Goal: Task Accomplishment & Management: Use online tool/utility

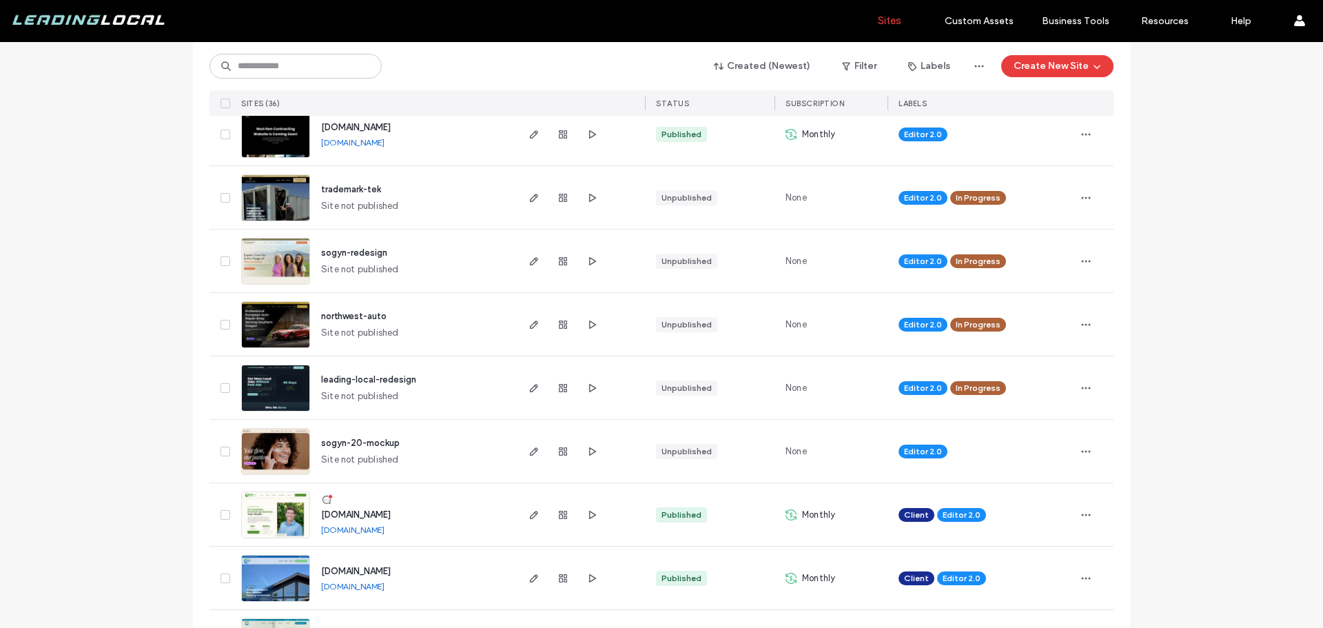
scroll to position [276, 0]
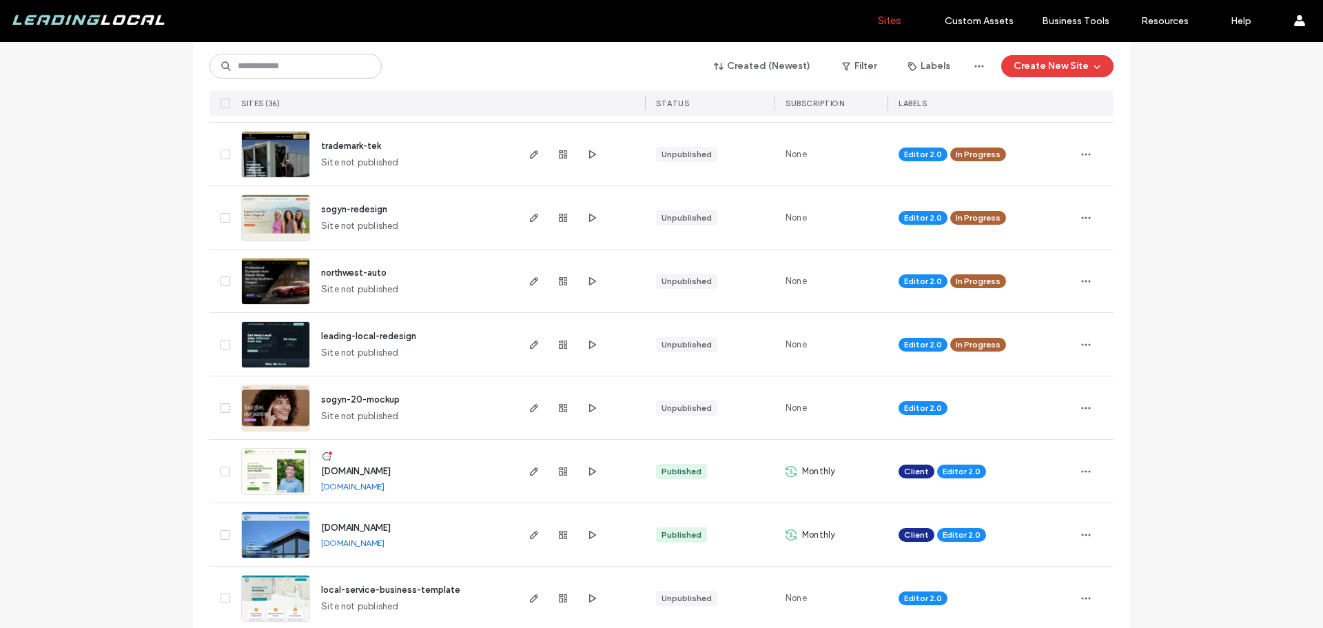
click at [369, 273] on span "northwest-auto" at bounding box center [353, 272] width 65 height 10
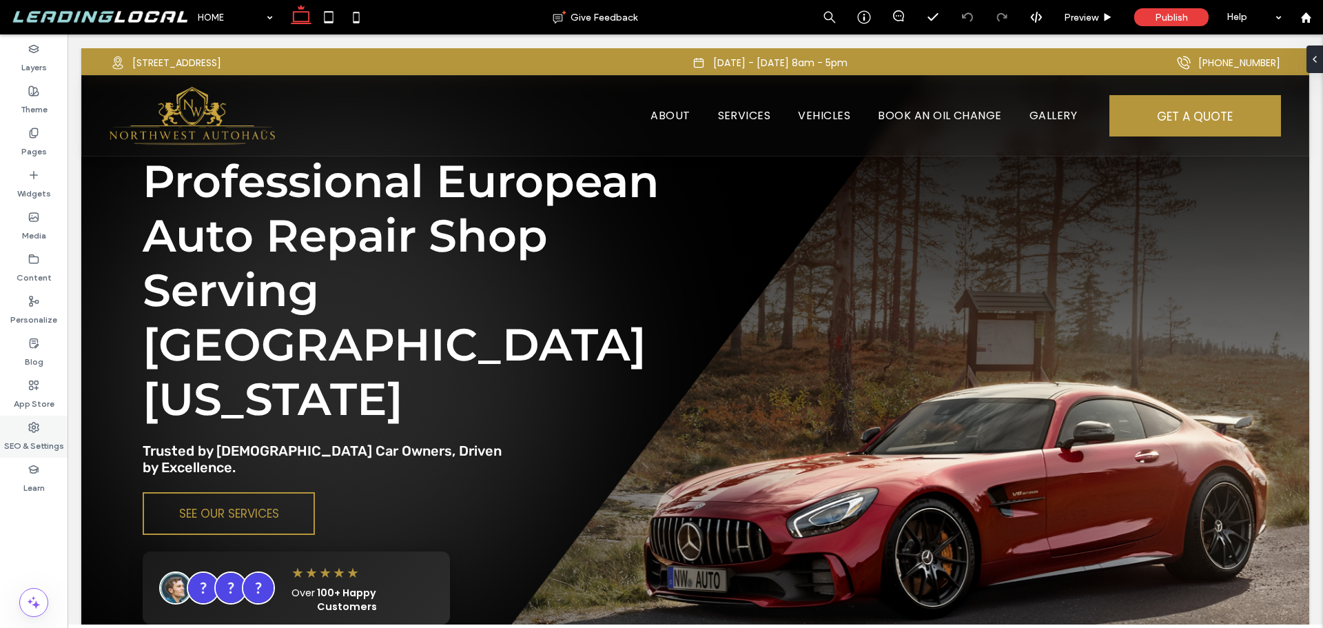
click at [33, 430] on icon at bounding box center [33, 427] width 11 height 11
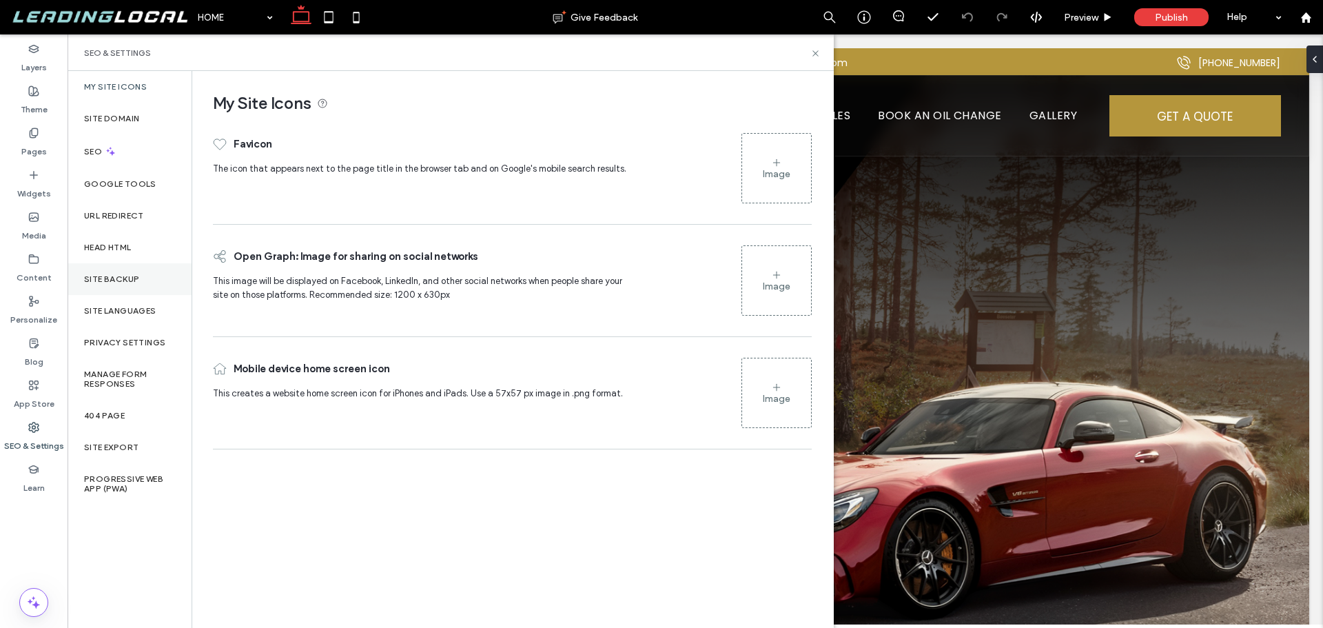
click at [127, 281] on label "Site Backup" at bounding box center [111, 279] width 55 height 10
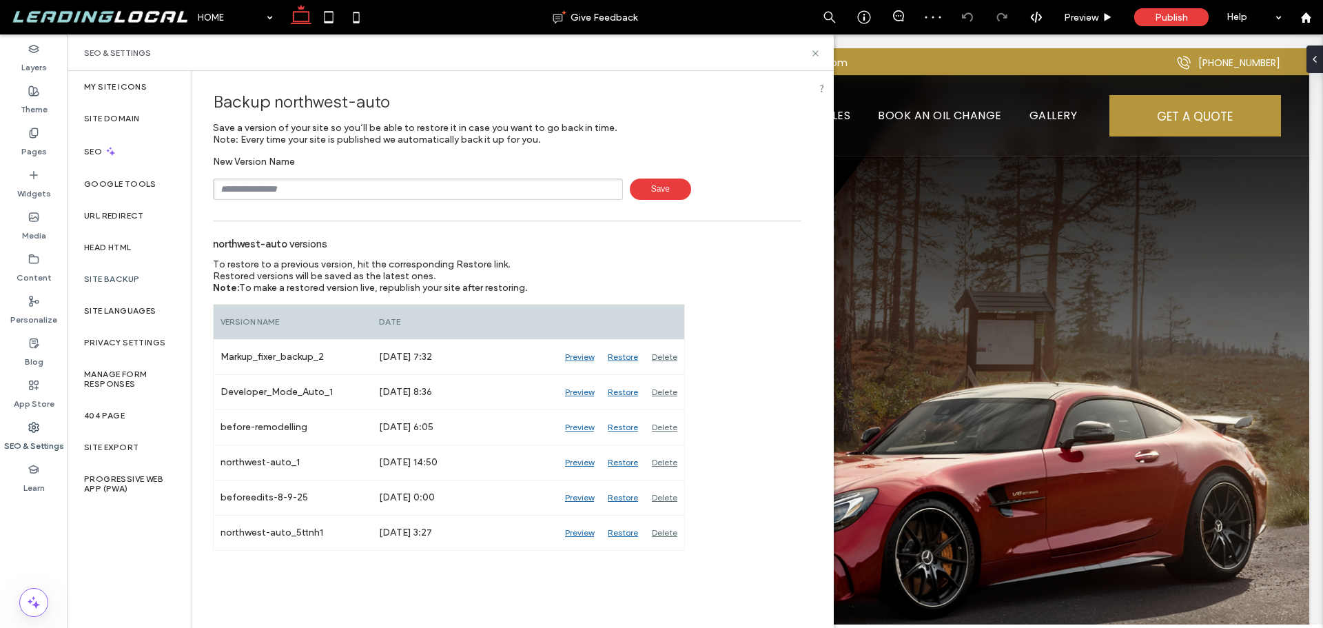
click at [325, 190] on input "text" at bounding box center [418, 189] width 410 height 21
type input "**********"
click at [662, 187] on span "Save" at bounding box center [660, 189] width 61 height 21
click at [818, 57] on icon at bounding box center [816, 53] width 10 height 10
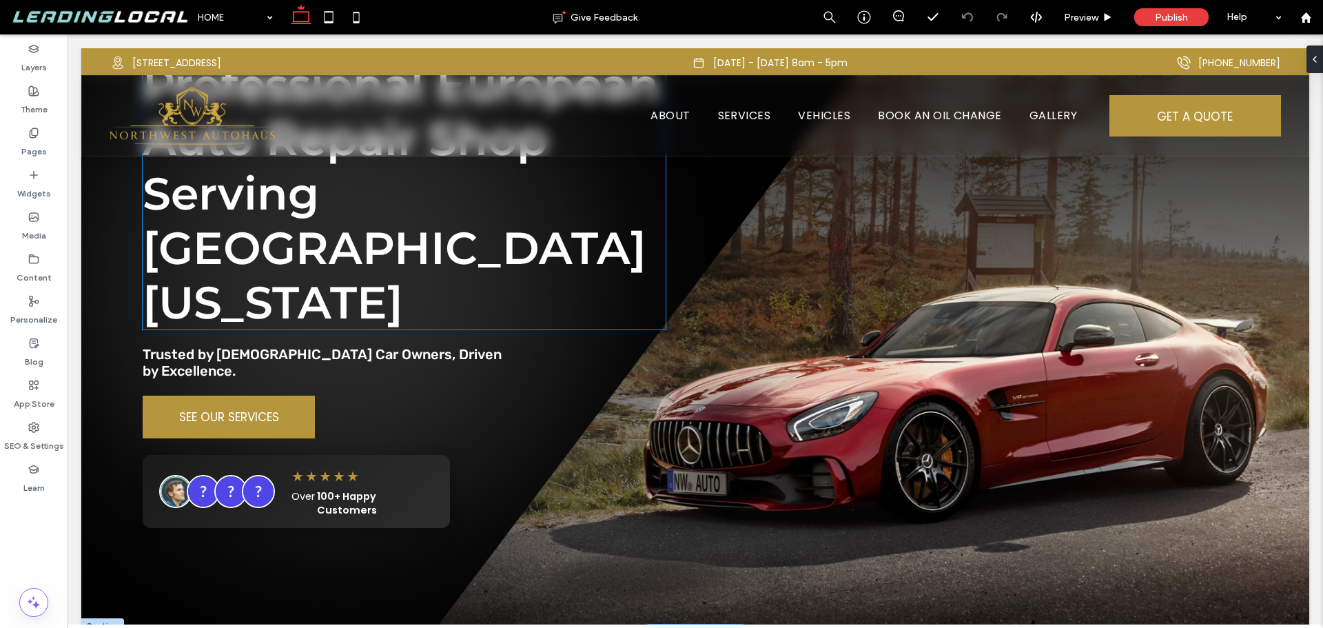
scroll to position [138, 0]
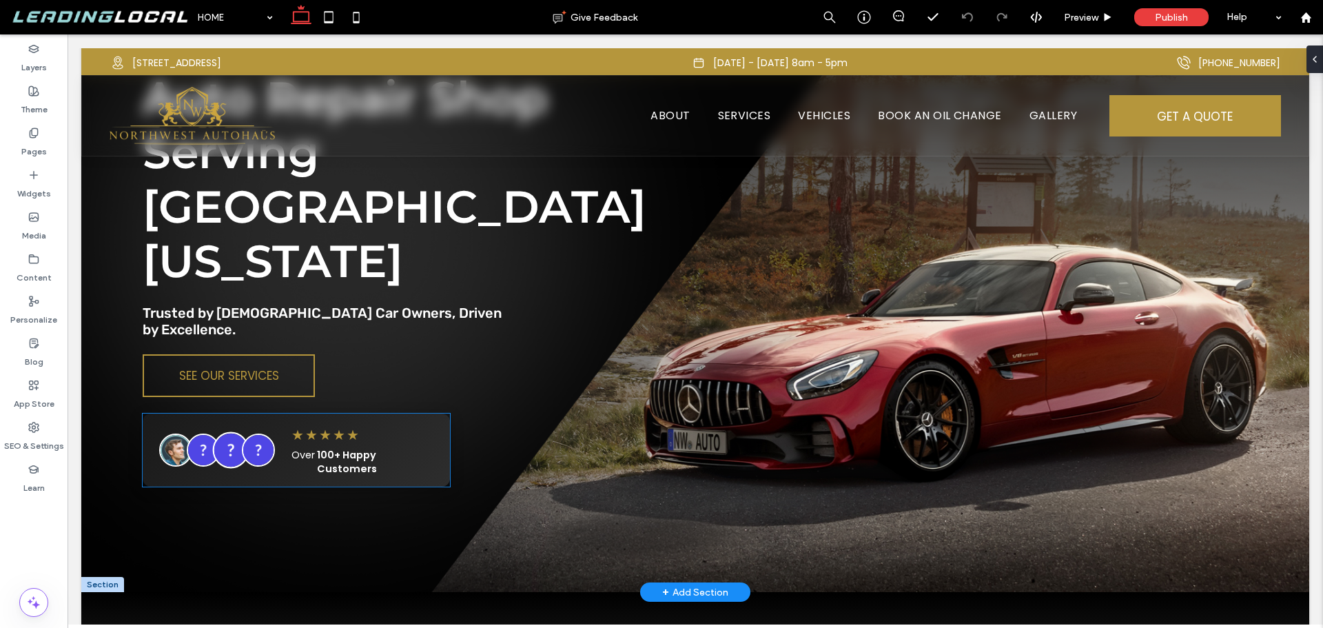
click at [234, 432] on img at bounding box center [231, 450] width 37 height 37
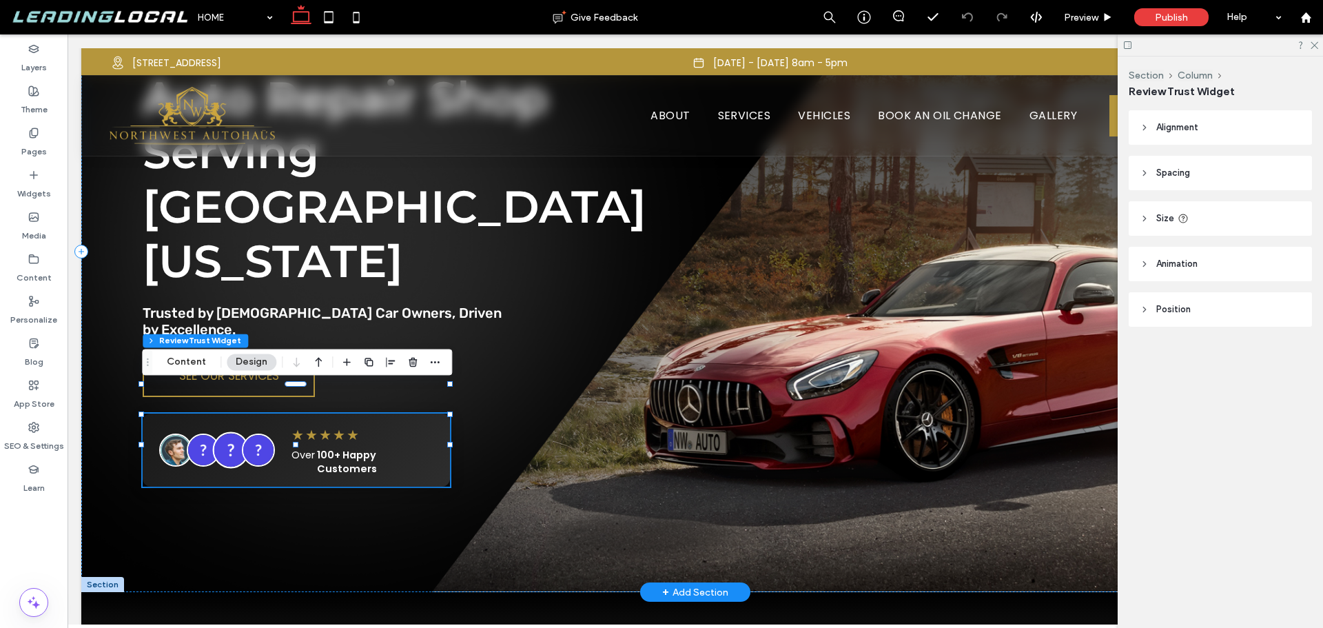
click at [234, 432] on img at bounding box center [231, 450] width 37 height 37
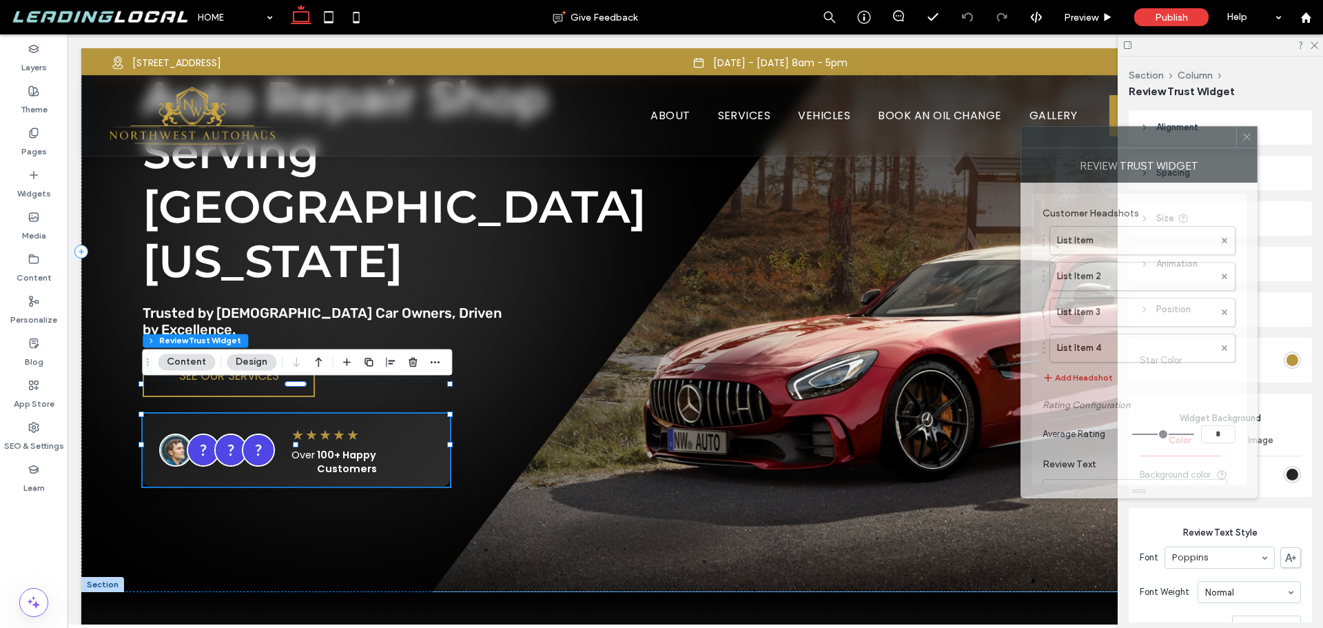
drag, startPoint x: 1202, startPoint y: 143, endPoint x: 918, endPoint y: 142, distance: 284.0
click at [1021, 142] on div at bounding box center [1128, 137] width 215 height 21
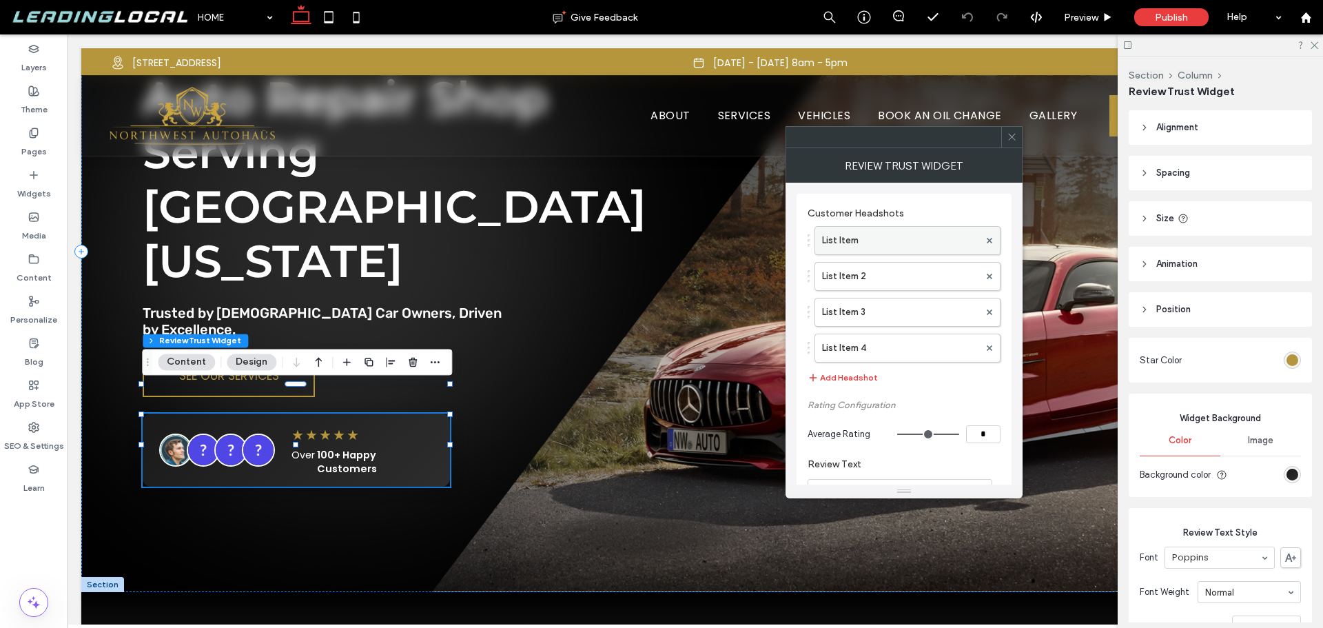
click at [887, 241] on label "List Item" at bounding box center [900, 241] width 157 height 28
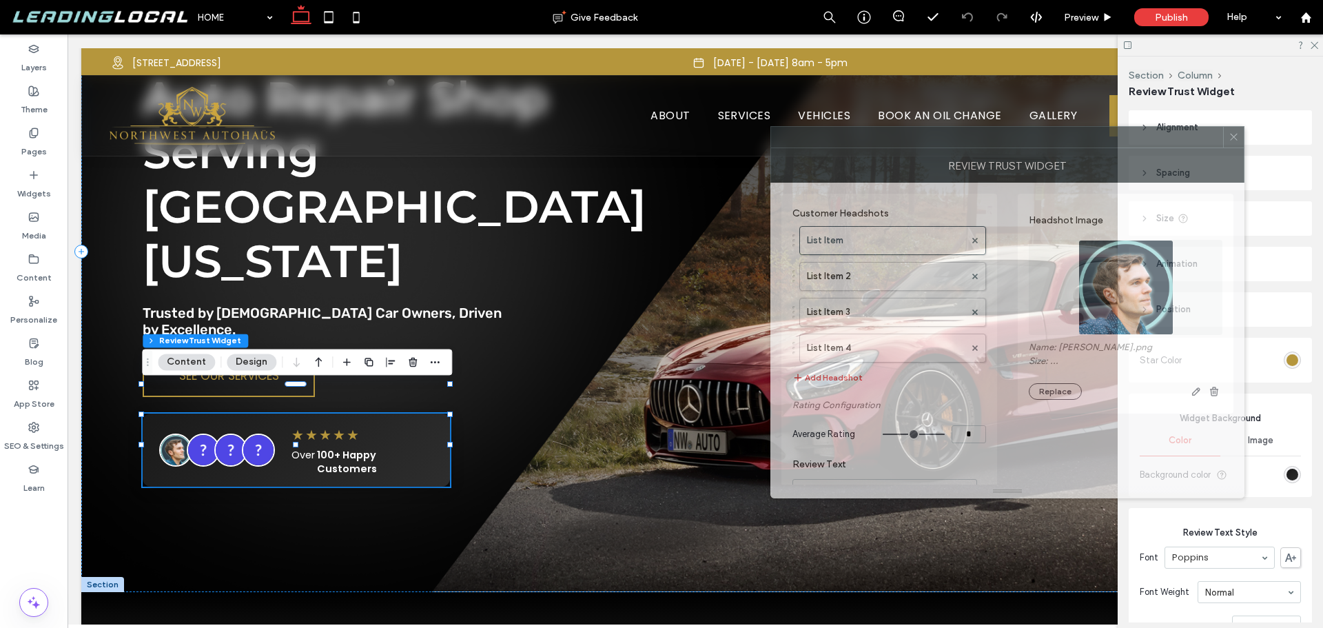
drag, startPoint x: 882, startPoint y: 137, endPoint x: 729, endPoint y: 137, distance: 153.0
click at [771, 137] on div at bounding box center [997, 137] width 452 height 21
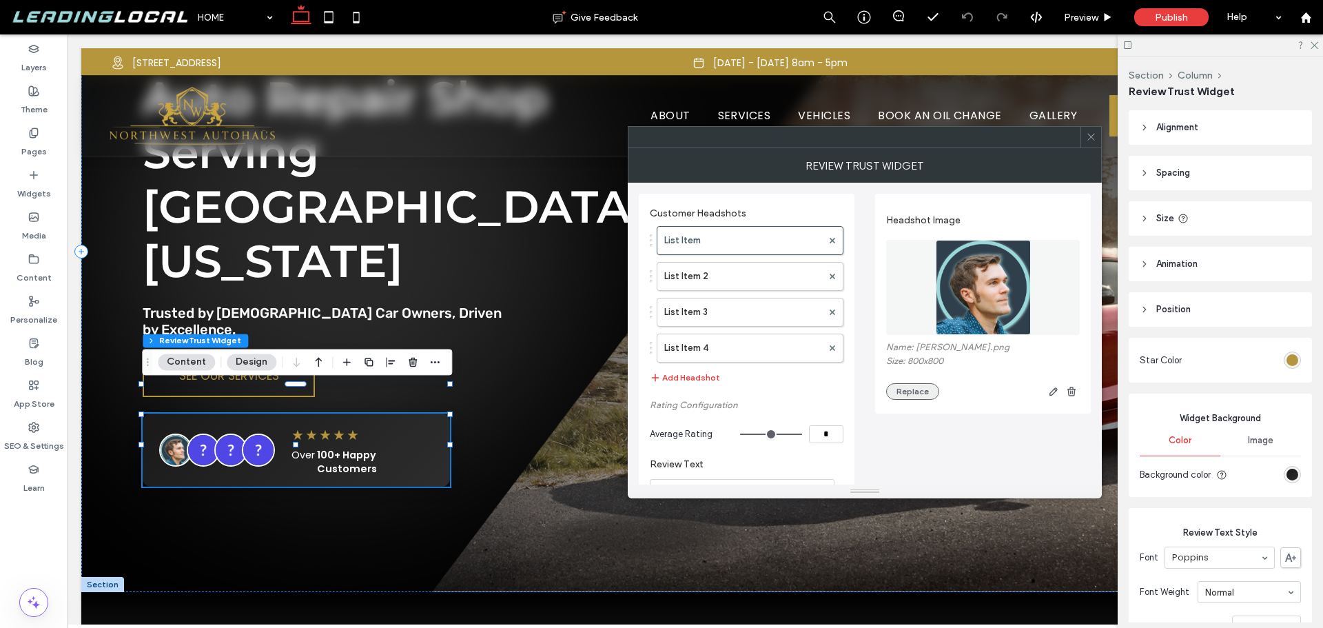
click at [915, 387] on button "Replace" at bounding box center [912, 391] width 53 height 17
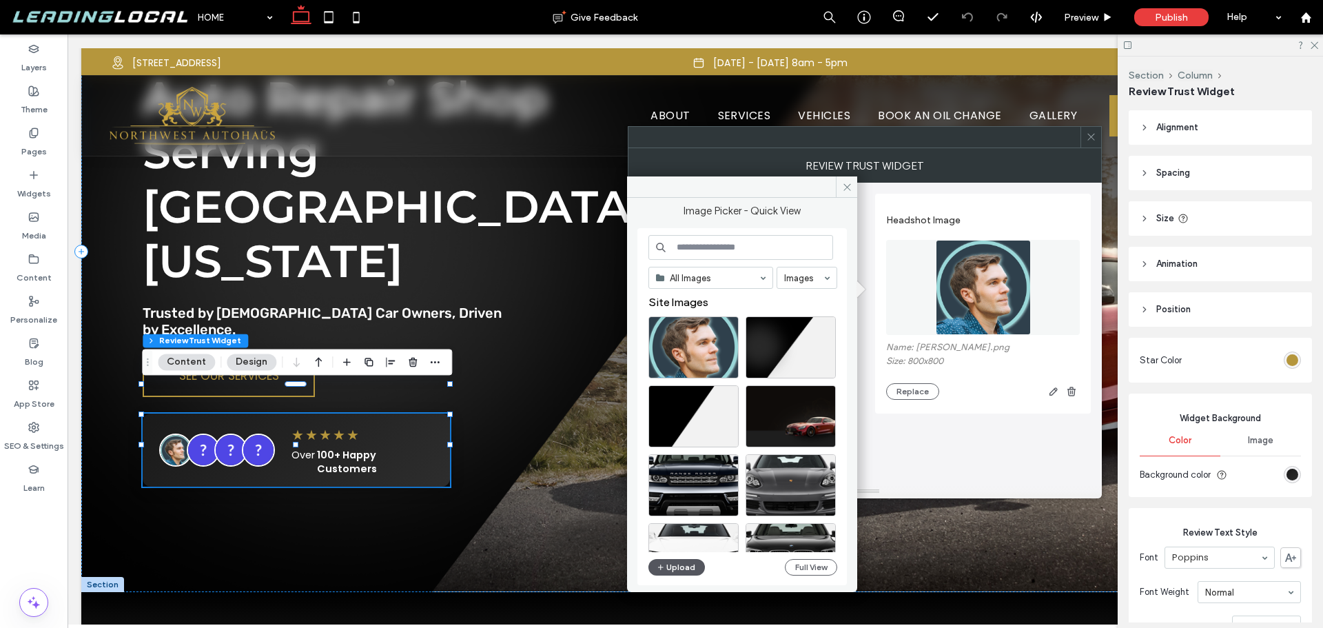
click at [688, 569] on button "Upload" at bounding box center [677, 567] width 57 height 17
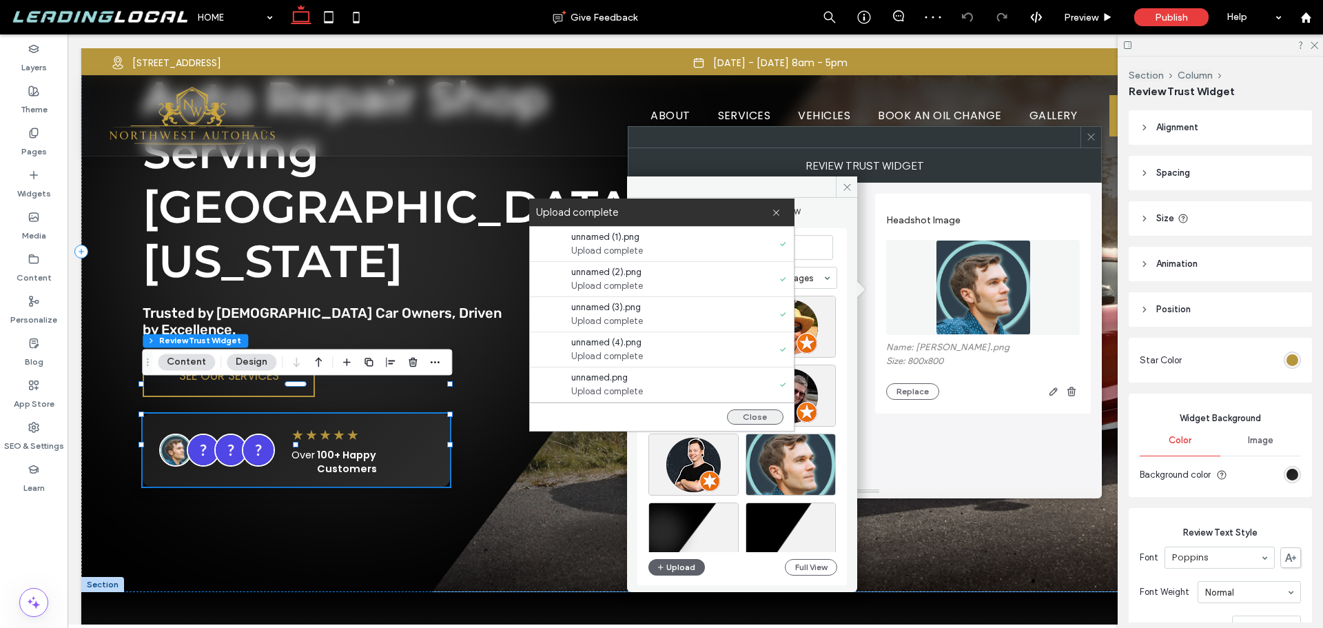
click at [749, 414] on button "Close" at bounding box center [755, 416] width 57 height 15
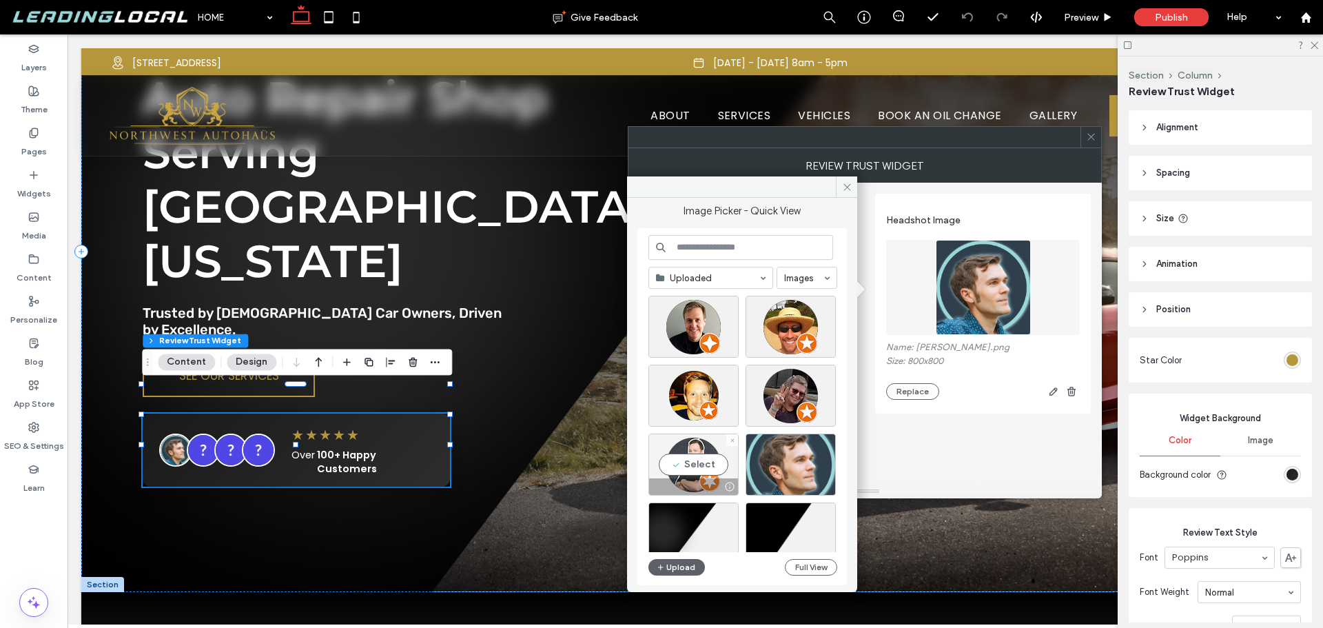
click at [711, 461] on div "Select" at bounding box center [694, 465] width 90 height 62
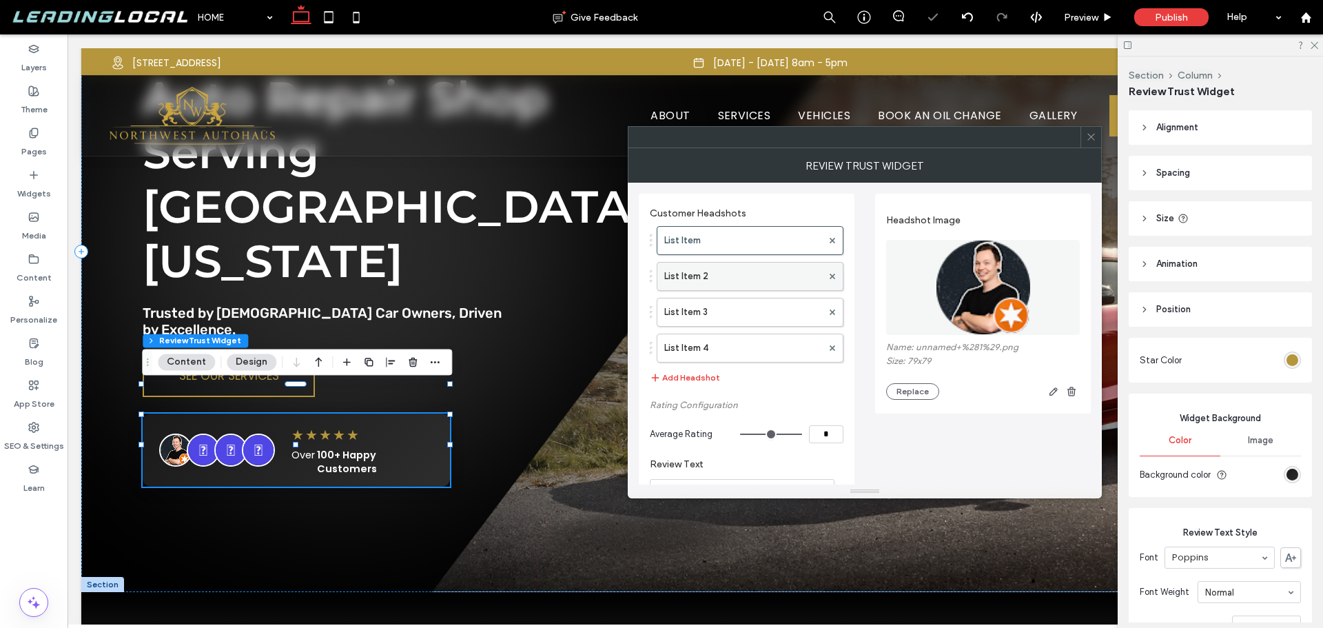
click at [746, 278] on label "List Item 2" at bounding box center [743, 277] width 158 height 28
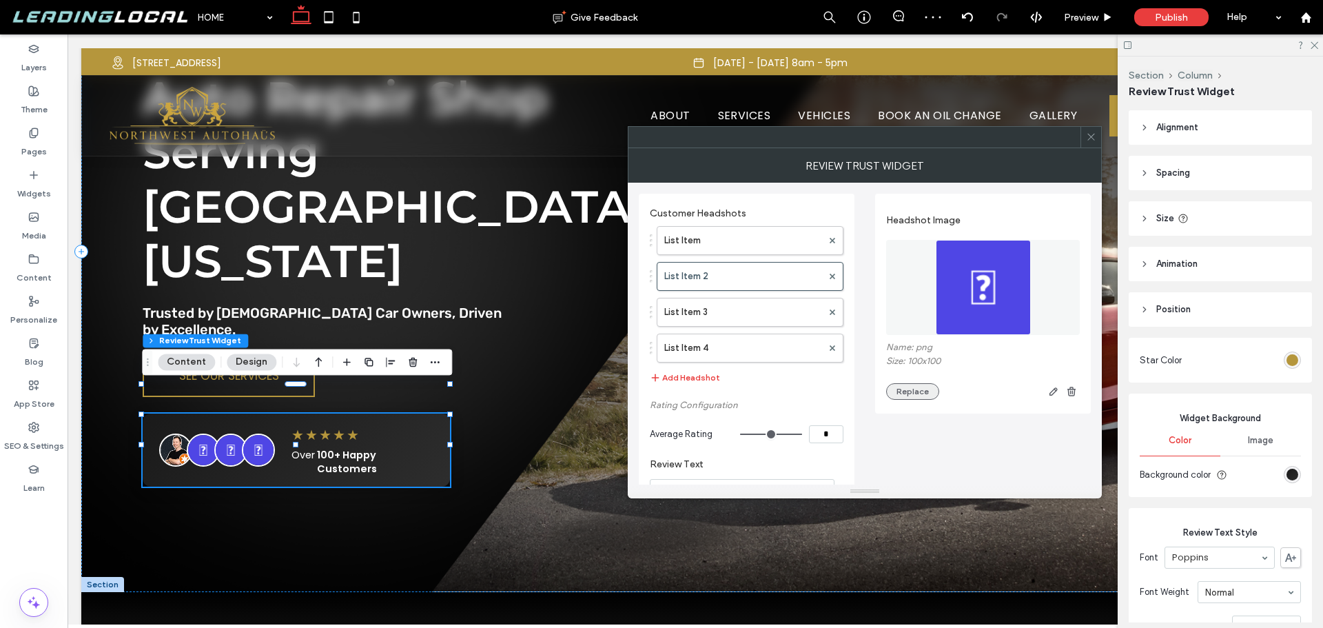
click at [923, 395] on button "Replace" at bounding box center [912, 391] width 53 height 17
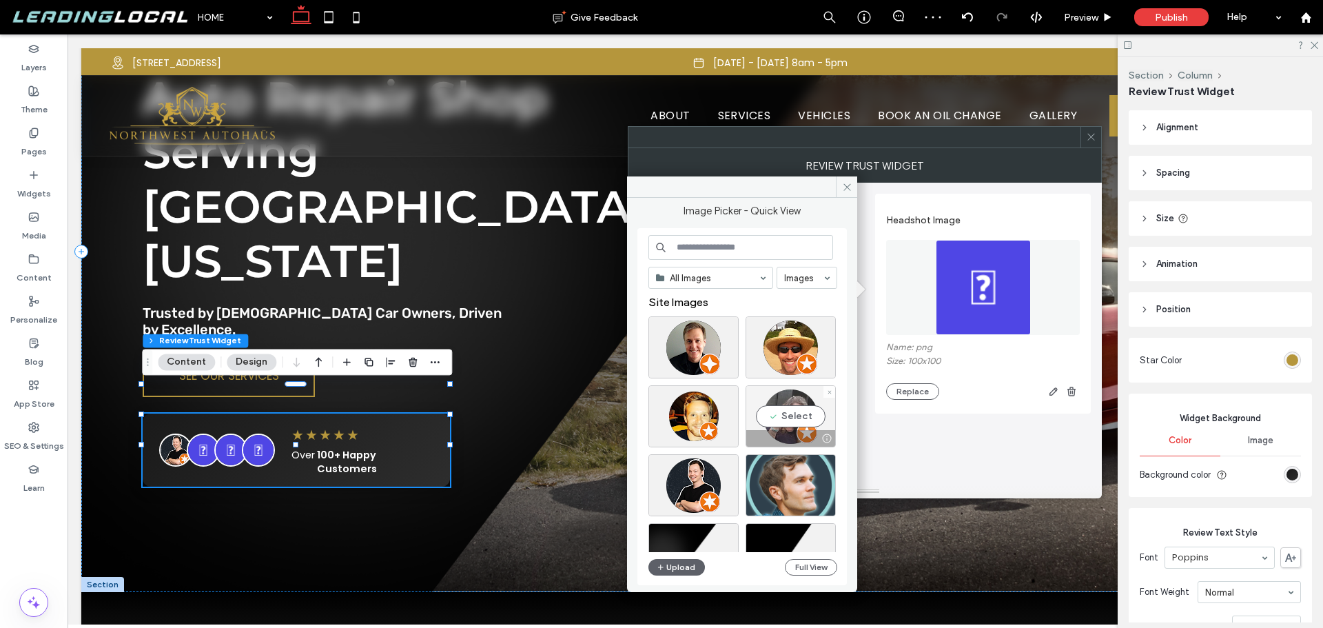
click at [792, 417] on div "Select" at bounding box center [791, 416] width 90 height 62
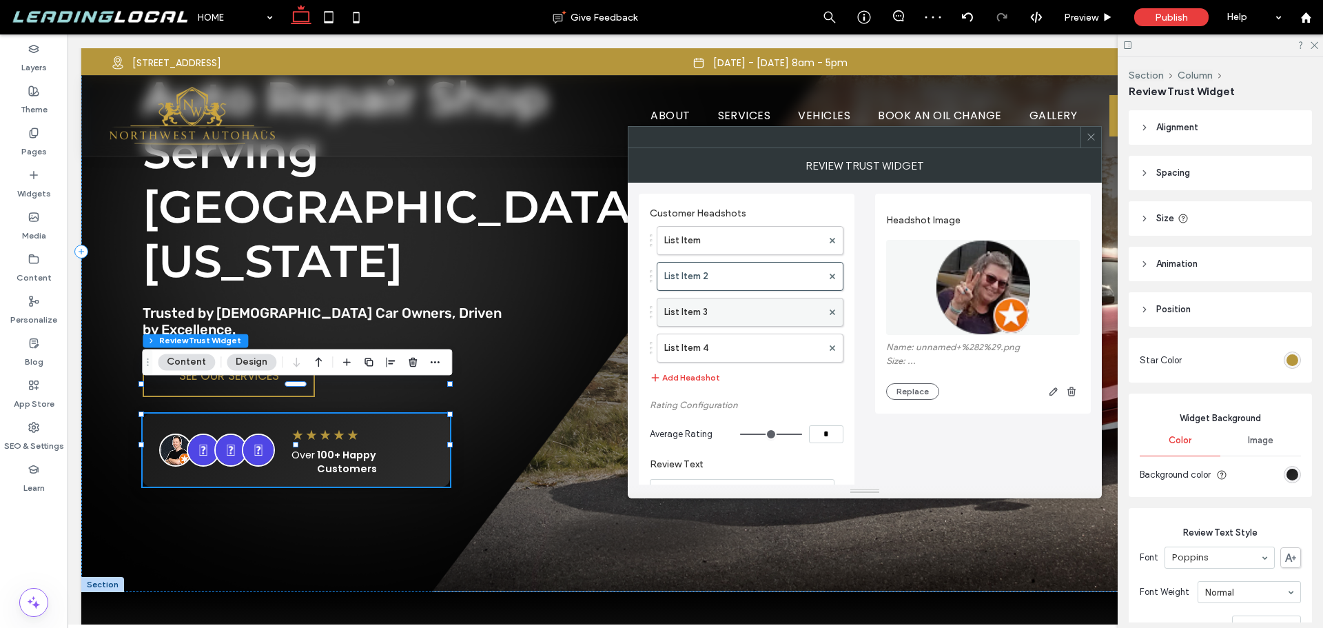
click at [718, 313] on label "List Item 3" at bounding box center [743, 312] width 158 height 28
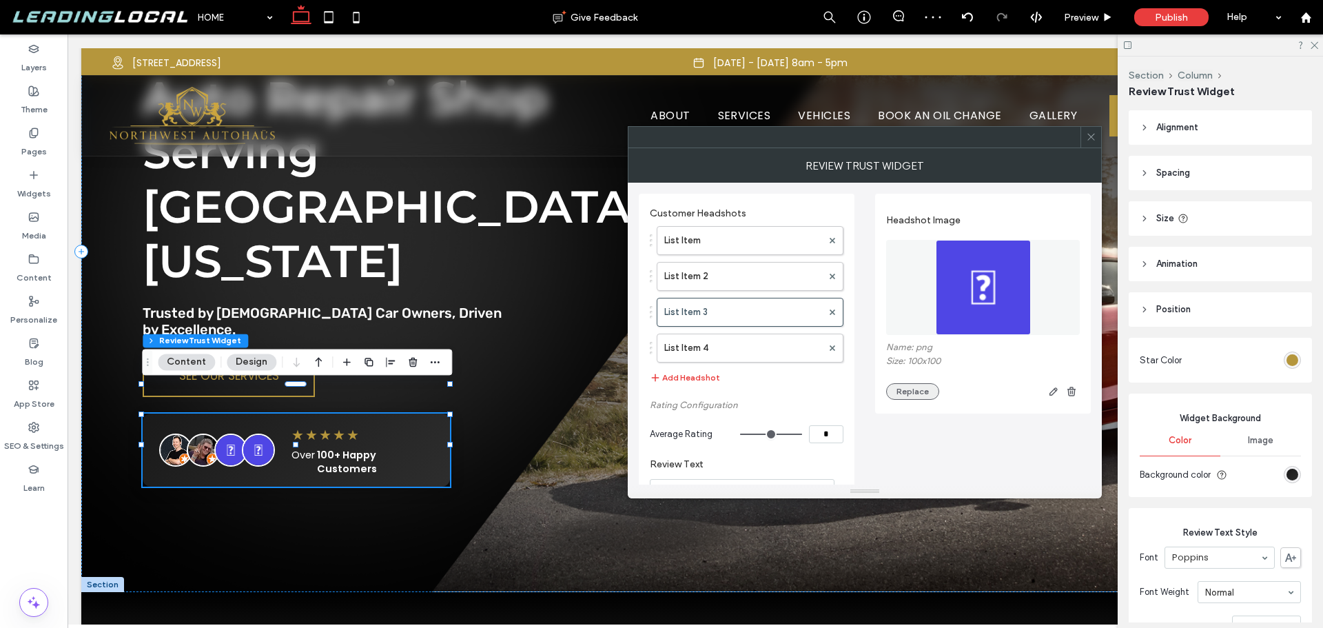
click at [928, 394] on button "Replace" at bounding box center [912, 391] width 53 height 17
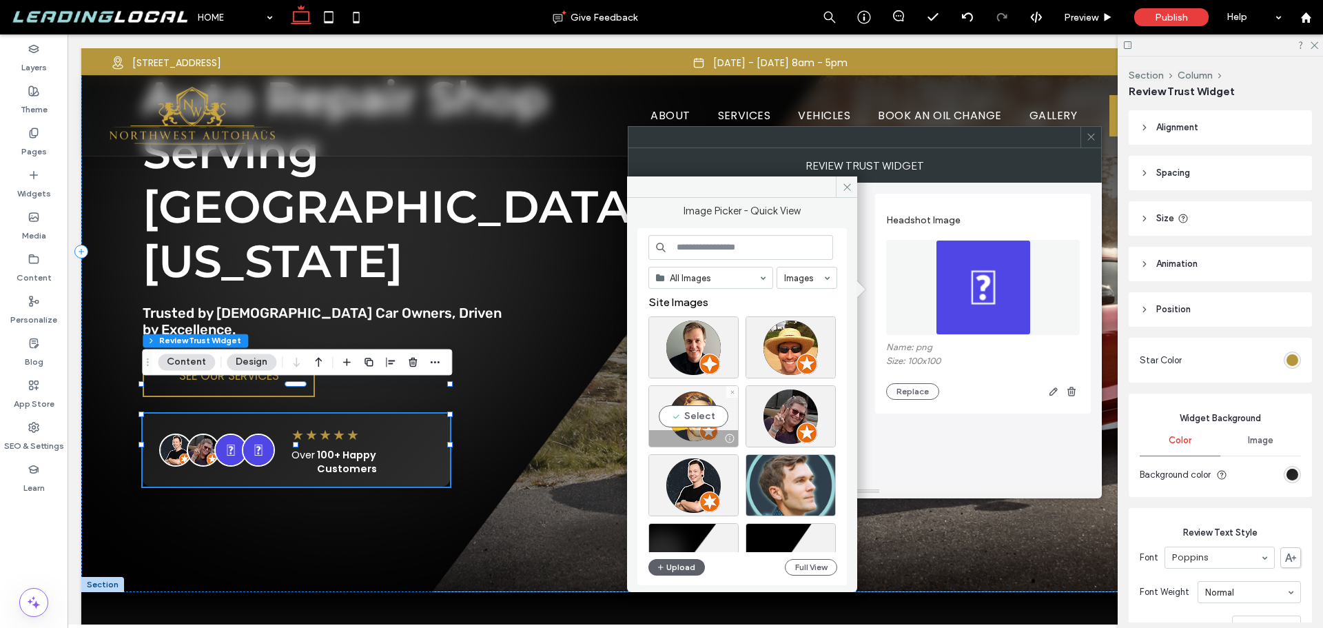
click at [699, 416] on div "Select" at bounding box center [694, 416] width 90 height 62
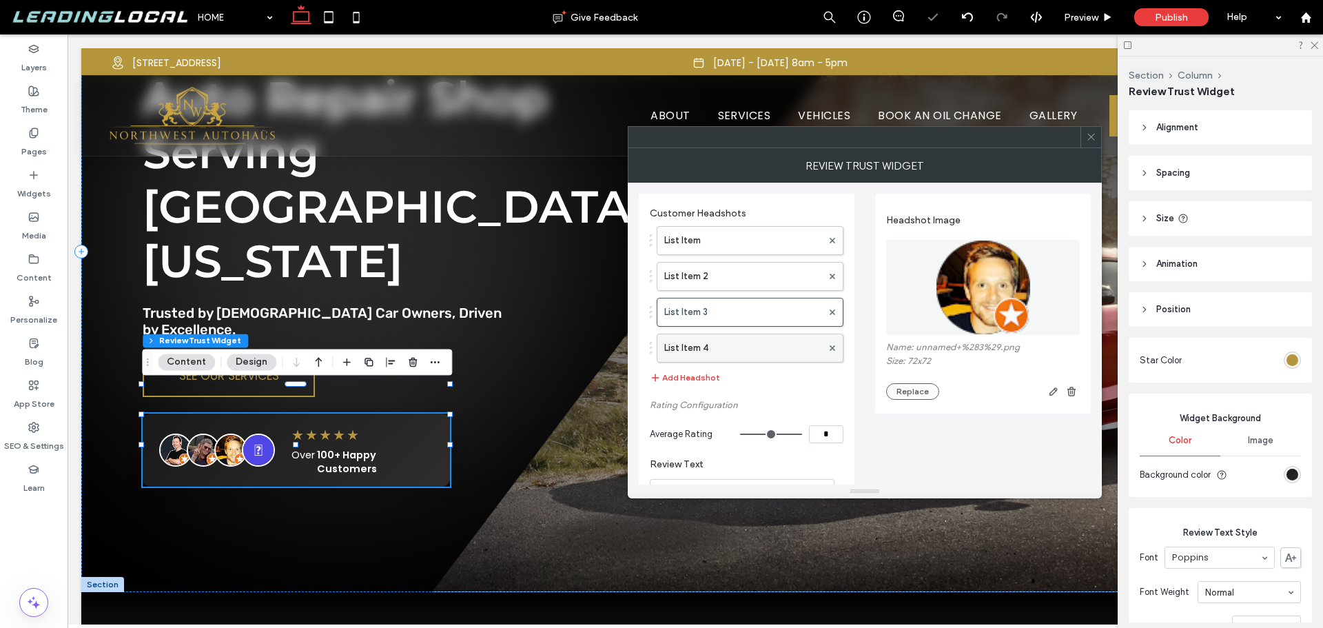
click at [769, 345] on label "List Item 4" at bounding box center [743, 348] width 158 height 28
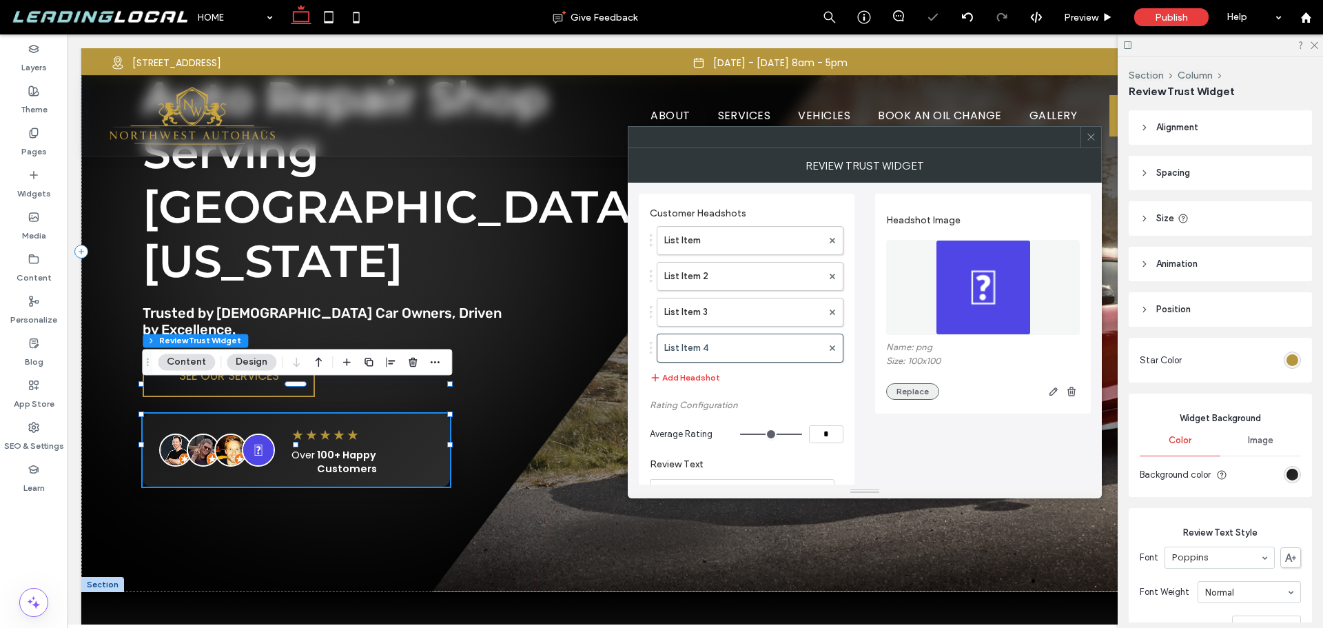
click at [902, 385] on button "Replace" at bounding box center [912, 391] width 53 height 17
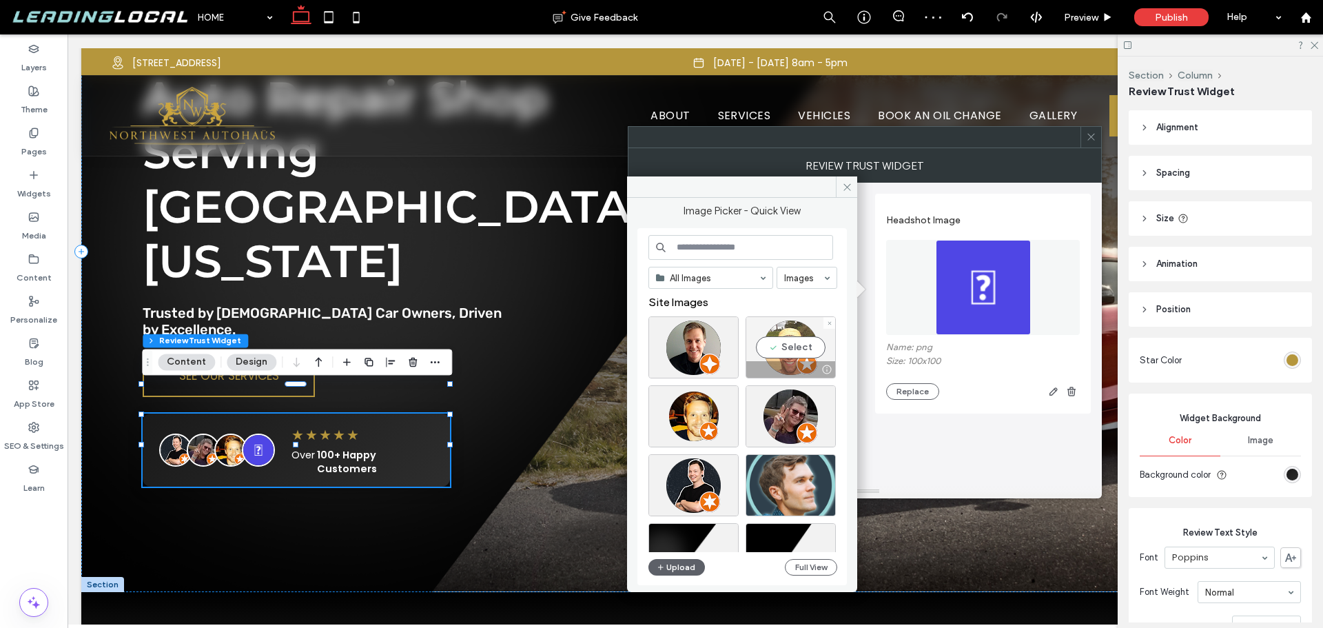
click at [798, 349] on div "Select" at bounding box center [791, 347] width 90 height 62
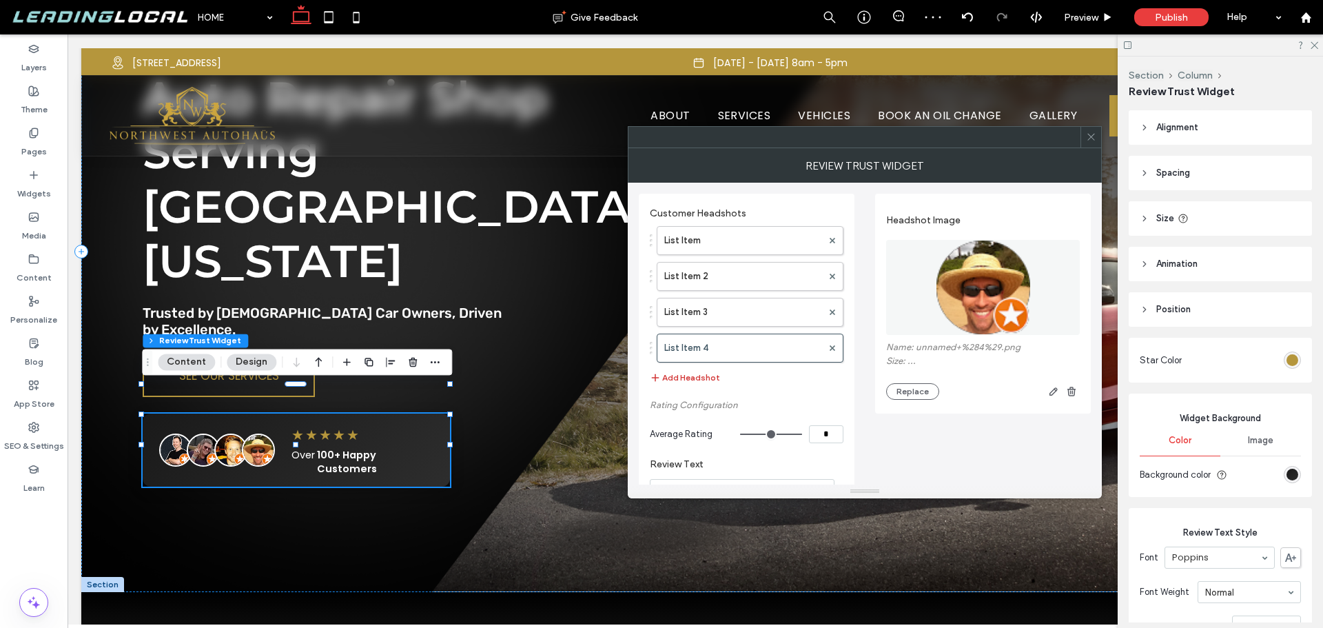
click at [697, 376] on button "Add Headshot" at bounding box center [685, 377] width 70 height 17
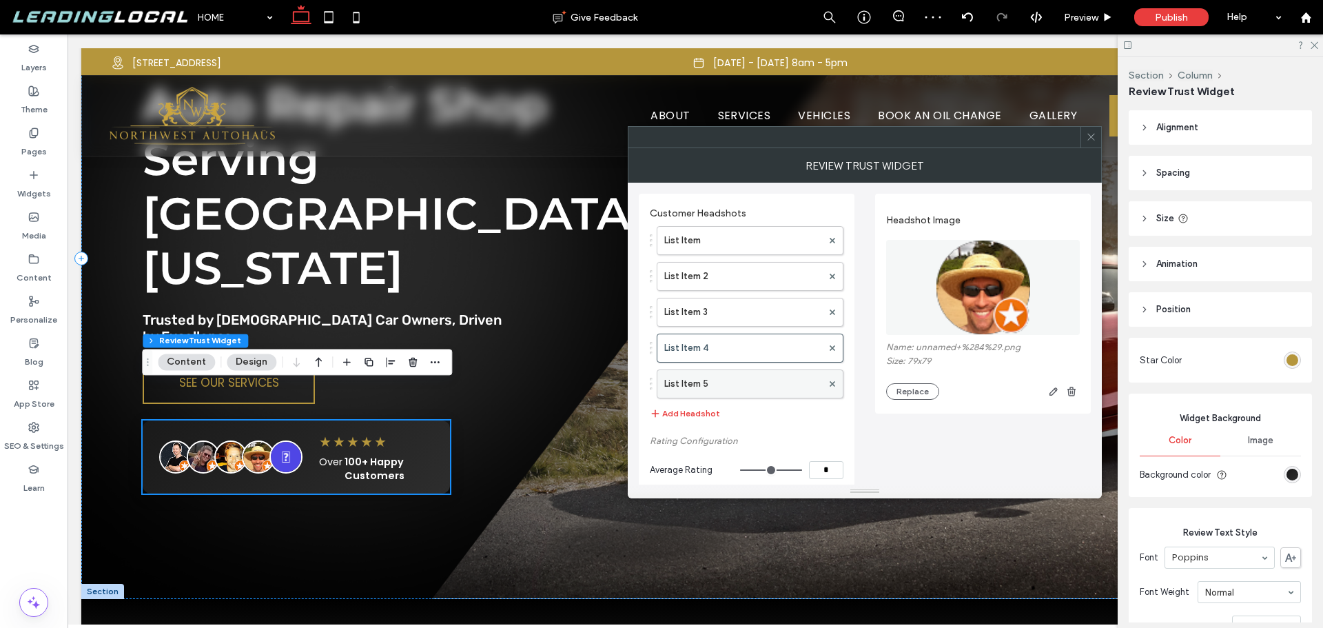
click at [726, 385] on label "List Item 5" at bounding box center [743, 384] width 158 height 28
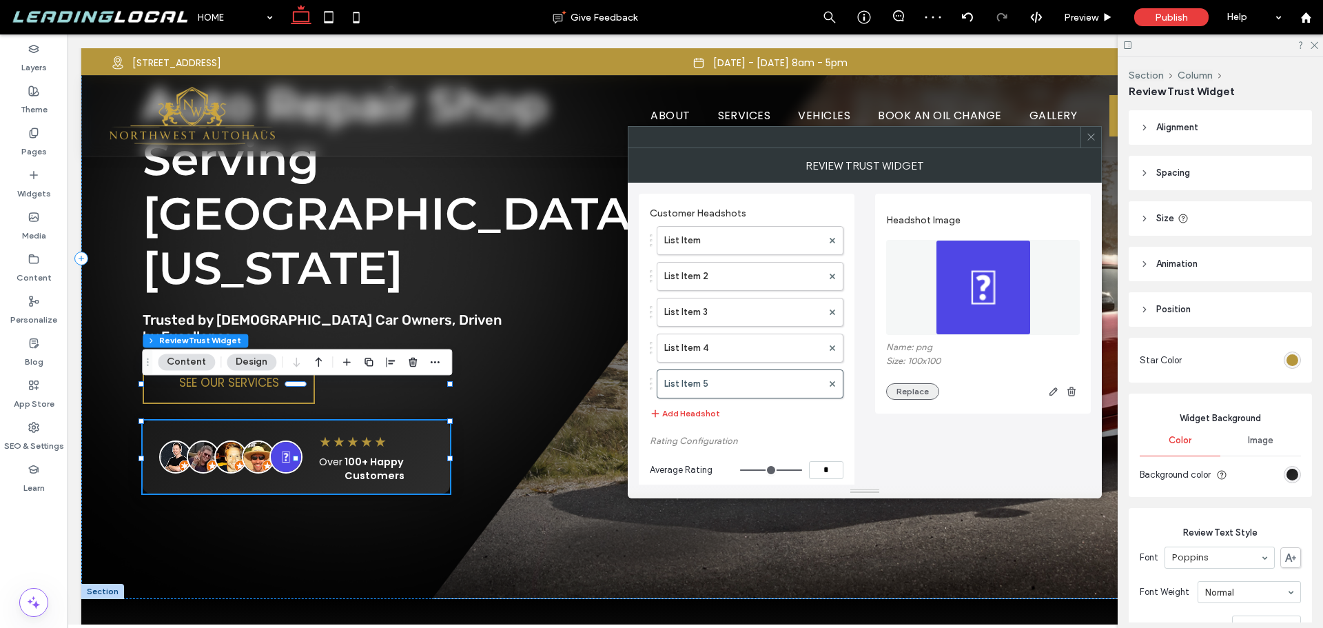
click at [915, 385] on button "Replace" at bounding box center [912, 391] width 53 height 17
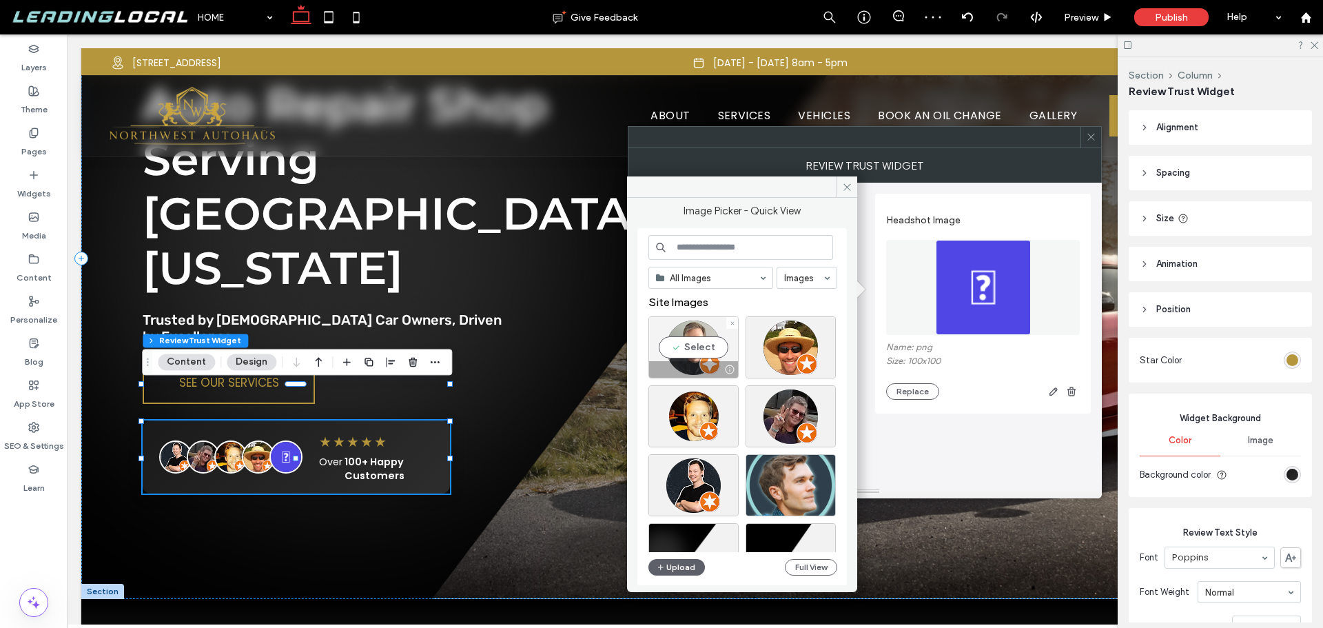
click at [699, 343] on div "Select" at bounding box center [694, 347] width 90 height 62
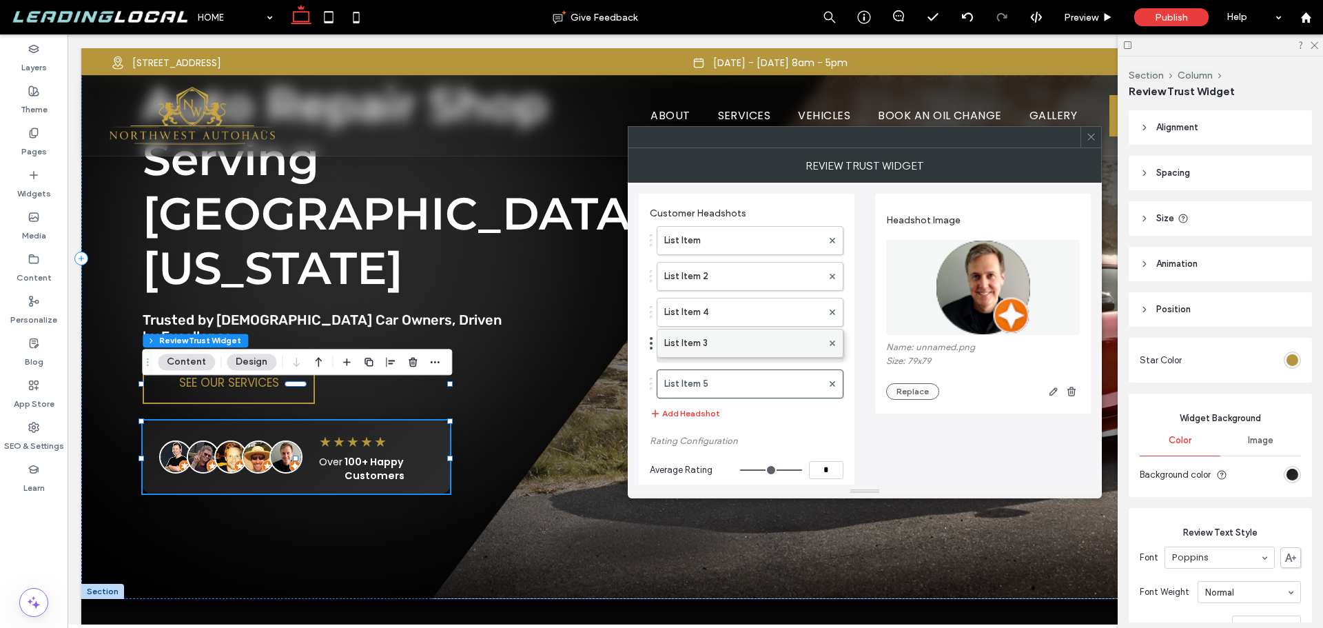
drag, startPoint x: 732, startPoint y: 312, endPoint x: 732, endPoint y: 340, distance: 27.6
drag, startPoint x: 731, startPoint y: 346, endPoint x: 731, endPoint y: 374, distance: 27.6
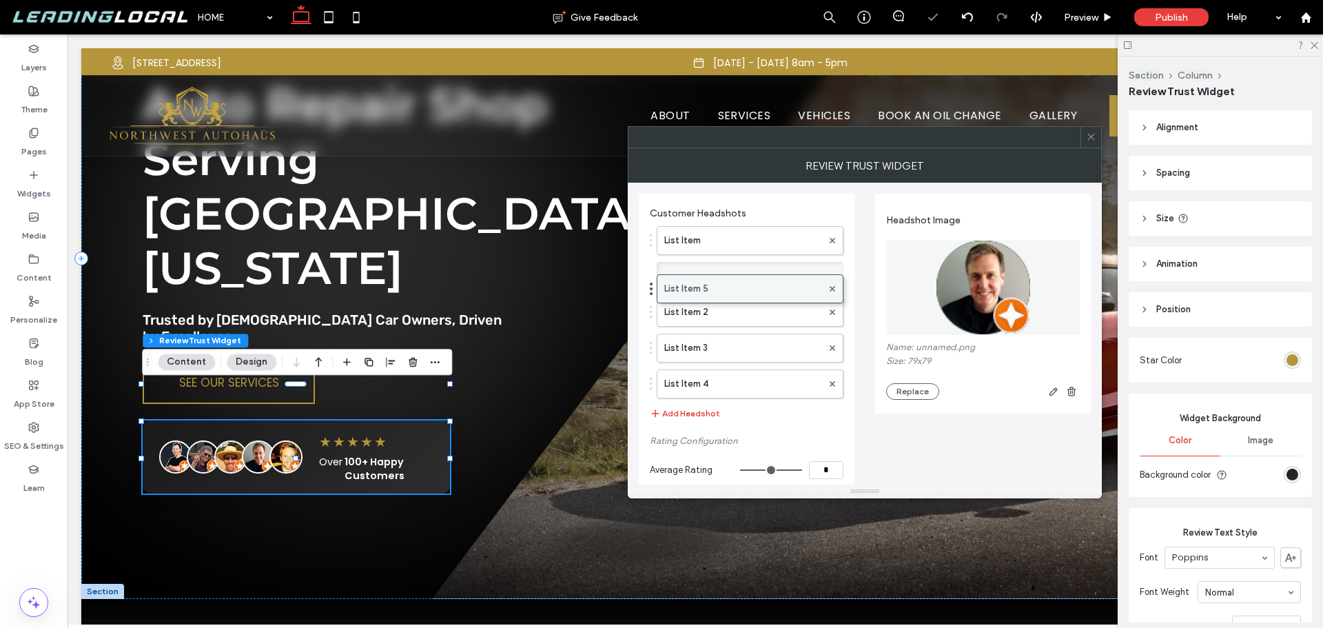
drag, startPoint x: 733, startPoint y: 380, endPoint x: 734, endPoint y: 276, distance: 104.8
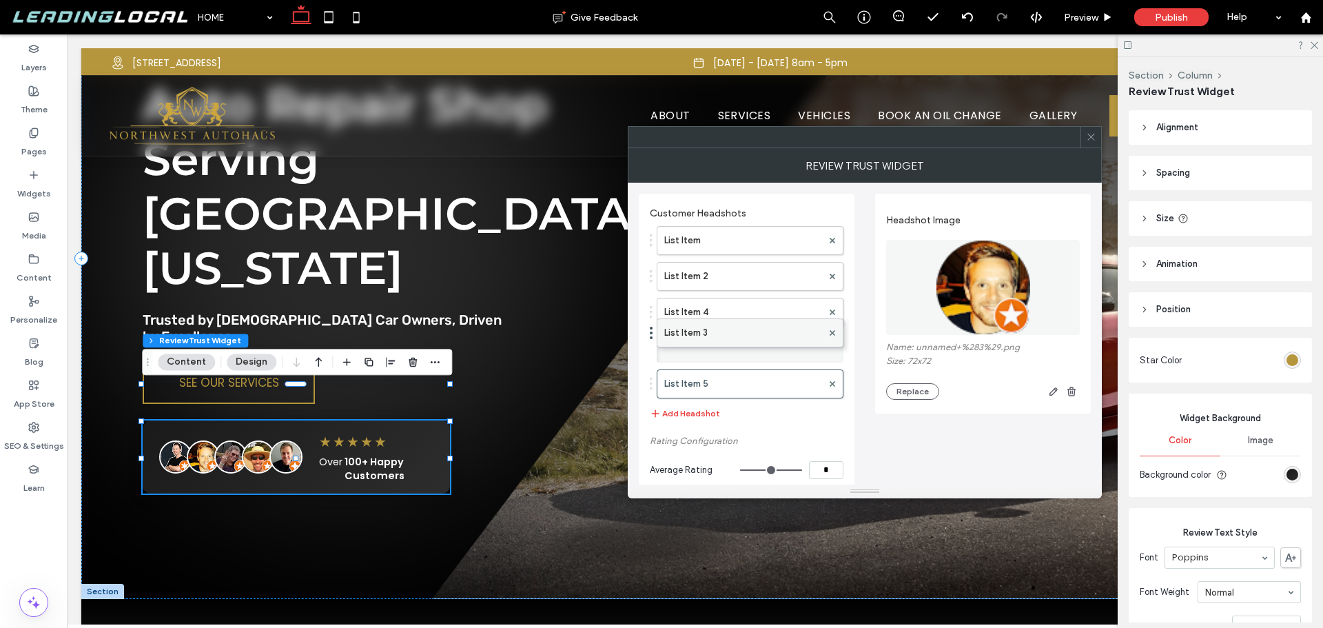
drag, startPoint x: 729, startPoint y: 309, endPoint x: 739, endPoint y: 322, distance: 16.1
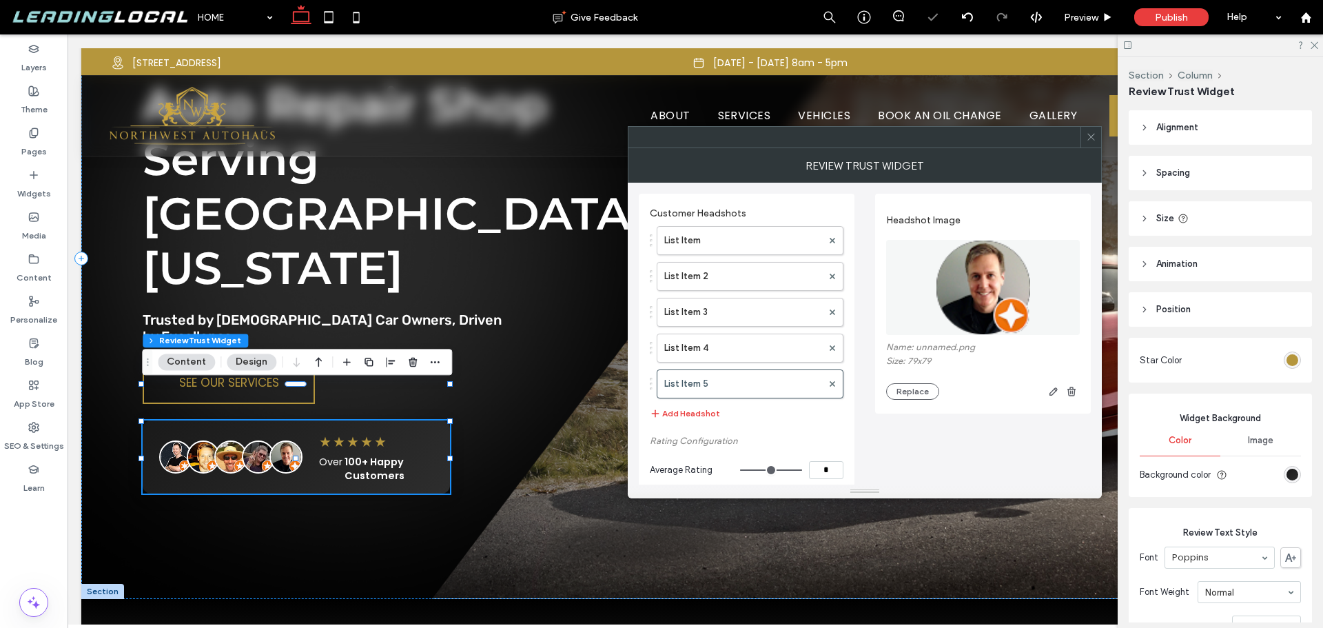
click at [1092, 136] on icon at bounding box center [1091, 137] width 10 height 10
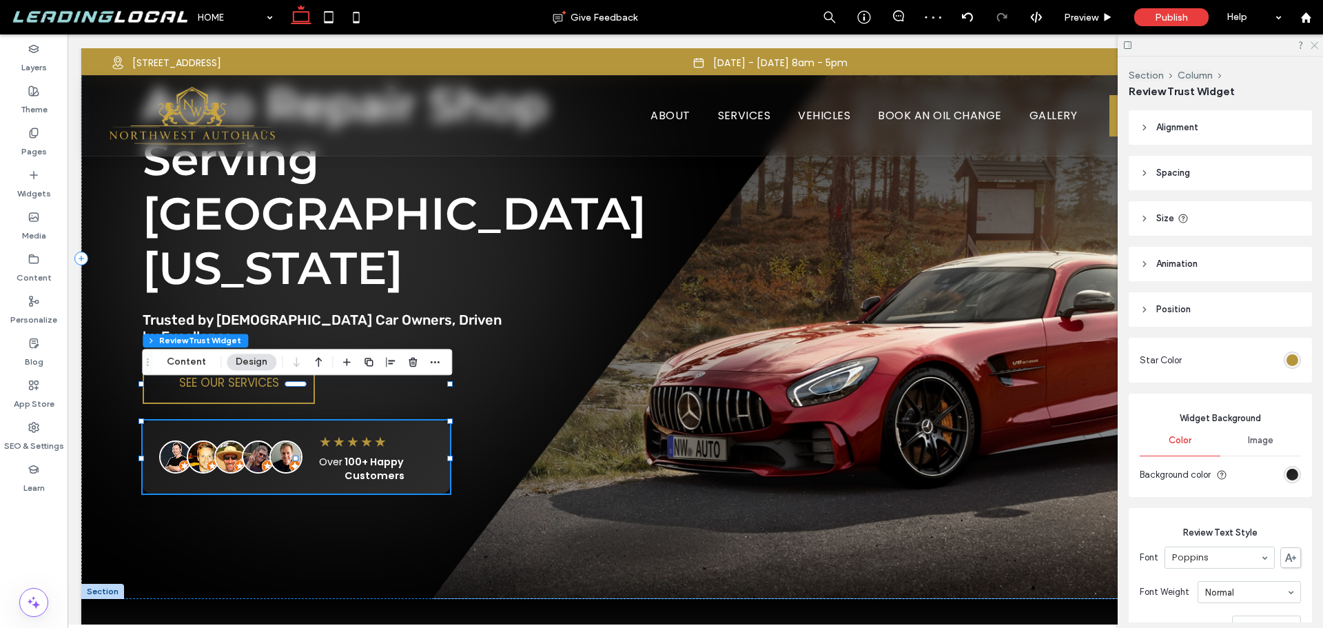
click at [1316, 45] on icon at bounding box center [1314, 44] width 9 height 9
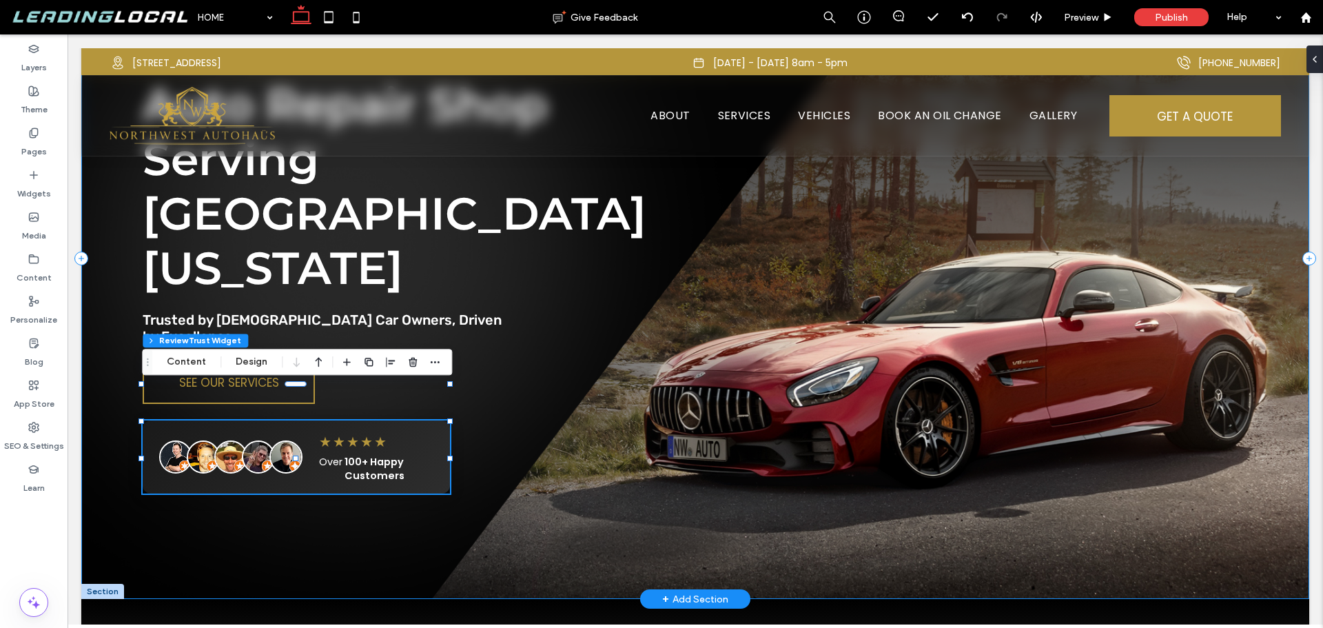
click at [531, 365] on div "Professional European Auto Repair Shop Serving Southern Oregon Trusted by Europ…" at bounding box center [695, 258] width 1228 height 682
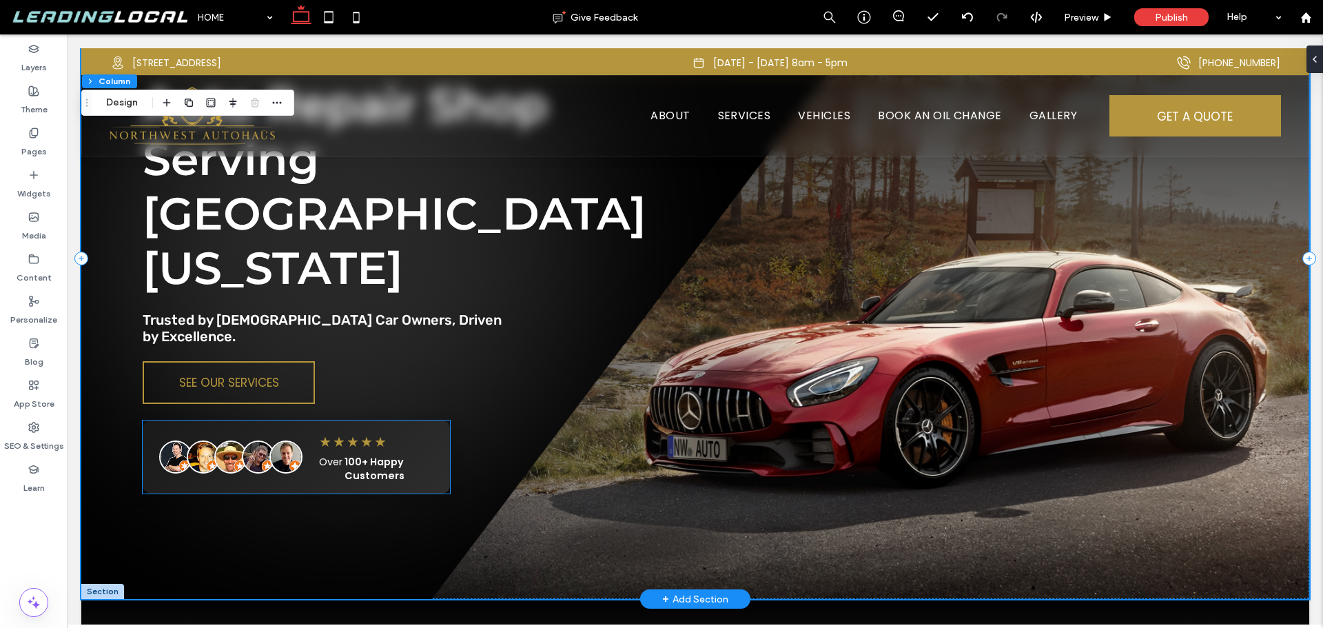
click at [394, 455] on span "100+ Happy Customers" at bounding box center [389, 469] width 89 height 28
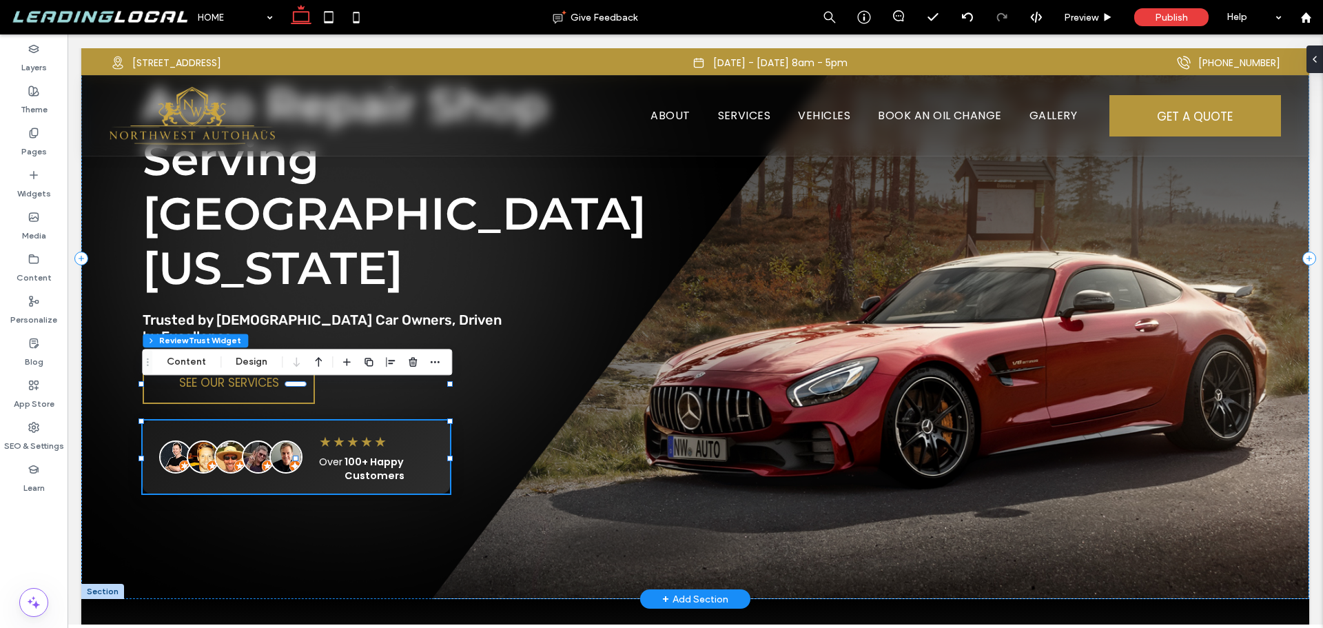
type input "**"
click at [394, 455] on span "100+ Happy Customers" at bounding box center [389, 469] width 89 height 28
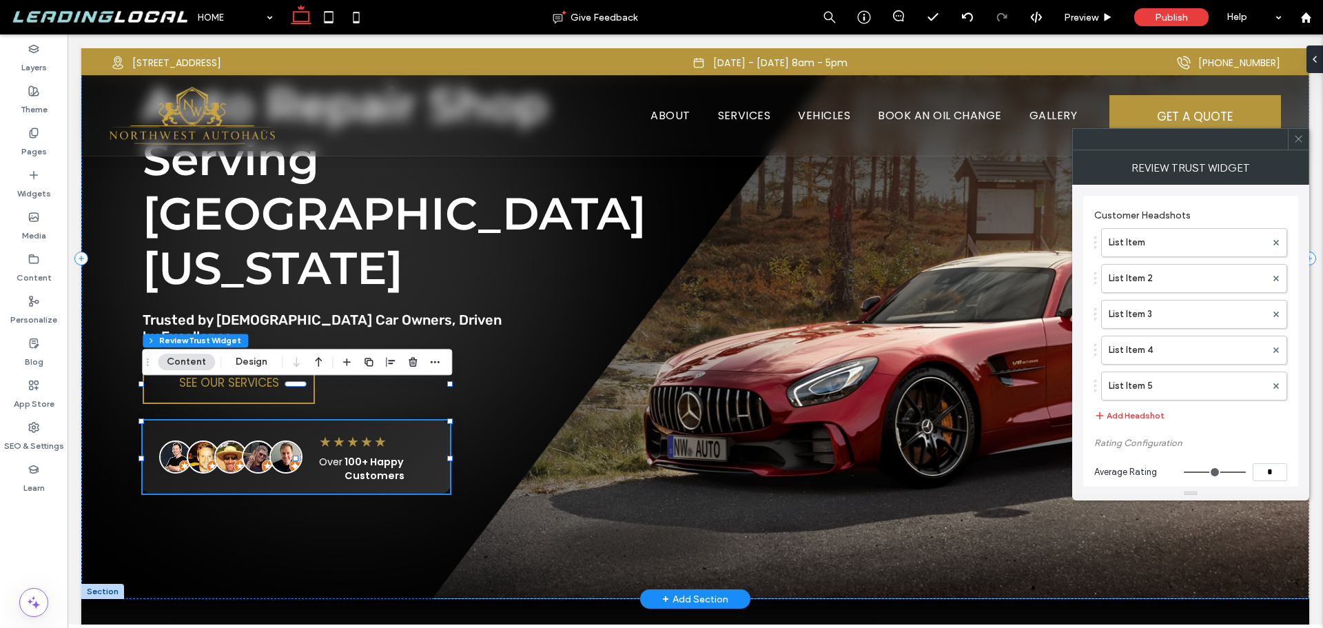
click at [402, 455] on span "100+ Happy Customers" at bounding box center [389, 469] width 89 height 28
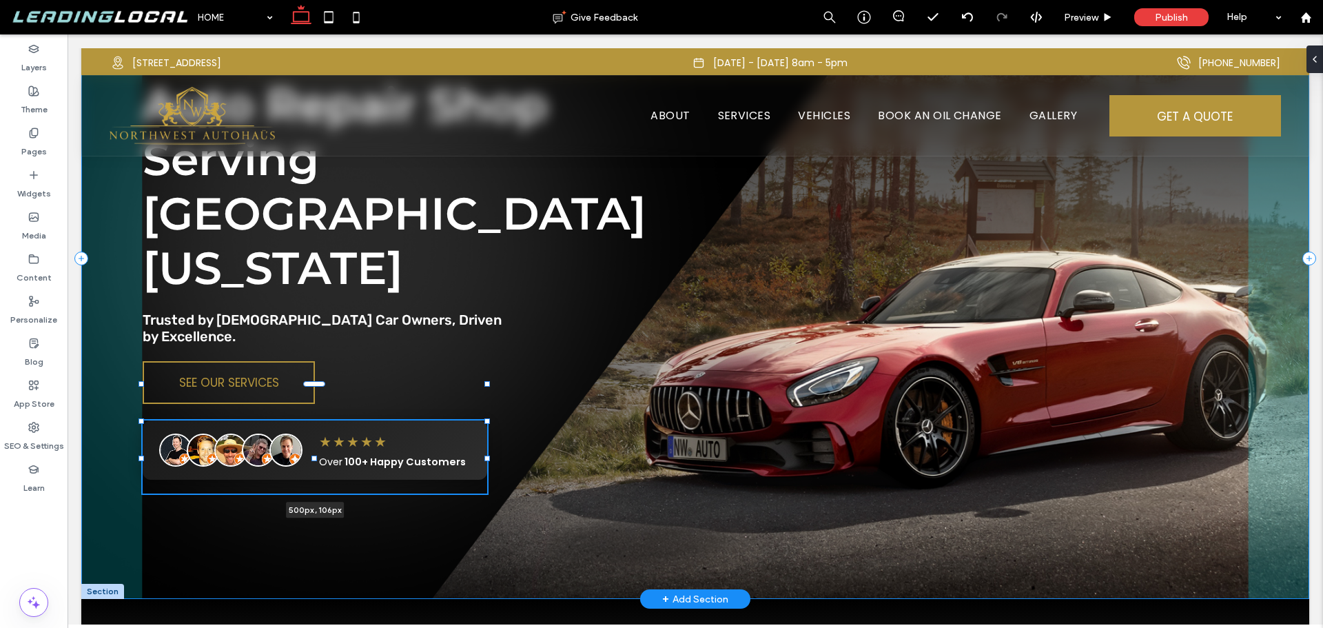
drag, startPoint x: 451, startPoint y: 423, endPoint x: 469, endPoint y: 423, distance: 18.6
click at [469, 423] on div "Professional European Auto Repair Shop Serving Southern Oregon Trusted by Europ…" at bounding box center [695, 258] width 1228 height 682
type input "***"
type input "**"
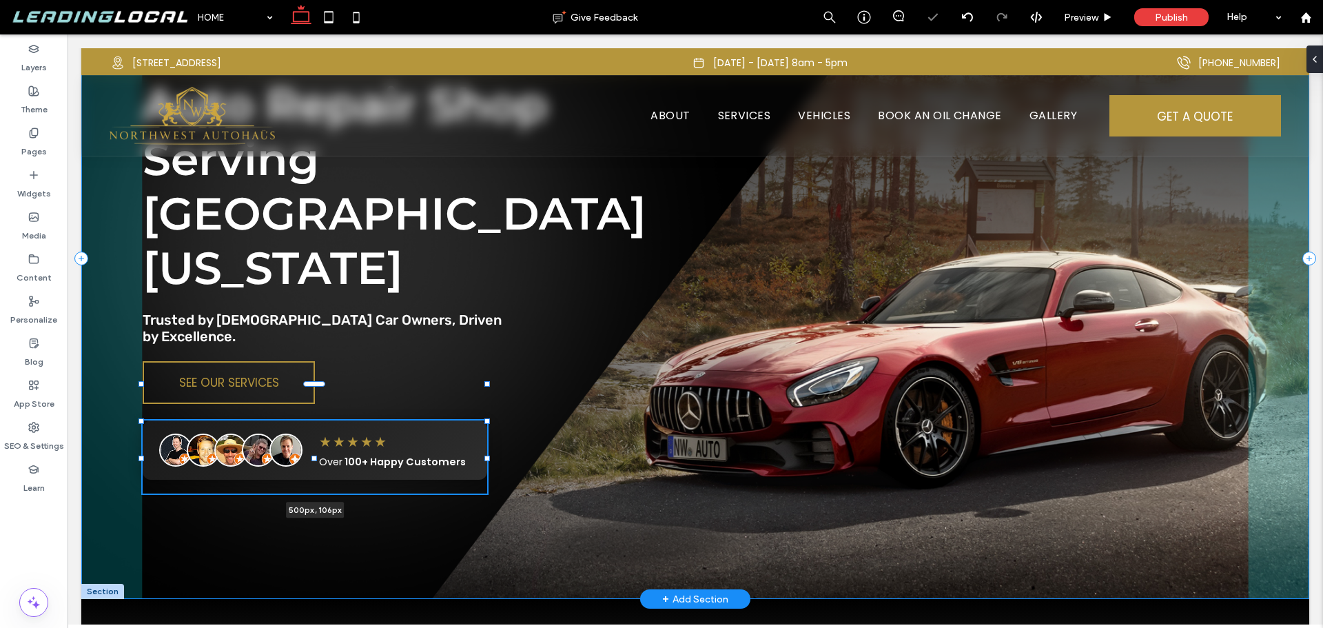
type input "**"
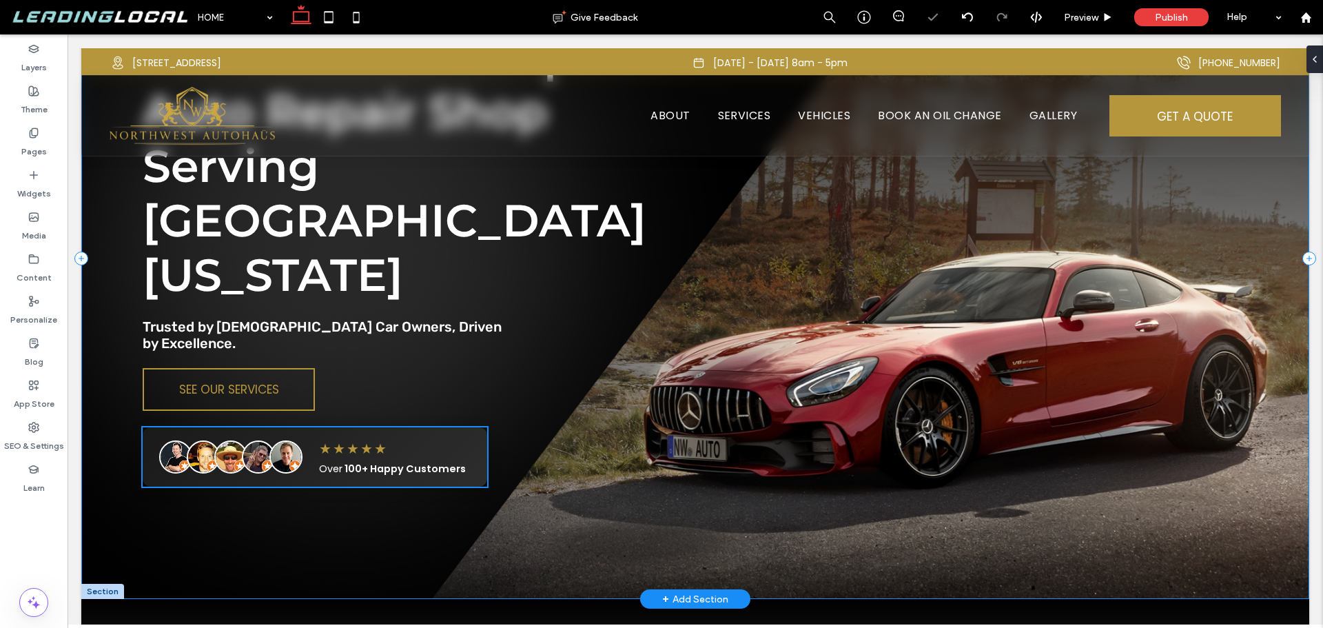
scroll to position [138, 0]
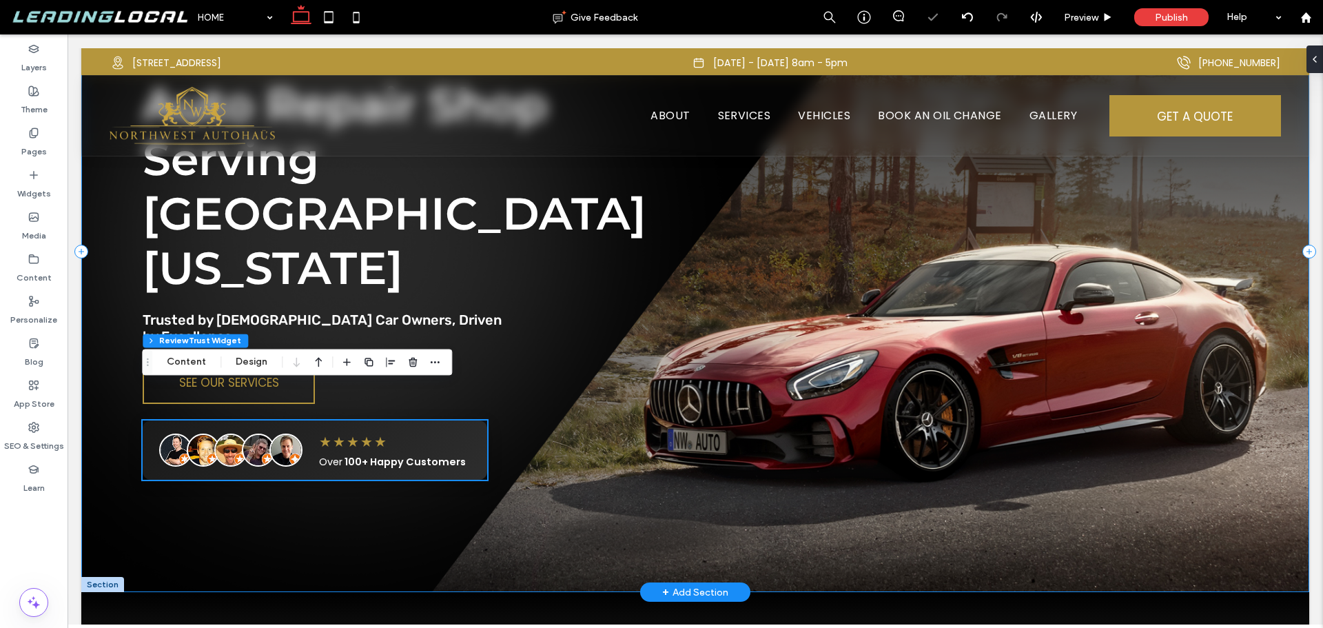
click at [531, 423] on div "Professional European Auto Repair Shop Serving Southern Oregon Trusted by Europ…" at bounding box center [695, 251] width 1228 height 682
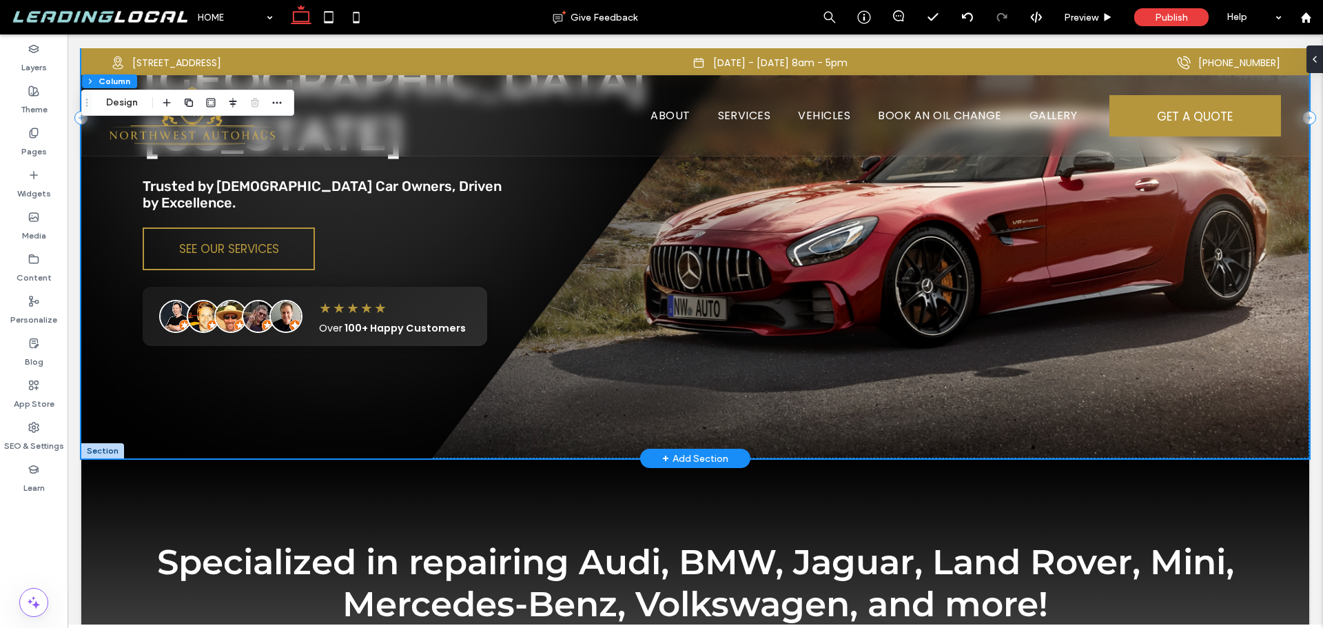
scroll to position [276, 0]
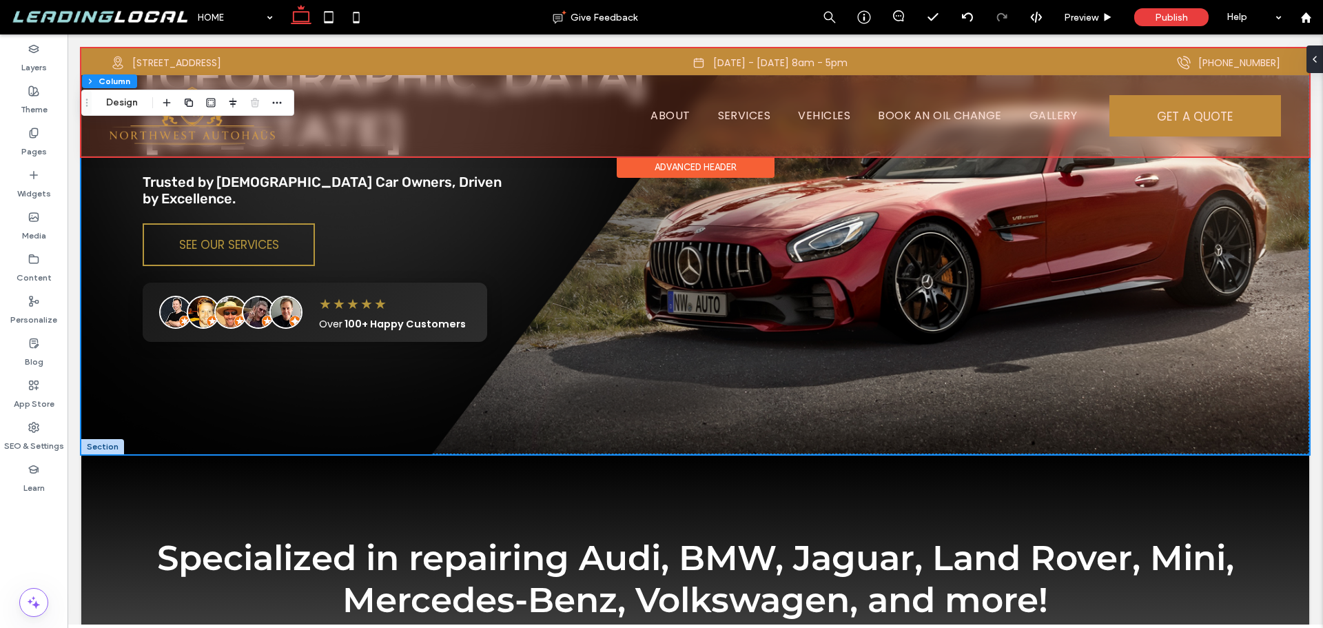
click at [740, 112] on div at bounding box center [695, 102] width 1228 height 108
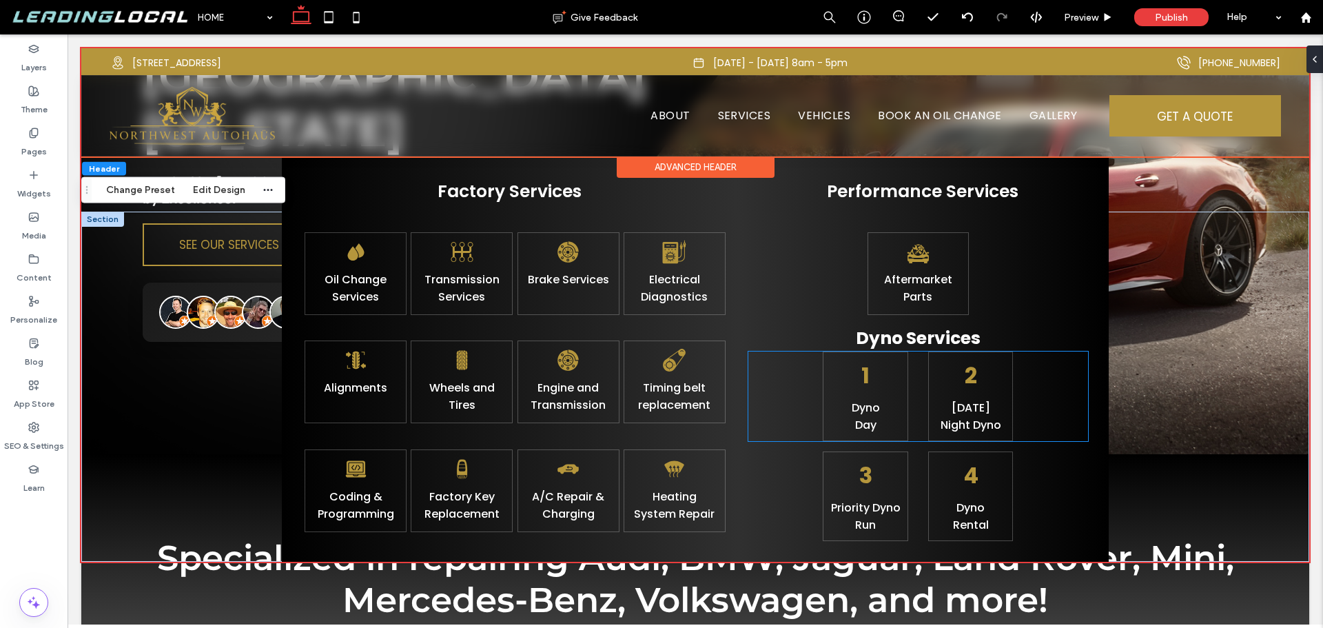
click at [806, 367] on div "1 Dyno ﻿ Day 2 Wednesday Night Dyno" at bounding box center [919, 397] width 340 height 90
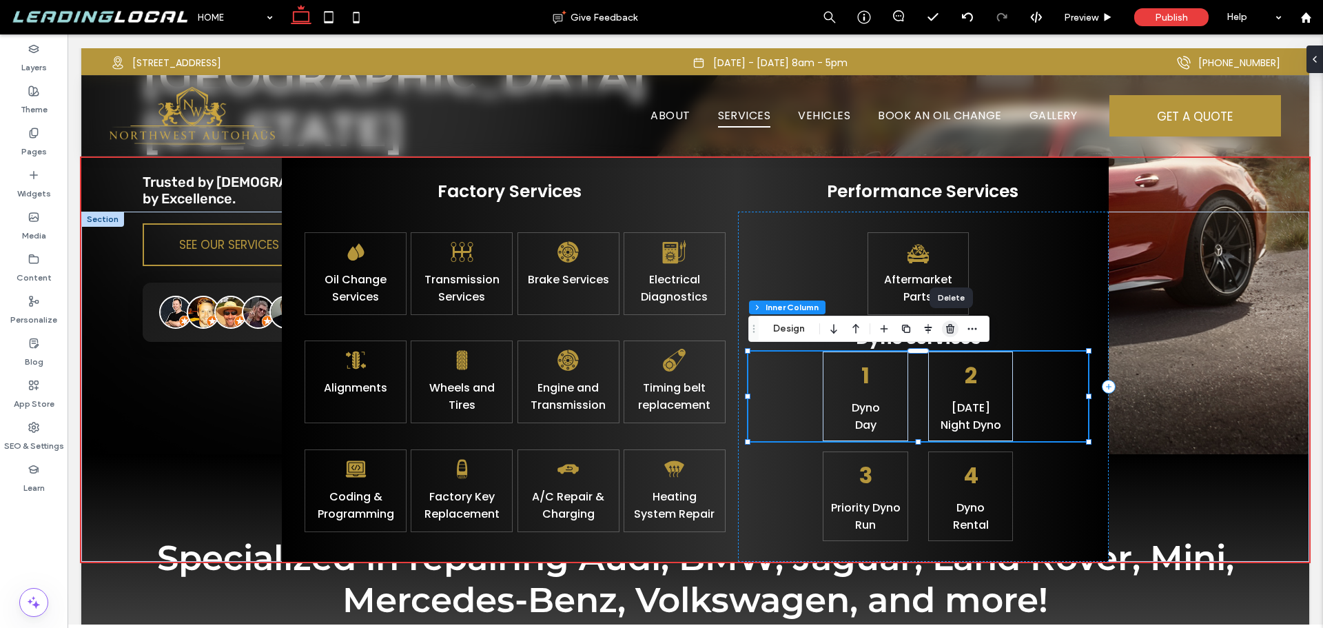
drag, startPoint x: 952, startPoint y: 329, endPoint x: 879, endPoint y: 294, distance: 80.8
click at [952, 329] on use "button" at bounding box center [950, 328] width 8 height 9
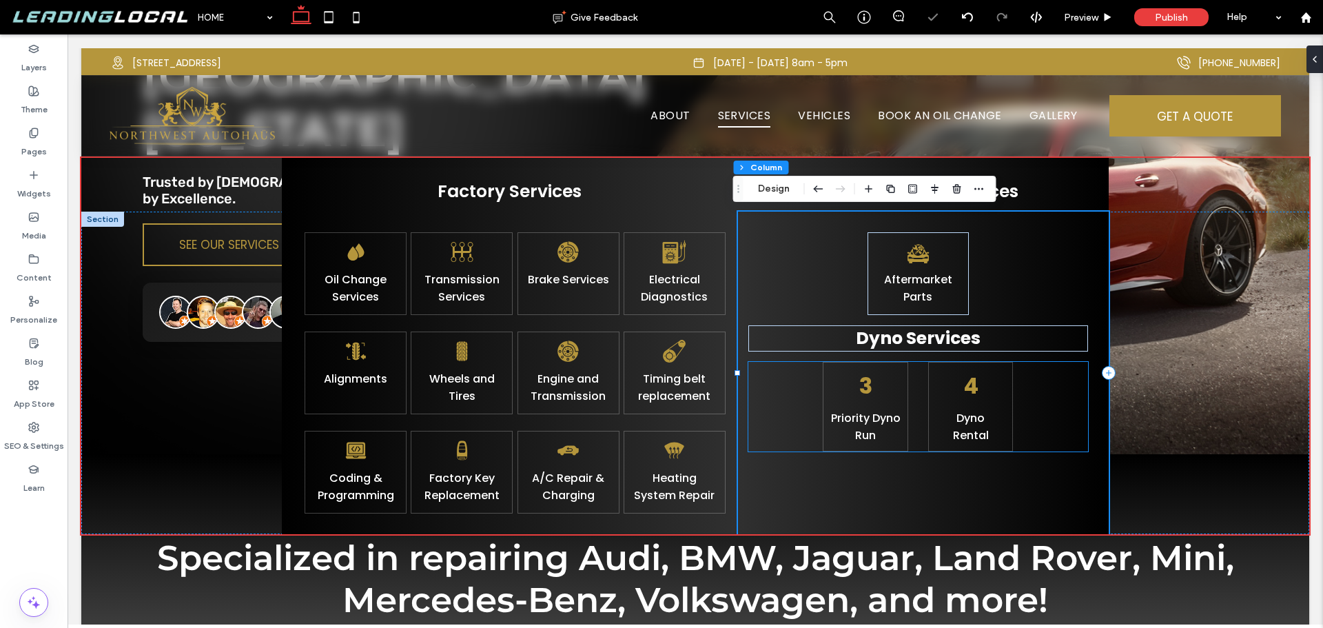
click at [803, 383] on div "3 Priority Dyno Run 4 Dyno Rental" at bounding box center [919, 407] width 340 height 90
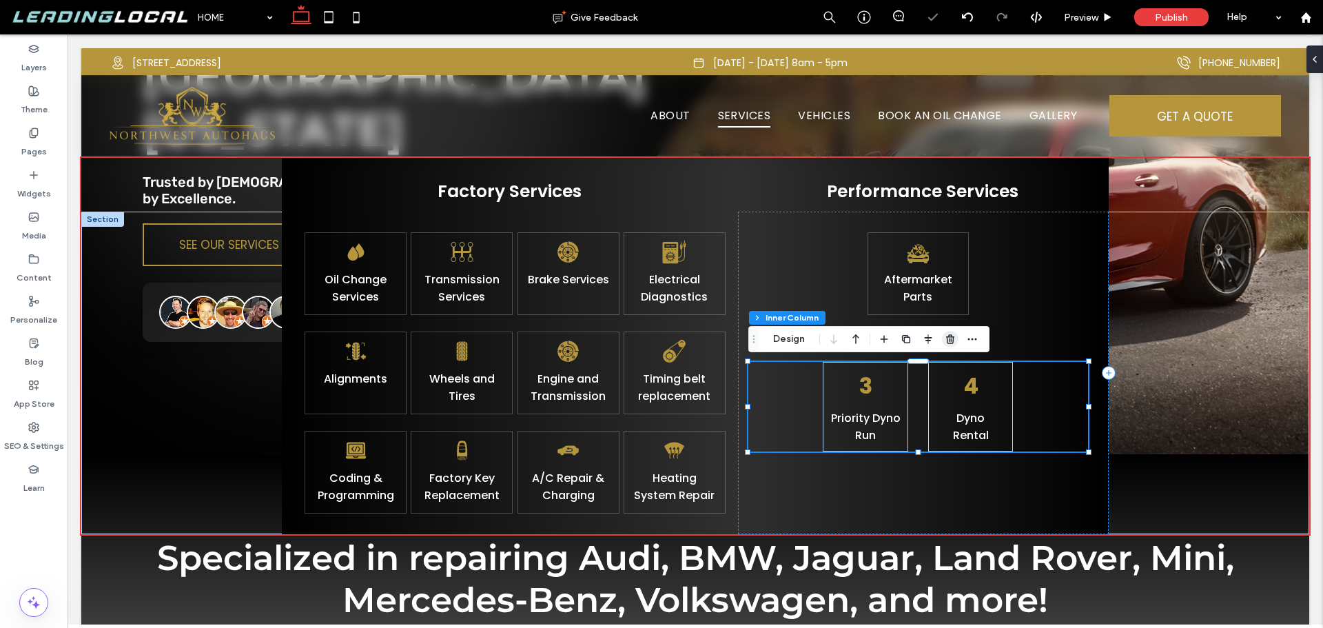
click at [945, 340] on icon "button" at bounding box center [950, 339] width 11 height 11
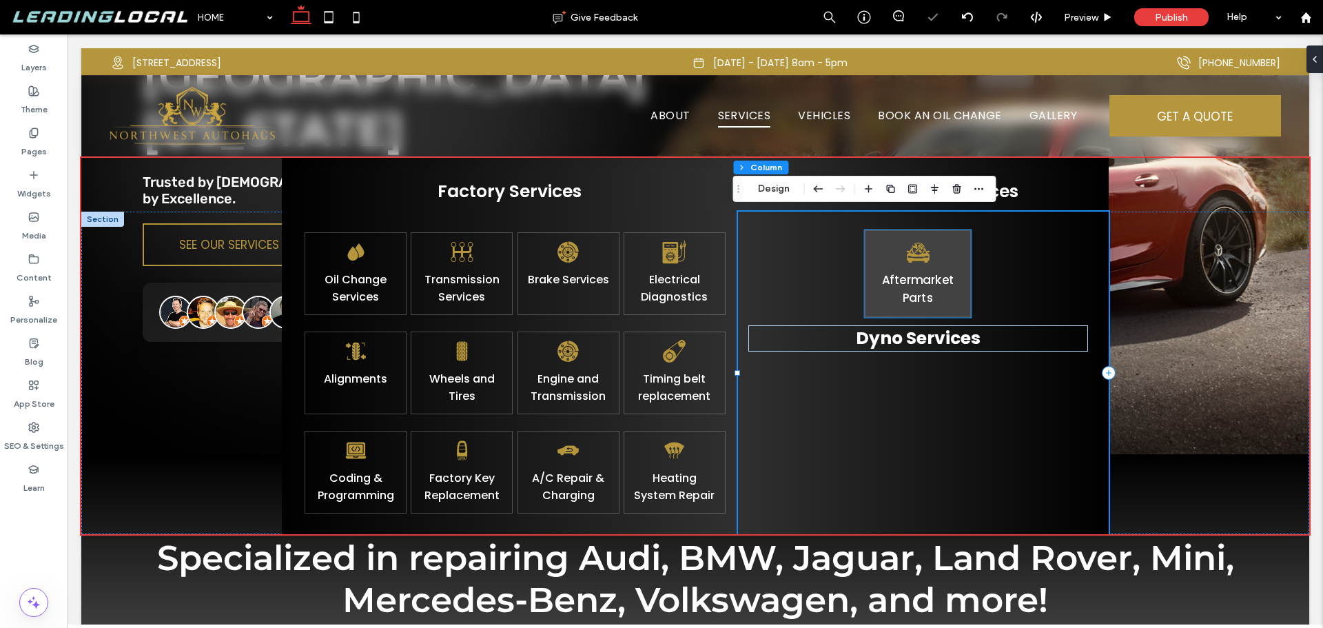
click at [882, 287] on link "Aftermarket Parts" at bounding box center [918, 289] width 72 height 35
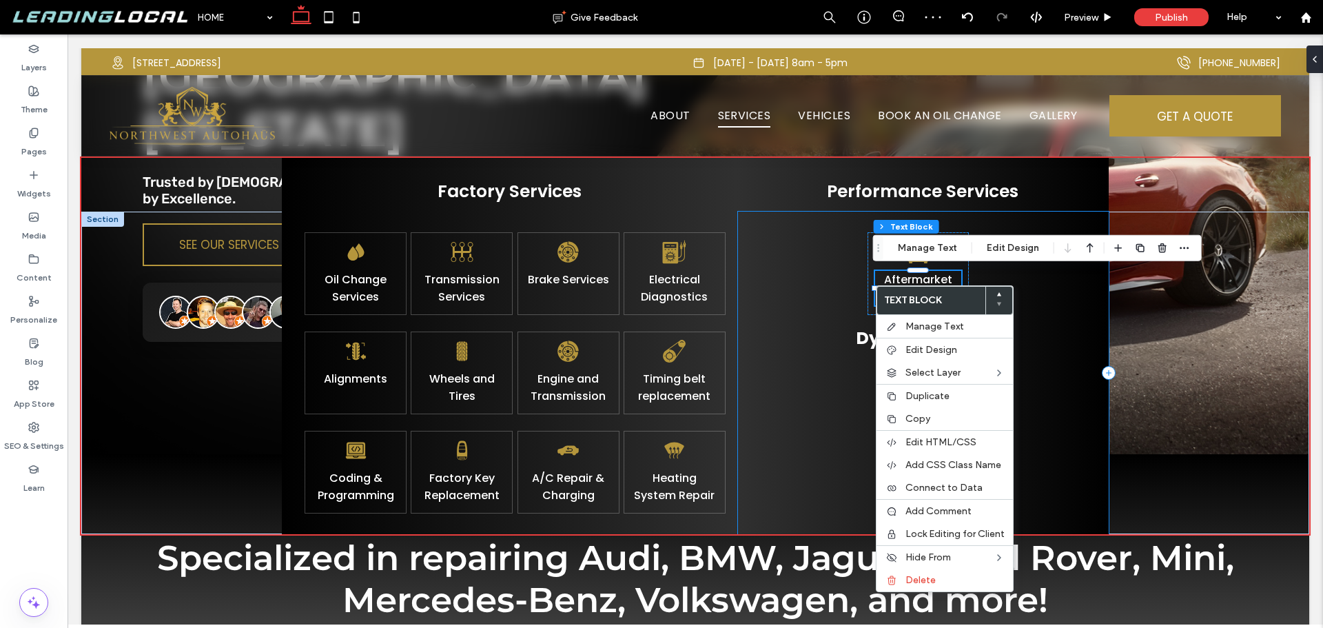
click at [854, 273] on div "Aftermarket Parts Dyno Services" at bounding box center [923, 373] width 371 height 323
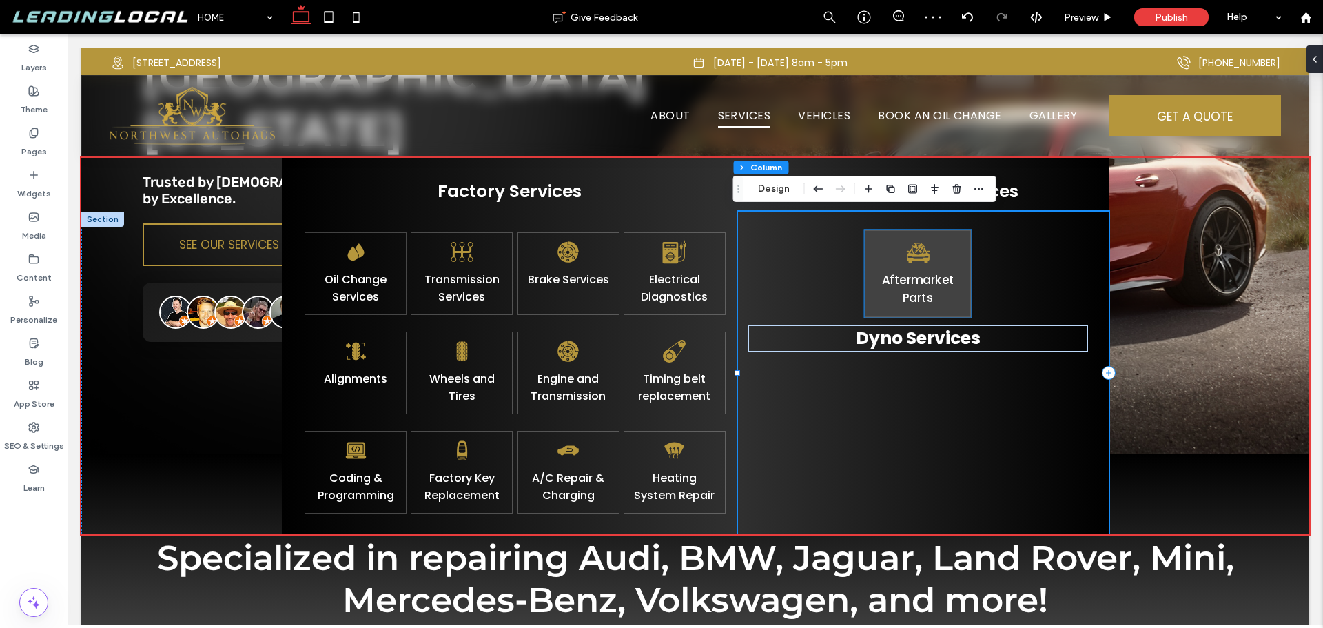
click at [873, 275] on p "Aftermarket Parts" at bounding box center [918, 289] width 91 height 37
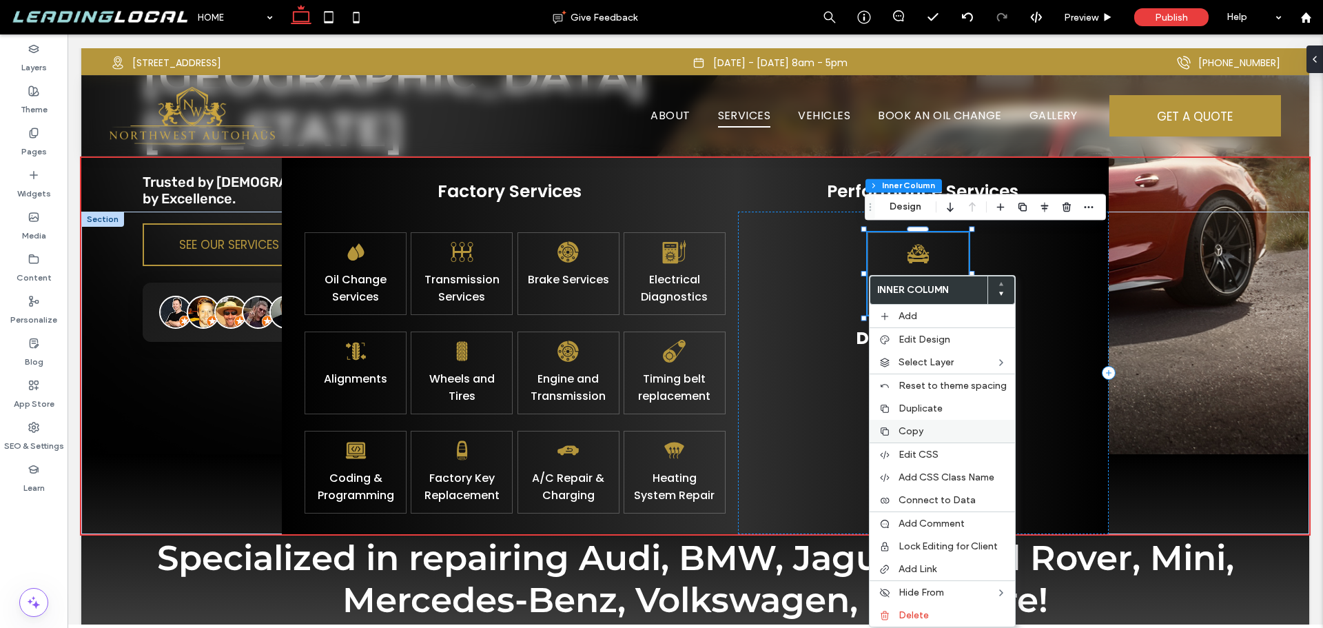
click at [914, 436] on span "Copy" at bounding box center [911, 431] width 25 height 12
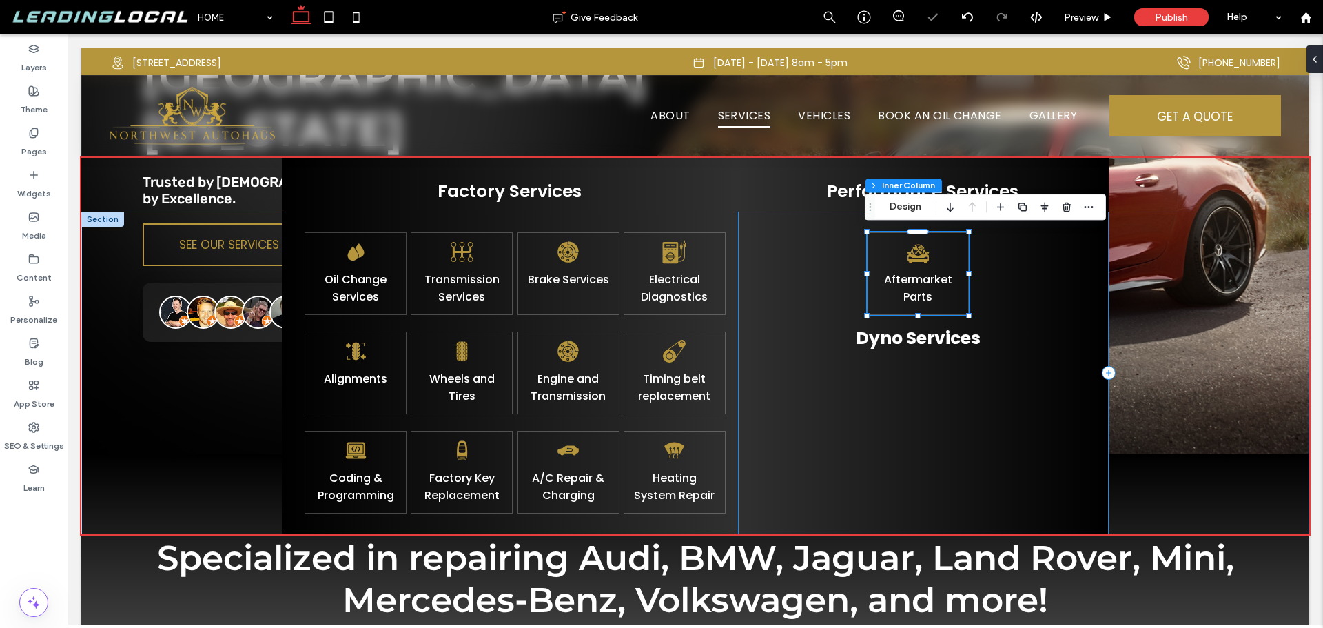
click at [855, 365] on div "Aftermarket Parts Dyno Services" at bounding box center [923, 373] width 371 height 323
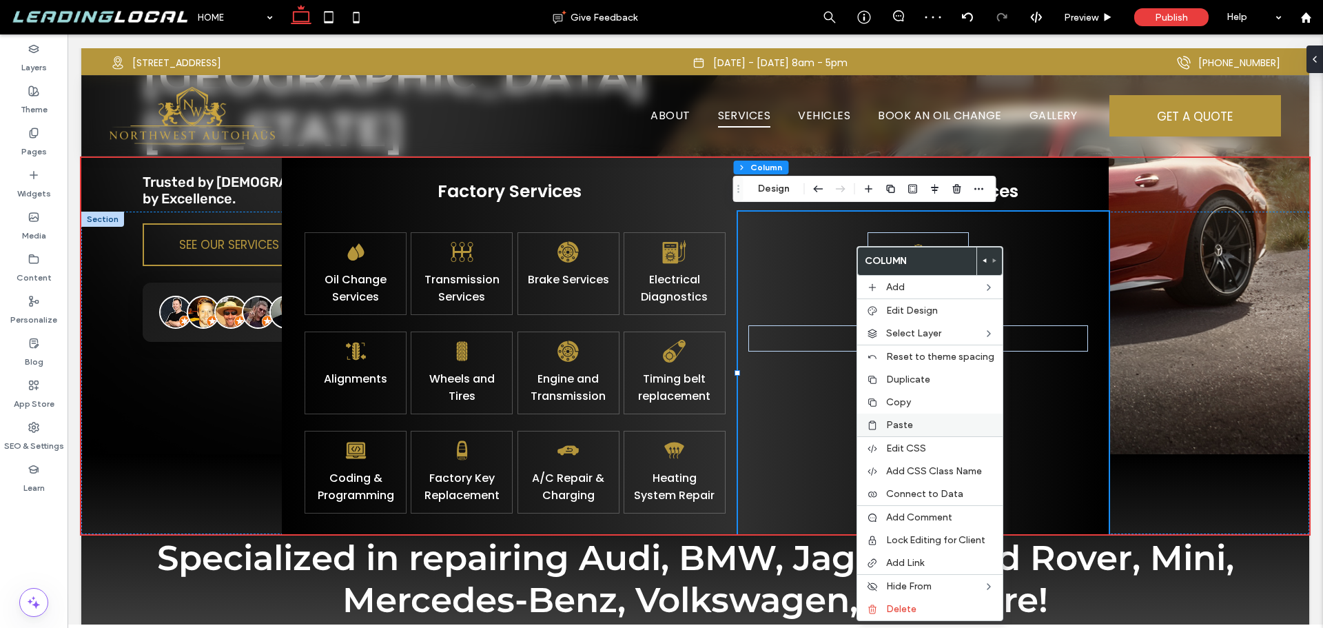
click at [902, 426] on span "Paste" at bounding box center [899, 425] width 27 height 12
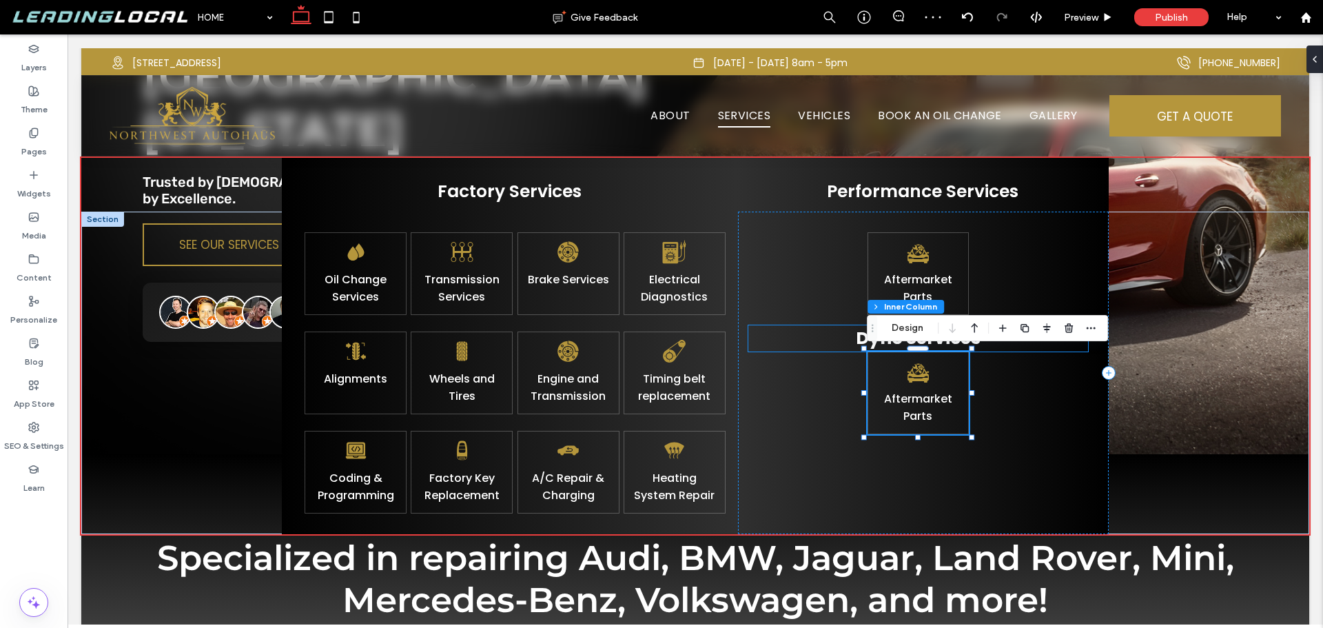
click at [809, 341] on p "Dyno Services" at bounding box center [919, 338] width 340 height 26
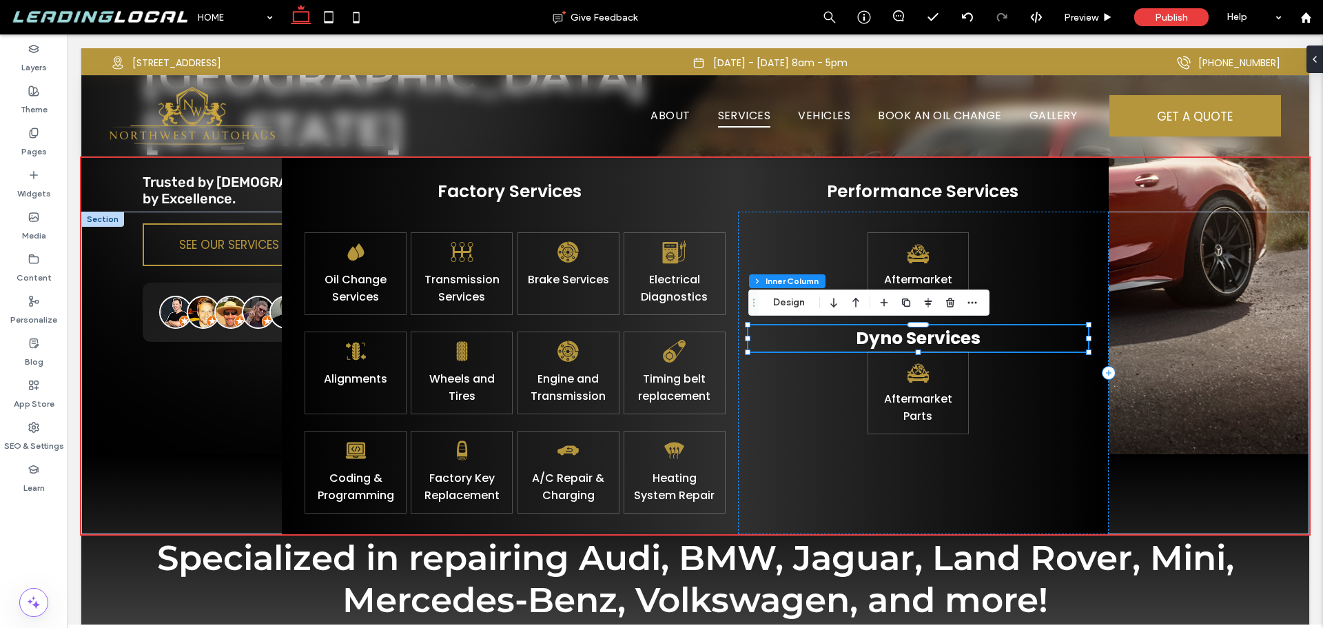
click at [967, 340] on strong "Dyno Services" at bounding box center [918, 338] width 125 height 24
drag, startPoint x: 986, startPoint y: 301, endPoint x: 908, endPoint y: 277, distance: 81.5
click at [986, 301] on icon "button" at bounding box center [987, 302] width 11 height 11
click at [948, 300] on use "button" at bounding box center [950, 302] width 8 height 9
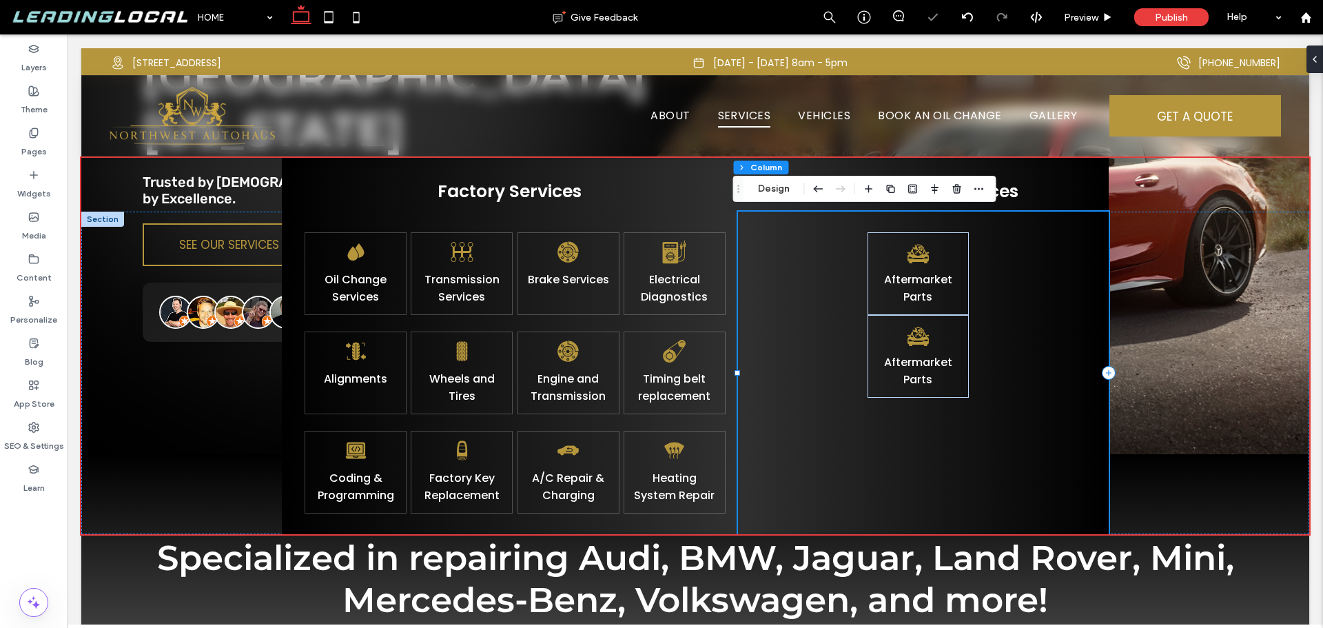
click at [839, 368] on div "Aftermarket Parts Aftermarket Parts" at bounding box center [923, 373] width 371 height 323
click at [836, 328] on div "Aftermarket Parts Aftermarket Parts" at bounding box center [923, 373] width 371 height 323
click at [691, 326] on div "Oil Change Services Transmission Services Brake Services Electrical Diagnostics…" at bounding box center [510, 373] width 456 height 323
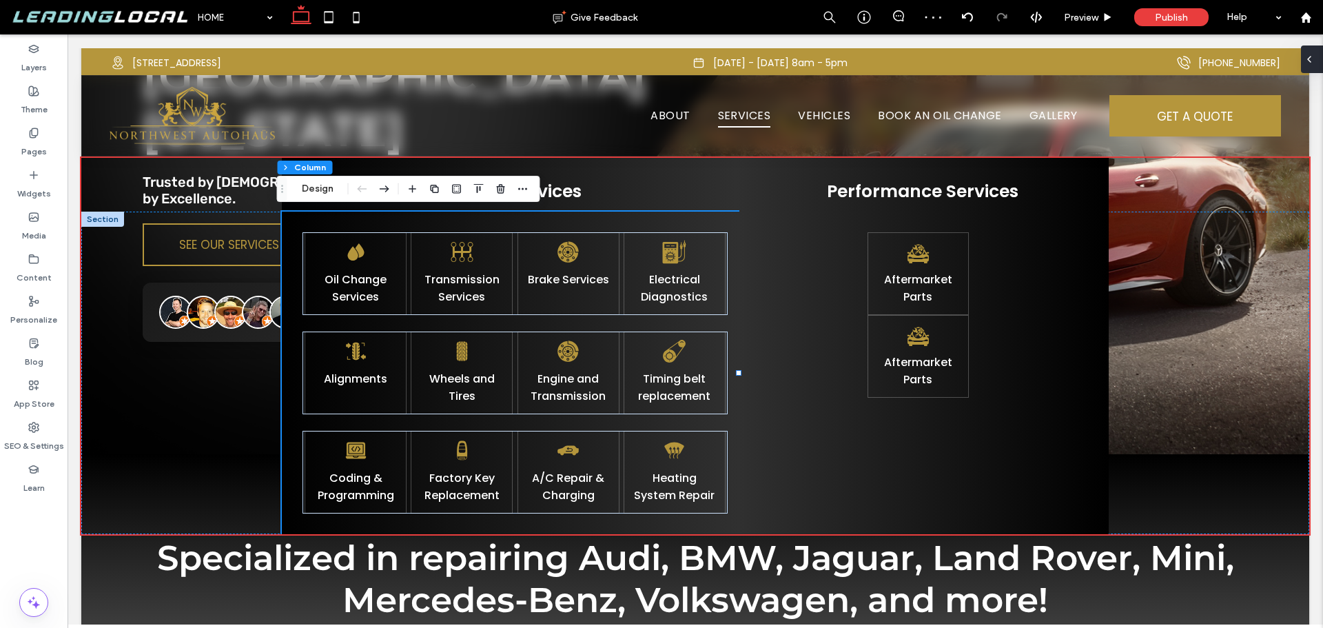
click at [1312, 62] on icon at bounding box center [1309, 59] width 11 height 11
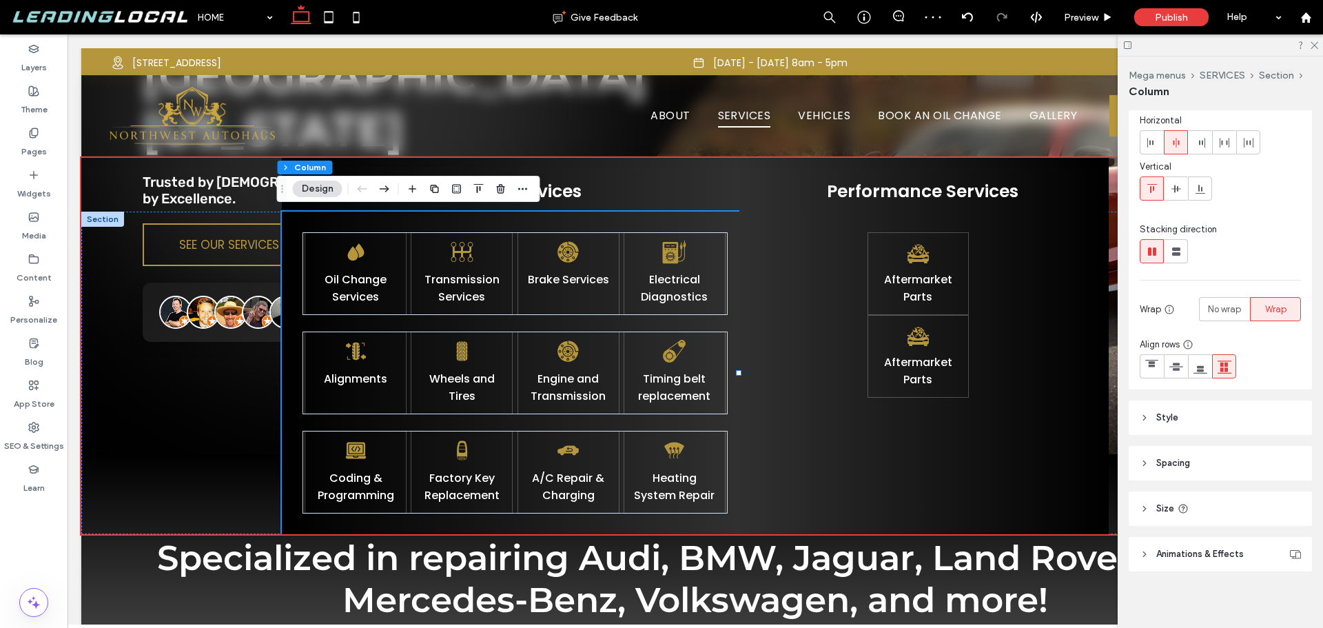
scroll to position [60, 0]
click at [1195, 450] on header "Spacing" at bounding box center [1220, 459] width 183 height 34
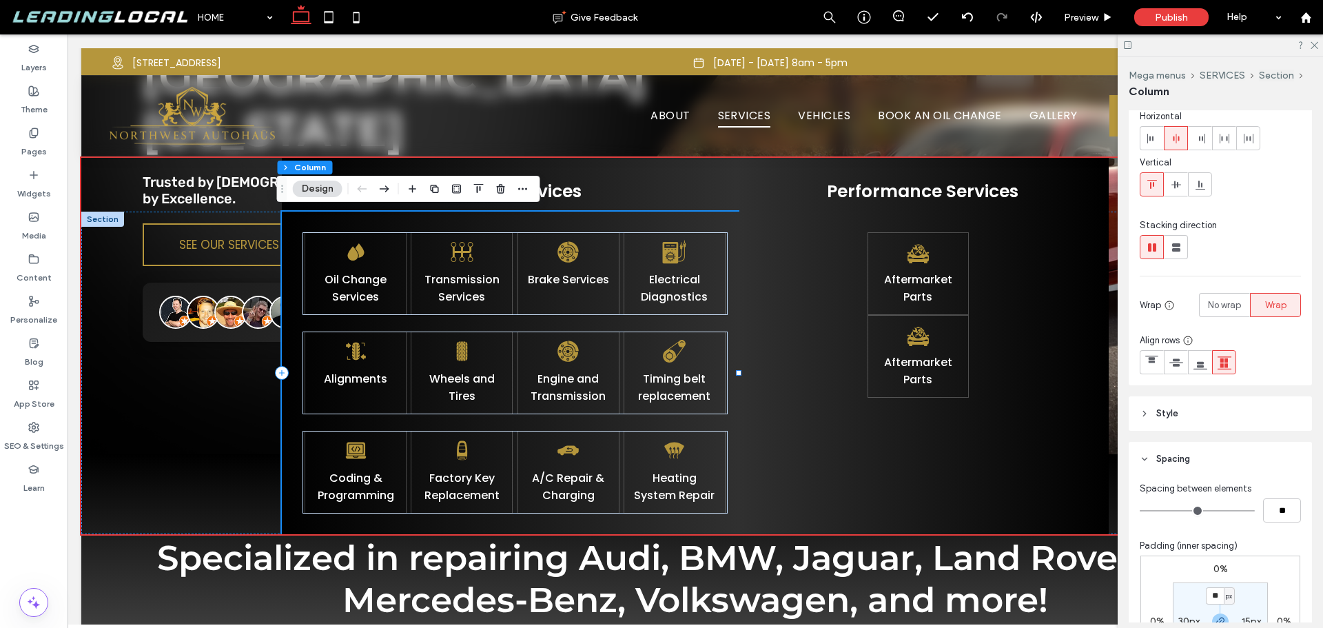
click at [695, 323] on div "Oil Change Services Transmission Services Brake Services Electrical Diagnostics…" at bounding box center [510, 373] width 456 height 323
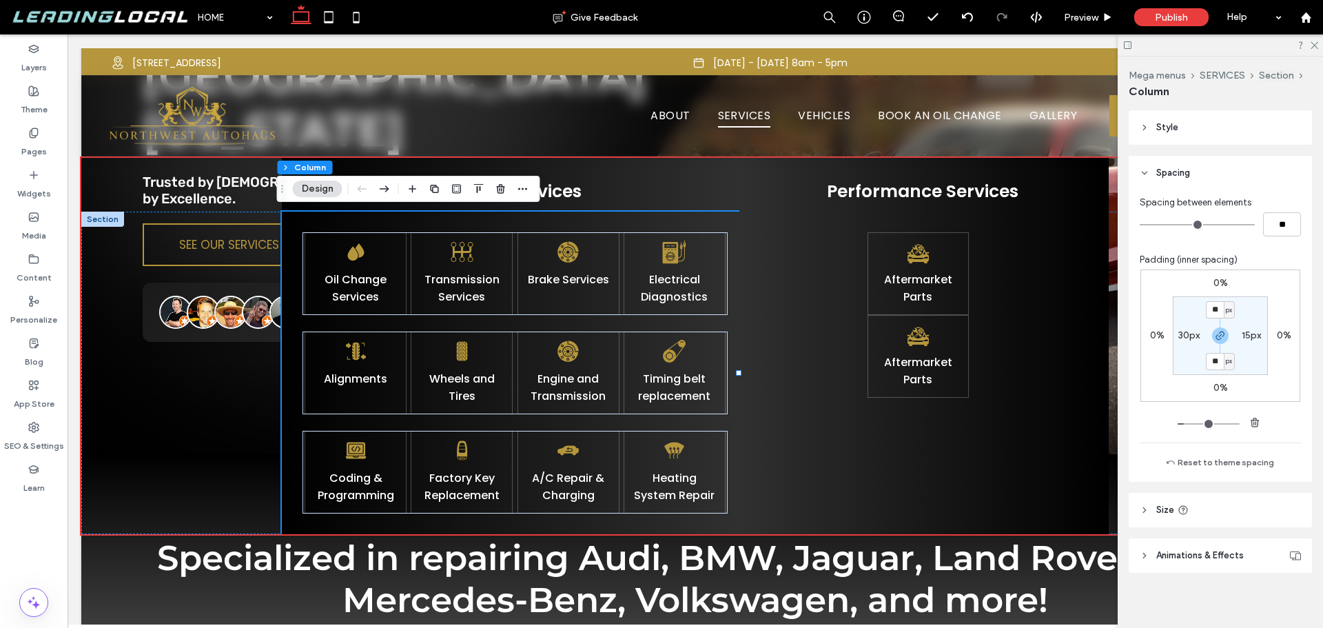
scroll to position [352, 0]
click at [289, 325] on div "Oil Change Services Transmission Services Brake Services Electrical Diagnostics…" at bounding box center [510, 373] width 456 height 323
click at [843, 325] on div "Aftermarket Parts Aftermarket Parts" at bounding box center [923, 373] width 371 height 323
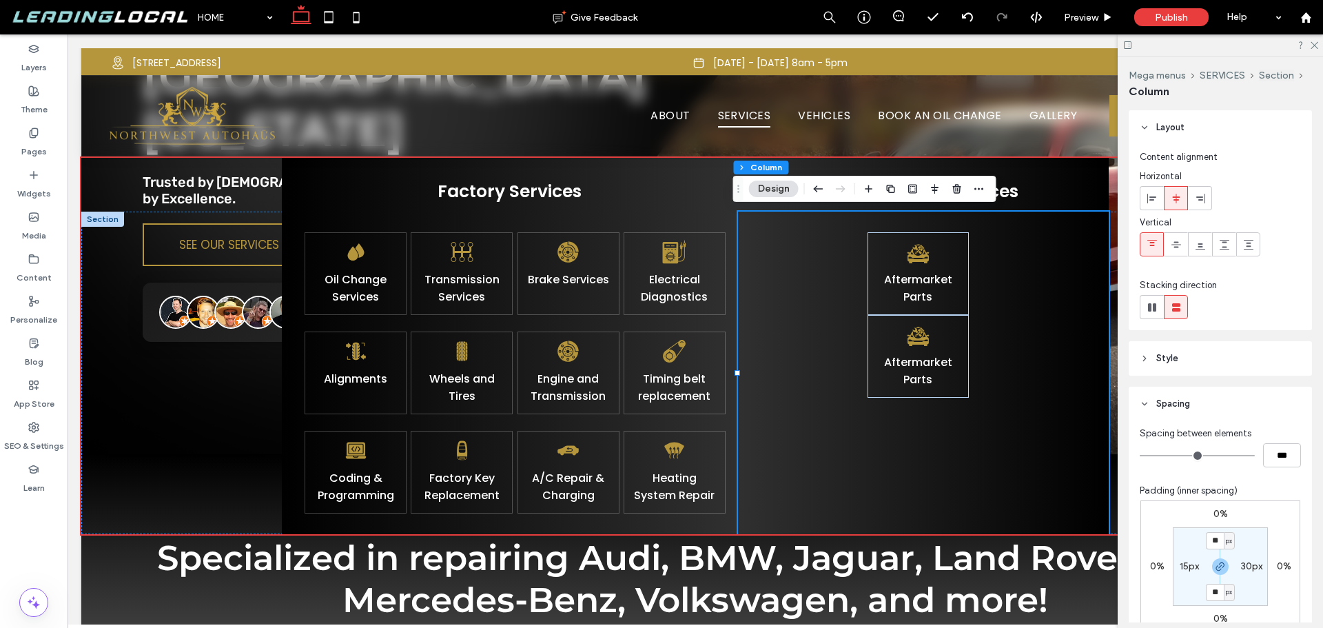
type input "**"
type input "****"
click at [1198, 455] on input "range" at bounding box center [1197, 455] width 115 height 1
type input "**"
type input "****"
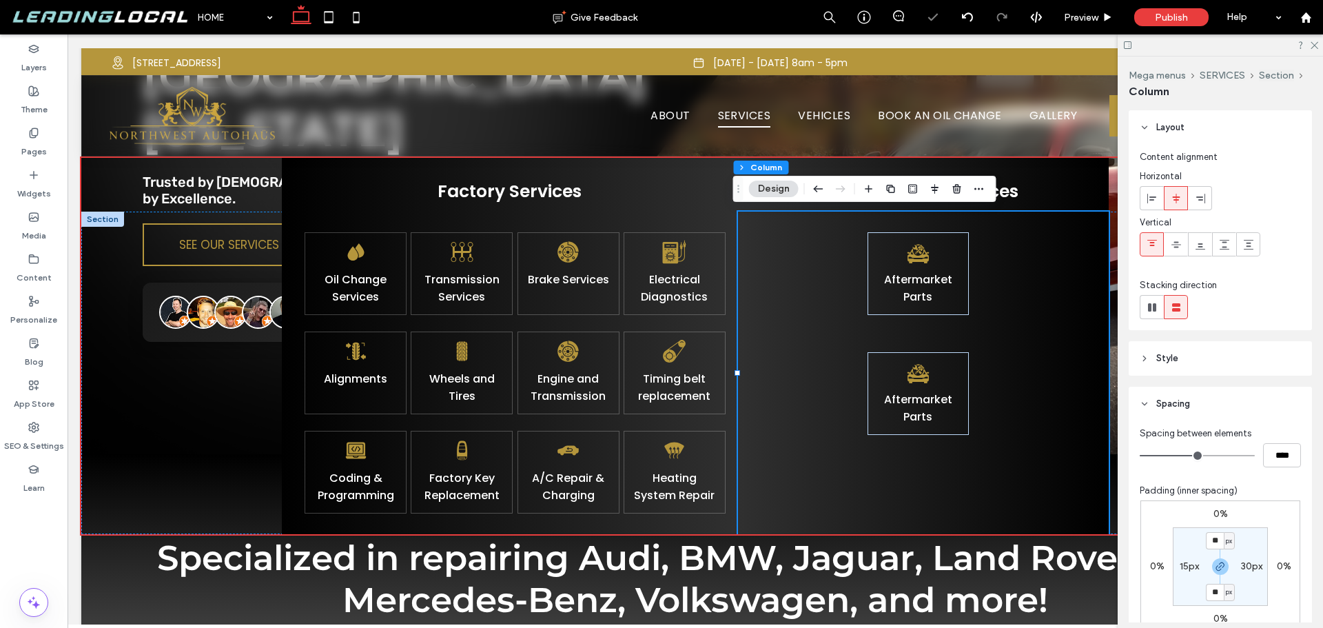
type input "**"
type input "****"
type input "**"
type input "****"
type input "**"
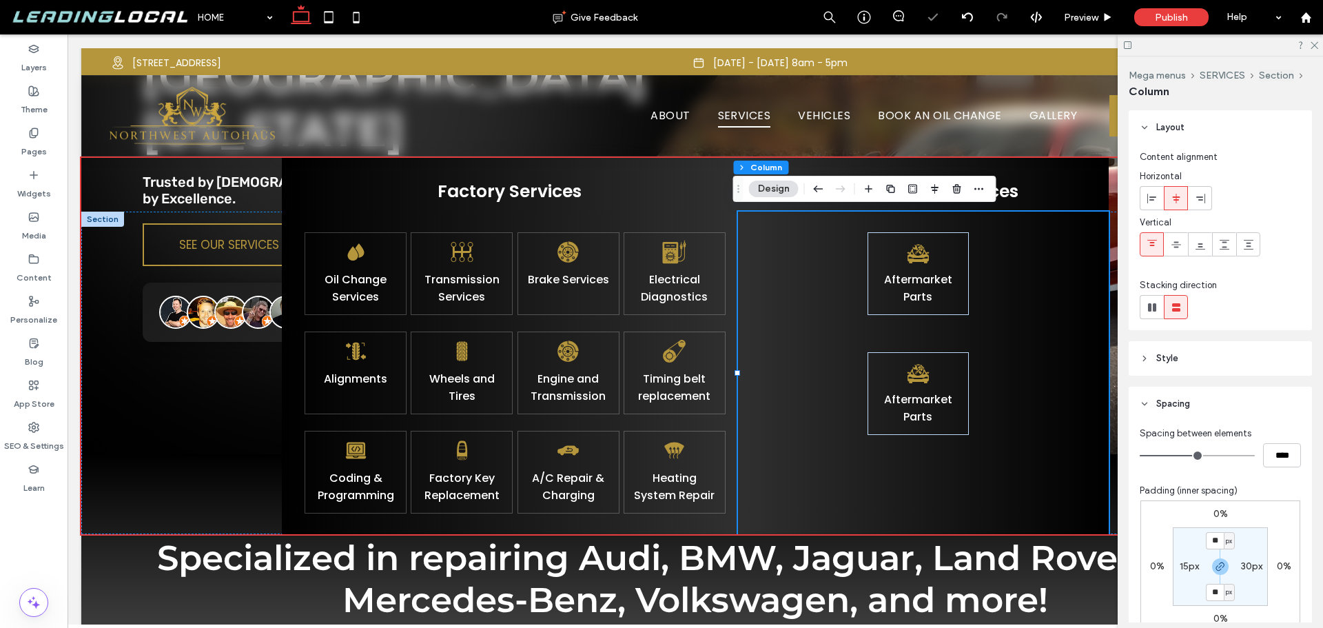
type input "****"
type input "**"
type input "****"
type input "**"
type input "****"
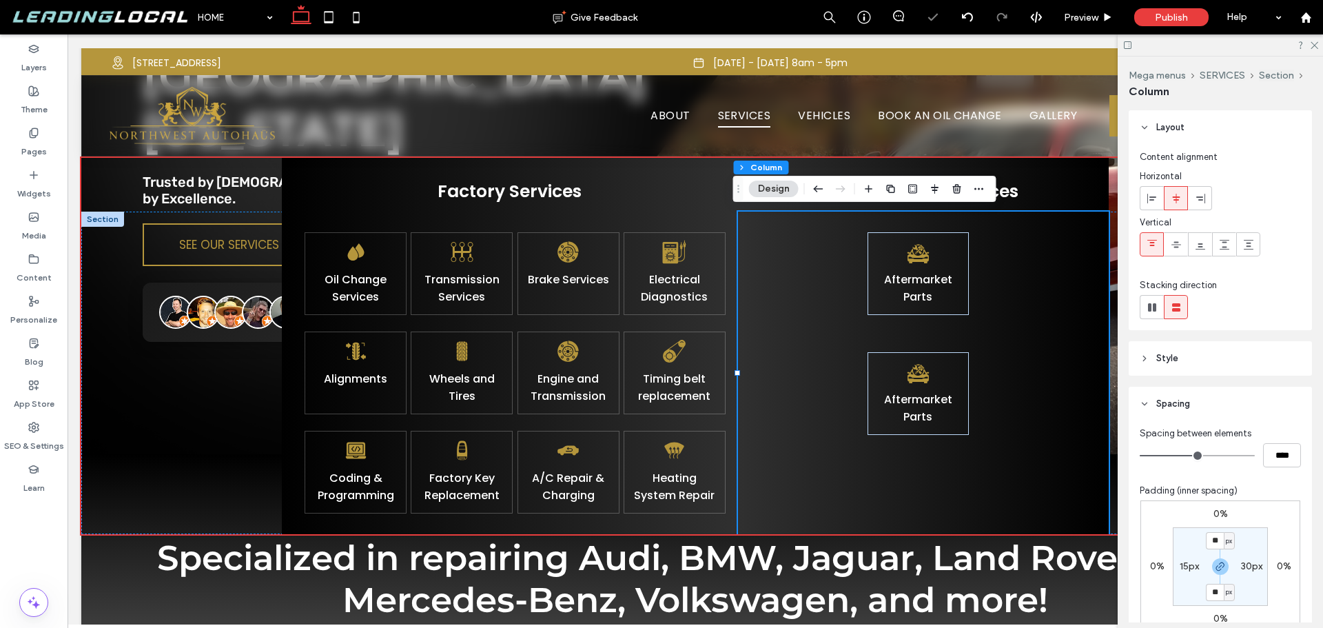
type input "**"
type input "****"
type input "**"
type input "****"
type input "**"
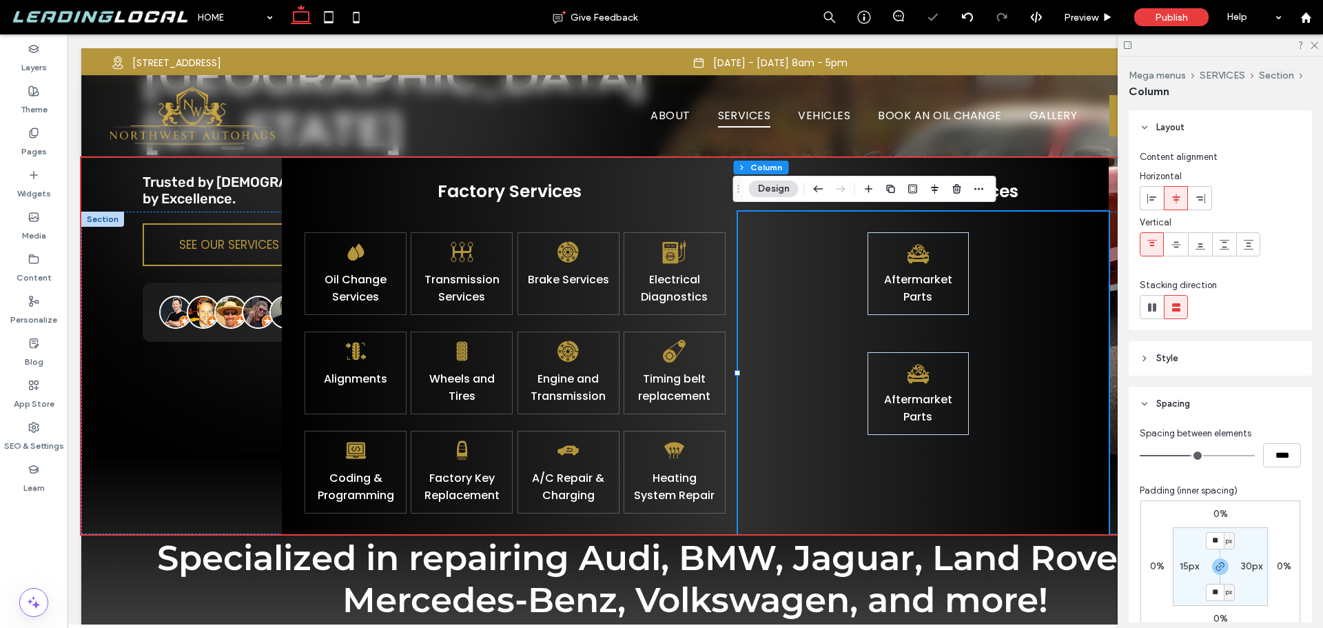
type input "****"
type input "**"
type input "****"
type input "**"
type input "****"
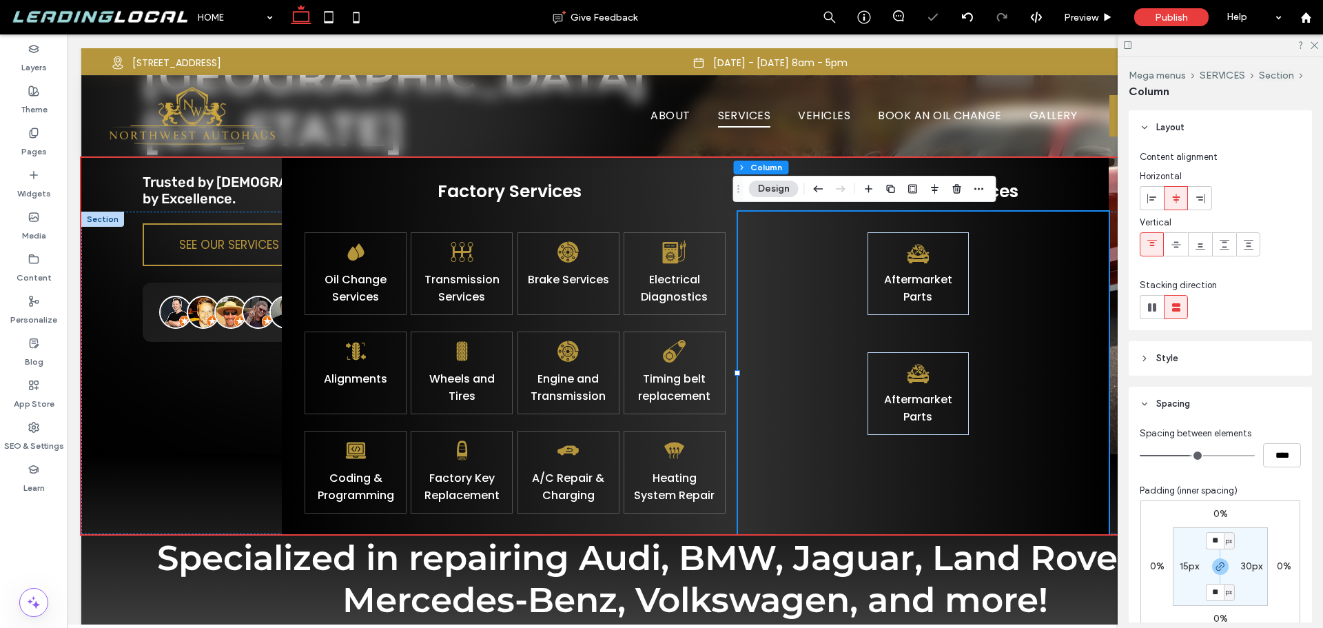
type input "**"
type input "****"
type input "**"
type input "****"
type input "**"
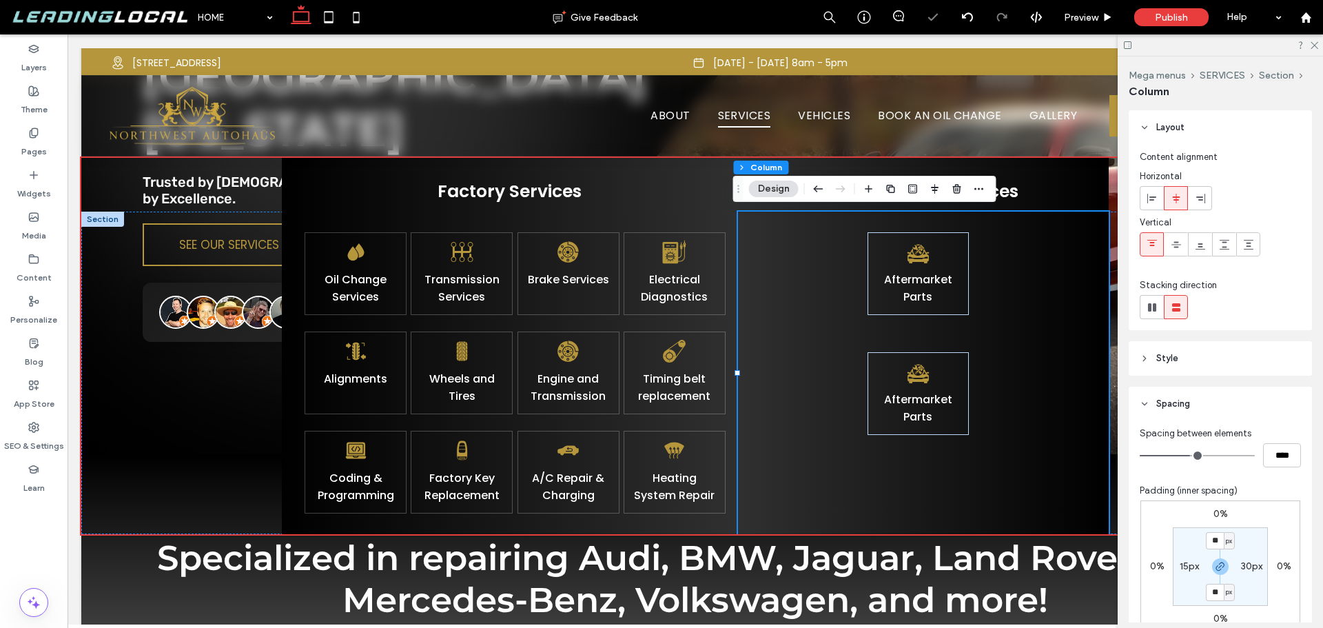
type input "****"
type input "**"
type input "****"
type input "**"
type input "****"
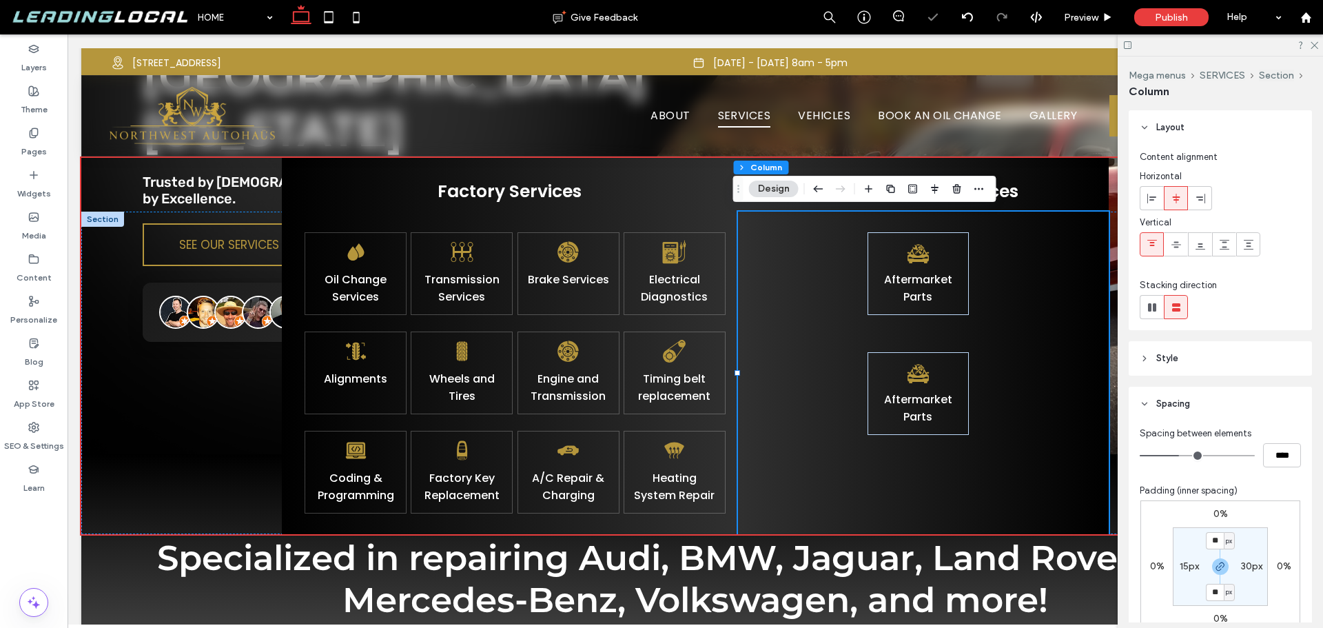
type input "**"
type input "****"
type input "**"
type input "****"
type input "**"
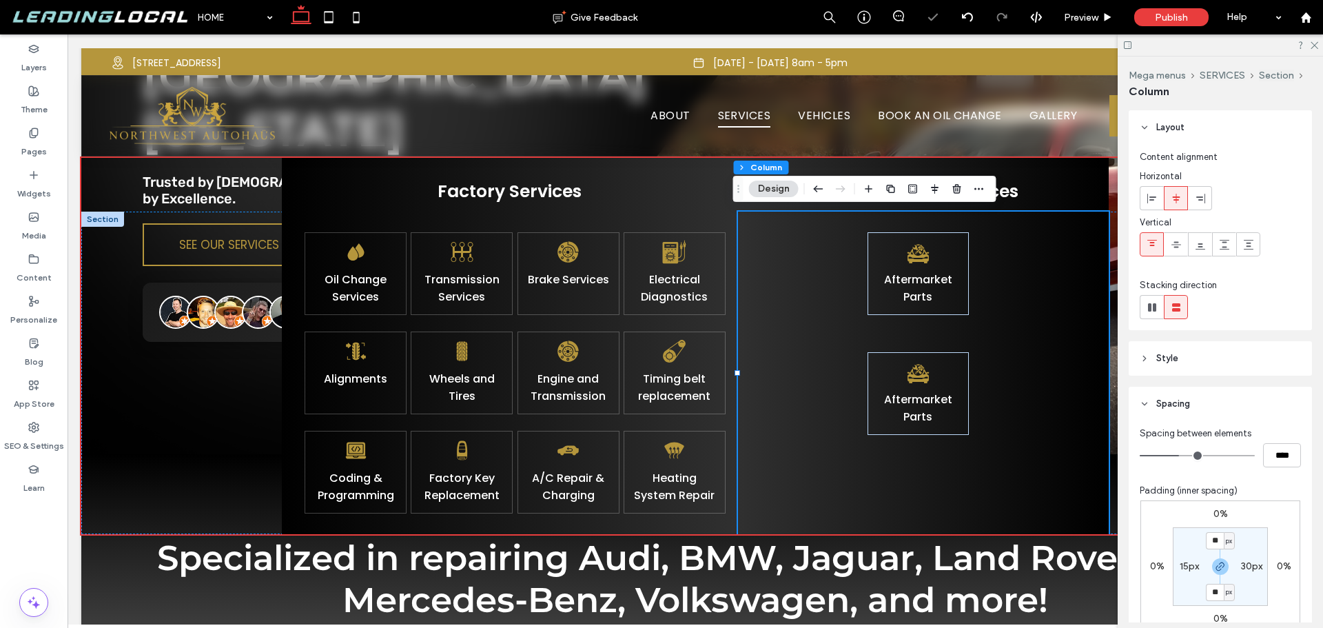
type input "****"
type input "**"
type input "****"
drag, startPoint x: 1188, startPoint y: 454, endPoint x: 1175, endPoint y: 454, distance: 13.1
type input "**"
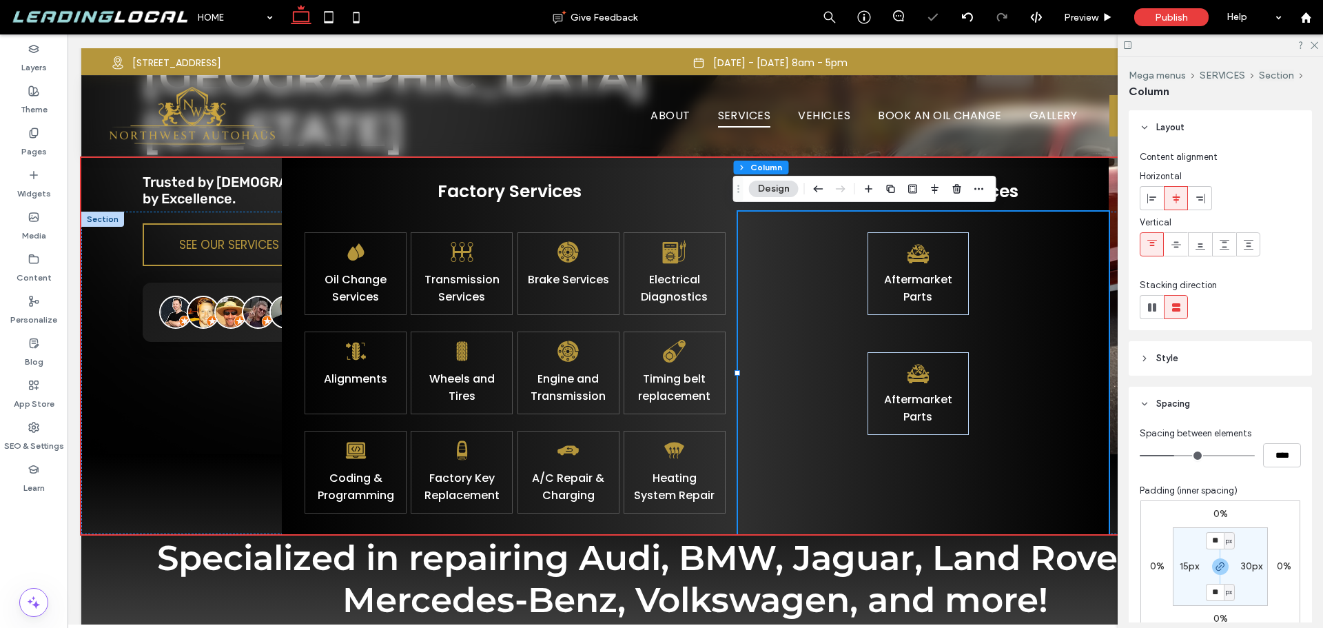
click at [1175, 455] on input "range" at bounding box center [1197, 455] width 115 height 1
click at [751, 359] on div "Aftermarket Parts Aftermarket Parts" at bounding box center [923, 373] width 371 height 323
drag, startPoint x: 804, startPoint y: 314, endPoint x: 815, endPoint y: 308, distance: 12.1
click at [803, 314] on div "Aftermarket Parts Aftermarket Parts" at bounding box center [923, 373] width 371 height 323
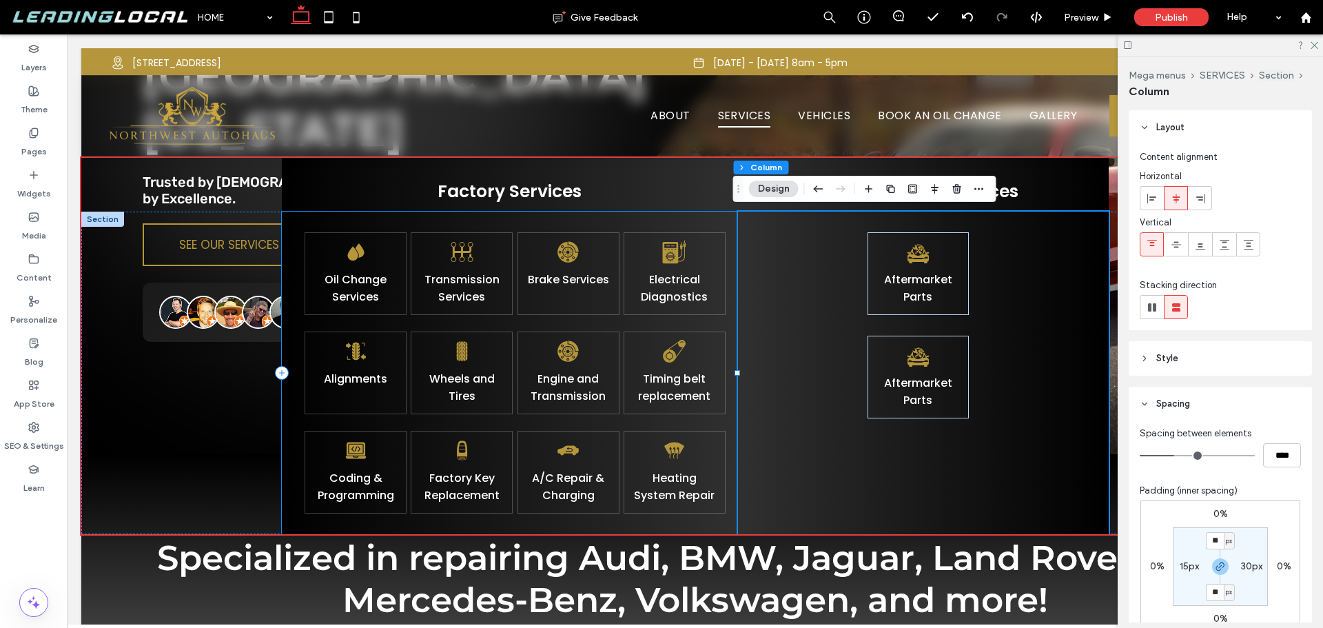
click at [712, 214] on div "Oil Change Services Transmission Services Brake Services Electrical Diagnostics…" at bounding box center [510, 373] width 456 height 323
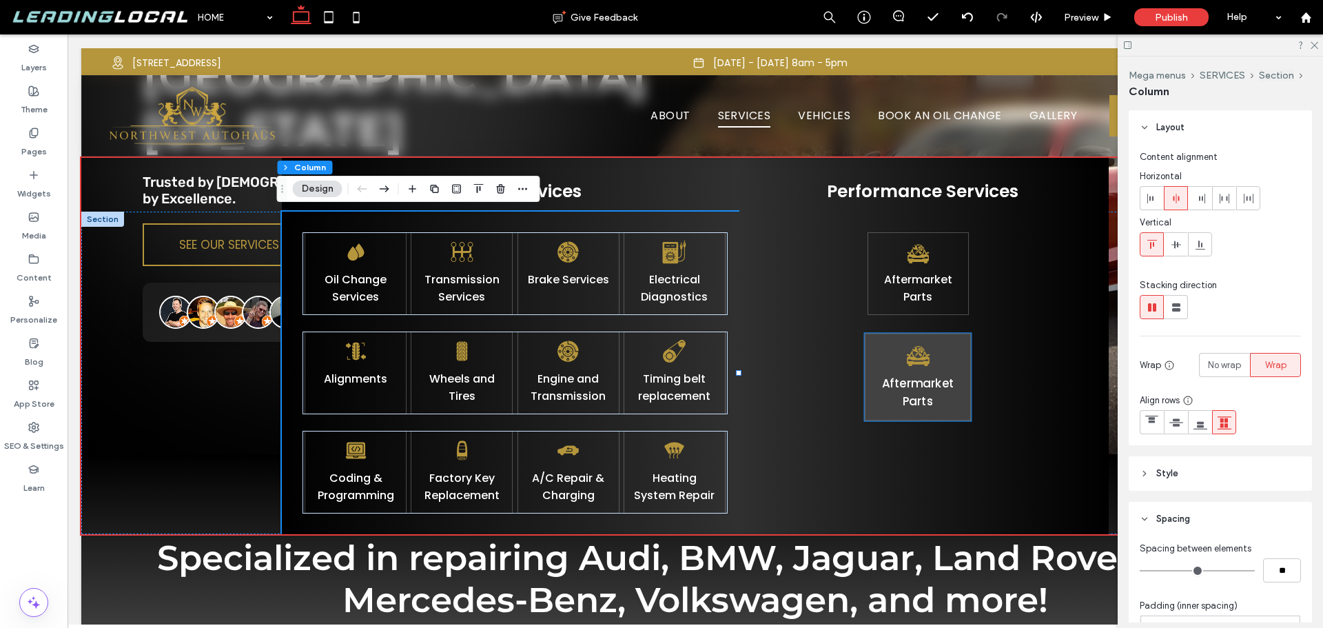
click at [932, 378] on link "Aftermarket Parts" at bounding box center [918, 392] width 72 height 35
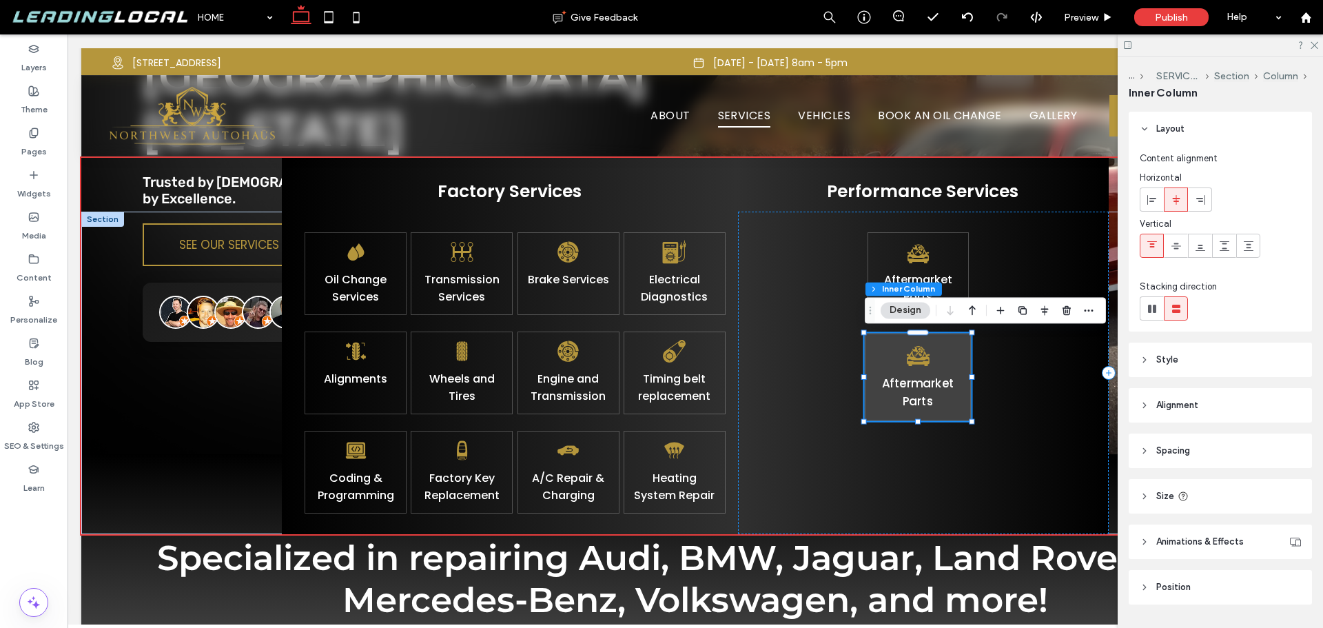
click at [932, 378] on link "Aftermarket Parts" at bounding box center [918, 392] width 72 height 35
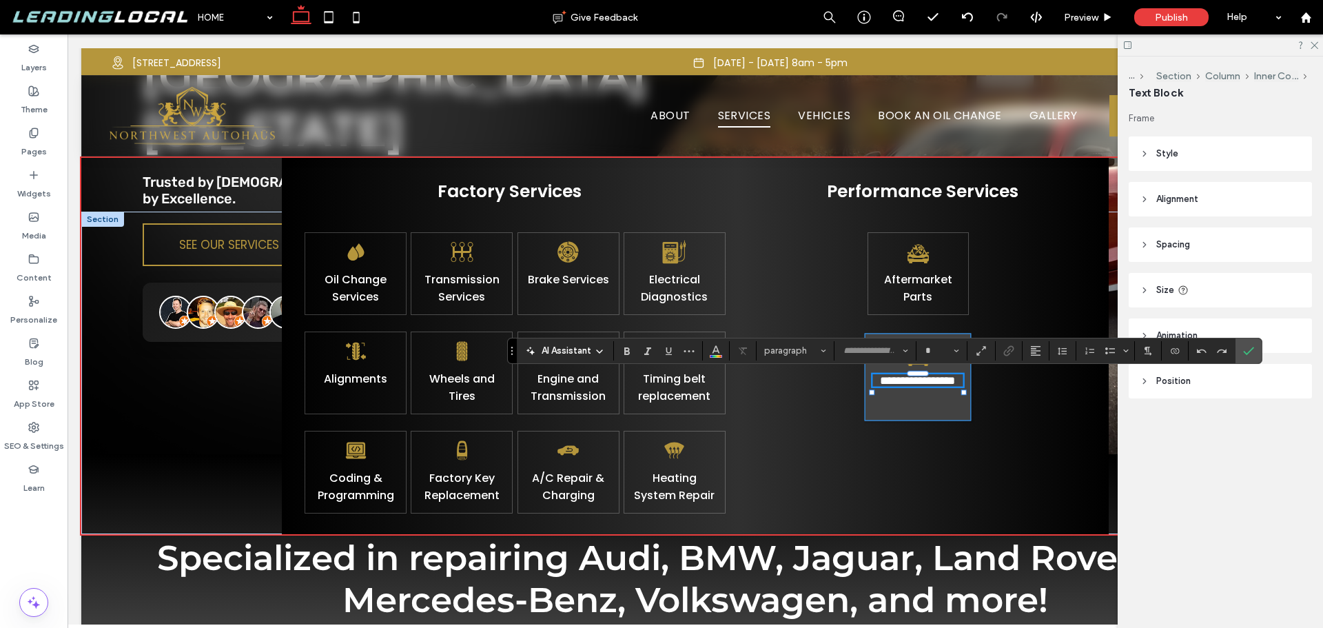
type input "*******"
type input "**"
drag, startPoint x: 954, startPoint y: 383, endPoint x: 883, endPoint y: 383, distance: 71.0
click at [883, 383] on link "**********" at bounding box center [918, 380] width 76 height 11
drag, startPoint x: 929, startPoint y: 384, endPoint x: 939, endPoint y: 384, distance: 9.6
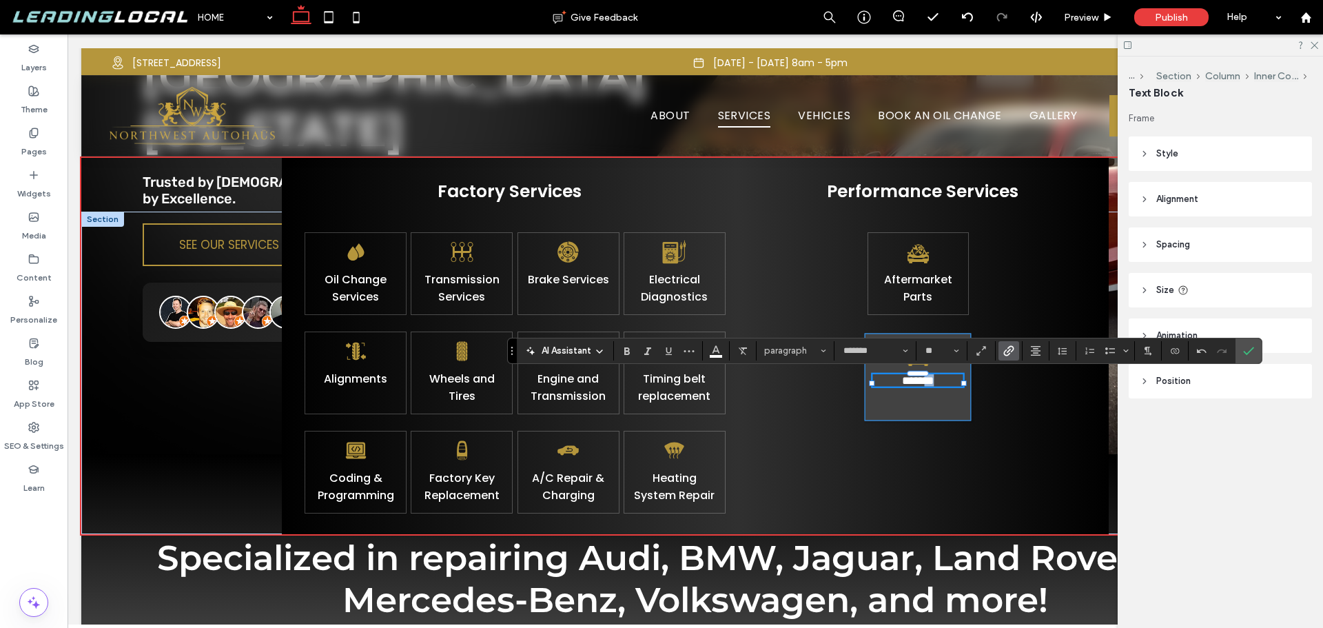
click at [935, 384] on link "*******" at bounding box center [918, 380] width 32 height 11
type input "**"
drag, startPoint x: 917, startPoint y: 383, endPoint x: 960, endPoint y: 384, distance: 43.4
click at [961, 384] on div "Oil Change Services Transmission Services Brake Services Electrical Diagnostics…" at bounding box center [695, 373] width 827 height 323
click at [939, 383] on span "*******" at bounding box center [932, 380] width 32 height 11
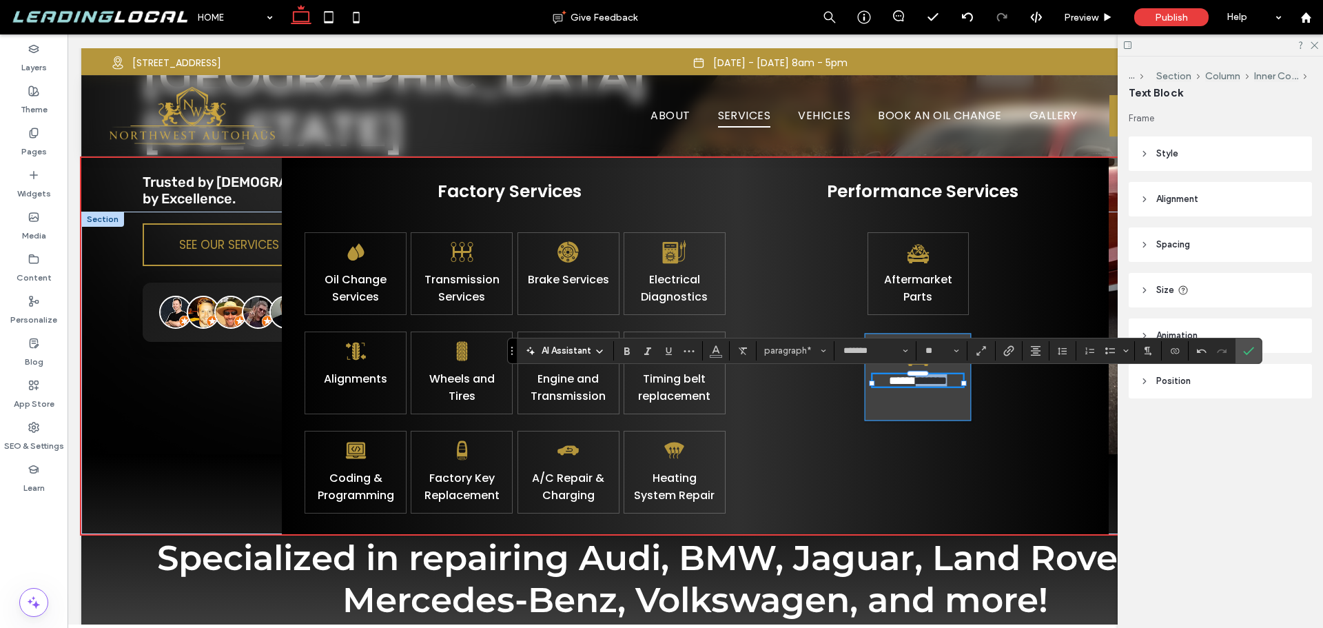
drag, startPoint x: 959, startPoint y: 383, endPoint x: 919, endPoint y: 384, distance: 40.0
click at [919, 384] on span "*******" at bounding box center [932, 380] width 32 height 11
click at [716, 345] on icon "Color" at bounding box center [716, 349] width 11 height 11
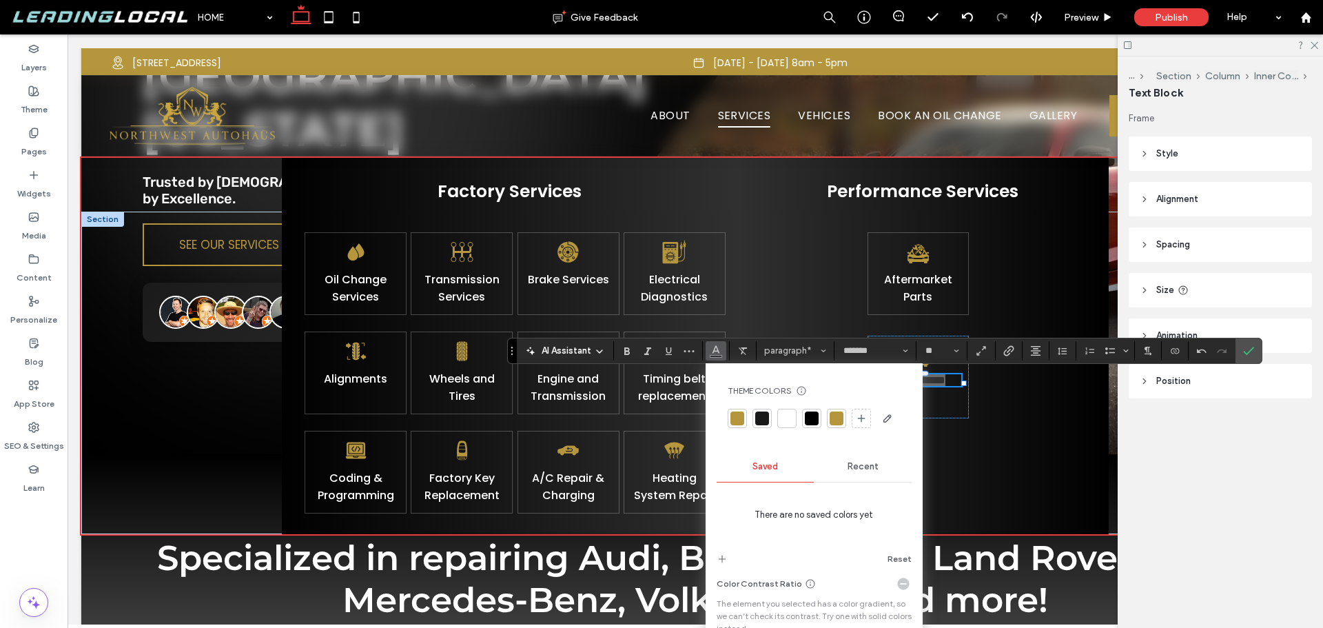
drag, startPoint x: 784, startPoint y: 423, endPoint x: 804, endPoint y: 423, distance: 19.3
click at [784, 423] on div at bounding box center [787, 418] width 14 height 14
click at [933, 405] on div "****** *******" at bounding box center [918, 377] width 107 height 88
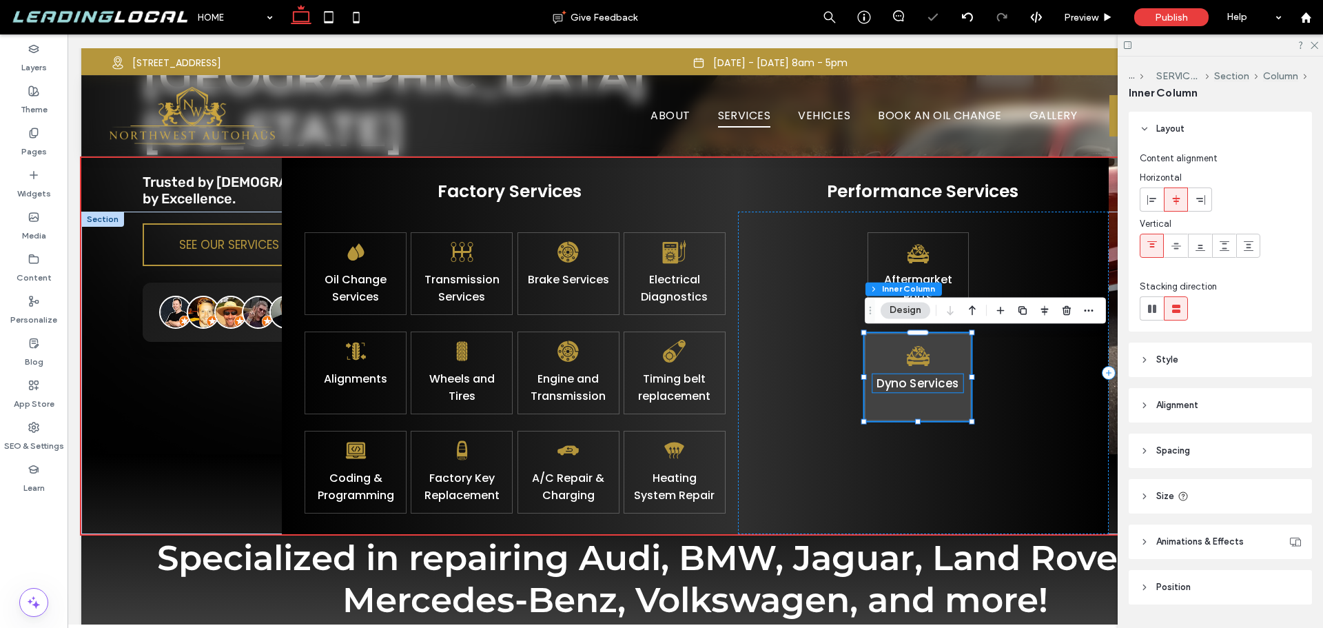
click at [911, 386] on link "Dyno S" at bounding box center [897, 383] width 40 height 17
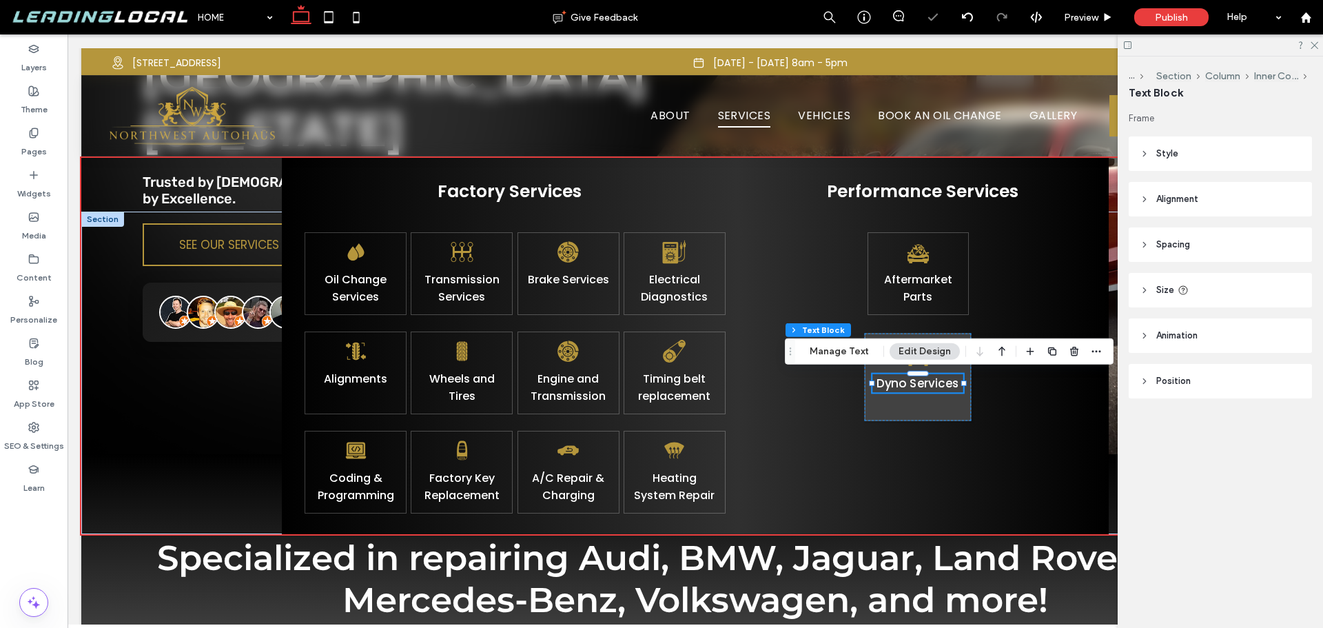
click at [911, 385] on link "Dyno S" at bounding box center [897, 383] width 40 height 17
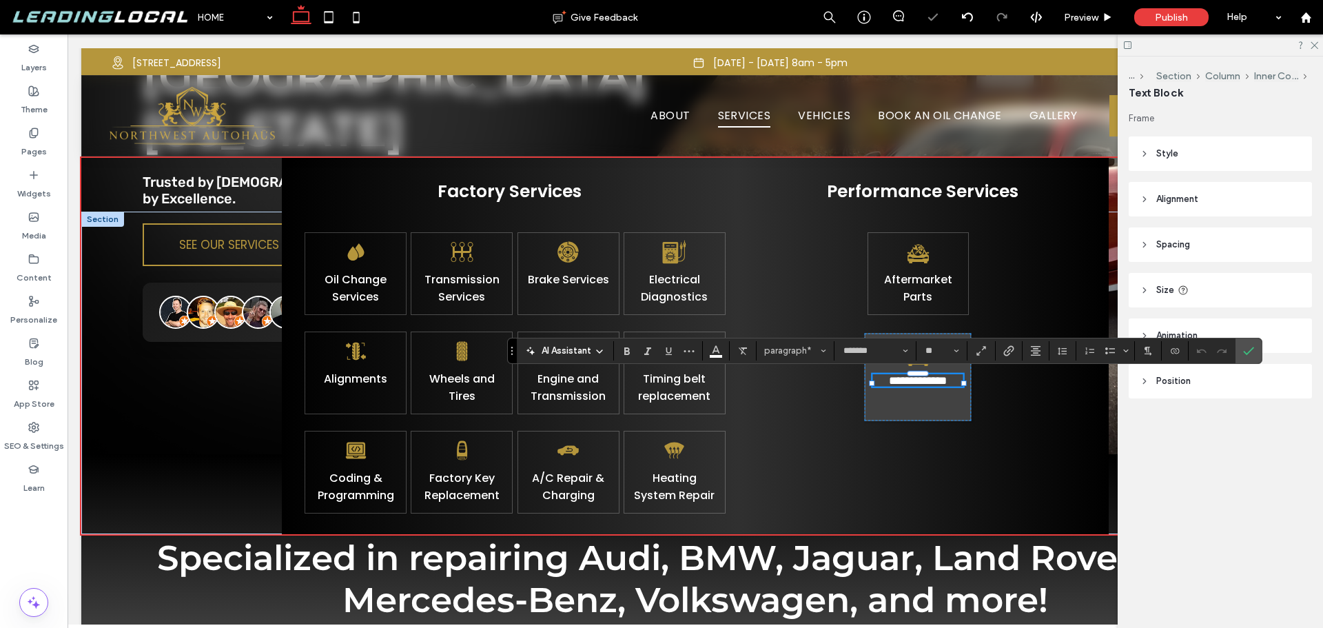
click at [911, 385] on link "******" at bounding box center [902, 380] width 27 height 11
click at [1245, 348] on icon "Confirm" at bounding box center [1248, 350] width 11 height 11
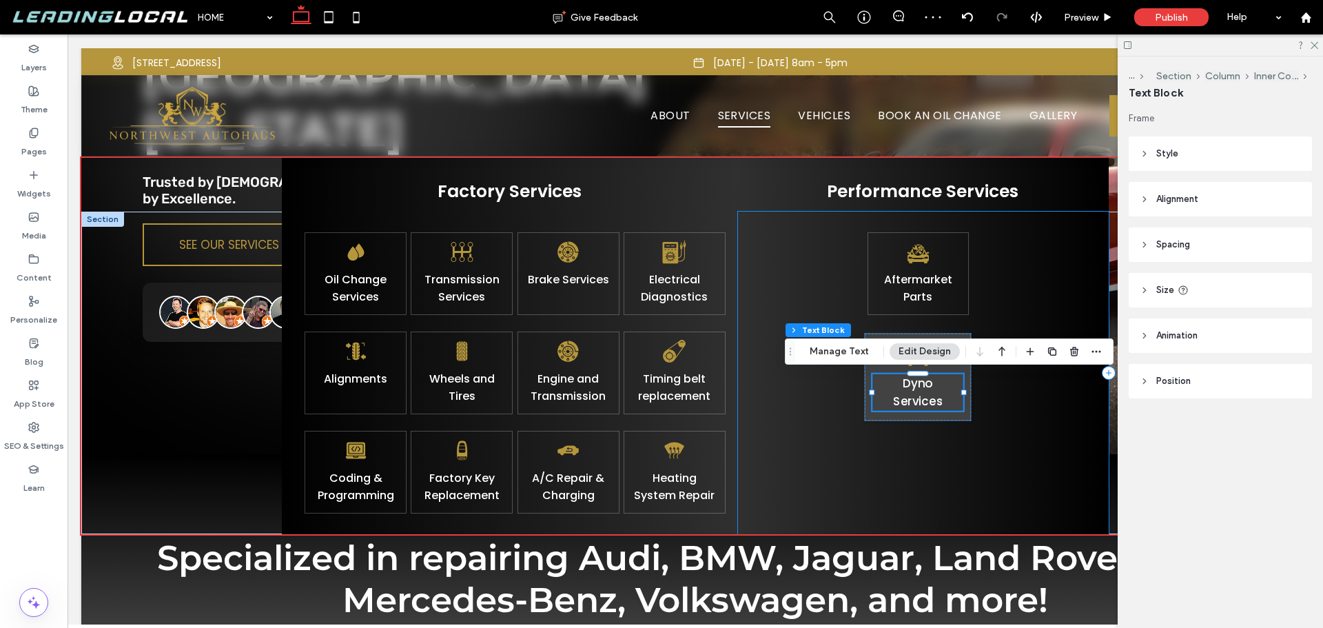
click at [912, 456] on div "Aftermarket Parts Dyno ﻿ S ervices" at bounding box center [923, 373] width 371 height 323
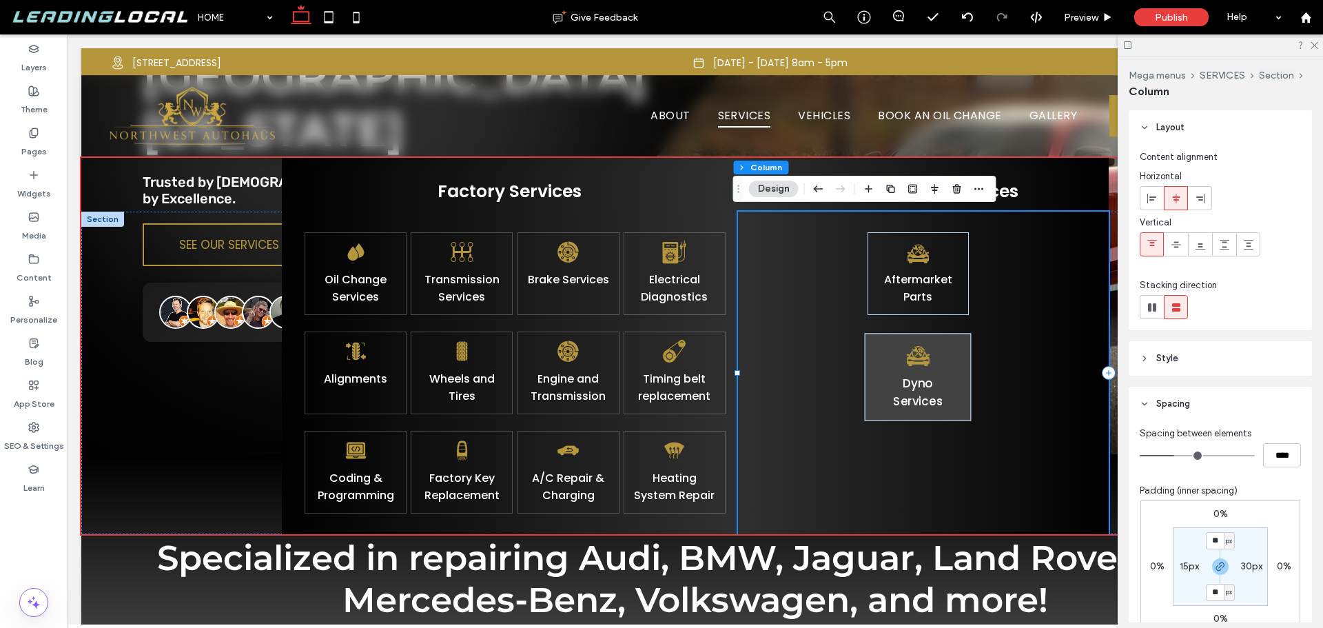
click at [878, 328] on div "Aftermarket Parts Dyno ﻿ S ervices" at bounding box center [923, 373] width 371 height 323
click at [1155, 301] on icon at bounding box center [1153, 308] width 14 height 14
type input "*"
type input "**"
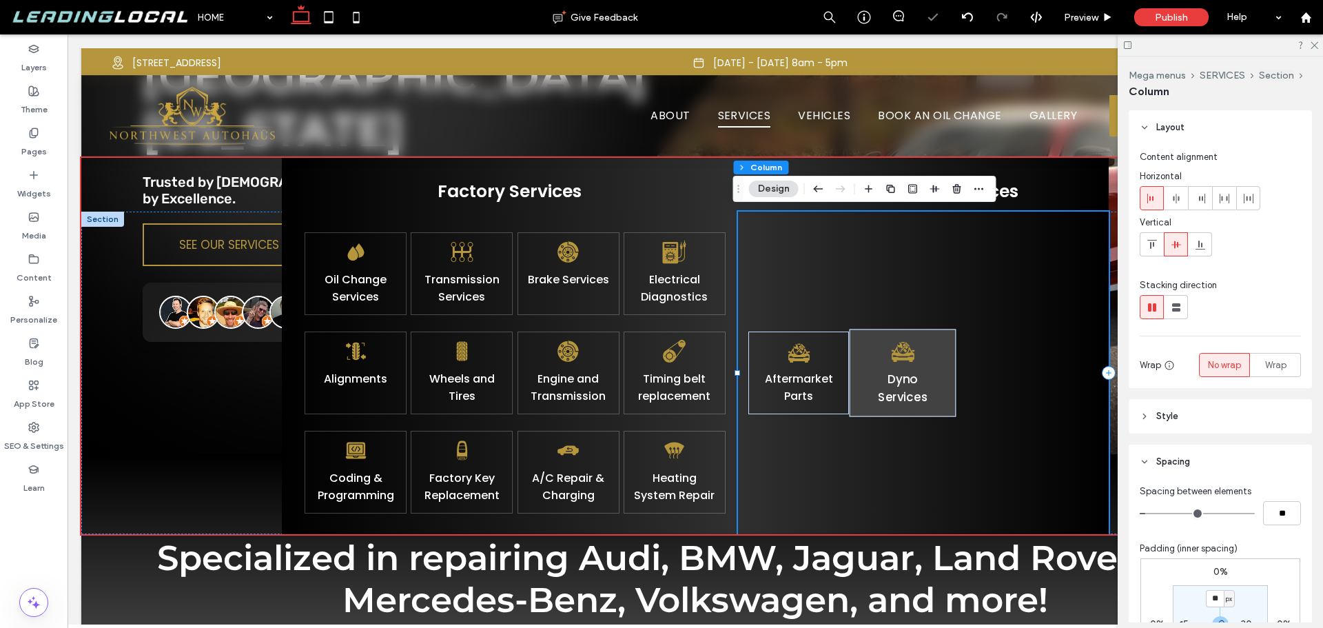
click at [922, 293] on div "Aftermarket Parts Dyno ﻿ S ervices" at bounding box center [923, 373] width 371 height 323
click at [1177, 205] on span at bounding box center [1176, 198] width 11 height 23
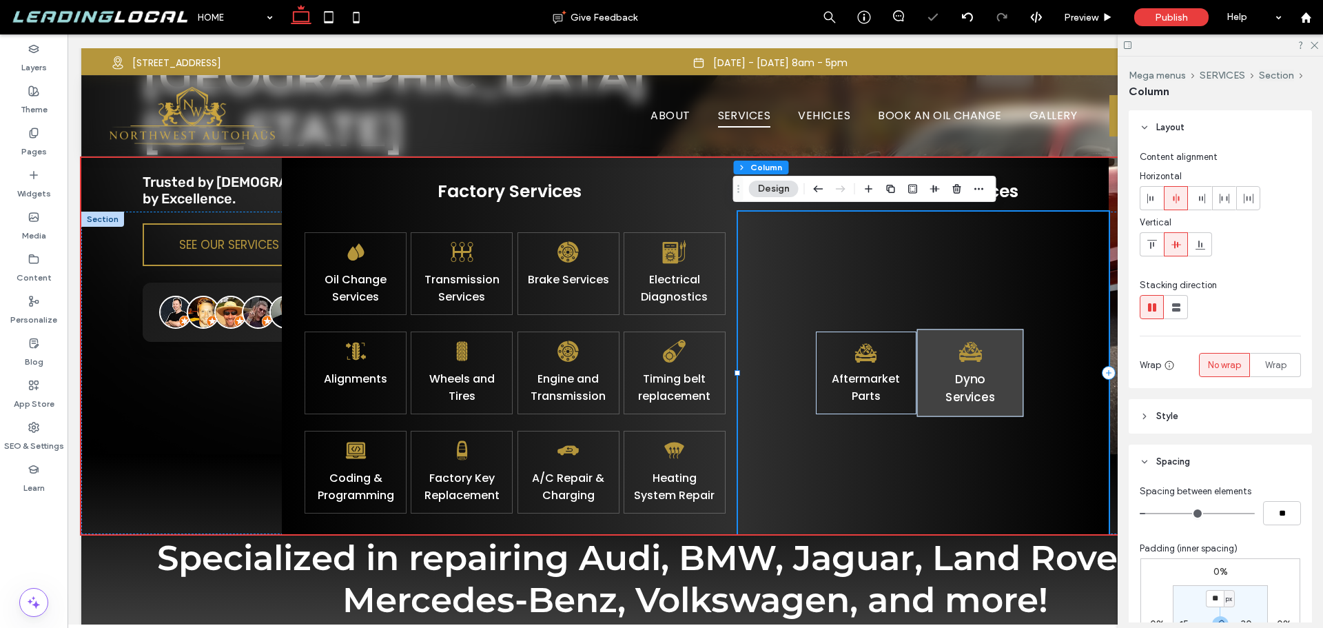
click at [988, 302] on div "Aftermarket Parts Dyno ﻿ S ervices" at bounding box center [923, 373] width 371 height 323
click at [1174, 309] on use at bounding box center [1176, 307] width 8 height 8
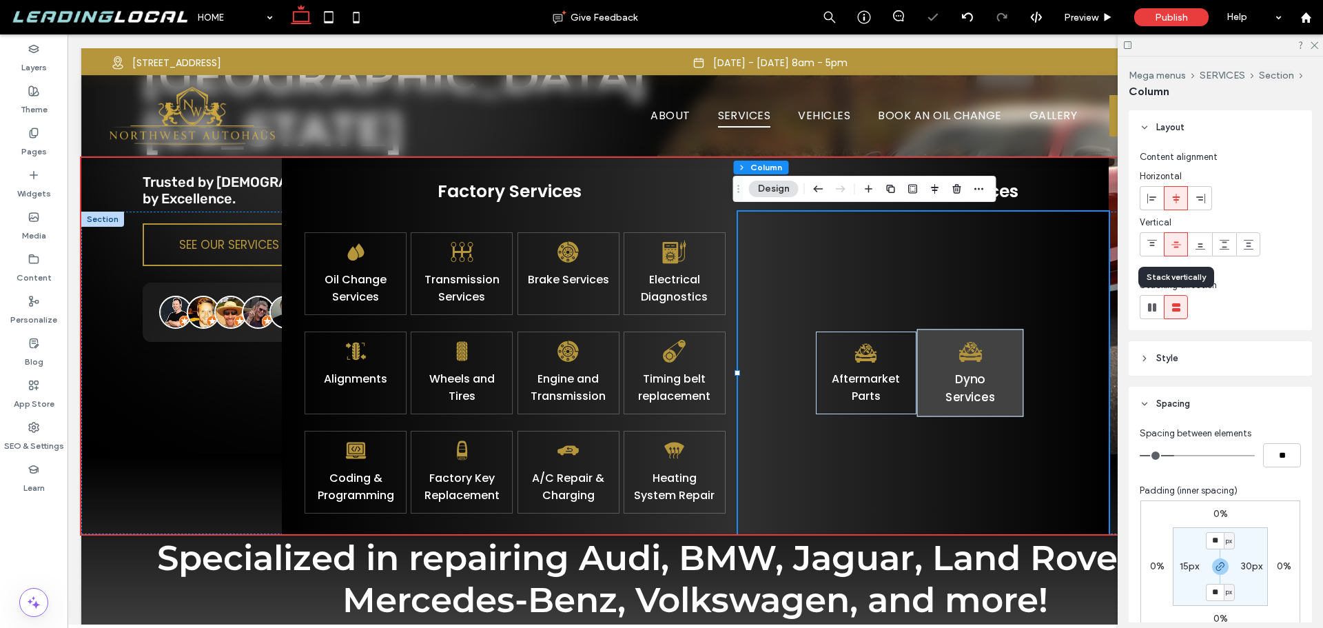
type input "**"
type input "****"
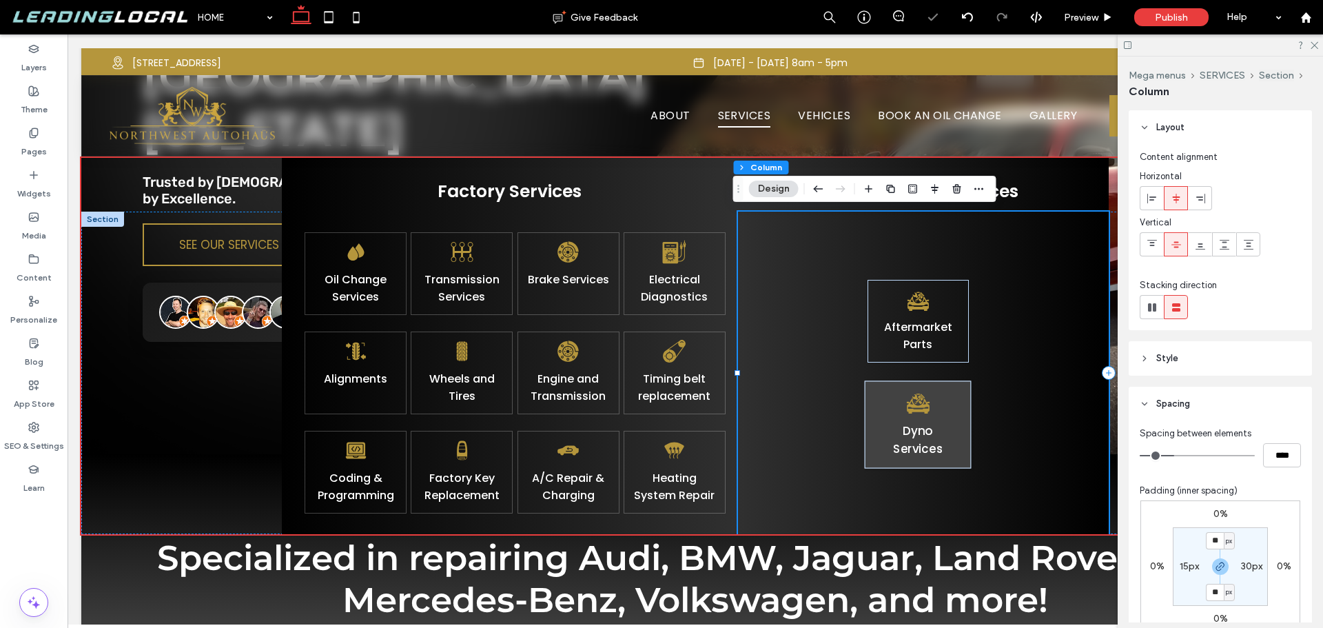
click at [964, 234] on div "Aftermarket Parts Dyno ﻿ S ervices" at bounding box center [923, 373] width 371 height 323
click at [1148, 241] on icon at bounding box center [1152, 244] width 11 height 11
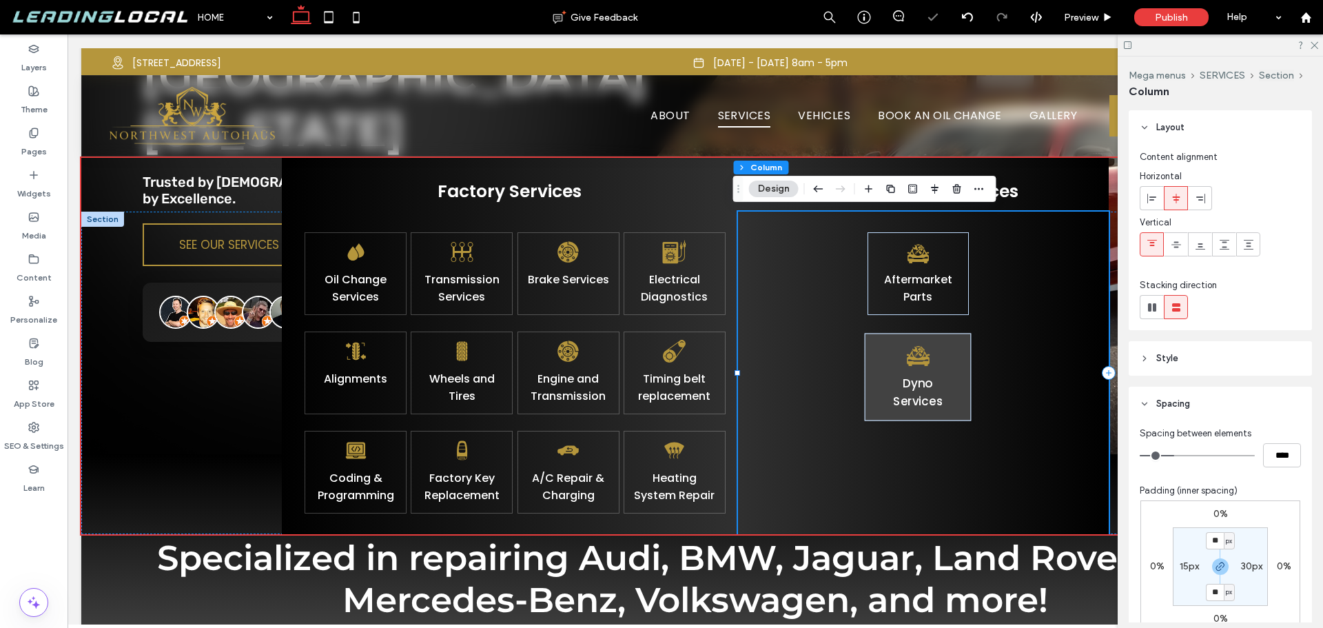
click at [814, 285] on div "Aftermarket Parts Dyno ﻿ S ervices" at bounding box center [923, 373] width 371 height 323
click at [914, 360] on icon at bounding box center [918, 358] width 23 height 16
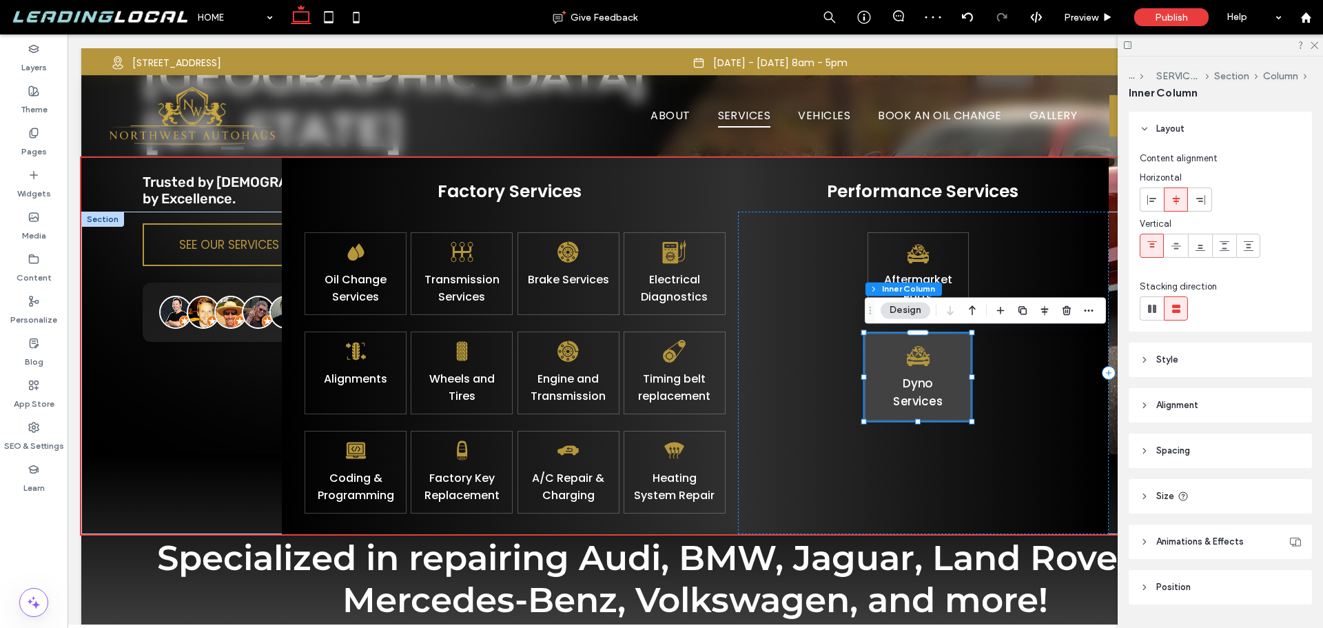
click at [914, 360] on icon at bounding box center [918, 358] width 23 height 16
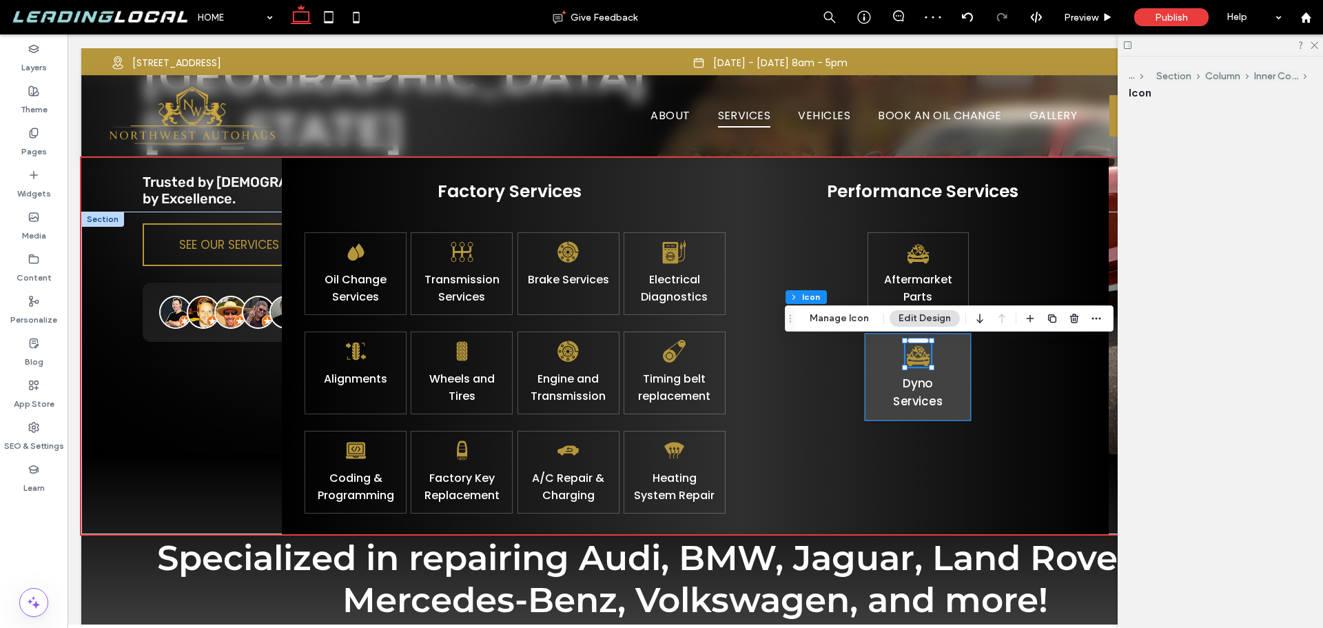
click at [914, 360] on icon at bounding box center [918, 358] width 23 height 16
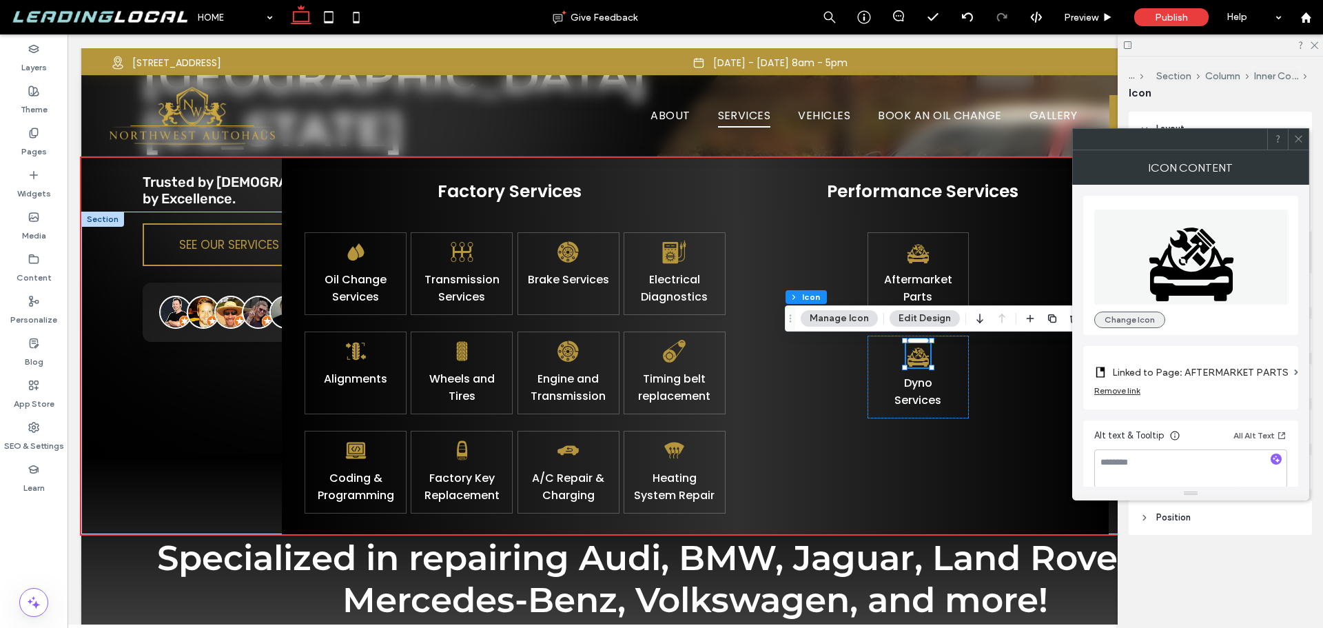
click at [1133, 318] on button "Change Icon" at bounding box center [1130, 320] width 71 height 17
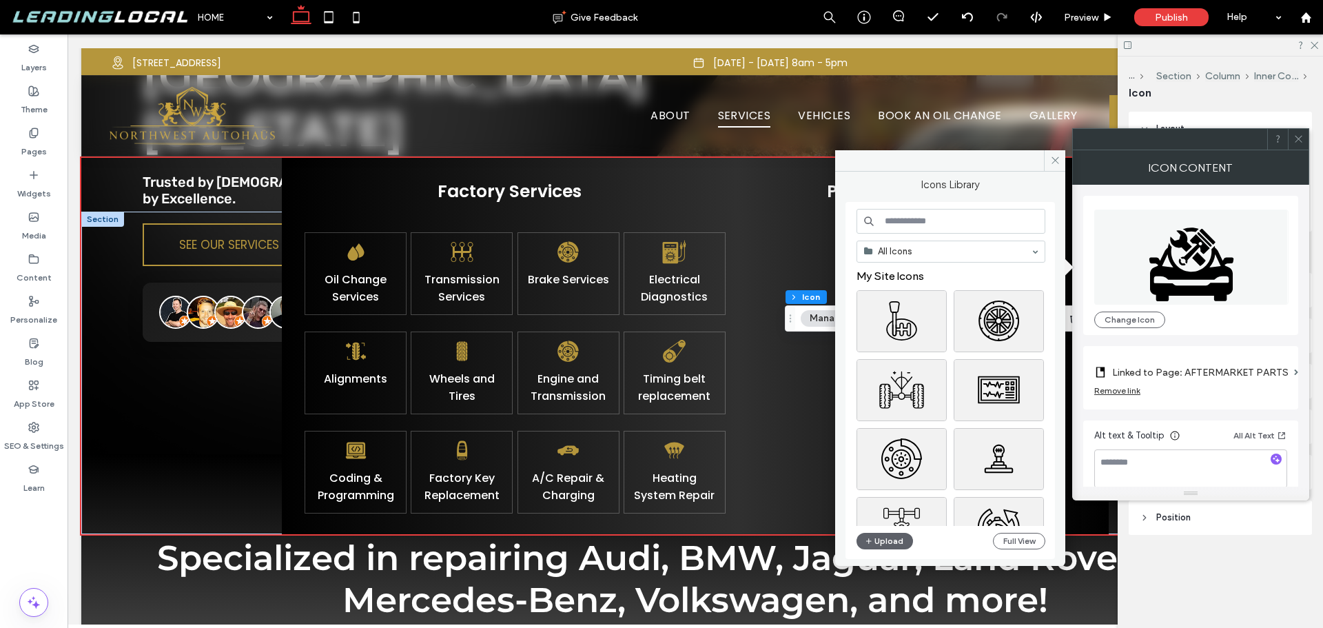
click at [935, 223] on input at bounding box center [951, 221] width 189 height 25
type input "****"
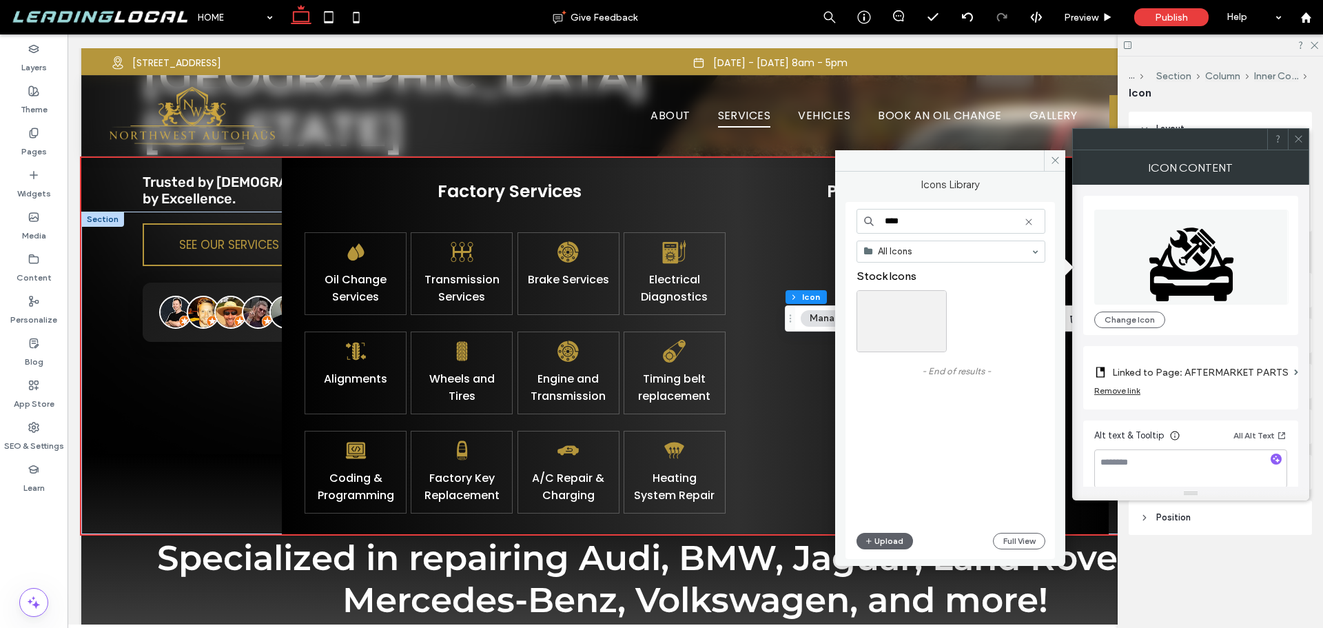
drag, startPoint x: 919, startPoint y: 222, endPoint x: 868, endPoint y: 221, distance: 51.7
click at [868, 221] on div "****" at bounding box center [951, 221] width 189 height 25
drag, startPoint x: 937, startPoint y: 216, endPoint x: 900, endPoint y: 216, distance: 36.5
click at [900, 216] on input "********" at bounding box center [951, 221] width 189 height 25
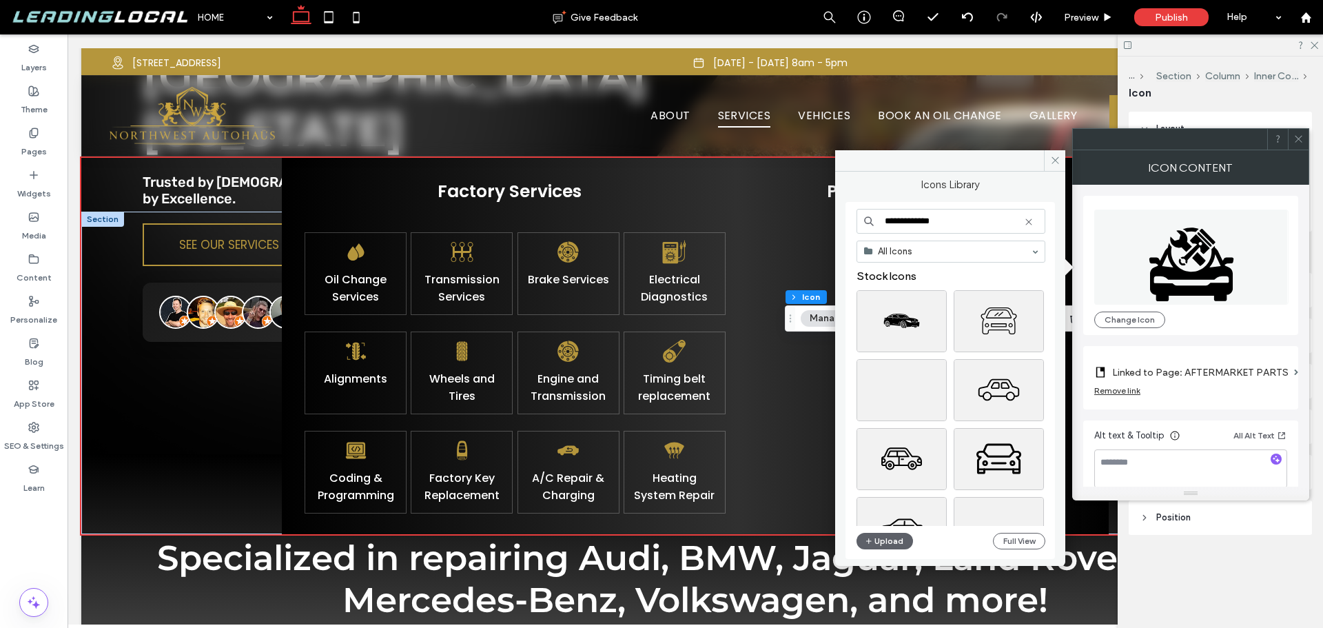
type input "**********"
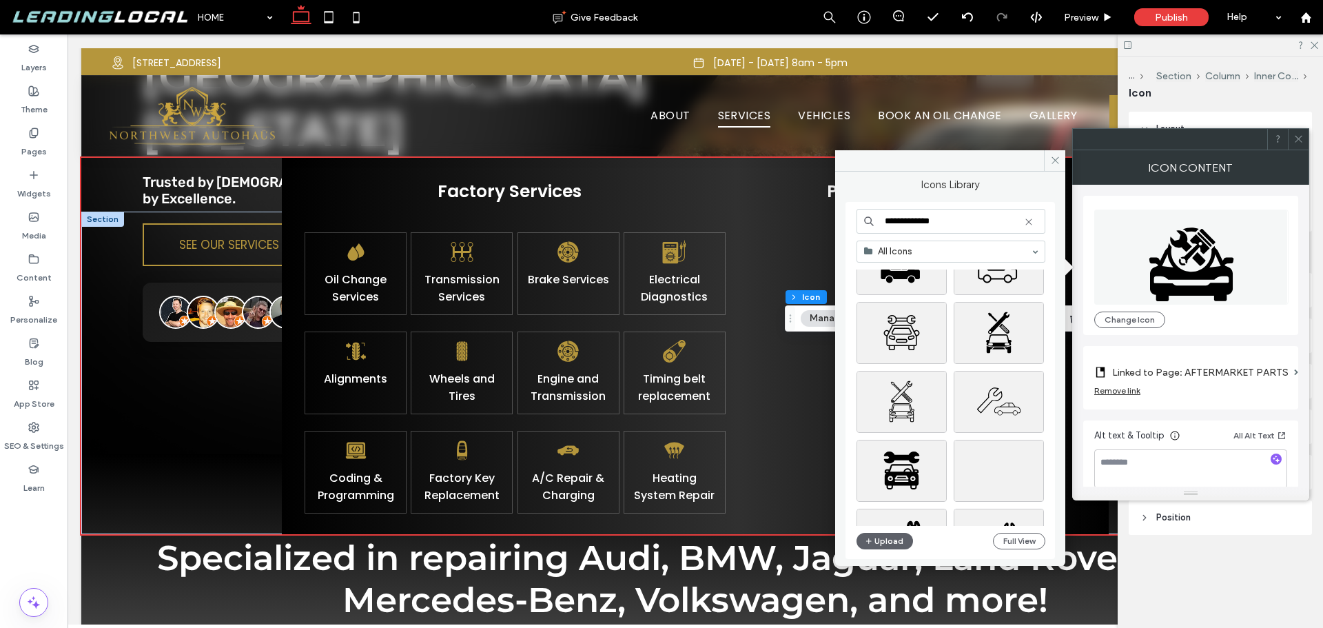
scroll to position [551, 0]
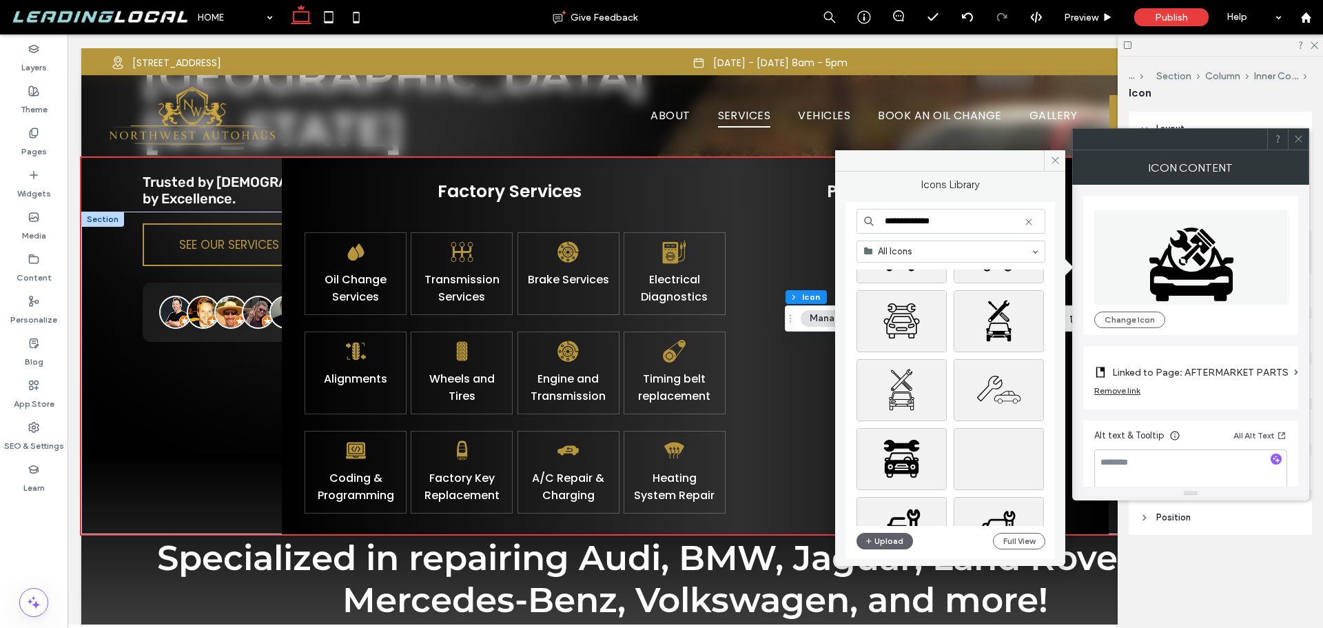
drag, startPoint x: 904, startPoint y: 218, endPoint x: 835, endPoint y: 218, distance: 68.9
click at [835, 218] on div "**********" at bounding box center [950, 364] width 230 height 384
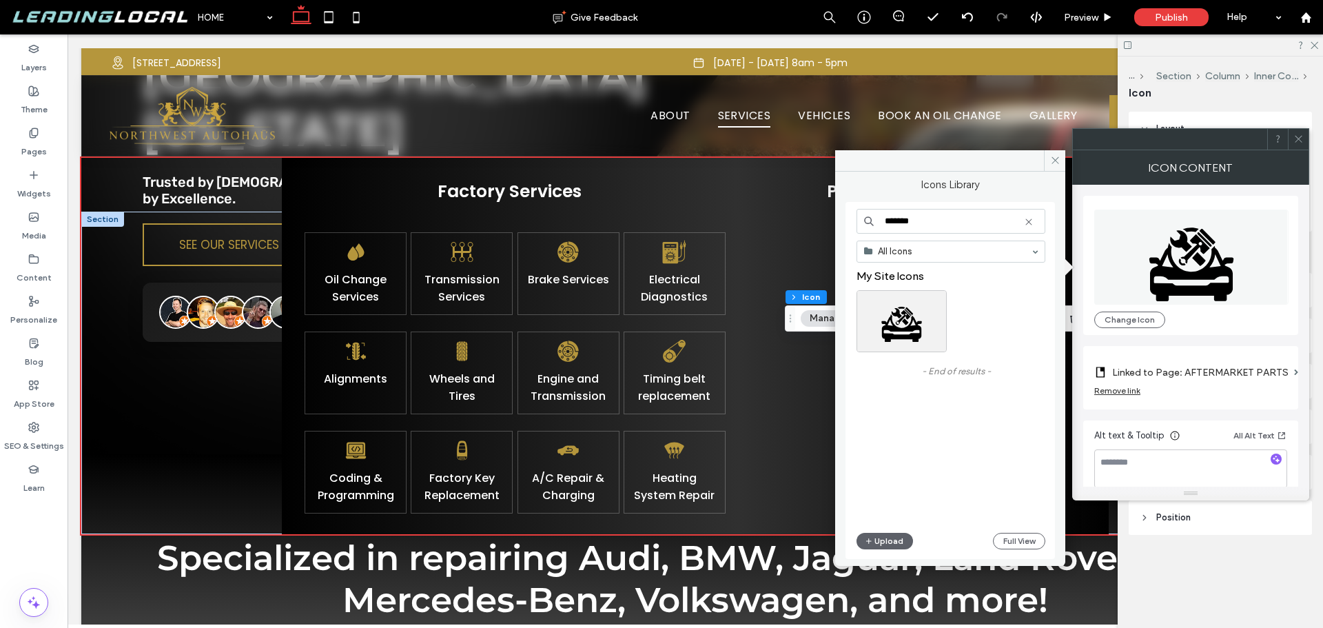
drag, startPoint x: 932, startPoint y: 225, endPoint x: 903, endPoint y: 224, distance: 29.0
click at [903, 224] on input "*******" at bounding box center [951, 221] width 189 height 25
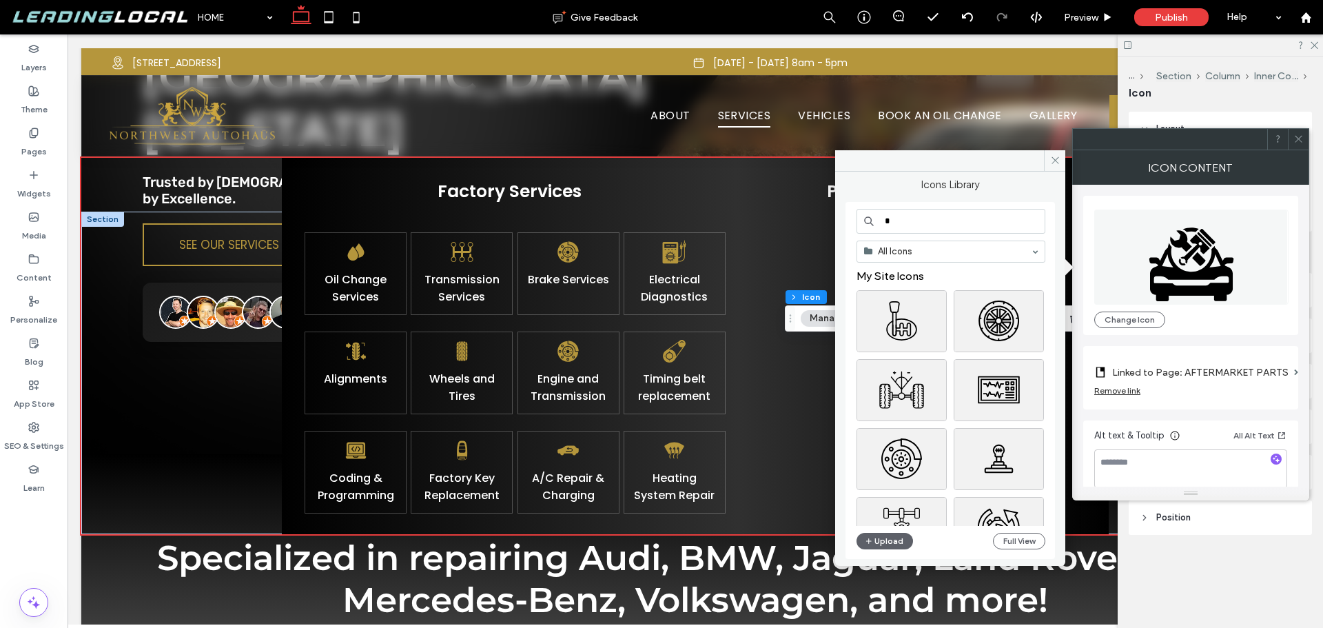
type input "*"
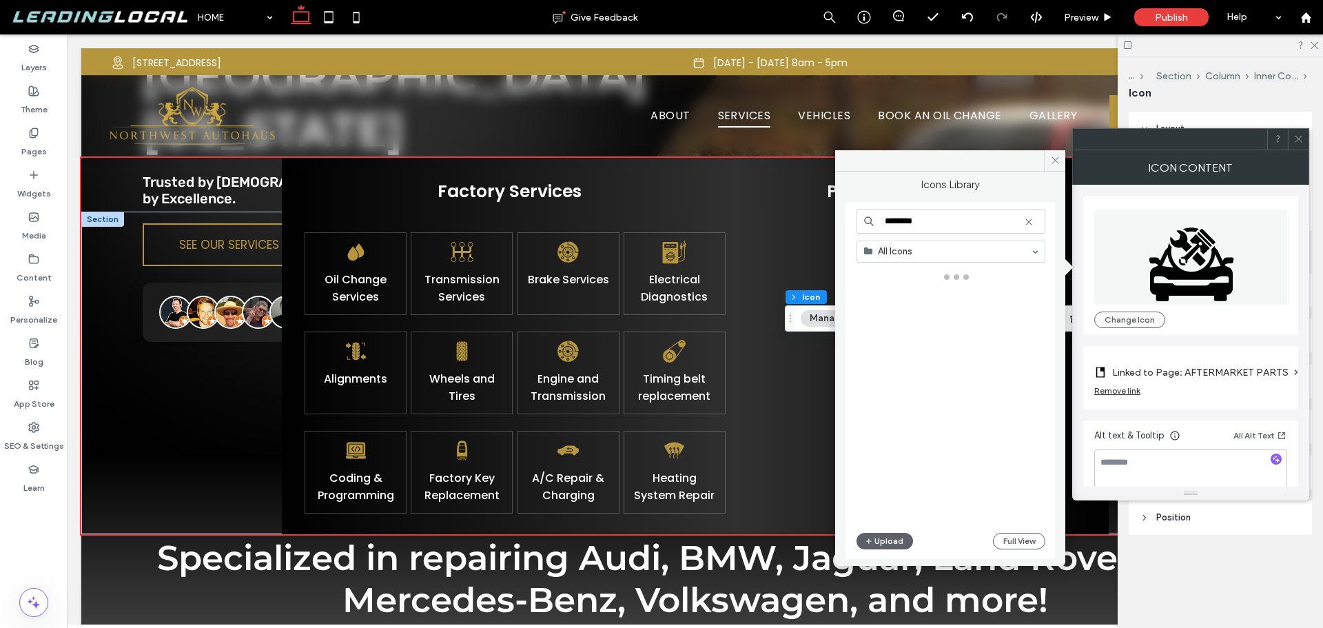
type input "********"
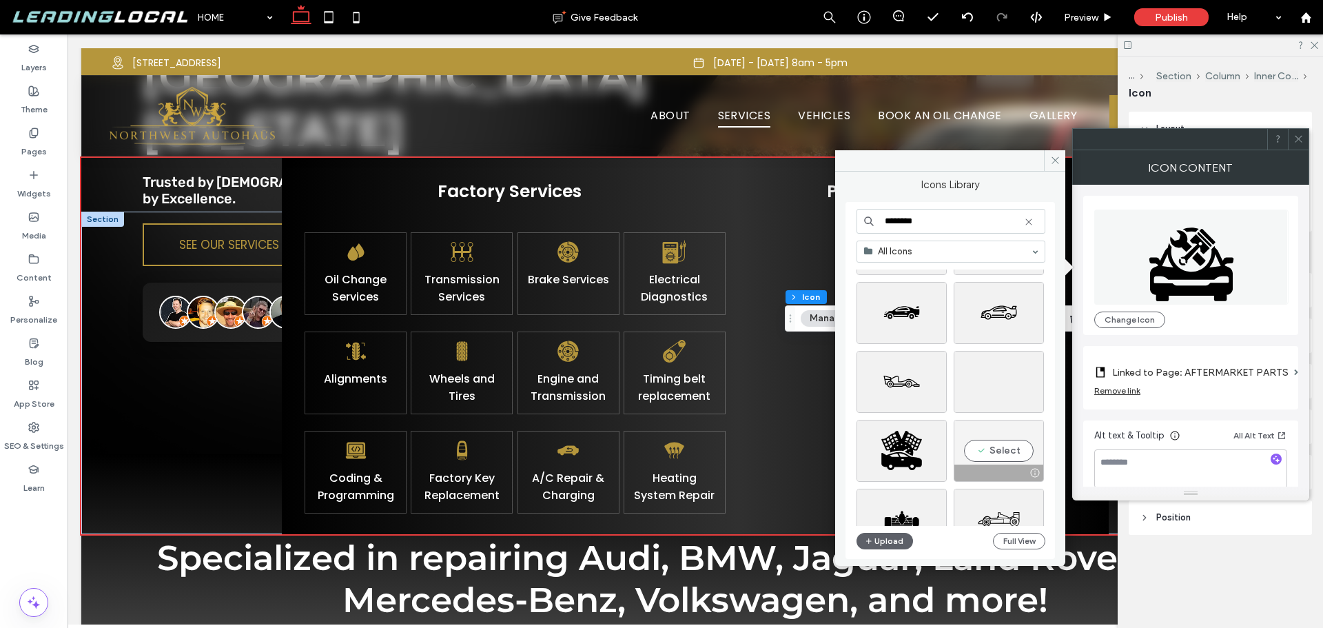
scroll to position [276, 0]
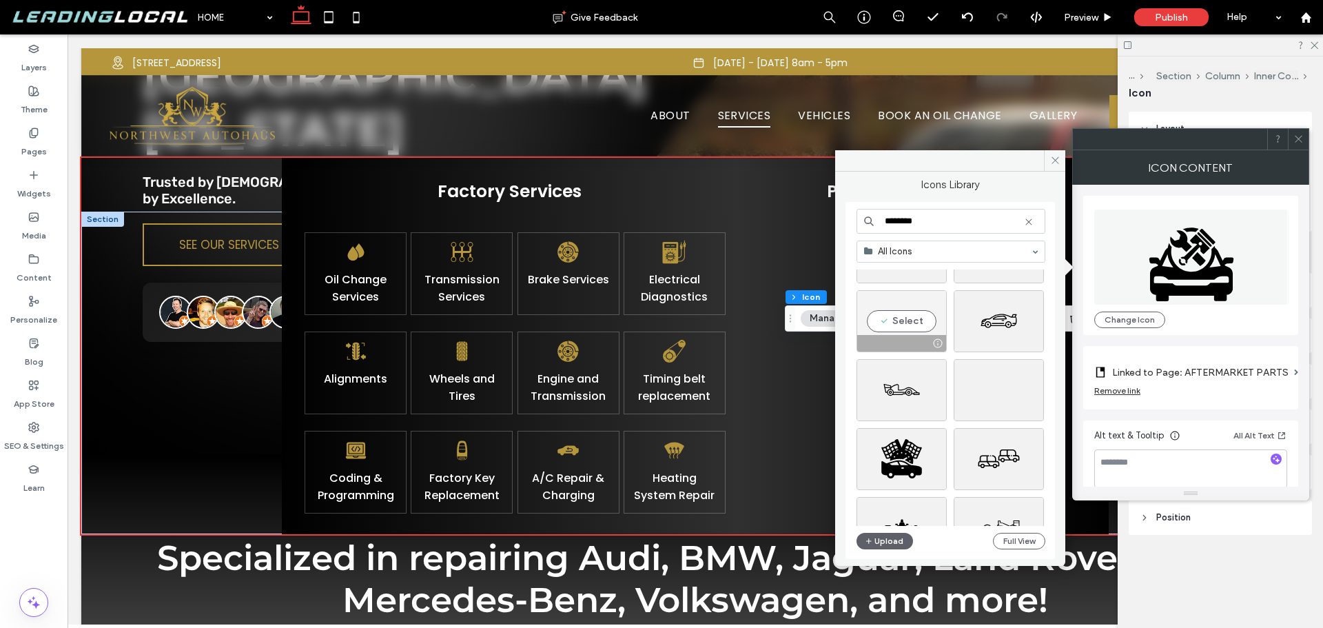
click at [917, 320] on div "Select" at bounding box center [902, 321] width 90 height 62
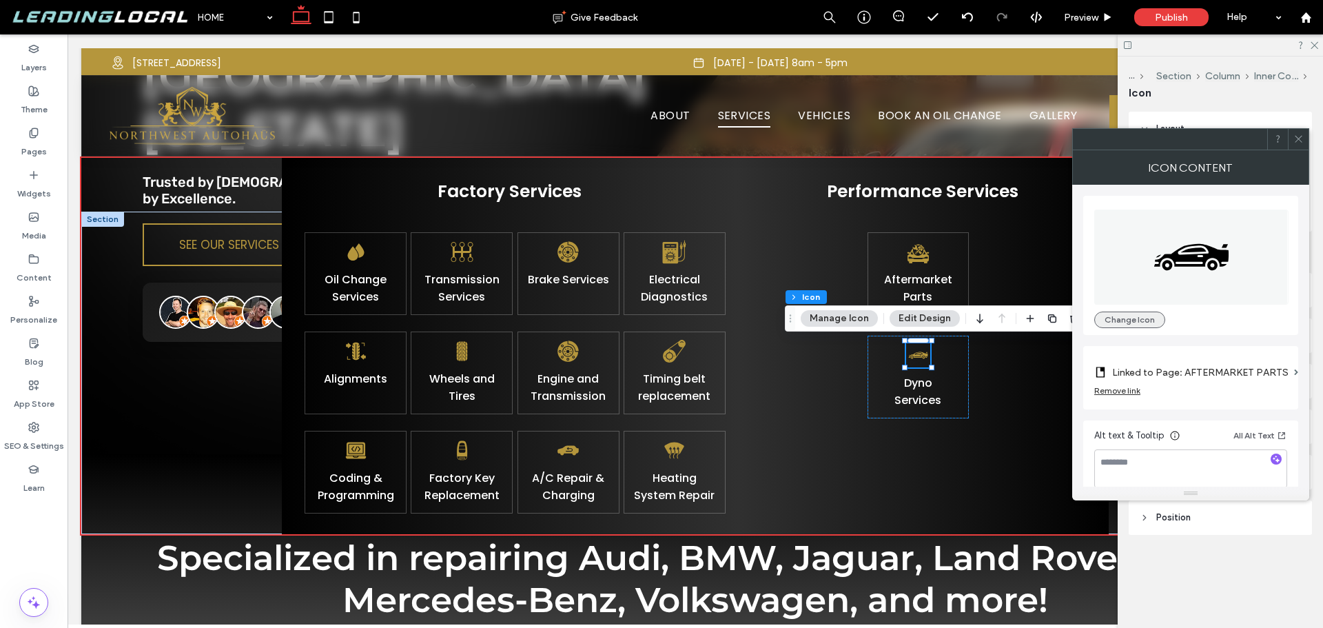
click at [1129, 326] on button "Change Icon" at bounding box center [1130, 320] width 71 height 17
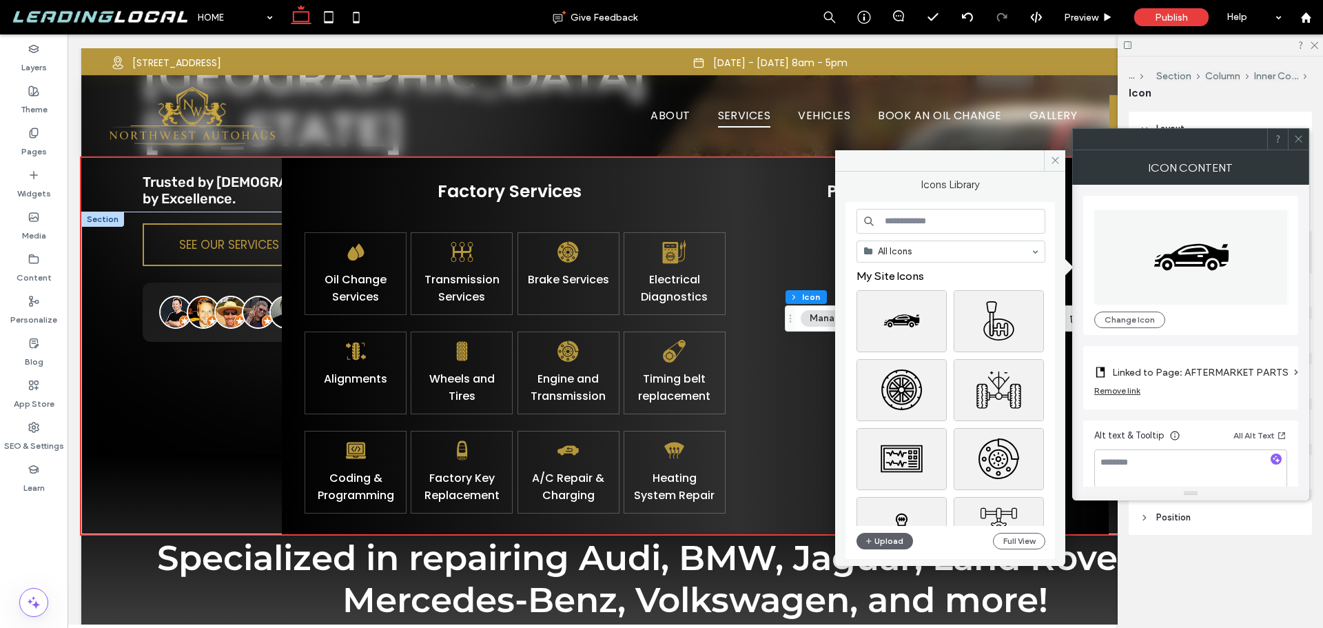
click at [939, 221] on input at bounding box center [951, 221] width 189 height 25
type input "********"
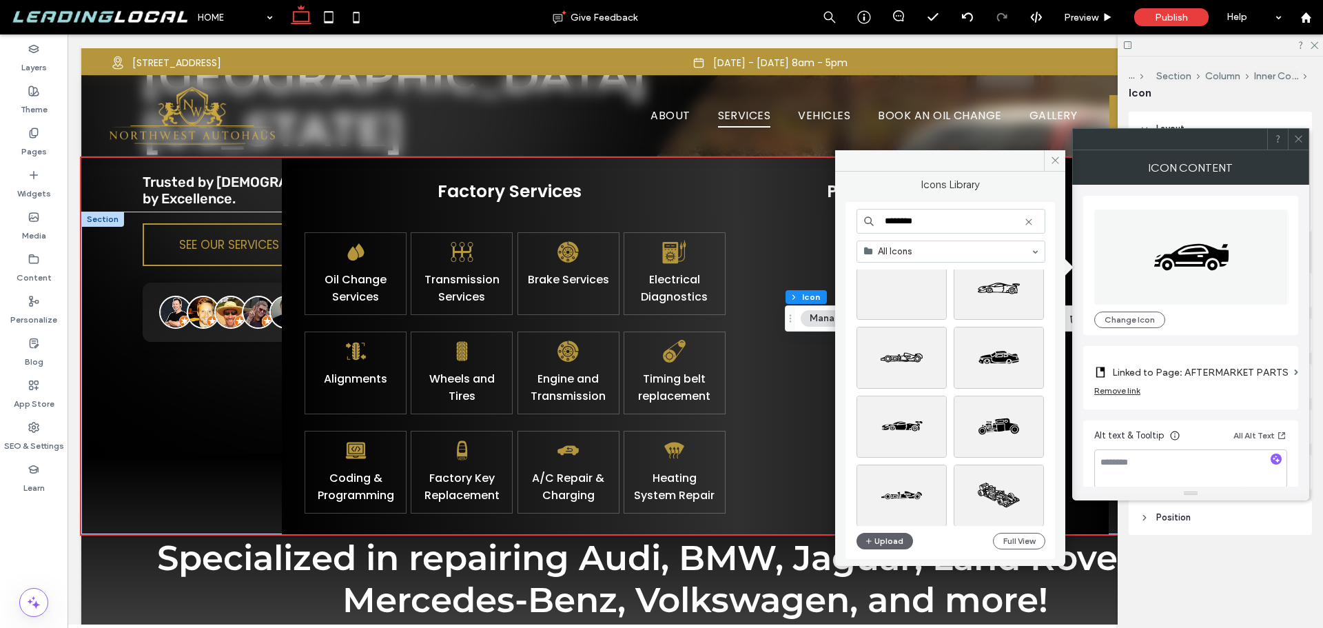
scroll to position [2039, 0]
click at [899, 417] on div "Select" at bounding box center [902, 419] width 90 height 62
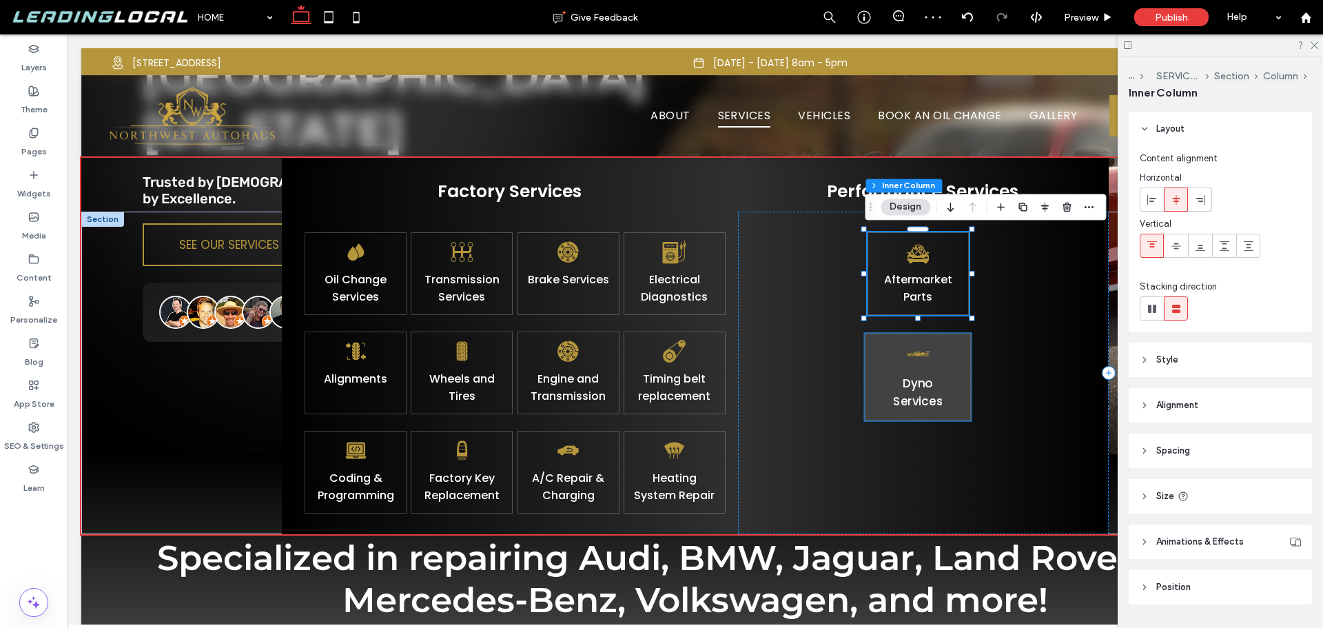
click at [924, 350] on icon at bounding box center [919, 354] width 26 height 26
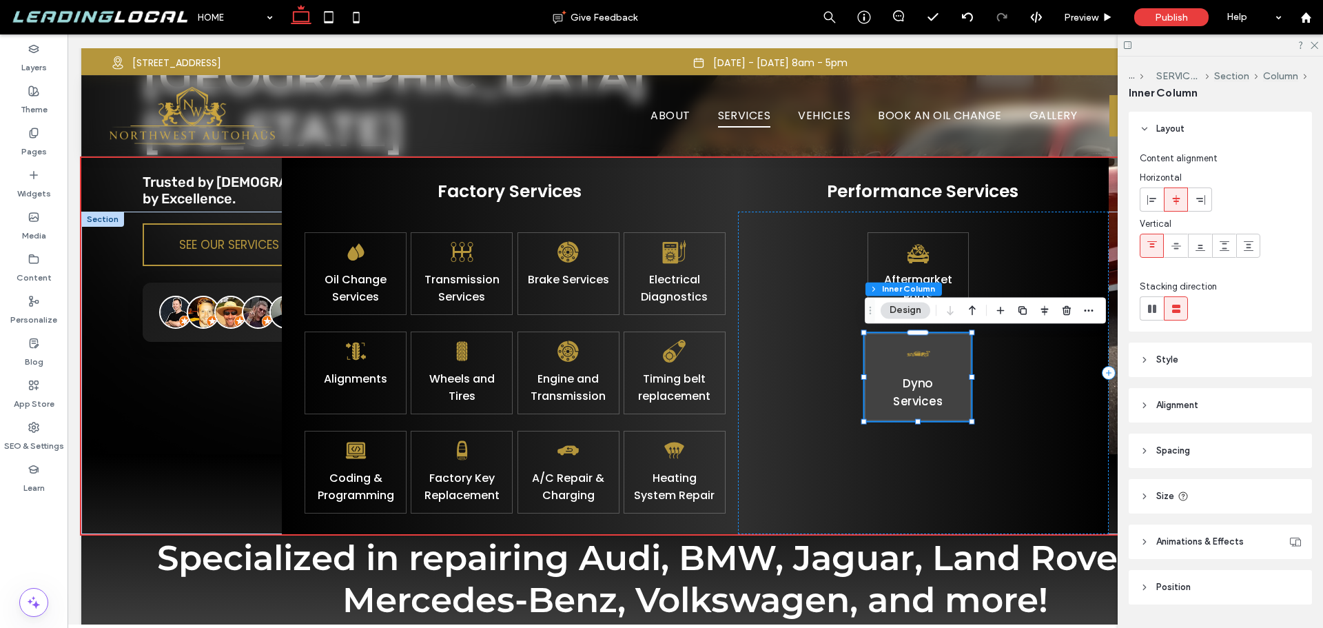
click at [924, 350] on icon at bounding box center [919, 354] width 26 height 26
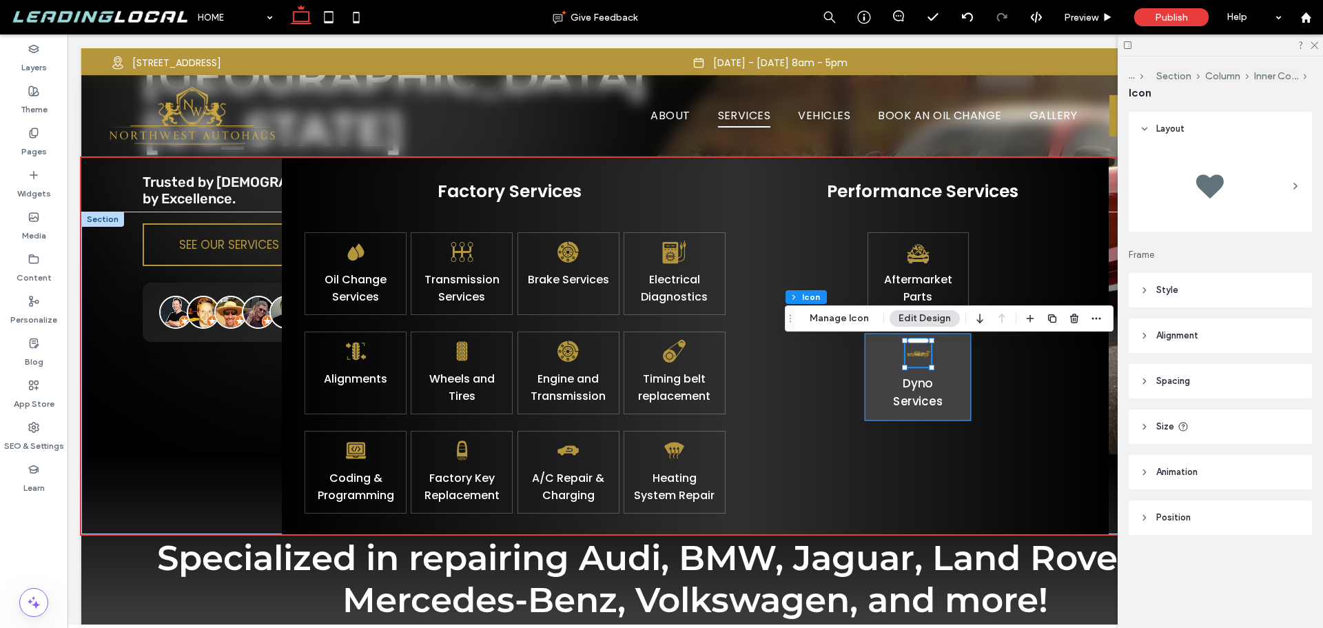
click at [924, 350] on icon at bounding box center [919, 354] width 26 height 26
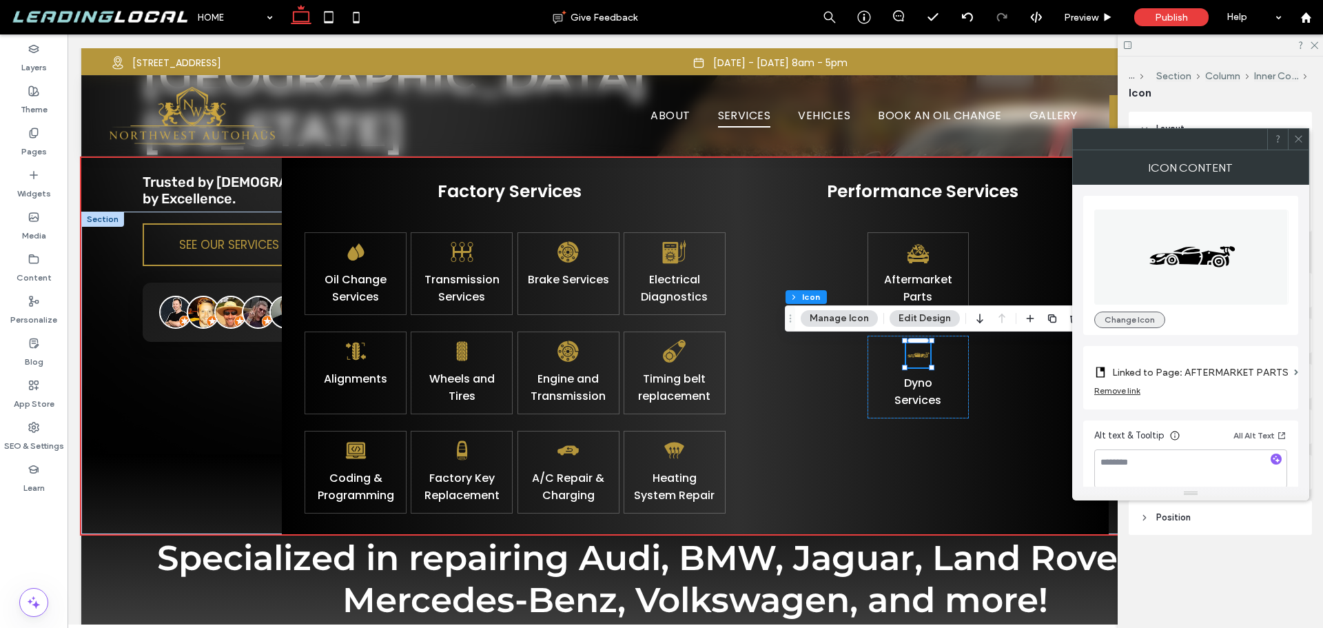
click at [1132, 316] on button "Change Icon" at bounding box center [1130, 320] width 71 height 17
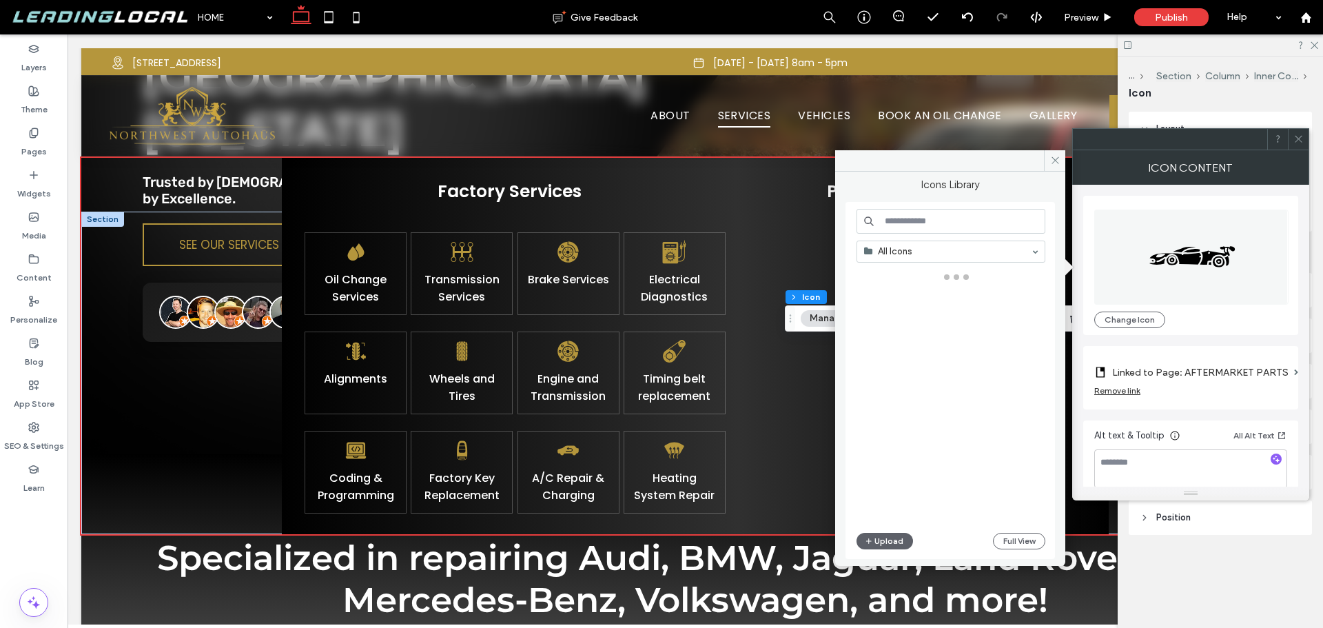
click at [949, 218] on input at bounding box center [951, 221] width 189 height 25
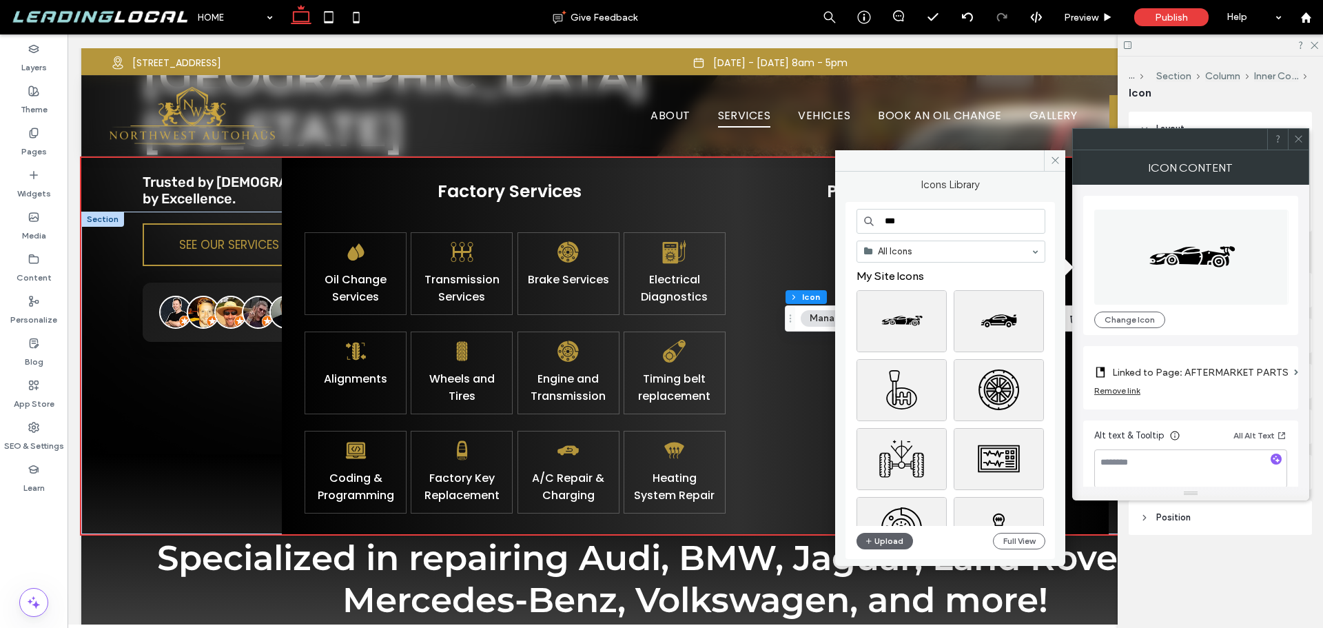
type input "***"
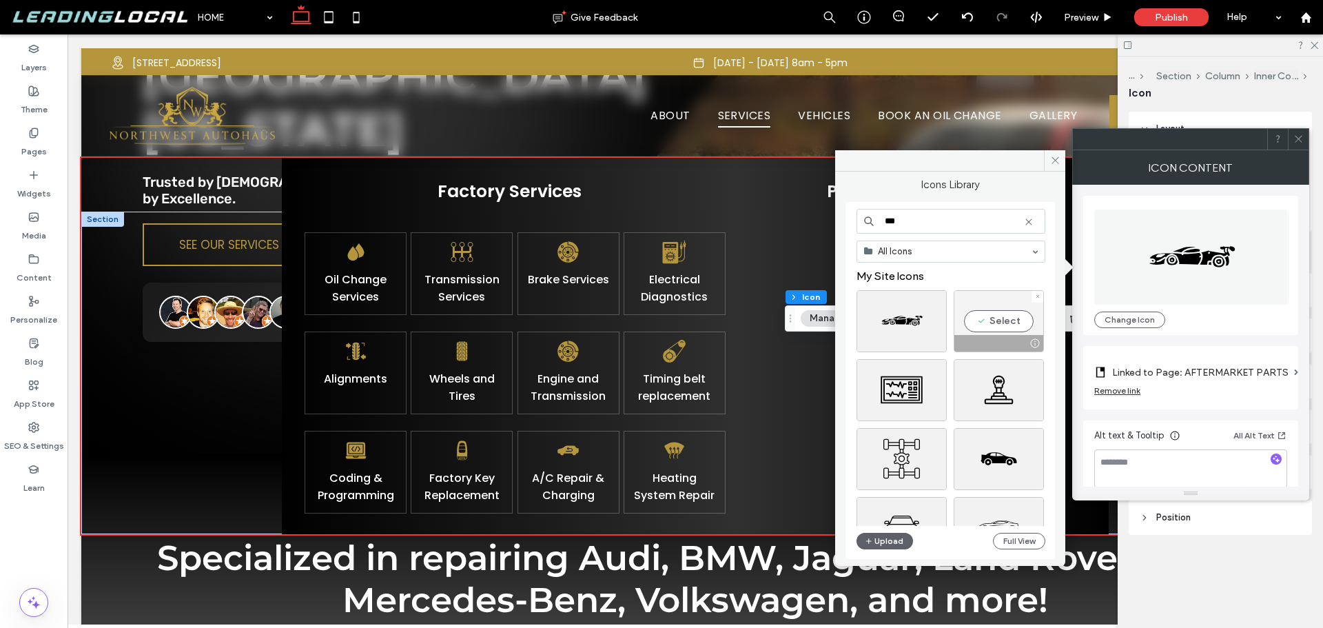
click at [1014, 326] on div "Select" at bounding box center [999, 321] width 90 height 62
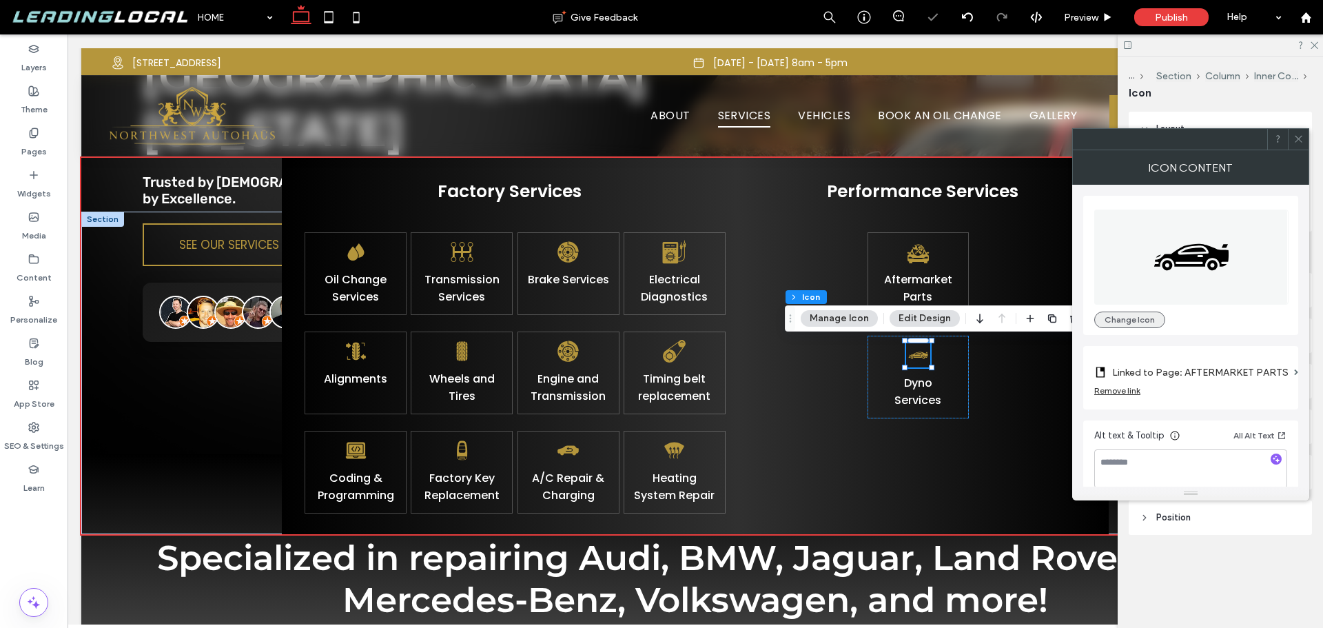
click at [1118, 316] on button "Change Icon" at bounding box center [1130, 320] width 71 height 17
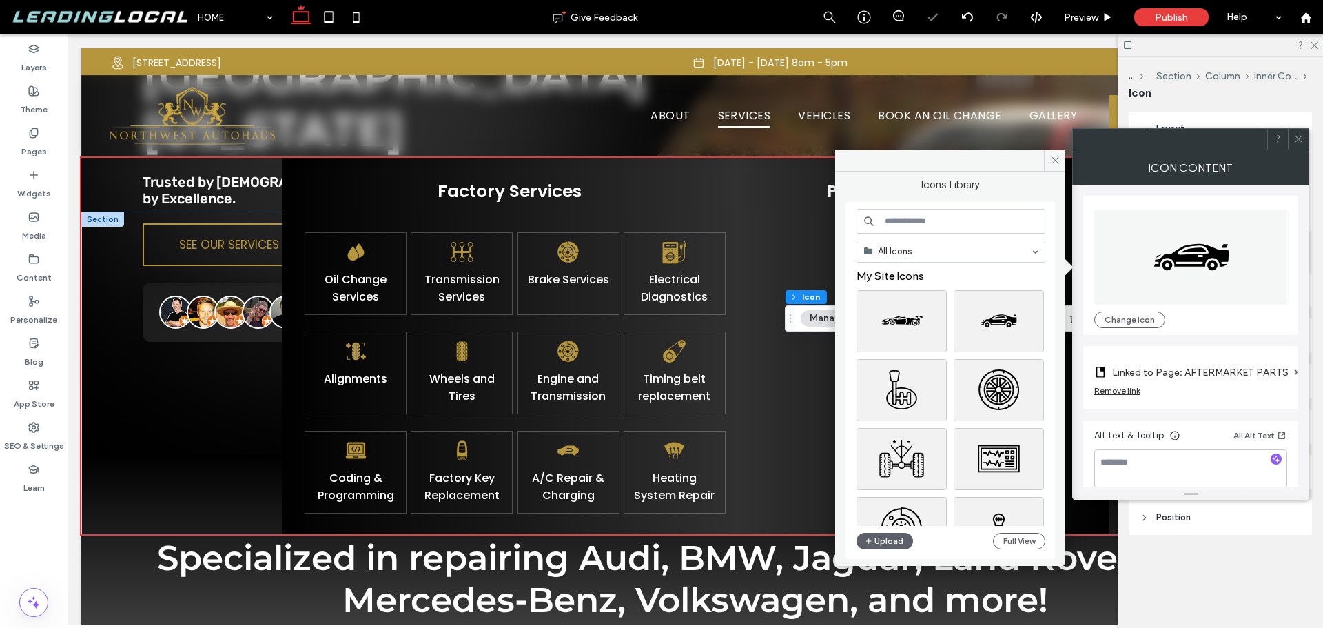
click at [939, 225] on input at bounding box center [951, 221] width 189 height 25
type input "***"
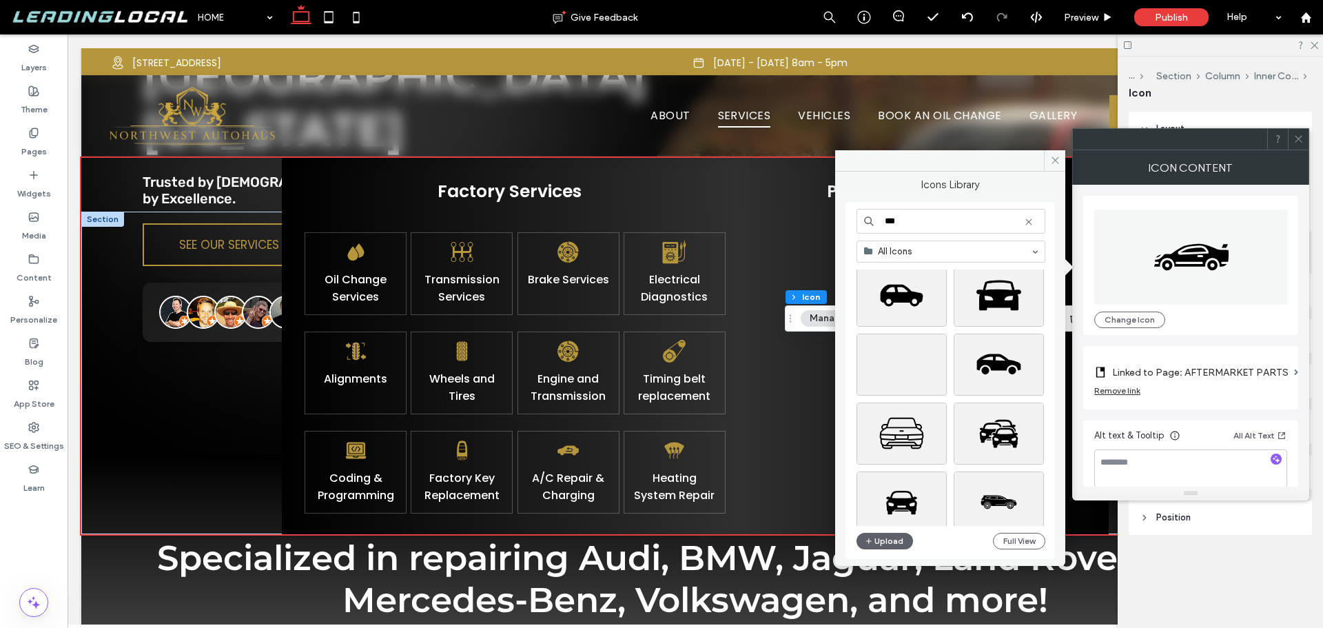
scroll to position [1569, 0]
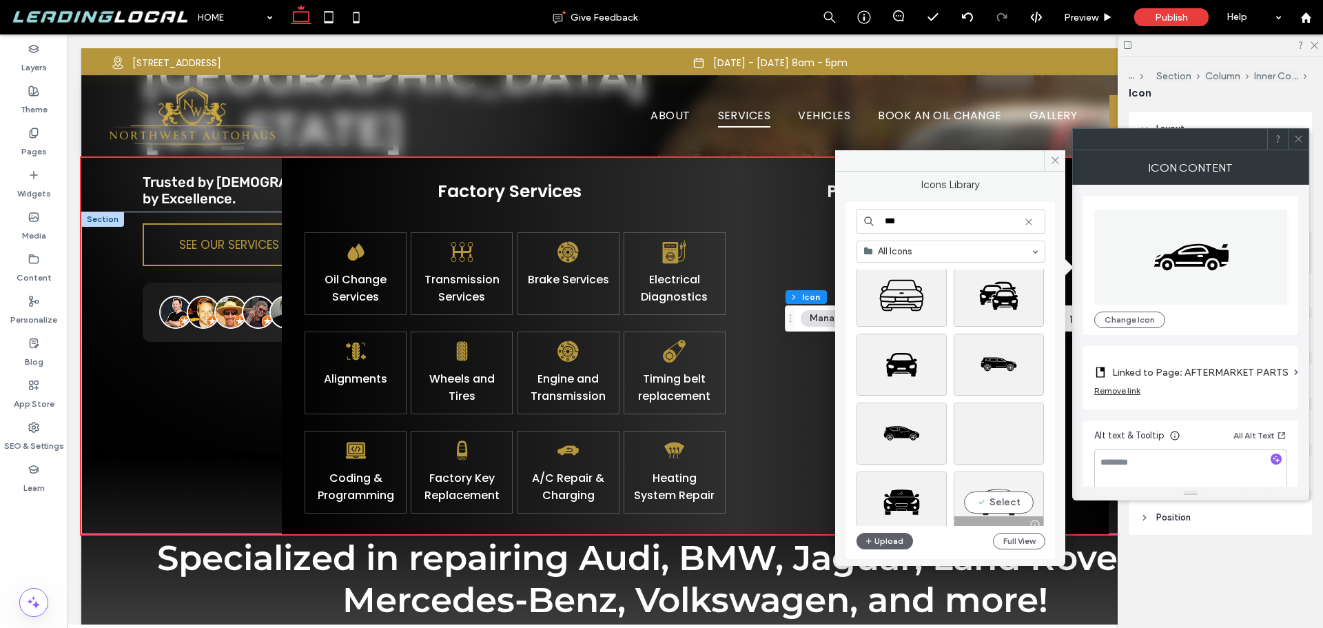
click at [1035, 498] on div "Select" at bounding box center [999, 502] width 90 height 62
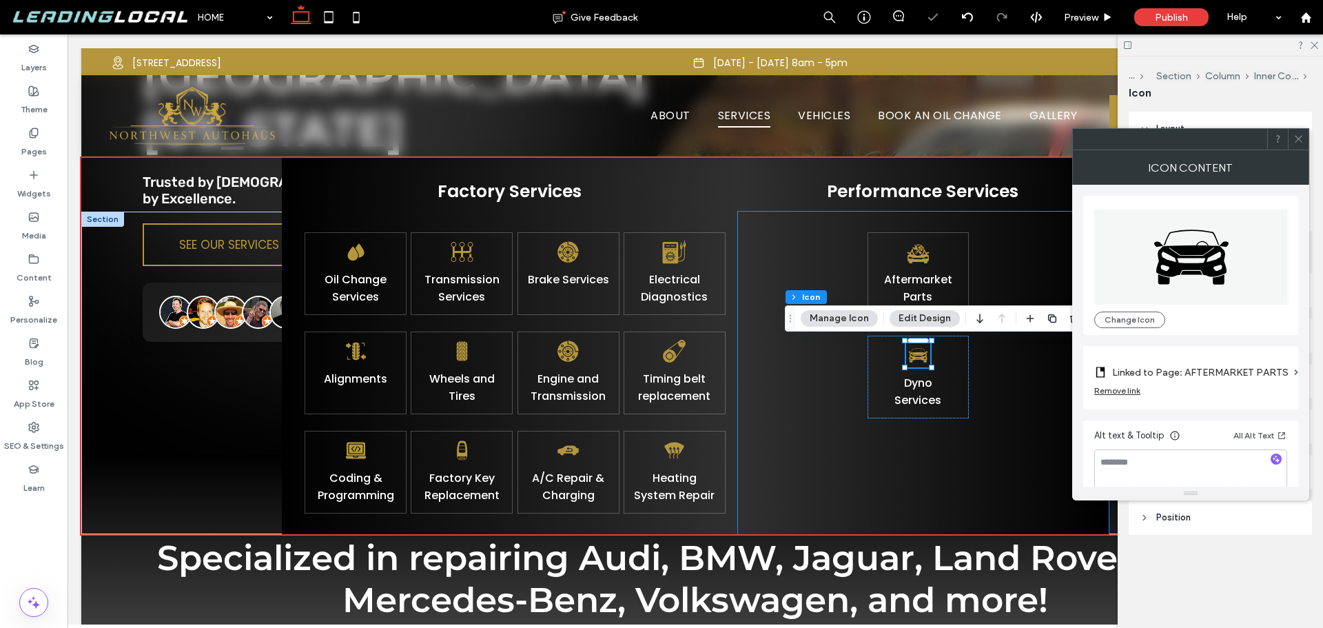
click at [1035, 360] on div "Aftermarket Parts Dyno ﻿ S ervices" at bounding box center [923, 373] width 371 height 323
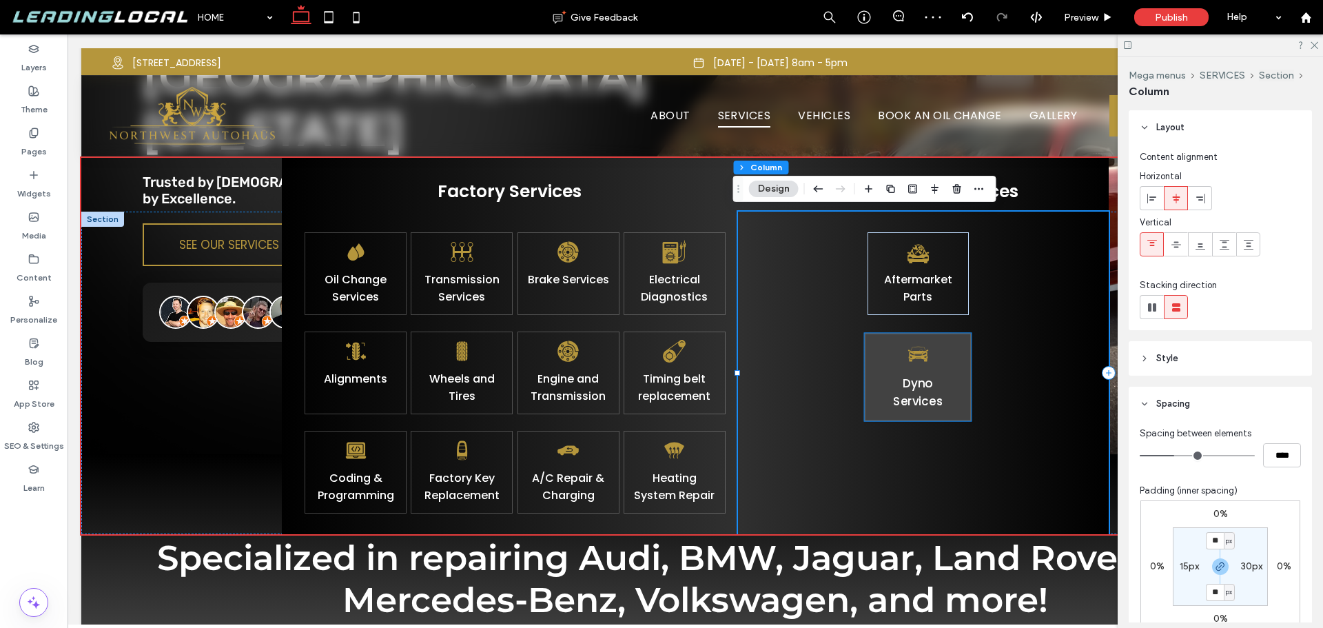
click at [917, 360] on icon at bounding box center [919, 354] width 26 height 26
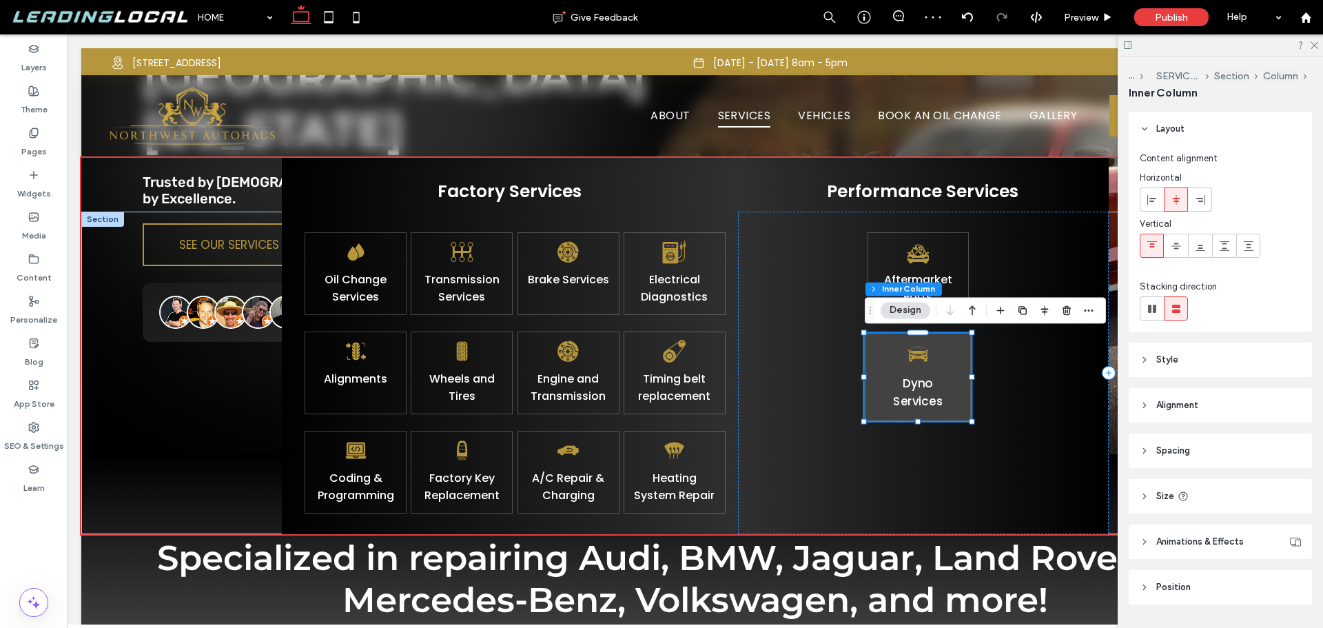
click at [917, 360] on icon at bounding box center [919, 354] width 26 height 26
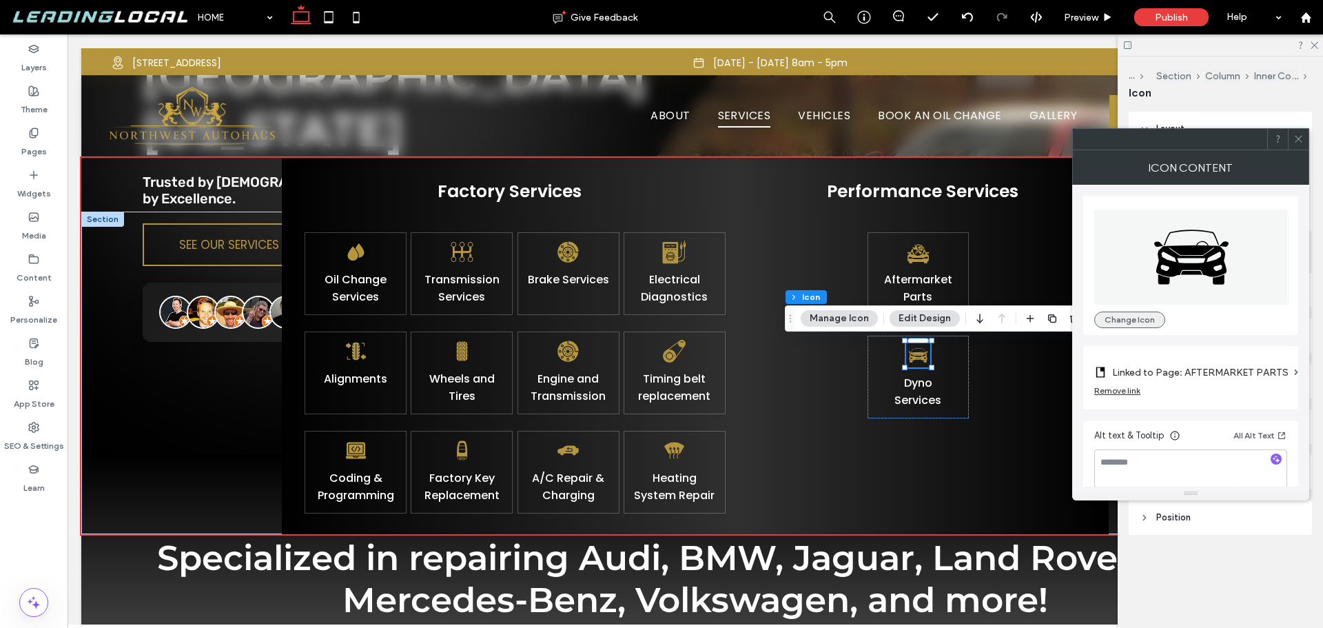
click at [1132, 320] on button "Change Icon" at bounding box center [1130, 320] width 71 height 17
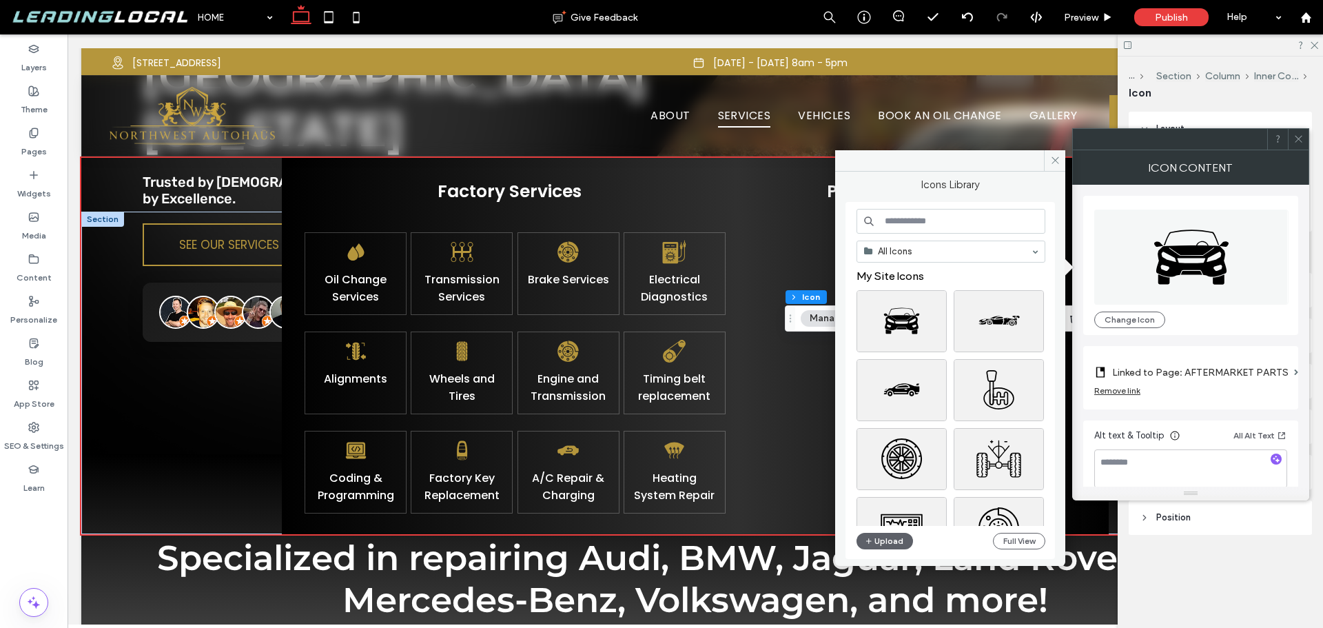
click at [945, 221] on input at bounding box center [951, 221] width 189 height 25
type input "***"
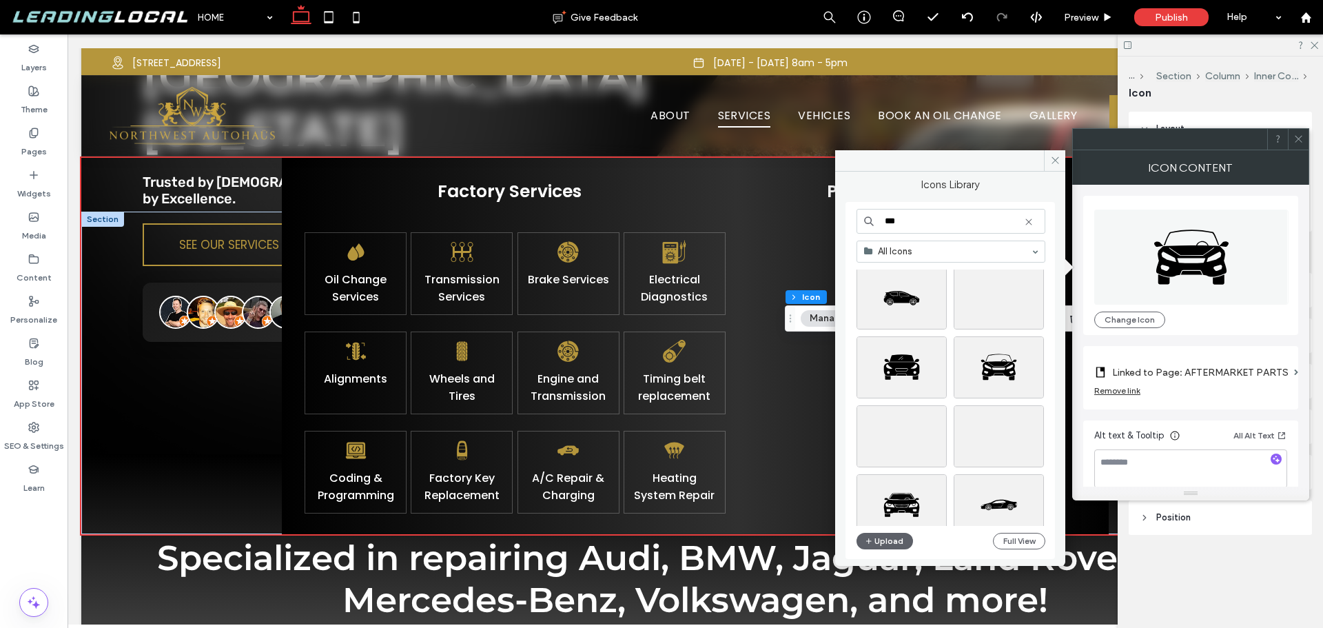
scroll to position [1707, 0]
click at [927, 373] on div "Select" at bounding box center [902, 365] width 90 height 62
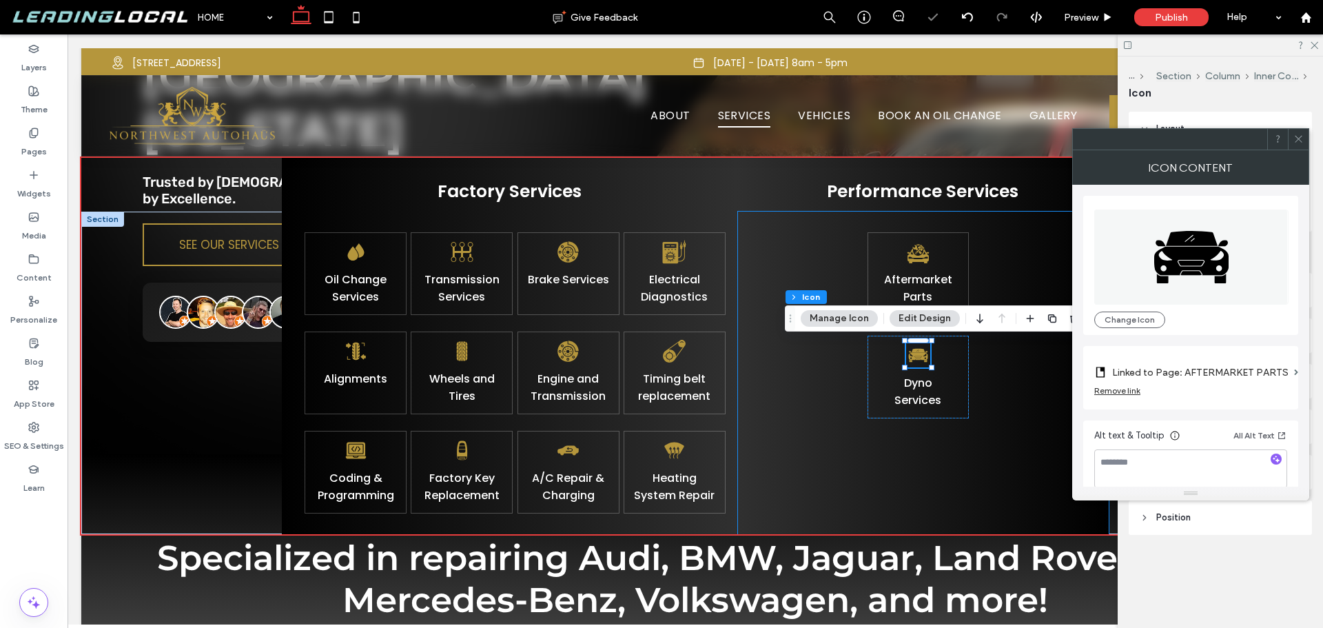
click at [846, 360] on div "Aftermarket Parts Dyno ﻿ S ervices" at bounding box center [923, 373] width 371 height 323
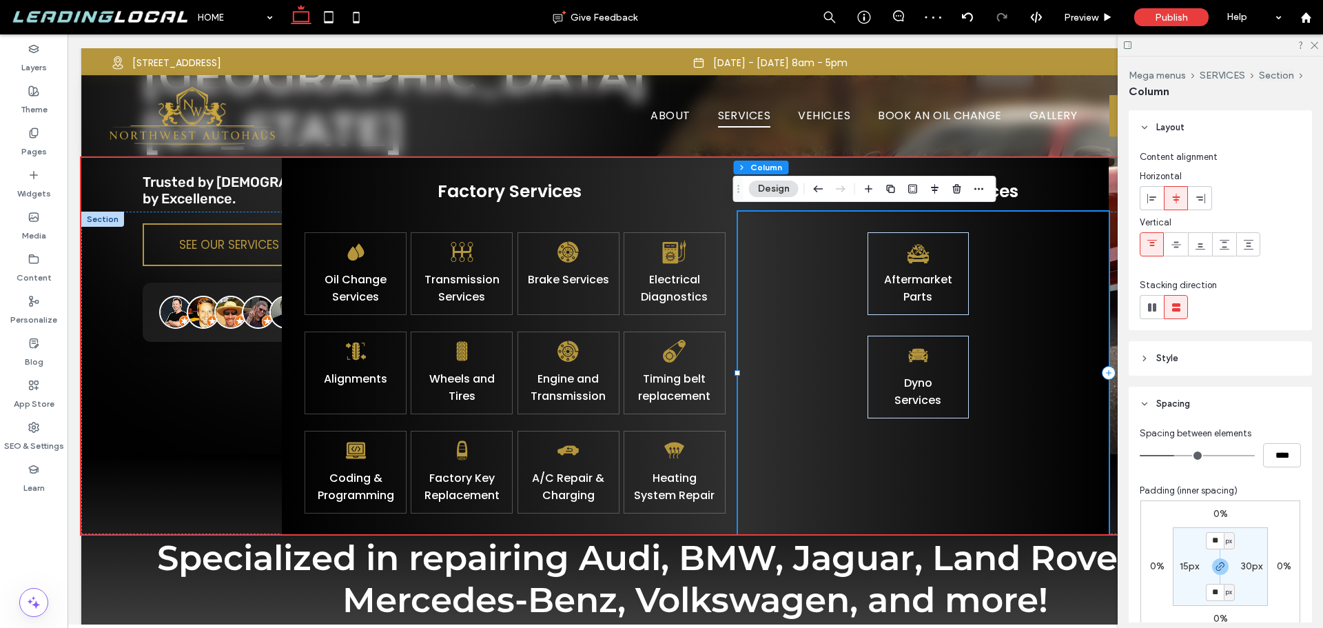
click at [1018, 347] on div "Aftermarket Parts Dyno ﻿ S ervices" at bounding box center [923, 373] width 371 height 323
click at [948, 341] on div "Dyno ﻿ S ervices" at bounding box center [918, 377] width 107 height 88
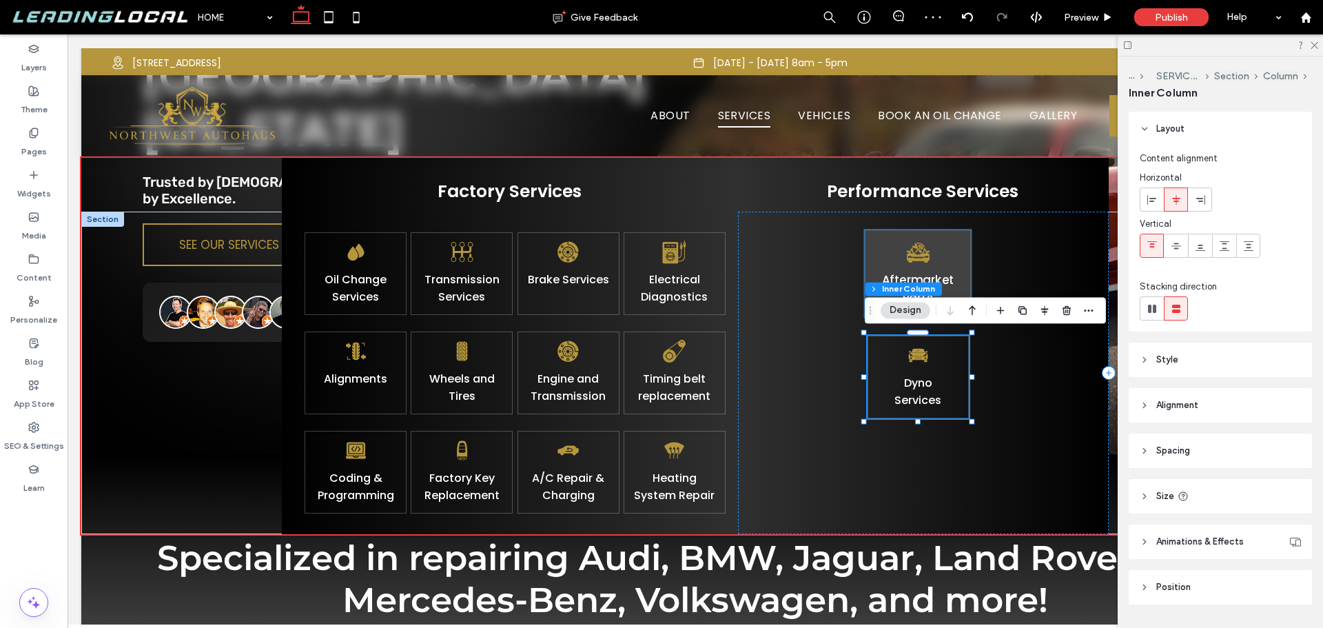
click at [964, 273] on div "Aftermarket Parts" at bounding box center [918, 274] width 107 height 88
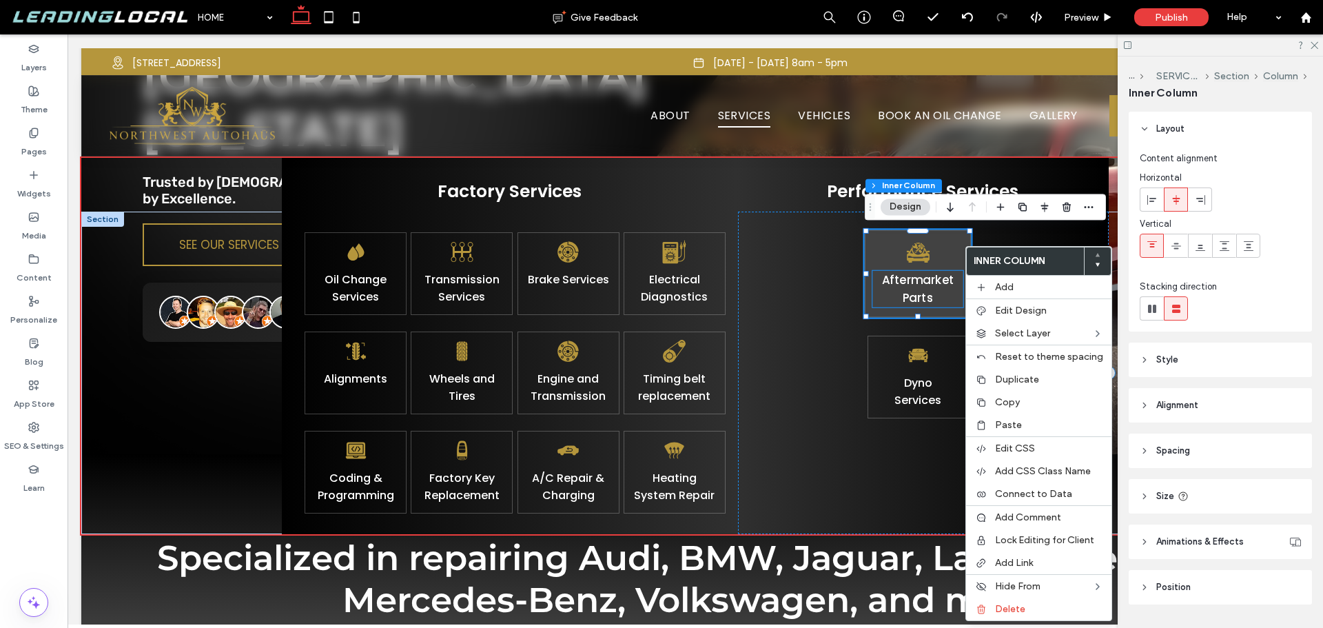
click at [942, 288] on link "Aftermarket Parts" at bounding box center [918, 289] width 72 height 35
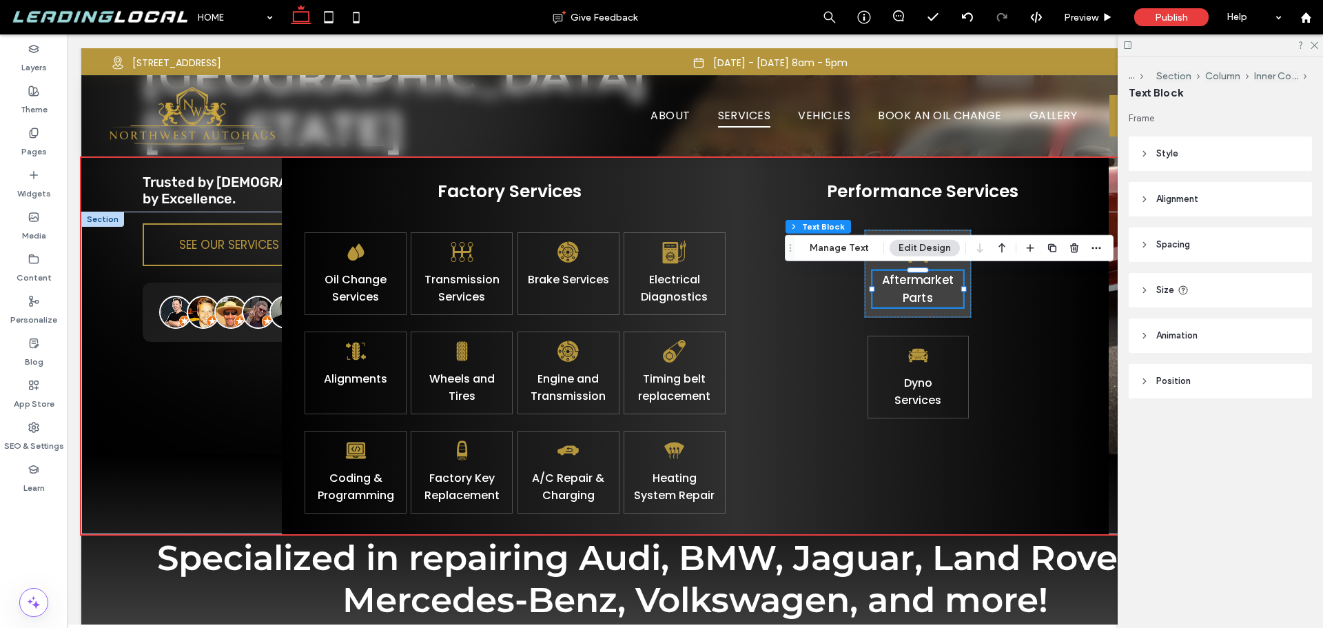
click at [942, 288] on link "Aftermarket Parts" at bounding box center [918, 289] width 72 height 35
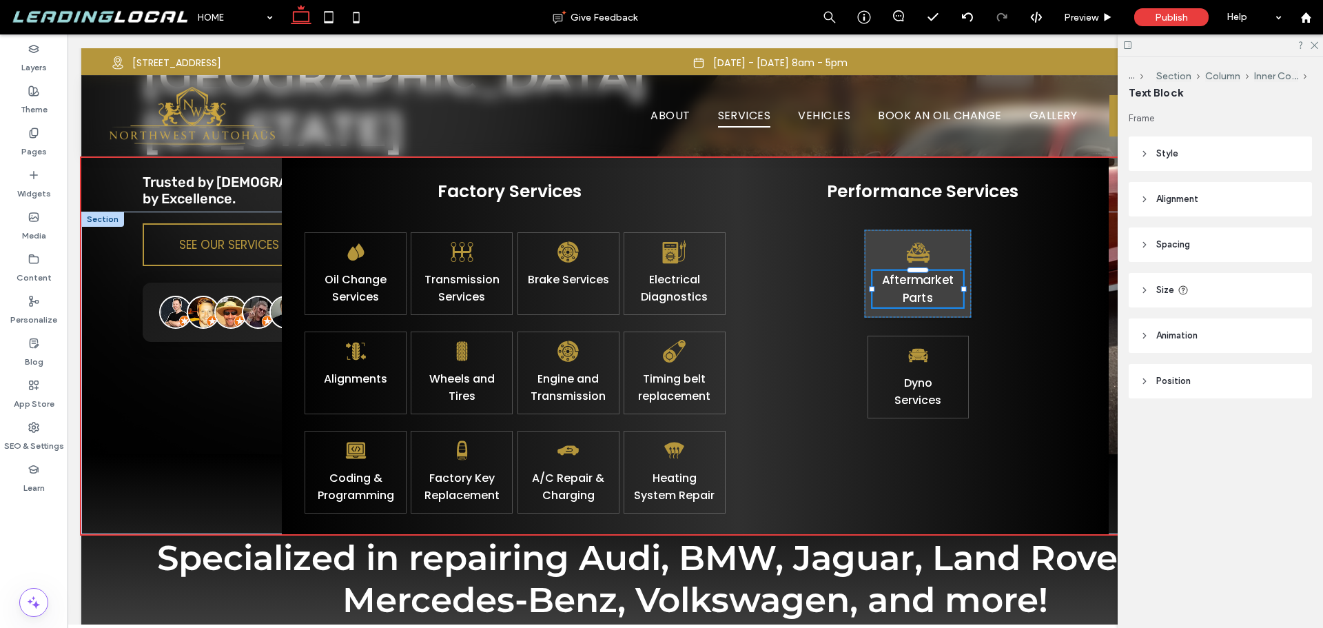
type input "*******"
type input "**"
click at [942, 283] on link "**********" at bounding box center [918, 277] width 76 height 11
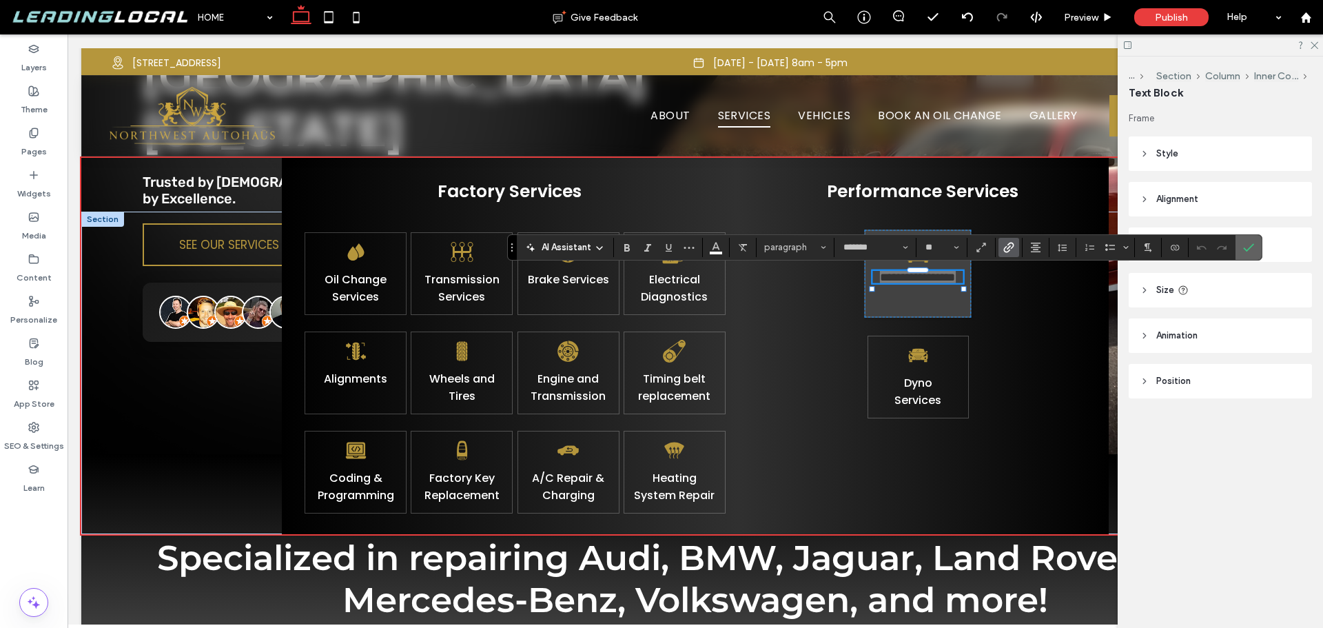
click at [1257, 243] on label "Confirm" at bounding box center [1249, 247] width 21 height 25
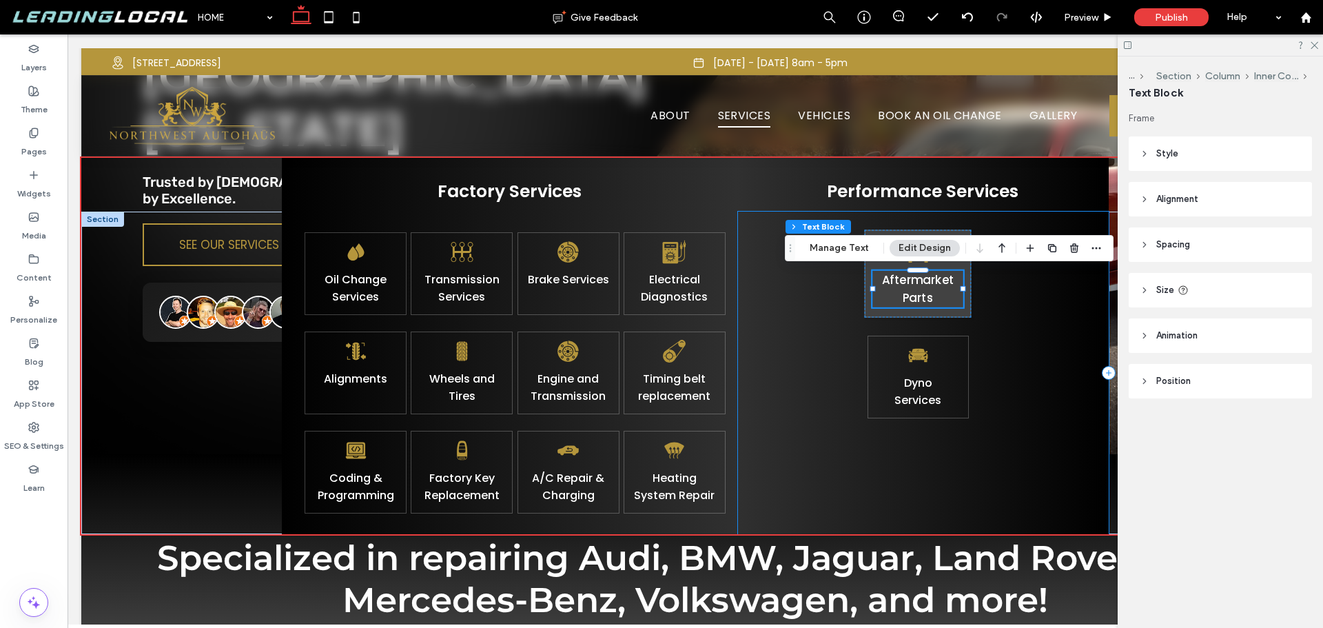
click at [793, 301] on div "Aftermarket Parts Dyno ﻿ S ervices" at bounding box center [923, 373] width 371 height 323
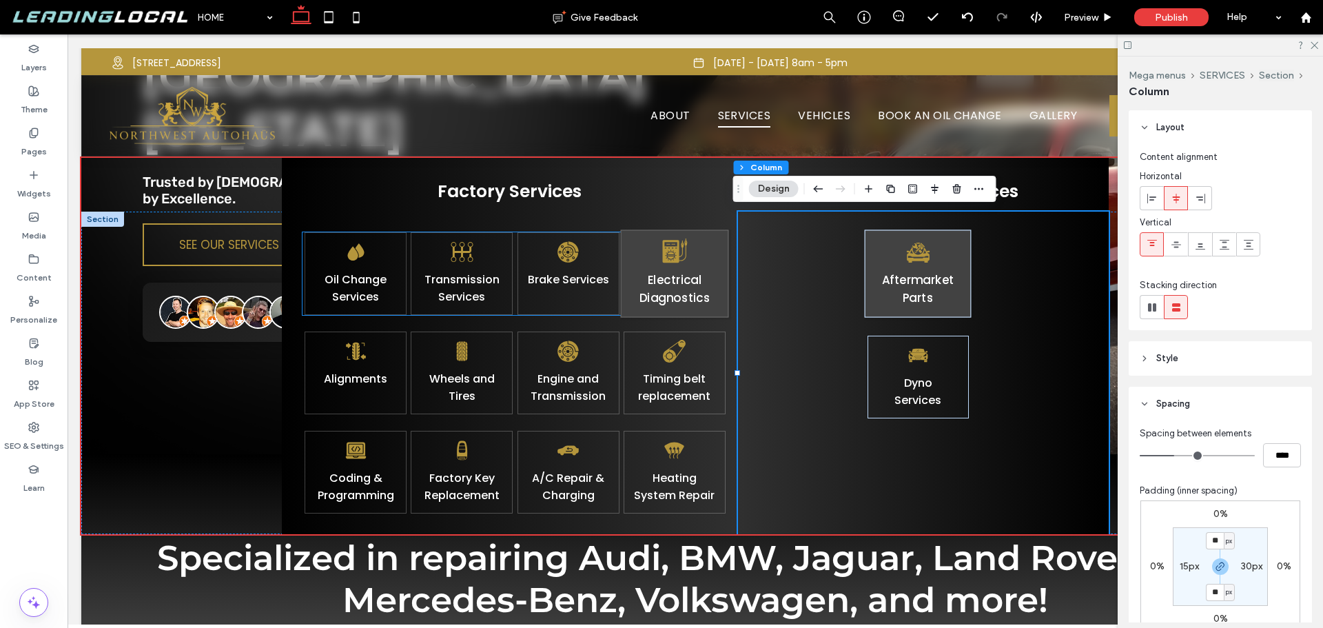
click at [715, 290] on div "Electrical Diagnostics" at bounding box center [674, 274] width 108 height 88
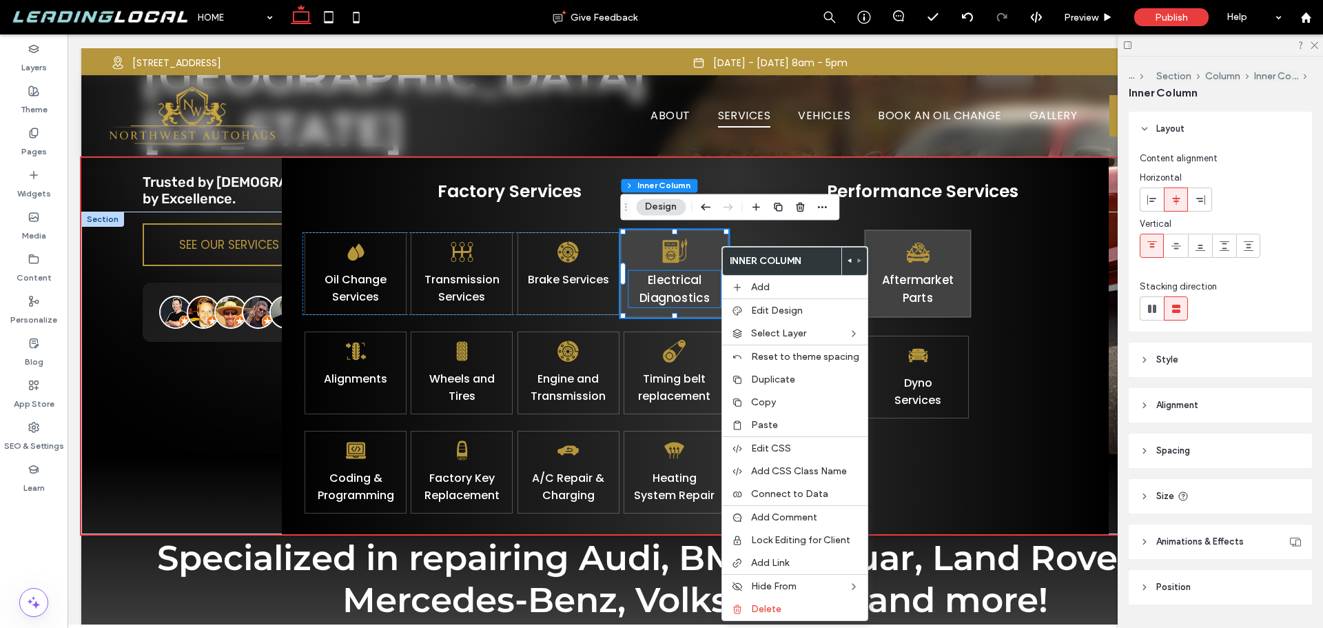
click at [701, 282] on link "Electrical Diagnostics" at bounding box center [674, 289] width 71 height 35
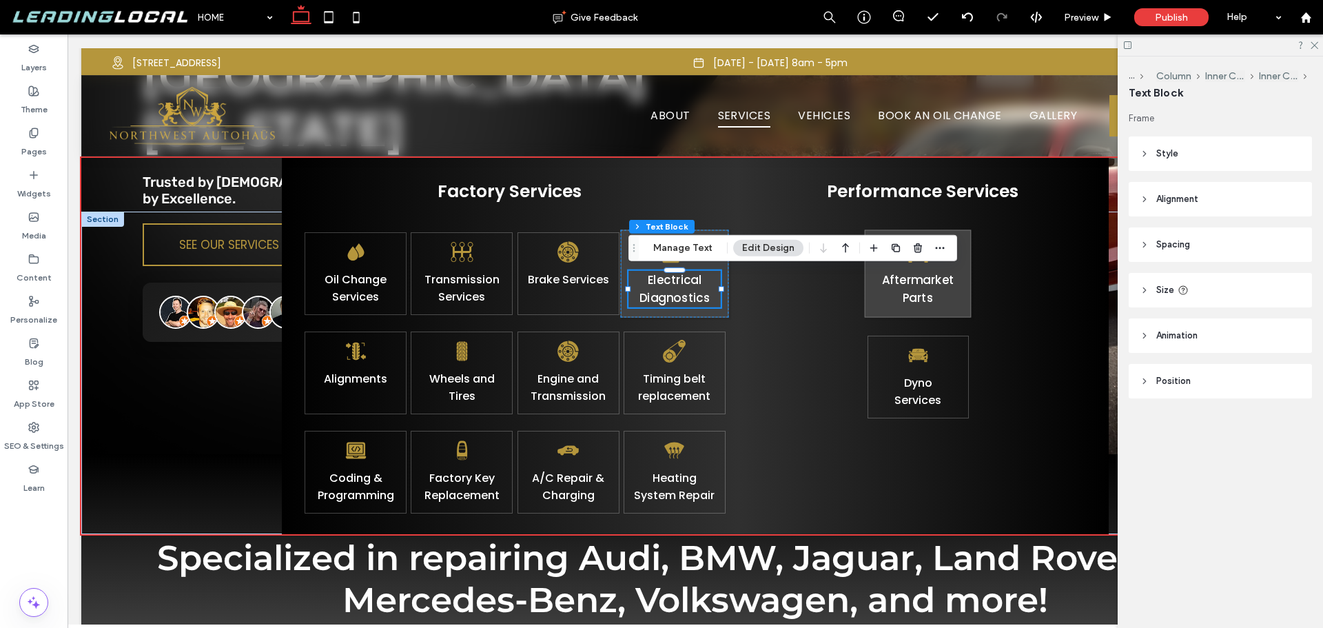
click at [701, 282] on link "Electrical Diagnostics" at bounding box center [674, 289] width 71 height 35
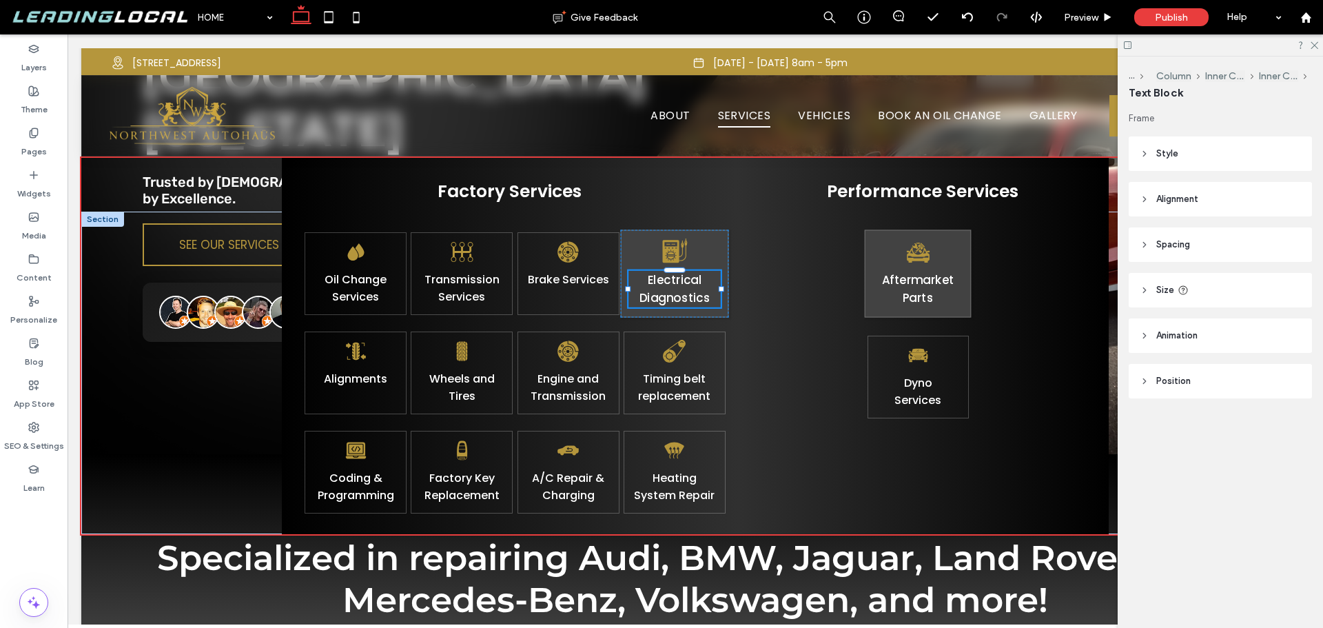
type input "*******"
type input "**"
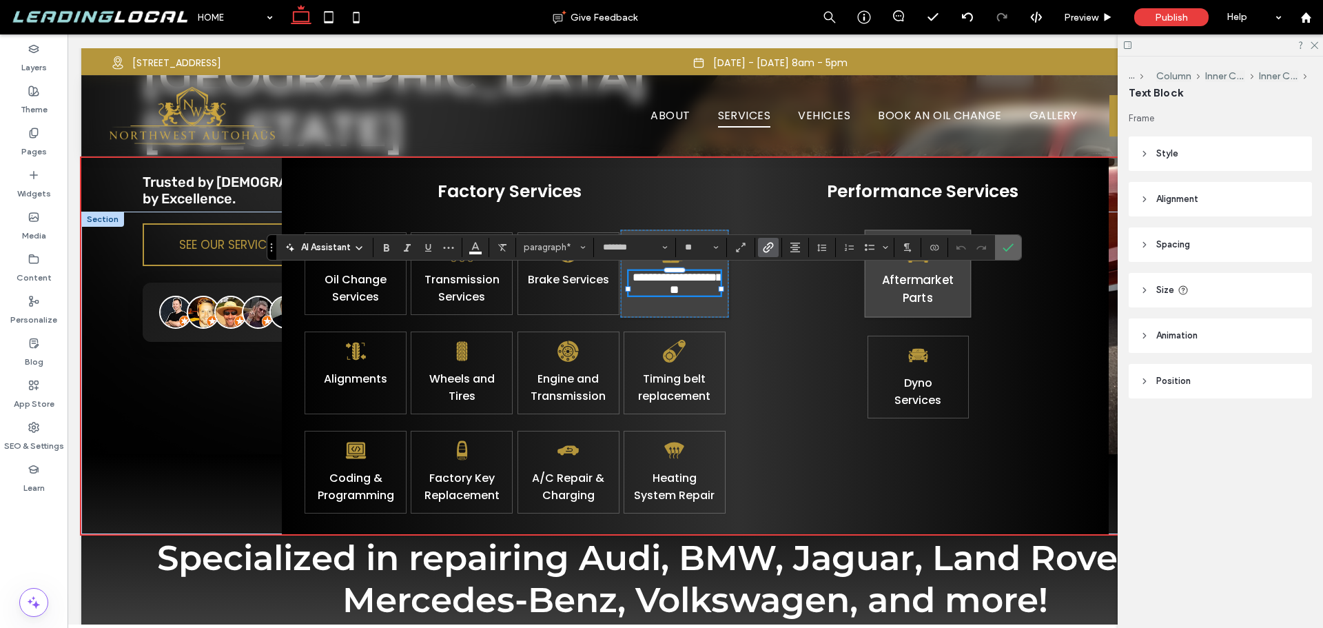
drag, startPoint x: 913, startPoint y: 219, endPoint x: 1003, endPoint y: 245, distance: 93.8
click at [1003, 245] on icon "Confirm" at bounding box center [1008, 247] width 11 height 11
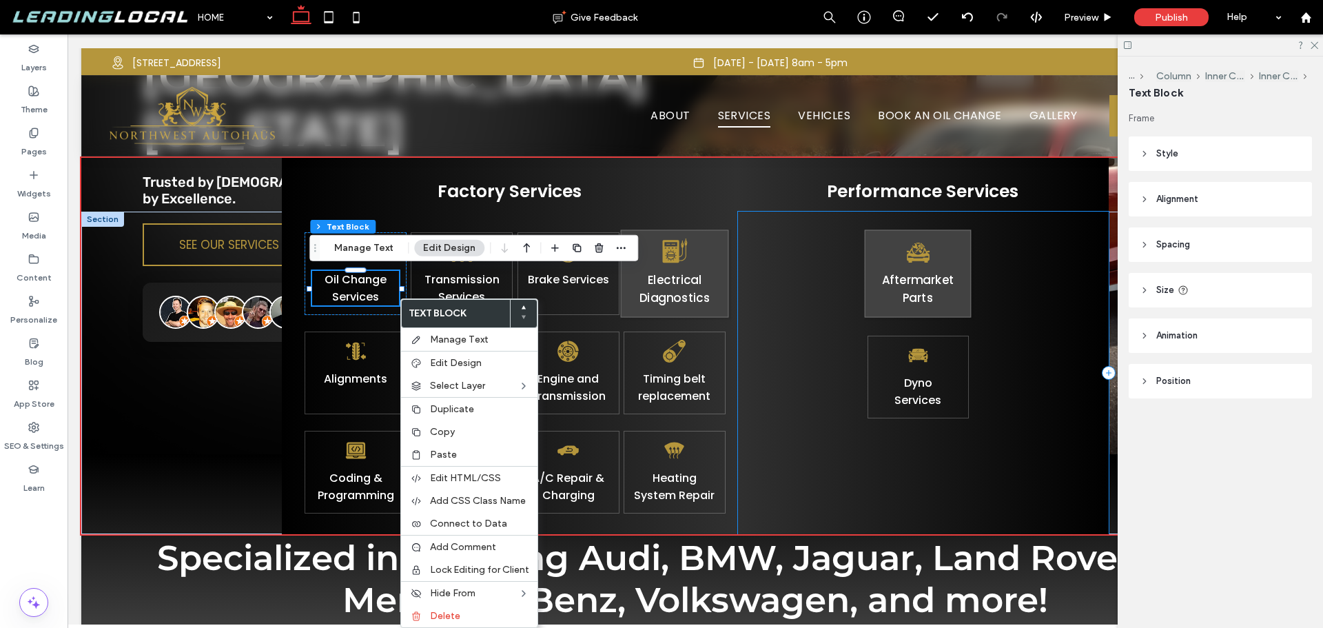
click at [819, 335] on div "Aftermarket Parts Dyno ﻿ S ervices" at bounding box center [923, 373] width 371 height 323
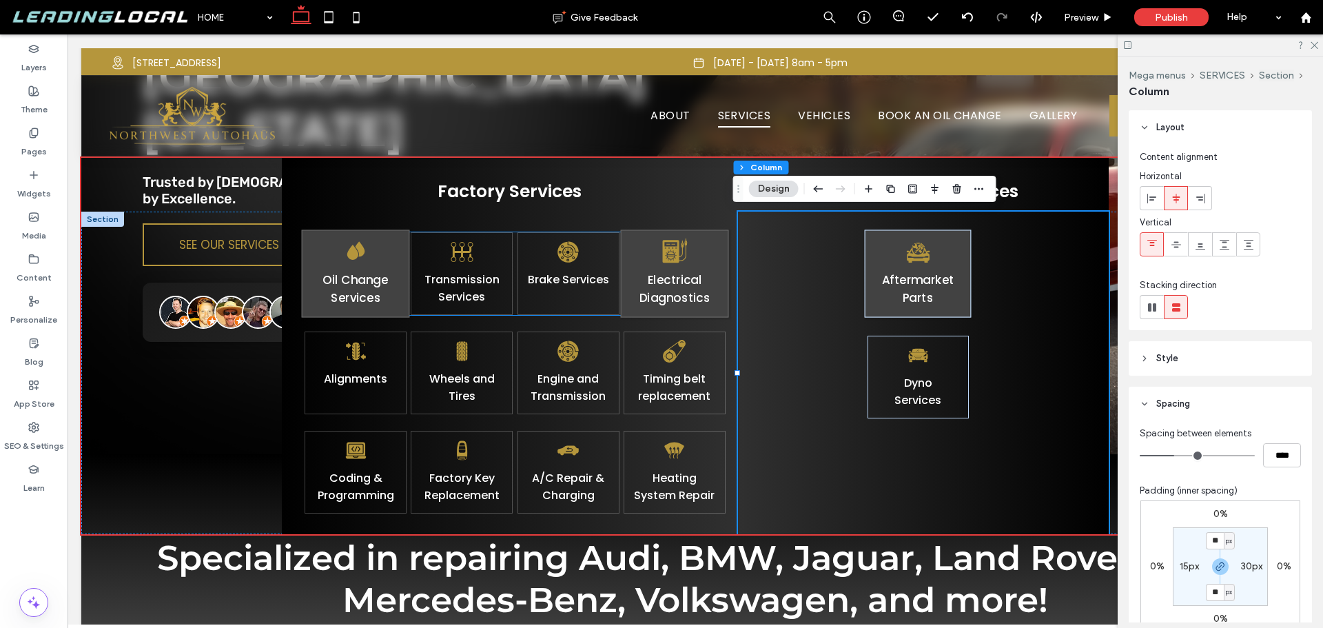
click at [302, 270] on div "Oil Change Services" at bounding box center [356, 274] width 108 height 88
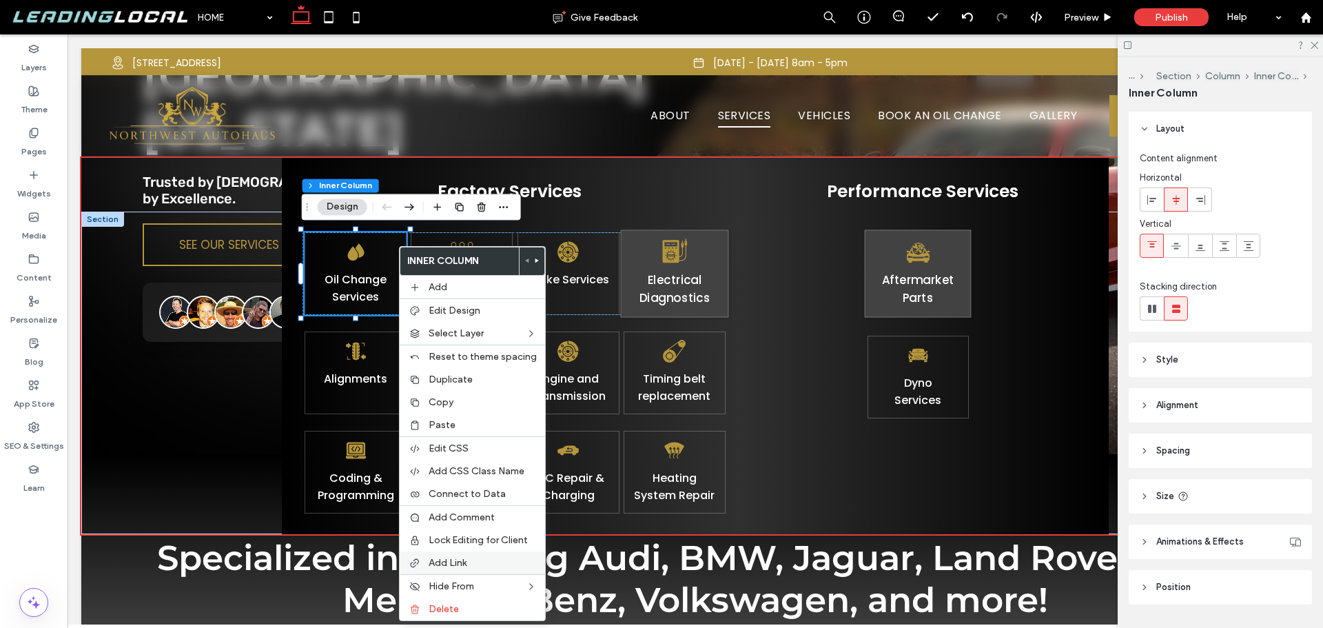
click at [488, 568] on label "Add Link" at bounding box center [483, 563] width 108 height 12
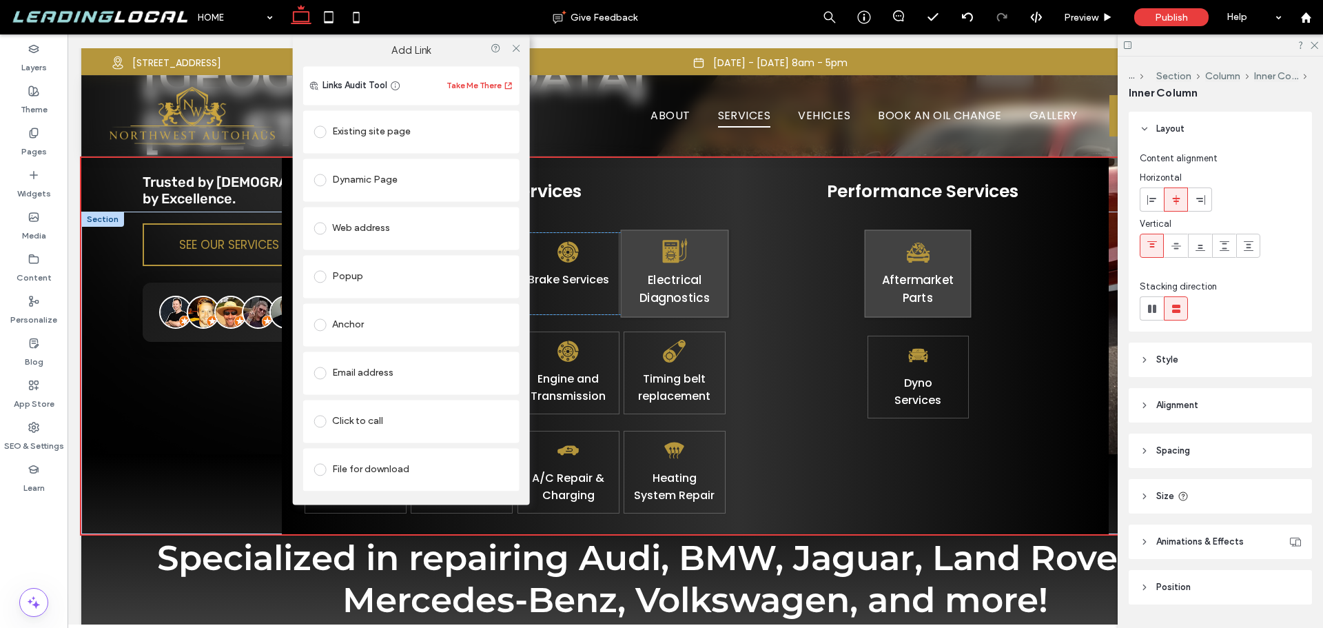
click at [411, 132] on div "Existing site page" at bounding box center [411, 132] width 194 height 22
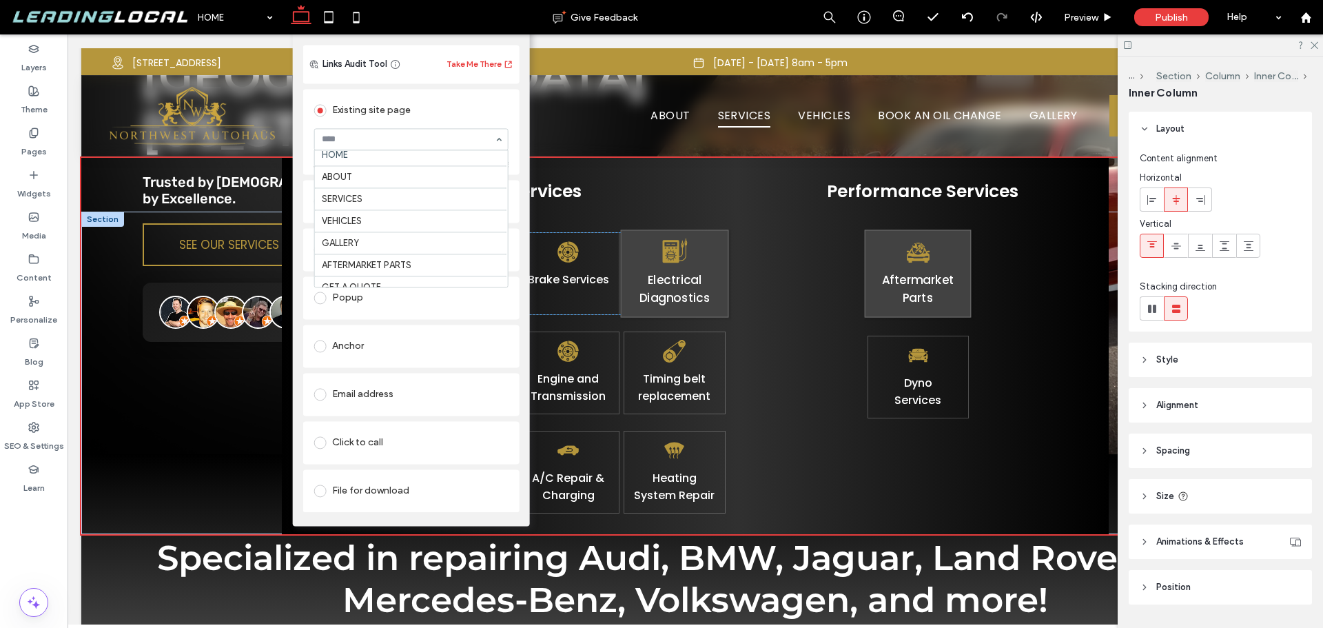
scroll to position [0, 0]
click at [573, 271] on p "Brake Services" at bounding box center [568, 280] width 92 height 19
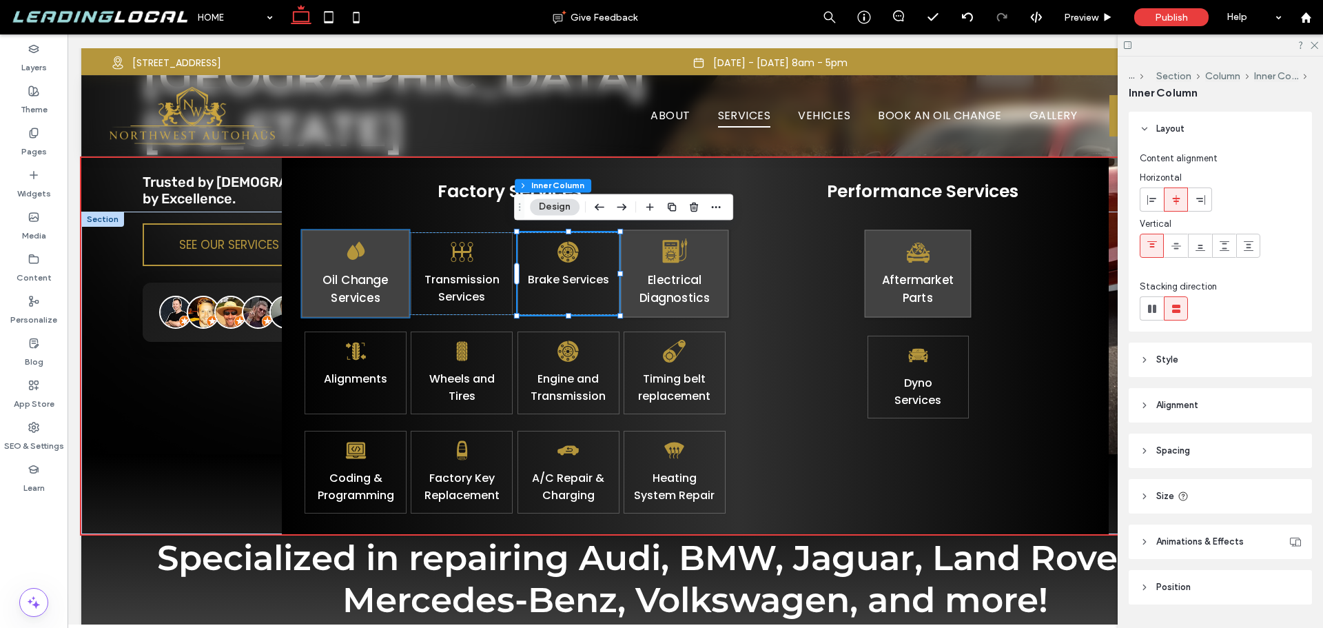
click at [360, 275] on link "Oil Change Services" at bounding box center [355, 289] width 65 height 35
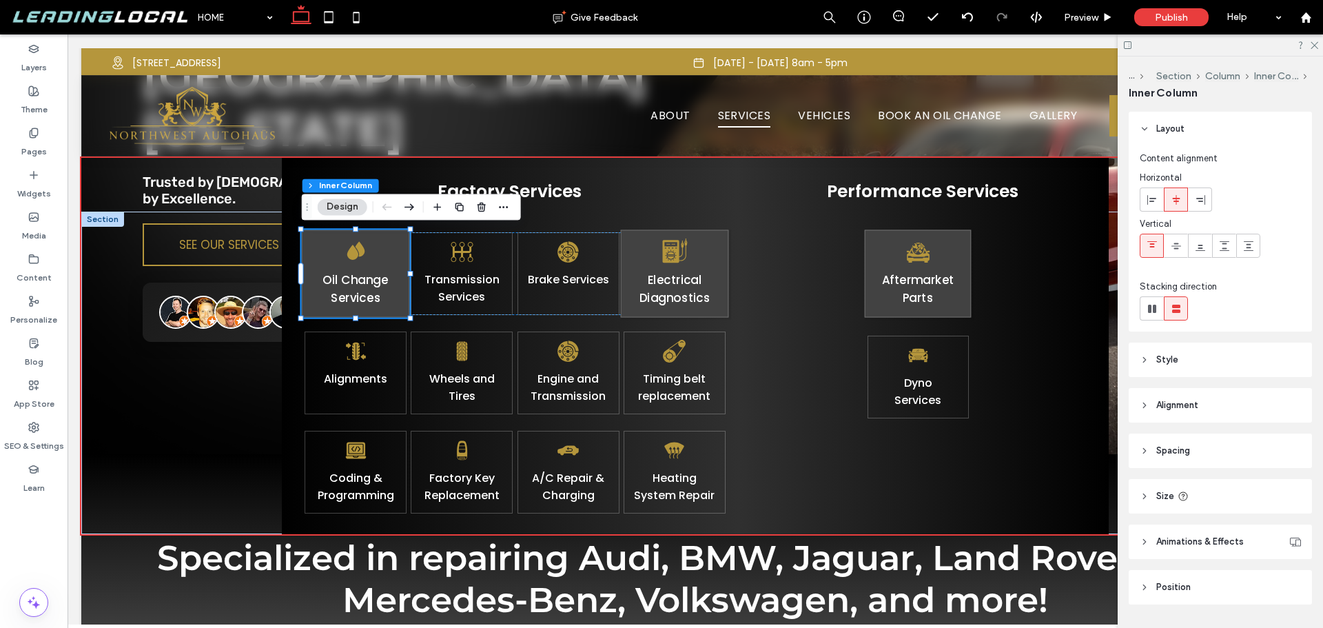
click at [360, 275] on link "Oil Change Services" at bounding box center [355, 289] width 65 height 35
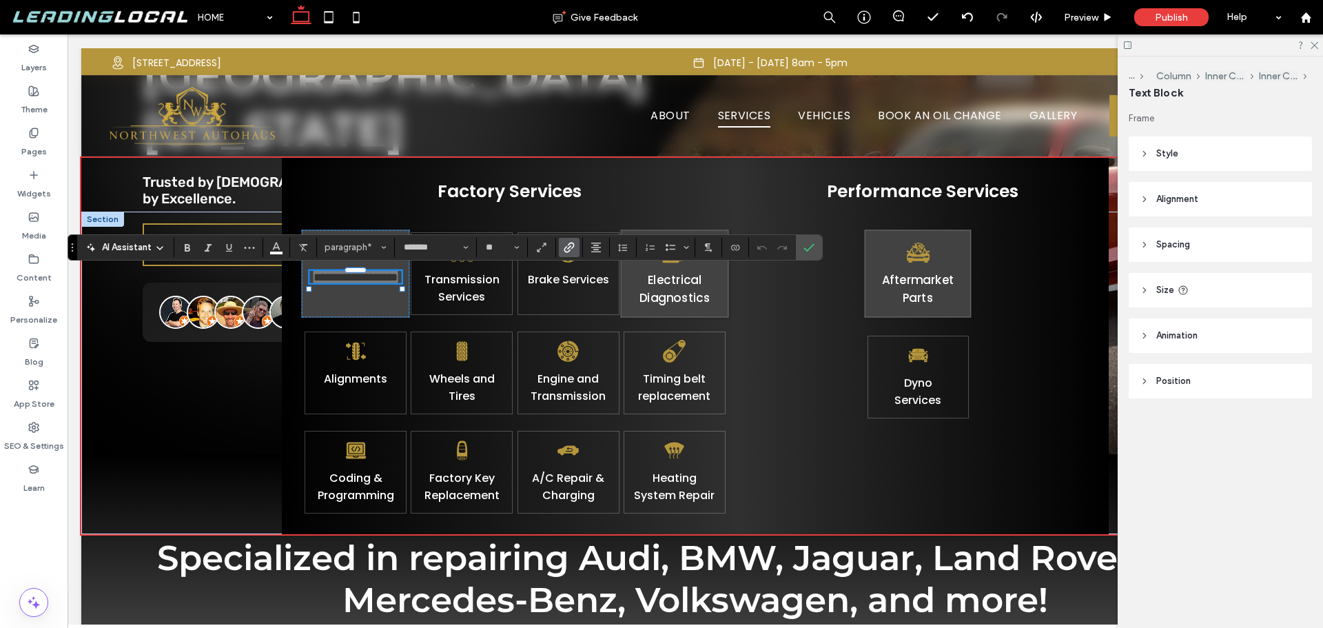
click at [569, 244] on use "Link" at bounding box center [570, 247] width 10 height 10
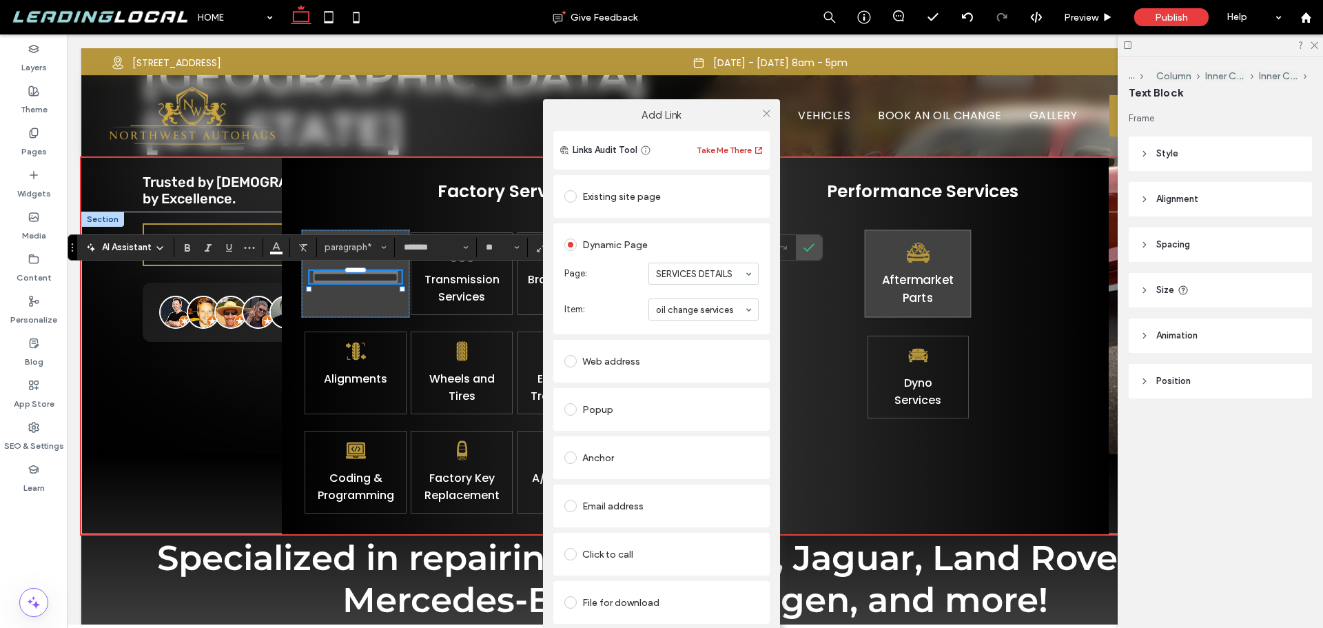
drag, startPoint x: 763, startPoint y: 116, endPoint x: 722, endPoint y: 157, distance: 57.5
click at [764, 116] on icon at bounding box center [767, 113] width 10 height 10
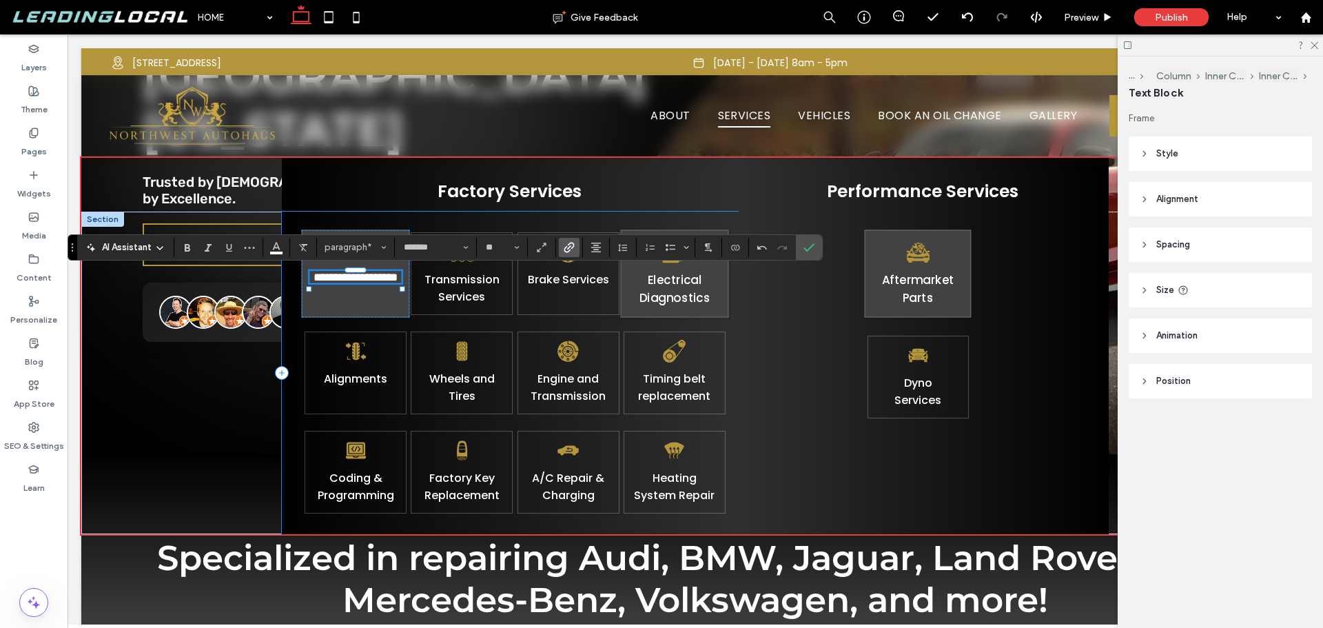
click at [328, 324] on div "**********" at bounding box center [510, 373] width 456 height 323
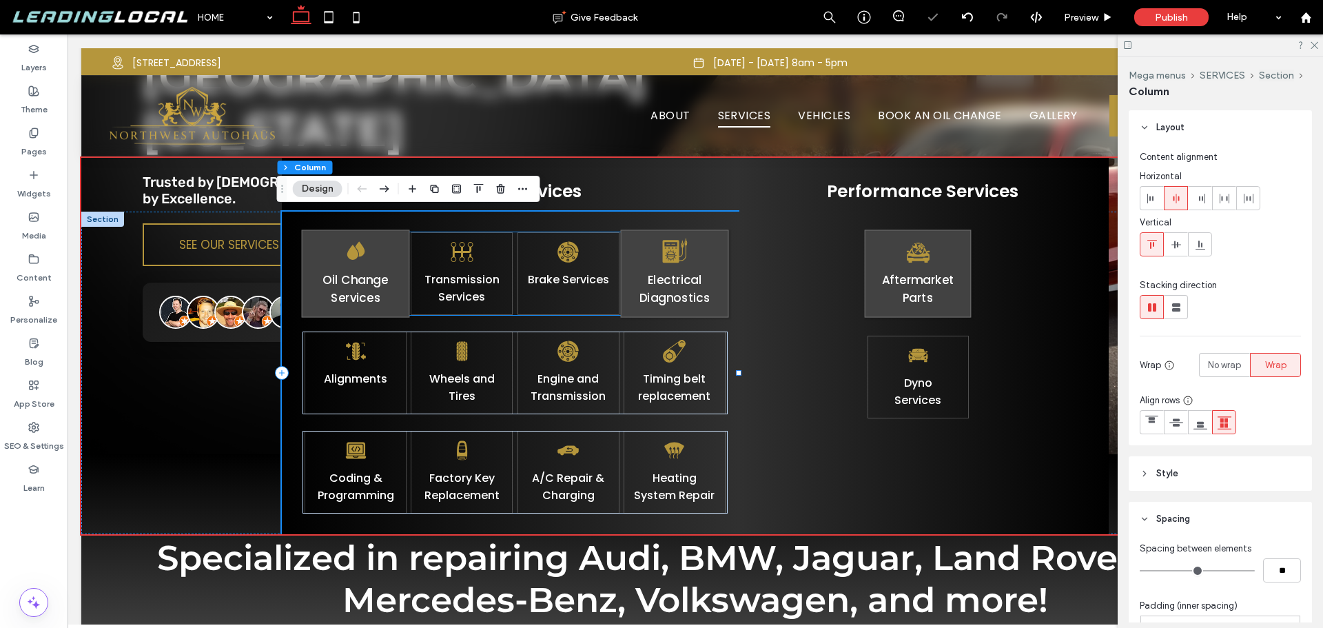
click at [312, 313] on div "Oil Change Services" at bounding box center [356, 274] width 108 height 88
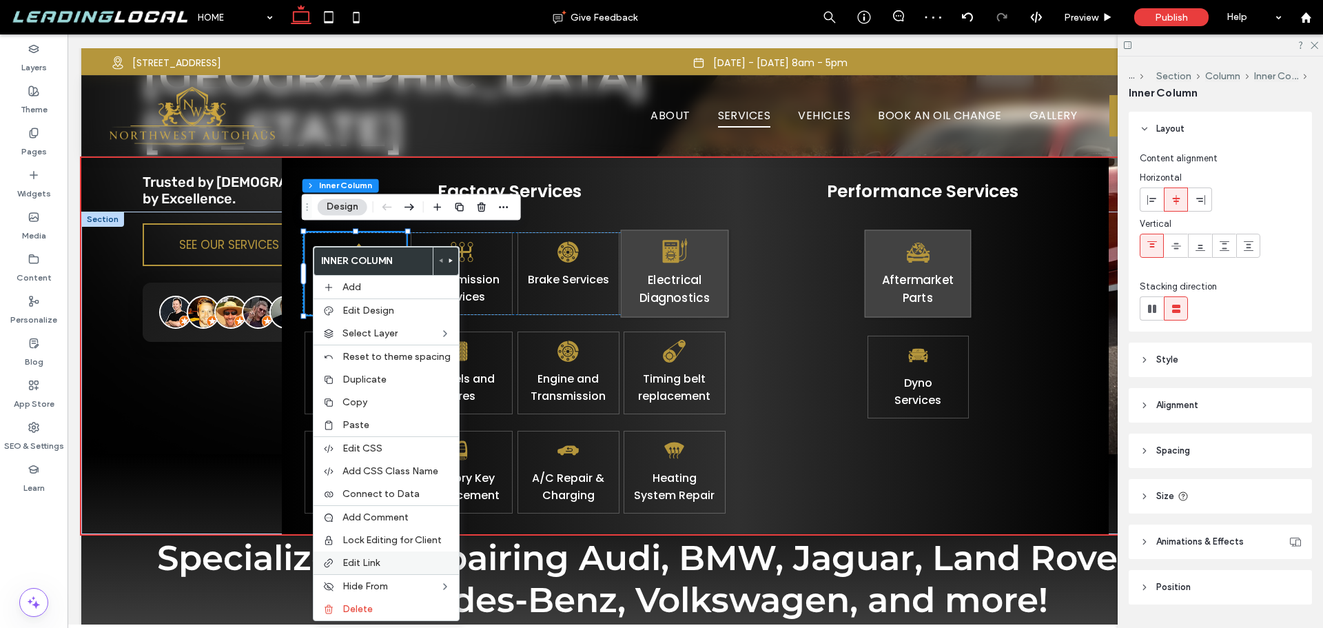
click at [378, 559] on span "Edit Link" at bounding box center [361, 563] width 37 height 12
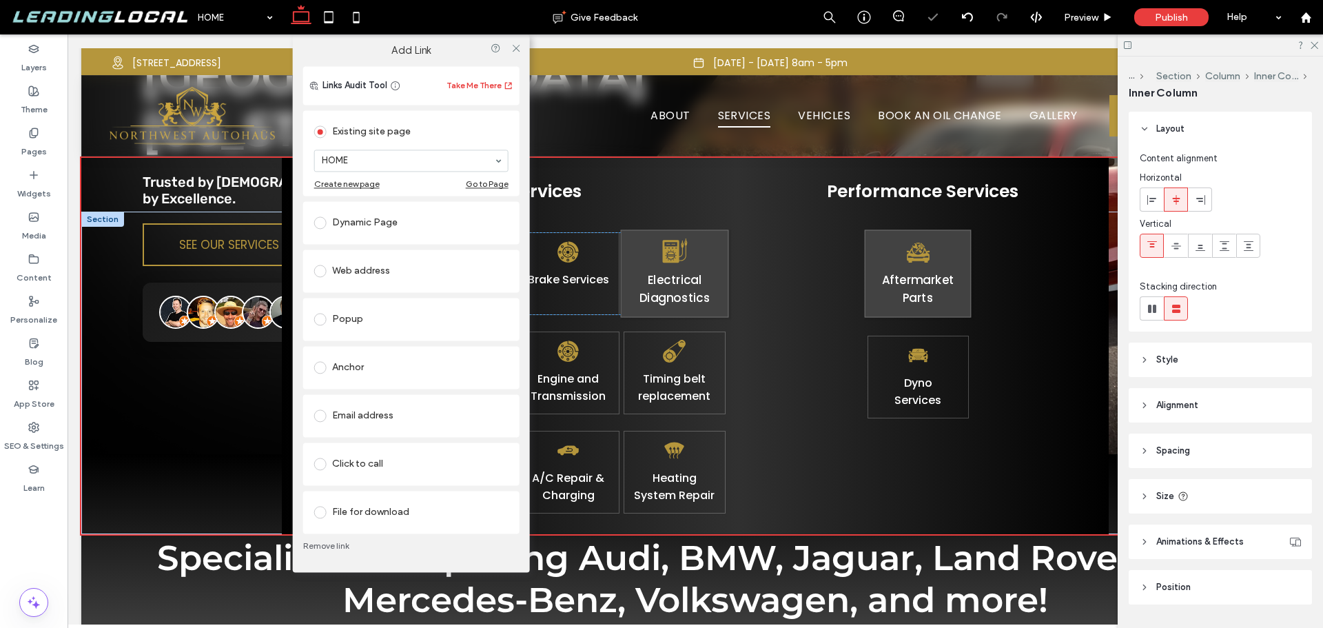
click at [434, 216] on div "Dynamic Page" at bounding box center [411, 223] width 194 height 22
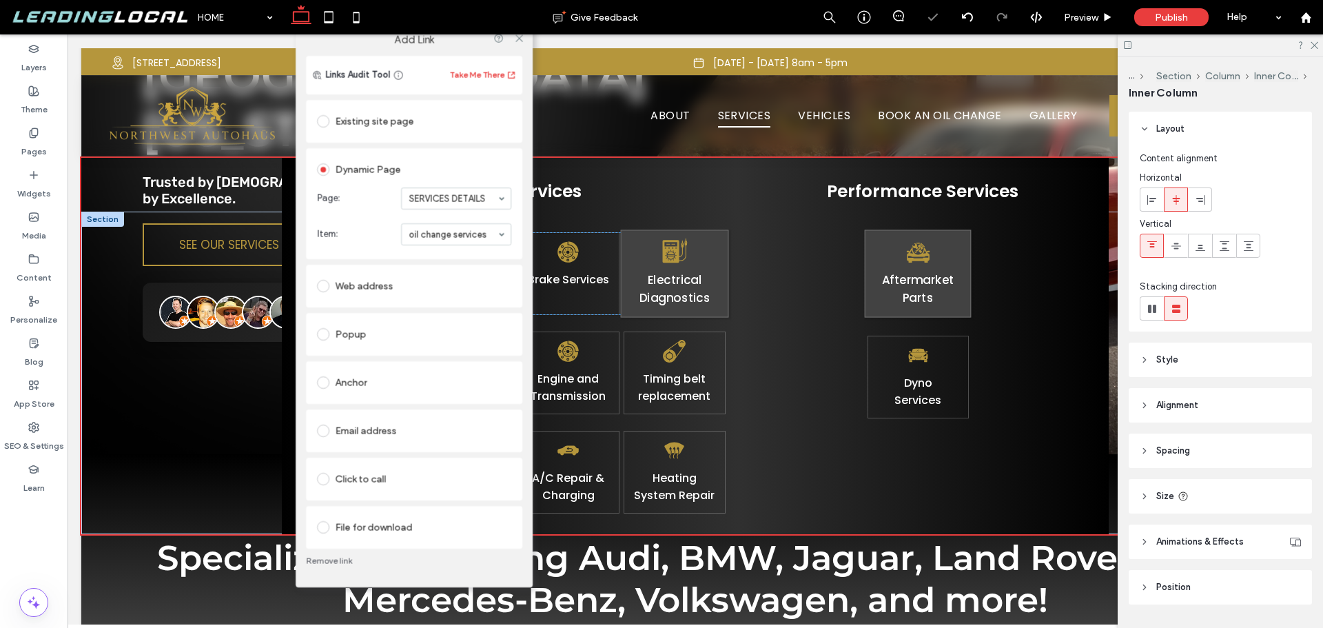
click at [513, 49] on div "Add Link" at bounding box center [414, 40] width 237 height 32
click at [523, 43] on icon at bounding box center [519, 38] width 10 height 10
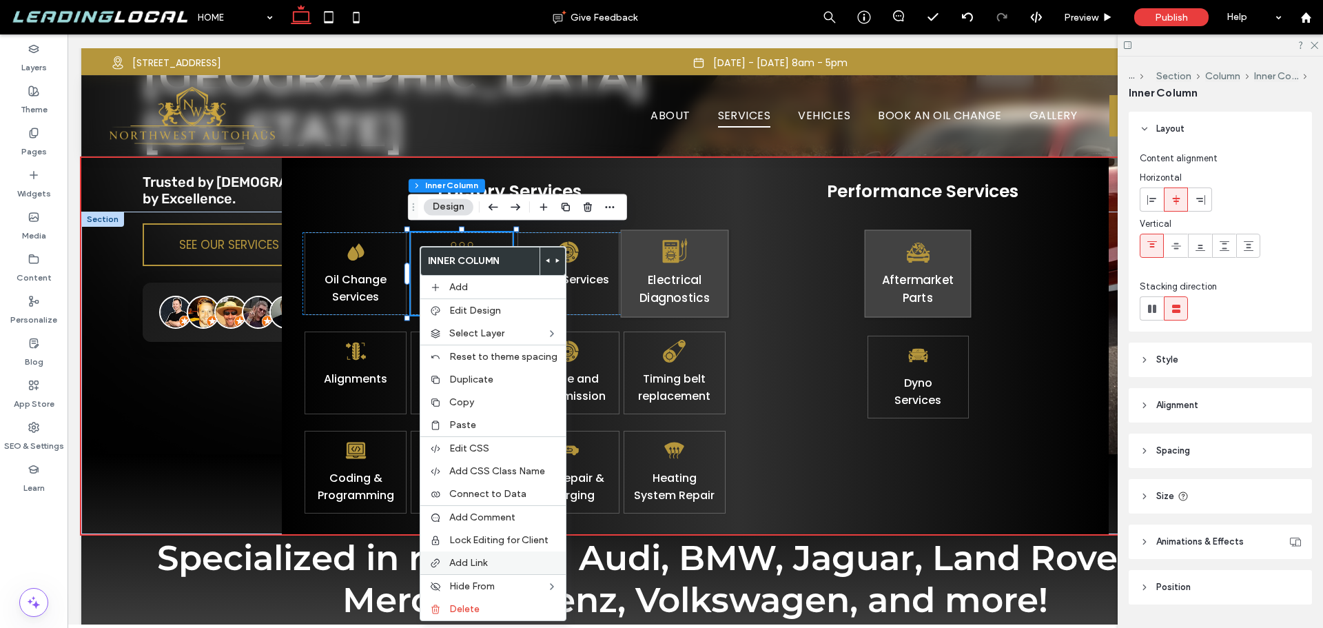
click at [478, 553] on div "Add Link" at bounding box center [492, 562] width 145 height 23
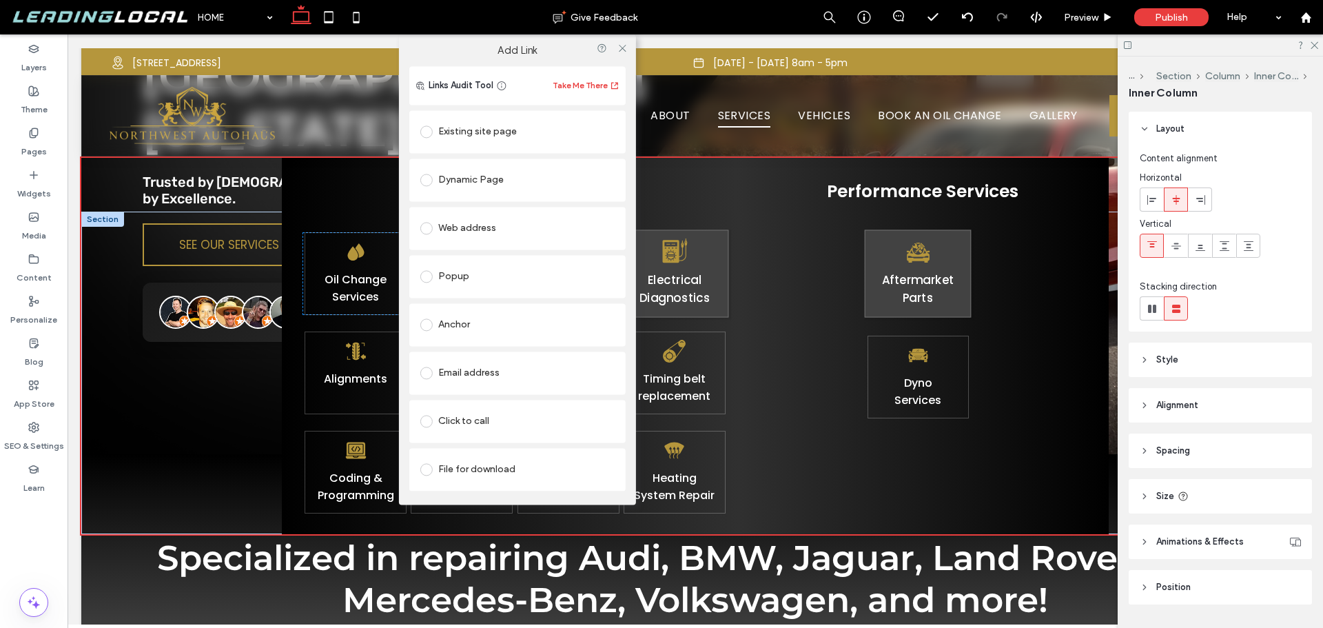
click at [522, 172] on div "Dynamic Page" at bounding box center [517, 180] width 194 height 22
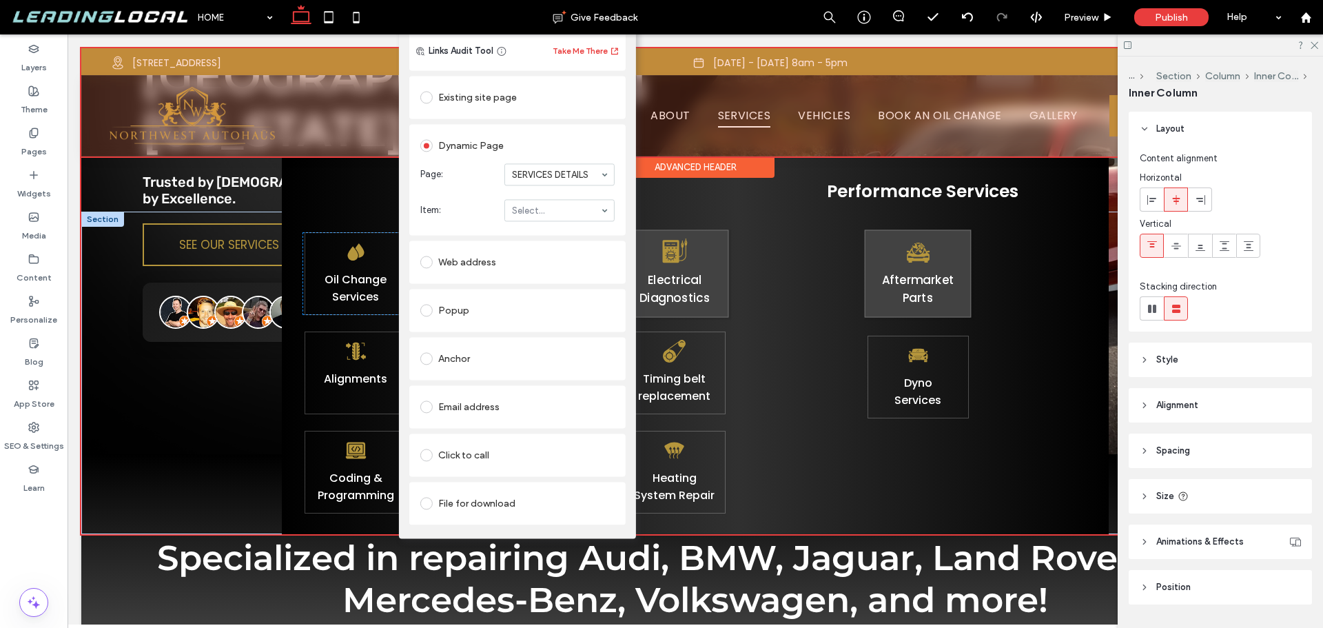
drag, startPoint x: 474, startPoint y: 116, endPoint x: 657, endPoint y: 138, distance: 184.6
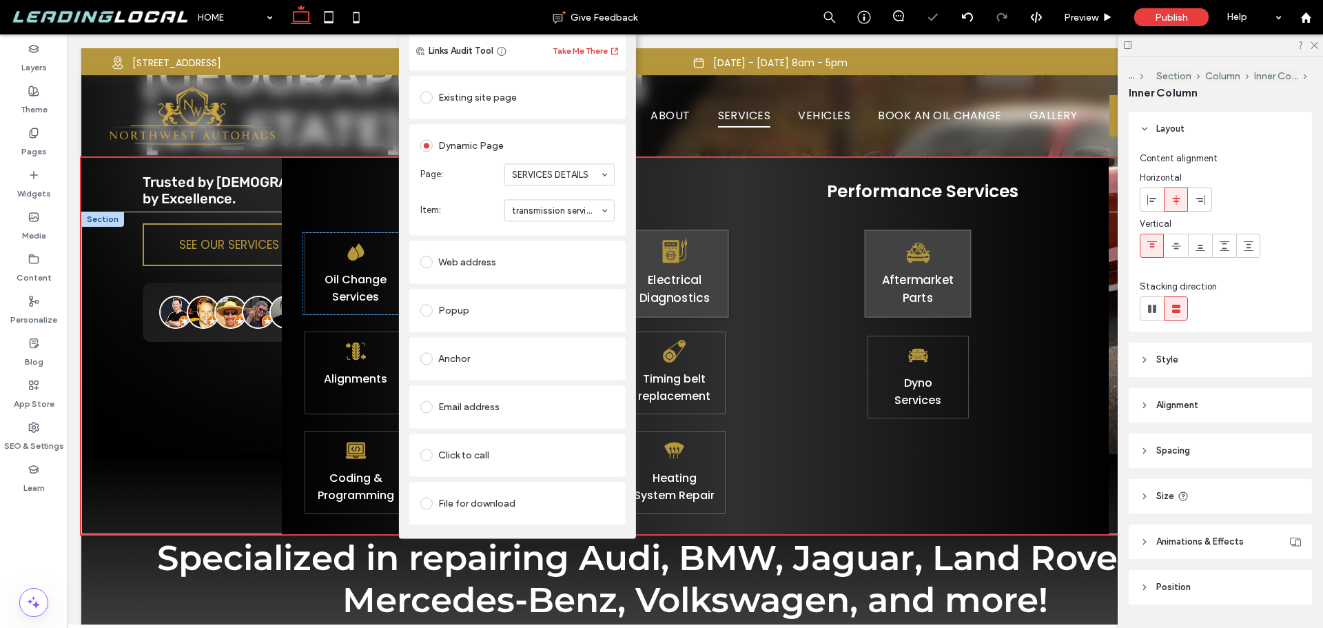
drag, startPoint x: 607, startPoint y: 74, endPoint x: 629, endPoint y: 81, distance: 24.0
click at [613, 99] on div "Existing site page Dynamic Page Page: SERVICES DETAILS Item: transmission servi…" at bounding box center [517, 298] width 216 height 451
drag, startPoint x: 631, startPoint y: 85, endPoint x: 631, endPoint y: 110, distance: 25.5
click at [631, 110] on div "Links Audit Tool Take Me There Existing site page Dynamic Page Page: SERVICES D…" at bounding box center [517, 285] width 237 height 507
click at [403, 50] on div "Links Audit Tool Take Me There Existing site page Dynamic Page Page: SERVICES D…" at bounding box center [517, 285] width 237 height 507
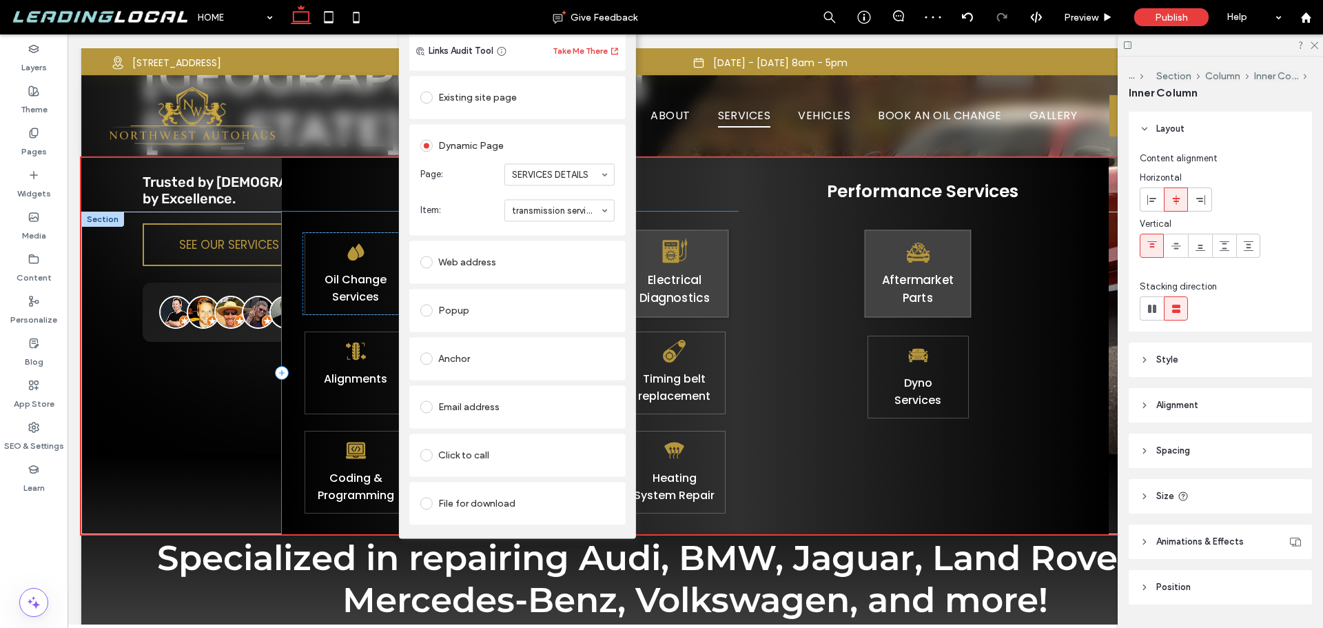
click at [374, 222] on div "Oil Change Services Transmission Services Brake Services Electrical Diagnostics…" at bounding box center [510, 373] width 456 height 323
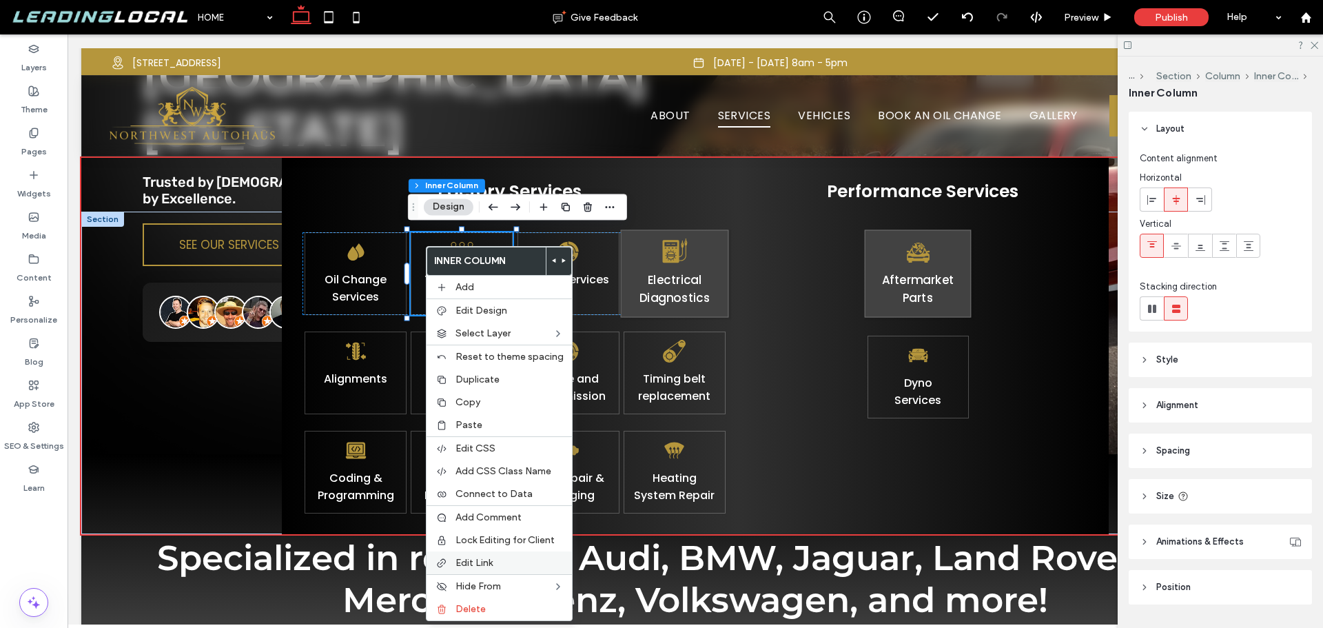
click at [477, 556] on div "Edit Link" at bounding box center [499, 562] width 145 height 23
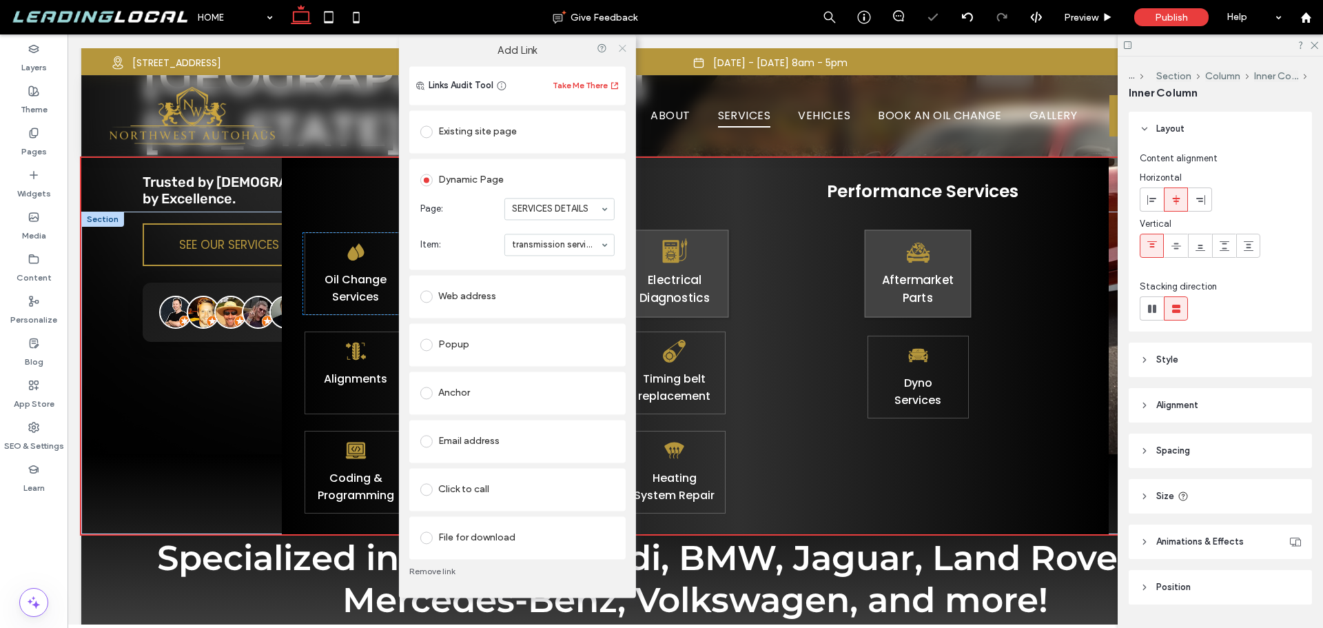
click at [622, 48] on use at bounding box center [622, 48] width 7 height 7
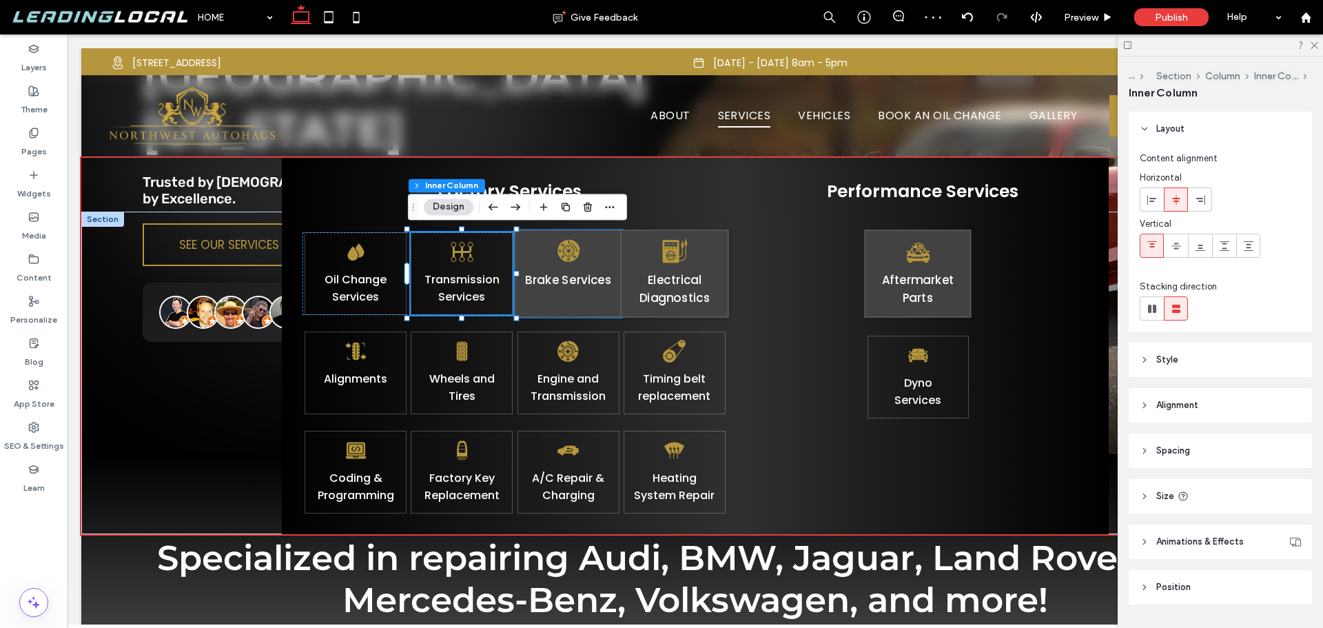
click at [609, 306] on div "Brake Services" at bounding box center [568, 274] width 108 height 88
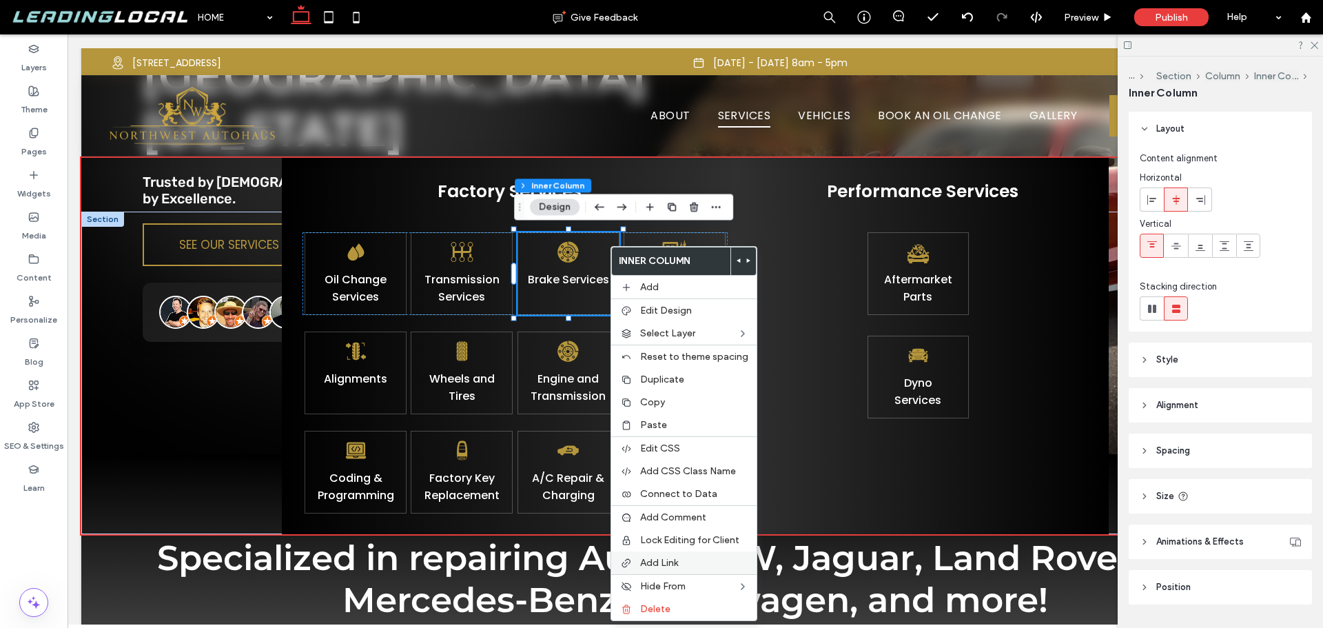
click at [656, 560] on span "Add Link" at bounding box center [659, 563] width 38 height 12
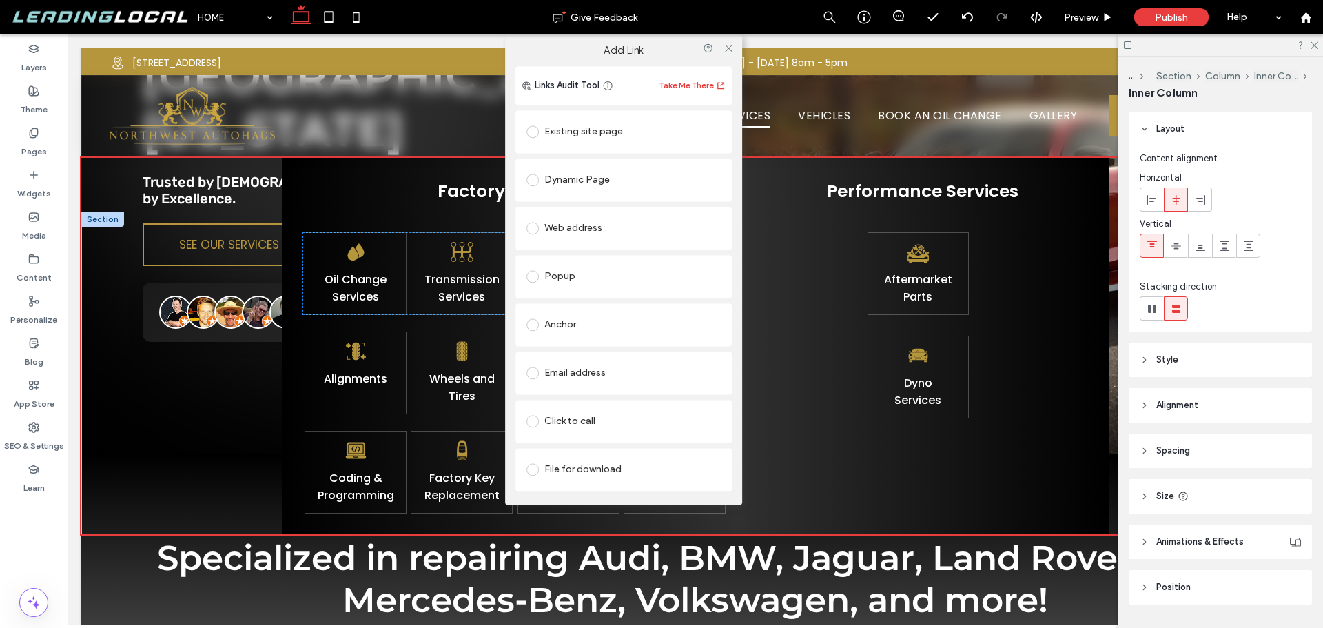
click at [638, 176] on div "Dynamic Page" at bounding box center [624, 180] width 194 height 22
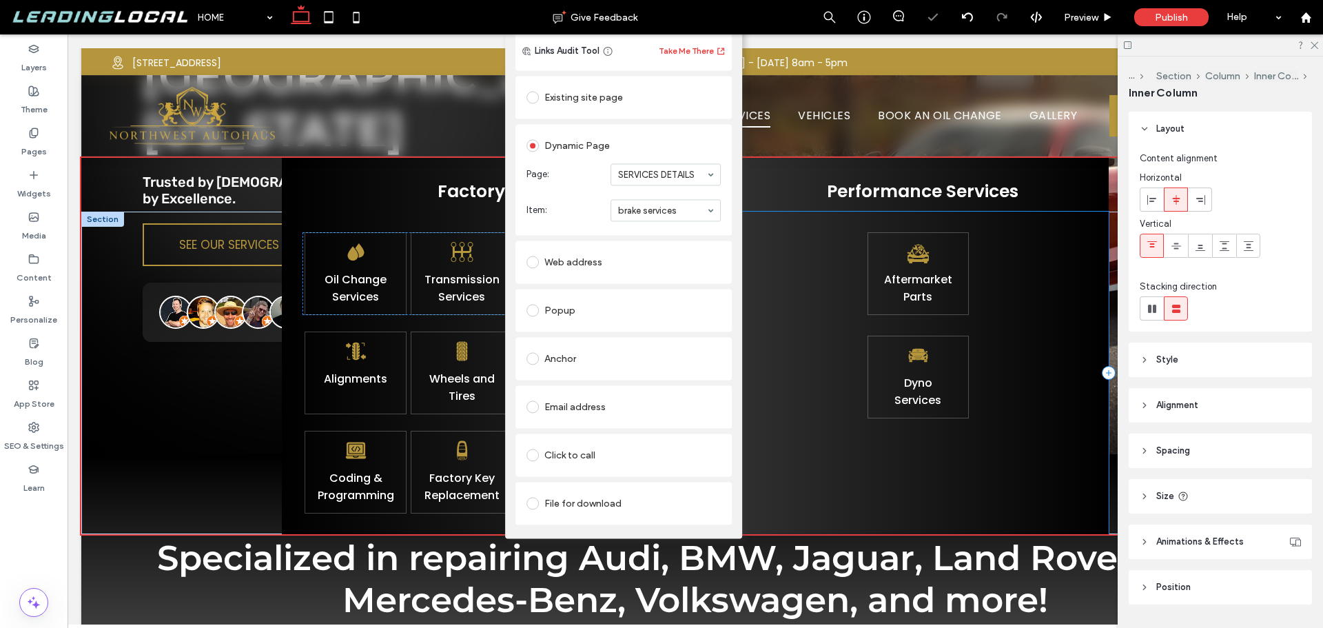
click at [777, 221] on div "Aftermarket Parts Dyno ﻿ S ervices" at bounding box center [923, 373] width 371 height 323
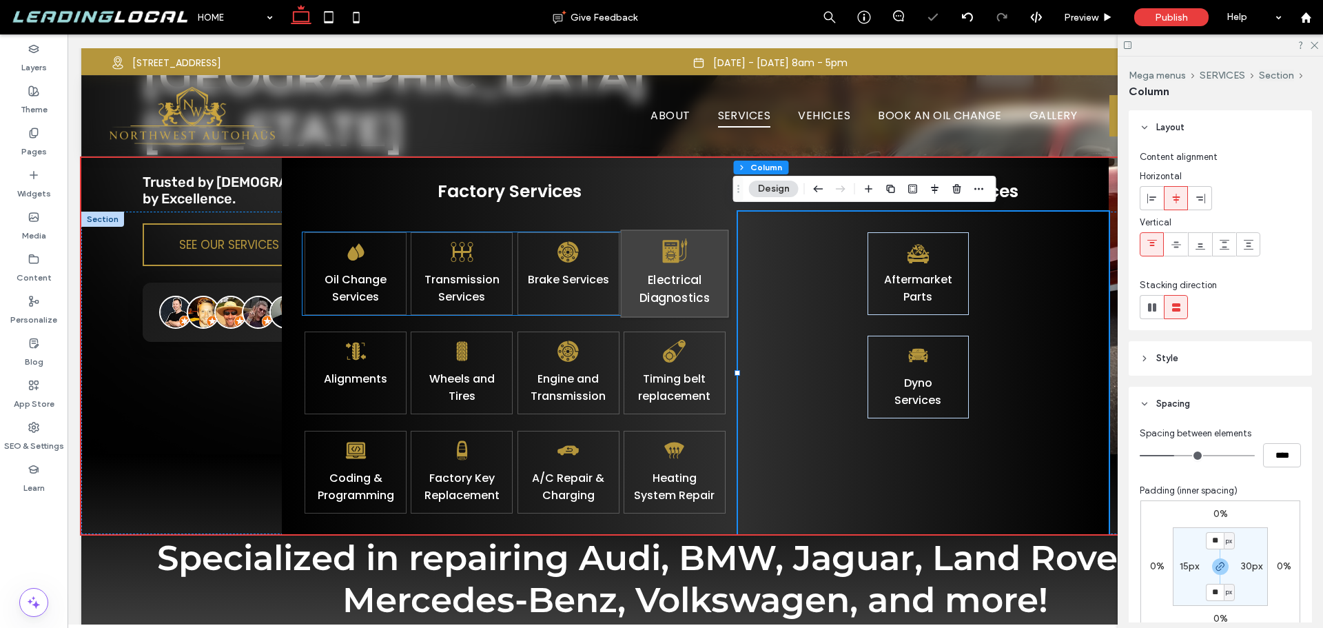
click at [673, 307] on p "Electrical Diagnostics" at bounding box center [675, 289] width 92 height 37
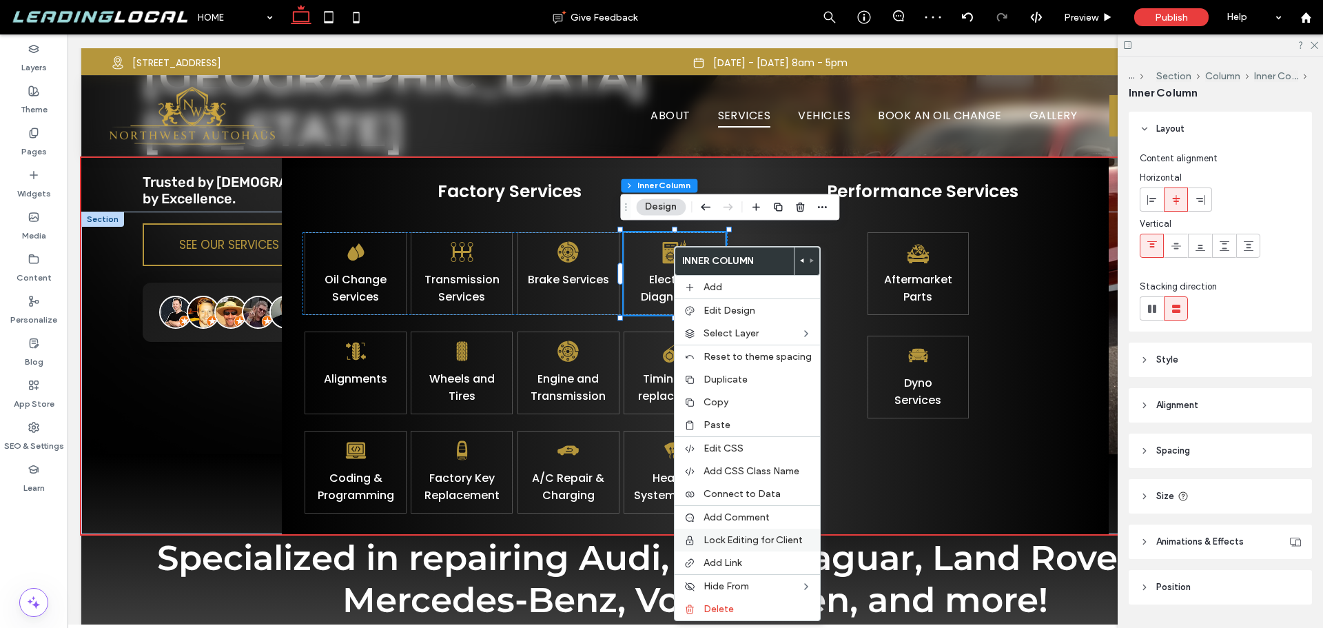
drag, startPoint x: 724, startPoint y: 554, endPoint x: 728, endPoint y: 540, distance: 14.4
click at [724, 556] on div "Add Link" at bounding box center [747, 562] width 145 height 23
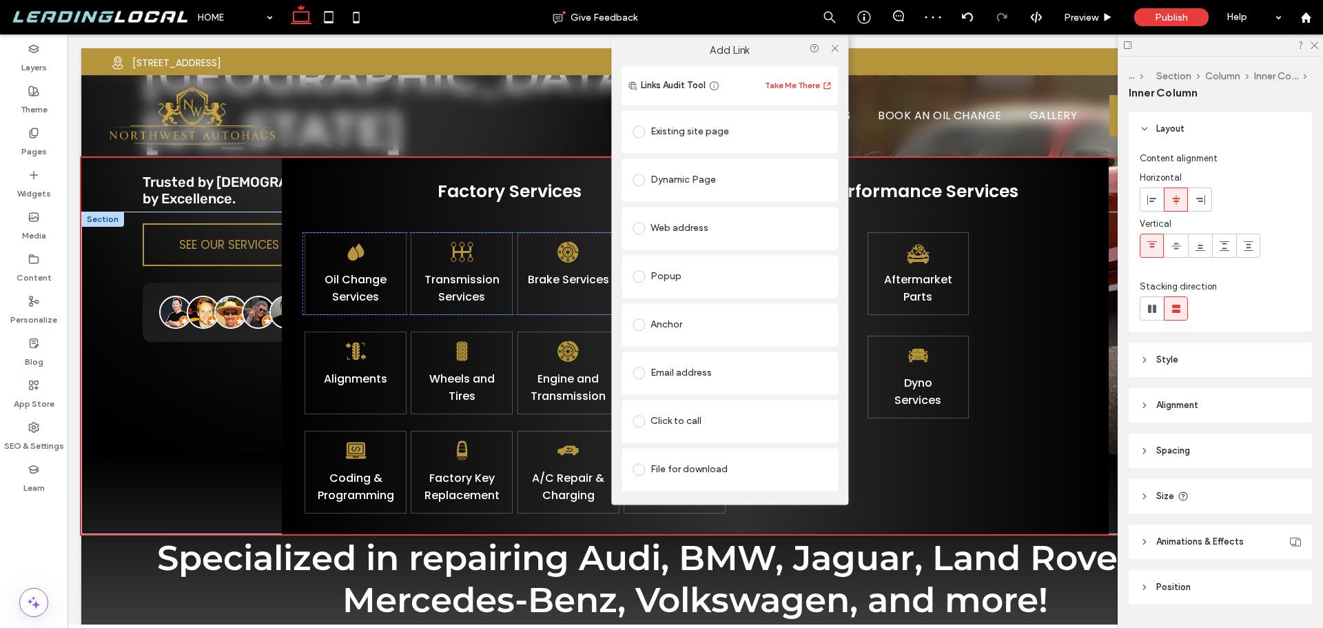
click at [708, 174] on div "Dynamic Page" at bounding box center [730, 180] width 194 height 22
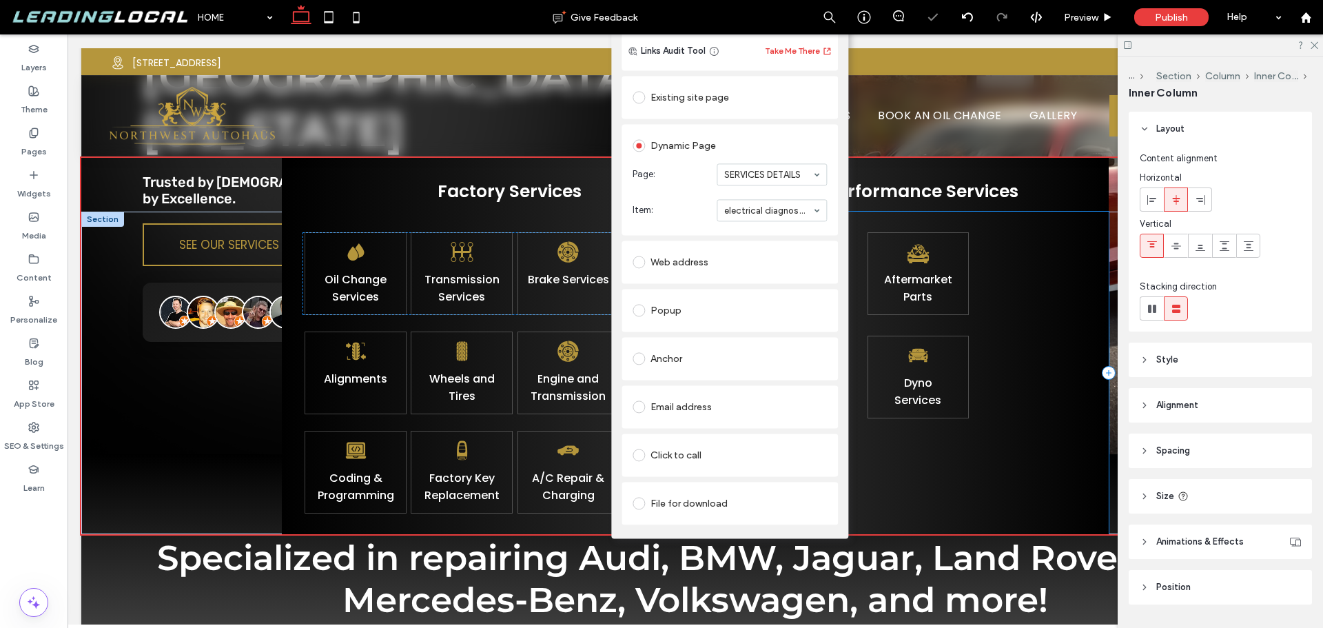
click at [862, 329] on div "Aftermarket Parts Dyno ﻿ S ervices" at bounding box center [923, 373] width 371 height 323
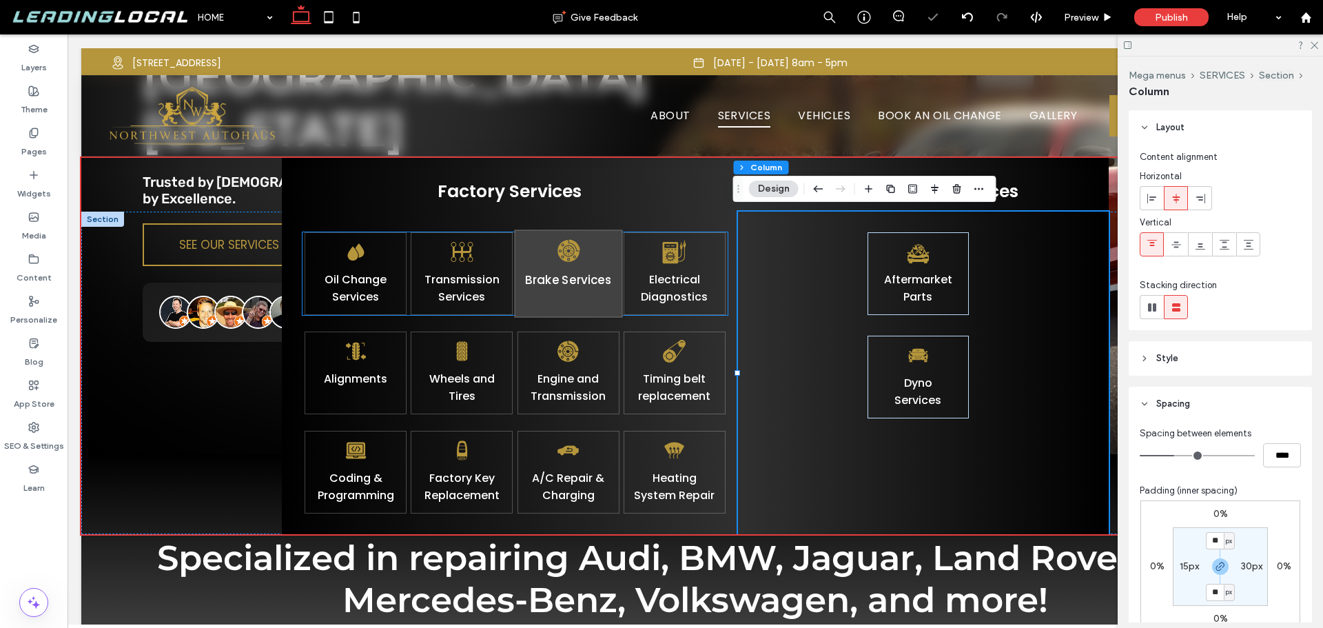
click at [590, 287] on link "Brake Services" at bounding box center [568, 280] width 86 height 17
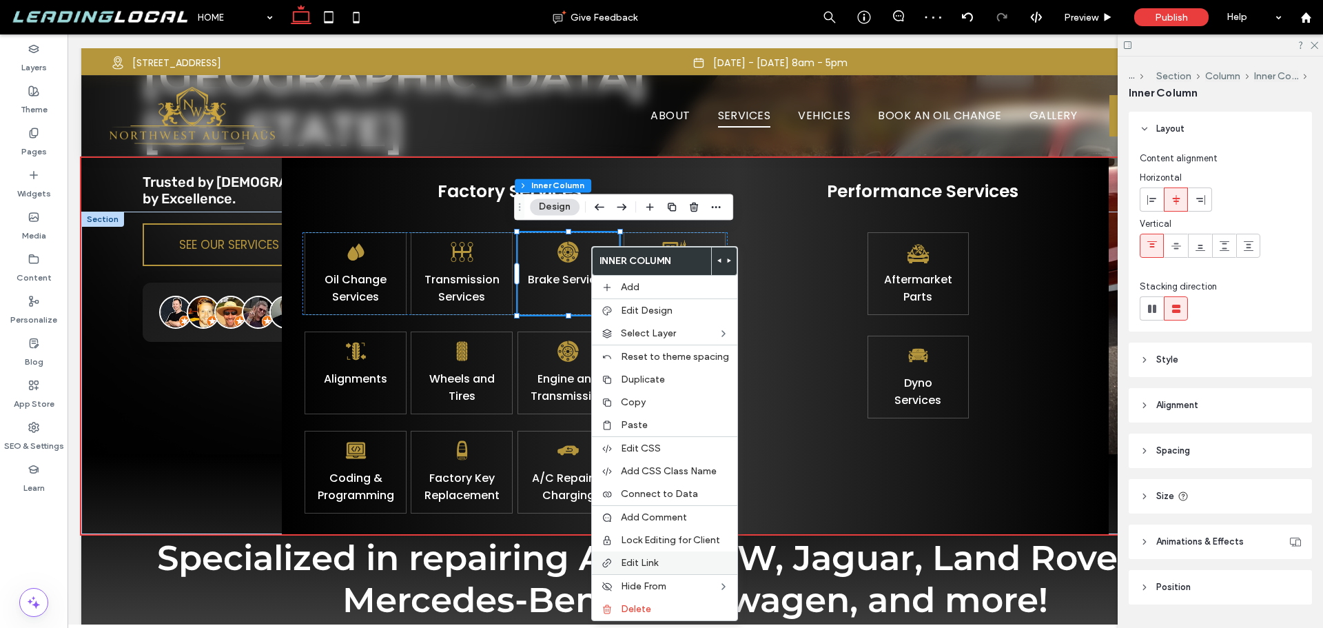
click at [647, 561] on span "Edit Link" at bounding box center [639, 563] width 37 height 12
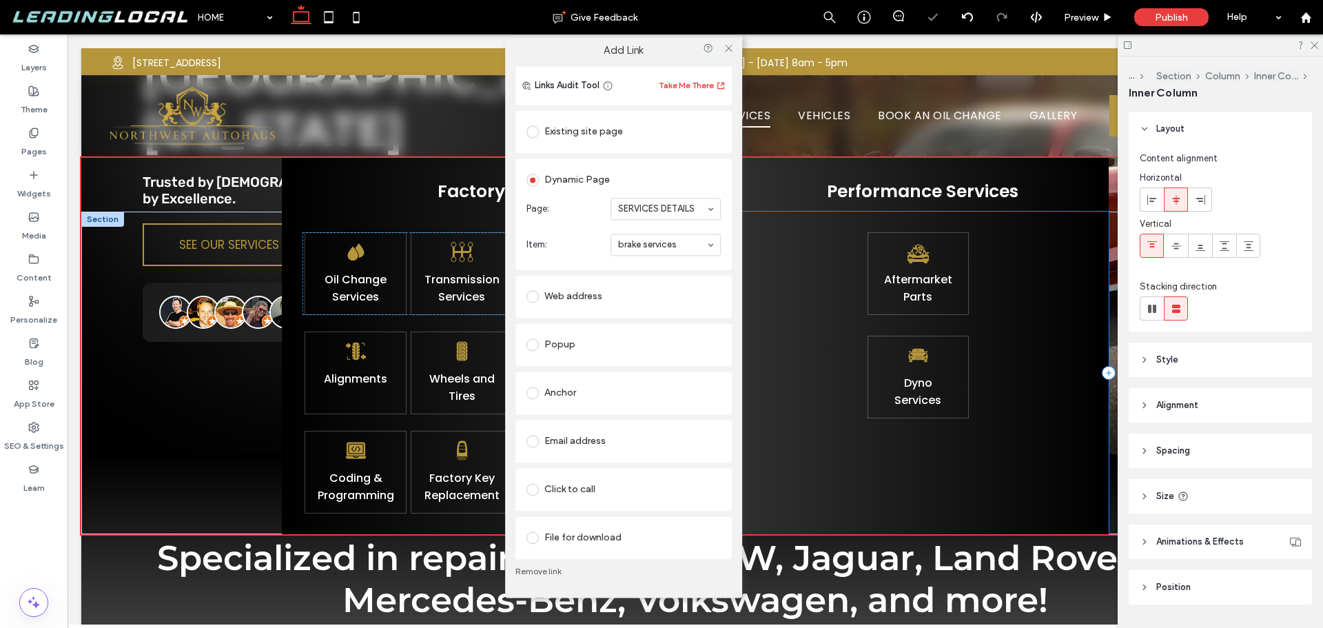
click at [790, 270] on div "Aftermarket Parts Dyno ﻿ S ervices" at bounding box center [923, 373] width 371 height 323
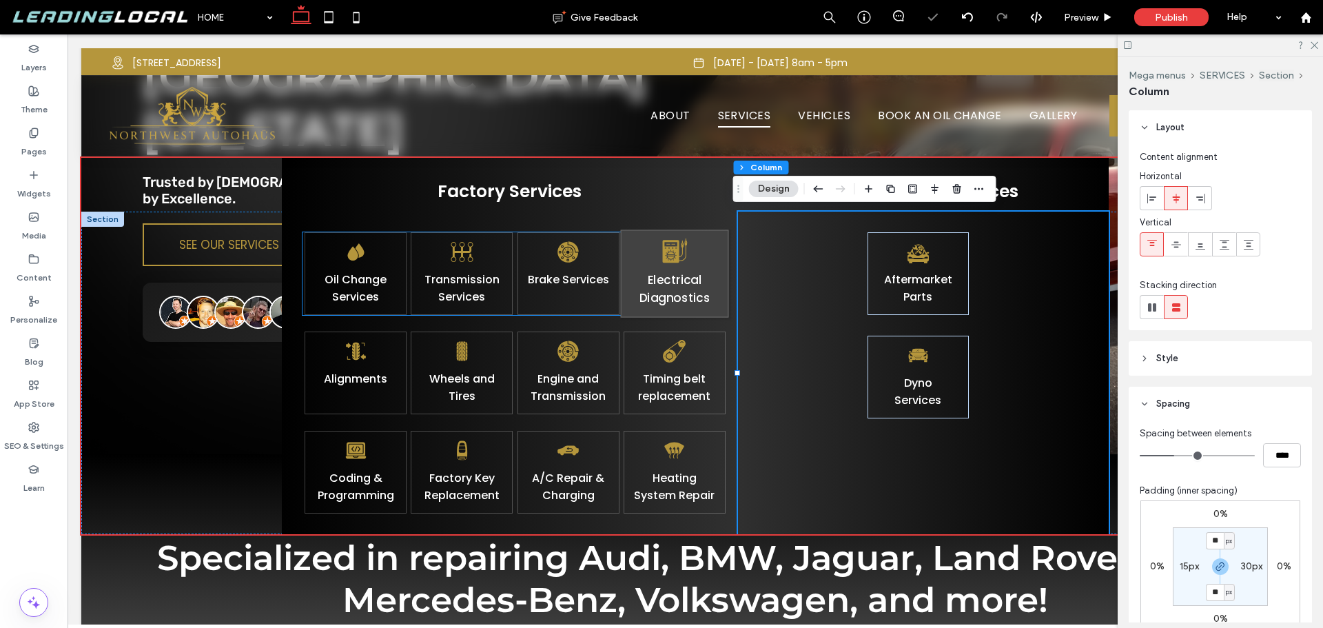
click at [682, 306] on link "Electrical Diagnostics" at bounding box center [674, 289] width 71 height 35
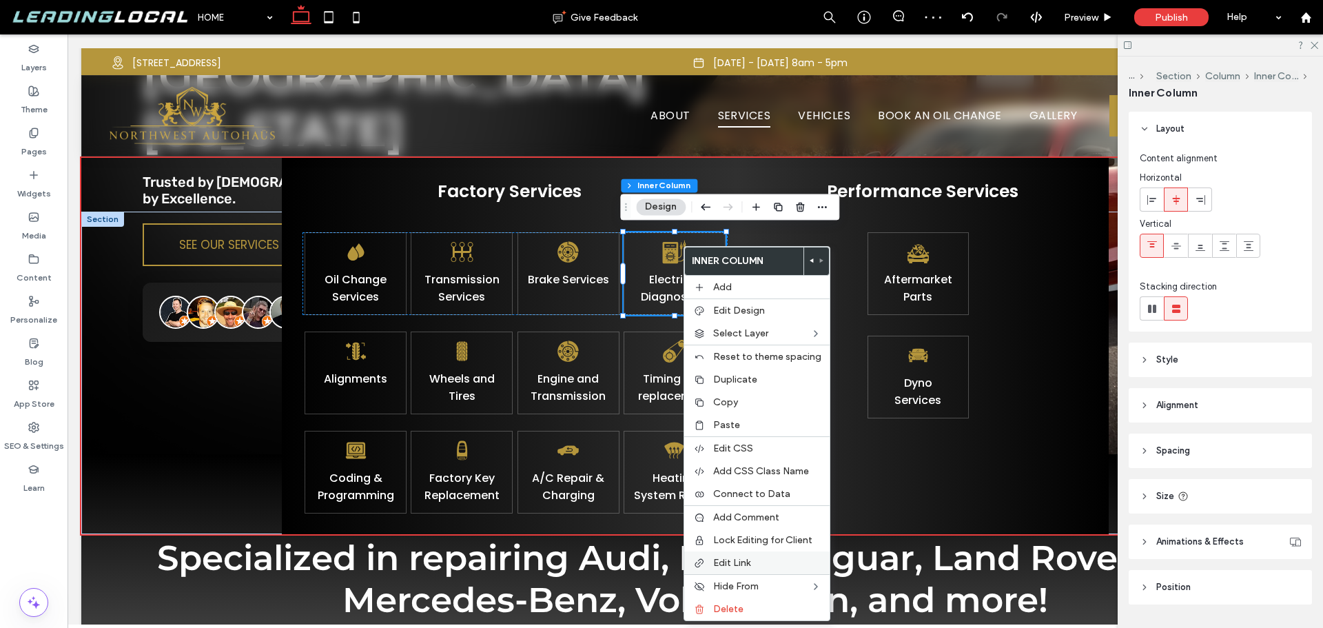
click at [742, 560] on span "Edit Link" at bounding box center [731, 563] width 37 height 12
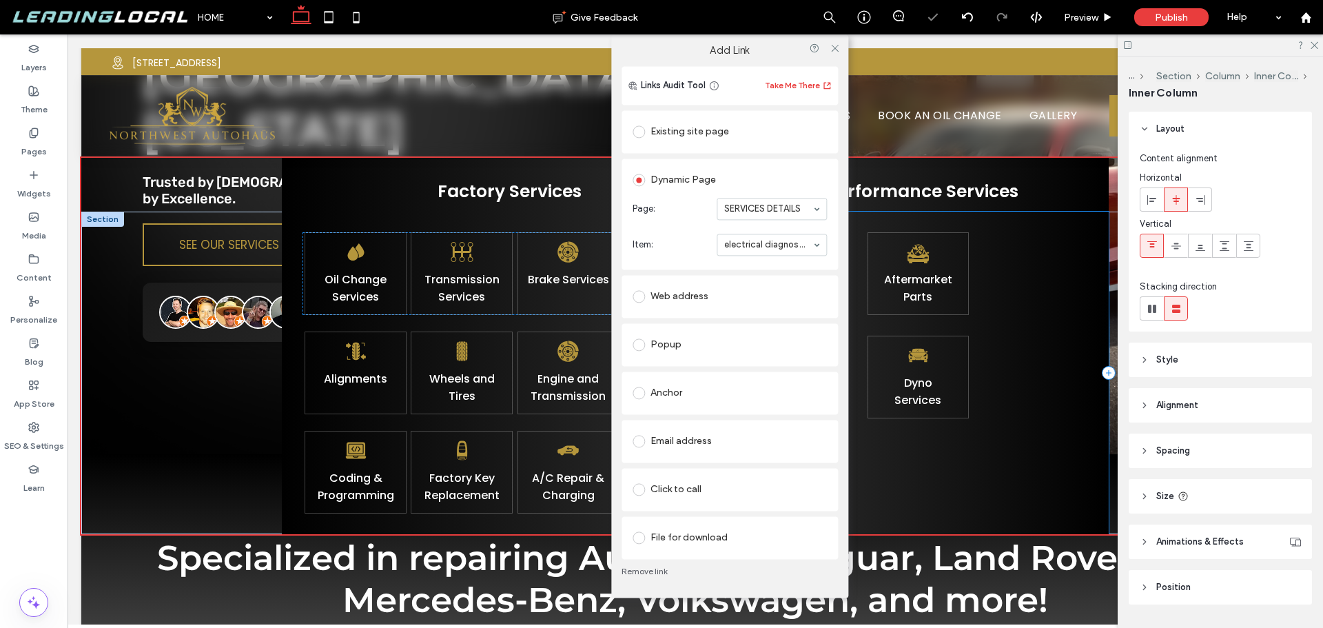
click at [862, 250] on div "Aftermarket Parts Dyno ﻿ S ervices" at bounding box center [923, 373] width 371 height 323
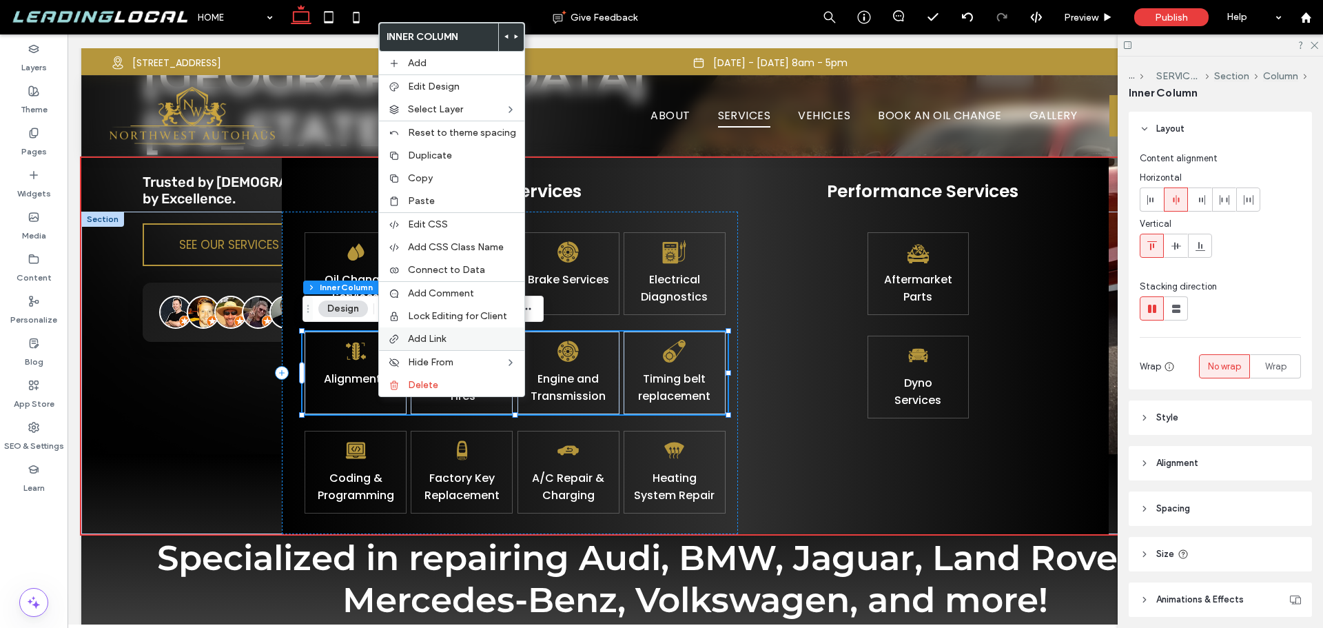
click at [449, 336] on label "Add Link" at bounding box center [462, 339] width 108 height 12
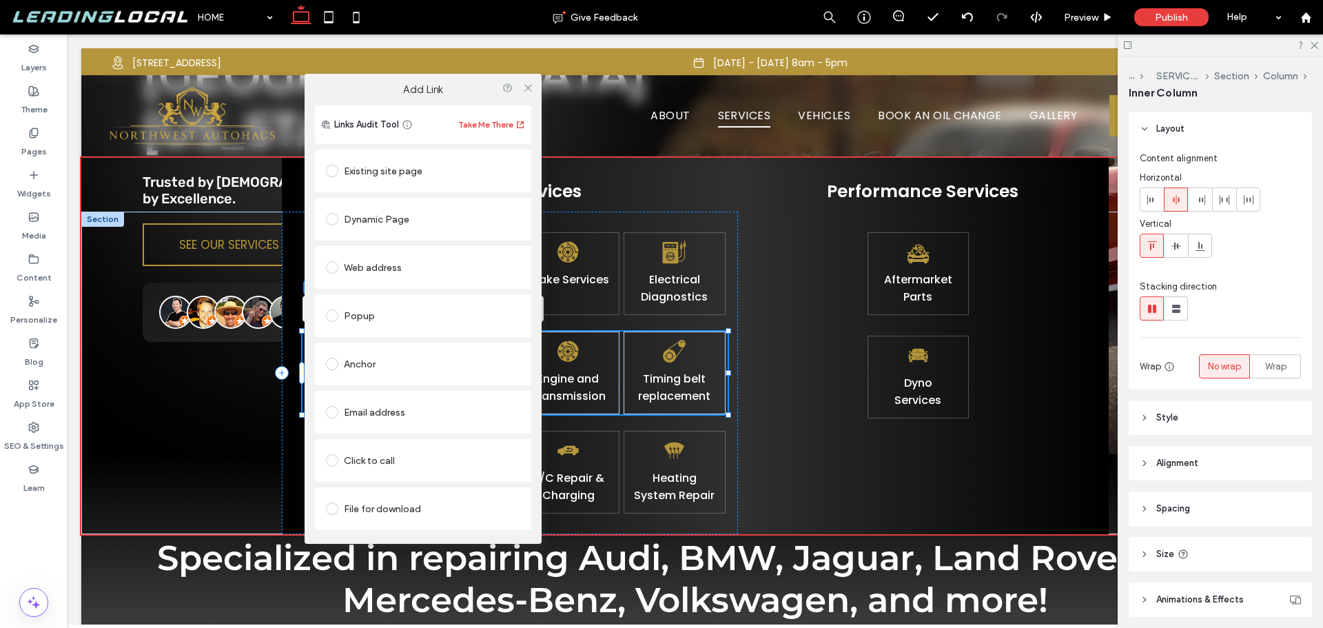
click at [430, 221] on div "Dynamic Page" at bounding box center [423, 219] width 194 height 22
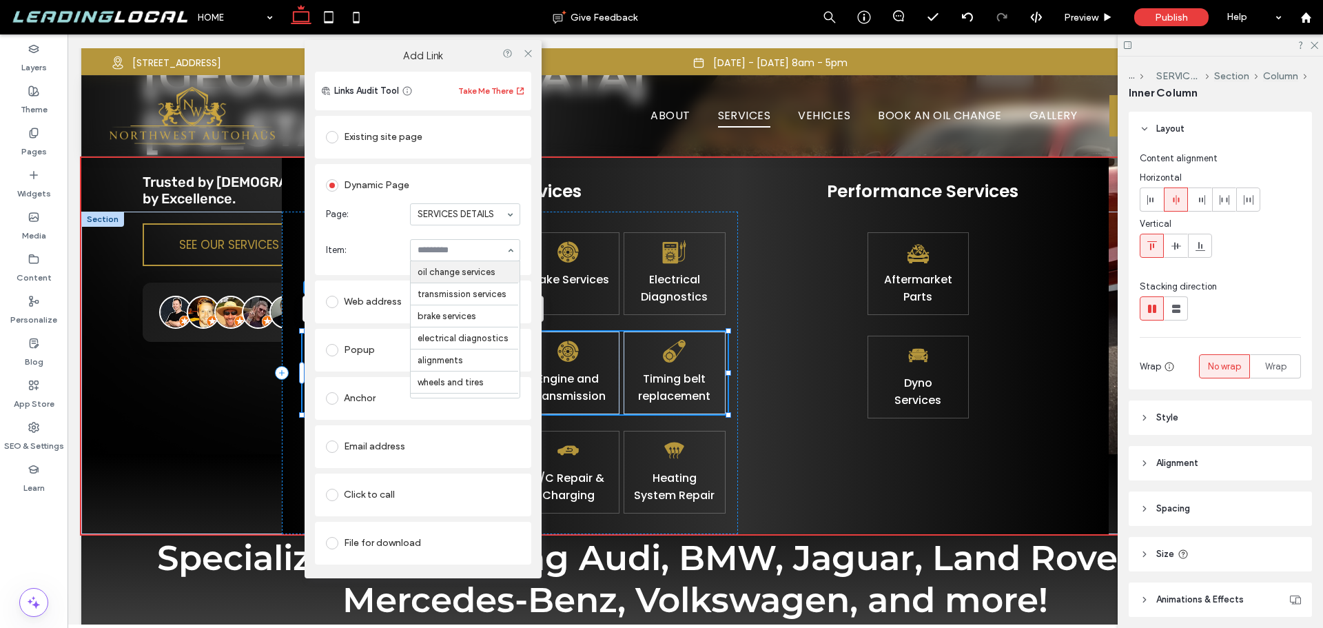
click at [467, 261] on div "oil change services transmission services brake services electrical diagnostics…" at bounding box center [465, 250] width 110 height 22
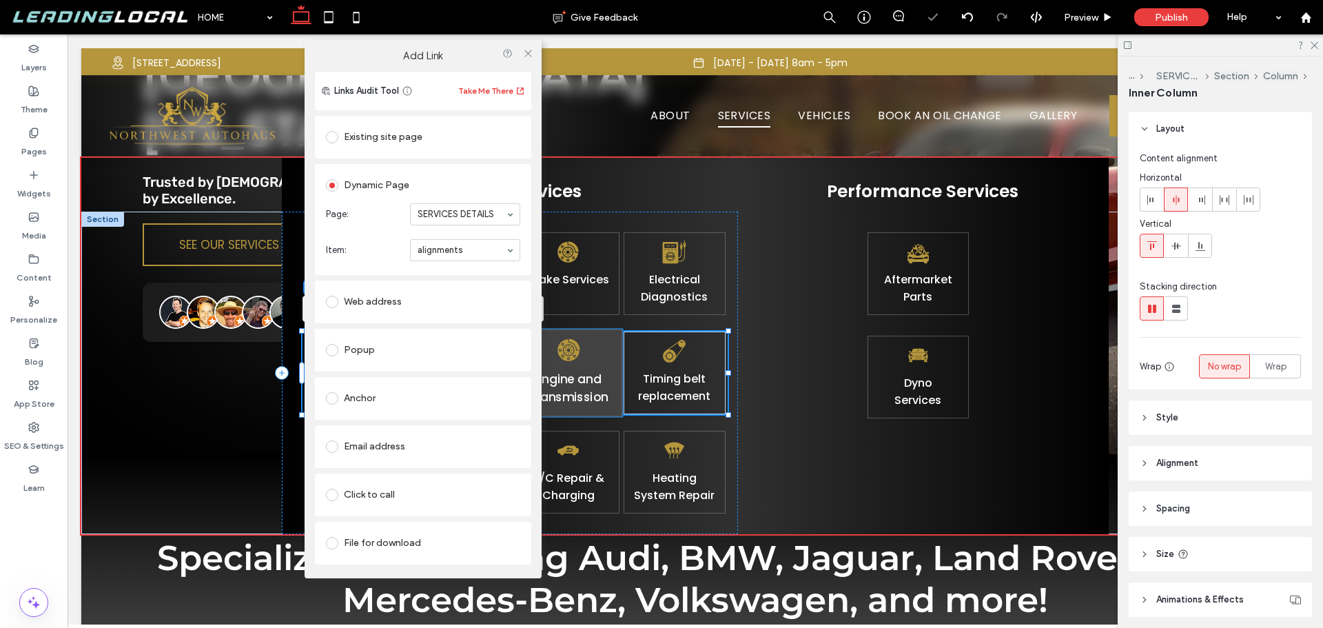
click at [602, 357] on div "Engine and Transmission" at bounding box center [568, 373] width 108 height 88
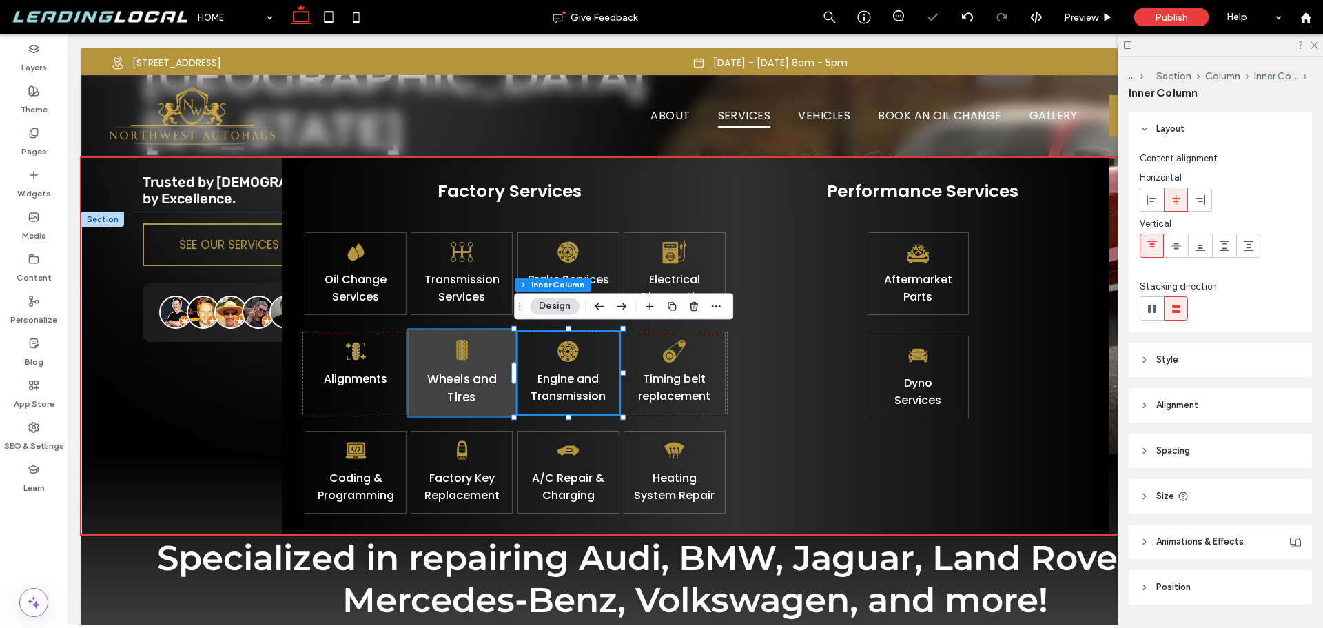
click at [489, 364] on div "Wheels and Tires" at bounding box center [462, 373] width 108 height 88
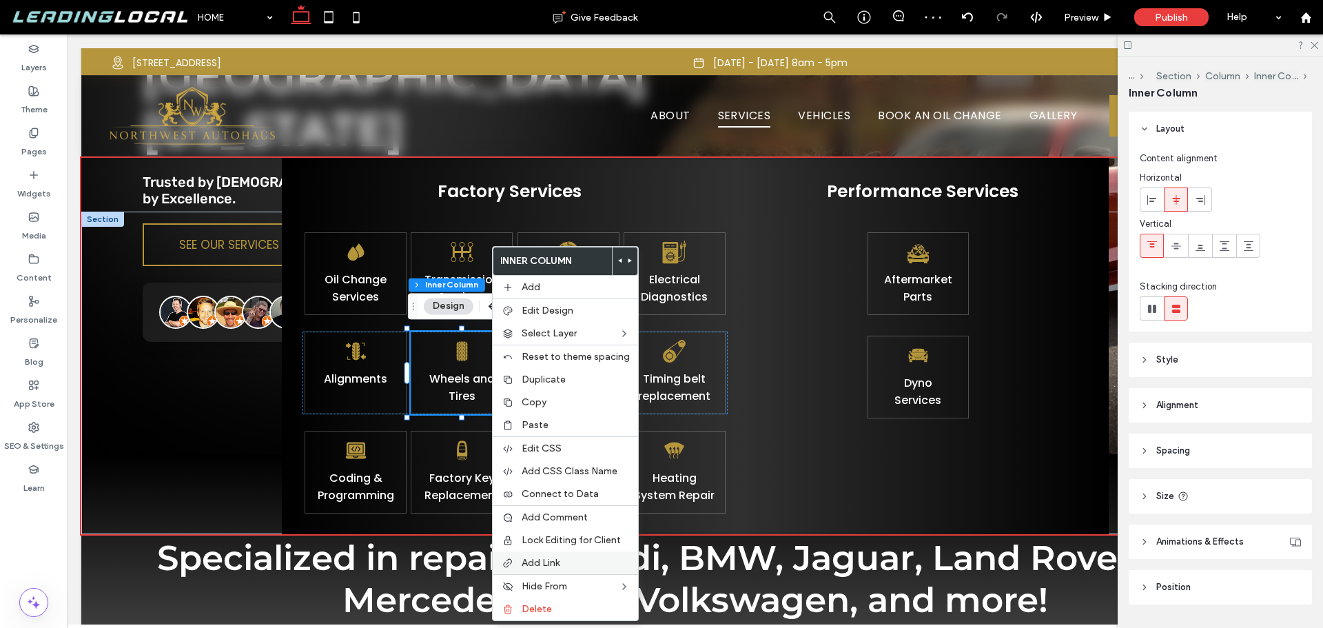
click at [545, 562] on span "Add Link" at bounding box center [541, 563] width 38 height 12
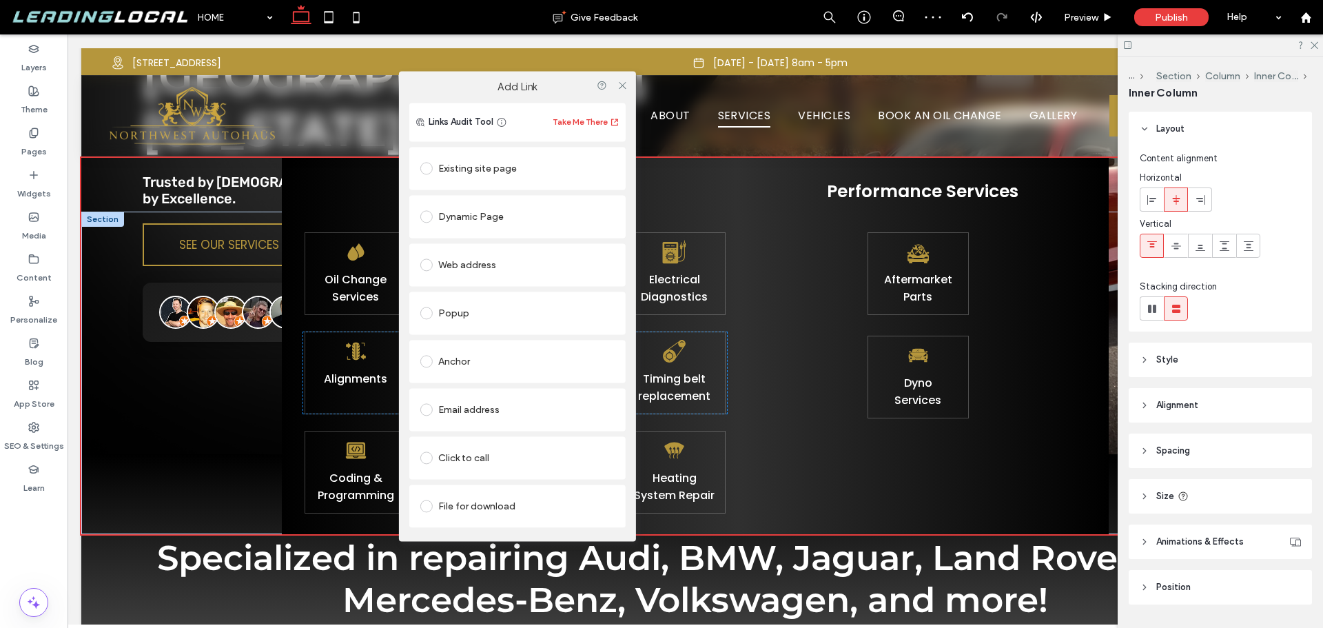
click at [536, 213] on div "Dynamic Page" at bounding box center [517, 216] width 194 height 22
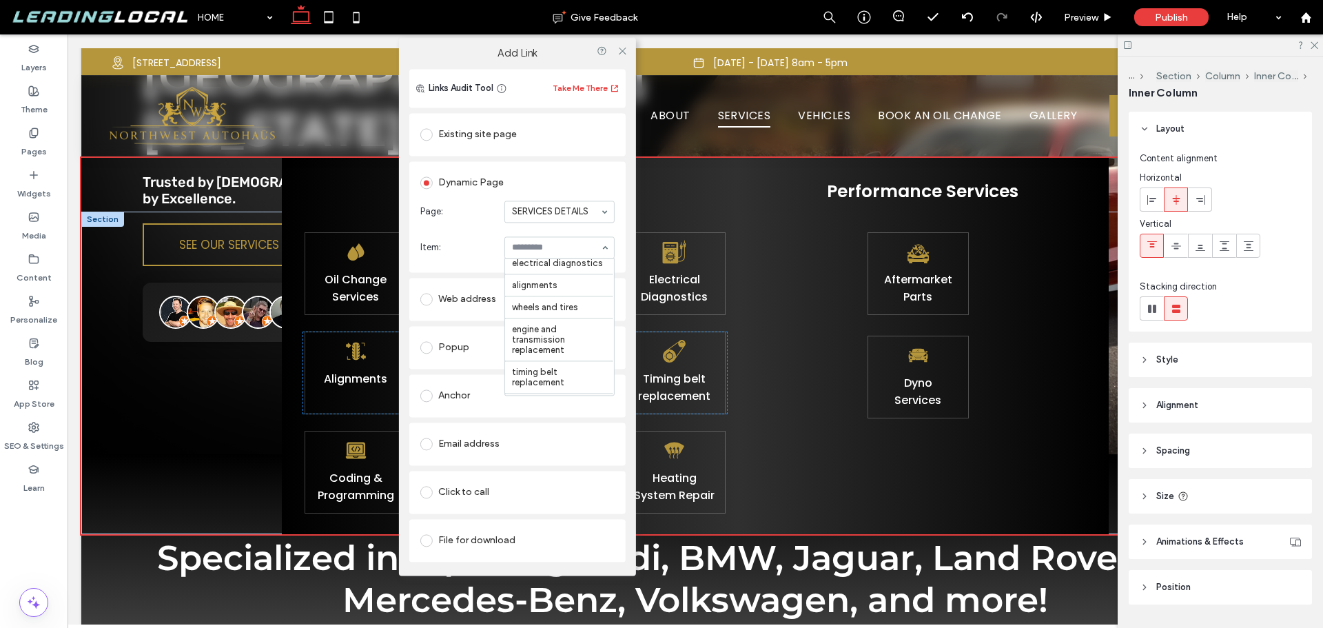
scroll to position [78, 0]
click at [618, 54] on icon at bounding box center [622, 50] width 10 height 10
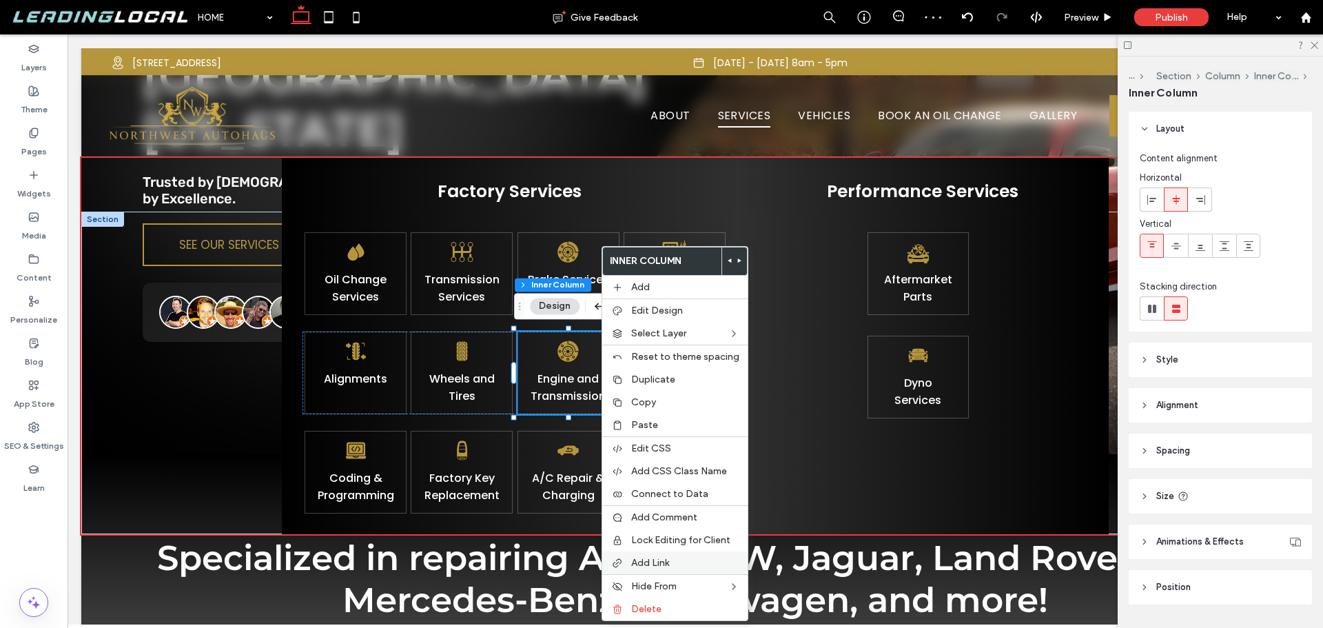
click at [653, 561] on span "Add Link" at bounding box center [650, 563] width 38 height 12
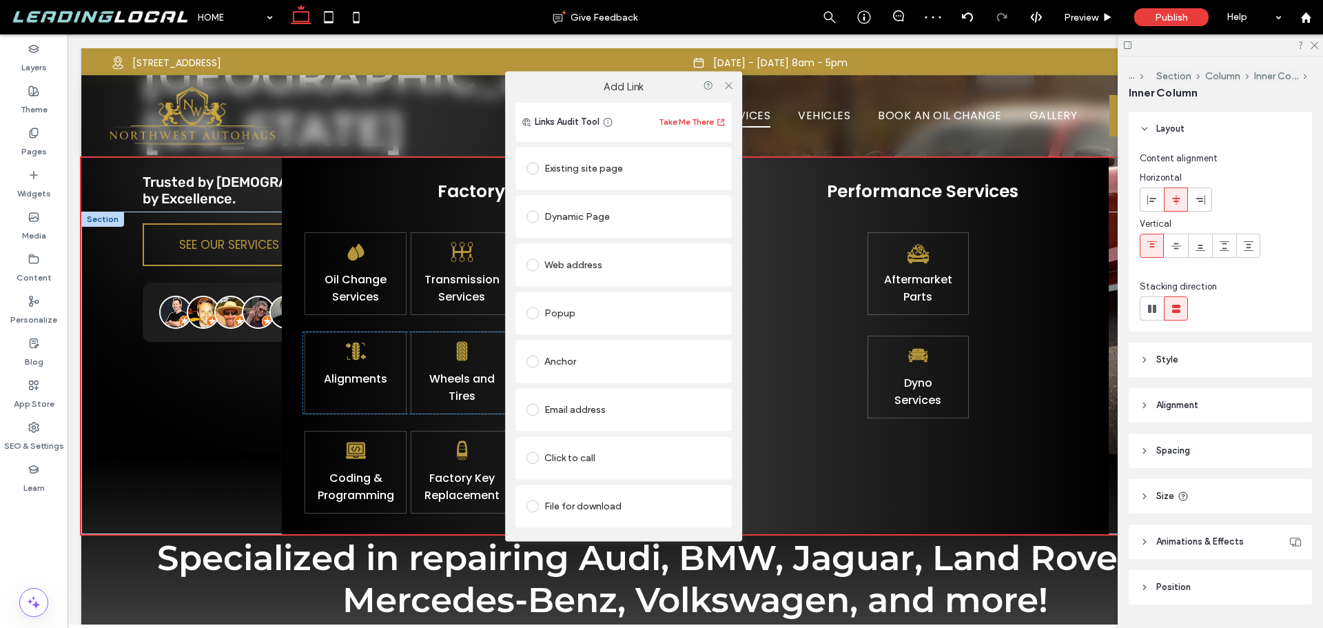
click at [625, 165] on div "Existing site page" at bounding box center [624, 168] width 194 height 22
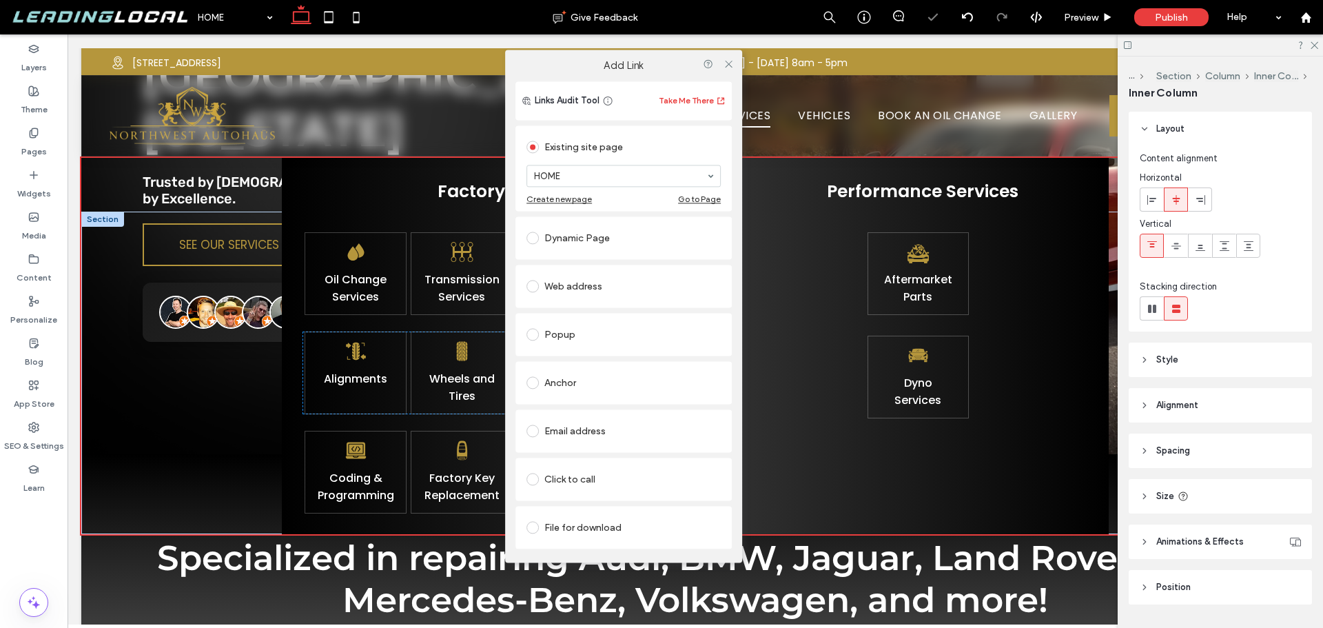
click at [600, 230] on div "Dynamic Page" at bounding box center [624, 238] width 194 height 22
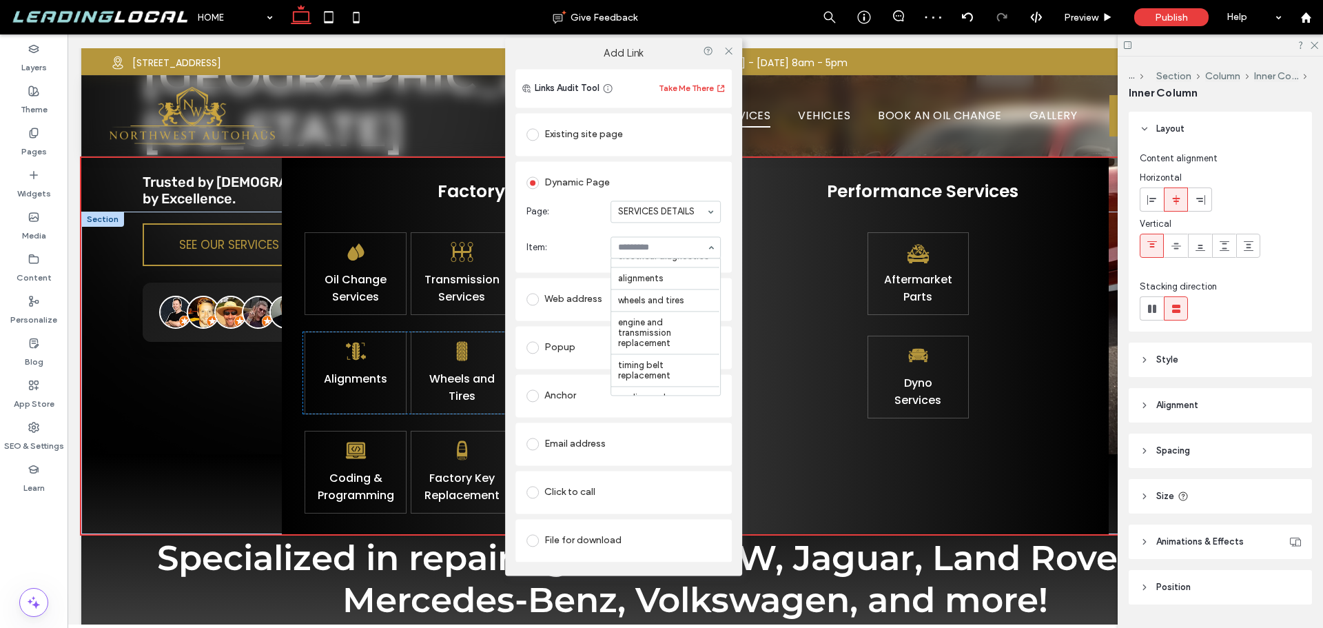
scroll to position [81, 0]
click at [725, 52] on icon at bounding box center [729, 50] width 10 height 10
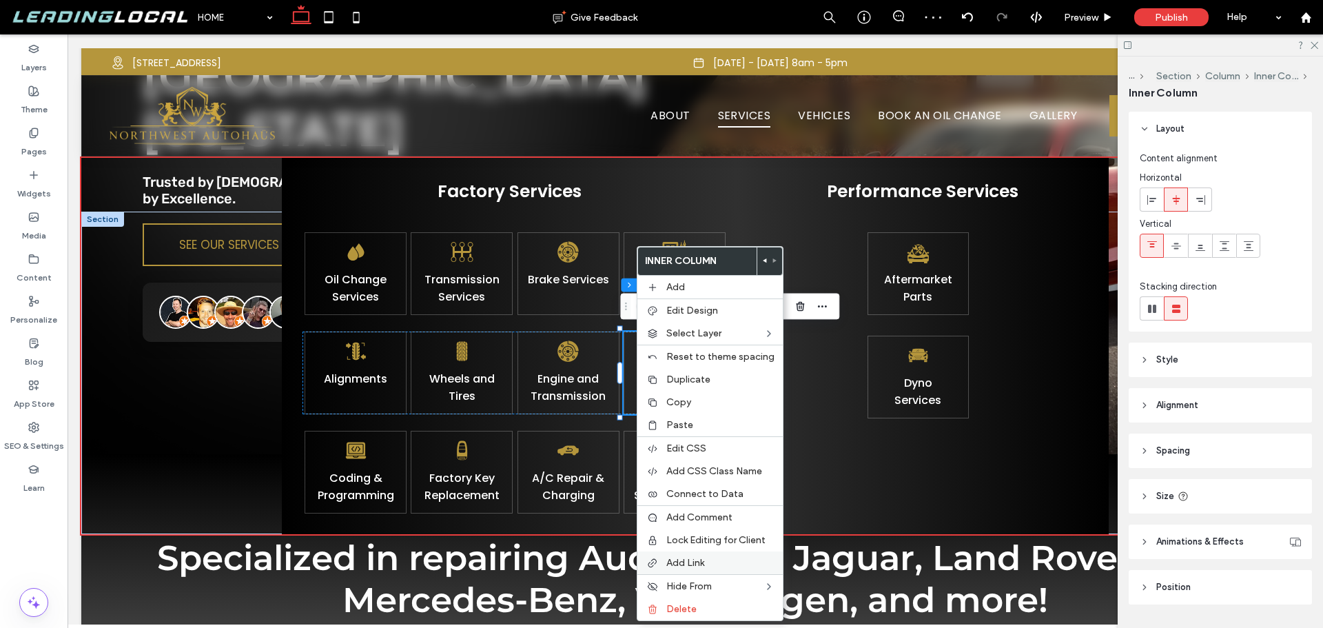
click at [695, 556] on div "Add Link" at bounding box center [710, 562] width 145 height 23
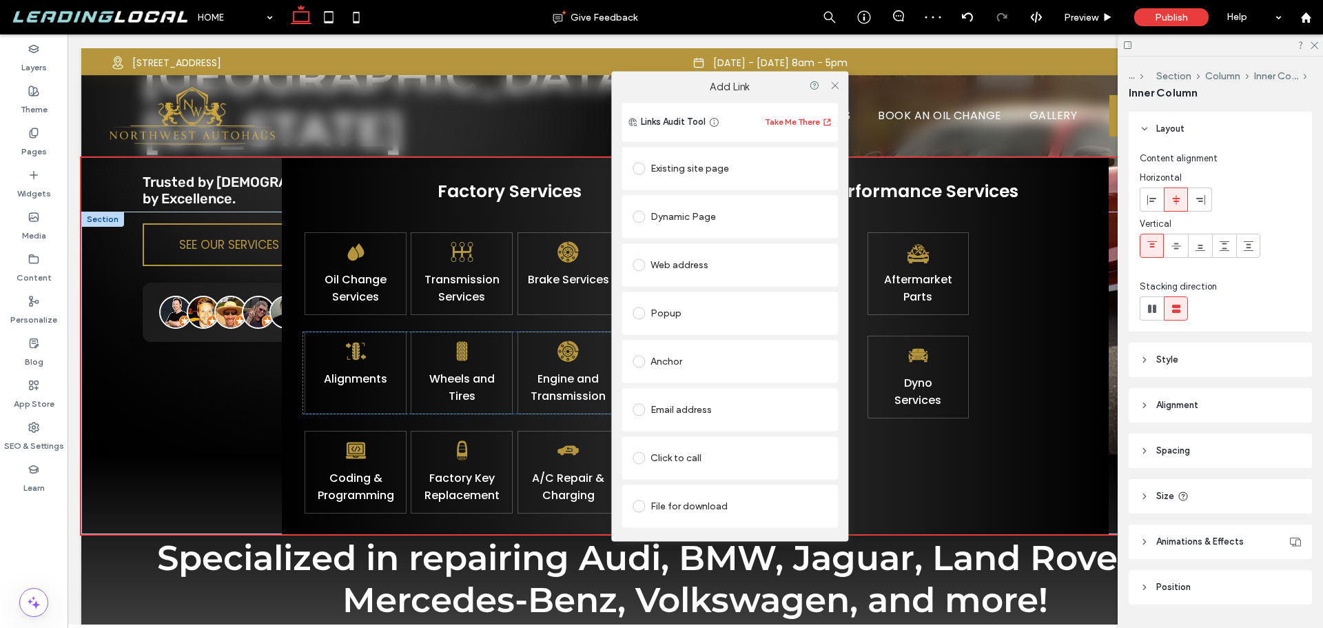
click at [720, 215] on div "Dynamic Page" at bounding box center [730, 216] width 194 height 22
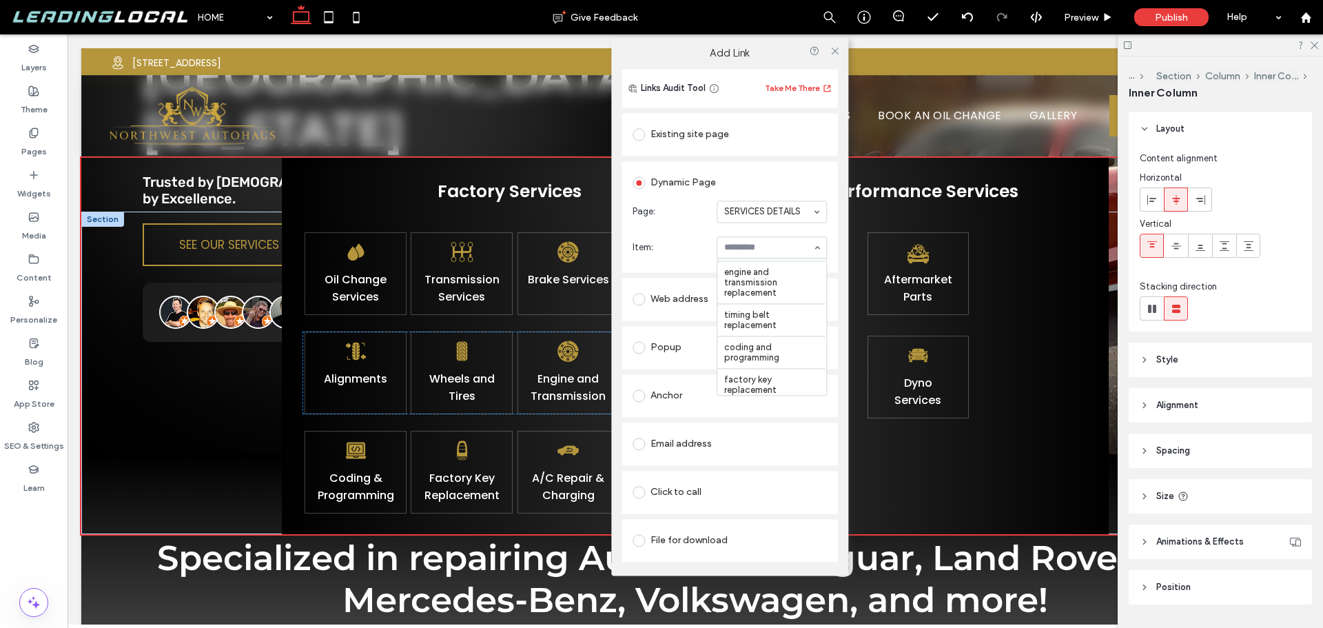
scroll to position [134, 0]
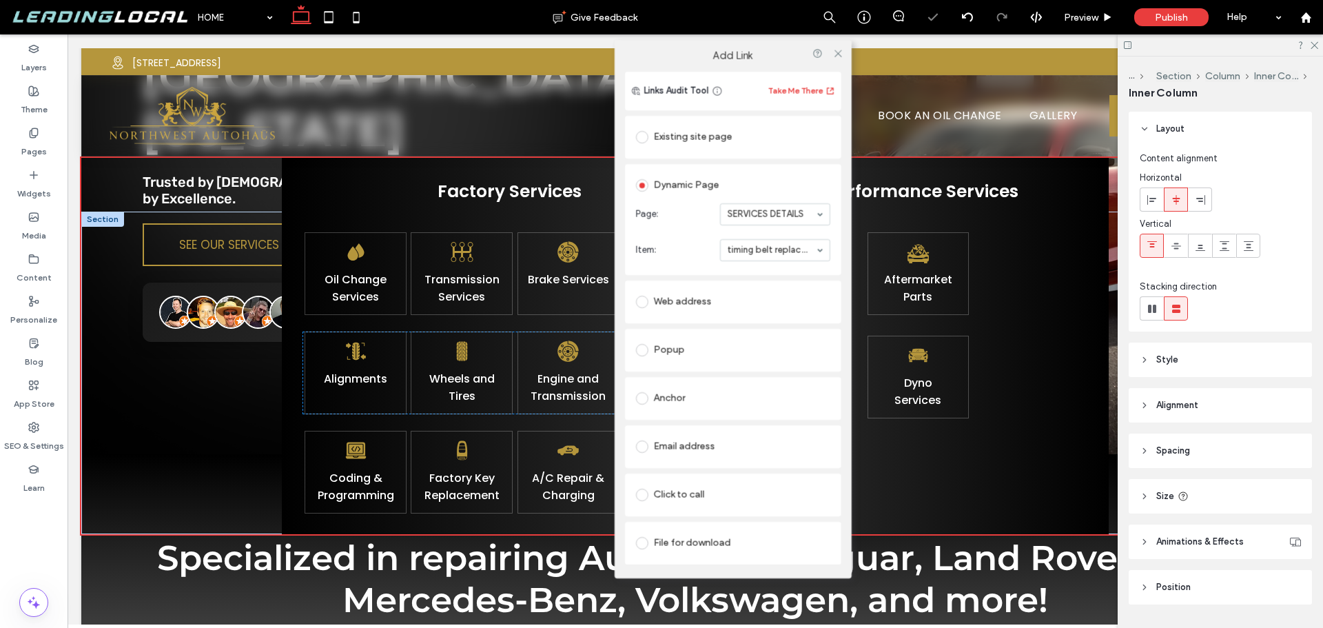
click at [790, 54] on label "Add Link" at bounding box center [733, 56] width 218 height 12
click at [837, 52] on icon at bounding box center [838, 53] width 10 height 10
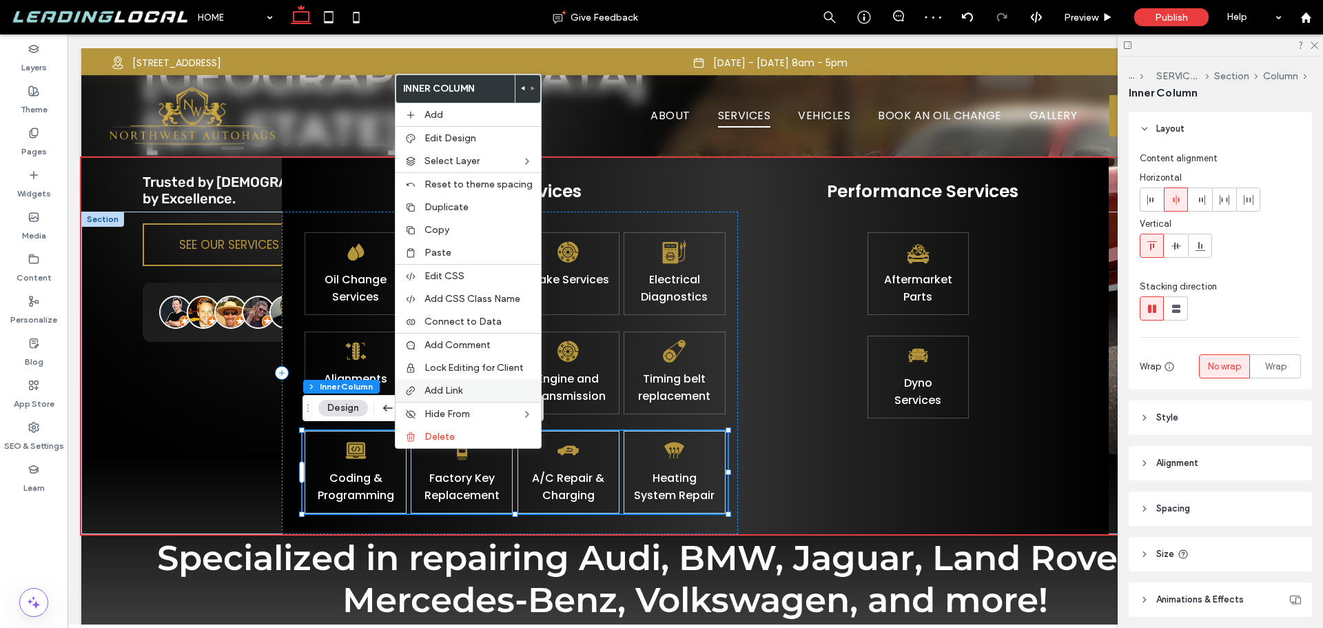
click at [467, 391] on label "Add Link" at bounding box center [479, 391] width 108 height 12
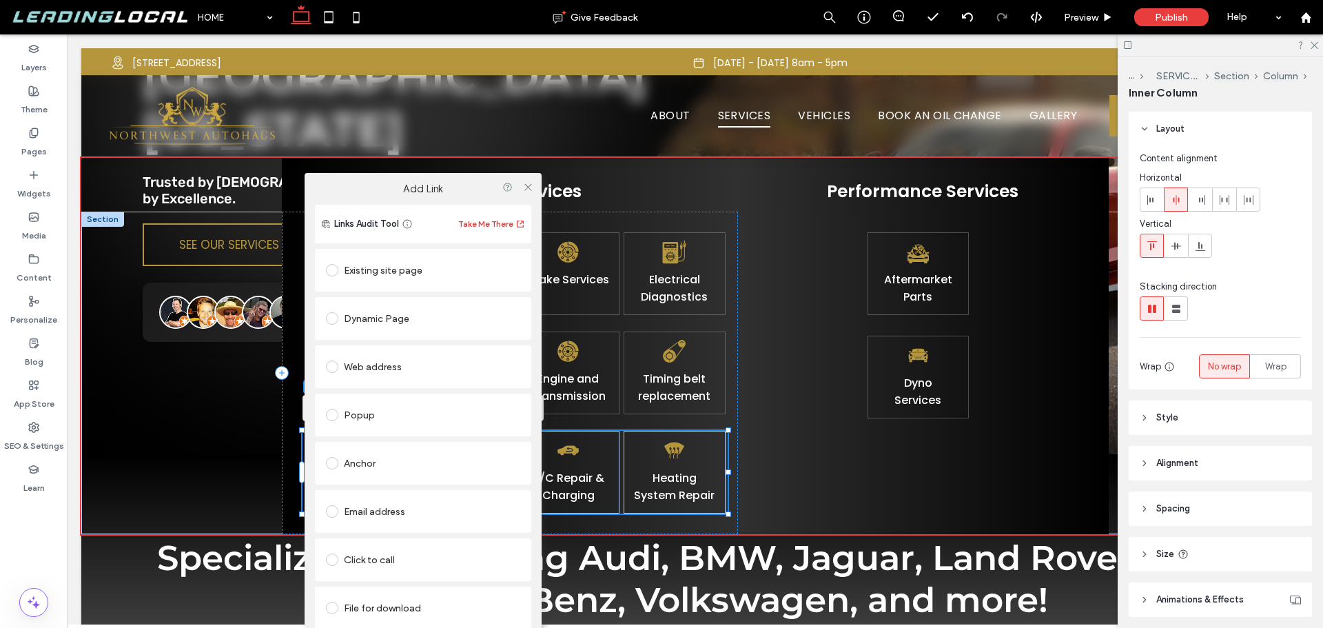
click at [440, 317] on div "Dynamic Page" at bounding box center [423, 318] width 194 height 22
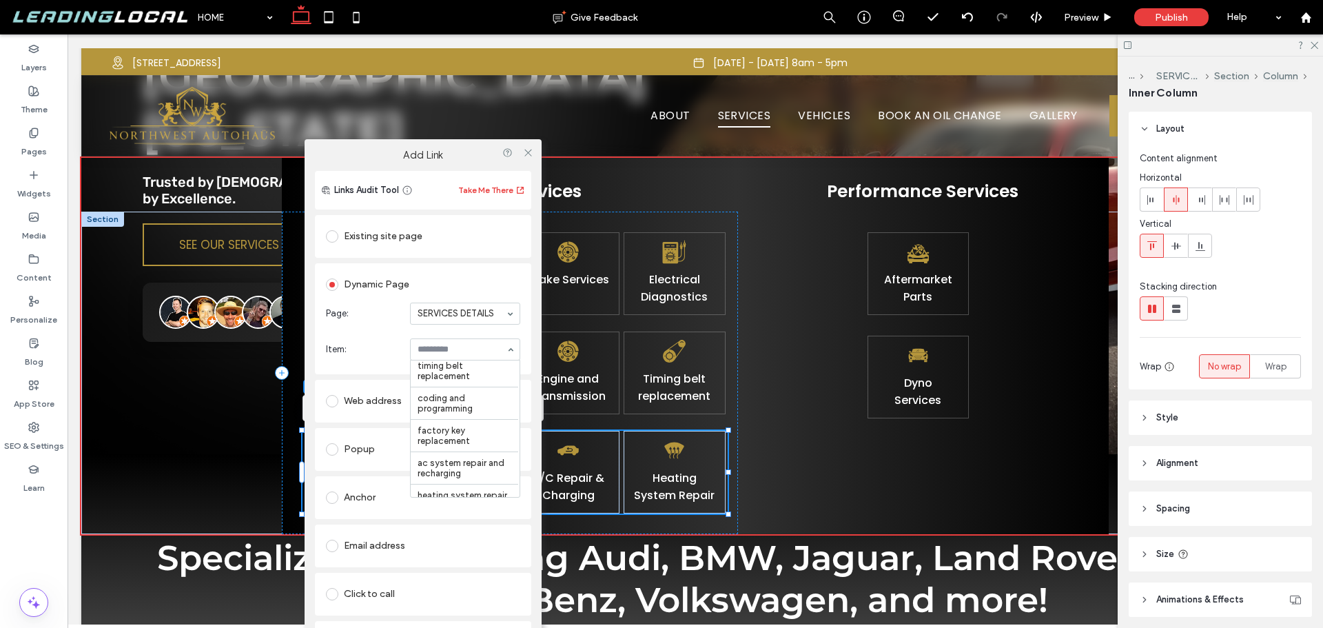
scroll to position [184, 0]
click at [494, 163] on div "Add Link" at bounding box center [423, 155] width 237 height 32
click at [533, 153] on icon at bounding box center [528, 153] width 10 height 10
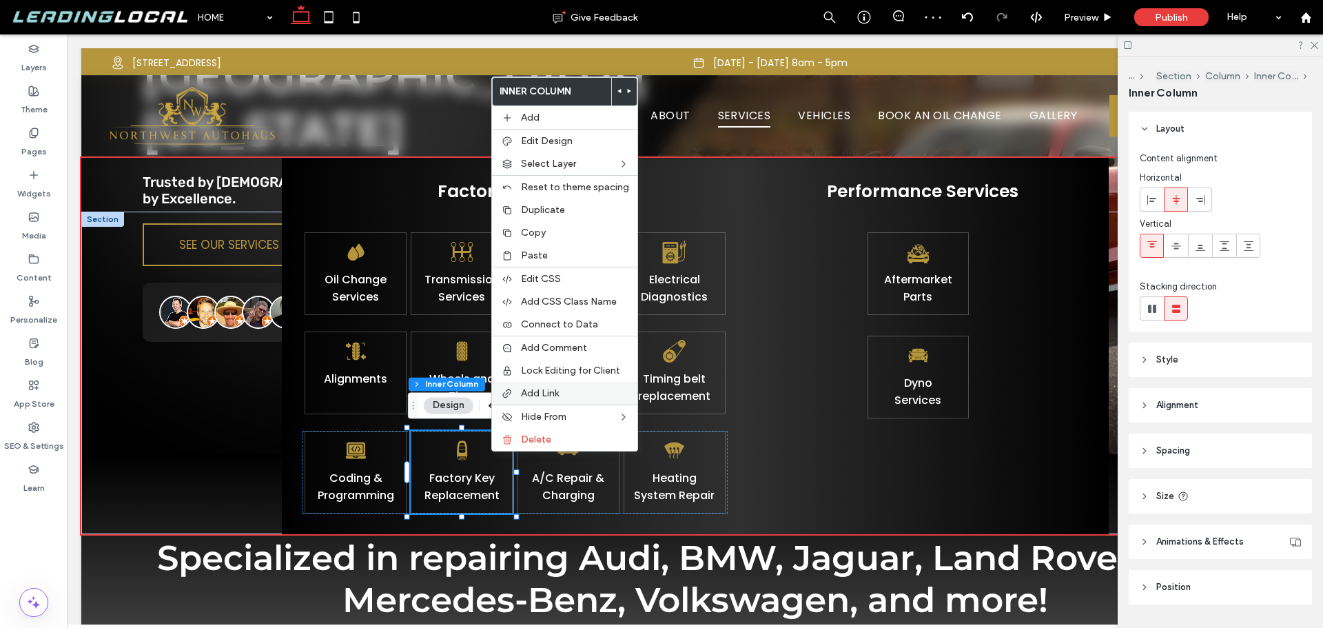
click at [537, 395] on span "Add Link" at bounding box center [540, 393] width 38 height 12
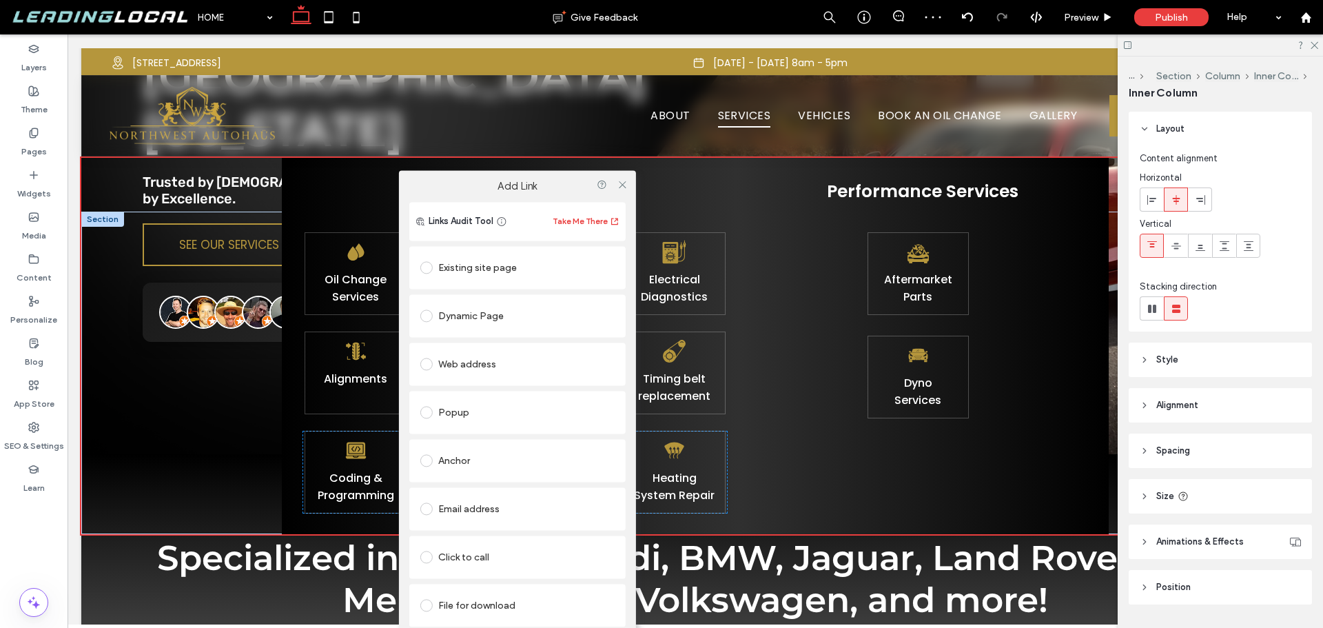
click at [510, 318] on div "Dynamic Page" at bounding box center [517, 316] width 194 height 22
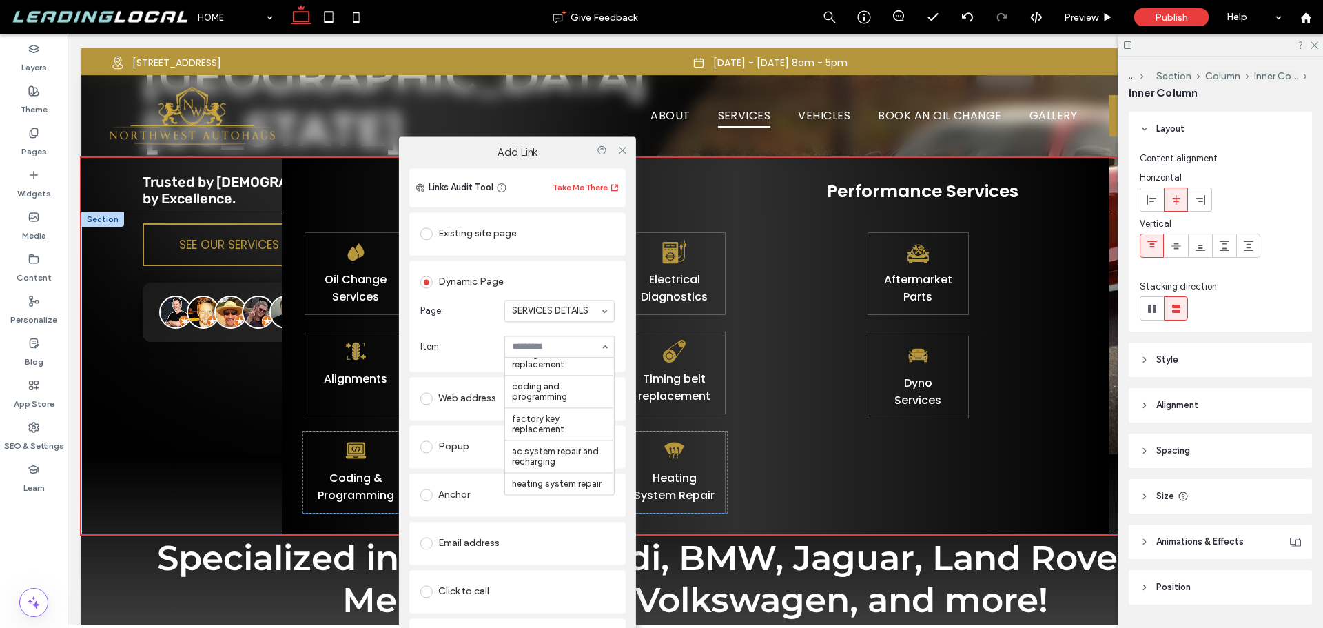
scroll to position [206, 0]
click at [622, 152] on icon at bounding box center [622, 150] width 10 height 10
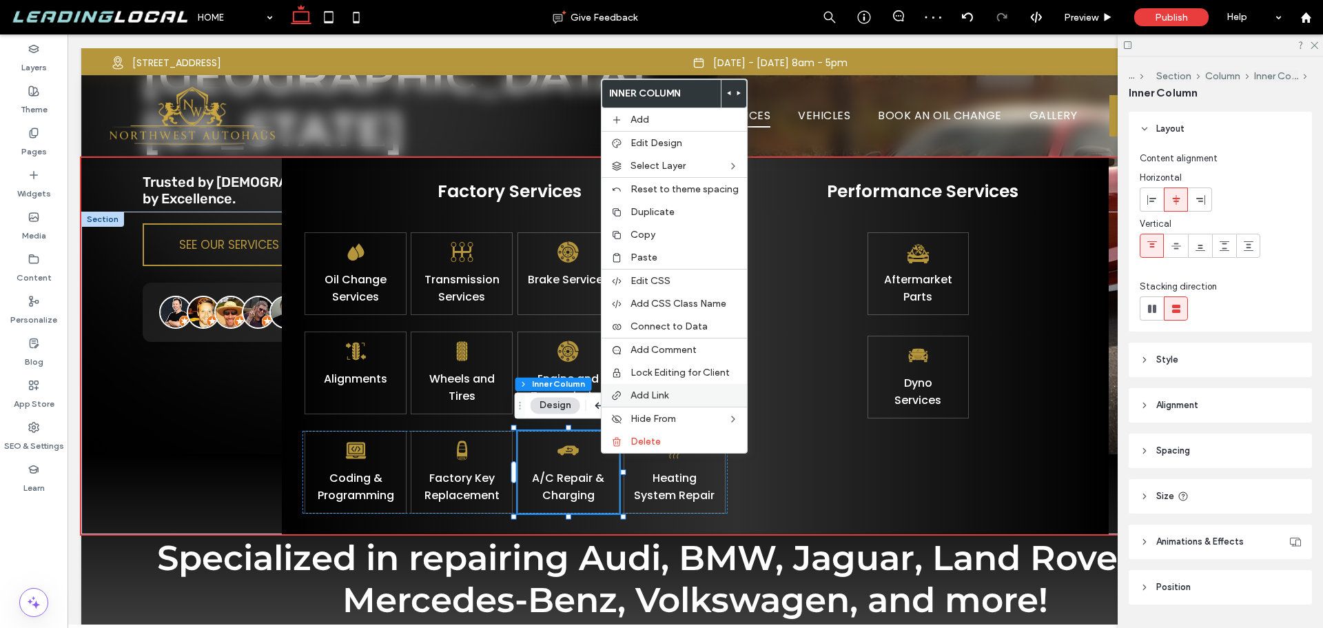
click at [665, 387] on div "Add Link" at bounding box center [674, 395] width 145 height 23
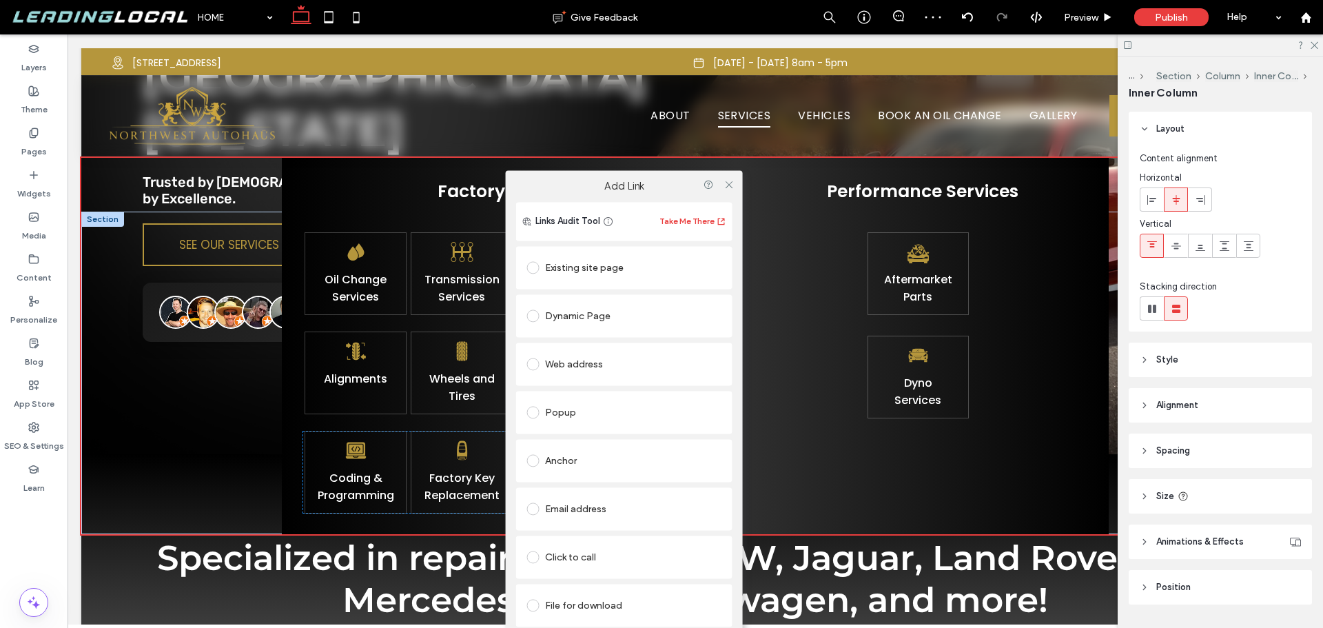
click at [652, 312] on div "Dynamic Page" at bounding box center [624, 316] width 194 height 22
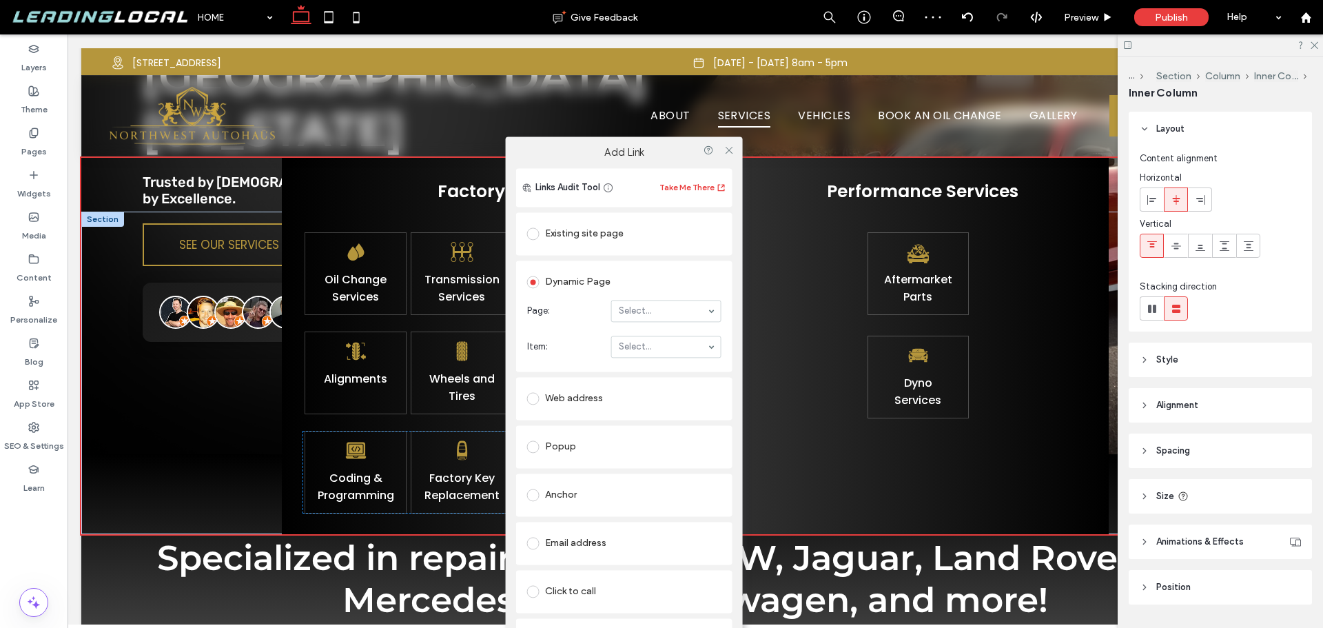
click at [681, 287] on div "Dynamic Page" at bounding box center [624, 282] width 194 height 22
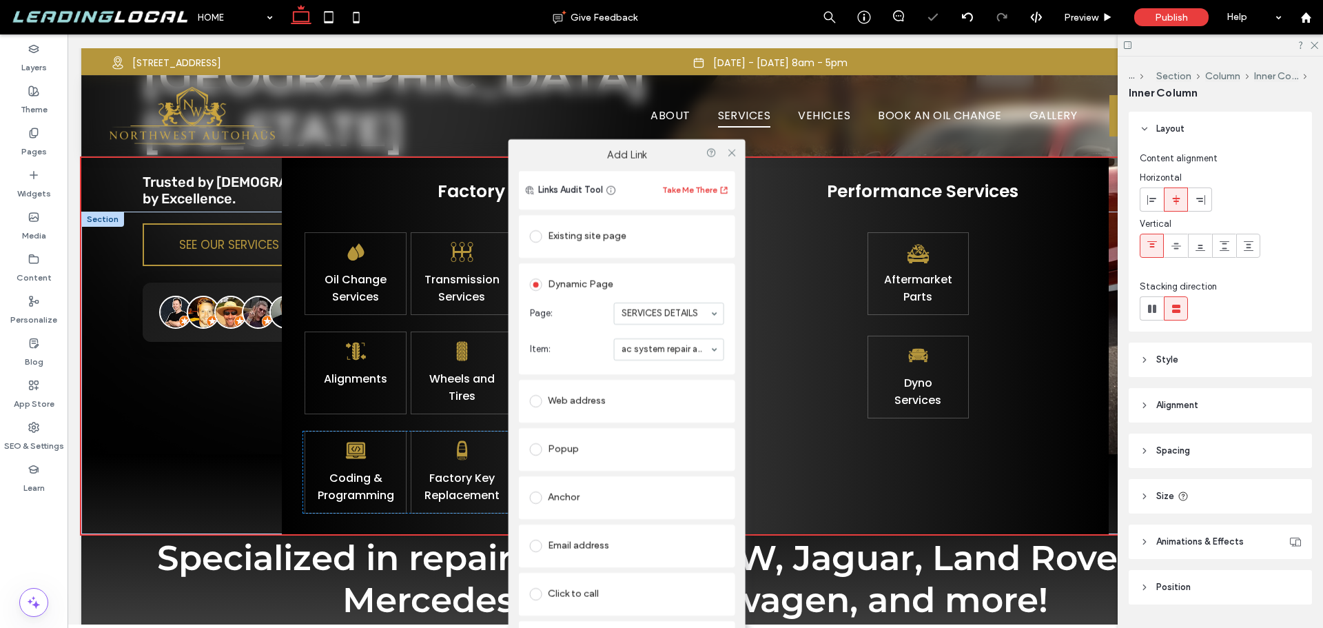
click at [667, 164] on div "Add Link" at bounding box center [627, 155] width 237 height 32
click at [732, 155] on icon at bounding box center [731, 153] width 10 height 10
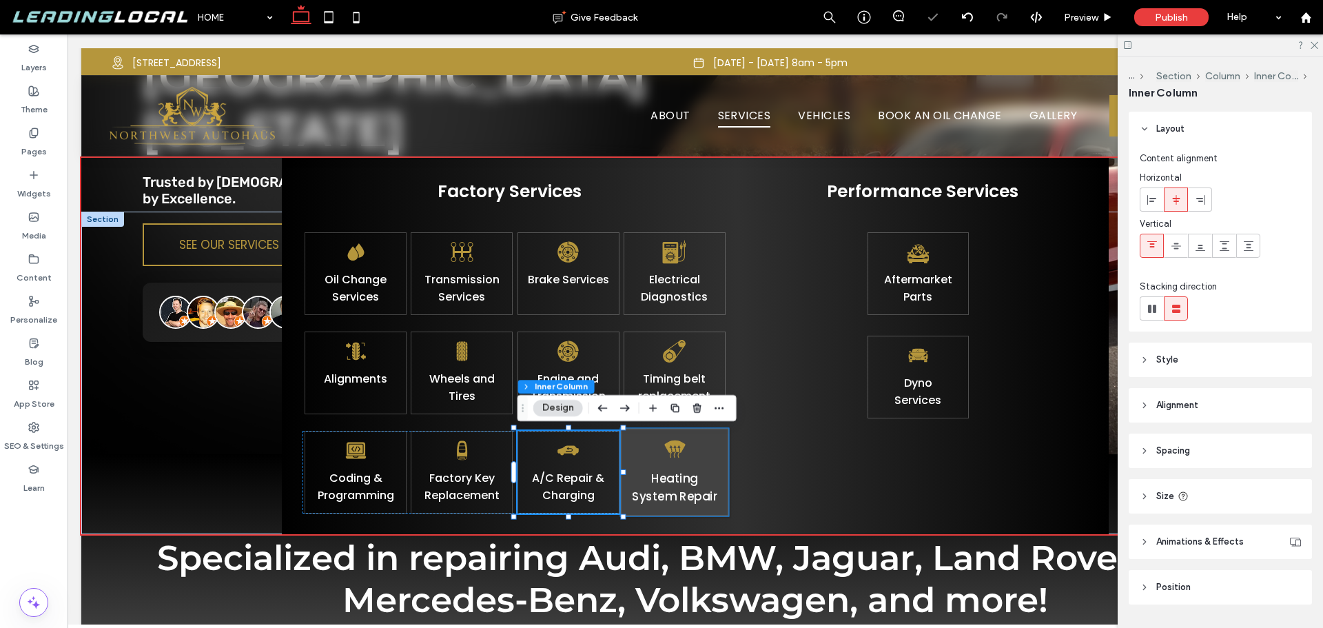
click at [642, 455] on div "Heating System Repair" at bounding box center [674, 472] width 108 height 88
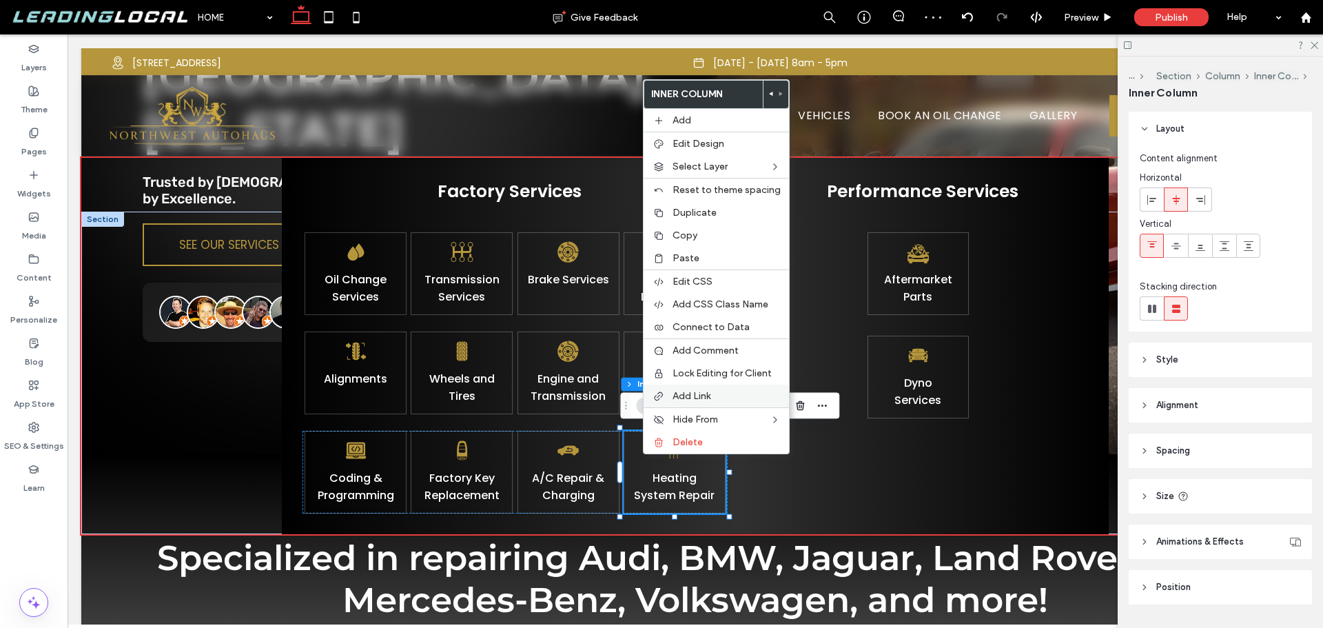
click at [715, 394] on label "Add Link" at bounding box center [727, 396] width 108 height 12
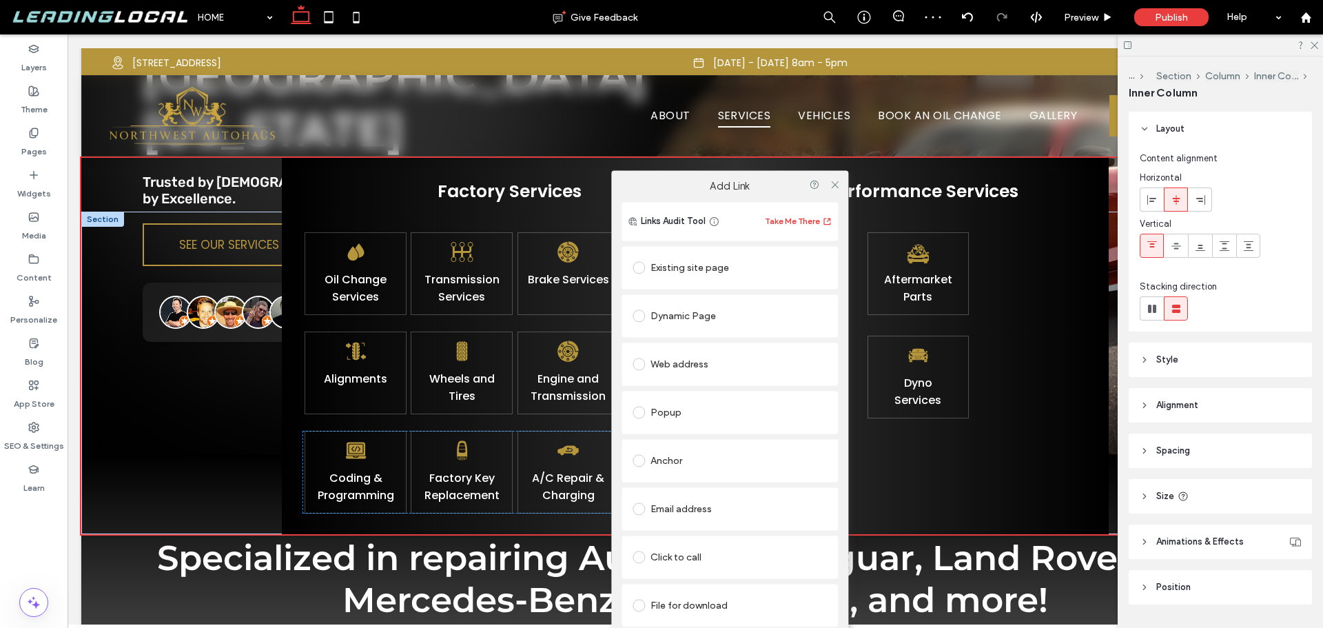
click at [738, 319] on div "Dynamic Page" at bounding box center [730, 316] width 194 height 22
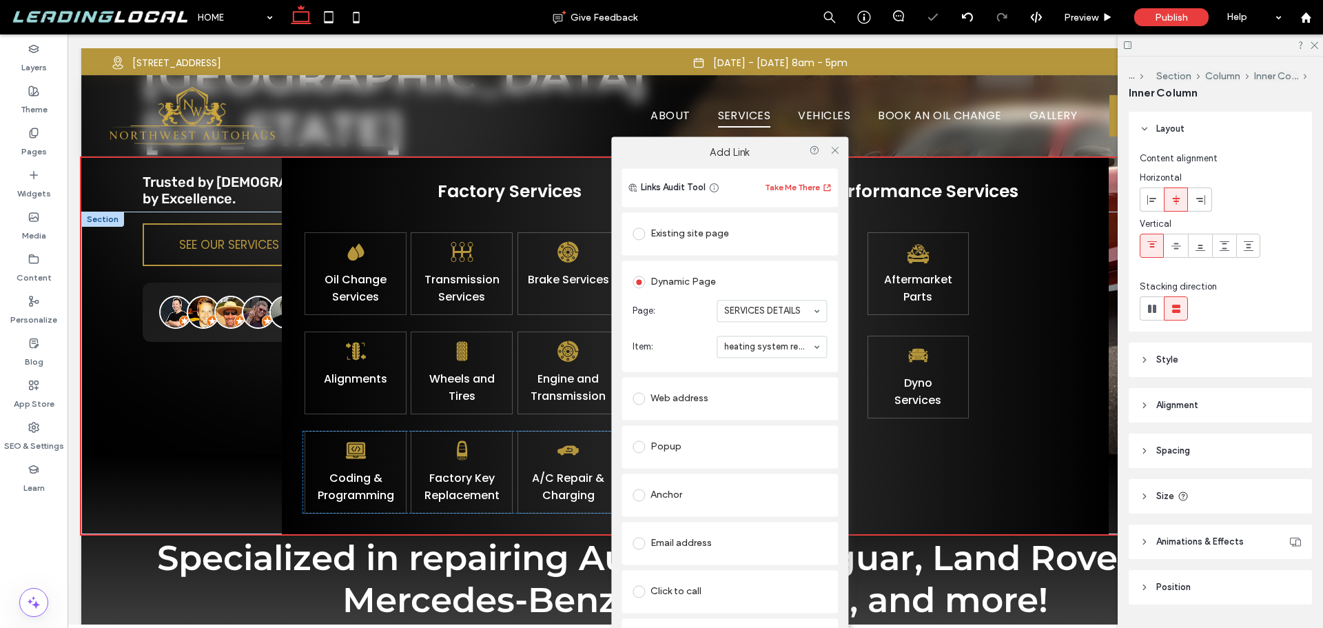
click at [771, 159] on div "Add Link" at bounding box center [729, 152] width 237 height 32
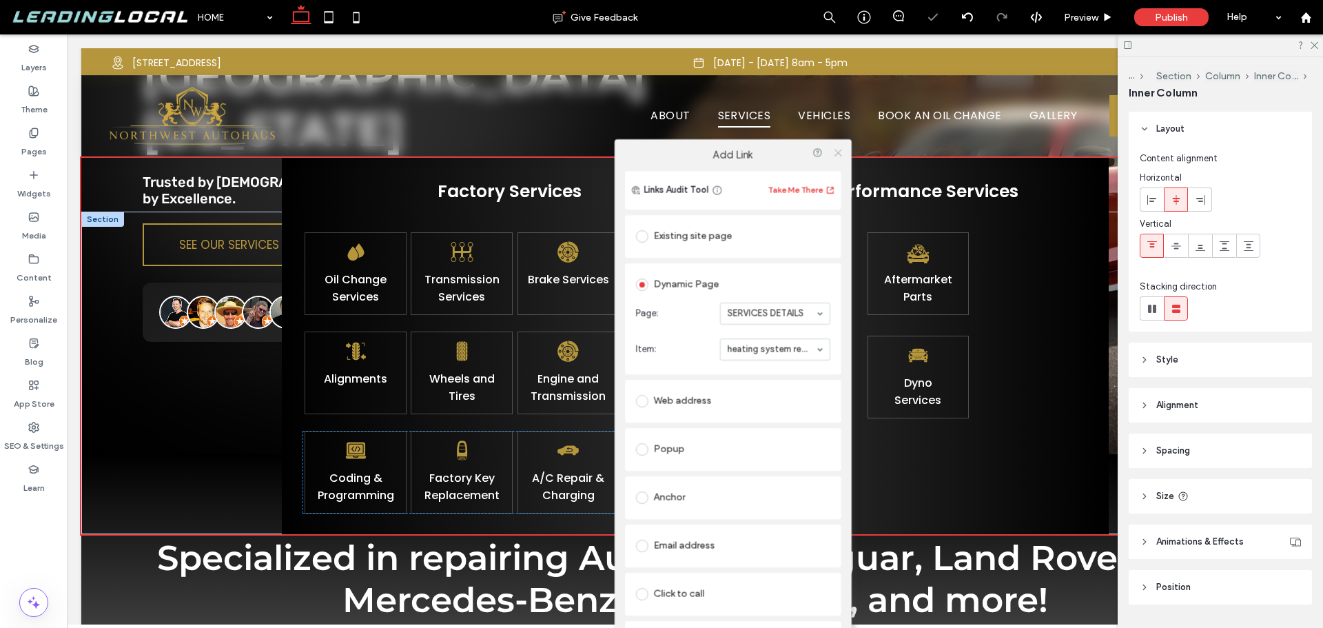
click at [837, 150] on icon at bounding box center [838, 153] width 10 height 10
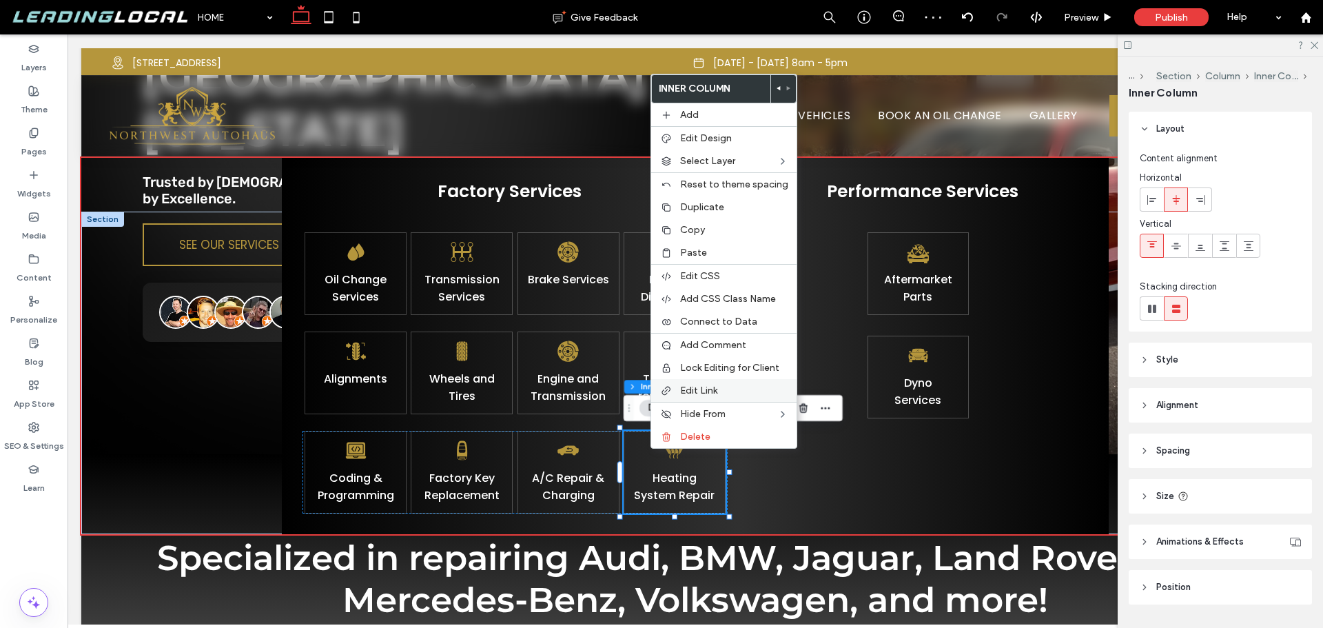
click at [706, 391] on span "Edit Link" at bounding box center [698, 391] width 37 height 12
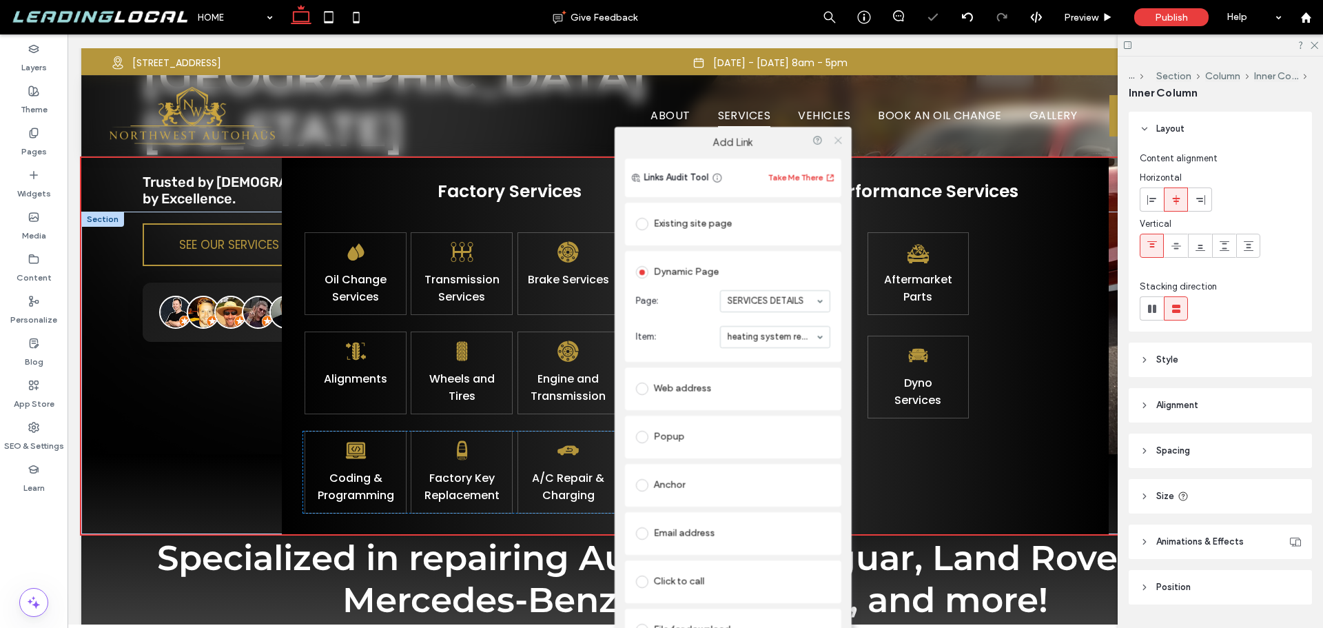
click at [835, 143] on use at bounding box center [838, 140] width 7 height 7
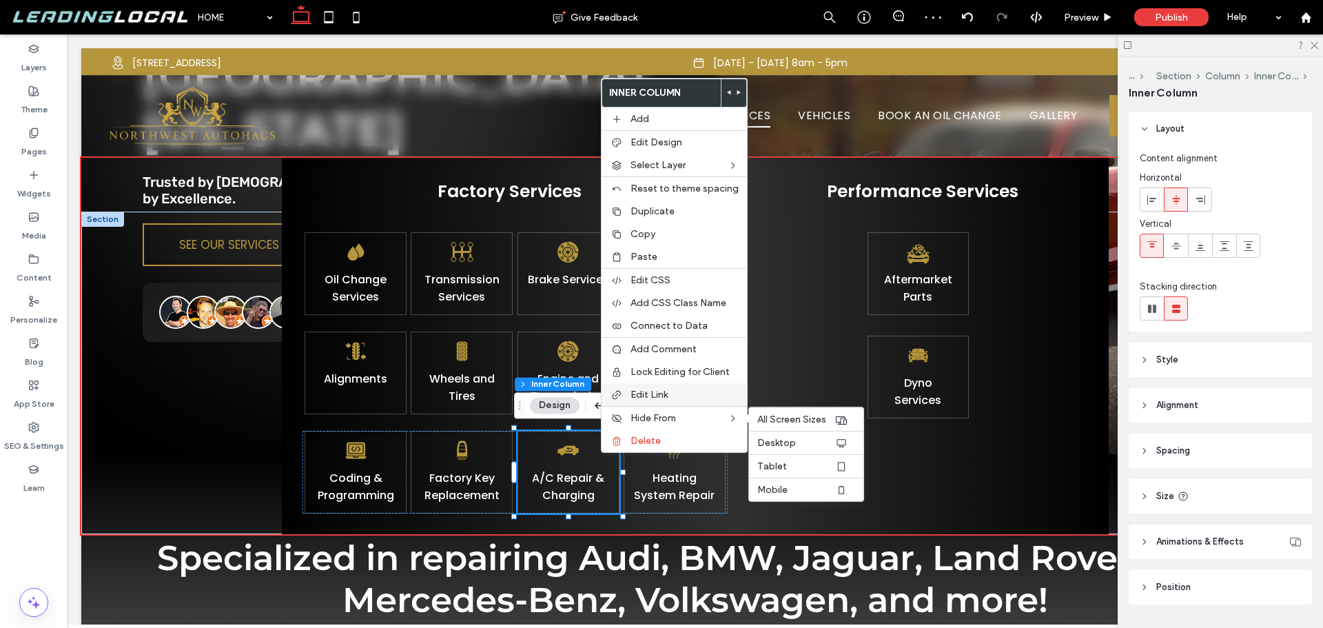
click at [651, 396] on span "Edit Link" at bounding box center [649, 395] width 37 height 12
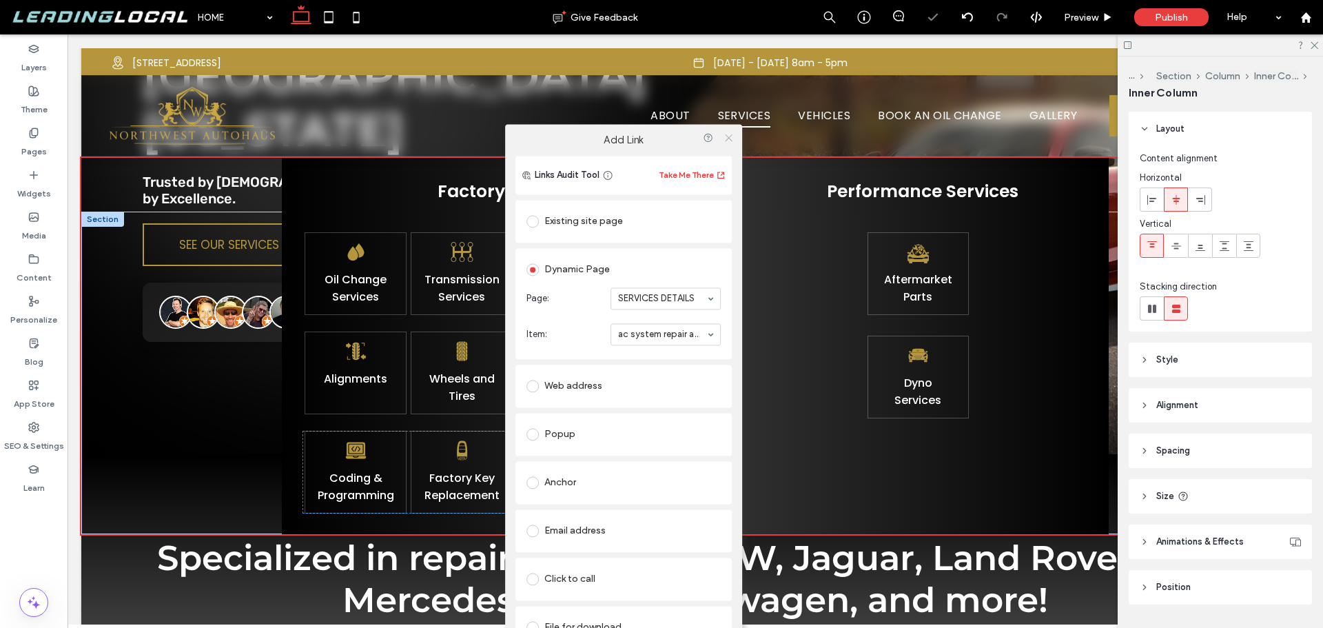
click at [729, 136] on icon at bounding box center [729, 137] width 10 height 10
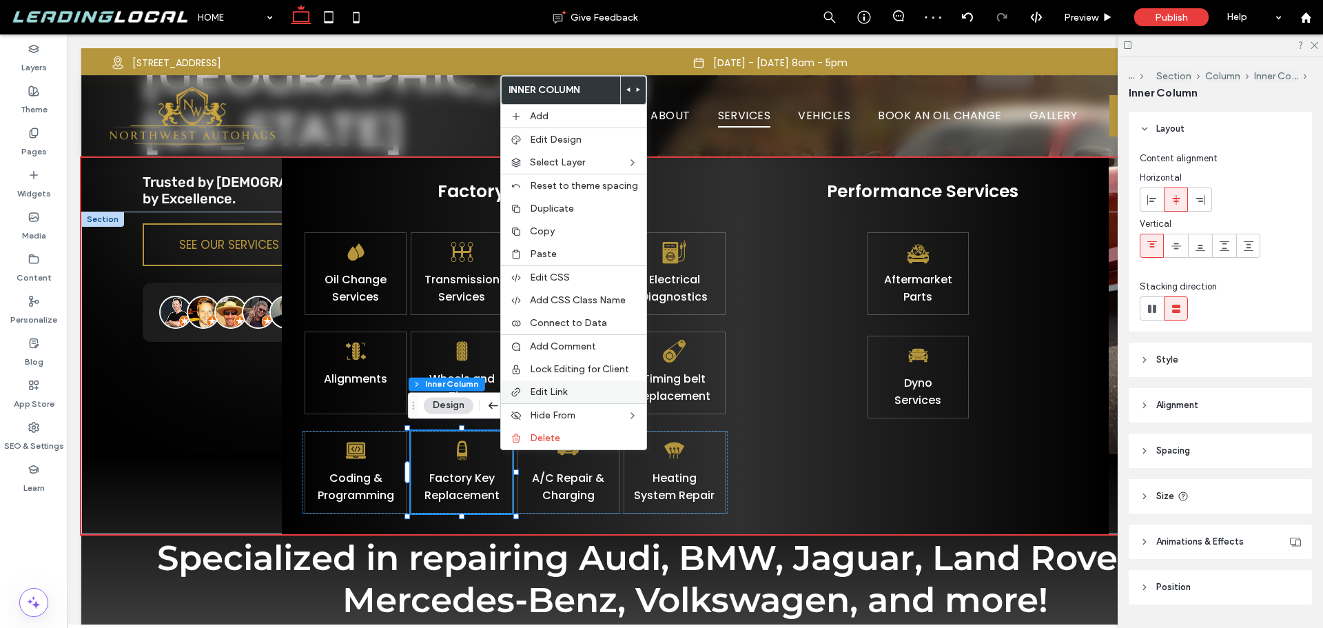
click at [549, 389] on span "Edit Link" at bounding box center [548, 392] width 37 height 12
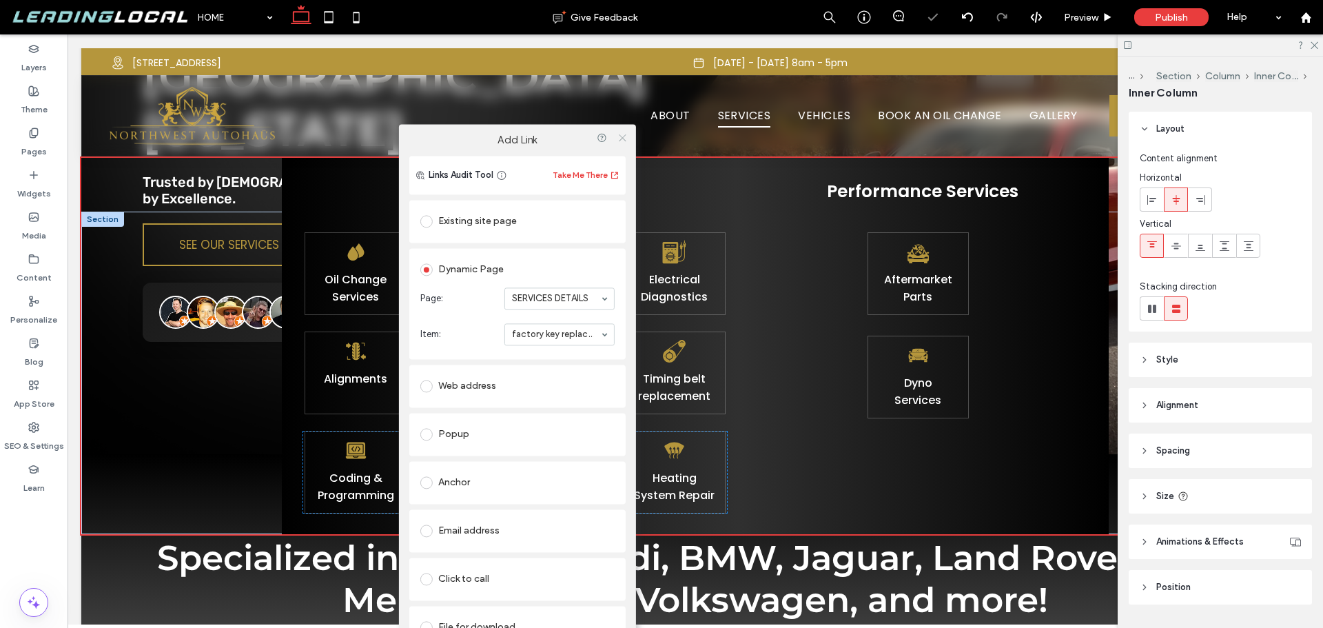
click at [620, 139] on icon at bounding box center [622, 137] width 10 height 10
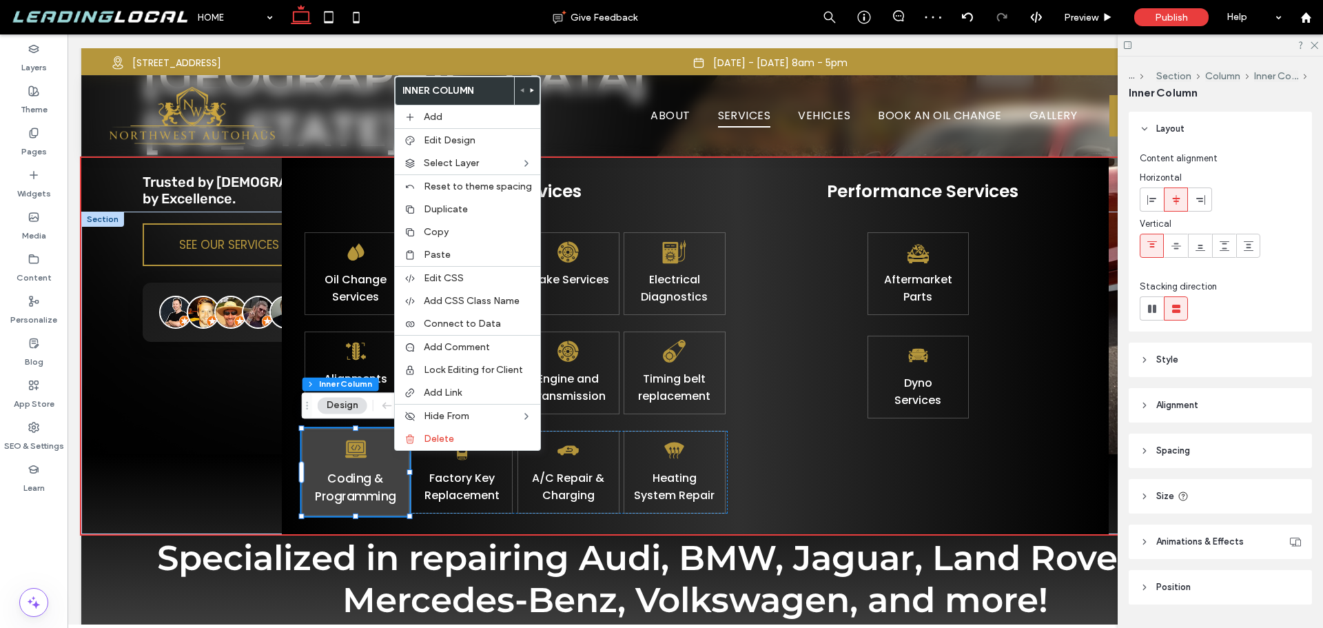
click at [325, 452] on div "Coding & Programming" at bounding box center [356, 472] width 108 height 88
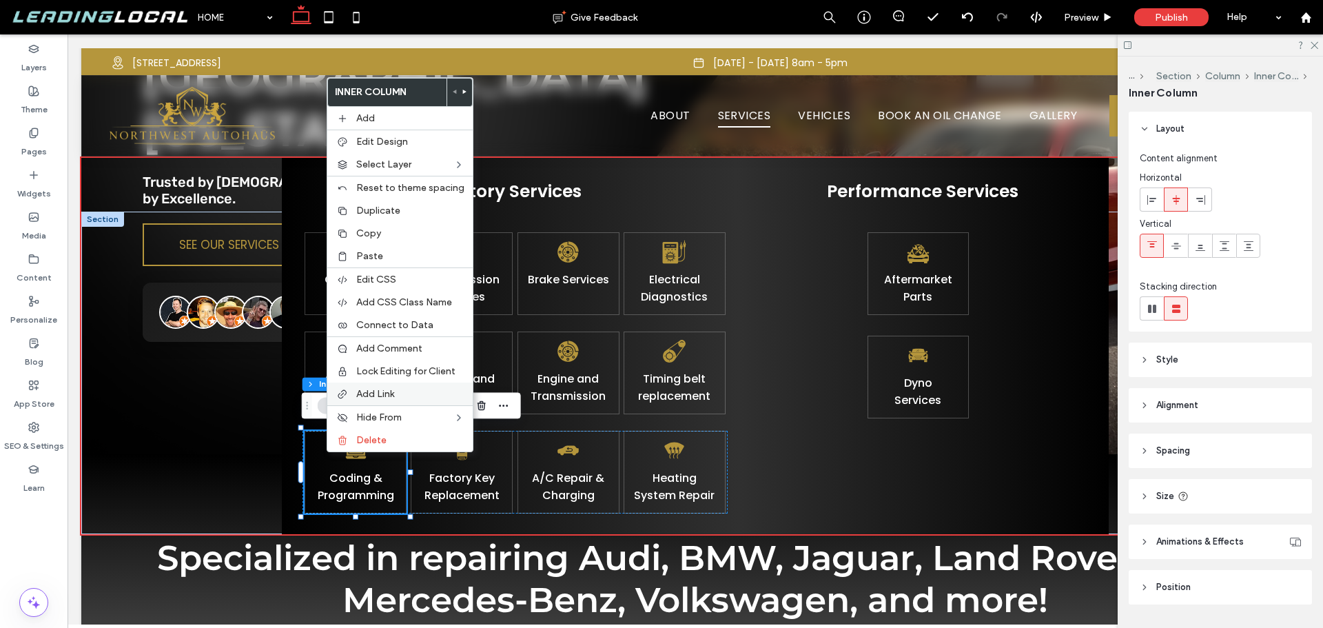
click at [391, 398] on span "Add Link" at bounding box center [375, 394] width 38 height 12
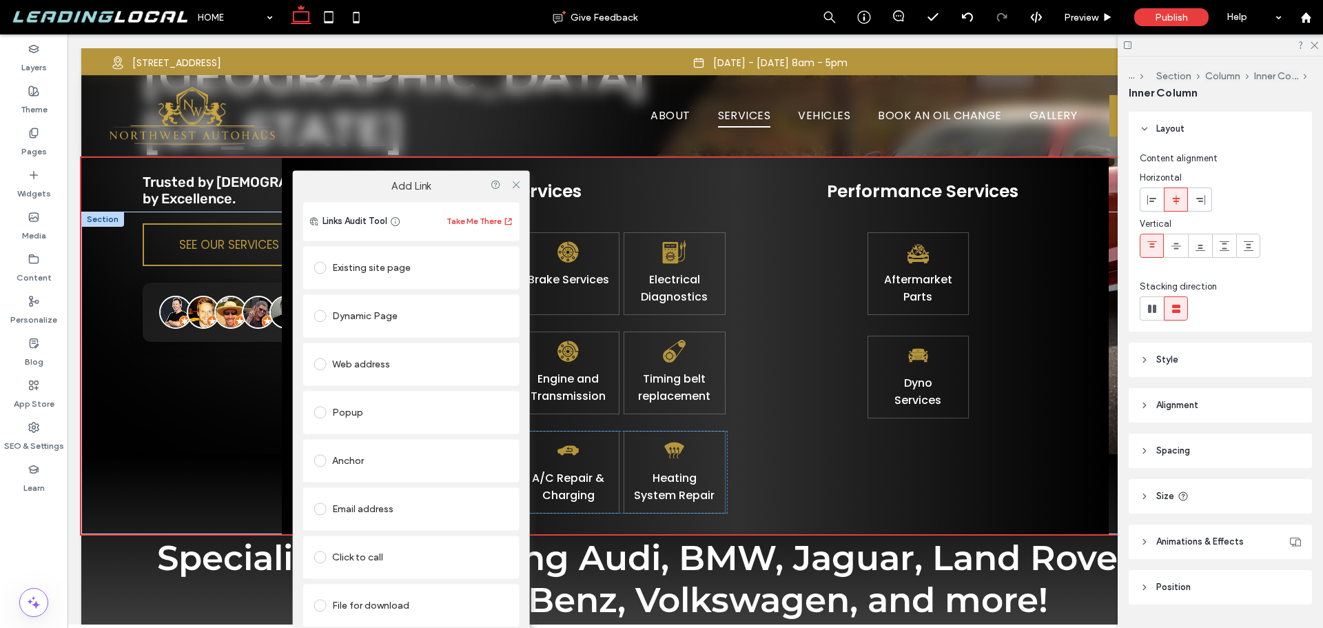
click at [409, 301] on div "Dynamic Page" at bounding box center [411, 315] width 216 height 43
click at [445, 323] on div "Dynamic Page" at bounding box center [411, 316] width 194 height 22
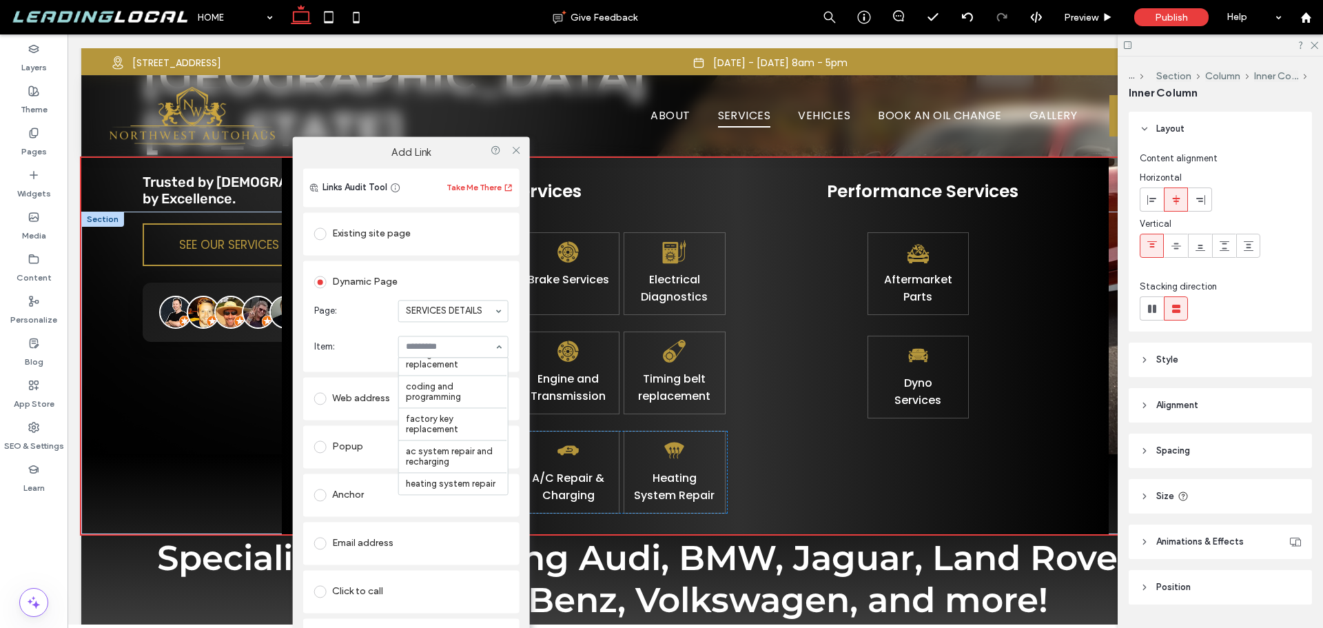
scroll to position [195, 0]
click at [480, 347] on input at bounding box center [450, 347] width 88 height 10
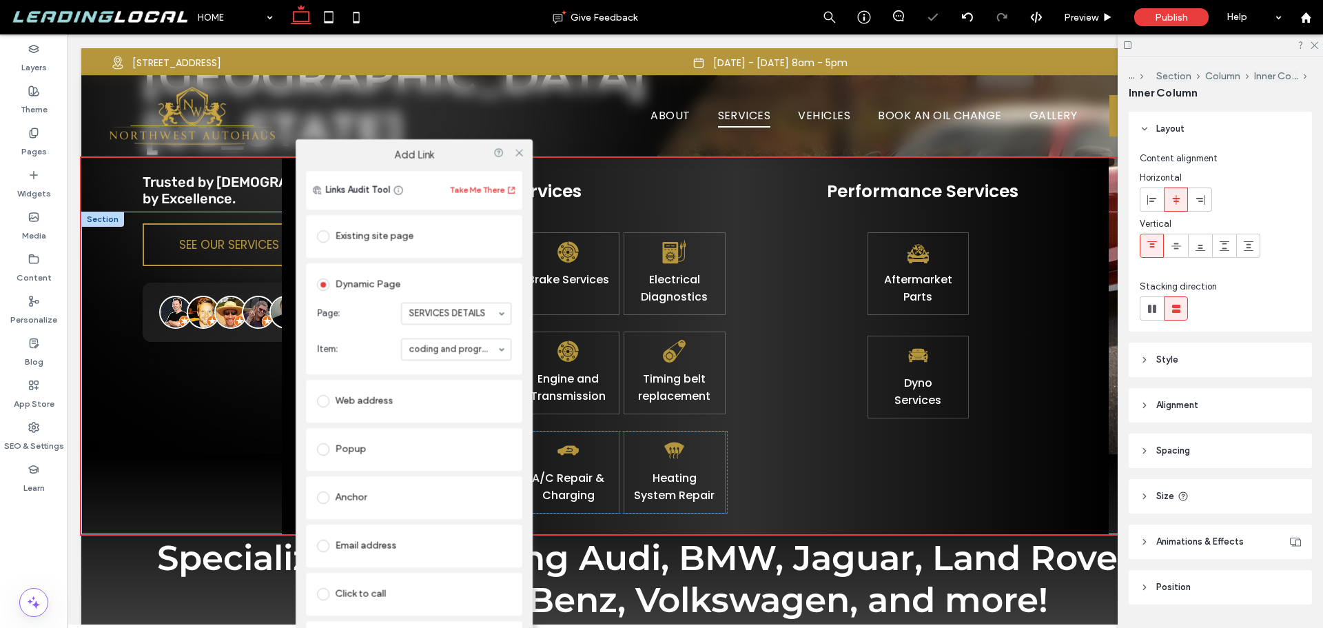
click at [458, 161] on div "Add Link" at bounding box center [414, 155] width 237 height 32
click at [513, 152] on div at bounding box center [519, 153] width 21 height 21
click at [520, 155] on icon at bounding box center [519, 153] width 10 height 10
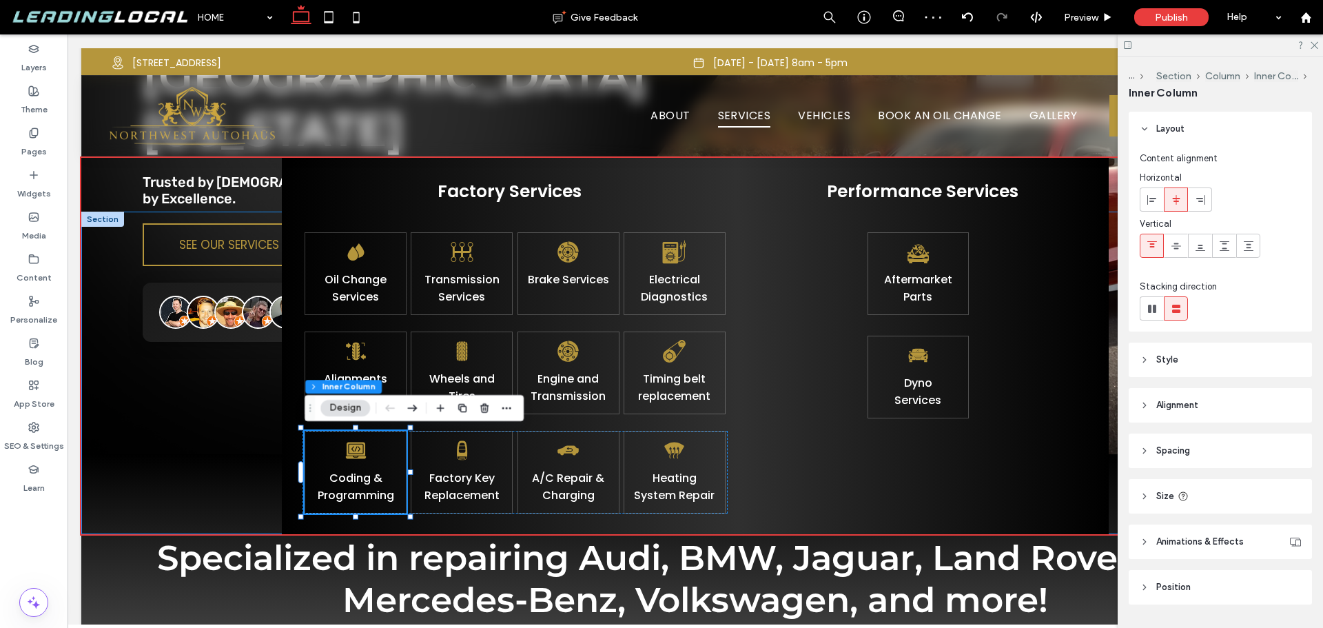
click at [243, 354] on div "Oil Change Services Transmission Services Brake Services Electrical Diagnostics…" at bounding box center [695, 373] width 1228 height 323
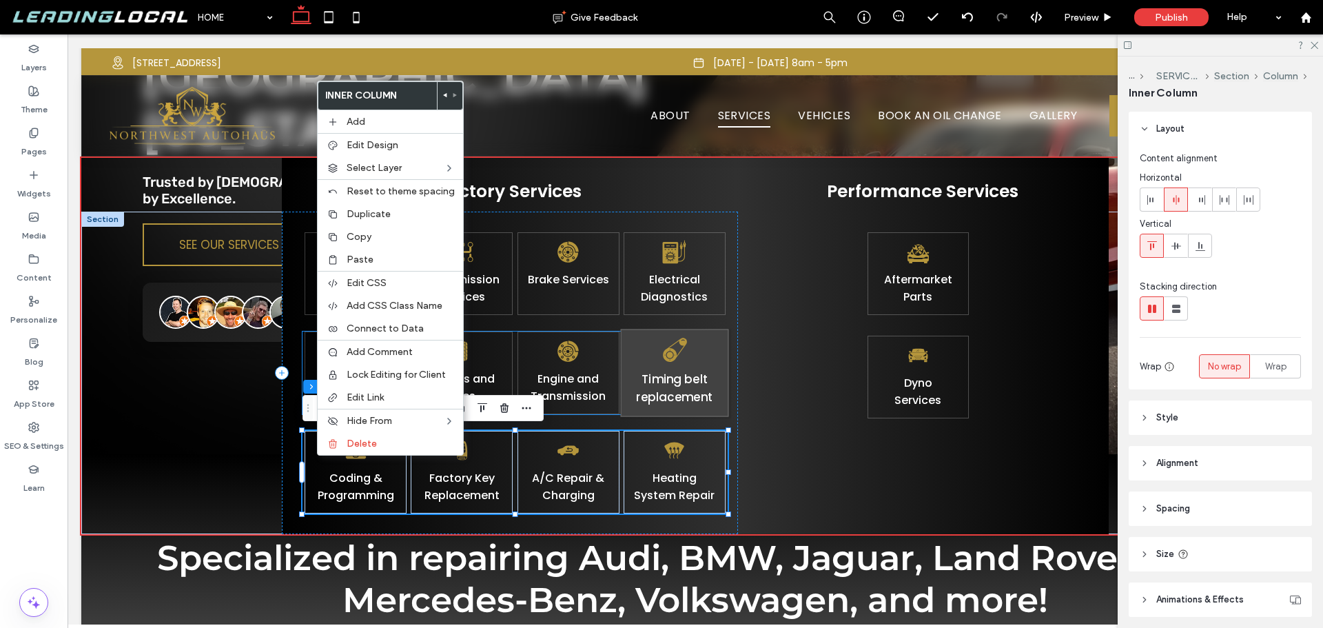
click at [637, 385] on p "Timing belt replacement" at bounding box center [675, 388] width 92 height 37
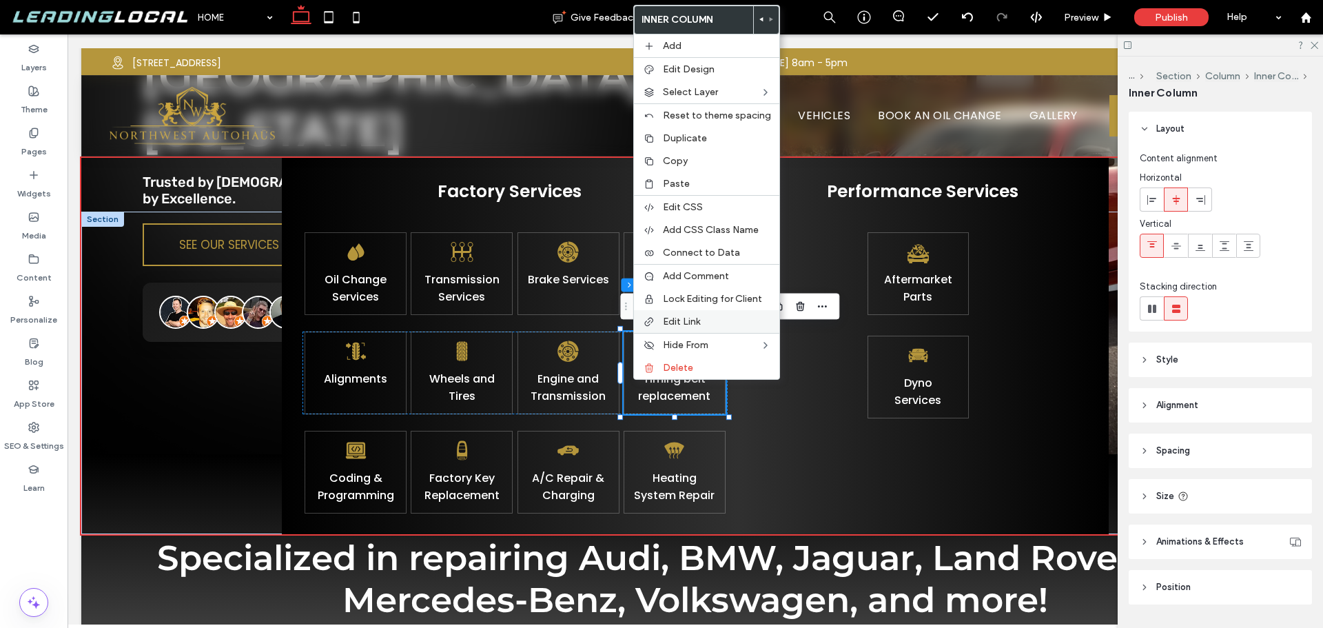
click at [700, 312] on div "Edit Link" at bounding box center [706, 321] width 145 height 23
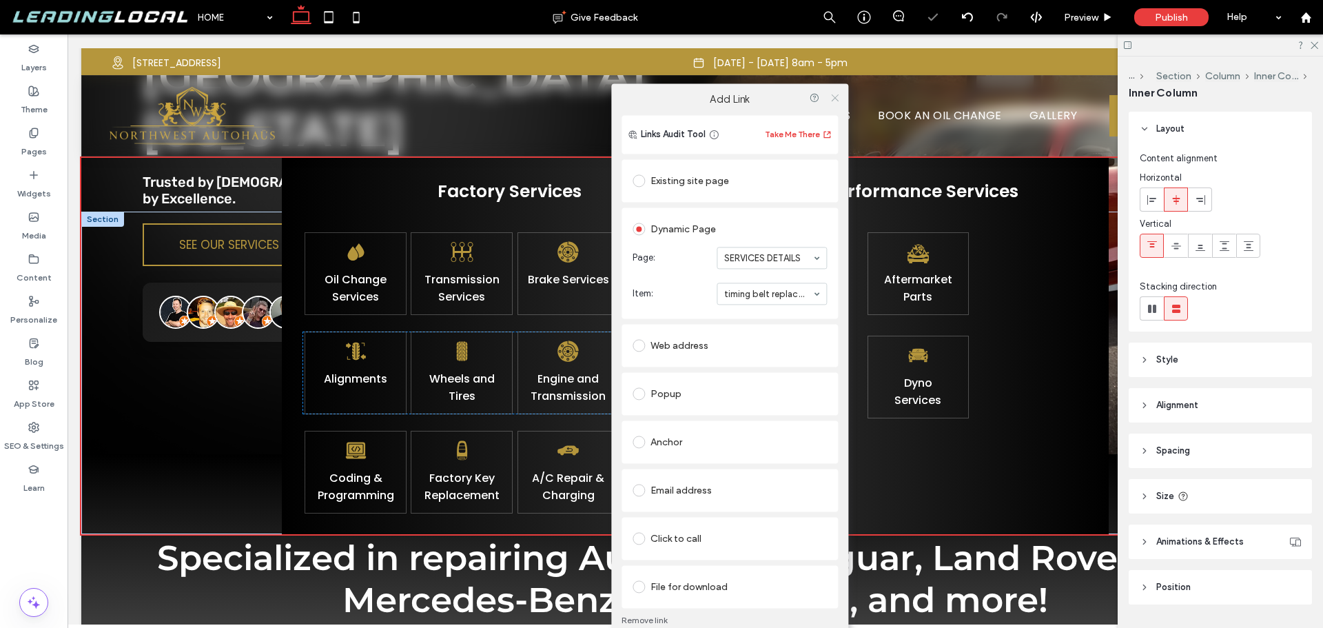
click at [831, 96] on icon at bounding box center [835, 97] width 10 height 10
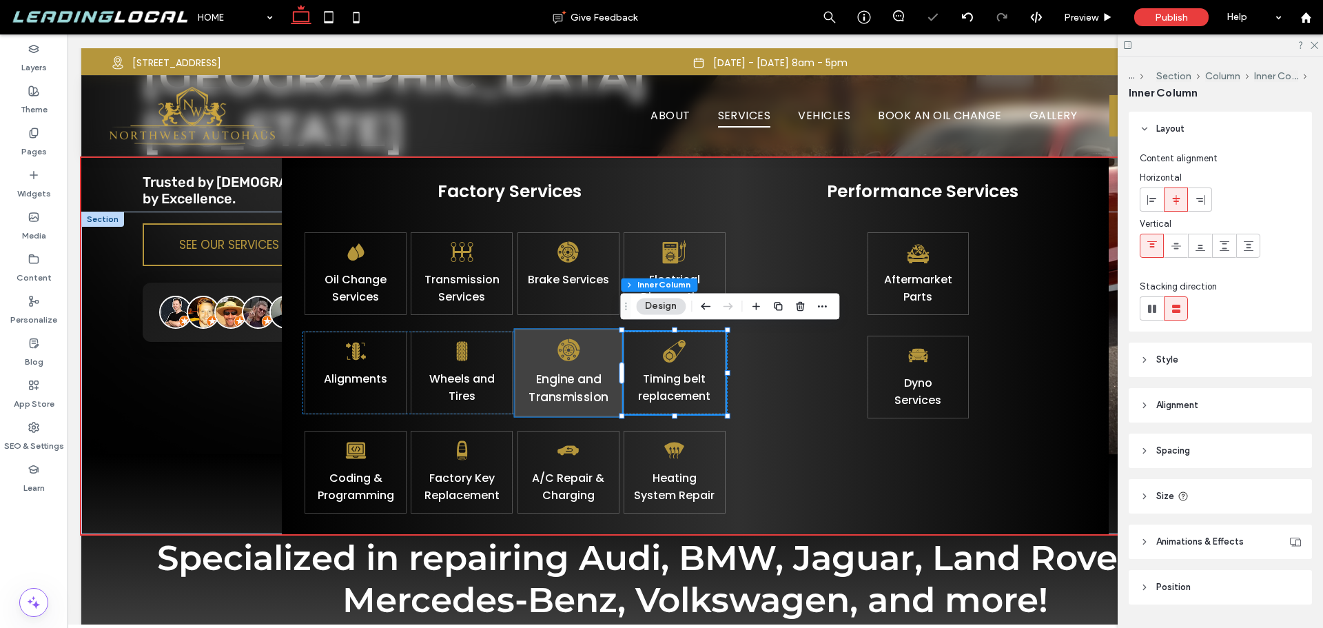
click at [602, 360] on div "Engine and Transmission" at bounding box center [568, 373] width 108 height 88
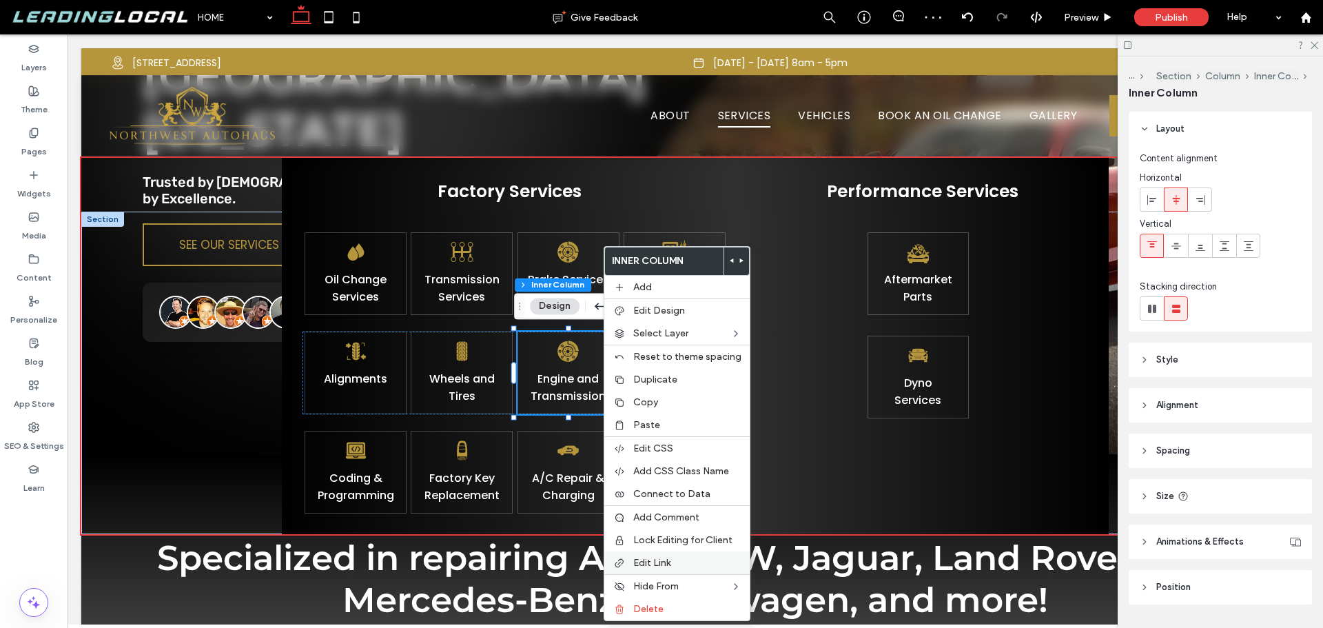
click at [649, 562] on span "Edit Link" at bounding box center [651, 563] width 37 height 12
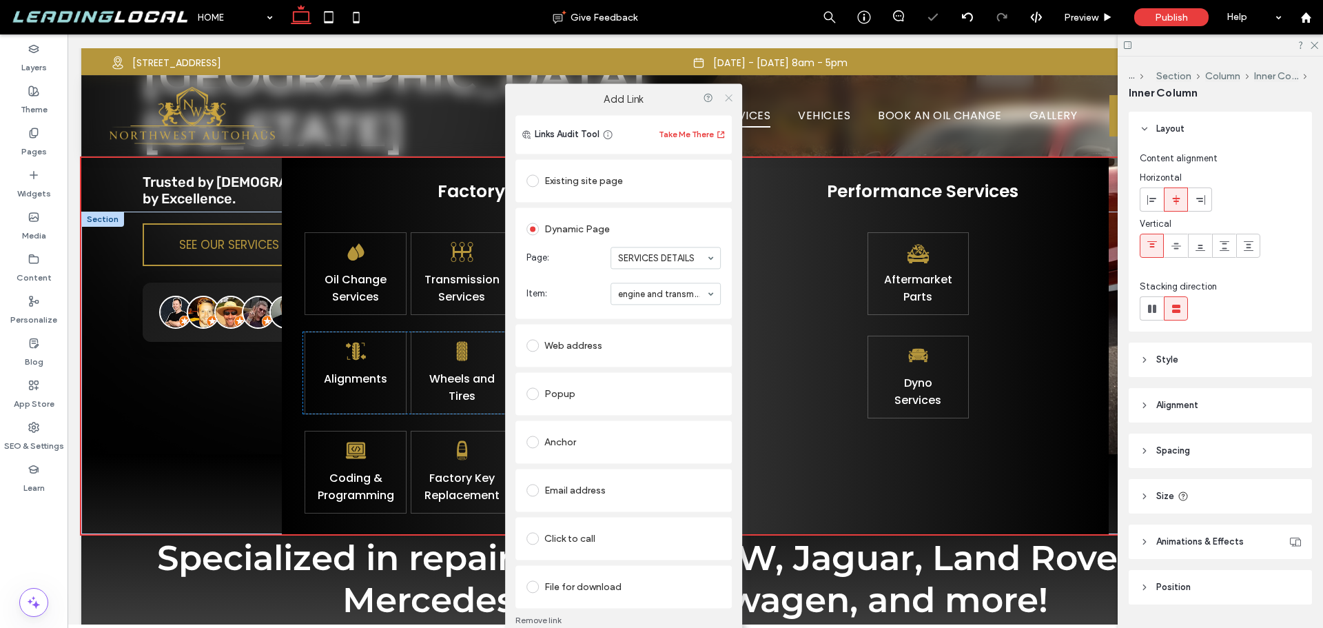
click at [729, 99] on icon at bounding box center [729, 97] width 10 height 10
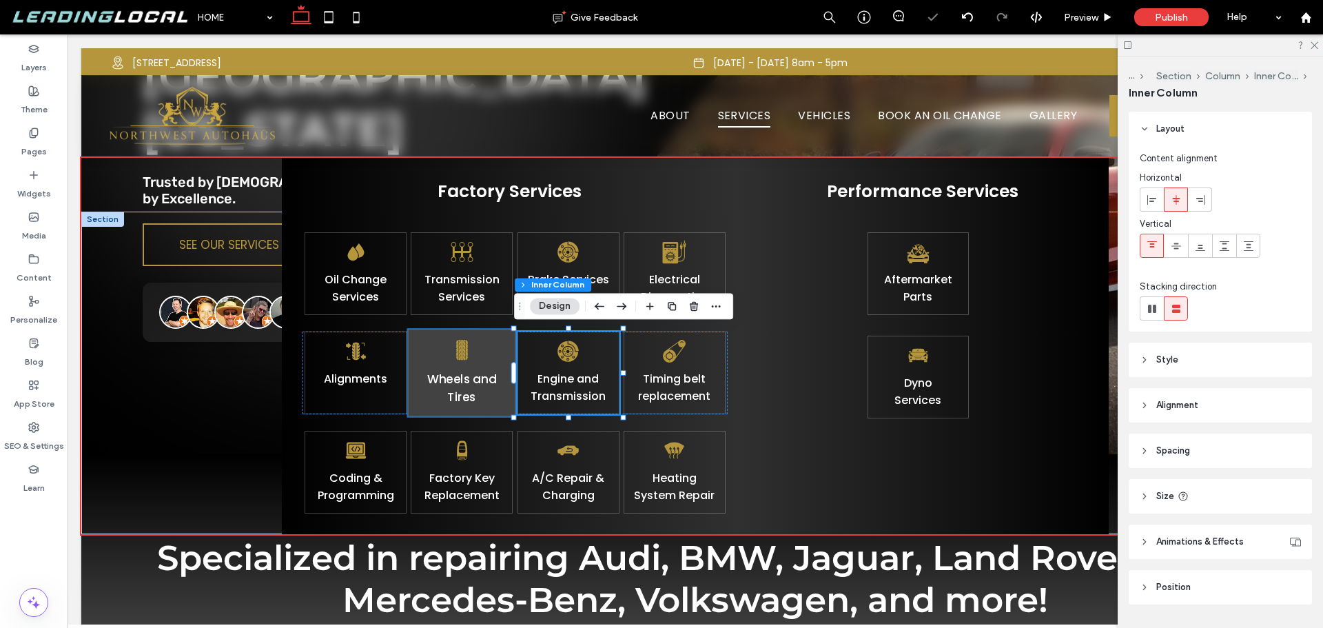
click at [507, 357] on div "Wheels and Tires" at bounding box center [462, 373] width 108 height 88
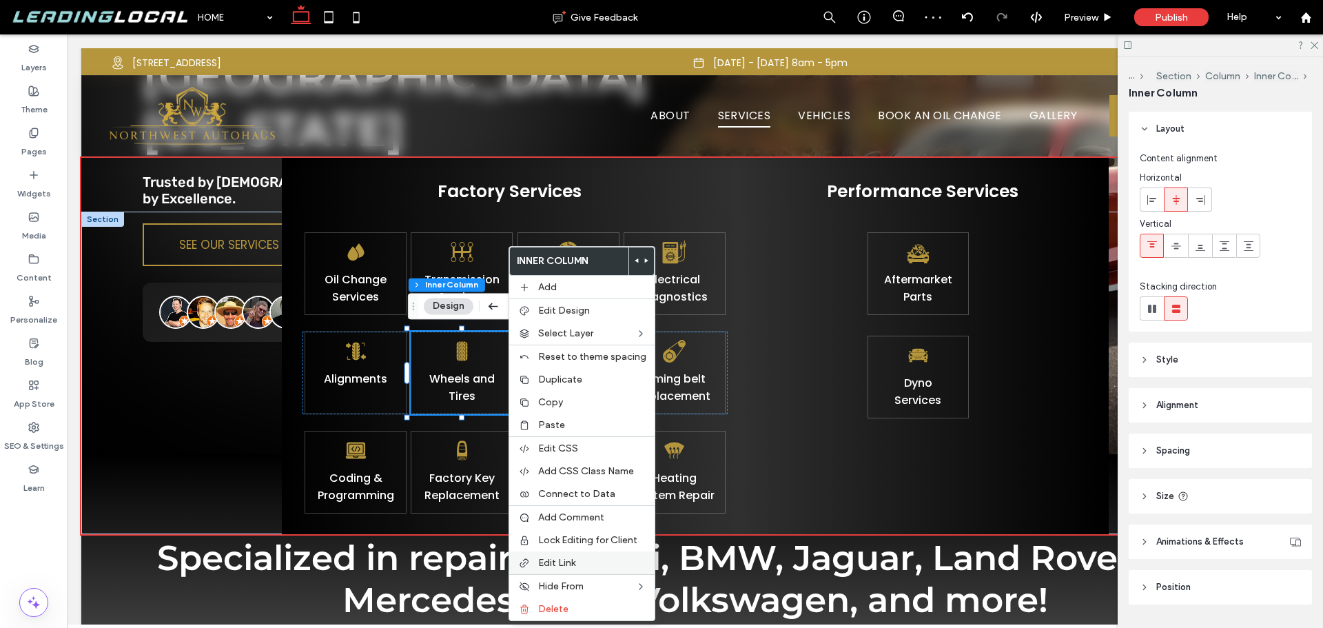
click at [579, 569] on div "Edit Link" at bounding box center [581, 562] width 145 height 23
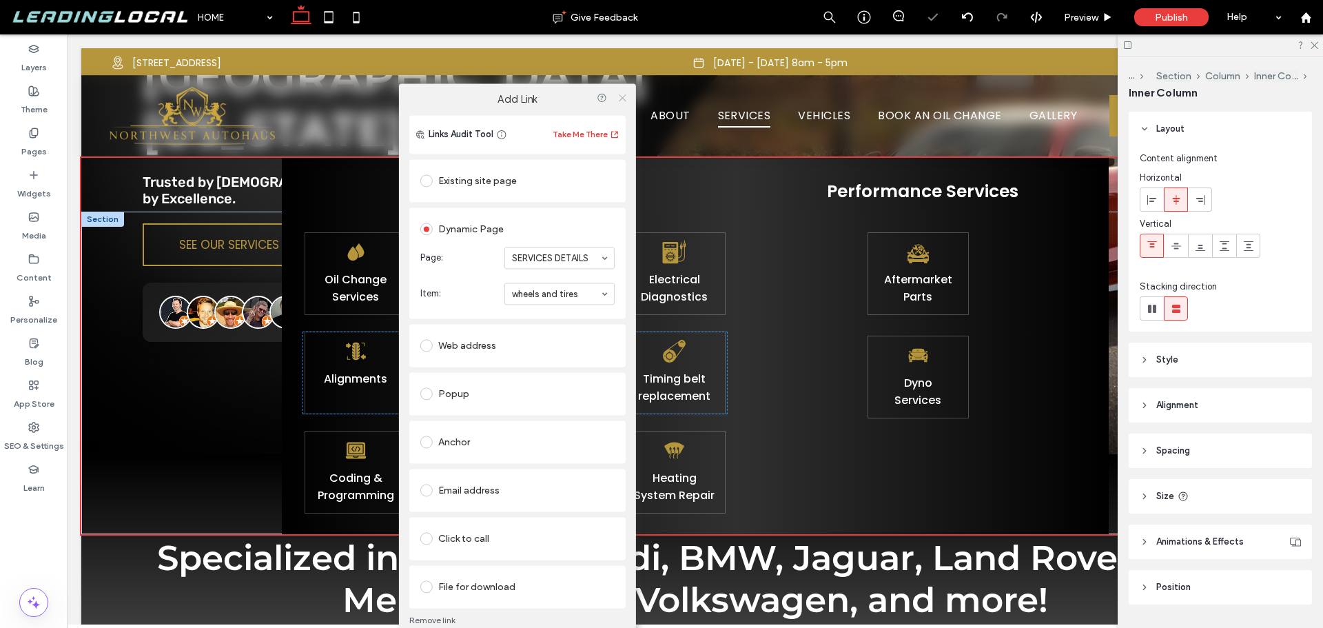
click at [625, 92] on span at bounding box center [622, 98] width 10 height 21
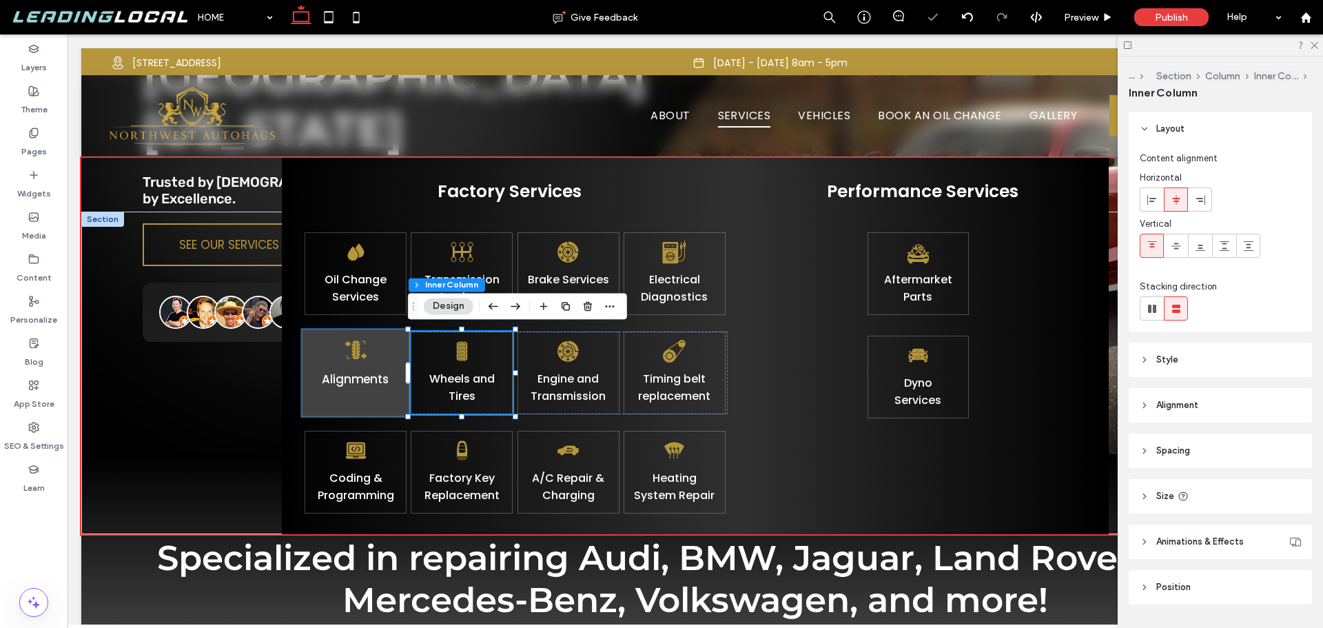
click at [393, 358] on div "Alignments" at bounding box center [356, 373] width 108 height 88
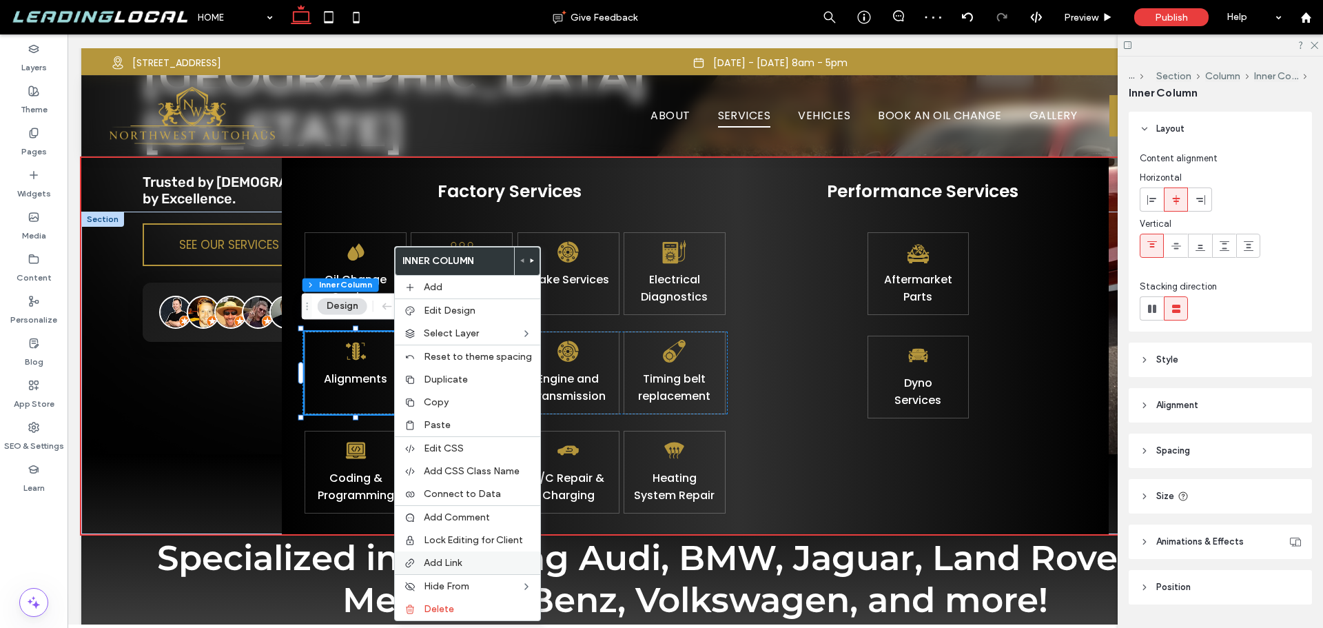
click at [444, 562] on span "Add Link" at bounding box center [443, 563] width 38 height 12
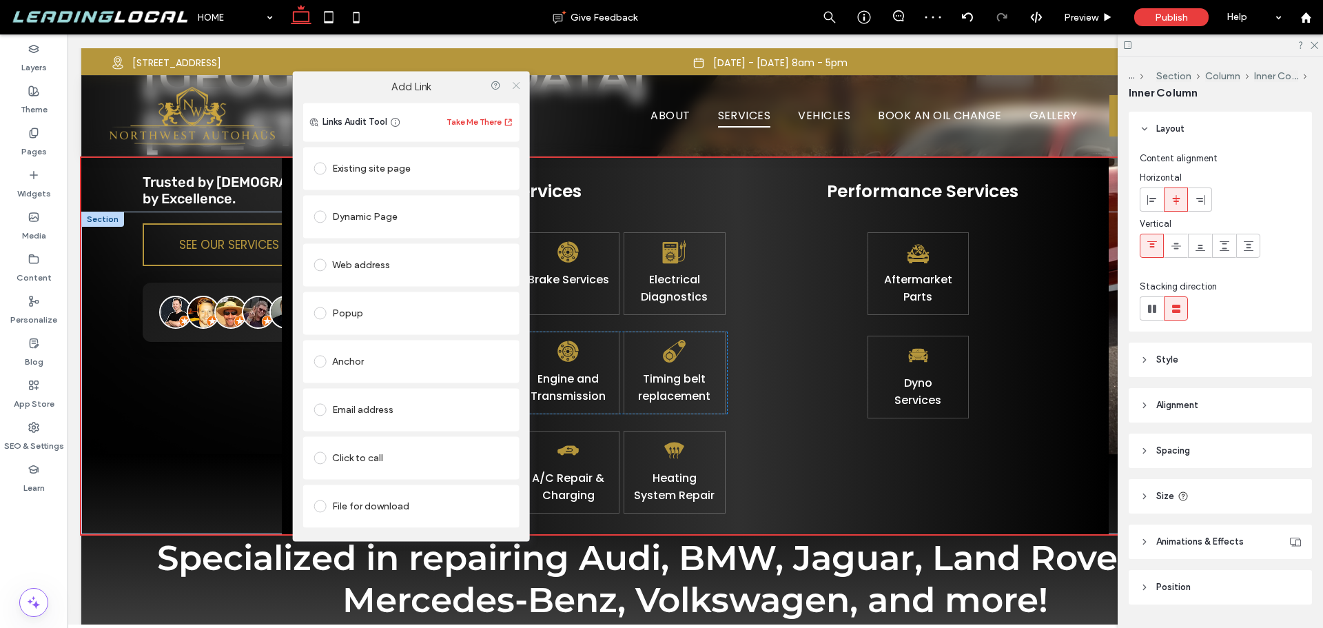
click at [513, 84] on icon at bounding box center [516, 85] width 10 height 10
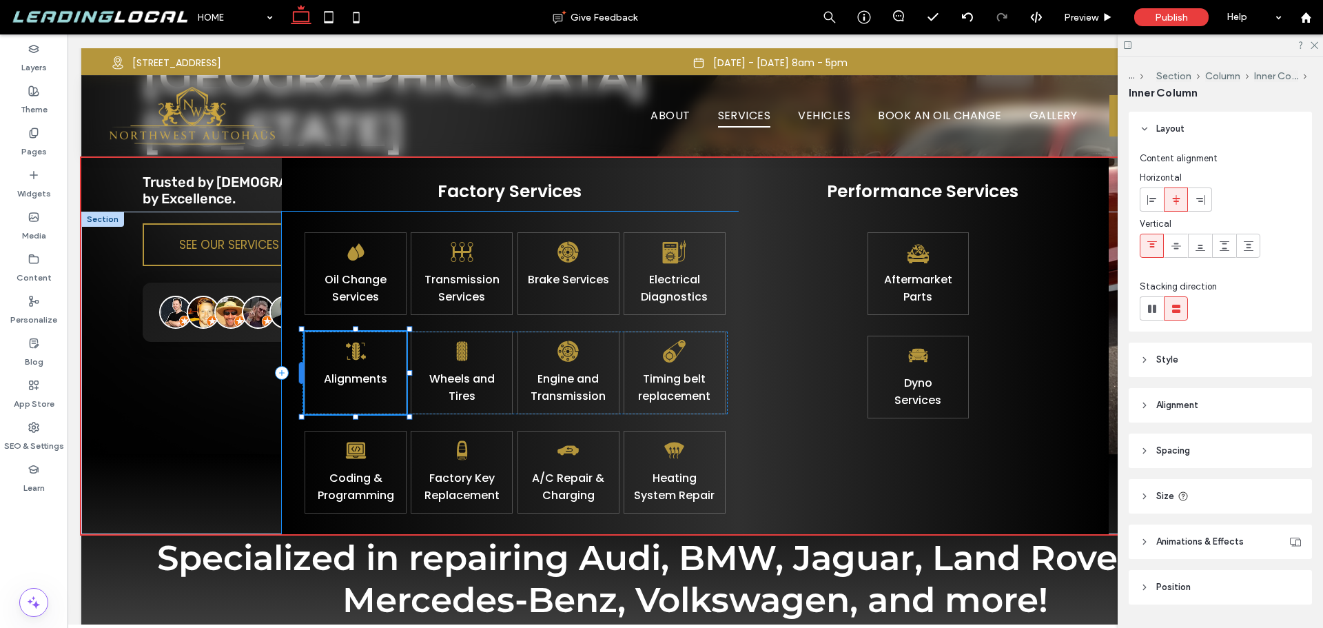
click at [303, 380] on div at bounding box center [302, 373] width 6 height 22
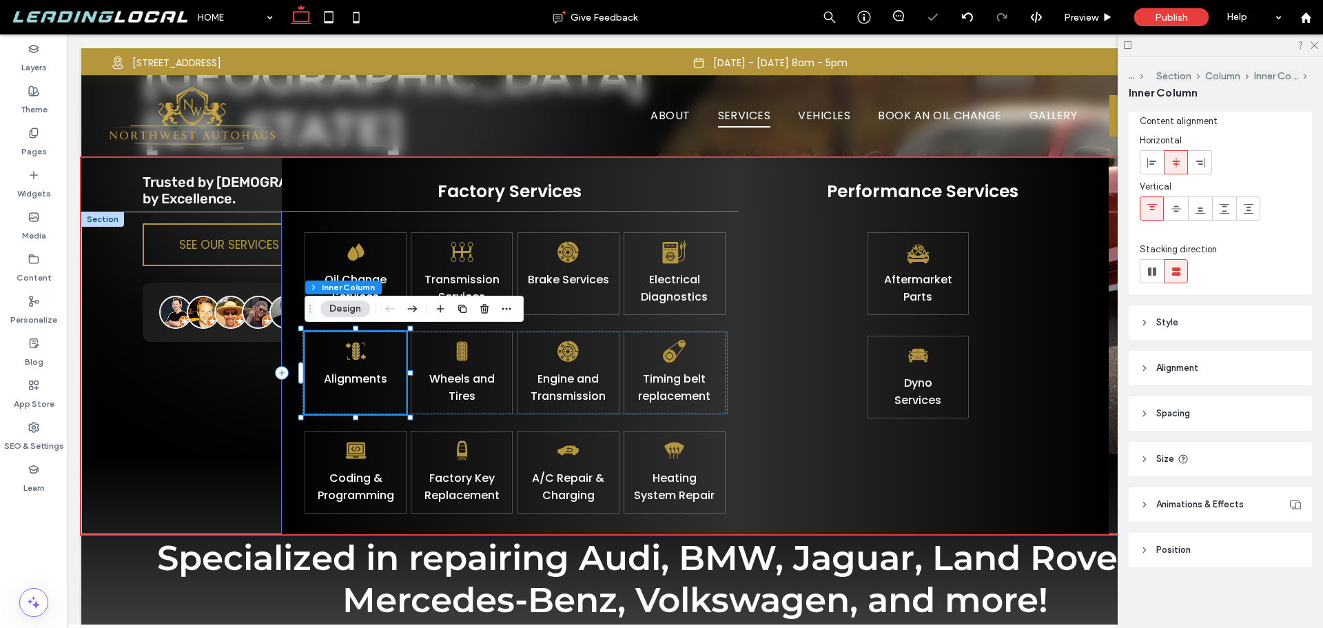
click at [291, 393] on div "Oil Change Services Transmission Services Brake Services Electrical Diagnostics…" at bounding box center [510, 373] width 456 height 323
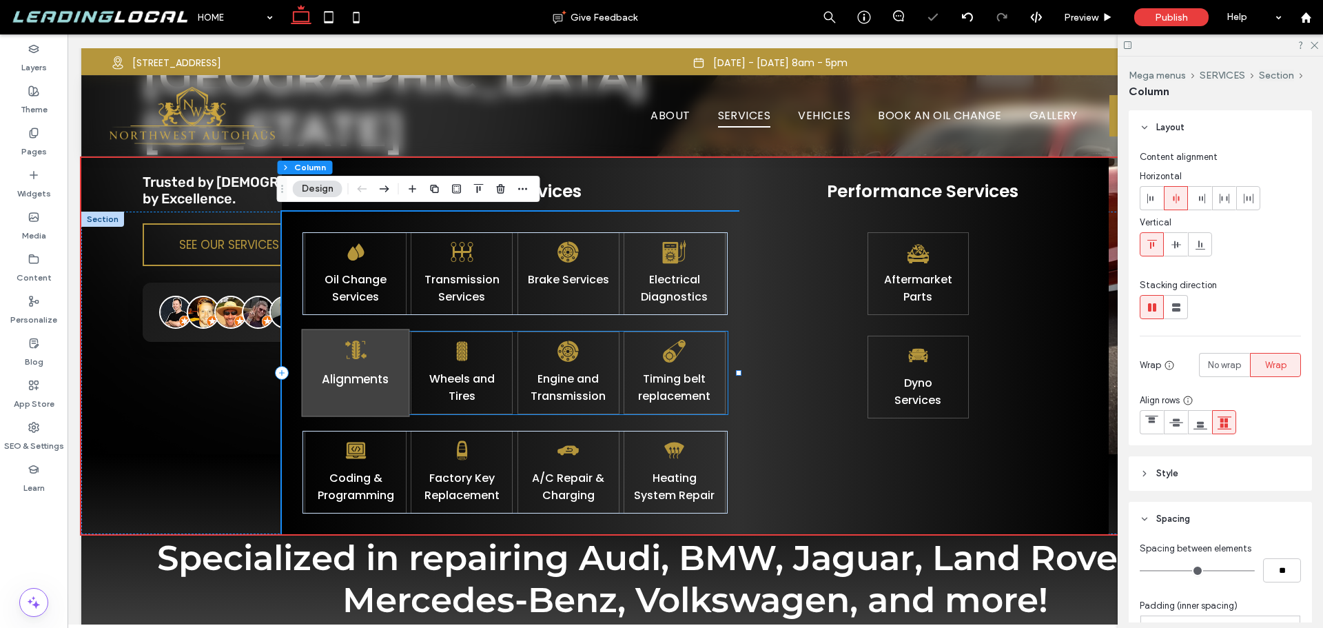
click at [312, 397] on div "Alignments" at bounding box center [356, 373] width 108 height 88
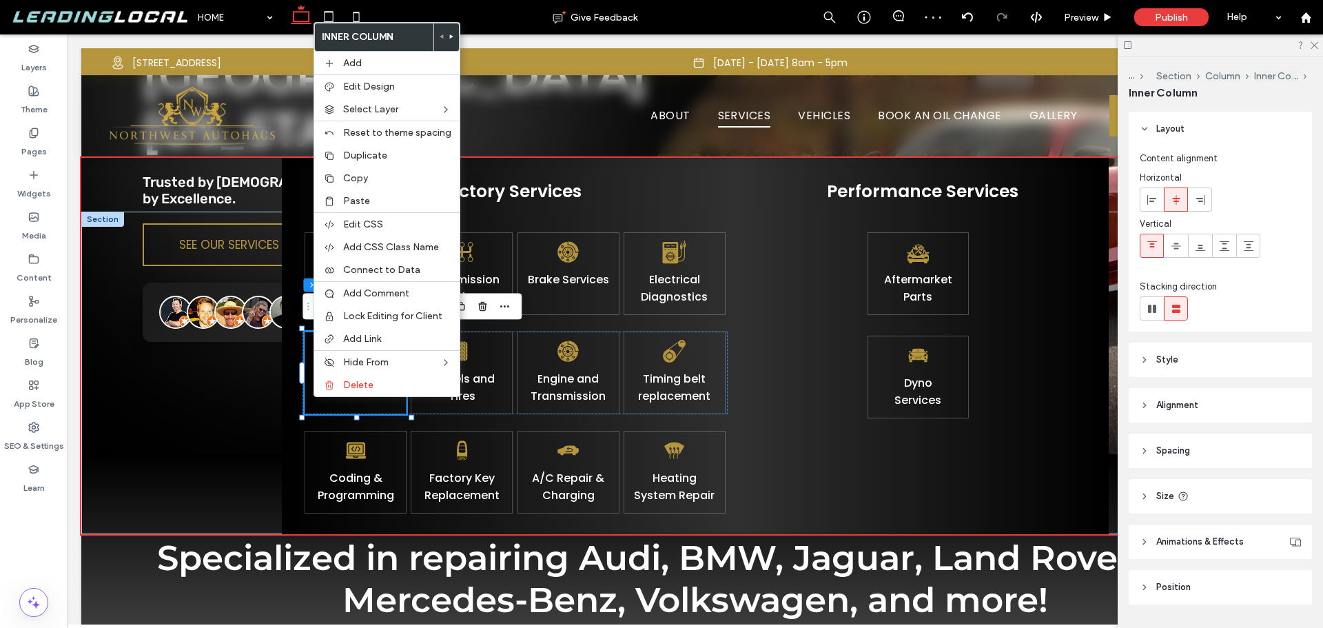
click at [311, 399] on div "Alignments" at bounding box center [356, 373] width 102 height 83
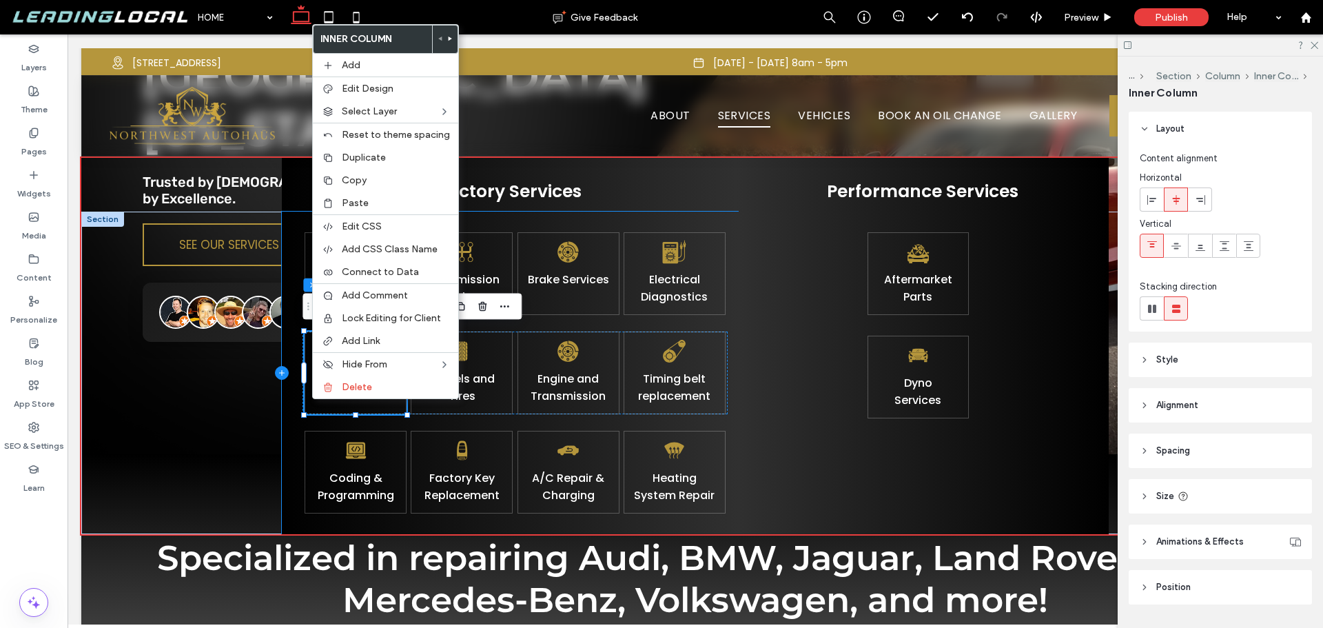
click at [287, 374] on icon at bounding box center [282, 373] width 14 height 14
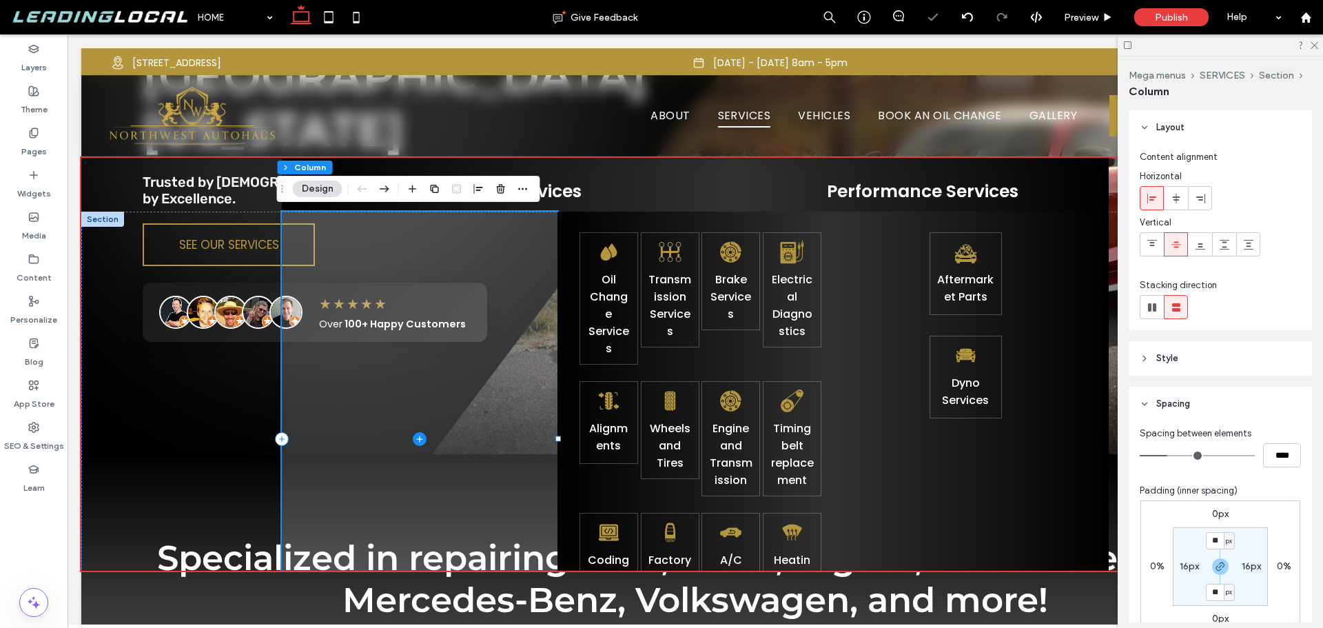
click at [310, 380] on span at bounding box center [420, 439] width 276 height 454
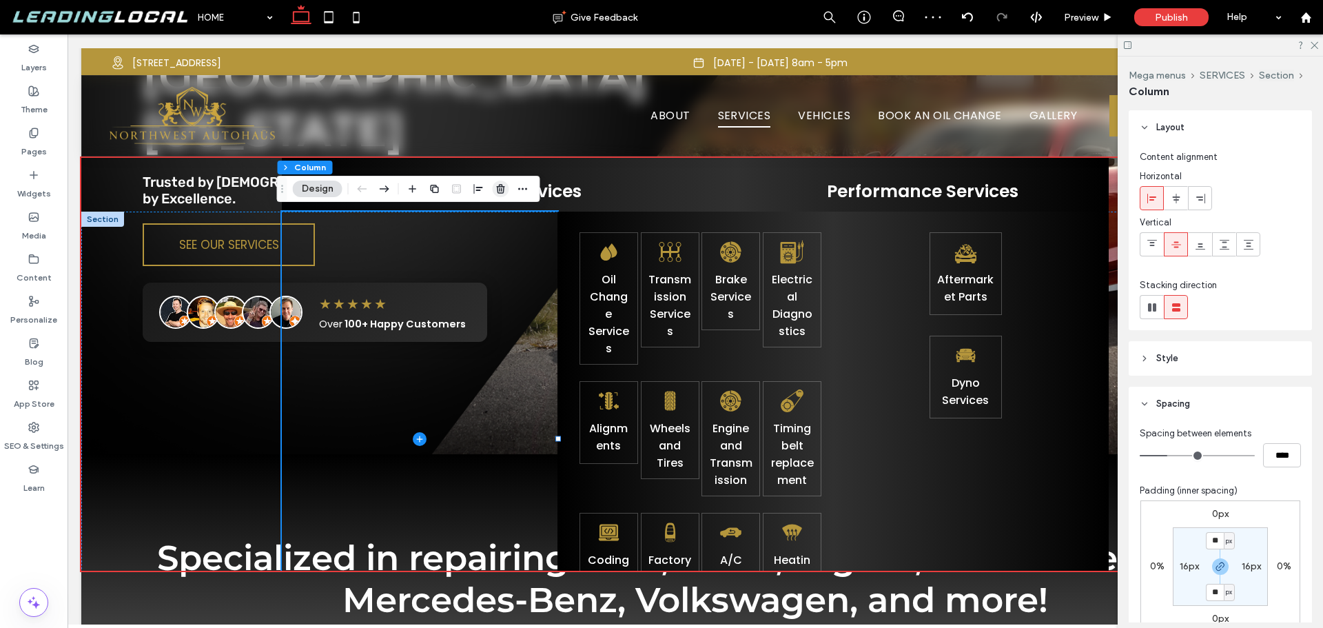
click at [502, 184] on icon "button" at bounding box center [501, 188] width 11 height 11
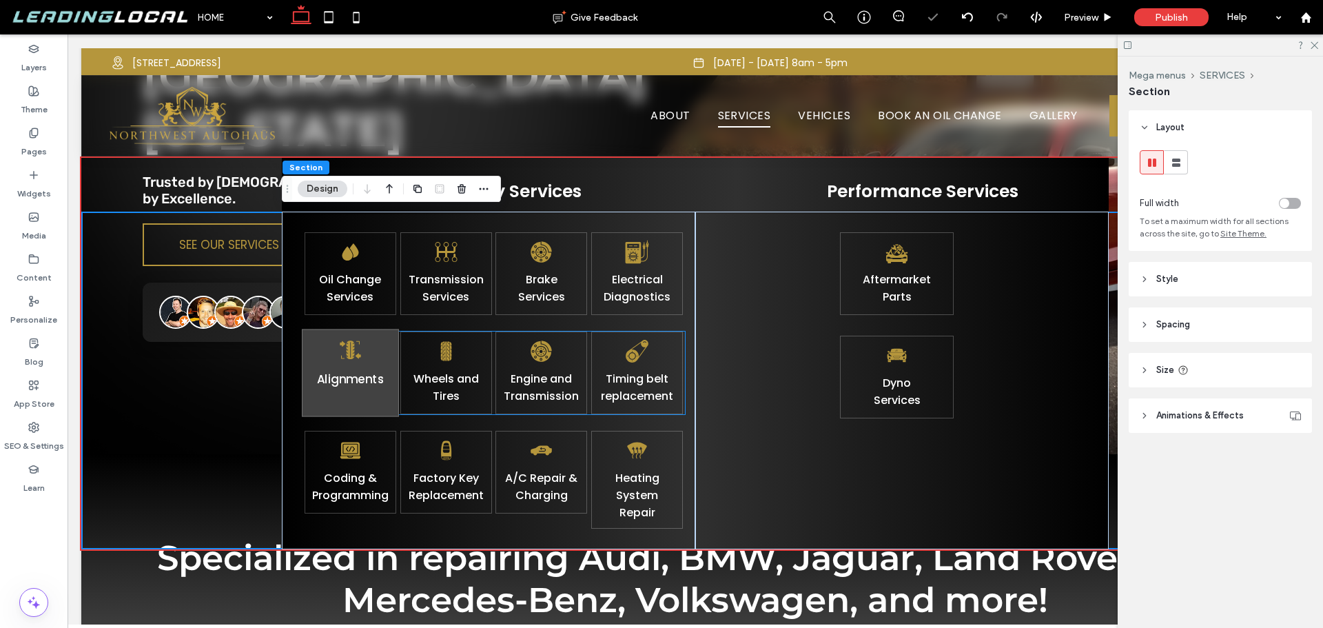
click at [344, 398] on div "Alignments" at bounding box center [350, 373] width 97 height 88
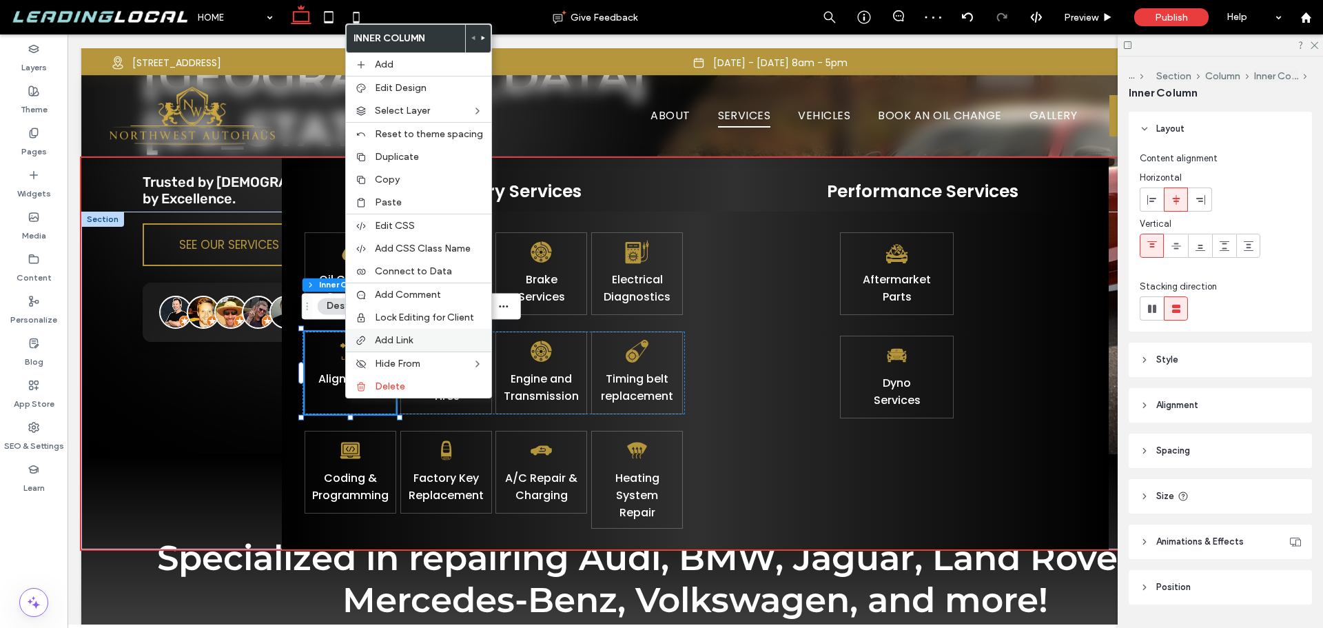
click at [408, 340] on span "Add Link" at bounding box center [394, 340] width 38 height 12
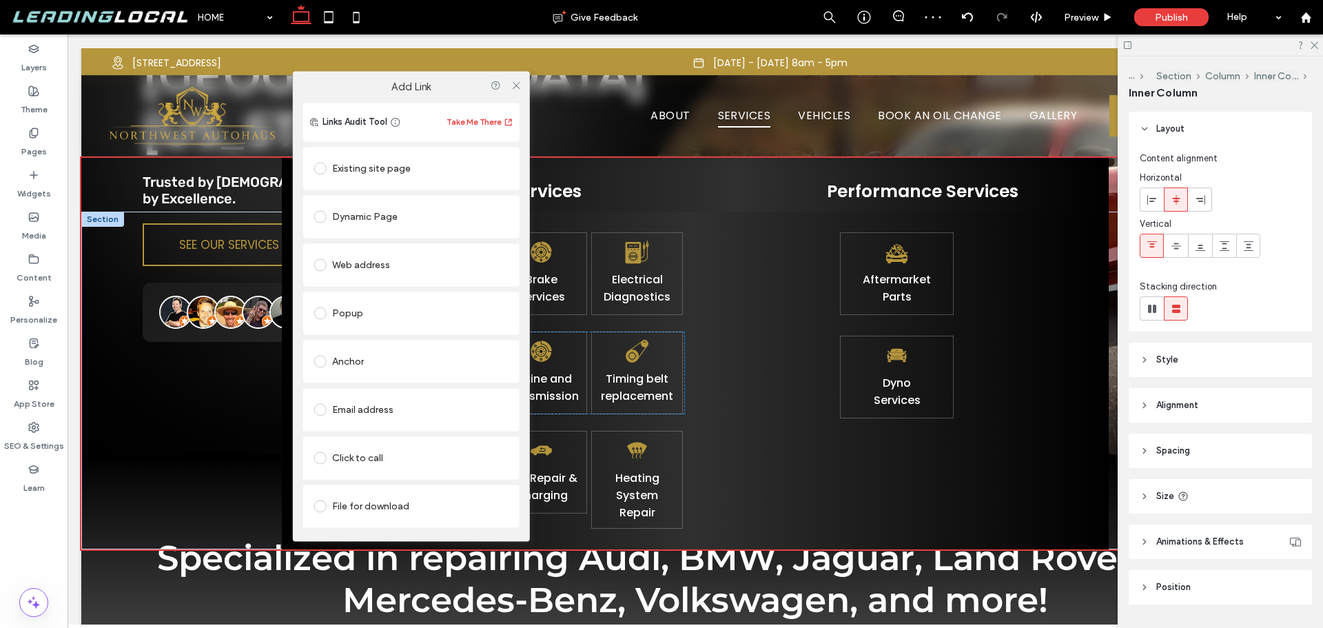
click at [432, 211] on div "Dynamic Page" at bounding box center [411, 216] width 194 height 22
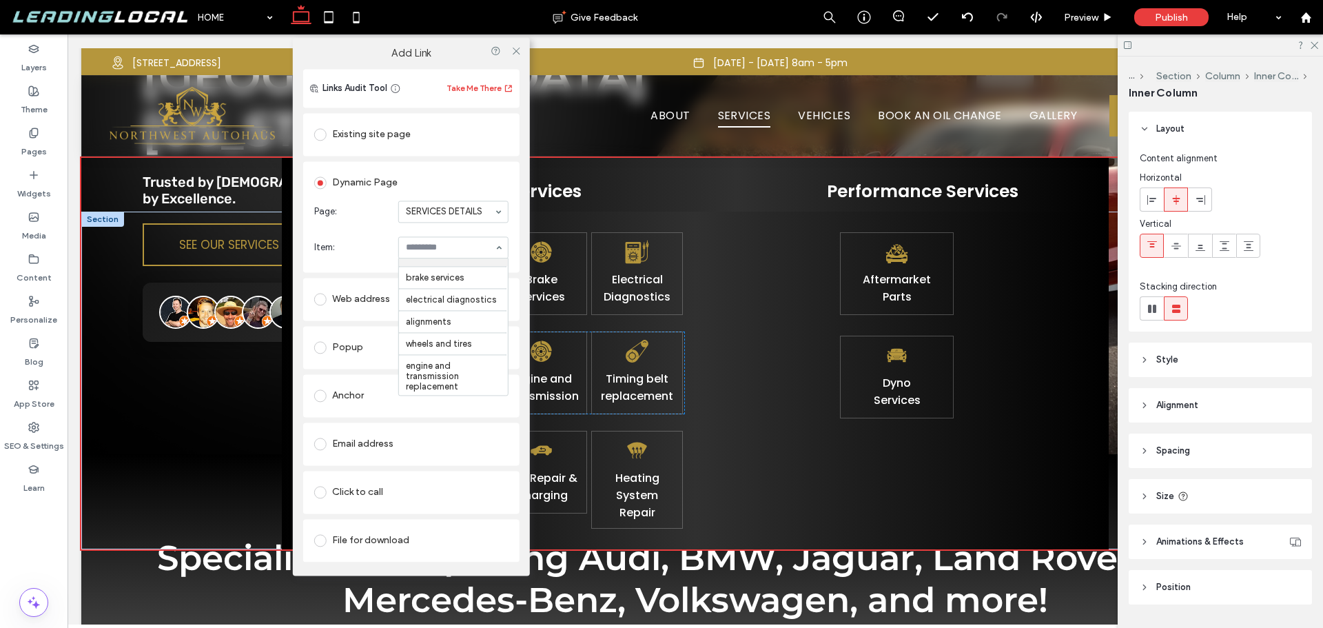
scroll to position [38, 0]
click at [464, 59] on label "Add Link" at bounding box center [412, 53] width 218 height 12
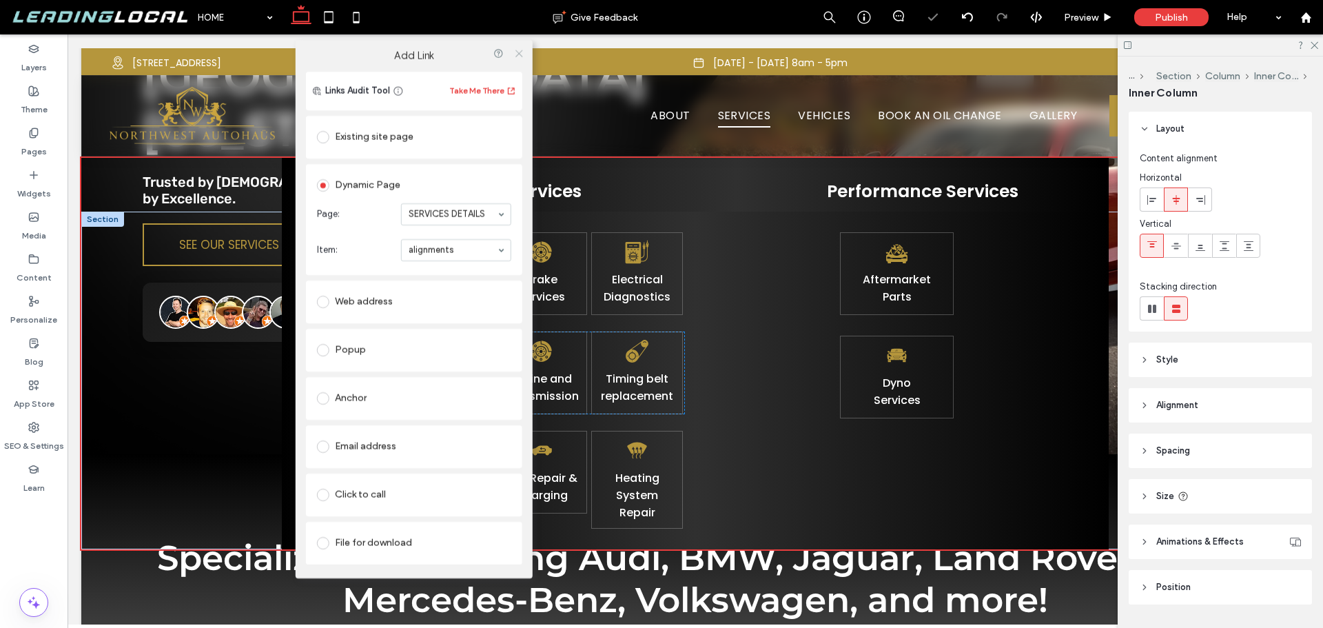
click at [521, 52] on icon at bounding box center [518, 53] width 10 height 10
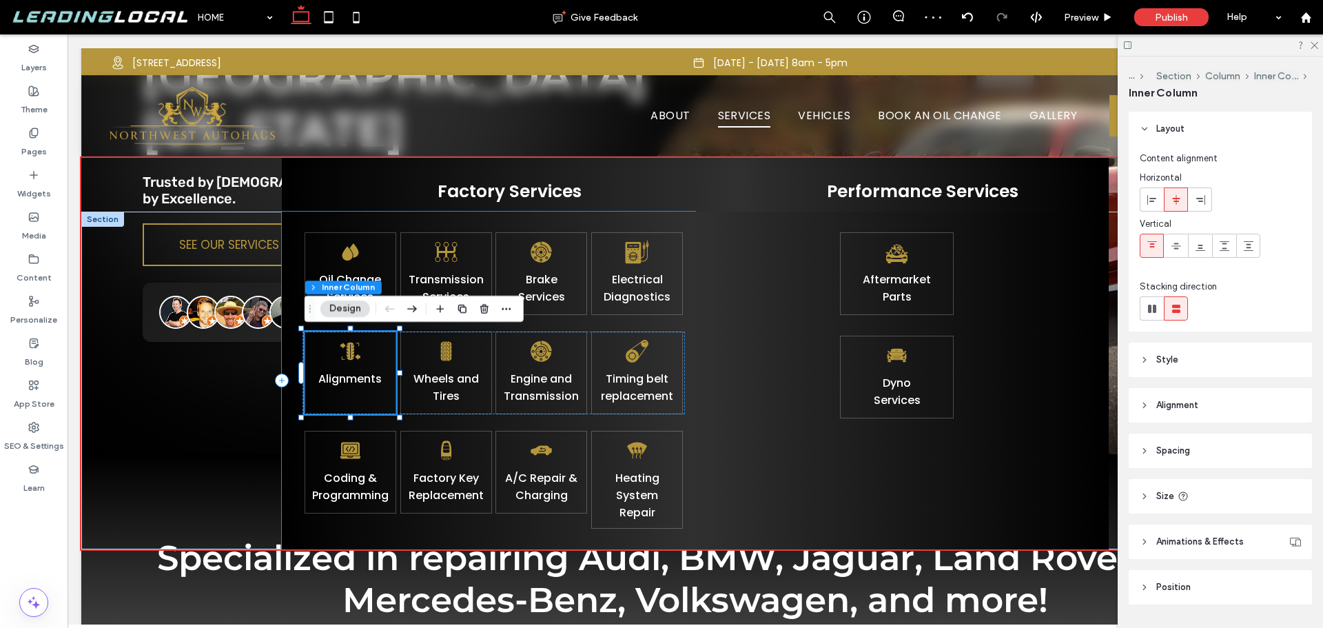
click at [659, 325] on div "Oil Change Services Transmission Services Brake Services Electrical Diagnostics…" at bounding box center [489, 381] width 414 height 338
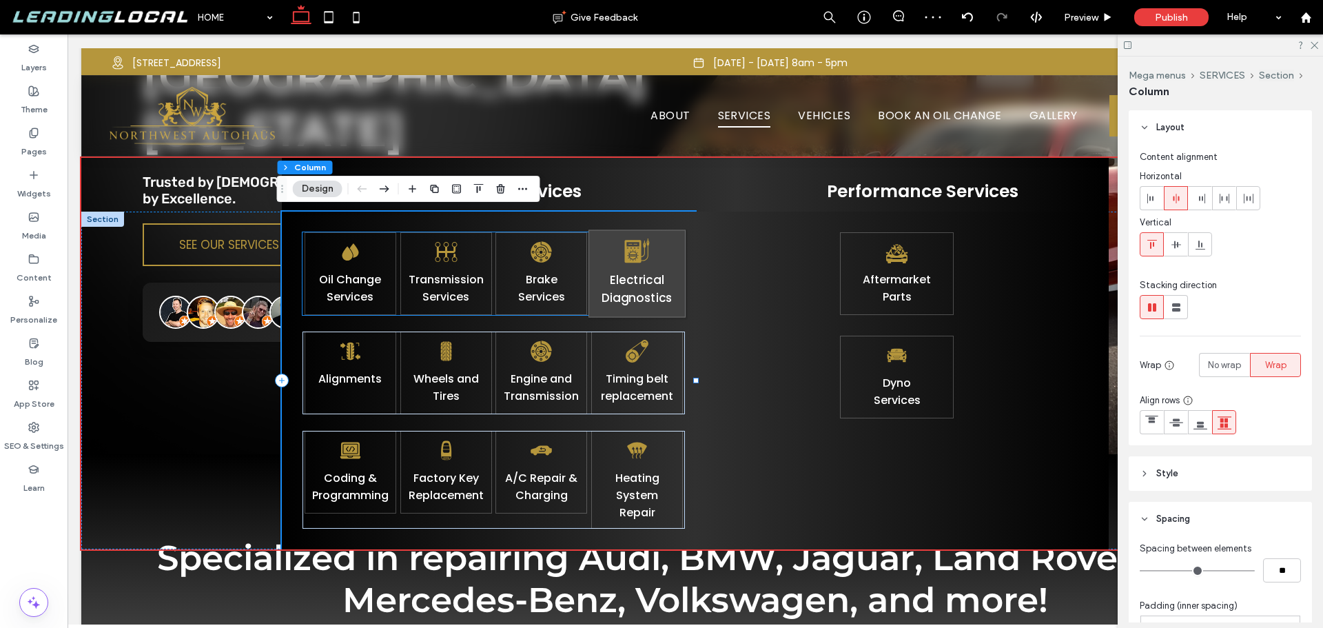
click at [597, 298] on p "Electrical Diagnostics" at bounding box center [637, 289] width 81 height 37
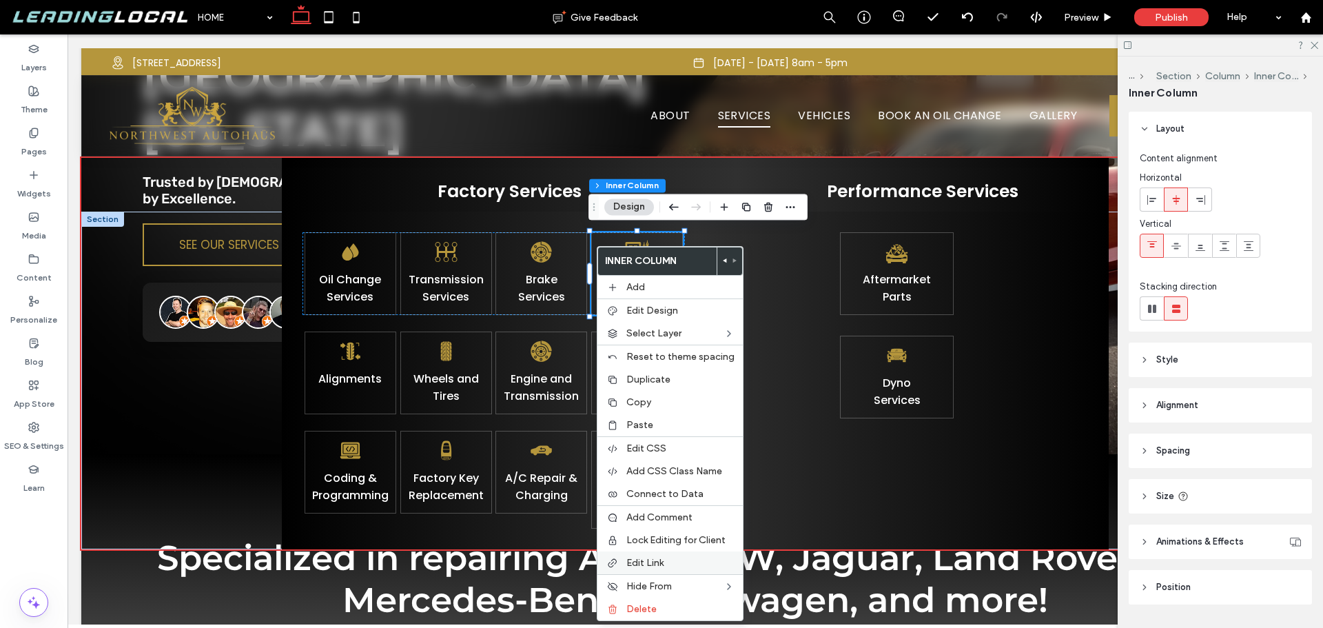
click at [647, 556] on div "Edit Link" at bounding box center [670, 562] width 145 height 23
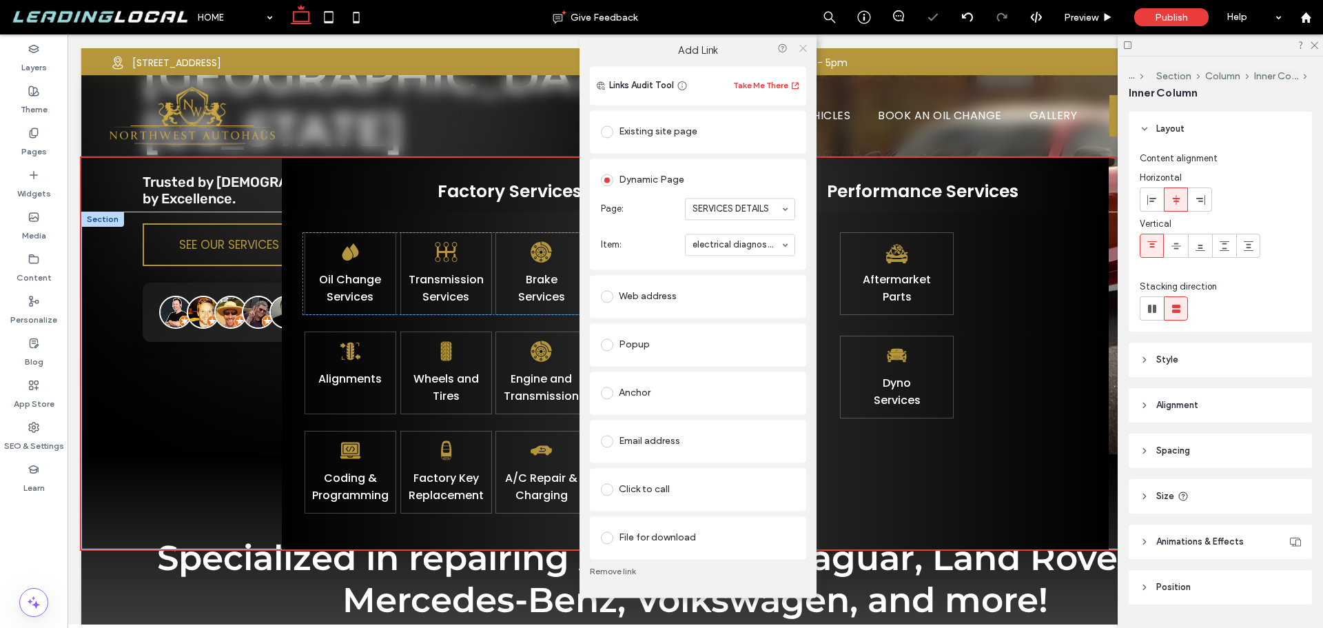
click at [804, 45] on icon at bounding box center [803, 48] width 10 height 10
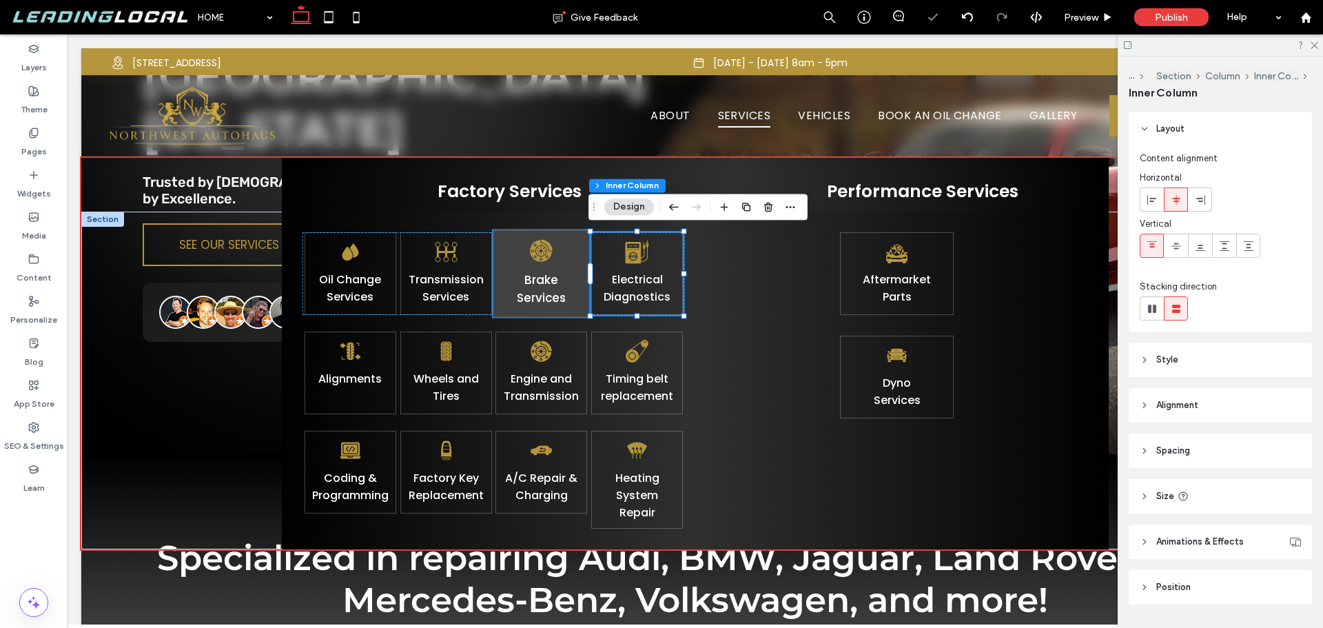
click at [573, 276] on p "Brake Services" at bounding box center [541, 289] width 81 height 37
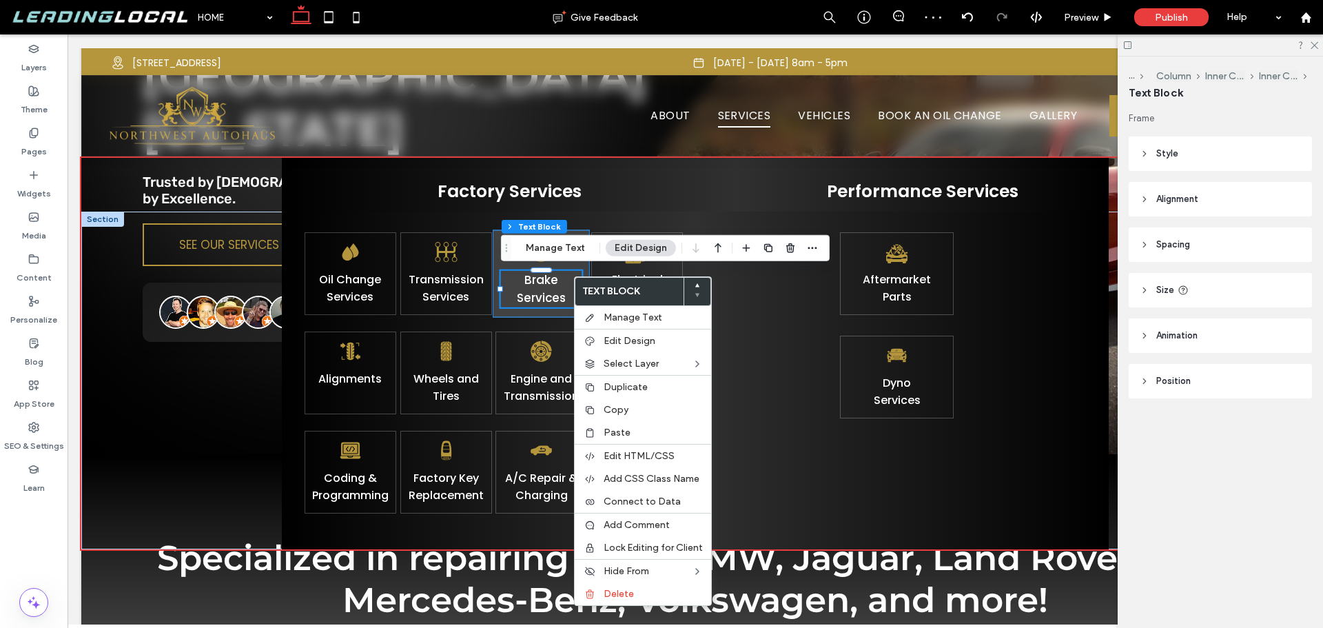
click at [496, 303] on div "Brake Services" at bounding box center [541, 274] width 97 height 88
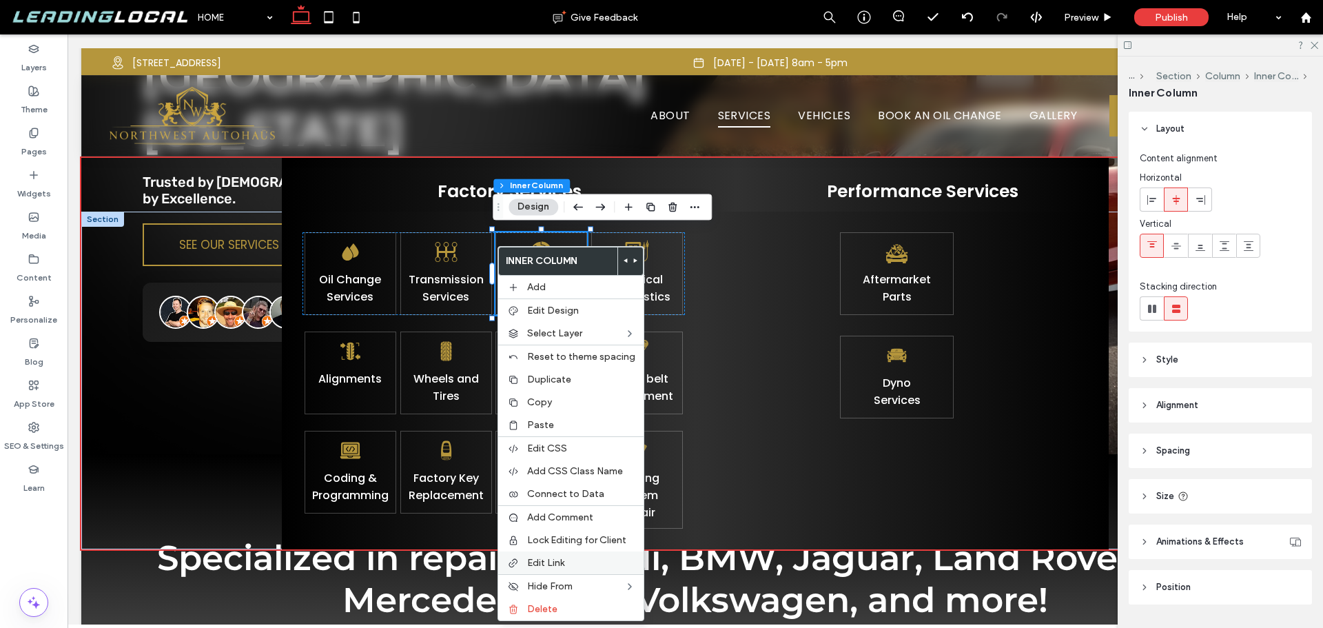
click at [561, 556] on div "Edit Link" at bounding box center [570, 562] width 145 height 23
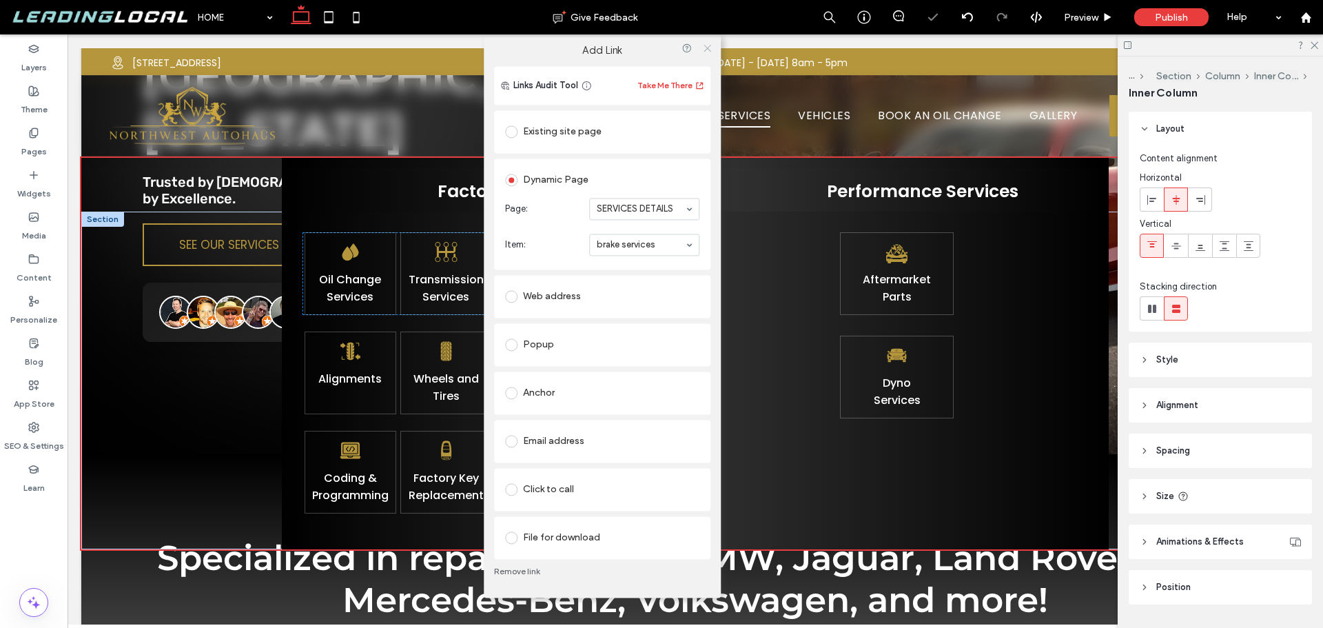
click at [708, 49] on icon at bounding box center [707, 48] width 10 height 10
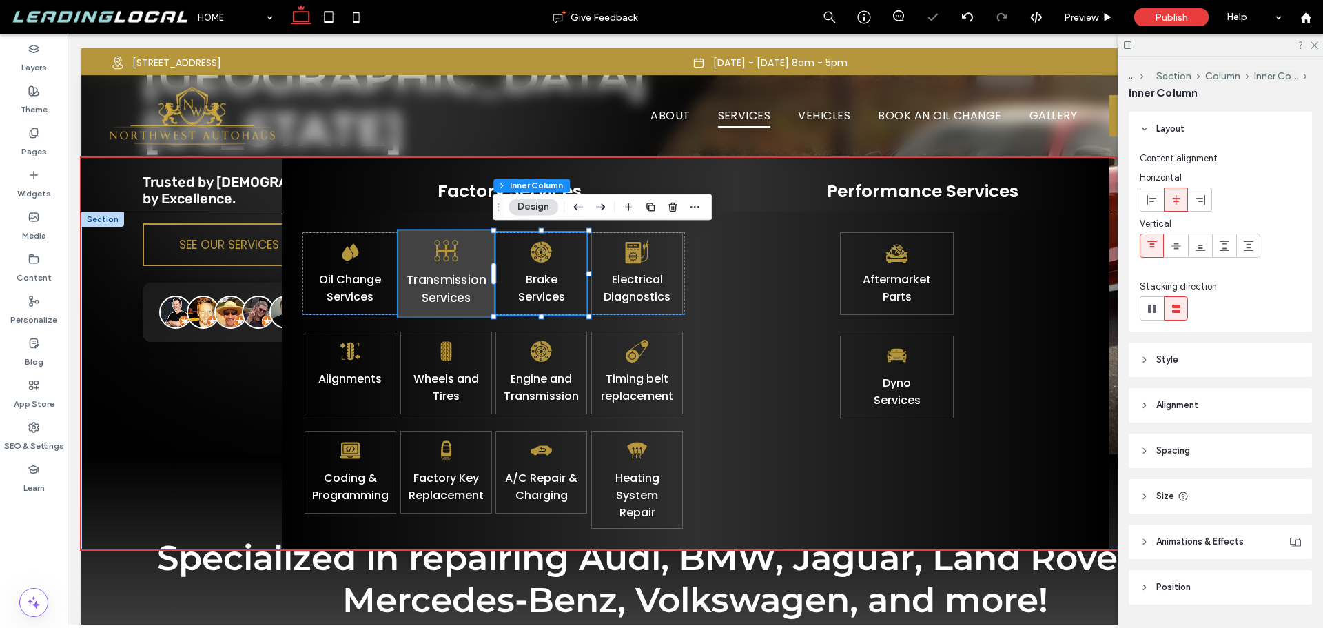
click at [403, 265] on div "Transmission Services" at bounding box center [446, 274] width 97 height 88
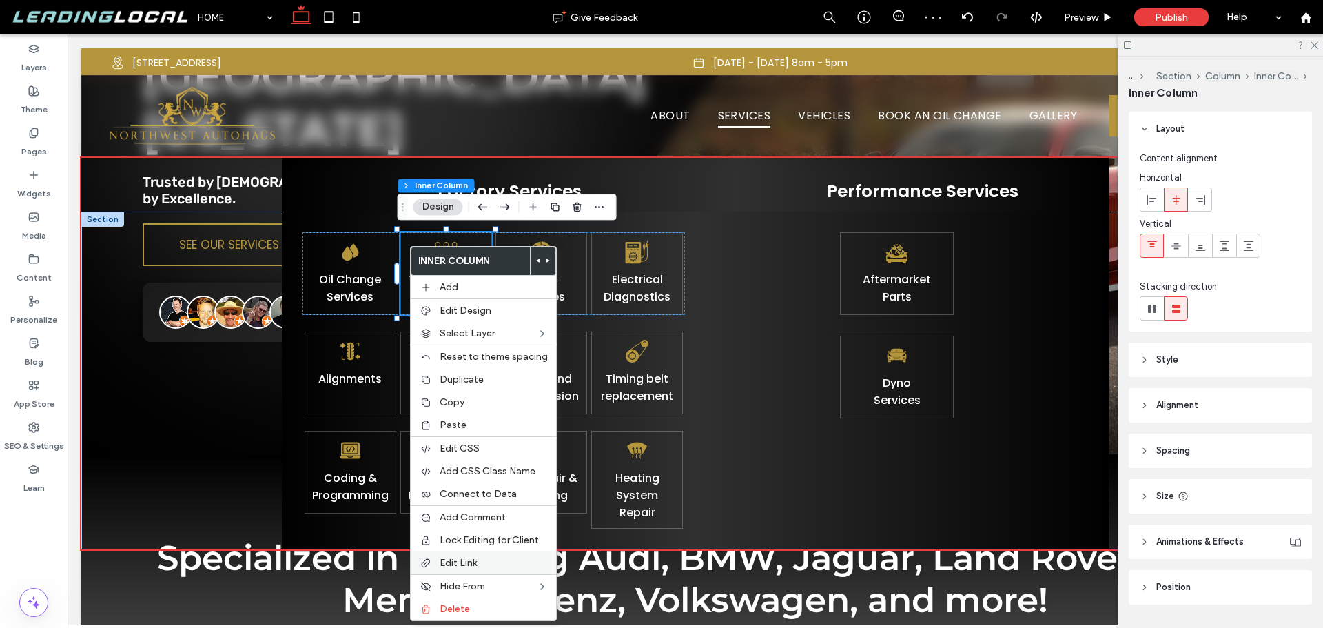
click at [489, 564] on label "Edit Link" at bounding box center [494, 563] width 108 height 12
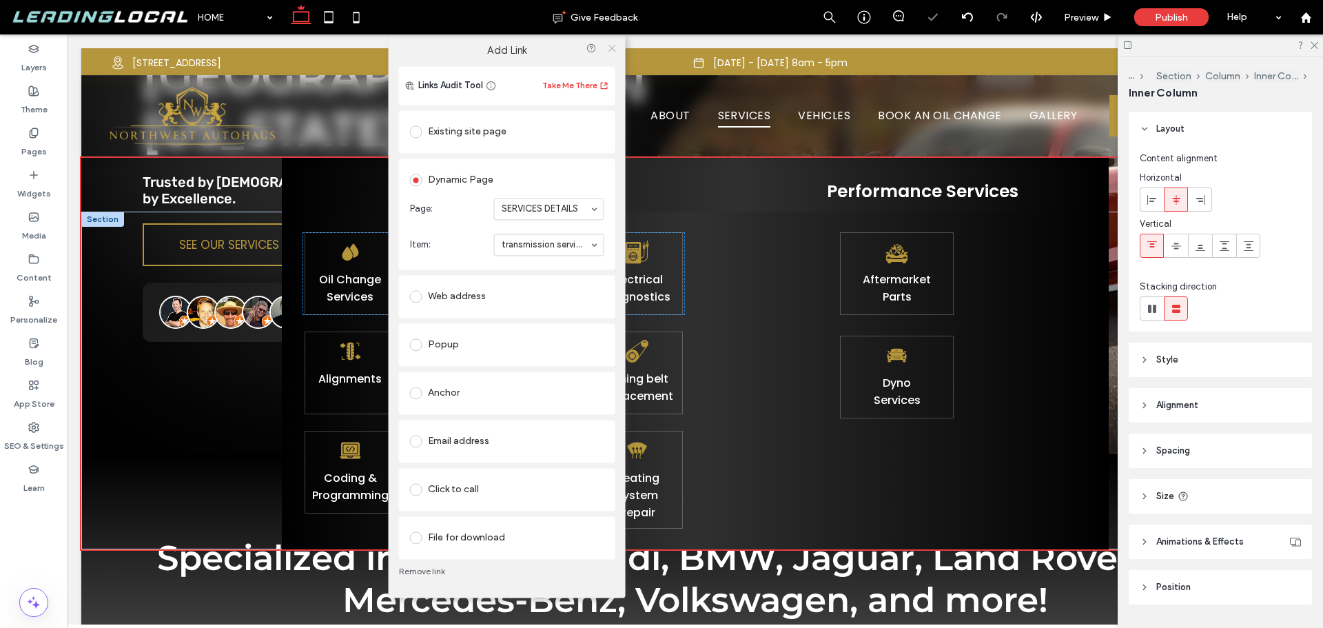
click at [611, 43] on icon at bounding box center [612, 48] width 10 height 10
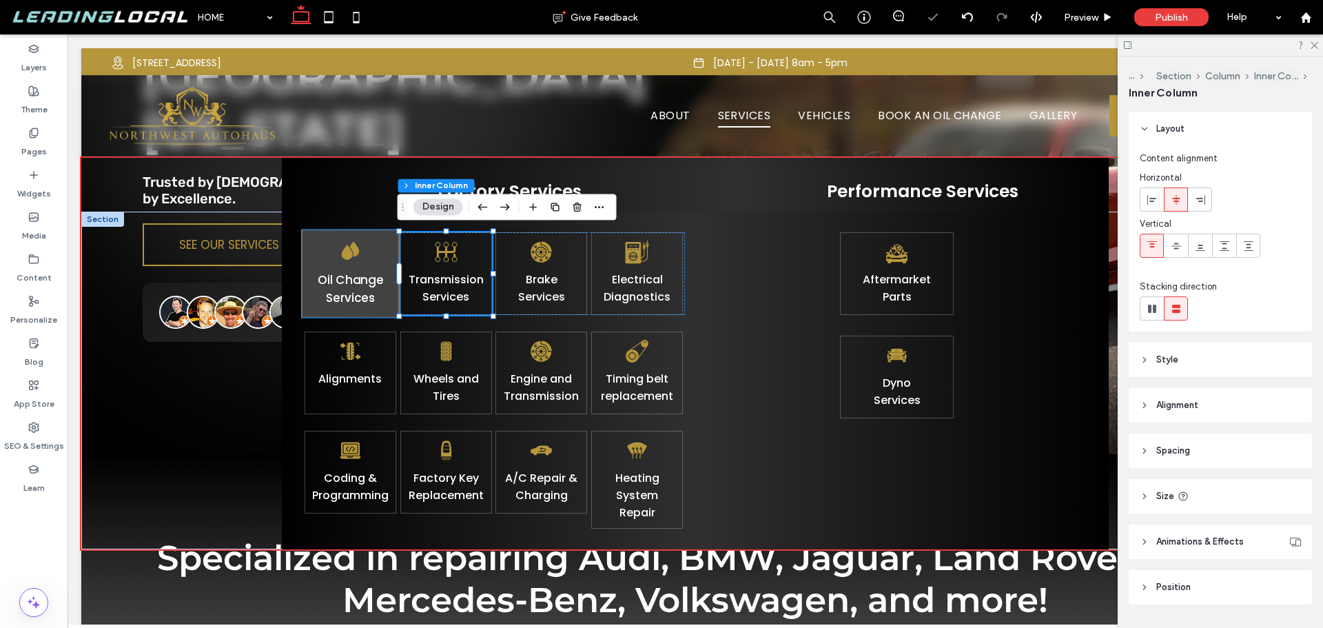
click at [381, 256] on div "Oil Change Services" at bounding box center [350, 274] width 97 height 88
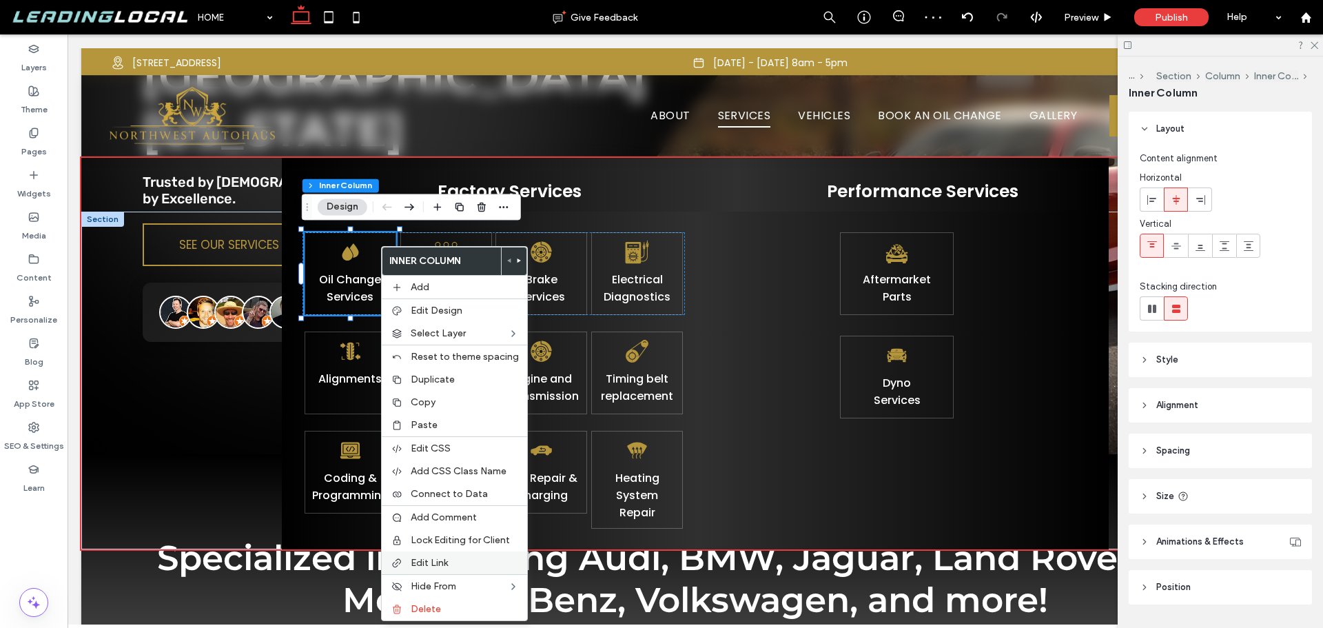
click at [448, 553] on div "Edit Link" at bounding box center [454, 562] width 145 height 23
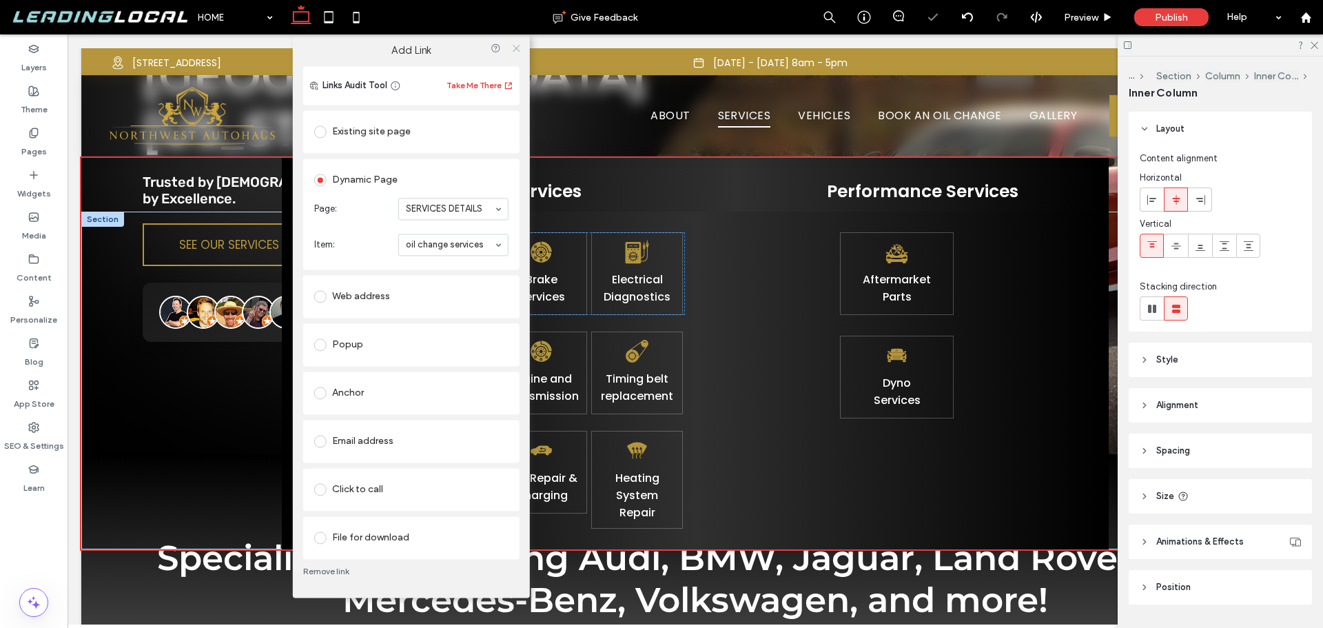
click at [514, 48] on icon at bounding box center [516, 48] width 10 height 10
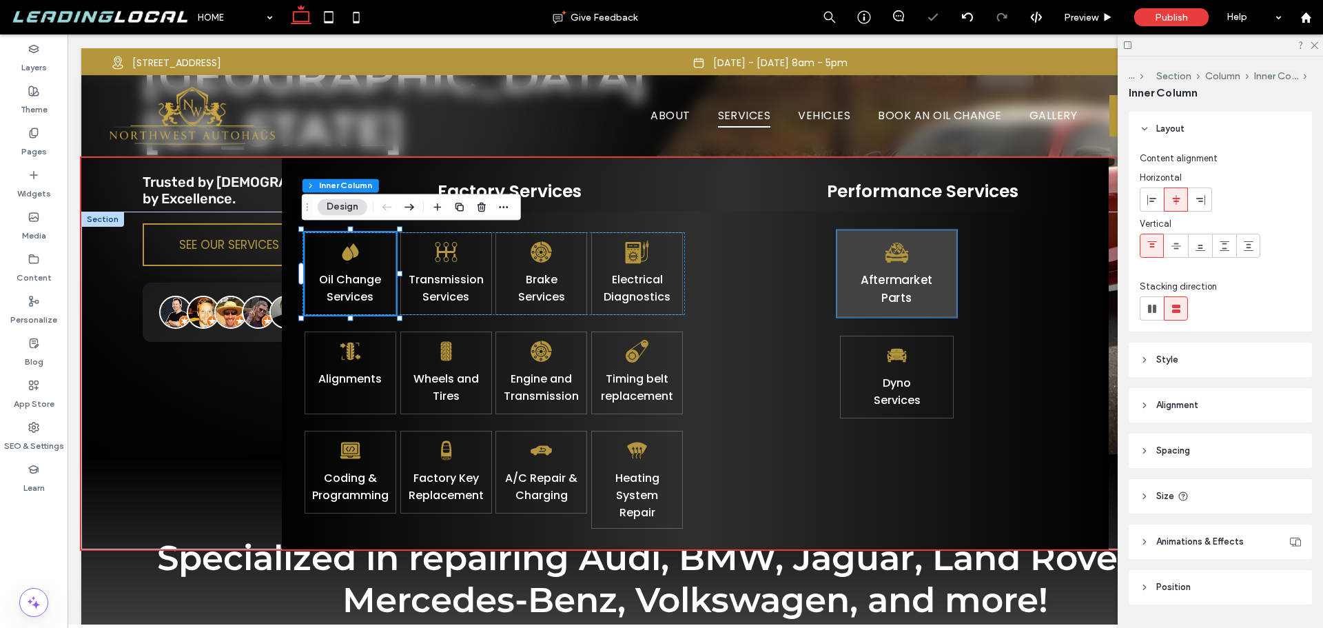
click at [870, 305] on div "Aftermarket Parts" at bounding box center [897, 274] width 121 height 88
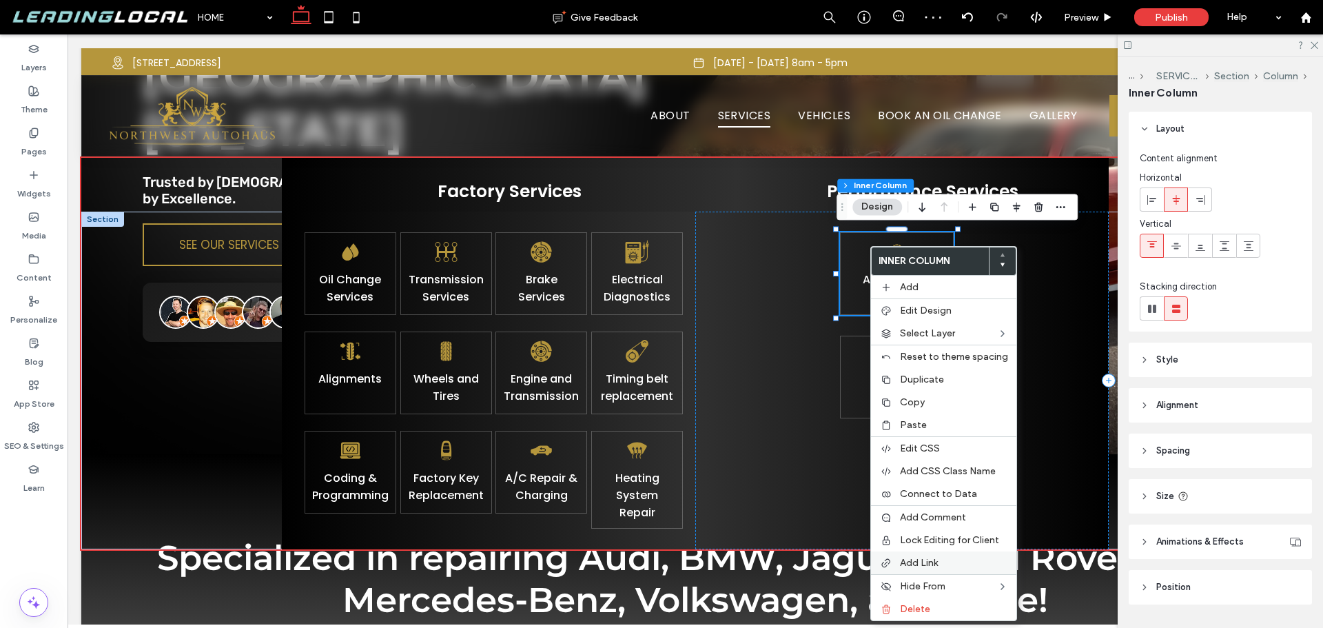
click at [944, 557] on label "Add Link" at bounding box center [954, 563] width 108 height 12
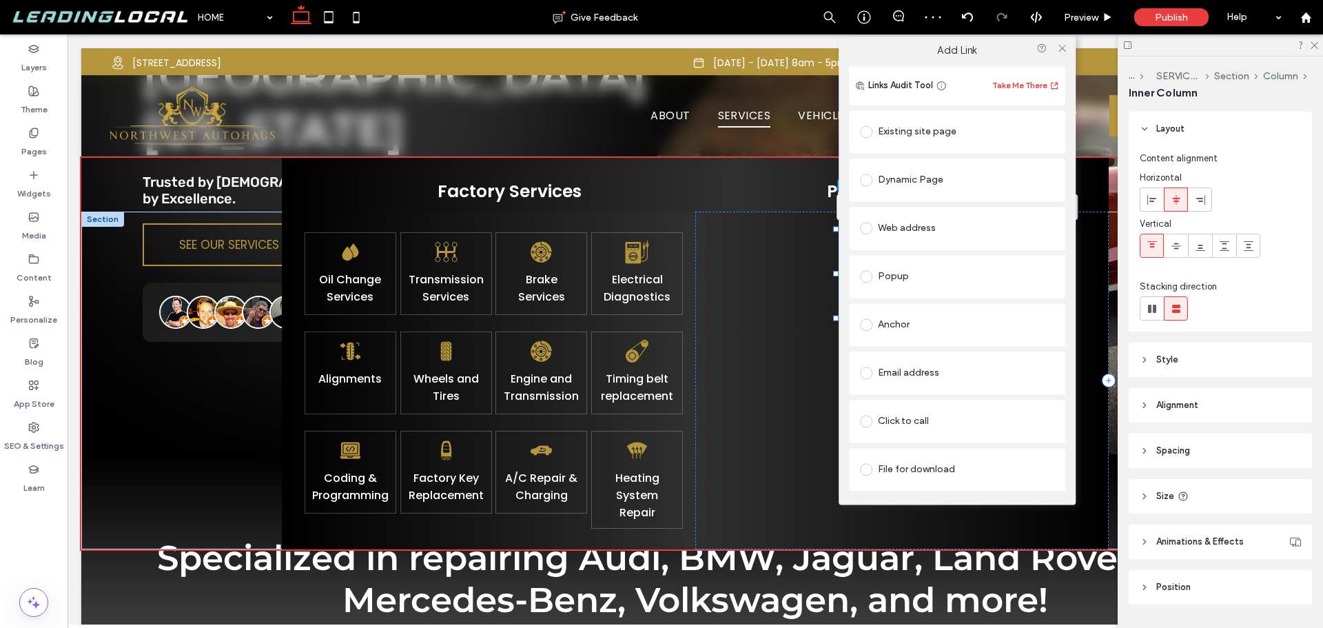
click at [914, 182] on div "Dynamic Page" at bounding box center [957, 180] width 194 height 22
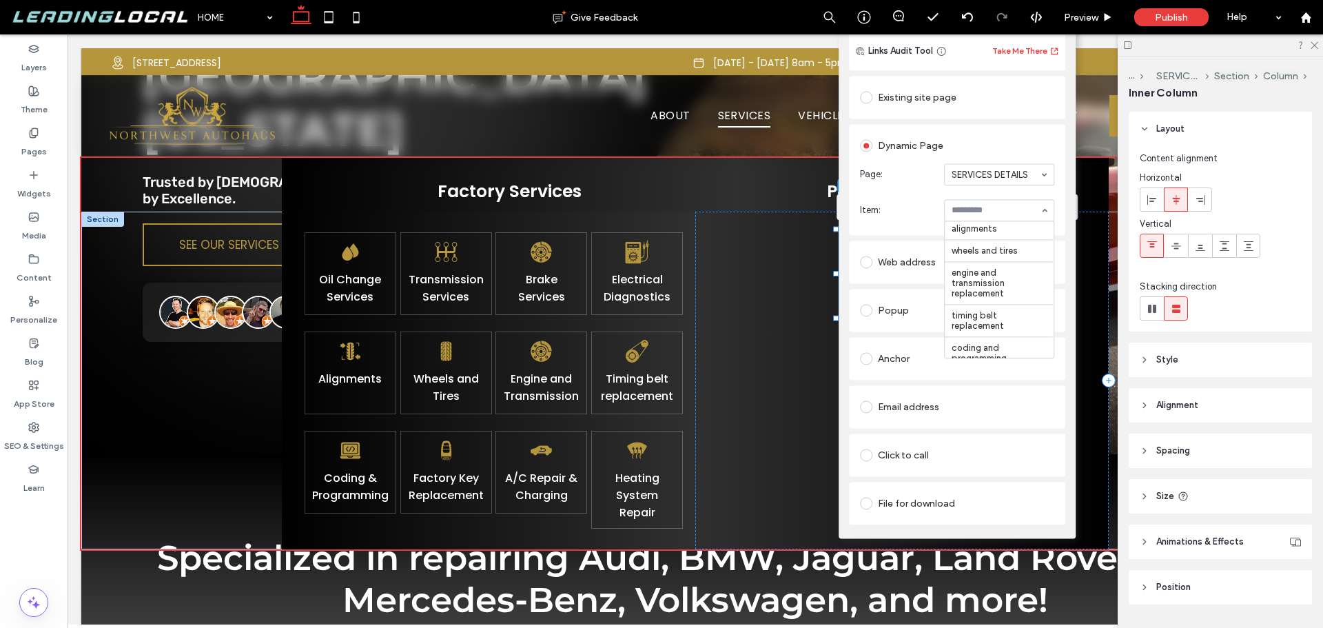
scroll to position [71, 0]
click at [913, 99] on div "Existing site page" at bounding box center [957, 97] width 194 height 22
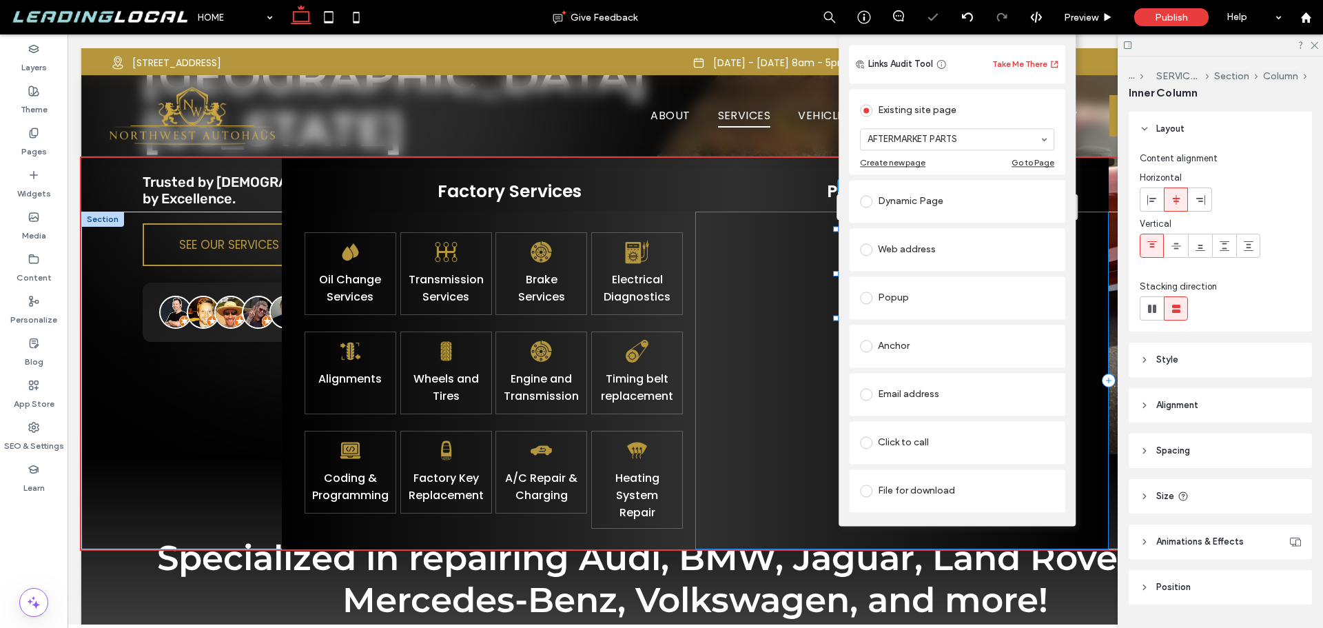
click at [771, 317] on div "Aftermarket Parts Dyno ﻿ S ervices" at bounding box center [902, 381] width 414 height 338
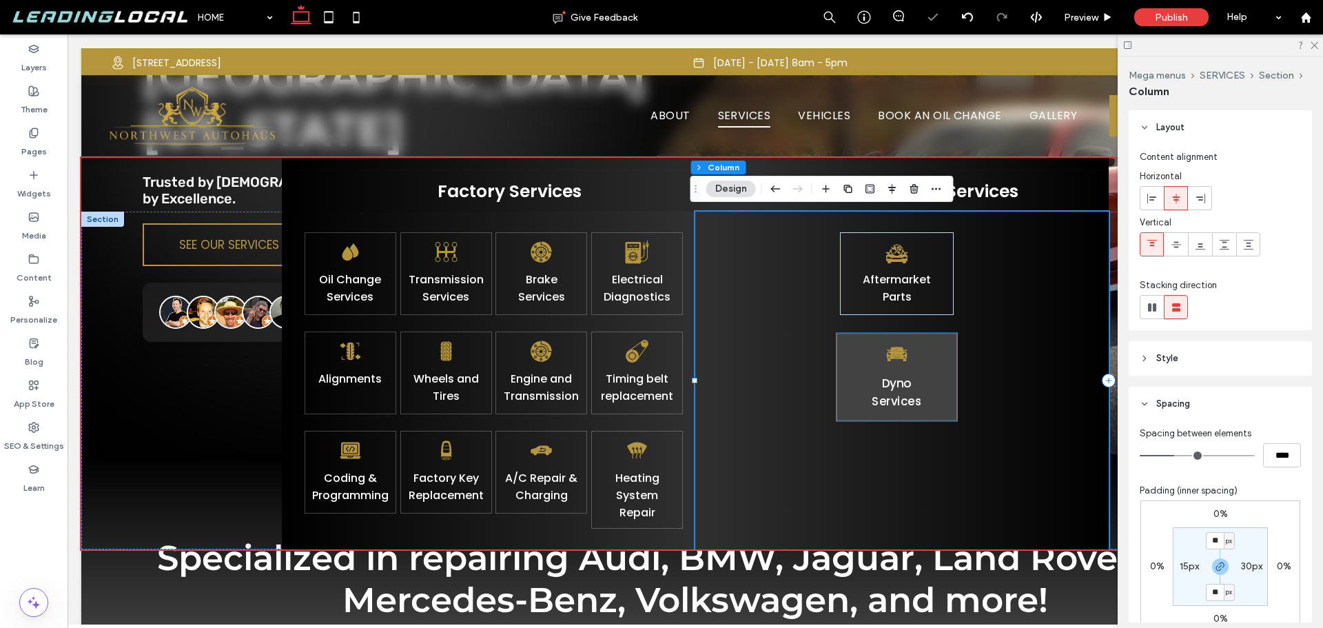
click at [848, 369] on div "Dyno ﻿ S ervices" at bounding box center [897, 377] width 121 height 88
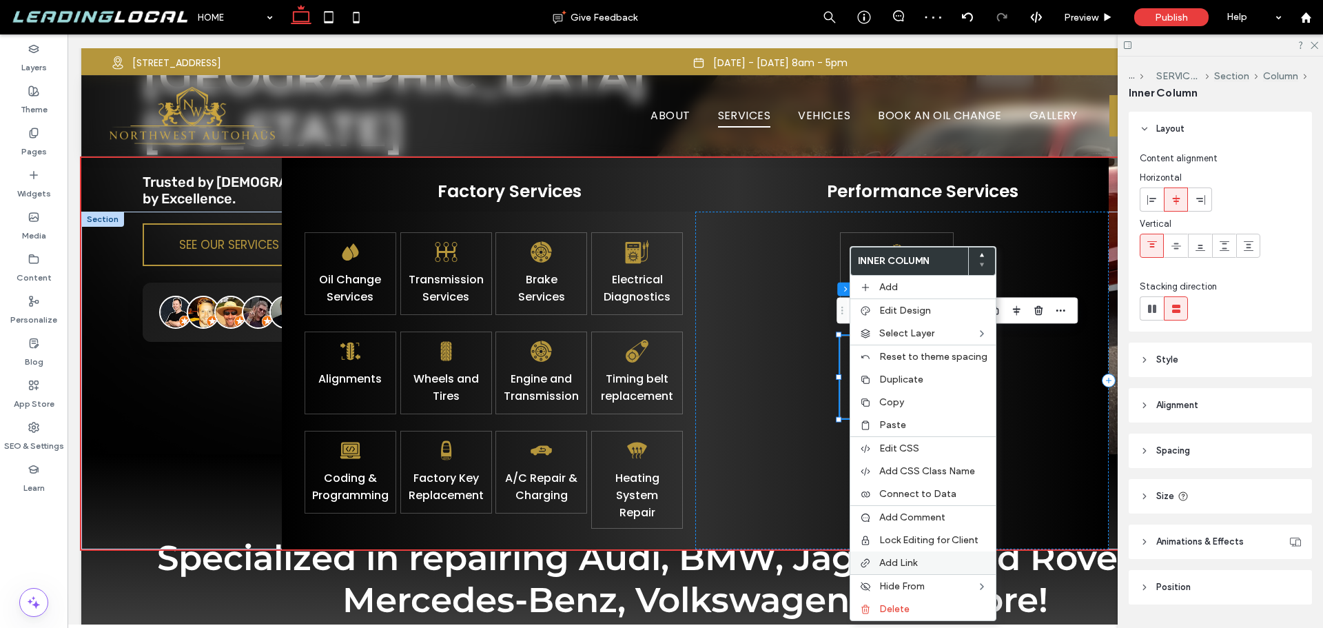
click at [919, 562] on label "Add Link" at bounding box center [933, 563] width 108 height 12
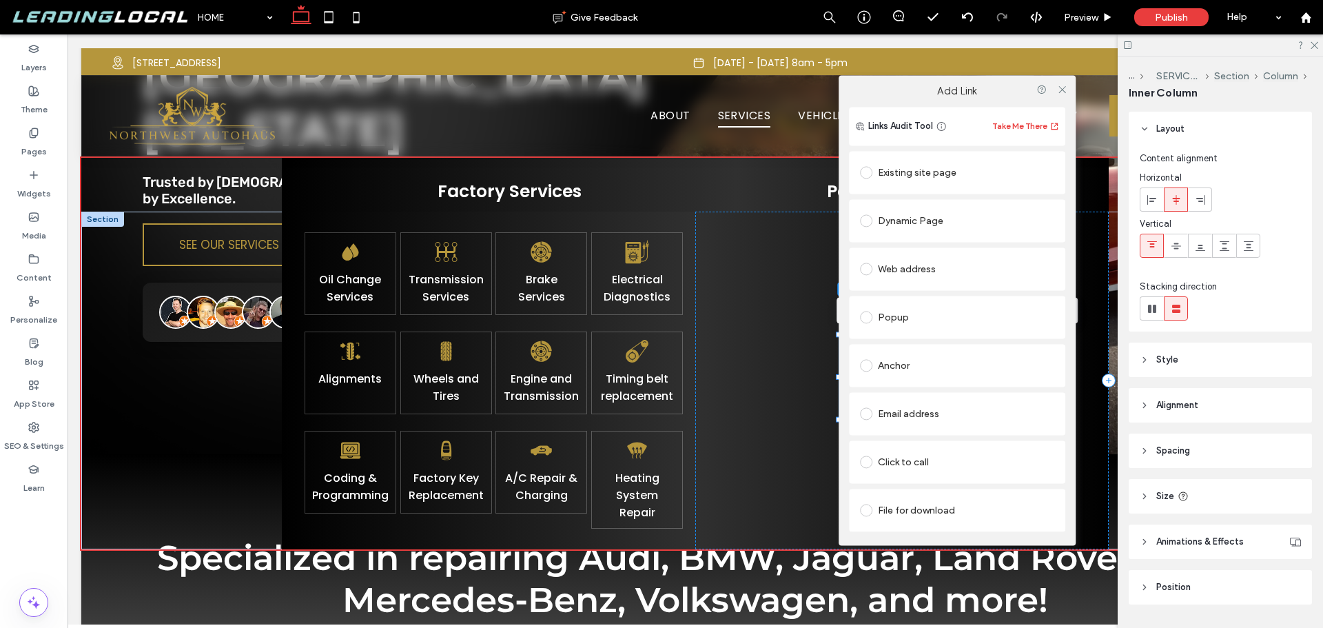
click at [955, 170] on div "Existing site page" at bounding box center [957, 172] width 194 height 22
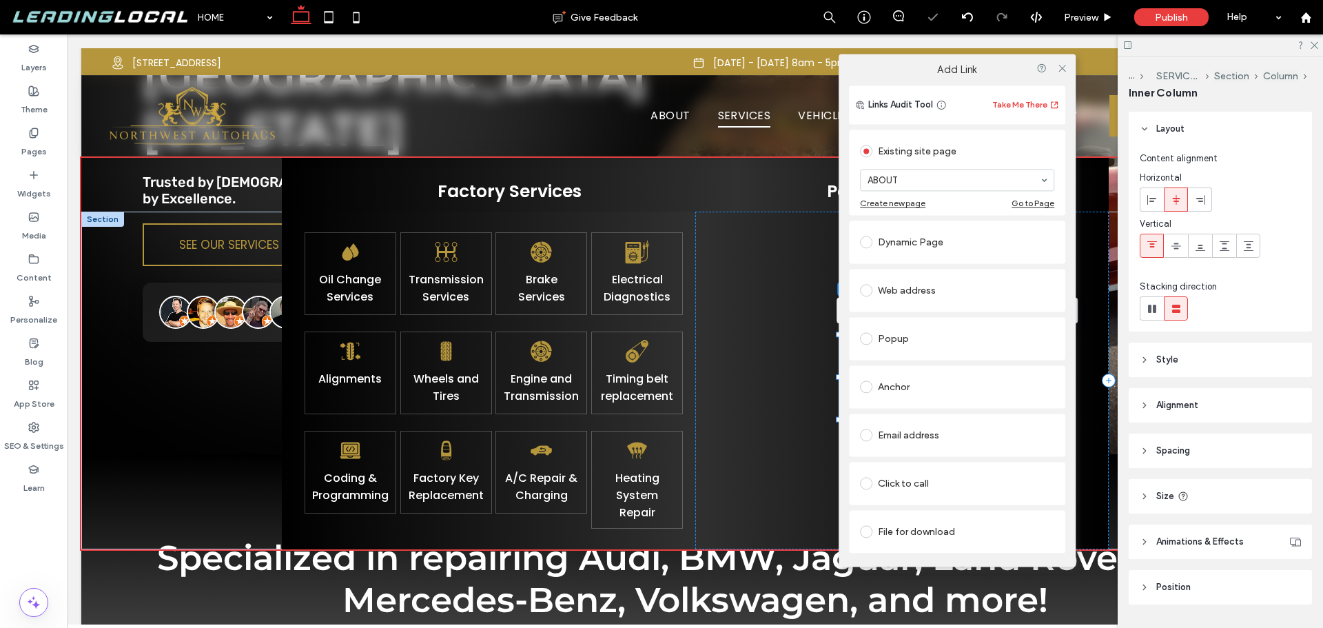
drag, startPoint x: 1043, startPoint y: 218, endPoint x: 1040, endPoint y: 242, distance: 23.6
click at [1004, 184] on input at bounding box center [954, 180] width 172 height 10
click at [751, 290] on div "Aftermarket Parts Dyno ﻿ S ervices" at bounding box center [902, 381] width 414 height 338
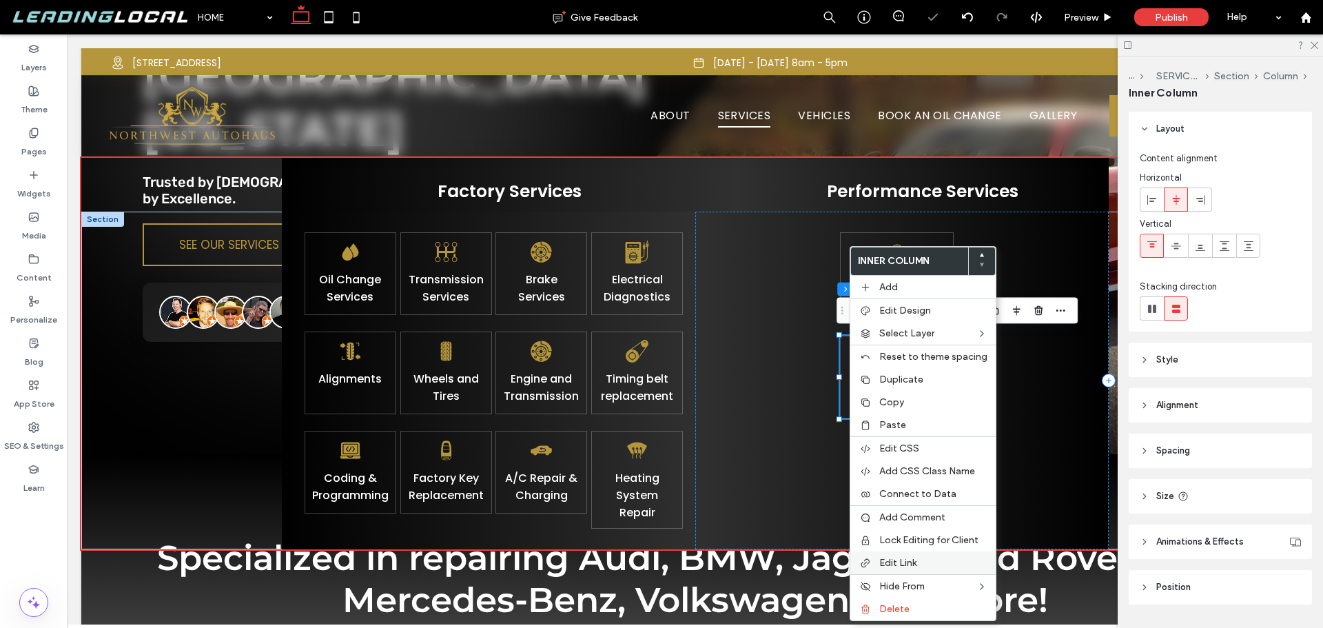
click at [905, 567] on span "Edit Link" at bounding box center [897, 563] width 37 height 12
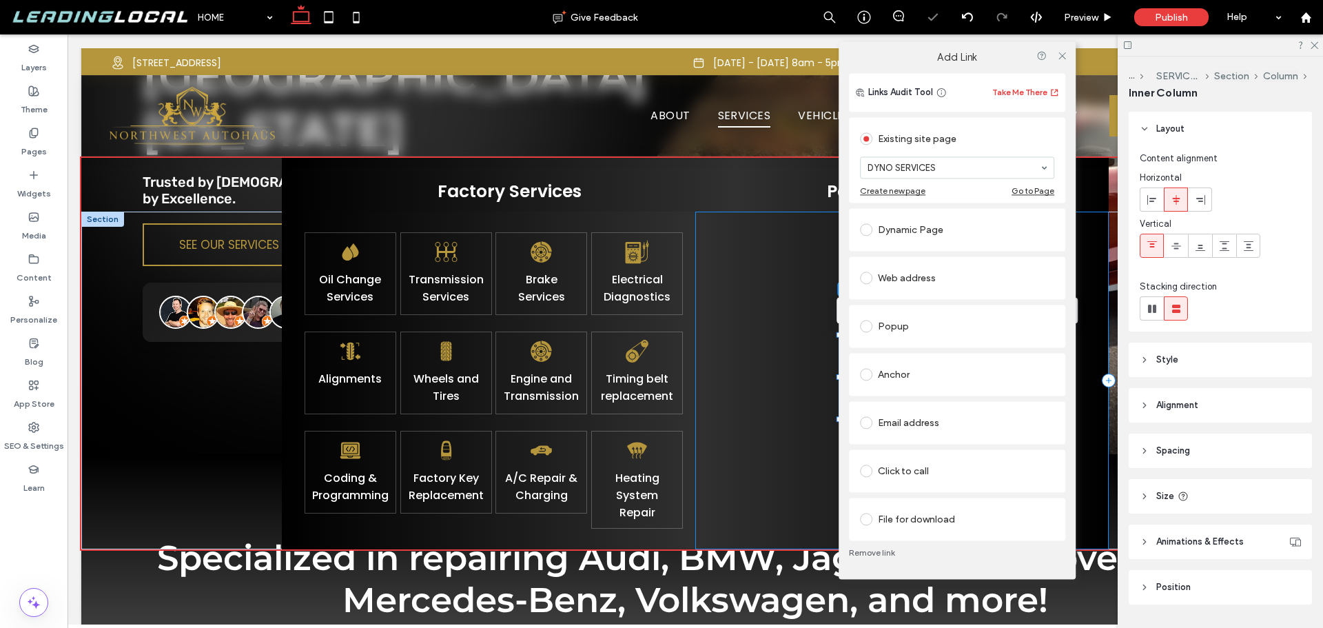
click at [779, 263] on div "Aftermarket Parts Dyno ﻿ S ervices" at bounding box center [902, 381] width 414 height 338
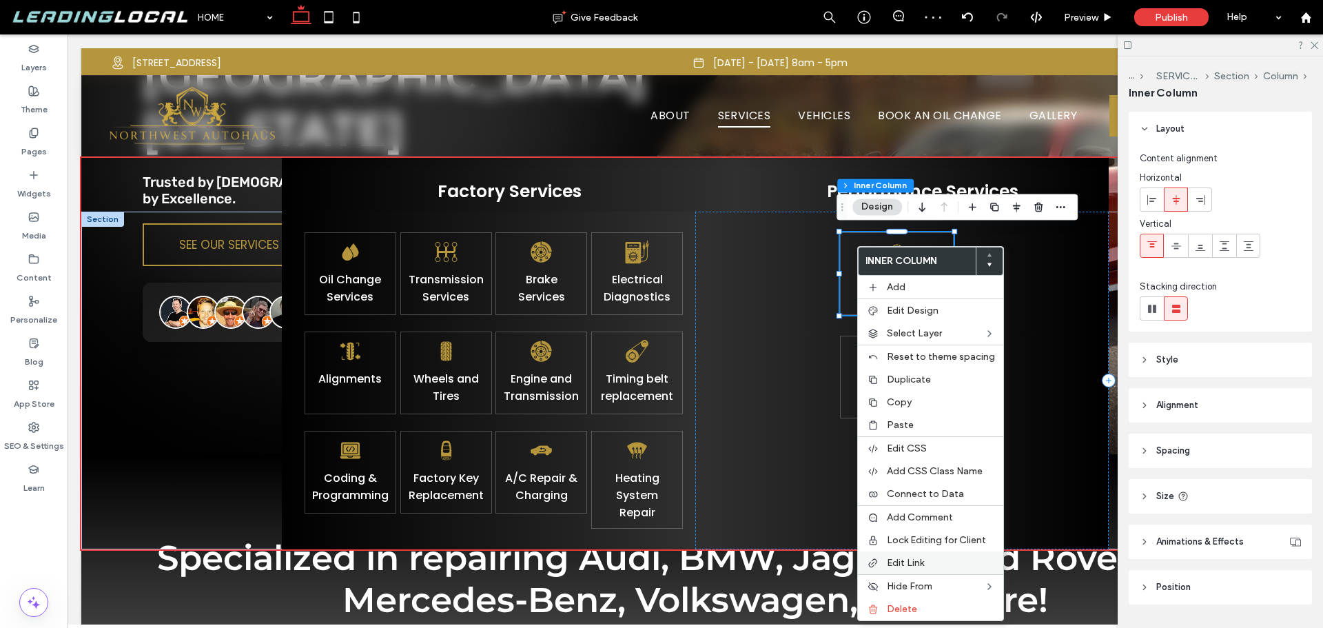
click at [923, 569] on div "Edit Link" at bounding box center [930, 562] width 145 height 23
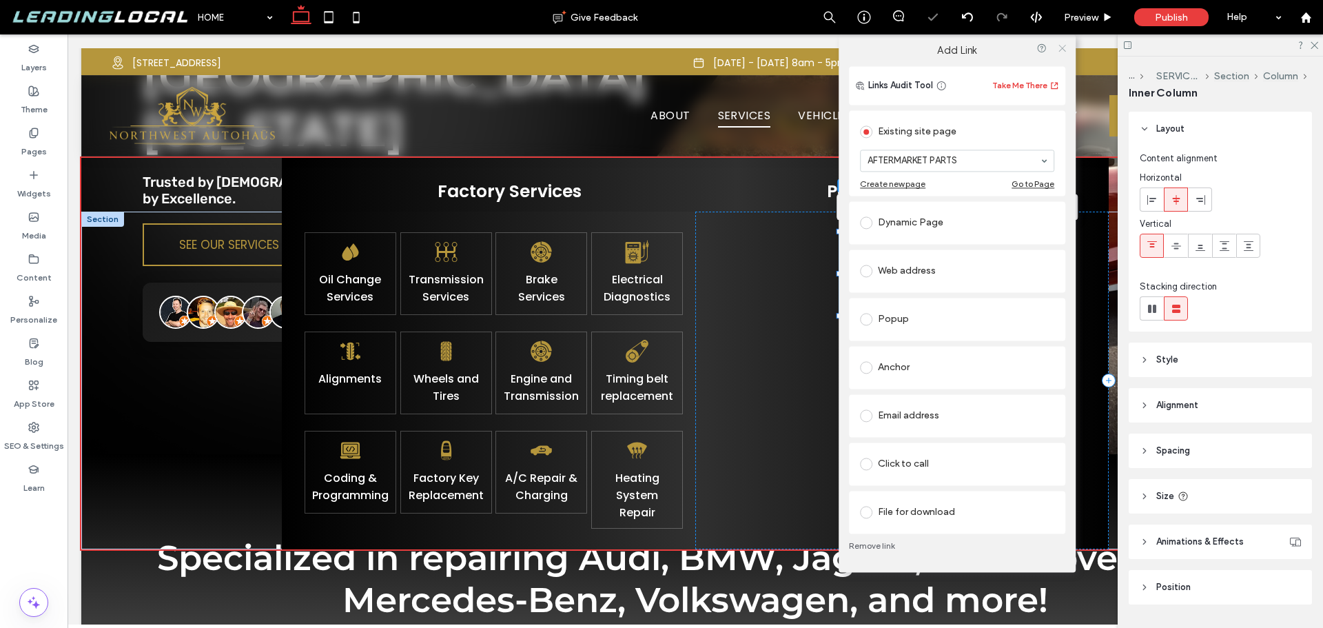
click at [1059, 50] on icon at bounding box center [1062, 48] width 10 height 10
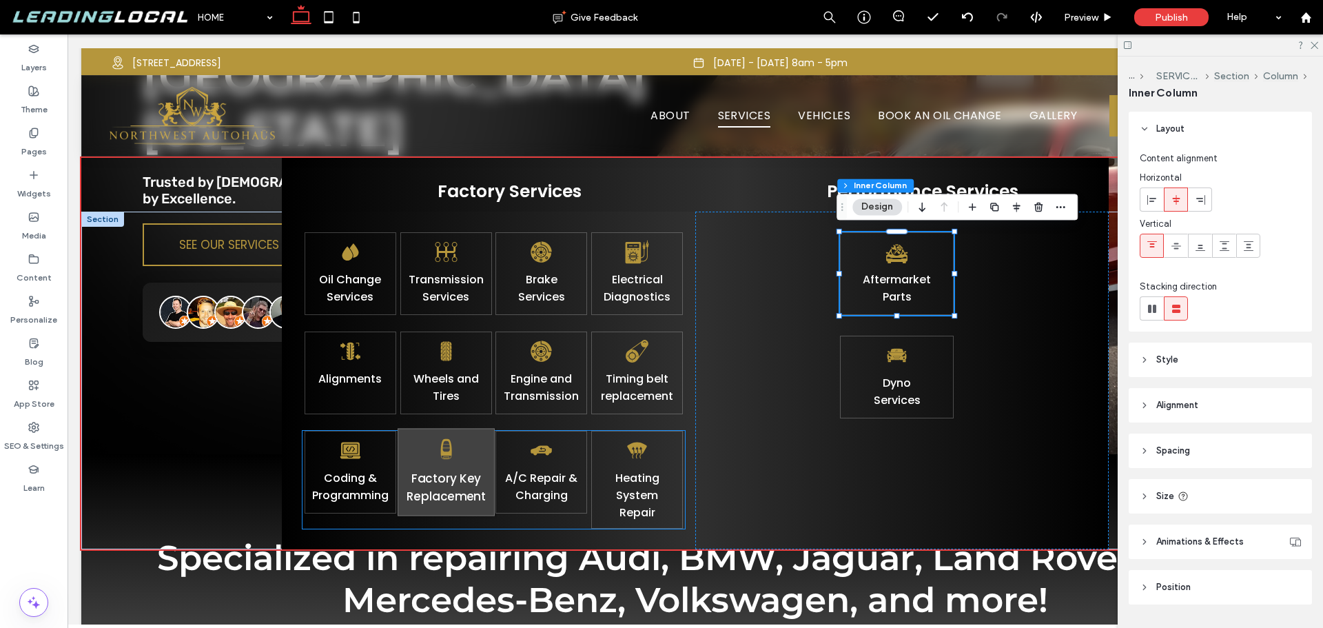
click at [449, 499] on link "Factory Key Replacement" at bounding box center [446, 487] width 80 height 35
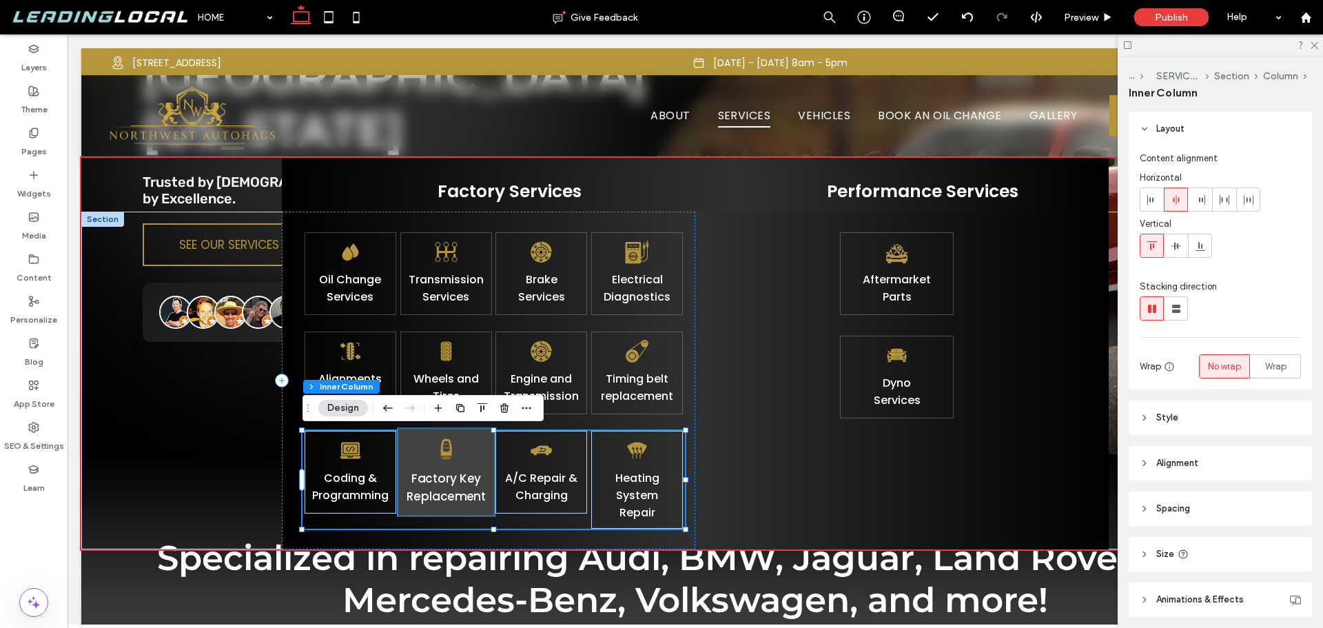
click at [485, 512] on div "Factory Key Replacement" at bounding box center [446, 472] width 97 height 88
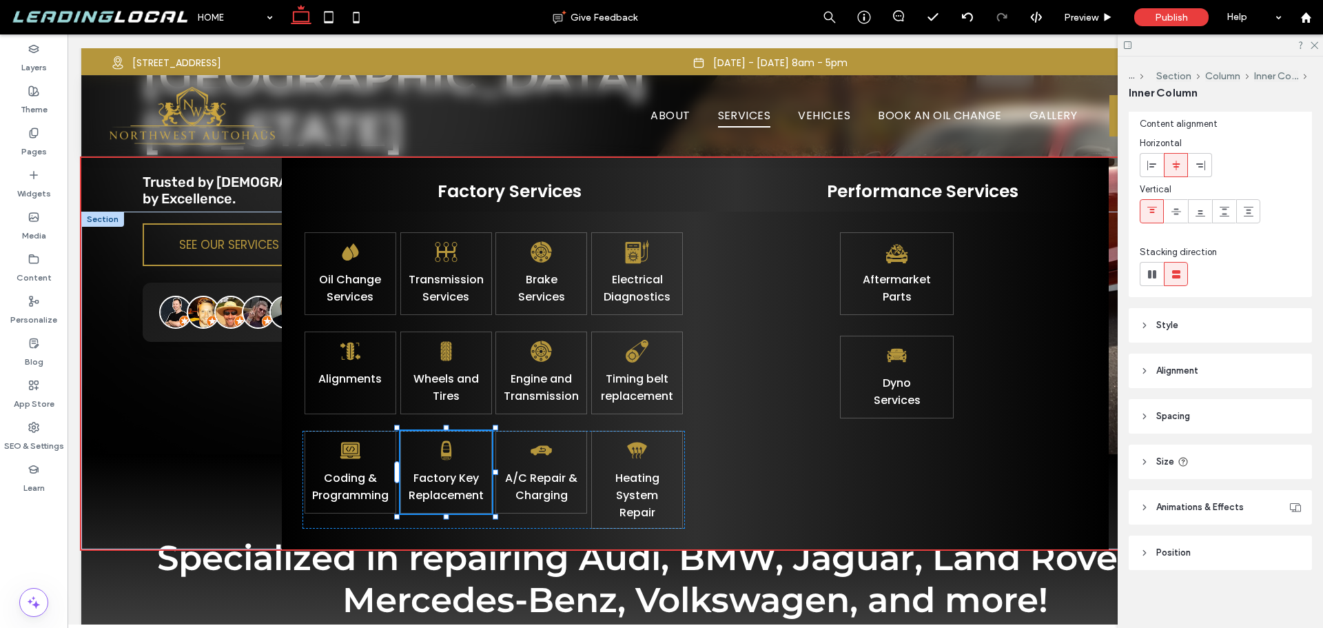
scroll to position [37, 0]
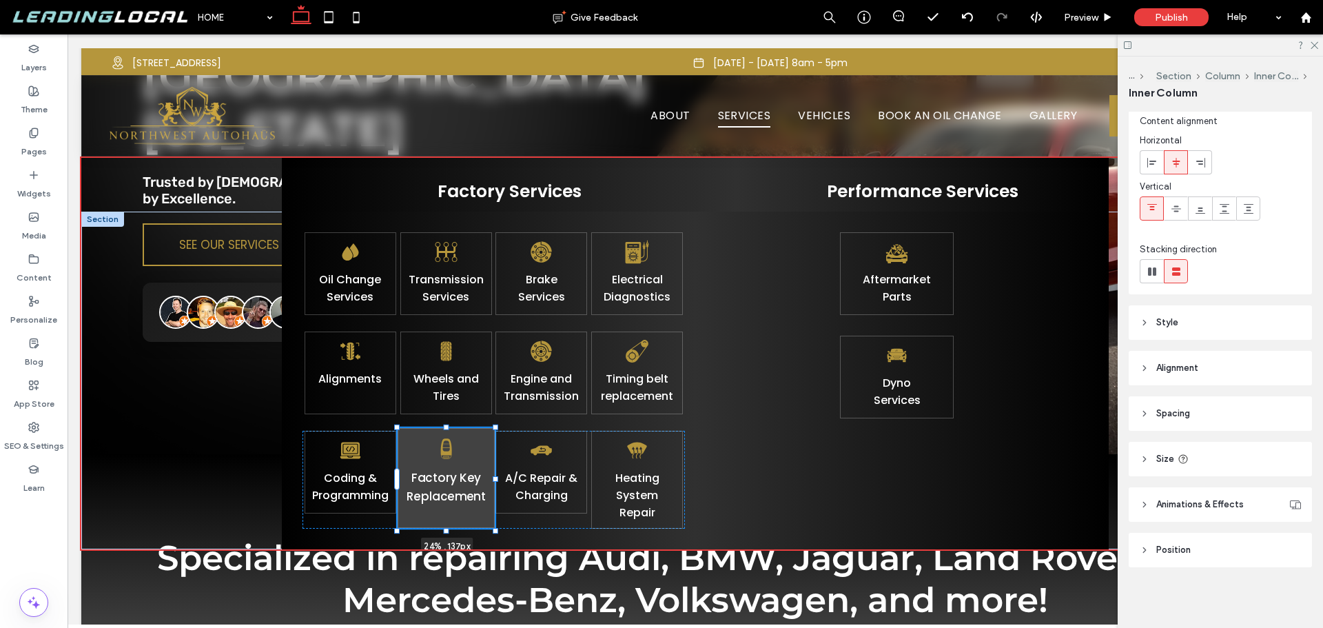
drag, startPoint x: 447, startPoint y: 516, endPoint x: 449, endPoint y: 527, distance: 11.8
click at [449, 527] on div "Oil Change Services Transmission Services Brake Services Electrical Diagnostics…" at bounding box center [695, 381] width 827 height 338
type input "***"
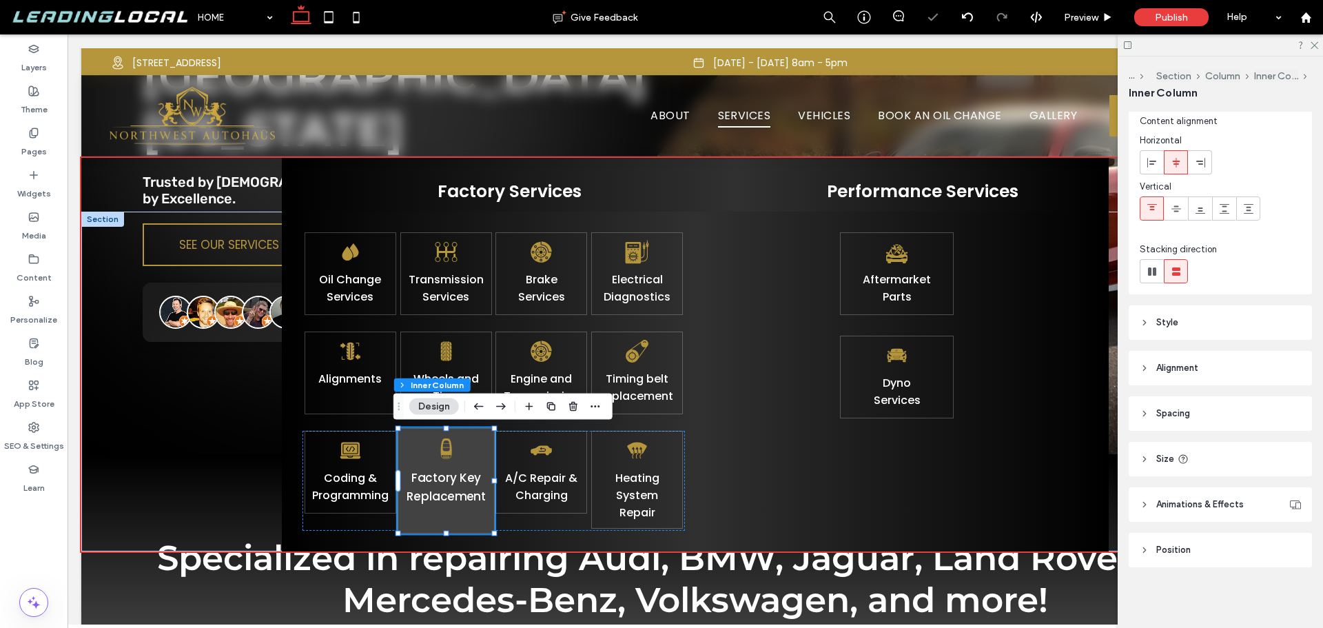
click at [459, 520] on div "Factory Key Replacement 24% , 137px" at bounding box center [446, 481] width 97 height 106
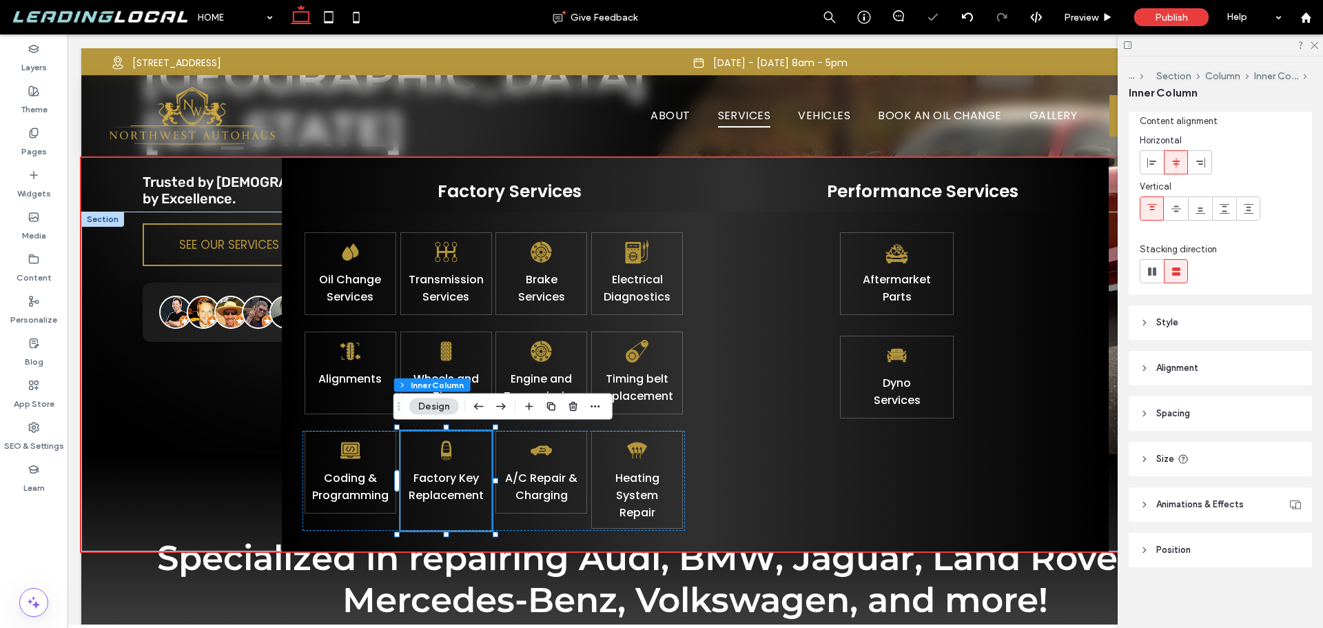
click at [1225, 449] on header "Size" at bounding box center [1220, 459] width 183 height 34
type input "***"
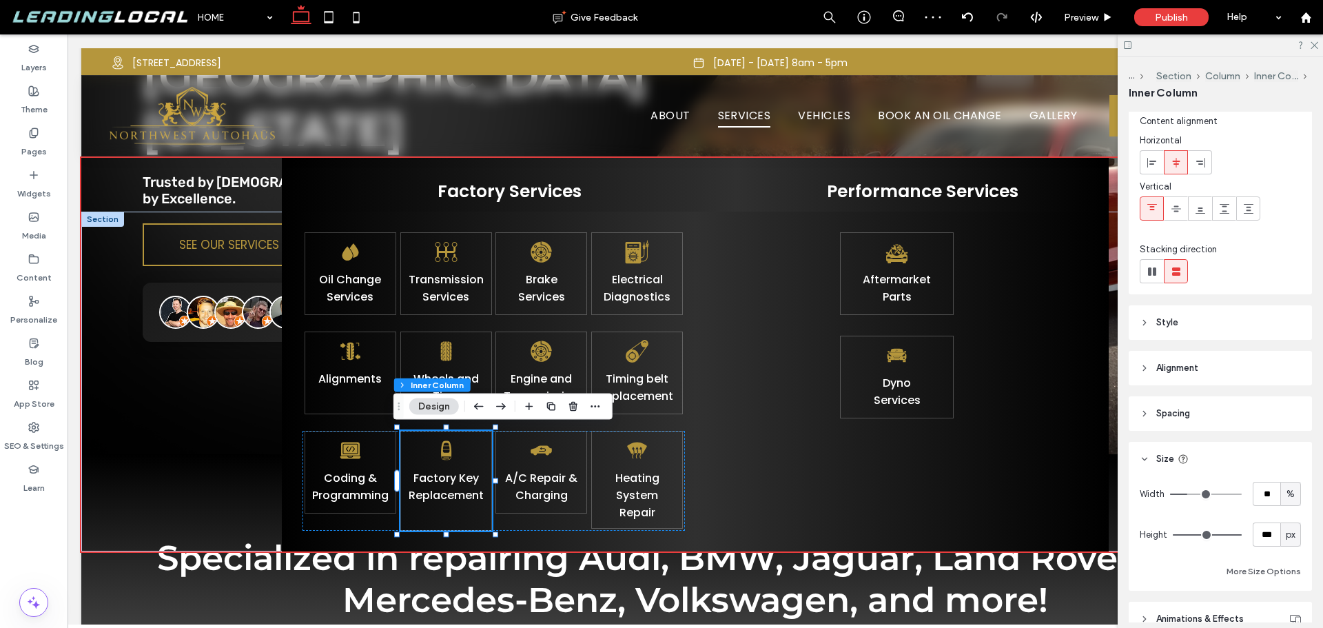
type input "***"
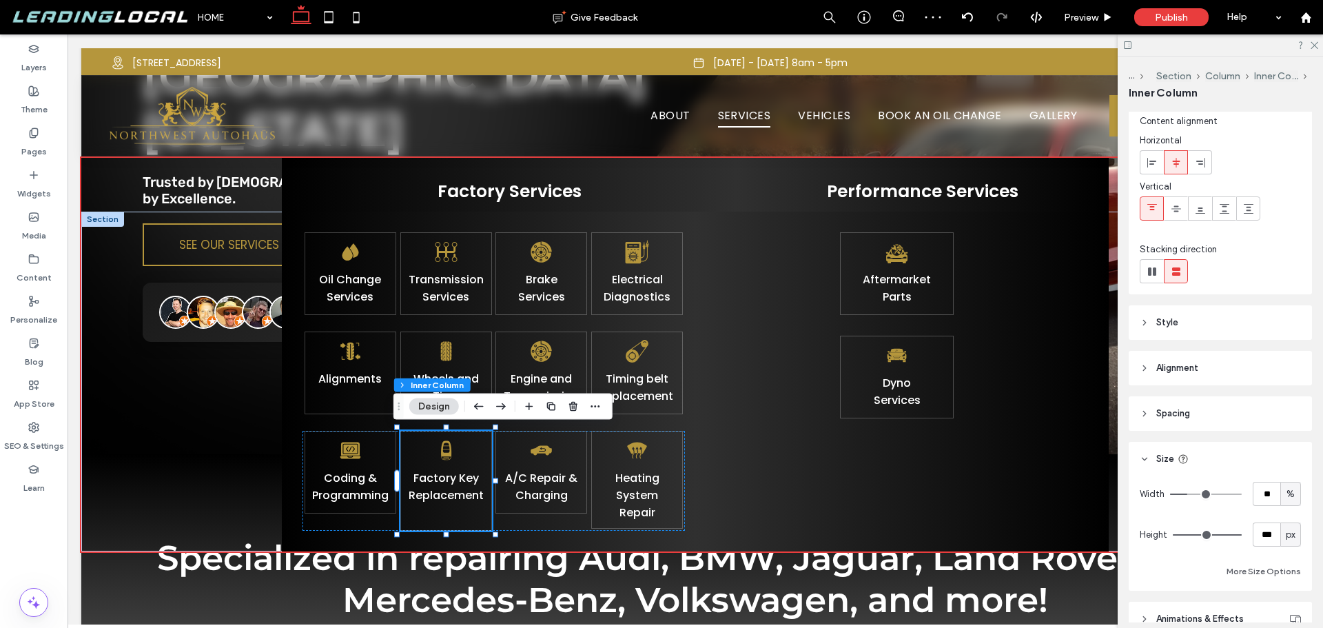
type input "***"
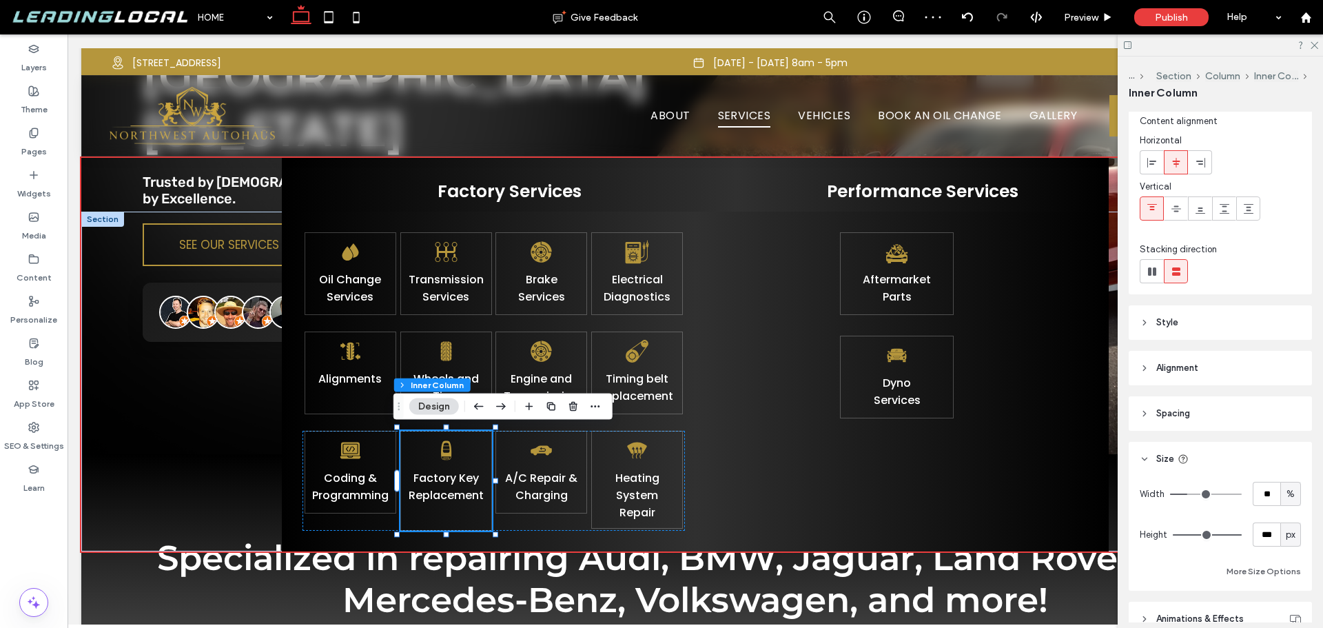
type input "***"
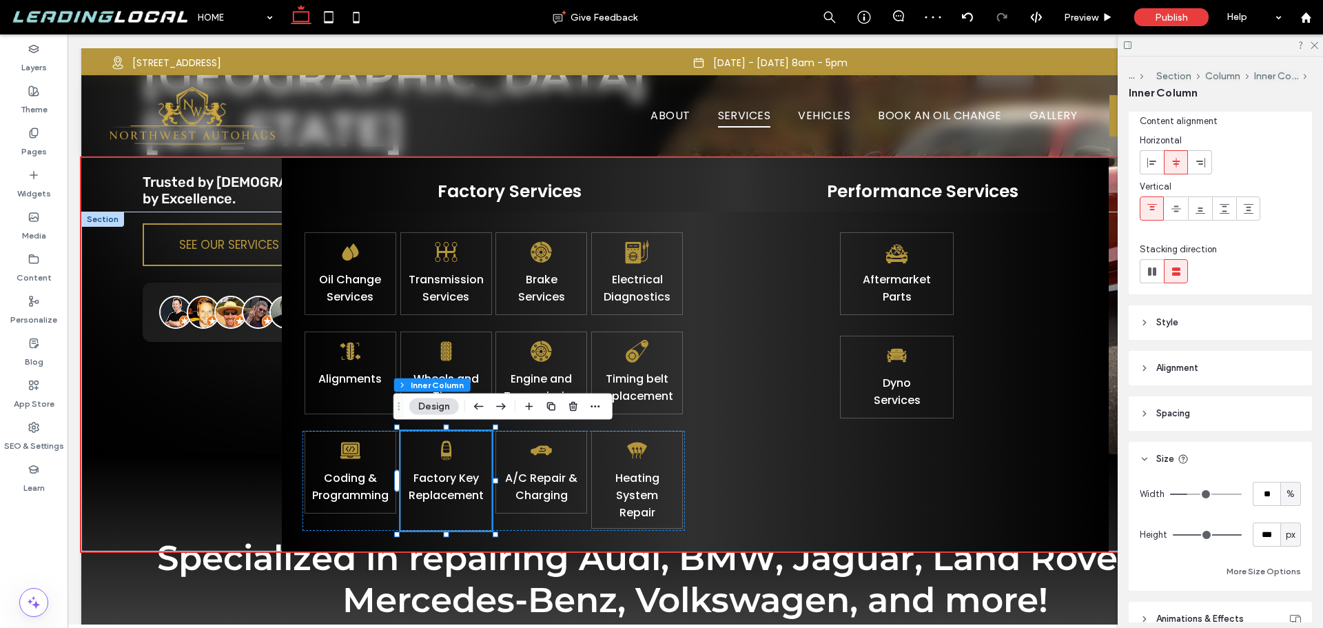
type input "***"
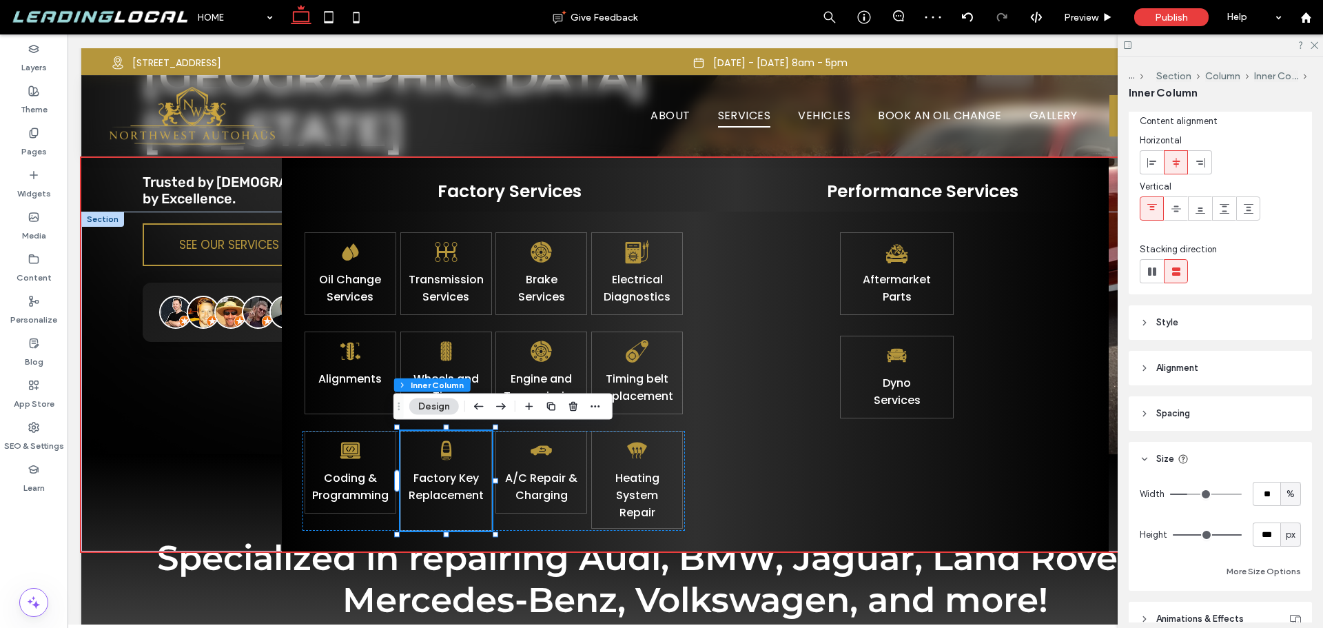
type input "***"
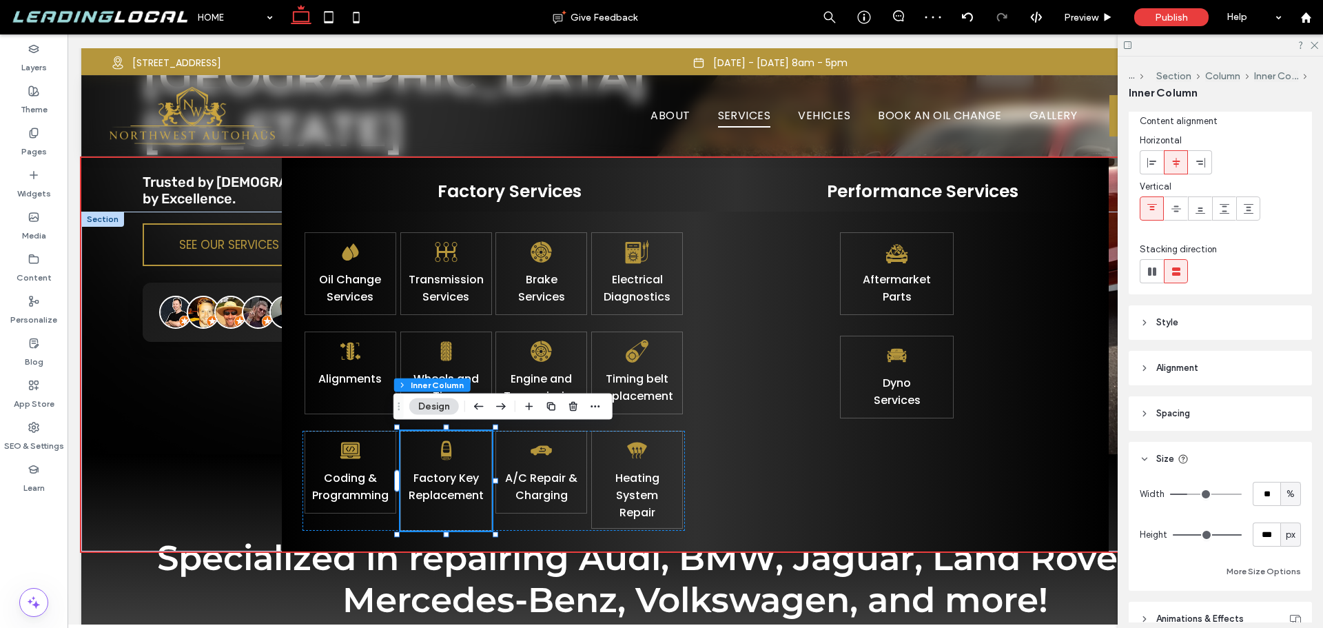
type input "***"
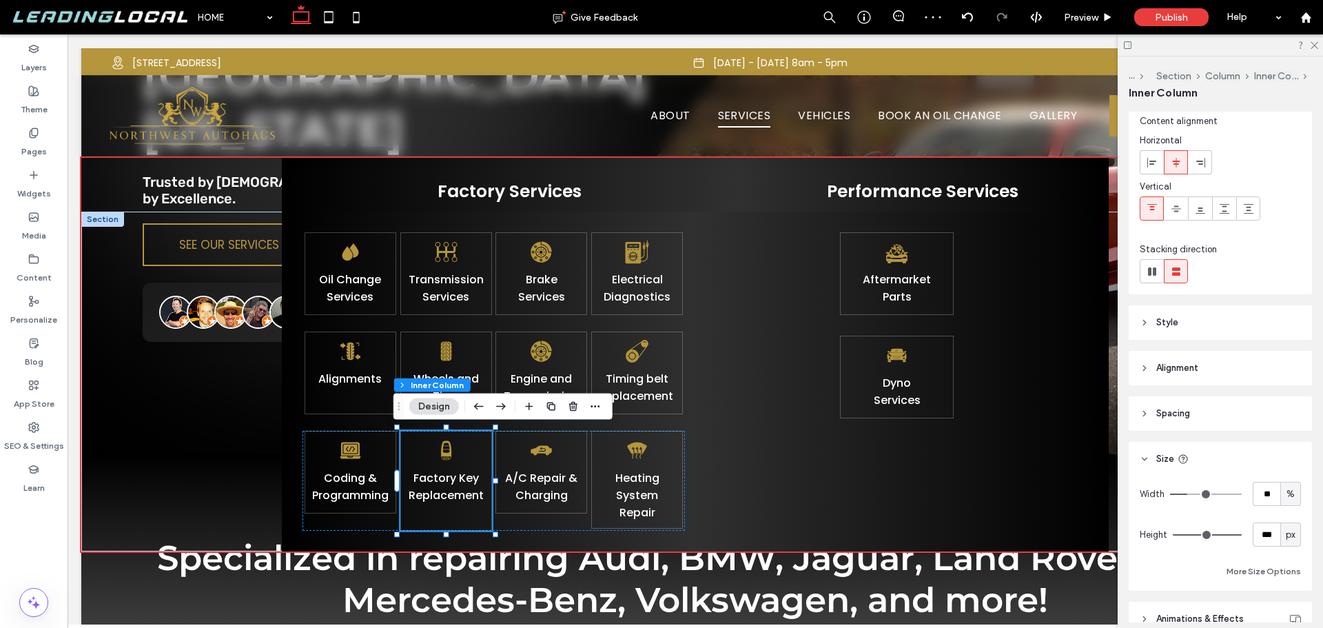
type input "***"
drag, startPoint x: 1227, startPoint y: 534, endPoint x: 1257, endPoint y: 541, distance: 30.4
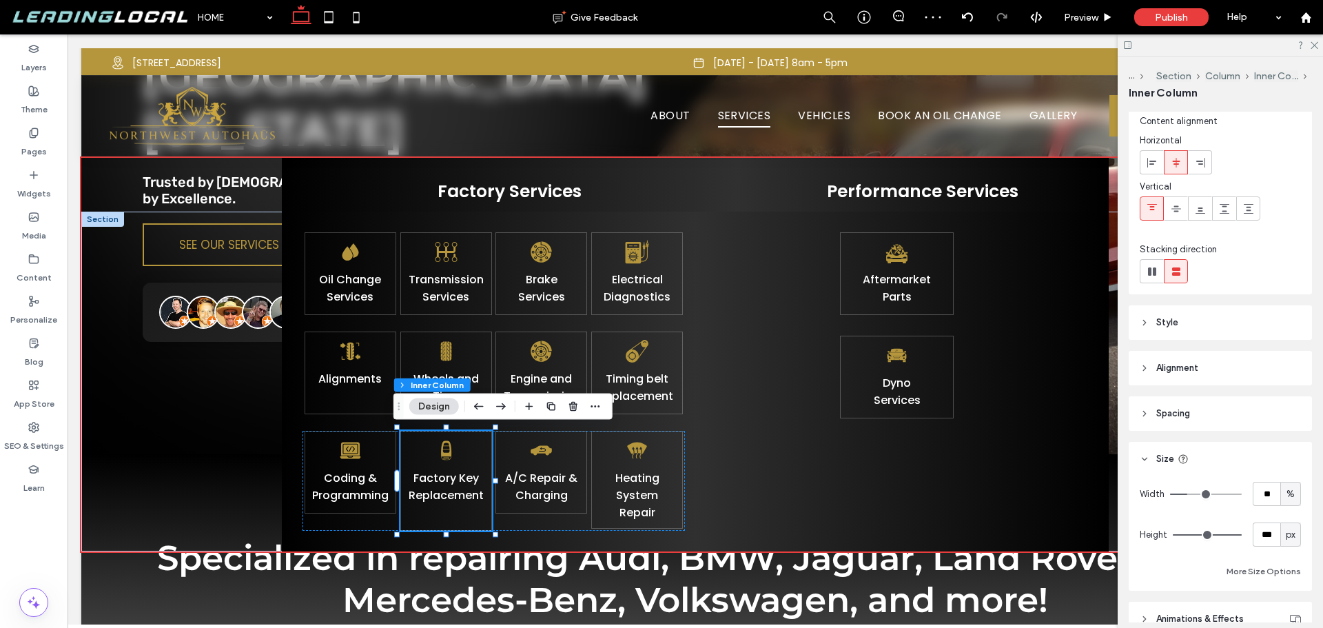
type input "***"
click at [1242, 536] on input "range" at bounding box center [1207, 534] width 69 height 1
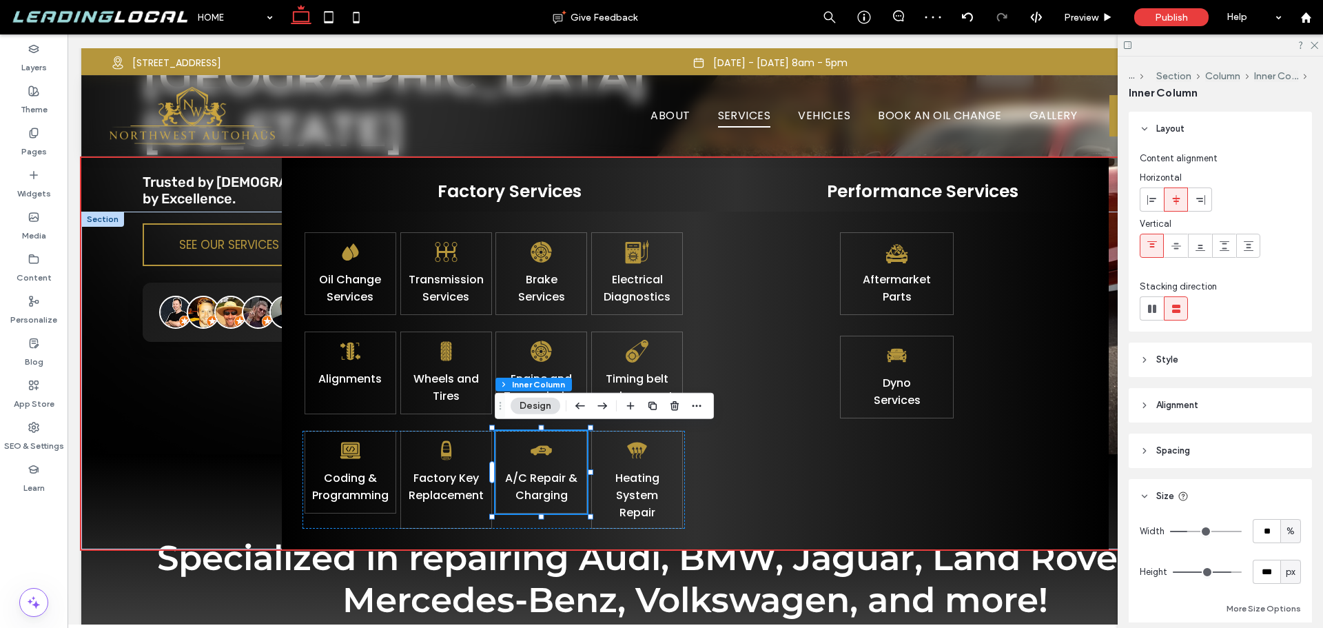
type input "***"
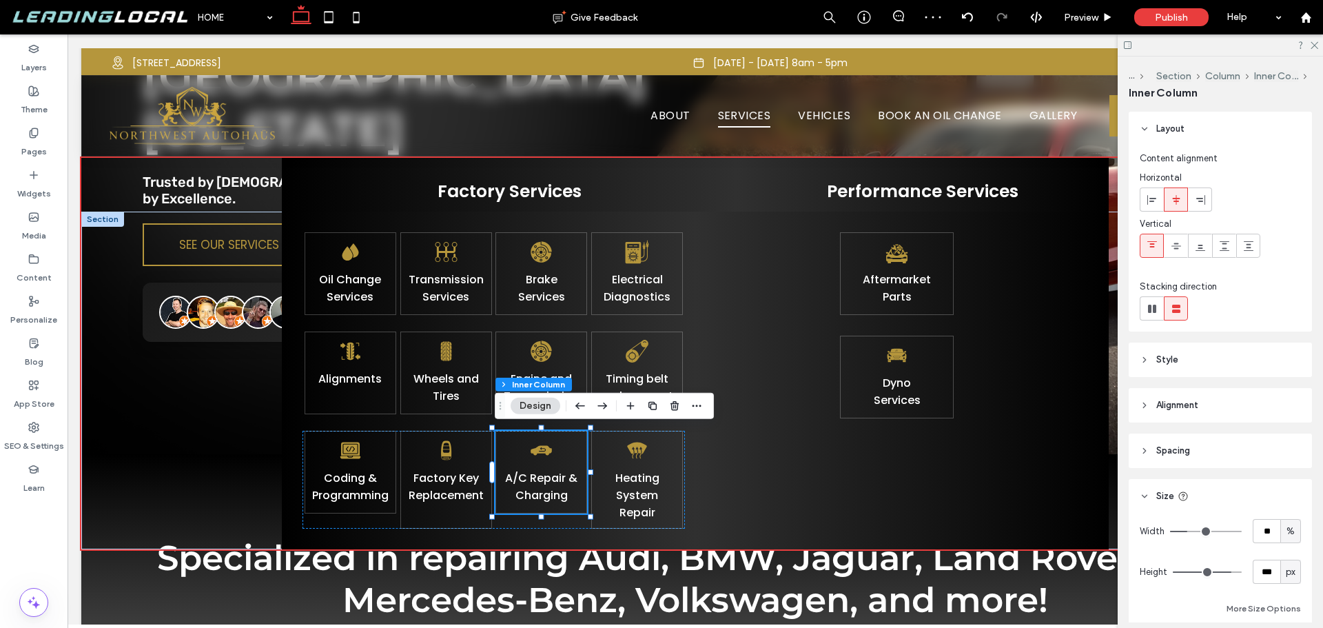
type input "***"
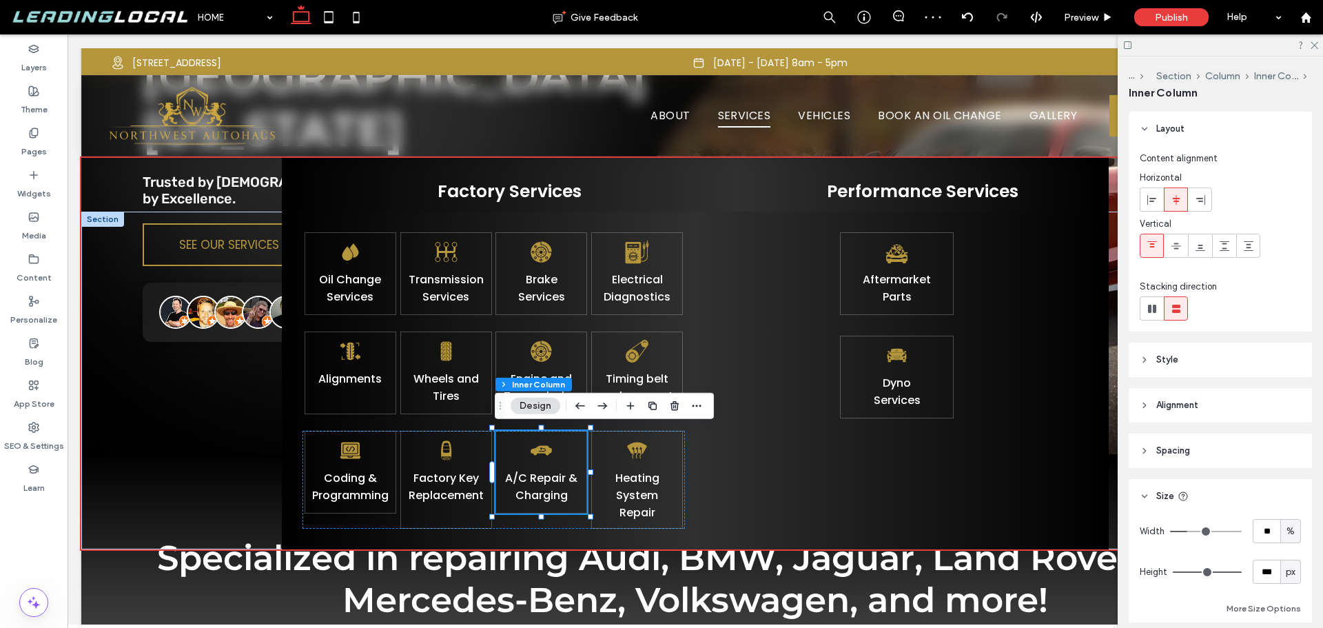
type input "***"
drag, startPoint x: 1221, startPoint y: 567, endPoint x: 1268, endPoint y: 567, distance: 46.9
type input "***"
click at [1242, 571] on input "range" at bounding box center [1207, 571] width 69 height 1
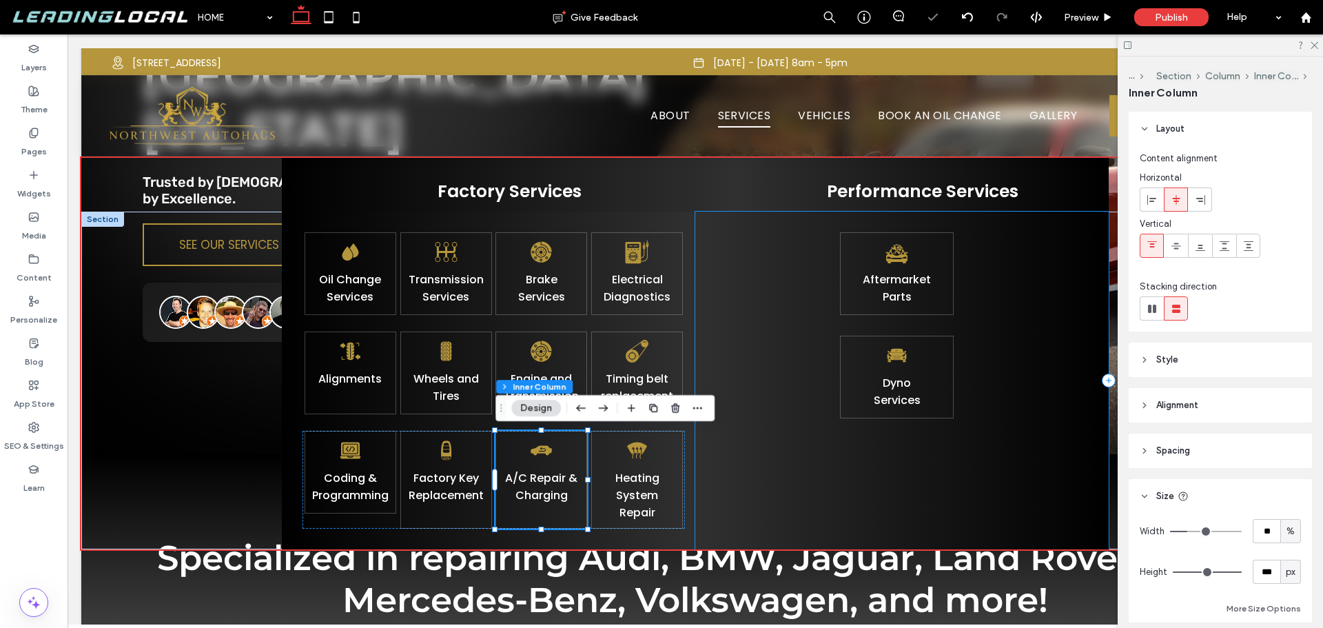
click at [749, 476] on div "Aftermarket Parts Dyno ﻿ S ervices" at bounding box center [902, 381] width 414 height 338
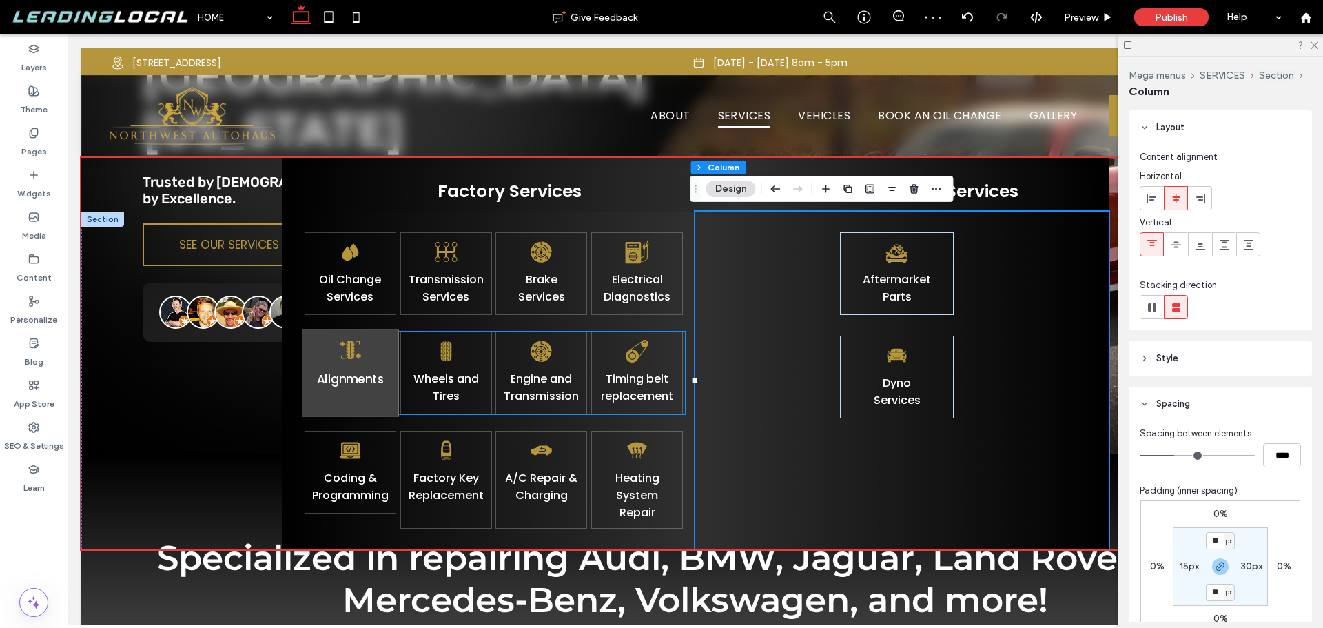
click at [386, 401] on div "Alignments" at bounding box center [350, 373] width 97 height 88
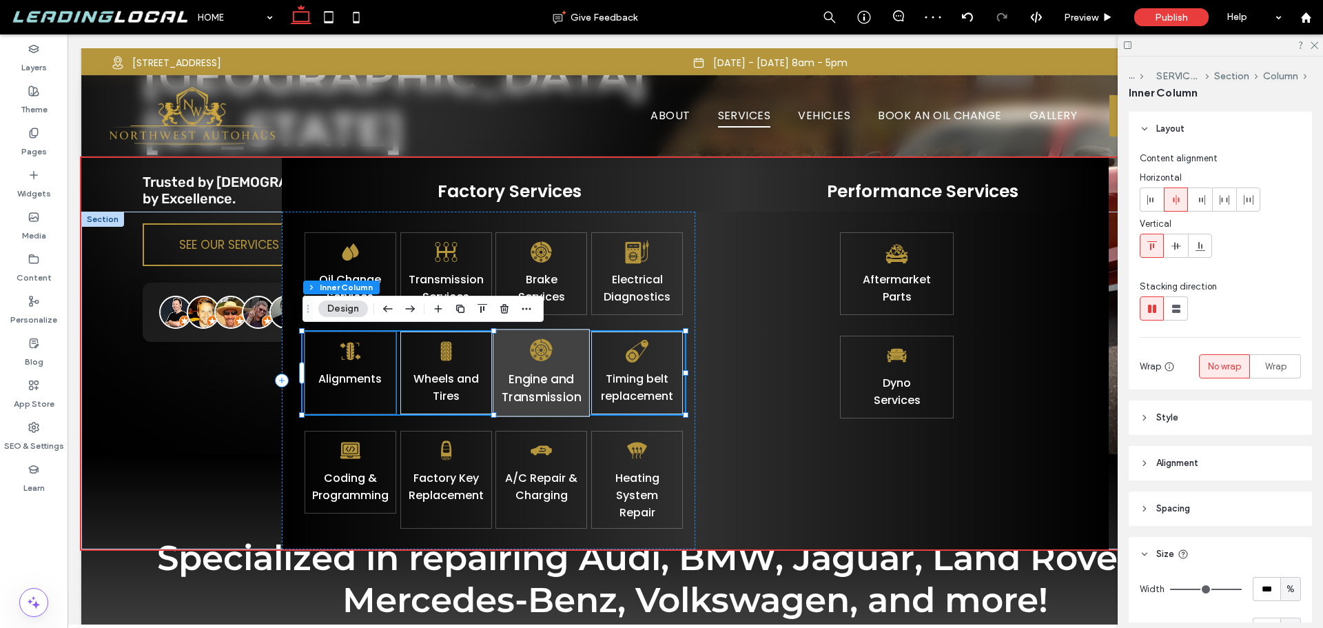
click at [384, 397] on div "Alignments" at bounding box center [351, 373] width 92 height 83
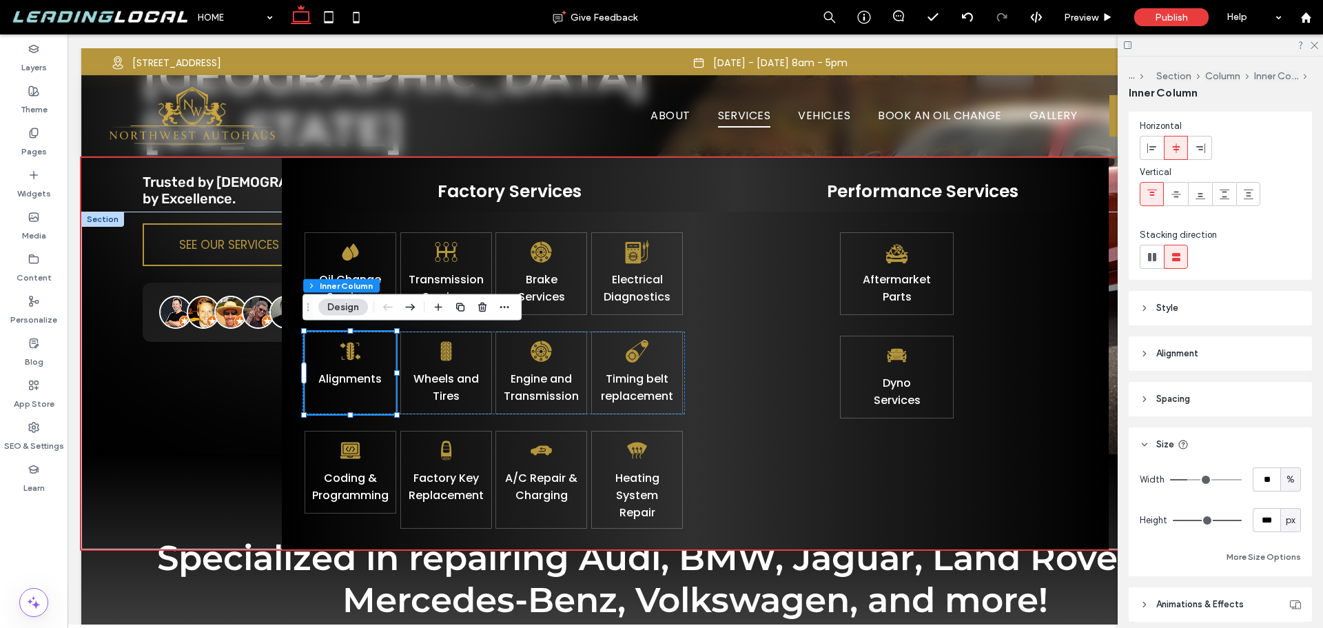
scroll to position [138, 0]
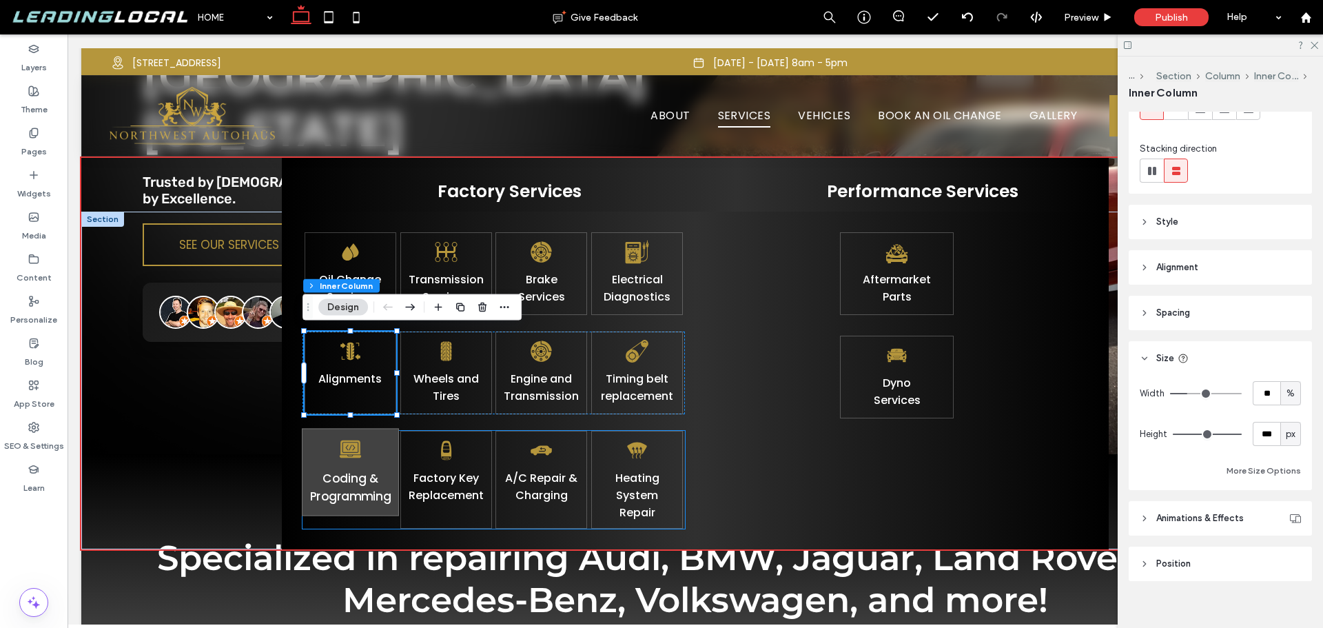
click at [382, 456] on div "Coding & Programming" at bounding box center [350, 472] width 97 height 88
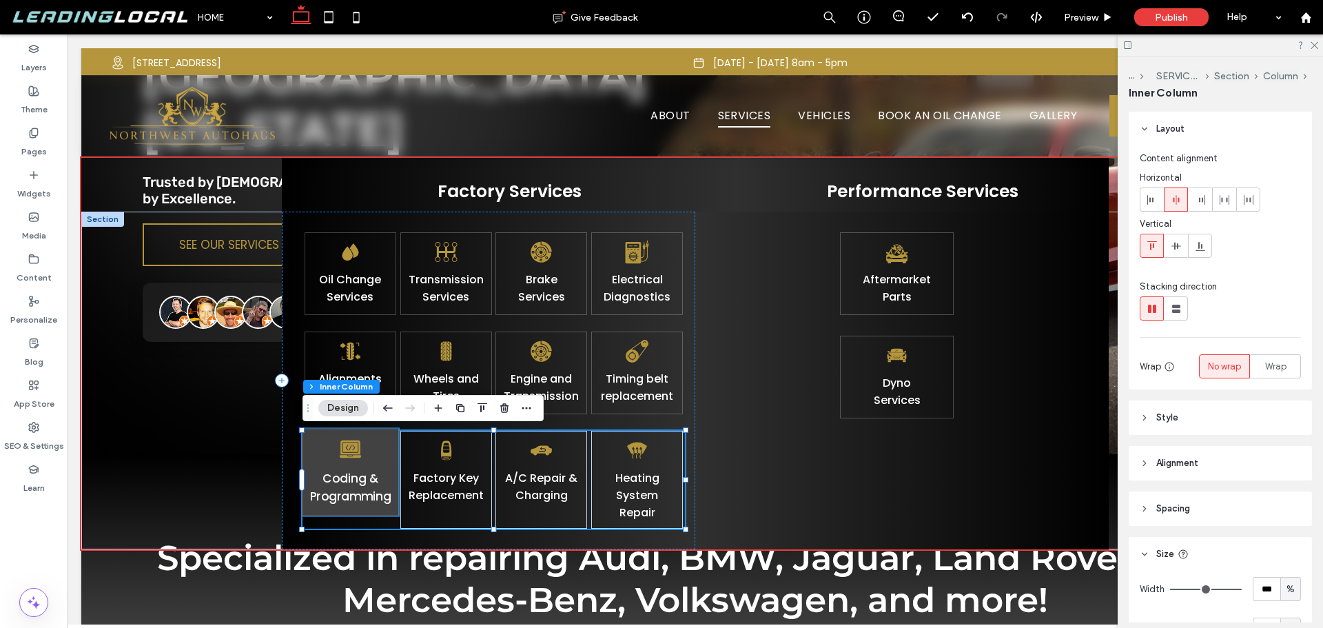
click at [386, 448] on div "Coding & Programming" at bounding box center [350, 472] width 97 height 88
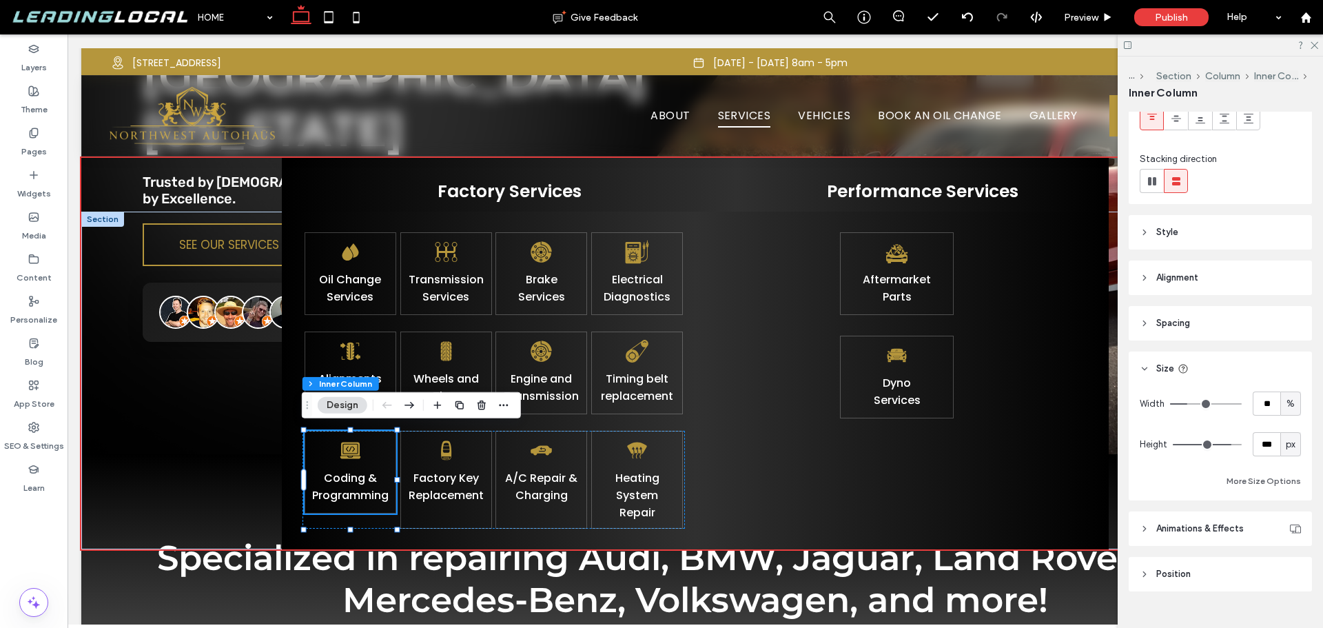
scroll to position [152, 0]
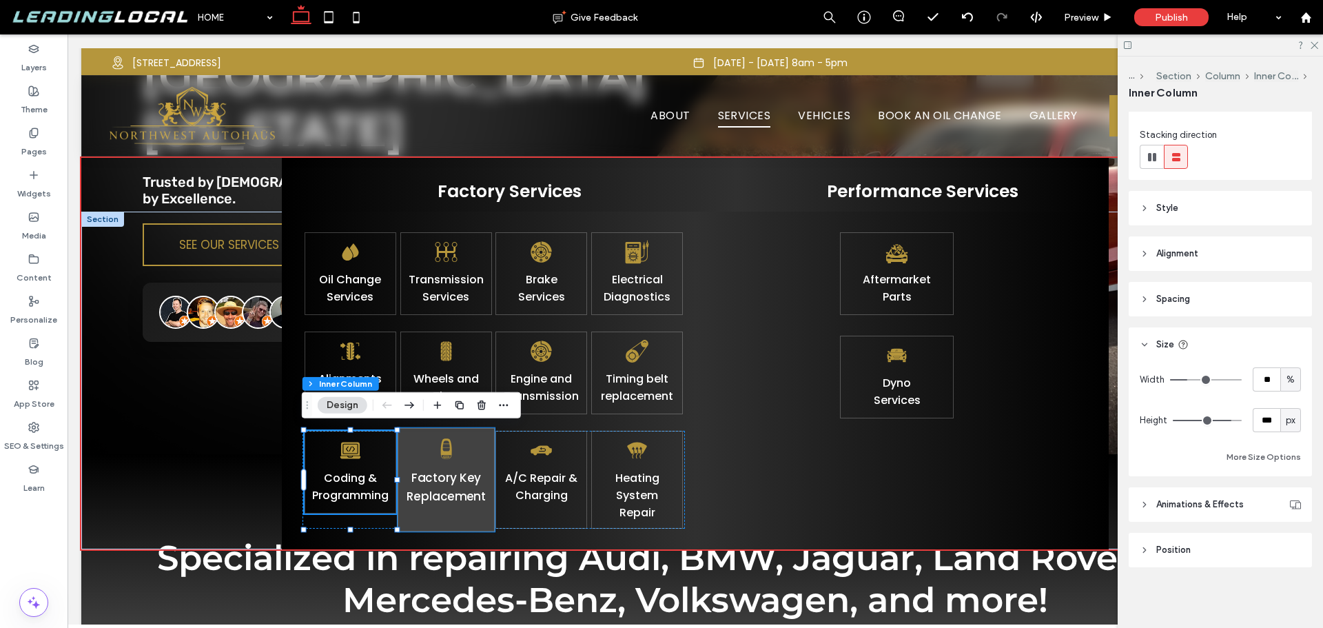
click at [481, 454] on div "Factory Key Replacement" at bounding box center [446, 480] width 97 height 104
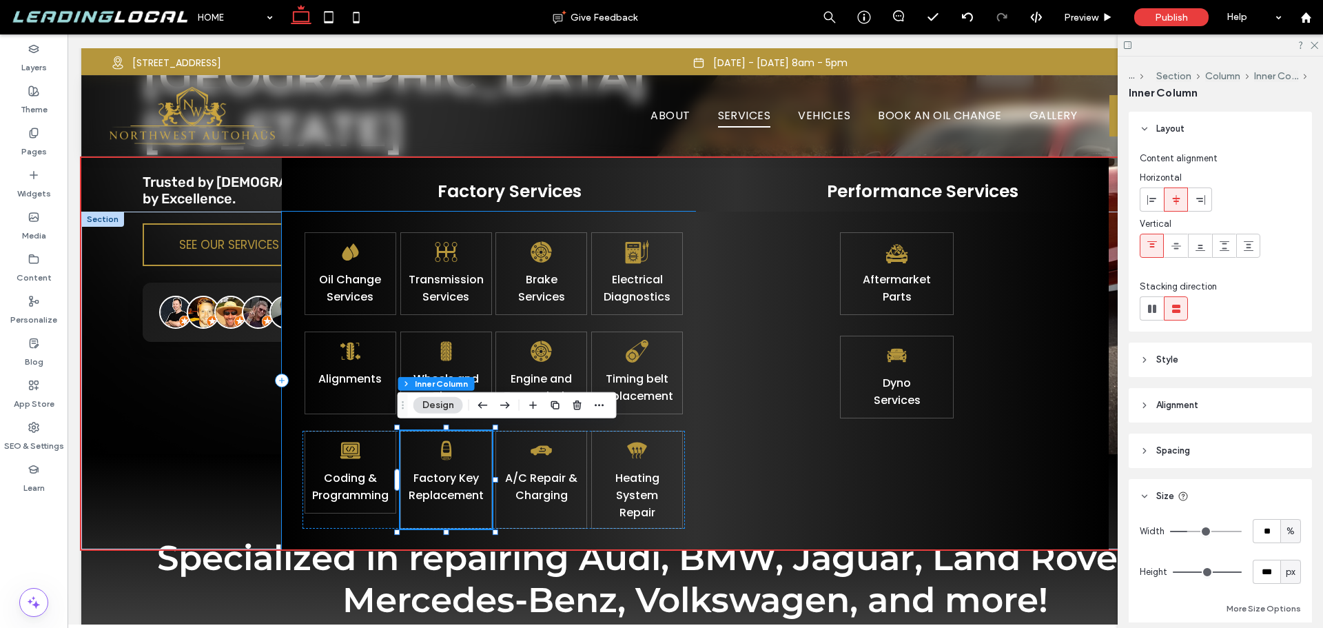
click at [690, 365] on div "Oil Change Services Transmission Services Brake Services Electrical Diagnostics…" at bounding box center [489, 381] width 414 height 338
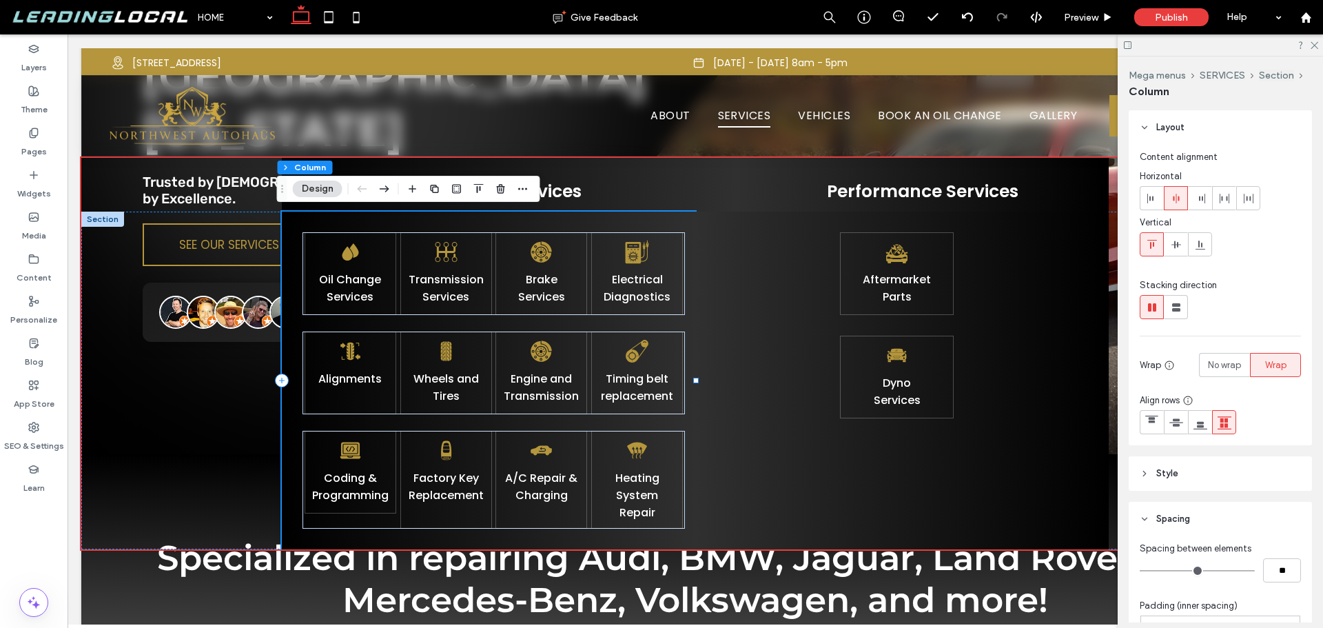
click at [298, 320] on div "Oil Change Services Transmission Services Brake Services Electrical Diagnostics…" at bounding box center [489, 381] width 414 height 338
click at [751, 389] on div "Aftermarket Parts Dyno ﻿ S ervices" at bounding box center [902, 381] width 414 height 338
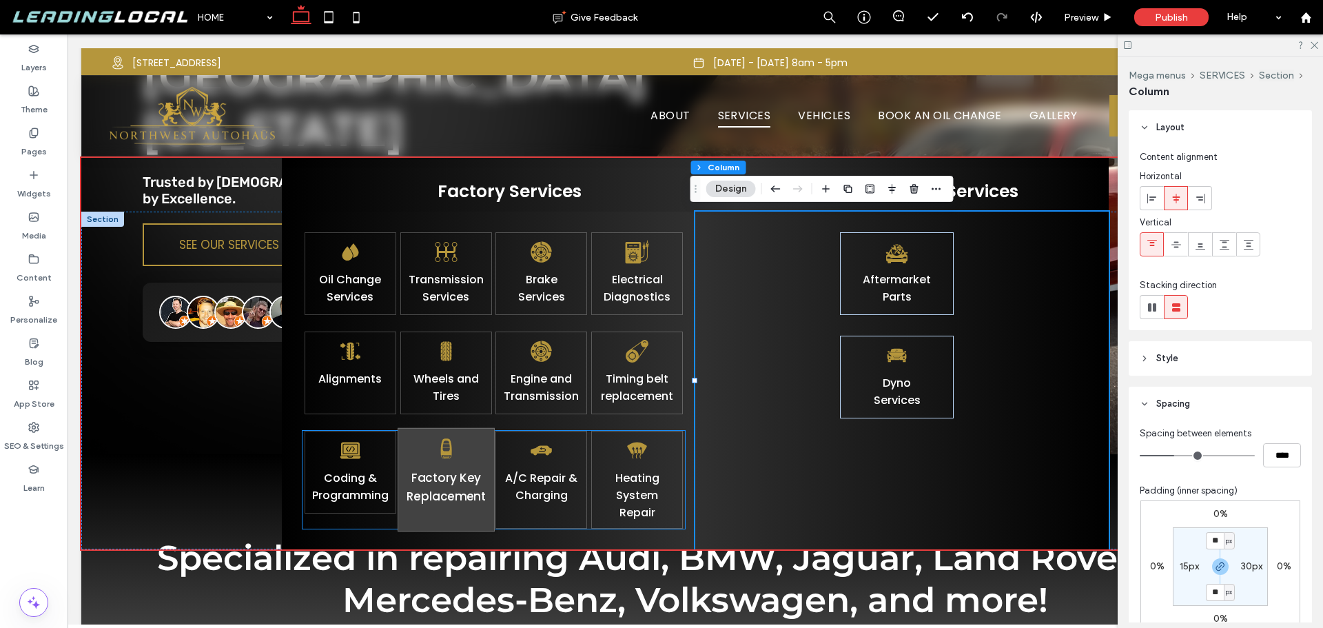
click at [436, 487] on link "Factory Key Replacement" at bounding box center [446, 486] width 80 height 35
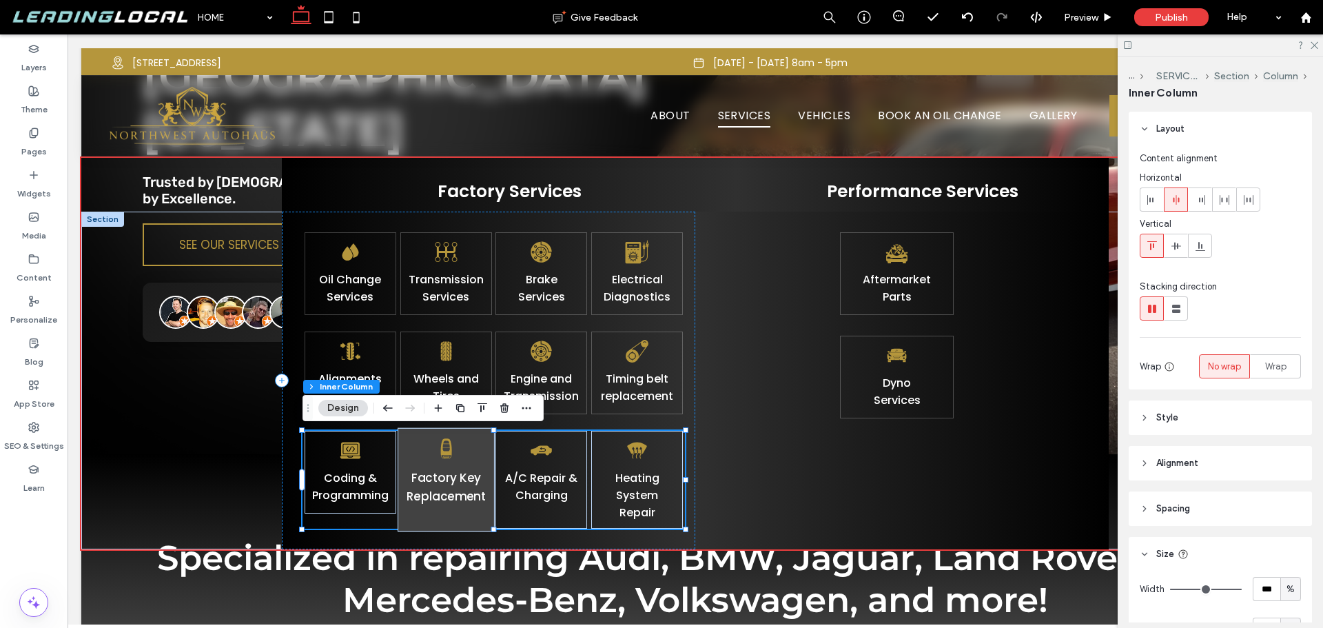
click at [436, 487] on link "Factory Key Replacement" at bounding box center [446, 486] width 80 height 35
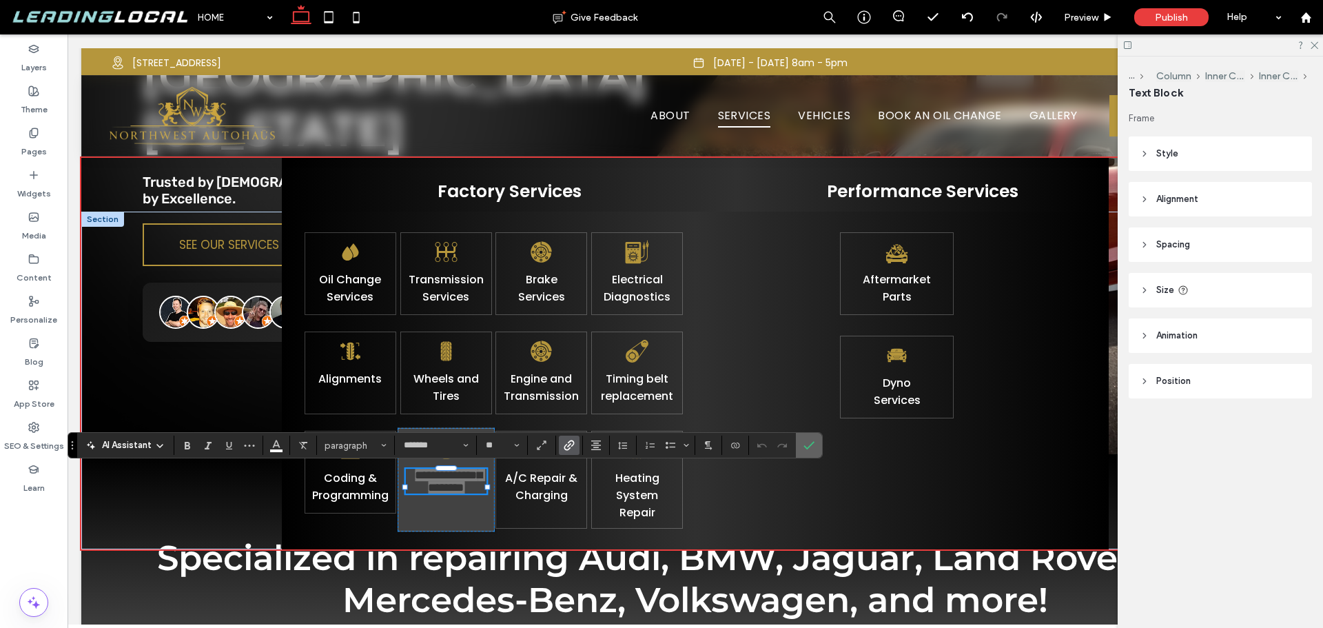
click at [811, 443] on icon "Confirm" at bounding box center [809, 445] width 11 height 11
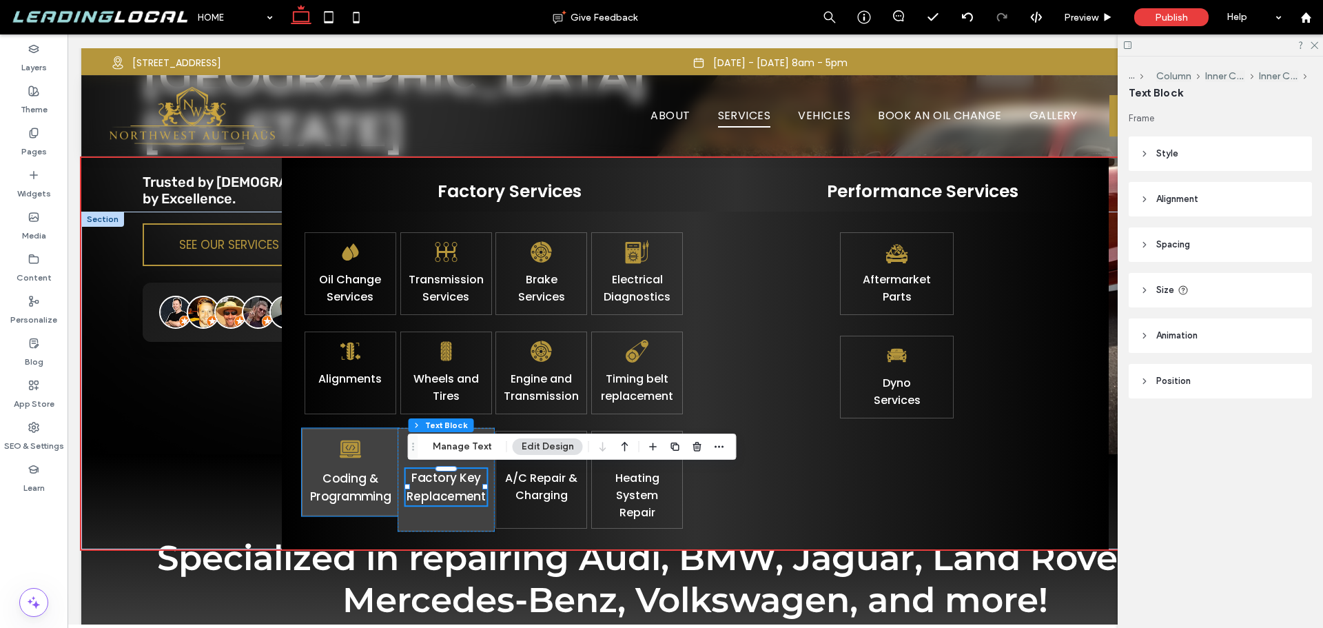
click at [346, 491] on link "Coding & Programming" at bounding box center [350, 487] width 81 height 35
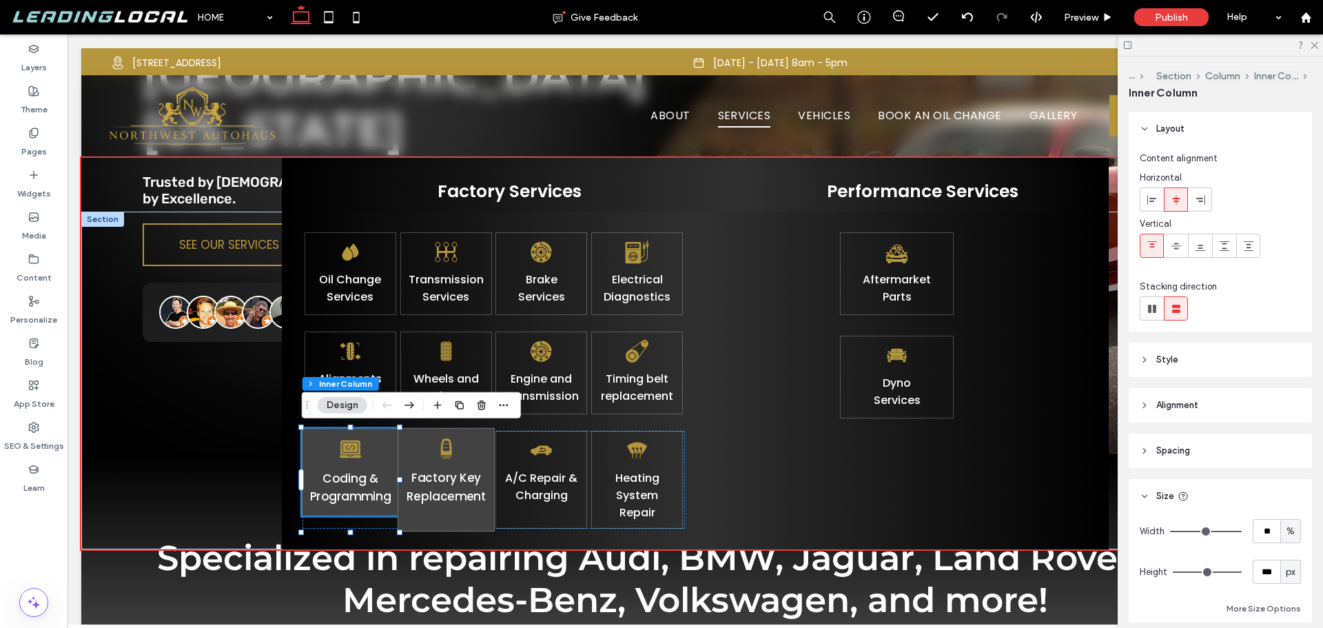
click at [346, 491] on link "Coding & Programming" at bounding box center [350, 487] width 81 height 35
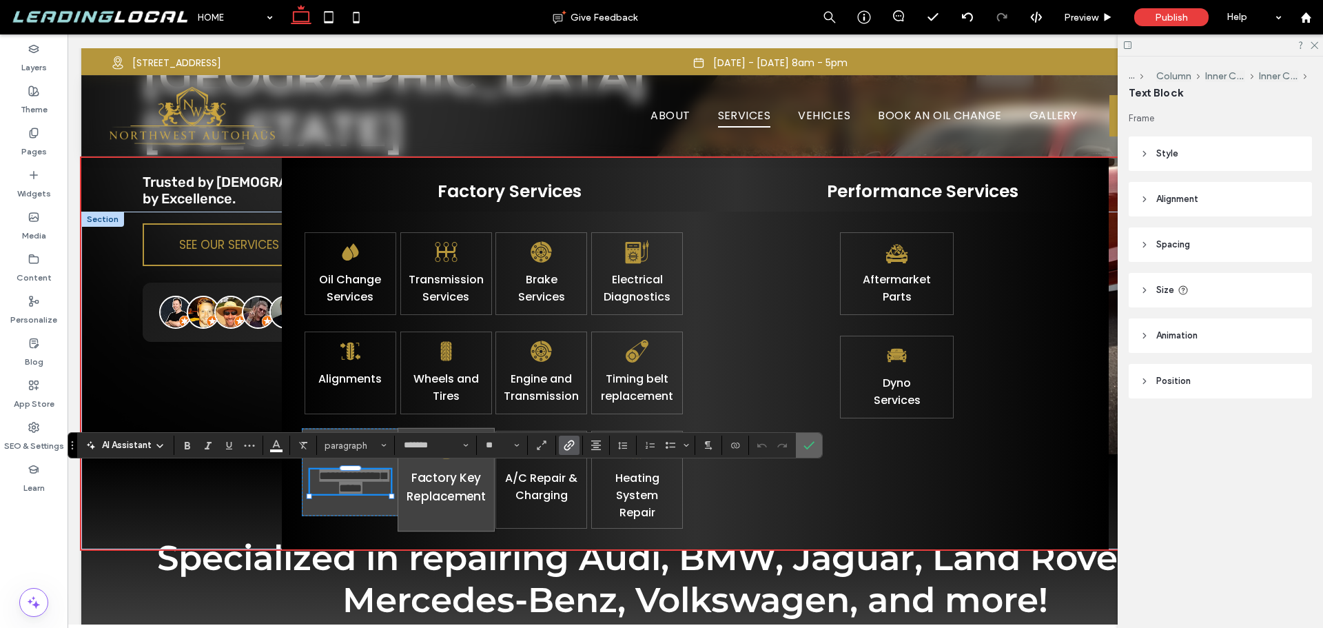
drag, startPoint x: 807, startPoint y: 443, endPoint x: 717, endPoint y: 403, distance: 98.7
click at [807, 443] on icon "Confirm" at bounding box center [809, 445] width 11 height 11
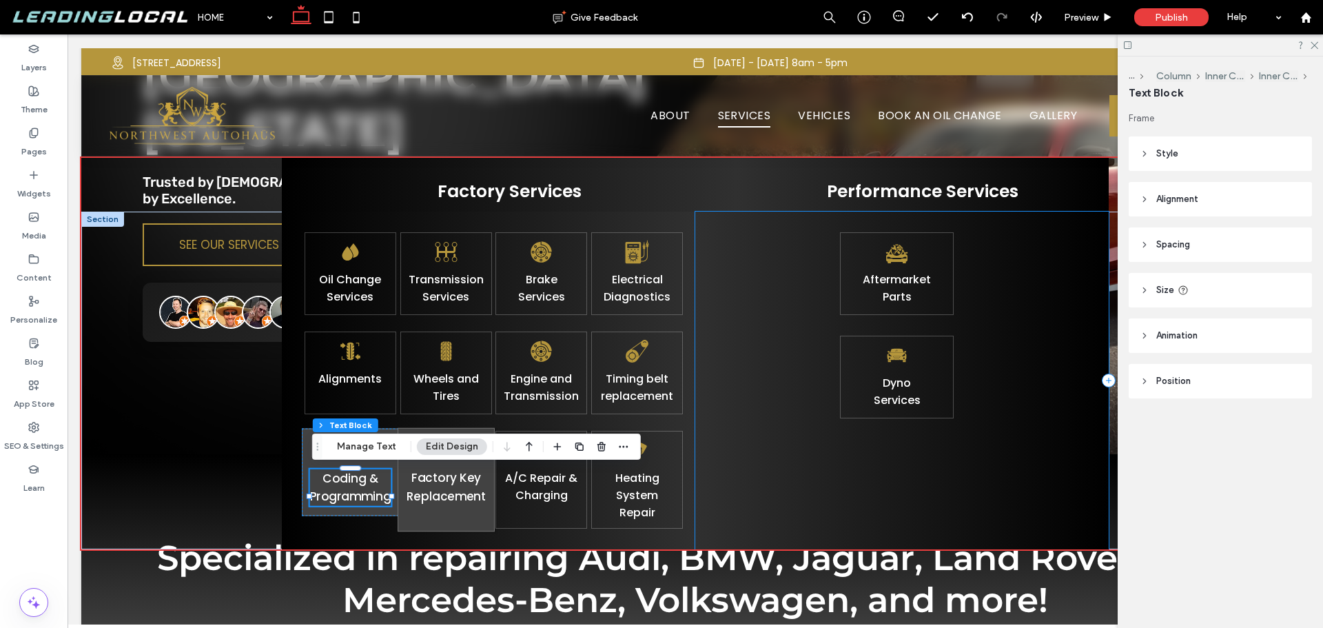
click at [806, 391] on div "Aftermarket Parts Dyno ﻿ S ervices" at bounding box center [902, 381] width 414 height 338
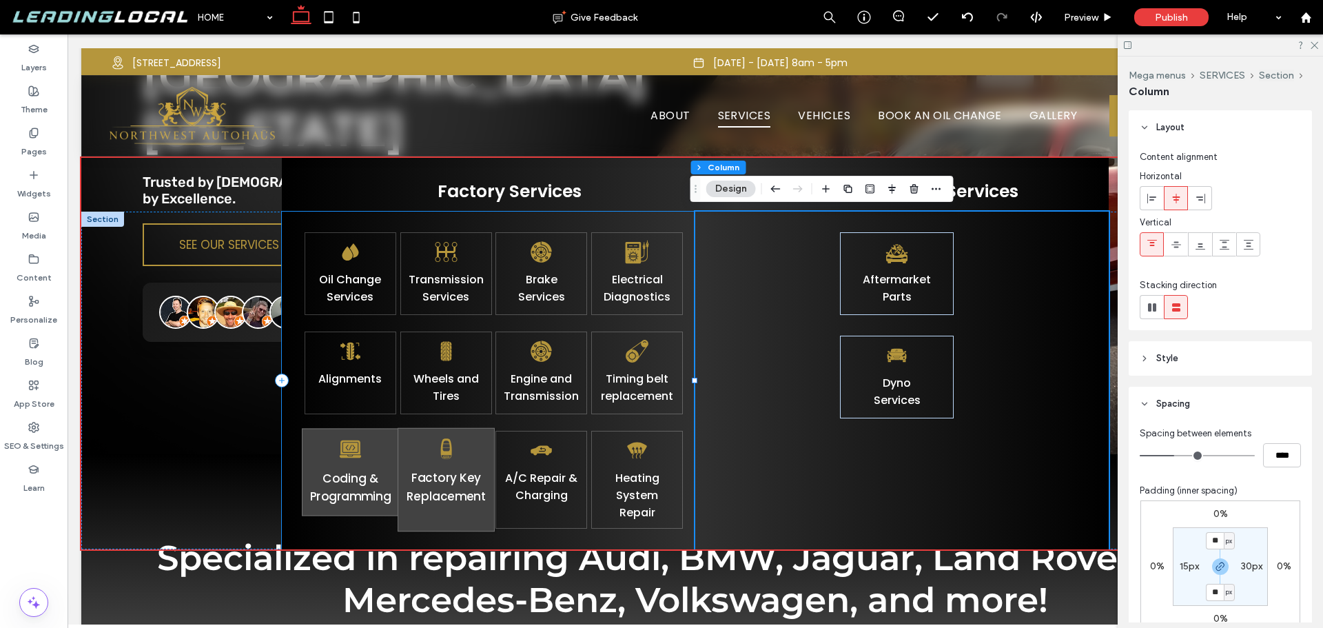
click at [686, 340] on div "Oil Change Services Transmission Services Brake Services Electrical Diagnostics…" at bounding box center [489, 381] width 414 height 338
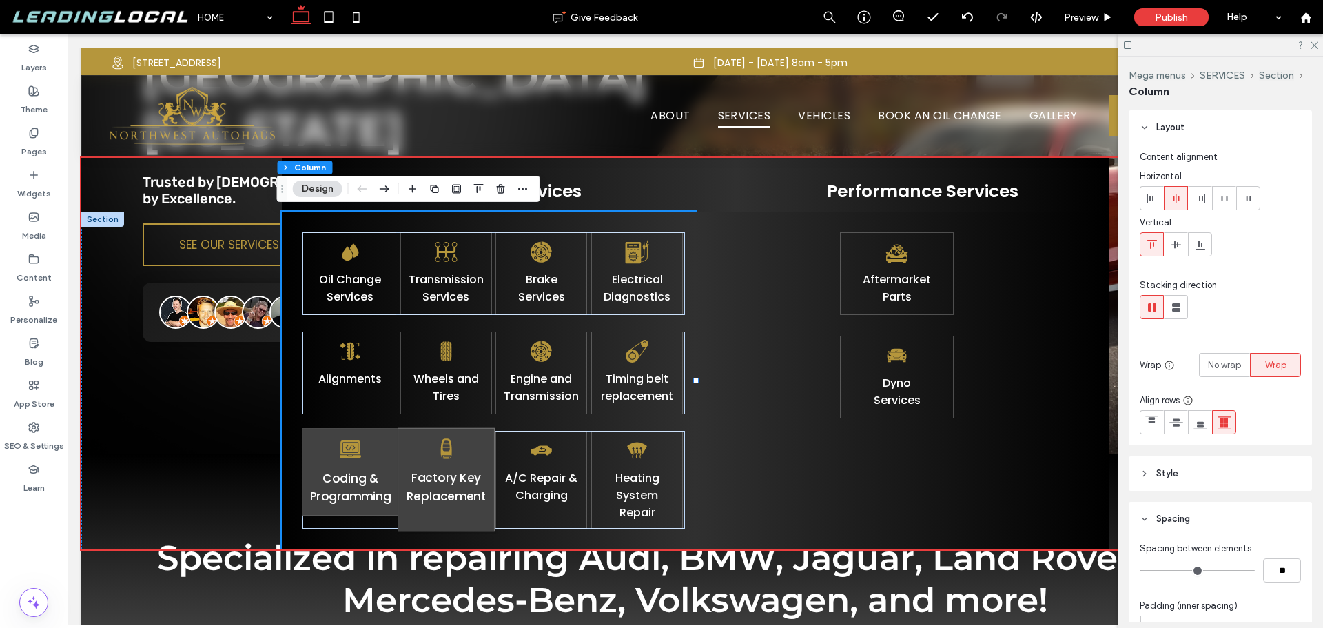
scroll to position [352, 0]
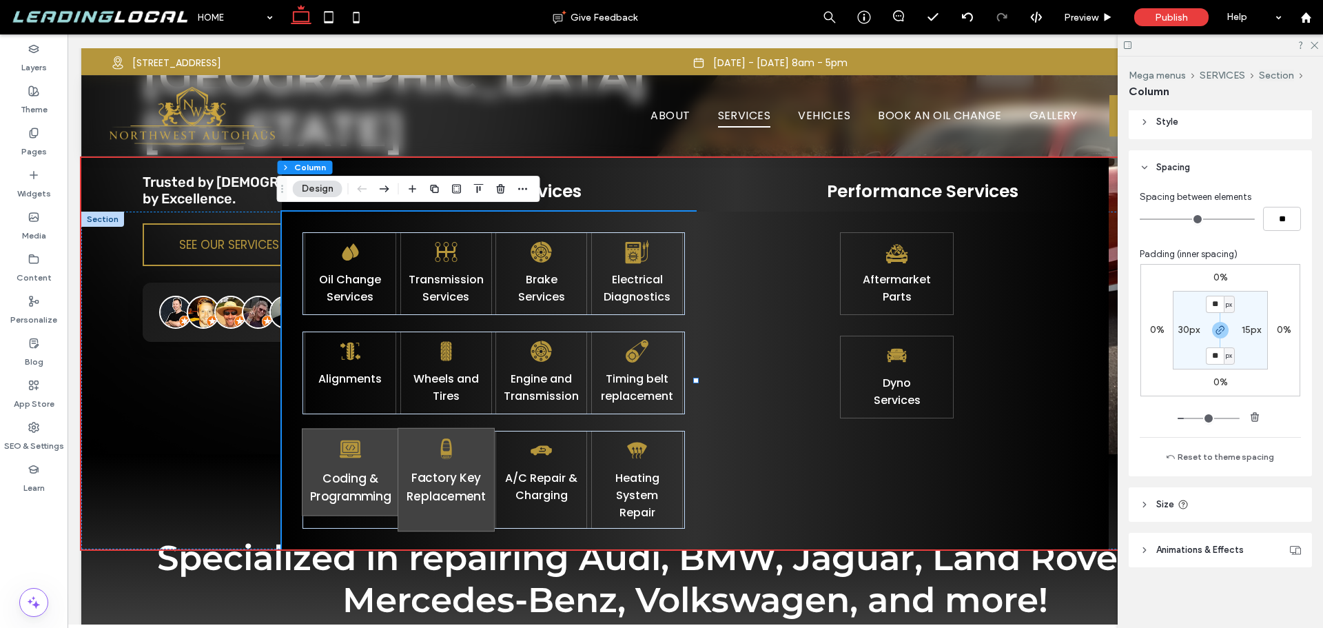
click at [1183, 330] on label "30px" at bounding box center [1189, 330] width 21 height 12
type input "***"
type input "**"
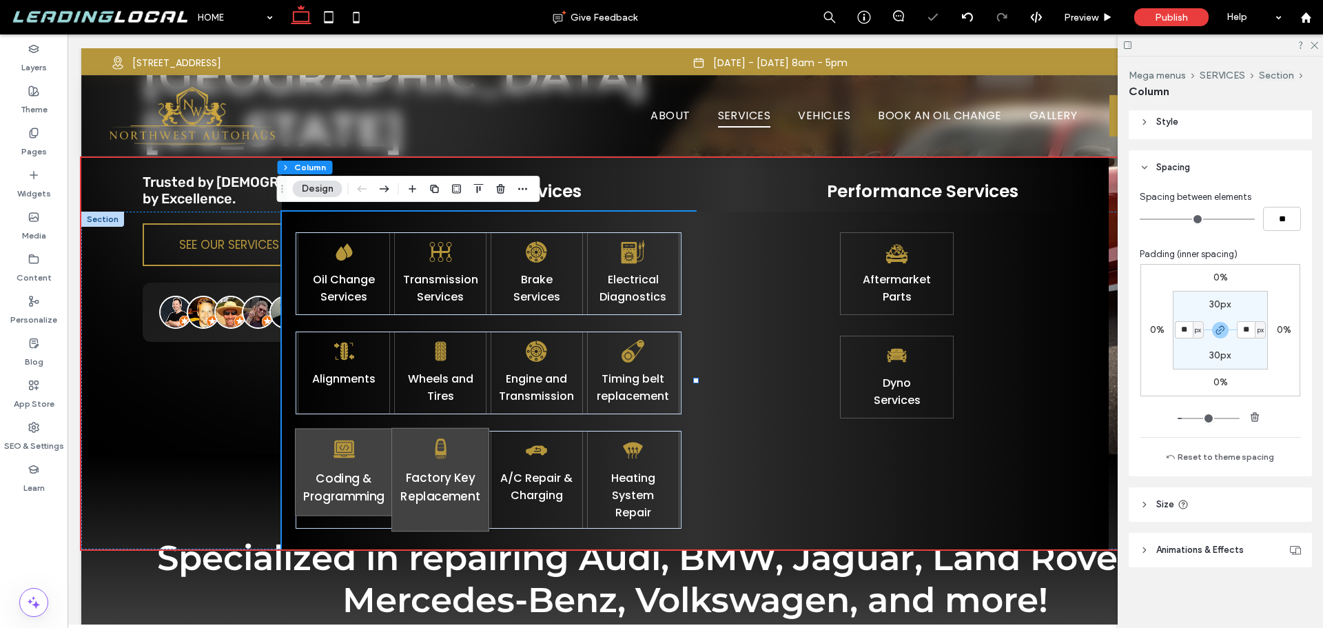
drag, startPoint x: 1183, startPoint y: 329, endPoint x: 1148, endPoint y: 329, distance: 35.2
click at [1161, 329] on div "0% 0% 0% 0% 30px ** px 30px ** px" at bounding box center [1221, 330] width 160 height 132
type input "**"
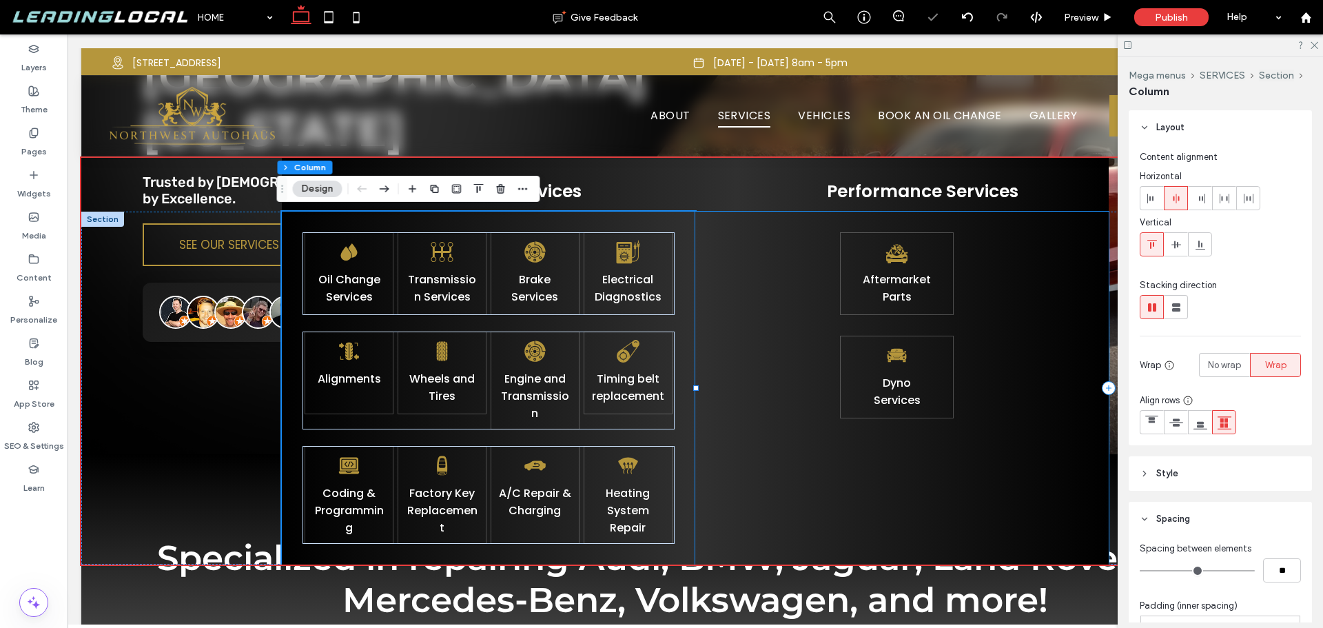
scroll to position [352, 0]
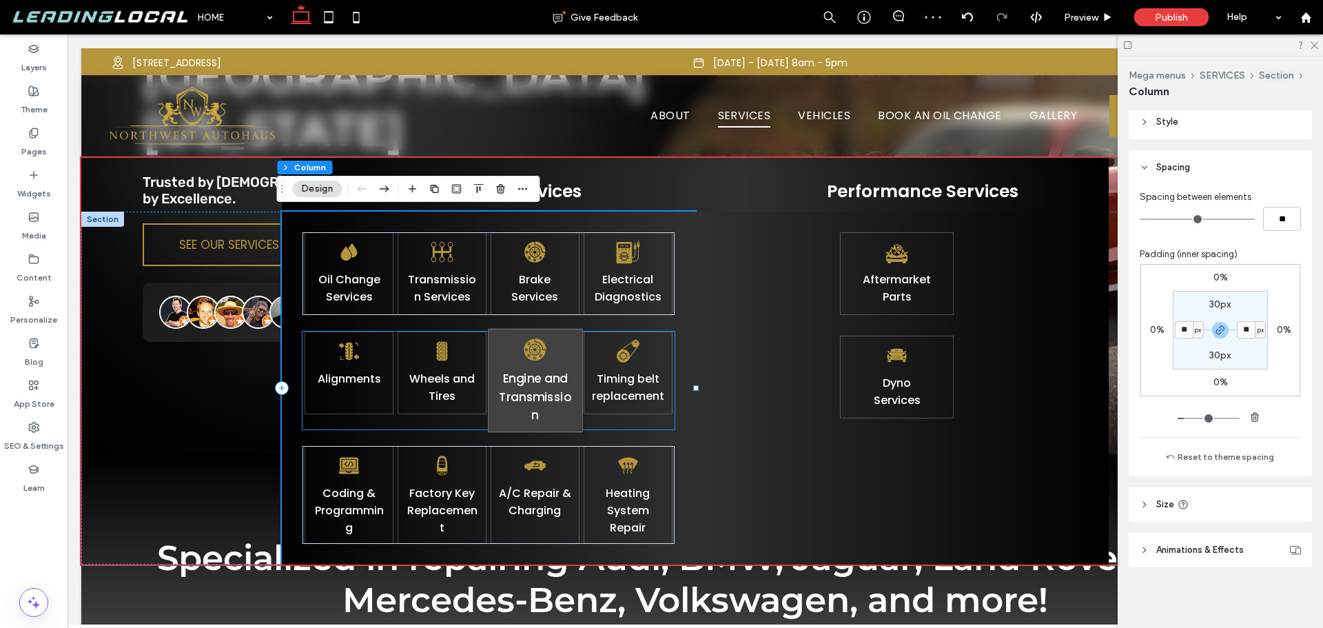
click at [553, 410] on p "Engine and Transmission" at bounding box center [535, 396] width 79 height 54
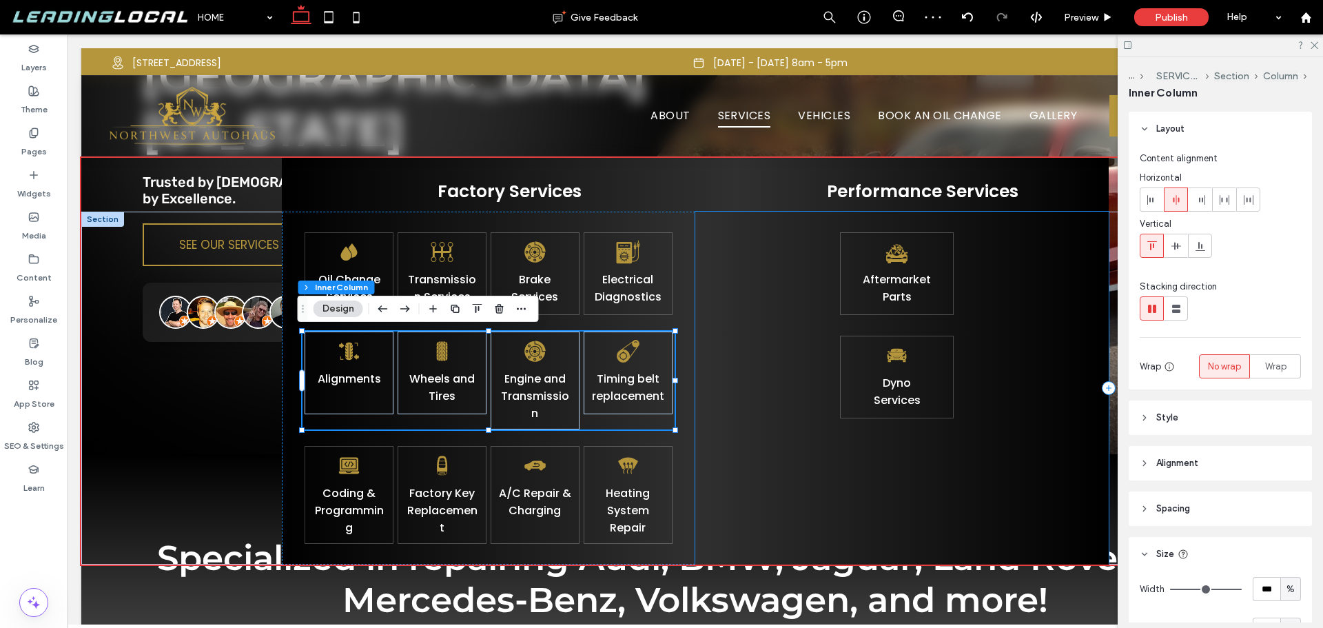
click at [773, 409] on div "Aftermarket Parts Dyno ﻿ S ervices" at bounding box center [902, 388] width 414 height 353
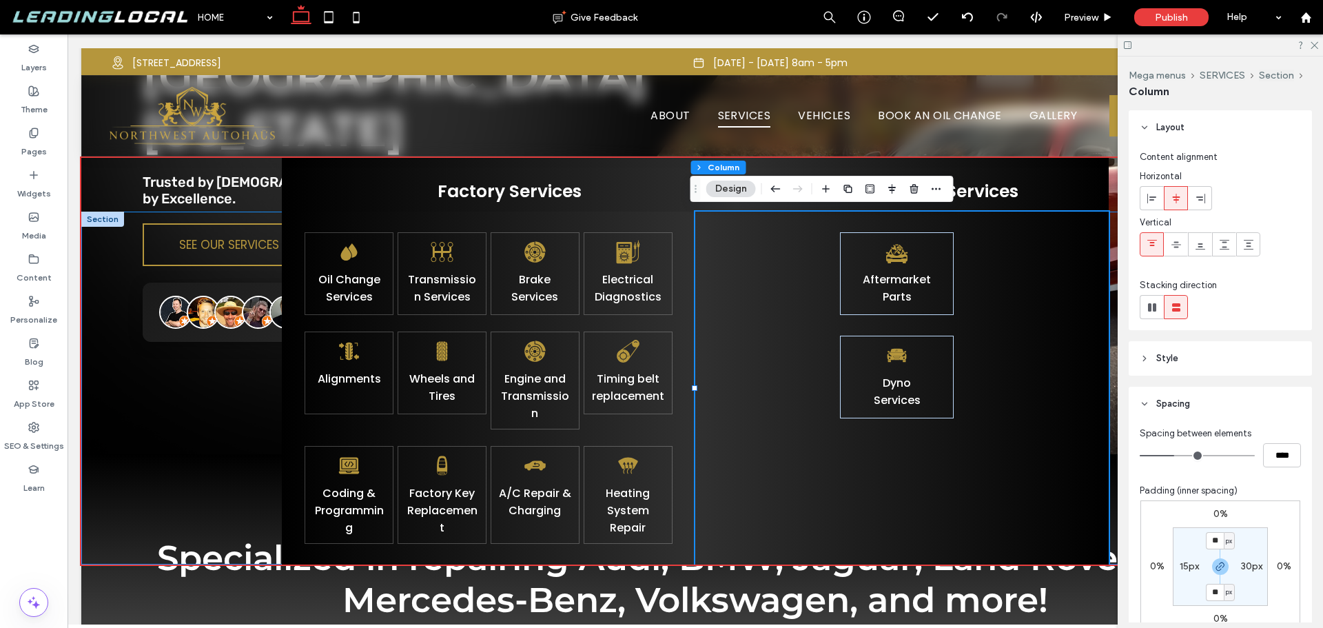
click at [205, 360] on div "Oil Change Services Transmission Services Brake Services Electrical Diagnostics…" at bounding box center [695, 388] width 1228 height 353
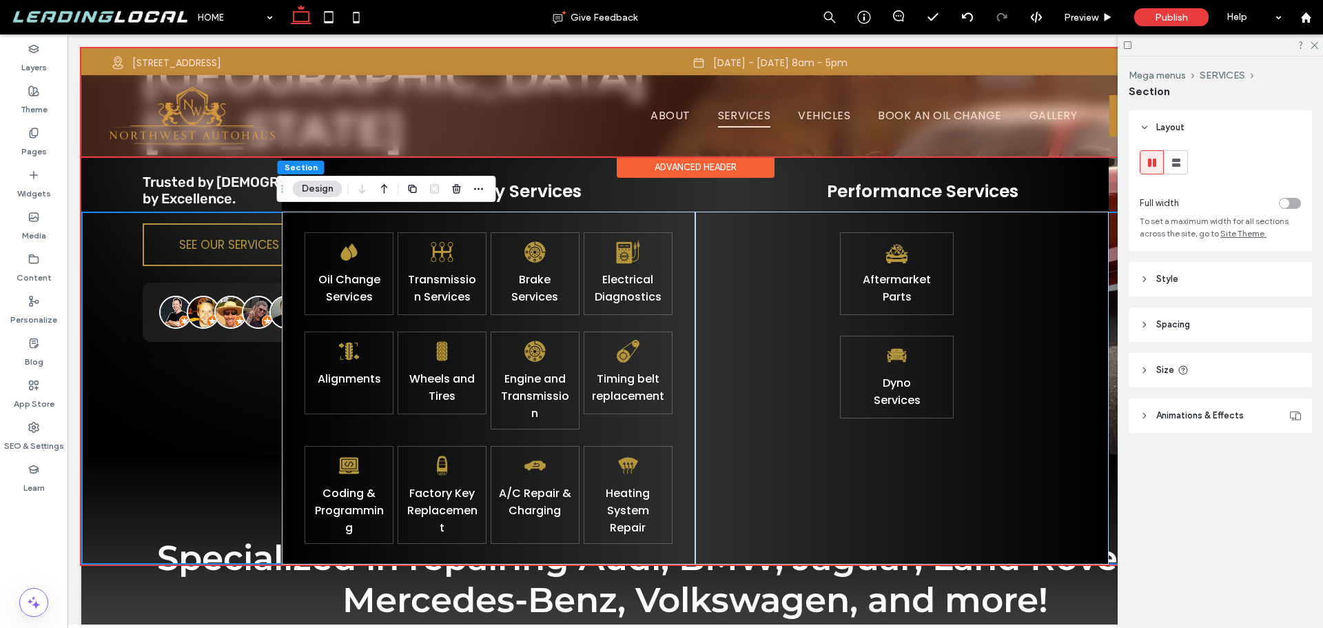
click at [735, 114] on div at bounding box center [695, 102] width 1228 height 108
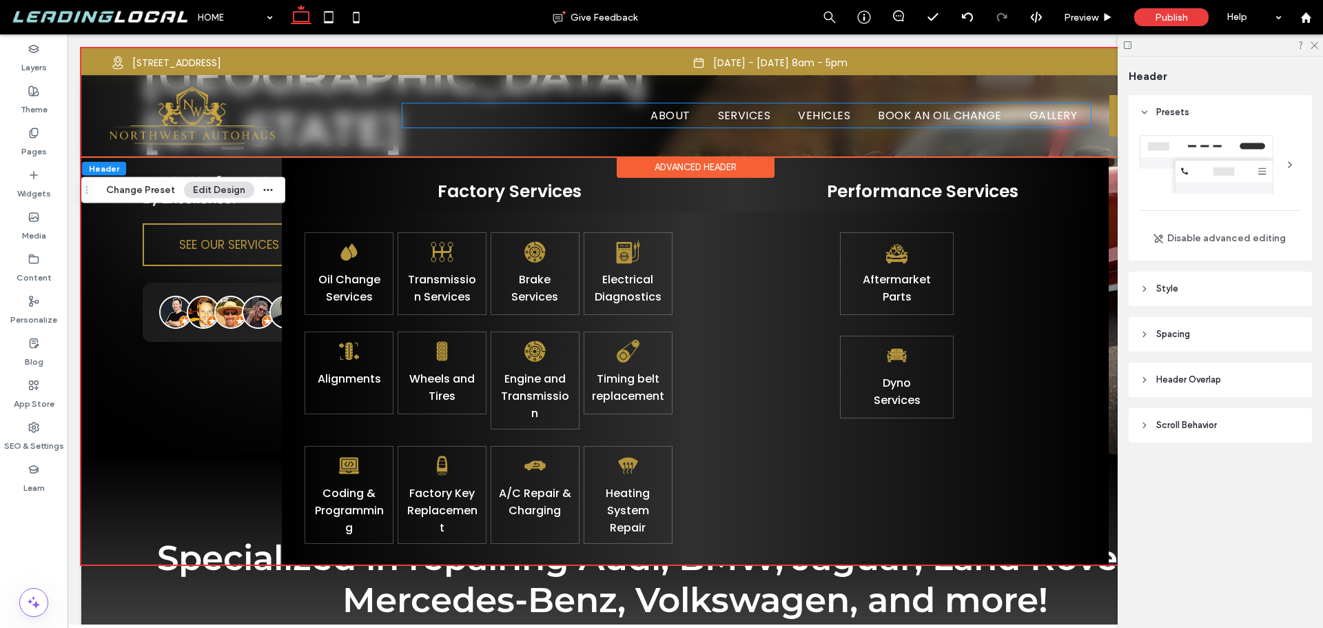
click at [735, 114] on span "SERVICES" at bounding box center [744, 115] width 53 height 24
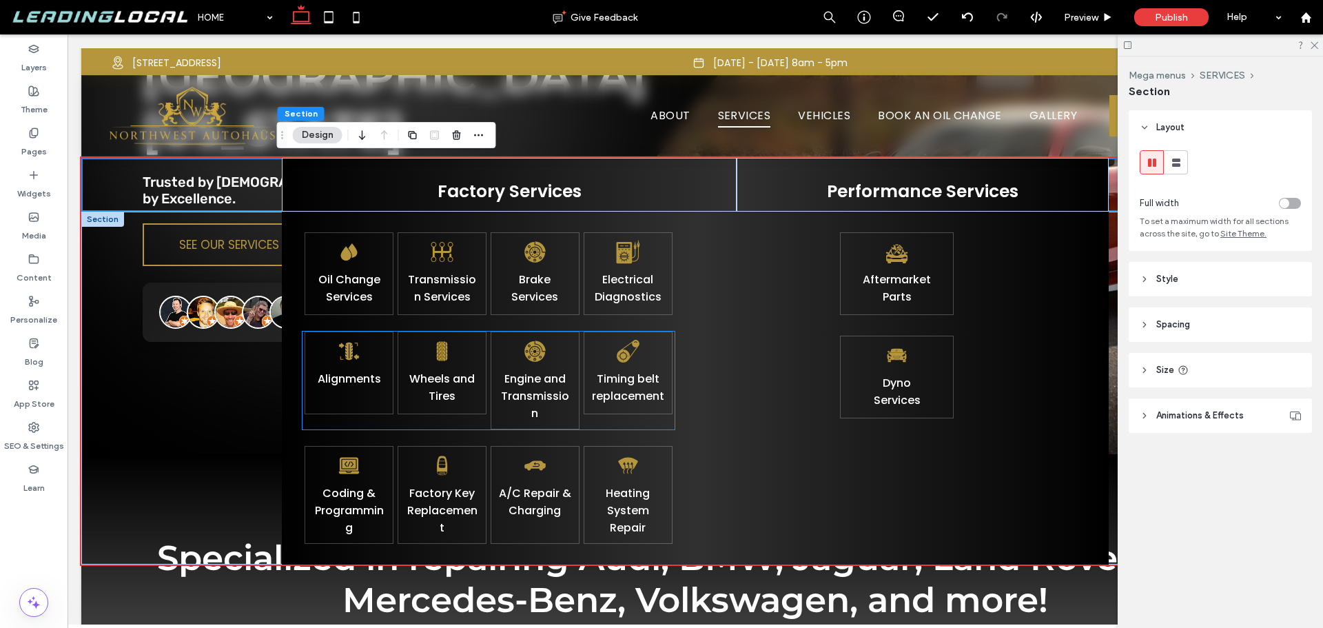
click at [285, 382] on div "Oil Change Services Transmission Services Brake Services Electrical Diagnostics…" at bounding box center [489, 388] width 414 height 353
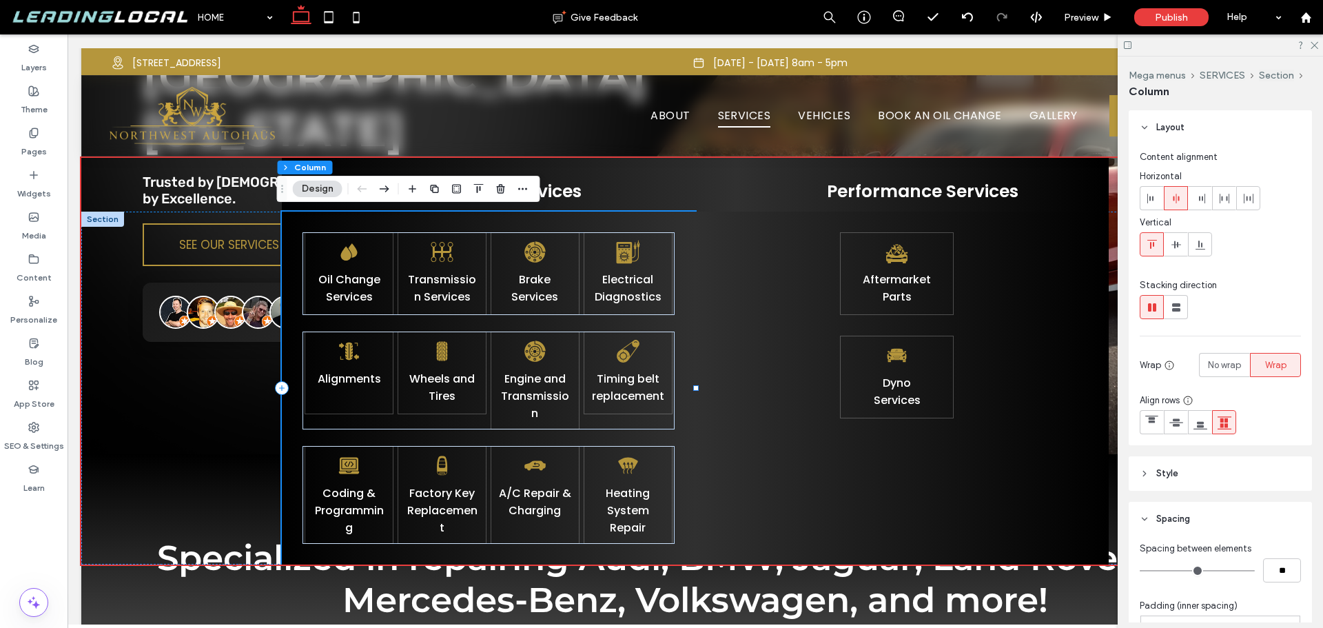
click at [671, 329] on div "Oil Change Services Transmission Services Brake Services Electrical Diagnostics…" at bounding box center [489, 388] width 414 height 353
click at [496, 391] on p "Engine and Transmission" at bounding box center [535, 396] width 79 height 54
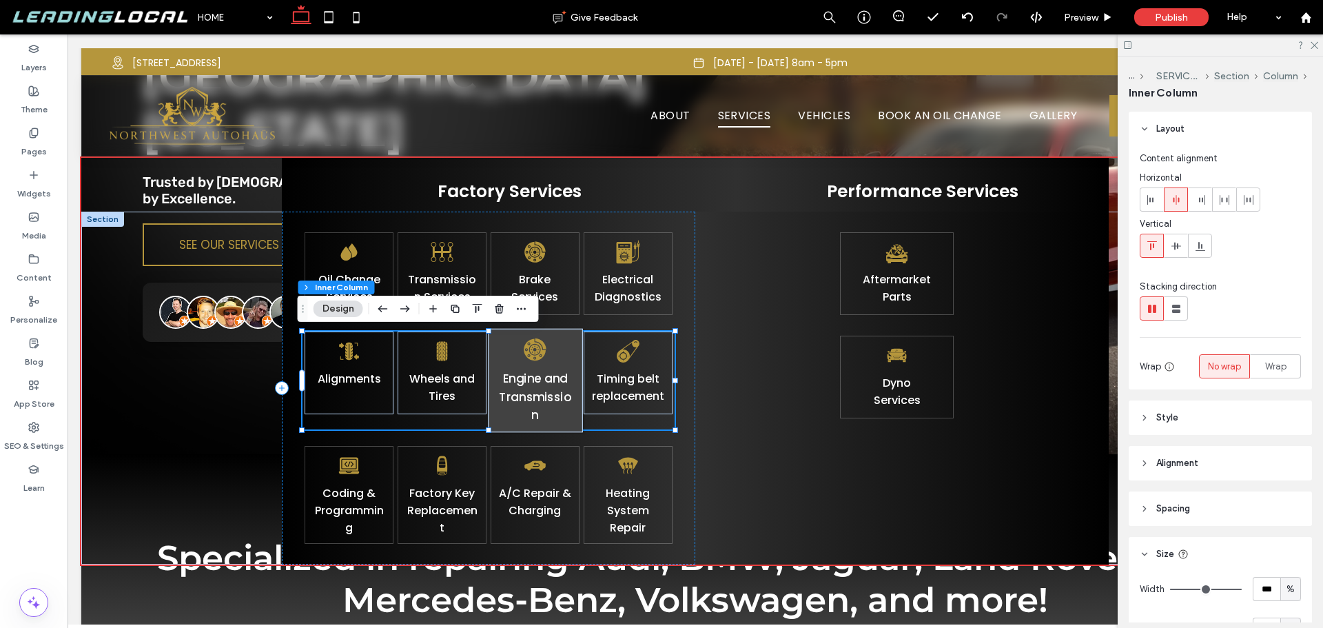
click at [496, 391] on p "Engine and Transmission" at bounding box center [535, 396] width 79 height 54
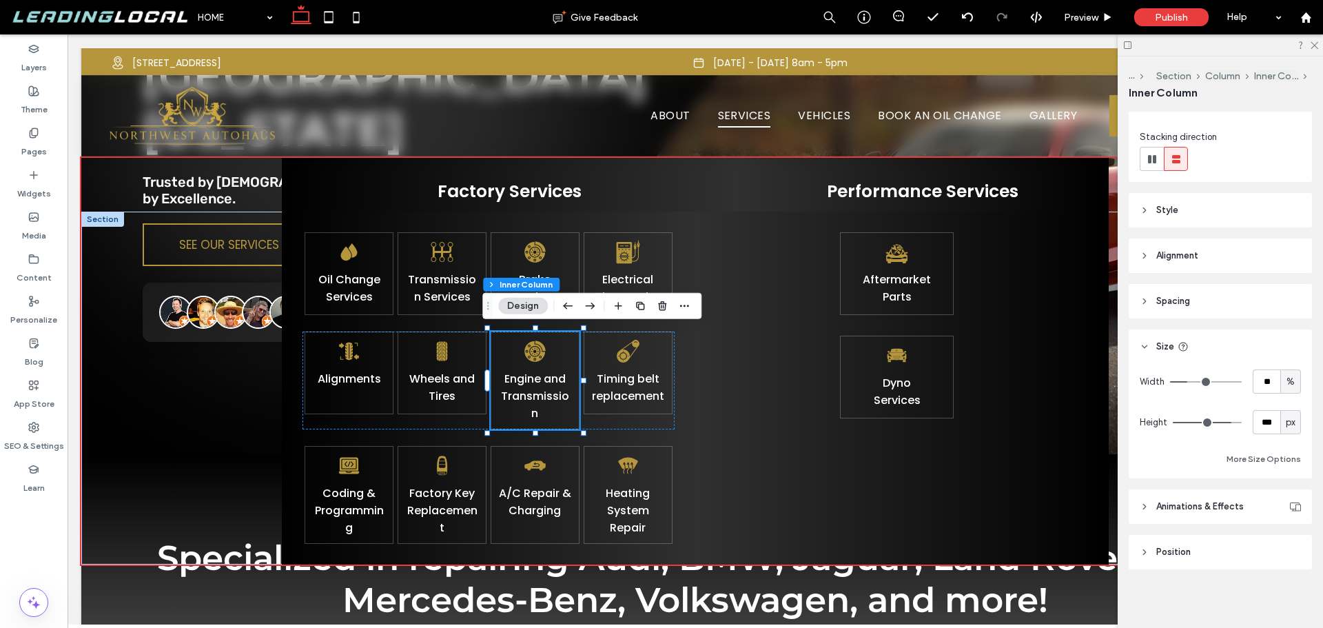
scroll to position [152, 0]
click at [1204, 296] on header "Spacing" at bounding box center [1220, 299] width 183 height 34
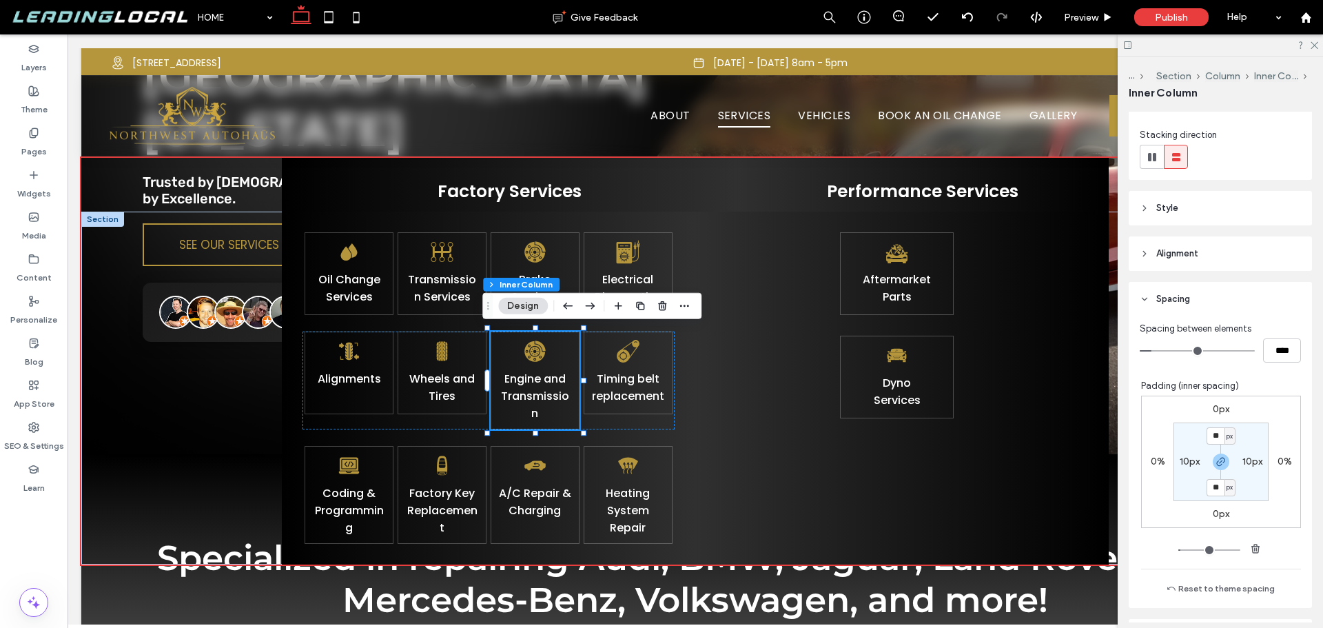
click at [1183, 463] on label "10px" at bounding box center [1190, 462] width 20 height 12
type input "*"
click at [1178, 487] on section "10px * px 10px * px" at bounding box center [1221, 462] width 95 height 79
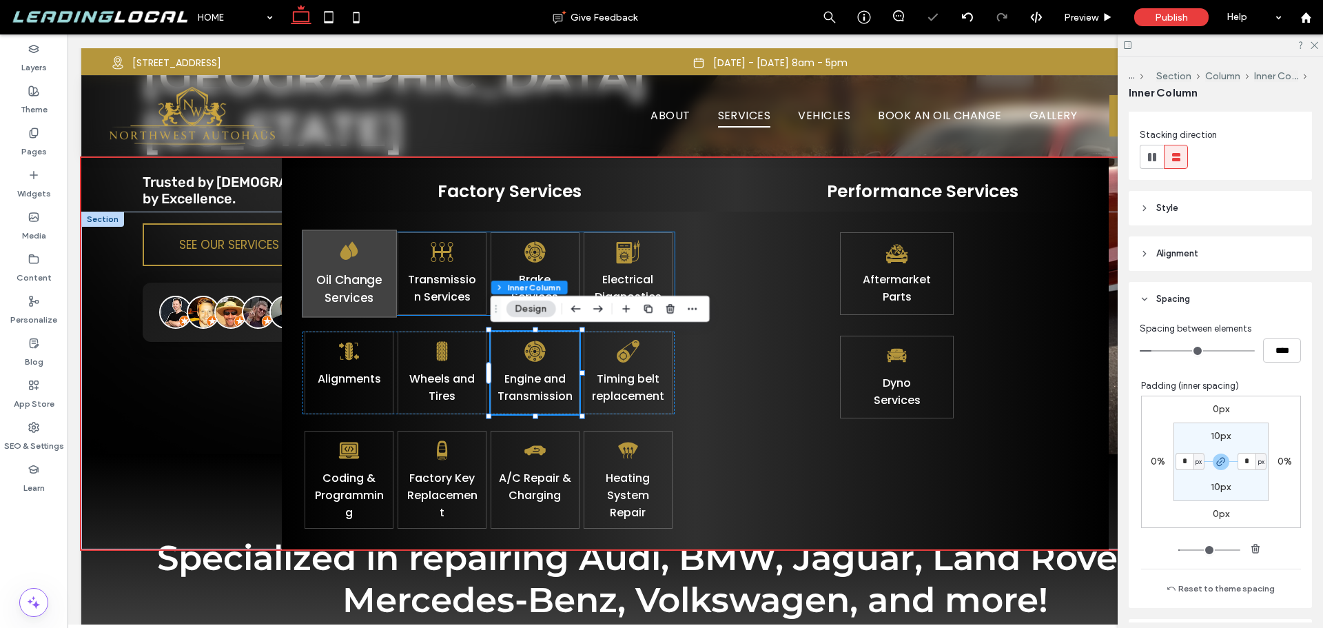
click at [384, 293] on p "Oil Change Services" at bounding box center [348, 289] width 79 height 37
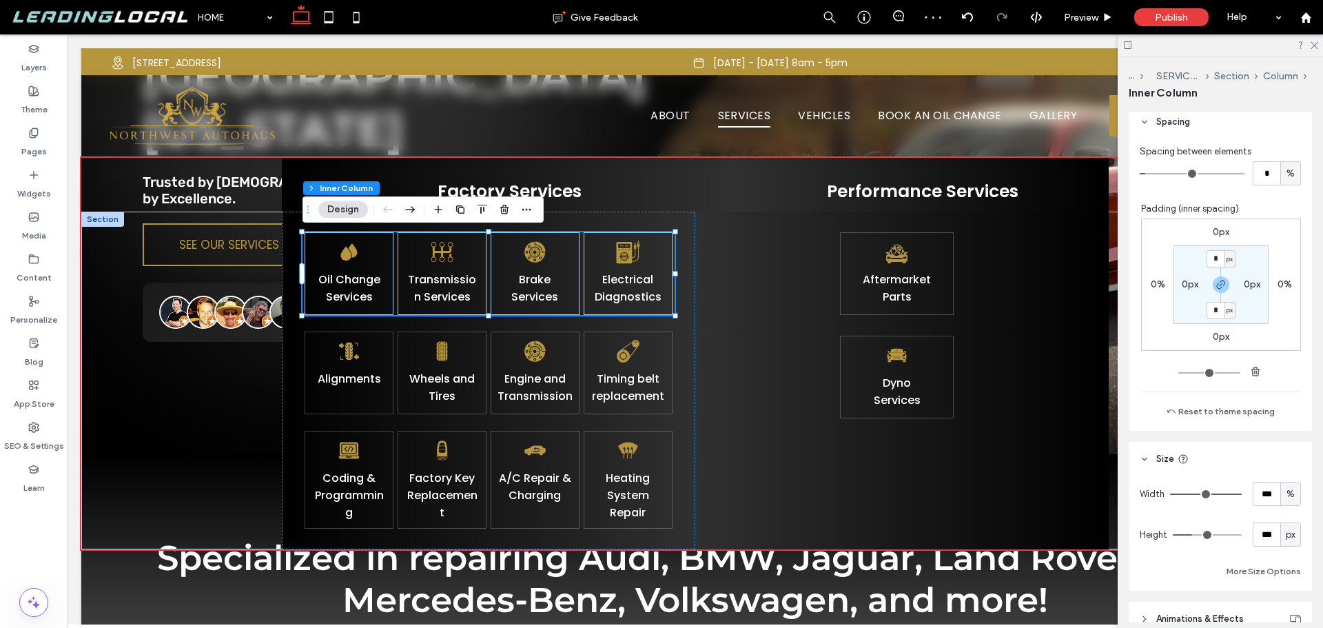
scroll to position [414, 0]
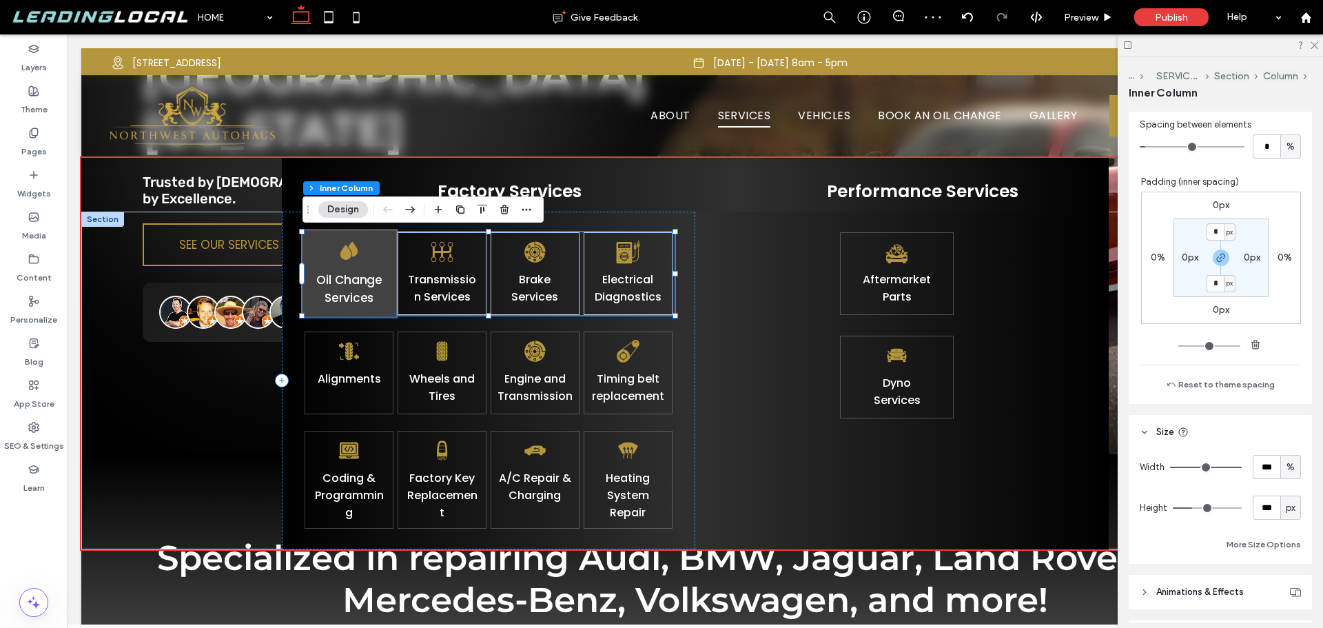
click at [380, 258] on div "Oil Change Services" at bounding box center [349, 274] width 94 height 88
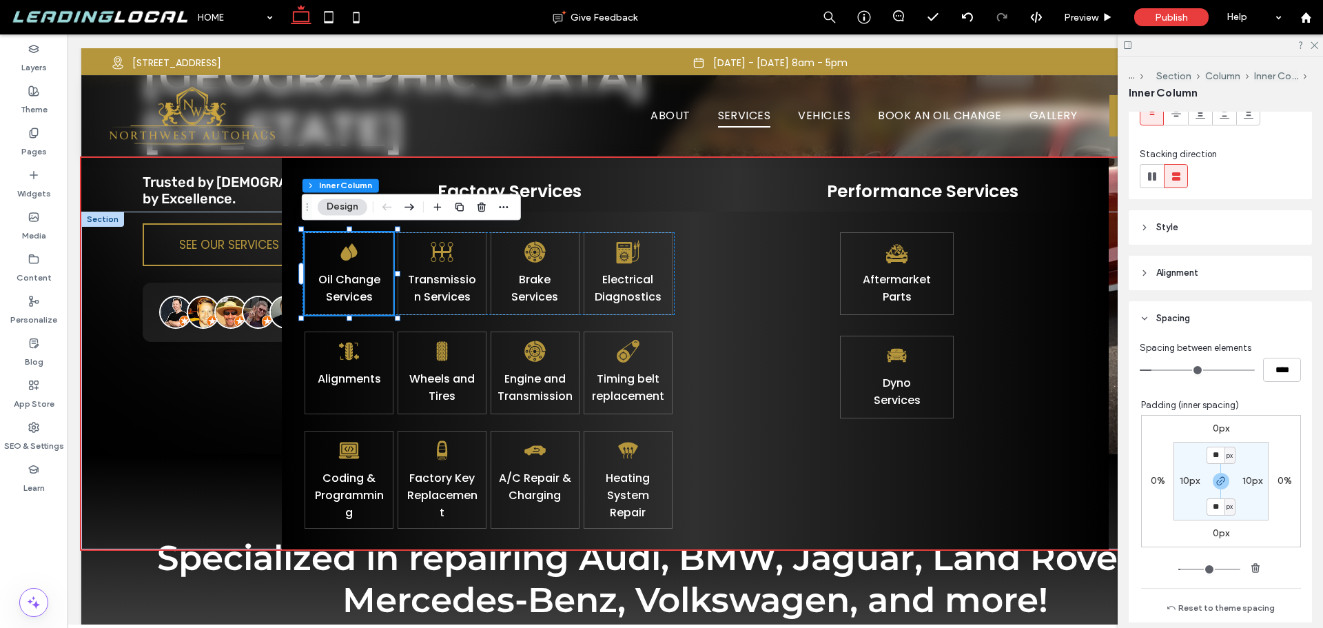
scroll to position [138, 0]
click at [1181, 468] on section "** px 10px ** px 10px" at bounding box center [1221, 475] width 95 height 79
click at [1186, 479] on label "10px" at bounding box center [1190, 475] width 20 height 12
type input "*"
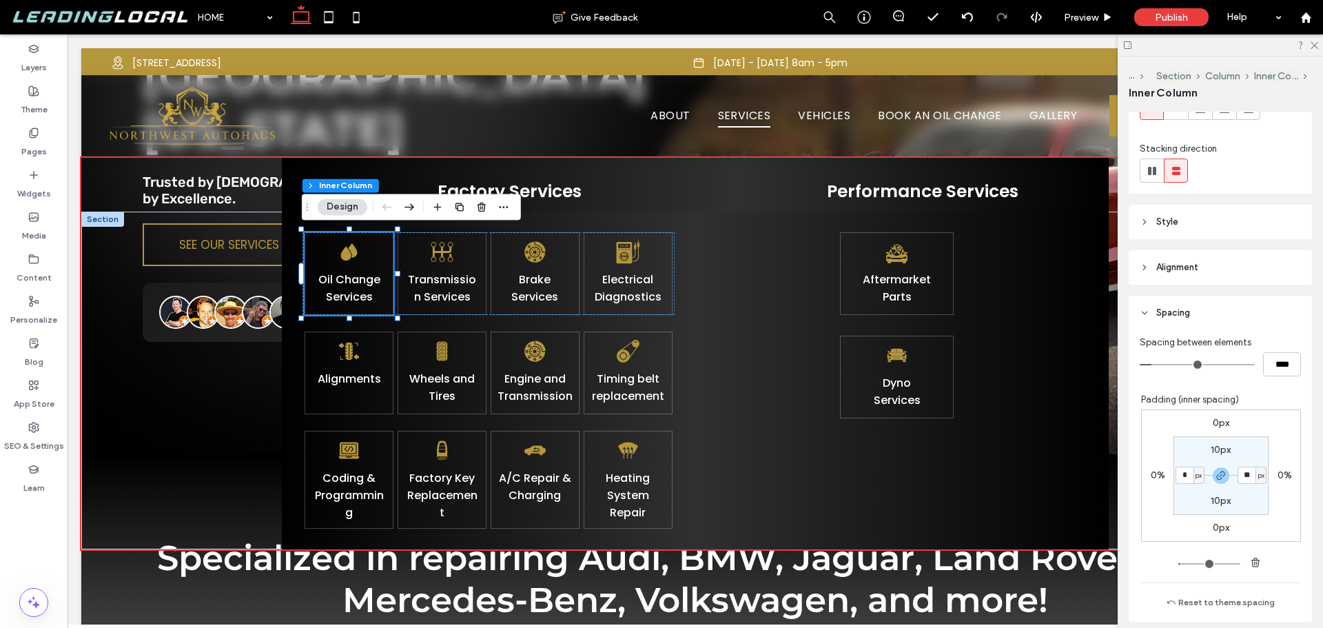
type input "*"
click at [1177, 502] on section "10px * px 10px * px" at bounding box center [1221, 475] width 95 height 79
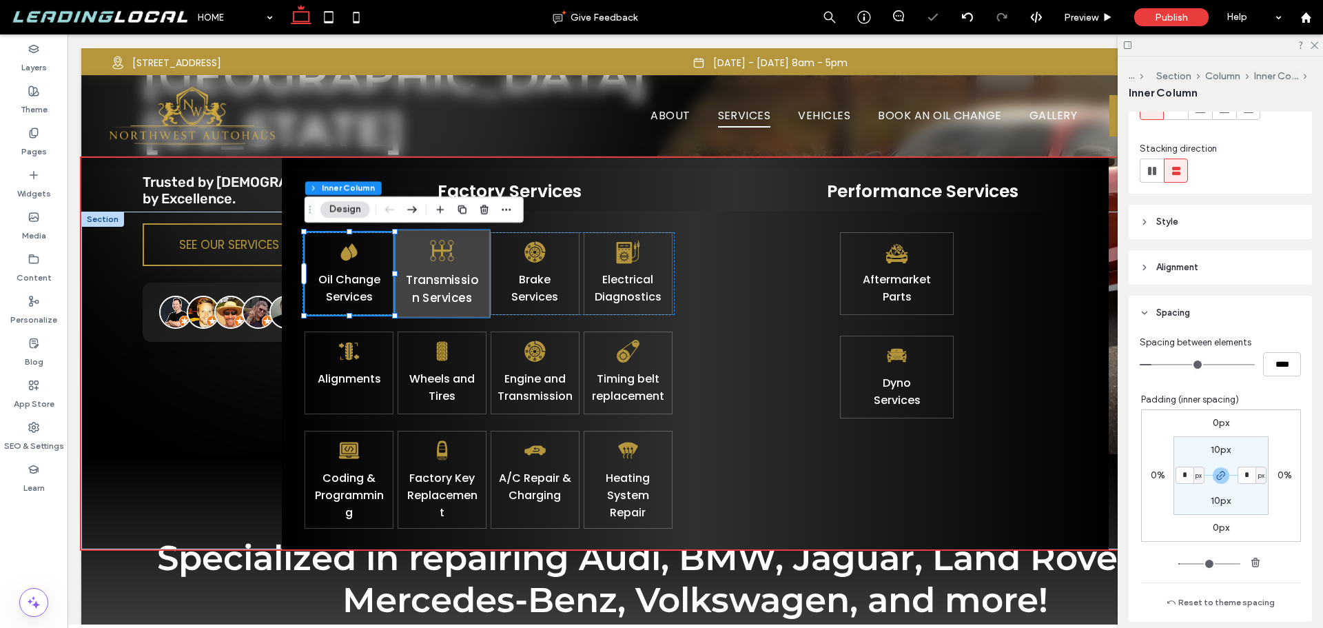
click at [467, 264] on div "Transmission Services" at bounding box center [442, 274] width 94 height 88
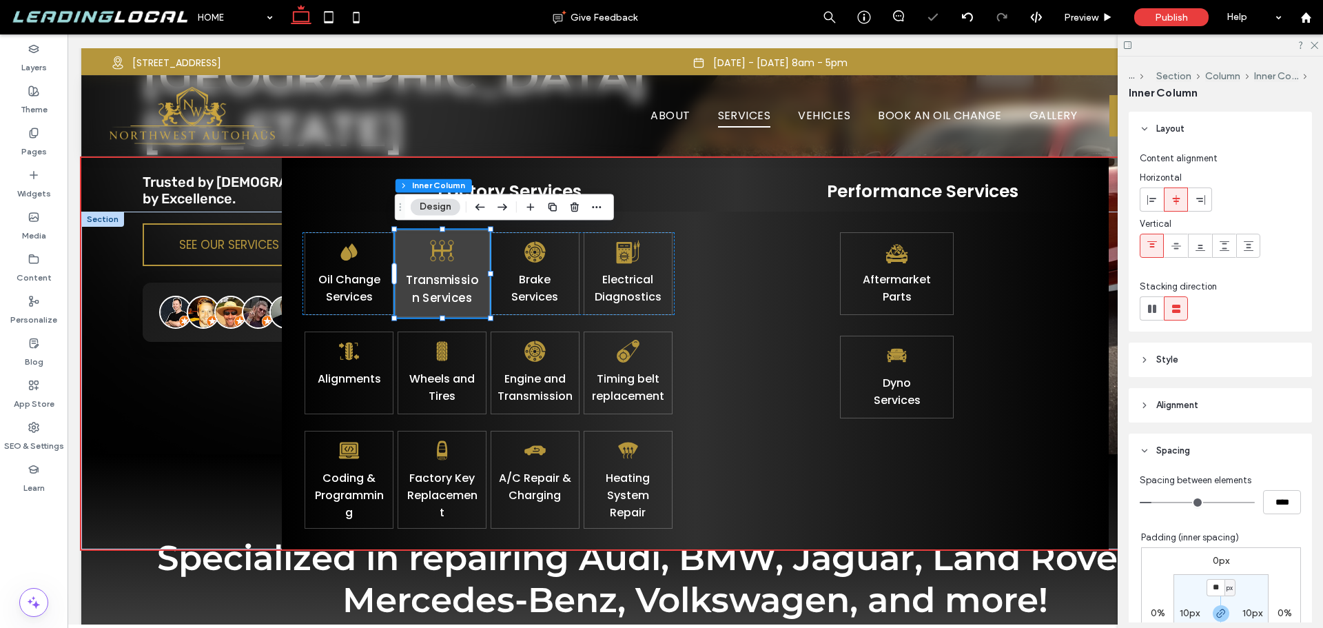
click at [467, 264] on div "Transmission Services" at bounding box center [442, 274] width 94 height 88
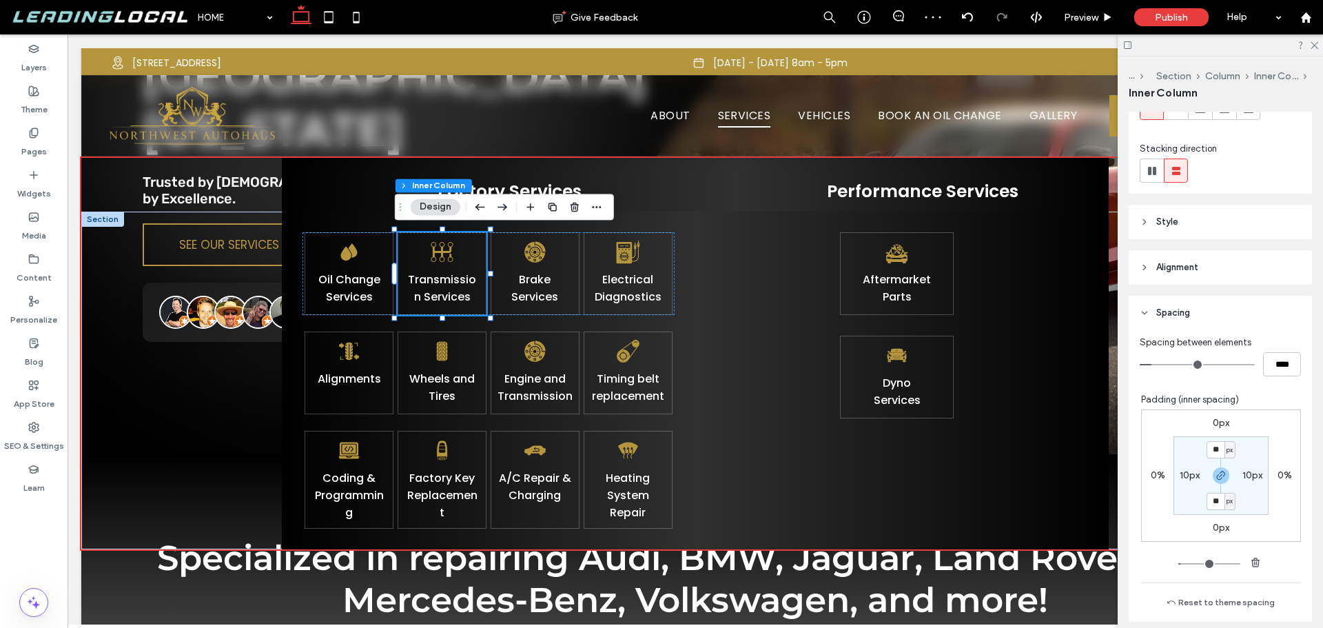
click at [1183, 477] on label "10px" at bounding box center [1190, 475] width 20 height 12
type input "*"
click at [1183, 496] on section "10px * px 10px * px" at bounding box center [1221, 475] width 95 height 79
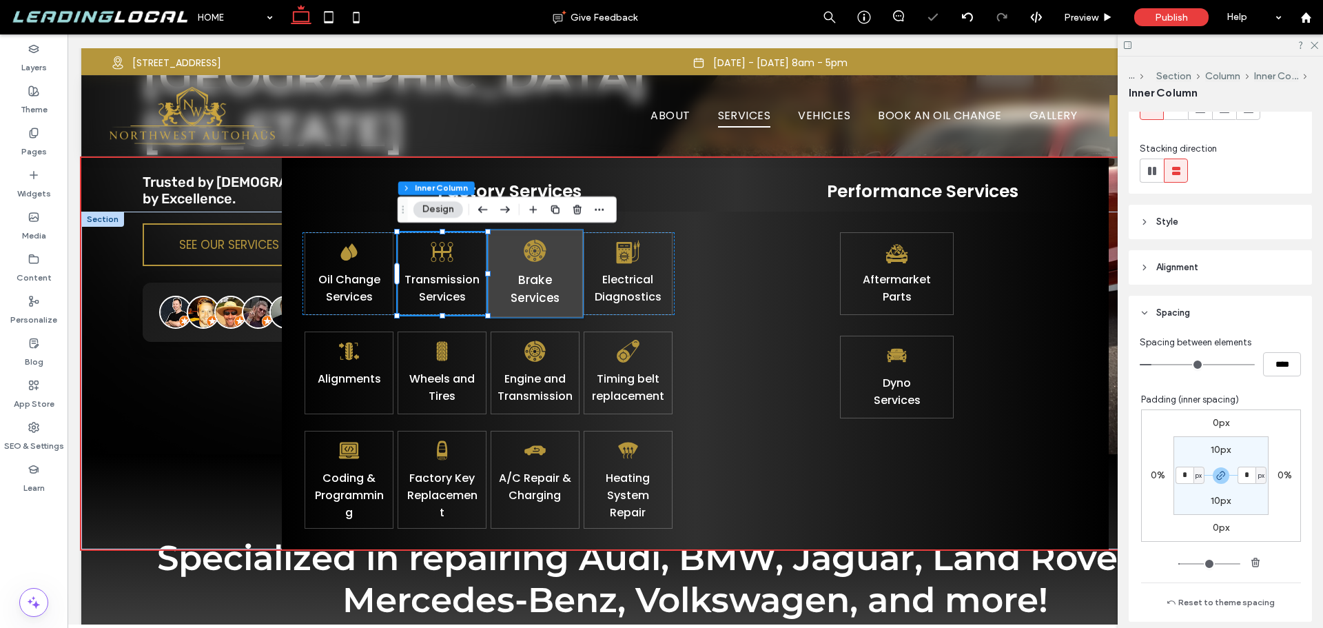
click at [564, 268] on div "Brake Services" at bounding box center [535, 274] width 94 height 88
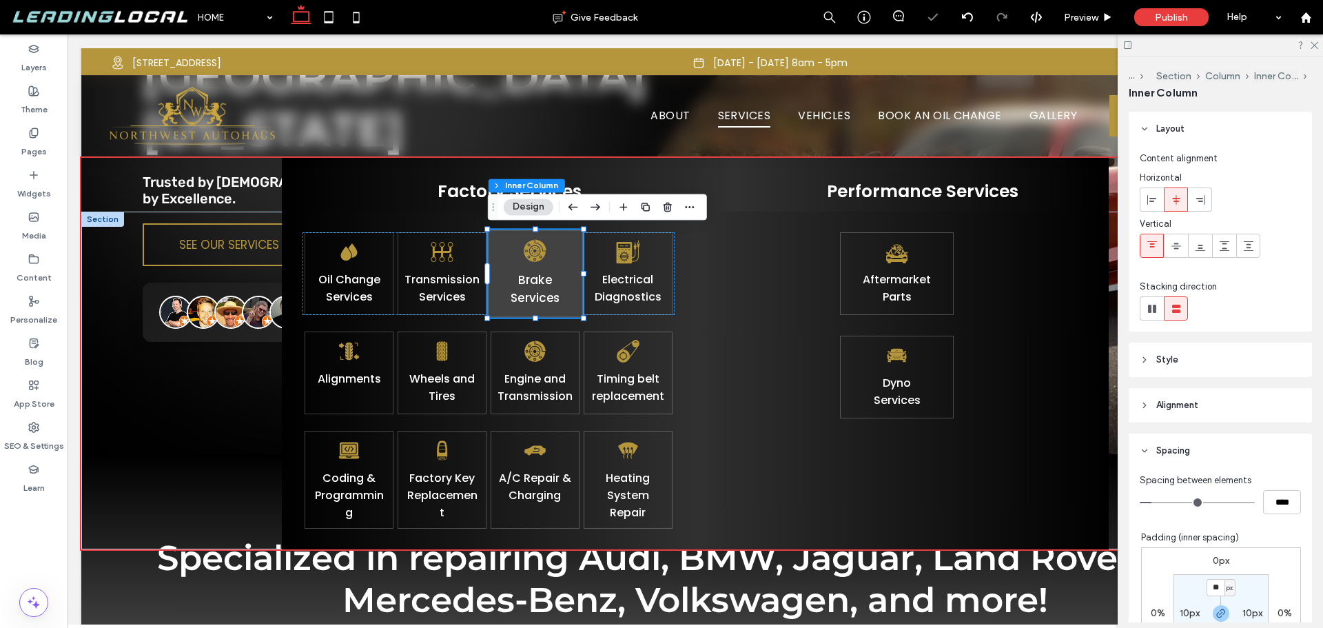
click at [564, 268] on div "Brake Services" at bounding box center [535, 274] width 94 height 88
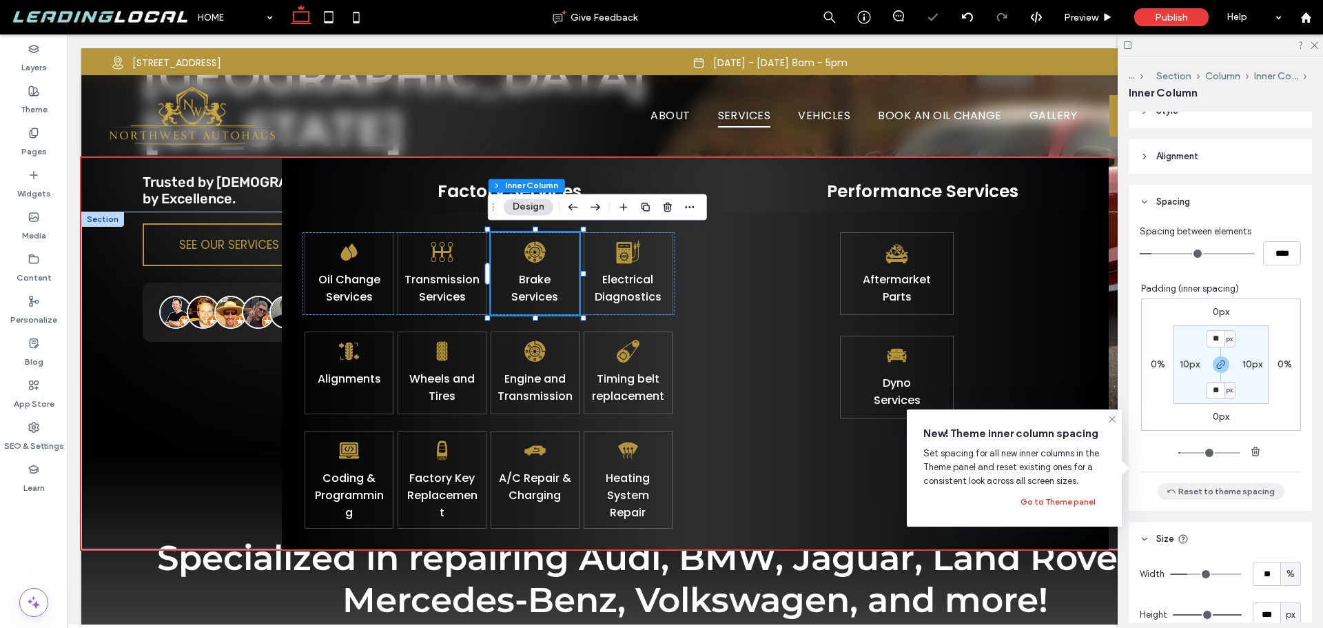
scroll to position [276, 0]
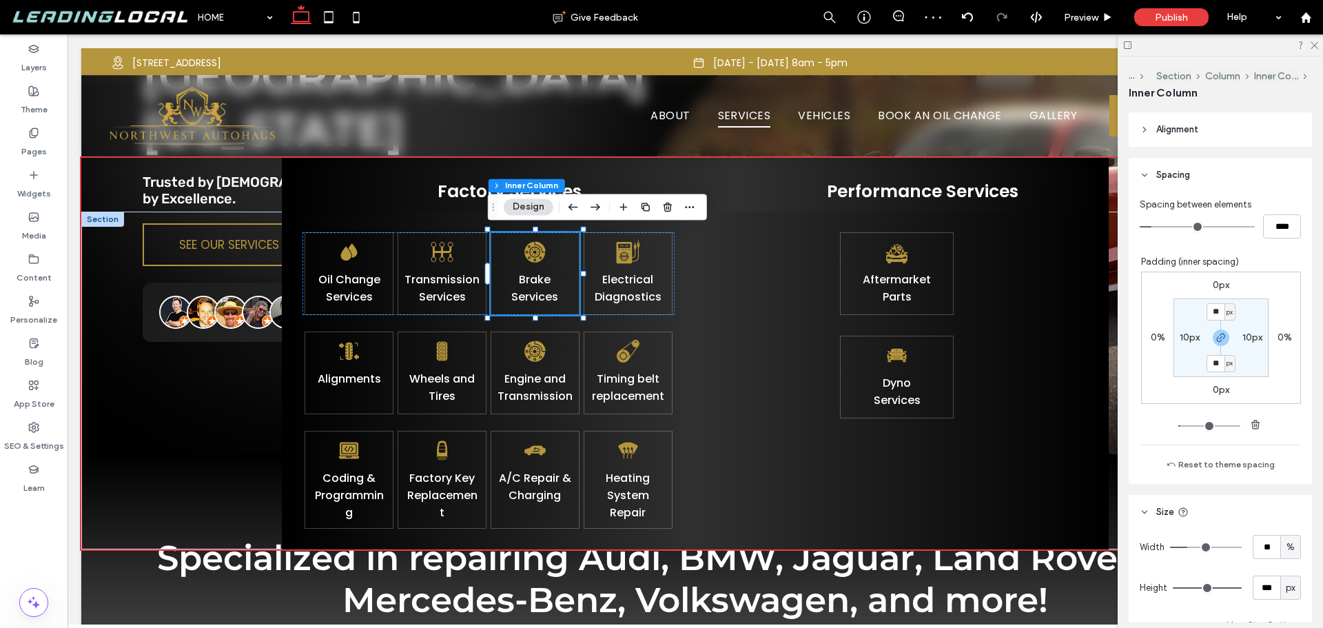
click at [1181, 338] on label "10px" at bounding box center [1190, 338] width 20 height 12
type input "*"
click at [1182, 358] on section "10px * px 10px * px" at bounding box center [1221, 337] width 95 height 79
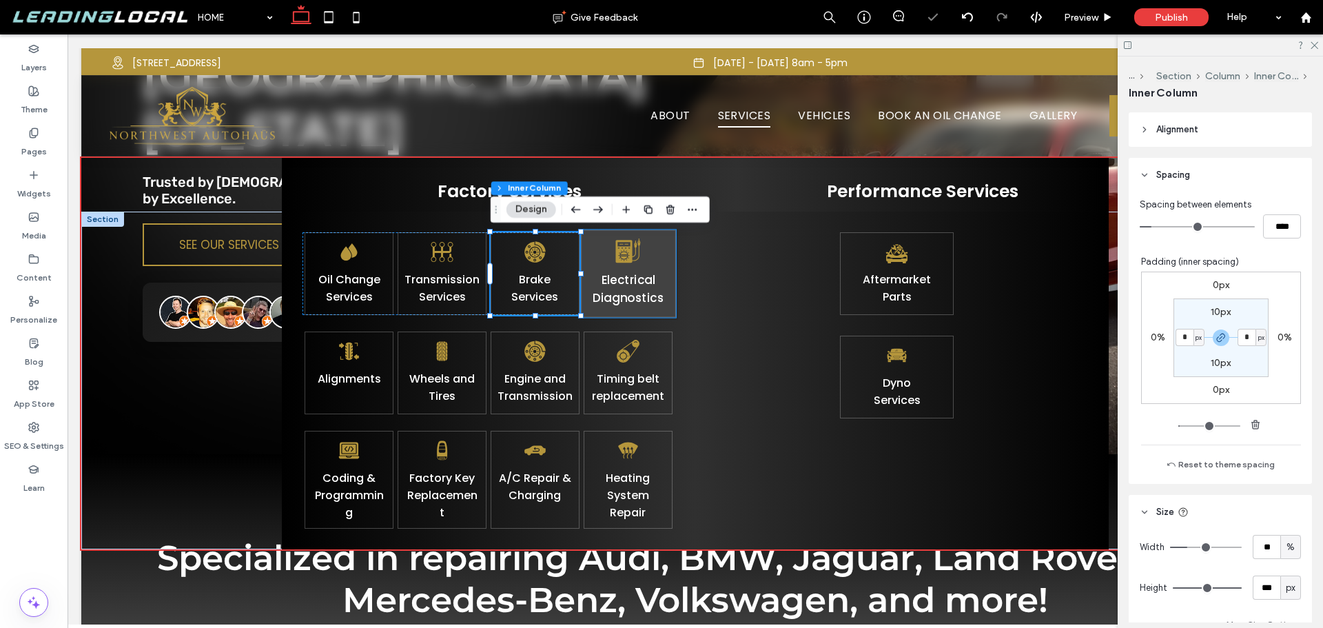
click at [659, 256] on div "Electrical Diagnostics" at bounding box center [628, 274] width 94 height 88
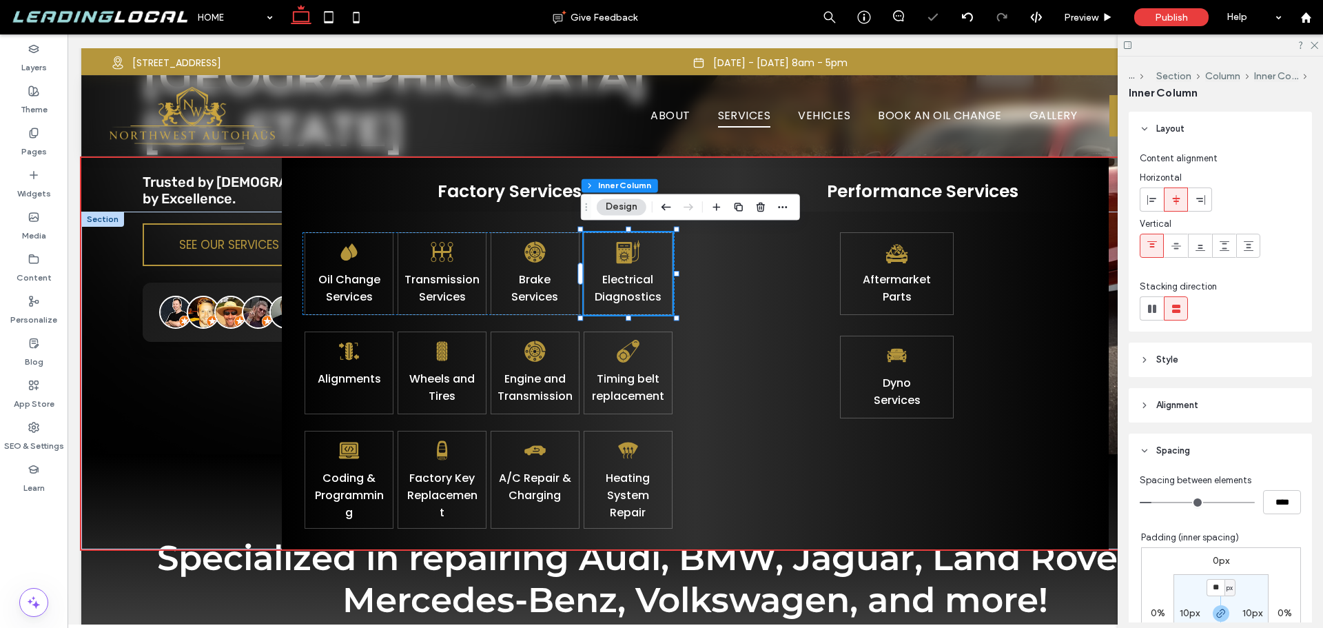
click at [1189, 613] on label "10px" at bounding box center [1190, 613] width 20 height 12
type input "*"
click at [1174, 569] on div "0px 0% 0px 0% 10px * px 10px * px" at bounding box center [1221, 613] width 160 height 132
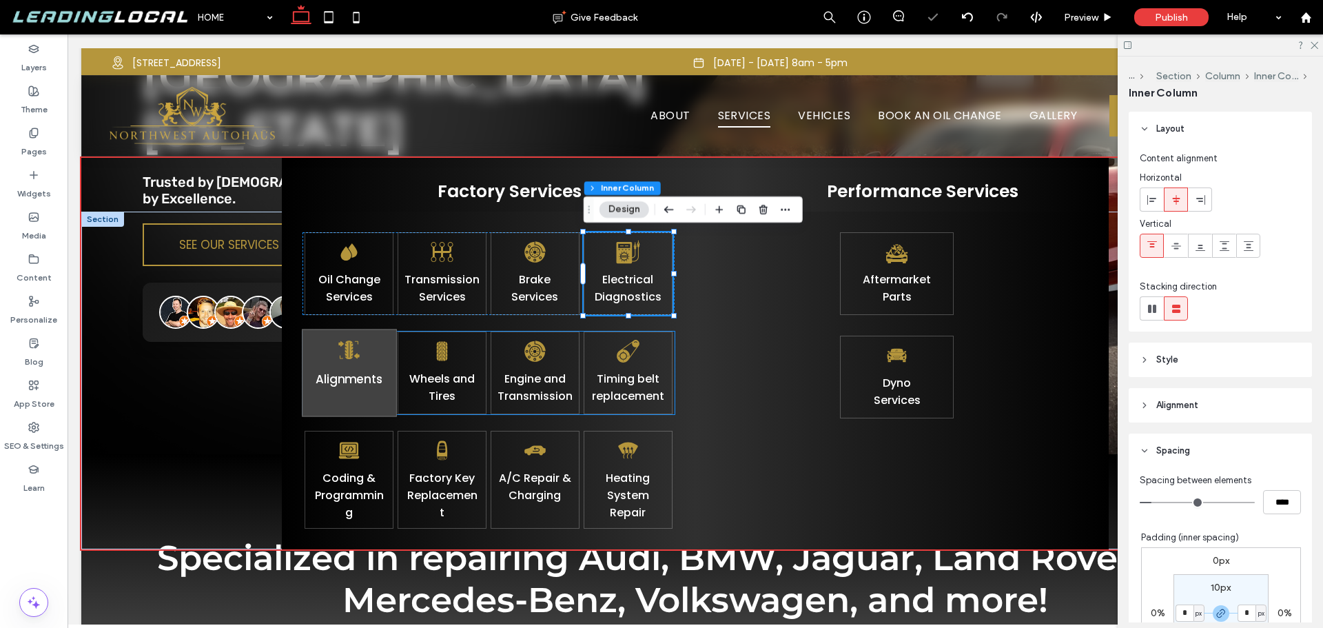
click at [380, 342] on div "Alignments" at bounding box center [349, 373] width 94 height 88
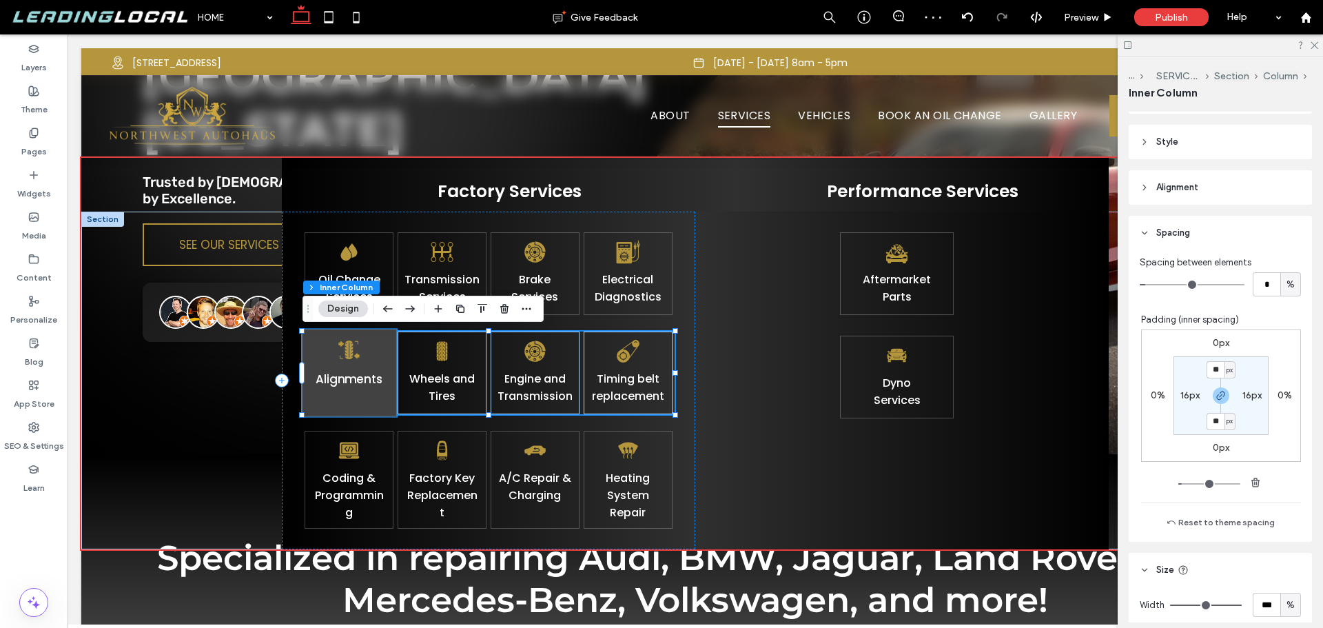
click at [381, 349] on div "Alignments" at bounding box center [349, 373] width 94 height 88
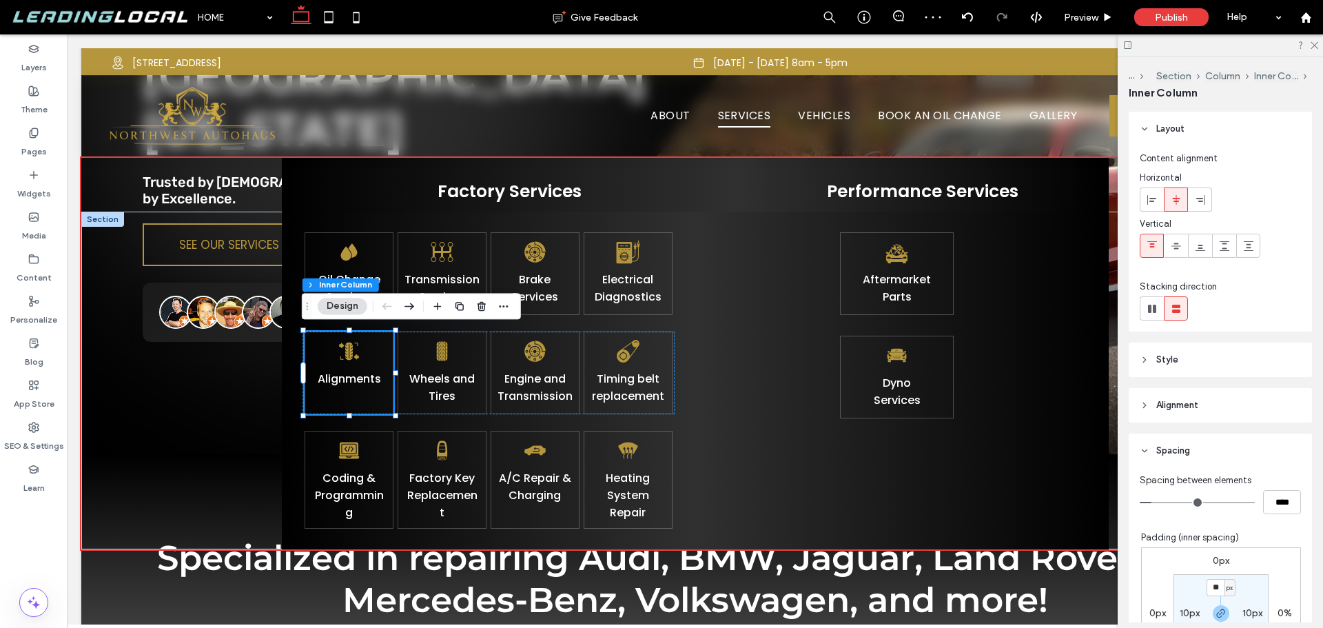
scroll to position [138, 0]
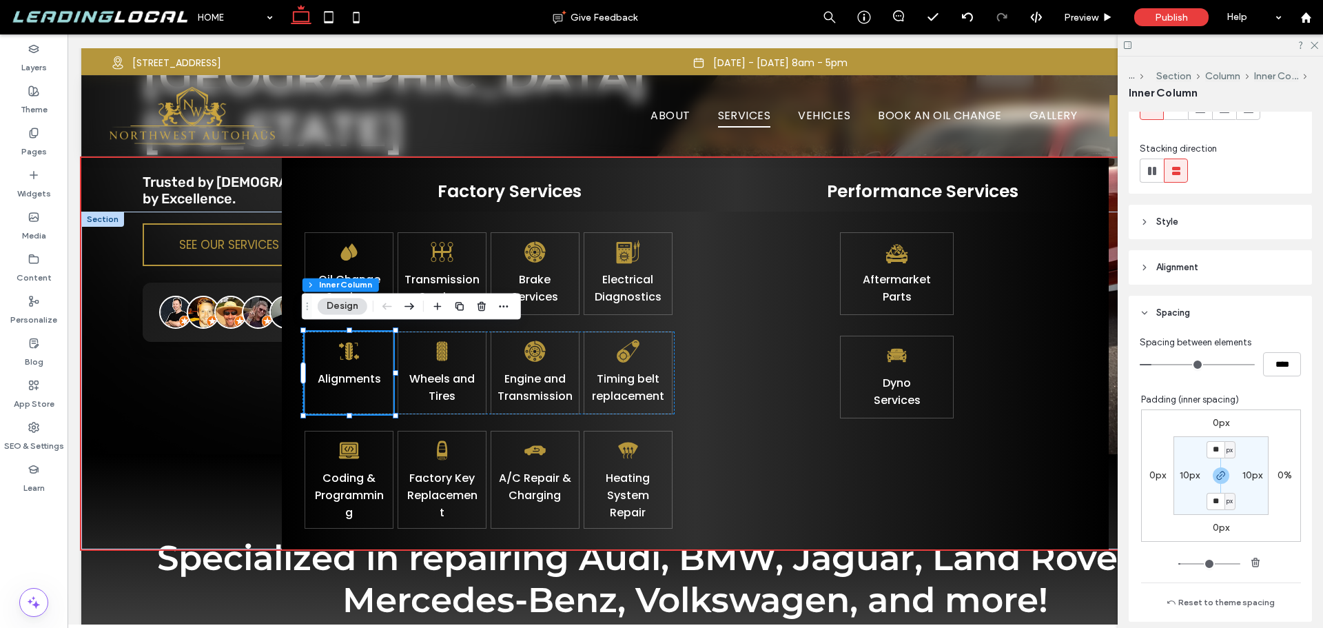
click at [1188, 476] on label "10px" at bounding box center [1190, 475] width 20 height 12
type input "*"
click at [1186, 500] on section "10px * px 10px * px" at bounding box center [1221, 475] width 95 height 79
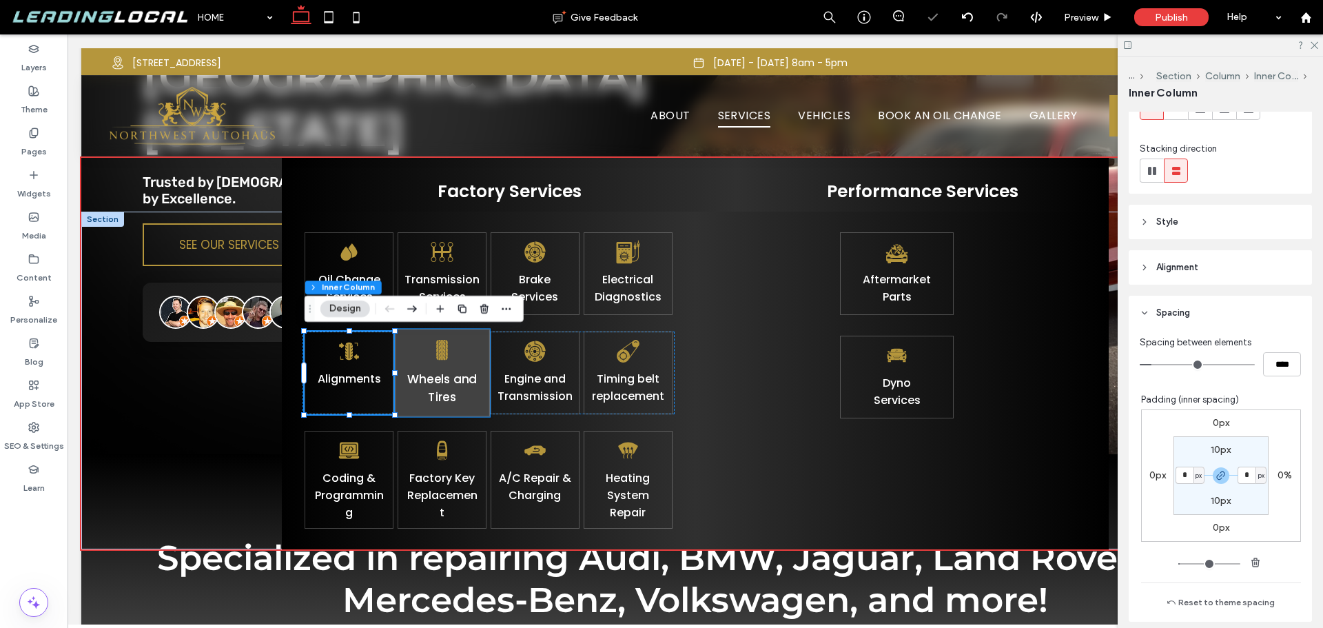
click at [467, 351] on div "Wheels and Tires" at bounding box center [442, 373] width 94 height 88
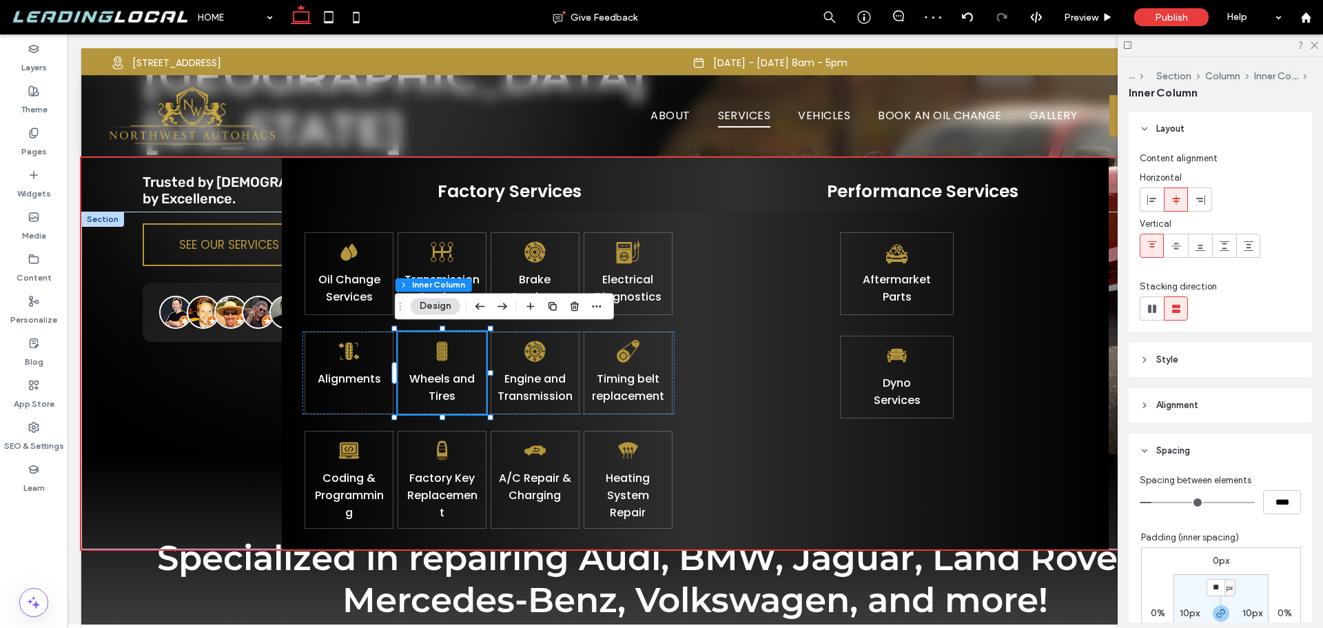
click at [1189, 610] on label "10px" at bounding box center [1190, 613] width 20 height 12
type input "*"
click at [1182, 571] on div "0px 0% 0px 0% 10px * px 10px * px" at bounding box center [1221, 613] width 160 height 132
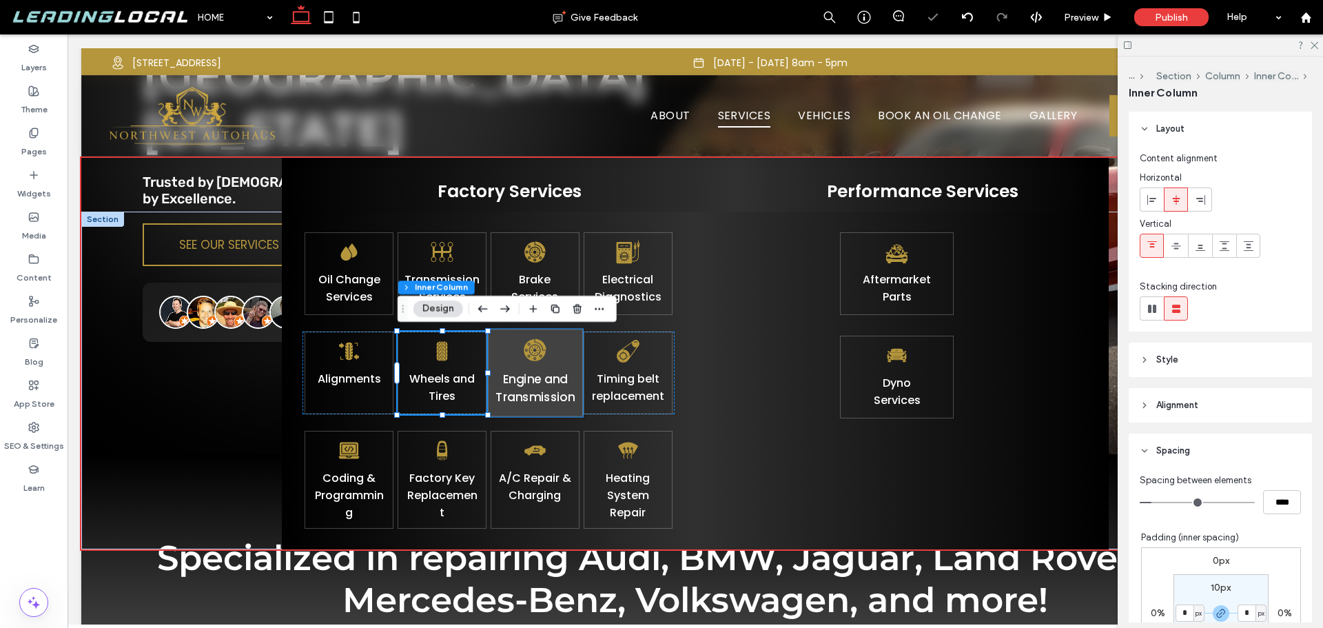
click at [565, 354] on div "Engine and Transmission" at bounding box center [535, 373] width 94 height 88
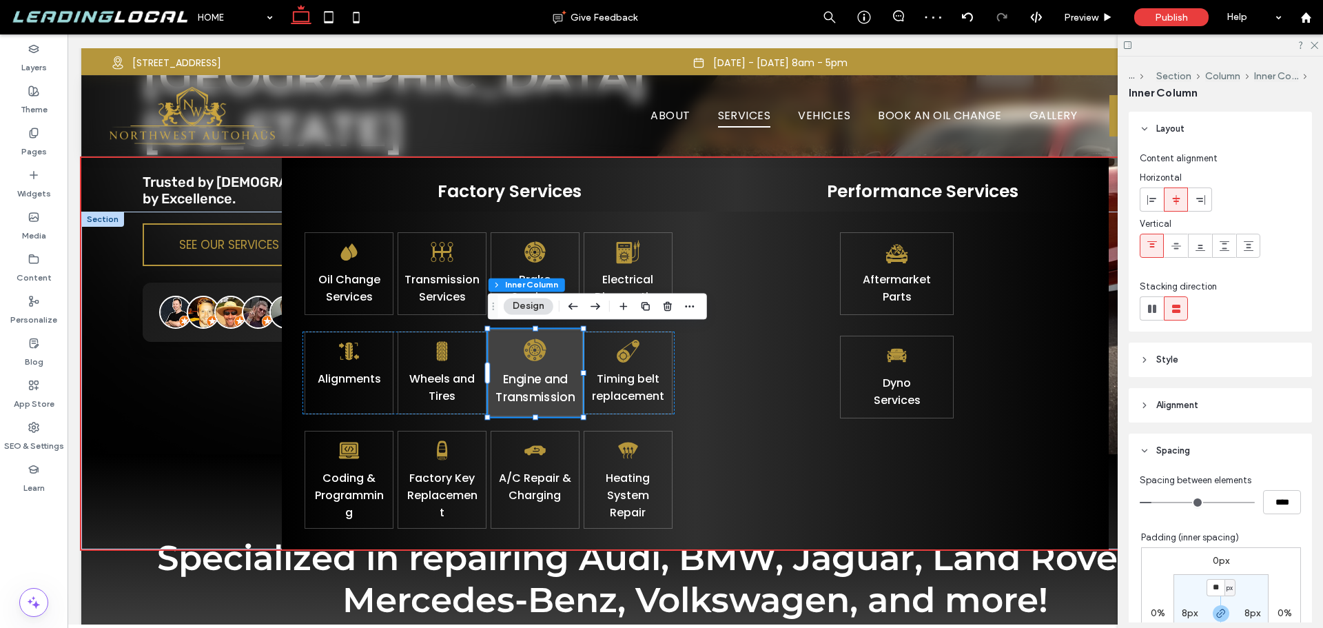
click at [573, 349] on div "Engine and Transmission" at bounding box center [535, 373] width 94 height 88
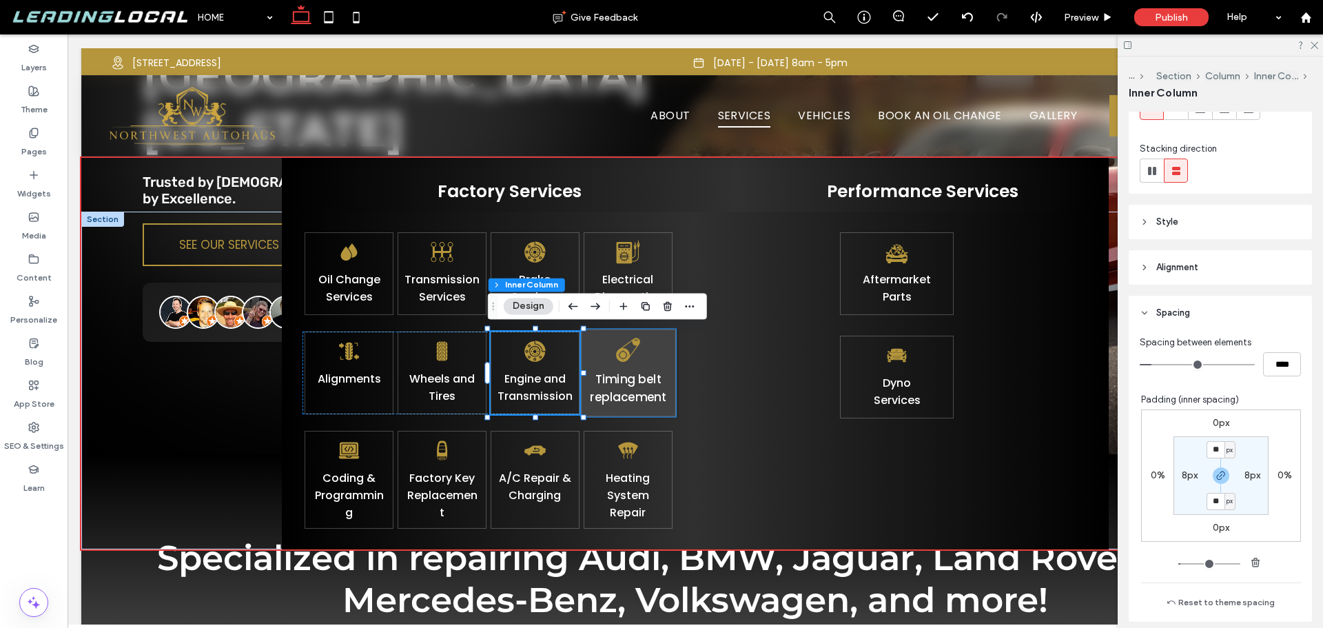
click at [658, 354] on div "Timing belt replacement" at bounding box center [628, 373] width 94 height 88
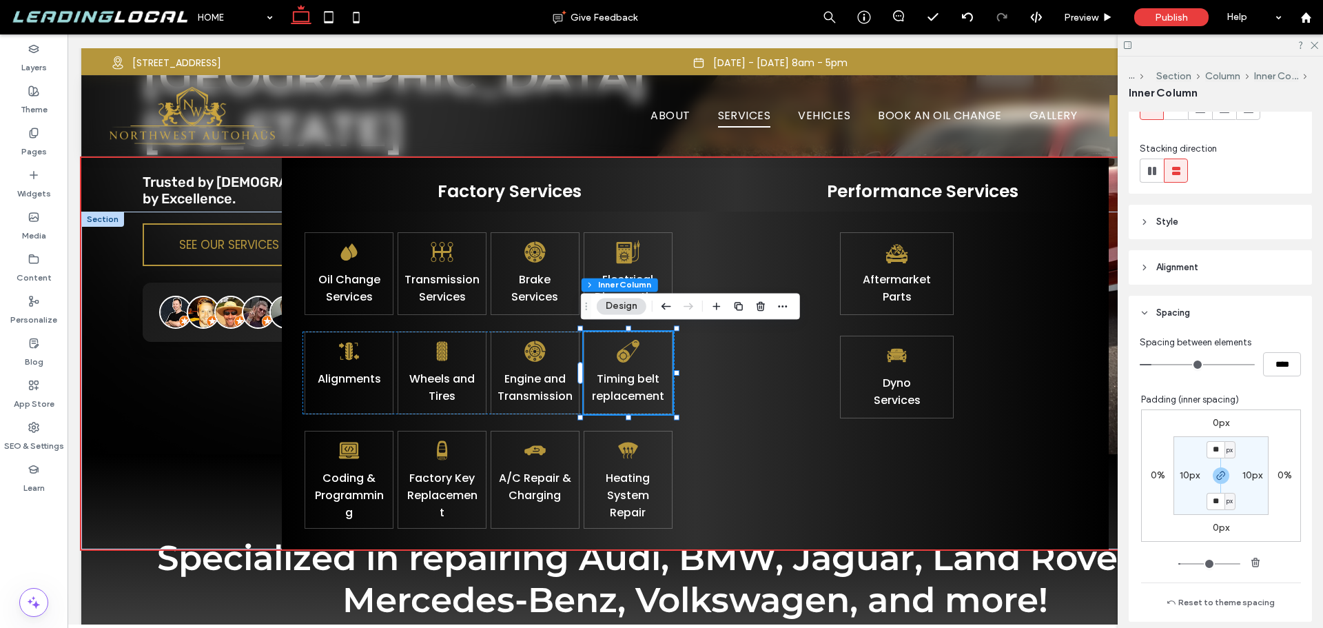
click at [1186, 476] on label "10px" at bounding box center [1190, 475] width 20 height 12
type input "*"
click at [1161, 502] on div "0px 0% 0px 0% 10px * px 10px * px" at bounding box center [1221, 475] width 160 height 132
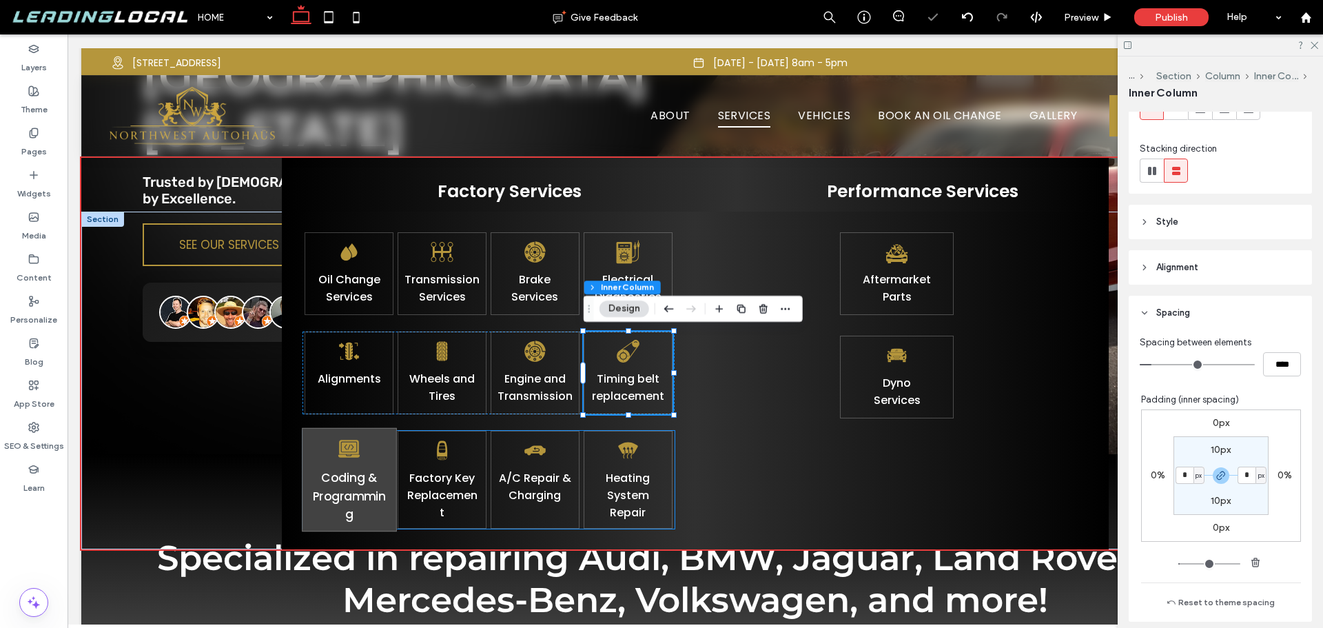
click at [378, 449] on div "Coding & Programming" at bounding box center [349, 480] width 94 height 104
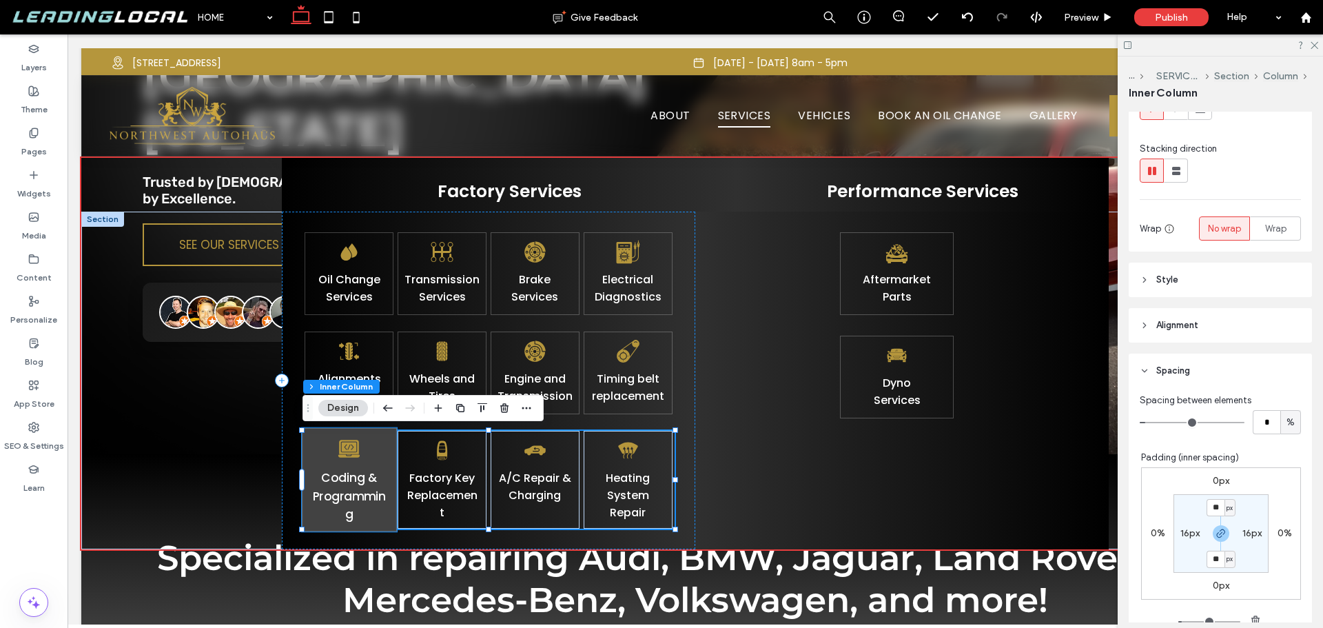
click at [371, 450] on div "Coding & Programming" at bounding box center [349, 480] width 94 height 104
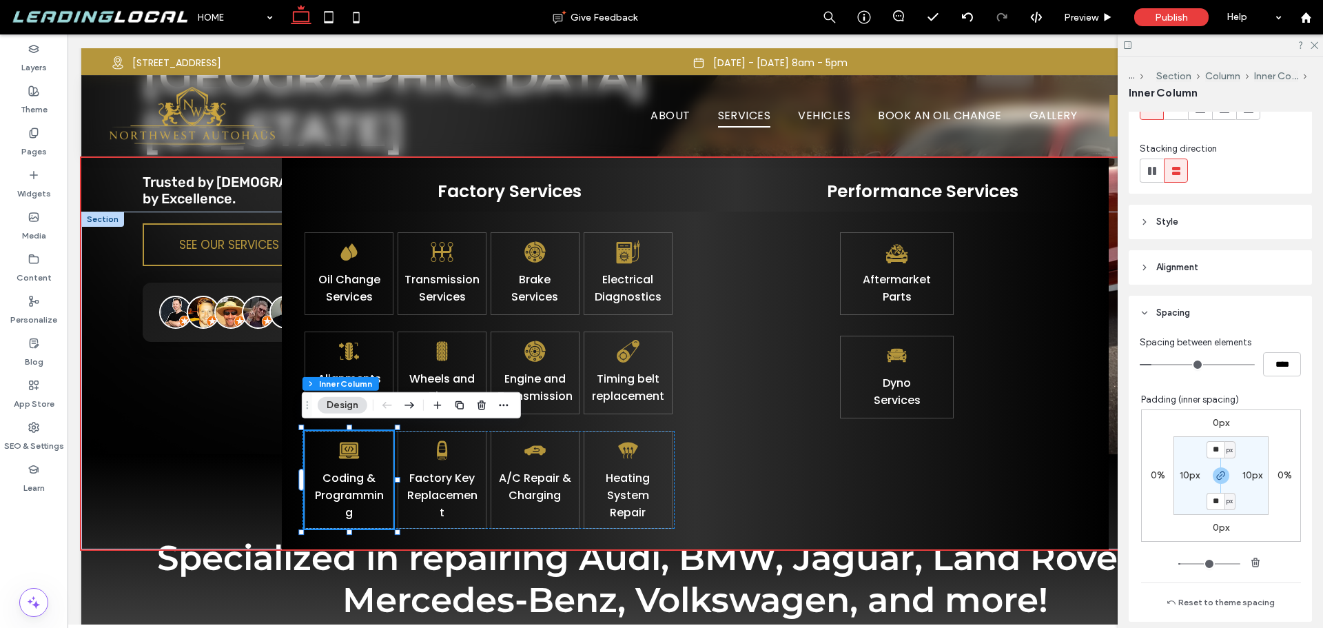
click at [1181, 475] on label "10px" at bounding box center [1190, 475] width 20 height 12
type input "*"
click at [1185, 496] on section "10px * px 10px * px" at bounding box center [1221, 475] width 95 height 79
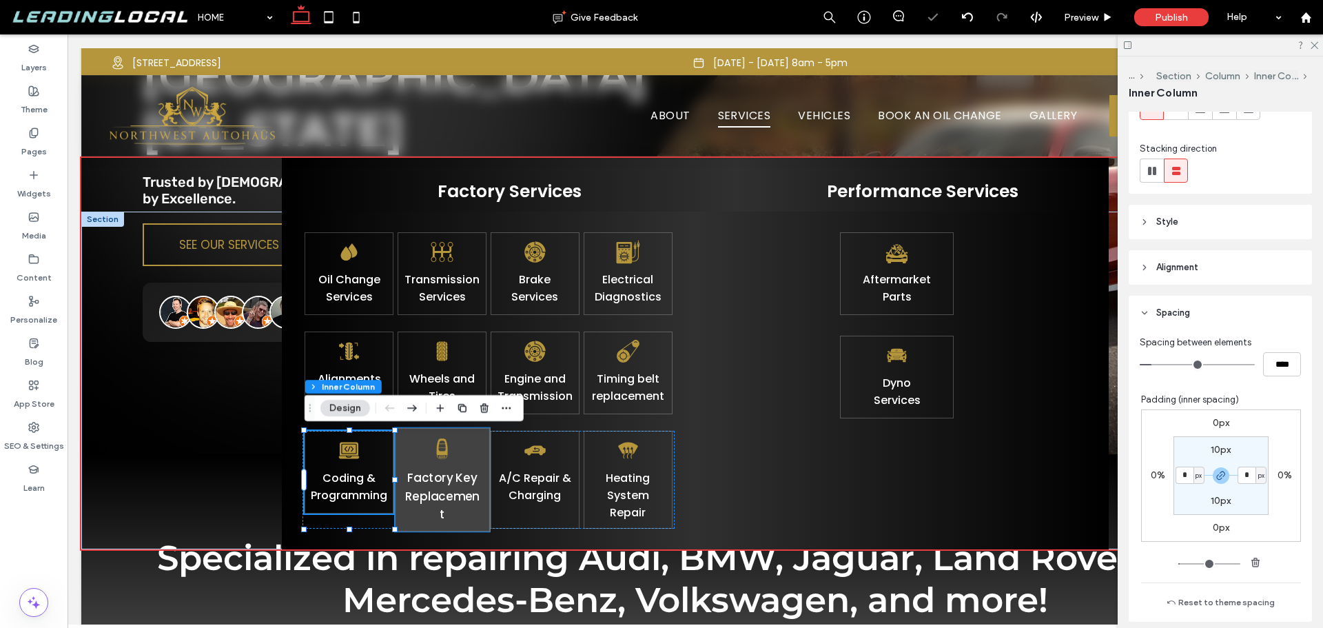
click at [473, 447] on div "Factory Key Replacement" at bounding box center [442, 480] width 94 height 104
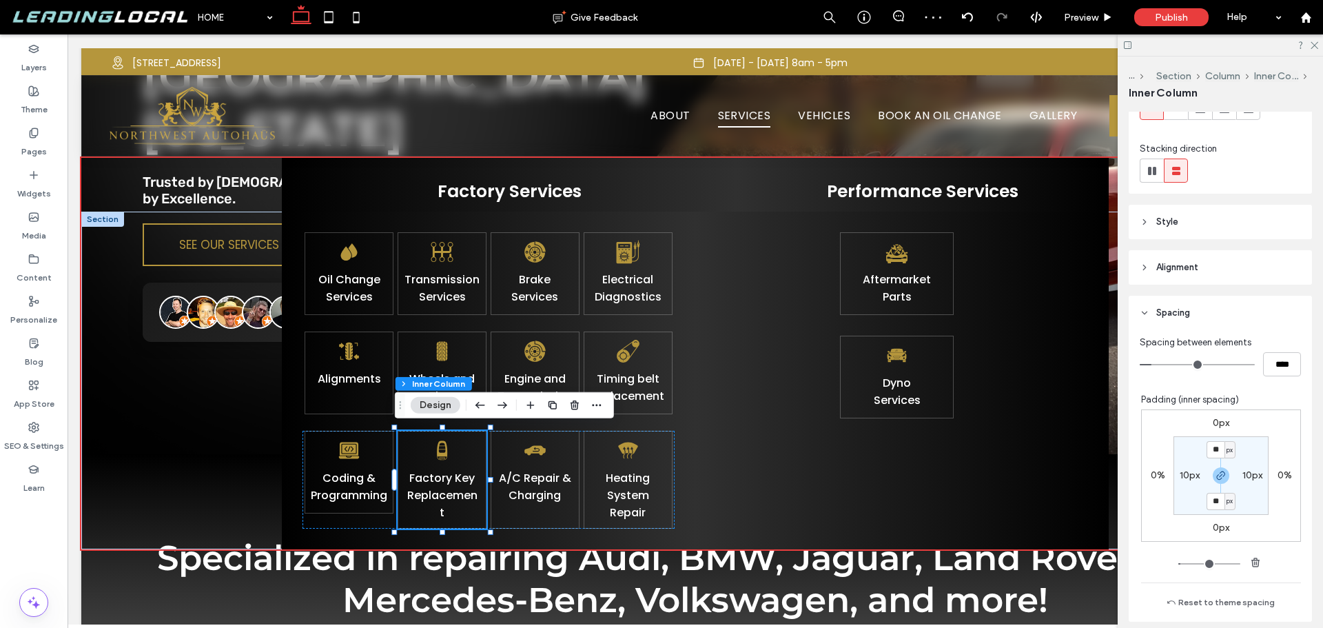
click at [1181, 474] on label "10px" at bounding box center [1190, 475] width 20 height 12
type input "*"
click at [1178, 500] on section "** px 10px ** px 10px" at bounding box center [1221, 475] width 95 height 79
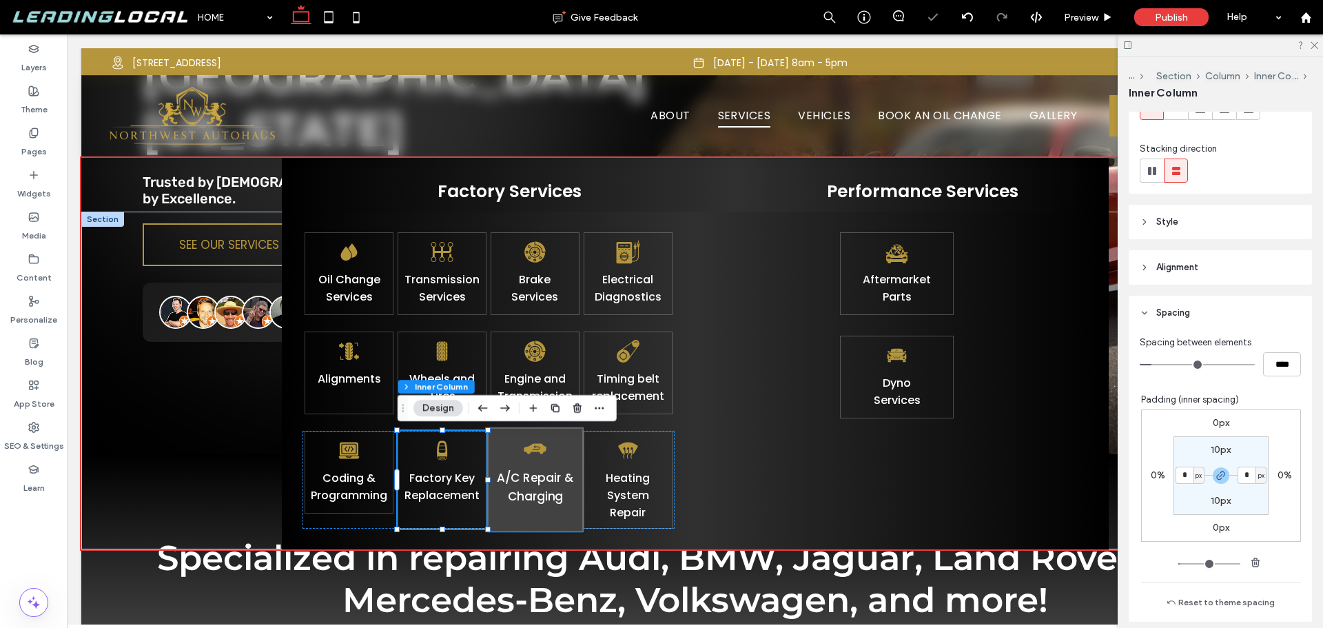
click at [565, 449] on div "A/C Repair & Charging" at bounding box center [535, 480] width 94 height 104
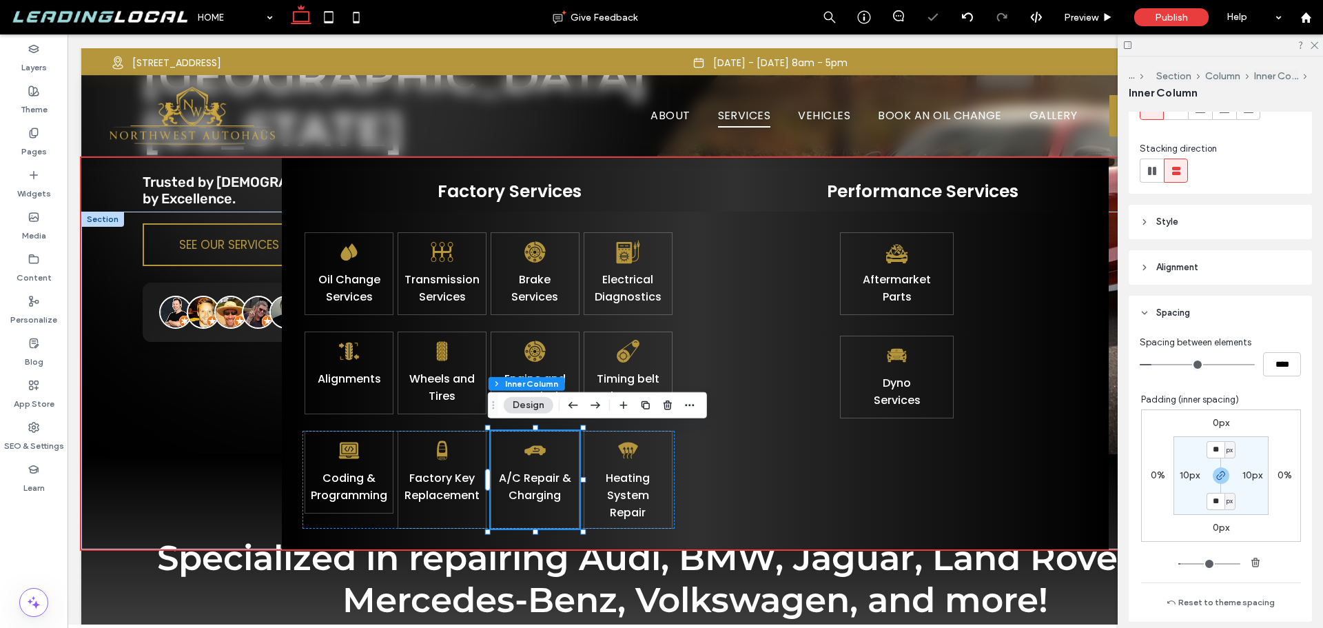
click at [1182, 477] on label "10px" at bounding box center [1190, 475] width 20 height 12
type input "*"
drag, startPoint x: 1179, startPoint y: 502, endPoint x: 1124, endPoint y: 503, distance: 55.2
click at [1178, 502] on section "10px * px 10px * px" at bounding box center [1221, 475] width 95 height 79
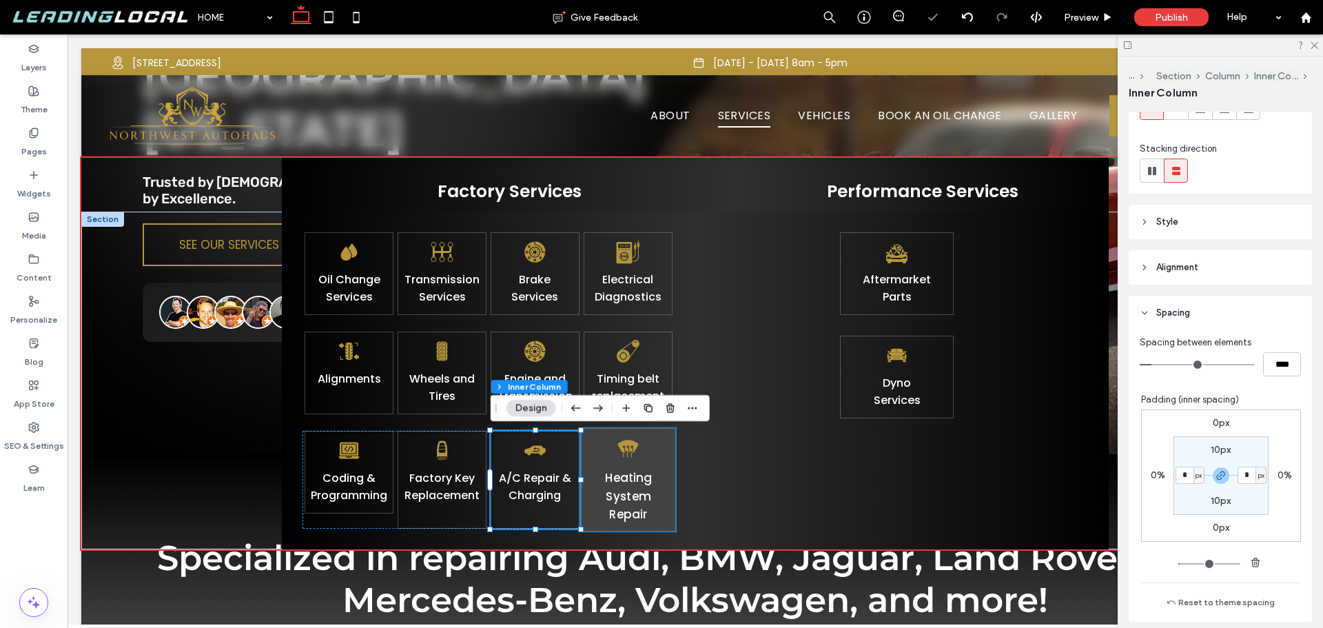
click at [653, 449] on div "Heating System Repair" at bounding box center [628, 480] width 94 height 104
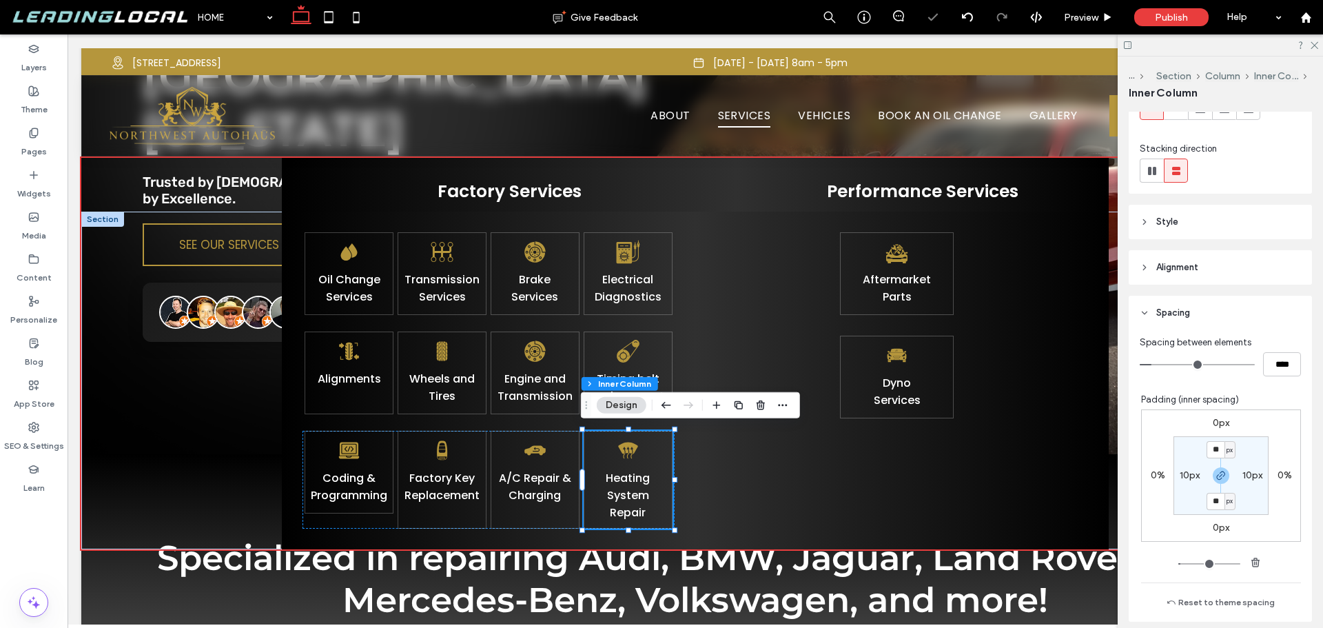
click at [1187, 469] on label "10px" at bounding box center [1190, 475] width 20 height 12
type input "*"
click at [1174, 499] on section "10px * px 10px * px" at bounding box center [1221, 475] width 95 height 79
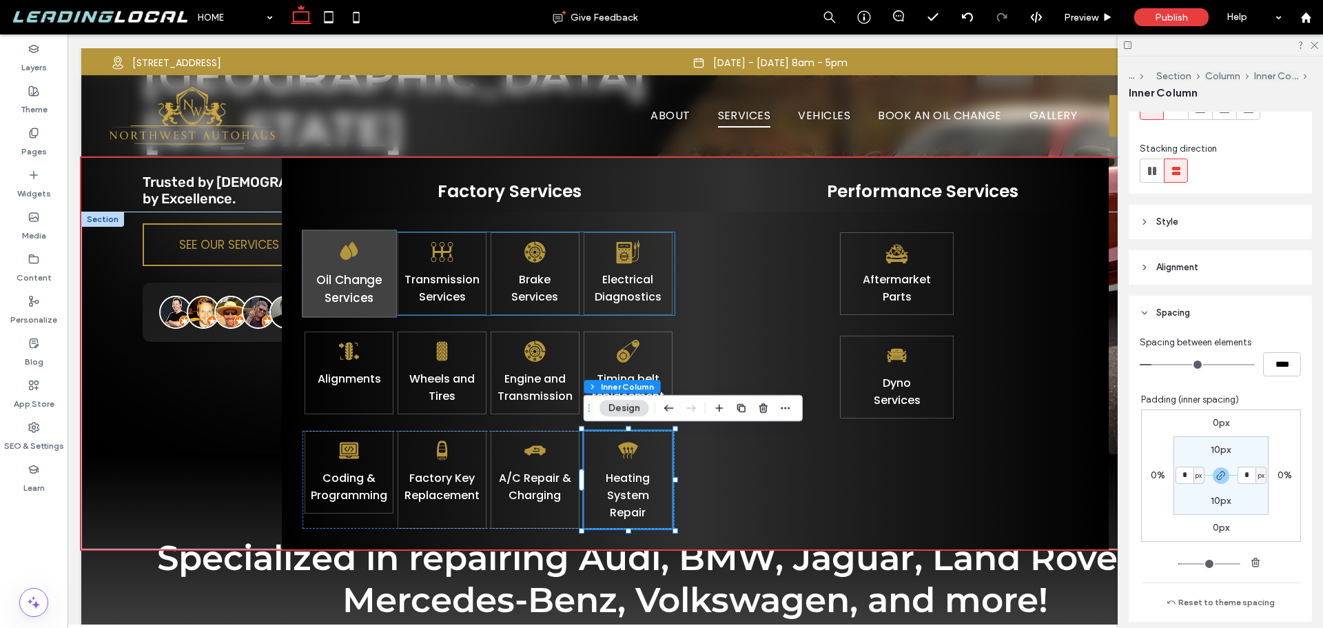
click at [355, 301] on link "Oil Change Services" at bounding box center [348, 289] width 65 height 35
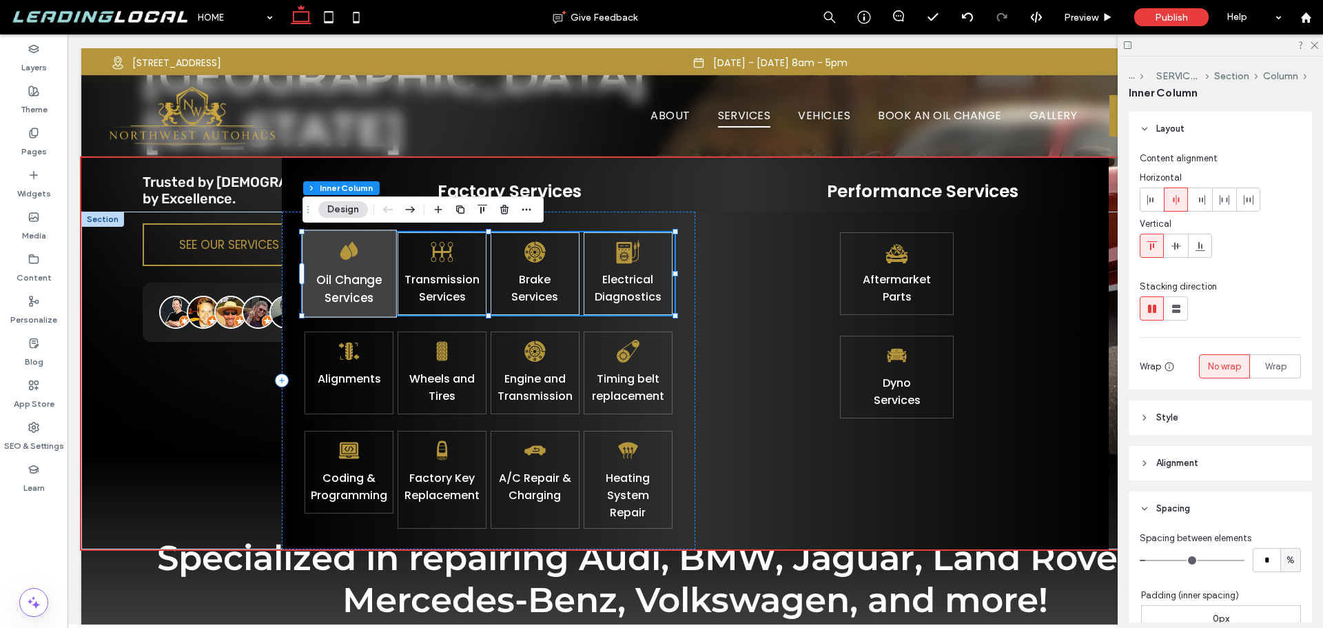
click at [355, 299] on link "Oil Change Services" at bounding box center [348, 289] width 65 height 35
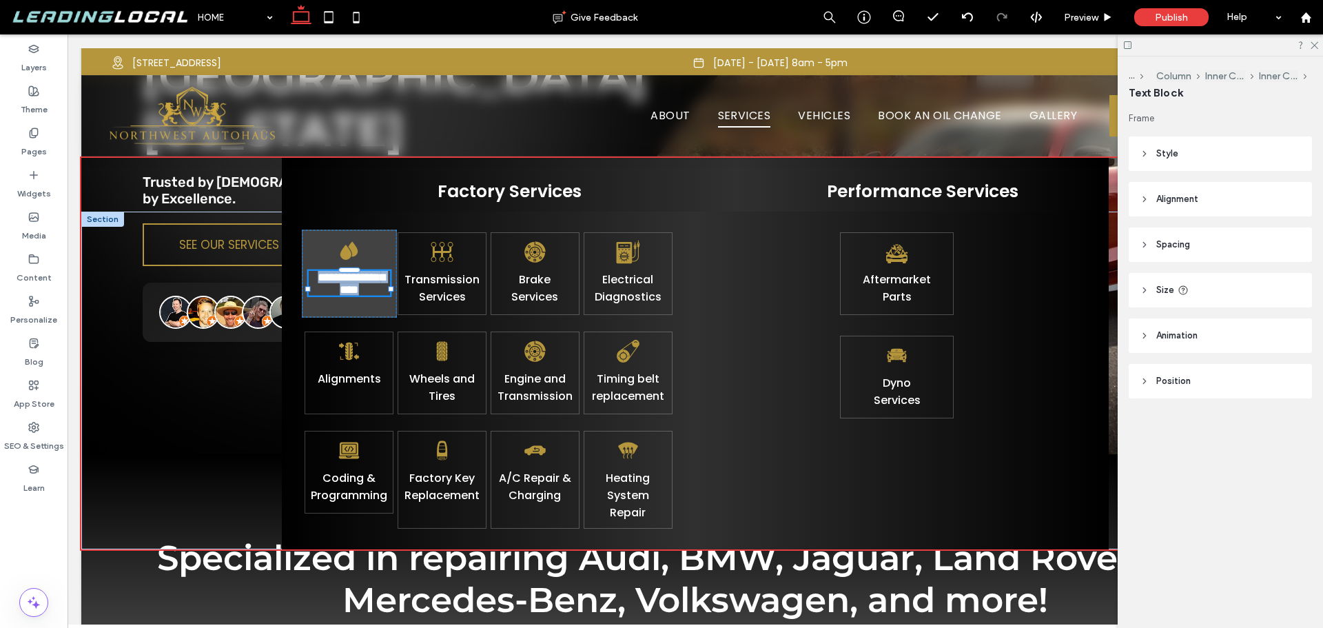
type input "*******"
type input "**"
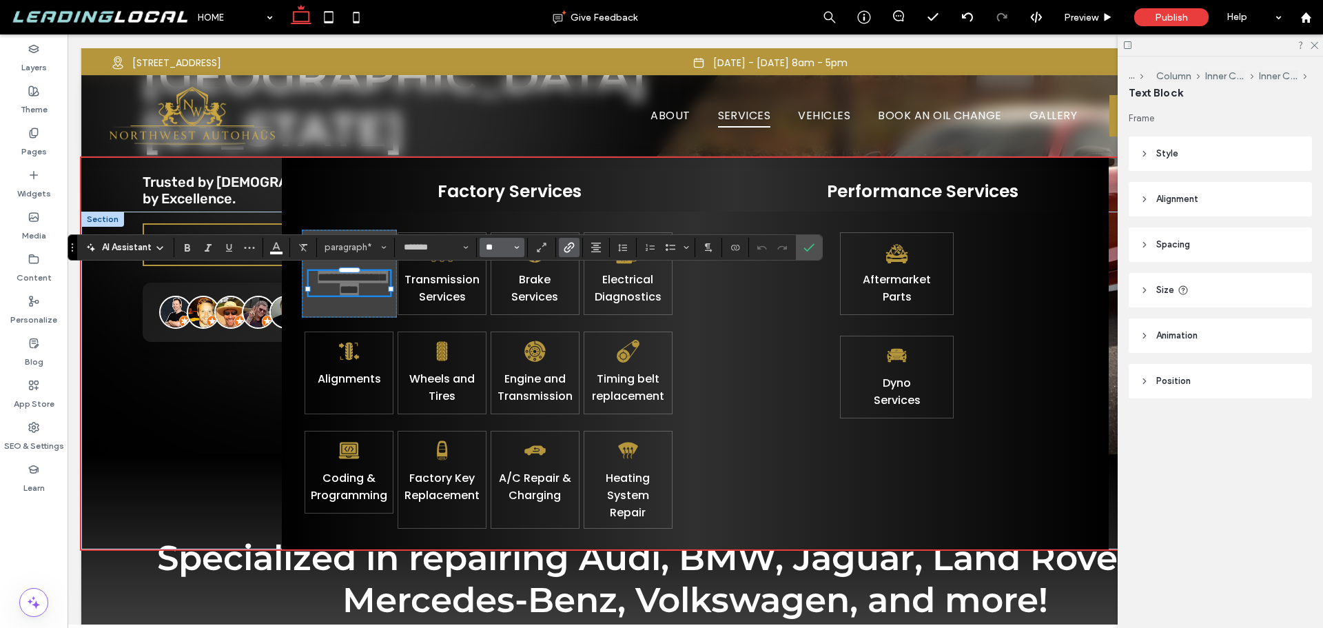
click at [496, 246] on input "**" at bounding box center [498, 247] width 27 height 11
click at [504, 247] on input "**" at bounding box center [498, 247] width 27 height 11
type input "**"
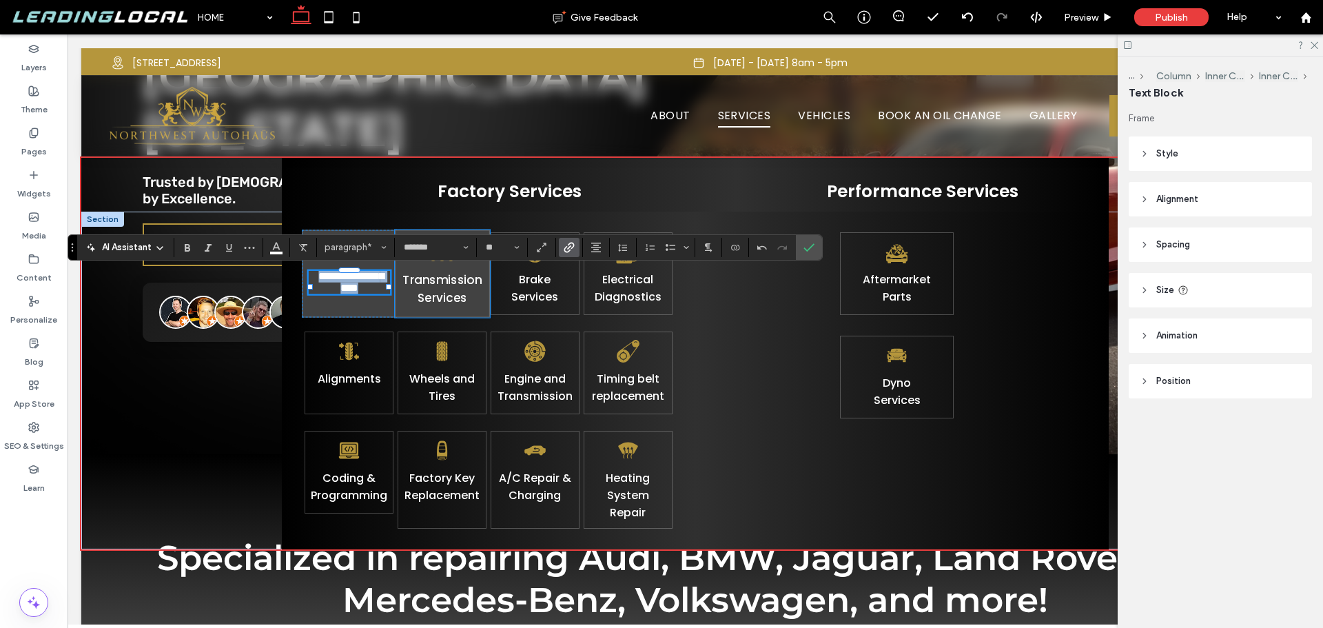
click at [451, 284] on link "Transmission Services" at bounding box center [443, 289] width 80 height 35
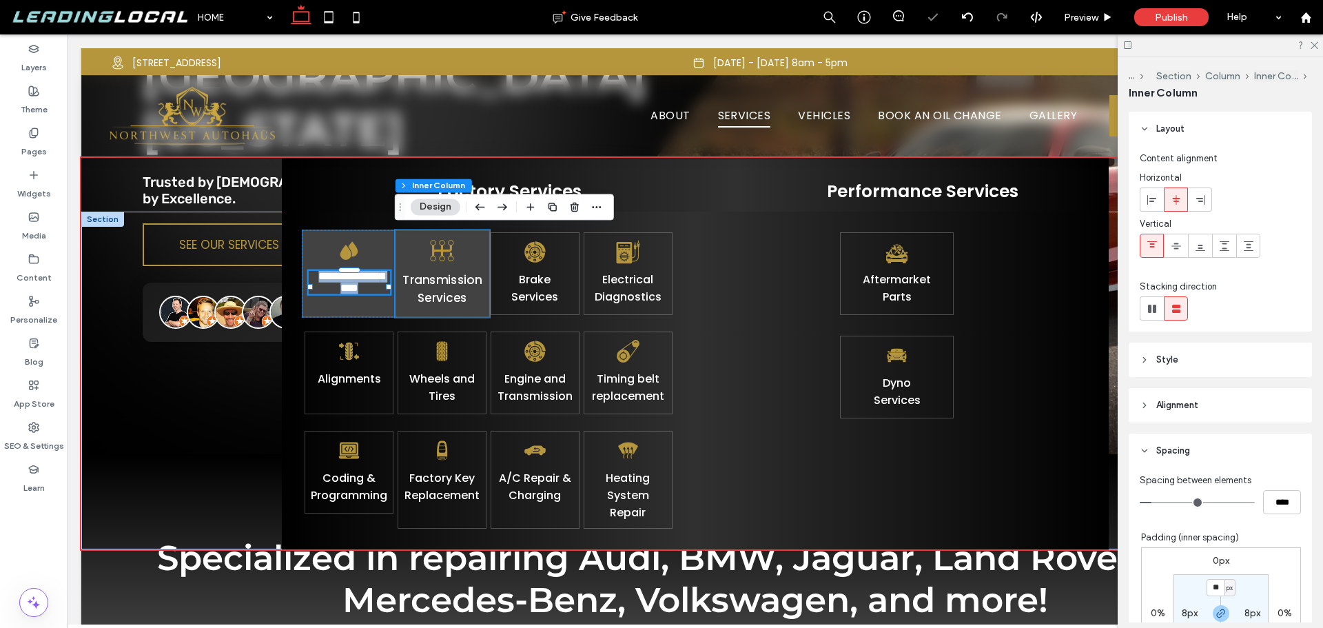
click at [451, 284] on link "Transmission Services" at bounding box center [443, 289] width 80 height 35
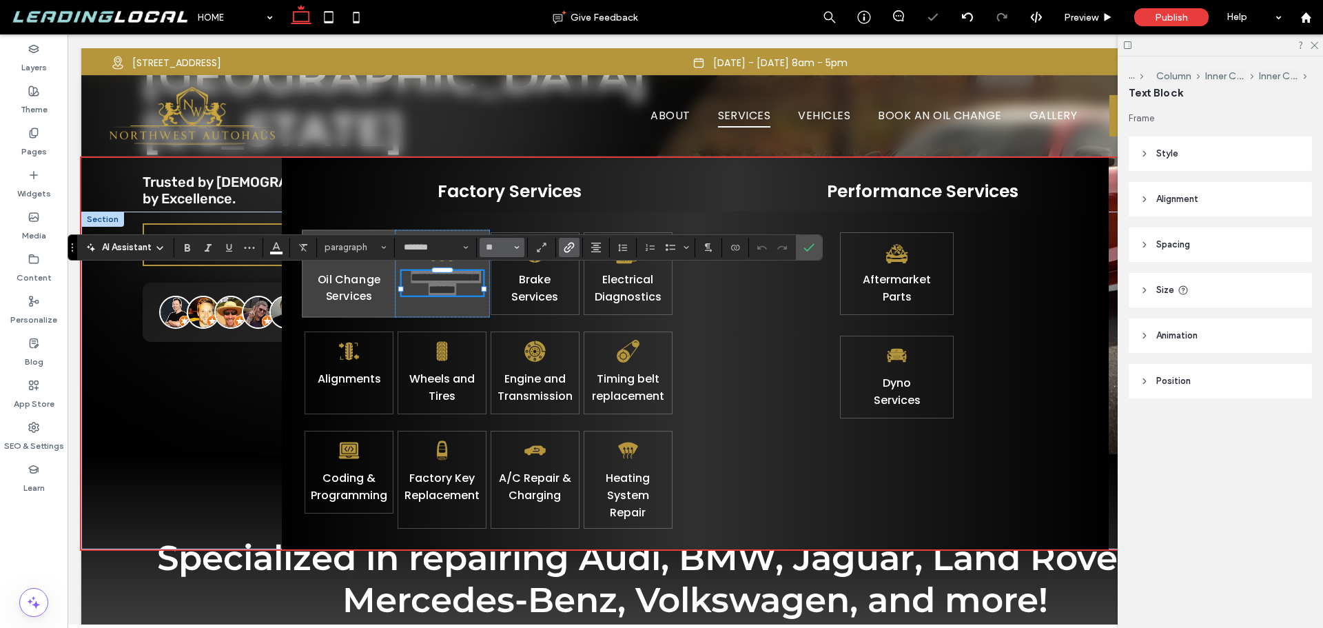
click at [502, 249] on input "**" at bounding box center [498, 247] width 27 height 11
type input "**"
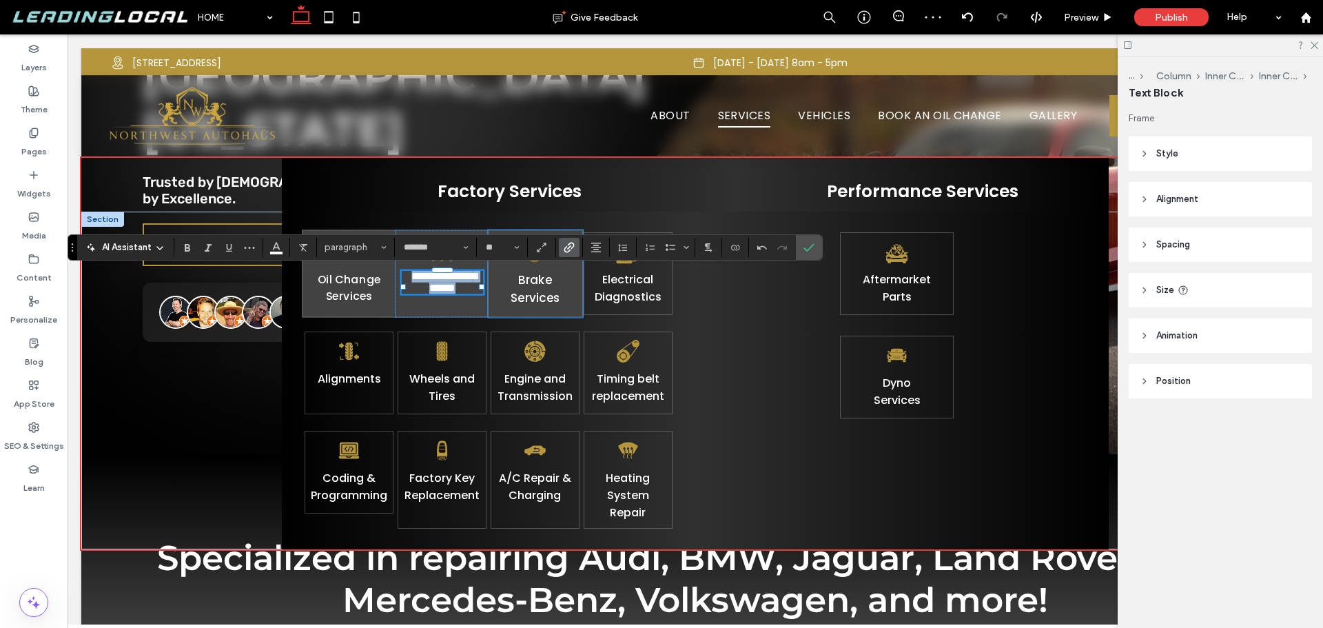
click at [538, 301] on link "Brake Services" at bounding box center [535, 289] width 50 height 35
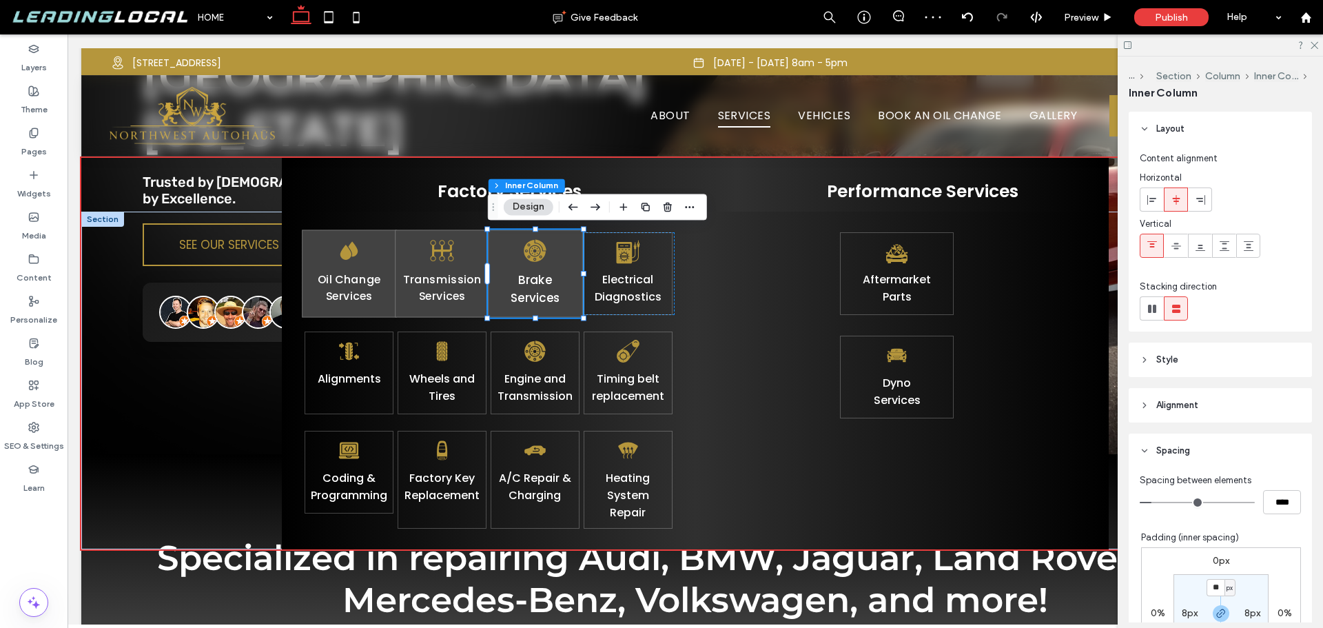
click at [538, 300] on link "Brake Services" at bounding box center [535, 289] width 50 height 35
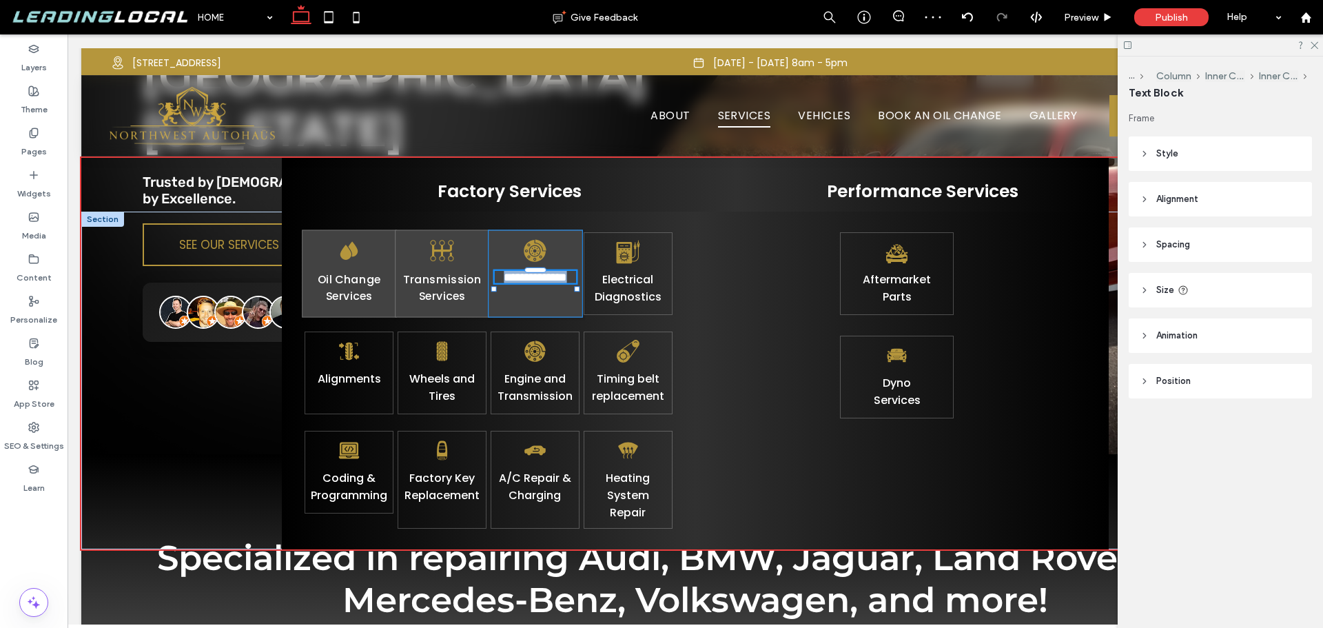
type input "*******"
type input "**"
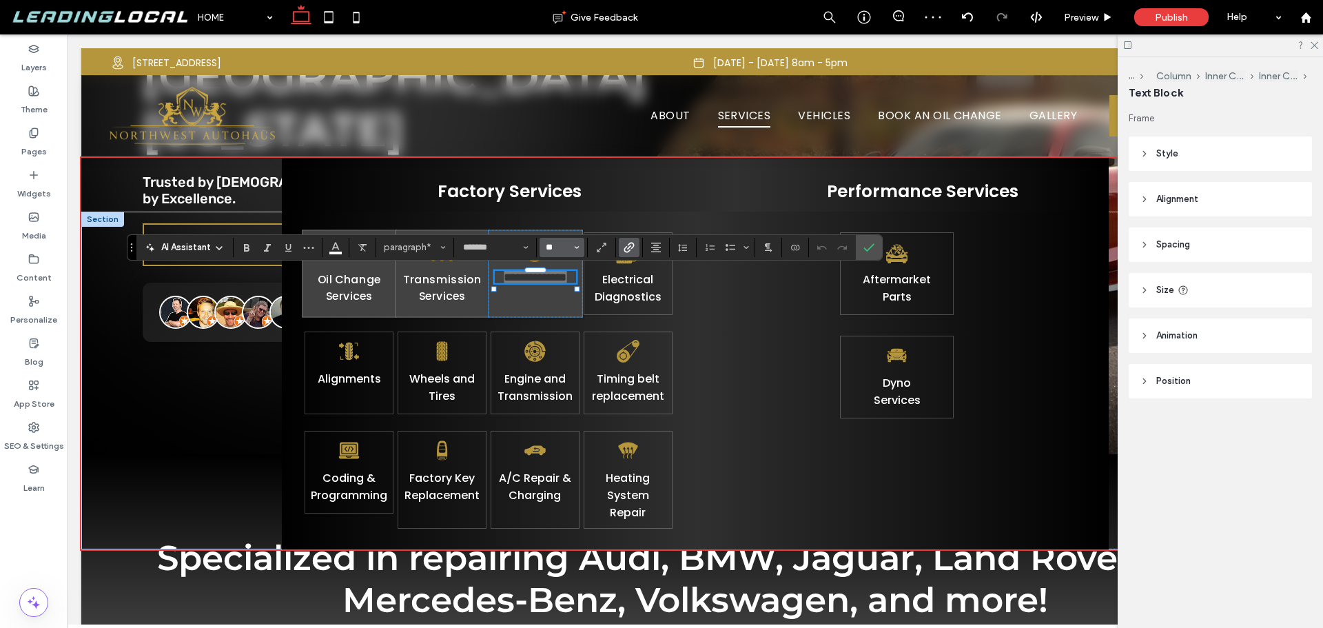
click at [559, 247] on input "**" at bounding box center [558, 247] width 27 height 11
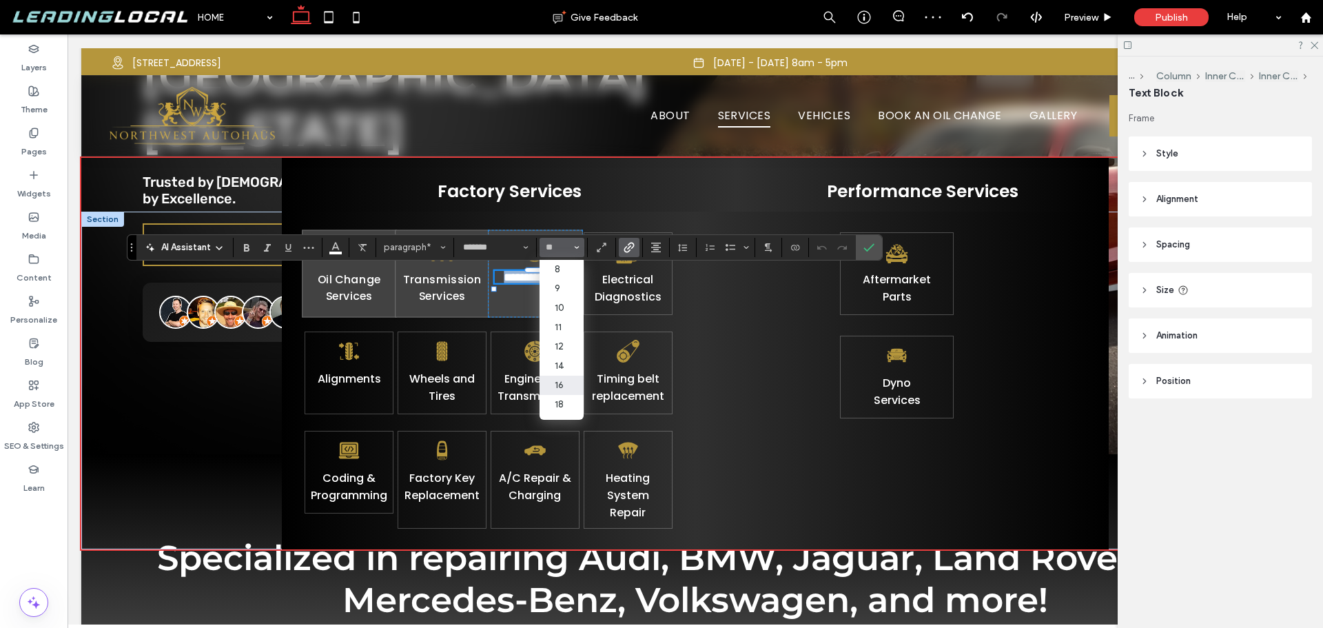
type input "**"
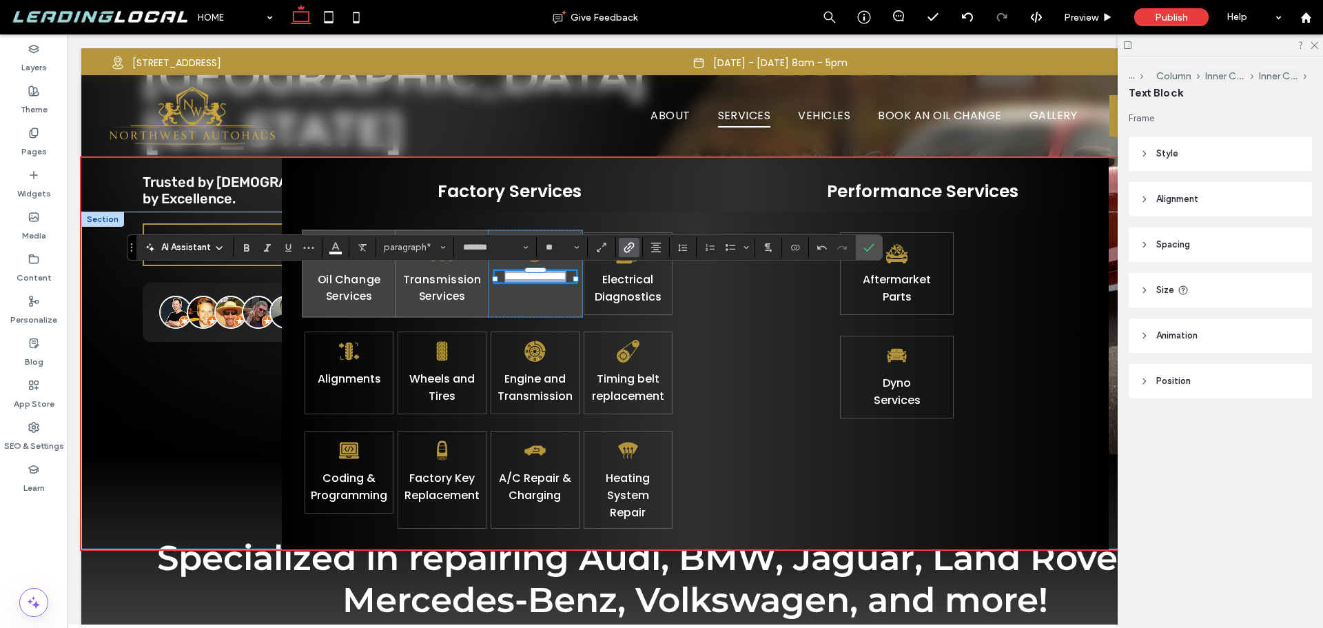
click at [531, 279] on link "**********" at bounding box center [535, 276] width 61 height 11
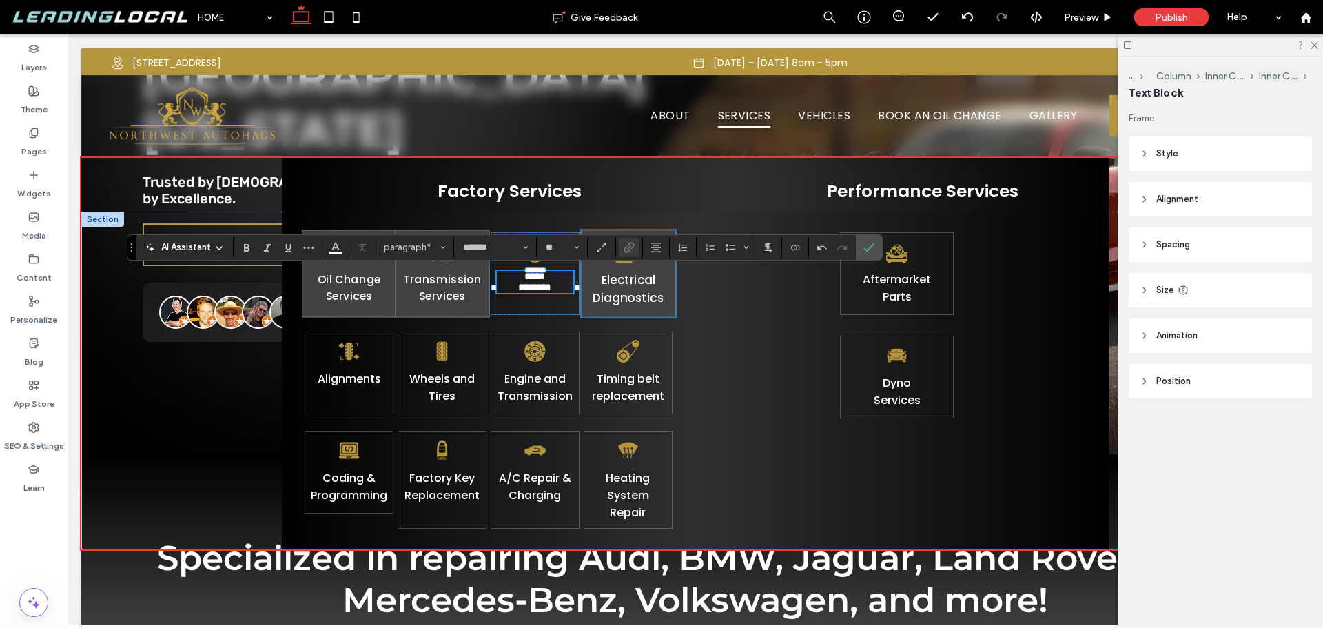
click at [633, 292] on link "Electrical Diagnostics" at bounding box center [628, 289] width 71 height 35
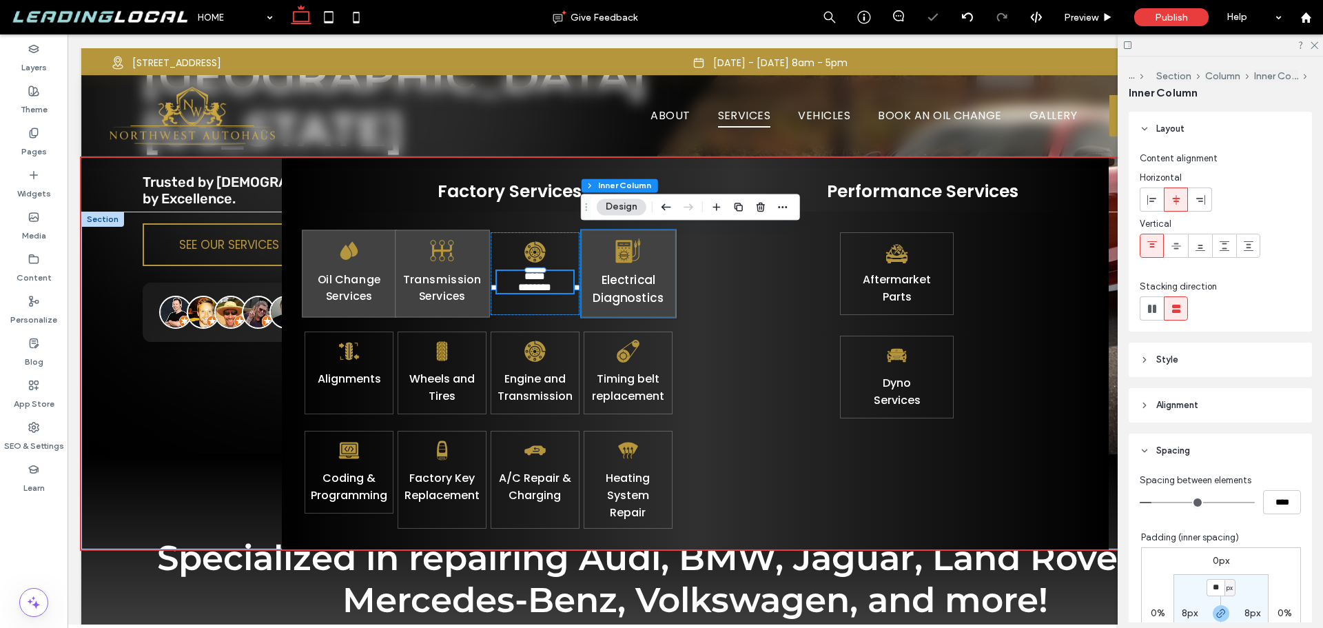
click at [633, 292] on link "Electrical Diagnostics" at bounding box center [628, 289] width 71 height 35
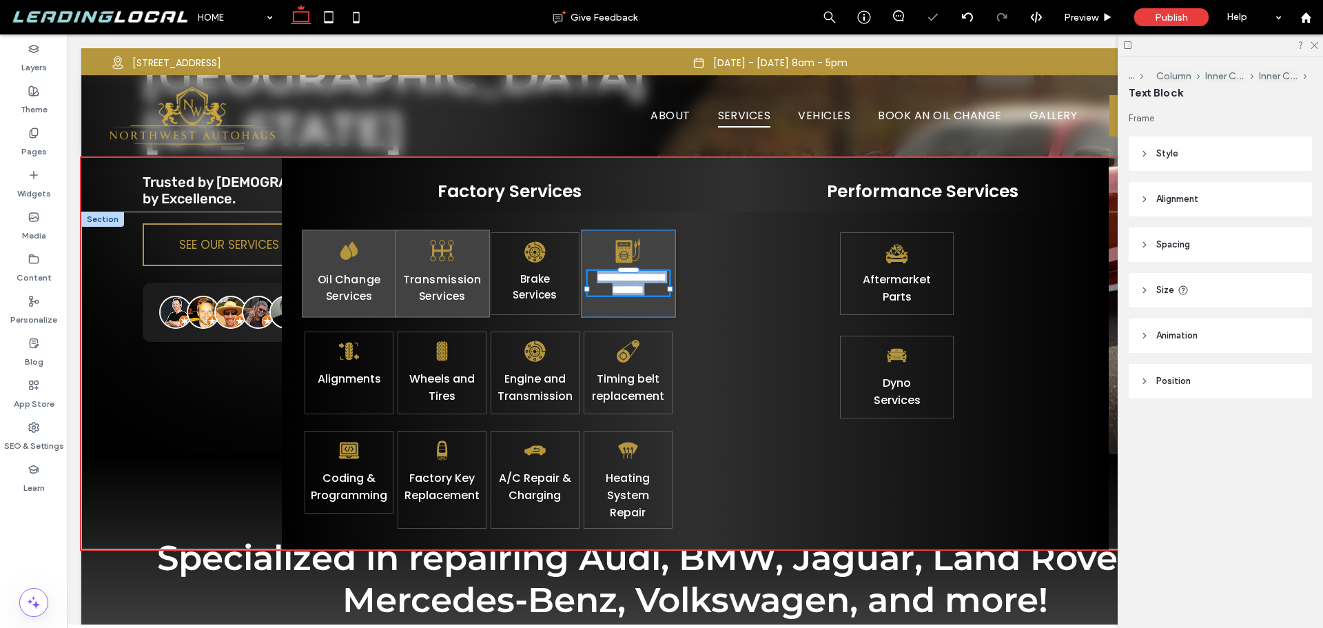
type input "*******"
type input "**"
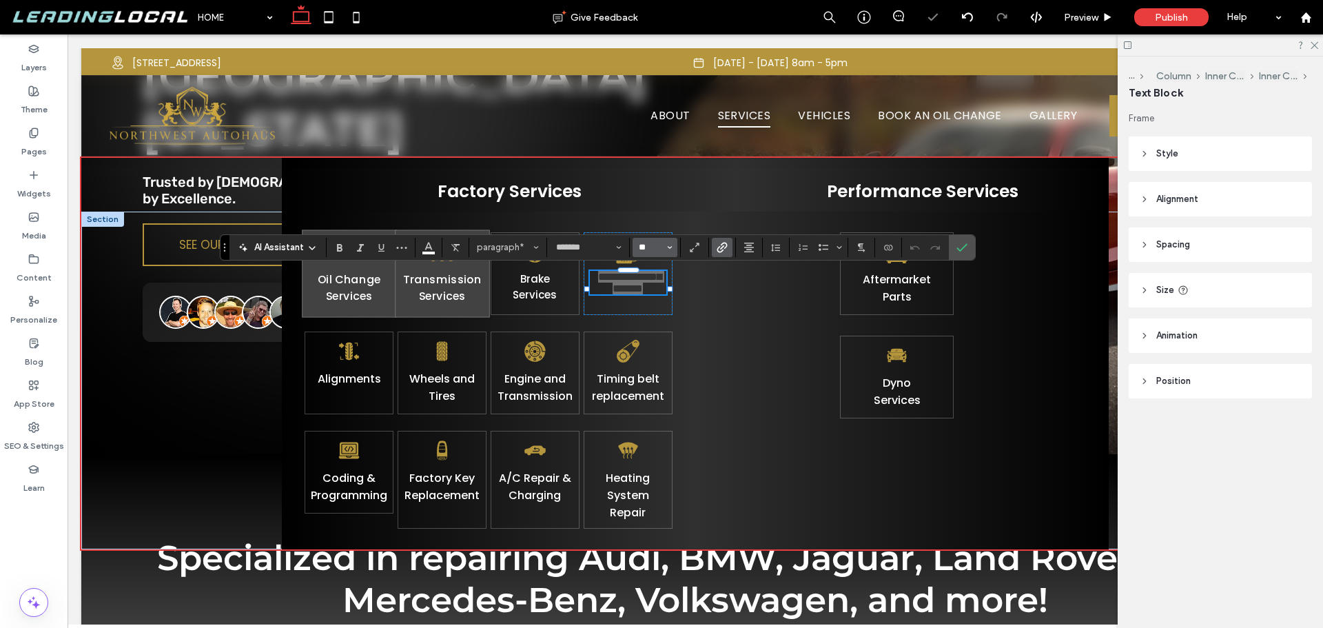
click at [648, 251] on input "**" at bounding box center [651, 247] width 27 height 11
type input "**"
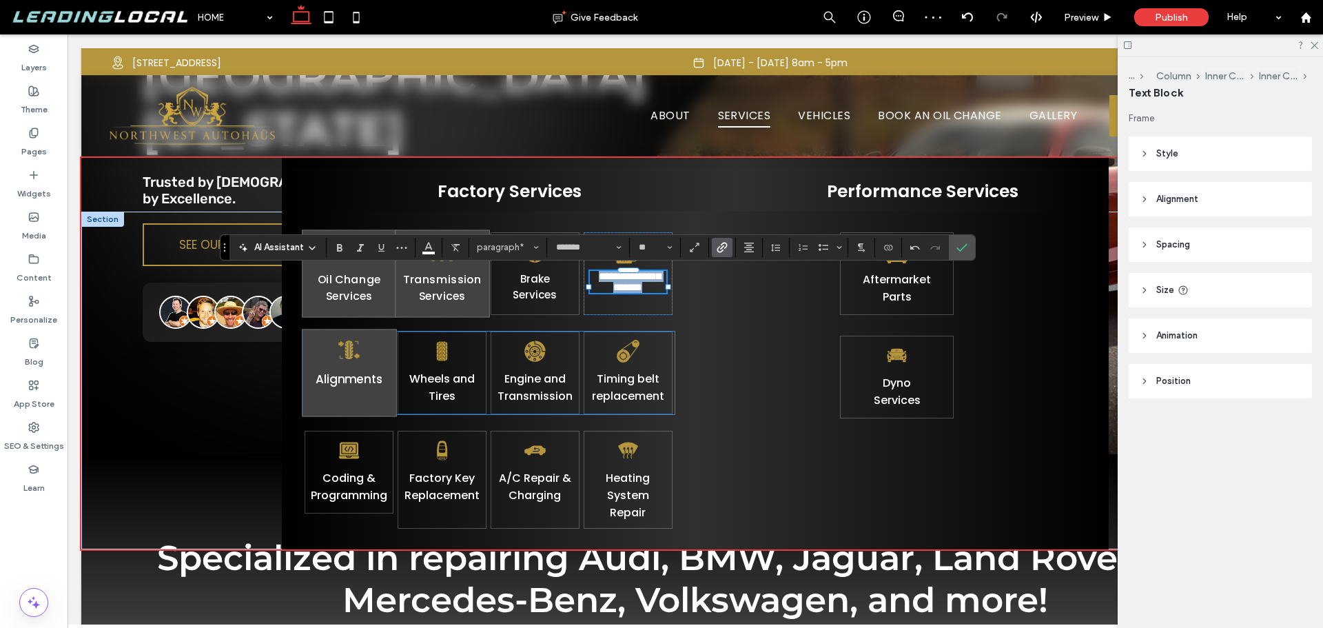
click at [357, 380] on link "Alignments" at bounding box center [350, 379] width 68 height 17
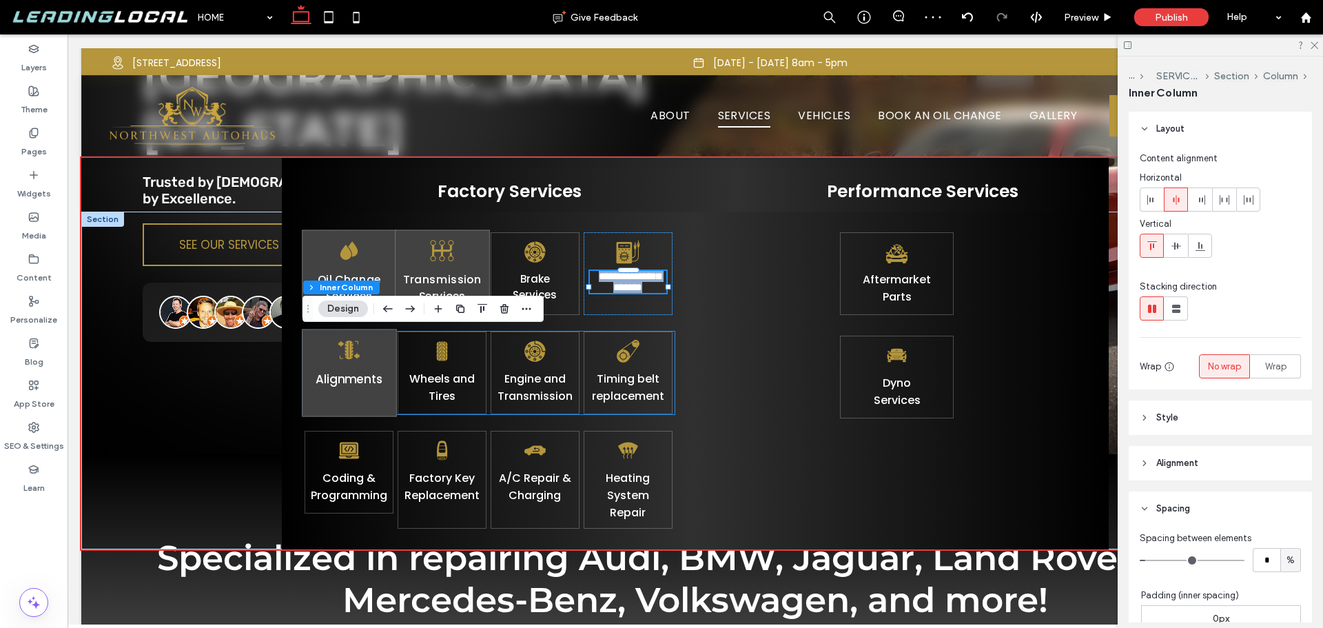
click at [357, 380] on link "Alignments" at bounding box center [350, 379] width 68 height 17
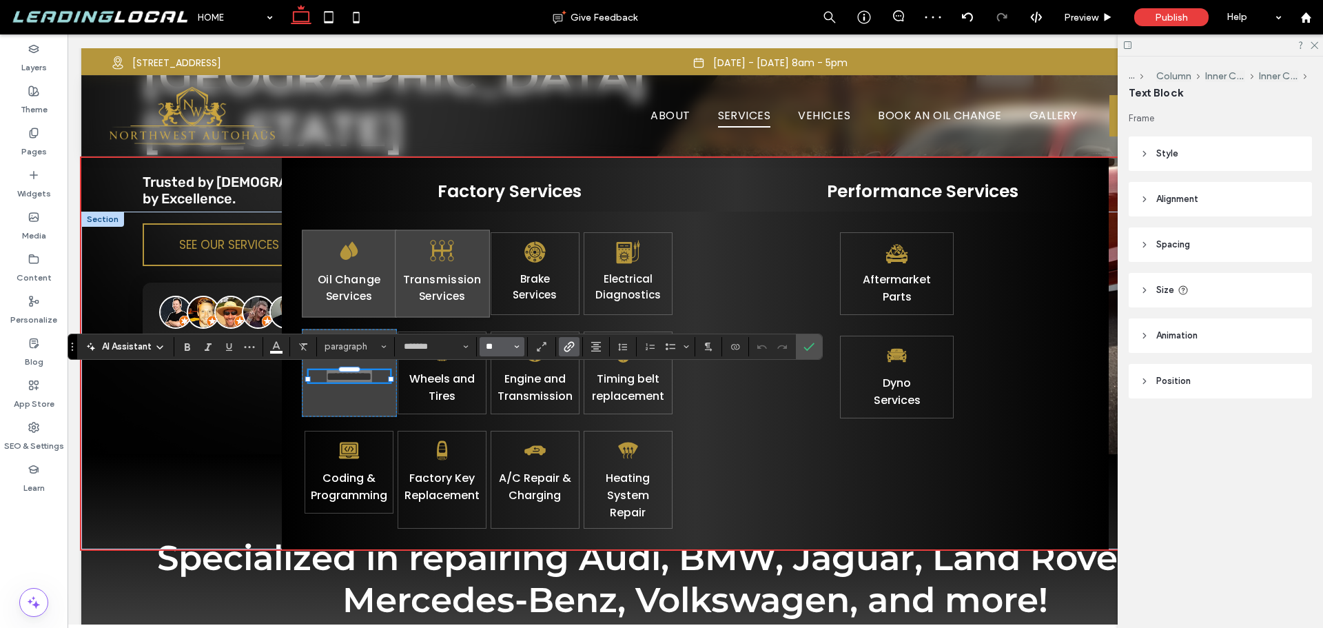
click at [501, 345] on input "**" at bounding box center [498, 346] width 27 height 11
paste input "**"
type input "**"
click at [454, 385] on link "Wheels and Tires" at bounding box center [442, 388] width 70 height 35
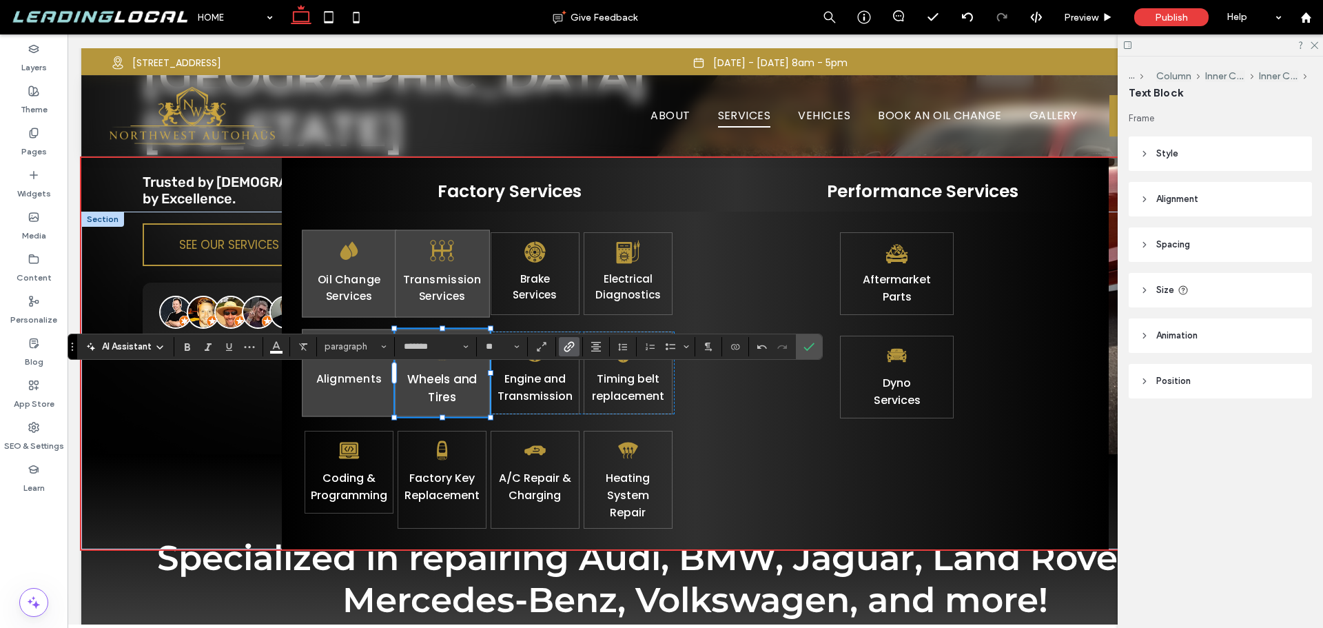
click at [454, 385] on link "Wheels and Tires" at bounding box center [442, 388] width 70 height 35
type input "*******"
type input "**"
click at [497, 349] on input "**" at bounding box center [498, 346] width 27 height 11
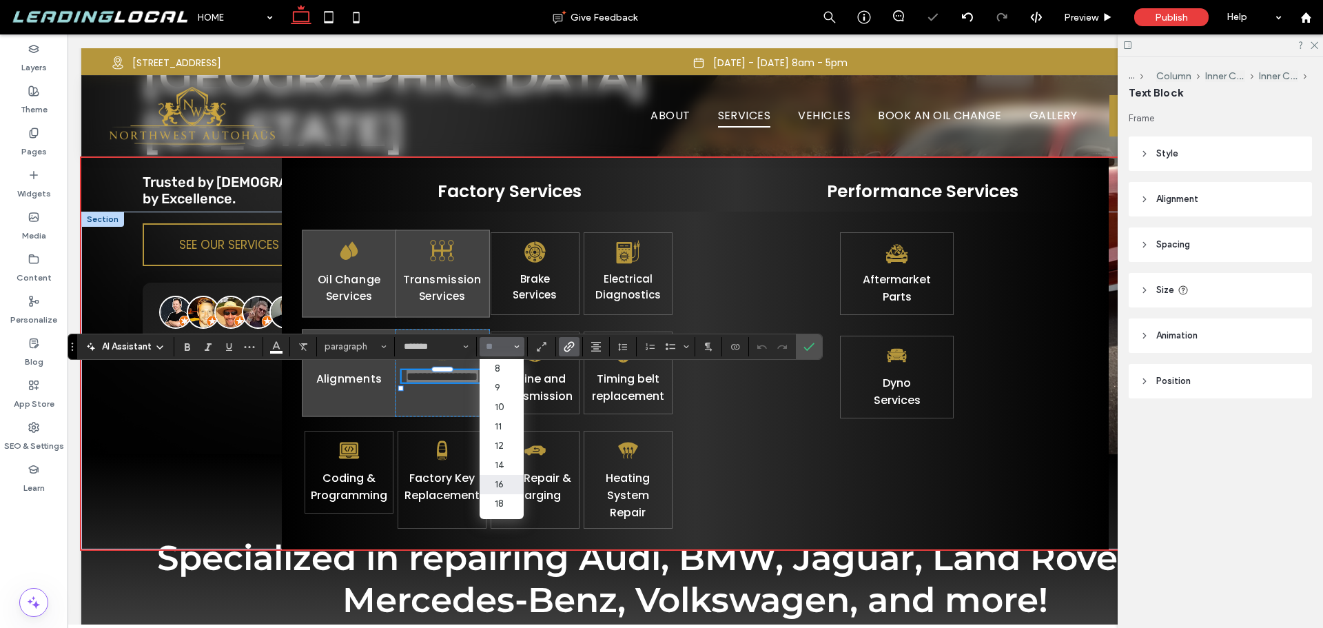
paste input "**"
type input "**"
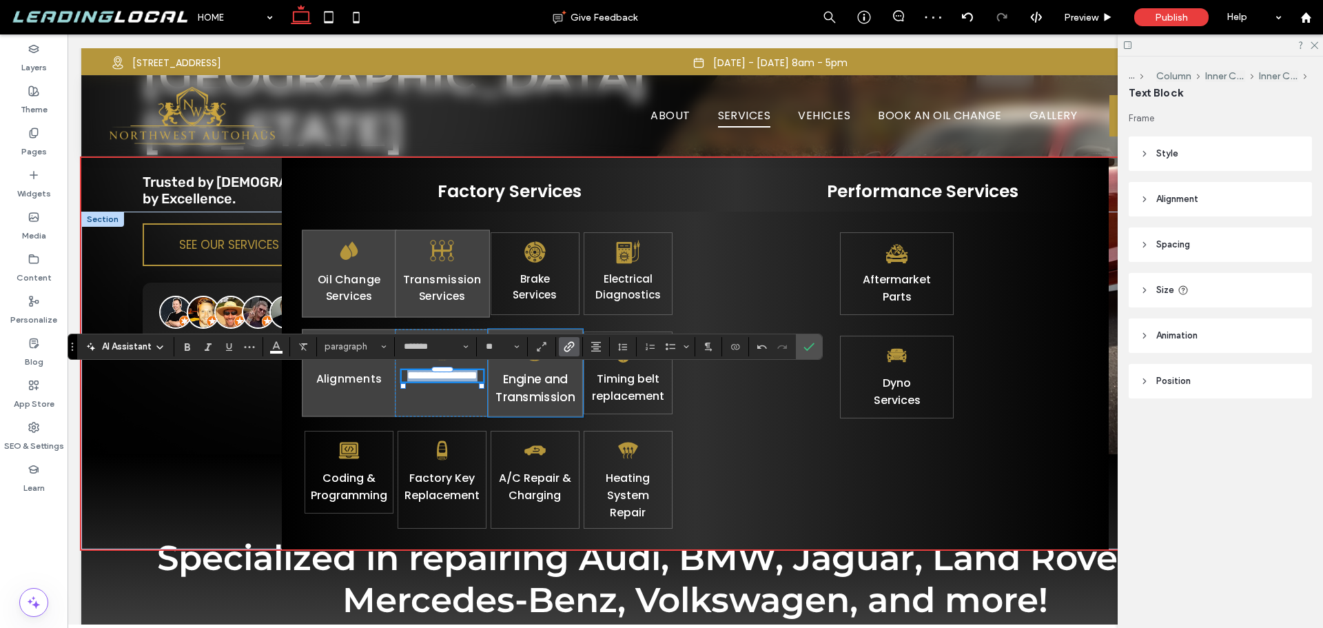
click at [525, 376] on link "Engine and Transmission" at bounding box center [536, 388] width 80 height 35
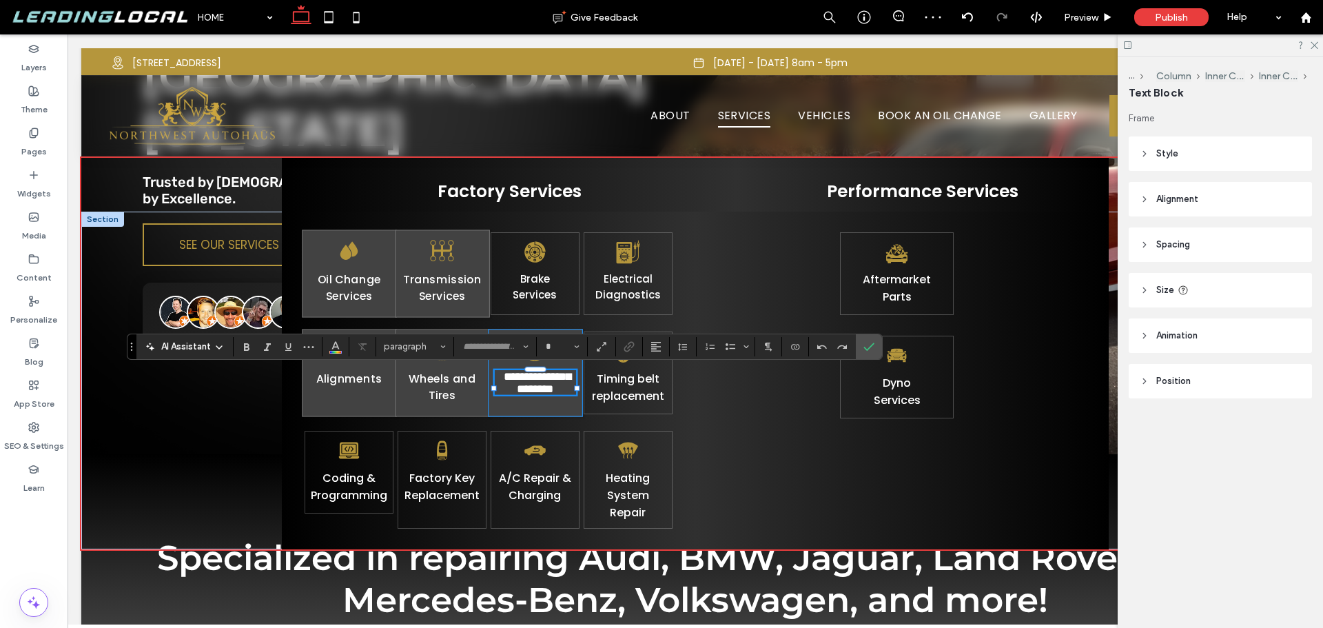
type input "*******"
type input "**"
click at [561, 348] on input "**" at bounding box center [558, 346] width 27 height 11
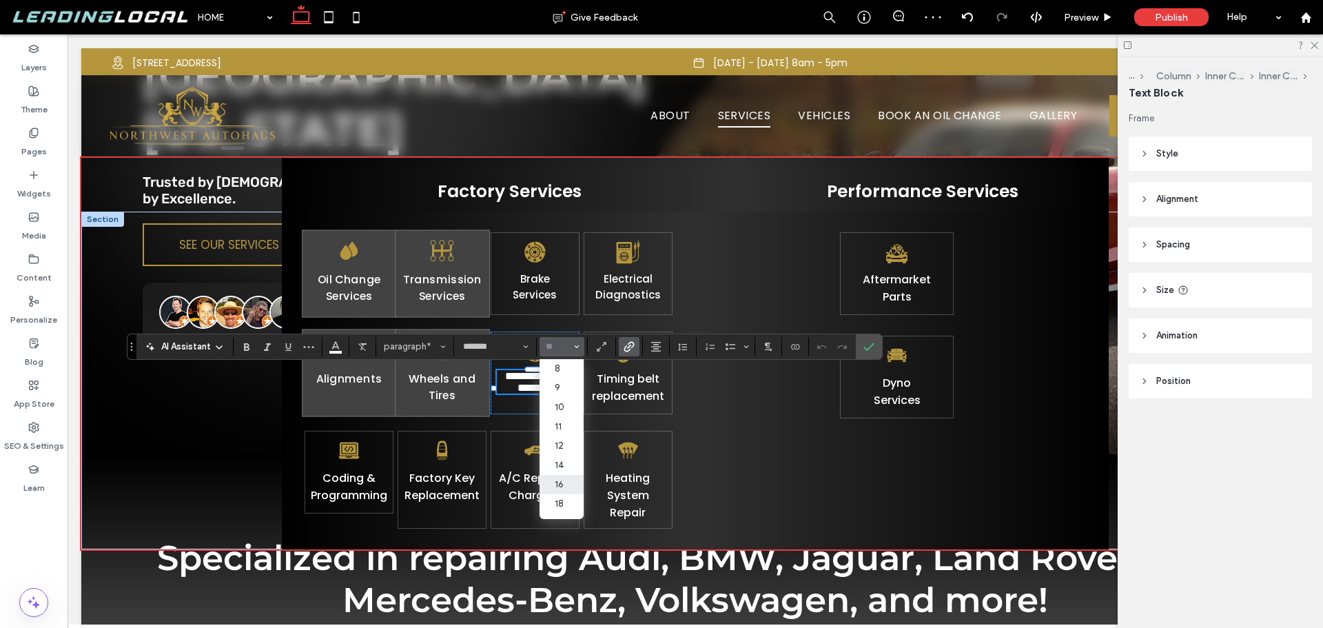
paste input "**"
type input "**"
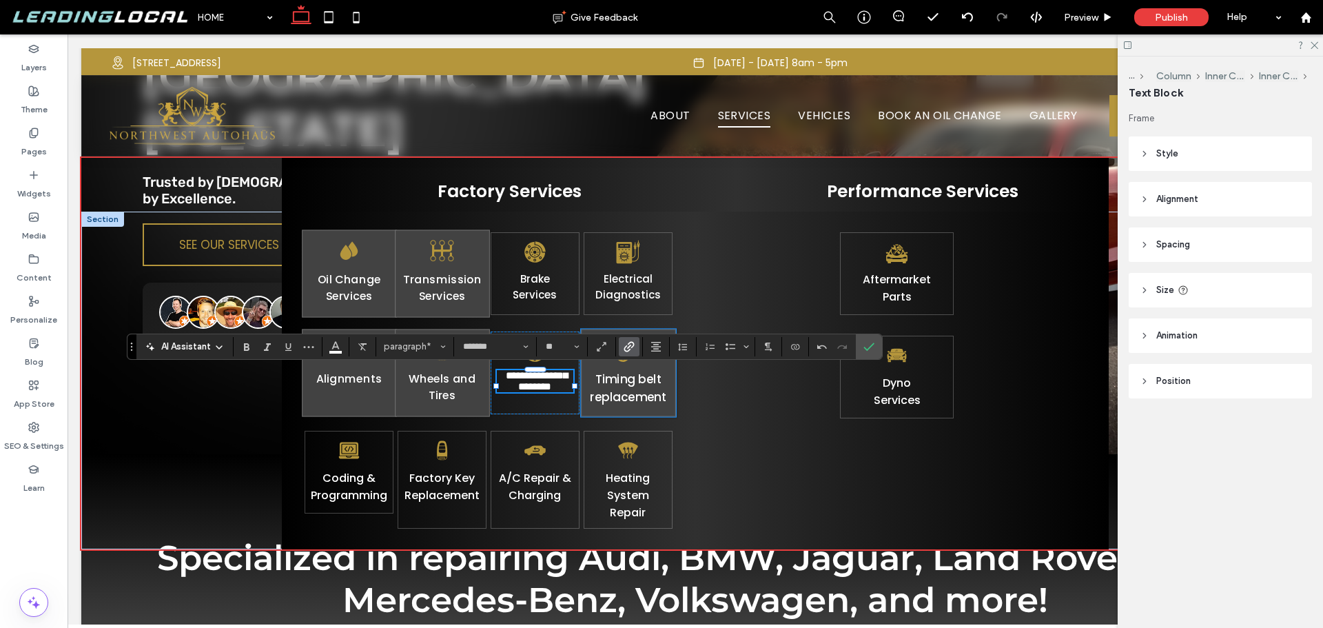
click at [620, 384] on link "Timing belt replacement" at bounding box center [628, 388] width 77 height 35
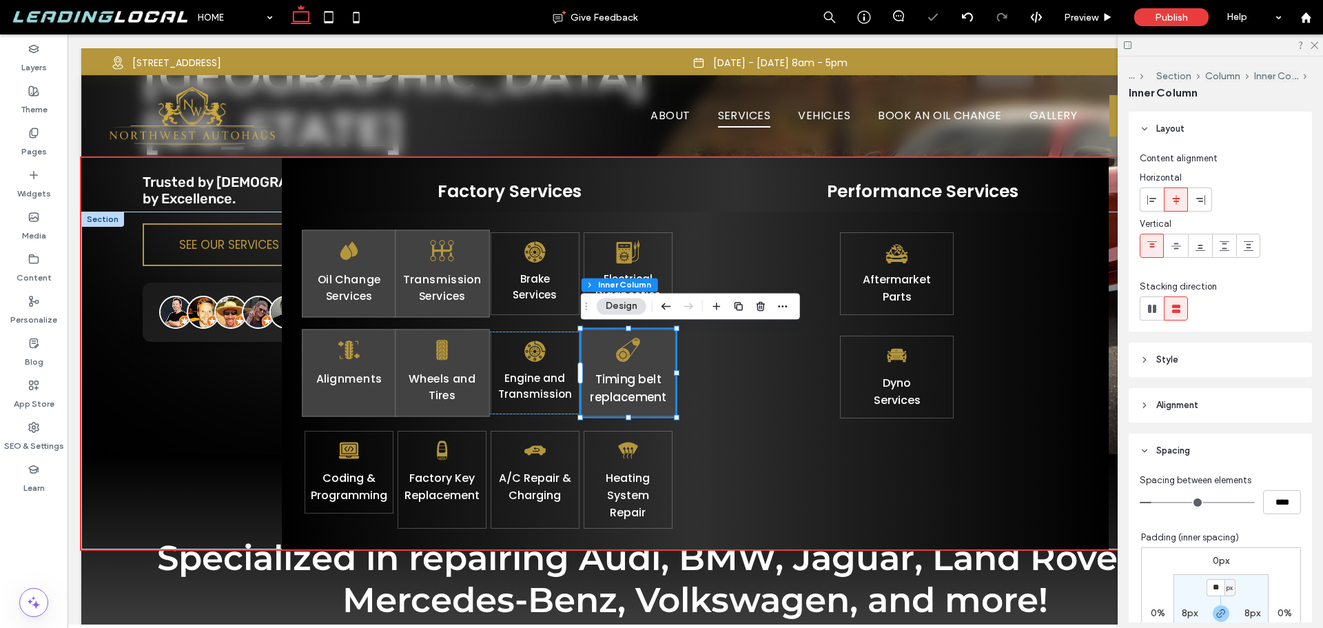
click at [620, 384] on link "Timing belt replacement" at bounding box center [628, 388] width 77 height 35
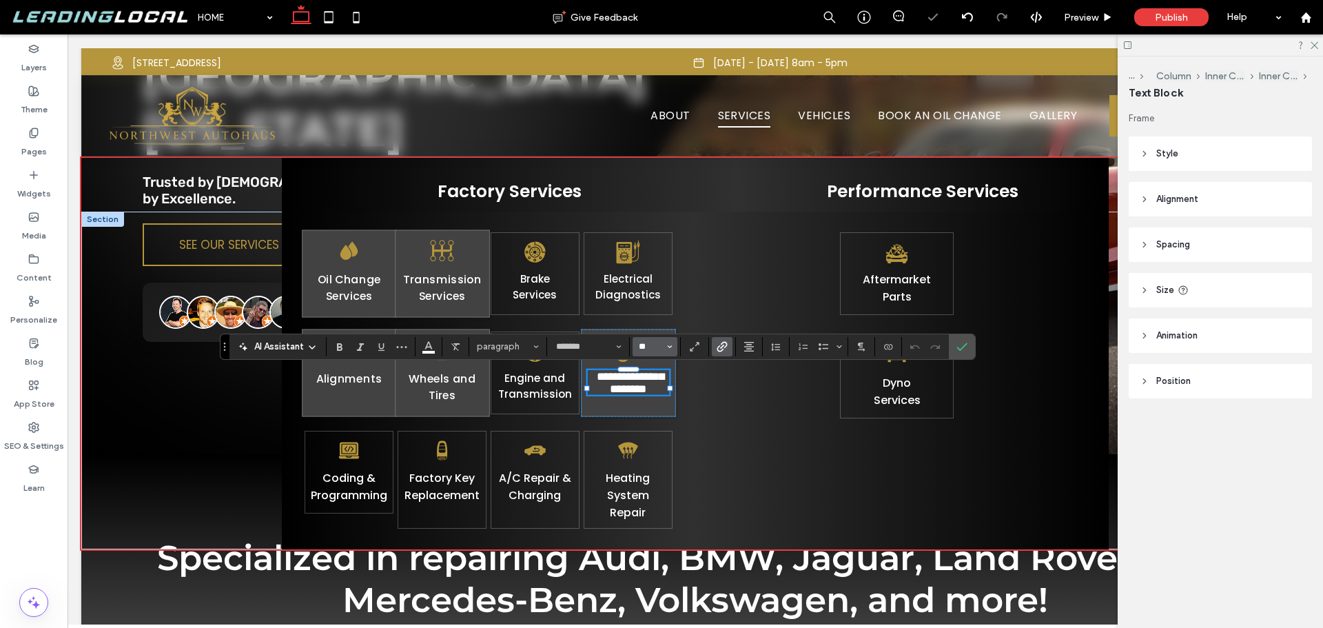
click at [652, 349] on input "**" at bounding box center [651, 346] width 27 height 11
type input "**"
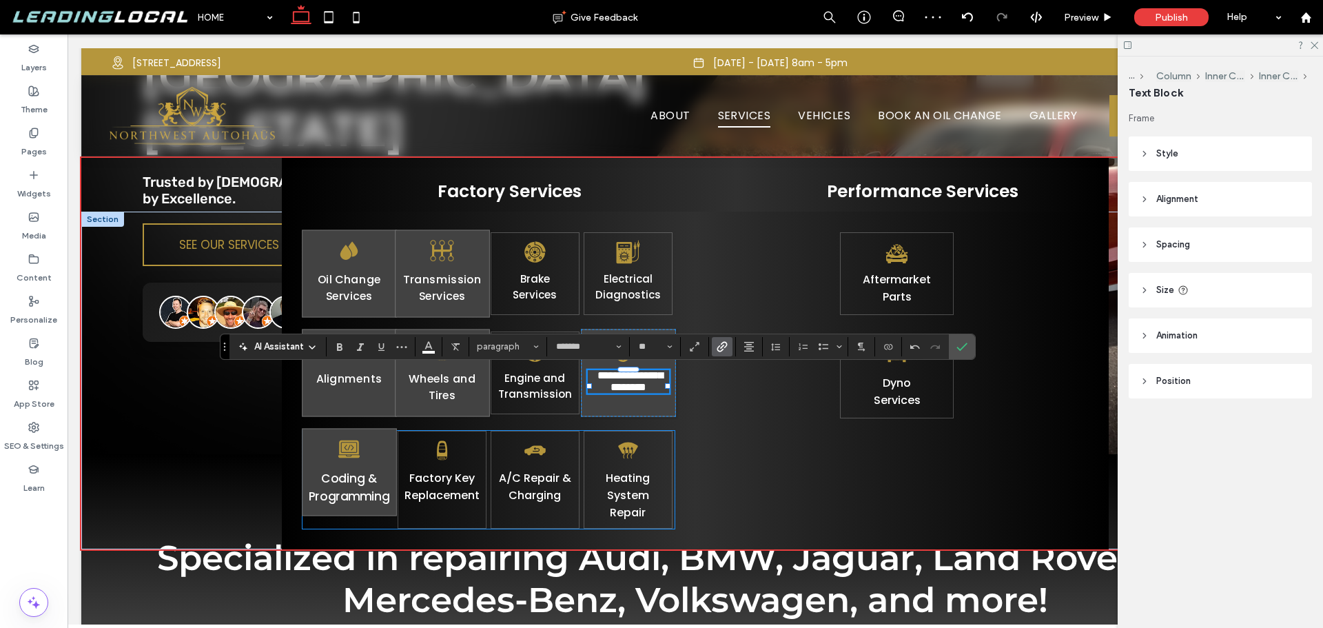
click at [366, 480] on link "Coding & Programming" at bounding box center [349, 487] width 81 height 35
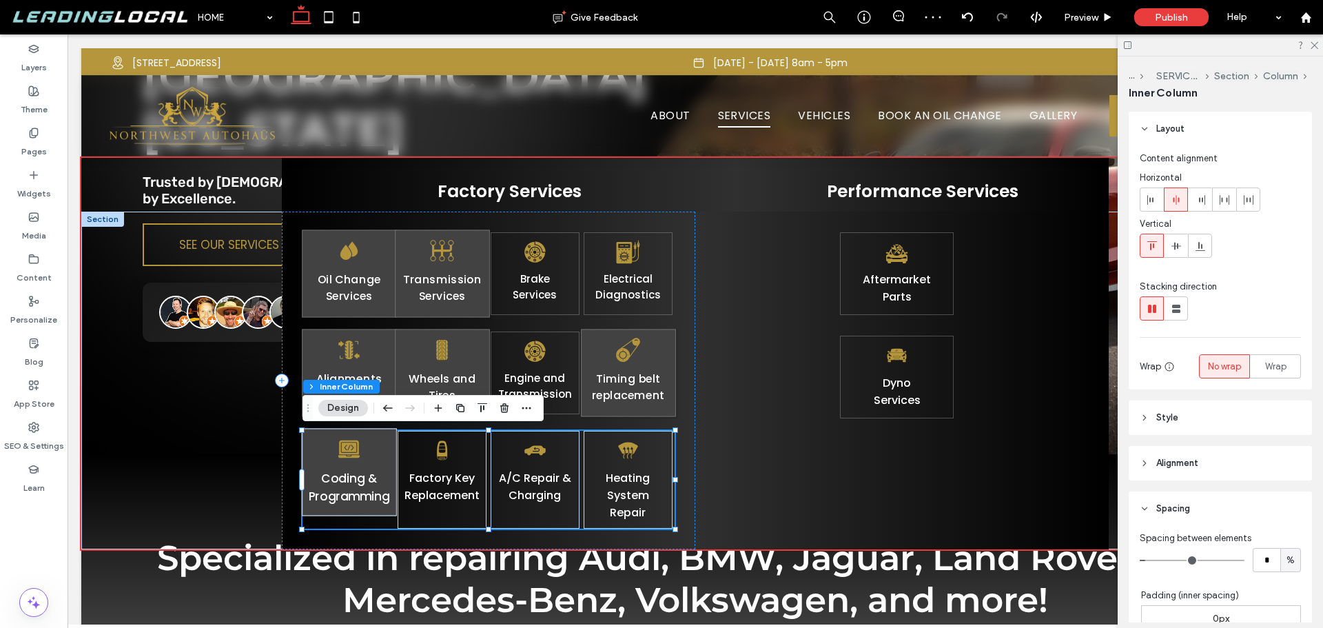
click at [366, 480] on link "Coding & Programming" at bounding box center [349, 487] width 81 height 35
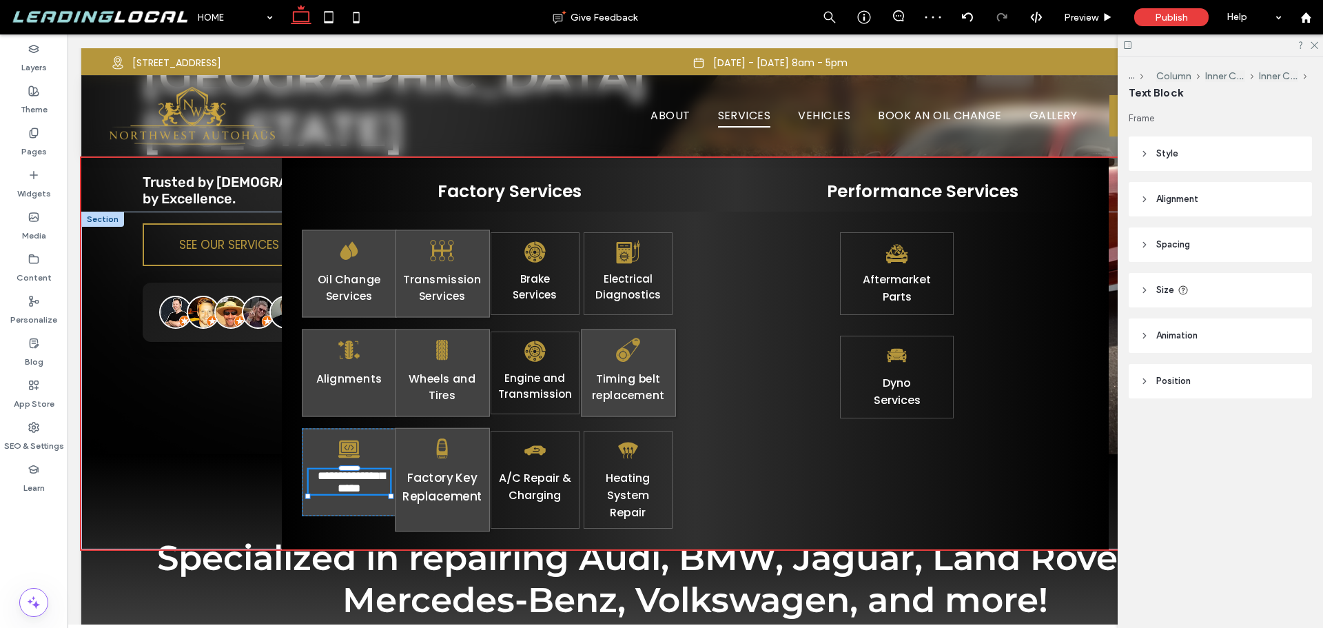
type input "*******"
type input "**"
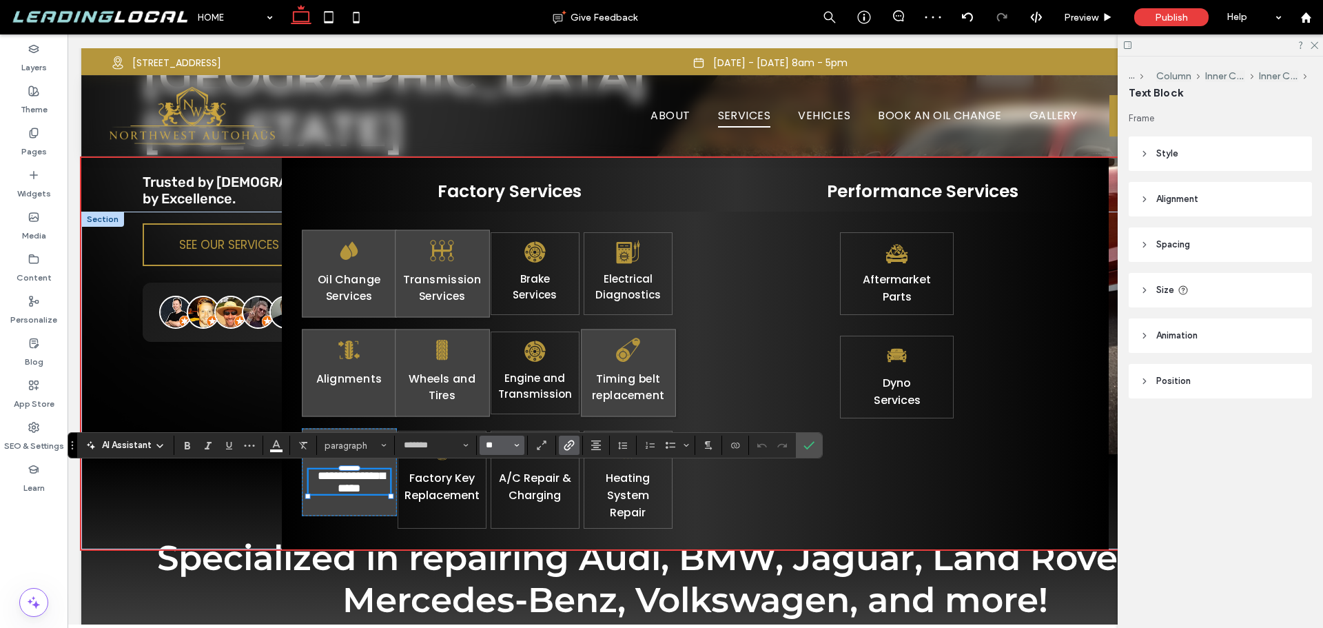
click at [496, 446] on input "**" at bounding box center [498, 445] width 27 height 11
type input "**"
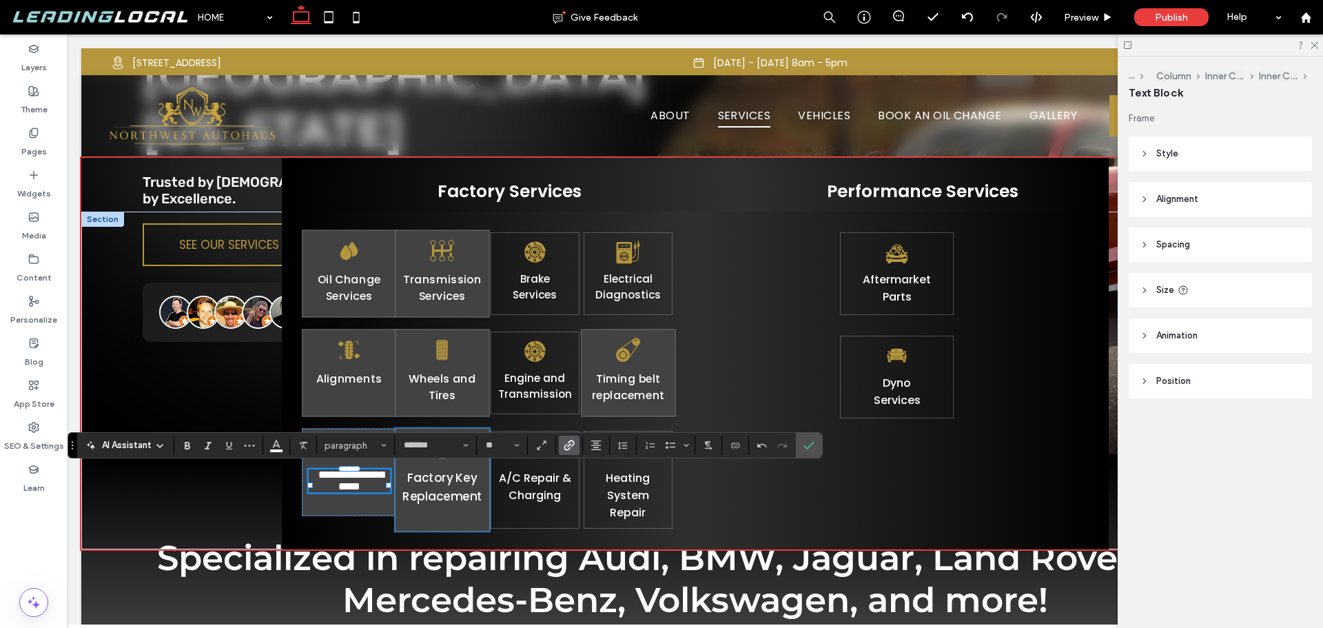
click at [451, 487] on link "Factory Key Replacement" at bounding box center [443, 486] width 80 height 35
type input "*******"
type input "**"
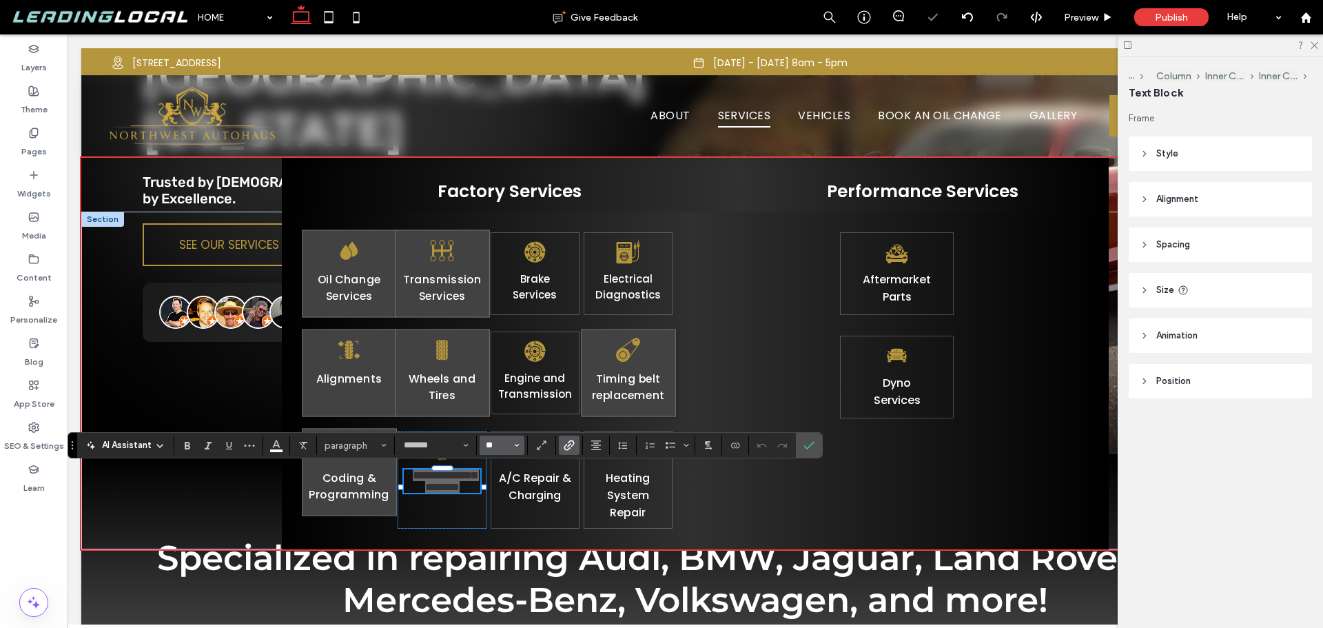
click at [506, 446] on input "**" at bounding box center [498, 445] width 27 height 11
paste input "**"
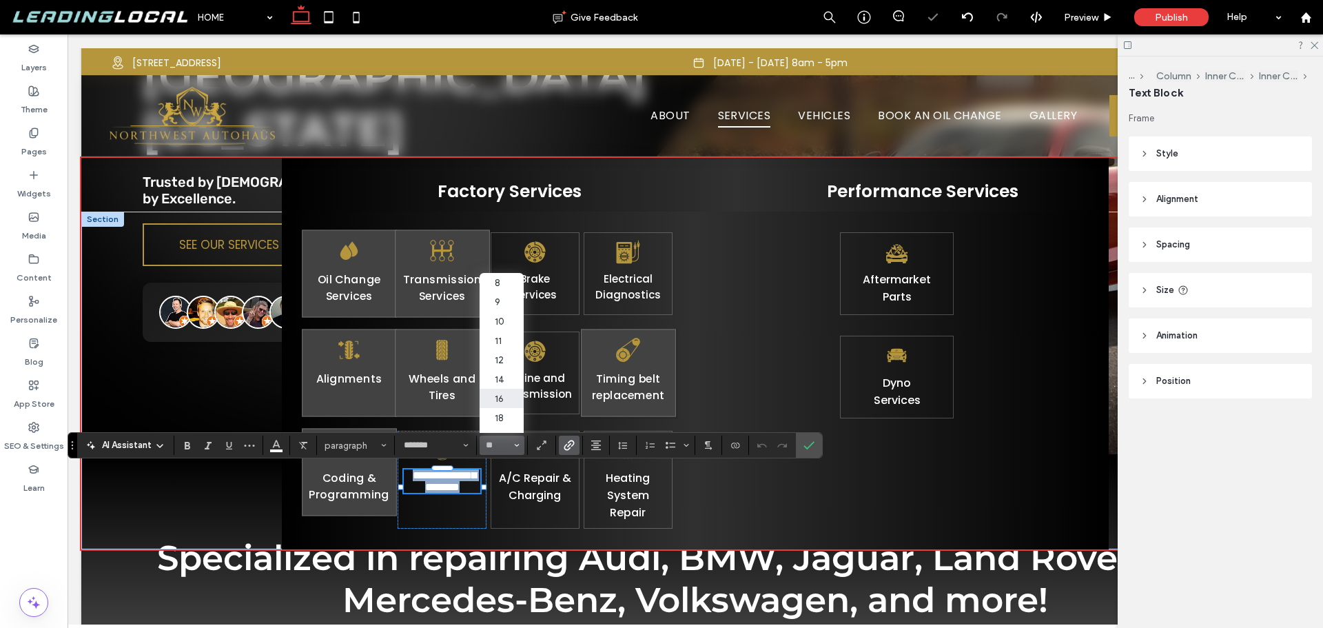
type input "**"
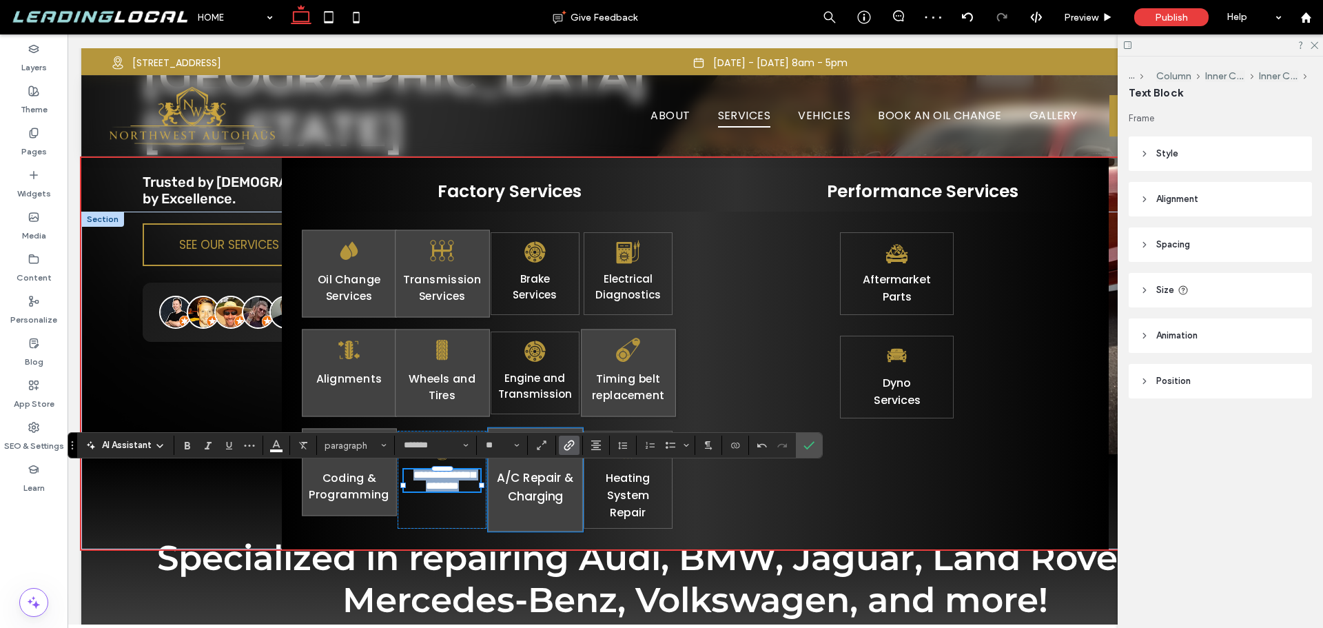
click at [553, 492] on link "A/C Repair & Charging" at bounding box center [535, 486] width 77 height 35
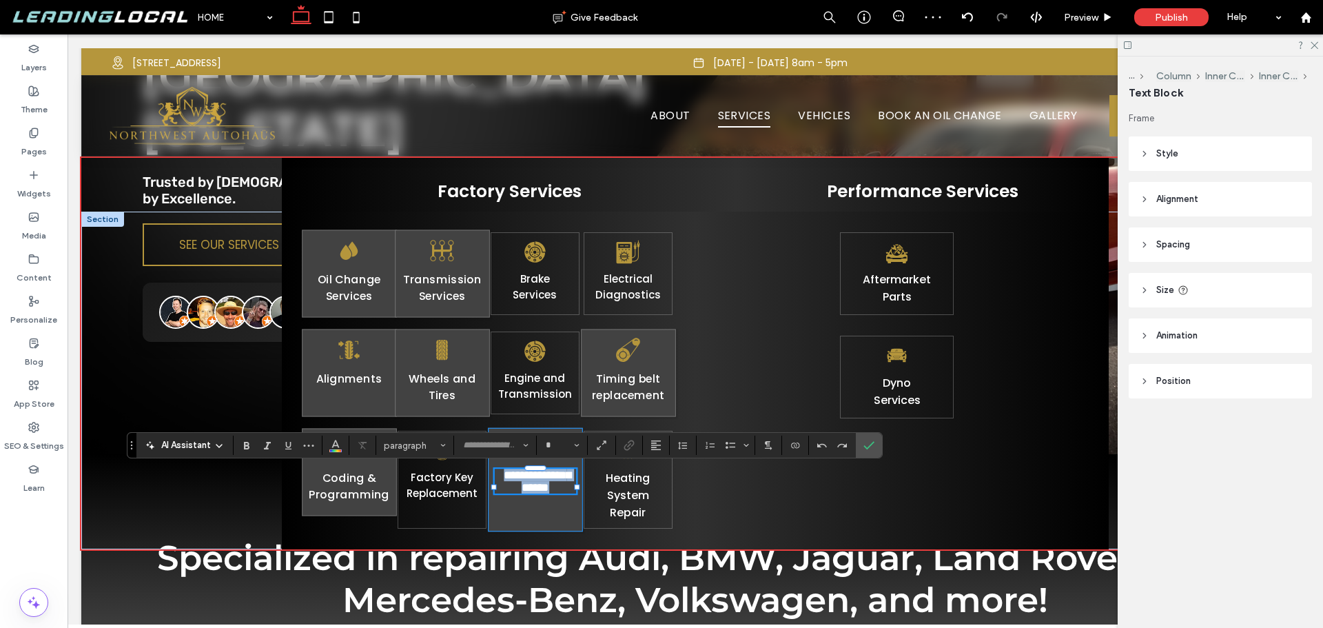
type input "*******"
type input "**"
click at [560, 449] on input "**" at bounding box center [558, 445] width 27 height 11
type input "**"
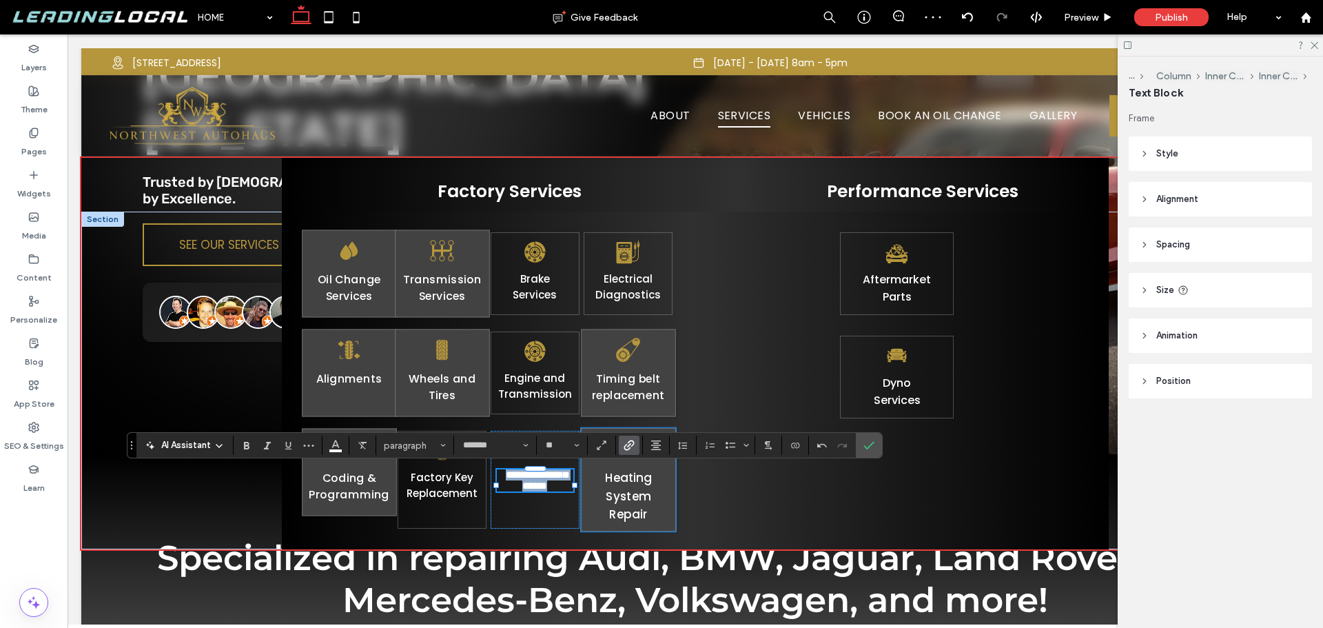
click at [624, 498] on link "Heating System Repair" at bounding box center [628, 495] width 47 height 53
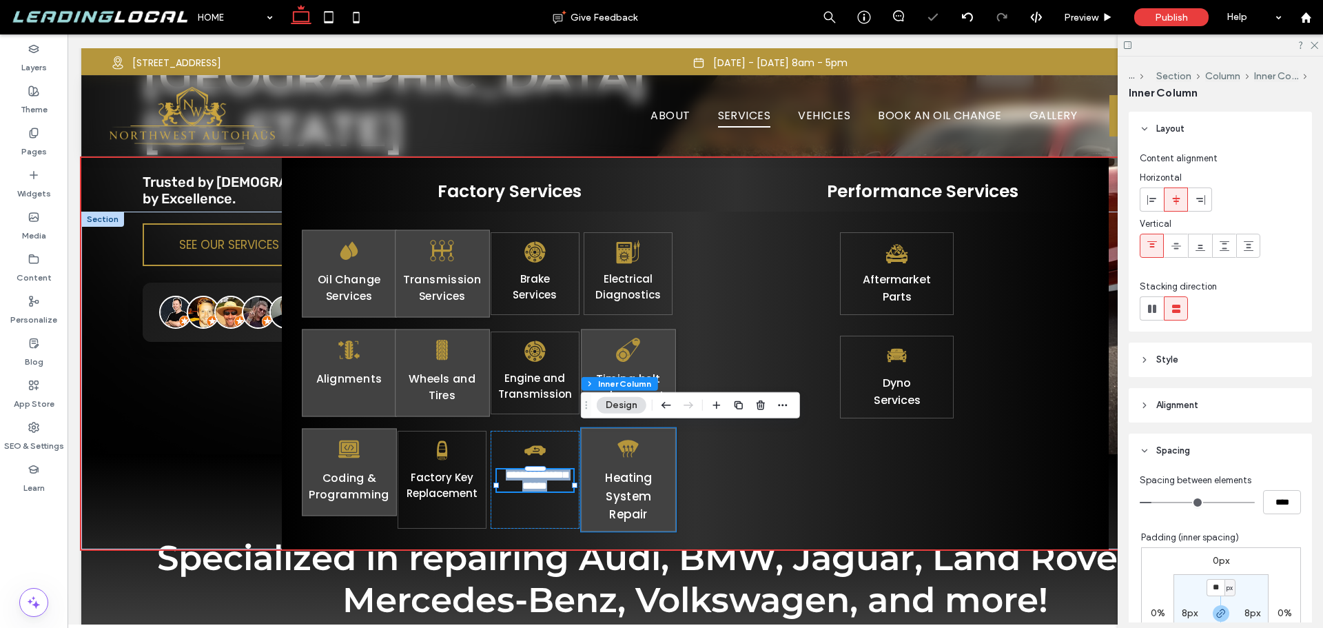
click at [624, 498] on link "Heating System Repair" at bounding box center [628, 495] width 47 height 53
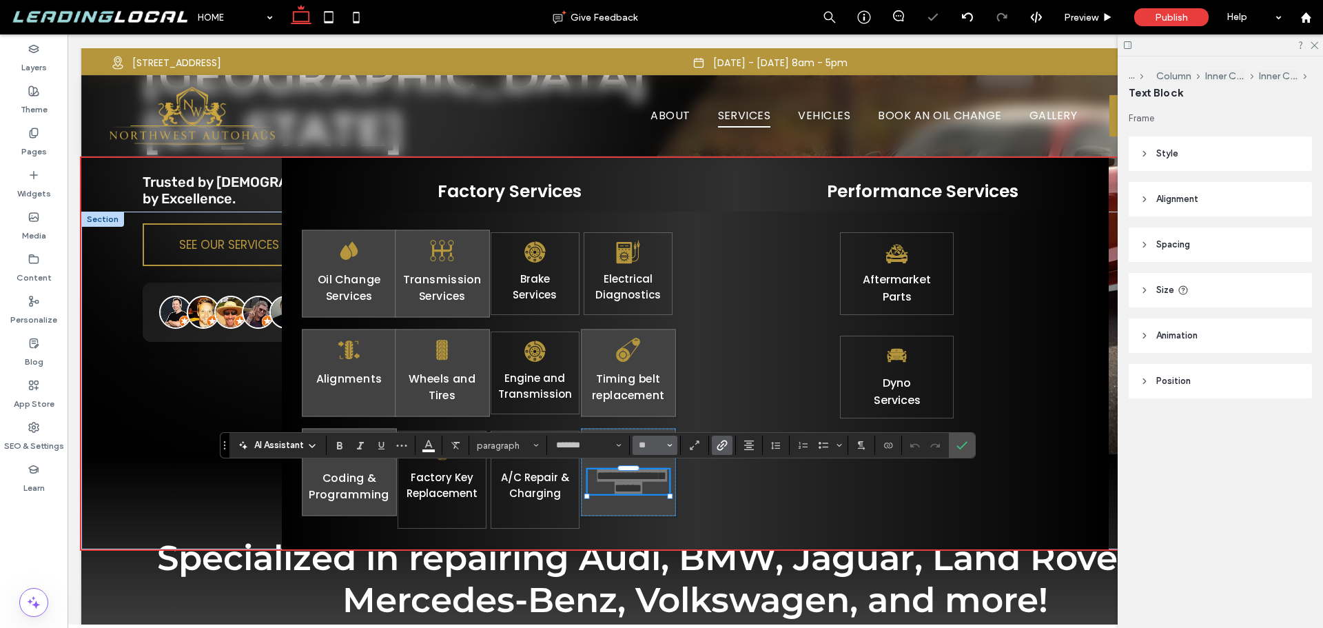
click at [642, 445] on input "**" at bounding box center [651, 445] width 27 height 11
type input "**"
drag, startPoint x: 964, startPoint y: 445, endPoint x: 897, endPoint y: 410, distance: 76.1
click at [964, 445] on use "Confirm" at bounding box center [962, 445] width 11 height 8
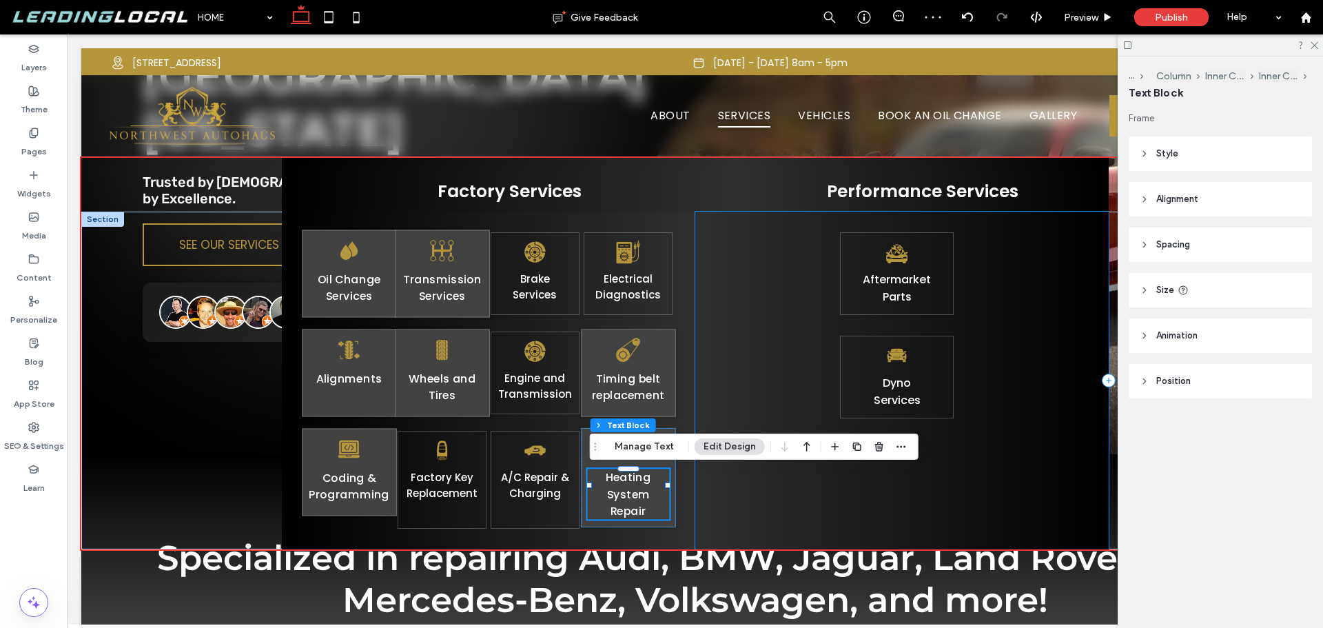
click at [778, 387] on div "Aftermarket Parts Dyno ﻿ S ervices" at bounding box center [902, 381] width 414 height 338
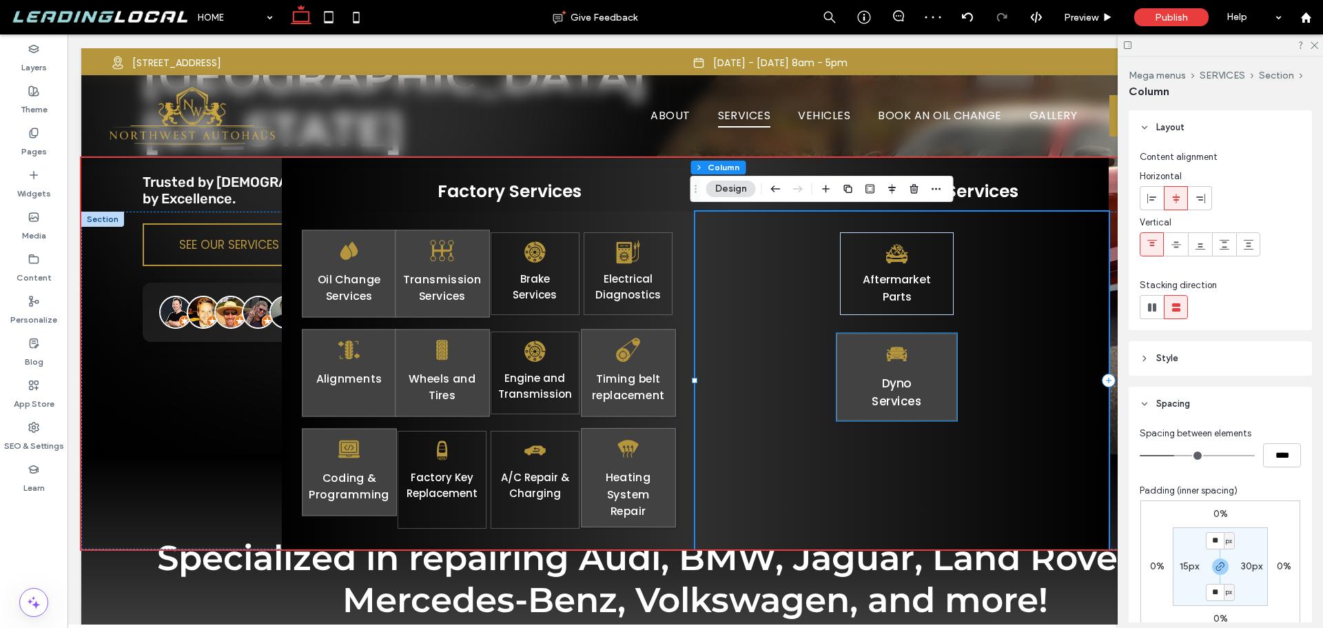
click at [894, 391] on link "Dyno" at bounding box center [897, 383] width 30 height 17
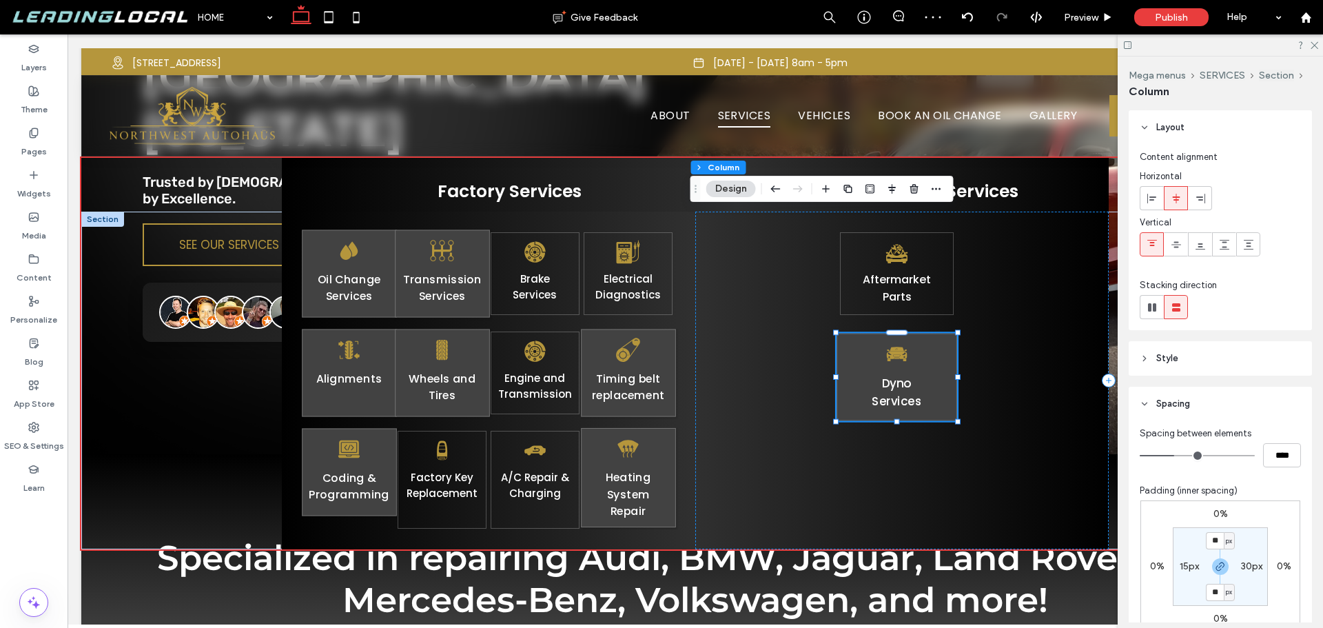
click at [894, 391] on link "Dyno" at bounding box center [897, 383] width 30 height 17
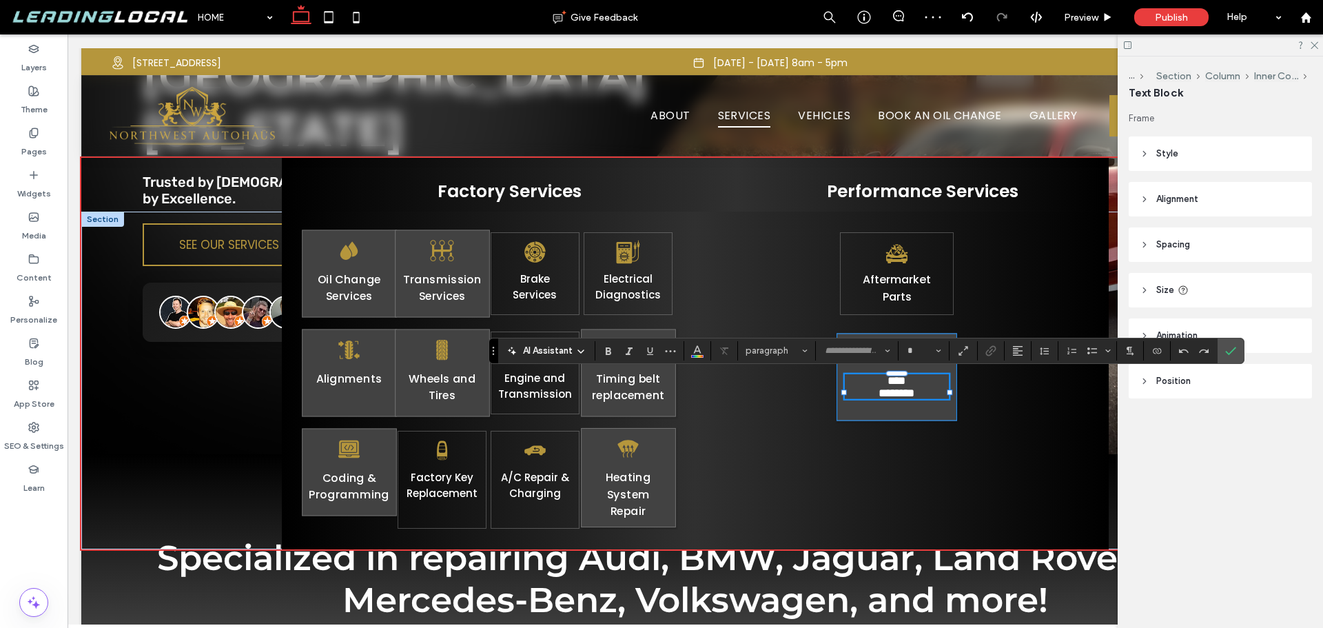
type input "*******"
type input "**"
click at [907, 386] on link "****" at bounding box center [897, 380] width 19 height 11
click at [924, 358] on button "**" at bounding box center [924, 350] width 45 height 19
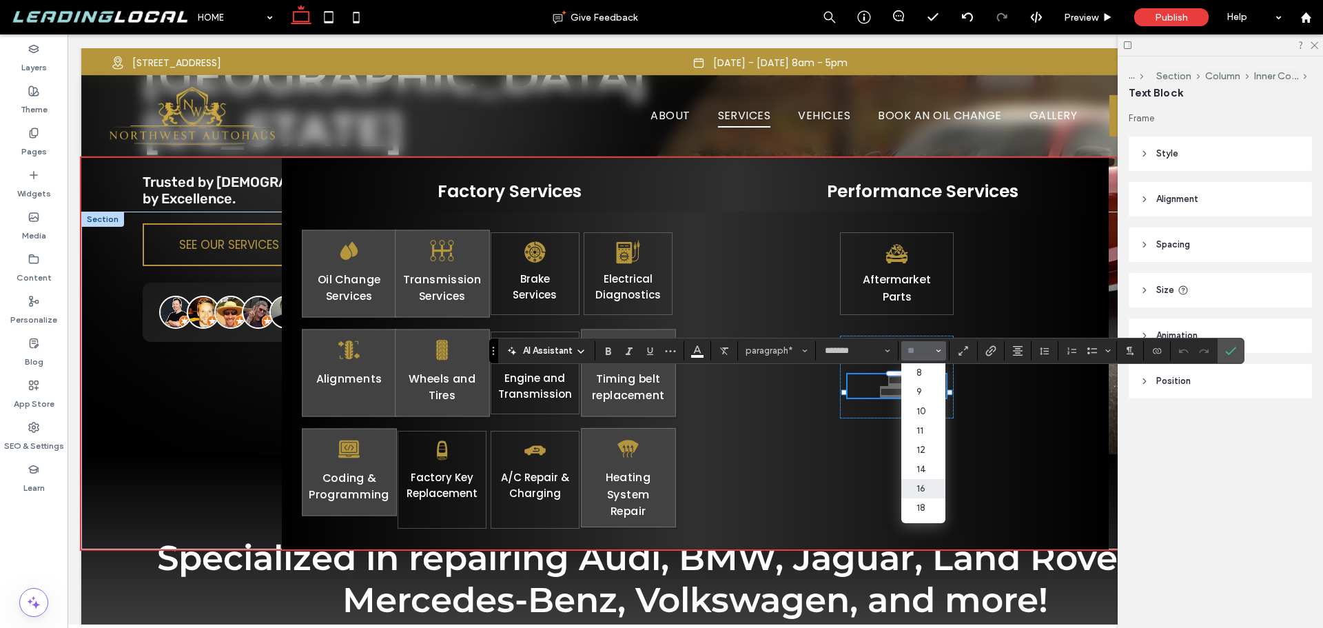
click at [924, 354] on input "Size-input" at bounding box center [919, 350] width 27 height 11
paste input "**"
type input "**"
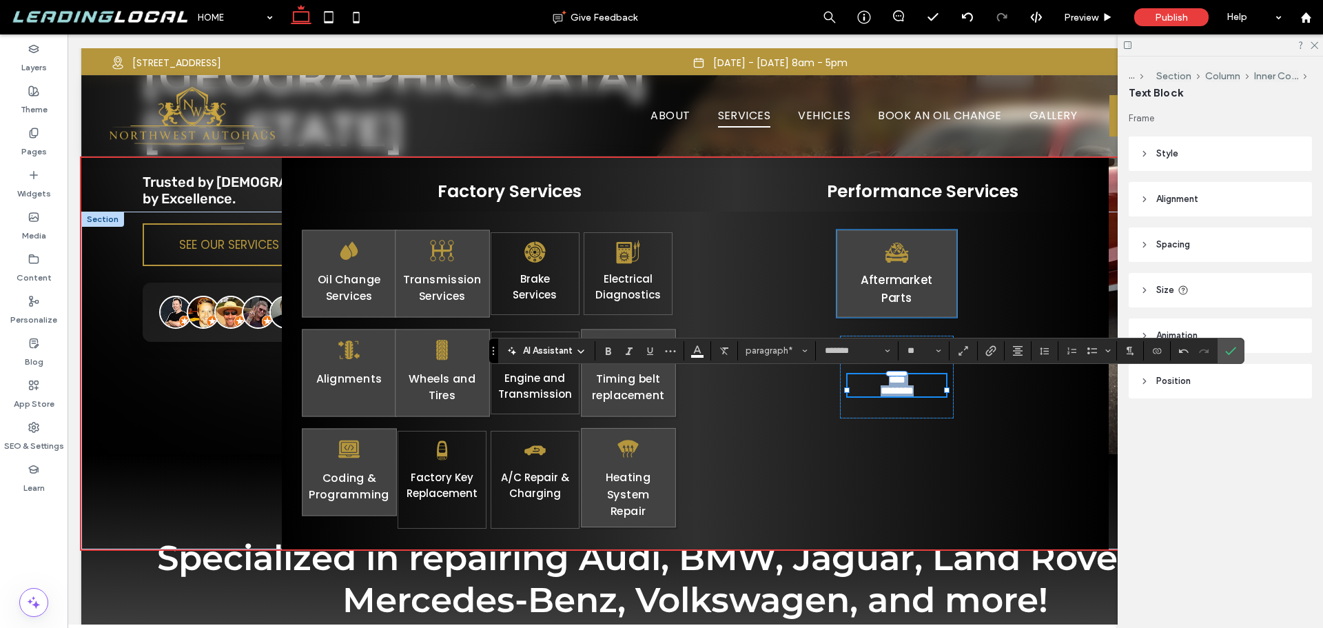
click at [909, 284] on link "Aftermarket Parts" at bounding box center [897, 289] width 72 height 35
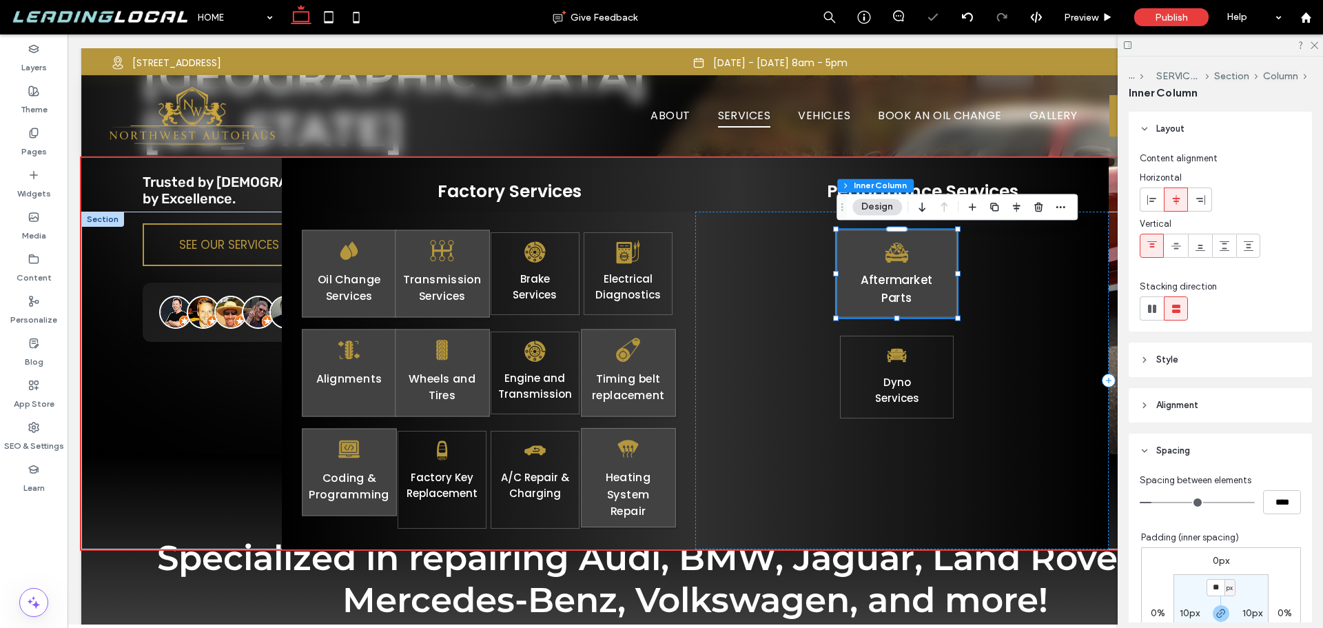
click at [909, 284] on link "Aftermarket Parts" at bounding box center [897, 289] width 72 height 35
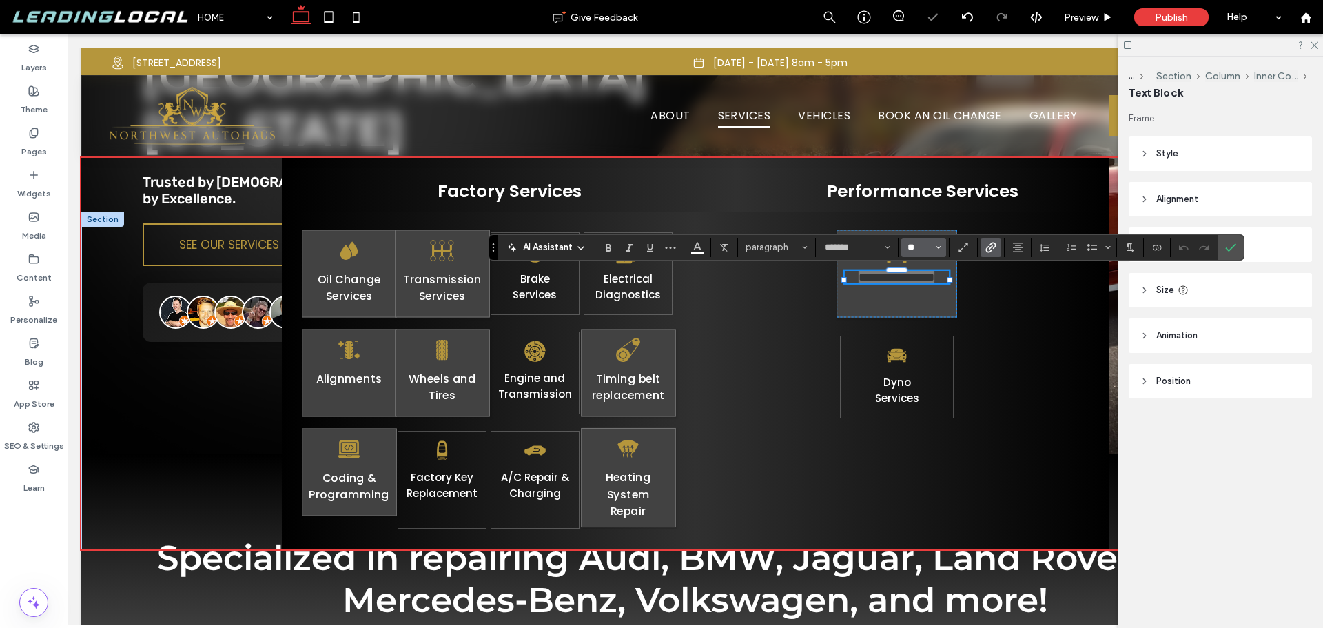
click at [919, 246] on input "**" at bounding box center [919, 247] width 27 height 11
type input "**"
click at [911, 296] on div "**********" at bounding box center [897, 274] width 121 height 88
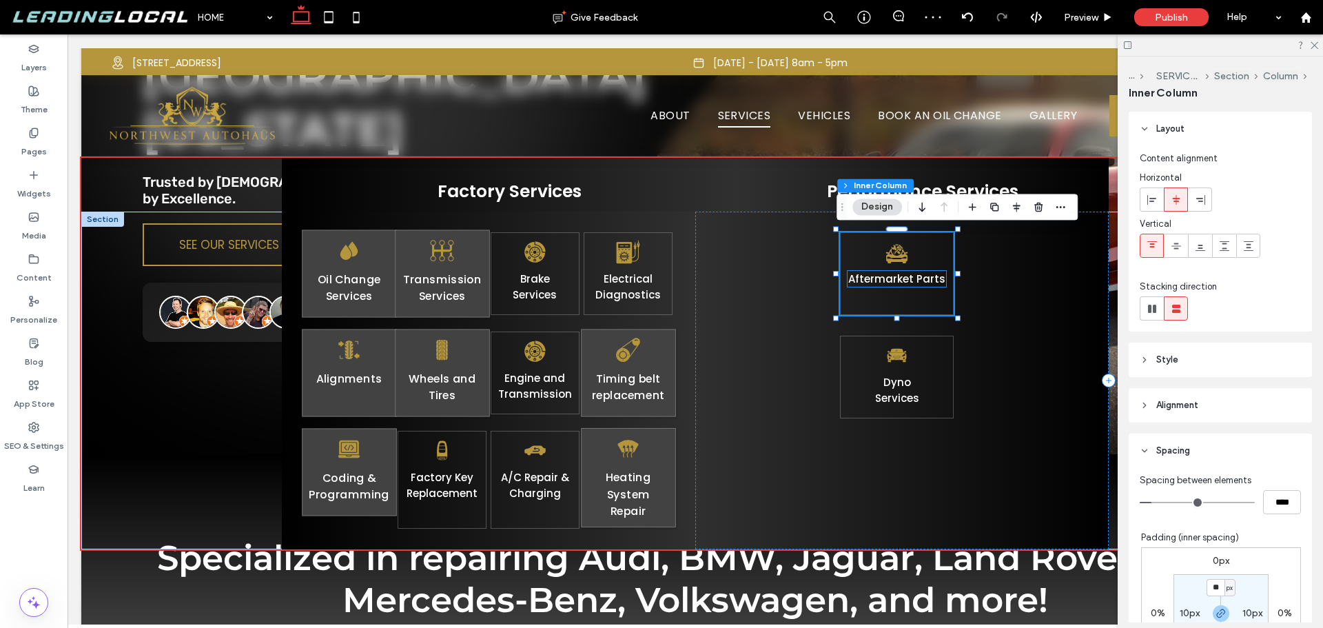
click at [918, 281] on link "Aftermarket Parts" at bounding box center [896, 279] width 97 height 14
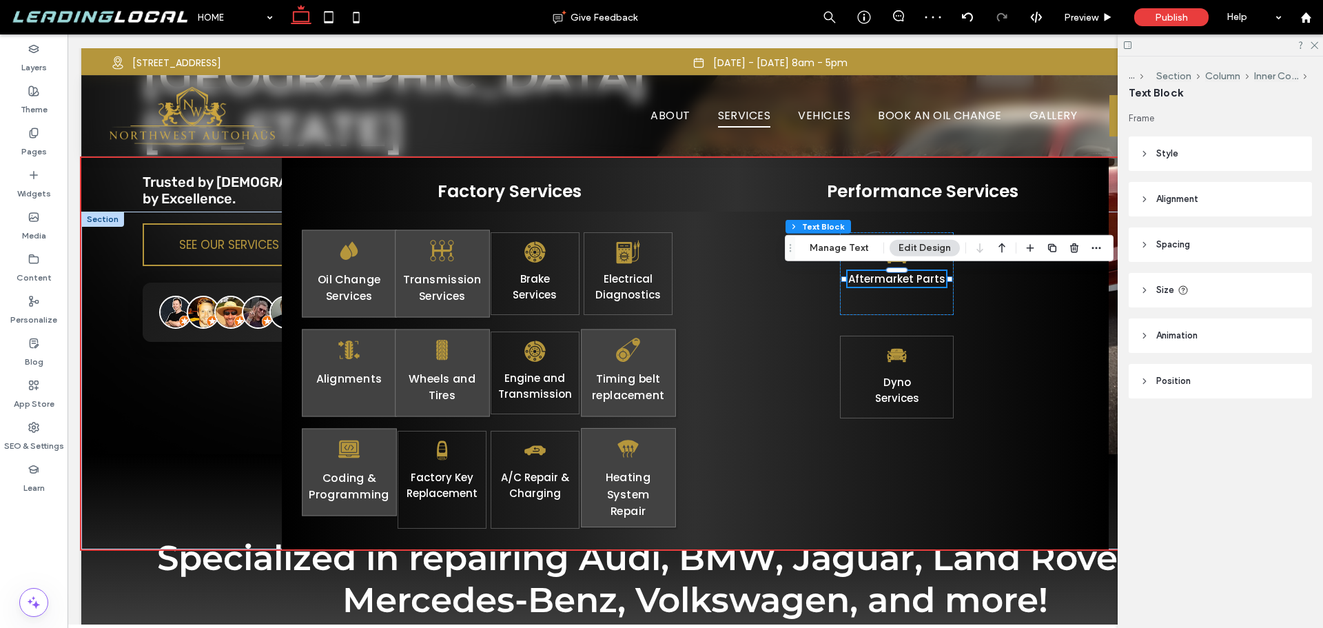
click at [918, 279] on link "Aftermarket Parts" at bounding box center [896, 279] width 97 height 14
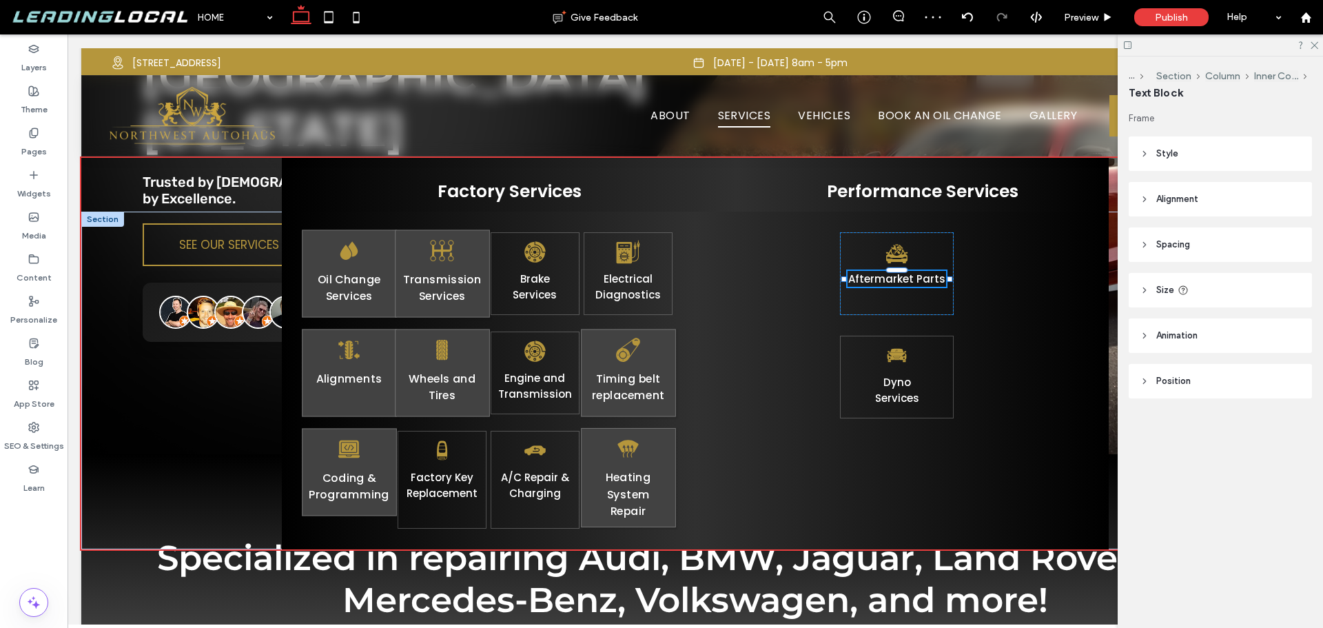
type input "*******"
type input "**"
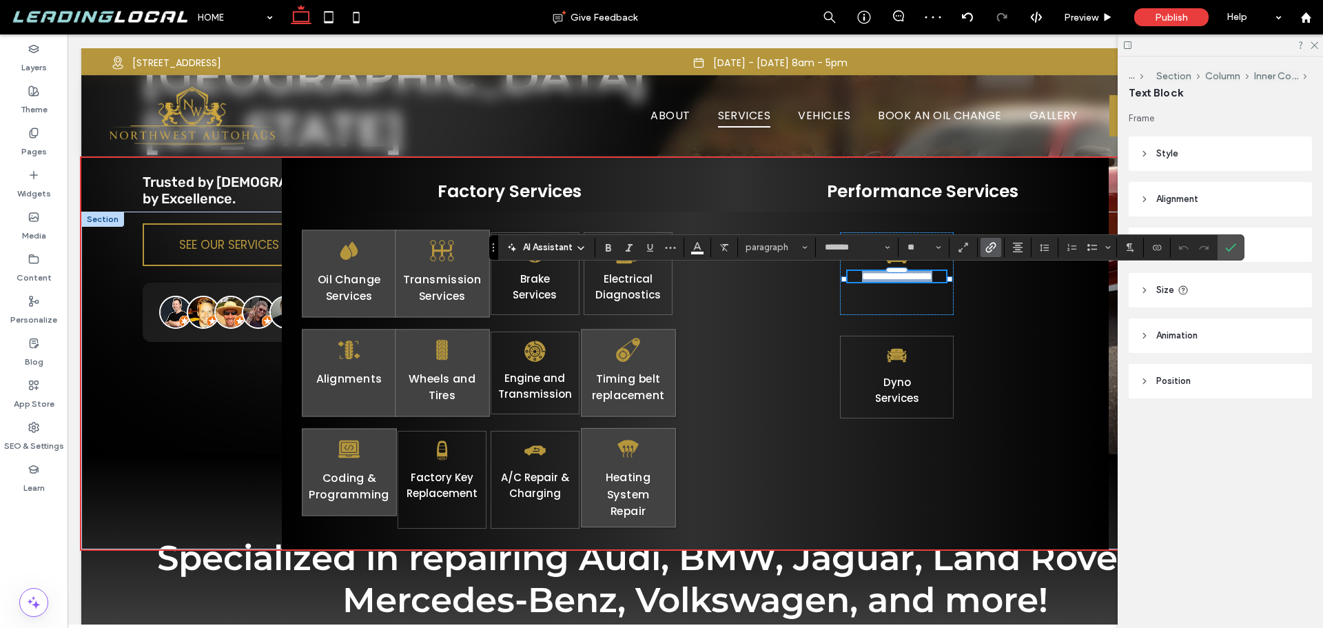
click at [921, 279] on link "**********" at bounding box center [897, 276] width 70 height 10
click at [919, 279] on link "**********" at bounding box center [897, 276] width 70 height 10
click at [1226, 246] on icon "Confirm" at bounding box center [1231, 247] width 11 height 11
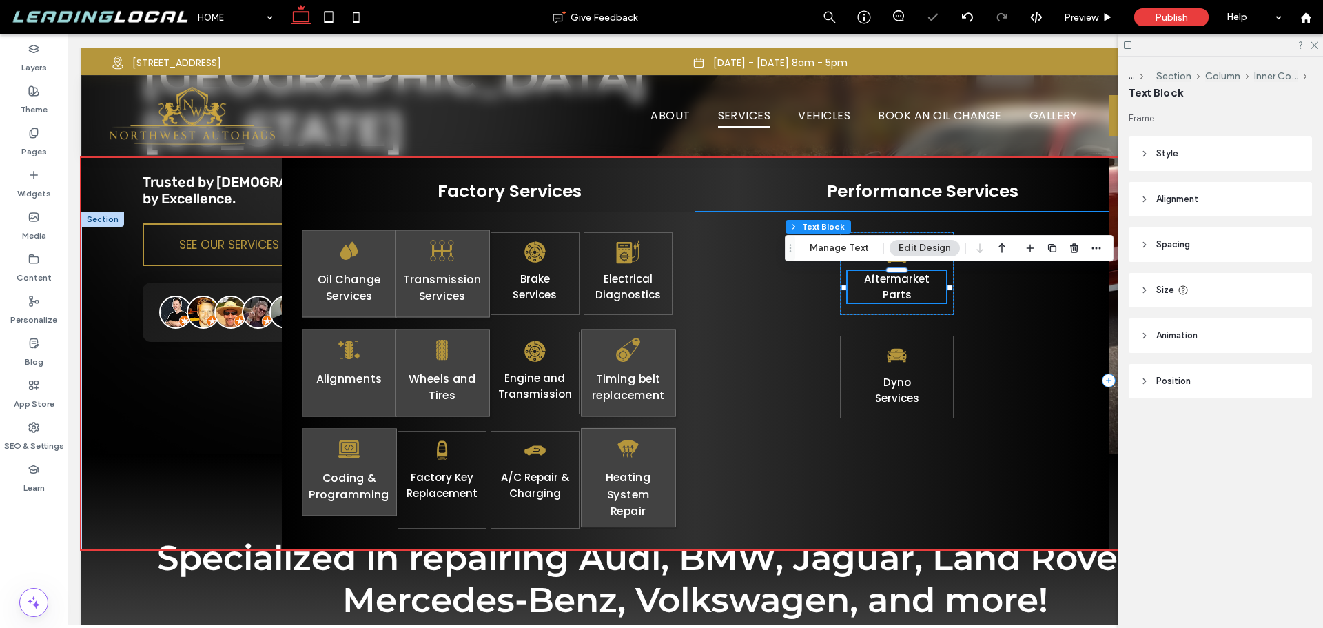
click at [1022, 396] on div "Aftermarket ﻿ Parts Dyno S ervices" at bounding box center [902, 381] width 414 height 338
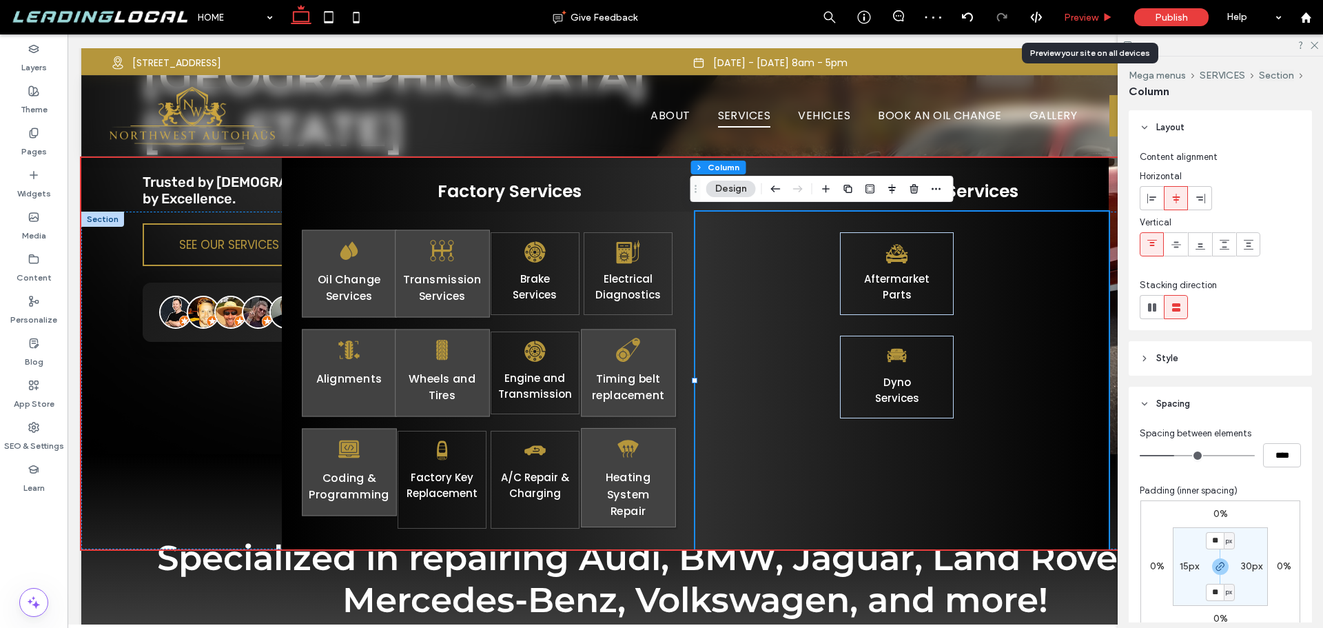
click at [1095, 16] on span "Preview" at bounding box center [1081, 18] width 34 height 12
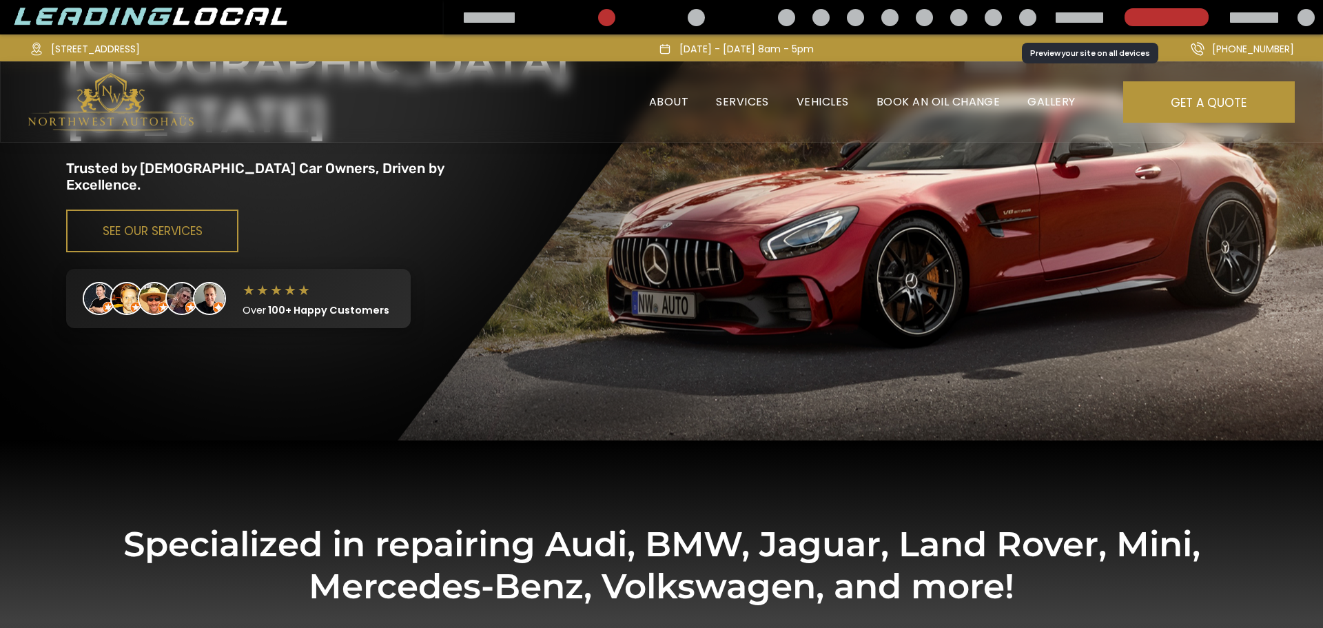
scroll to position [262, 0]
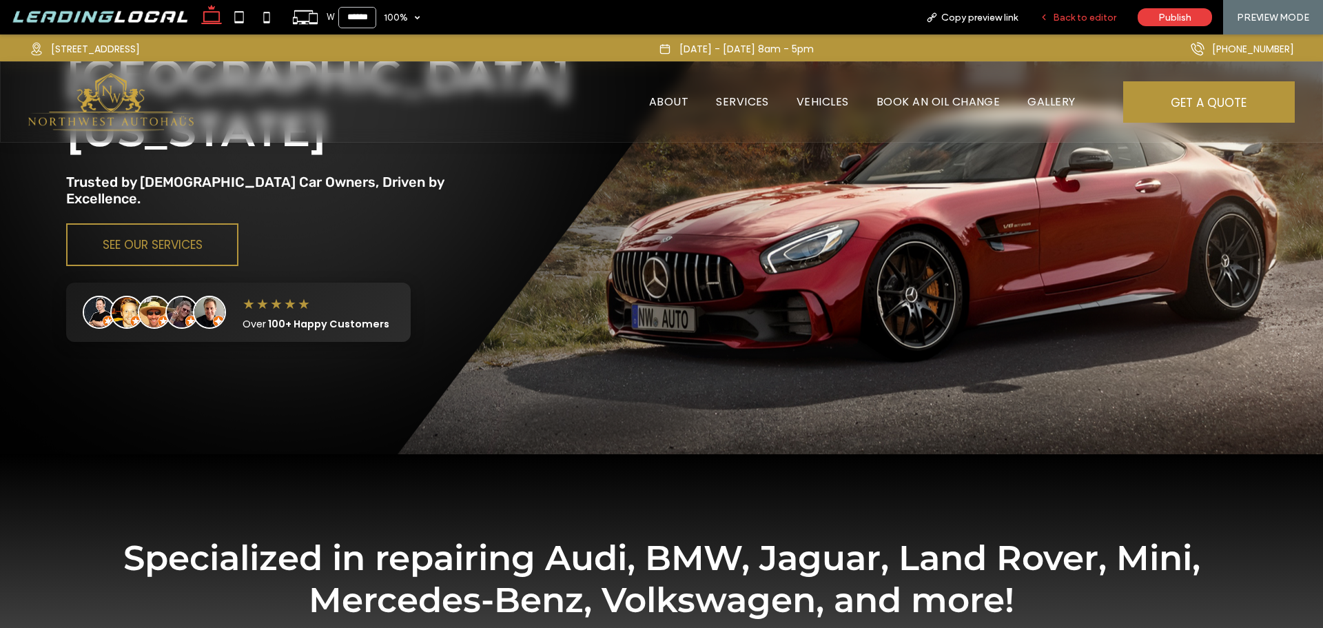
click at [1078, 22] on span "Back to editor" at bounding box center [1084, 18] width 63 height 12
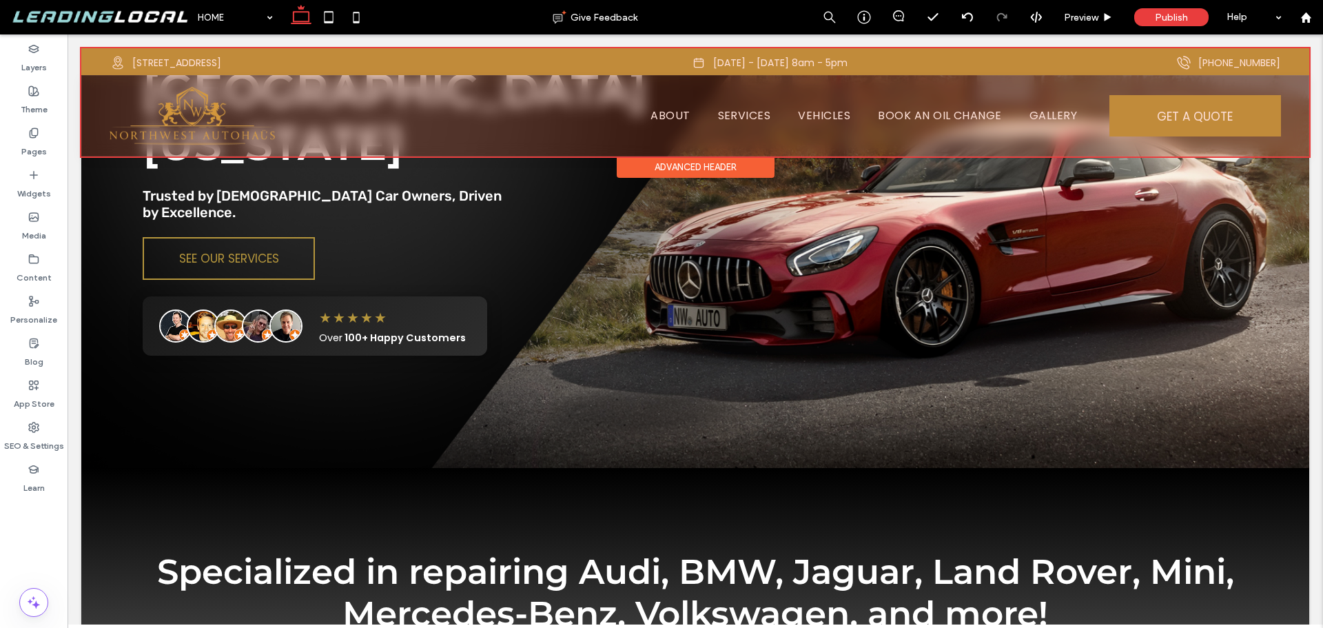
scroll to position [276, 0]
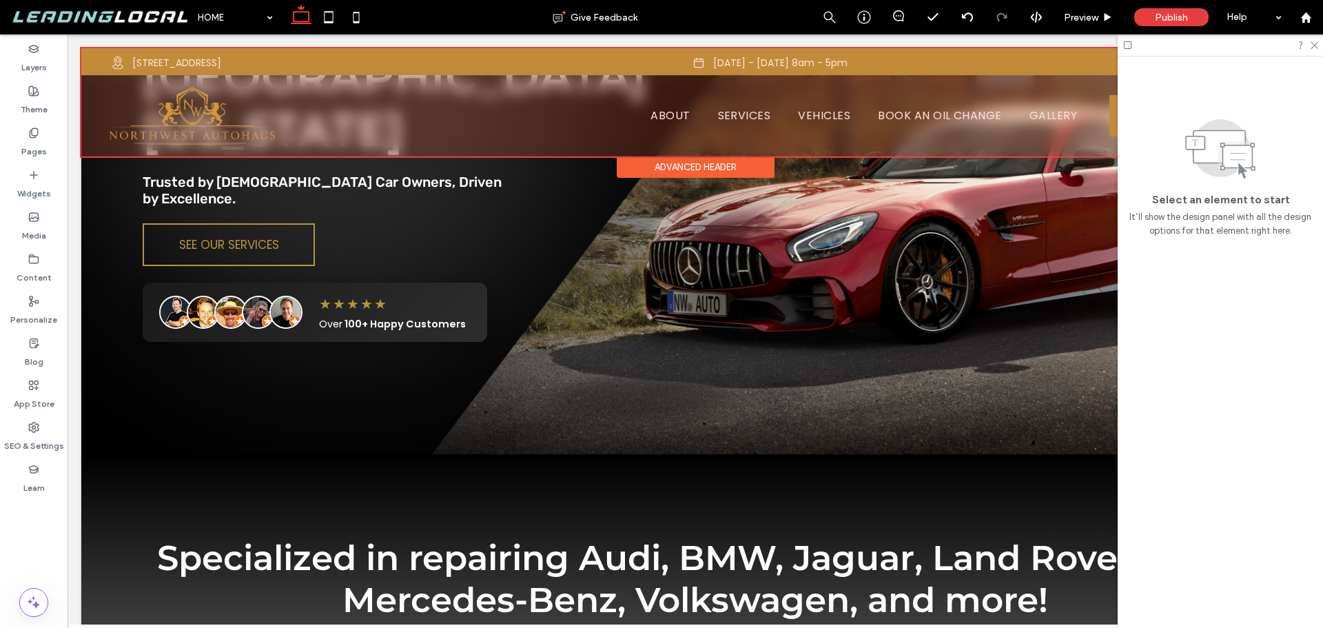
click at [755, 112] on div at bounding box center [695, 102] width 1228 height 108
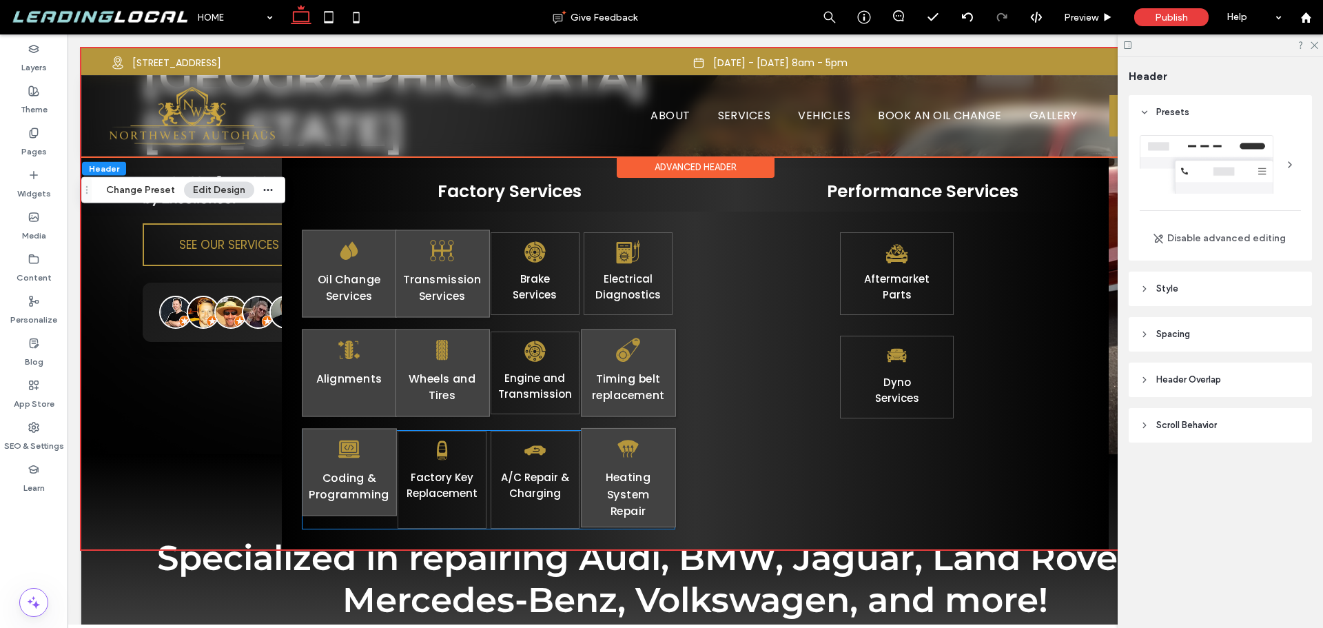
click at [598, 526] on div "Coding & Programming Factory Key Replacement A/C Repair & Charging Heating Syst…" at bounding box center [489, 480] width 372 height 98
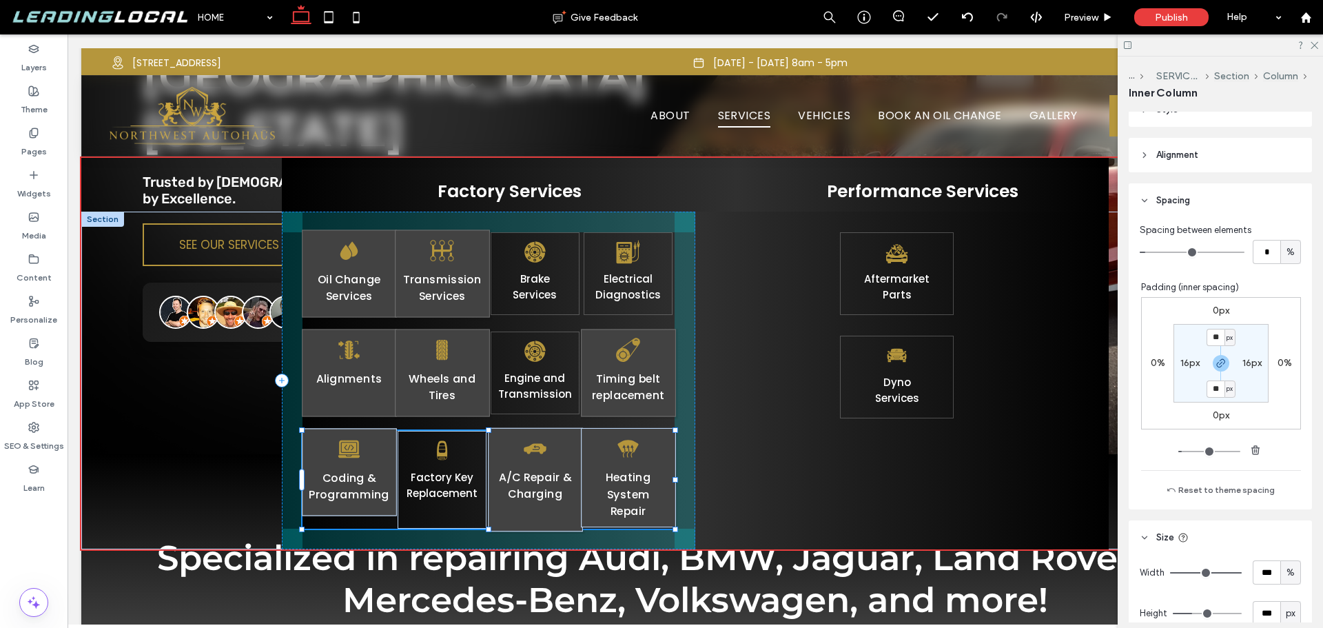
scroll to position [334, 0]
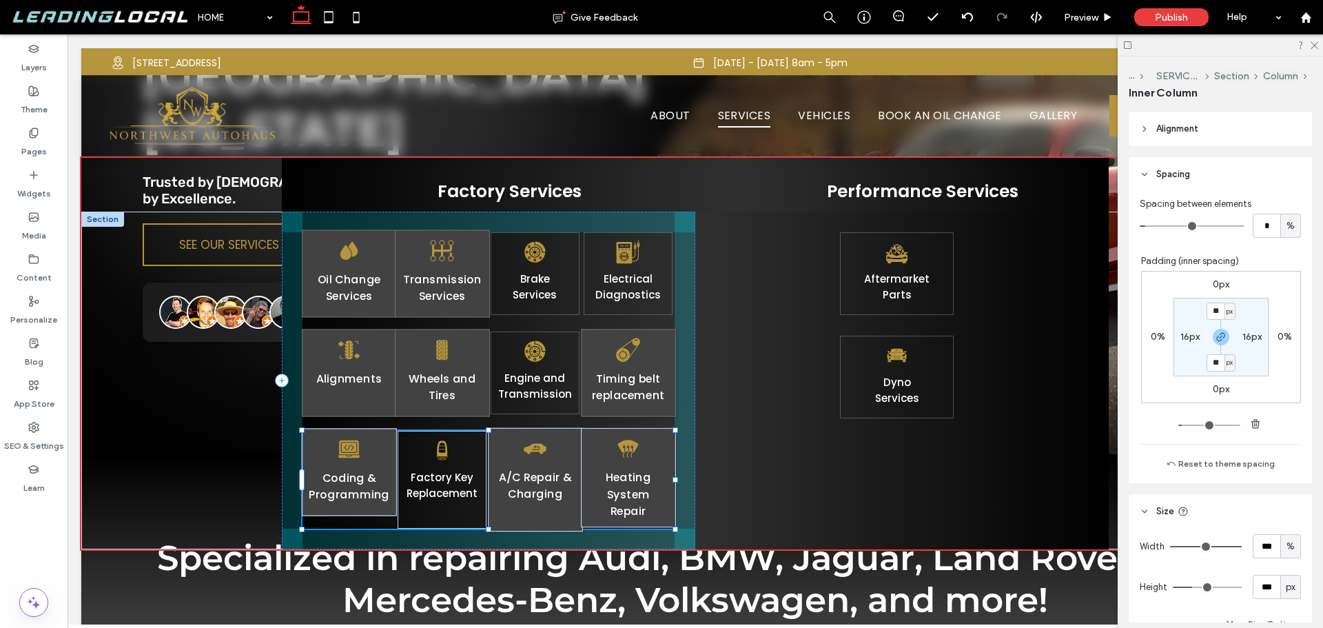
click at [492, 525] on div "Oil Change Services Transmission Services Brake ﻿ Services Electrical Diagnosti…" at bounding box center [695, 381] width 827 height 338
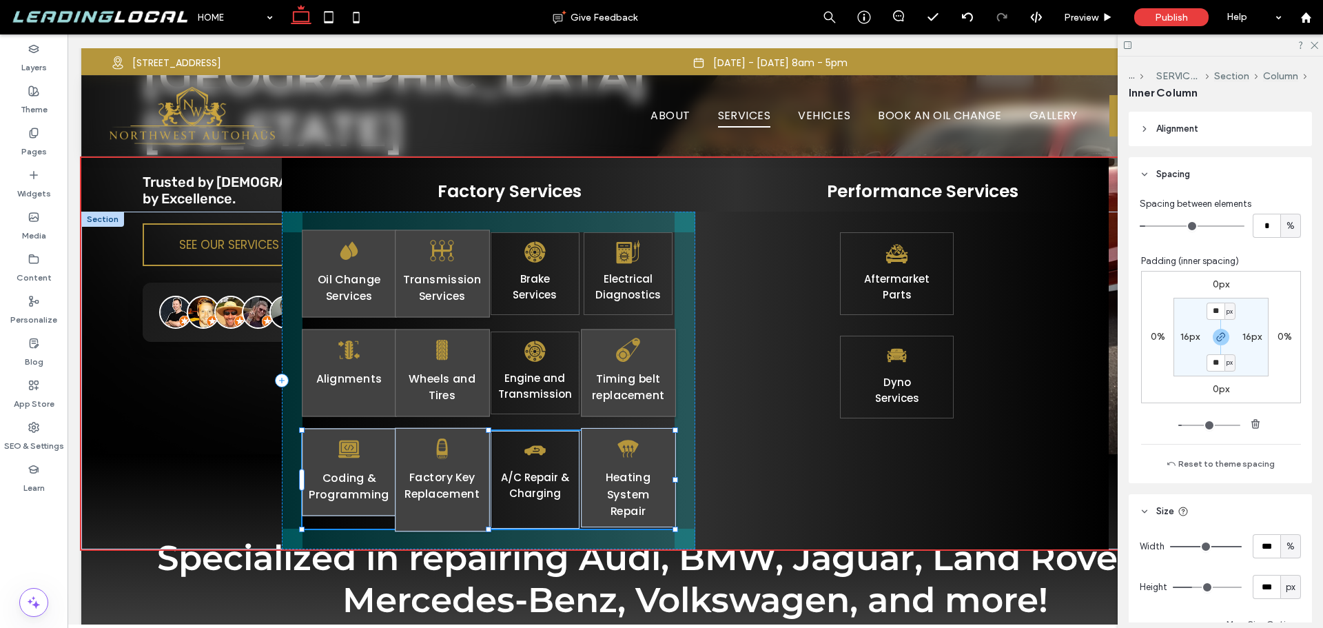
type input "***"
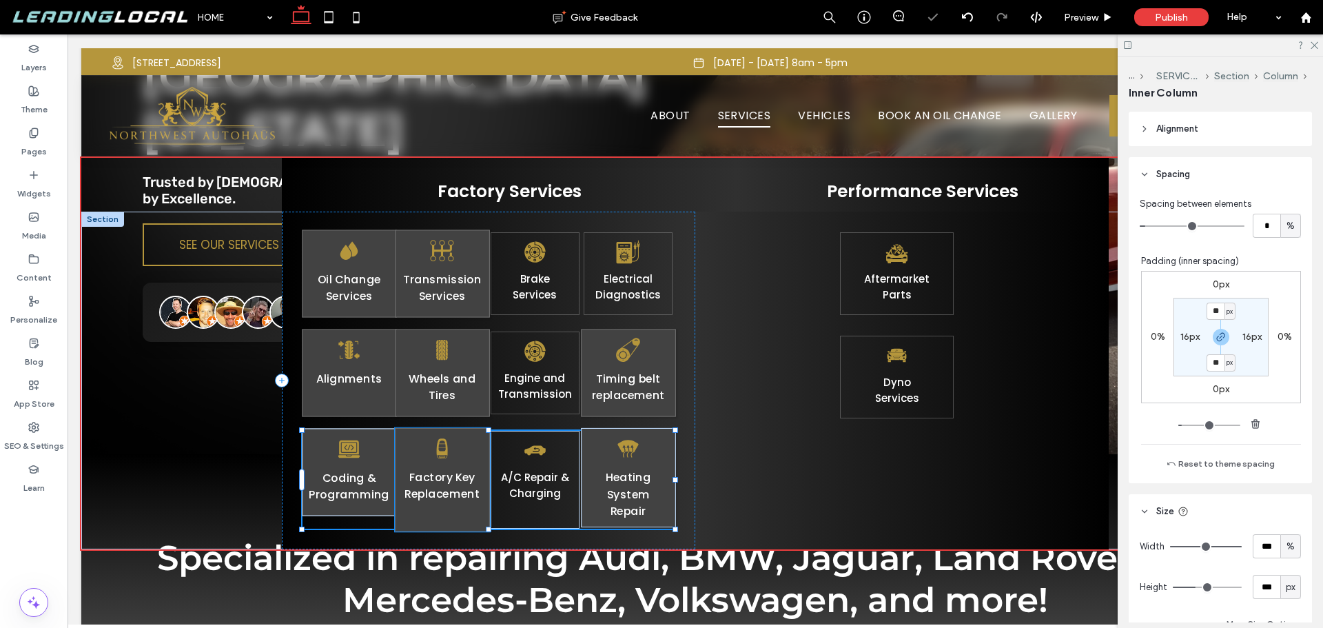
click at [460, 518] on div "Factory Key Replacement" at bounding box center [442, 480] width 94 height 104
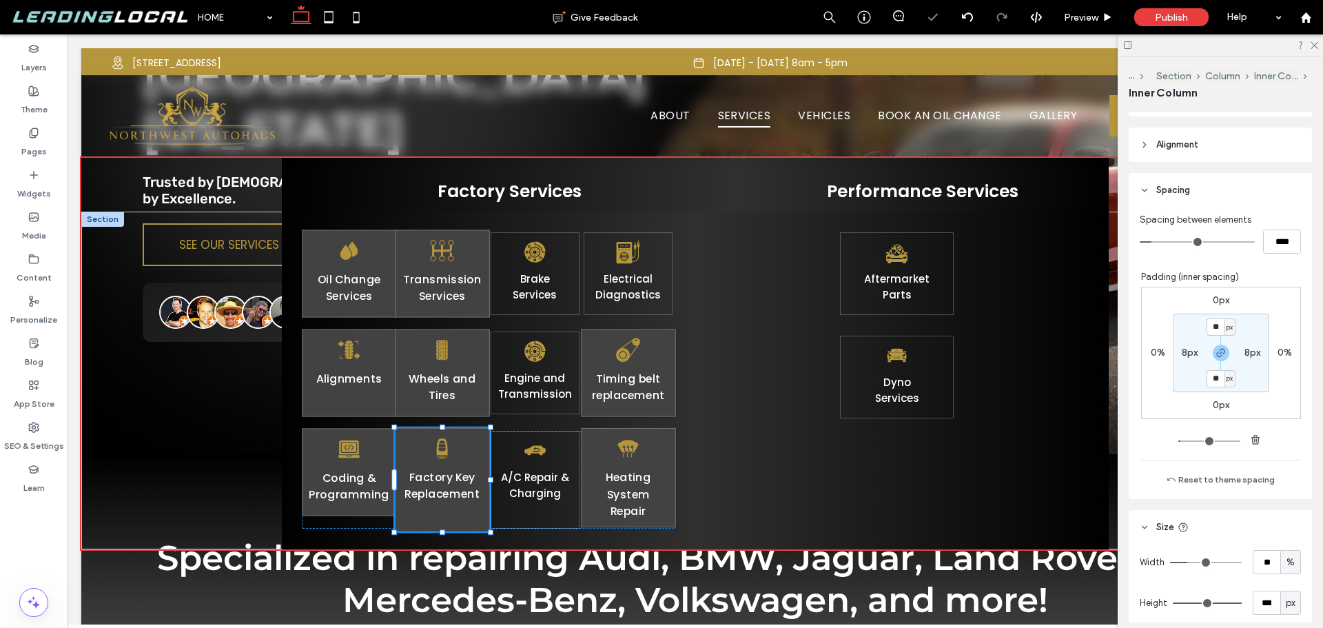
scroll to position [276, 0]
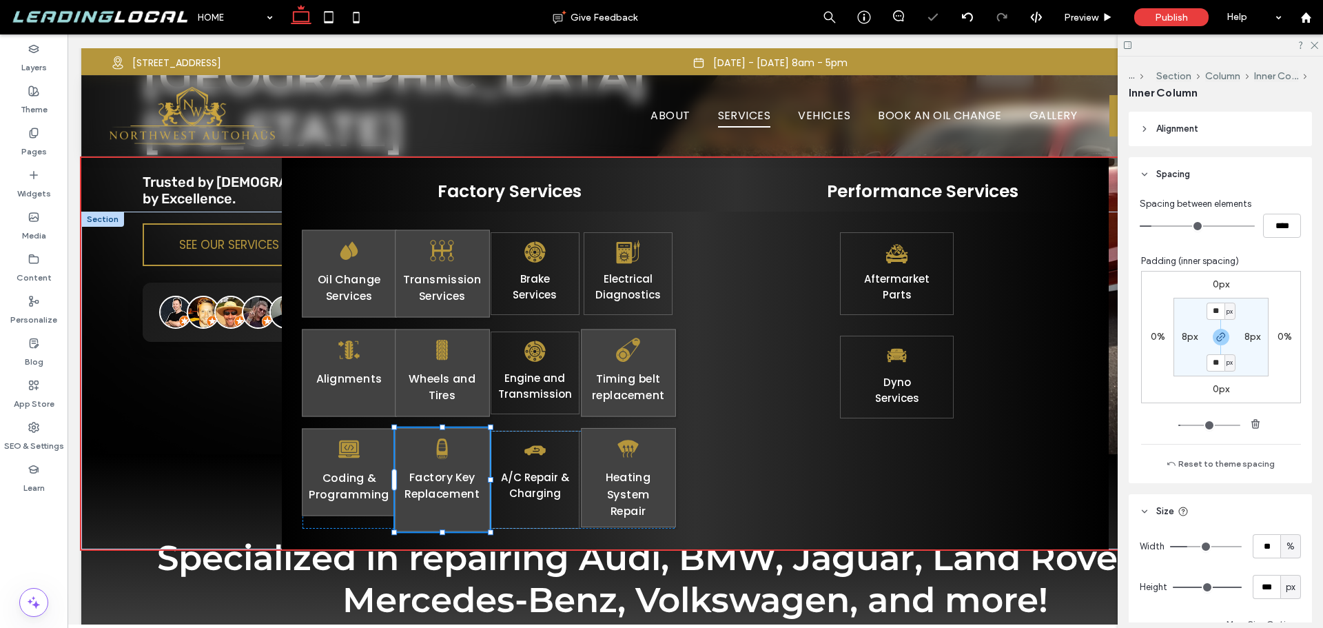
drag, startPoint x: 441, startPoint y: 531, endPoint x: 445, endPoint y: 522, distance: 9.2
click at [445, 522] on div "Oil Change Services Transmission Services Brake ﻿ Services Electrical Diagnosti…" at bounding box center [695, 381] width 827 height 338
type input "***"
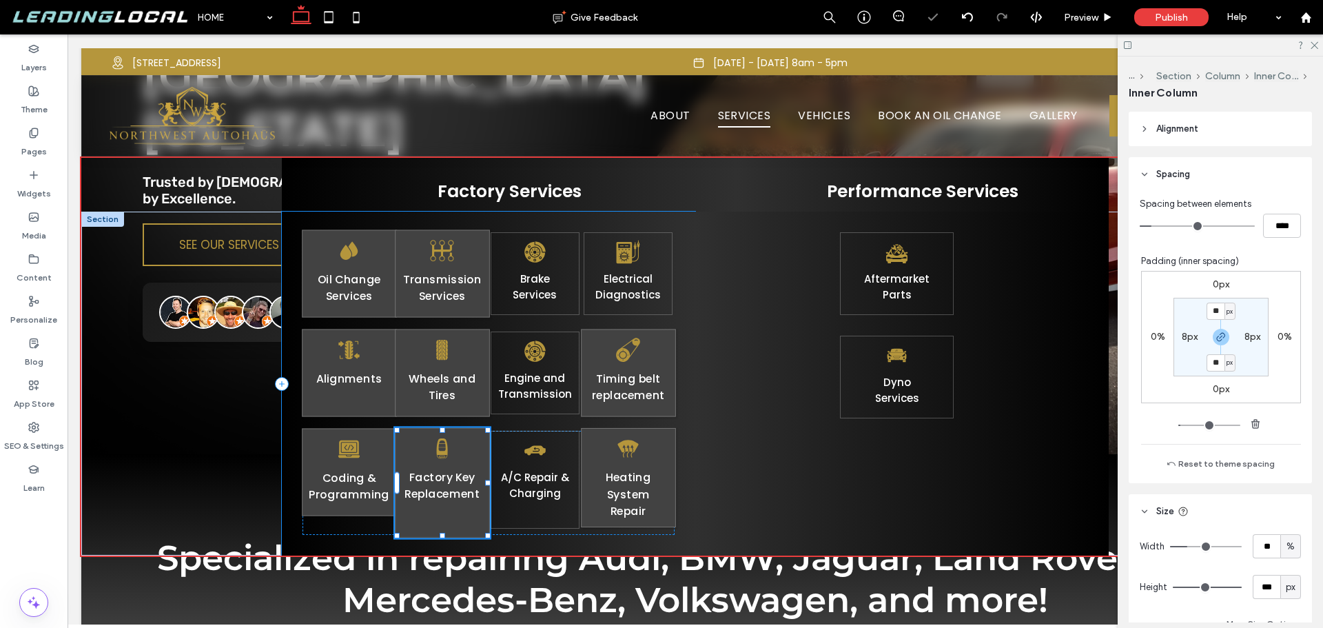
drag, startPoint x: 442, startPoint y: 536, endPoint x: 442, endPoint y: 518, distance: 17.9
click at [447, 520] on div "Oil Change Services Transmission Services Brake ﻿ Services Electrical Diagnosti…" at bounding box center [695, 384] width 827 height 344
type input "***"
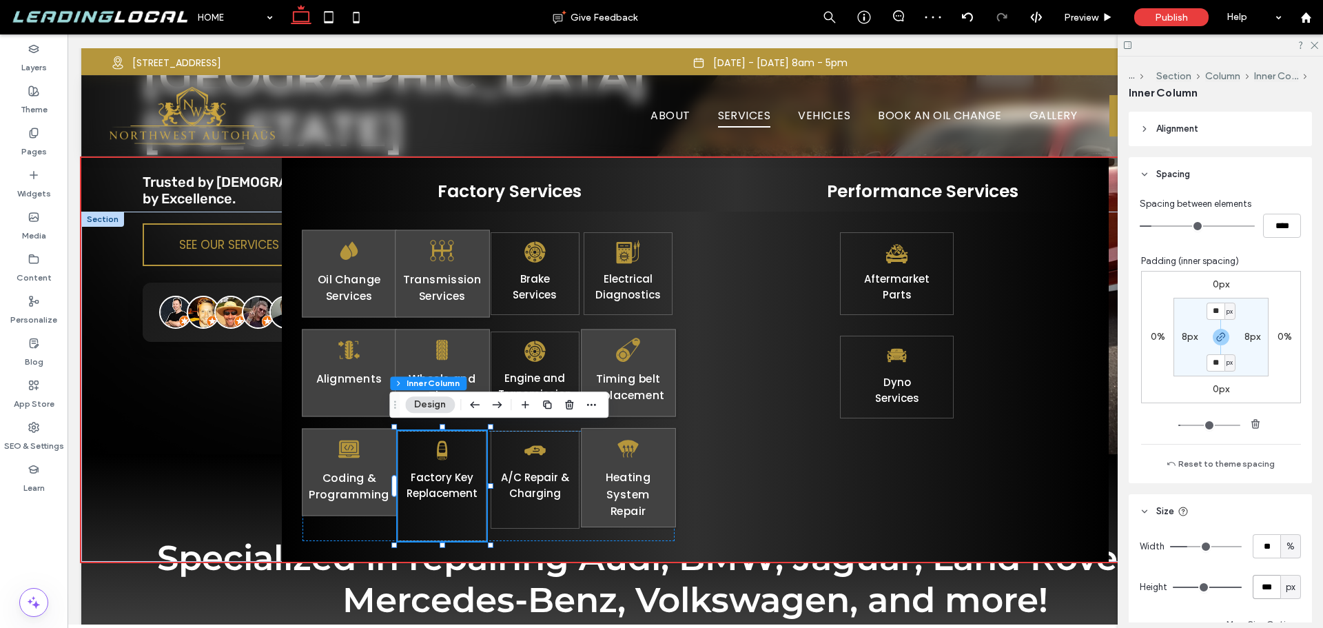
drag, startPoint x: 1266, startPoint y: 587, endPoint x: 1235, endPoint y: 587, distance: 31.0
click at [1253, 587] on input "***" at bounding box center [1267, 587] width 28 height 24
type input "***"
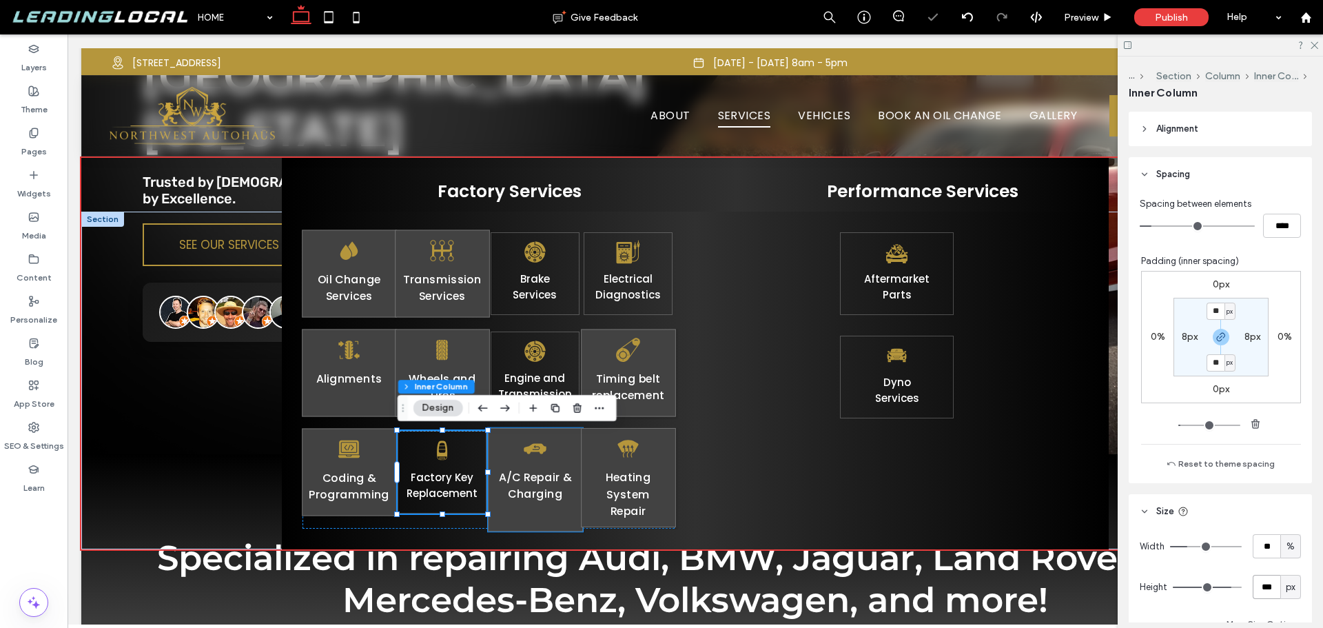
click at [541, 513] on div "A/C Repair & Charging" at bounding box center [535, 480] width 94 height 104
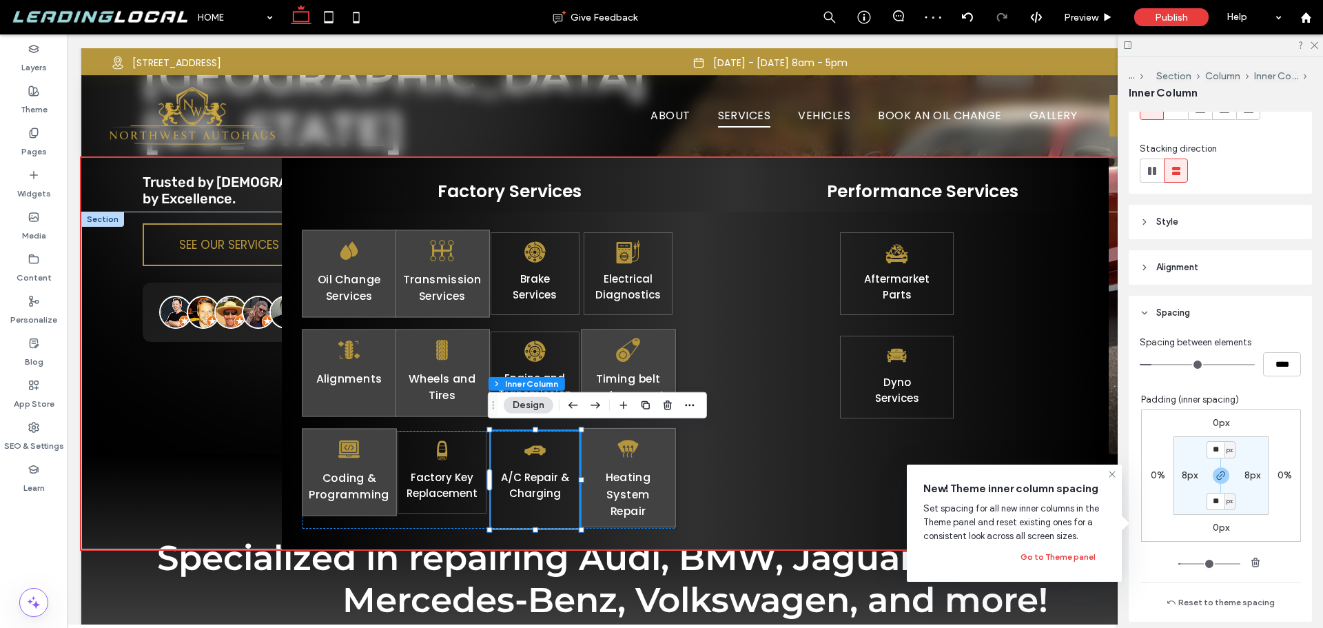
scroll to position [276, 0]
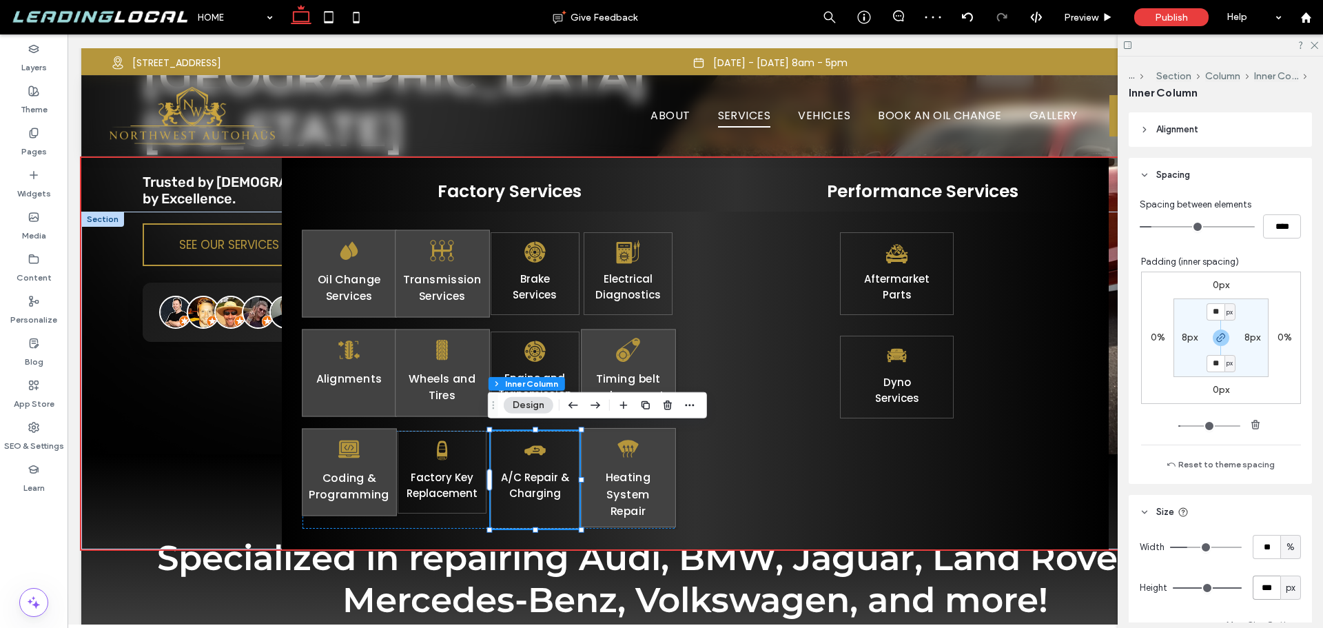
click at [1259, 584] on input "***" at bounding box center [1267, 588] width 28 height 24
type input "***"
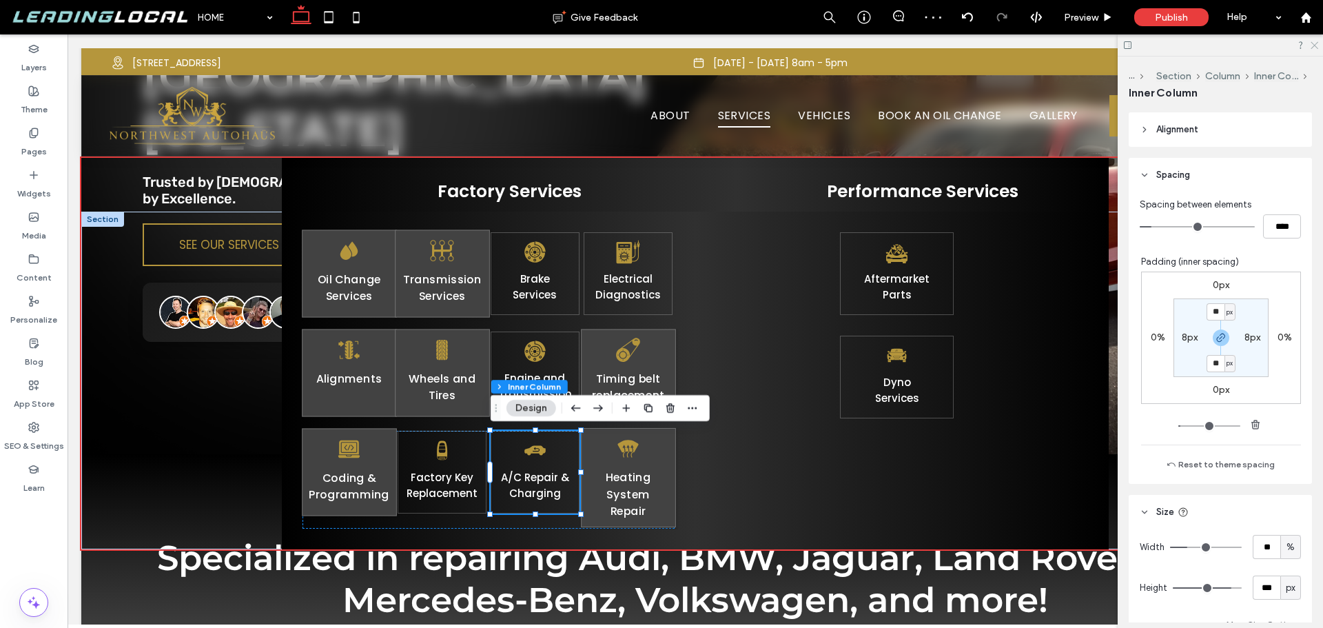
click at [1314, 43] on icon at bounding box center [1314, 44] width 9 height 9
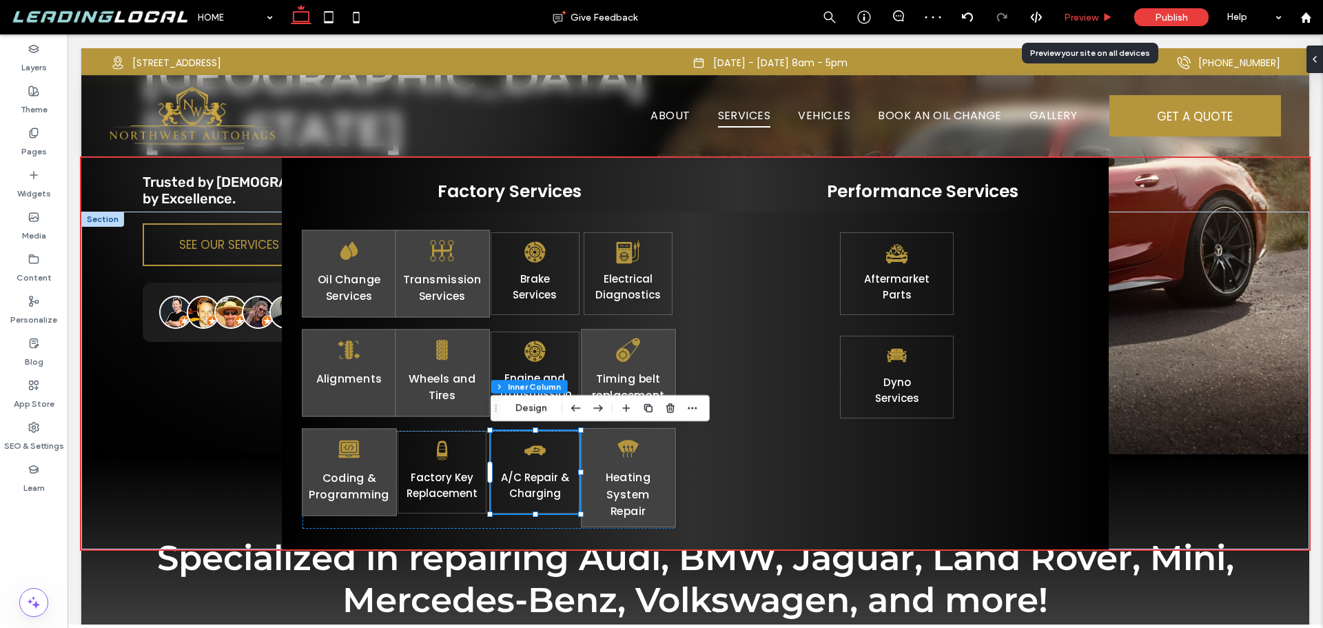
click at [1097, 19] on span "Preview" at bounding box center [1081, 18] width 34 height 12
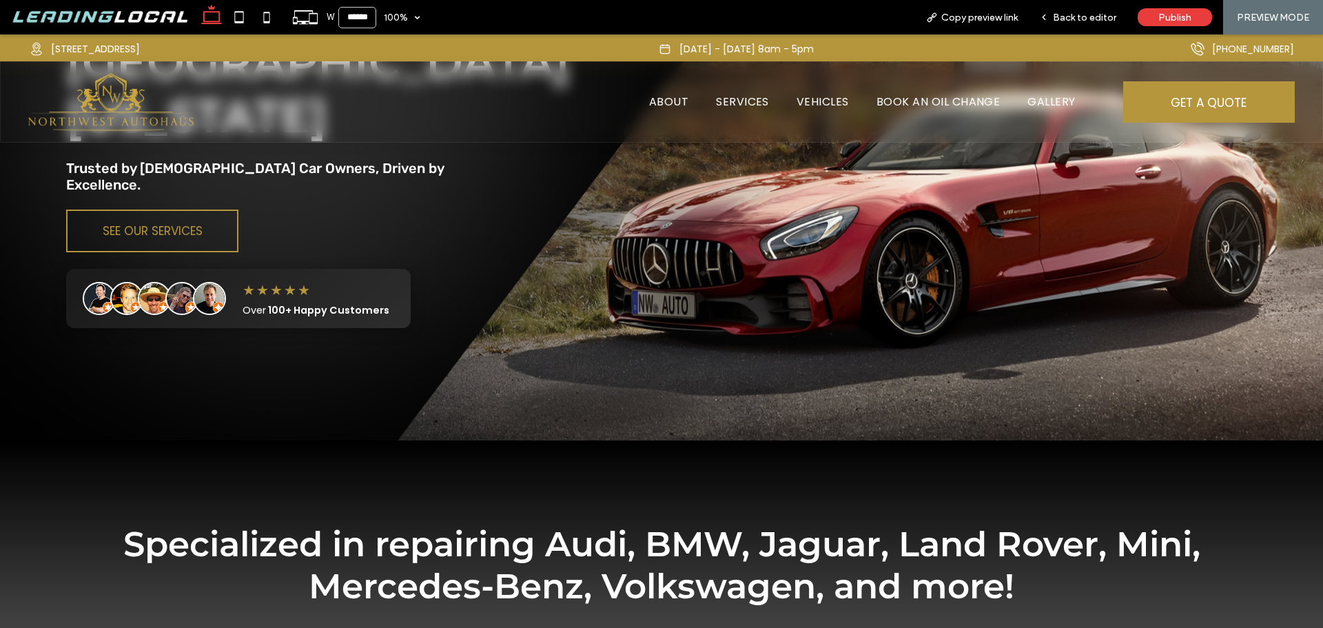
scroll to position [262, 0]
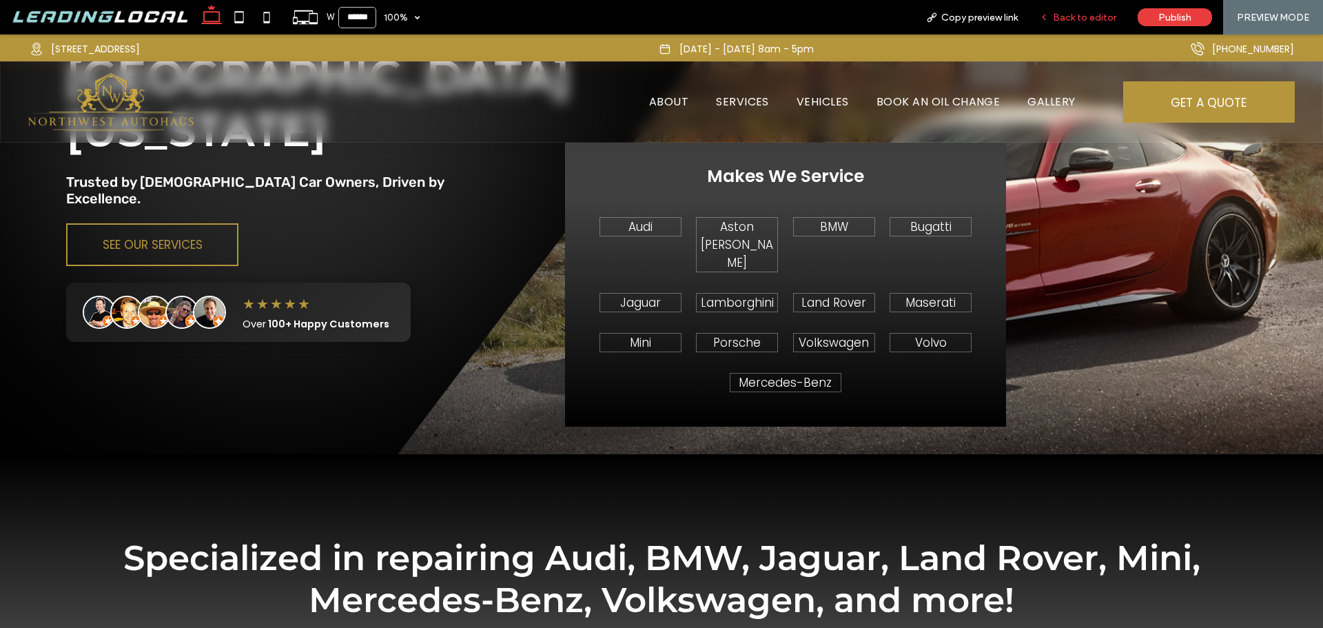
click at [1068, 21] on span "Back to editor" at bounding box center [1084, 18] width 63 height 12
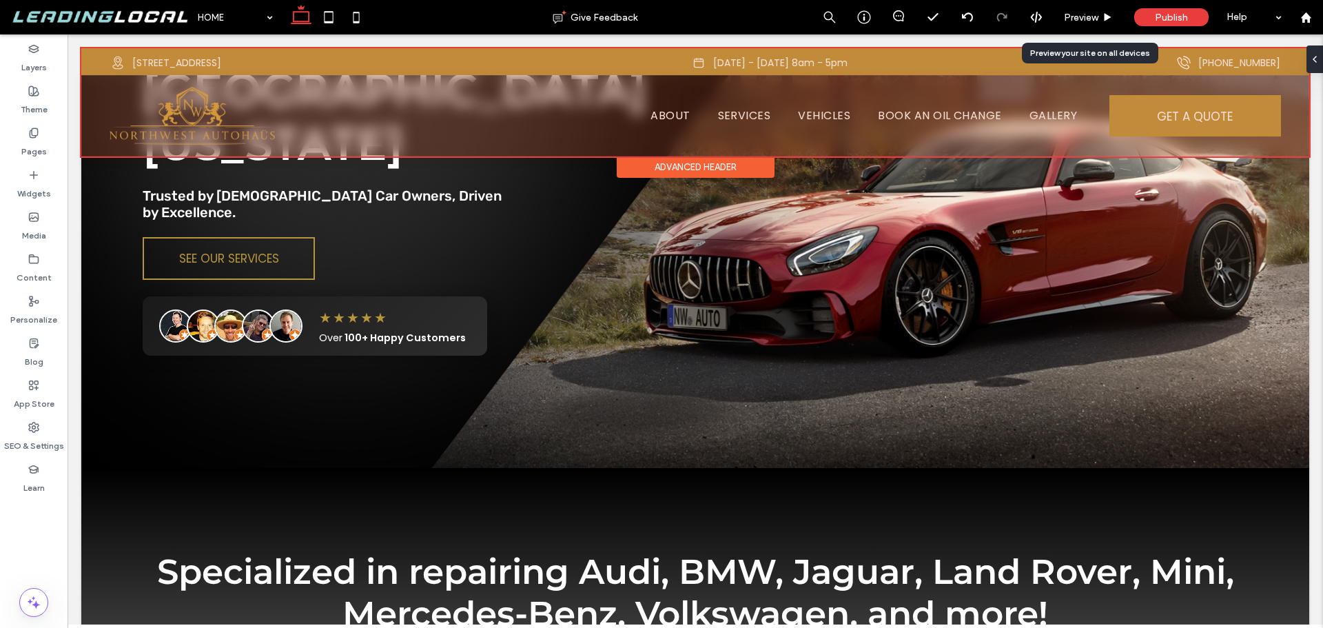
scroll to position [276, 0]
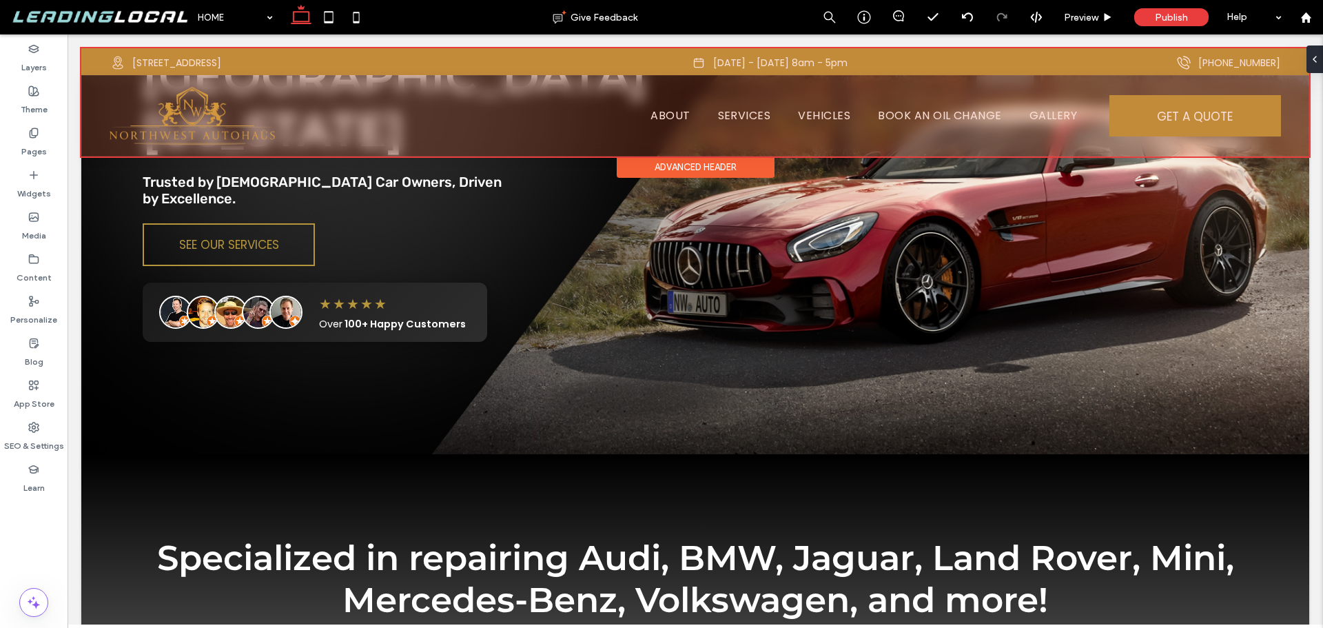
click at [727, 119] on div at bounding box center [695, 102] width 1228 height 108
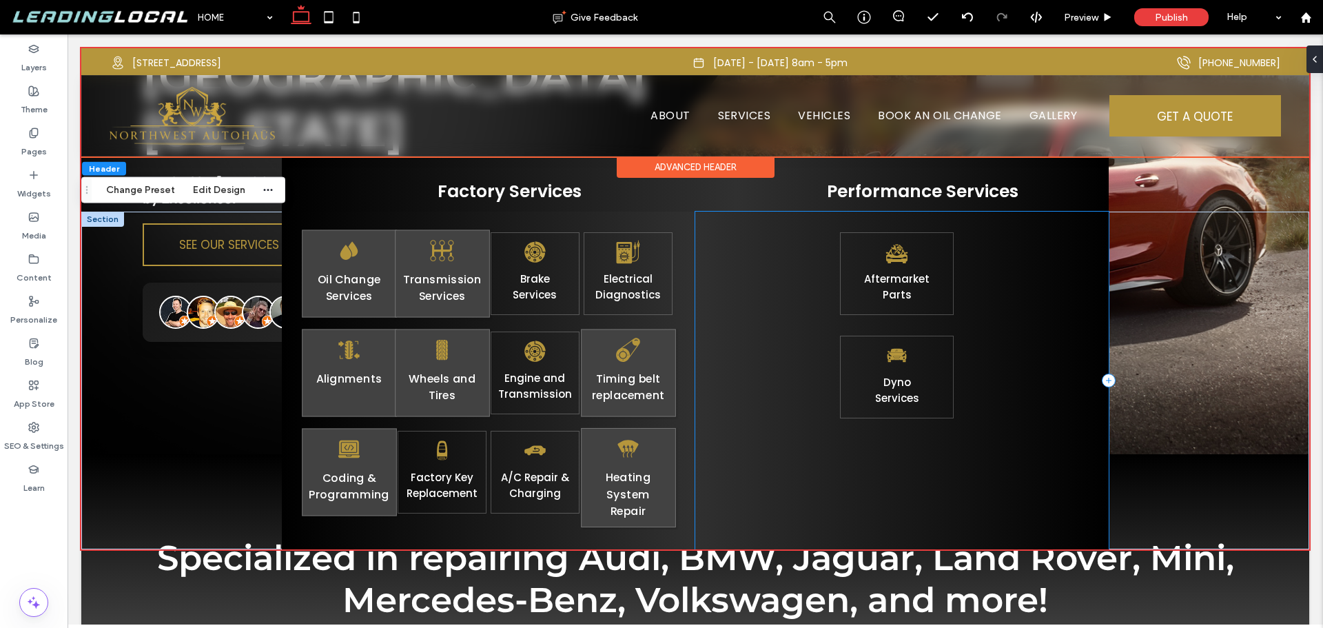
click at [693, 313] on div "Oil Change Services Transmission Services Brake ﻿ Services Electrical Diagnosti…" at bounding box center [489, 381] width 414 height 338
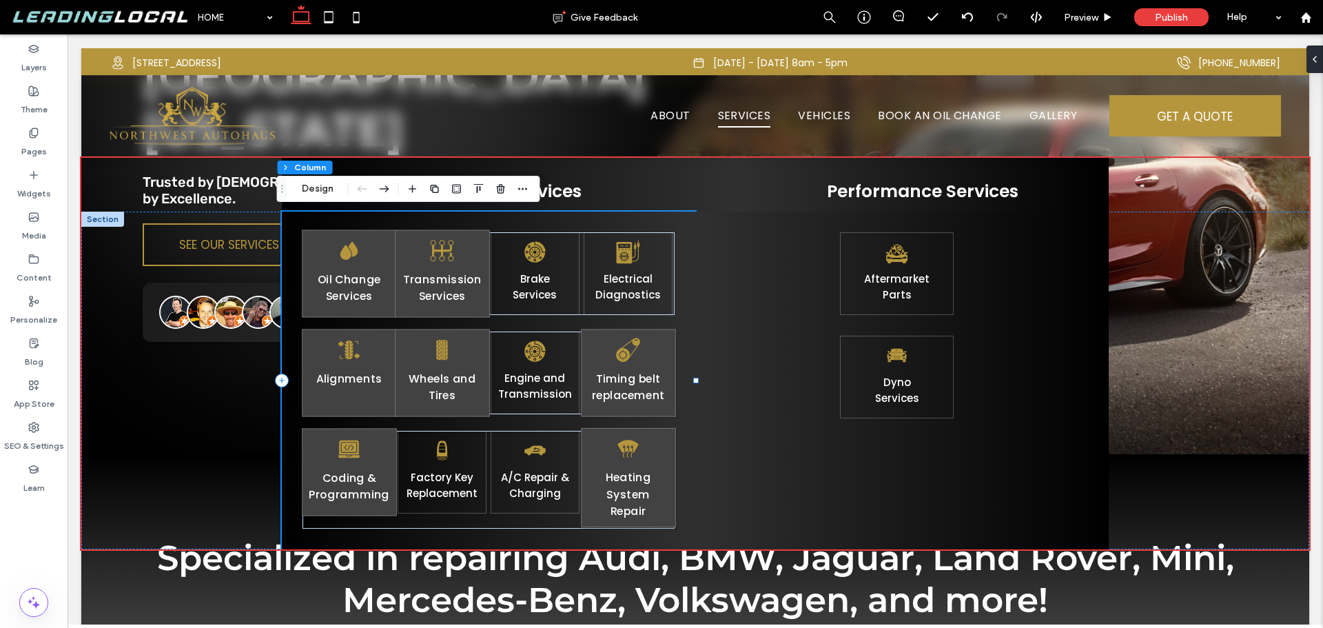
click at [686, 315] on div "Oil Change Services Transmission Services Brake ﻿ Services Electrical Diagnosti…" at bounding box center [489, 381] width 414 height 338
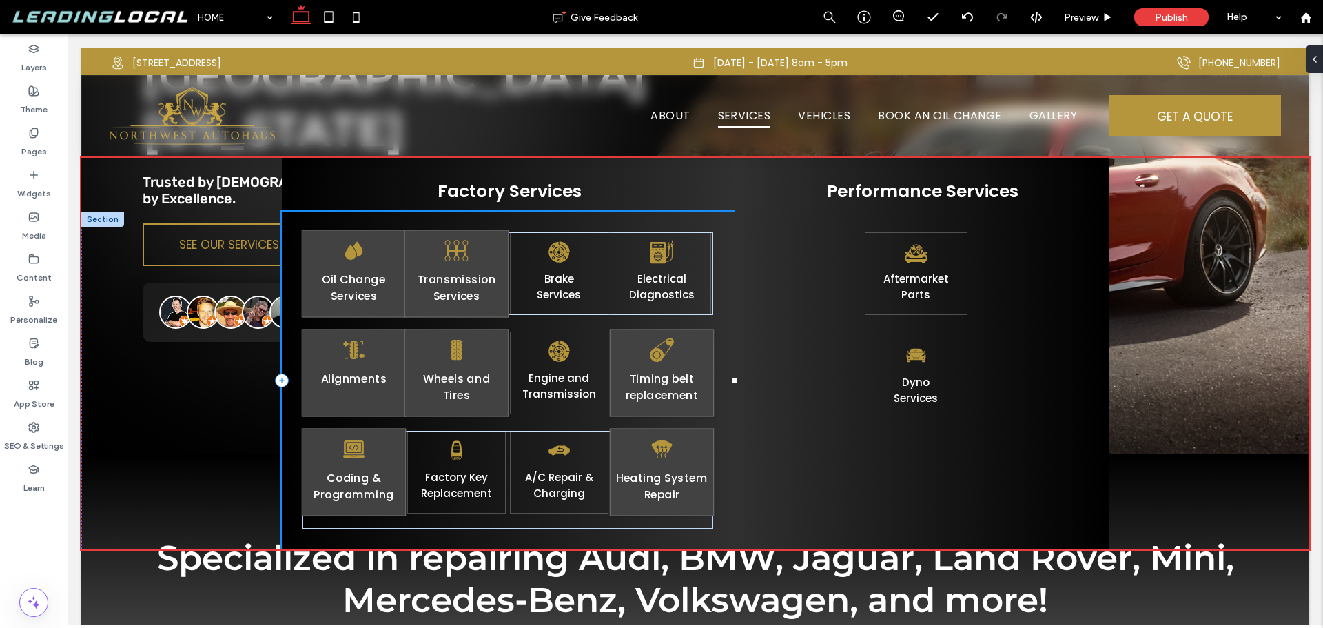
drag, startPoint x: 693, startPoint y: 378, endPoint x: 731, endPoint y: 381, distance: 38.8
click at [732, 381] on div at bounding box center [735, 381] width 6 height 6
type input "**"
type input "*****"
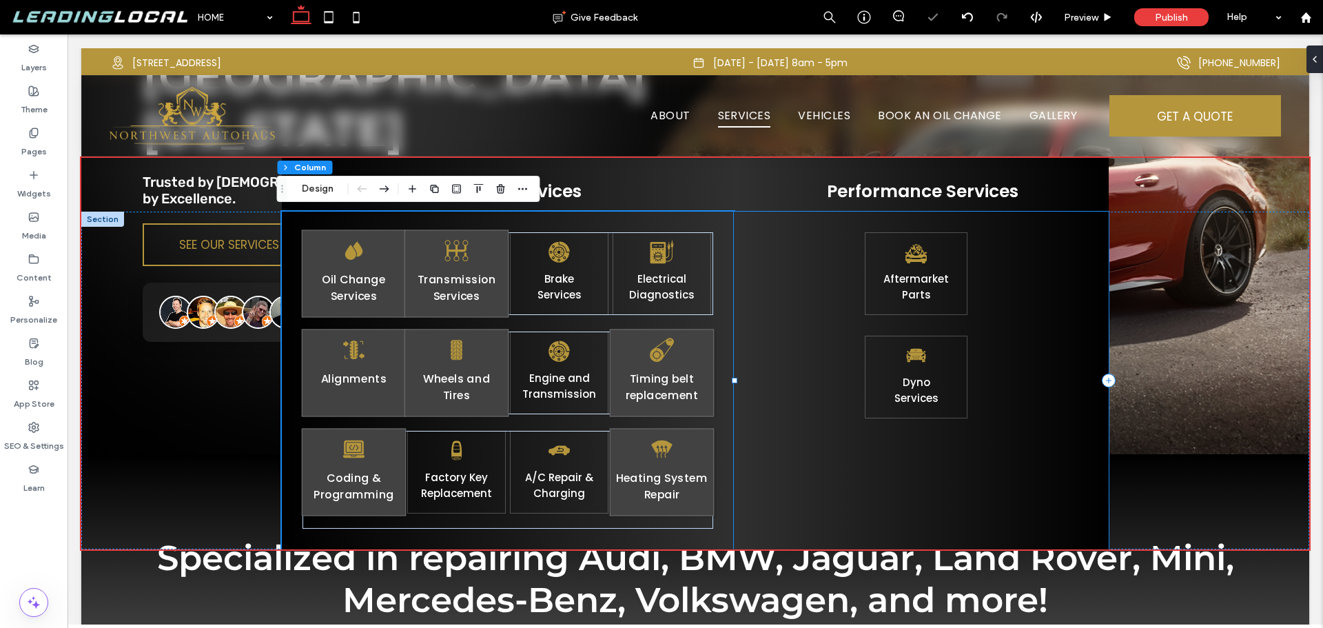
click at [805, 335] on div "Aftermarket ﻿ Parts Dyno S ervices" at bounding box center [921, 381] width 375 height 338
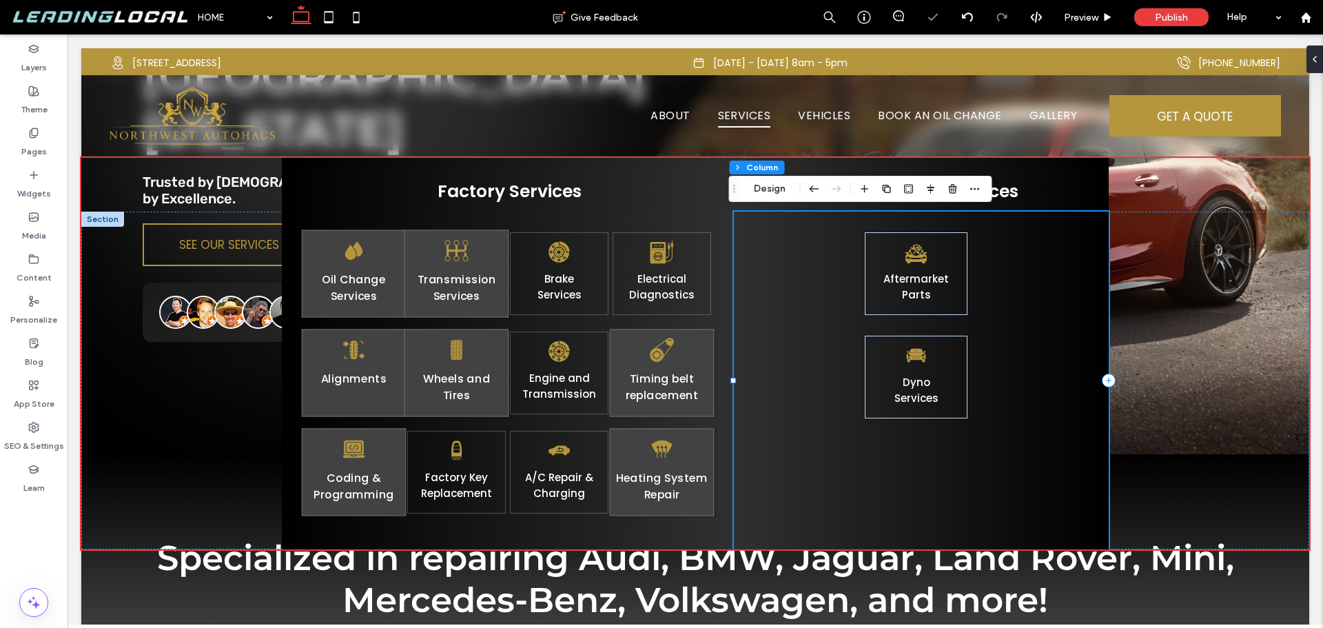
click at [1013, 331] on div "Aftermarket ﻿ Parts Dyno S ervices" at bounding box center [921, 381] width 375 height 338
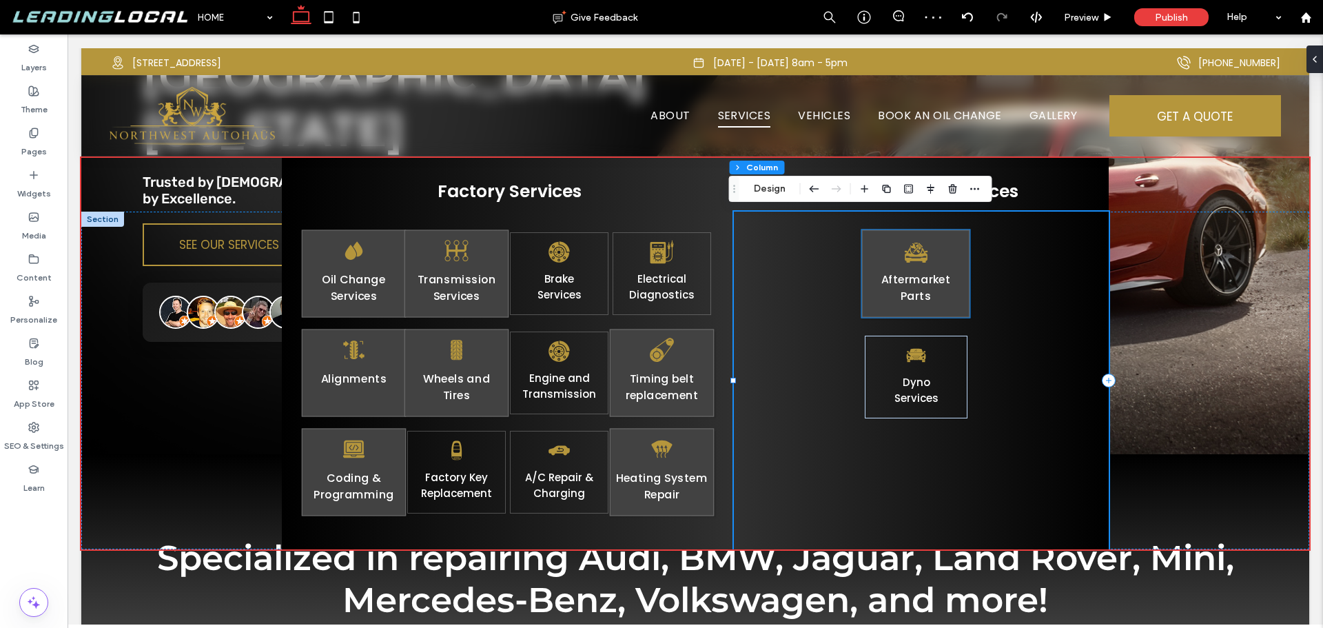
click at [881, 303] on p "﻿ Parts" at bounding box center [917, 295] width 92 height 17
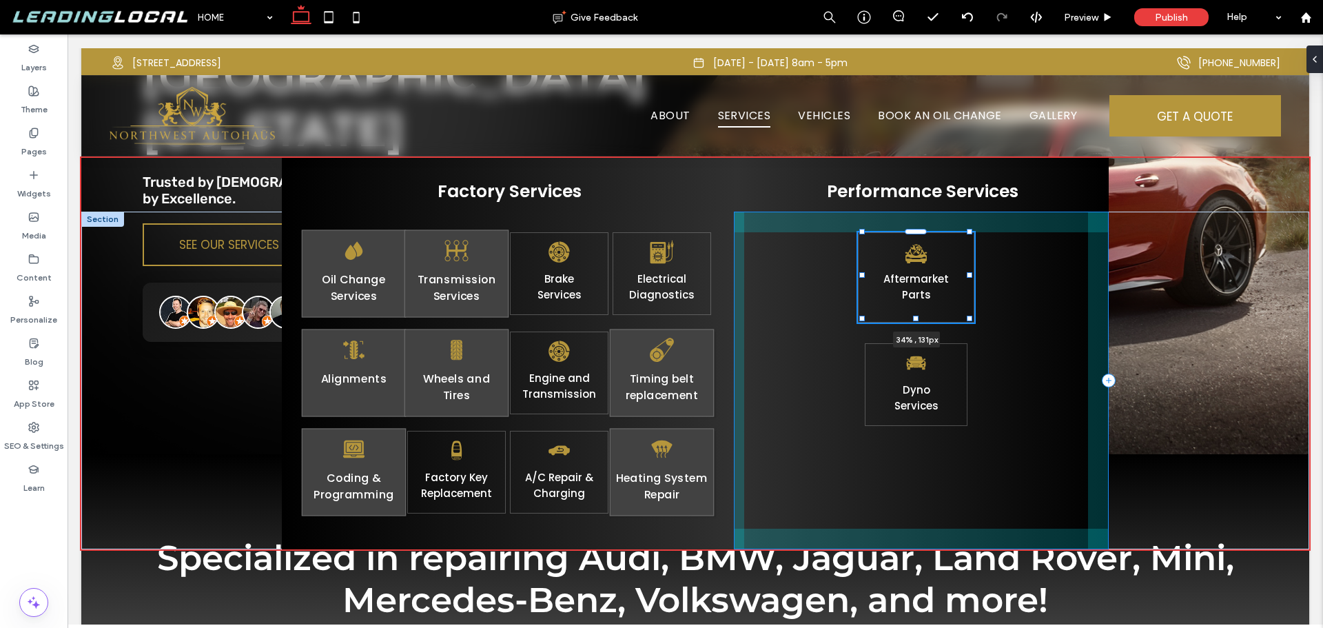
scroll to position [276, 0]
drag, startPoint x: 971, startPoint y: 319, endPoint x: 989, endPoint y: 333, distance: 22.6
click at [989, 333] on div "Oil Change Services Transmission Services Brake ﻿ Services Electrical Diagnosti…" at bounding box center [695, 381] width 827 height 338
type input "**"
type input "****"
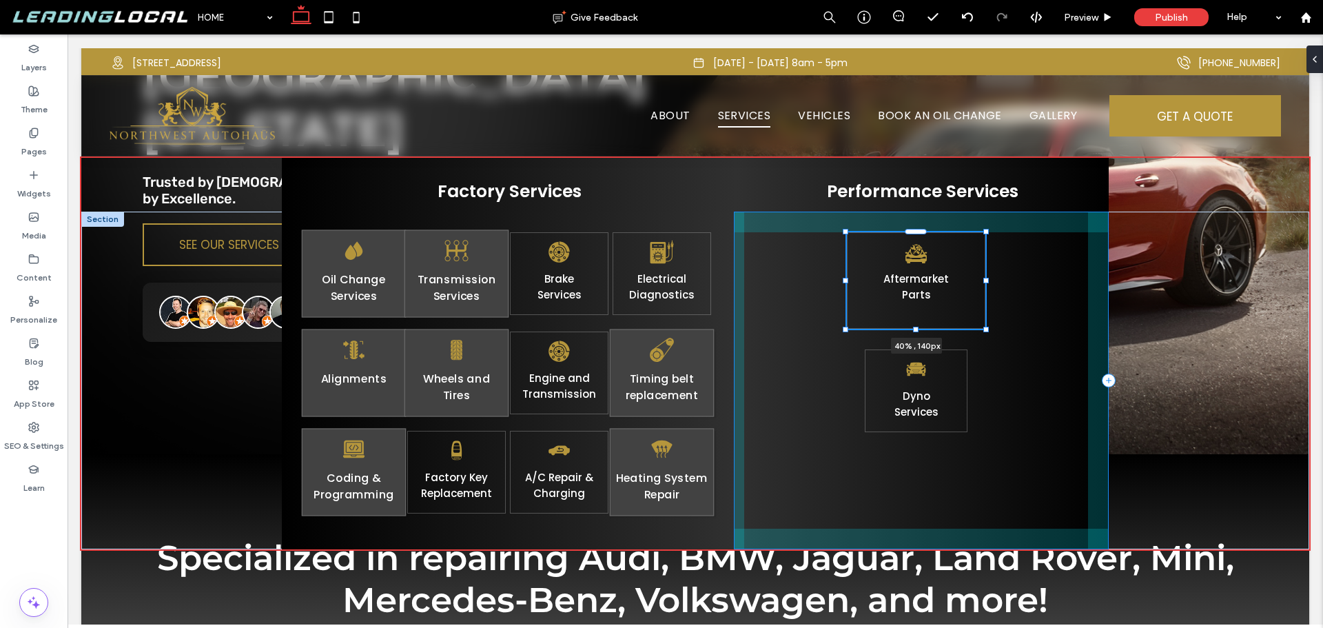
type input "***"
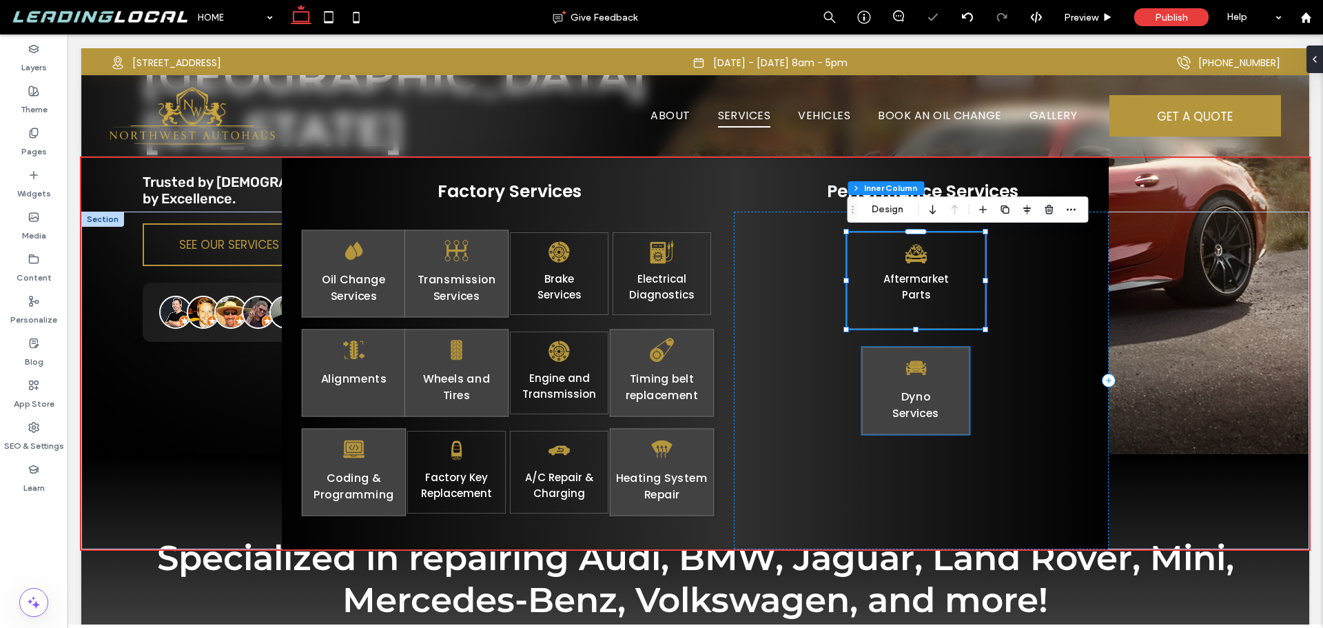
click at [959, 369] on div "Dyno S ervices" at bounding box center [916, 391] width 108 height 88
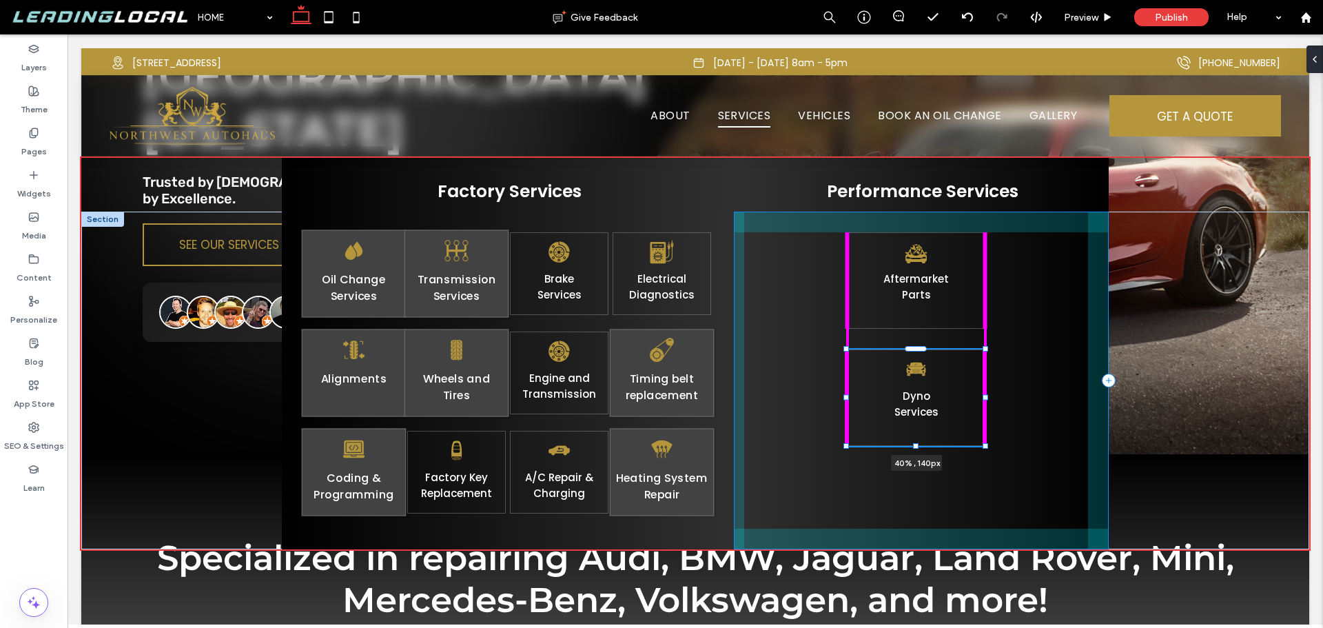
drag, startPoint x: 973, startPoint y: 437, endPoint x: 991, endPoint y: 451, distance: 22.6
click at [991, 451] on div "Oil Change Services Transmission Services Brake ﻿ Services Electrical Diagnosti…" at bounding box center [695, 381] width 827 height 338
type input "**"
type input "****"
type input "***"
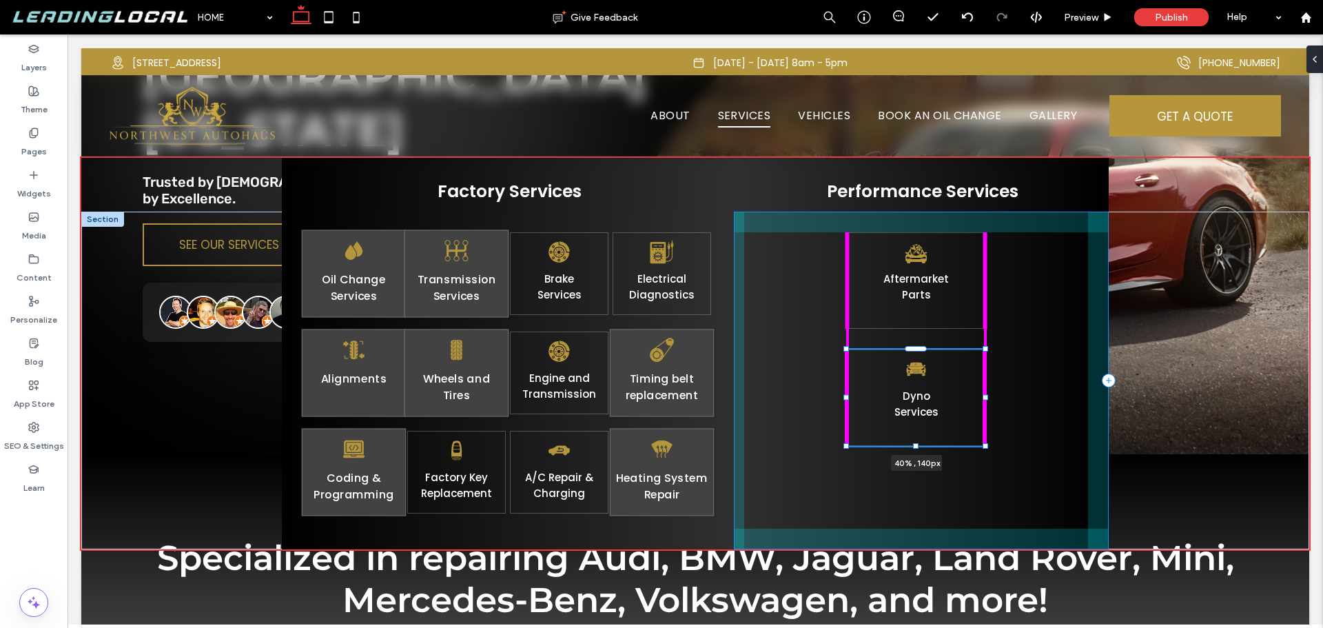
type input "***"
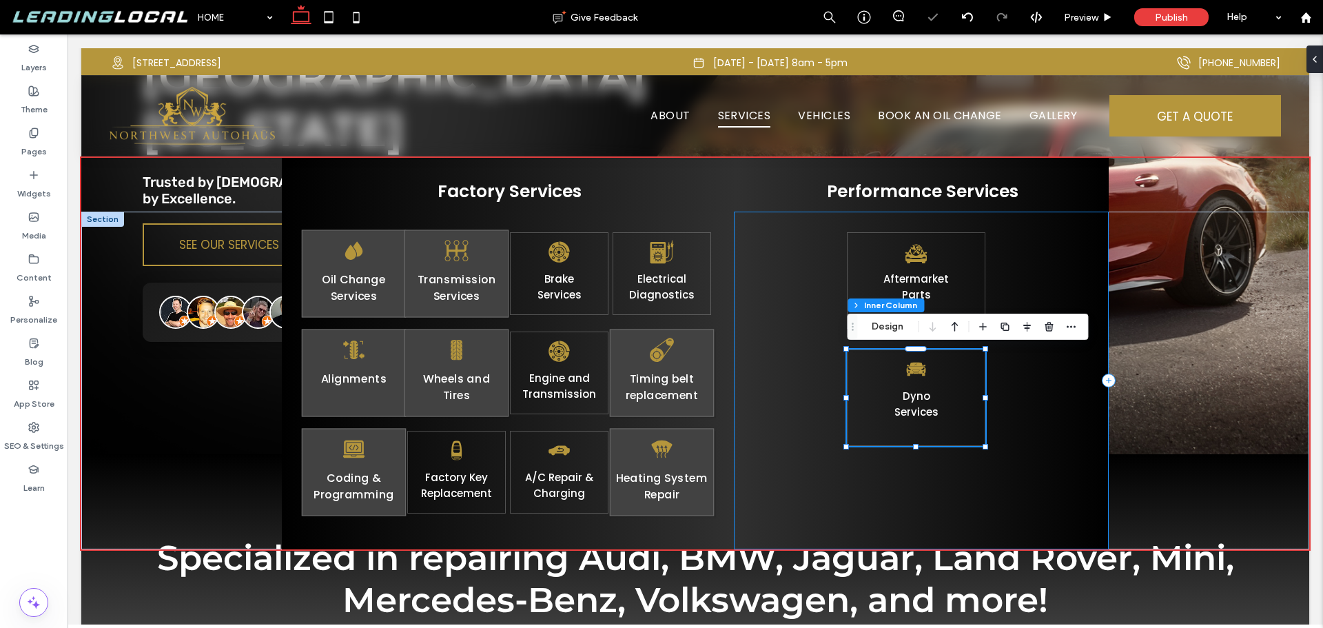
click at [1023, 447] on div "Aftermarket ﻿ Parts Dyno S ervices 40% , 140px" at bounding box center [921, 381] width 375 height 338
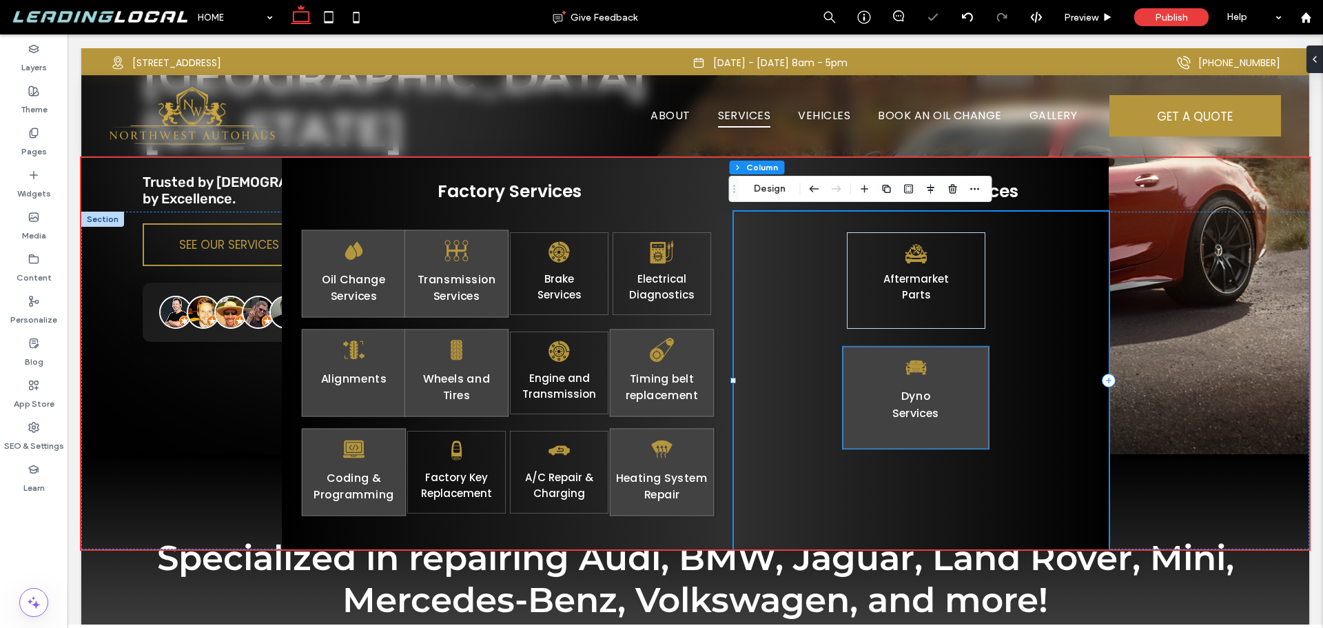
click at [968, 393] on p "Dyno" at bounding box center [916, 395] width 130 height 17
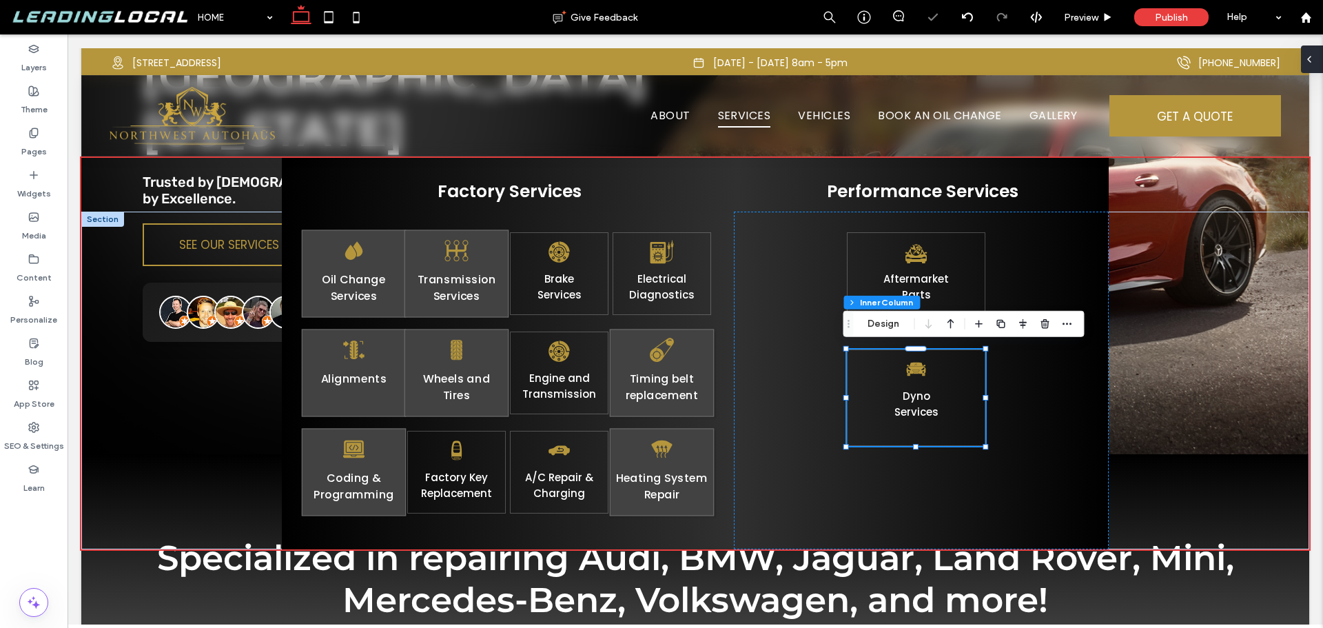
drag, startPoint x: 1314, startPoint y: 63, endPoint x: 1300, endPoint y: 85, distance: 26.6
click at [1313, 63] on icon at bounding box center [1315, 59] width 11 height 11
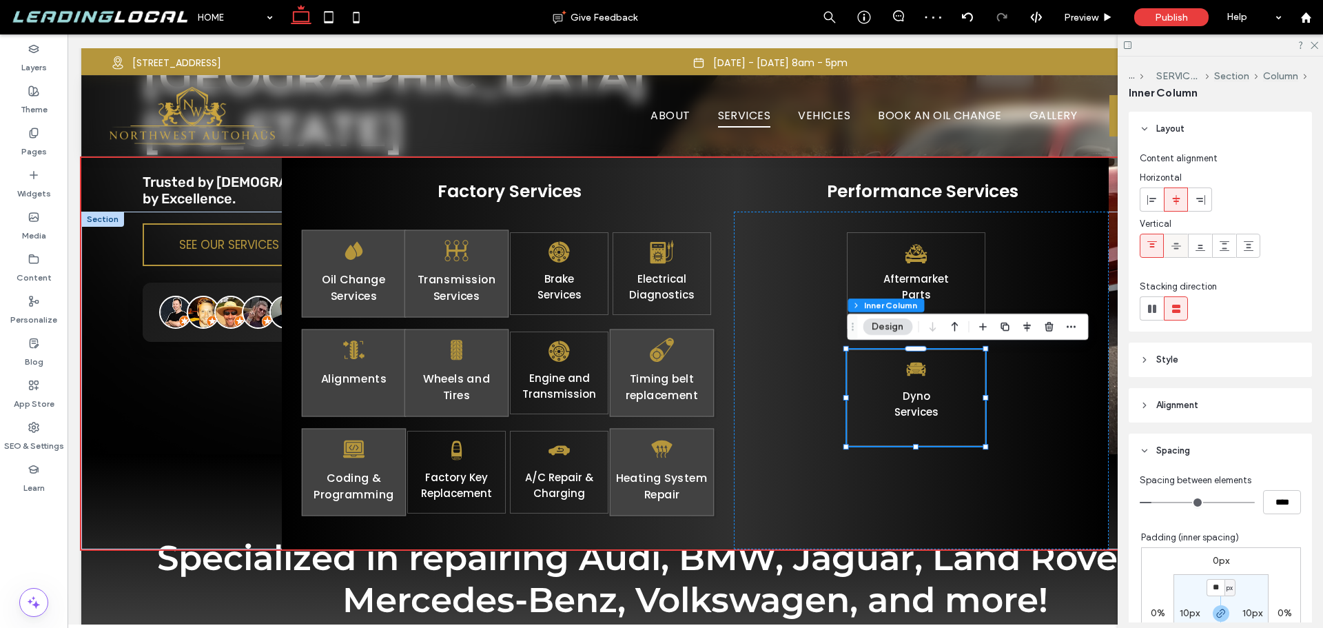
click at [1176, 238] on span at bounding box center [1176, 245] width 11 height 23
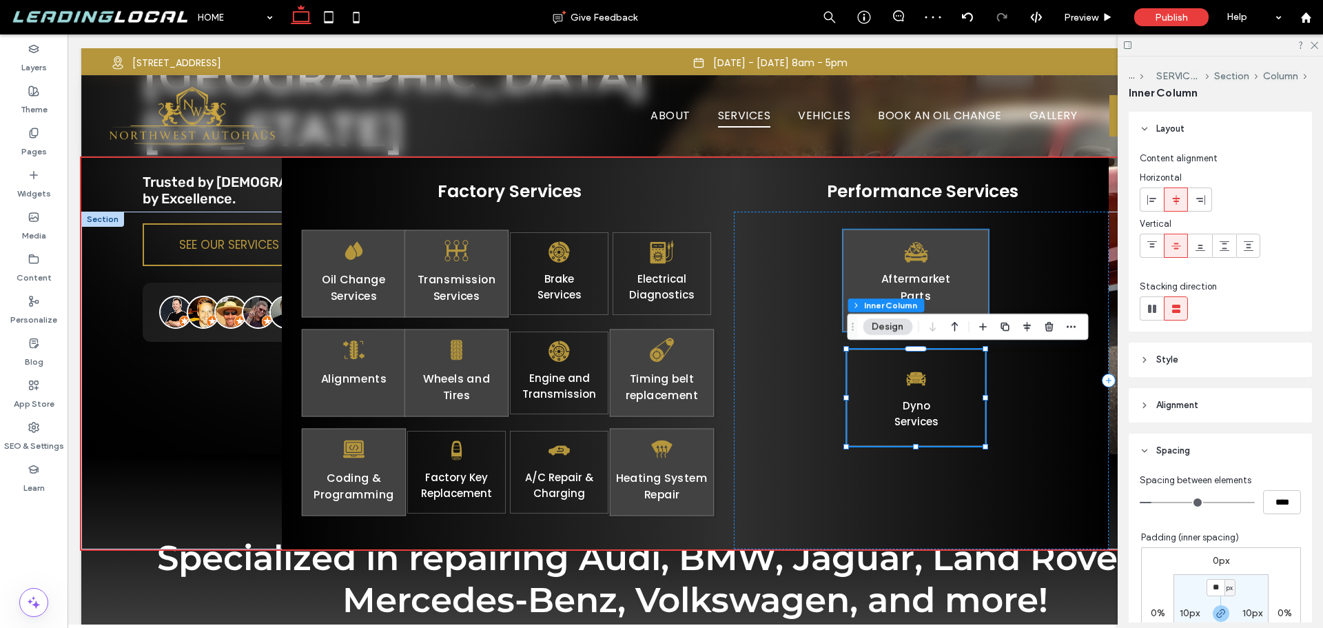
click at [964, 278] on p "Aftermarket" at bounding box center [916, 278] width 130 height 17
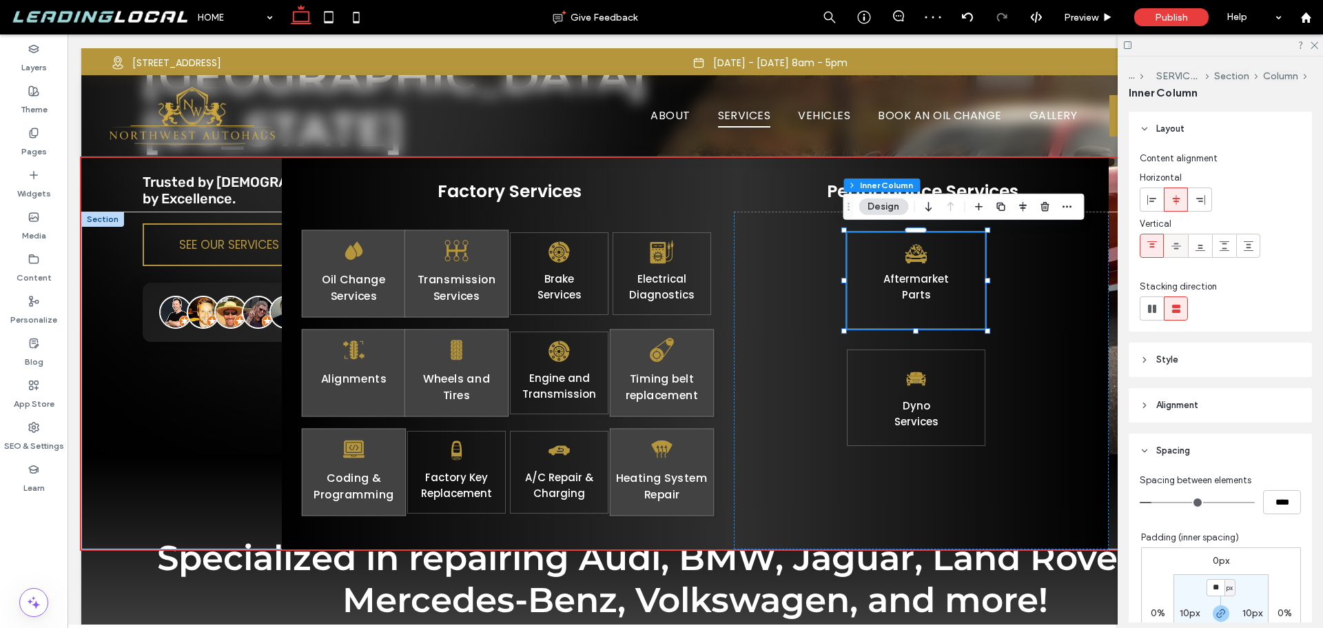
click at [1177, 241] on icon at bounding box center [1176, 246] width 11 height 11
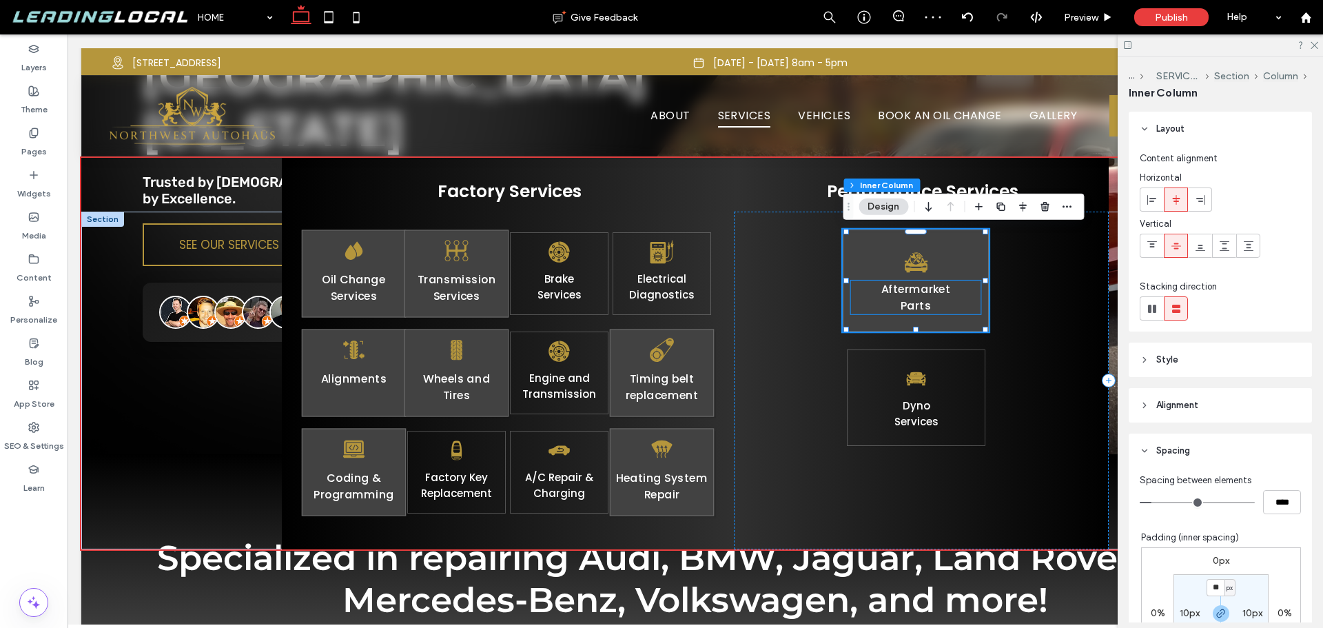
click at [922, 299] on link "﻿ Parts" at bounding box center [916, 305] width 31 height 15
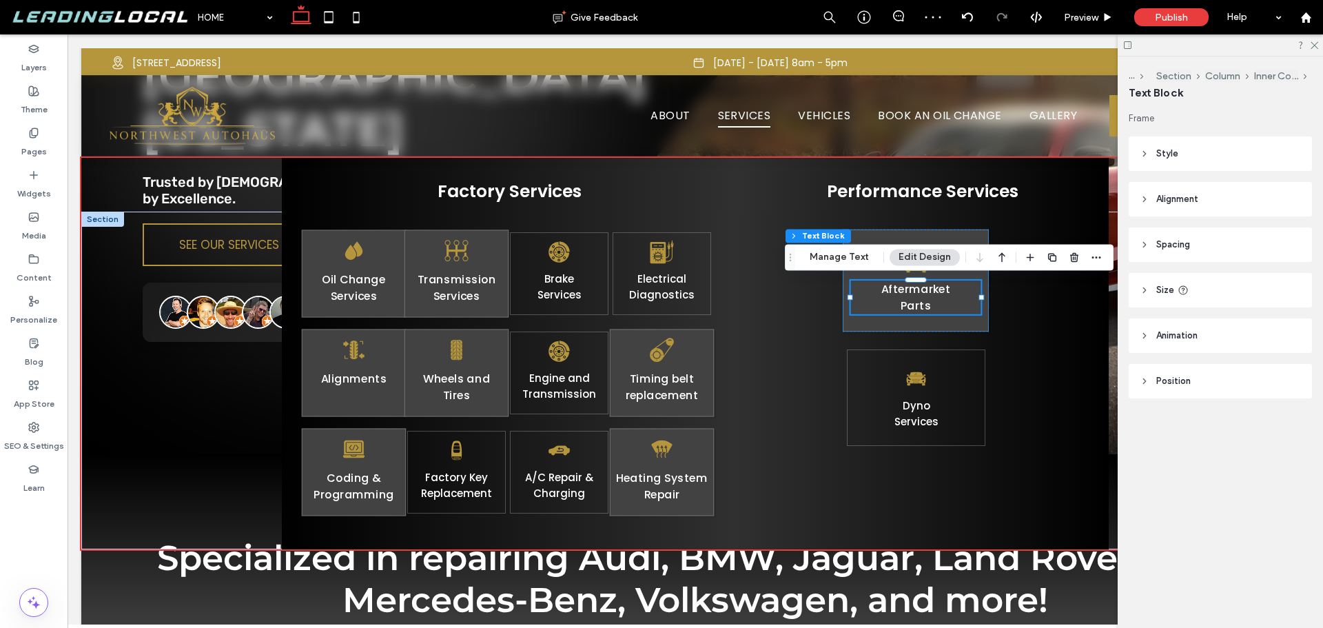
click at [922, 299] on link "﻿ Parts" at bounding box center [916, 305] width 31 height 15
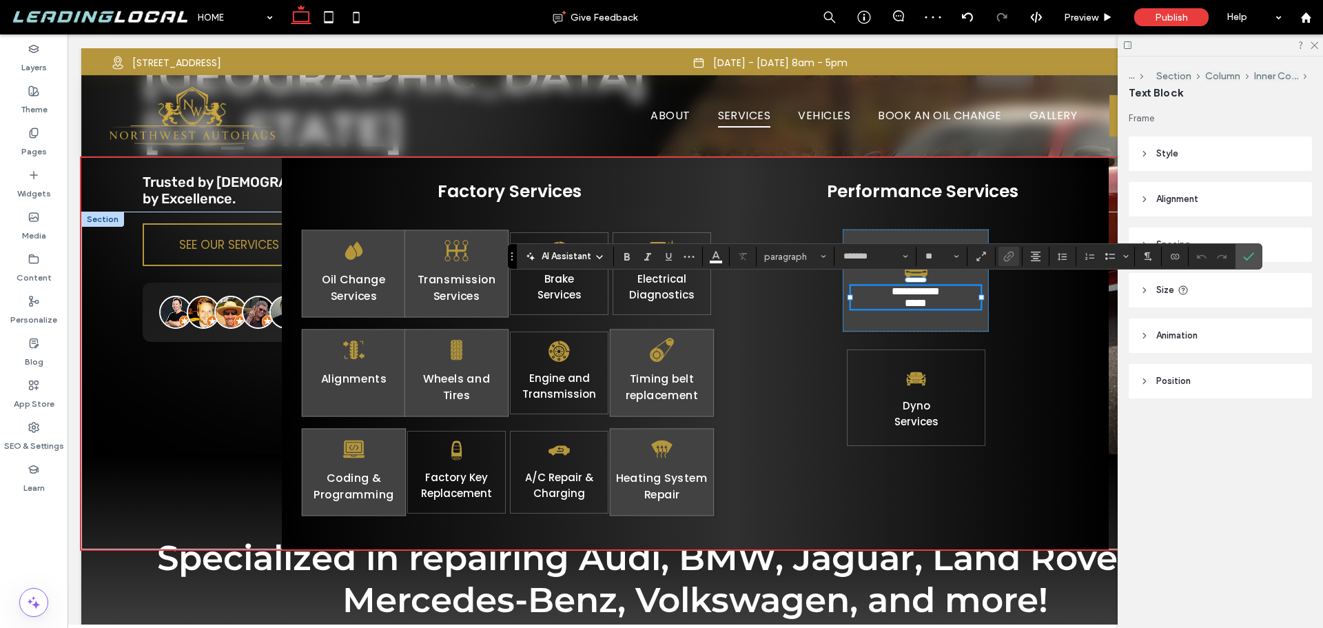
click at [931, 301] on p "*****" at bounding box center [916, 303] width 130 height 12
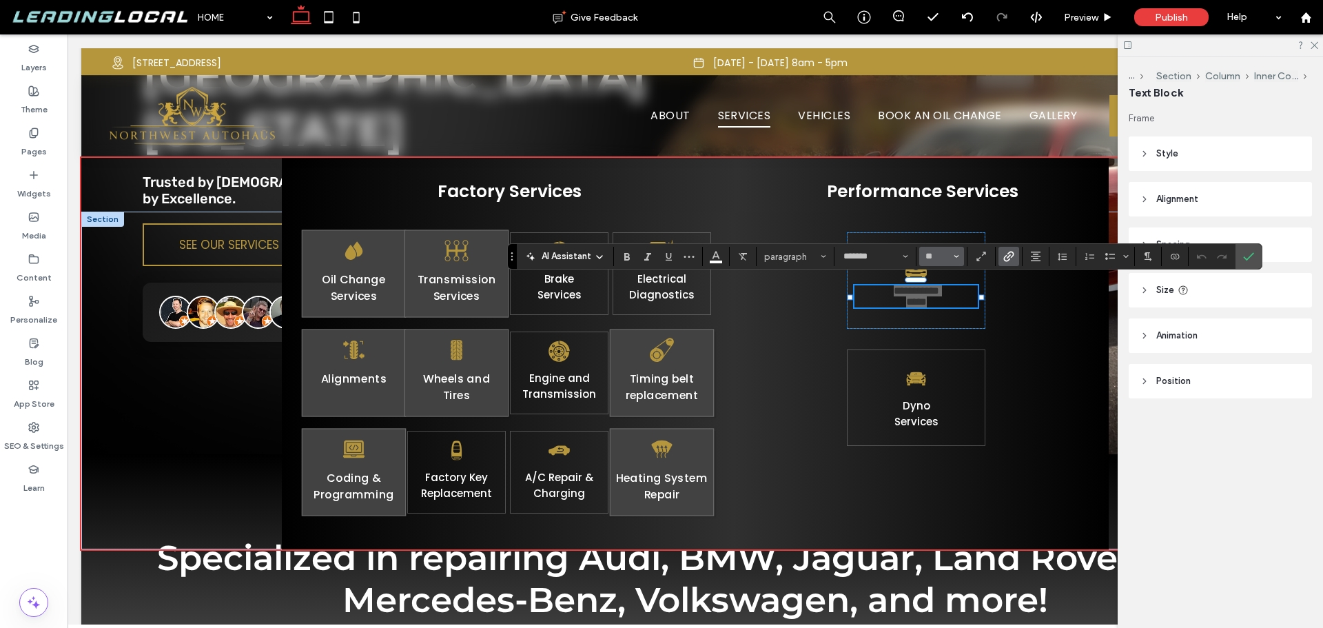
click at [939, 255] on input "**" at bounding box center [937, 256] width 27 height 11
type input "**"
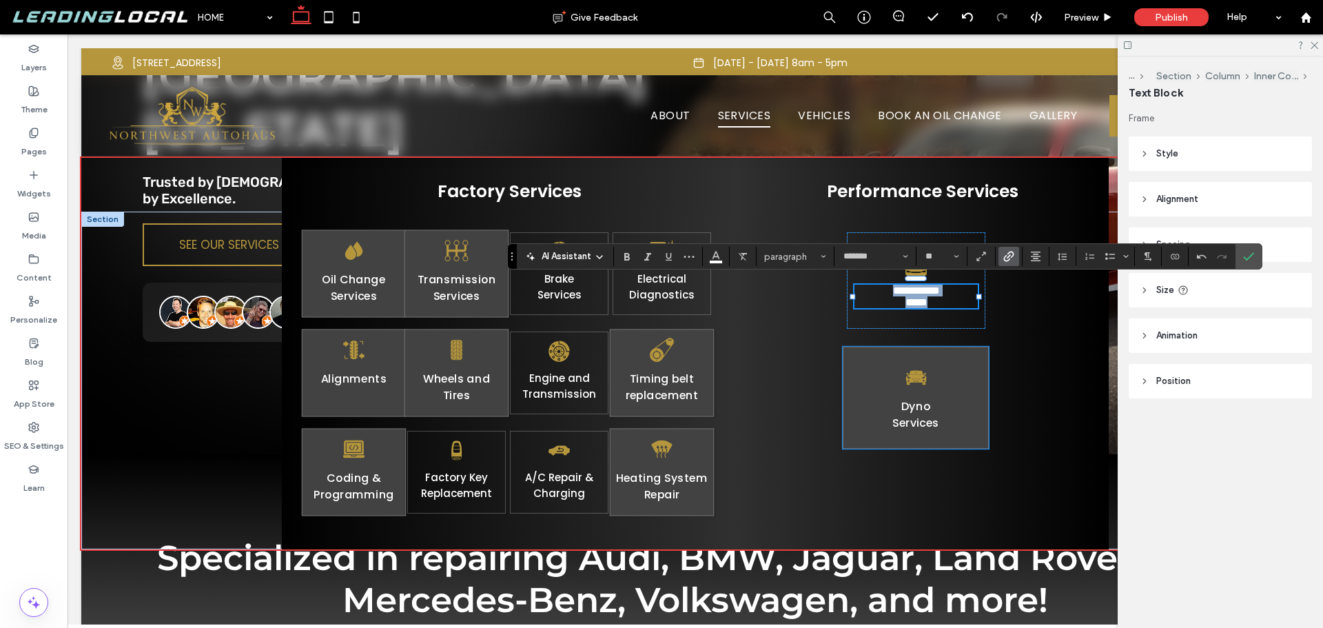
click at [921, 417] on span "ervices" at bounding box center [919, 422] width 40 height 15
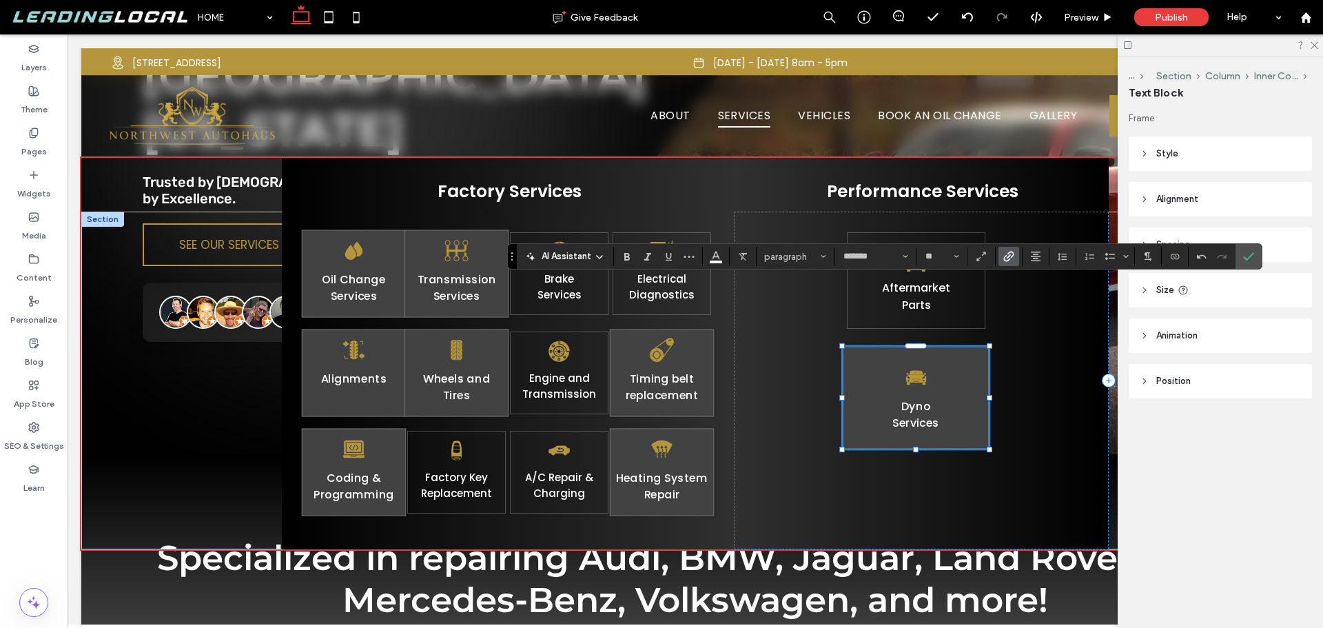
click at [921, 417] on span "ervices" at bounding box center [919, 422] width 40 height 15
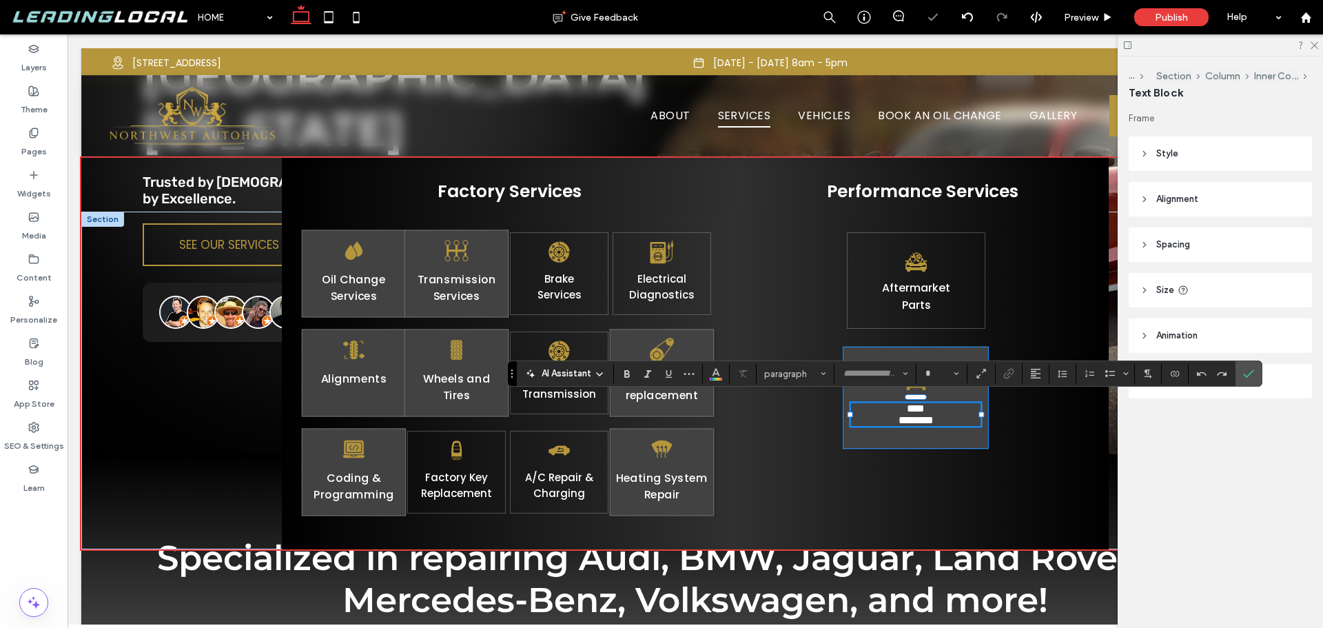
type input "*******"
type input "**"
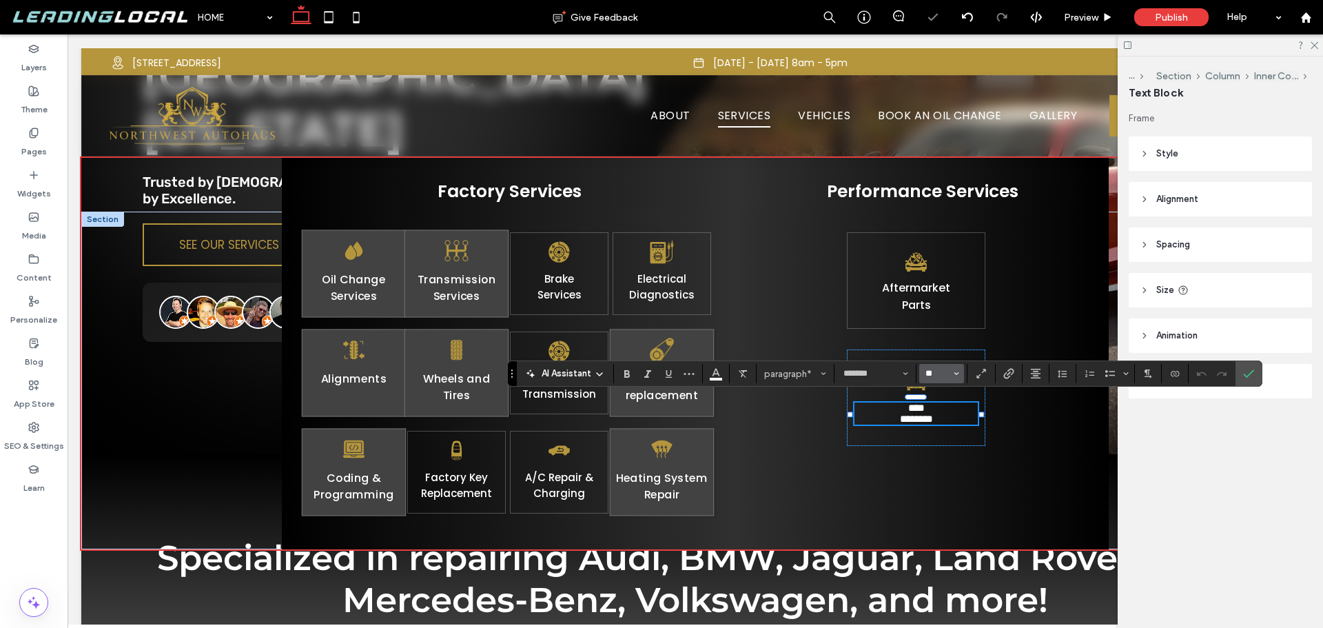
click at [935, 374] on input "**" at bounding box center [937, 373] width 27 height 11
type input "**"
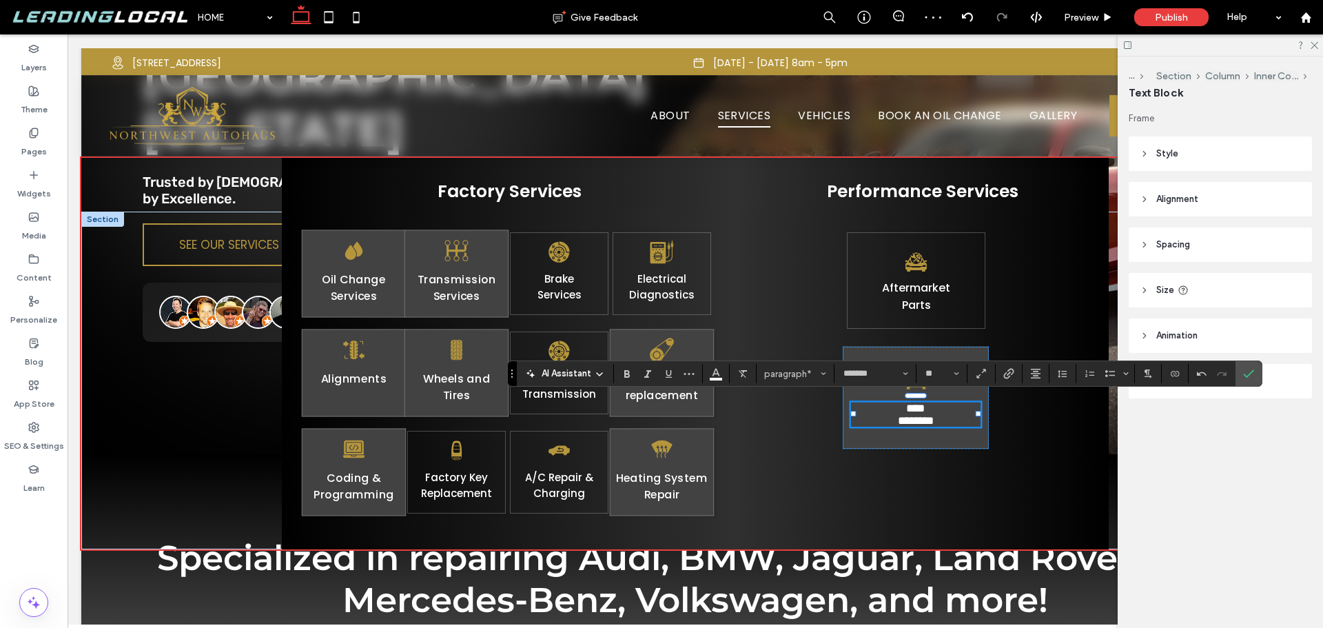
drag, startPoint x: 933, startPoint y: 413, endPoint x: 897, endPoint y: 423, distance: 37.3
click at [932, 413] on p "****" at bounding box center [916, 408] width 130 height 12
click at [898, 423] on link "*" at bounding box center [903, 420] width 10 height 11
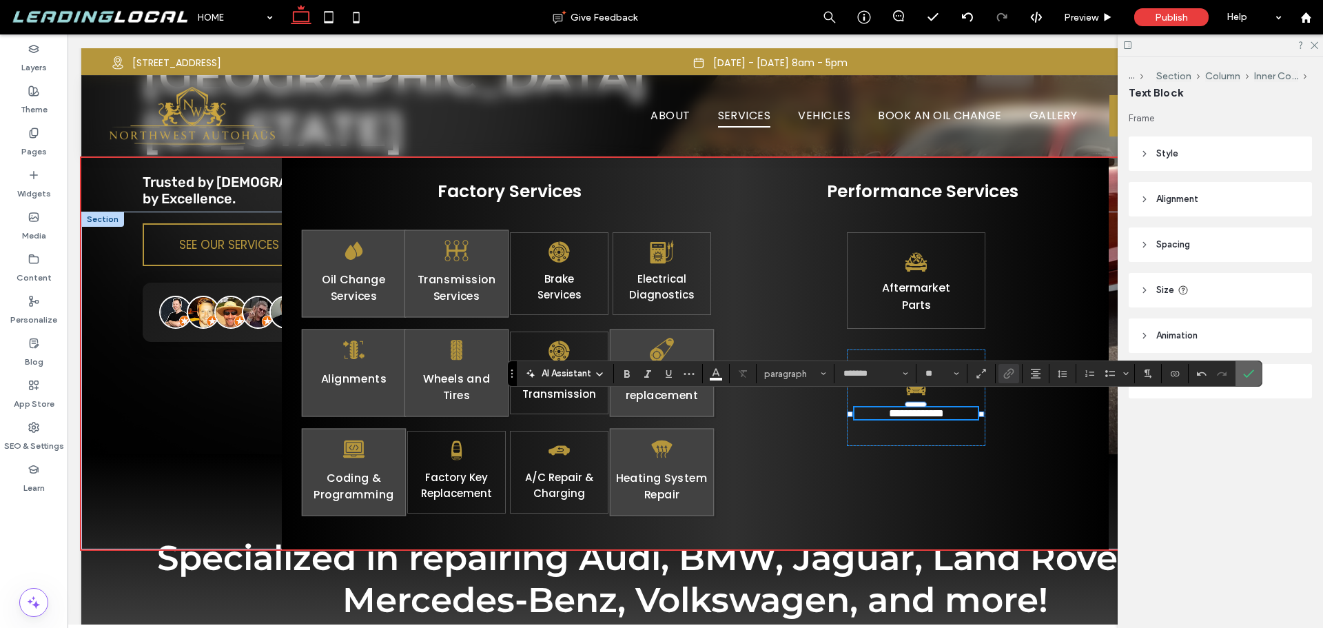
click at [1251, 365] on span "Confirm" at bounding box center [1248, 373] width 11 height 23
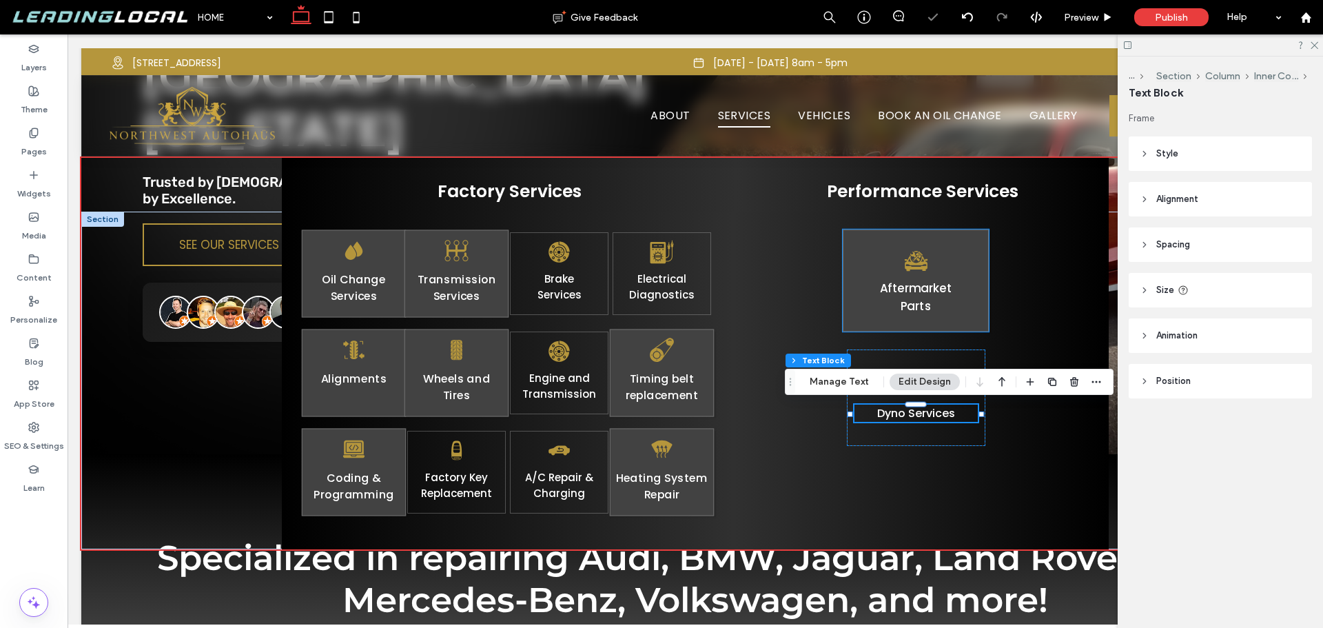
click at [913, 304] on link "Parts" at bounding box center [916, 306] width 31 height 17
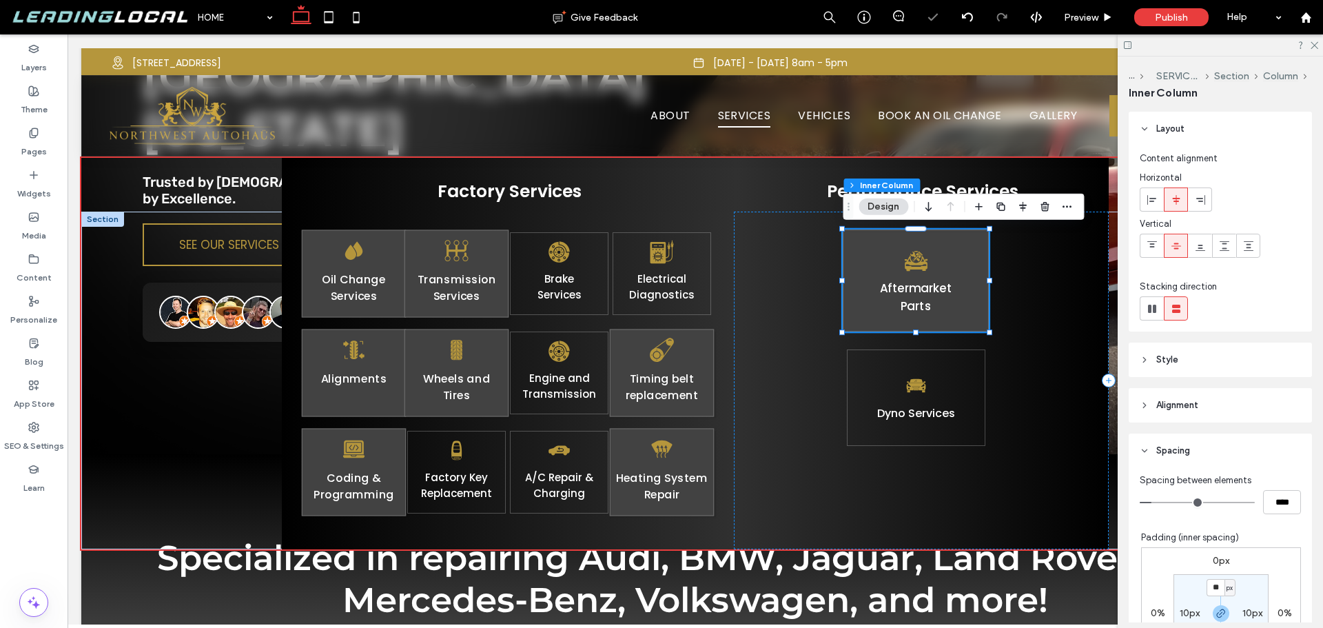
click at [902, 303] on link "Parts" at bounding box center [916, 306] width 31 height 17
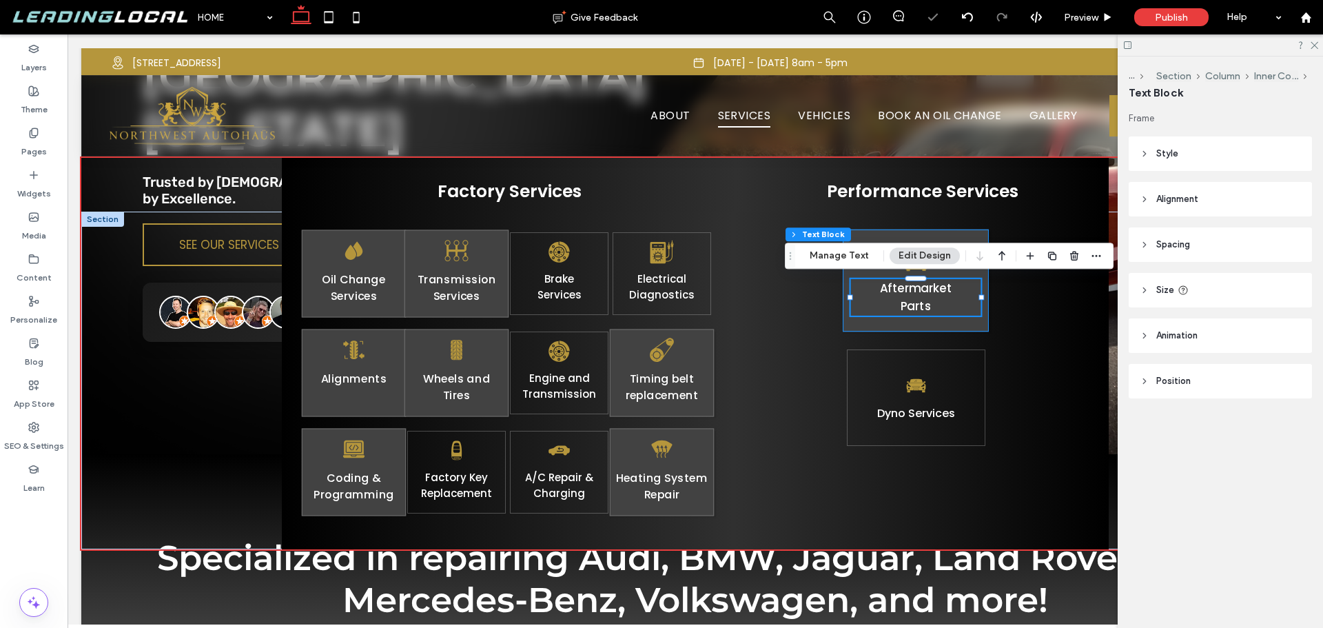
click at [902, 305] on link "Parts" at bounding box center [916, 306] width 31 height 17
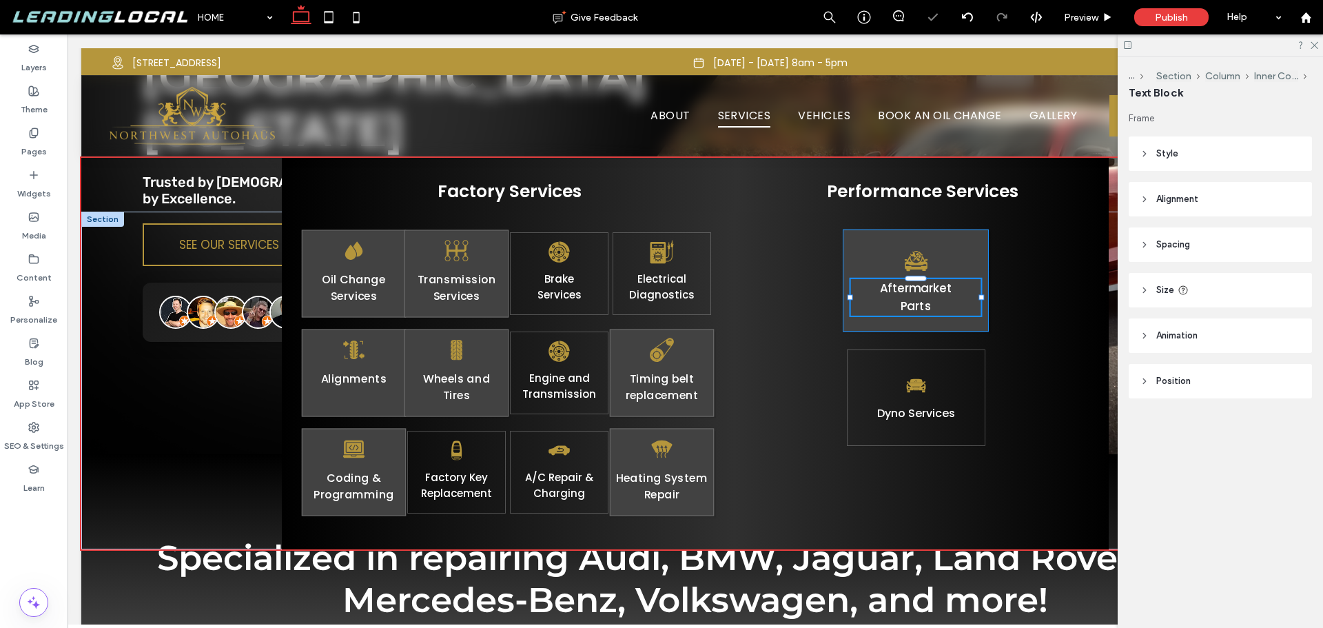
type input "*******"
type input "**"
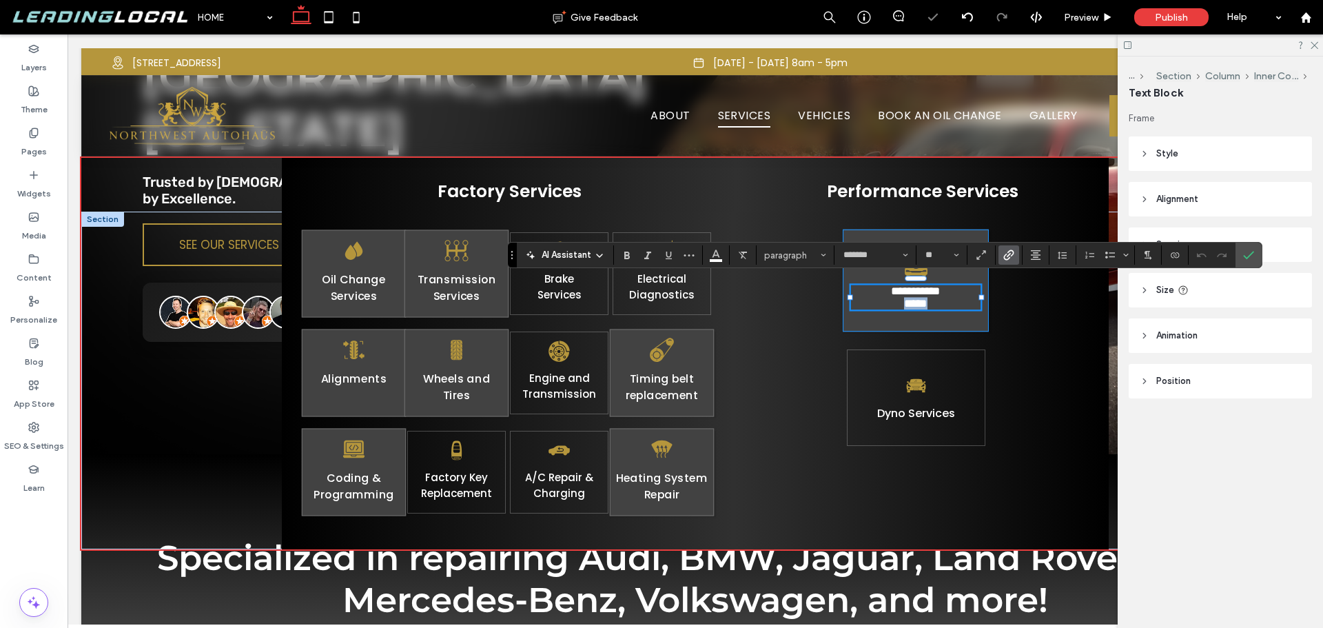
click at [905, 305] on link "*****" at bounding box center [916, 303] width 23 height 11
click at [905, 304] on link "*****" at bounding box center [916, 303] width 23 height 11
click at [1252, 245] on span "Confirm" at bounding box center [1248, 254] width 11 height 23
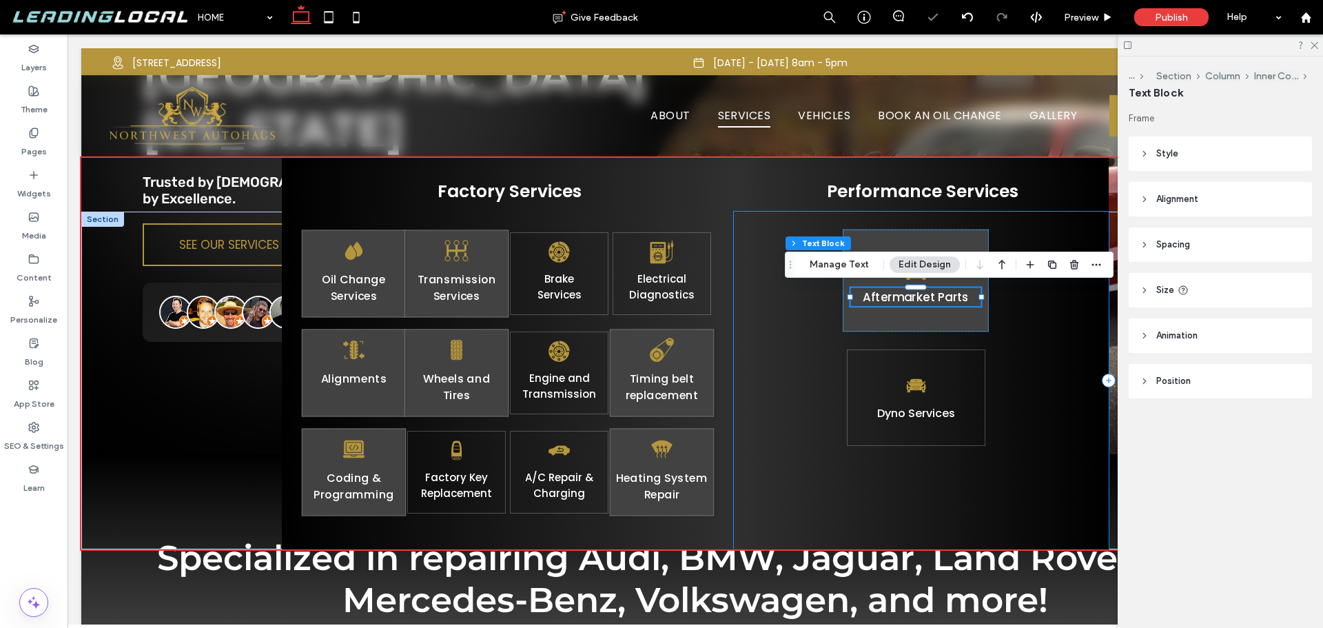
click at [1024, 363] on div "Aftermarket Parts Dyno S ervices" at bounding box center [921, 381] width 375 height 338
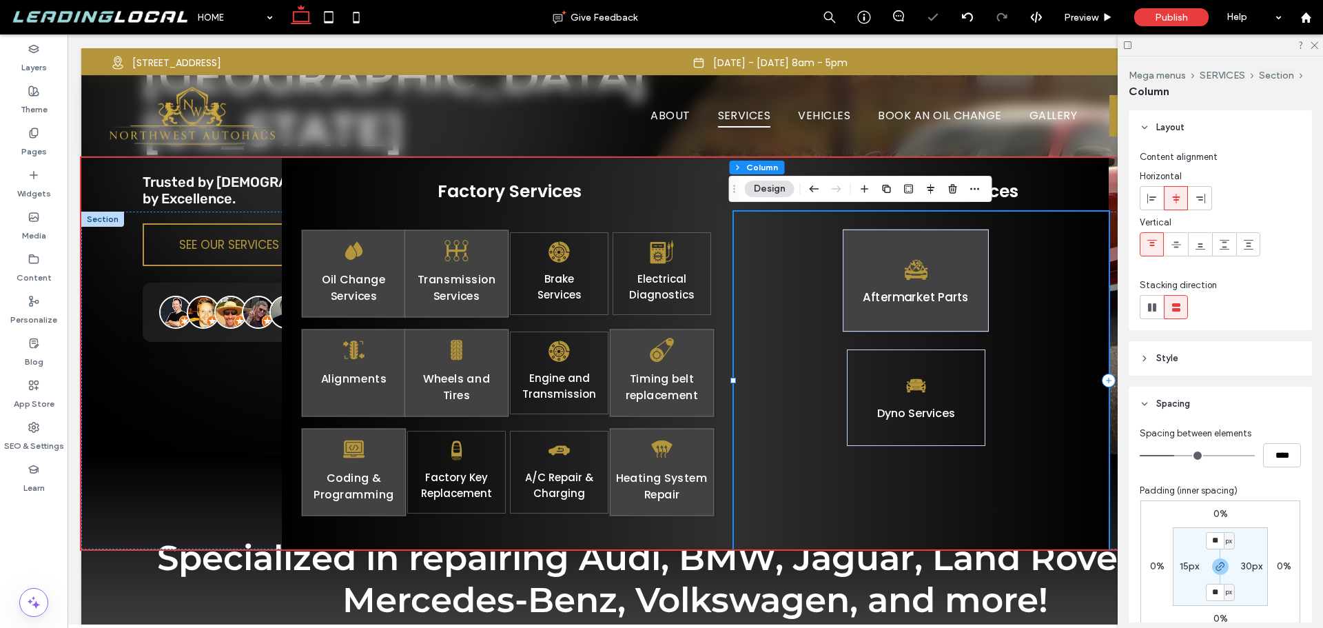
click at [1058, 339] on div "Aftermarket Parts Dyno S ervices" at bounding box center [921, 381] width 375 height 338
click at [1174, 243] on icon at bounding box center [1176, 244] width 11 height 11
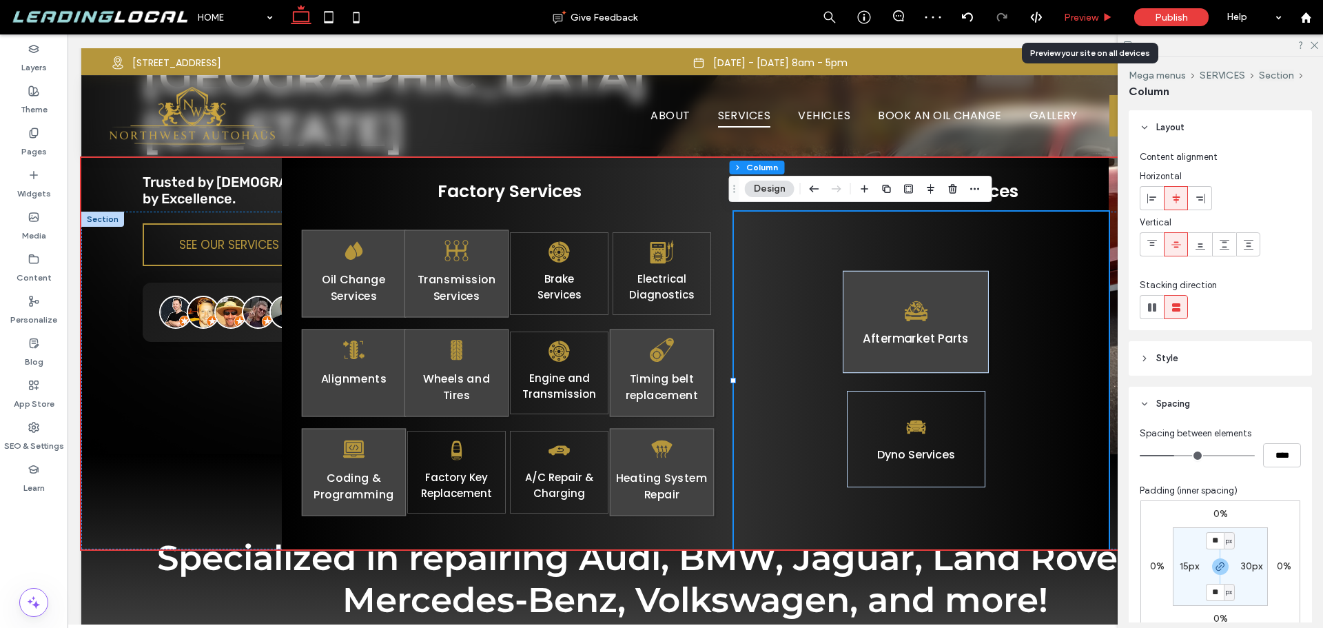
click at [1072, 12] on span "Preview" at bounding box center [1081, 18] width 34 height 12
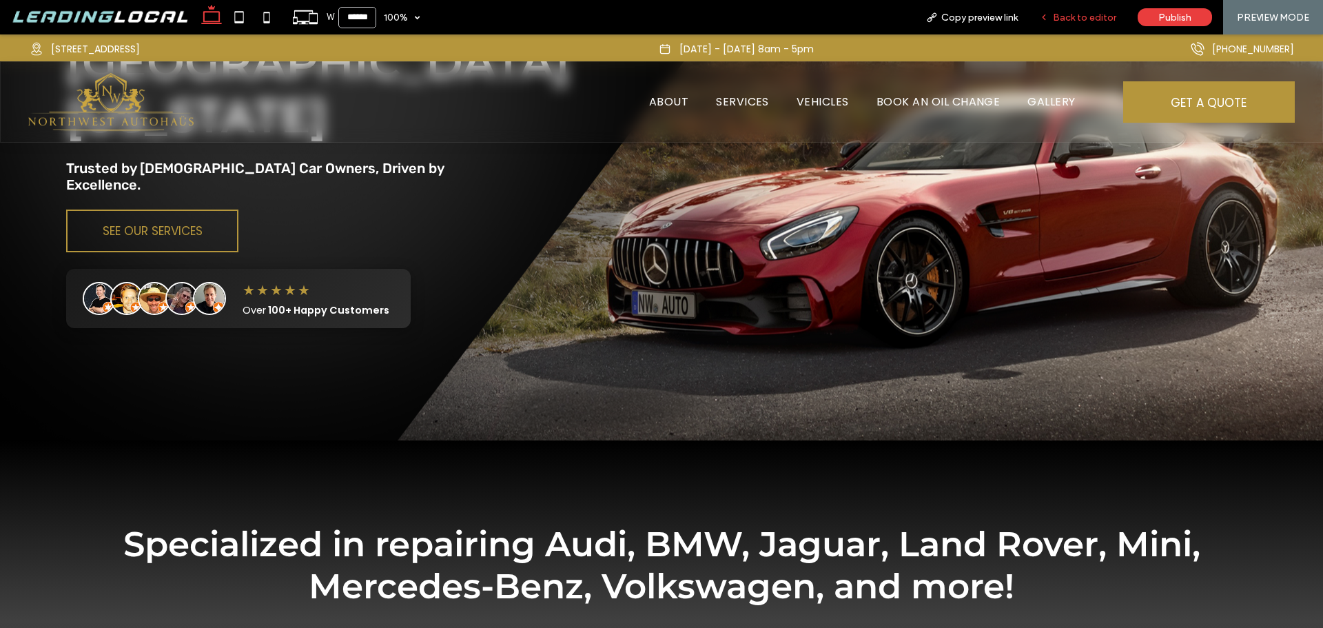
scroll to position [262, 0]
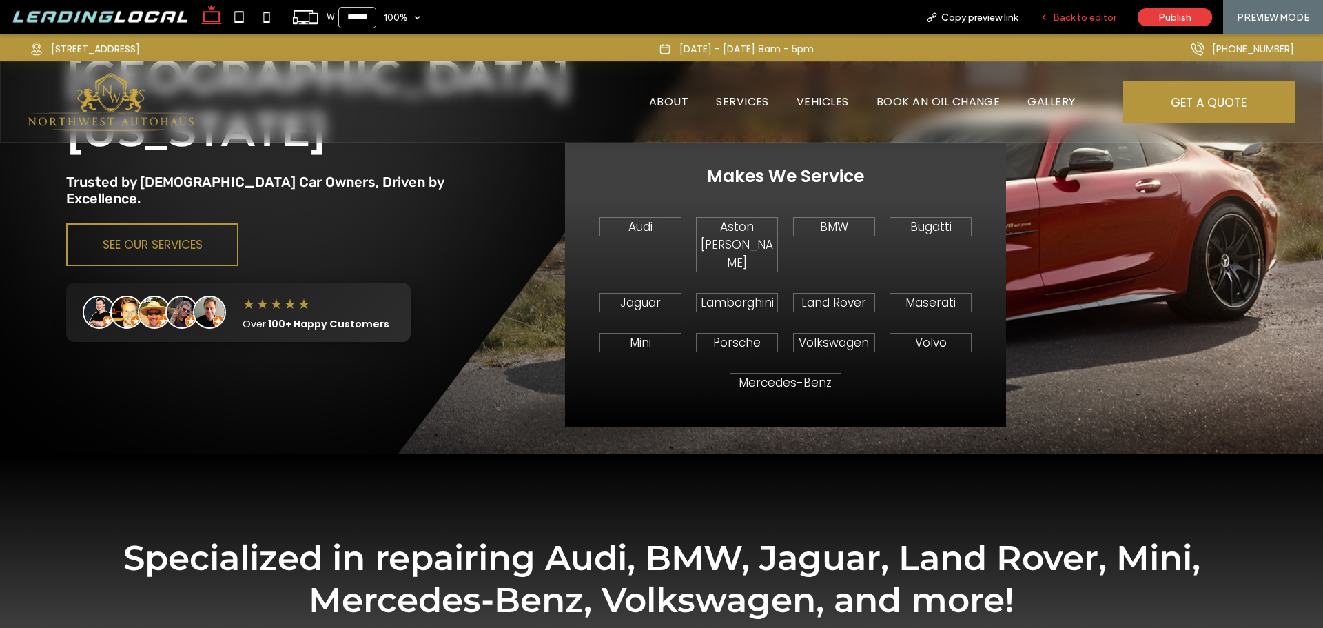
click at [1075, 18] on span "Back to editor" at bounding box center [1084, 18] width 63 height 12
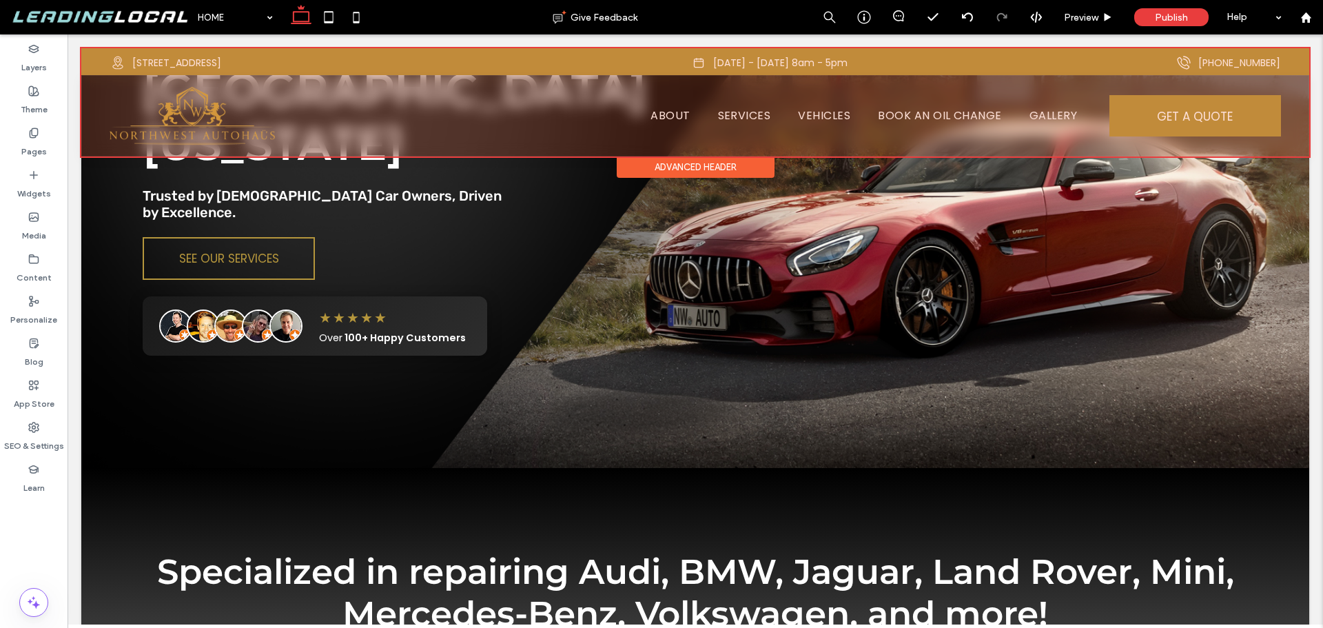
scroll to position [276, 0]
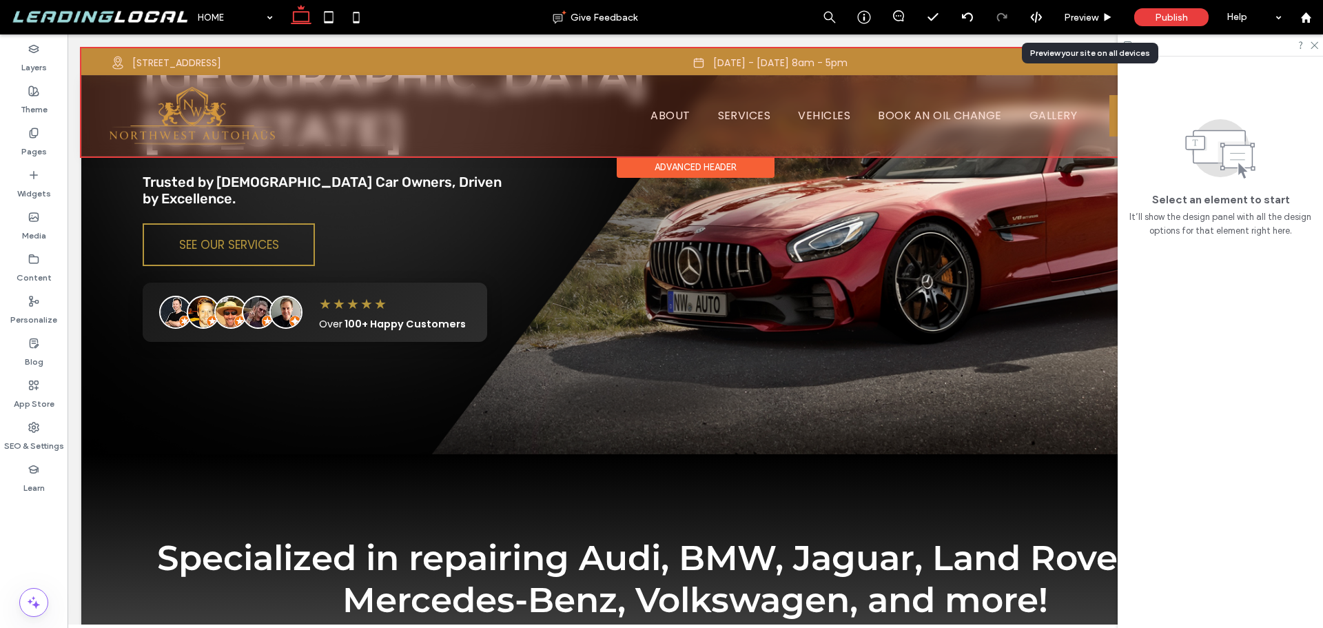
click at [755, 114] on div at bounding box center [695, 102] width 1228 height 108
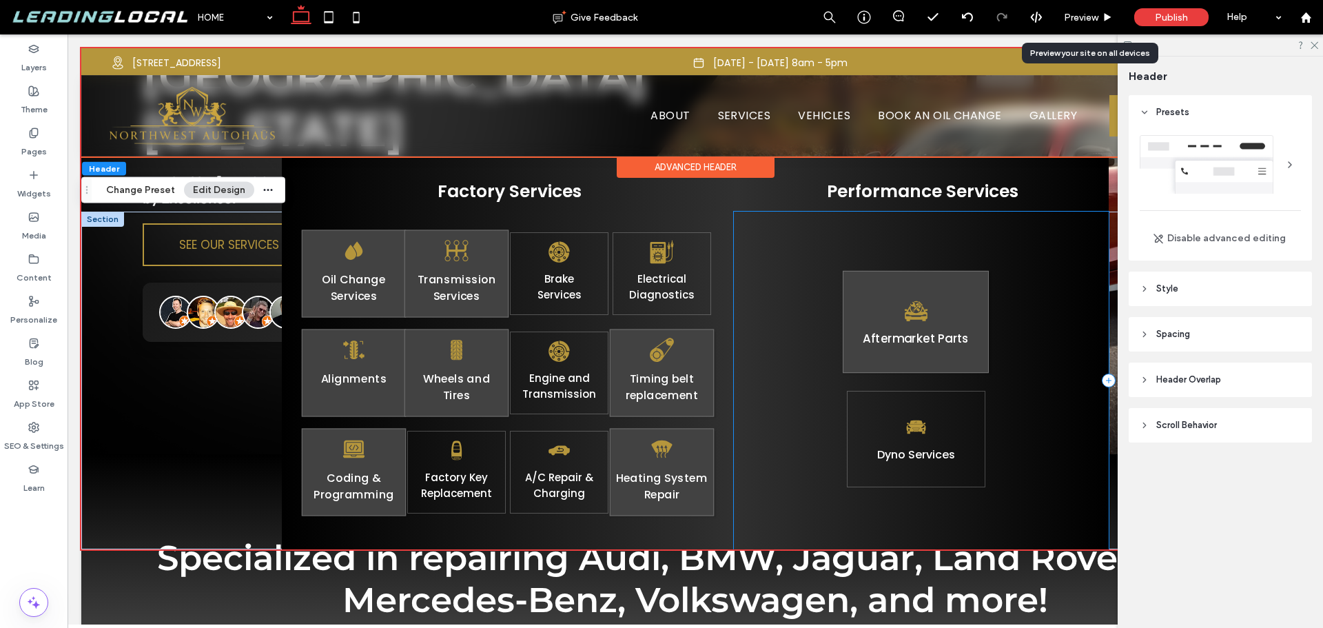
click at [828, 293] on div "Aftermarket Parts Dyno S ervices" at bounding box center [921, 381] width 375 height 338
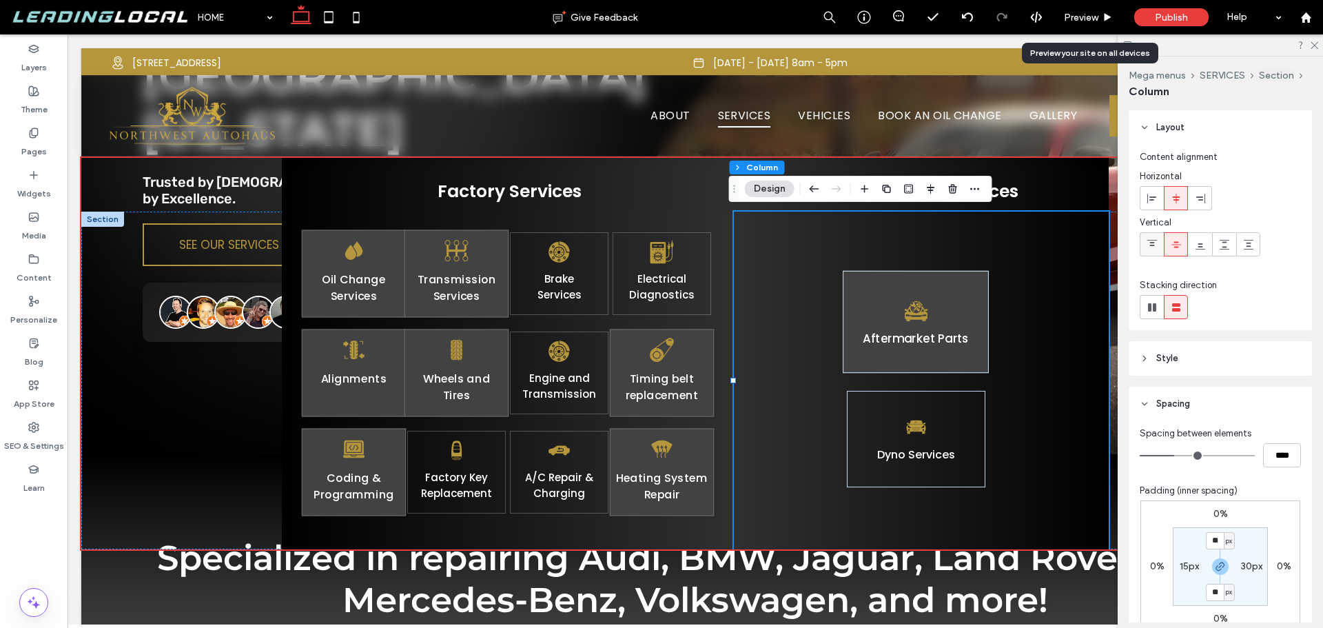
click at [1154, 241] on icon at bounding box center [1152, 244] width 11 height 11
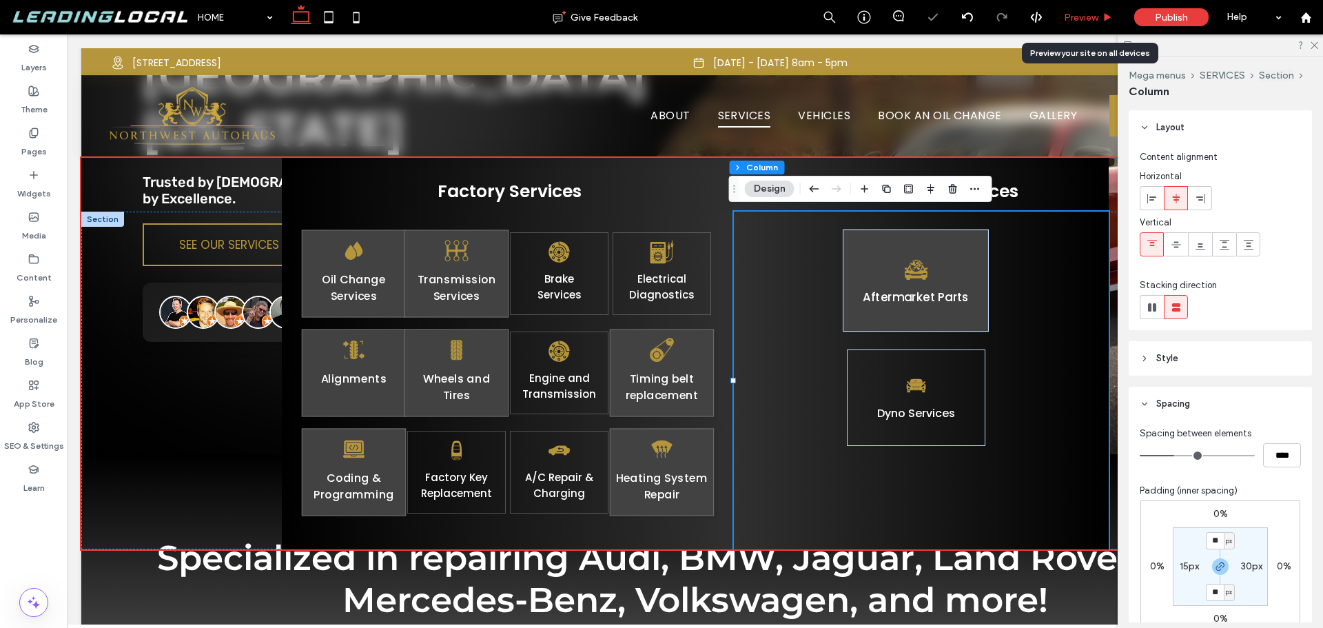
click at [1100, 17] on div "Preview" at bounding box center [1089, 18] width 70 height 12
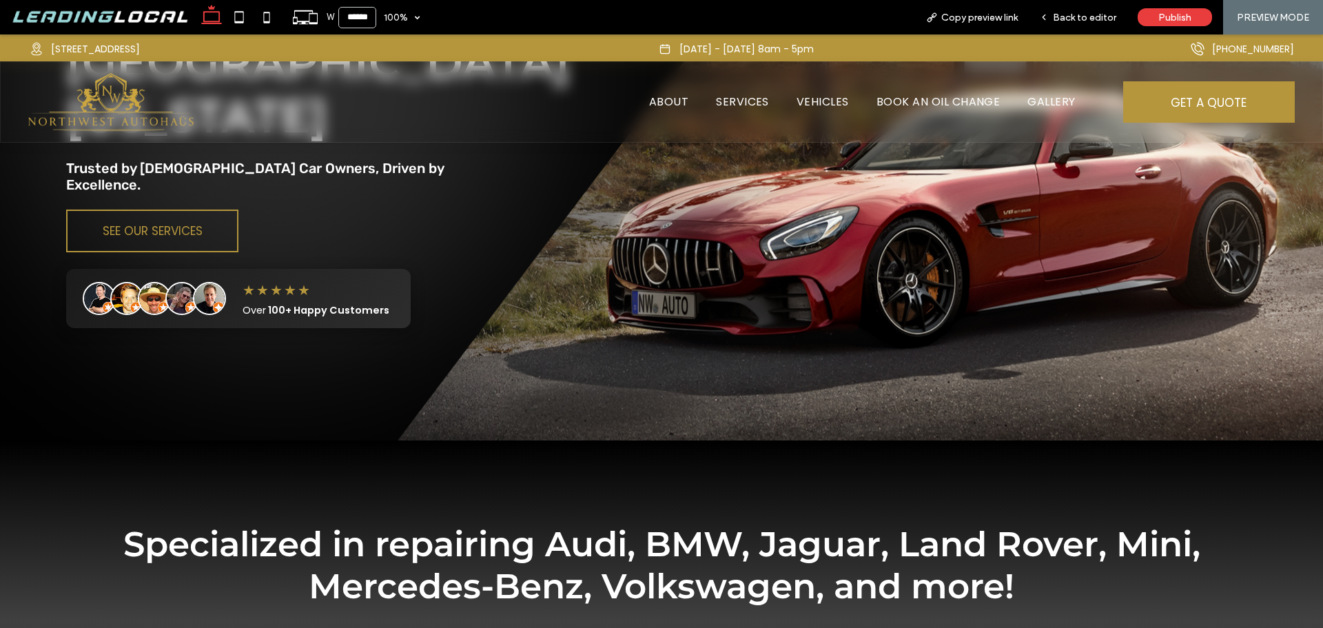
scroll to position [262, 0]
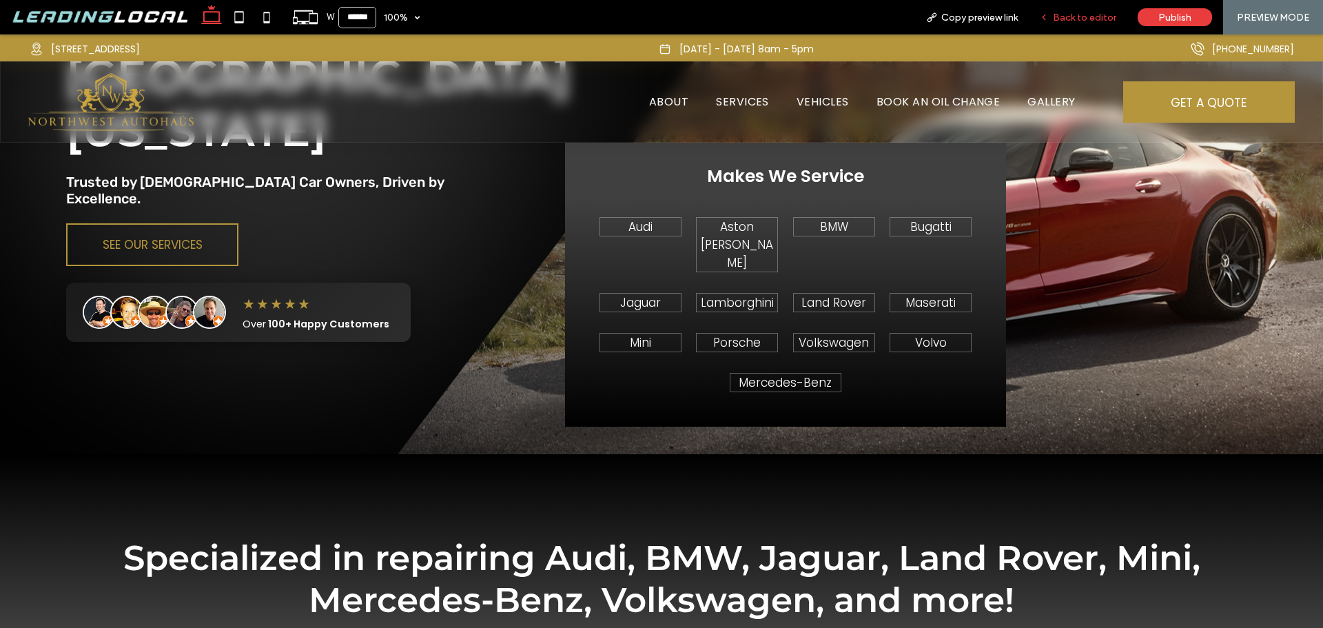
click at [1092, 15] on span "Back to editor" at bounding box center [1084, 18] width 63 height 12
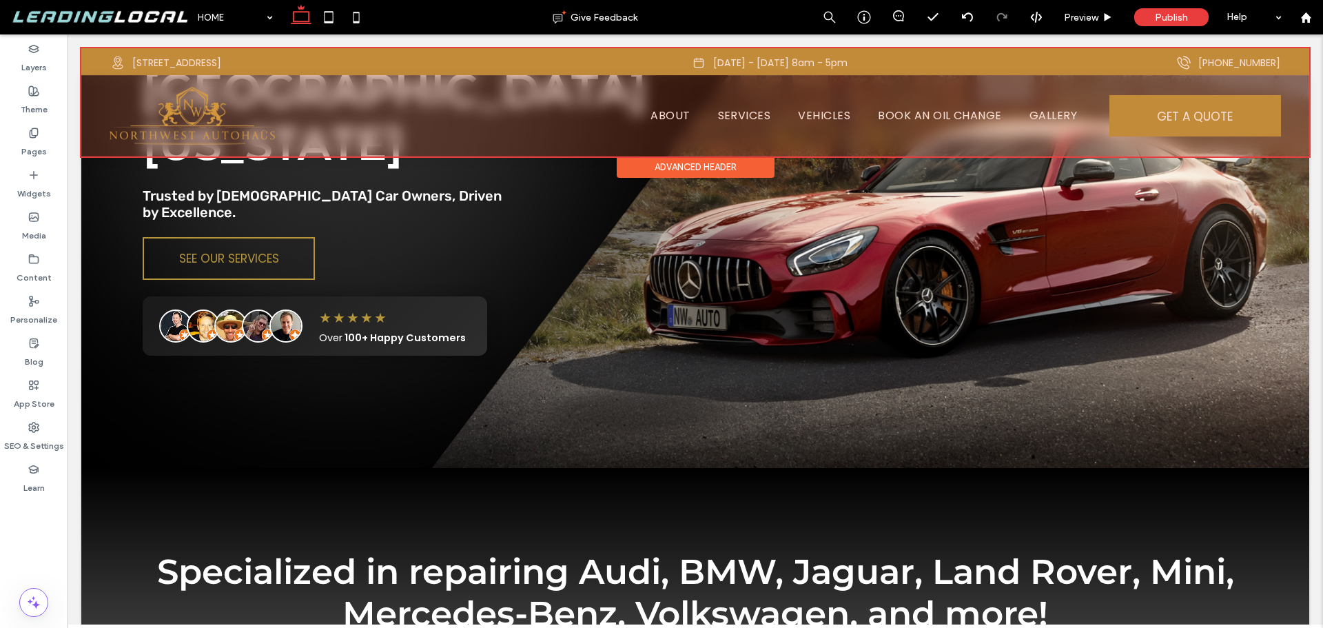
scroll to position [276, 0]
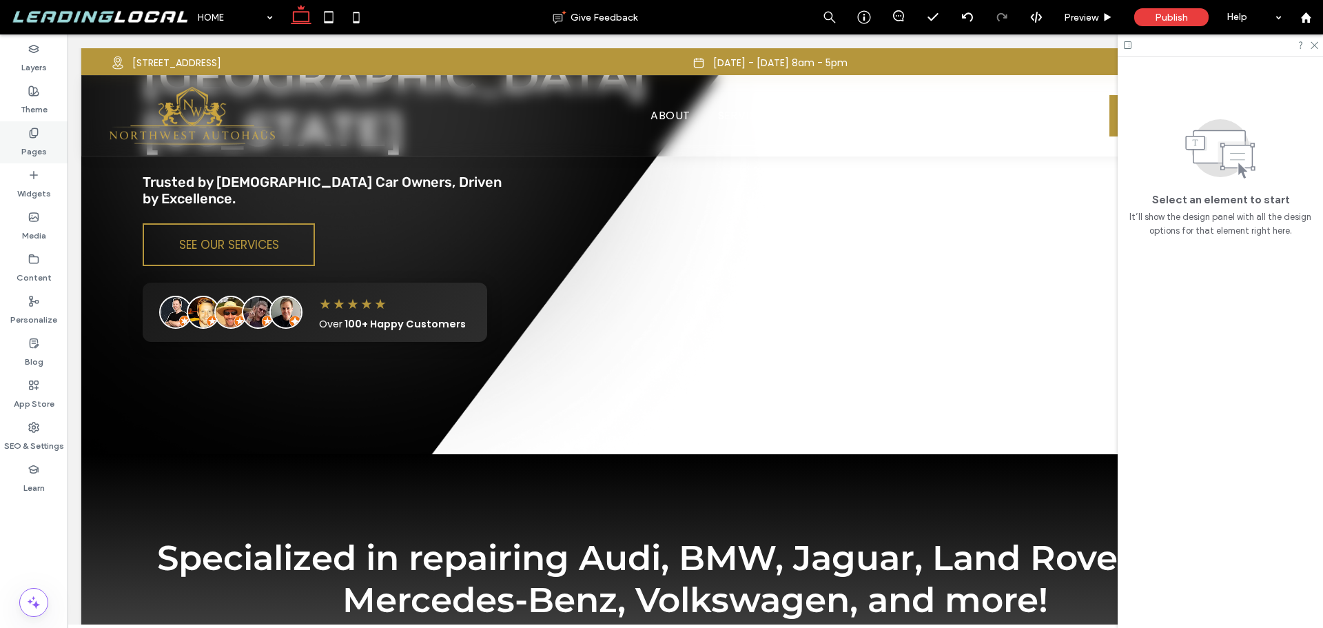
click at [16, 146] on div "Pages" at bounding box center [34, 142] width 68 height 42
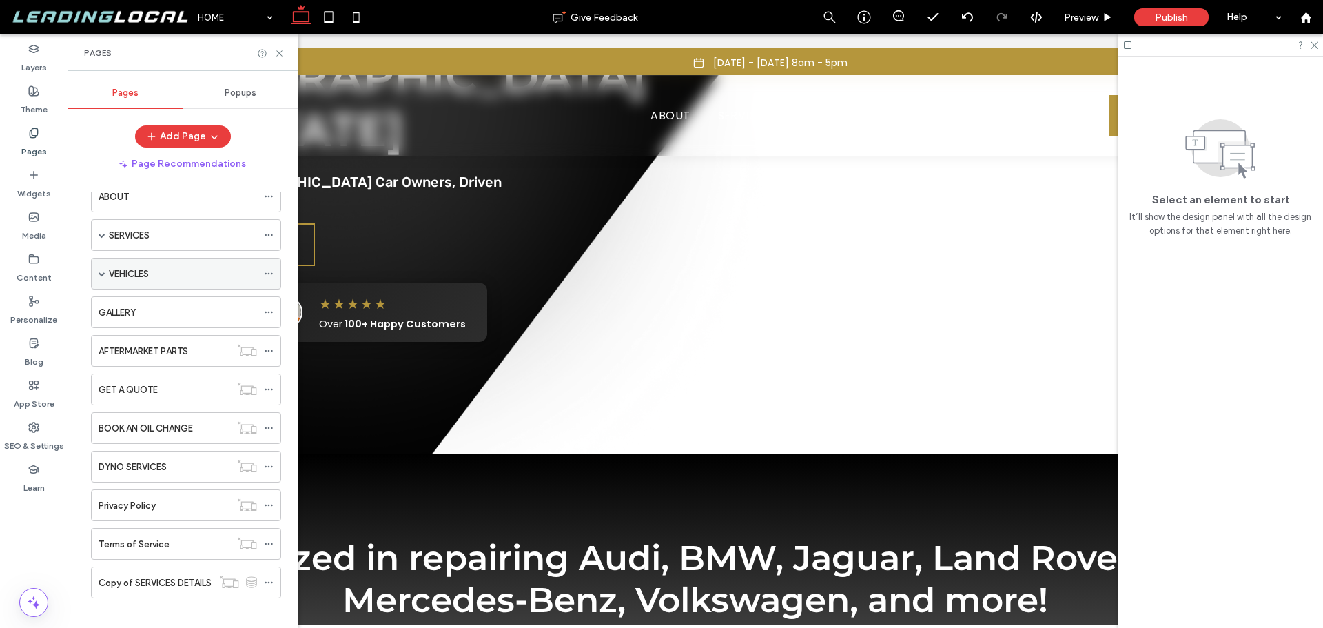
scroll to position [85, 0]
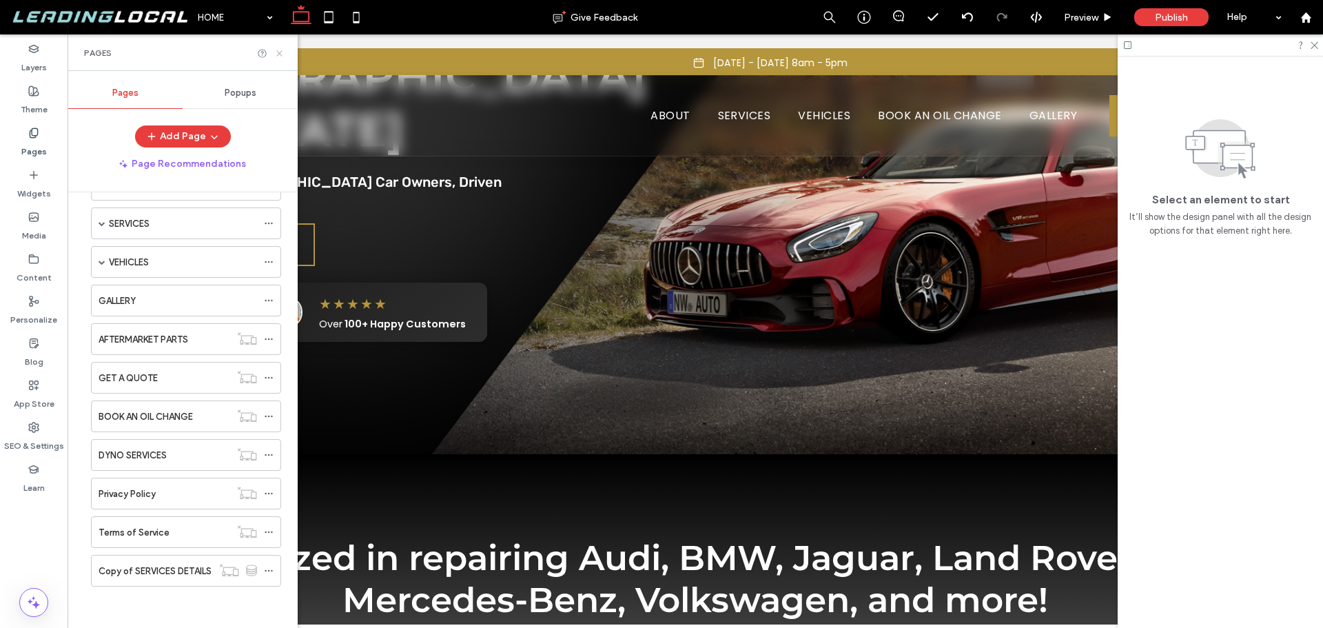
click at [282, 50] on use at bounding box center [279, 53] width 6 height 6
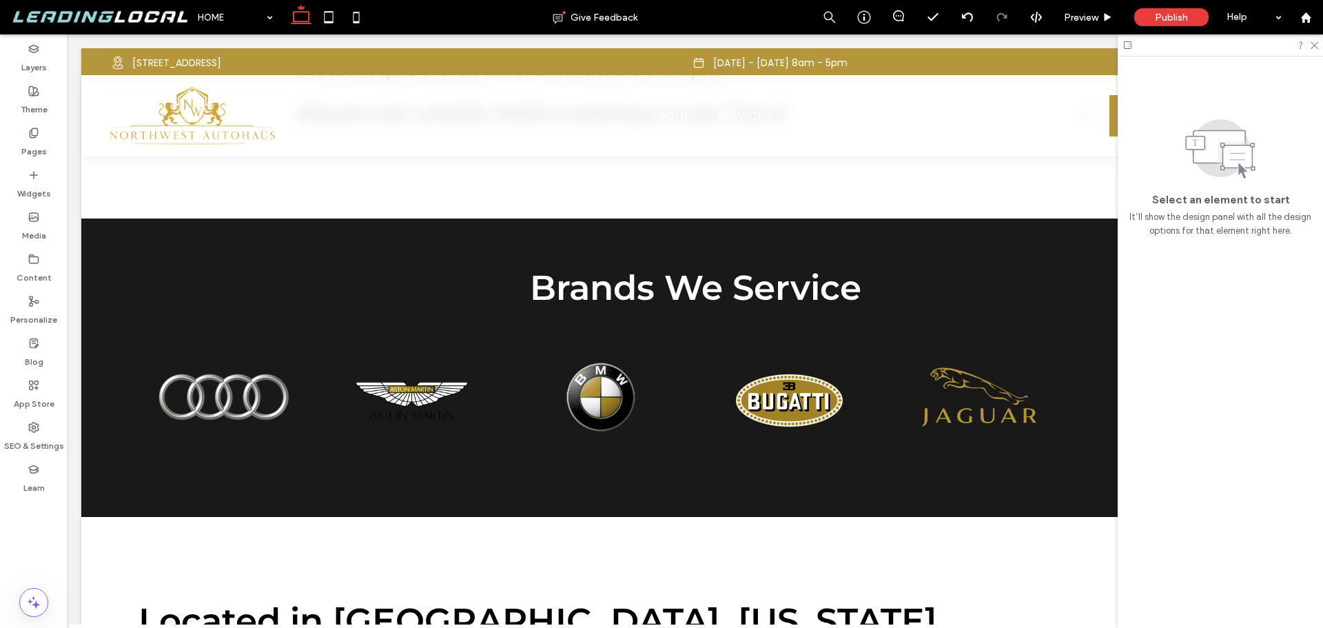
scroll to position [4687, 0]
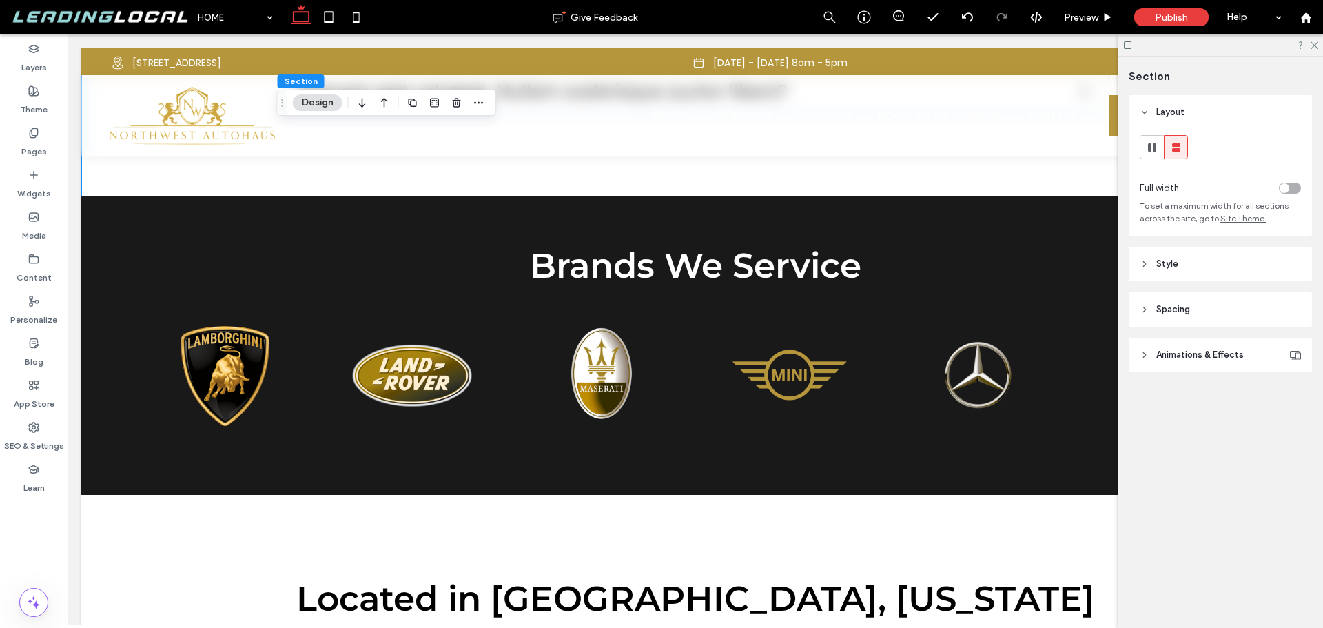
click at [1320, 45] on div at bounding box center [1220, 44] width 205 height 21
drag, startPoint x: 1316, startPoint y: 45, endPoint x: 835, endPoint y: 269, distance: 530.4
click at [1316, 45] on icon at bounding box center [1314, 44] width 9 height 9
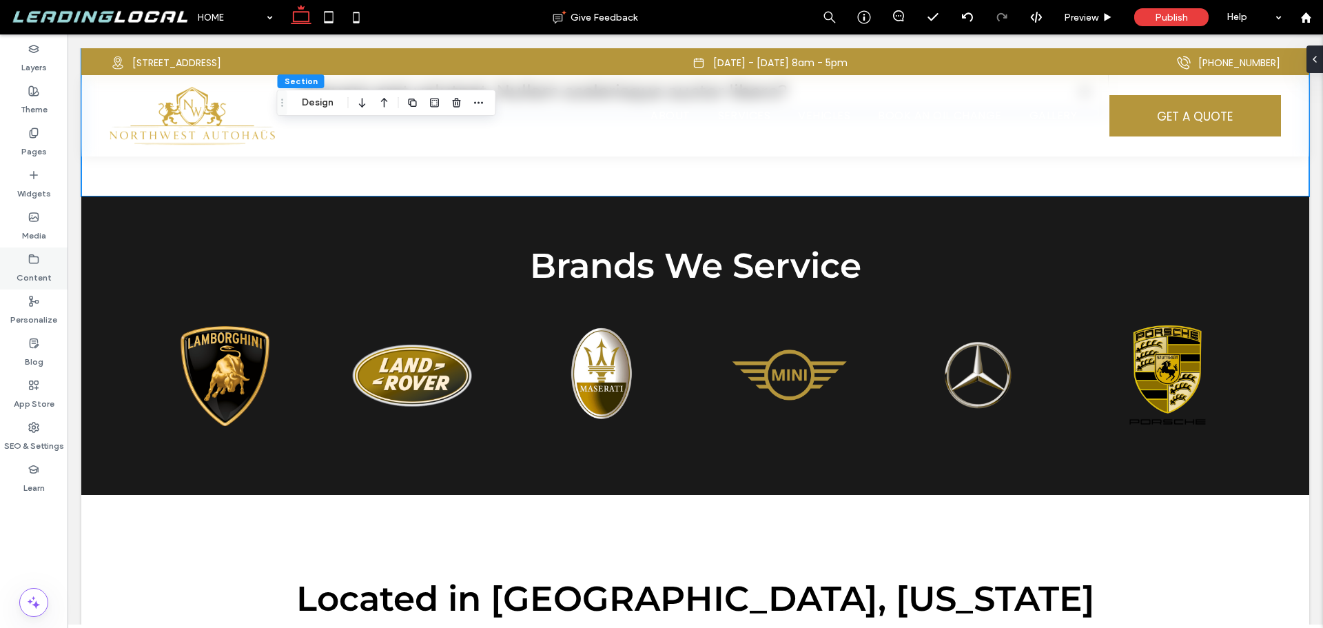
click at [29, 263] on icon at bounding box center [33, 259] width 11 height 11
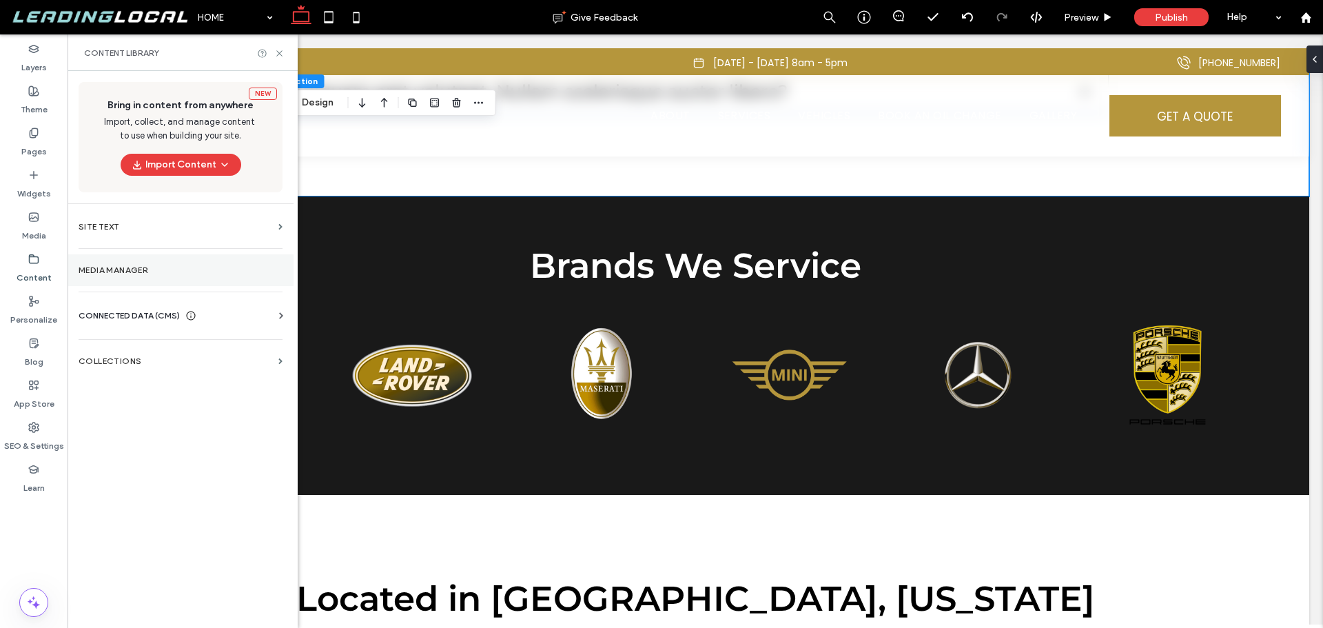
click at [148, 277] on section "Media Manager" at bounding box center [181, 270] width 226 height 32
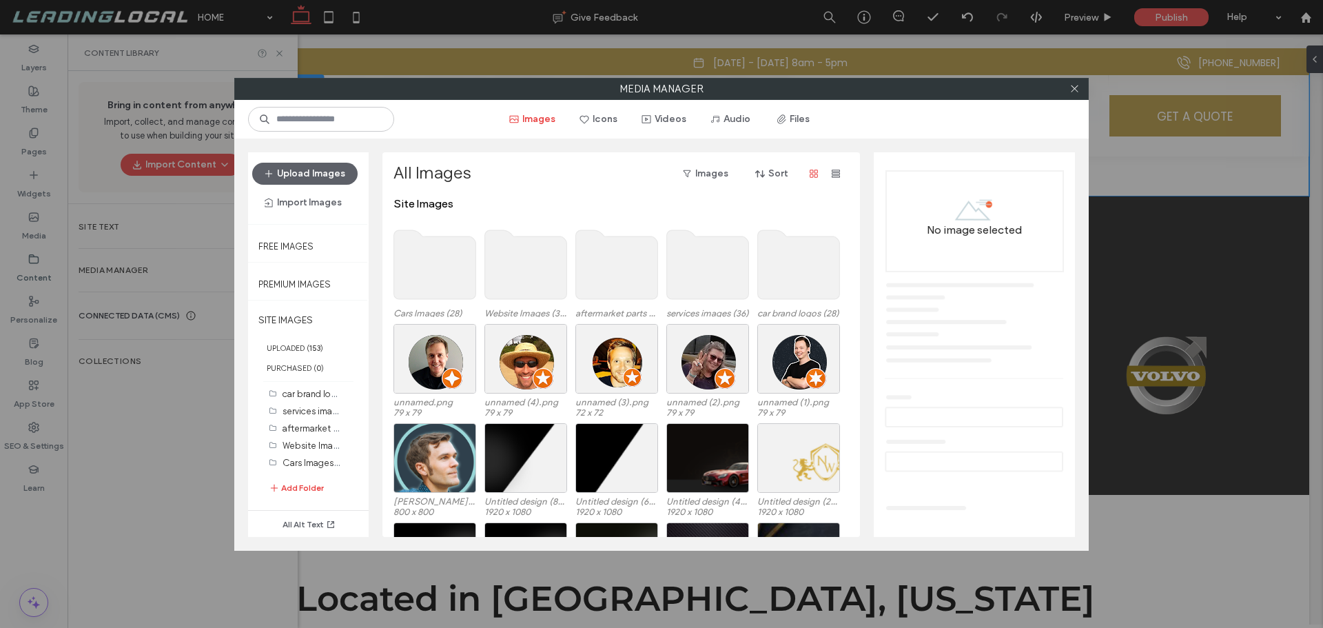
click at [455, 280] on use at bounding box center [435, 264] width 82 height 69
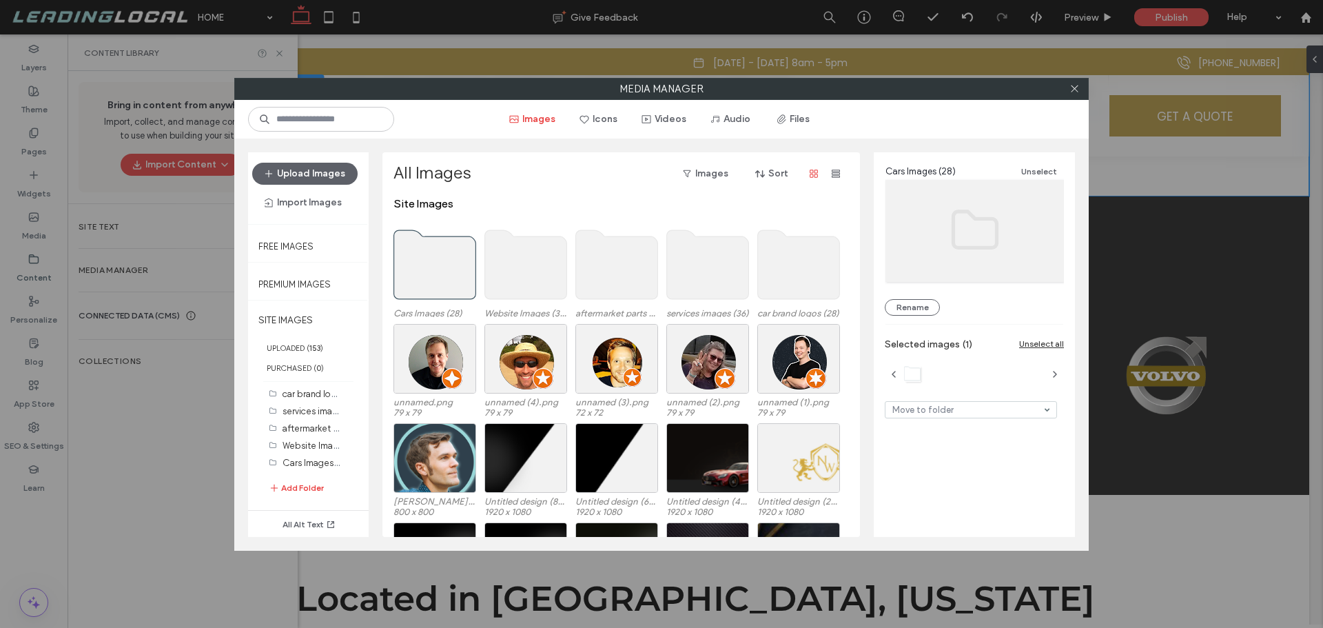
click at [455, 280] on use at bounding box center [435, 264] width 82 height 69
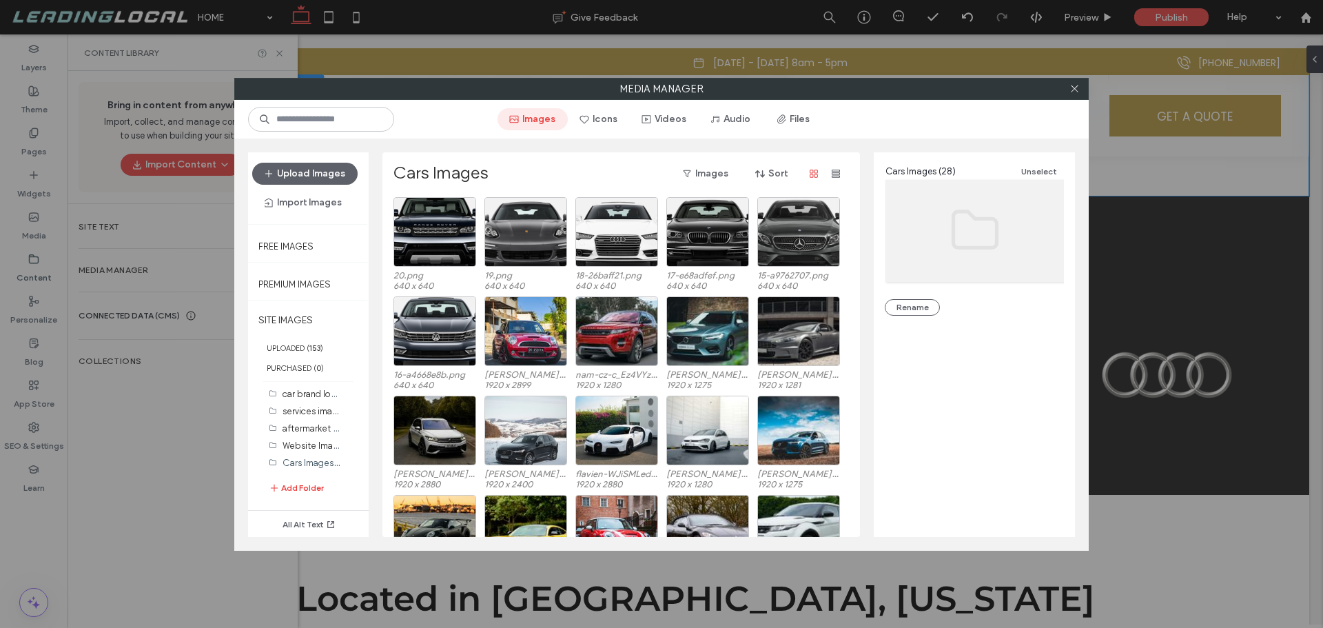
click at [541, 116] on button "Images" at bounding box center [533, 119] width 70 height 22
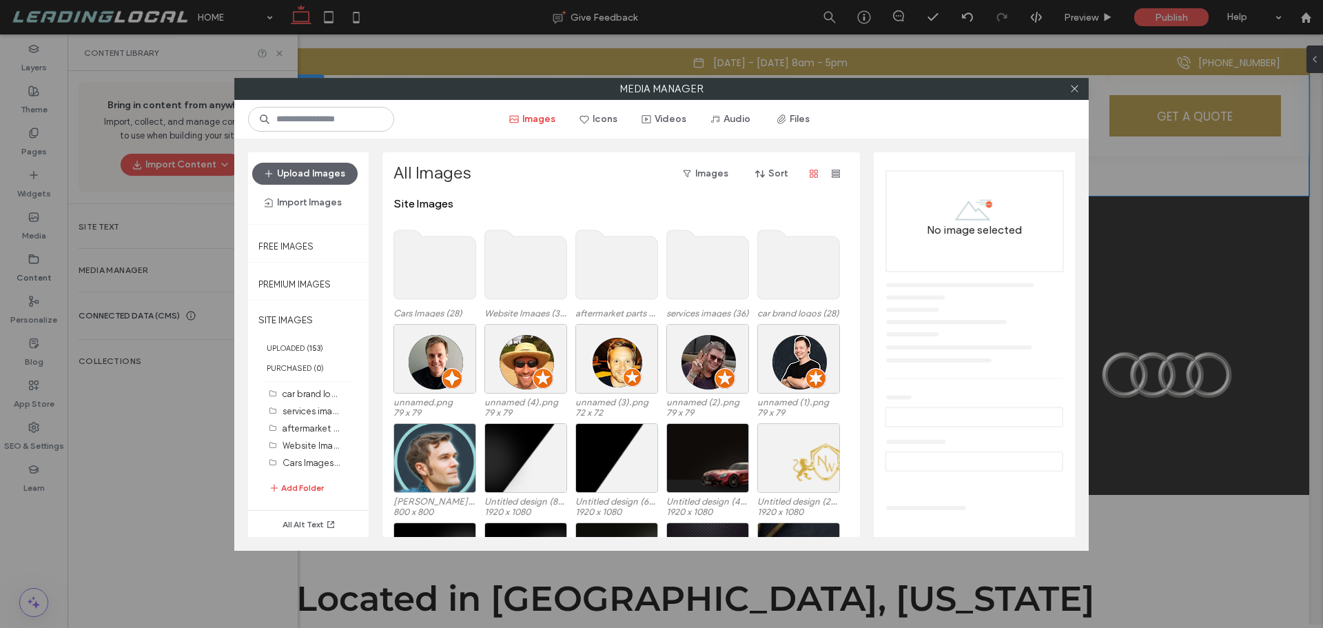
click at [525, 287] on use at bounding box center [526, 264] width 82 height 69
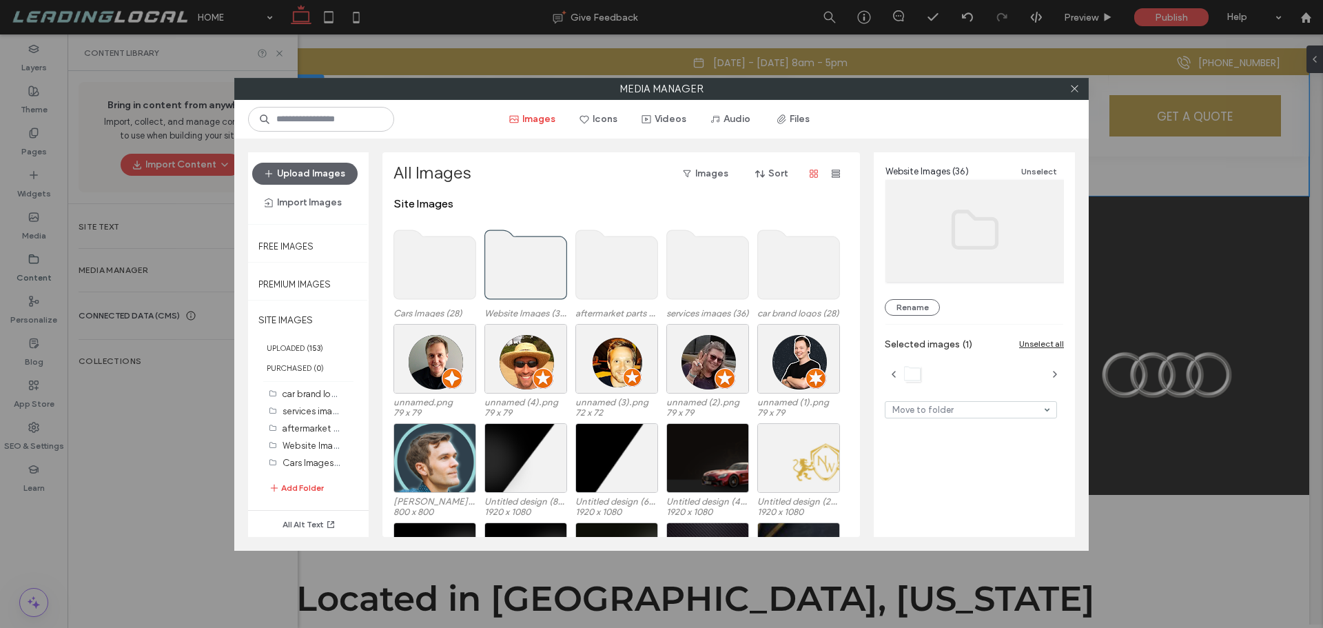
click at [525, 287] on use at bounding box center [526, 264] width 82 height 69
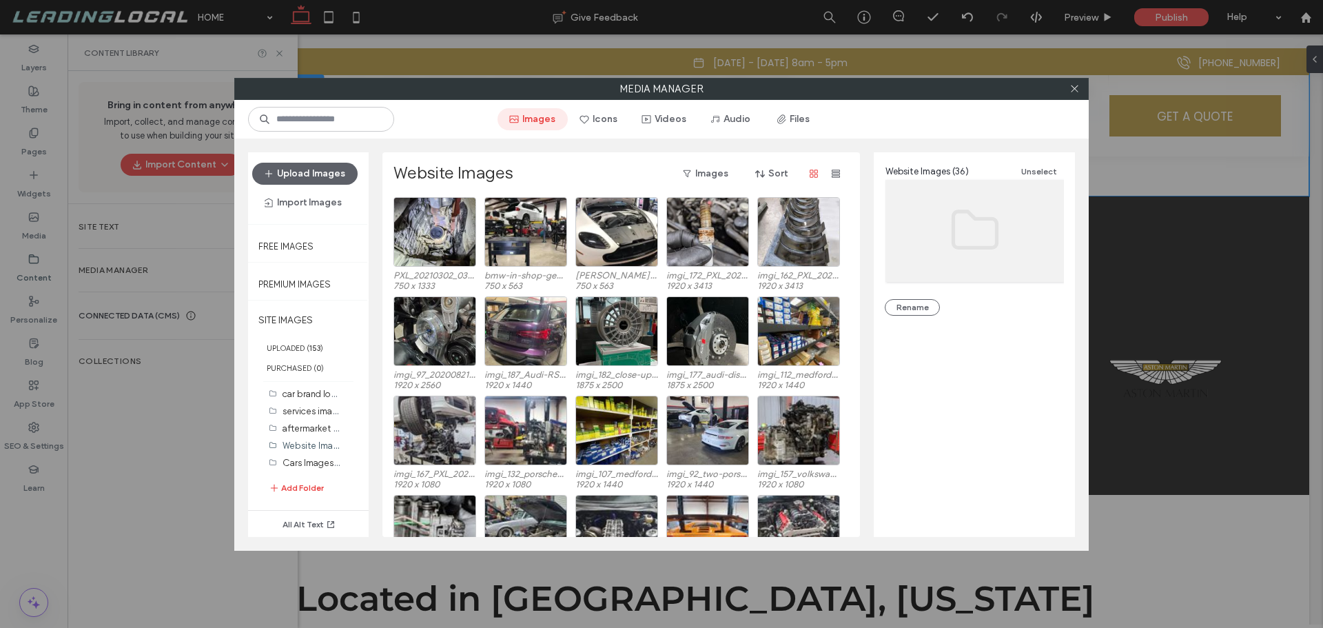
click at [547, 121] on button "Images" at bounding box center [533, 119] width 70 height 22
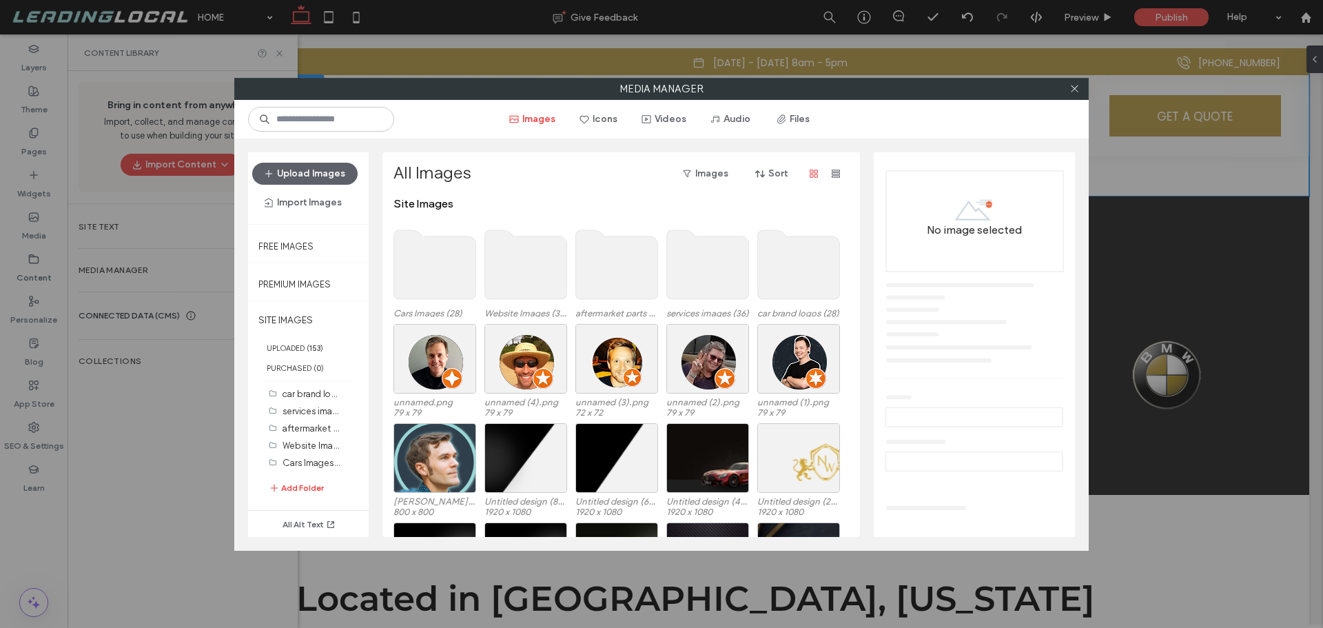
click at [617, 254] on use at bounding box center [617, 264] width 82 height 69
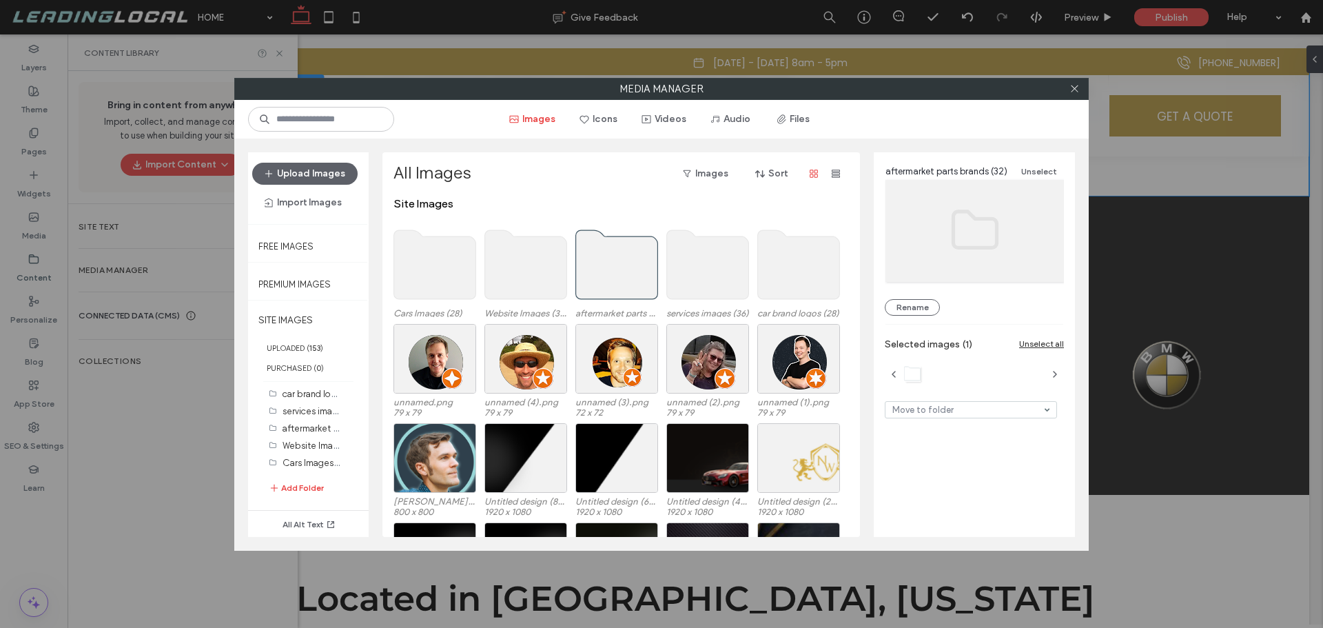
click at [617, 254] on use at bounding box center [617, 264] width 82 height 69
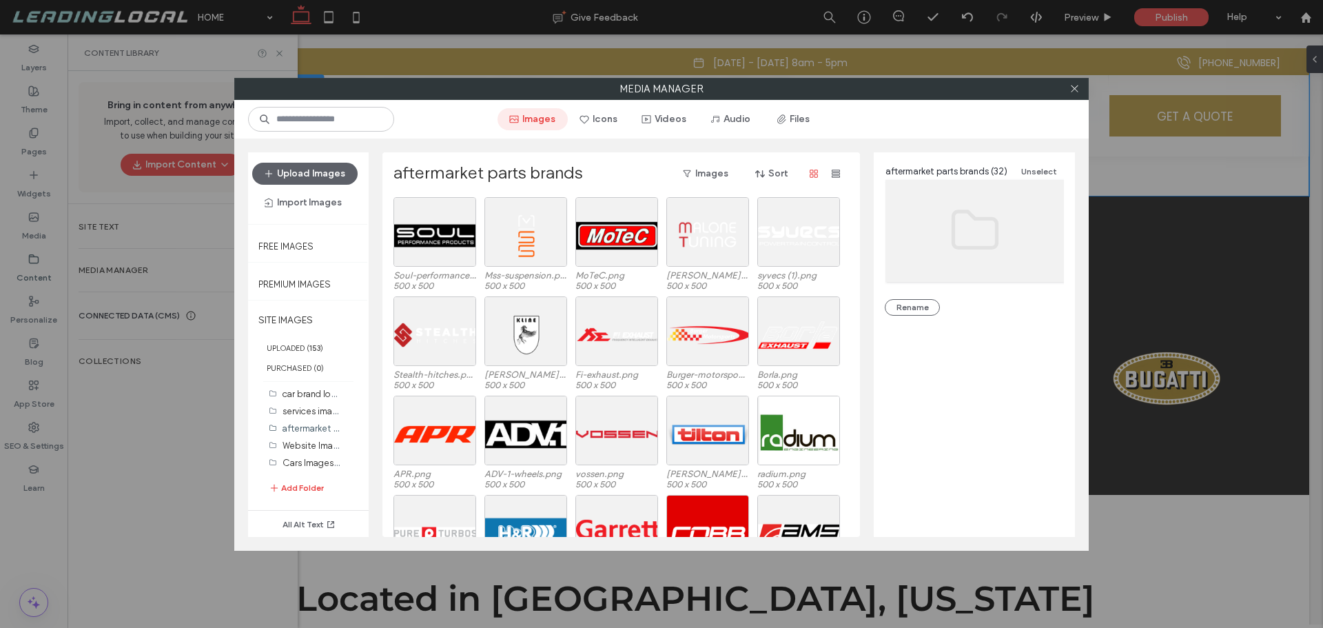
click at [544, 119] on button "Images" at bounding box center [533, 119] width 70 height 22
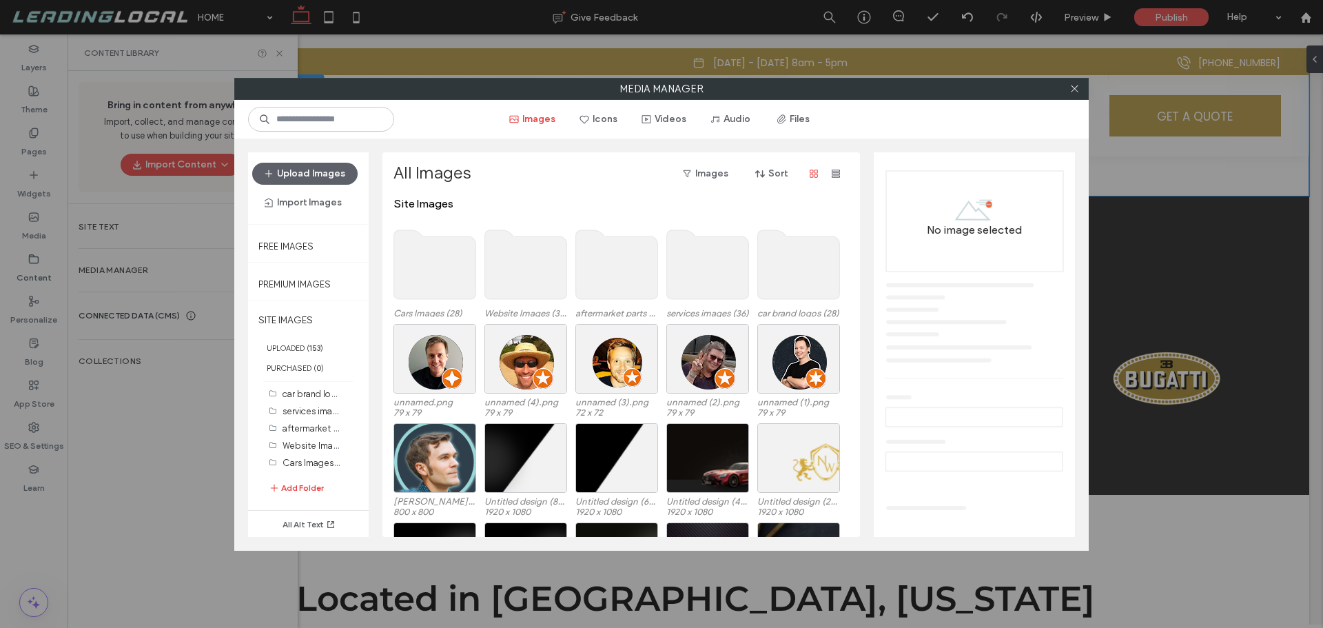
click at [721, 273] on use at bounding box center [708, 264] width 82 height 69
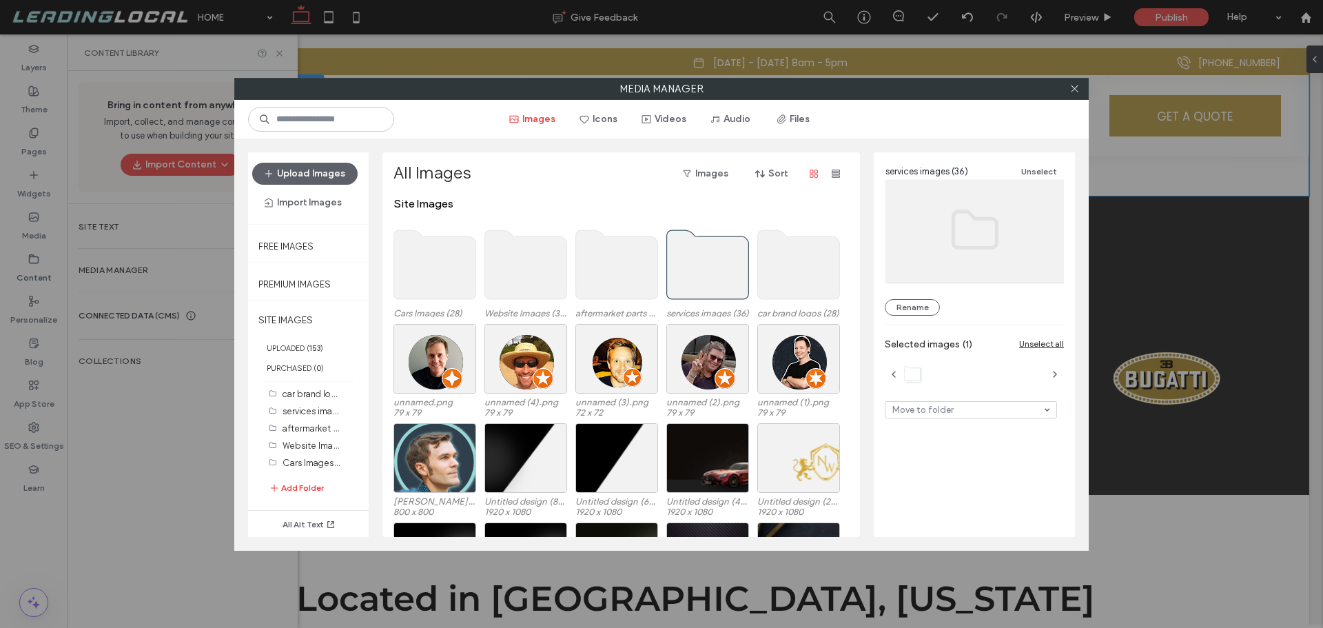
click at [721, 273] on use at bounding box center [708, 264] width 82 height 69
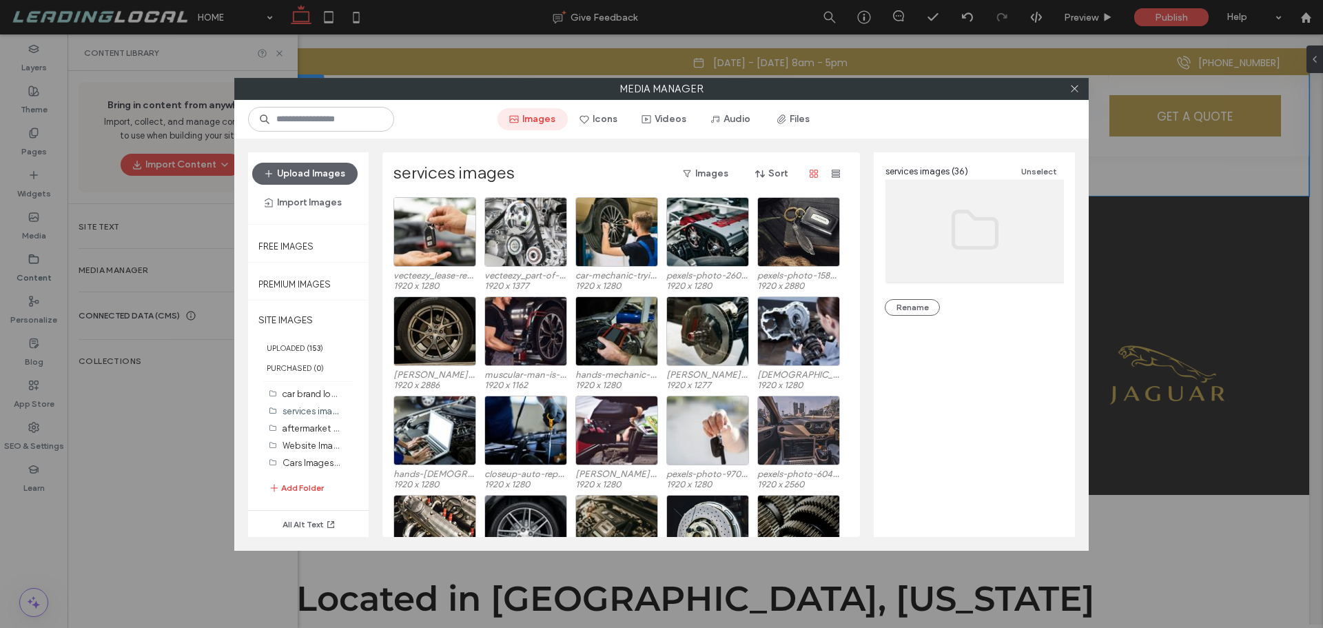
click at [546, 123] on button "Images" at bounding box center [533, 119] width 70 height 22
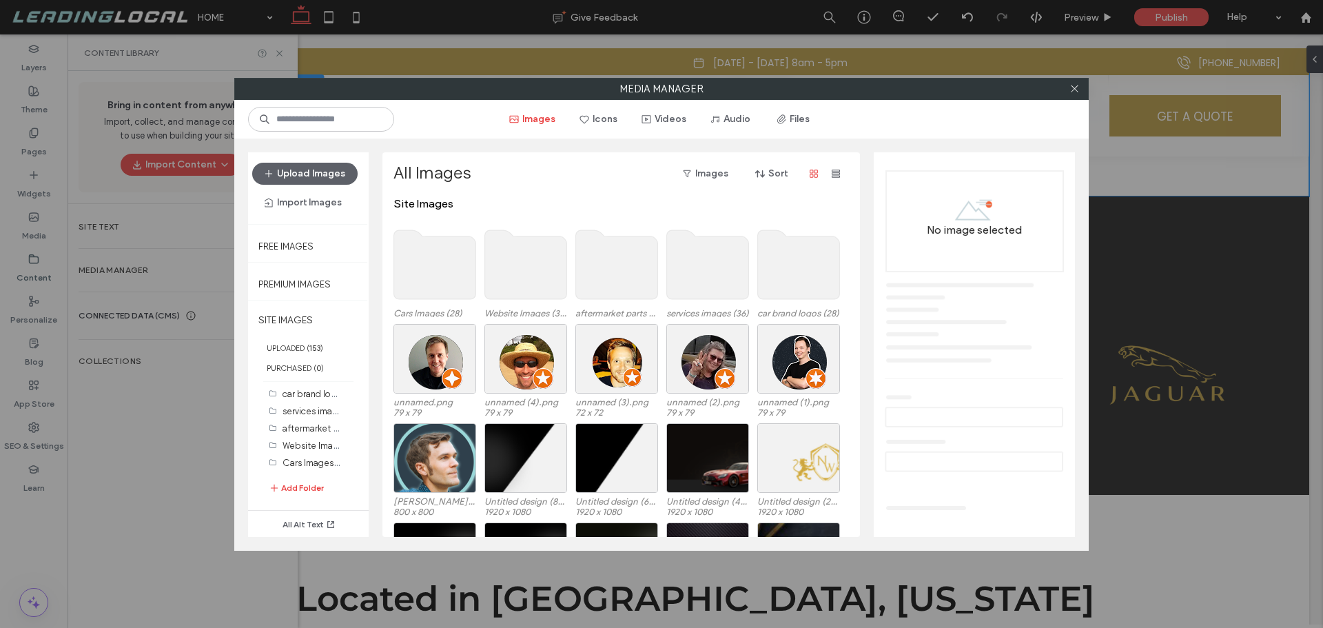
click at [793, 254] on use at bounding box center [799, 264] width 82 height 69
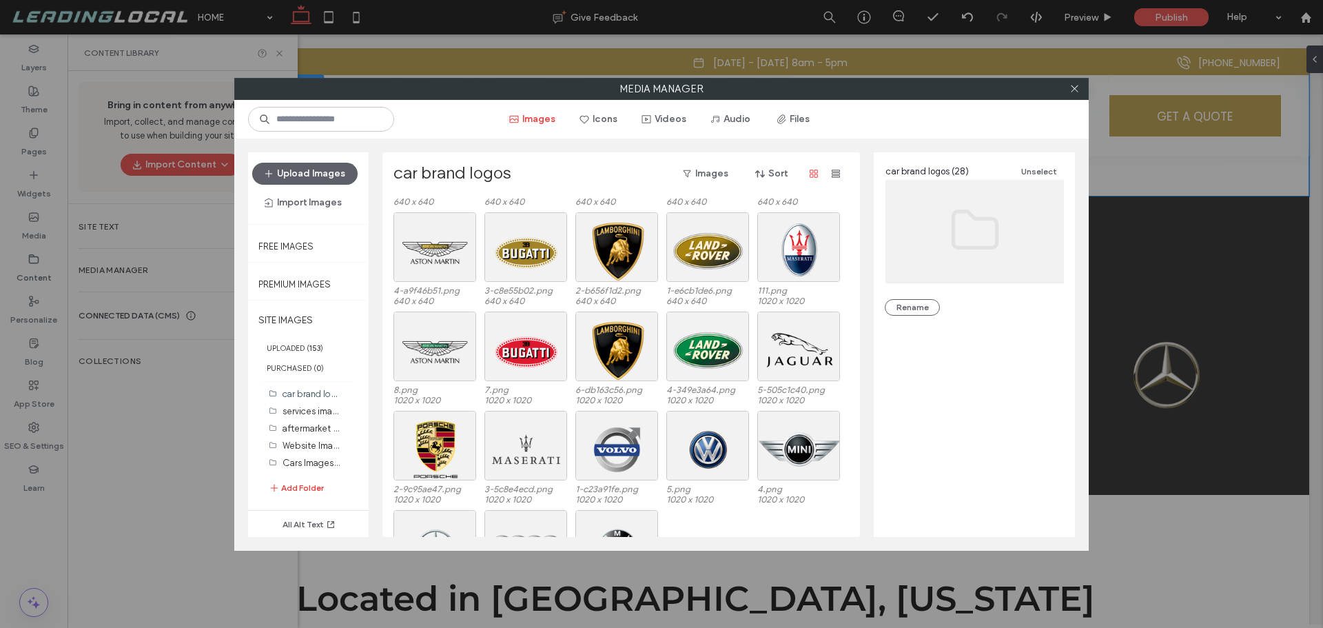
scroll to position [0, 0]
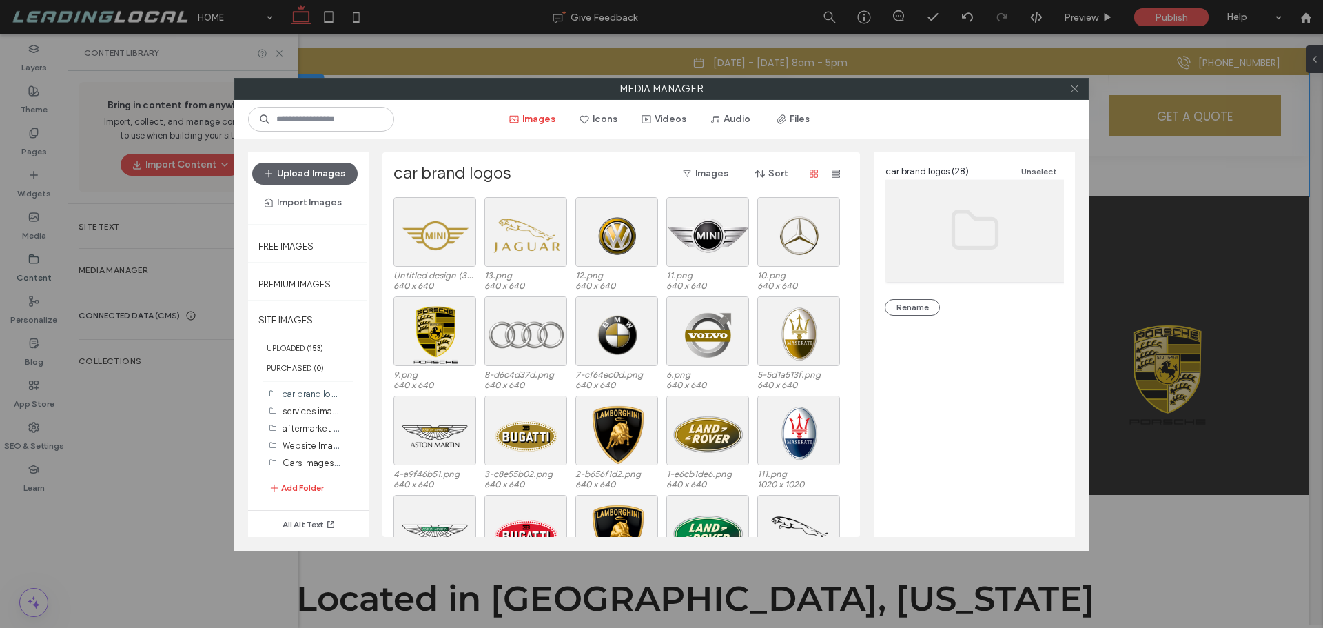
click at [1072, 86] on use at bounding box center [1074, 88] width 7 height 7
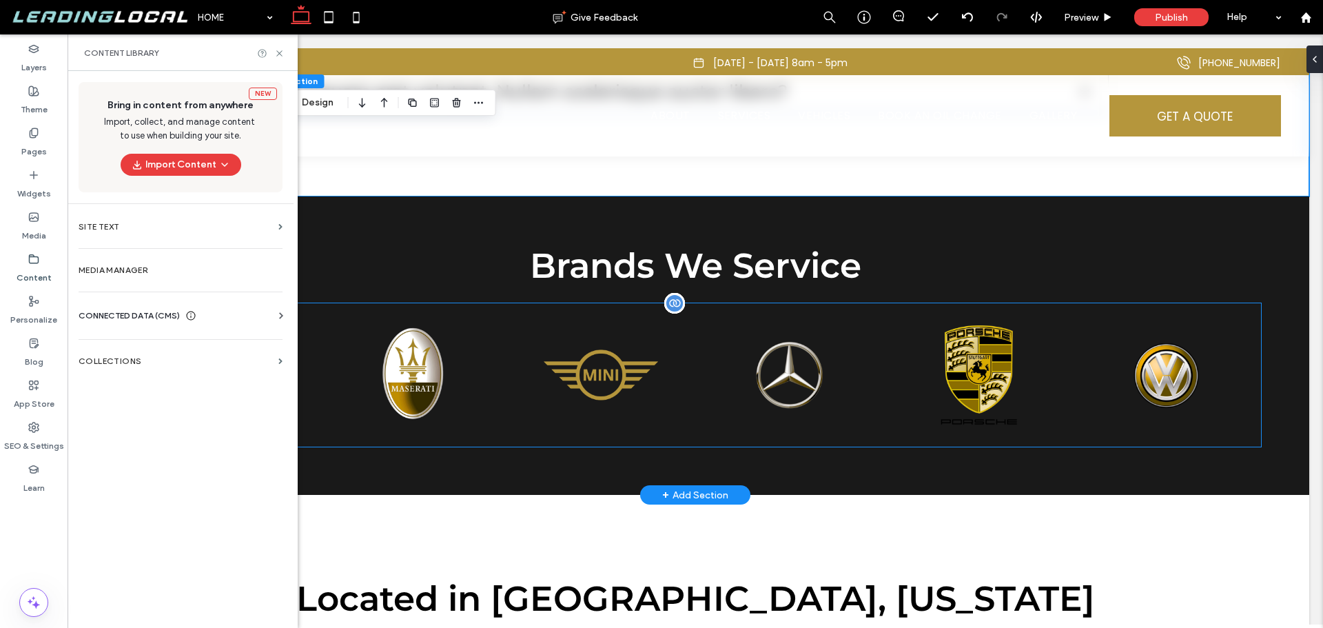
click at [690, 329] on div at bounding box center [601, 374] width 177 height 143
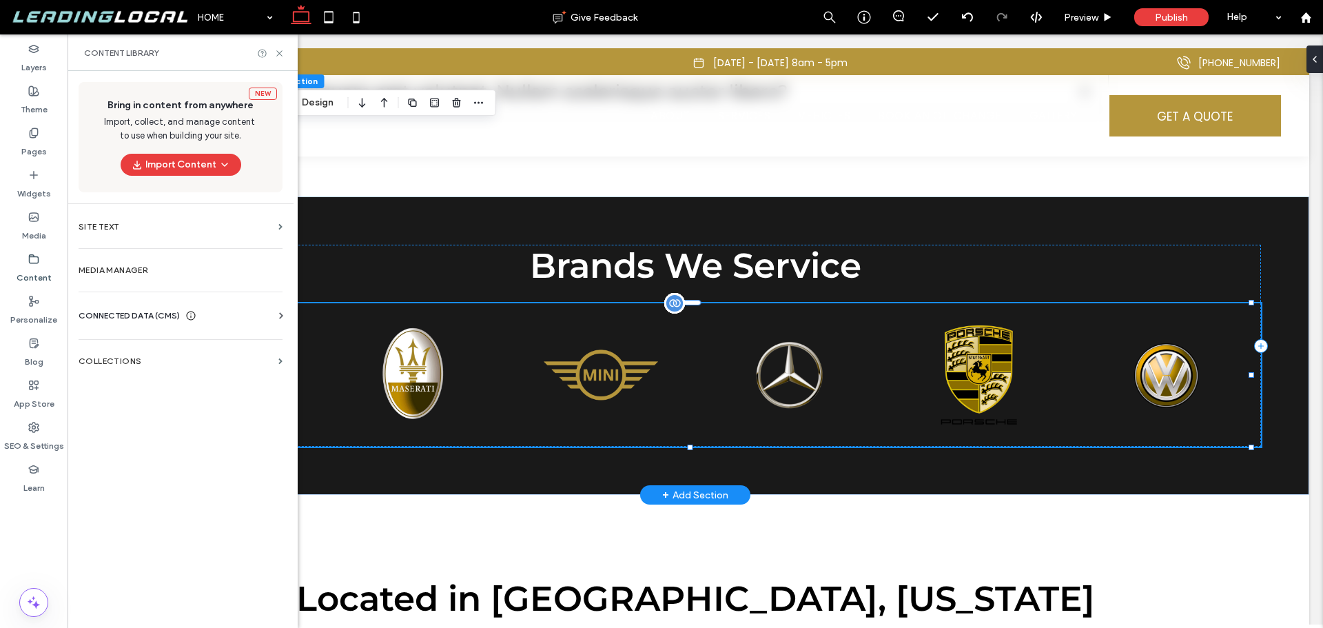
click at [807, 329] on div at bounding box center [789, 374] width 177 height 143
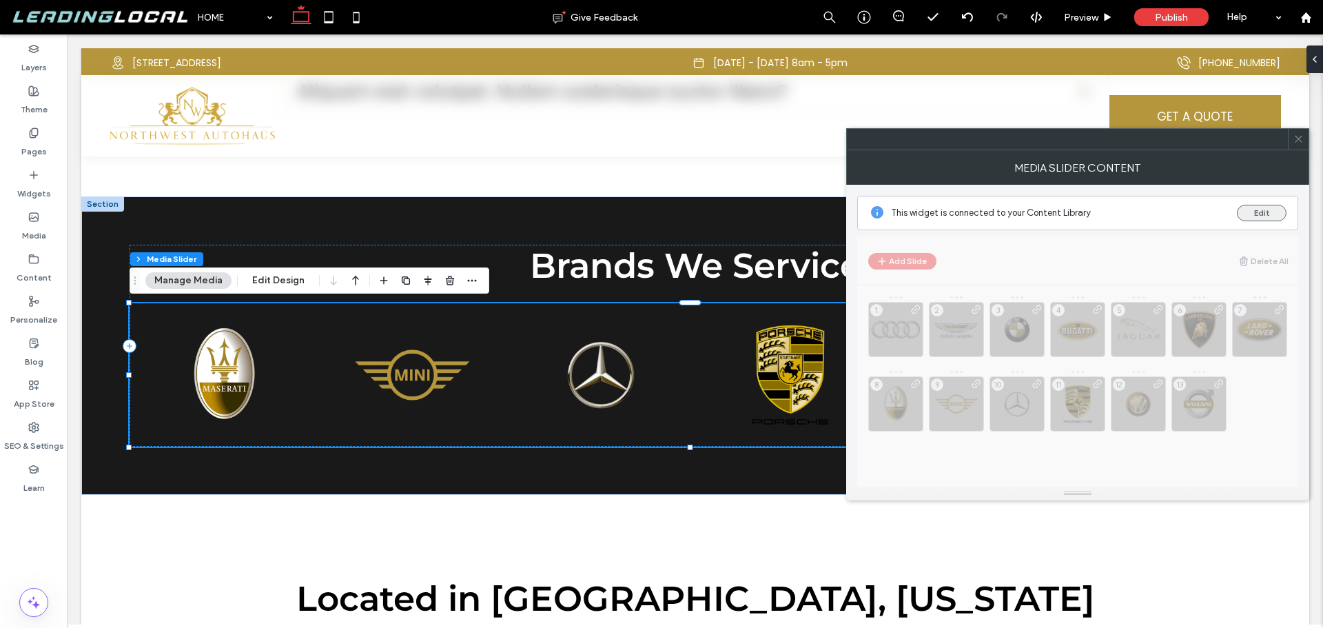
click at [1271, 212] on button "Edit" at bounding box center [1262, 213] width 50 height 17
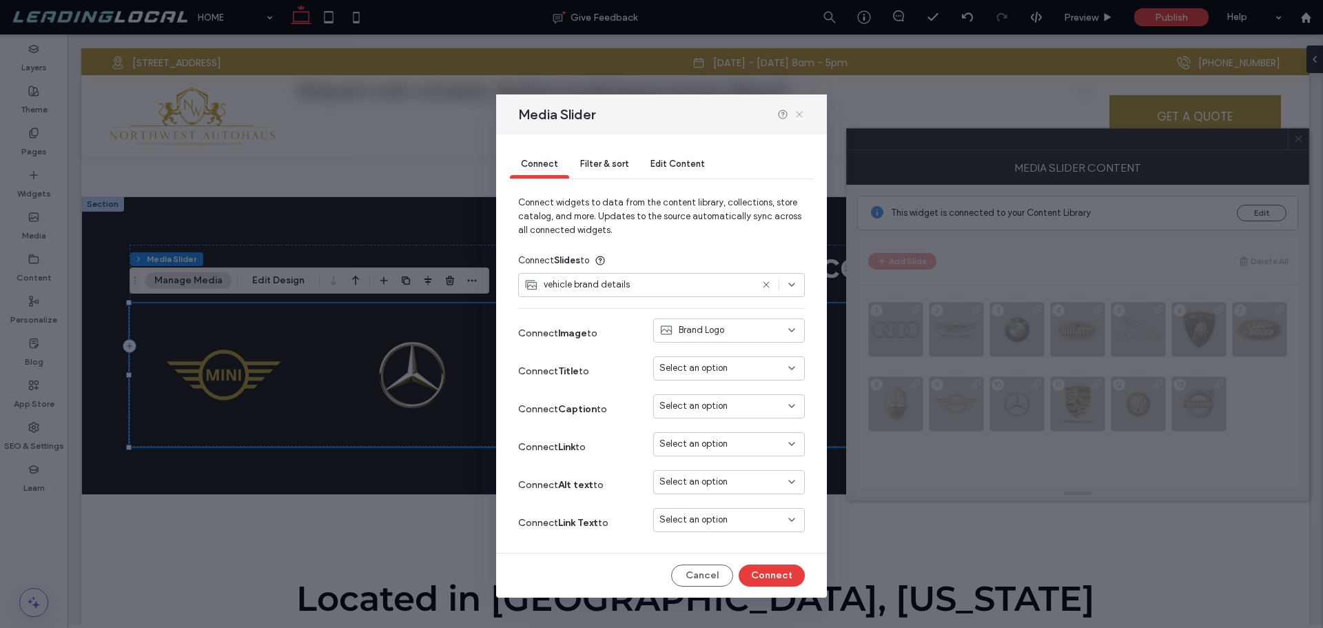
drag, startPoint x: 802, startPoint y: 114, endPoint x: 538, endPoint y: 139, distance: 264.4
click at [802, 114] on icon at bounding box center [799, 114] width 11 height 11
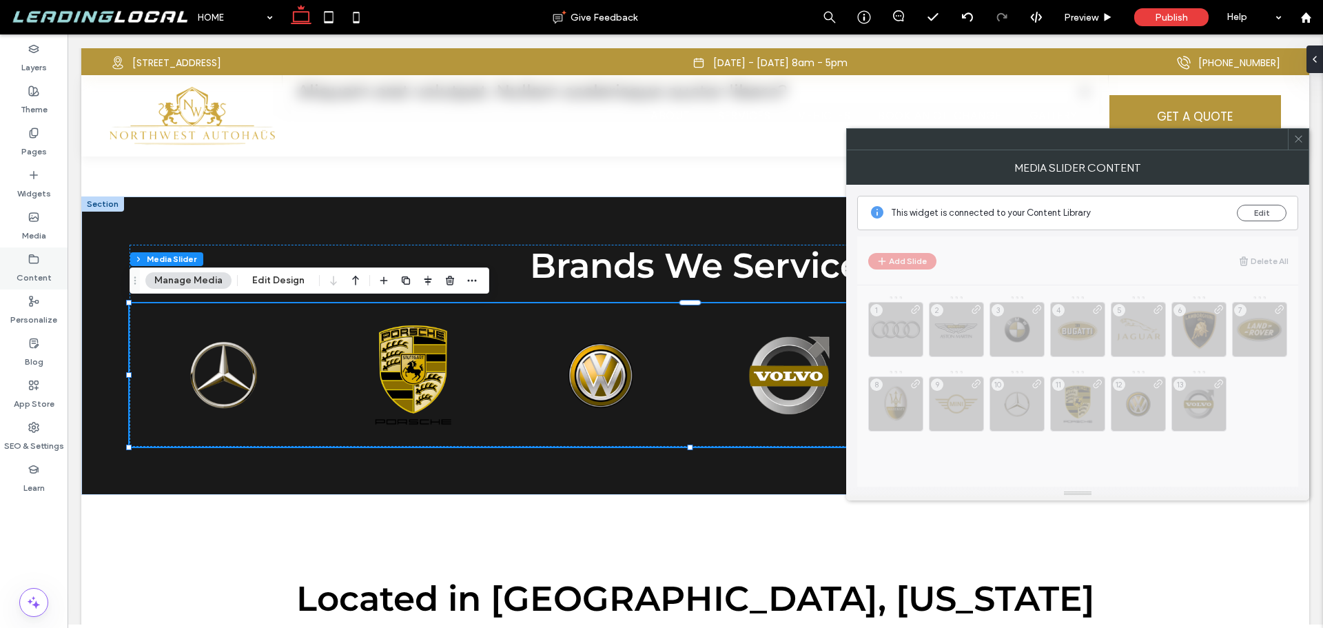
click at [37, 272] on label "Content" at bounding box center [34, 274] width 35 height 19
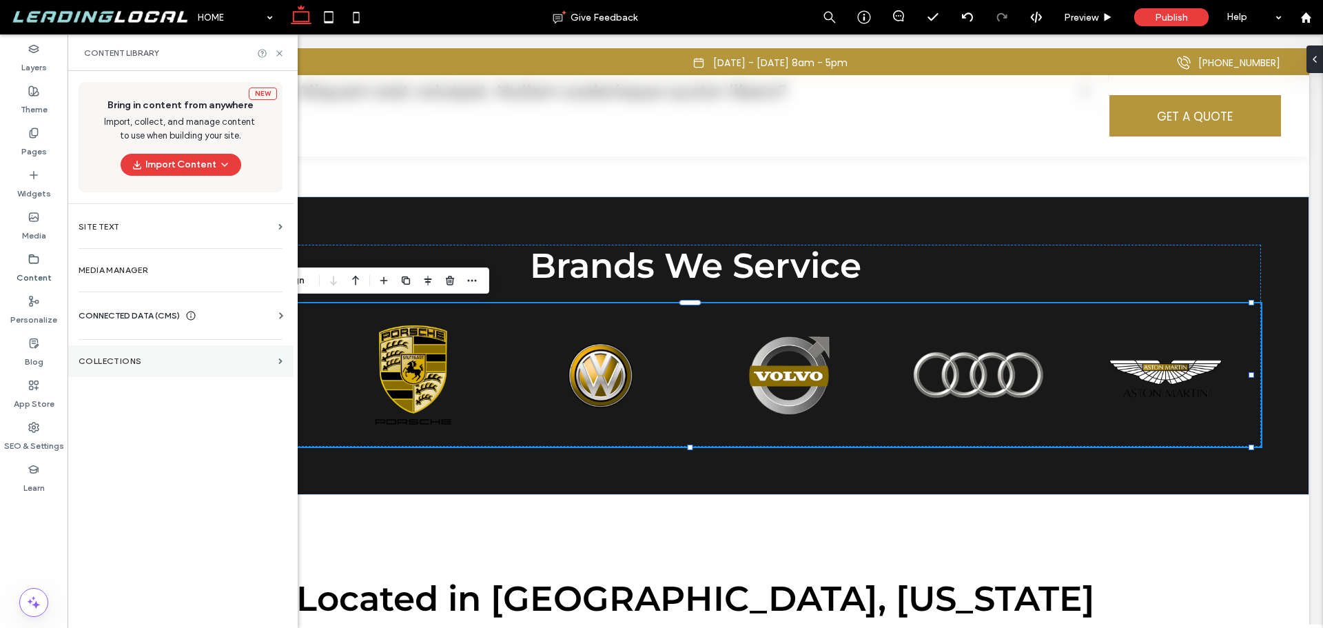
click at [159, 359] on label "Collections" at bounding box center [176, 361] width 194 height 10
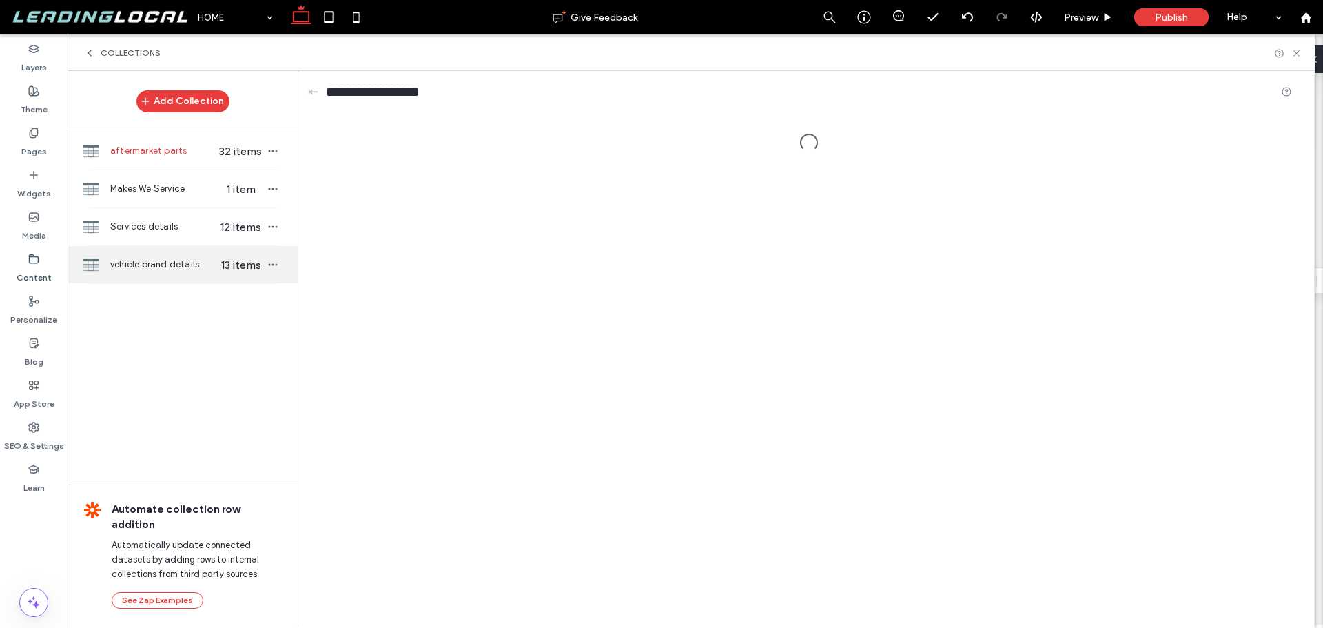
click at [189, 268] on span "vehicle brand details" at bounding box center [163, 265] width 106 height 14
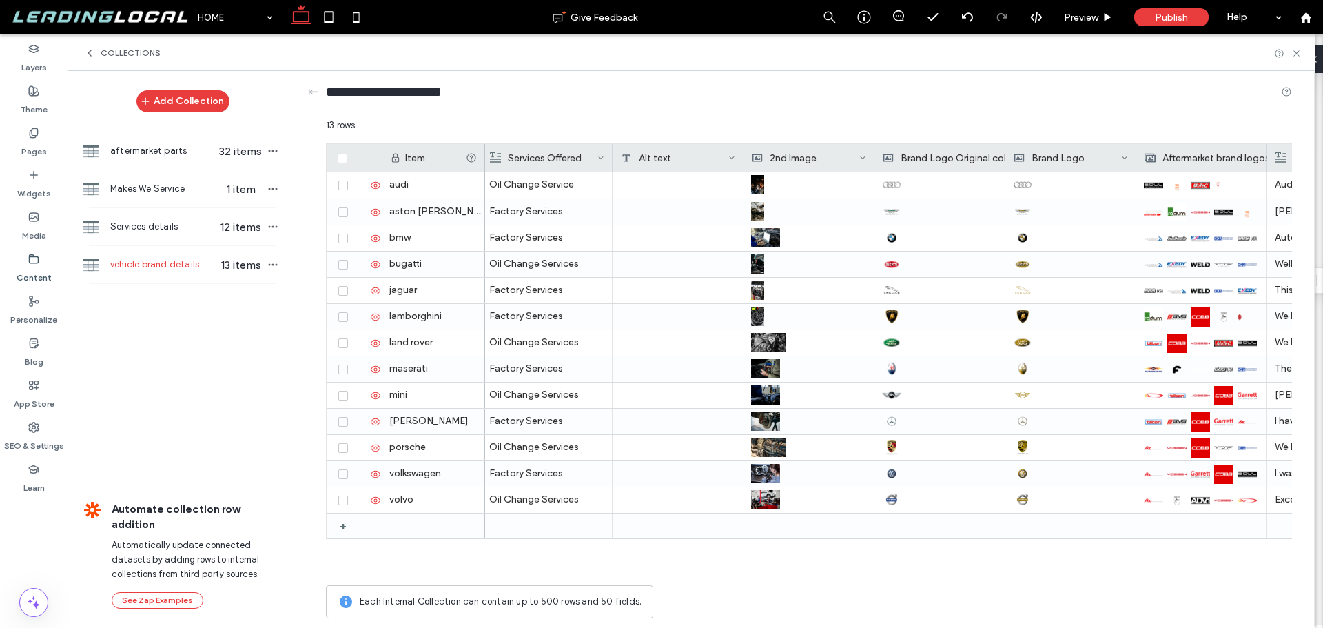
click at [92, 54] on icon at bounding box center [89, 53] width 11 height 11
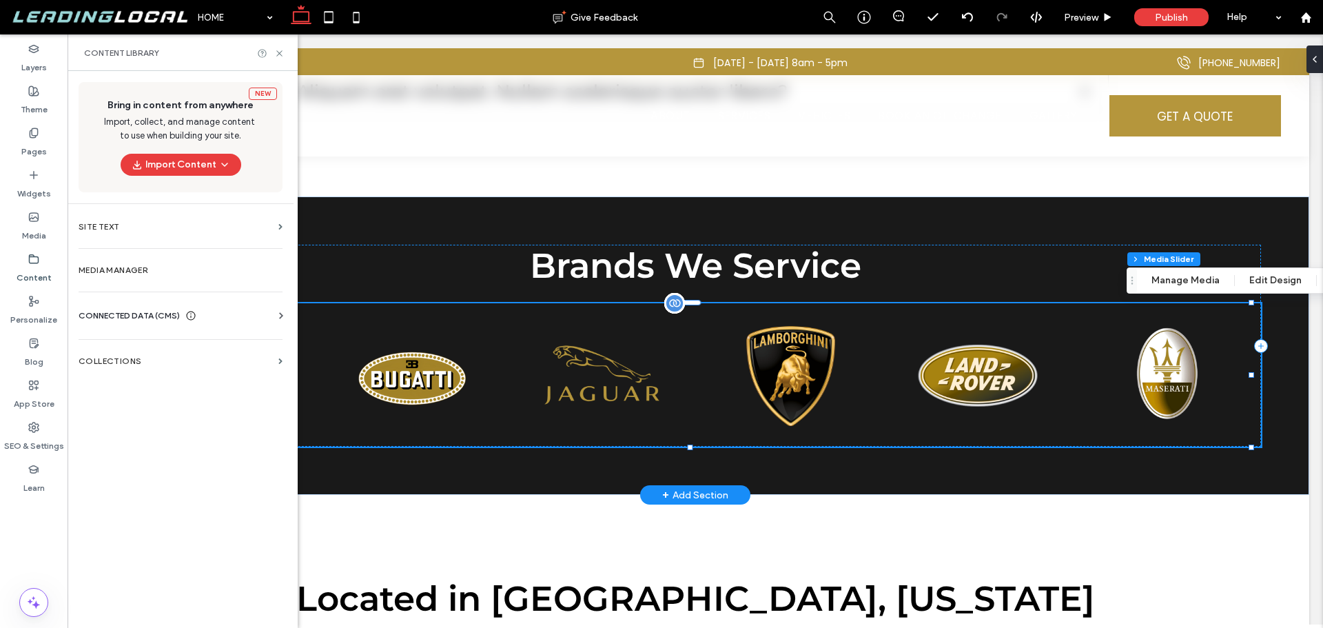
click at [428, 334] on div at bounding box center [412, 374] width 177 height 143
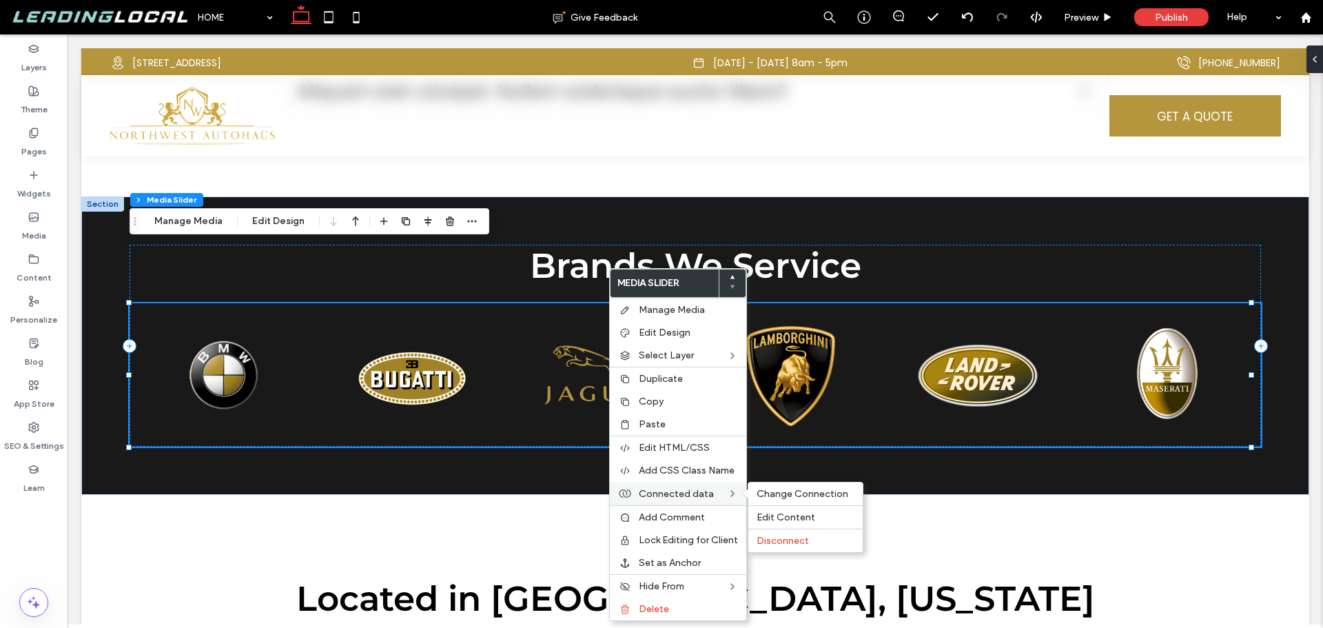
click at [706, 488] on span "Connected data" at bounding box center [676, 494] width 75 height 12
click at [776, 496] on span "Change Connection" at bounding box center [803, 494] width 92 height 12
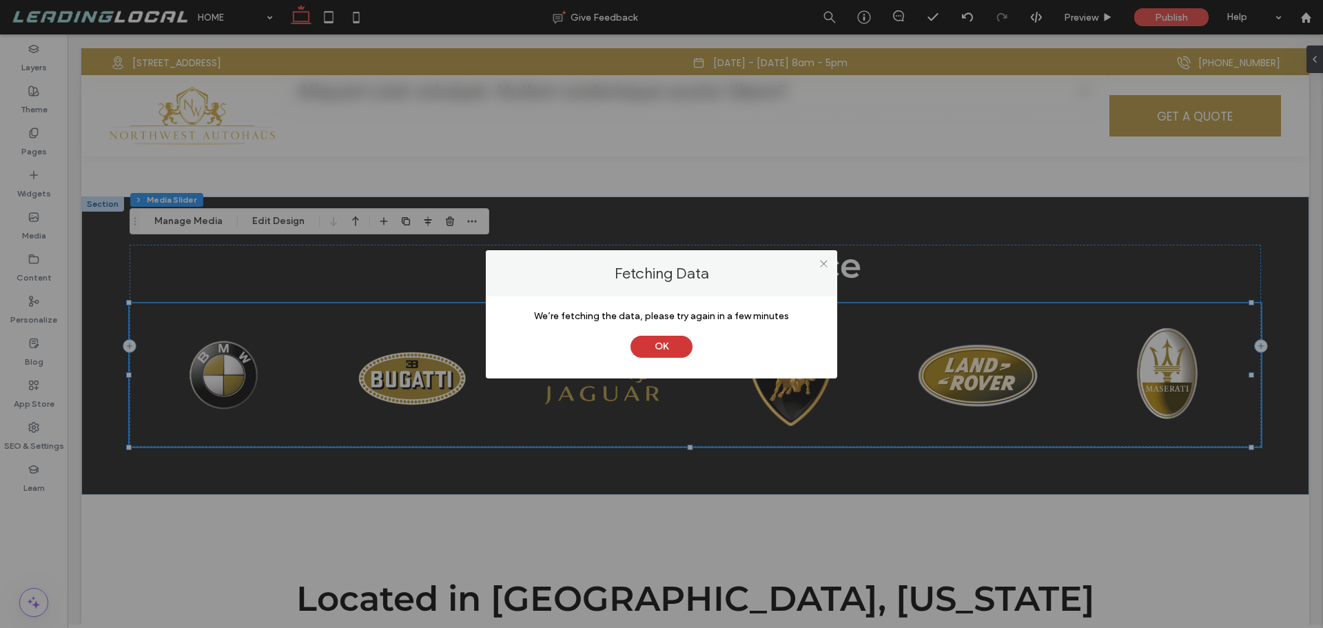
click at [687, 338] on button "OK" at bounding box center [662, 347] width 62 height 22
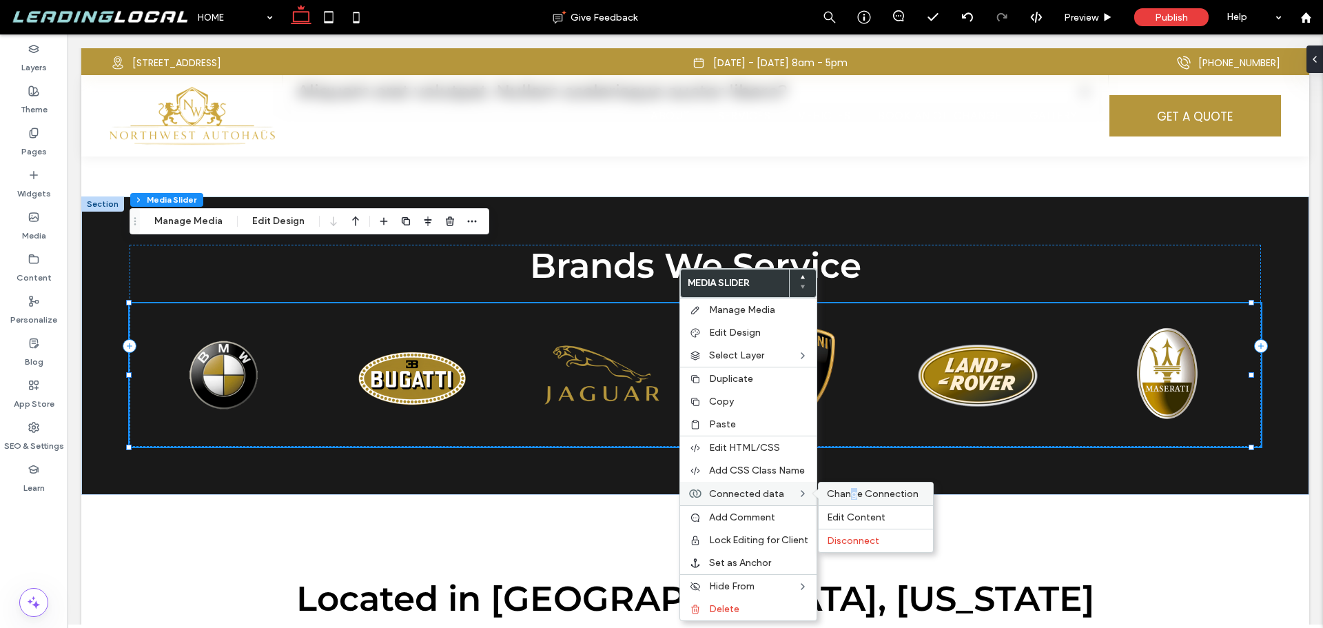
click at [854, 495] on span "Change Connection" at bounding box center [873, 494] width 92 height 12
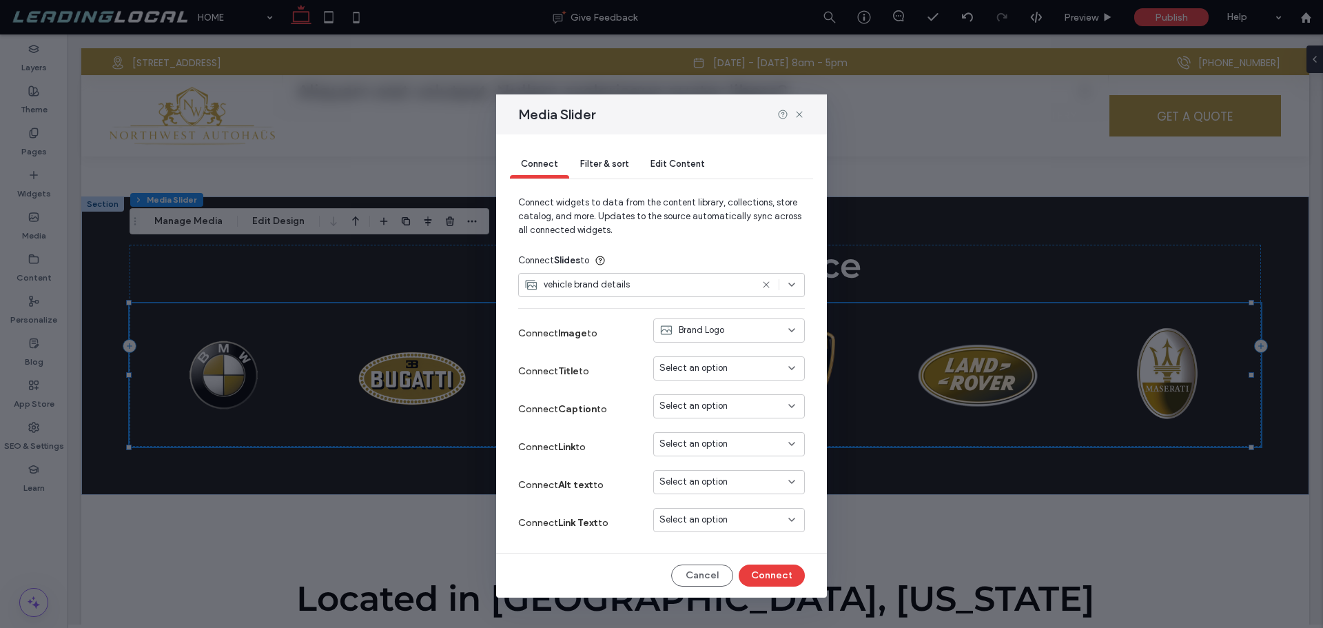
click at [781, 334] on div "Brand Logo" at bounding box center [721, 330] width 123 height 14
click at [777, 404] on span "Brand Logo Original color" at bounding box center [735, 403] width 102 height 14
click at [775, 573] on button "Connect" at bounding box center [772, 576] width 66 height 22
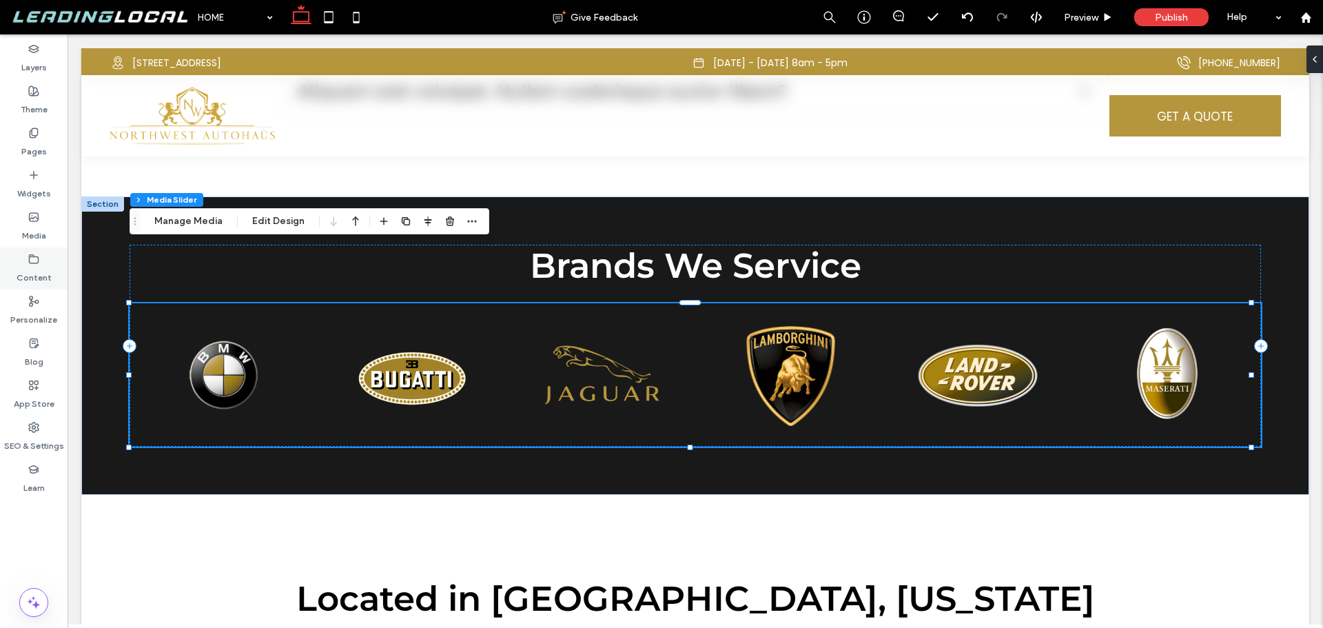
click at [43, 267] on label "Content" at bounding box center [34, 274] width 35 height 19
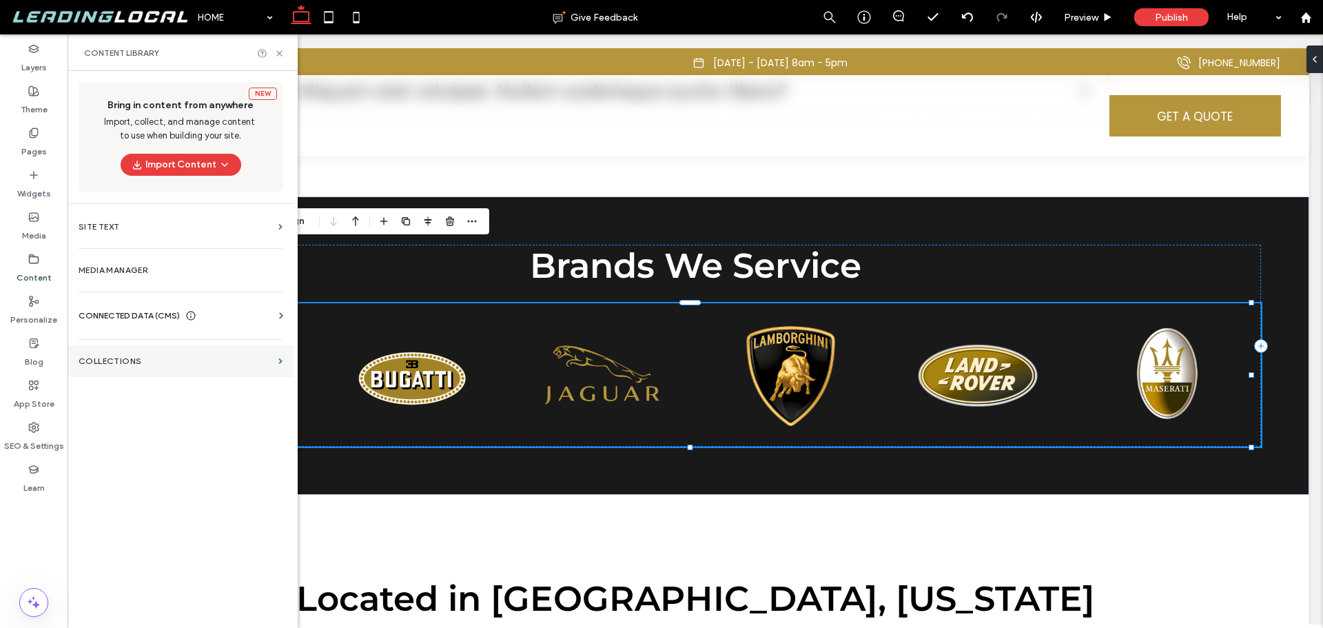
click at [189, 361] on label "Collections" at bounding box center [176, 361] width 194 height 10
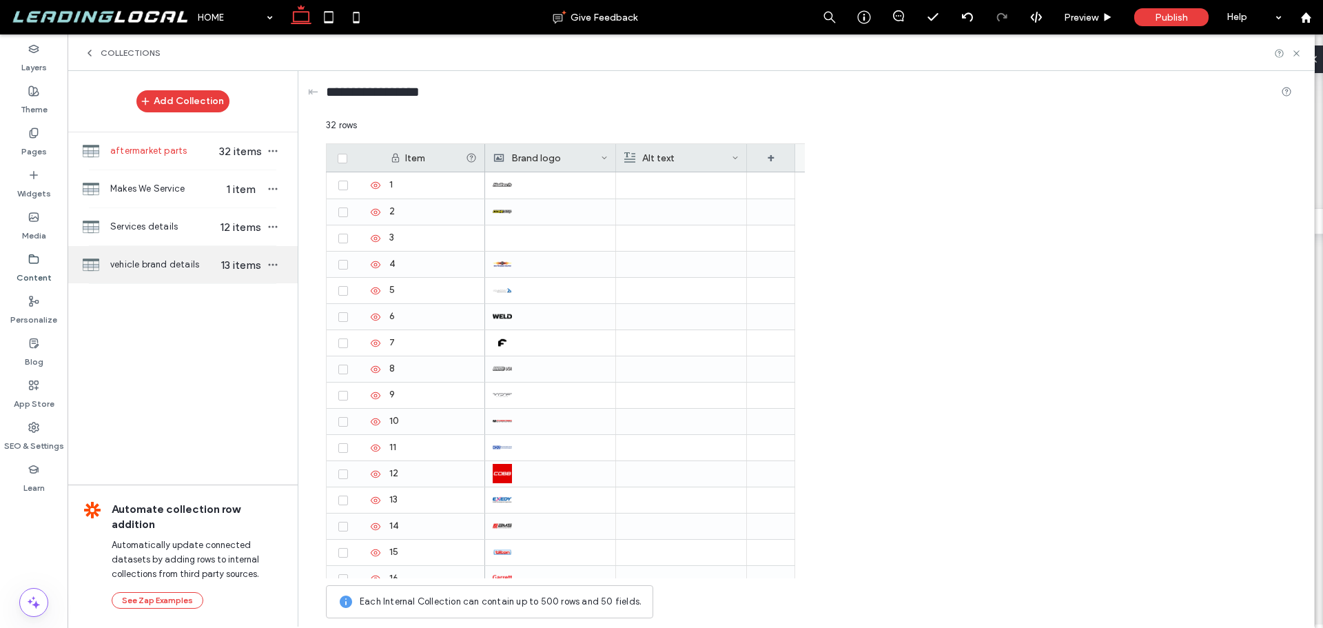
click at [185, 257] on div "vehicle brand details 13 items" at bounding box center [183, 264] width 230 height 37
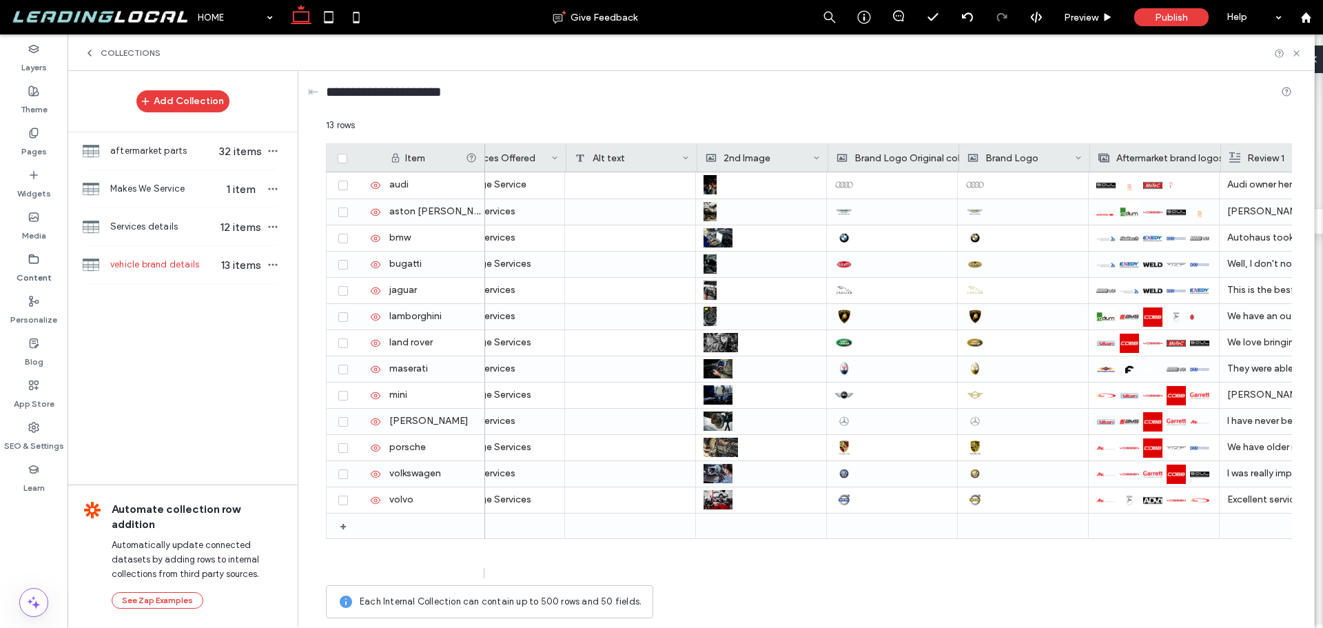
scroll to position [0, 577]
click at [95, 53] on div "Collections" at bounding box center [122, 53] width 77 height 11
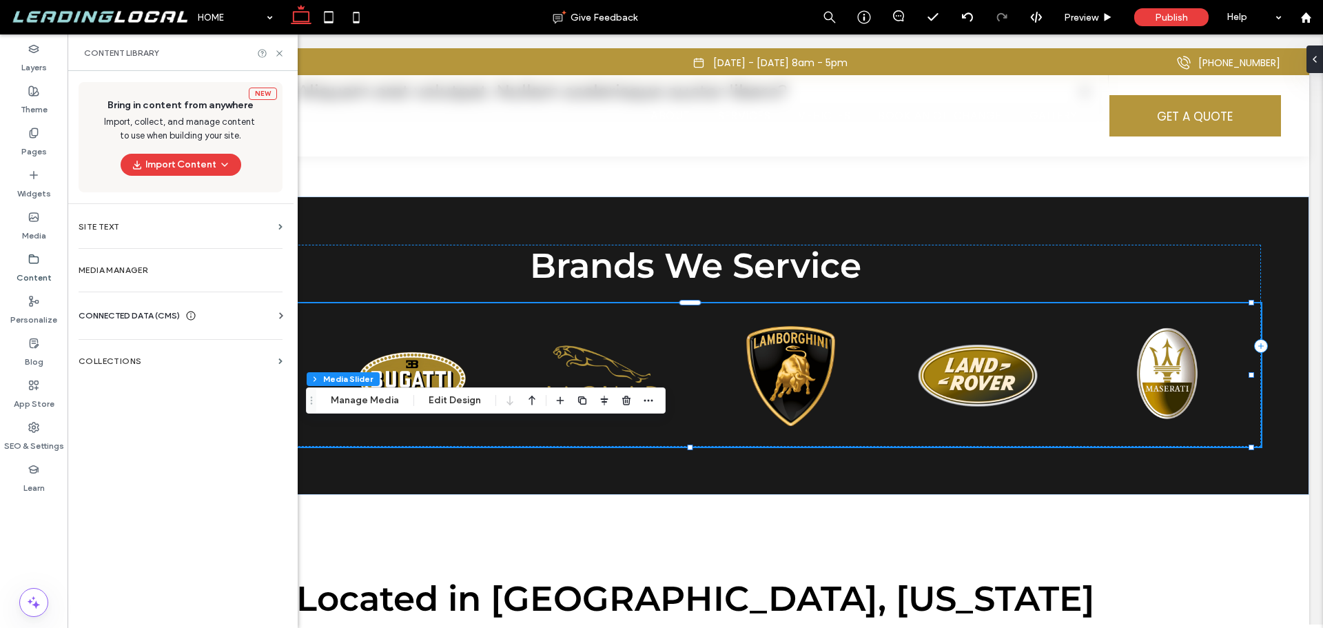
click at [39, 258] on use at bounding box center [34, 258] width 9 height 8
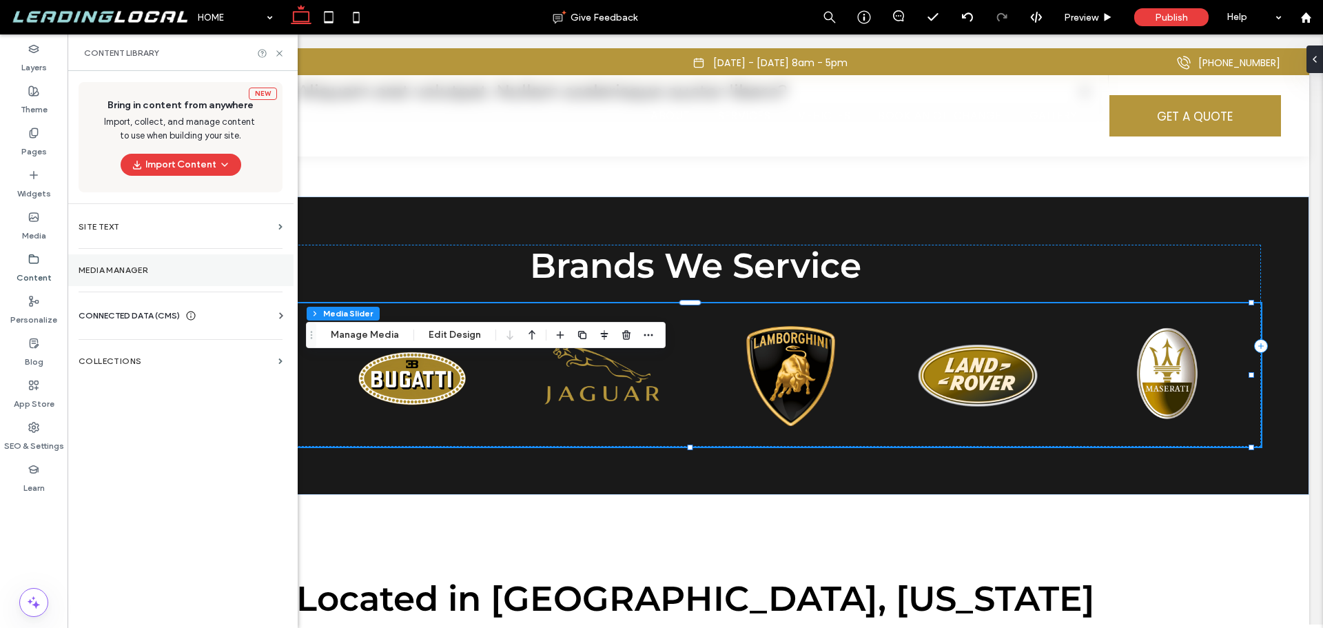
click at [119, 270] on label "Media Manager" at bounding box center [181, 270] width 204 height 10
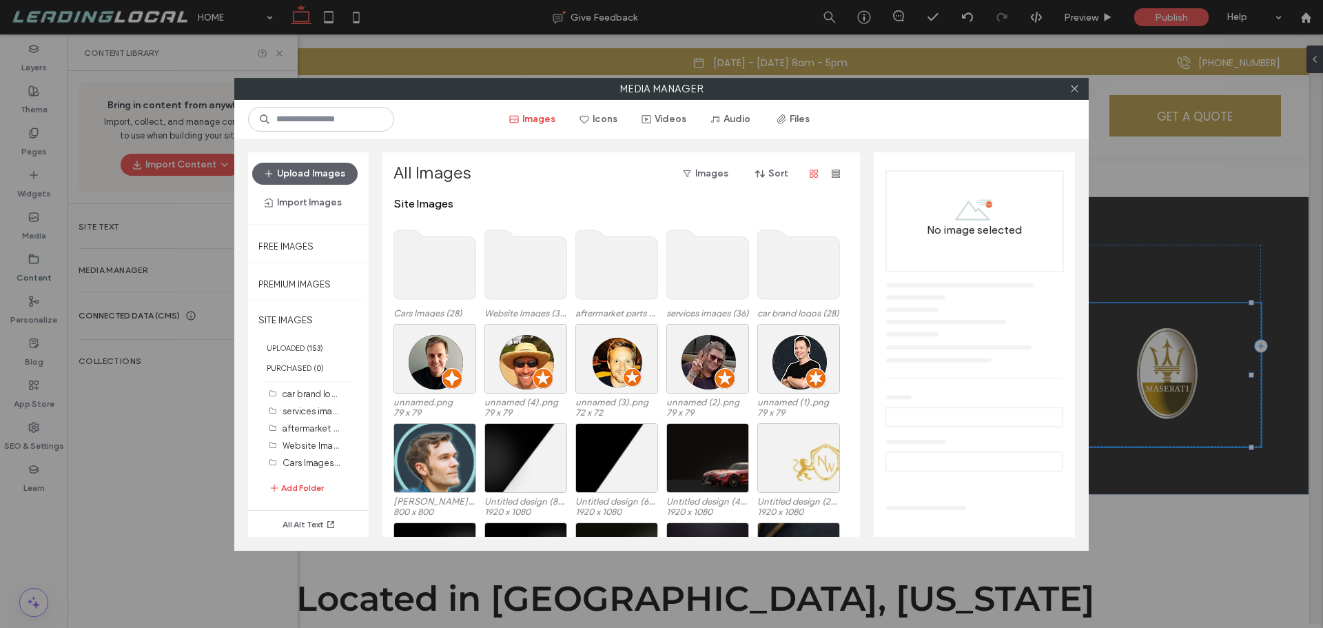
click at [793, 284] on use at bounding box center [799, 264] width 82 height 69
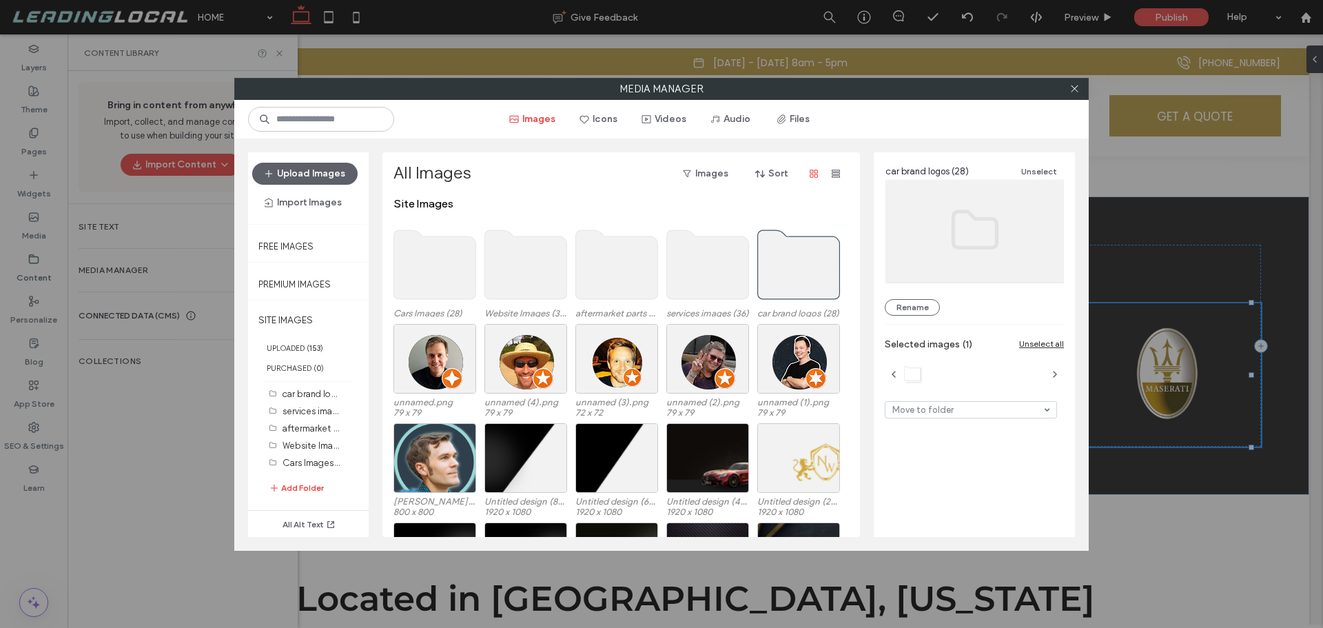
click at [793, 284] on use at bounding box center [799, 264] width 82 height 69
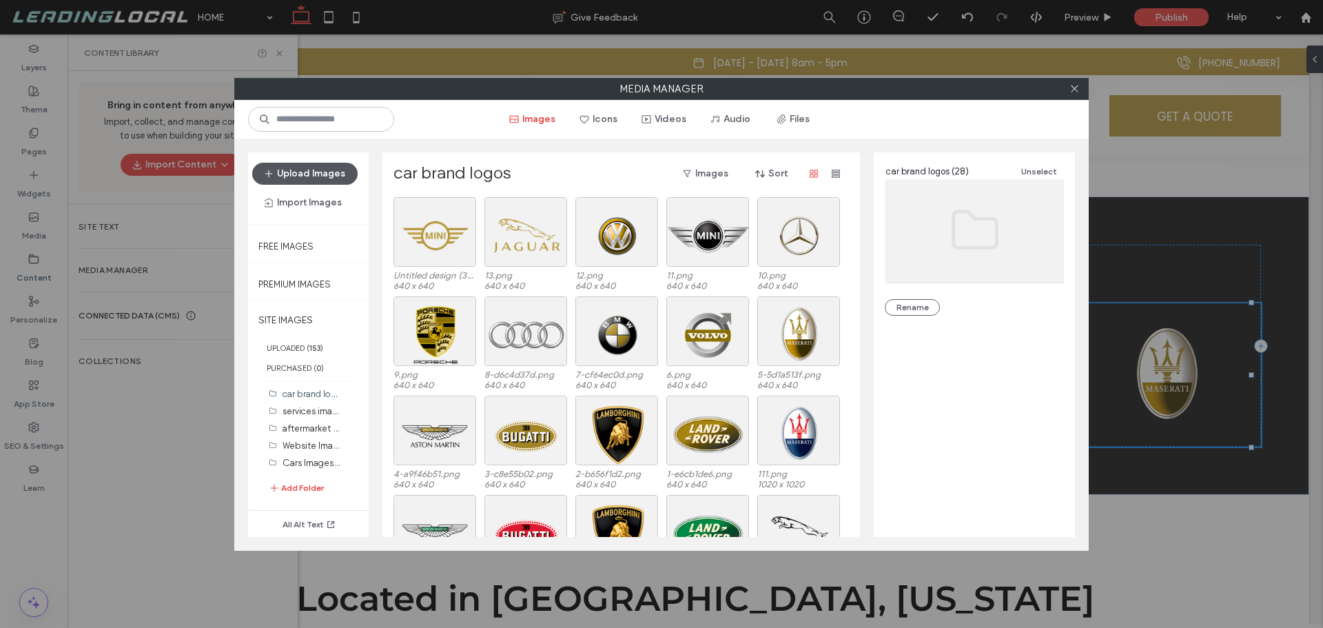
click at [323, 176] on button "Upload Images" at bounding box center [304, 174] width 105 height 22
click at [1078, 90] on icon at bounding box center [1075, 88] width 10 height 10
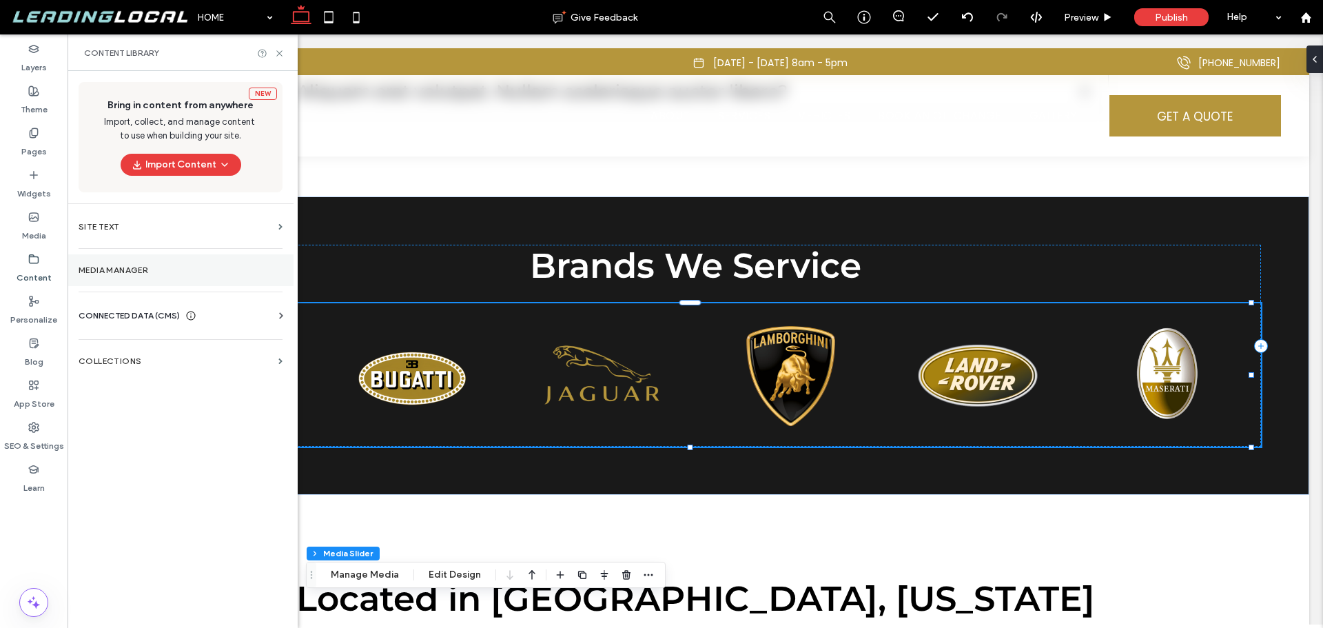
click at [144, 275] on section "Media Manager" at bounding box center [181, 270] width 226 height 32
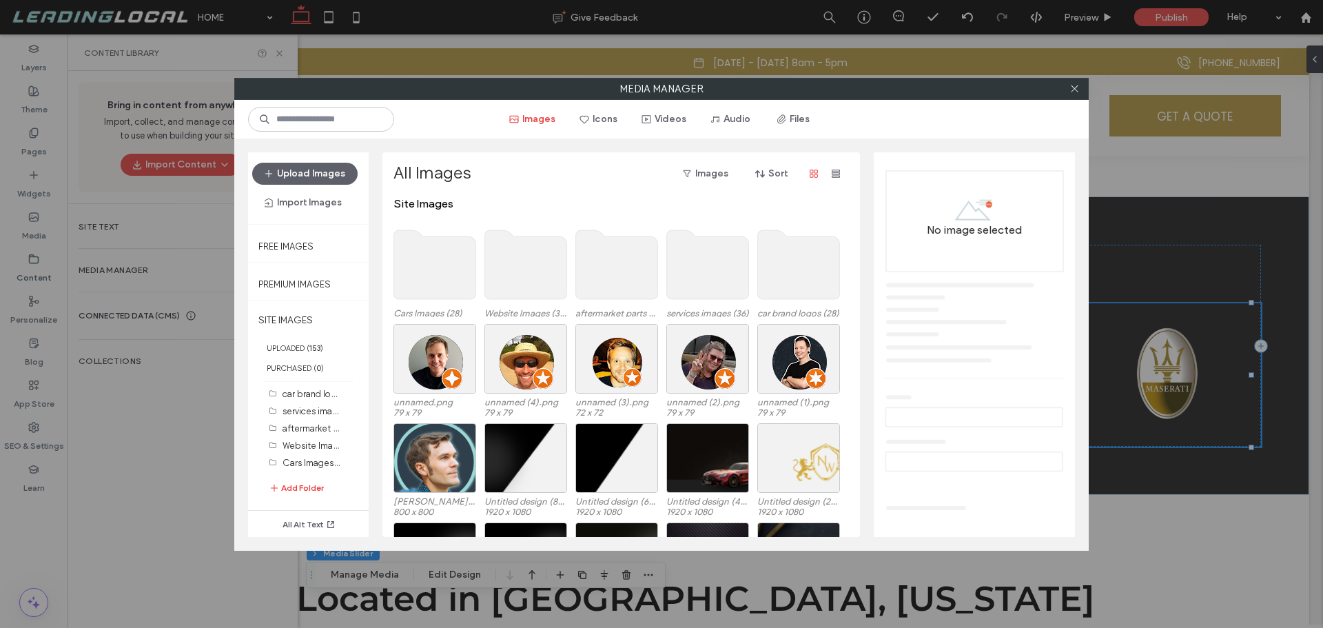
click at [818, 278] on use at bounding box center [799, 264] width 82 height 69
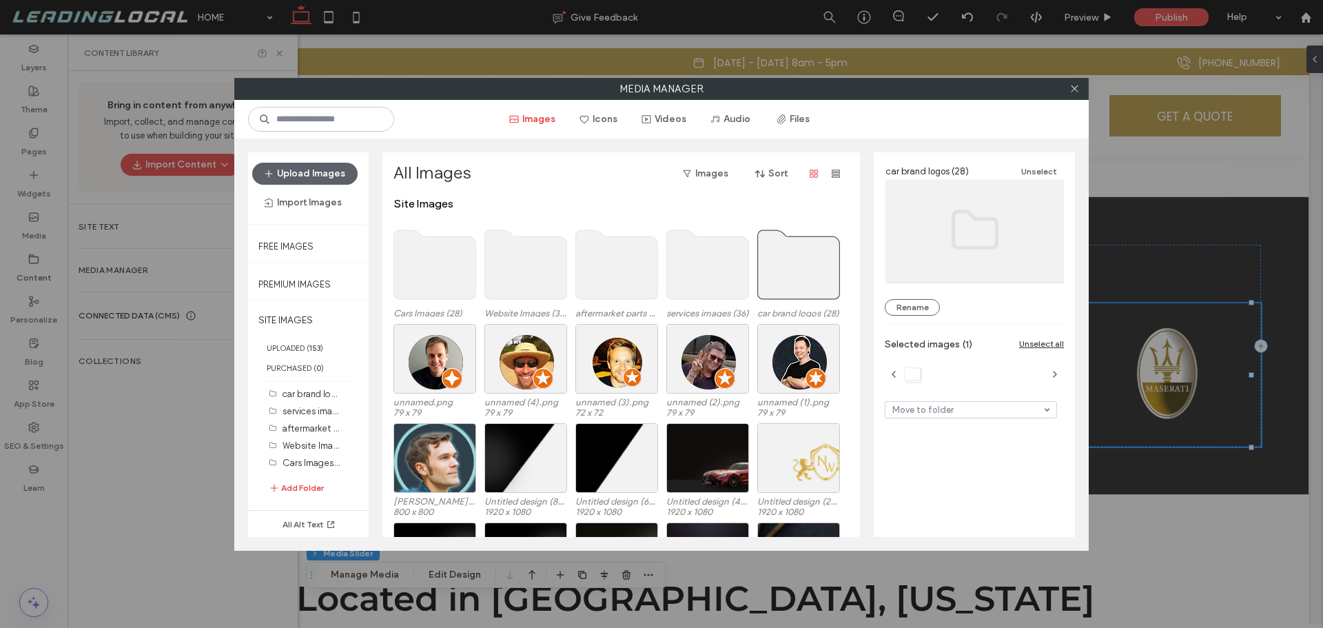
click at [818, 278] on use at bounding box center [799, 264] width 82 height 69
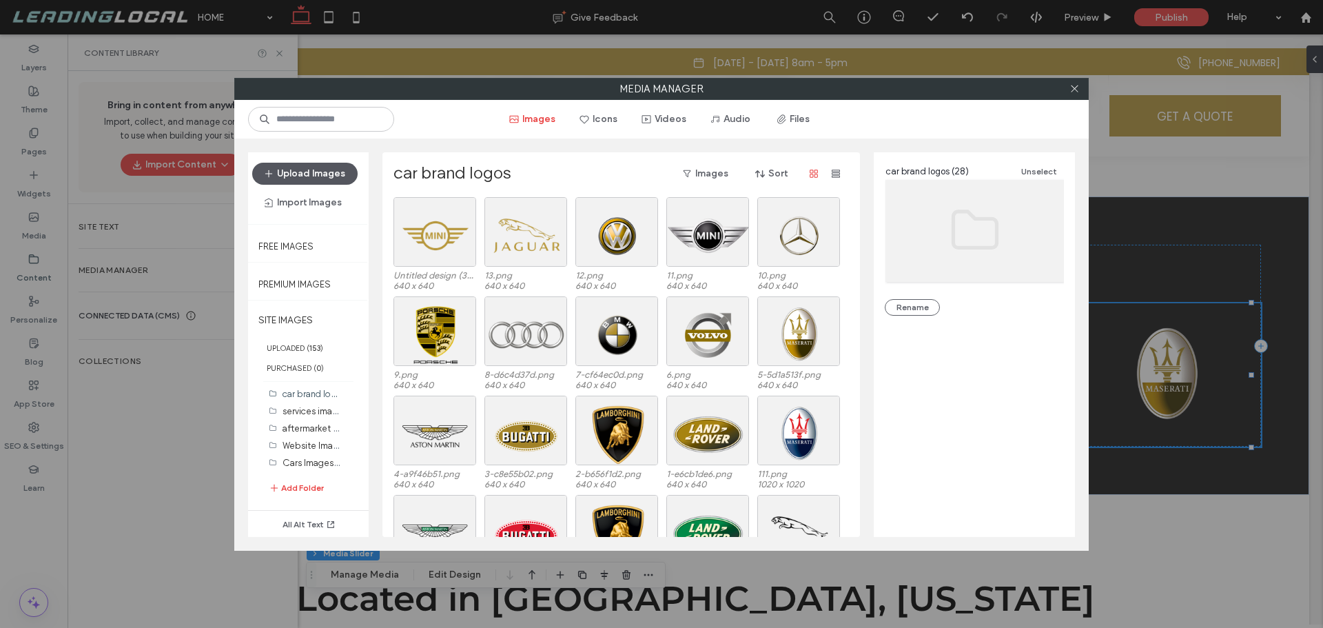
click at [335, 177] on button "Upload Images" at bounding box center [304, 174] width 105 height 22
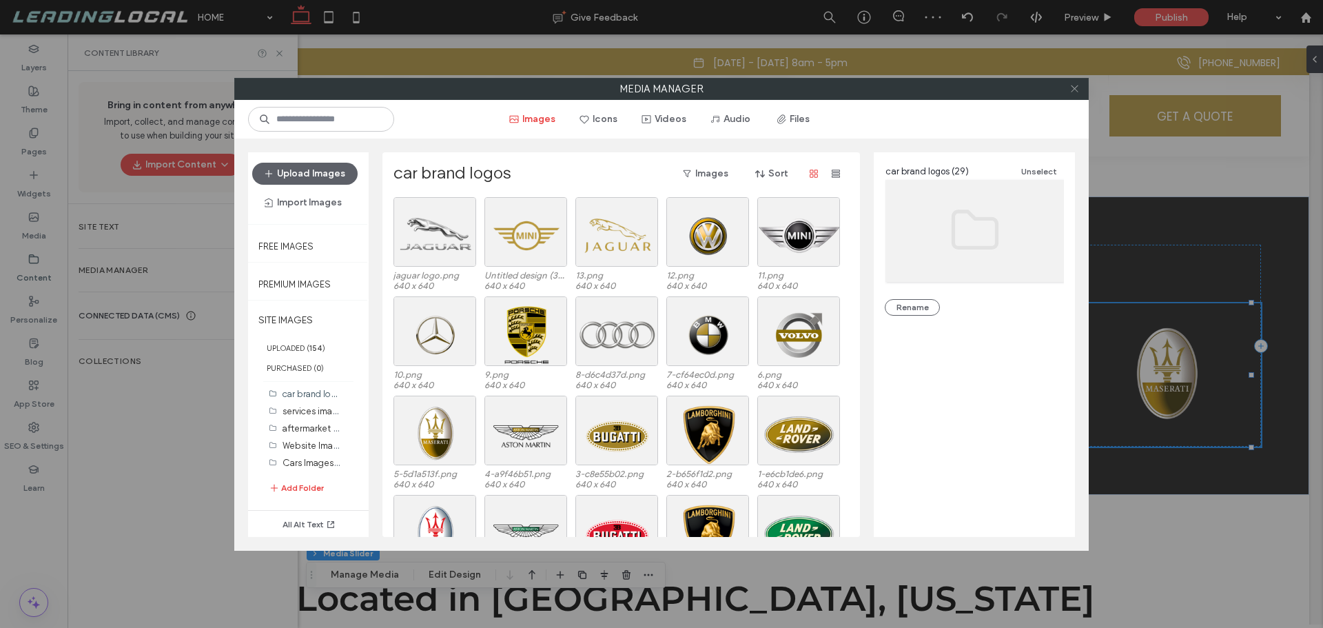
click at [1077, 85] on icon at bounding box center [1075, 88] width 10 height 10
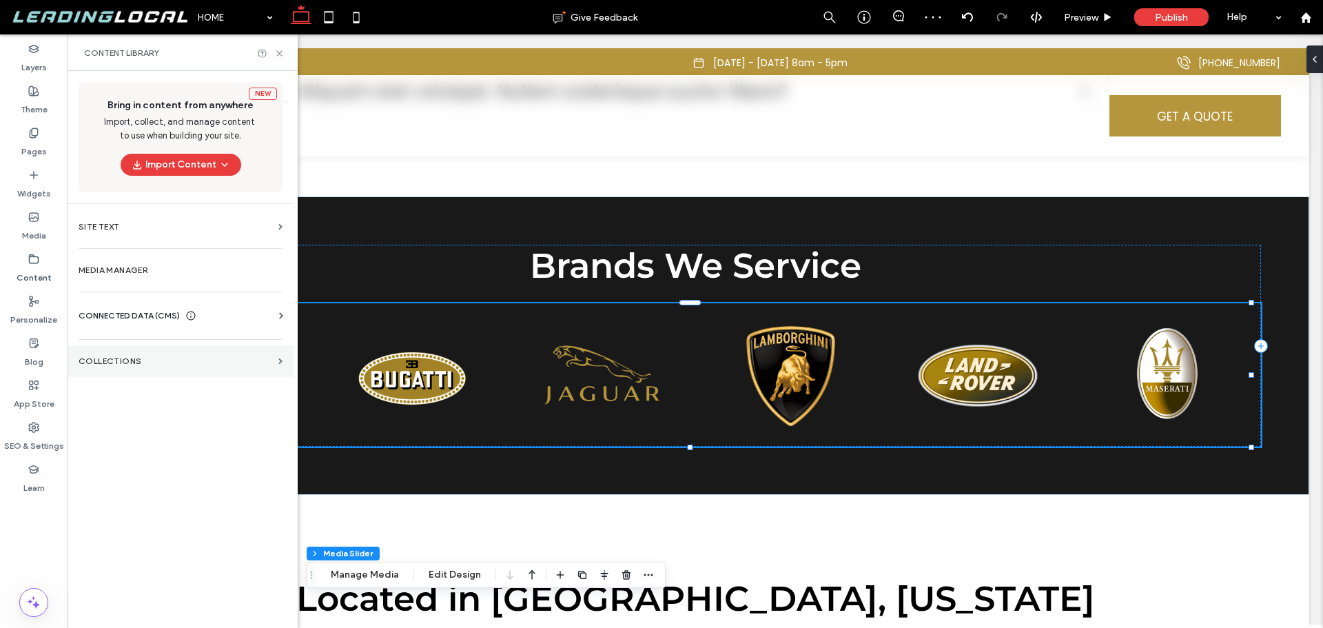
click at [139, 358] on label "Collections" at bounding box center [176, 361] width 194 height 10
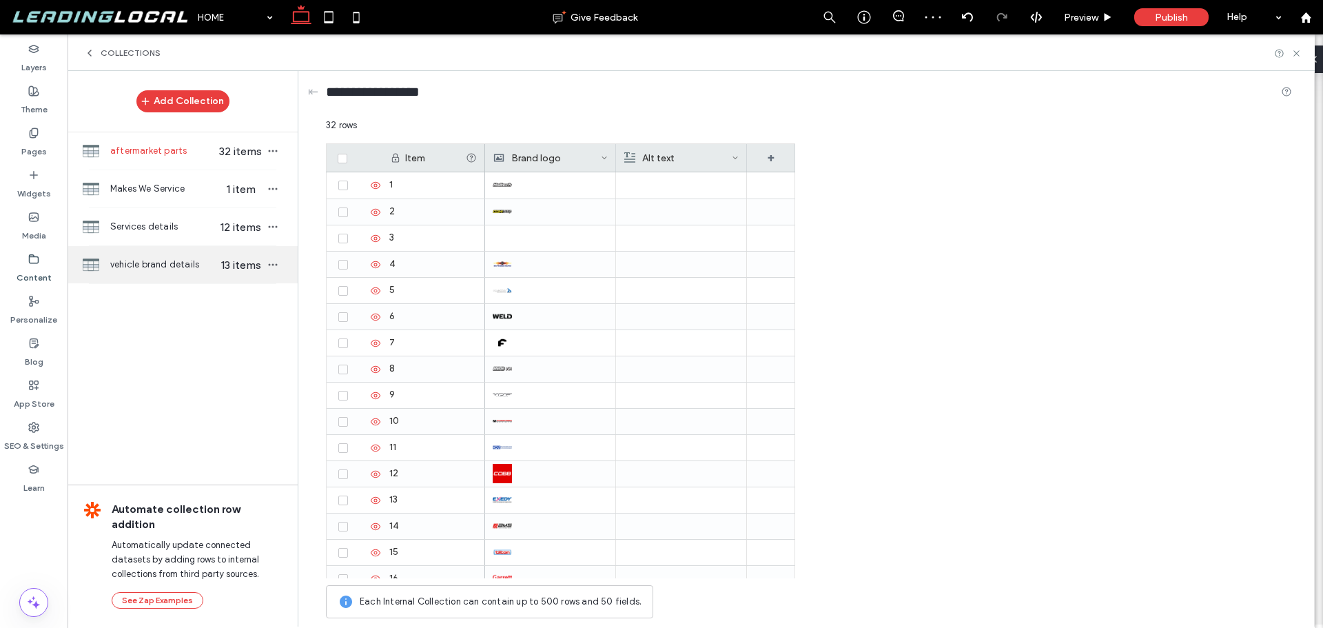
click at [196, 265] on span "vehicle brand details" at bounding box center [163, 265] width 106 height 14
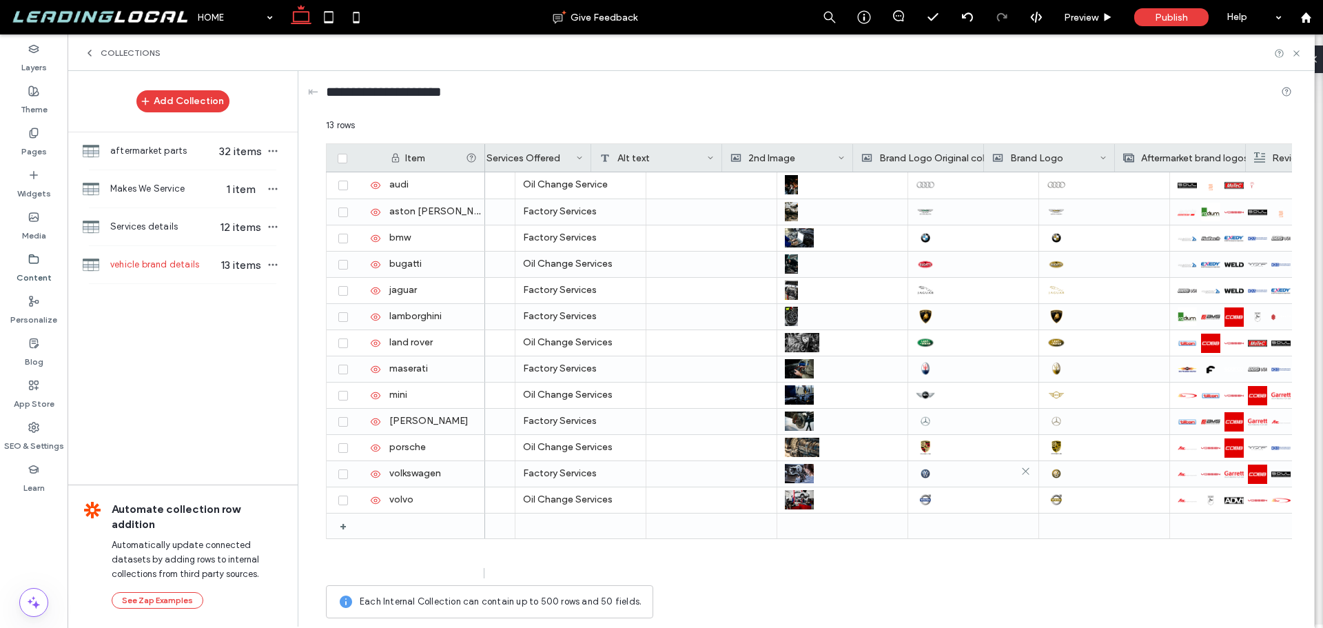
scroll to position [0, 549]
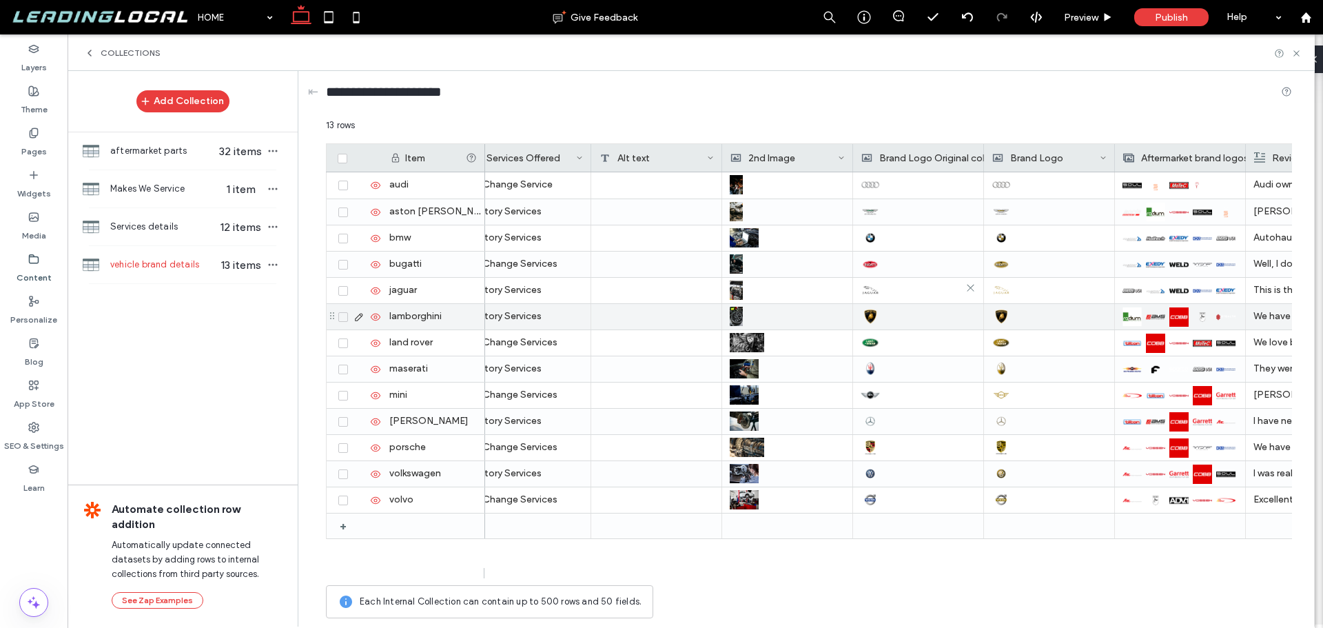
click at [871, 290] on img at bounding box center [870, 290] width 19 height 19
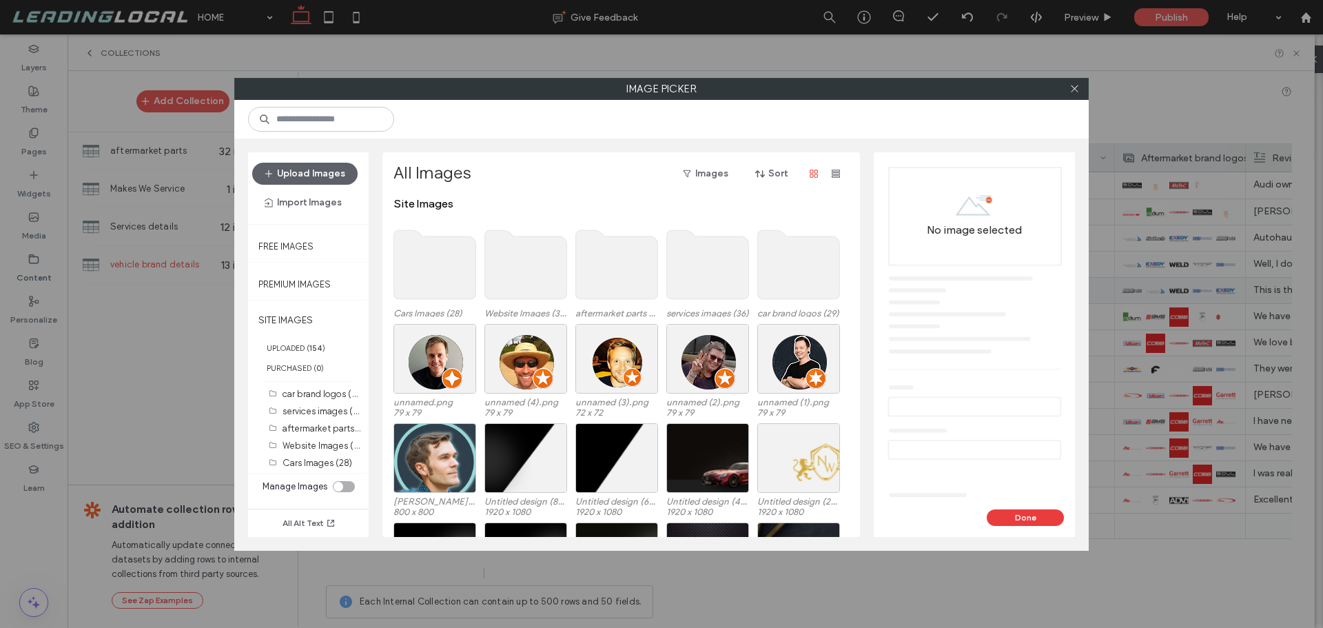
click at [811, 278] on use at bounding box center [799, 264] width 82 height 69
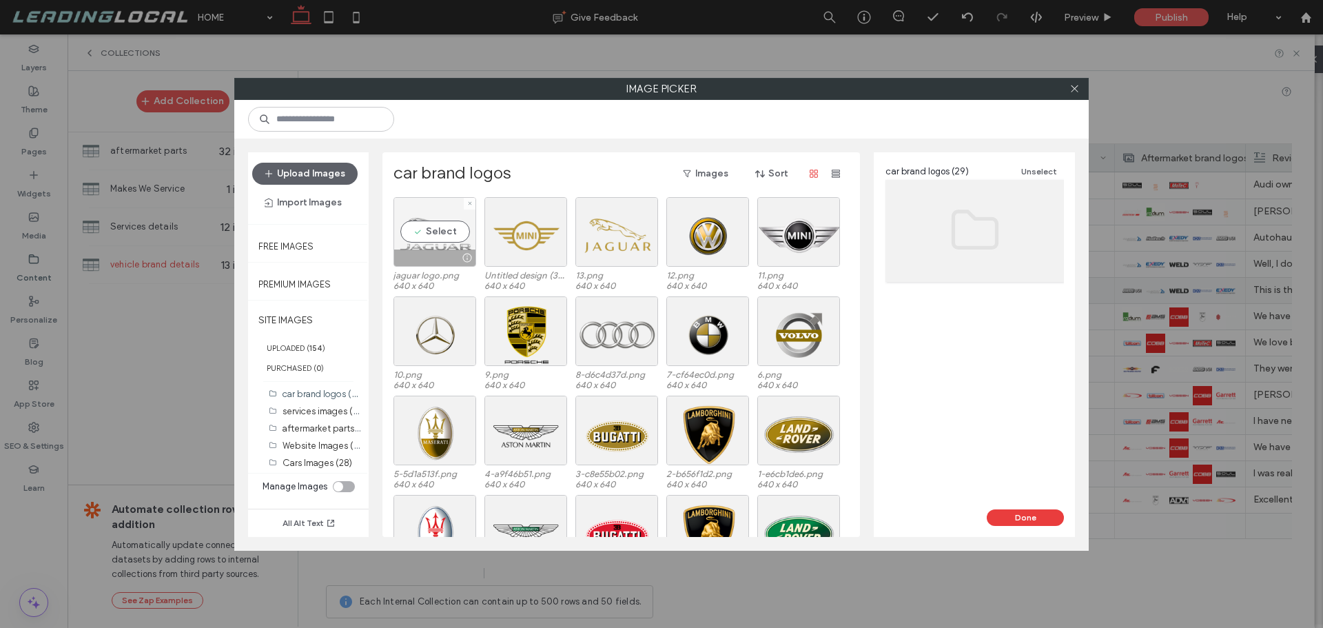
click at [418, 232] on div "Select" at bounding box center [435, 232] width 83 height 70
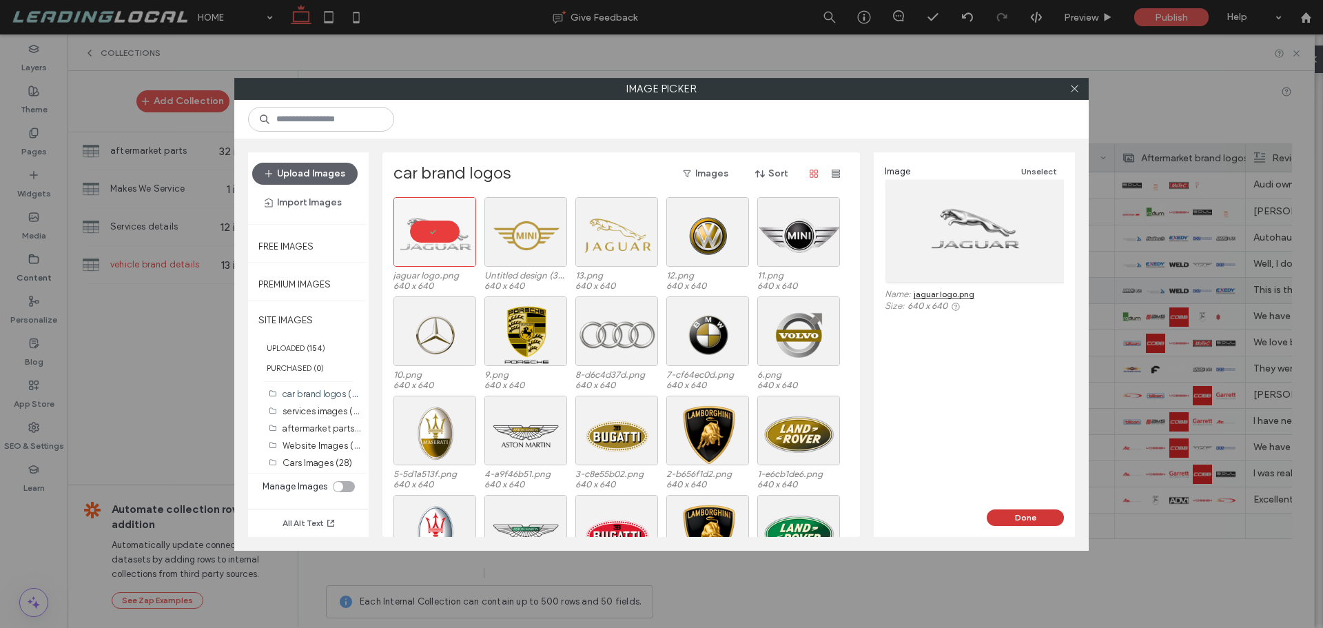
click at [1028, 518] on button "Done" at bounding box center [1025, 517] width 77 height 17
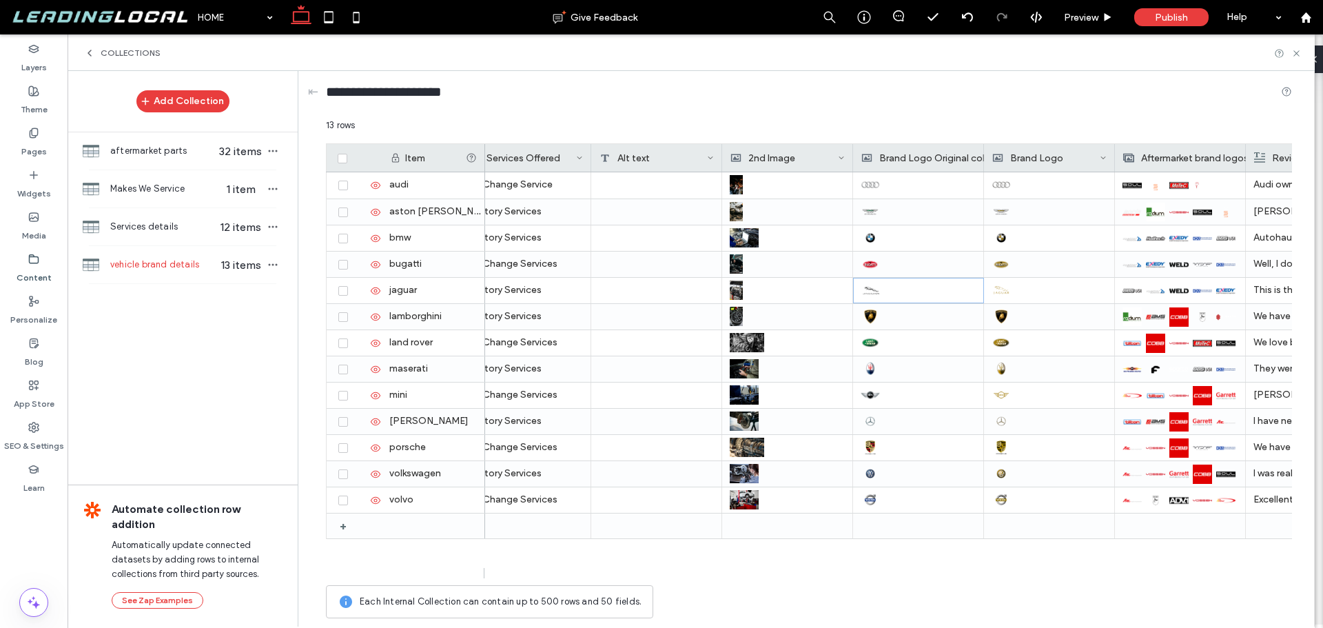
click at [87, 54] on icon at bounding box center [89, 53] width 11 height 11
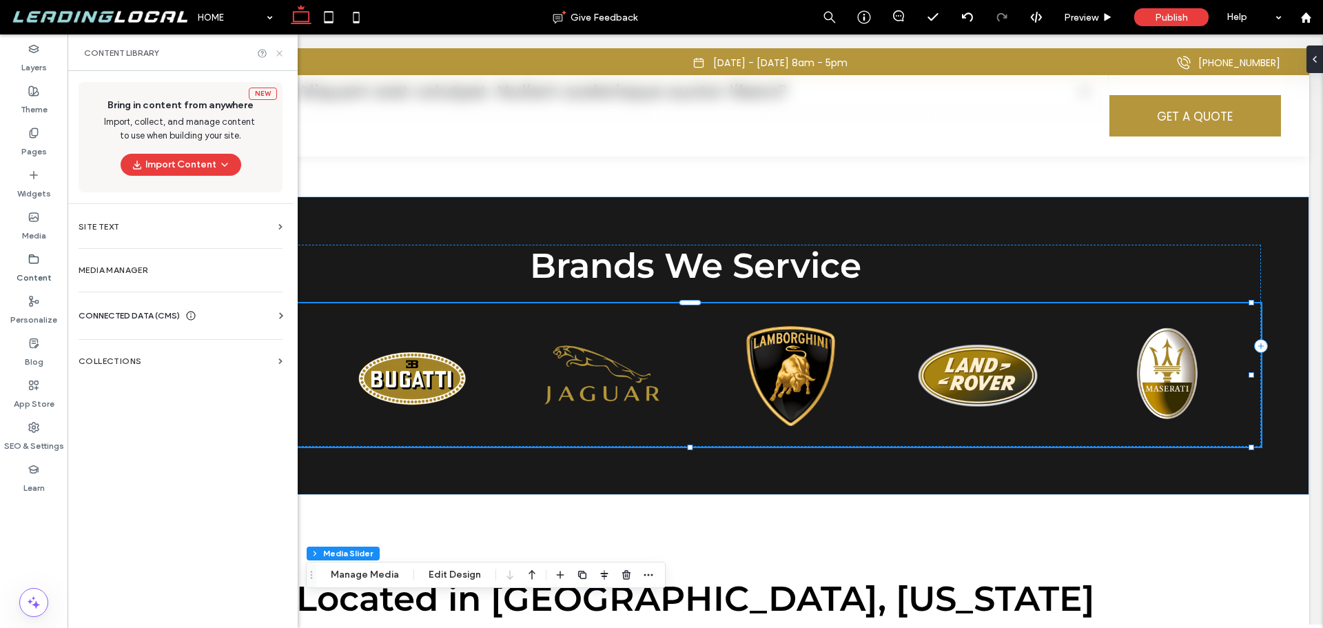
click at [279, 54] on use at bounding box center [279, 53] width 6 height 6
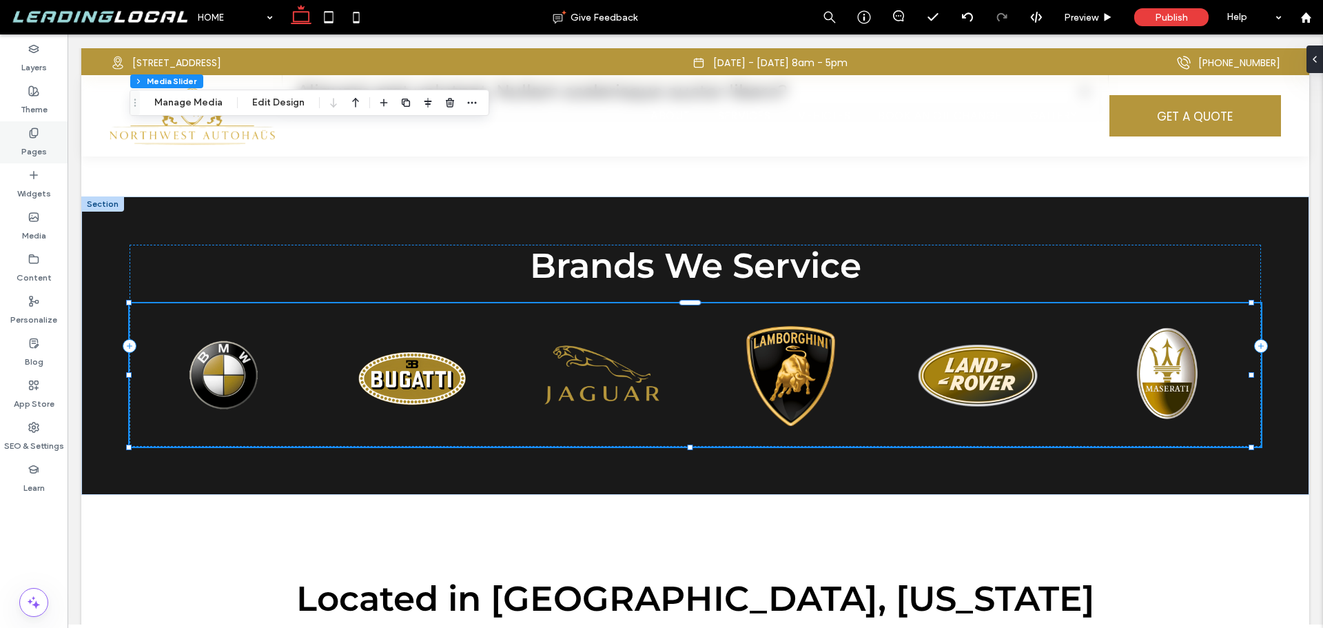
click at [21, 139] on div "Pages" at bounding box center [34, 142] width 68 height 42
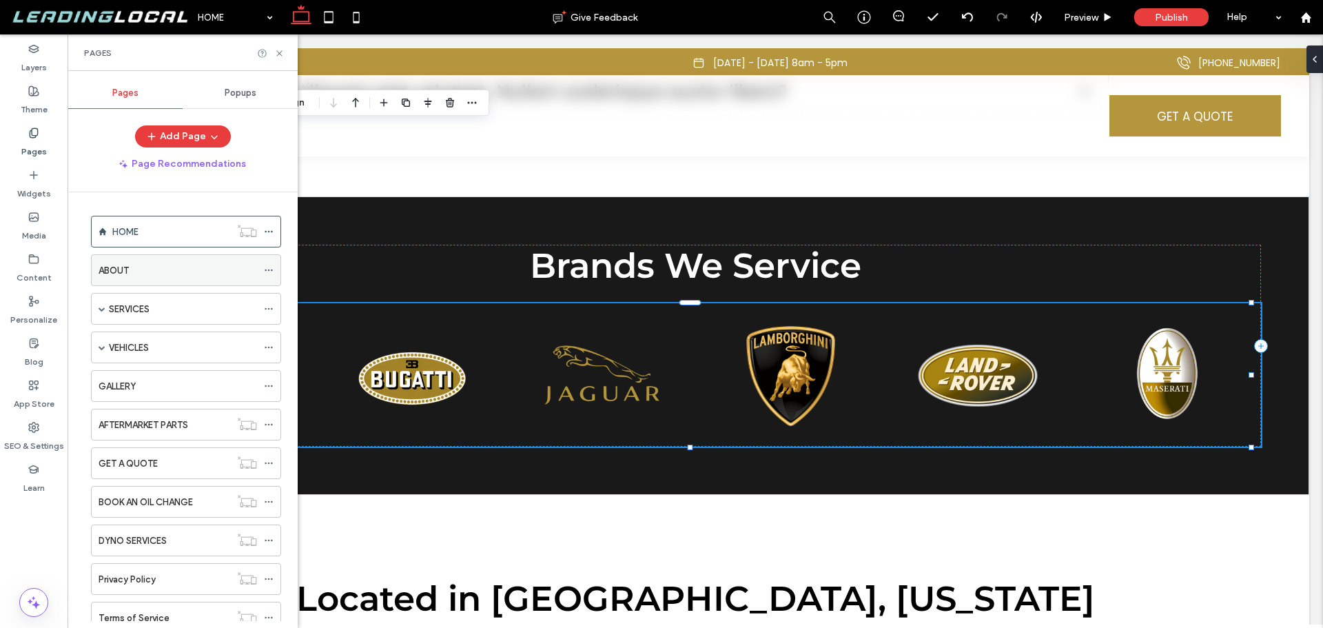
click at [178, 273] on div "ABOUT" at bounding box center [178, 270] width 159 height 14
click at [280, 55] on icon at bounding box center [279, 53] width 10 height 10
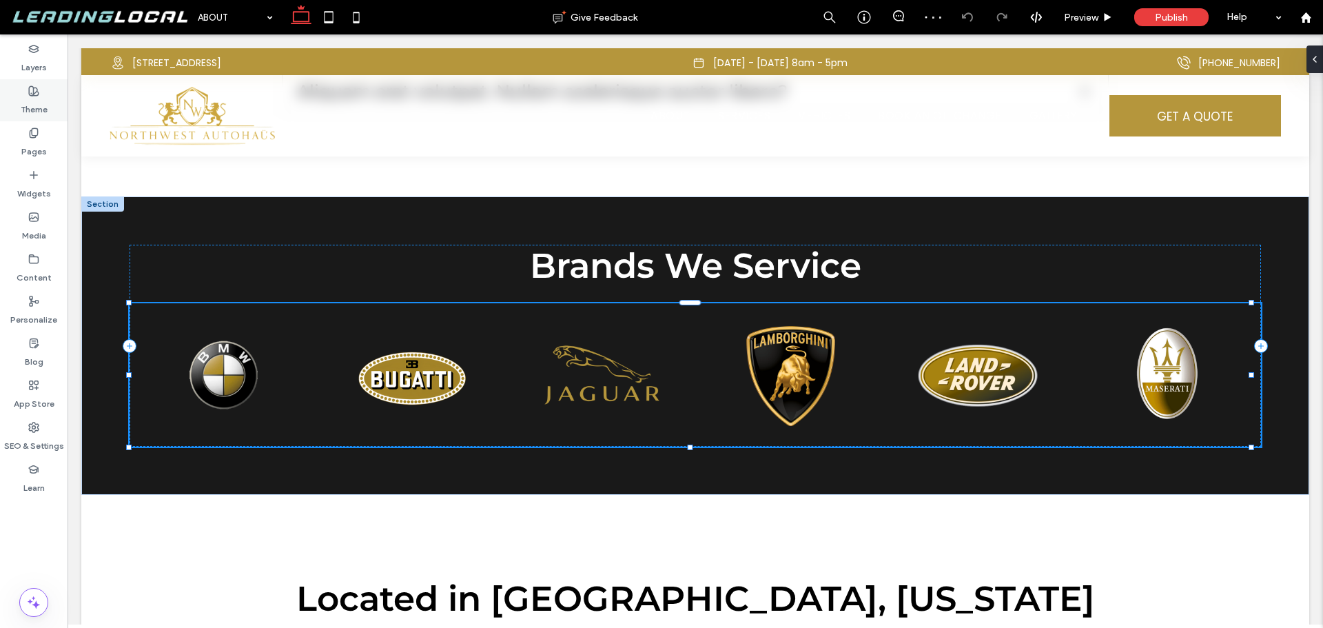
click at [43, 120] on div "Theme" at bounding box center [34, 100] width 68 height 42
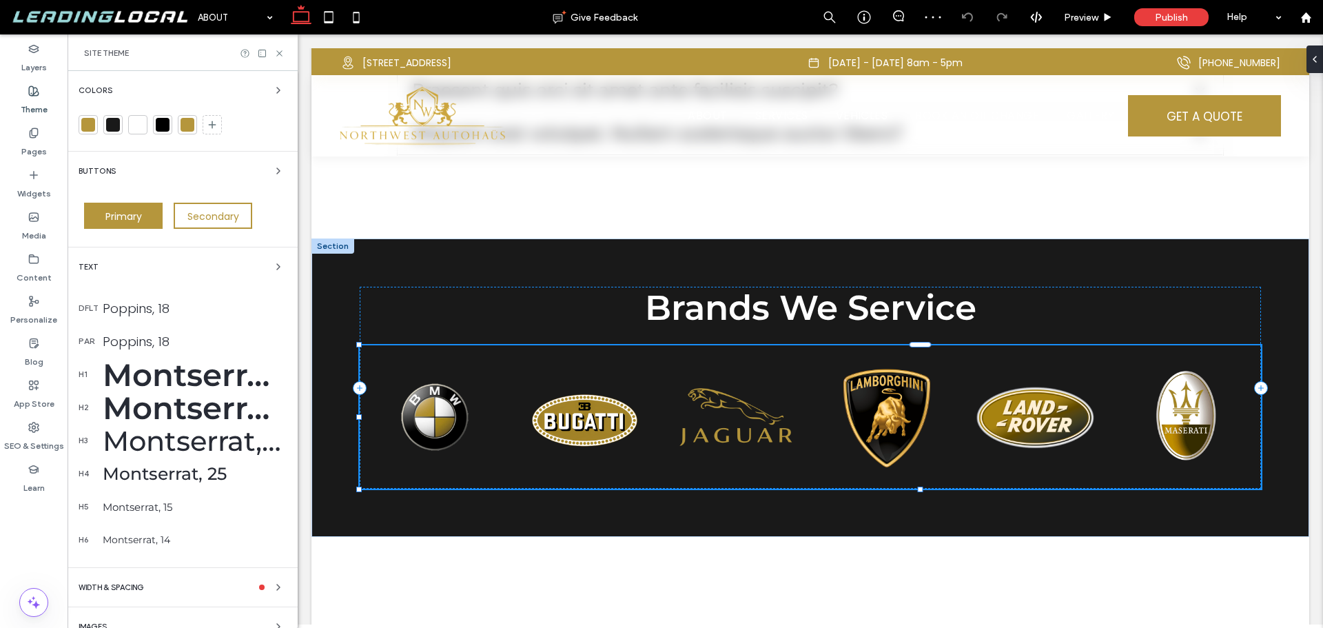
click at [37, 129] on use at bounding box center [34, 132] width 8 height 9
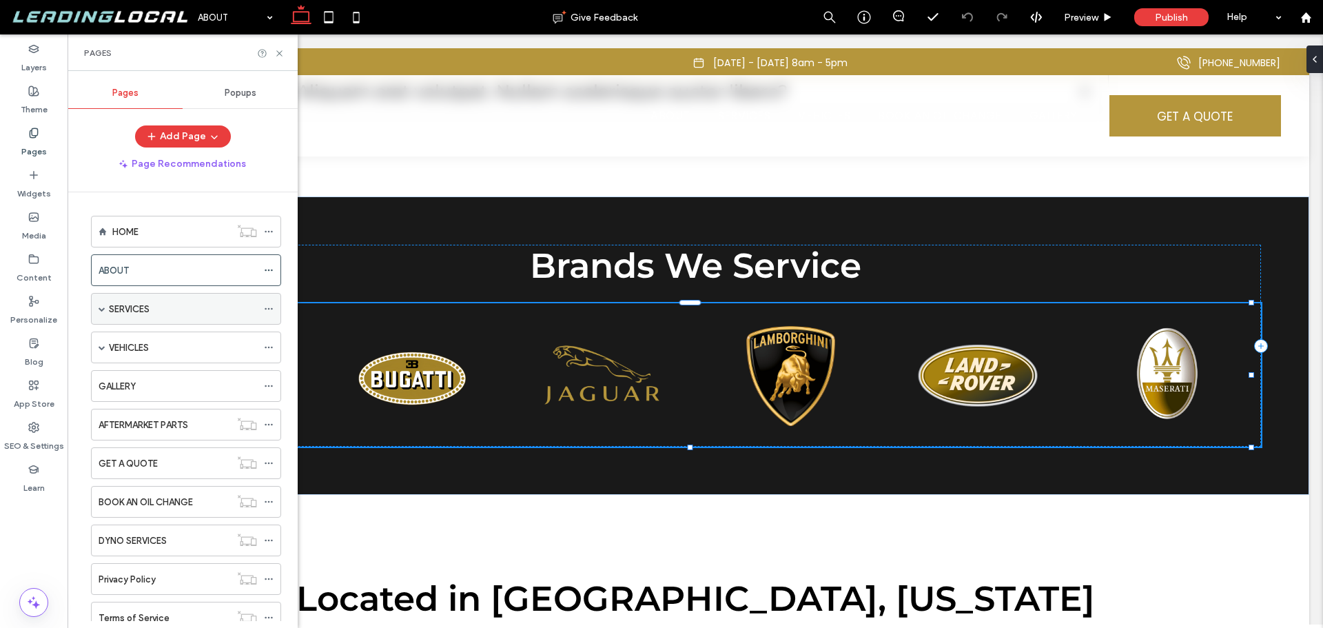
click at [163, 304] on div "SERVICES" at bounding box center [183, 309] width 148 height 14
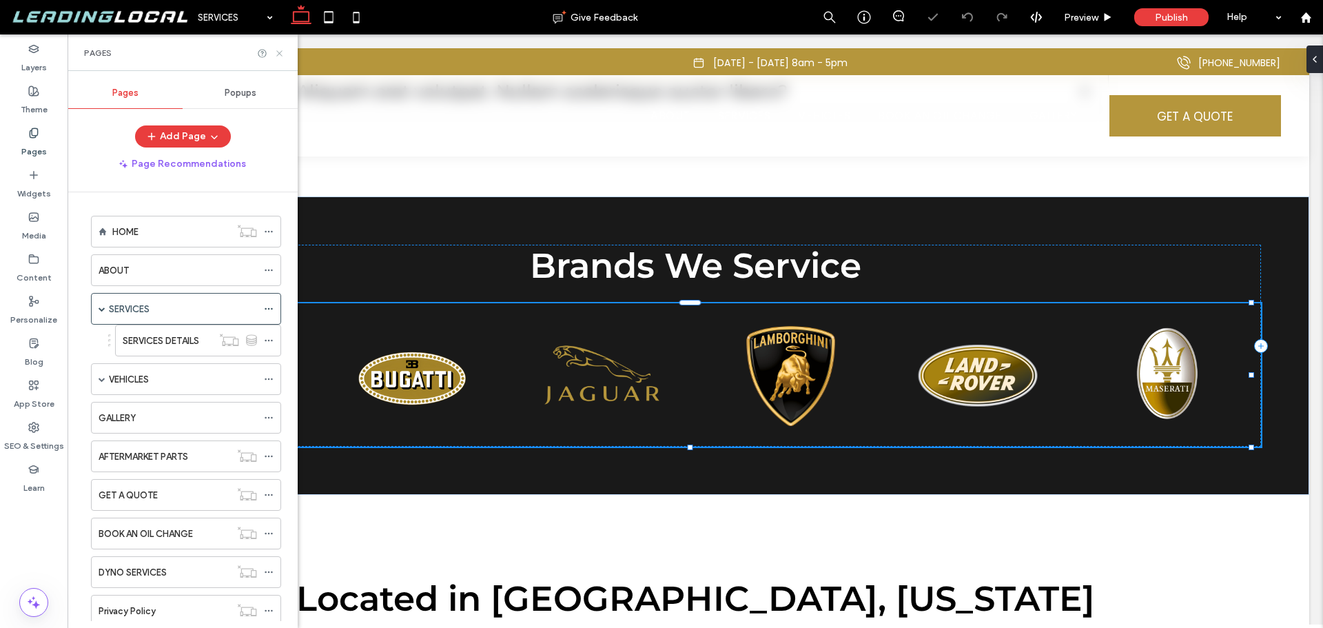
click at [279, 55] on icon at bounding box center [279, 53] width 10 height 10
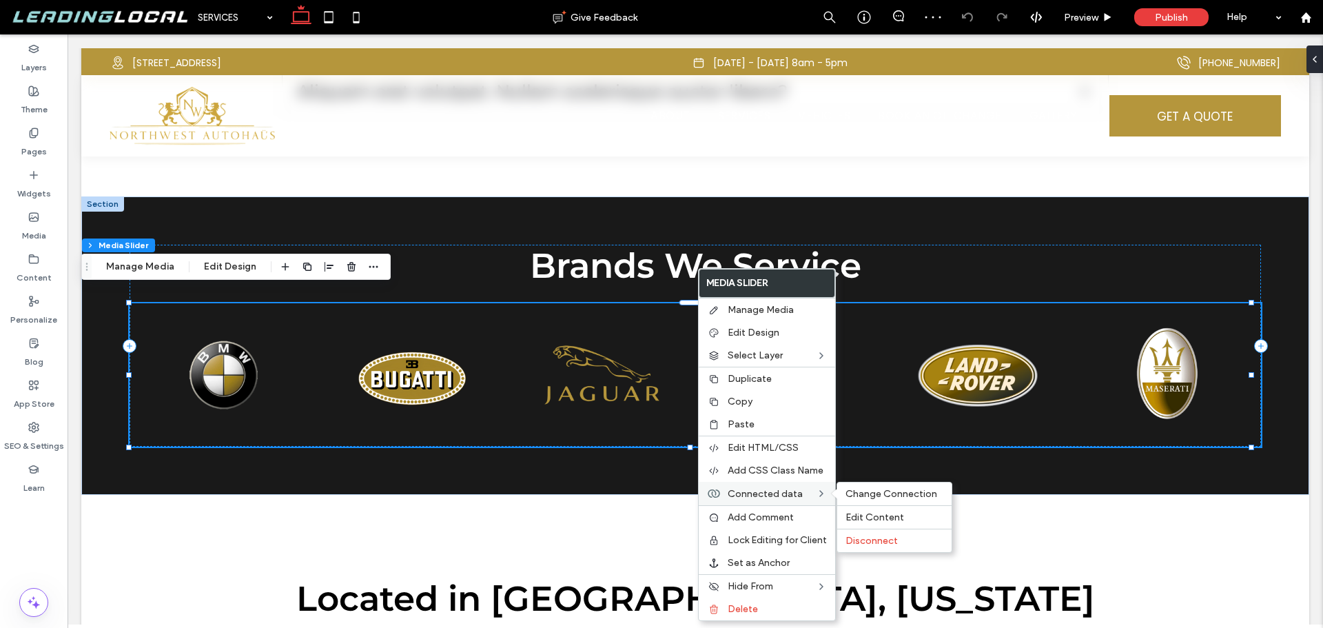
click at [787, 496] on span "Connected data" at bounding box center [765, 494] width 75 height 12
click at [875, 496] on span "Change Connection" at bounding box center [892, 494] width 92 height 12
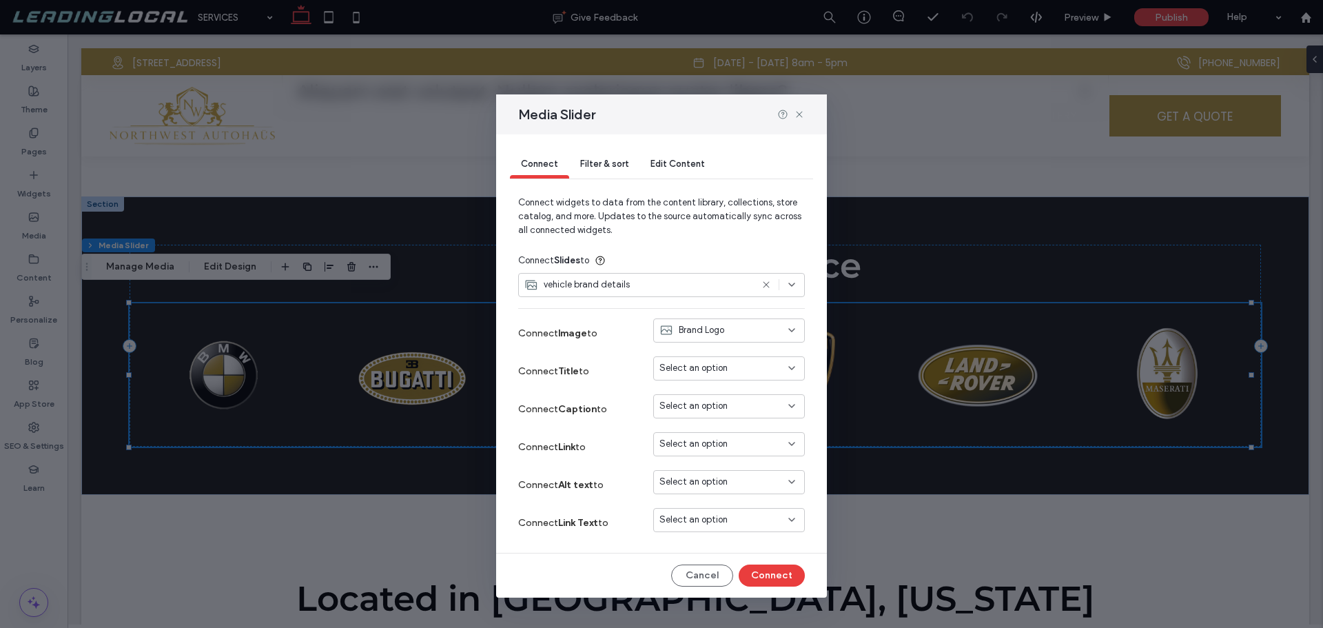
click at [731, 327] on div "Brand Logo" at bounding box center [721, 330] width 123 height 14
click at [780, 392] on div "Brand Logo Original color" at bounding box center [729, 403] width 150 height 24
click at [800, 115] on icon at bounding box center [799, 114] width 11 height 11
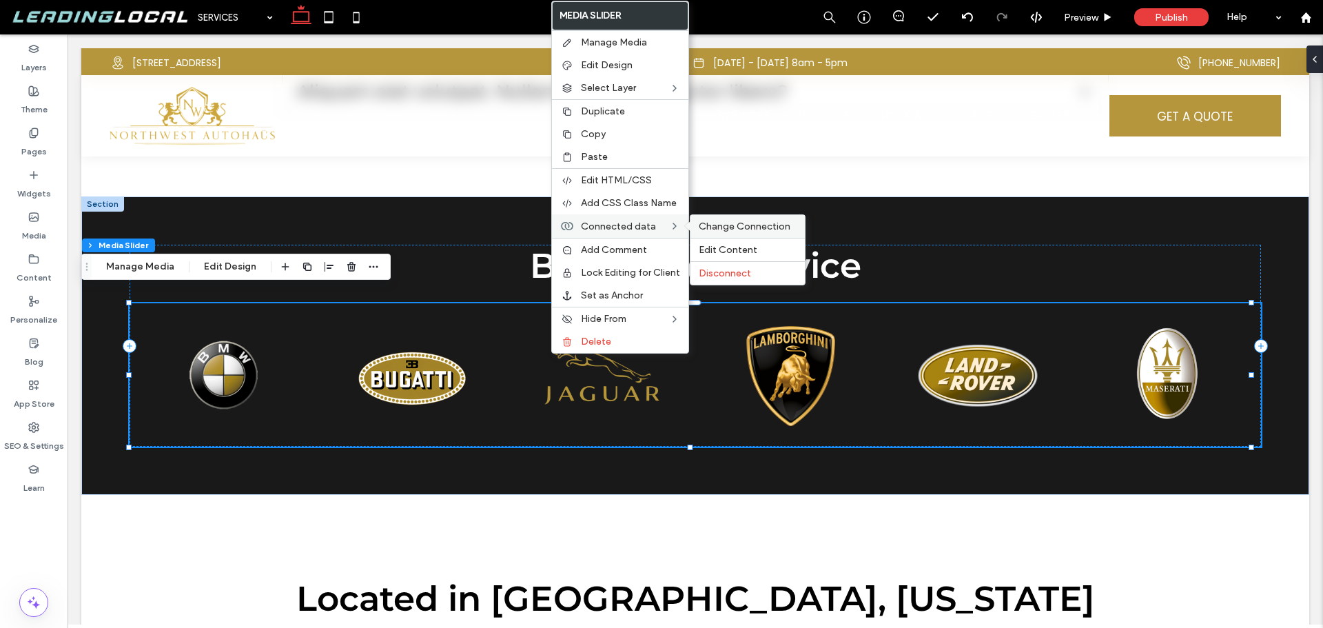
click at [726, 225] on span "Change Connection" at bounding box center [745, 227] width 92 height 12
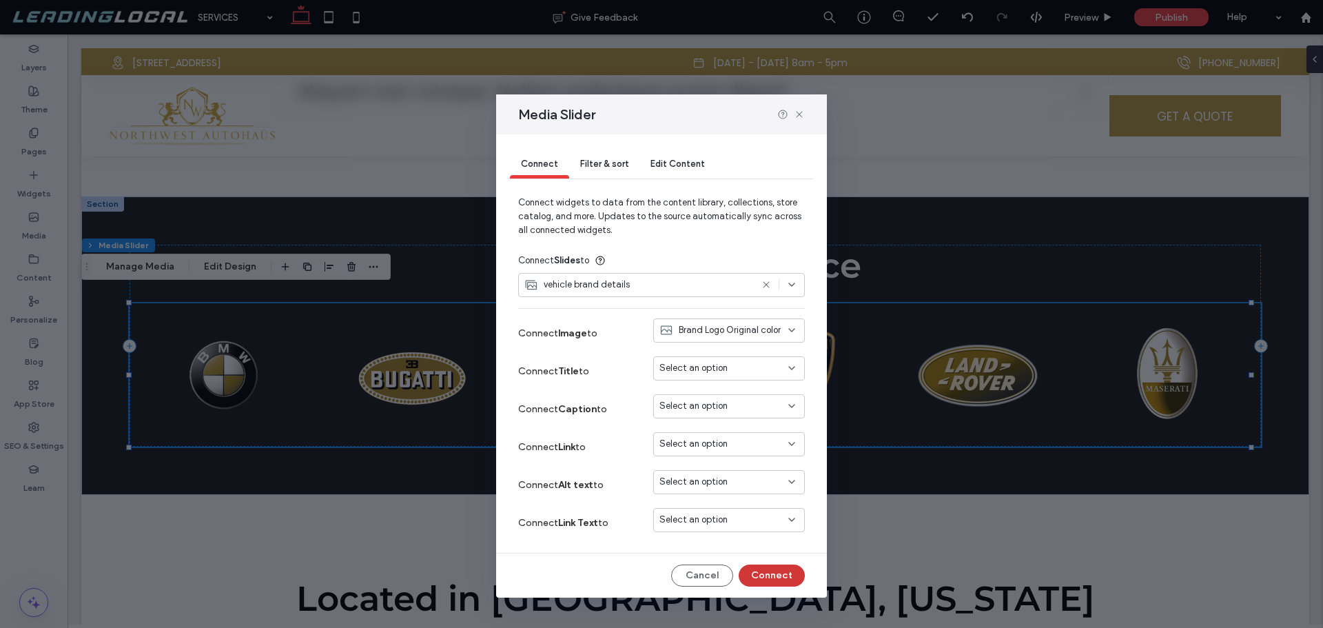
click at [780, 571] on button "Connect" at bounding box center [772, 576] width 66 height 22
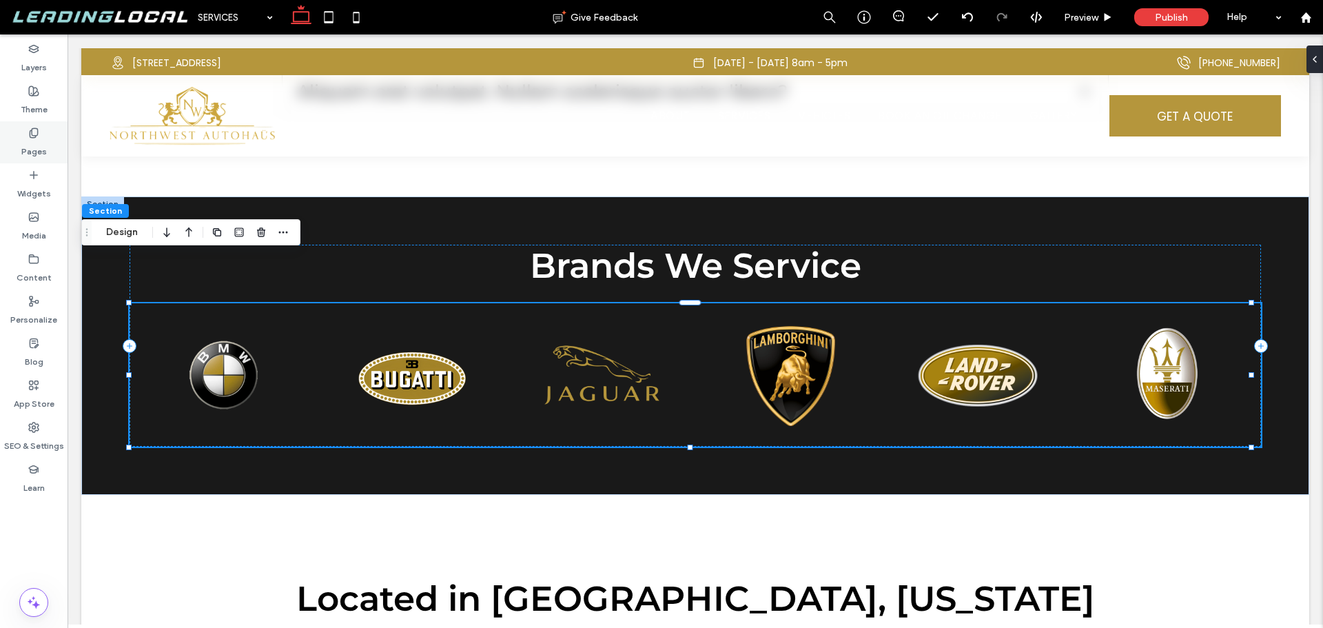
click at [32, 131] on icon at bounding box center [33, 133] width 11 height 11
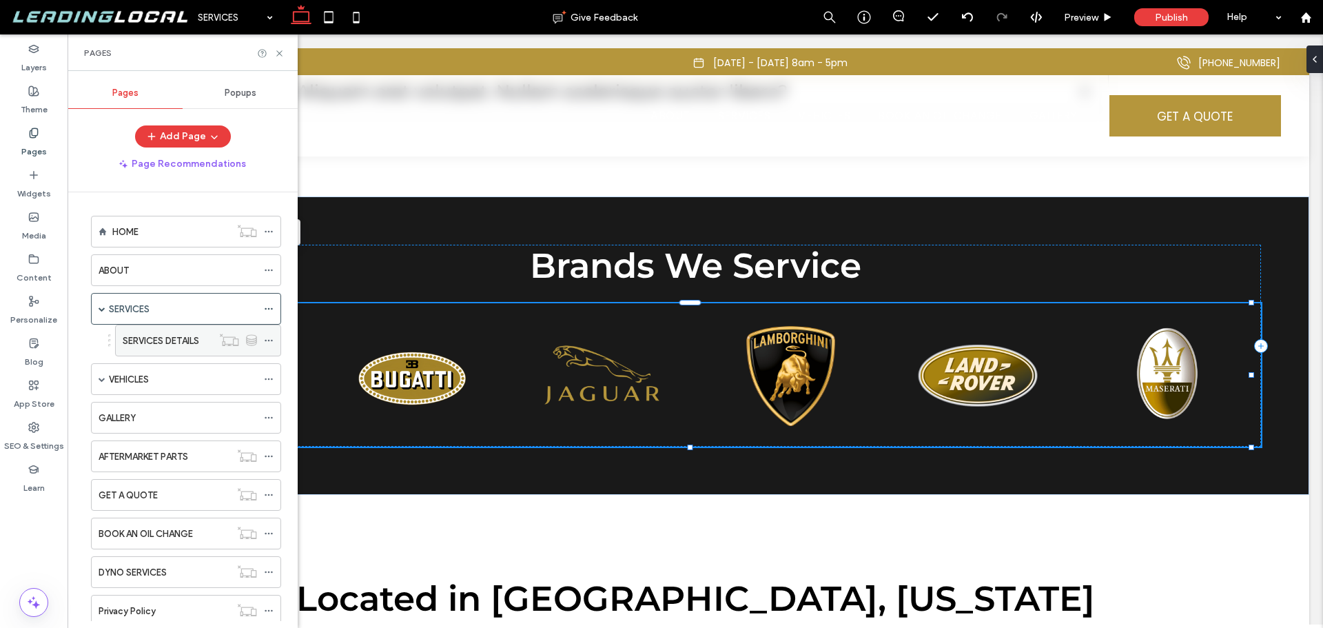
click at [190, 336] on label "SERVICES DETAILS" at bounding box center [161, 341] width 77 height 24
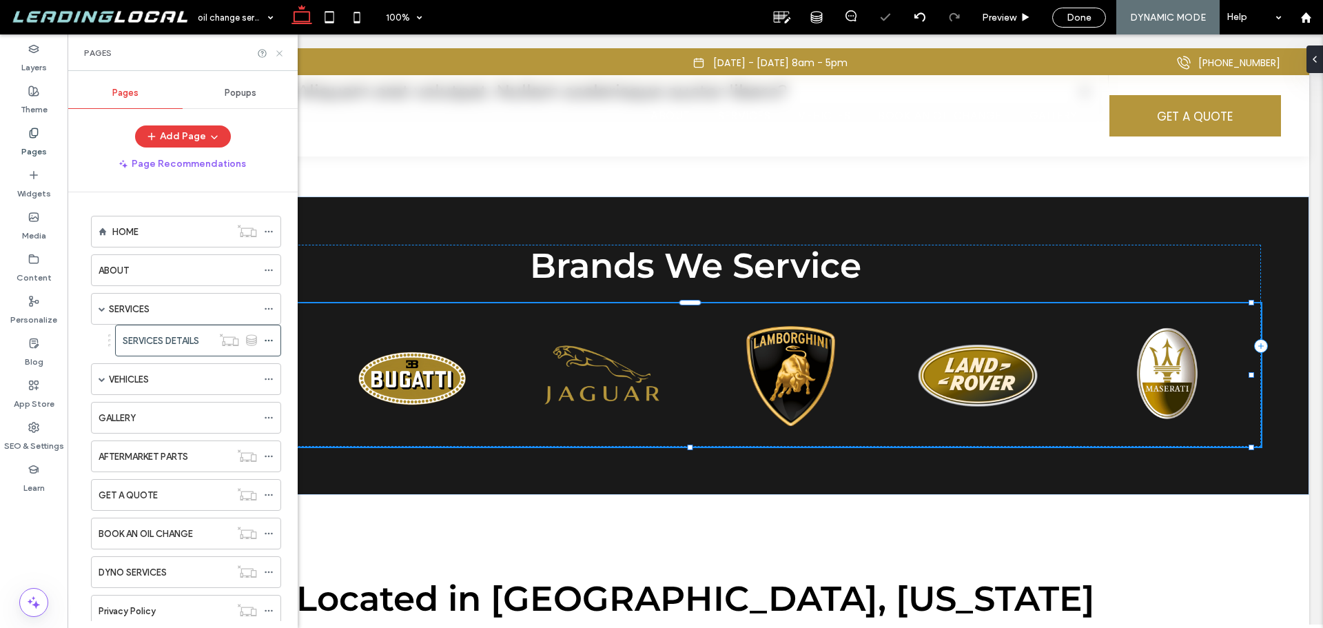
click at [281, 53] on icon at bounding box center [279, 53] width 10 height 10
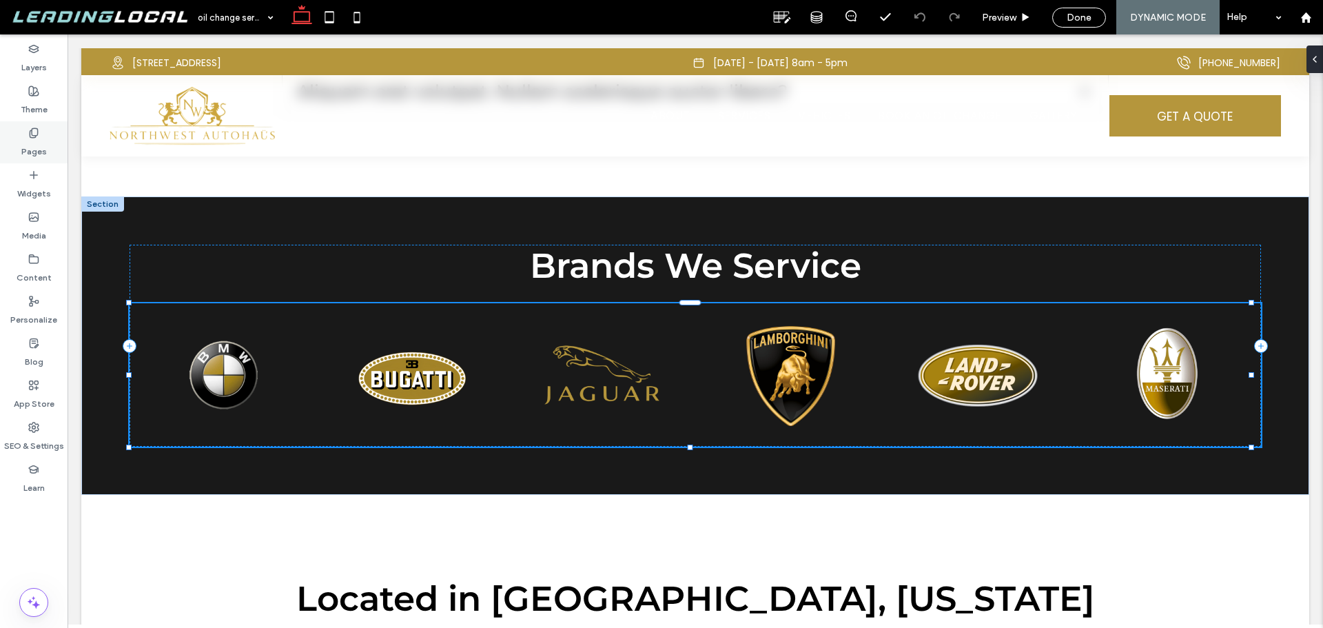
click at [45, 141] on div "Pages" at bounding box center [34, 142] width 68 height 42
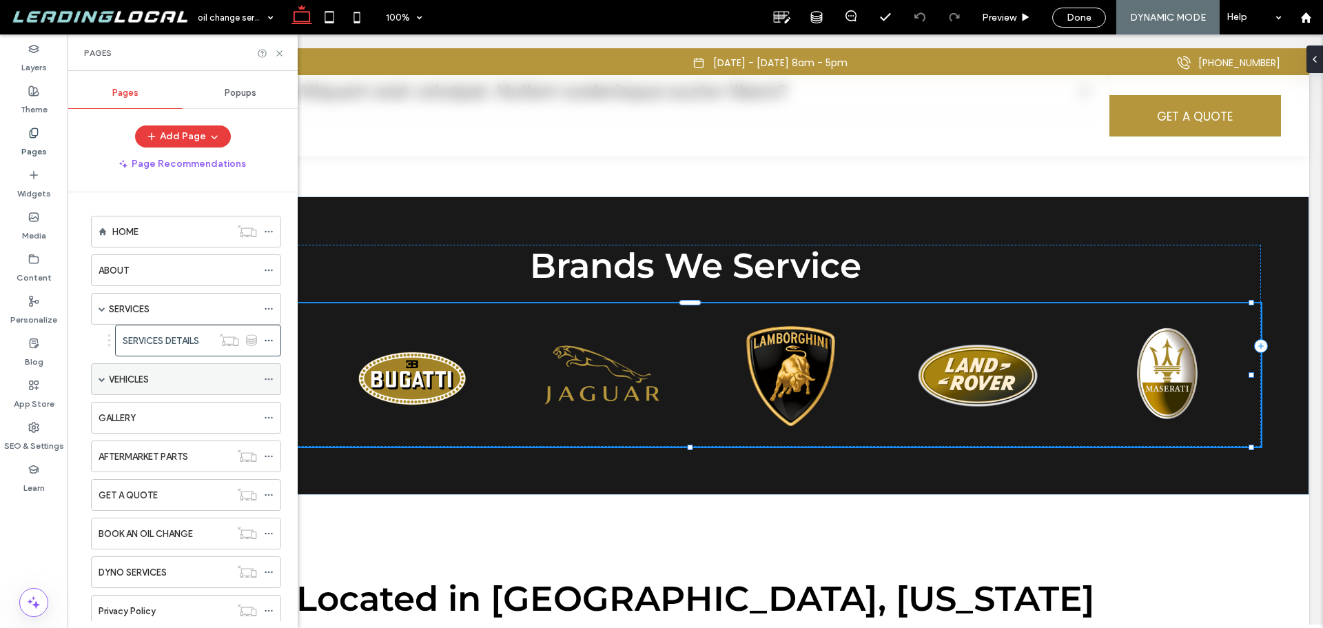
click at [181, 378] on div "VEHICLES" at bounding box center [183, 379] width 148 height 14
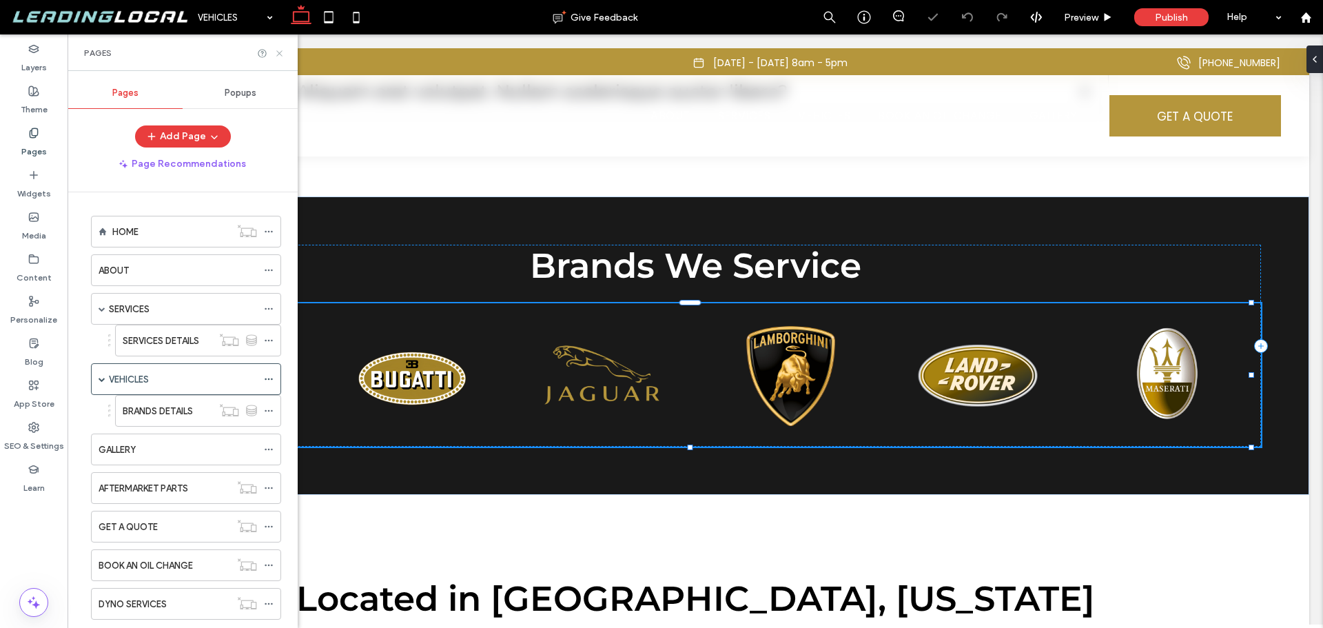
click at [280, 53] on use at bounding box center [279, 53] width 6 height 6
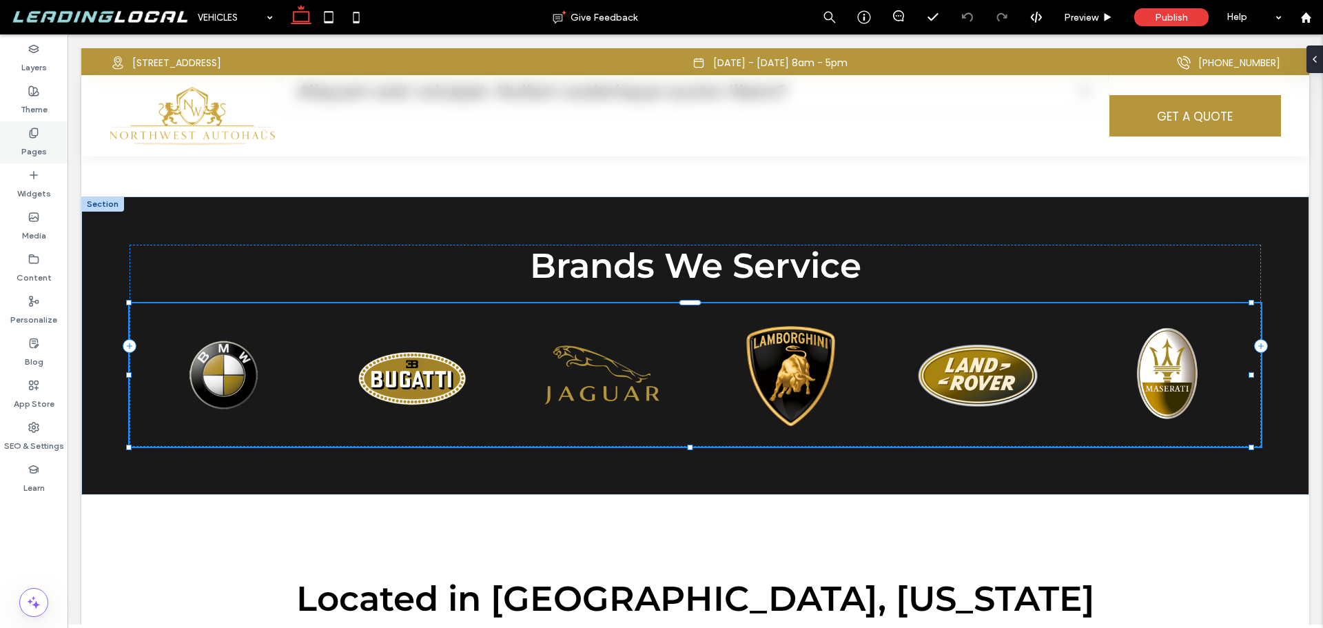
click at [45, 137] on div "Pages" at bounding box center [34, 142] width 68 height 42
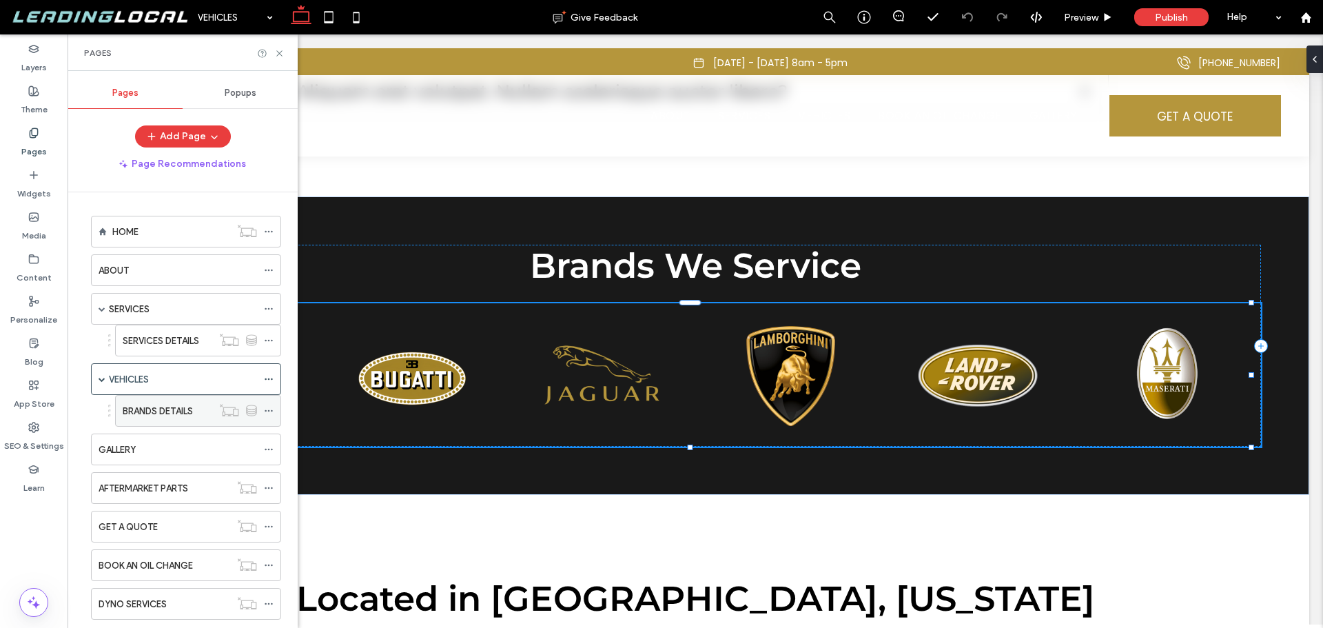
click at [174, 408] on label "BRANDS DETAILS" at bounding box center [158, 411] width 70 height 24
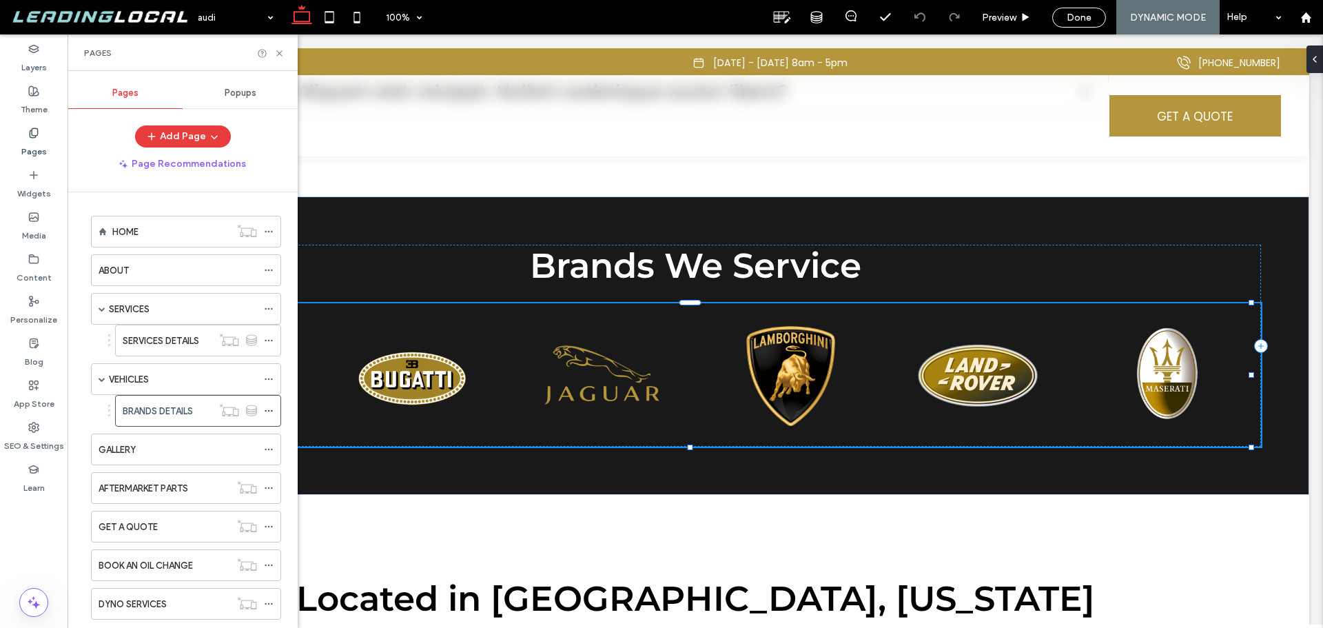
click at [134, 221] on div "HOME" at bounding box center [171, 231] width 118 height 30
click at [280, 53] on use at bounding box center [279, 53] width 6 height 6
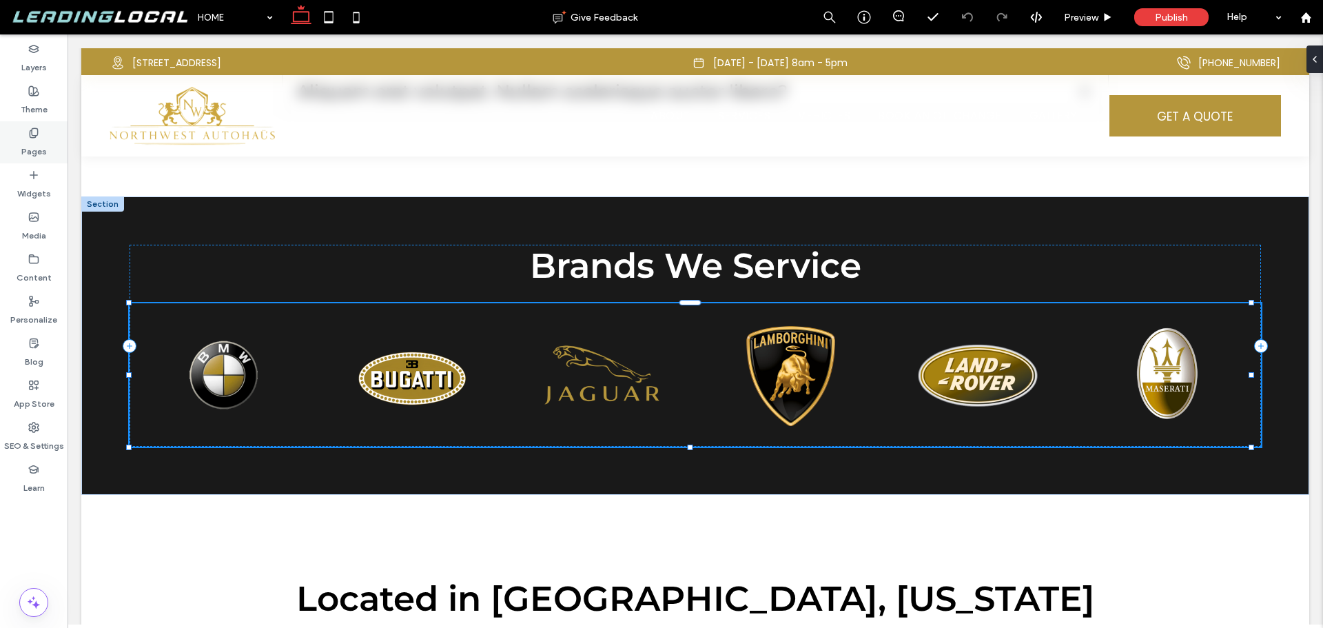
click at [32, 145] on label "Pages" at bounding box center [34, 148] width 26 height 19
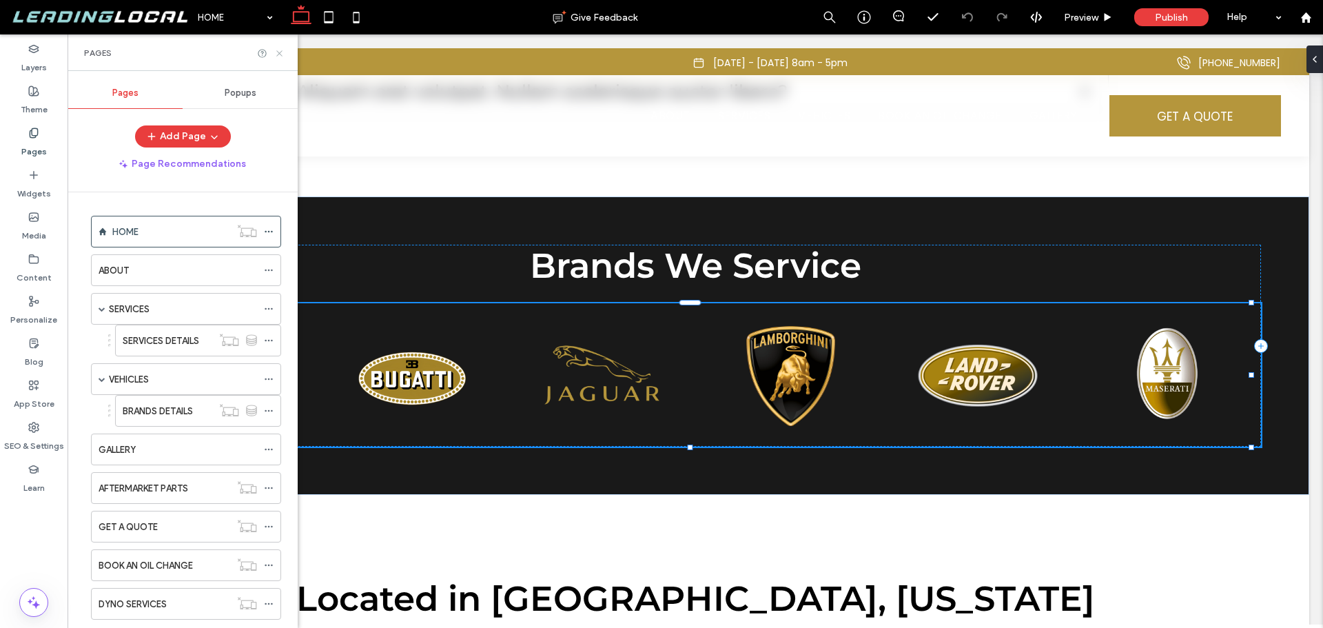
click at [278, 53] on icon at bounding box center [279, 53] width 10 height 10
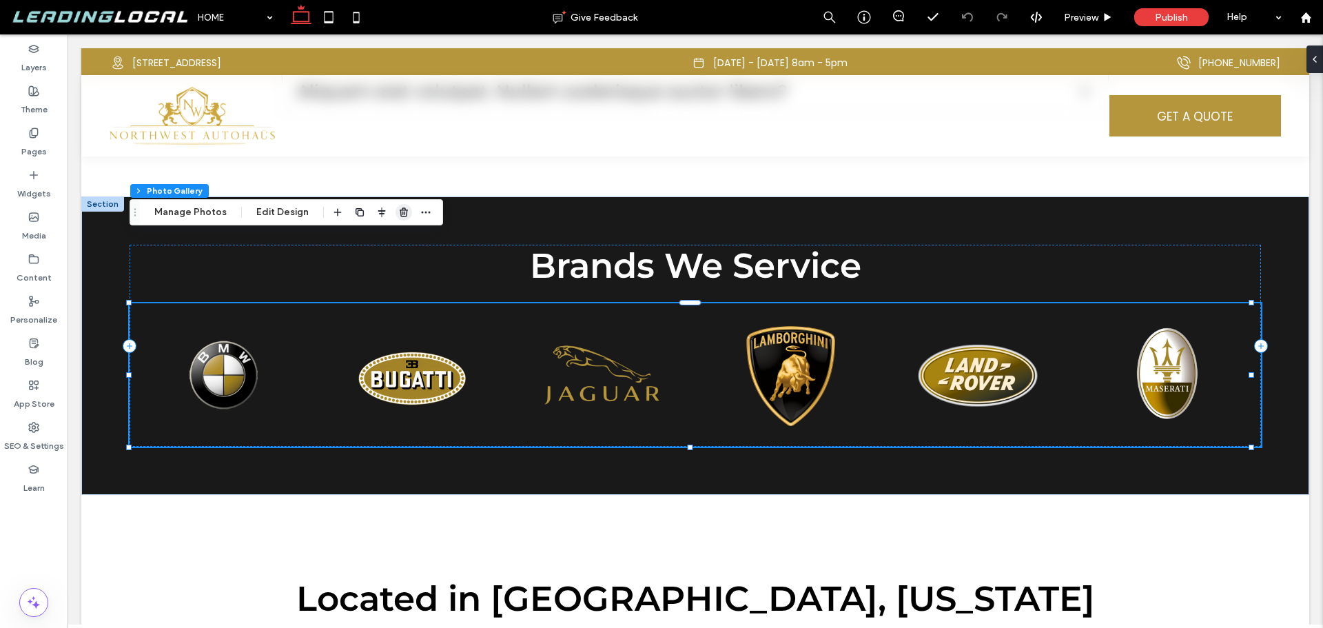
click at [401, 215] on use "button" at bounding box center [404, 211] width 8 height 9
click at [354, 214] on icon "button" at bounding box center [353, 212] width 11 height 11
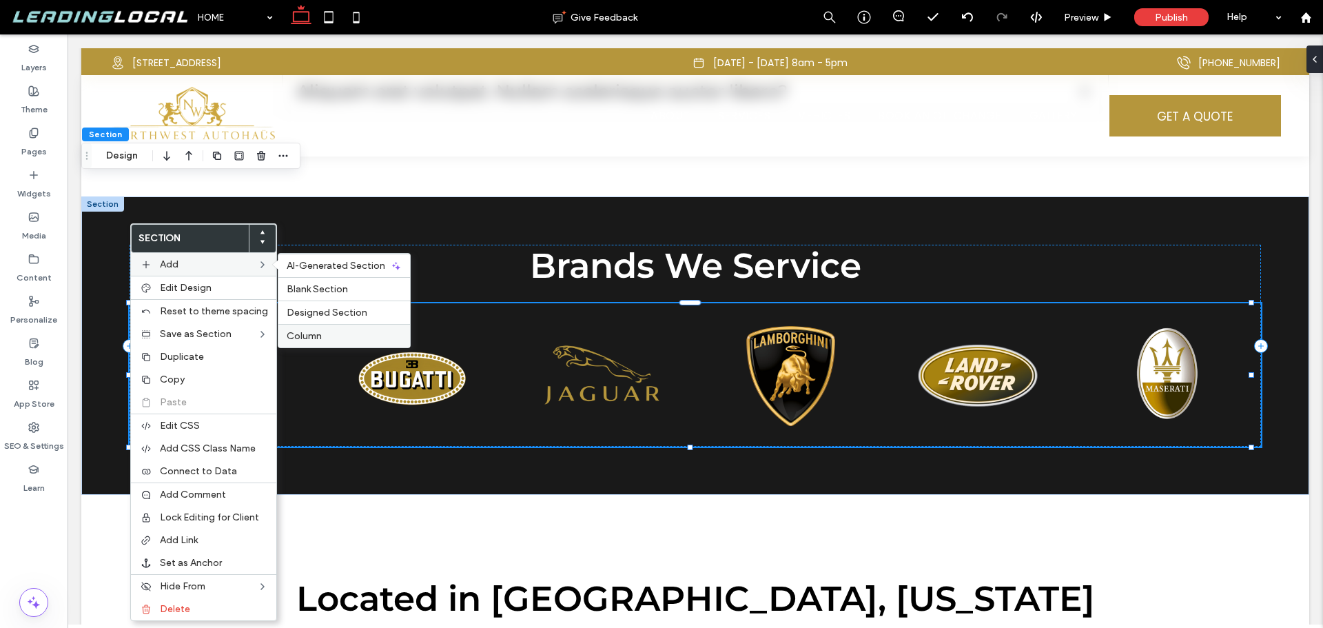
click at [334, 328] on div "Column" at bounding box center [344, 335] width 132 height 23
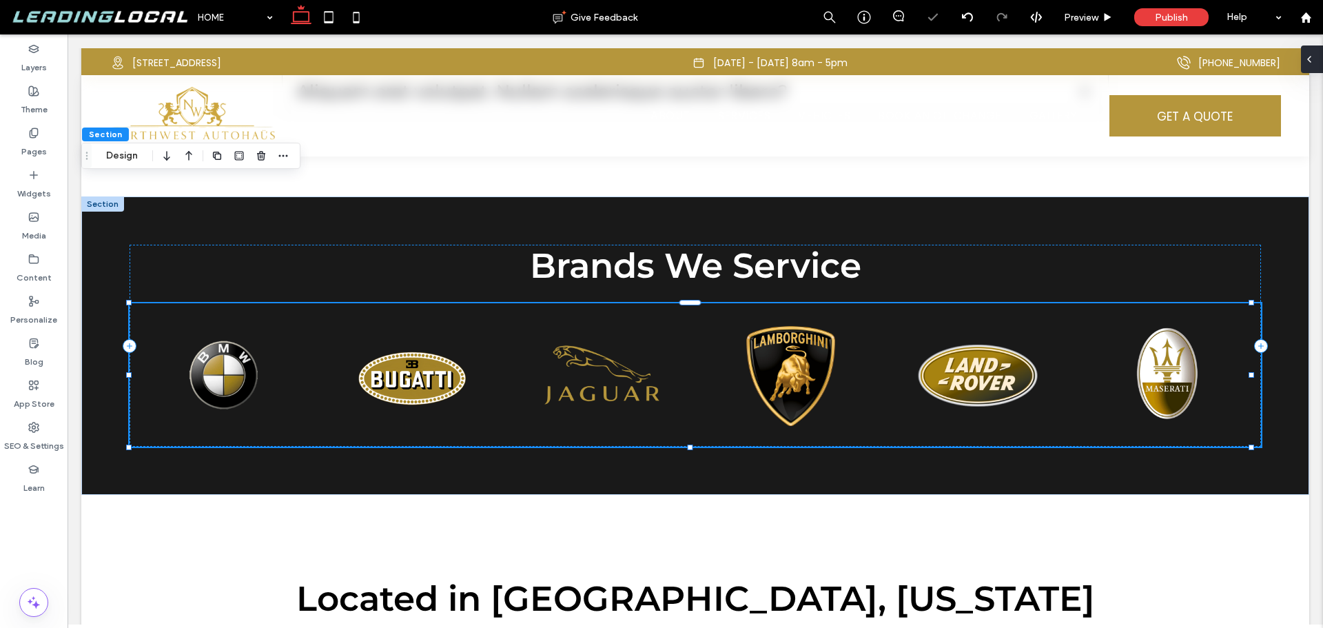
click at [1316, 57] on div at bounding box center [1312, 59] width 22 height 28
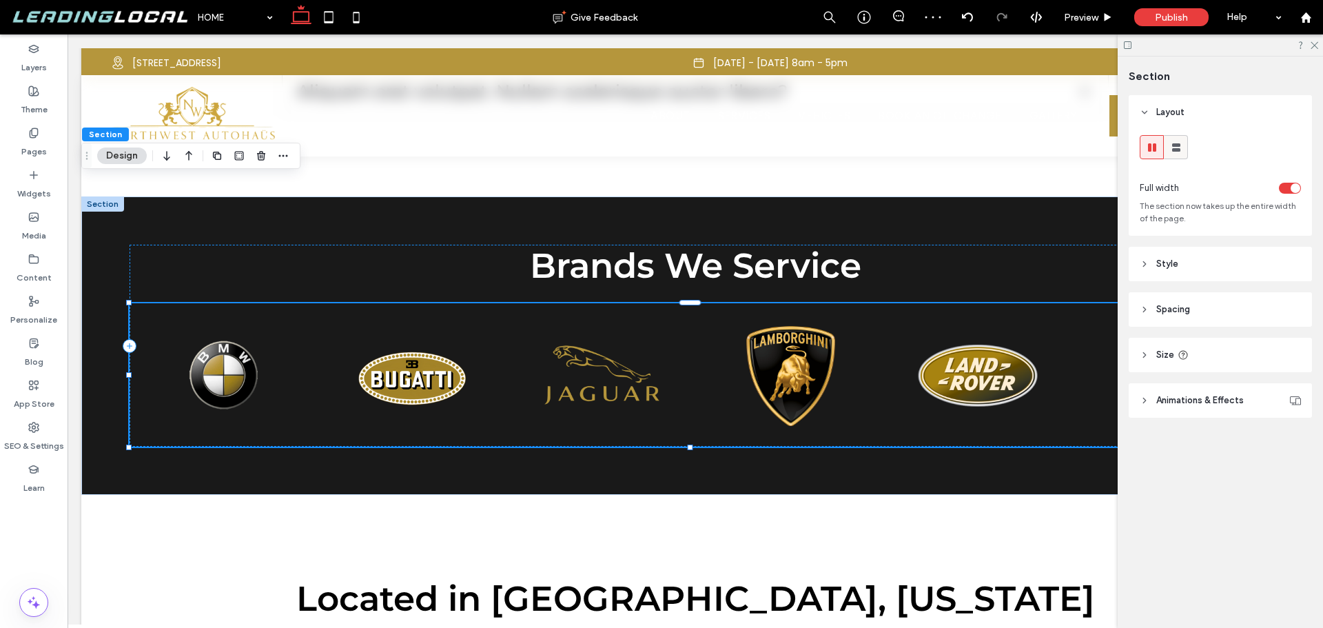
click at [1172, 148] on use at bounding box center [1176, 147] width 8 height 8
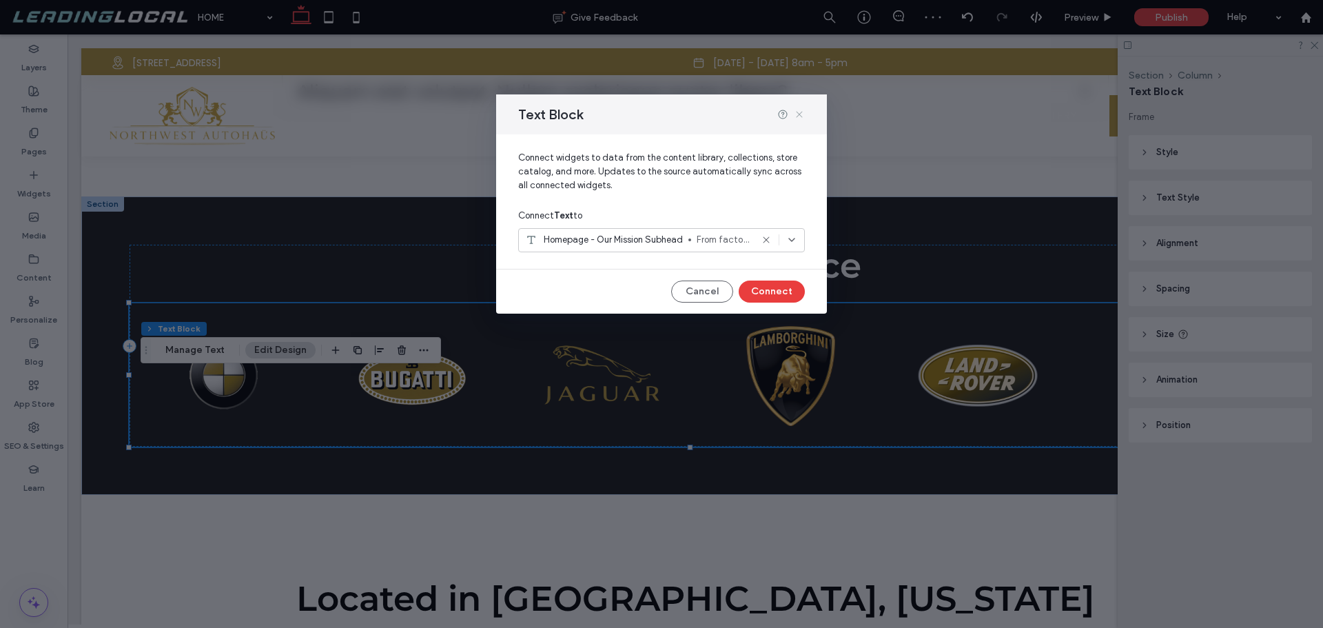
click at [795, 114] on icon at bounding box center [799, 114] width 11 height 11
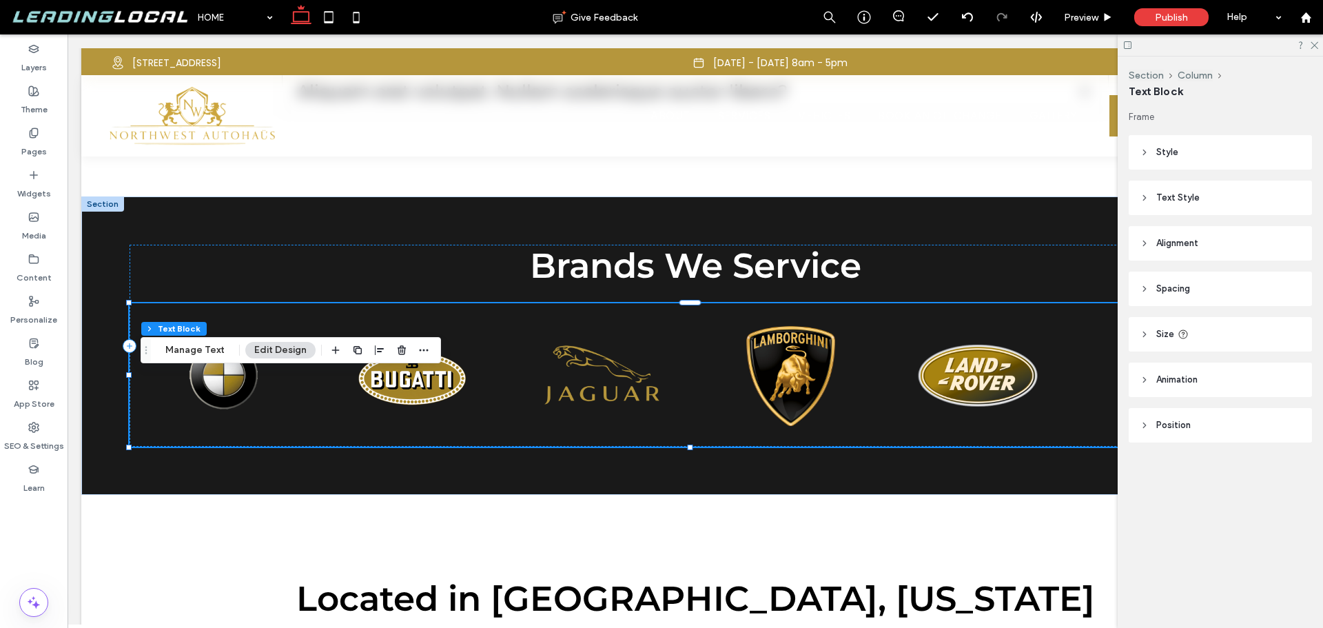
click at [1204, 148] on header "Style" at bounding box center [1220, 152] width 183 height 34
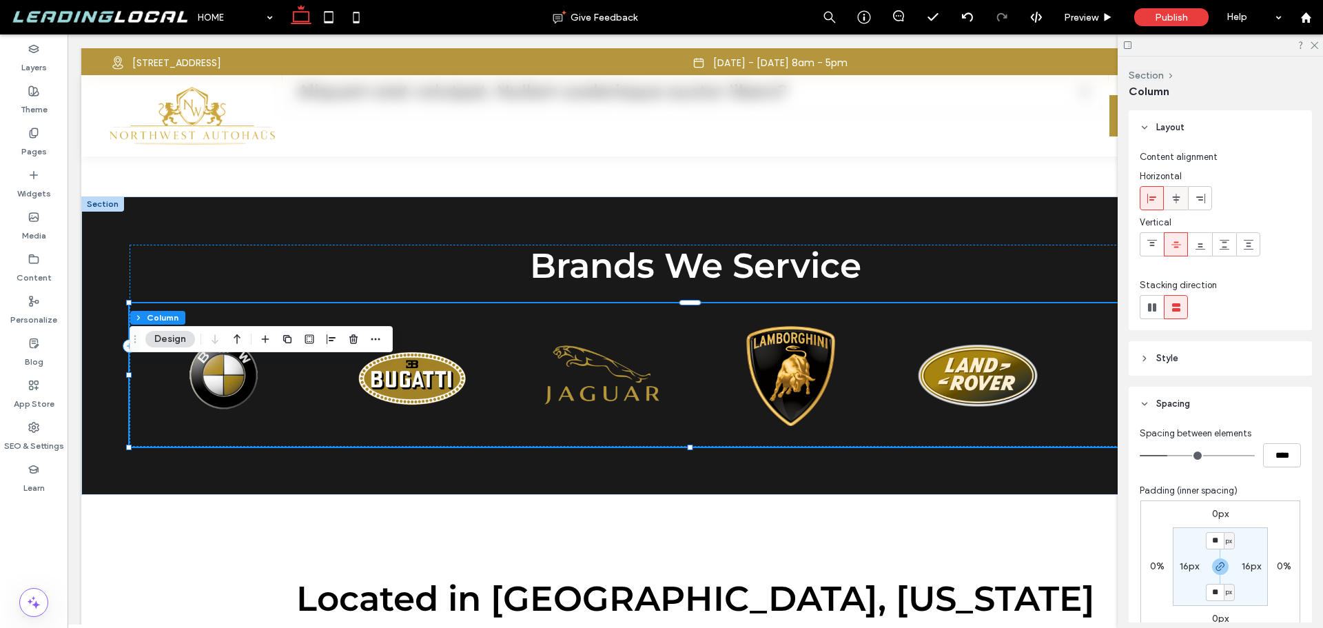
click at [1171, 200] on icon at bounding box center [1176, 198] width 11 height 11
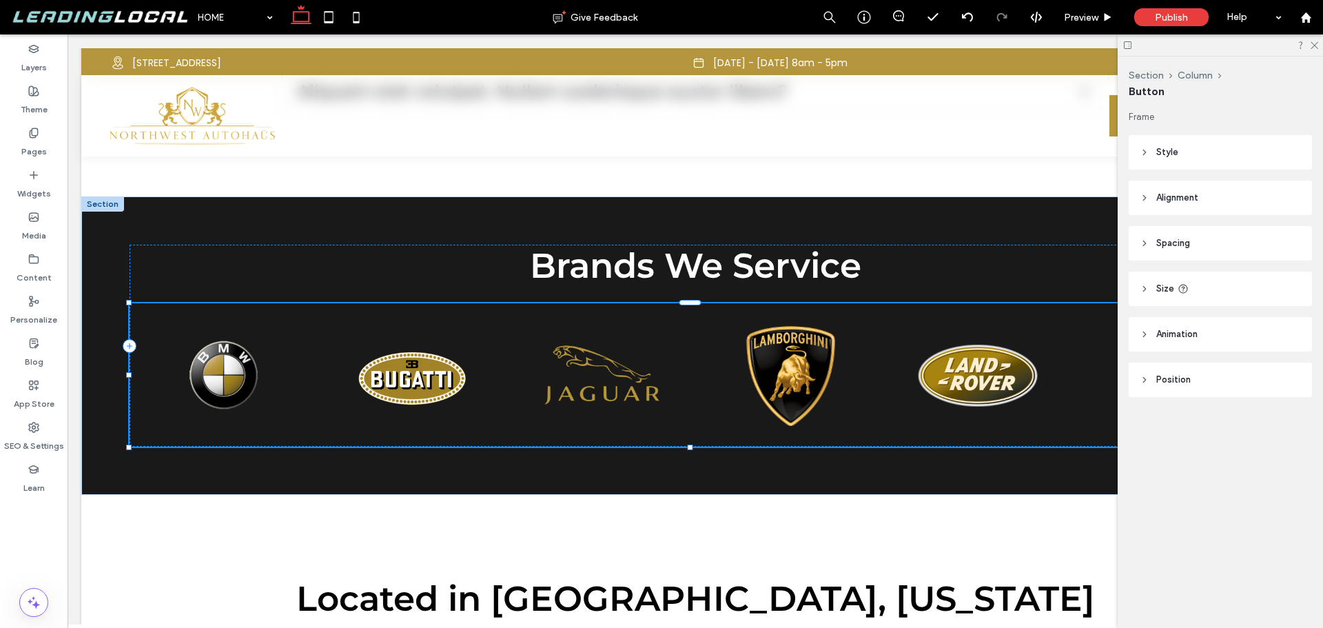
type input "**"
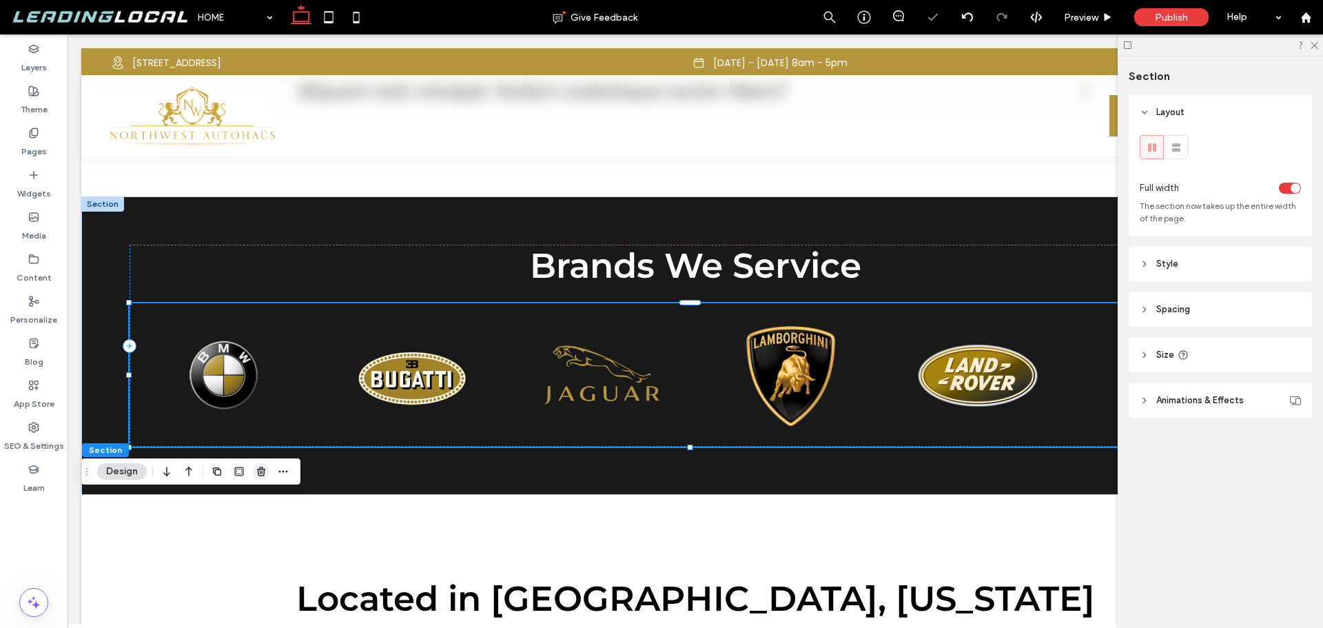
click at [260, 469] on use "button" at bounding box center [261, 471] width 8 height 9
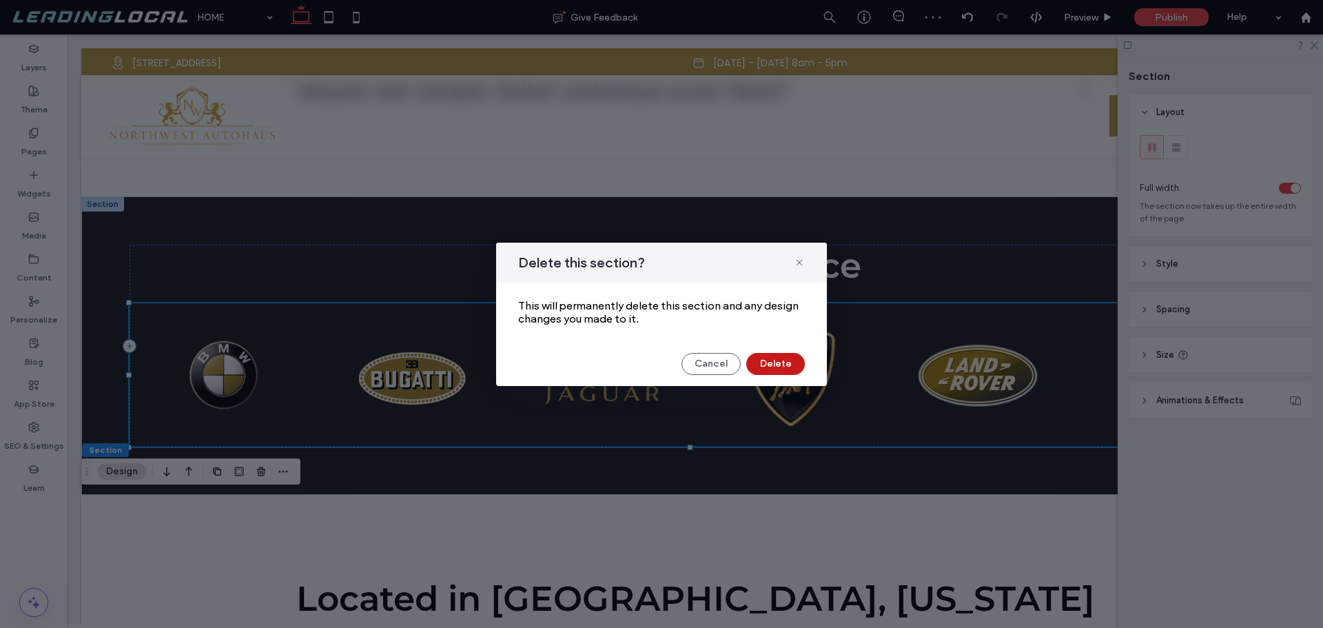
click at [782, 368] on button "Delete" at bounding box center [775, 364] width 59 height 22
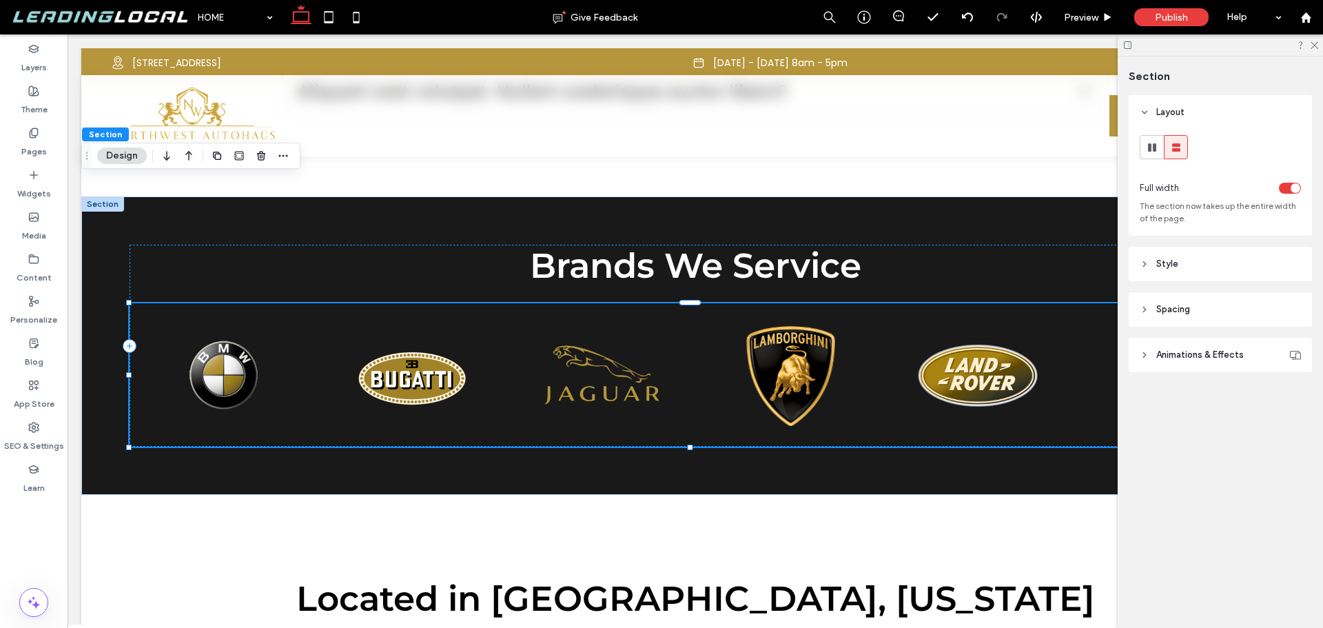
click at [1226, 258] on header "Style" at bounding box center [1220, 264] width 183 height 34
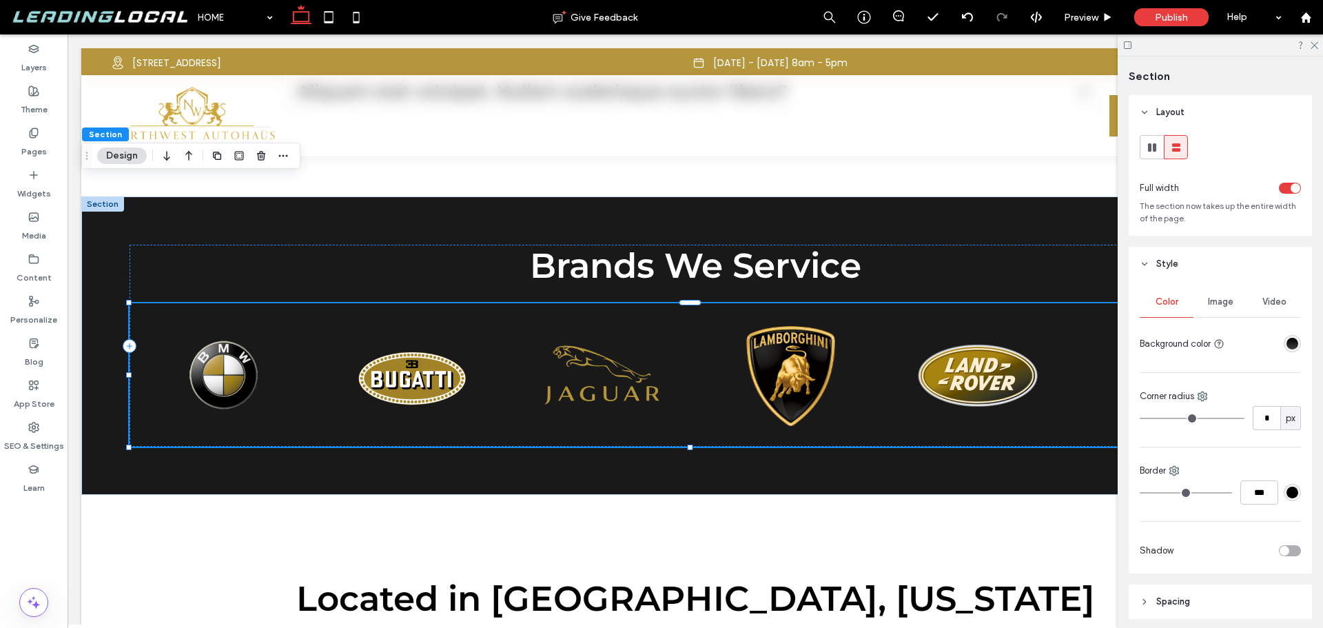
click at [1223, 266] on header "Style" at bounding box center [1220, 264] width 183 height 34
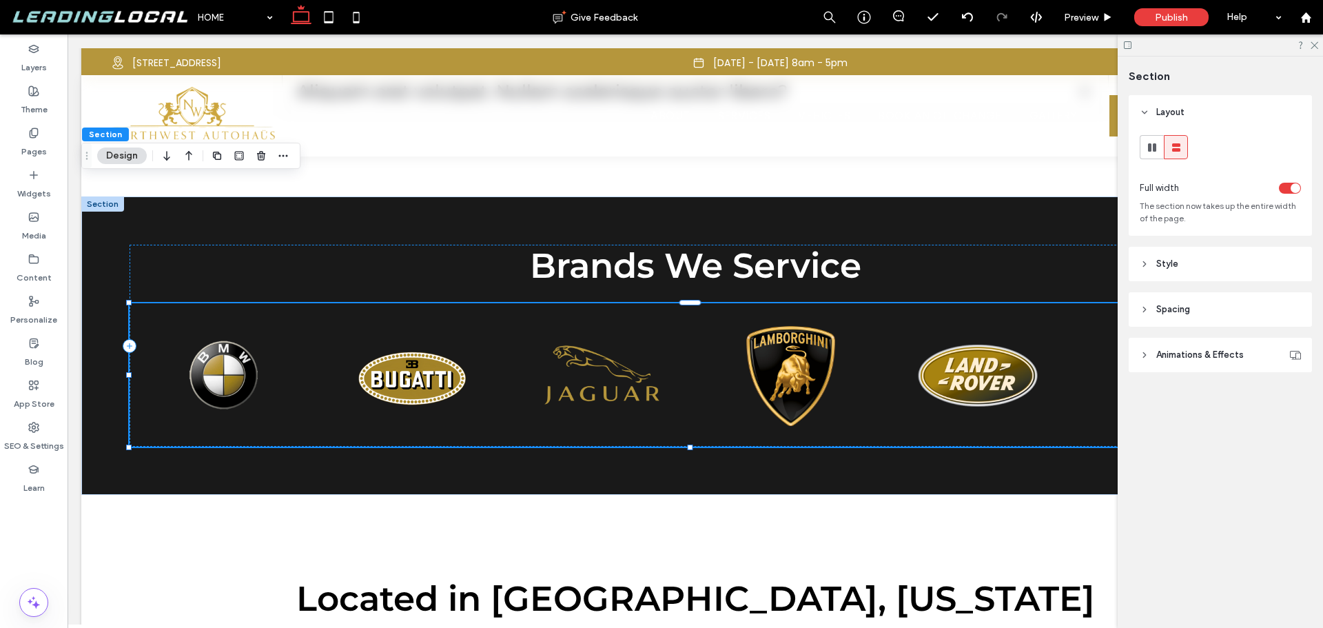
click at [1198, 311] on header "Spacing" at bounding box center [1220, 309] width 183 height 34
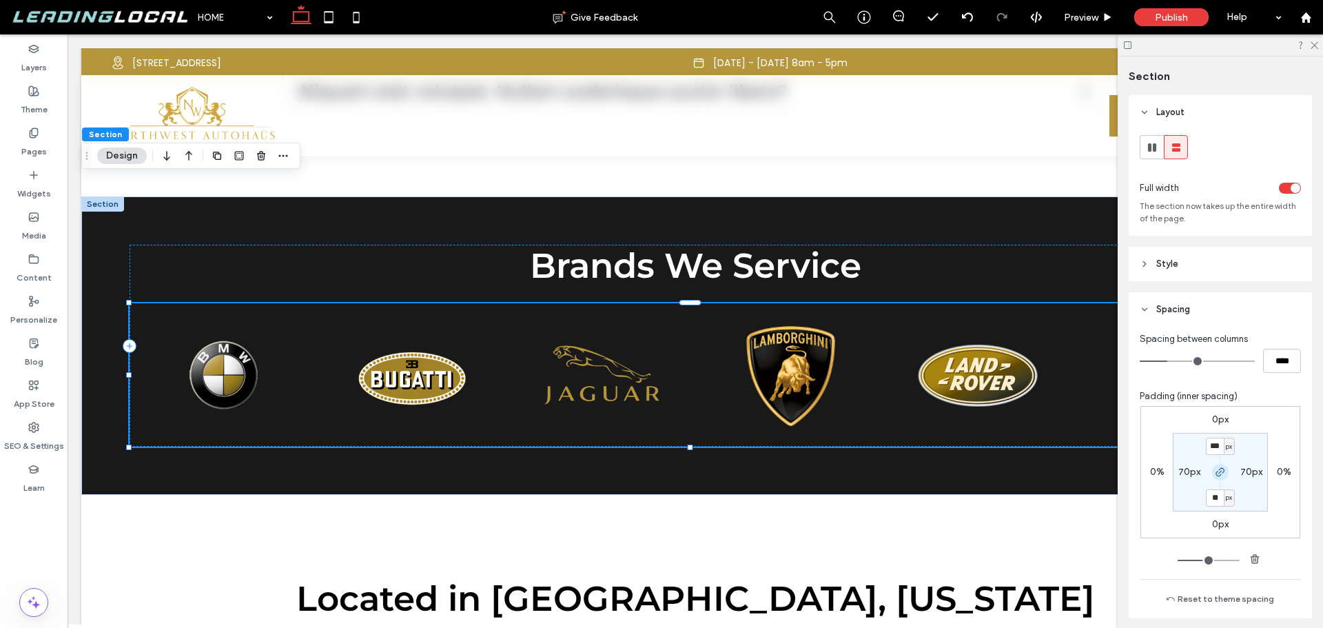
click at [1215, 471] on icon "button" at bounding box center [1220, 472] width 11 height 11
click at [1214, 499] on label "20px" at bounding box center [1221, 497] width 22 height 12
type input "**"
type input "***"
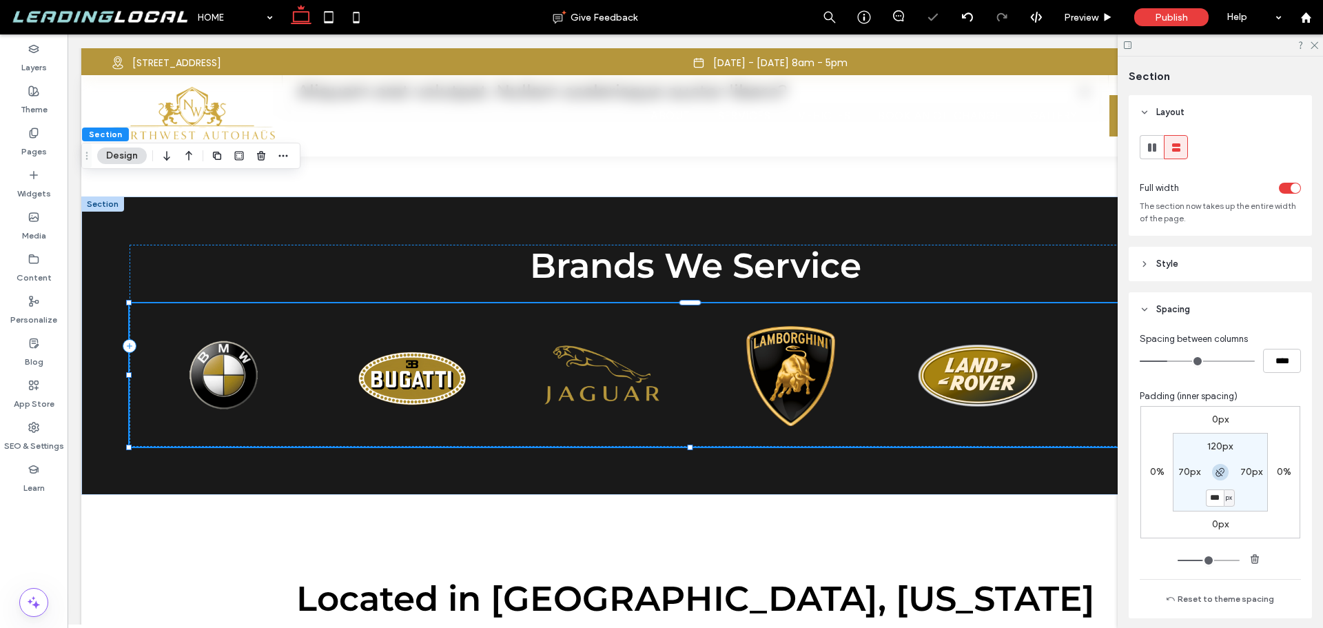
click at [1217, 478] on span "button" at bounding box center [1220, 472] width 17 height 17
click at [1166, 495] on div "0px 0% 0px 0% *** px 70px *** px 70px" at bounding box center [1221, 472] width 160 height 132
click at [1314, 46] on use at bounding box center [1315, 46] width 8 height 8
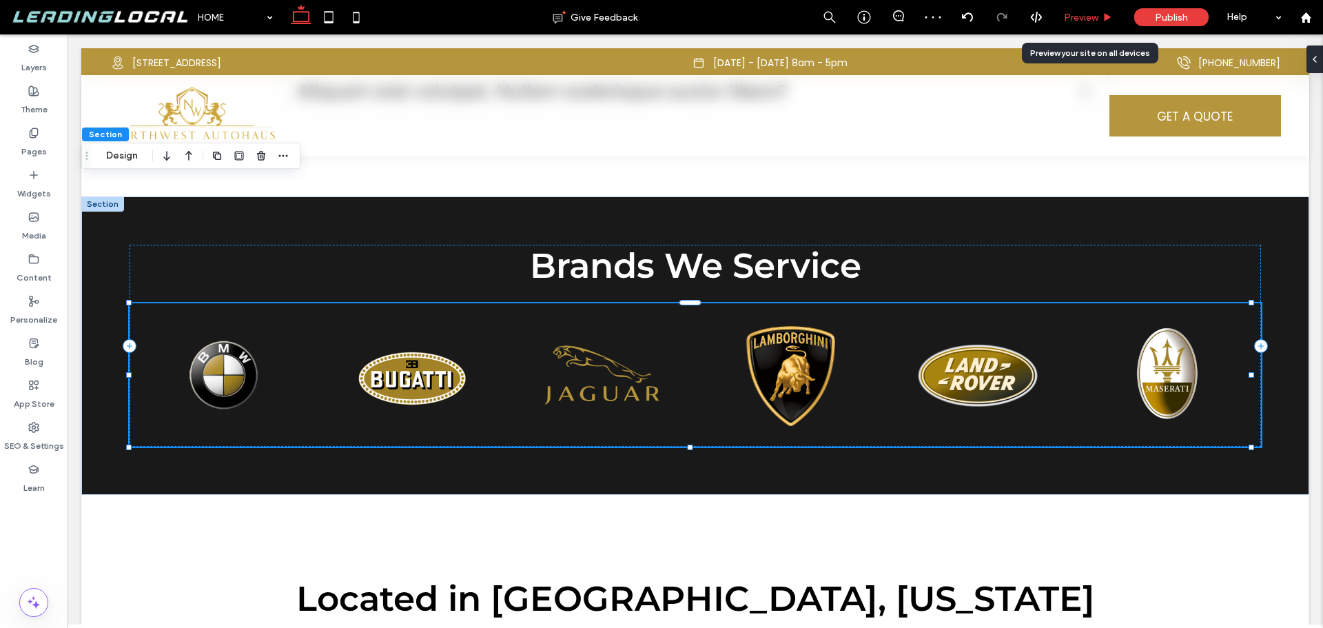
click at [1093, 15] on span "Preview" at bounding box center [1081, 18] width 34 height 12
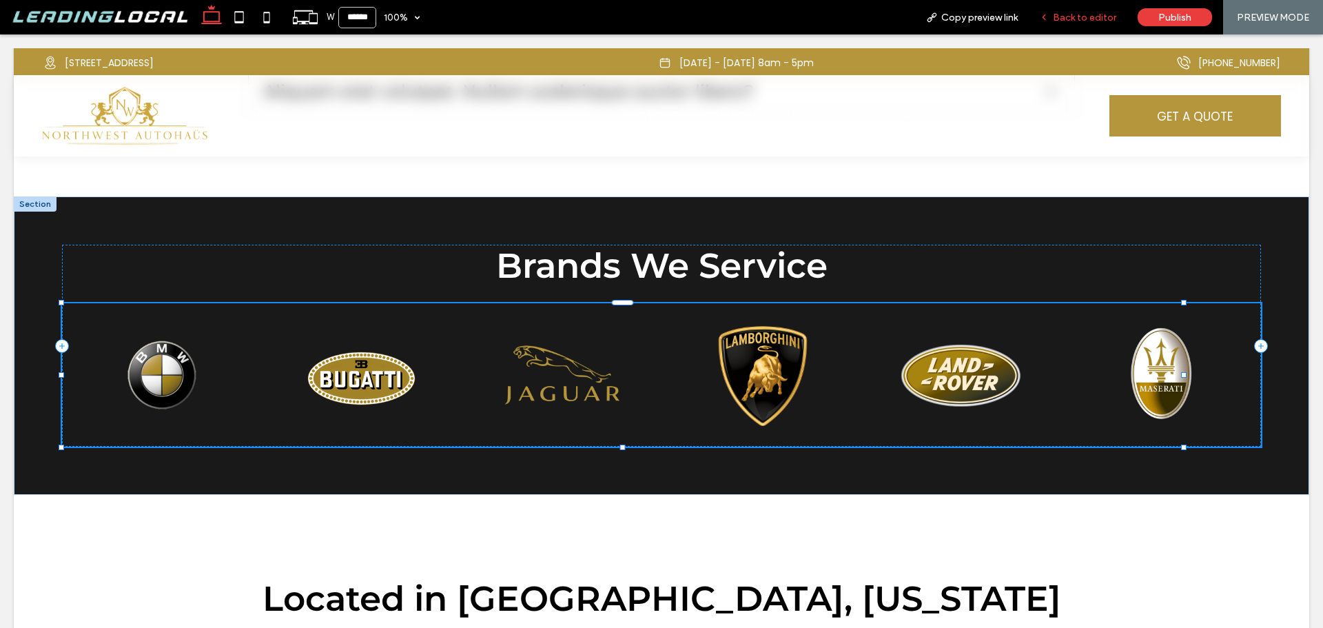
click at [1100, 17] on span "Back to editor" at bounding box center [1084, 18] width 63 height 12
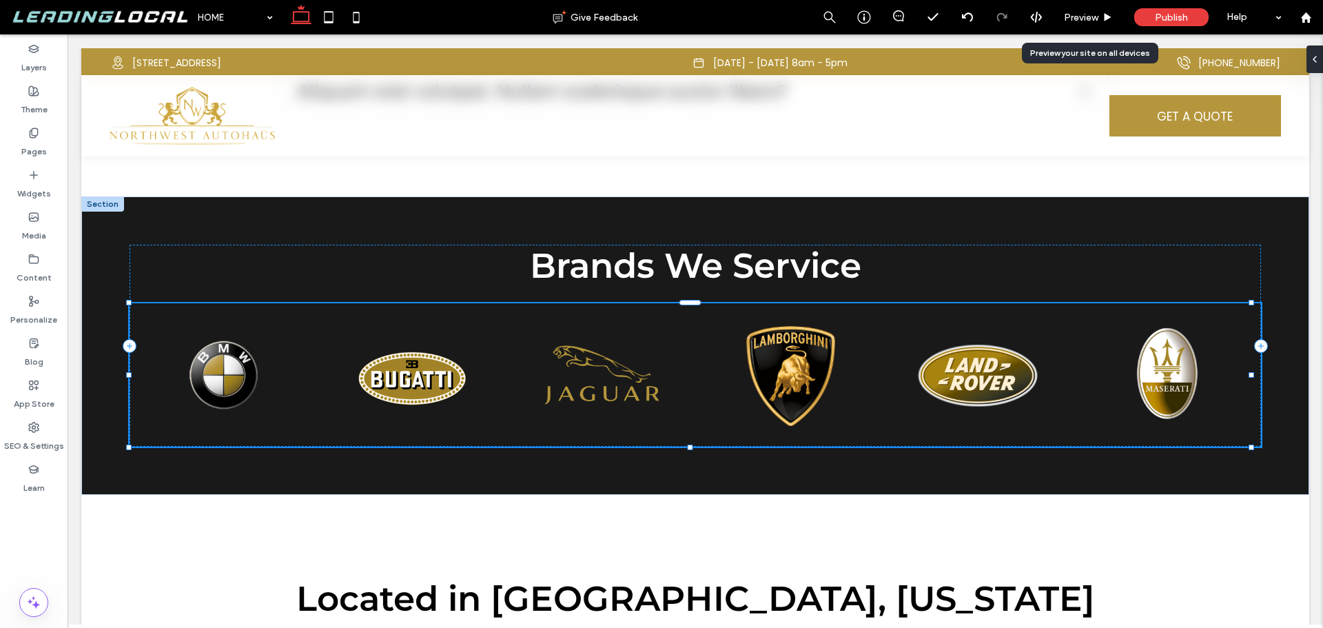
type input "**"
type input "****"
click at [1314, 57] on icon at bounding box center [1309, 59] width 11 height 11
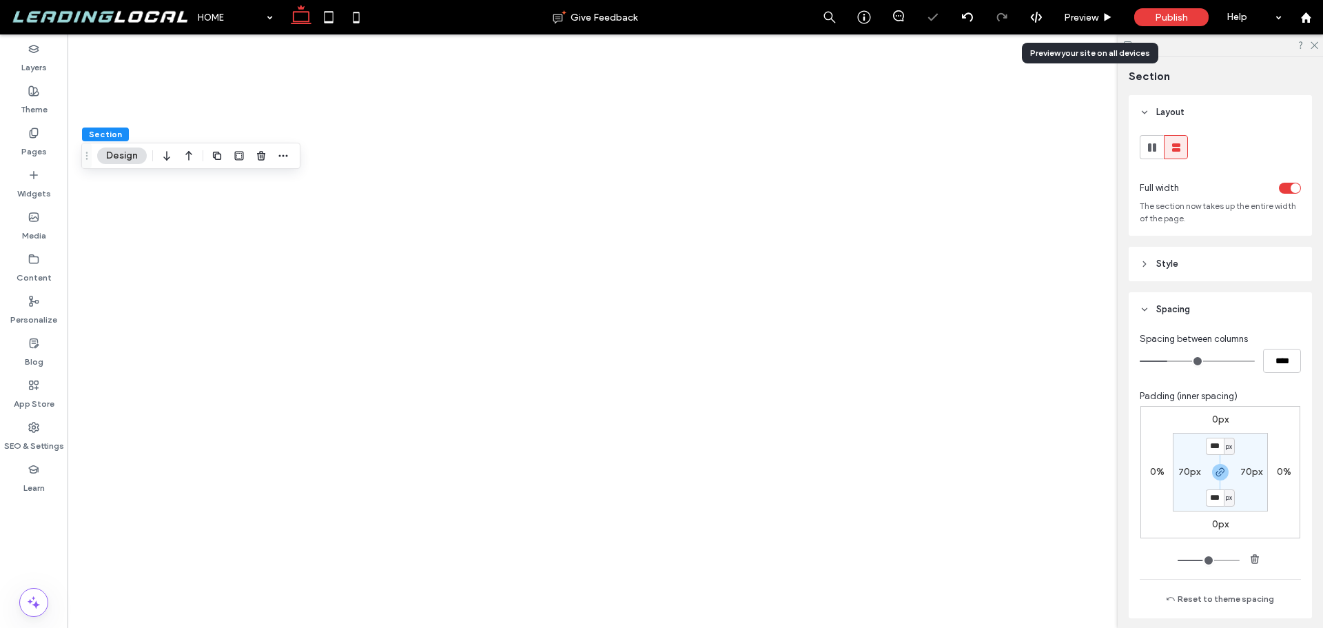
click at [1279, 192] on div "toggle" at bounding box center [1290, 188] width 22 height 11
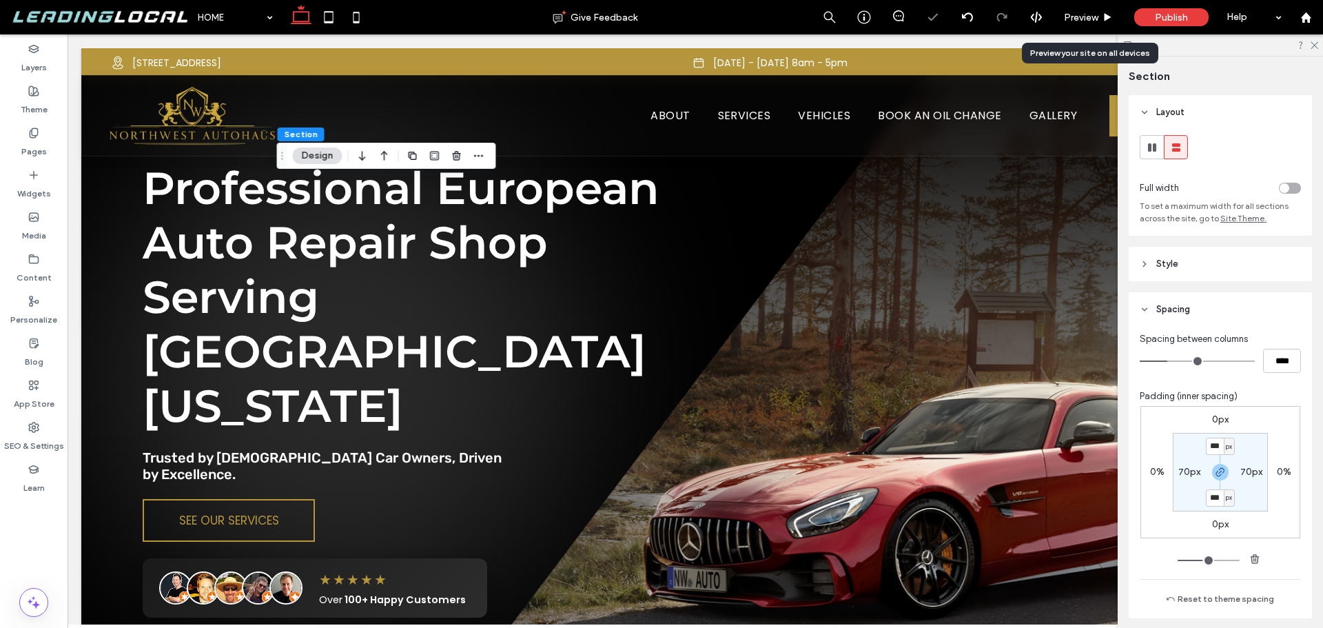
scroll to position [551, 0]
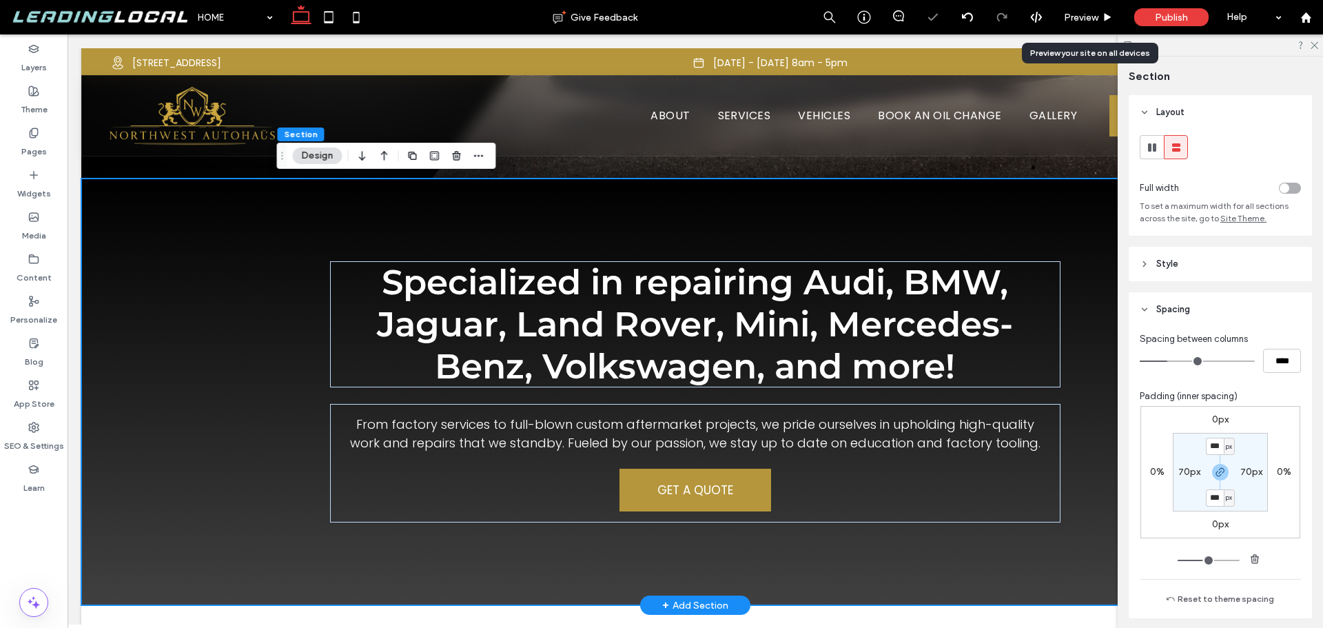
click at [1025, 194] on div "Specialized in repairing Audi, BMW, Jaguar, Land Rover, Mini, Mercedes-Benz, Vo…" at bounding box center [695, 392] width 827 height 427
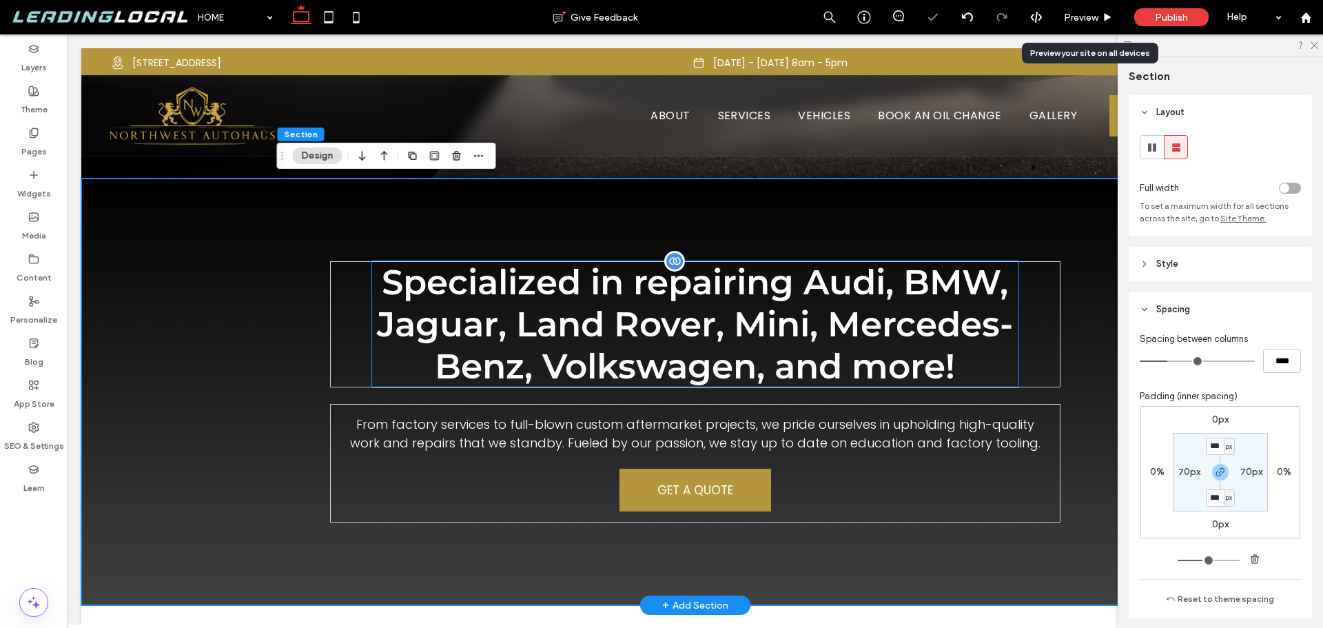
click at [1001, 315] on span "Specialized in repairing Audi, BMW, Jaguar, Land Rover, Mini, Mercedes-Benz, Vo…" at bounding box center [695, 324] width 636 height 126
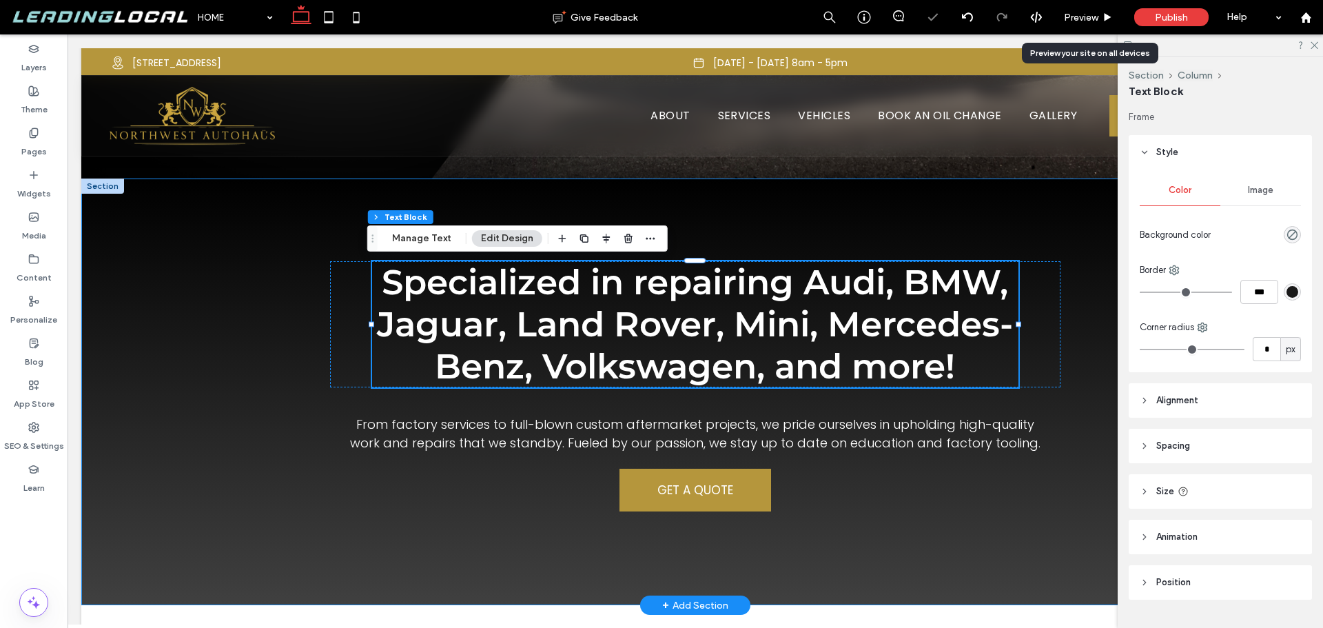
click at [1072, 334] on div "Specialized in repairing Audi, BMW, Jaguar, Land Rover, Mini, Mercedes-Benz, Vo…" at bounding box center [695, 392] width 827 height 427
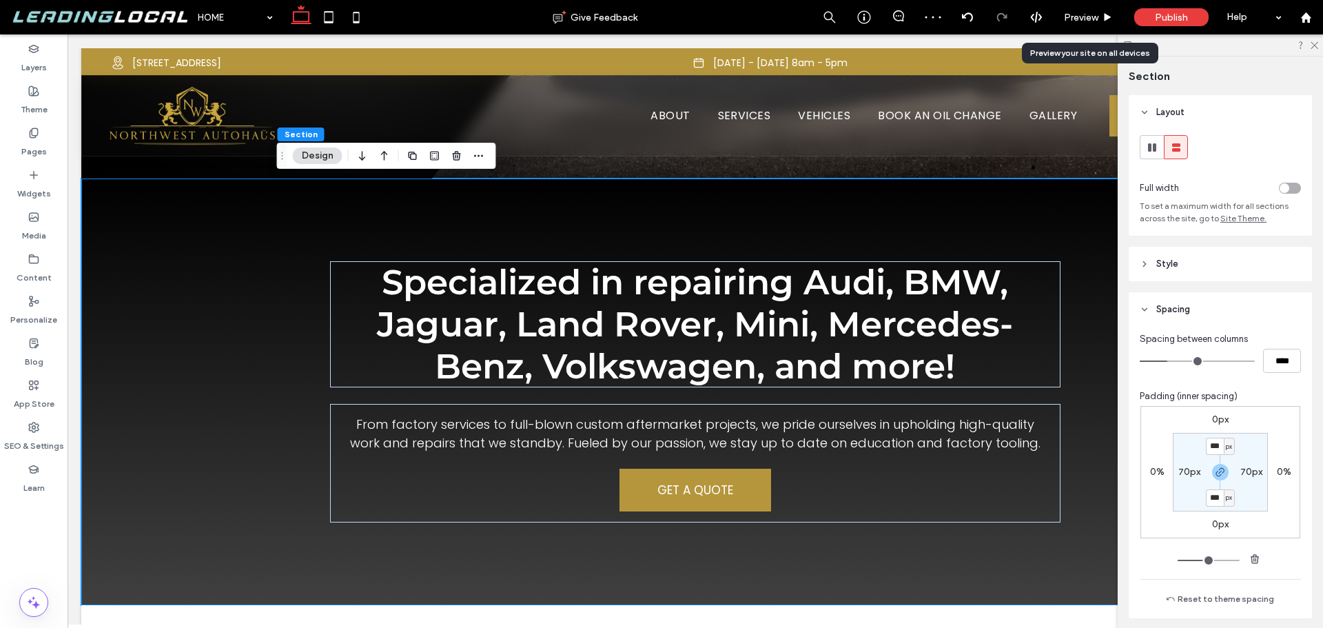
click at [1181, 471] on label "70px" at bounding box center [1190, 472] width 22 height 12
type input "**"
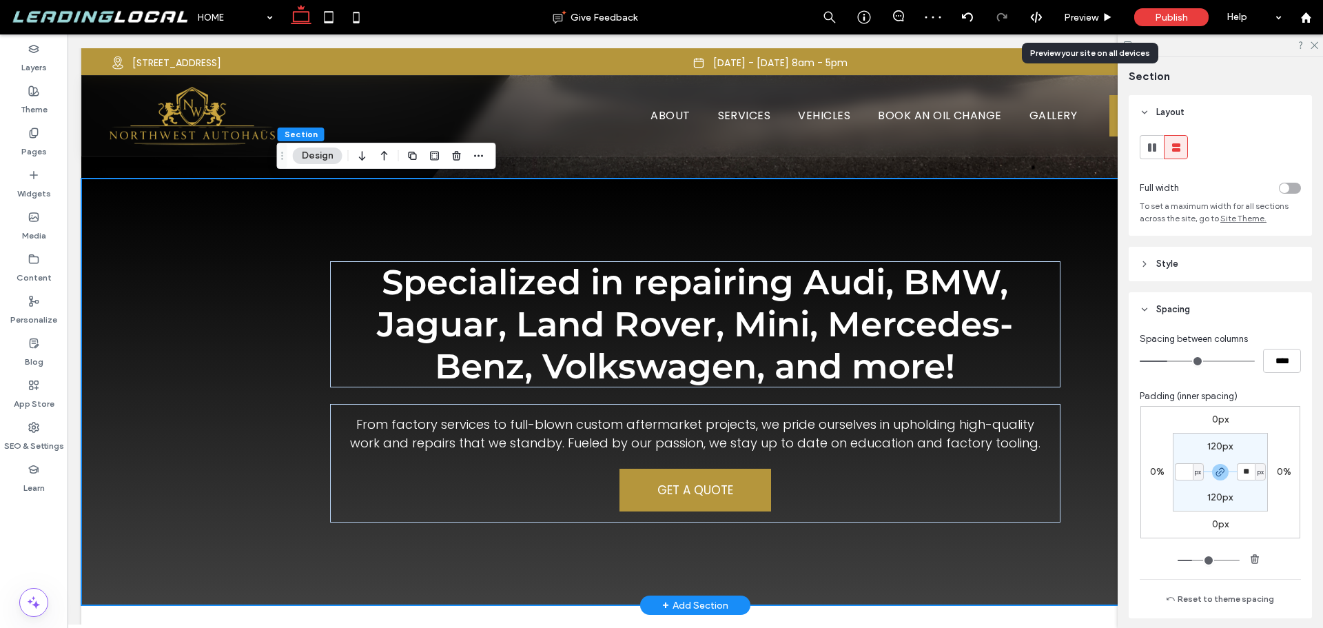
type input "*"
click at [1101, 474] on div "Specialized in repairing Audi, BMW, Jaguar, Land Rover, Mini, Mercedes-Benz, Vo…" at bounding box center [695, 392] width 827 height 427
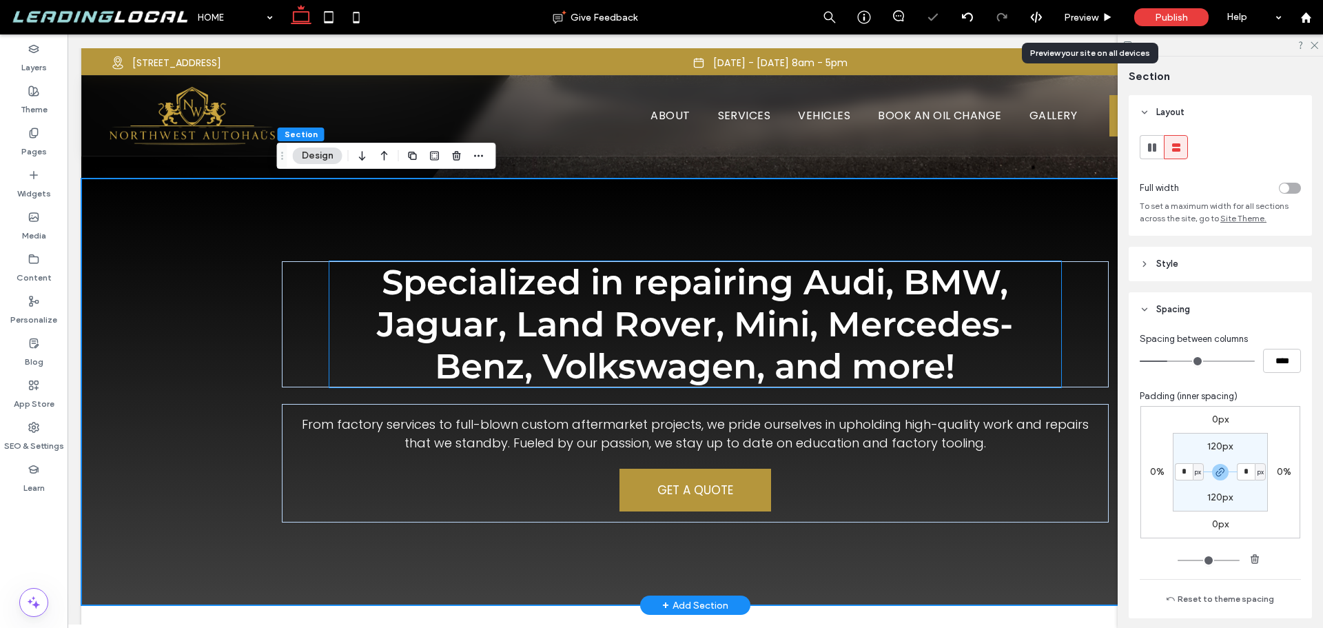
drag, startPoint x: 1021, startPoint y: 327, endPoint x: 1053, endPoint y: 331, distance: 31.9
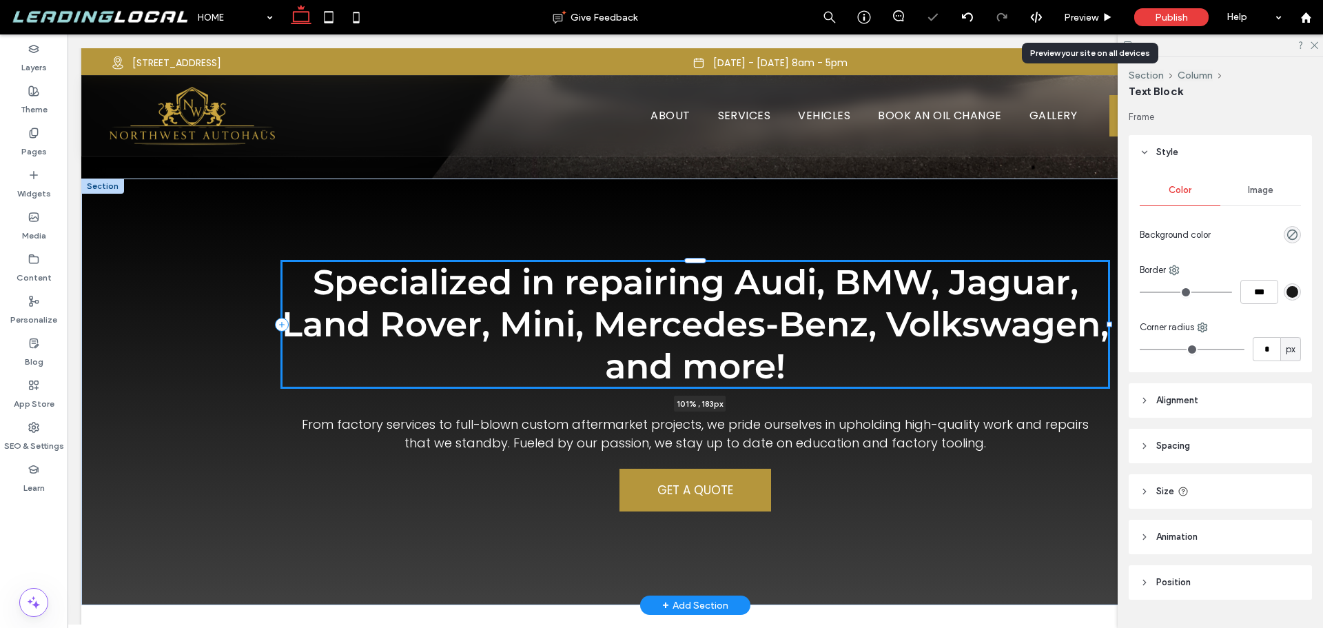
drag, startPoint x: 1058, startPoint y: 324, endPoint x: 1110, endPoint y: 324, distance: 52.4
click at [1110, 324] on div "Specialized in repairing Audi, BMW, Jaguar, Land Rover, Mini, Mercedes-Benz, Vo…" at bounding box center [695, 392] width 1228 height 427
type input "***"
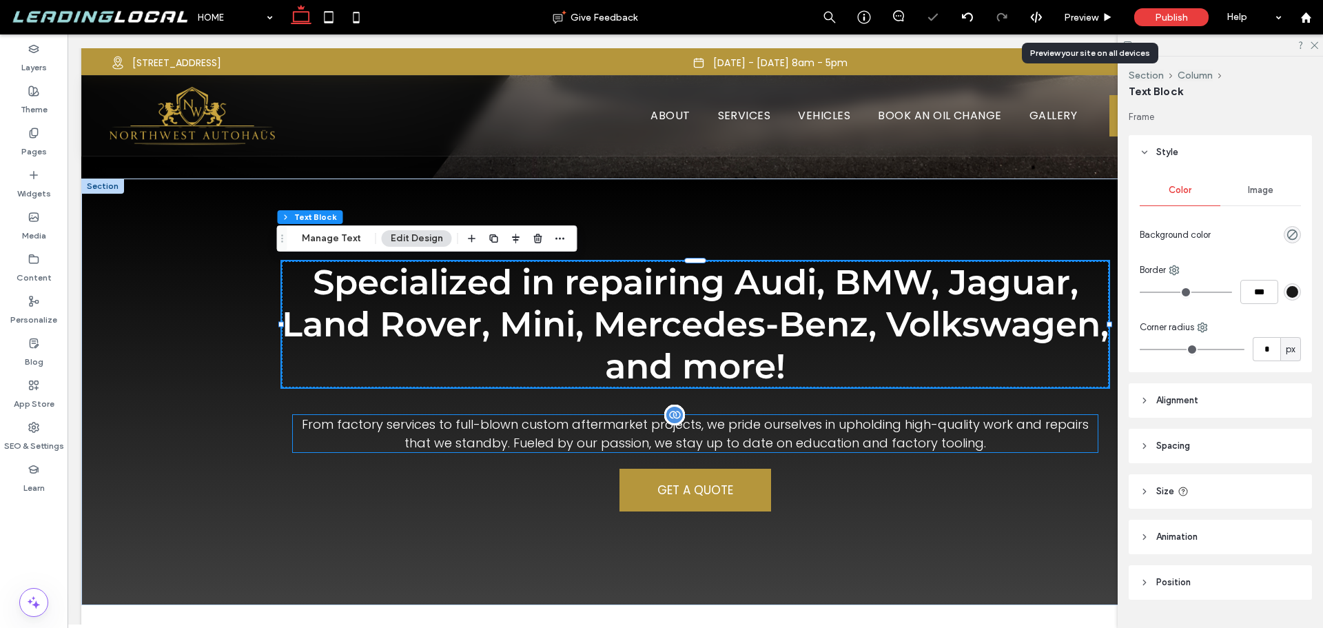
click at [998, 427] on p "From factory services to full-blown custom aftermarket projects, we pride ourse…" at bounding box center [695, 433] width 805 height 37
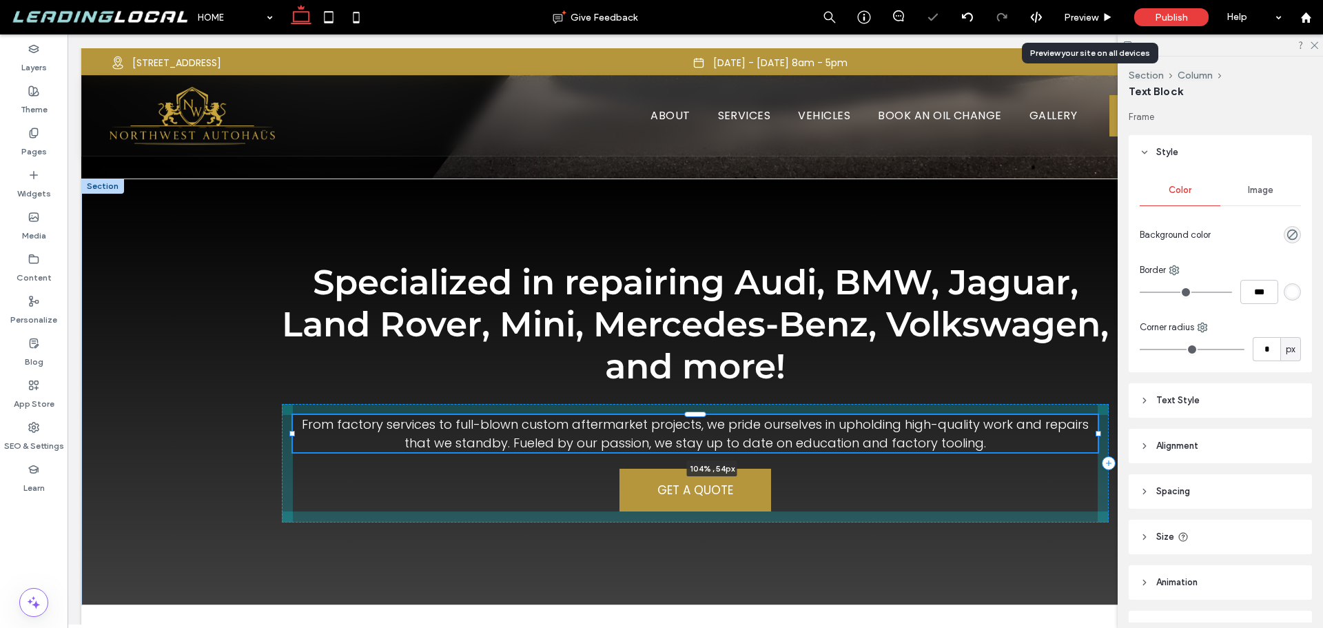
drag, startPoint x: 1095, startPoint y: 432, endPoint x: 1111, endPoint y: 432, distance: 16.5
click at [1111, 432] on div "Specialized in repairing Audi, BMW, Jaguar, Land Rover, Mini, Mercedes-Benz, Vo…" at bounding box center [695, 392] width 1228 height 427
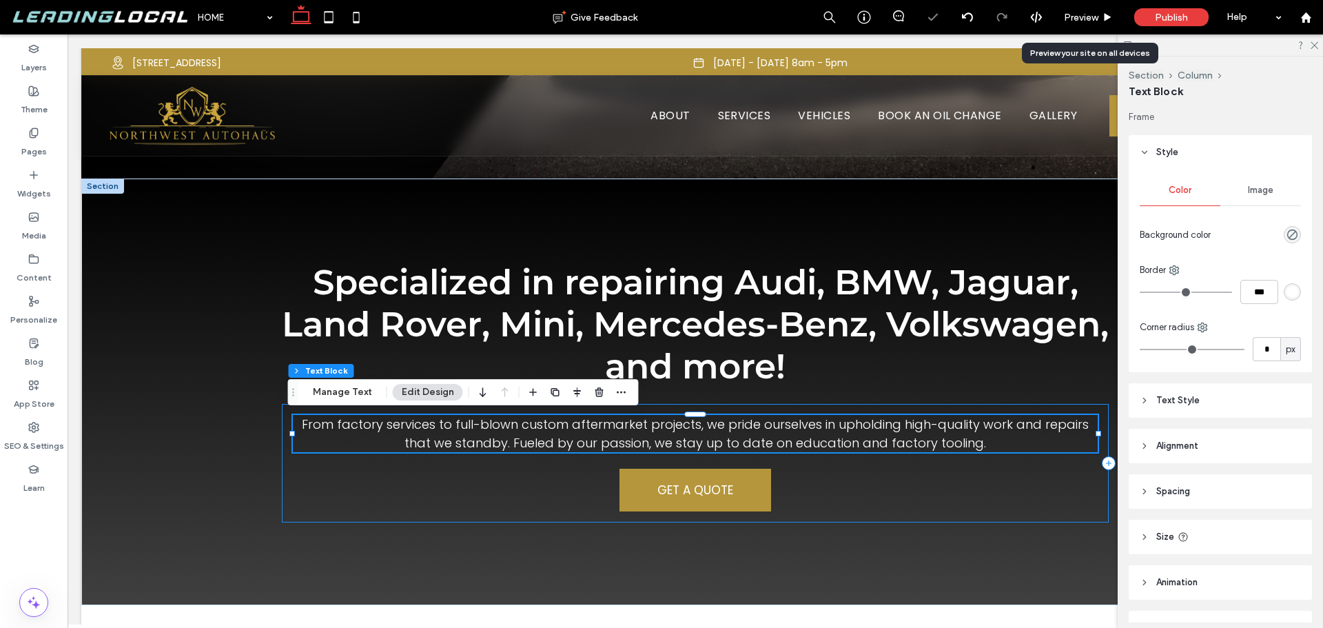
click at [1076, 478] on div "From factory services to full-blown custom aftermarket projects, we pride ourse…" at bounding box center [695, 463] width 827 height 119
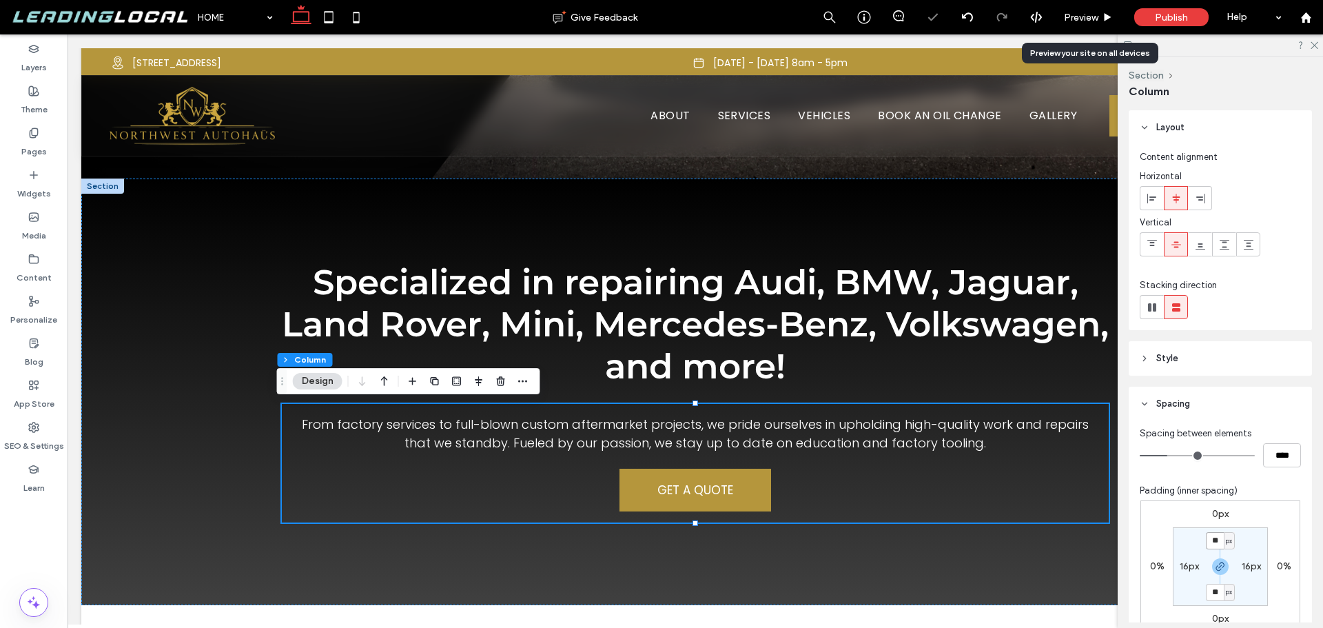
click at [1212, 543] on input "**" at bounding box center [1215, 540] width 18 height 17
type input "*"
click at [1181, 567] on label "16px" at bounding box center [1189, 566] width 19 height 12
type input "**"
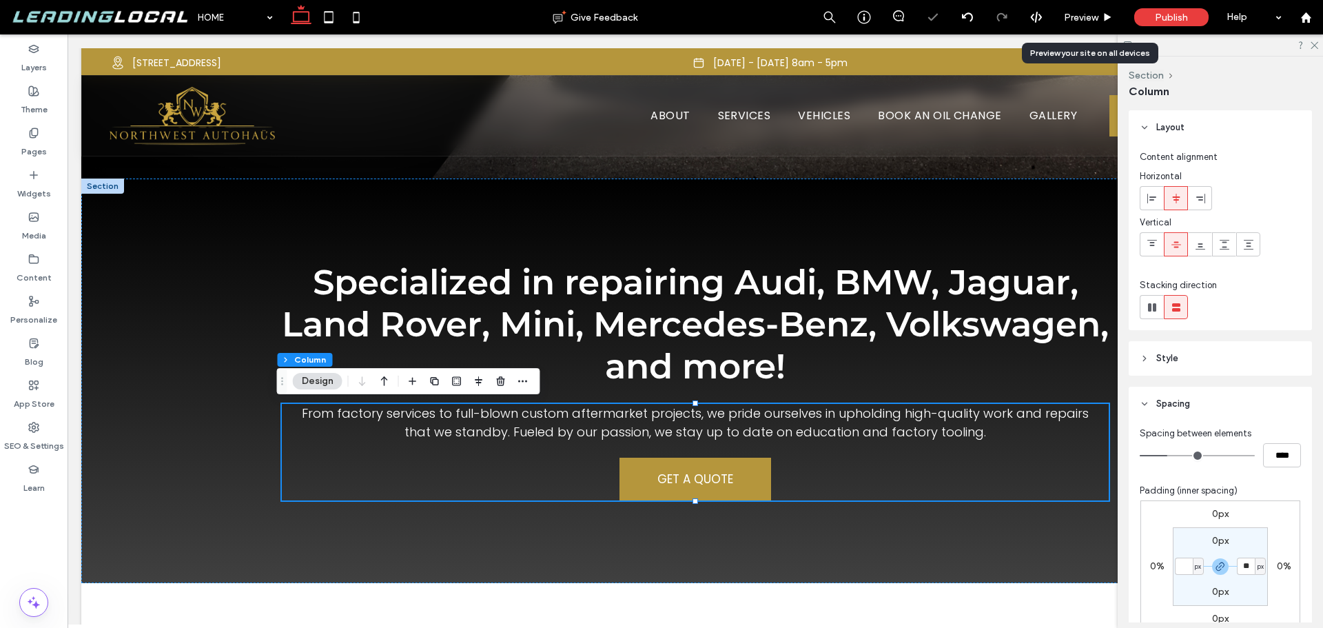
type input "*"
click at [1187, 576] on section "0px * px 0px * px" at bounding box center [1220, 566] width 95 height 79
click at [1061, 449] on div "From factory services to full-blown custom aftermarket projects, we pride ourse…" at bounding box center [695, 452] width 827 height 96
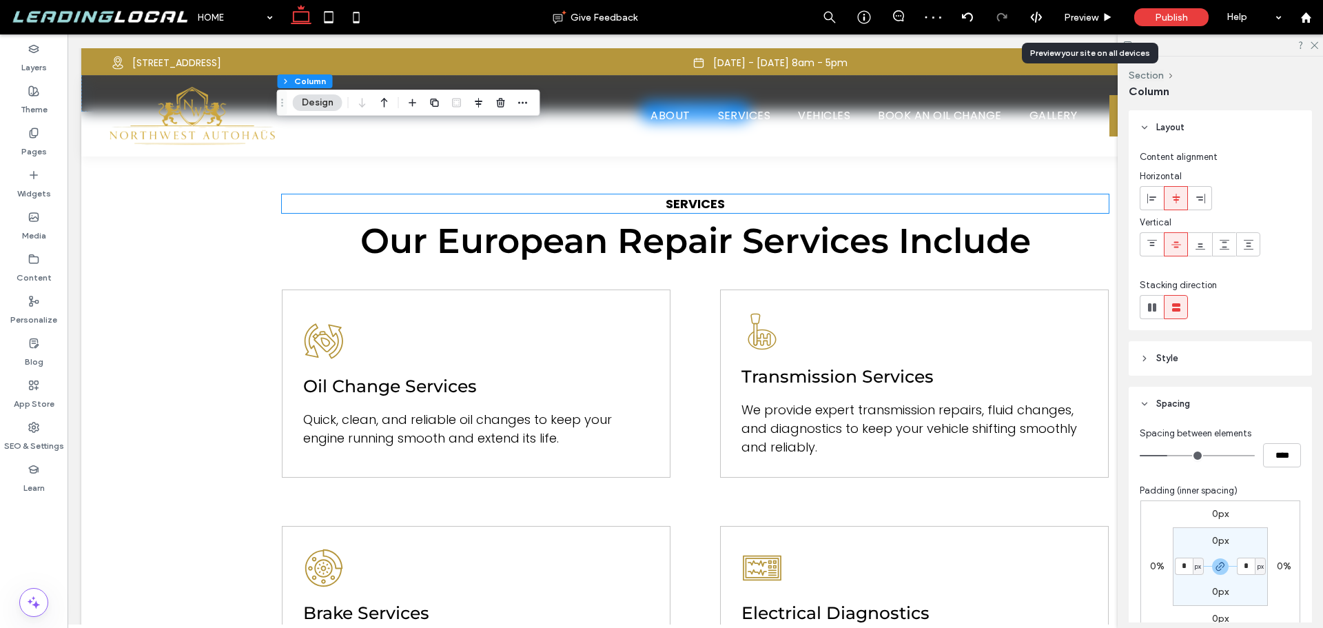
scroll to position [1103, 0]
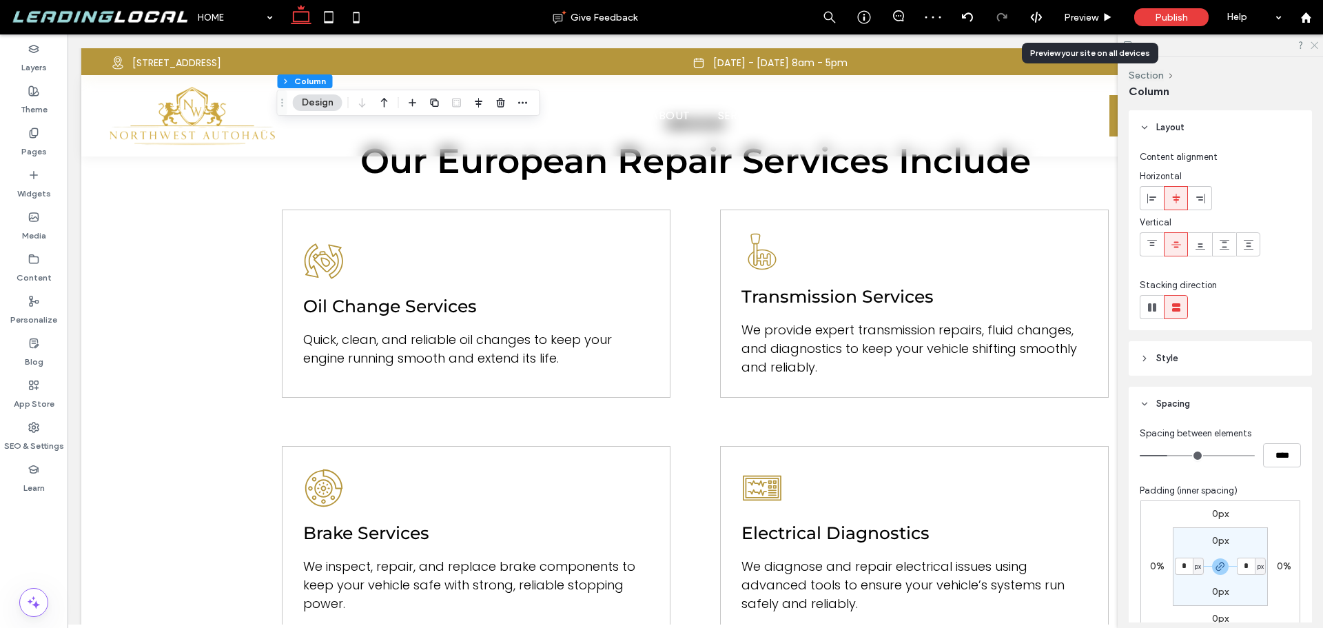
click at [1316, 44] on use at bounding box center [1315, 46] width 8 height 8
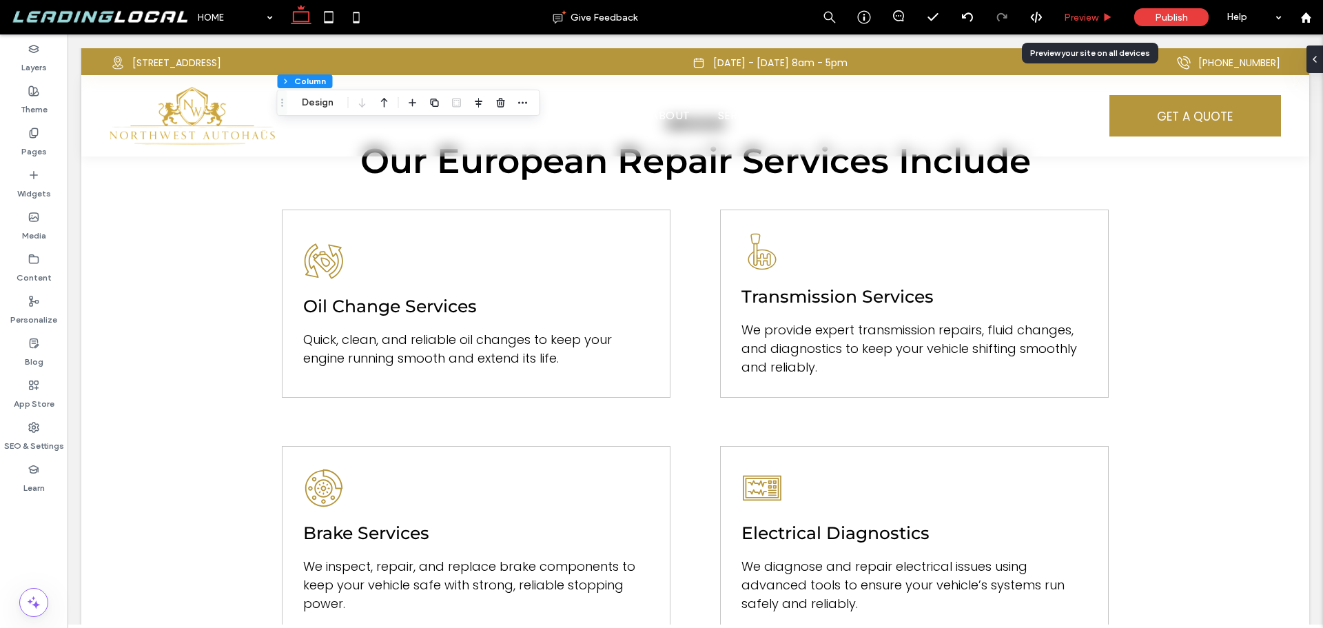
drag, startPoint x: 1090, startPoint y: 14, endPoint x: 906, endPoint y: 200, distance: 262.2
click at [1090, 14] on span "Preview" at bounding box center [1081, 18] width 34 height 12
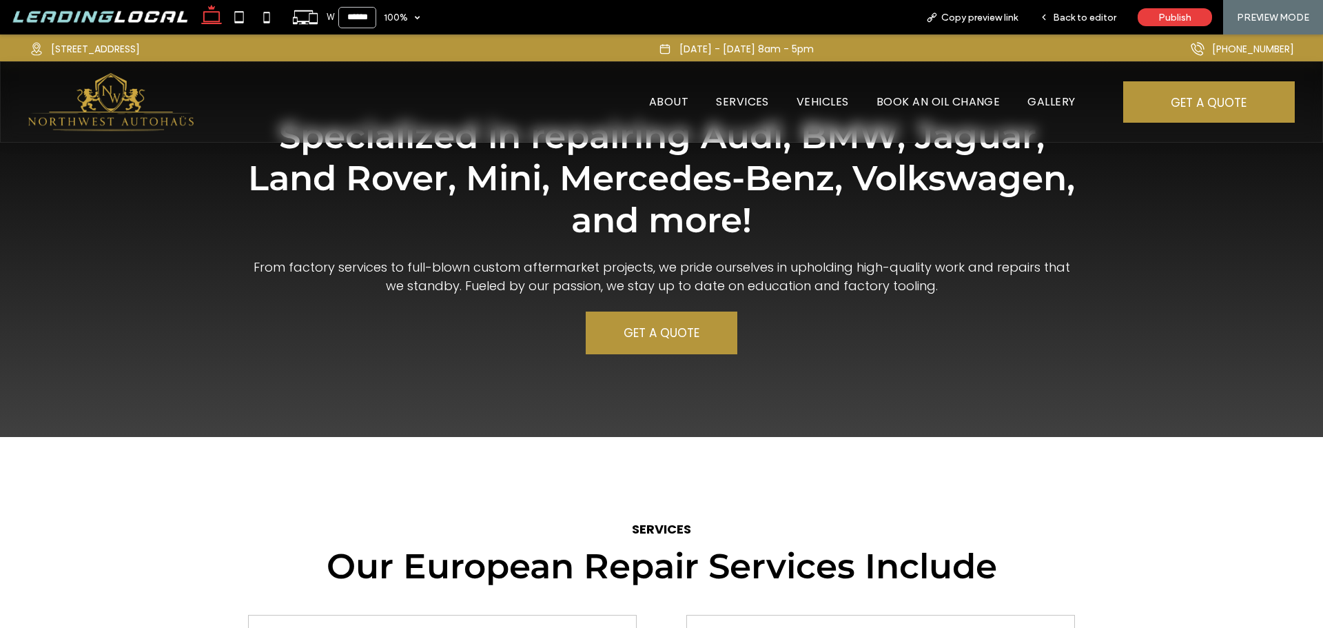
scroll to position [675, 0]
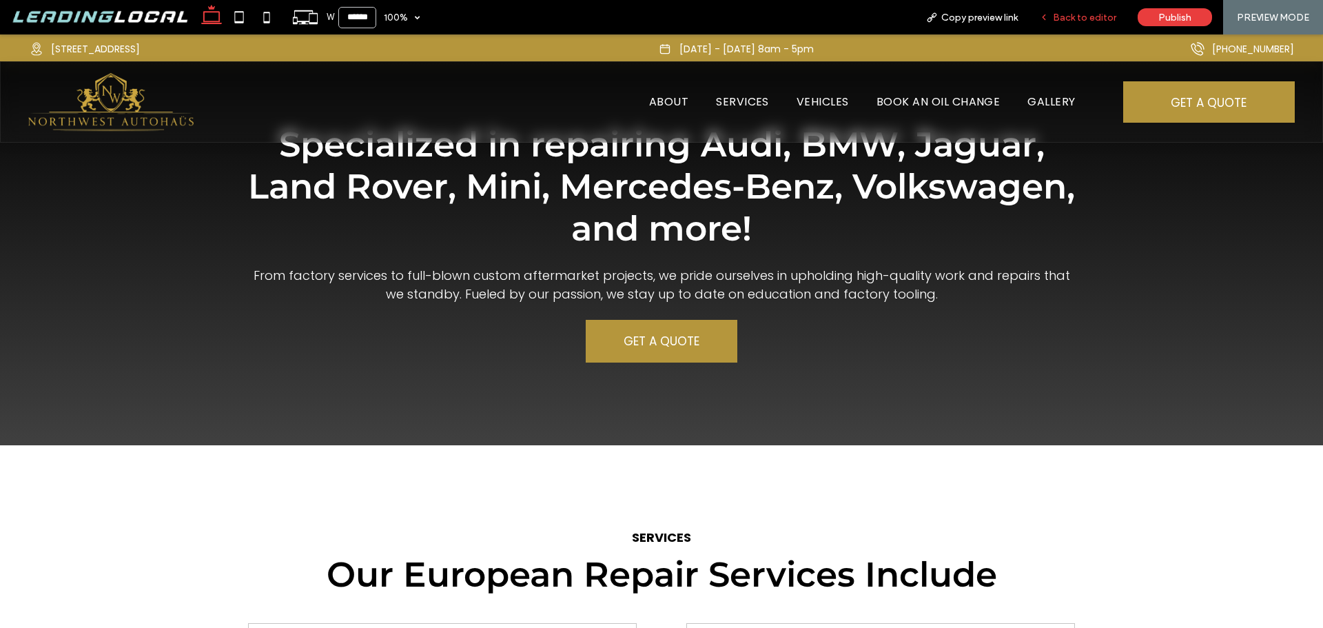
click at [1085, 10] on div "Back to editor" at bounding box center [1078, 17] width 99 height 34
click at [1083, 20] on span "Back to editor" at bounding box center [1084, 18] width 63 height 12
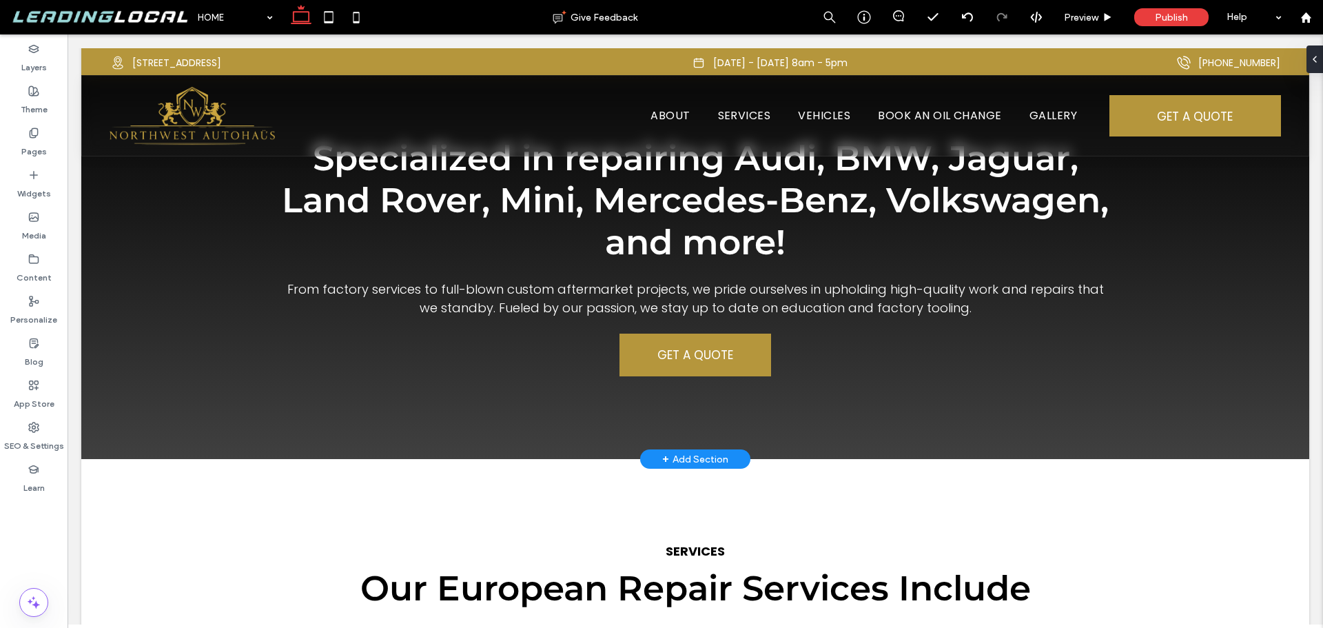
scroll to position [689, 0]
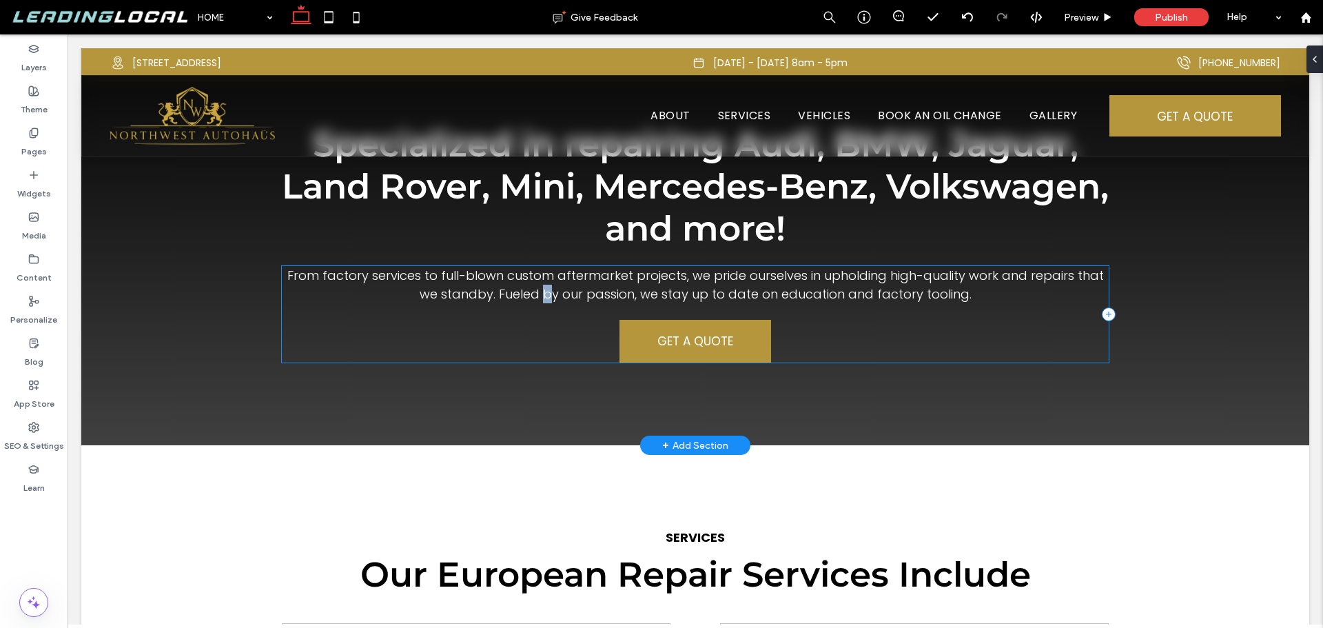
click at [533, 332] on div "From factory services to full-blown custom aftermarket projects, we pride ourse…" at bounding box center [695, 314] width 827 height 96
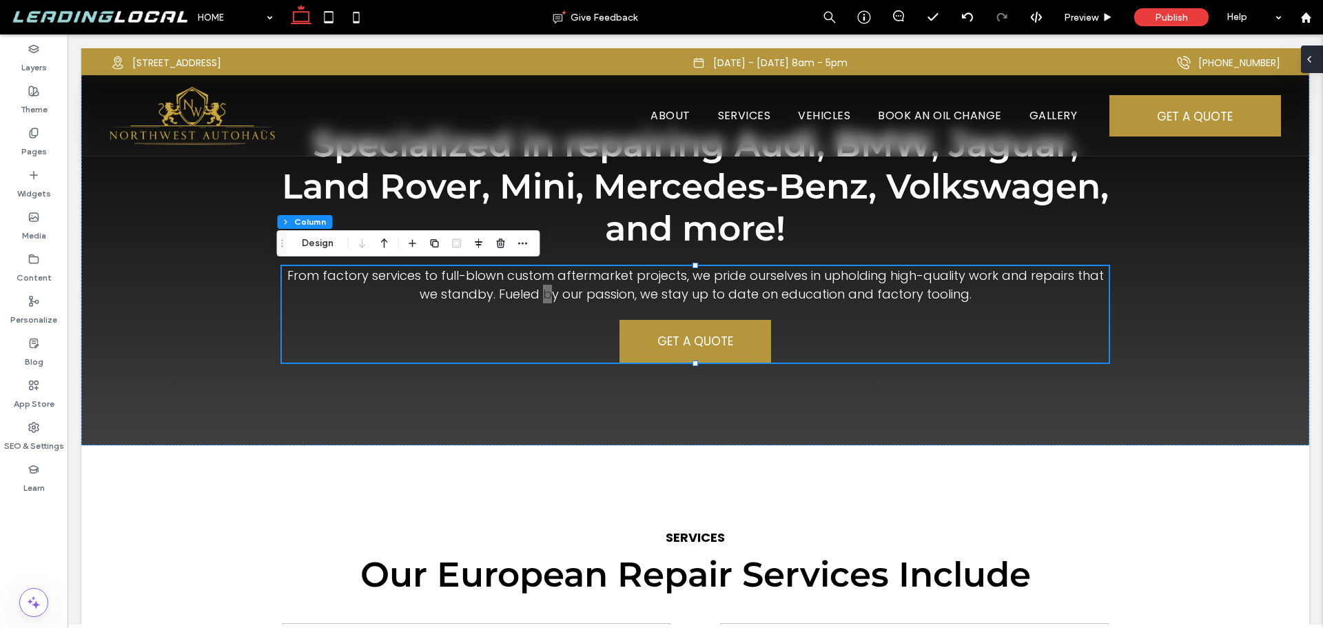
click at [1312, 66] on span at bounding box center [1309, 59] width 11 height 28
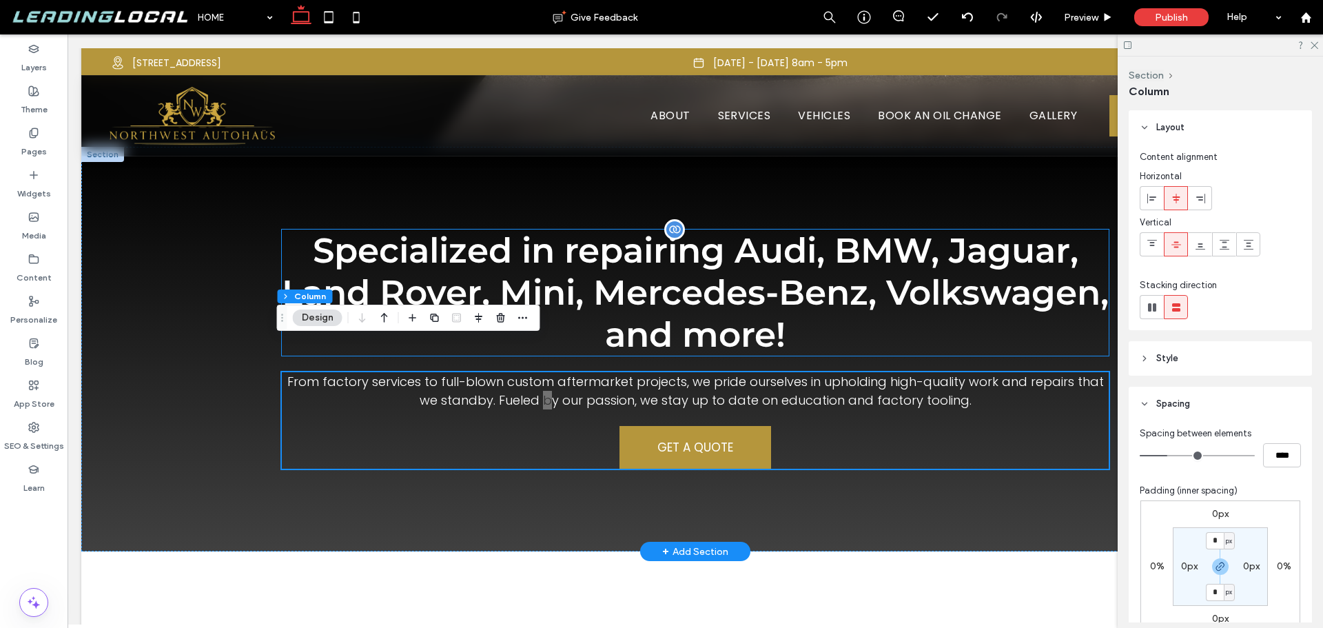
scroll to position [551, 0]
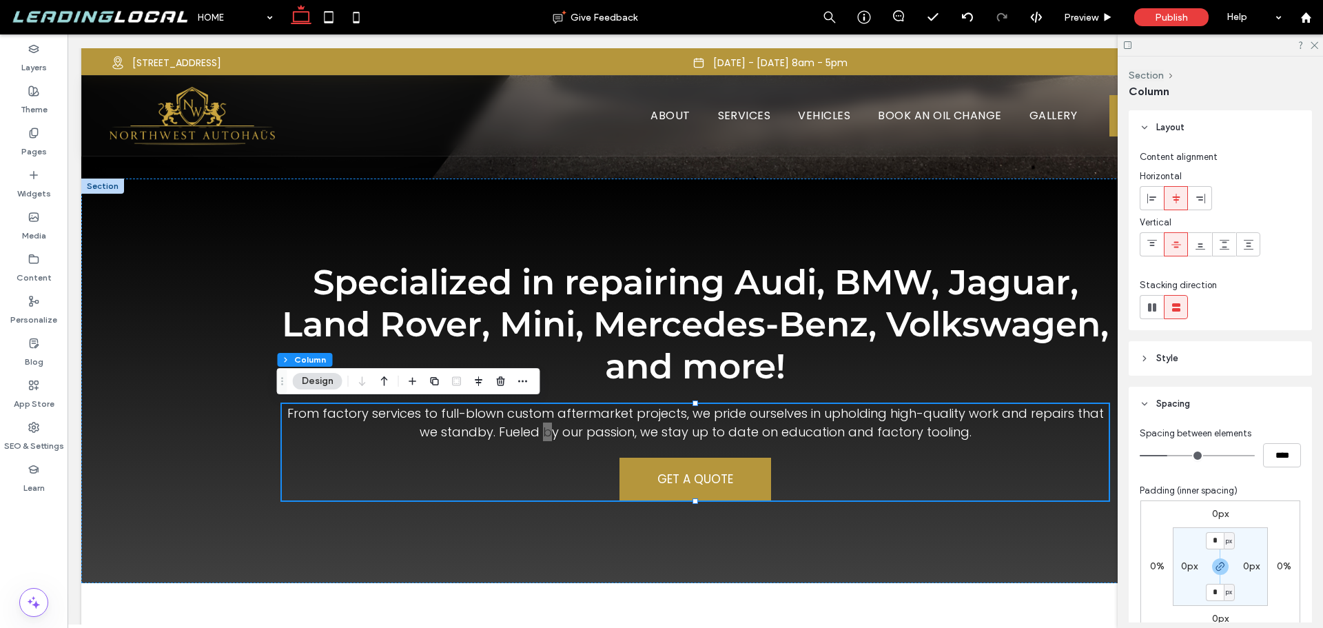
click at [1319, 45] on div at bounding box center [1220, 44] width 205 height 21
click at [1320, 45] on div at bounding box center [1220, 44] width 205 height 21
click at [1316, 45] on icon at bounding box center [1314, 44] width 9 height 9
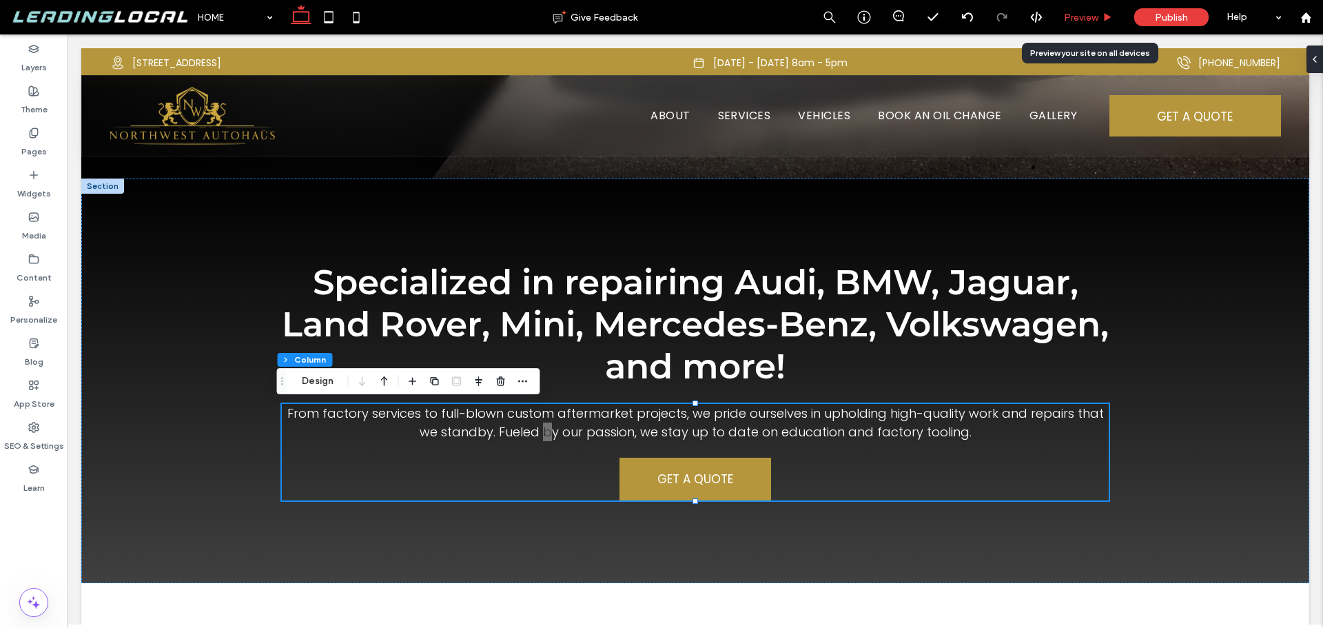
click at [1099, 6] on div "Preview" at bounding box center [1089, 17] width 70 height 34
drag, startPoint x: 1097, startPoint y: 12, endPoint x: 867, endPoint y: 251, distance: 332.0
click at [1097, 12] on span "Preview" at bounding box center [1081, 18] width 34 height 12
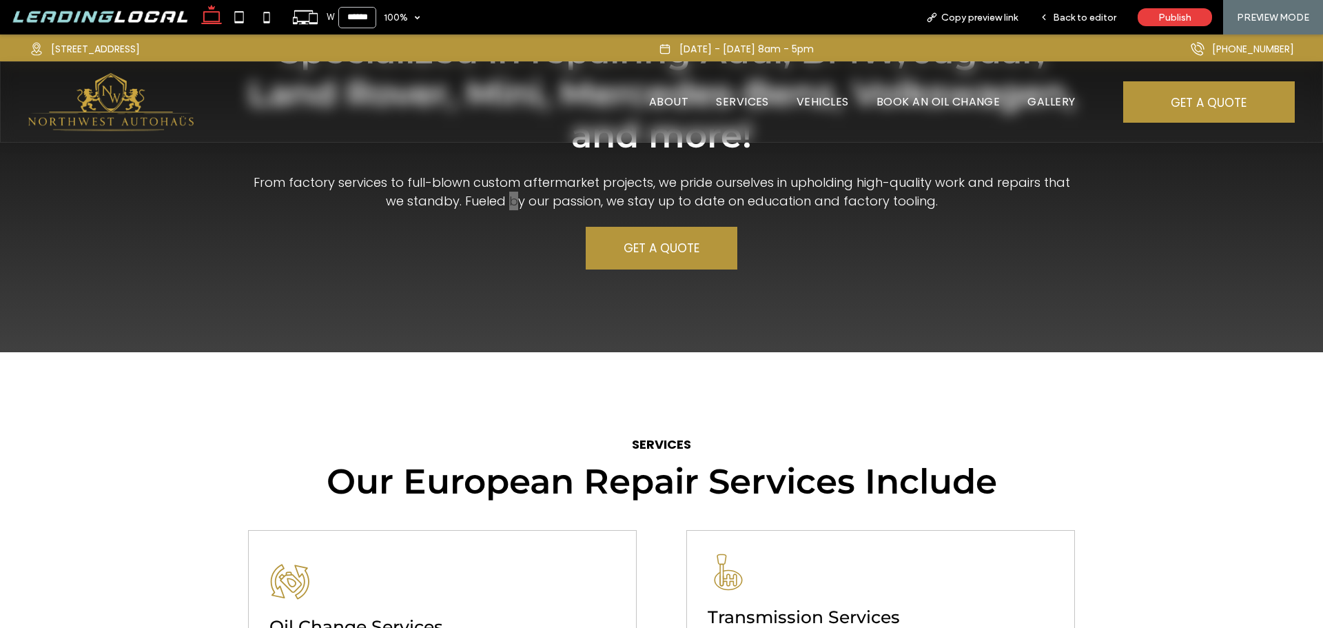
scroll to position [689, 0]
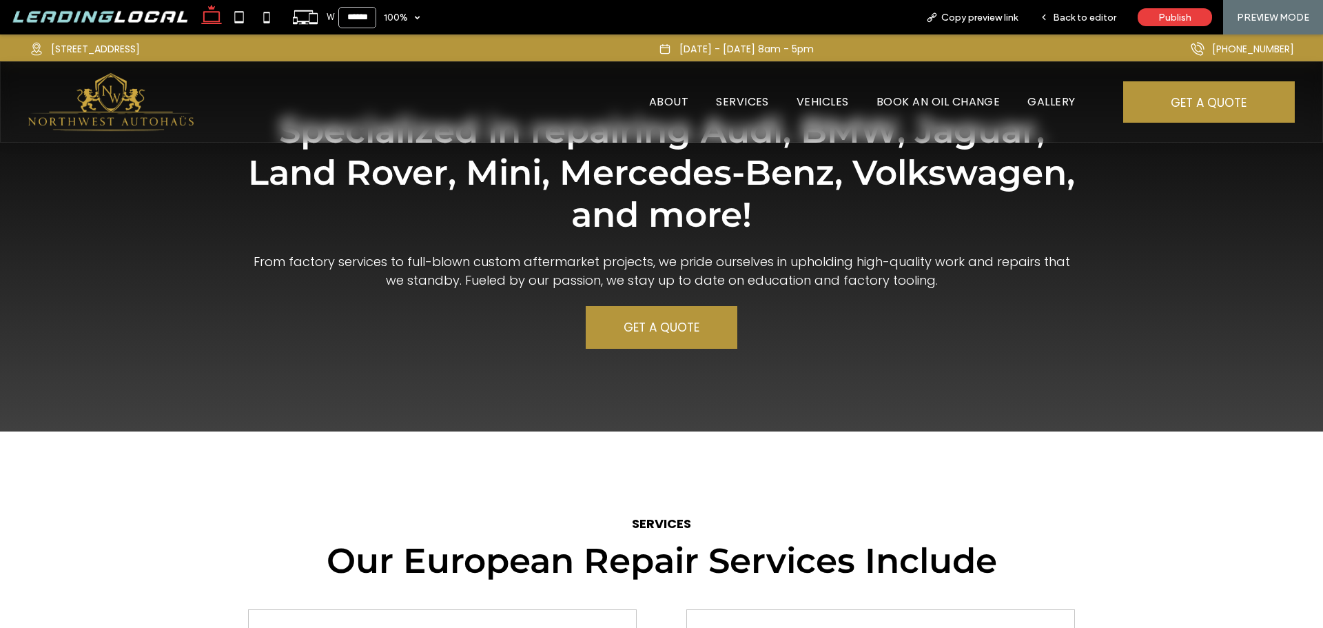
click at [572, 301] on div "From factory services to full-blown custom aftermarket projects, we pride ourse…" at bounding box center [661, 300] width 827 height 96
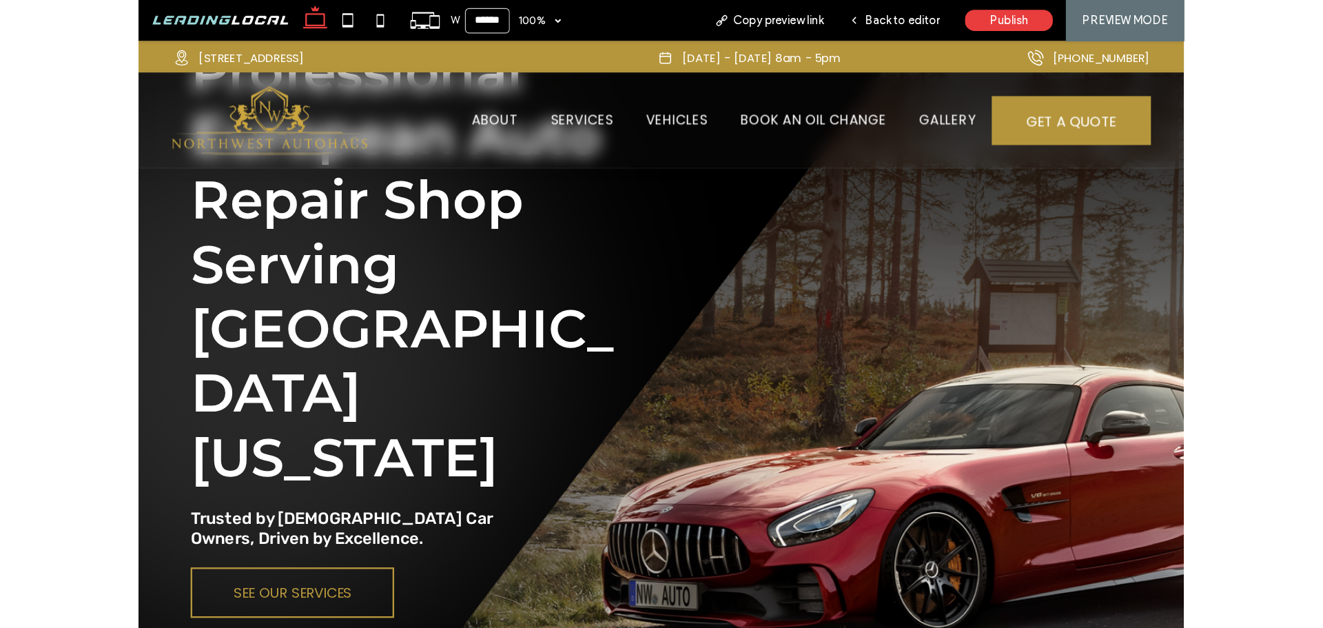
scroll to position [0, 0]
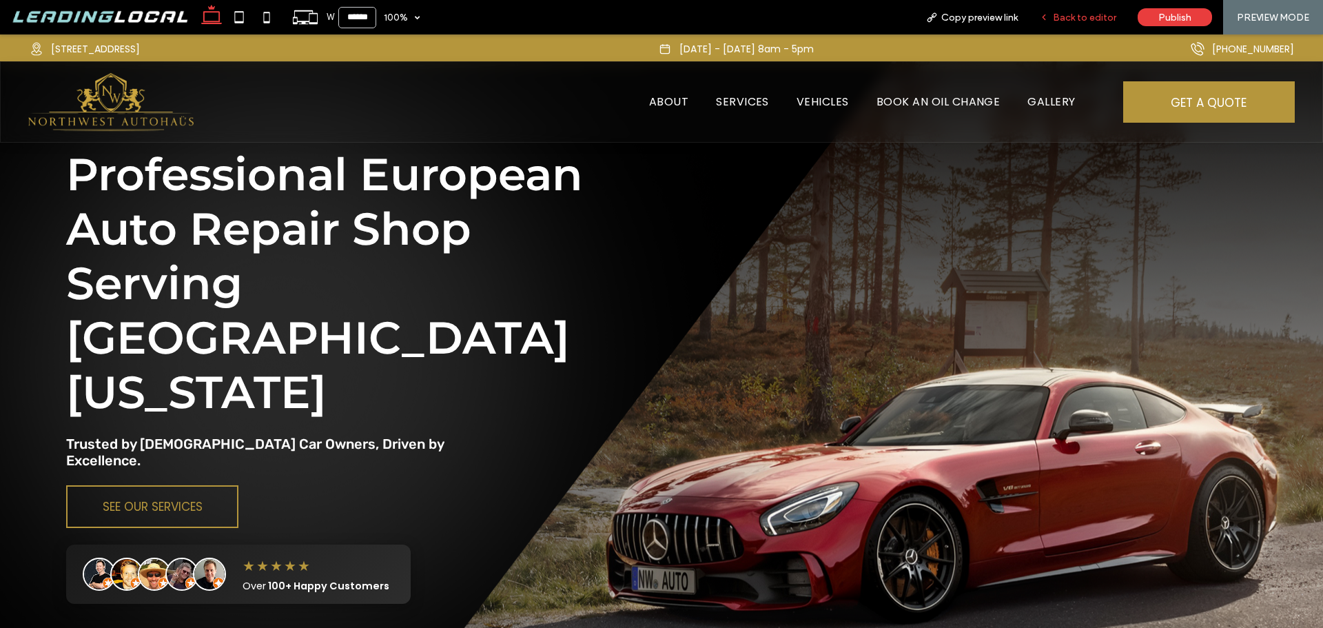
click at [1074, 23] on span "Back to editor" at bounding box center [1084, 18] width 63 height 12
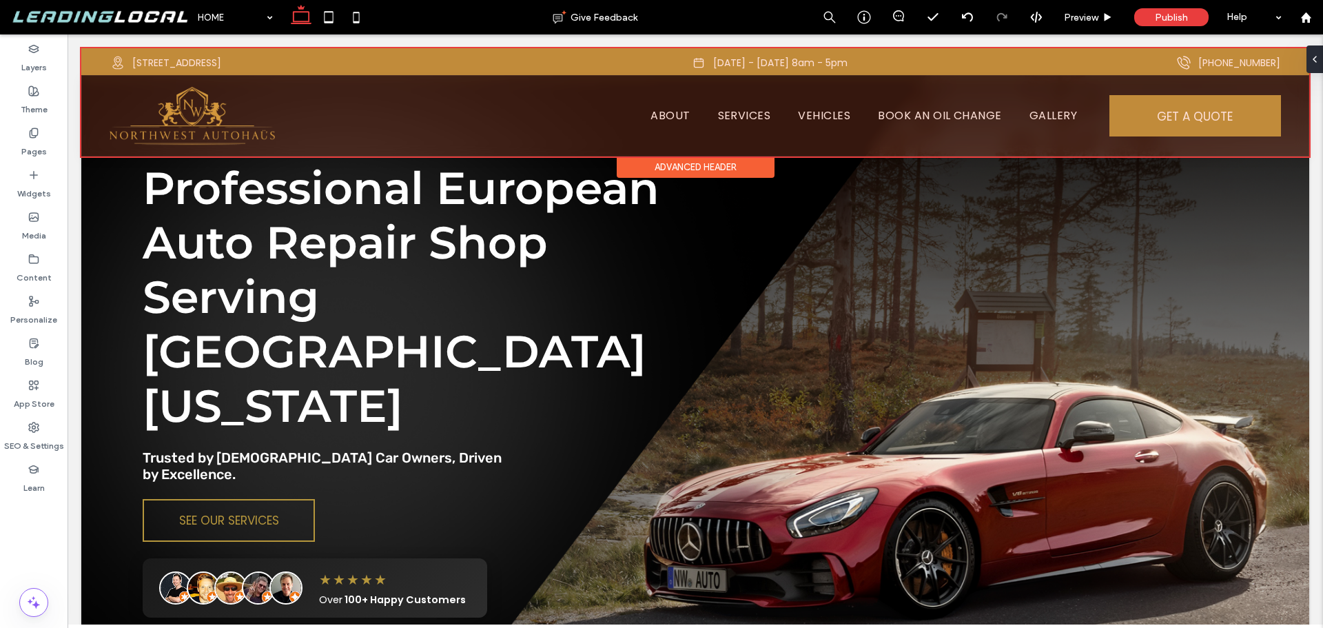
click at [1023, 119] on div at bounding box center [695, 102] width 1228 height 108
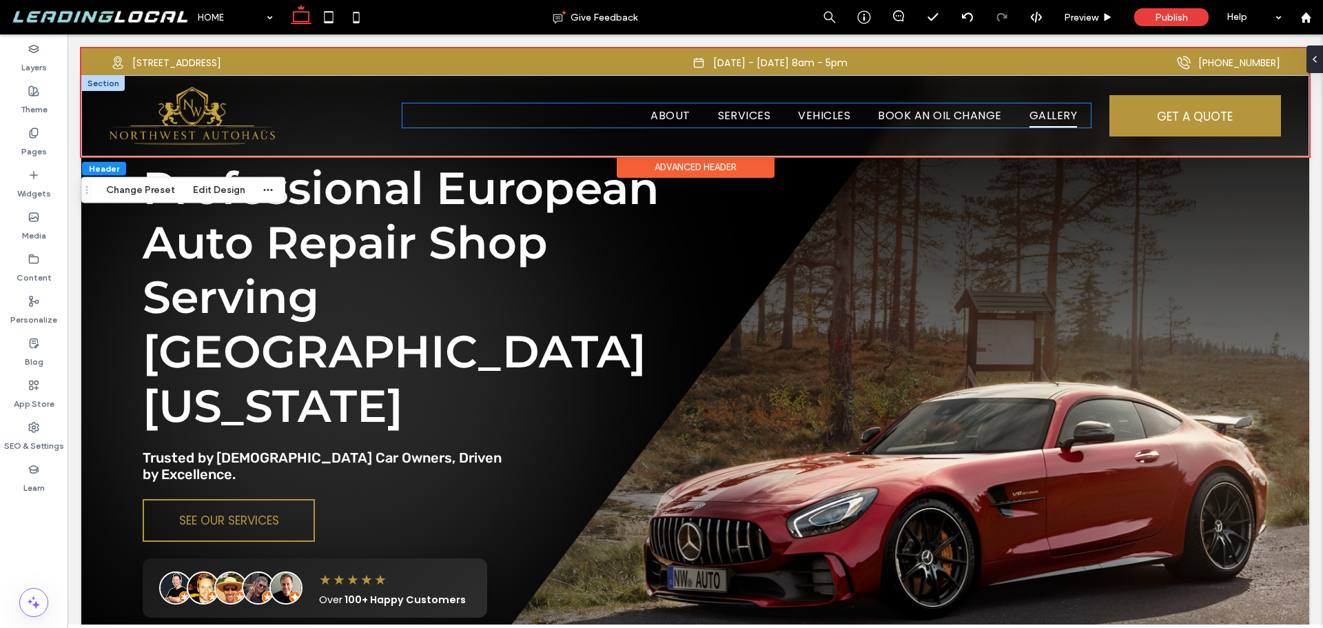
click at [1035, 118] on span "GALLERY" at bounding box center [1054, 115] width 48 height 24
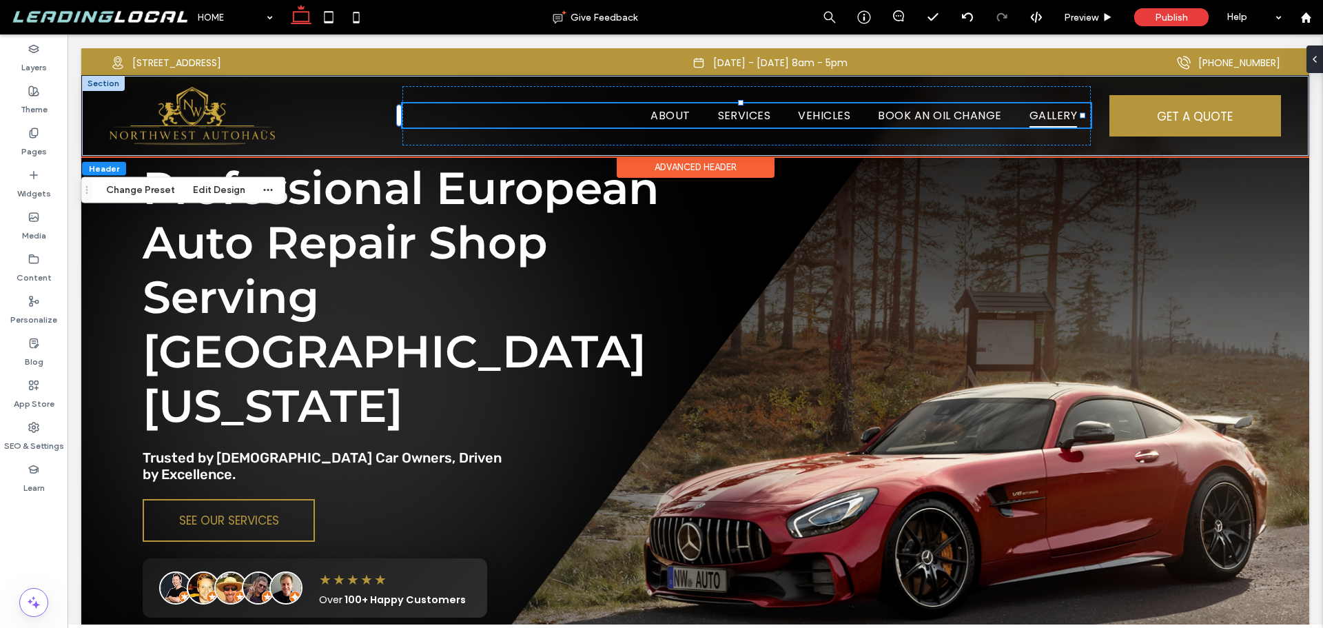
click at [1035, 118] on span "GALLERY" at bounding box center [1054, 115] width 48 height 24
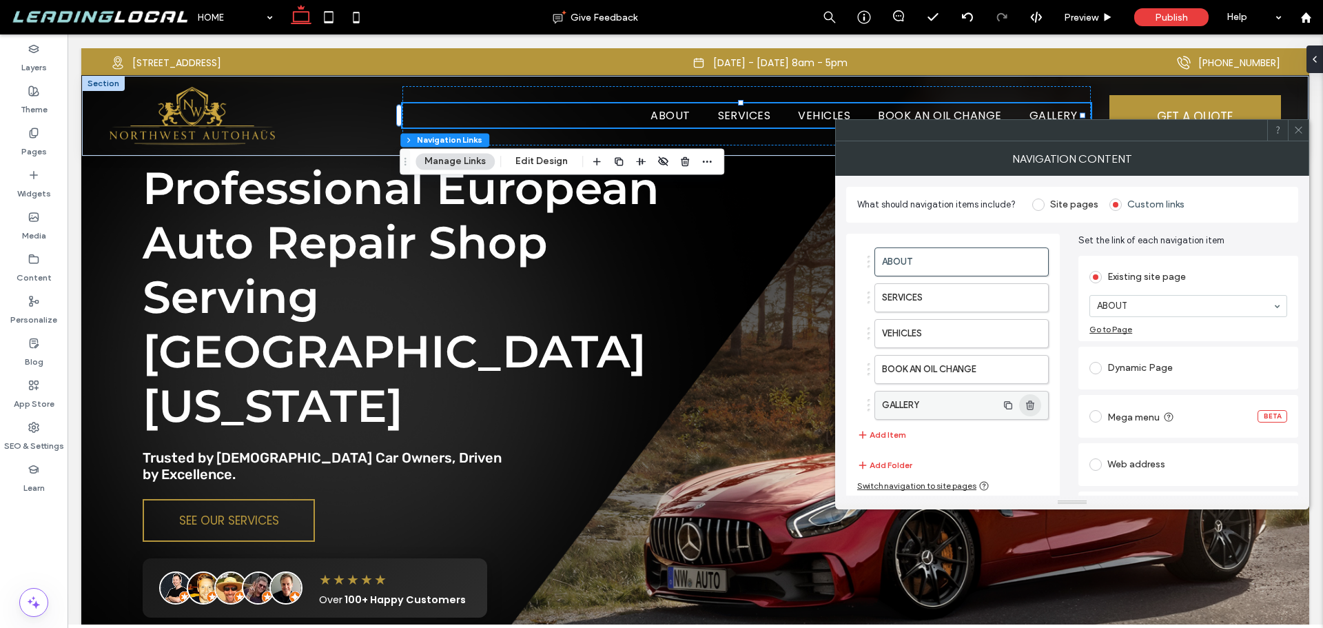
click at [1030, 406] on use "button" at bounding box center [1030, 404] width 8 height 9
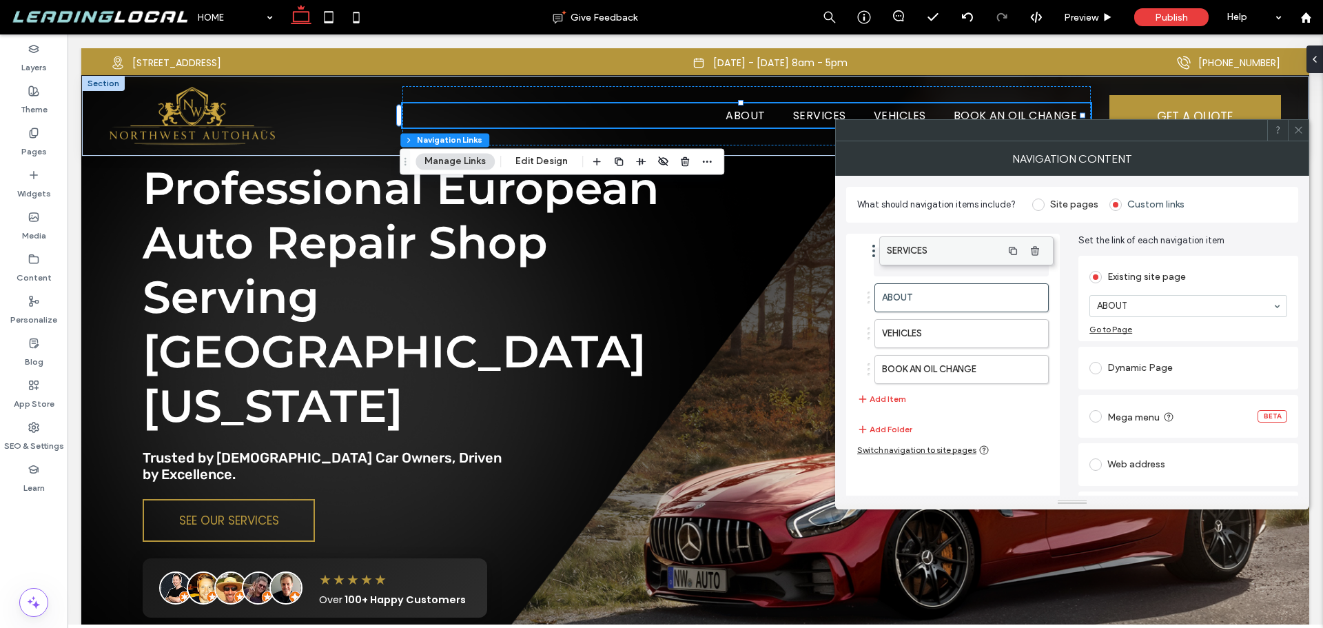
drag, startPoint x: 940, startPoint y: 296, endPoint x: 945, endPoint y: 250, distance: 47.1
drag, startPoint x: 933, startPoint y: 332, endPoint x: 937, endPoint y: 285, distance: 47.1
click at [1300, 130] on icon at bounding box center [1299, 130] width 10 height 10
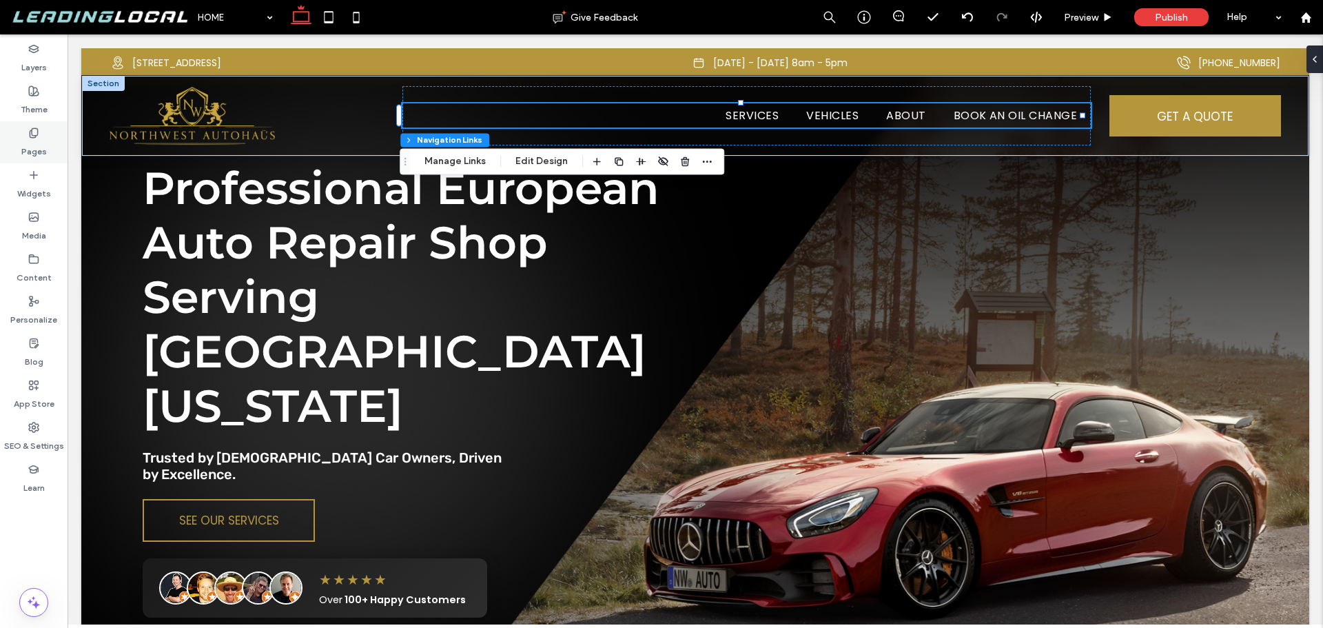
click at [34, 144] on label "Pages" at bounding box center [34, 148] width 26 height 19
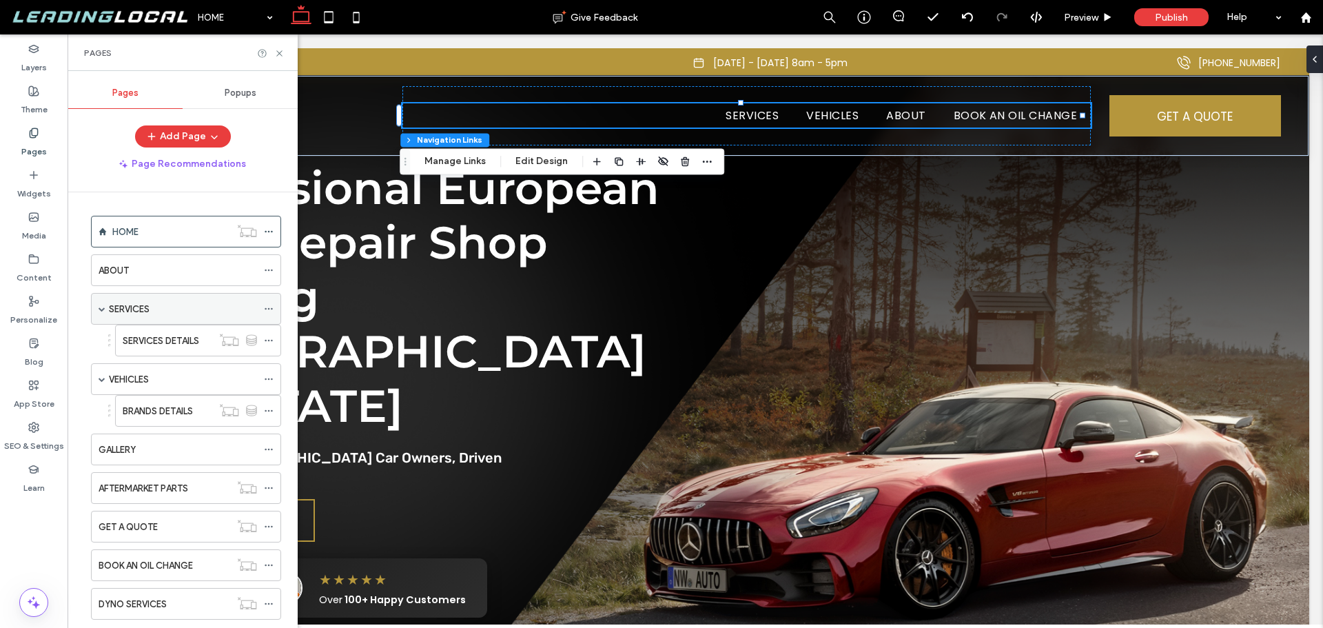
click at [166, 305] on div "SERVICES" at bounding box center [183, 309] width 148 height 14
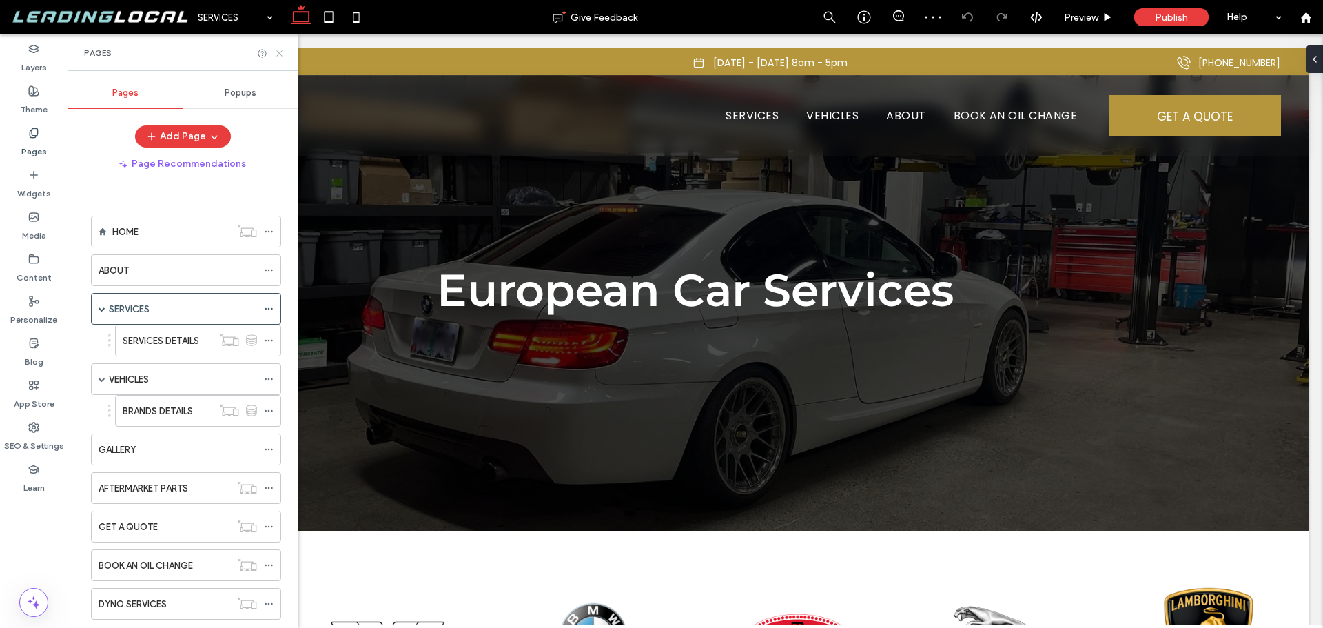
click at [278, 58] on icon at bounding box center [279, 53] width 10 height 10
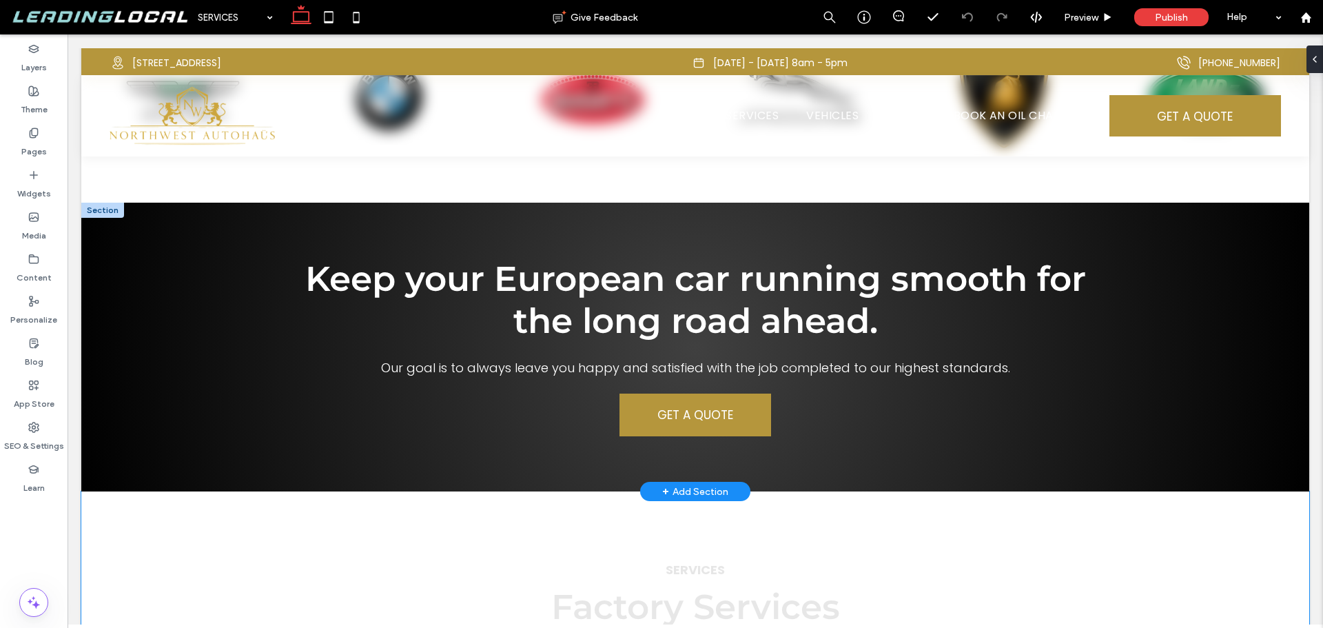
scroll to position [689, 0]
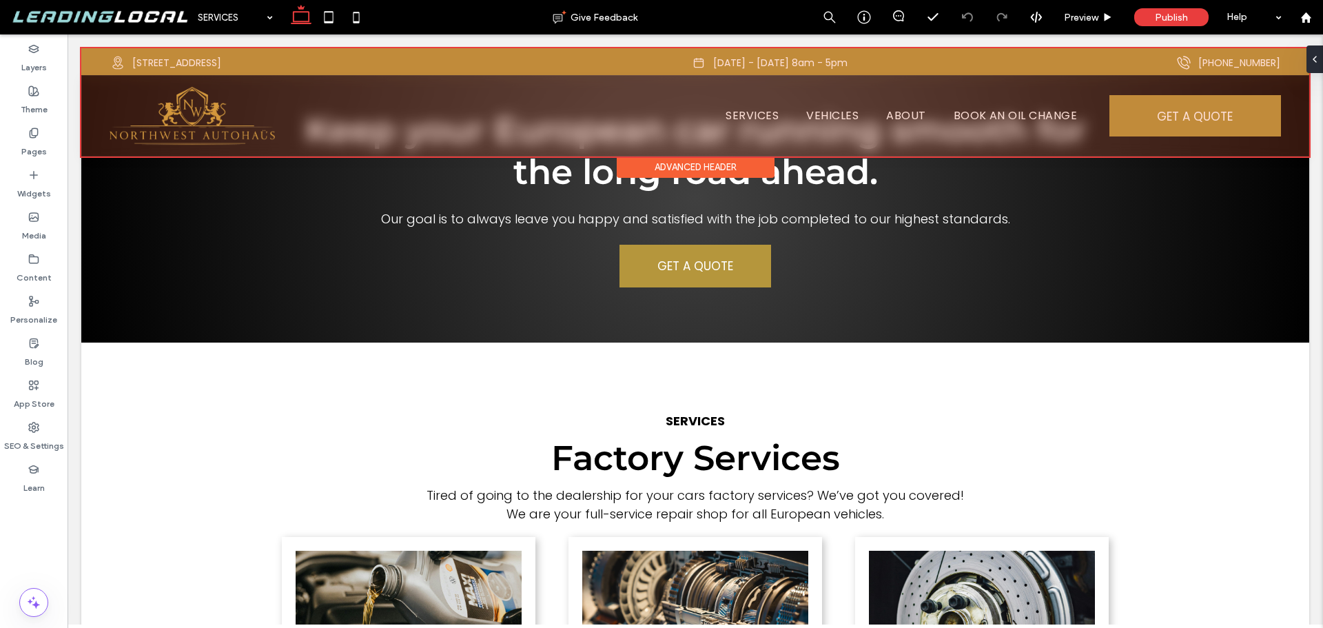
click at [763, 121] on div at bounding box center [695, 102] width 1228 height 108
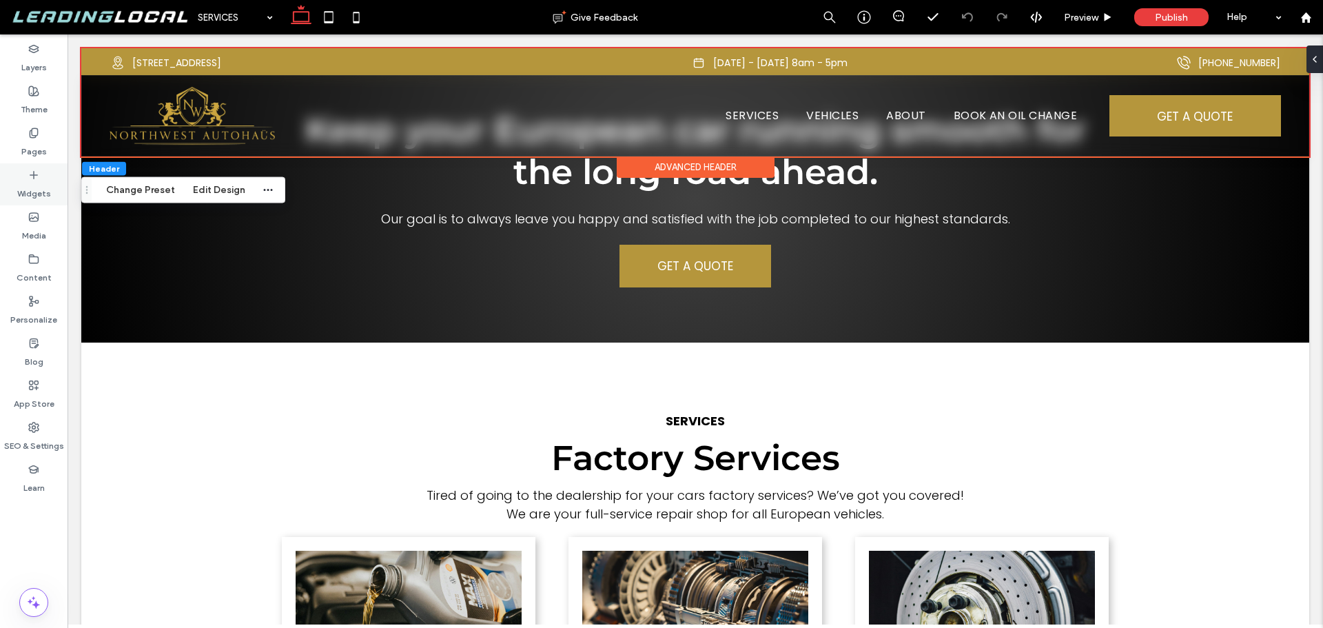
click at [37, 181] on label "Widgets" at bounding box center [34, 190] width 34 height 19
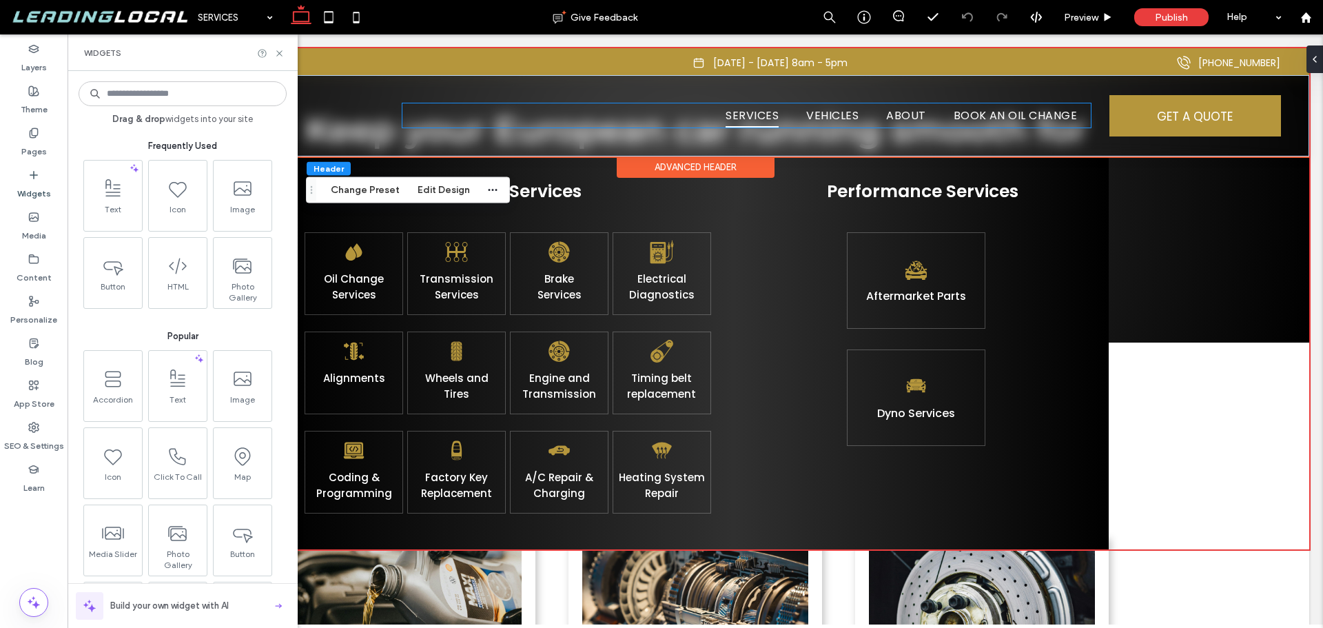
click at [764, 116] on span "SERVICES" at bounding box center [752, 115] width 53 height 24
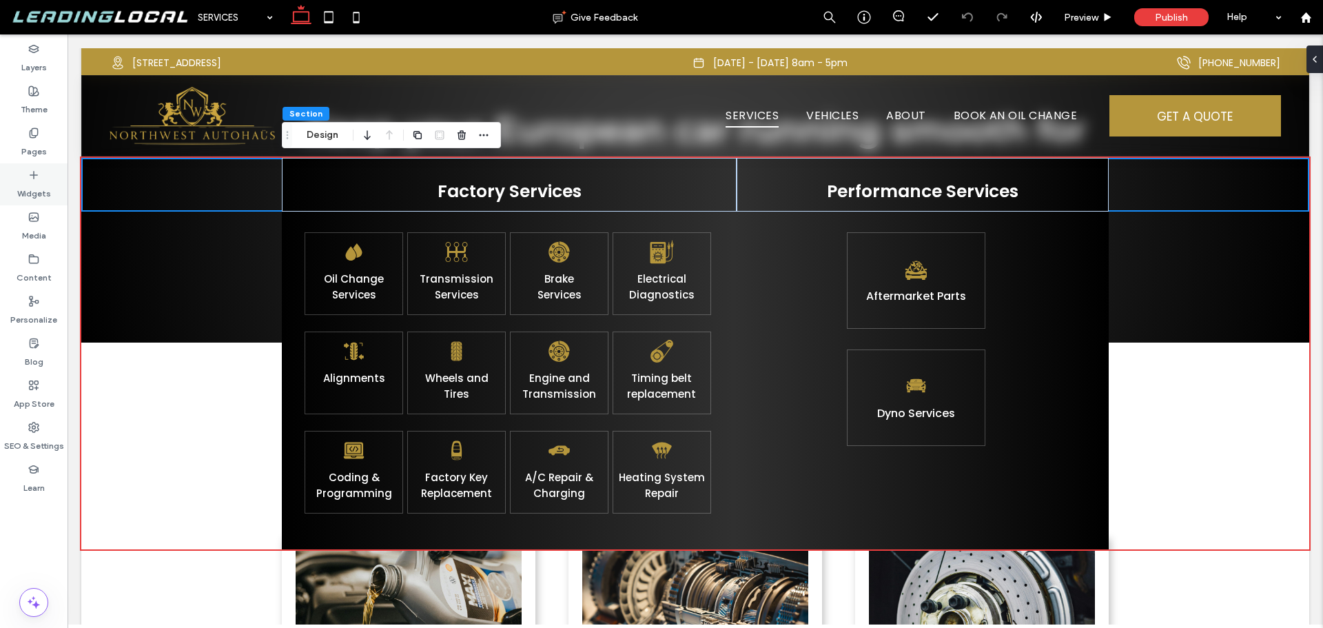
click at [35, 178] on icon at bounding box center [33, 175] width 11 height 11
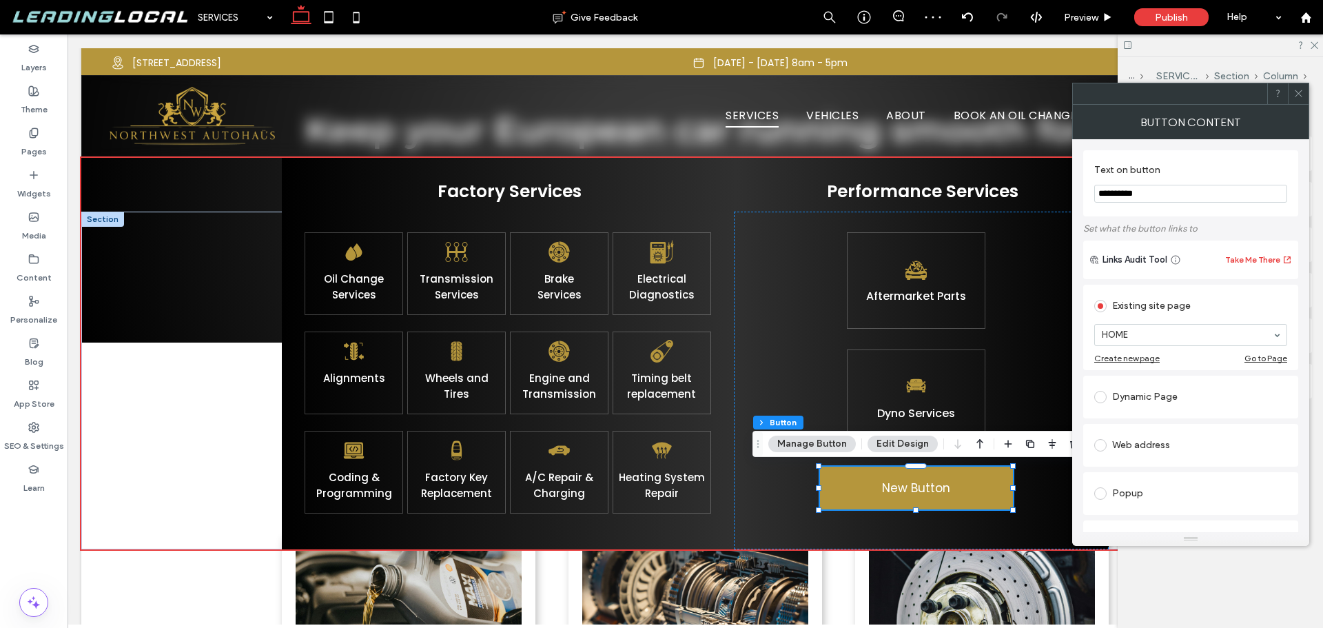
click at [1294, 93] on icon at bounding box center [1299, 93] width 10 height 10
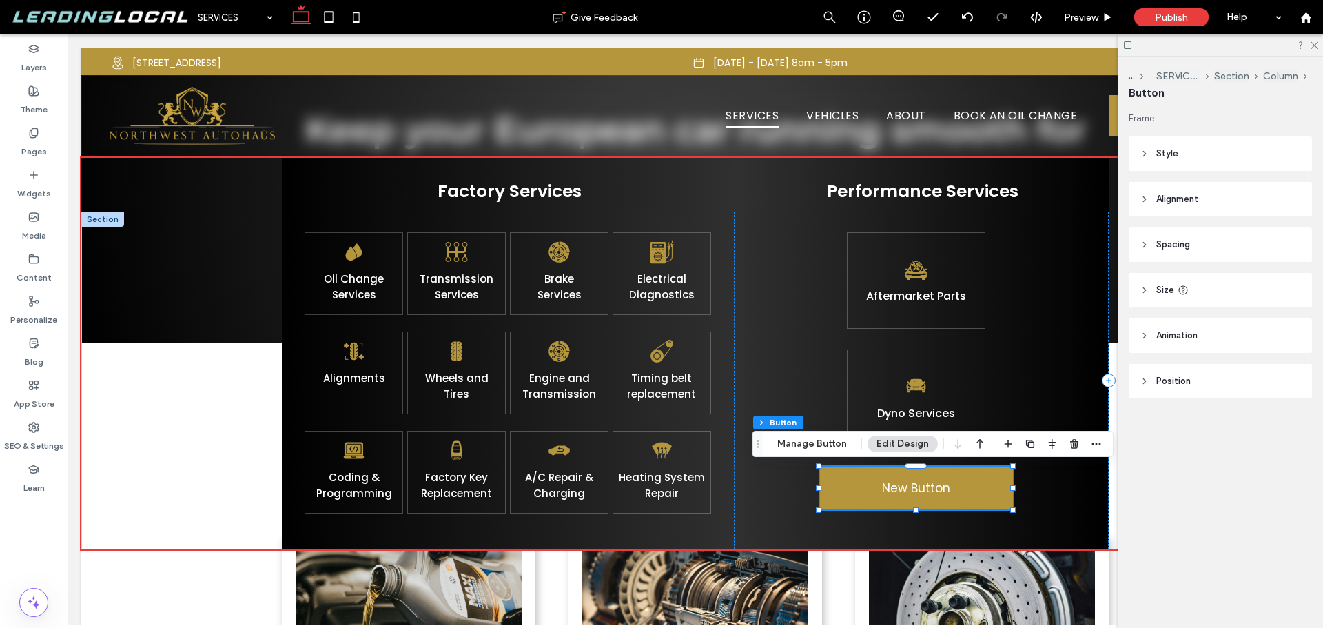
click at [1203, 154] on header "Style" at bounding box center [1220, 153] width 183 height 34
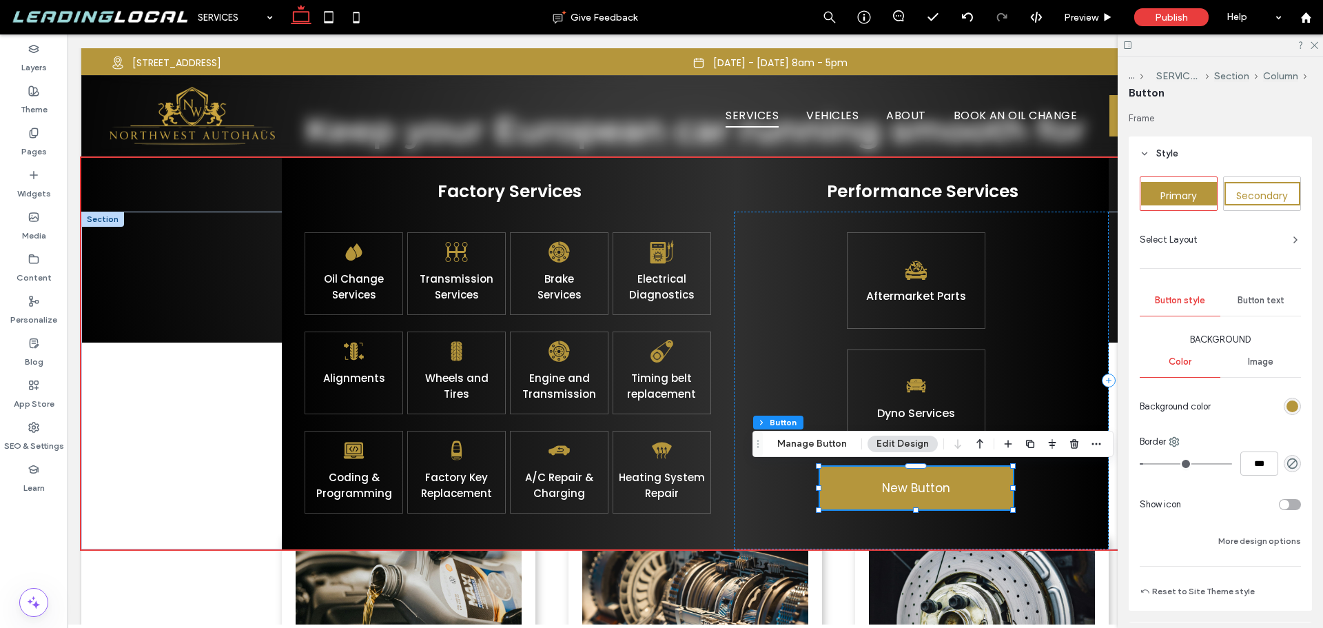
click at [1258, 193] on span "Secondary" at bounding box center [1263, 196] width 52 height 14
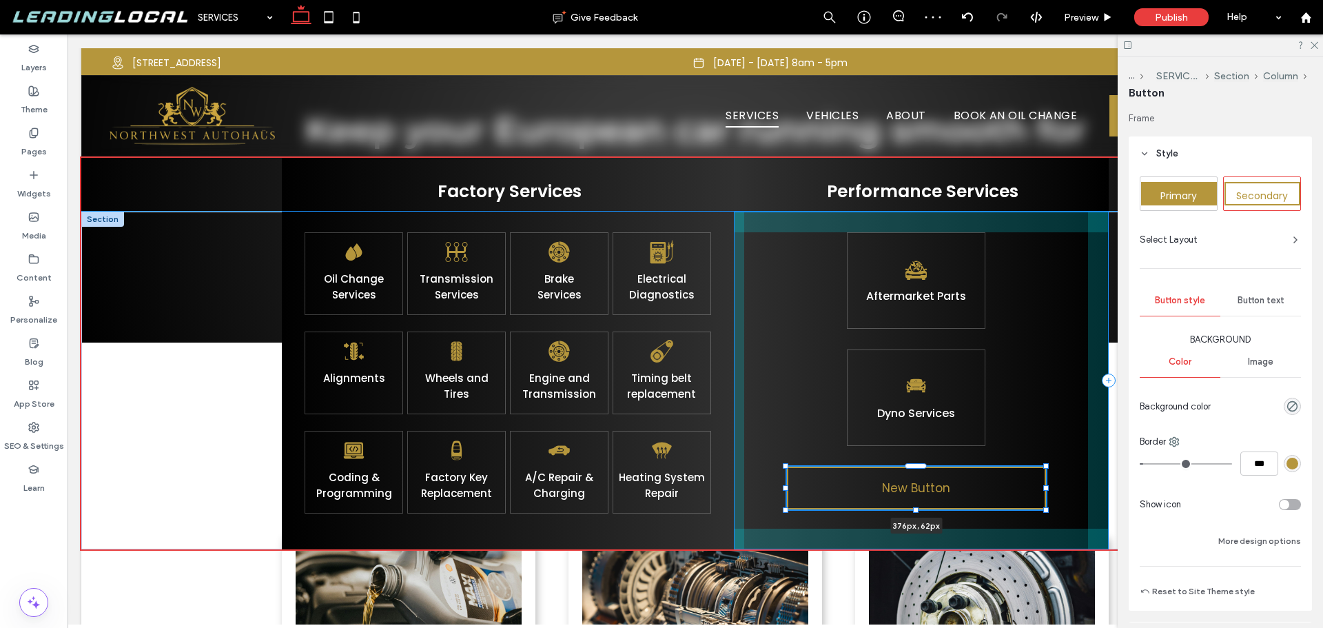
drag, startPoint x: 1013, startPoint y: 487, endPoint x: 1046, endPoint y: 487, distance: 33.1
click at [1046, 487] on div at bounding box center [1047, 488] width 6 height 6
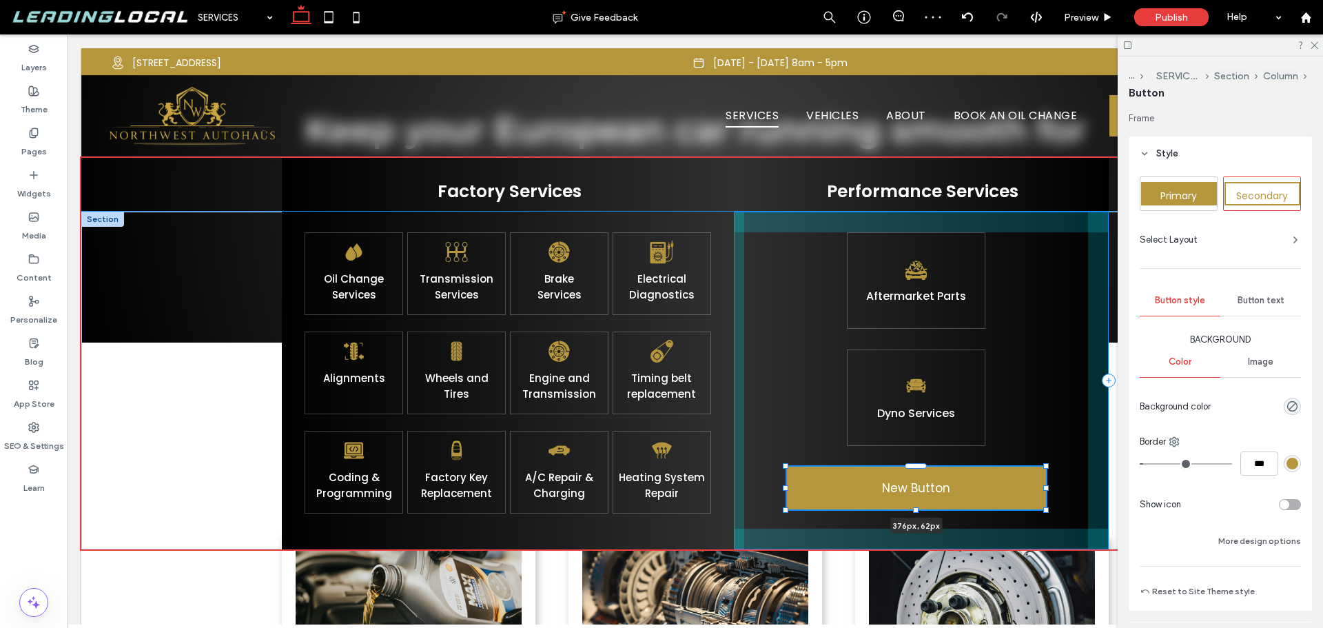
type input "***"
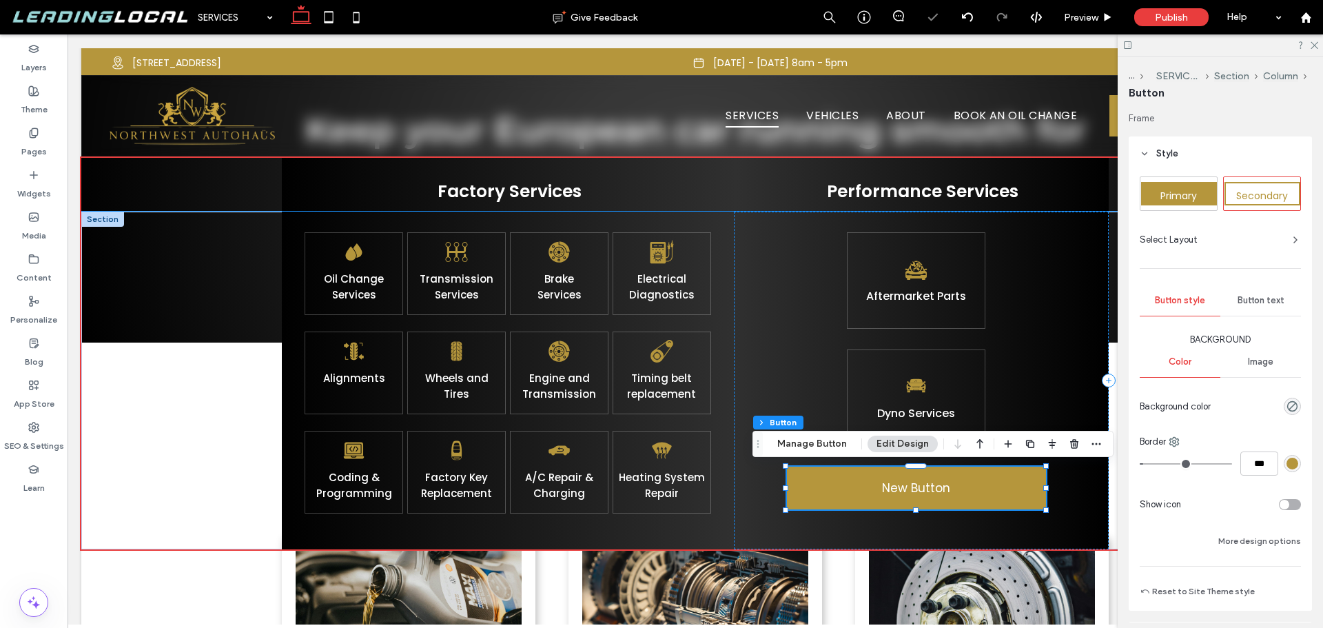
click at [970, 487] on link "New Button" at bounding box center [916, 488] width 259 height 43
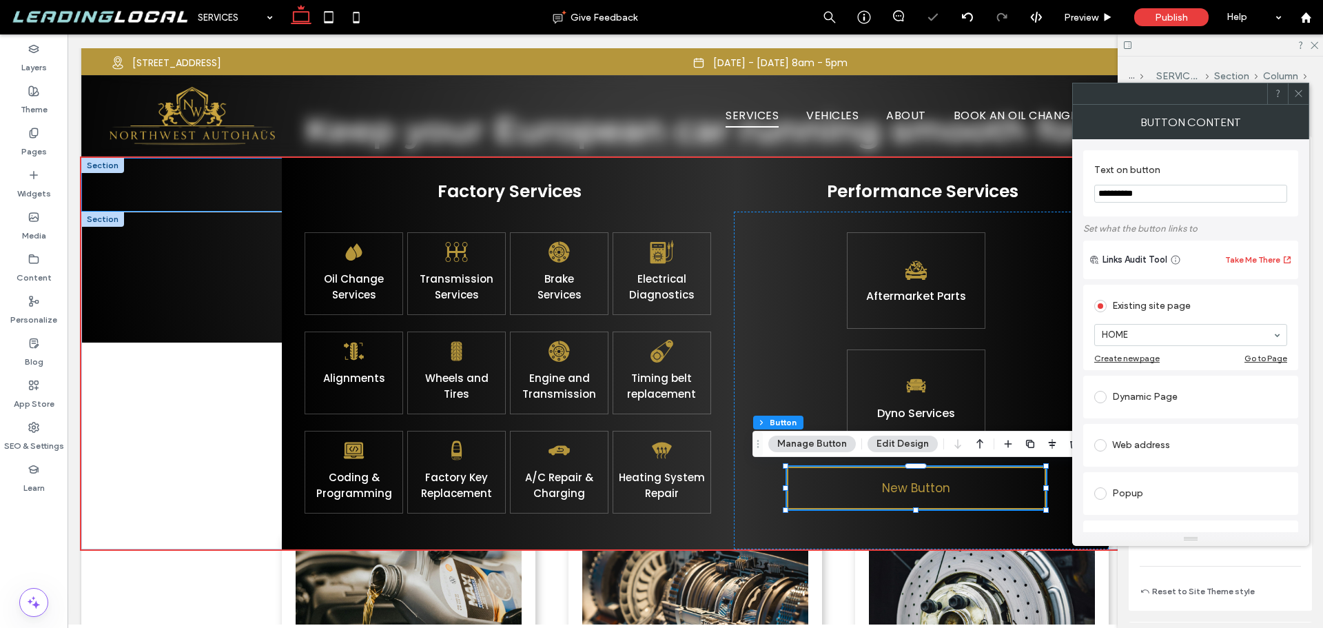
drag, startPoint x: 1228, startPoint y: 226, endPoint x: 1008, endPoint y: 192, distance: 222.6
type input "**********"
click at [1186, 230] on label "Set what the button links to" at bounding box center [1191, 228] width 215 height 24
click at [1296, 94] on icon at bounding box center [1299, 93] width 10 height 10
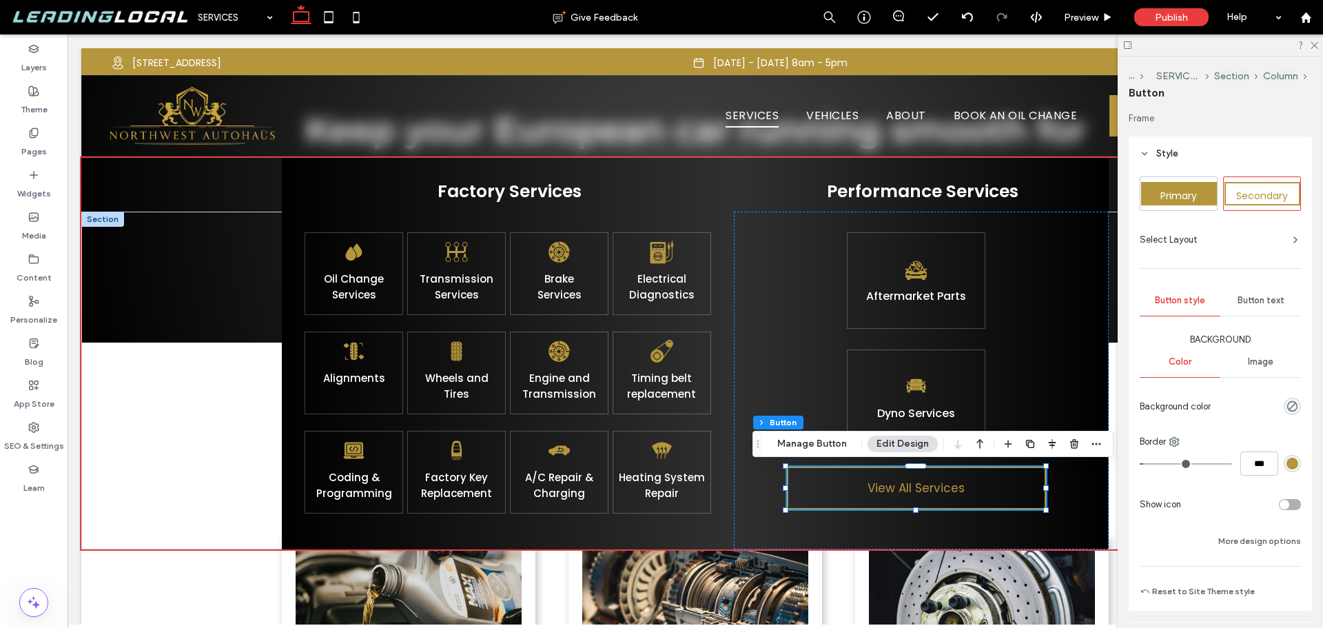
click at [1270, 298] on span "Button text" at bounding box center [1261, 300] width 47 height 11
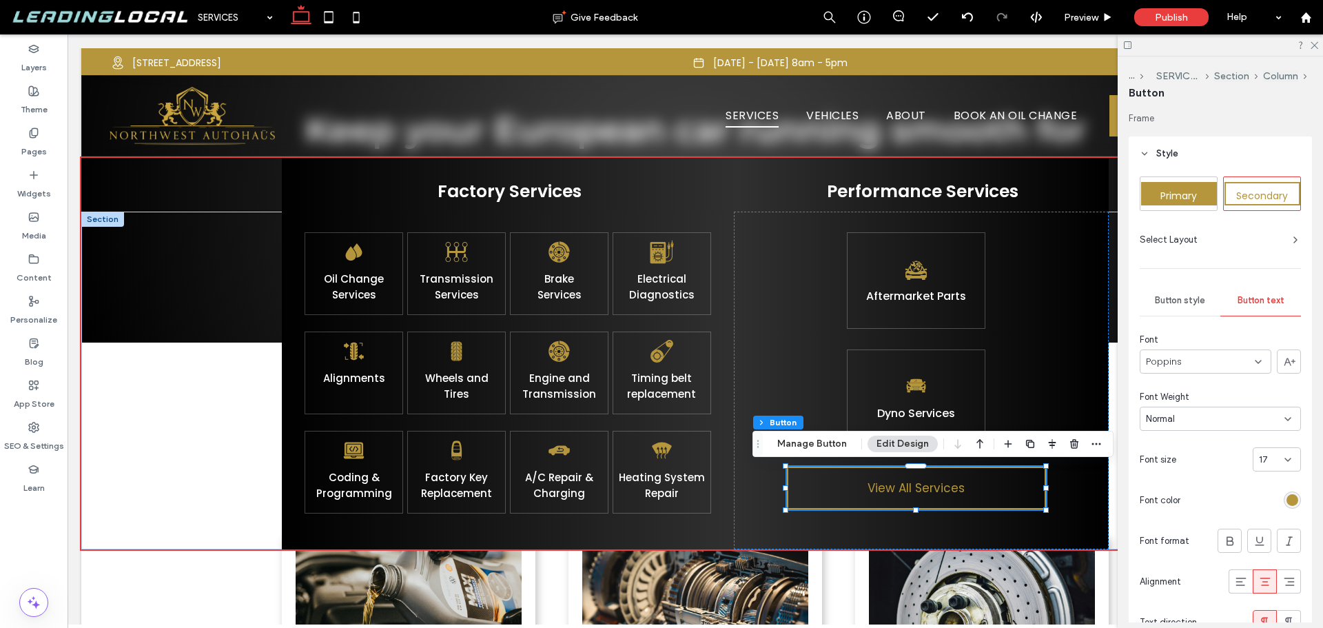
click at [1270, 460] on div "17" at bounding box center [1268, 460] width 19 height 14
click at [1259, 601] on span "18" at bounding box center [1256, 601] width 9 height 14
click at [1287, 496] on div "rgb(181, 150, 60)" at bounding box center [1293, 500] width 12 height 12
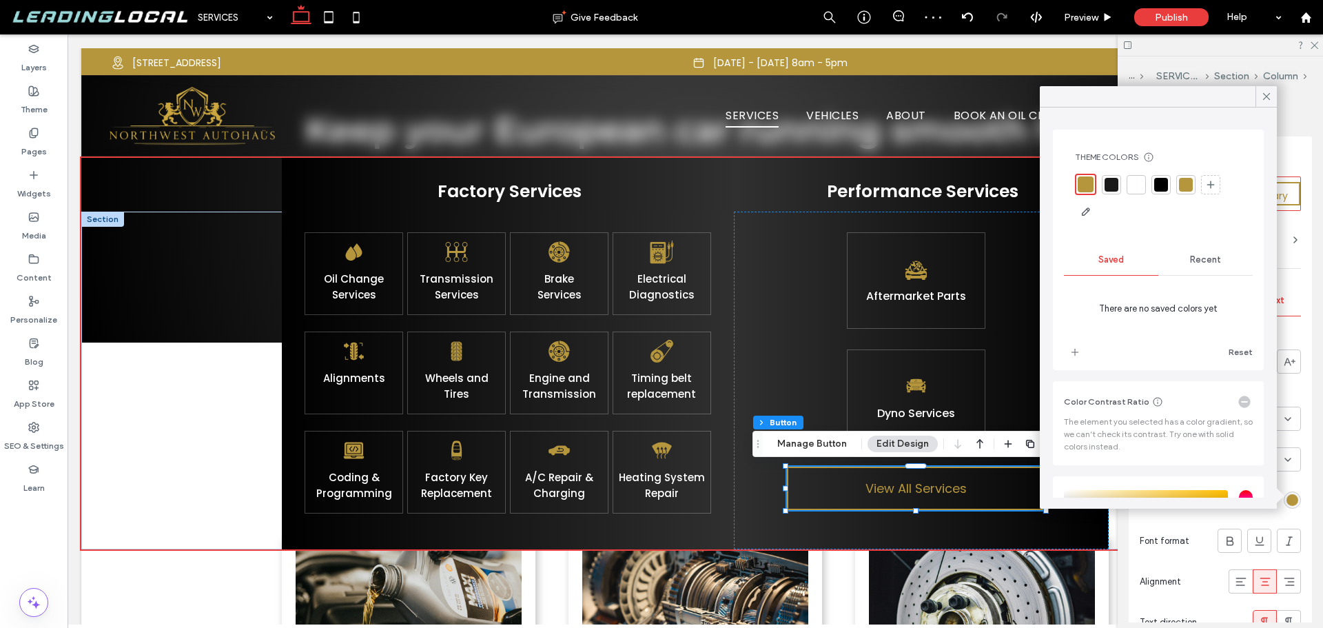
click at [1137, 185] on div at bounding box center [1137, 185] width 14 height 14
drag, startPoint x: 1268, startPoint y: 97, endPoint x: 1266, endPoint y: 108, distance: 10.5
click at [1268, 97] on icon at bounding box center [1267, 96] width 12 height 12
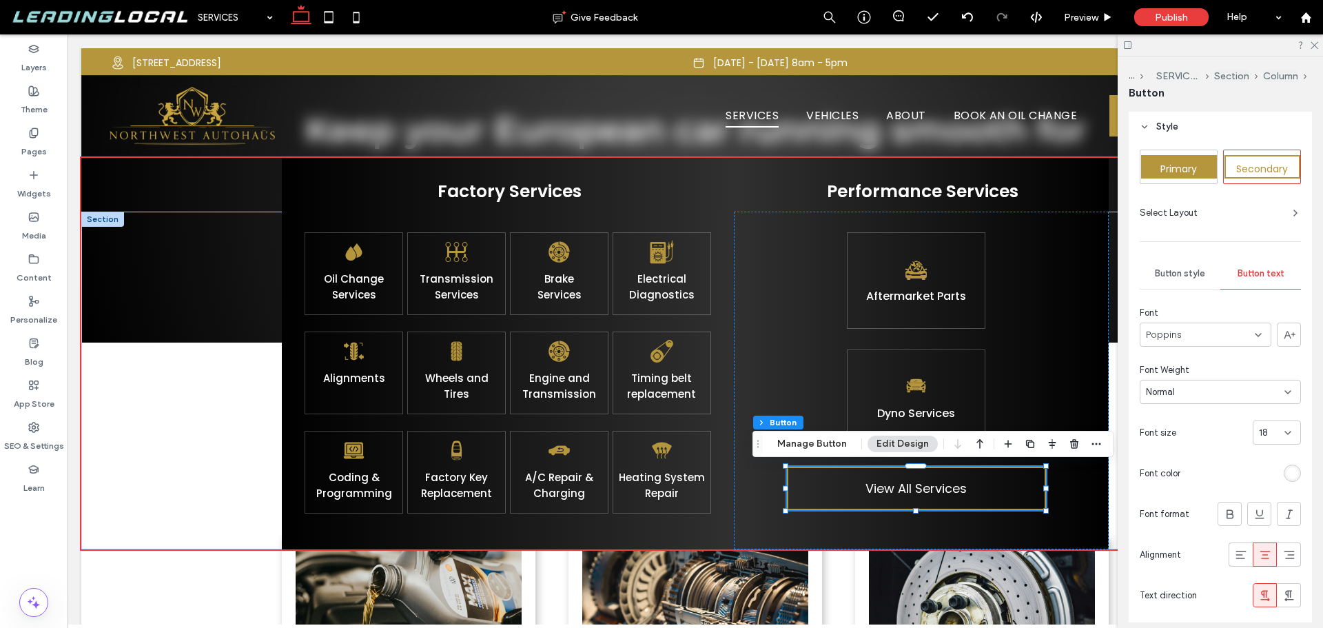
scroll to position [0, 0]
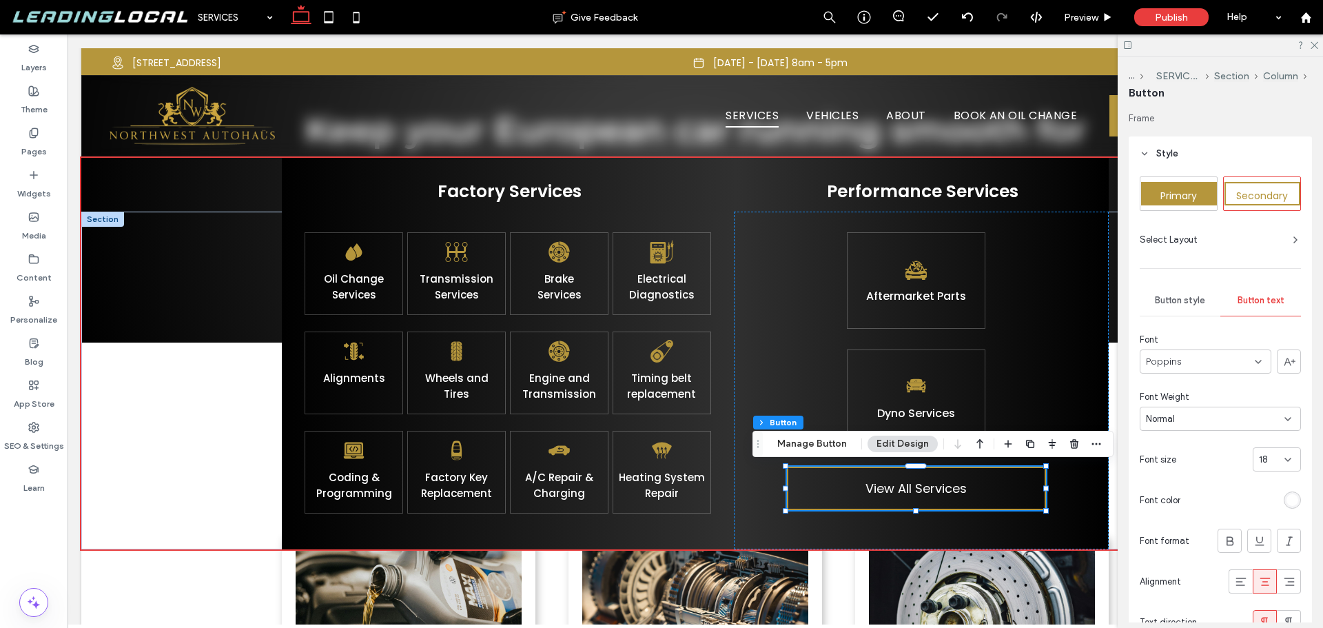
click at [1193, 303] on span "Button style" at bounding box center [1180, 300] width 50 height 11
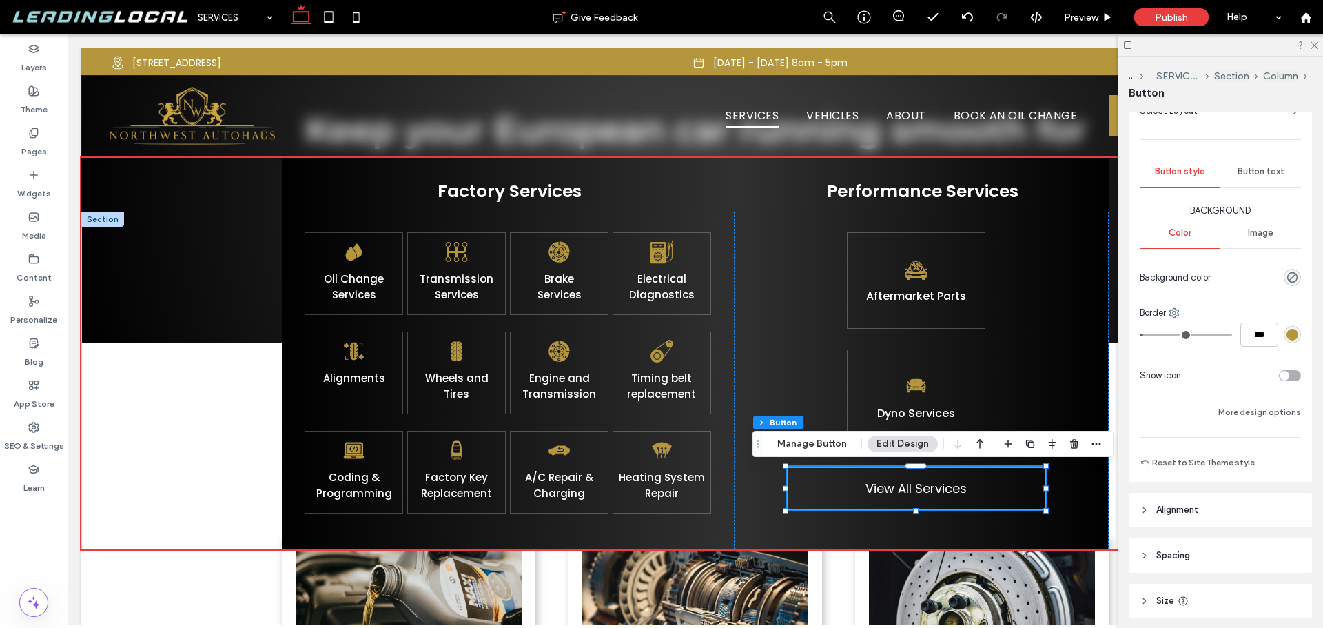
scroll to position [138, 0]
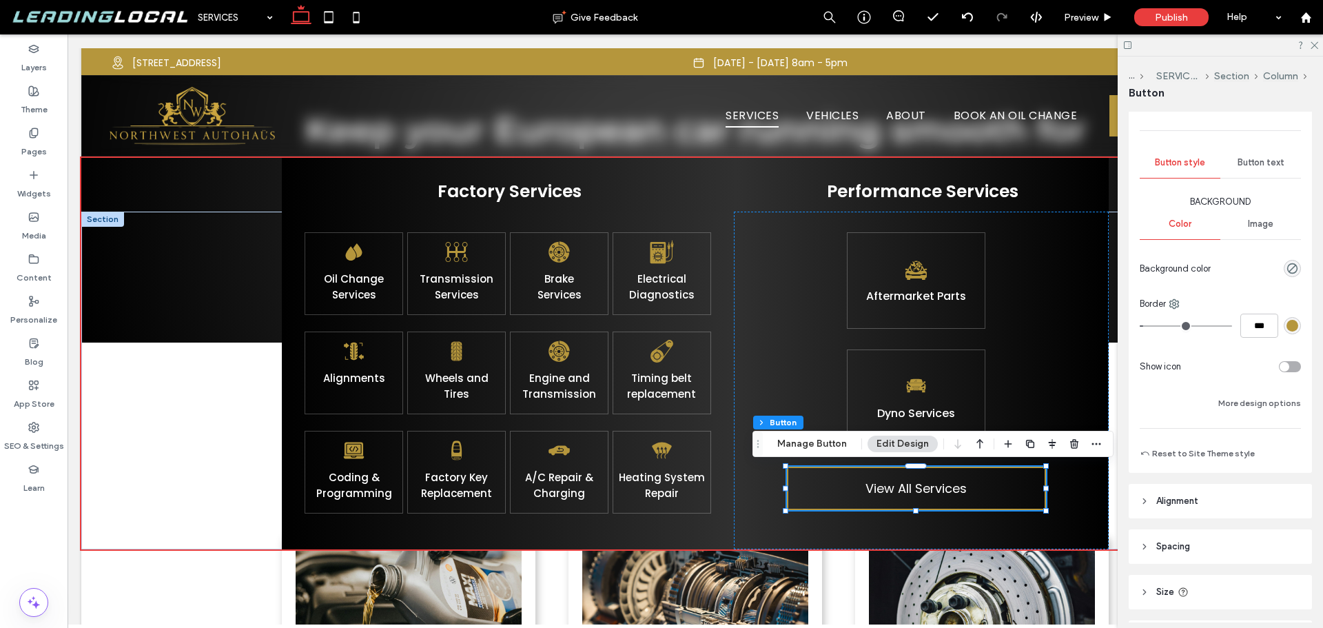
click at [1288, 328] on div "rgb(181, 150, 60)" at bounding box center [1293, 326] width 12 height 12
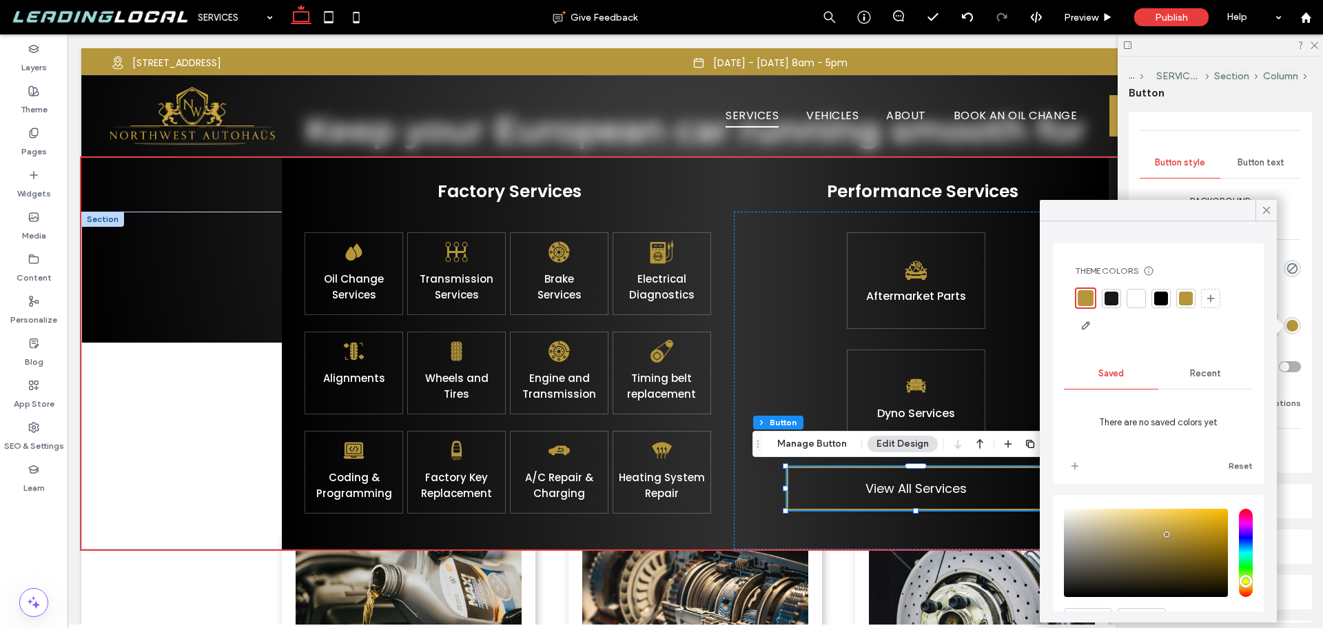
click at [1138, 301] on div at bounding box center [1137, 299] width 14 height 14
click at [1261, 211] on icon at bounding box center [1267, 210] width 12 height 12
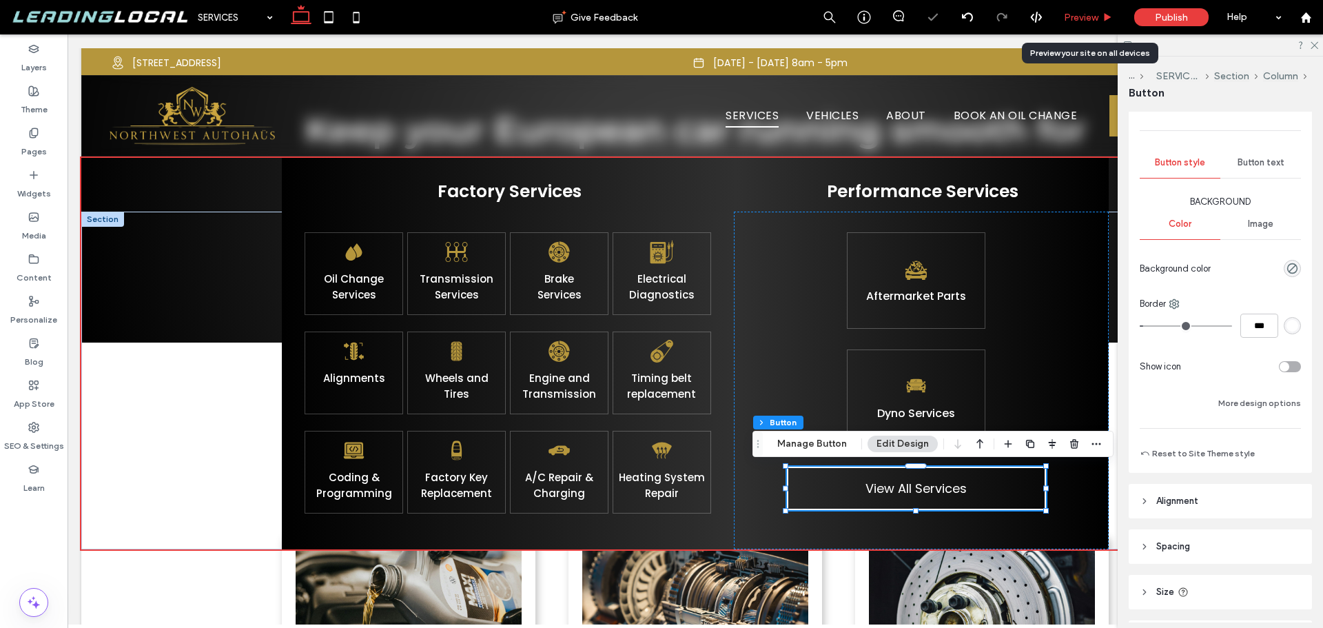
drag, startPoint x: 1099, startPoint y: 21, endPoint x: 847, endPoint y: 154, distance: 284.6
click at [1099, 21] on span "Preview" at bounding box center [1081, 18] width 34 height 12
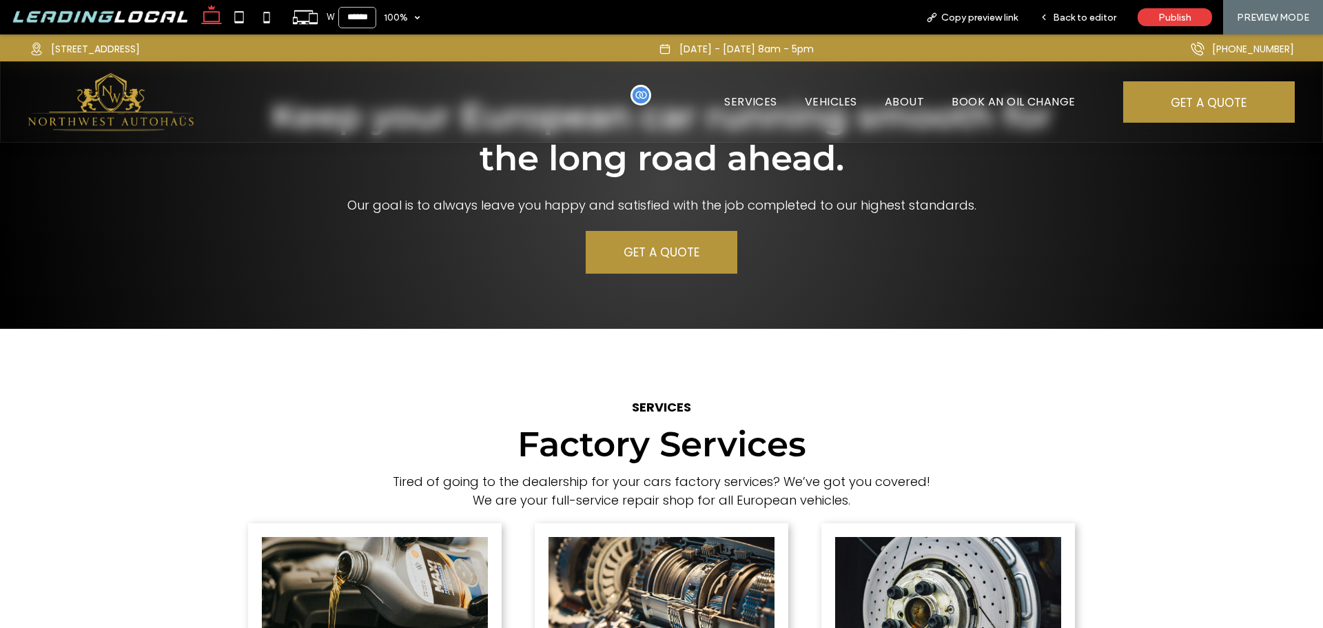
scroll to position [675, 0]
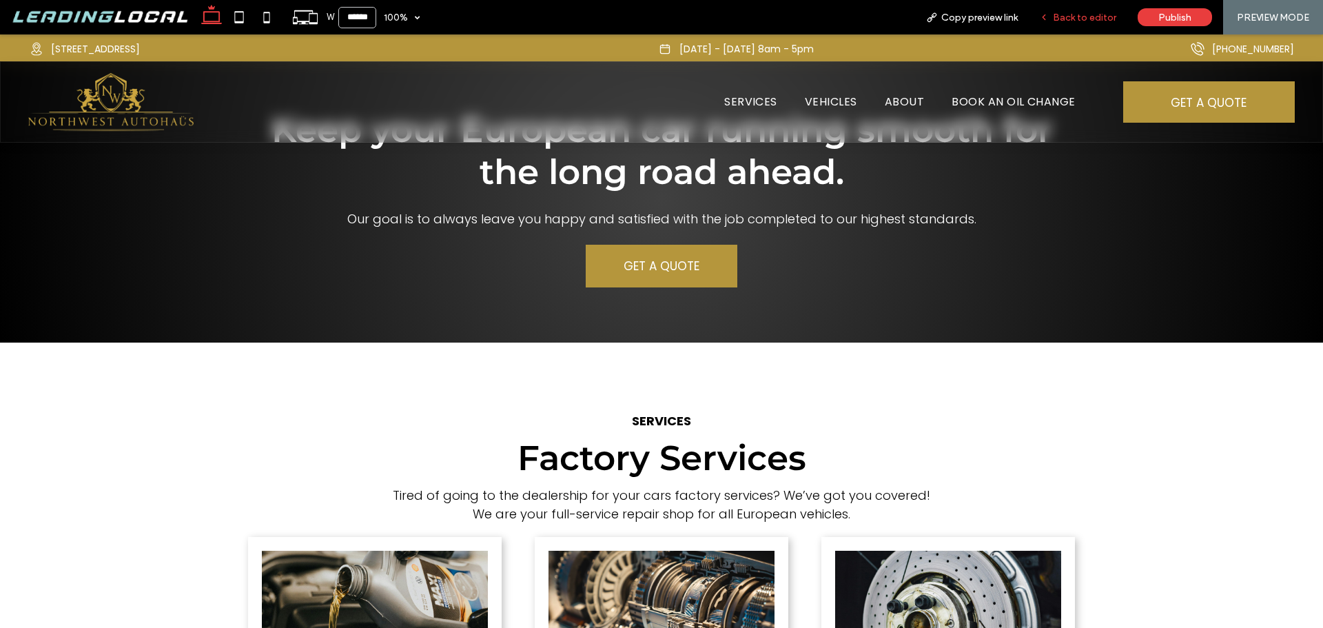
click at [1086, 18] on span "Back to editor" at bounding box center [1084, 18] width 63 height 12
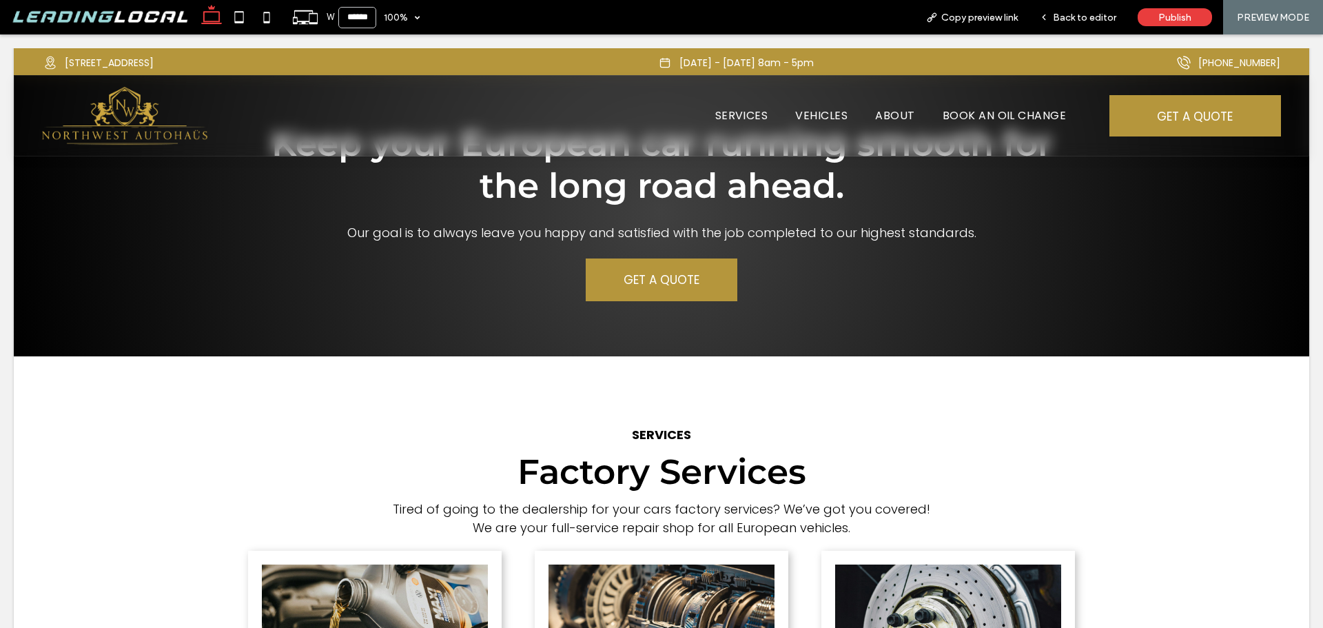
scroll to position [689, 0]
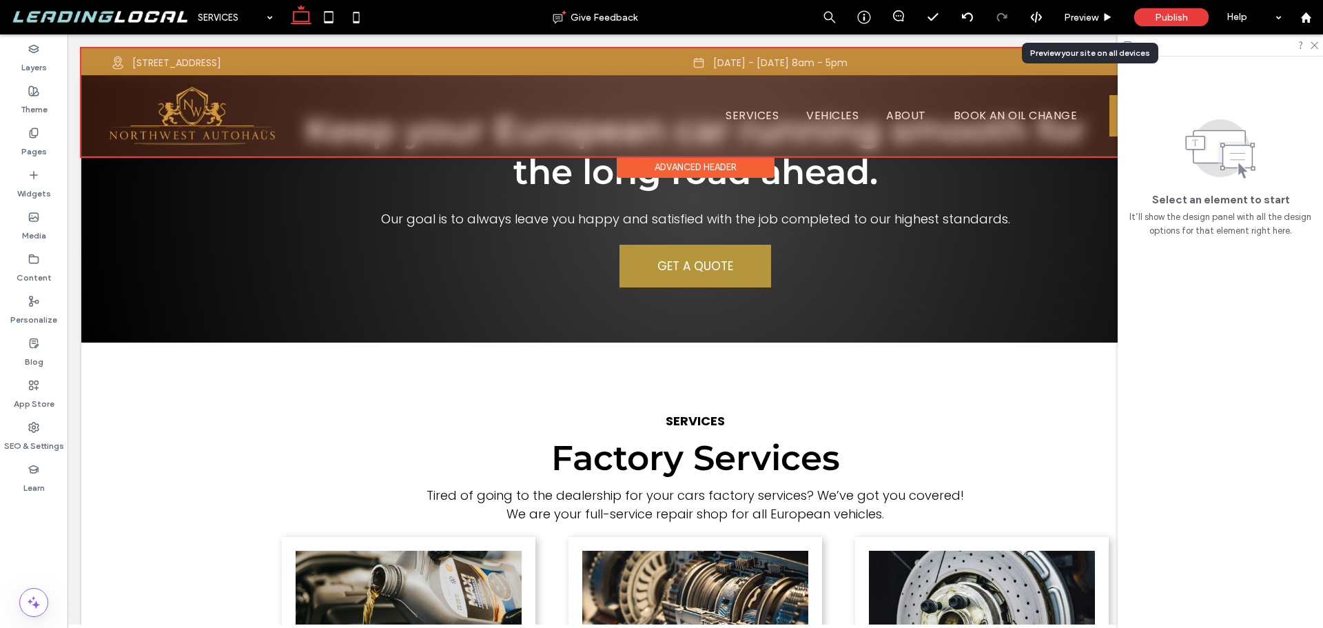
click at [755, 110] on div at bounding box center [695, 102] width 1228 height 108
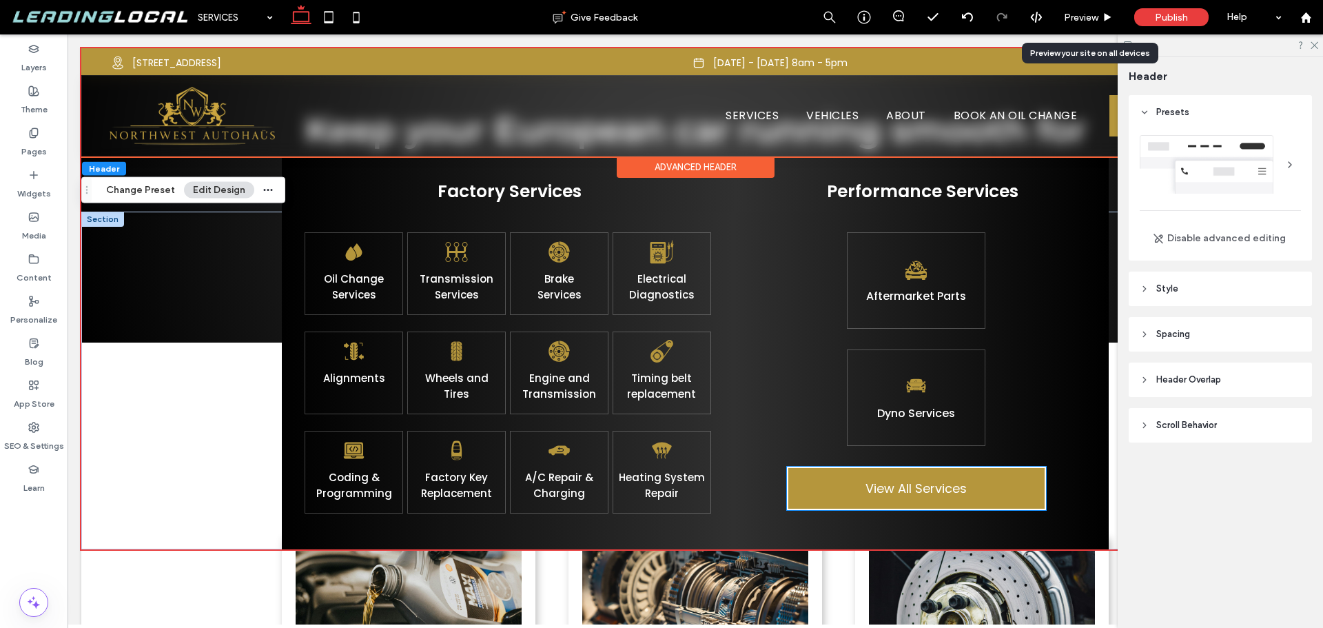
click at [944, 484] on span "View All Services" at bounding box center [916, 488] width 101 height 19
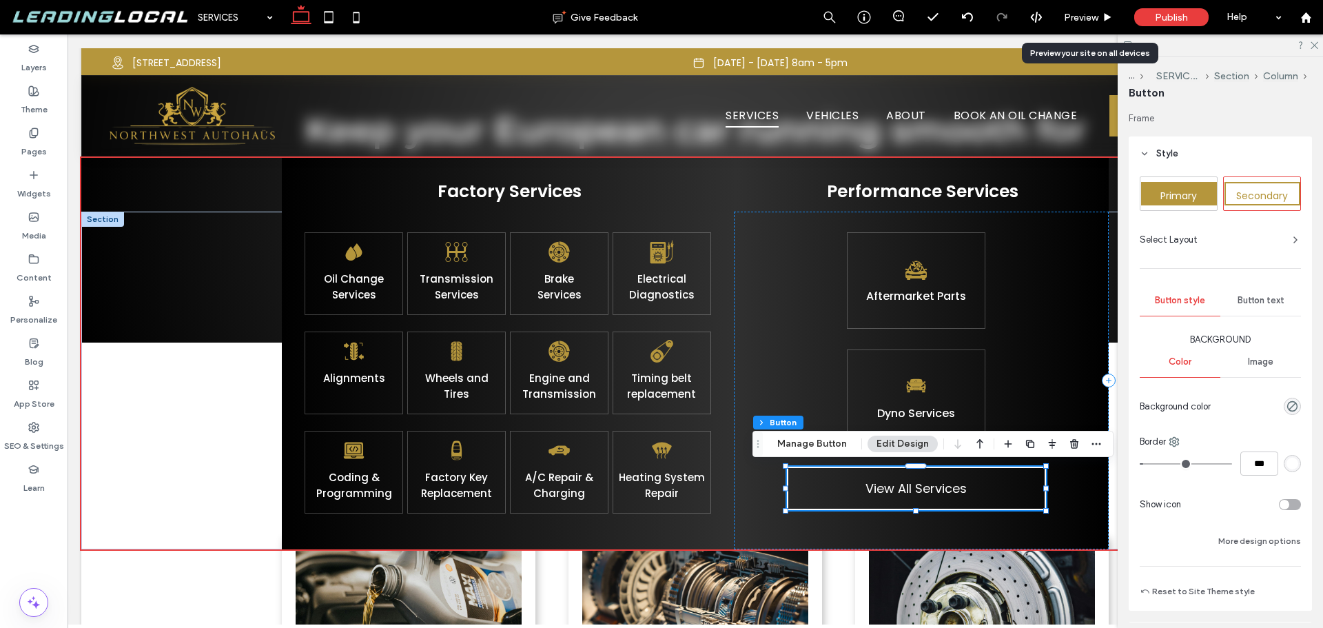
type input "**"
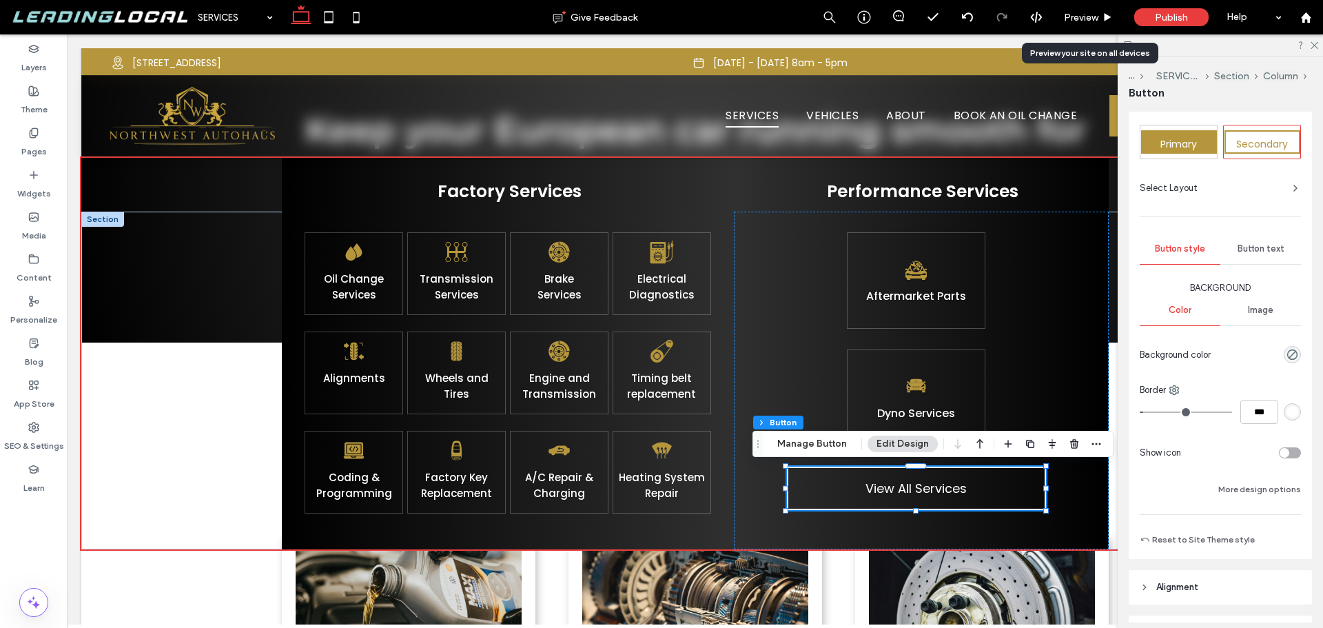
scroll to position [138, 0]
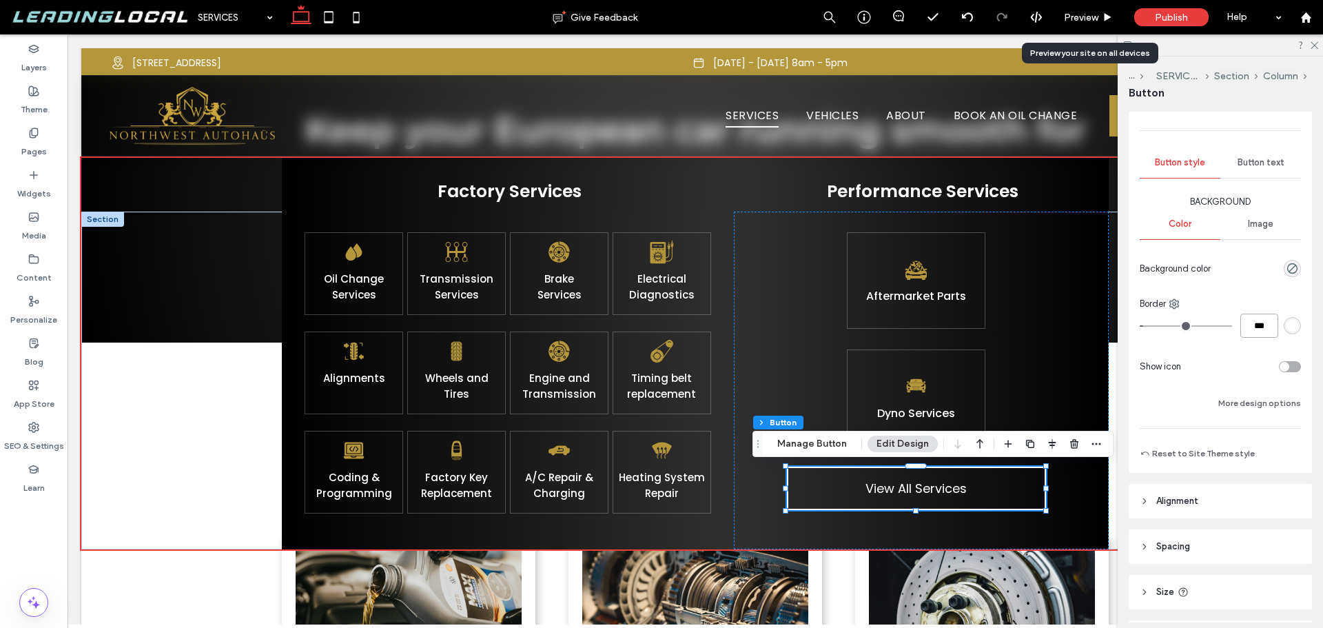
click at [1244, 326] on input "***" at bounding box center [1260, 326] width 38 height 24
type input "*"
type input "***"
click at [1092, 13] on span "Preview" at bounding box center [1081, 18] width 34 height 12
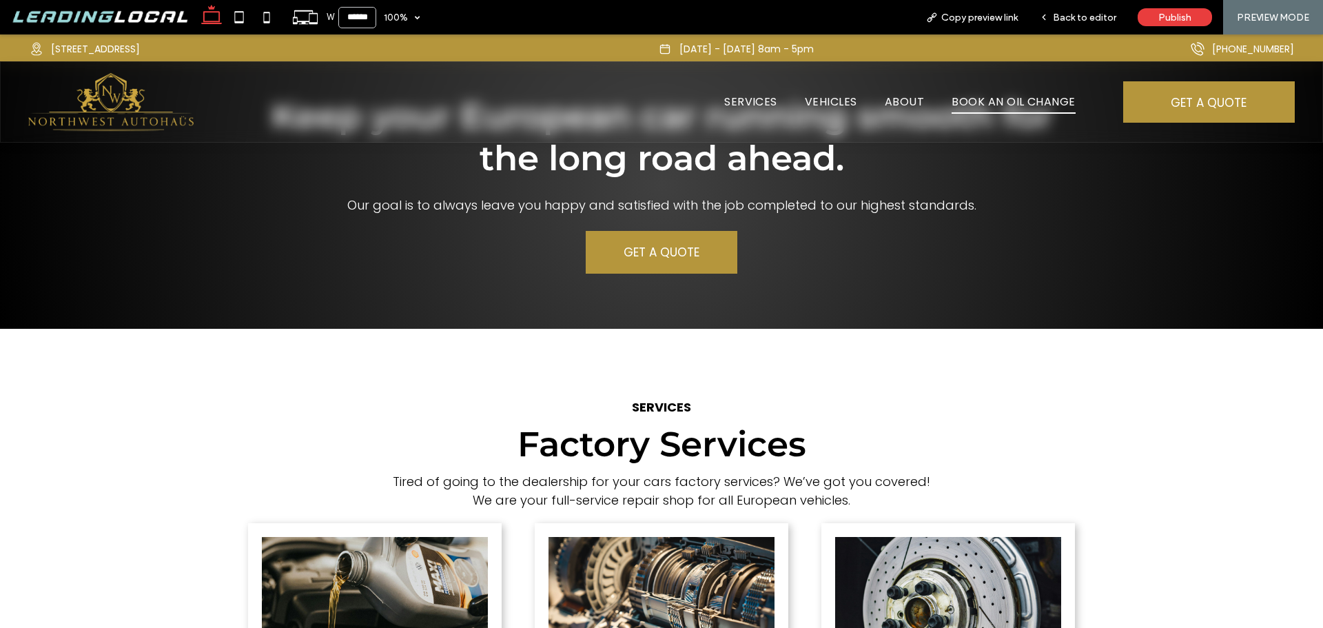
scroll to position [675, 0]
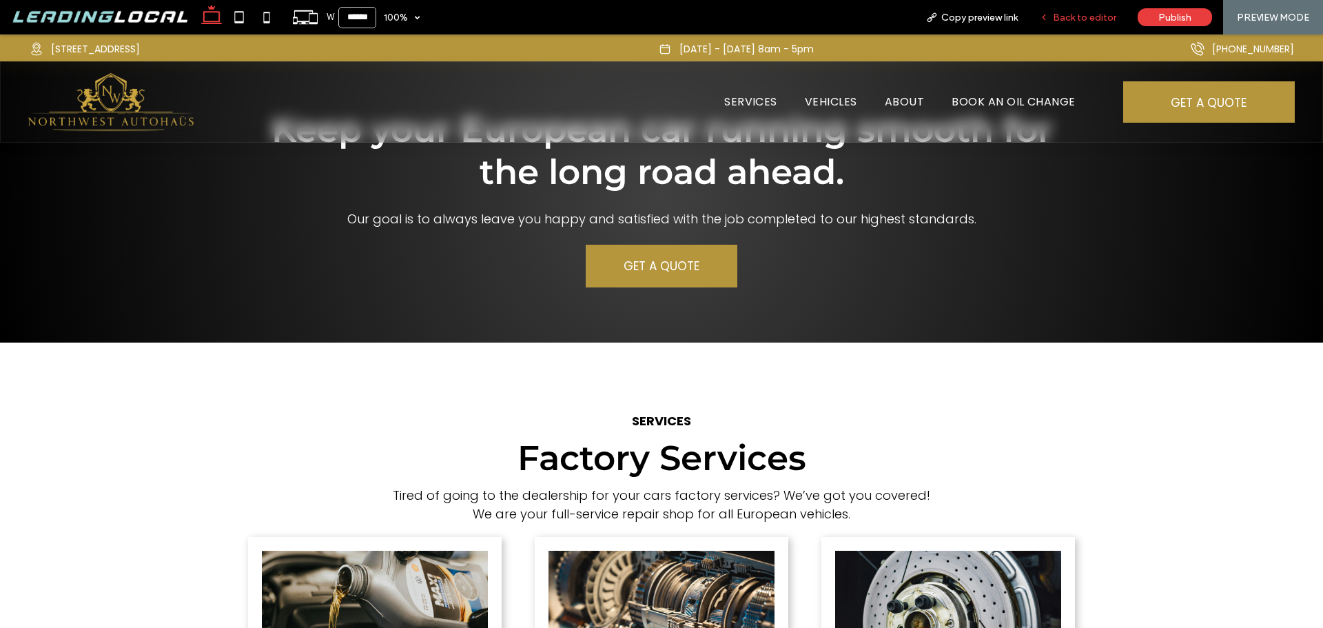
click at [1072, 16] on span "Back to editor" at bounding box center [1084, 18] width 63 height 12
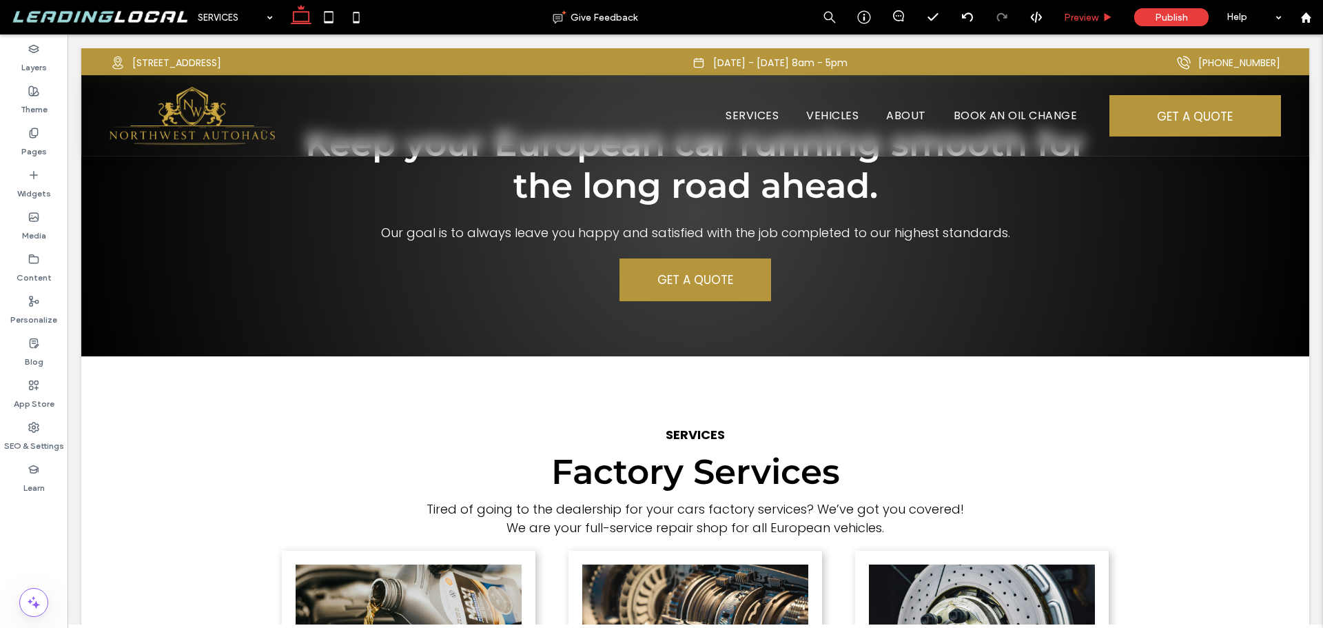
scroll to position [689, 0]
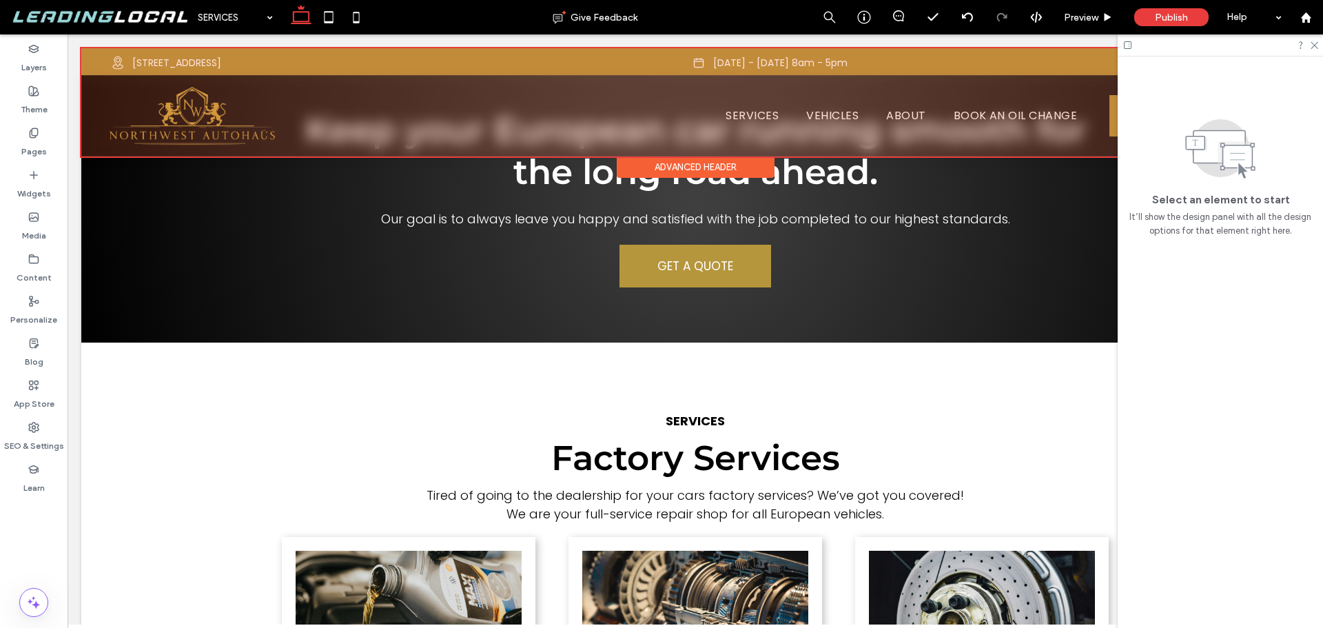
click at [755, 114] on div at bounding box center [695, 102] width 1228 height 108
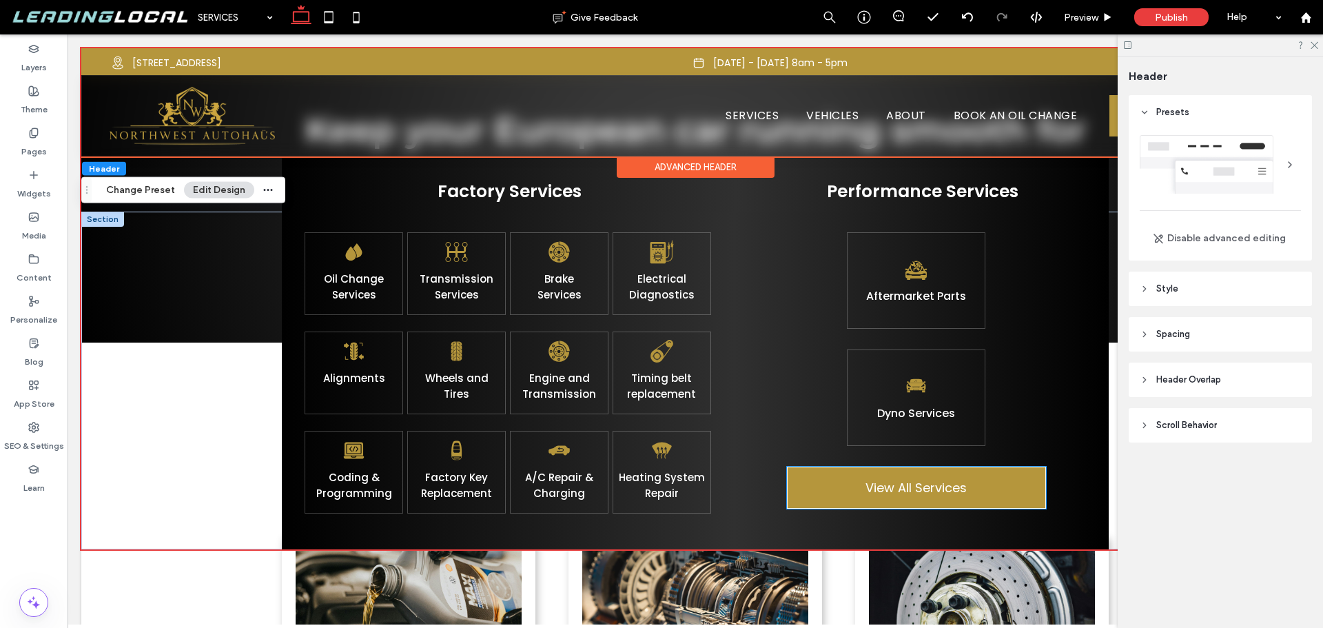
click at [887, 482] on span "View All Services" at bounding box center [916, 487] width 101 height 19
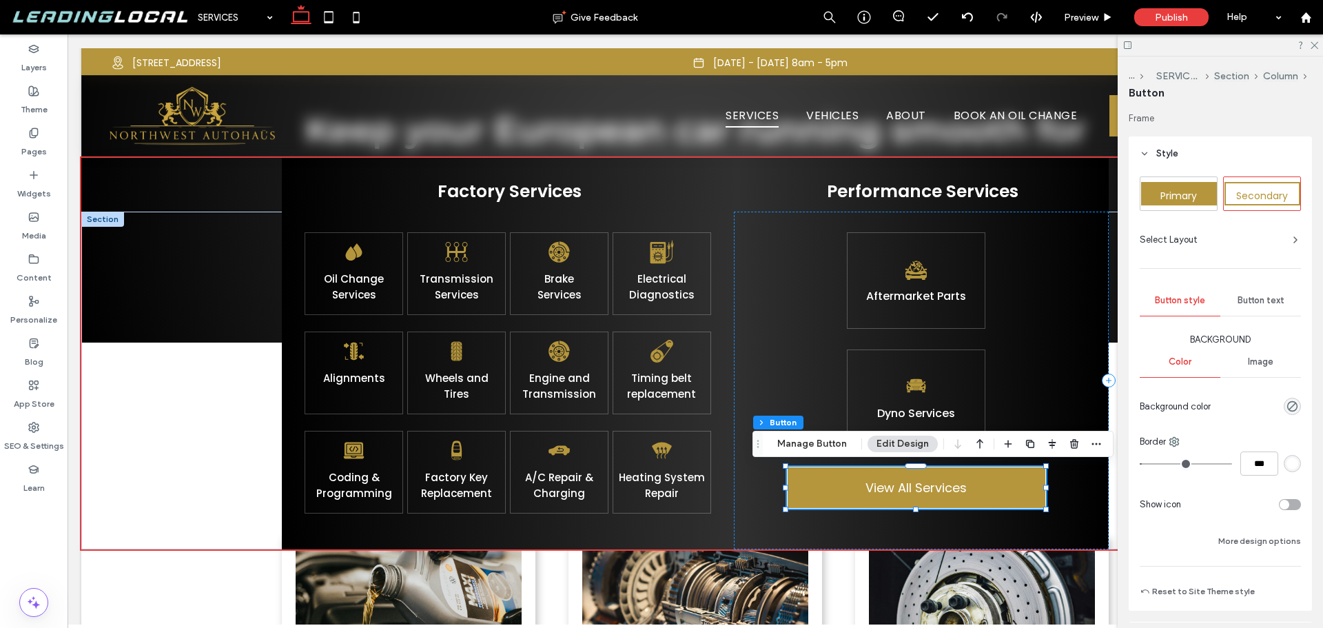
type input "**"
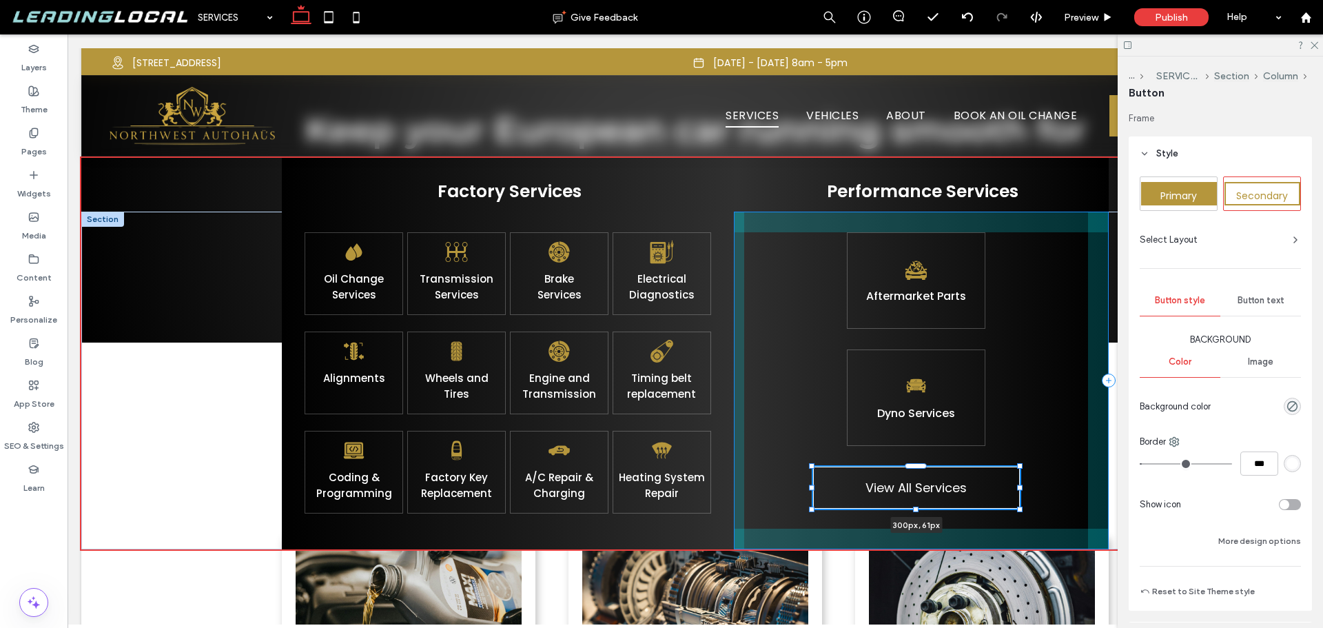
drag, startPoint x: 1048, startPoint y: 489, endPoint x: 1021, endPoint y: 489, distance: 26.2
click at [1021, 489] on div at bounding box center [1020, 488] width 6 height 6
type input "***"
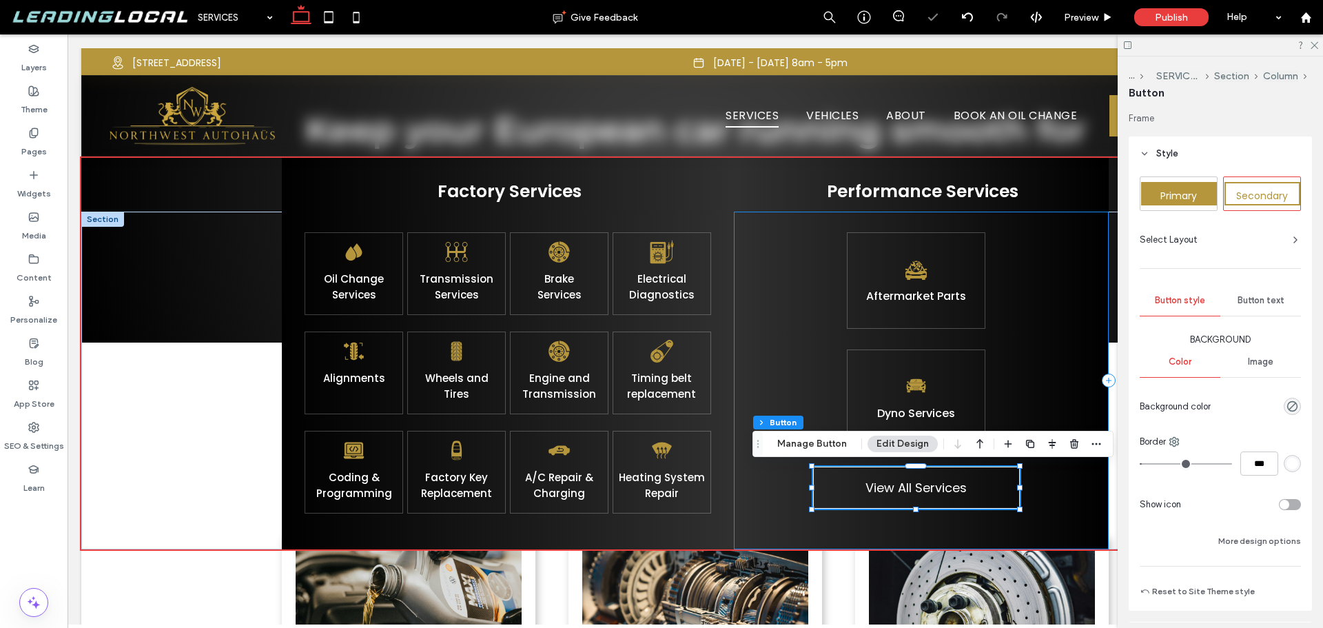
click at [1035, 496] on div "Aftermarket Parts Dyno S ervices View All Services 300px , 61px" at bounding box center [921, 381] width 375 height 338
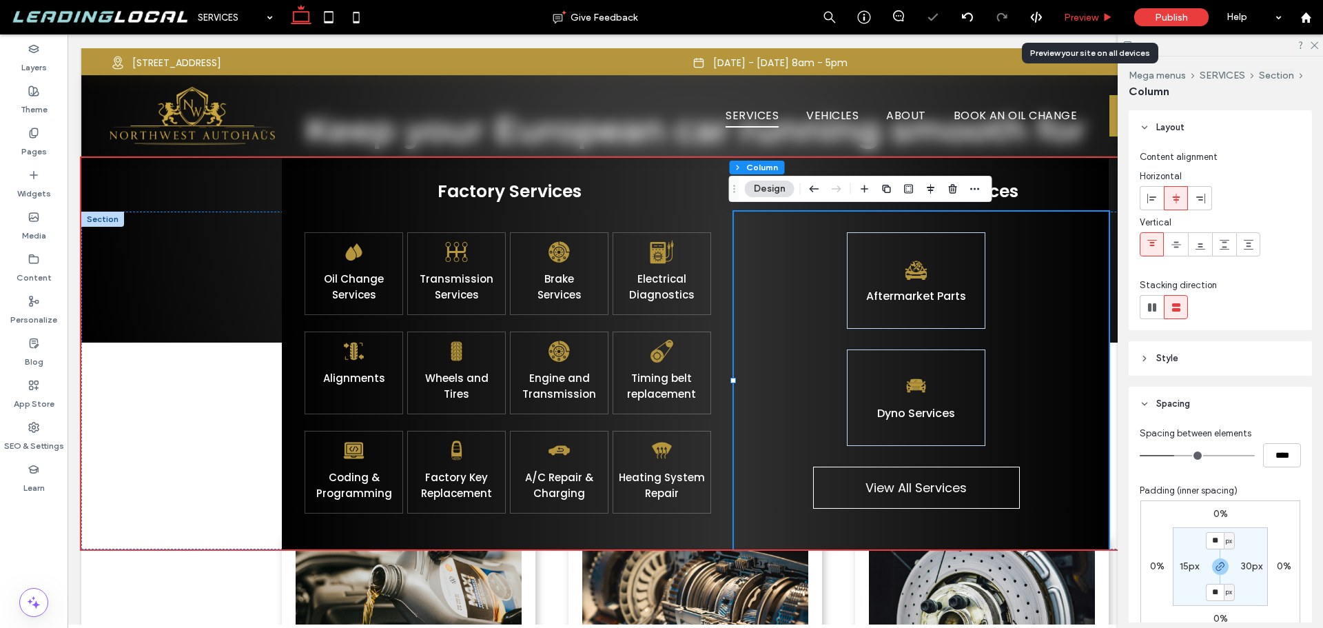
drag, startPoint x: 1080, startPoint y: 11, endPoint x: 950, endPoint y: 247, distance: 269.6
click at [1080, 12] on span "Preview" at bounding box center [1081, 18] width 34 height 12
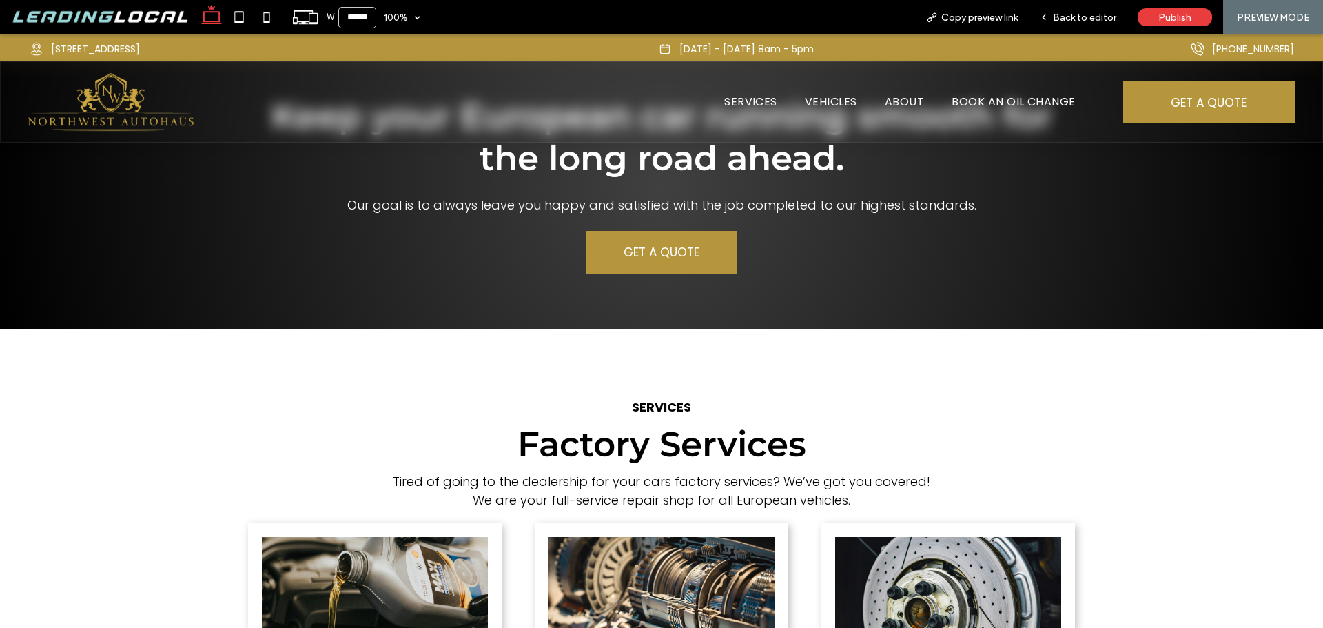
scroll to position [675, 0]
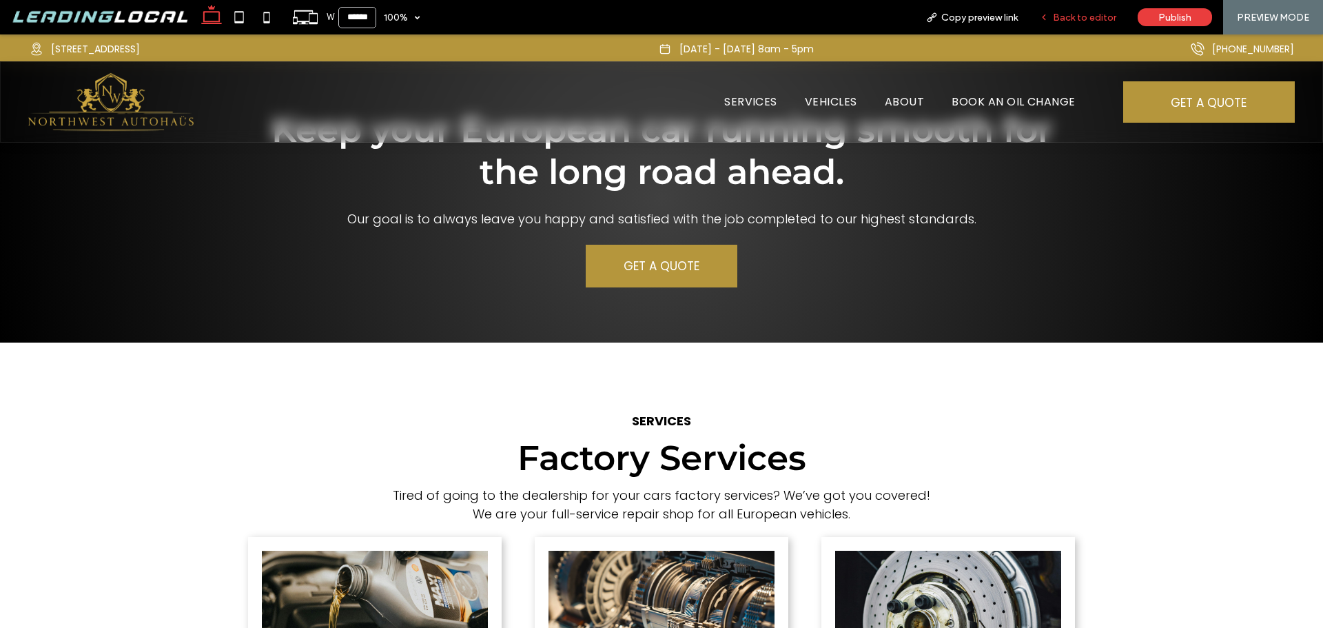
click at [1086, 15] on span "Back to editor" at bounding box center [1084, 18] width 63 height 12
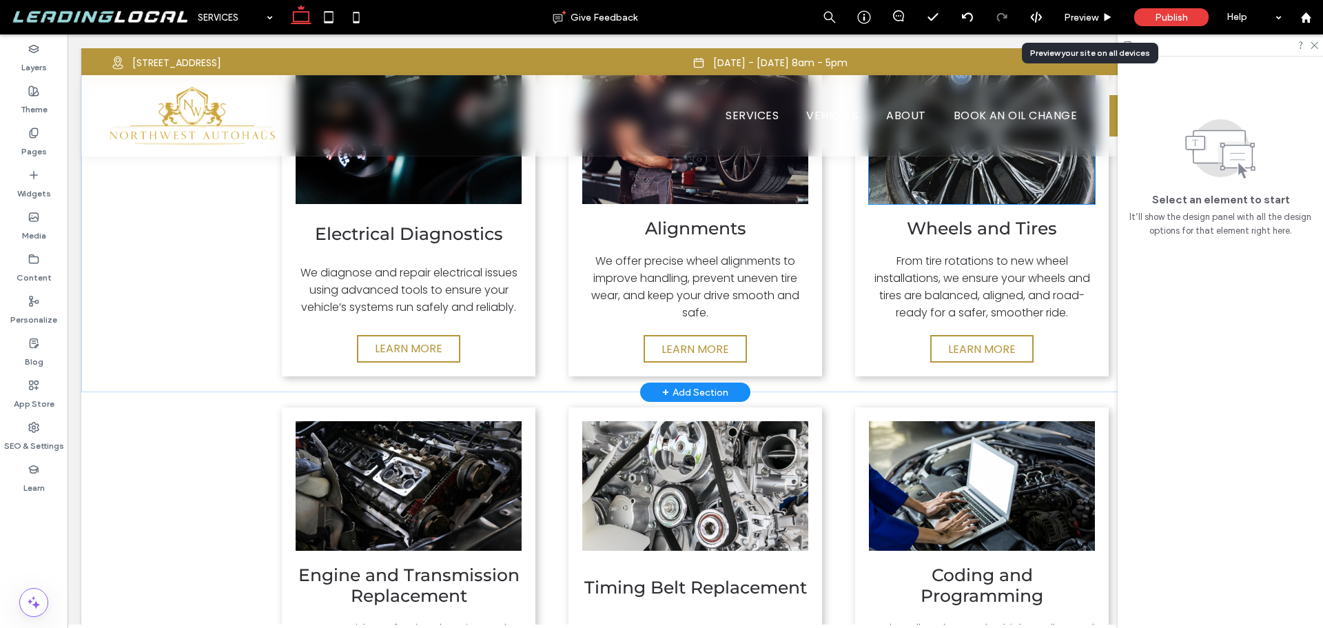
scroll to position [1792, 0]
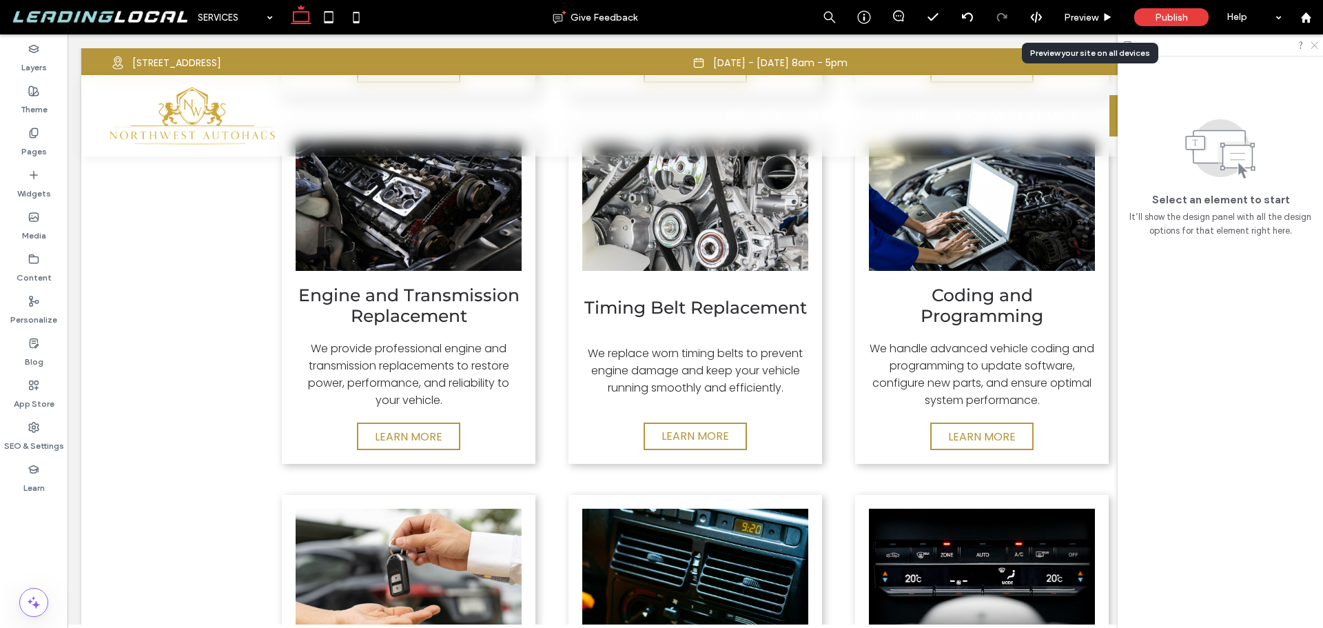
click at [1316, 45] on icon at bounding box center [1314, 44] width 9 height 9
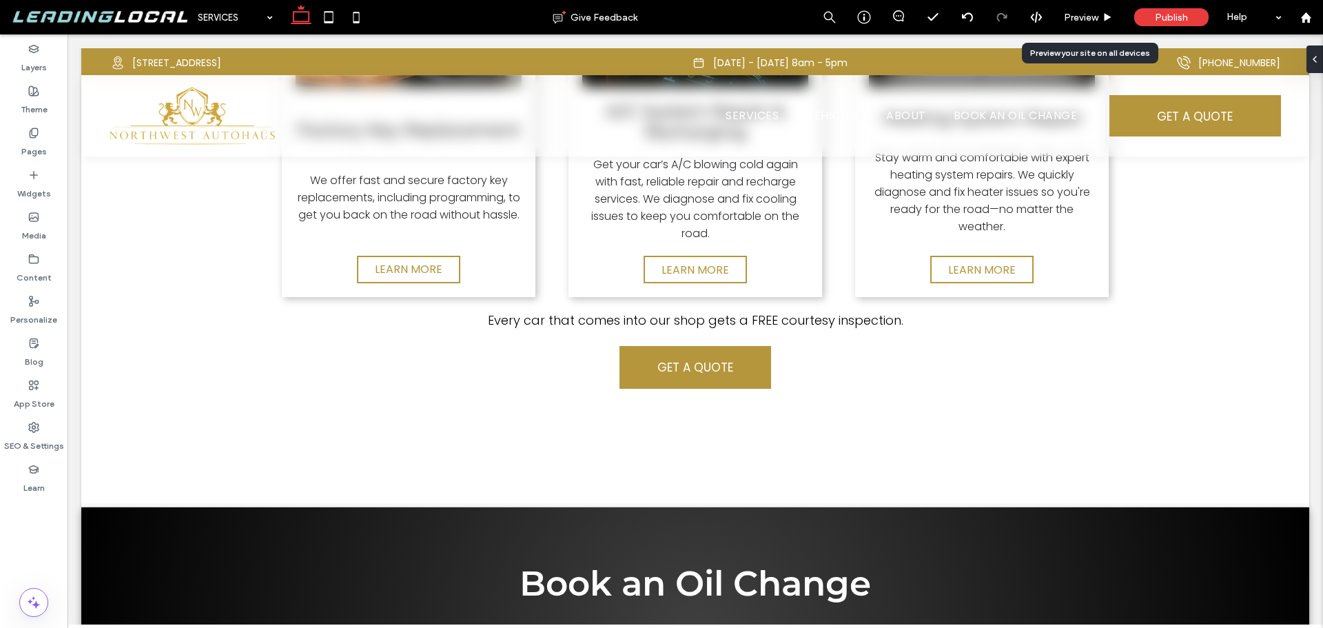
scroll to position [2895, 0]
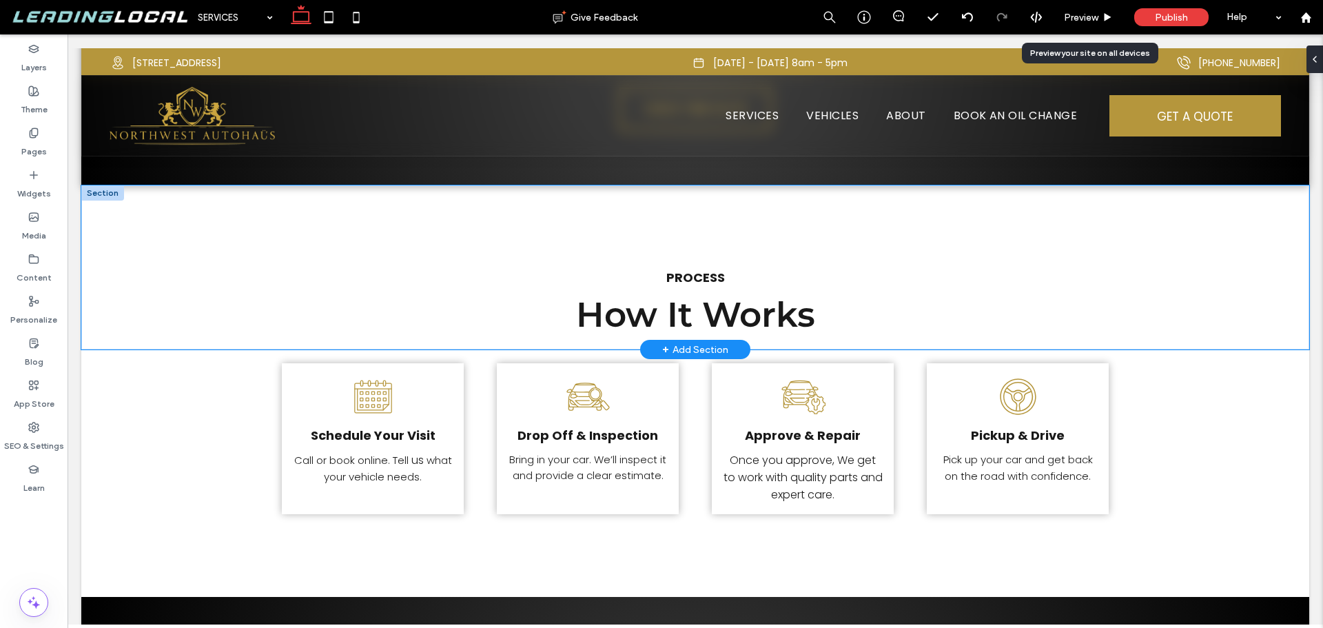
click at [112, 267] on div "PROCESS How It Works" at bounding box center [695, 267] width 1228 height 164
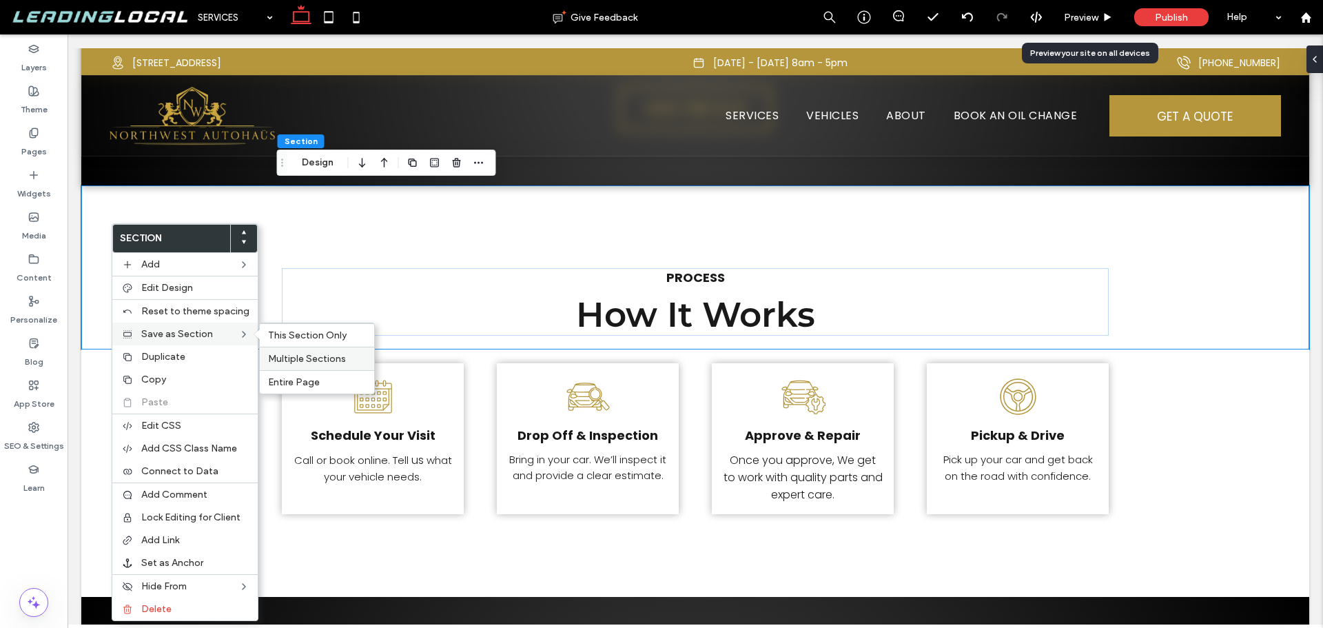
click at [295, 365] on div "Multiple Sections" at bounding box center [317, 358] width 114 height 23
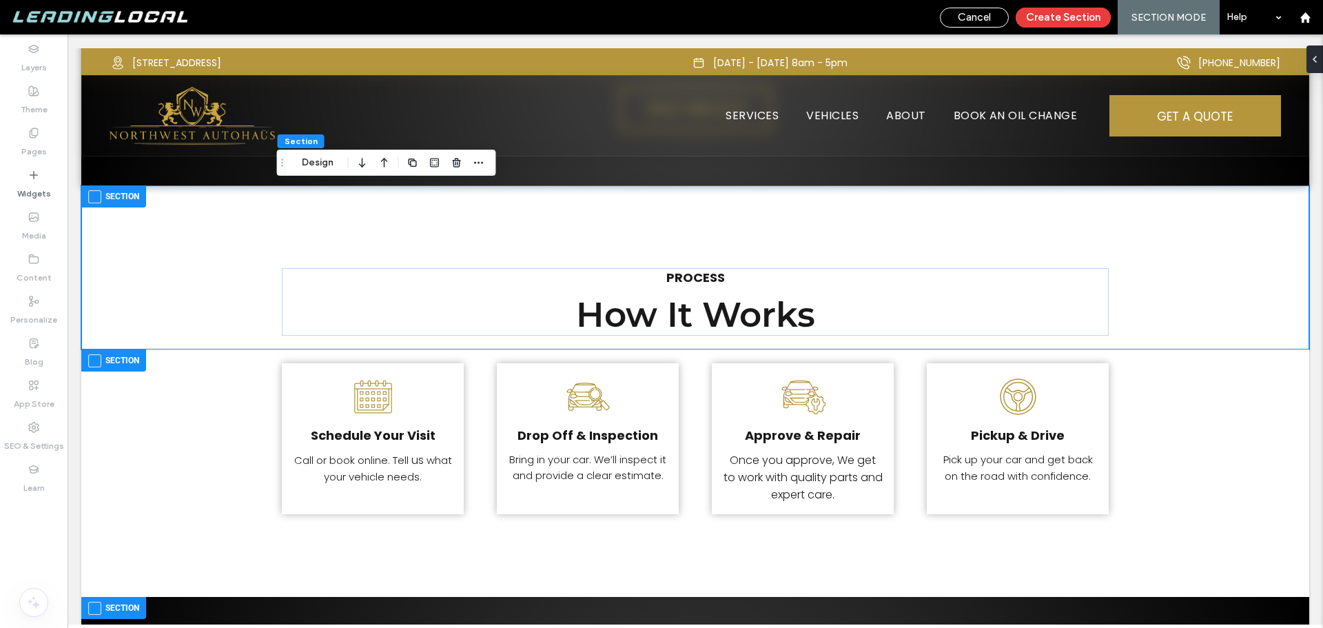
click at [97, 358] on span at bounding box center [94, 360] width 13 height 13
click at [1066, 19] on button "Create Section" at bounding box center [1063, 18] width 95 height 20
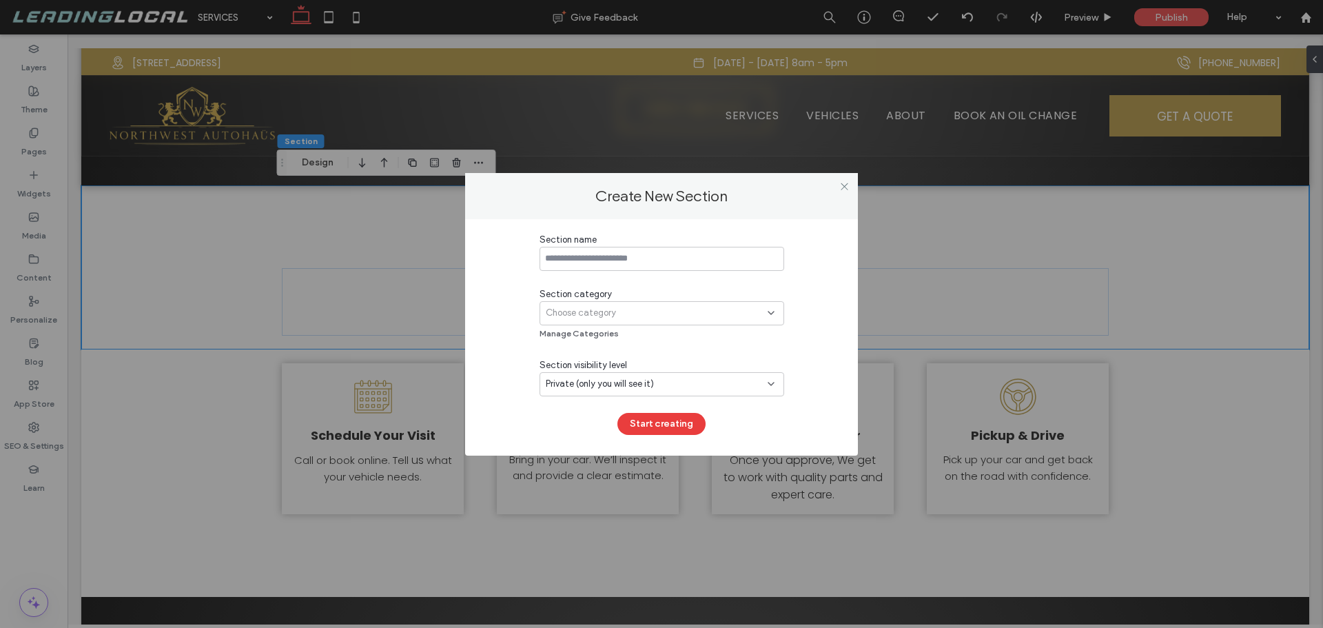
click at [678, 265] on input at bounding box center [662, 259] width 245 height 24
type input "*"
type input "**********"
click at [648, 299] on div "Section category" at bounding box center [662, 294] width 245 height 14
drag, startPoint x: 657, startPoint y: 312, endPoint x: 692, endPoint y: 323, distance: 37.1
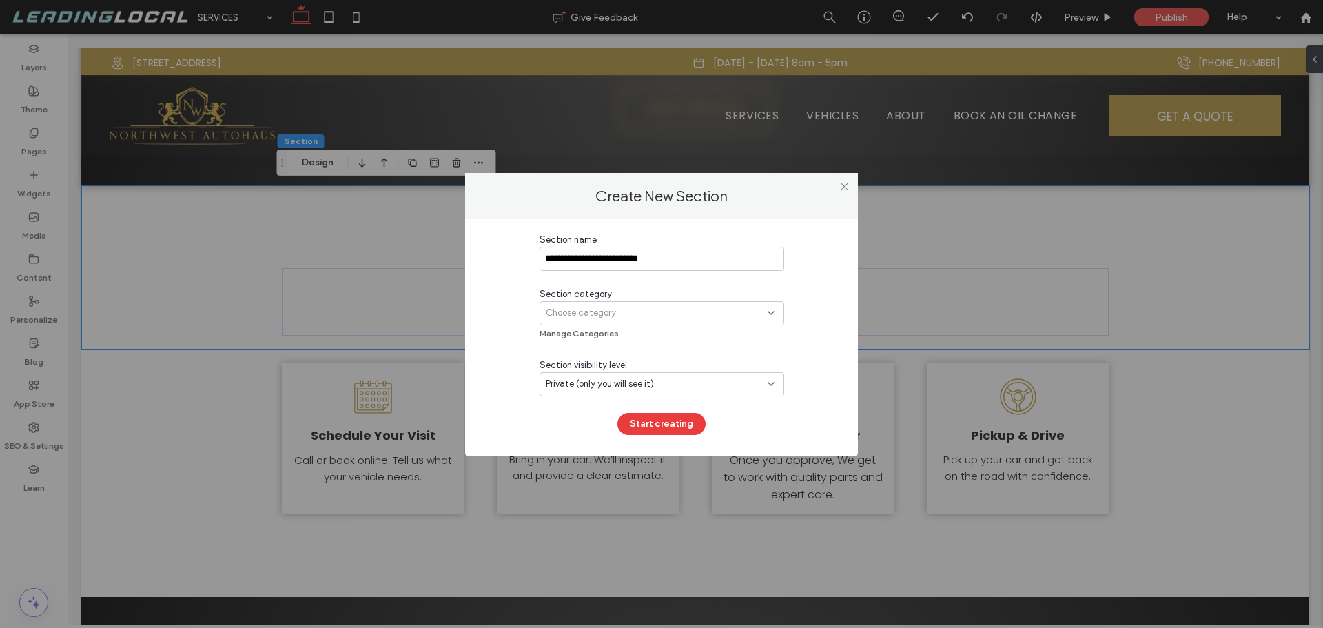
click at [657, 312] on div "Choose category" at bounding box center [657, 313] width 222 height 14
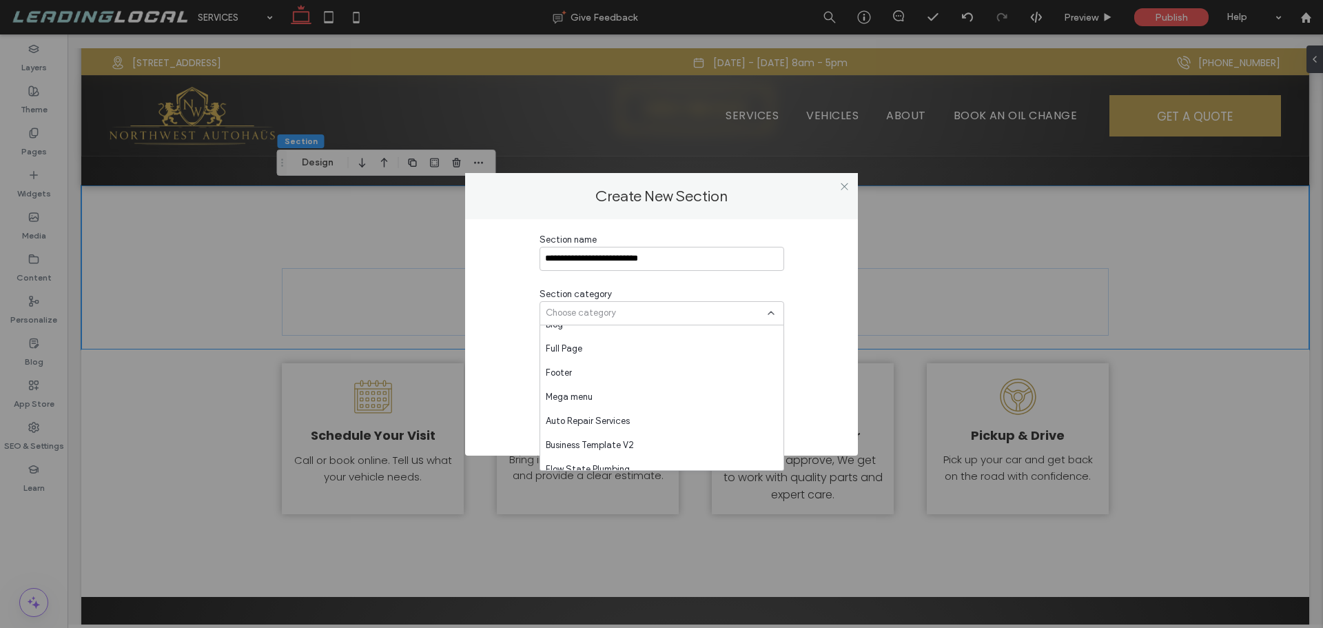
scroll to position [720, 0]
click at [844, 183] on icon at bounding box center [845, 186] width 10 height 10
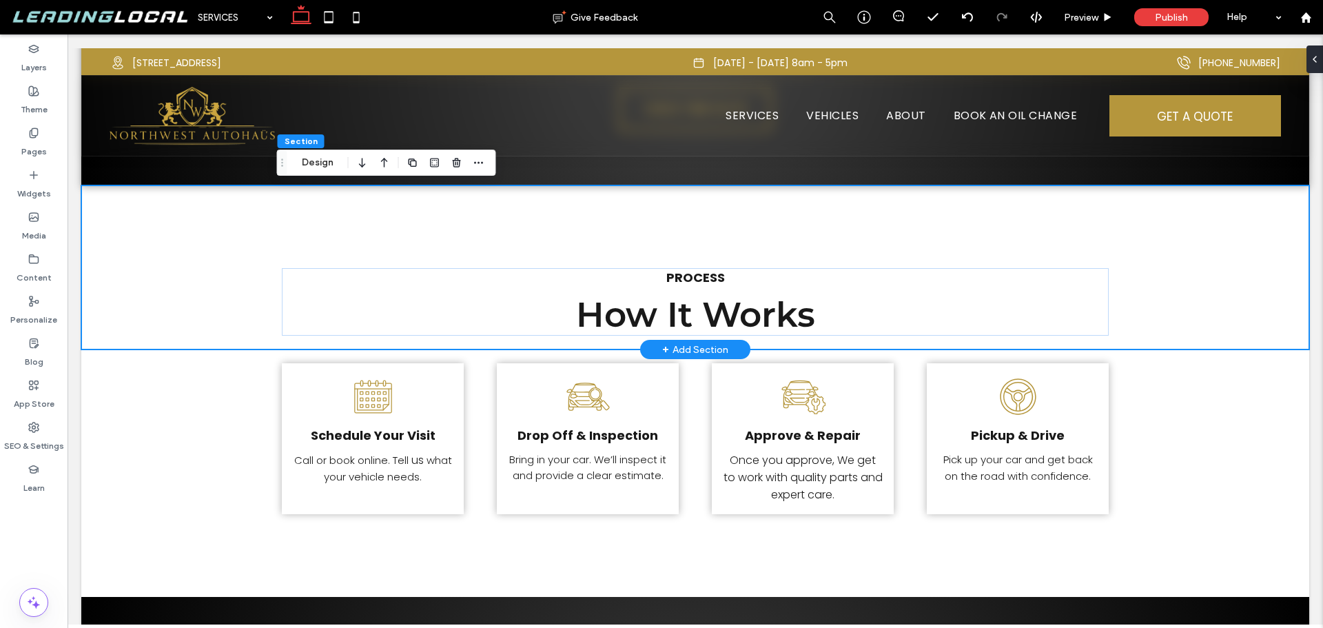
click at [701, 349] on div "+ Add Section" at bounding box center [695, 349] width 66 height 15
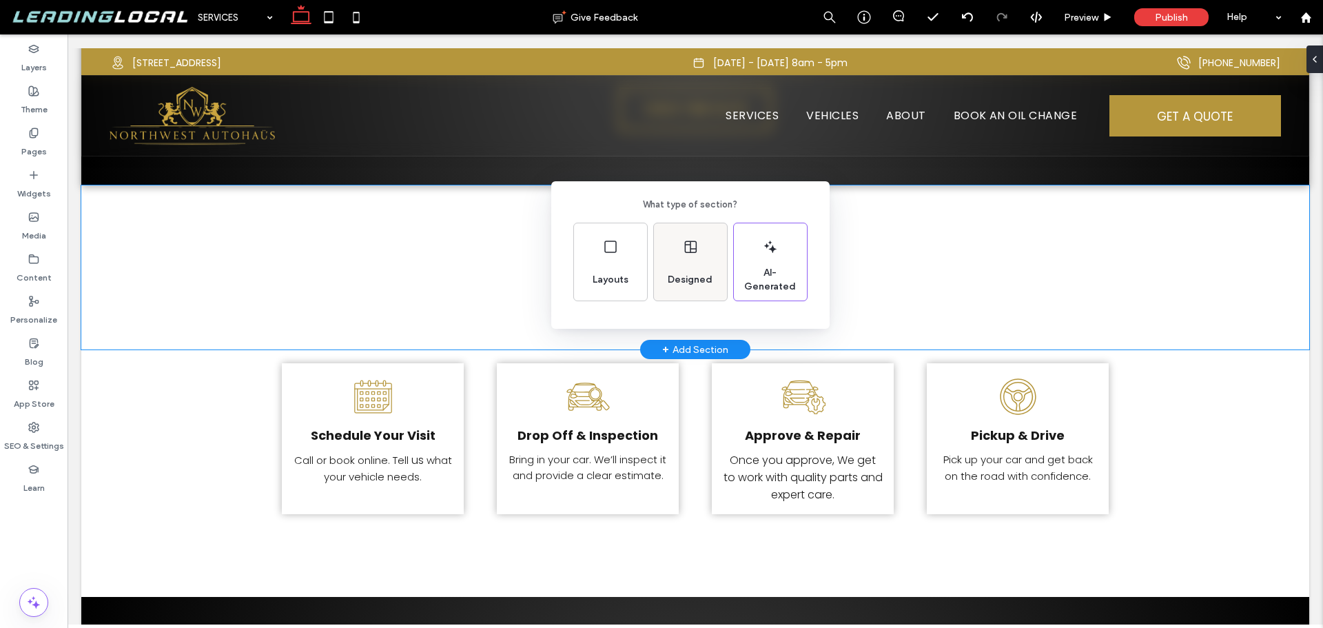
click at [680, 265] on div "Designed" at bounding box center [690, 280] width 56 height 30
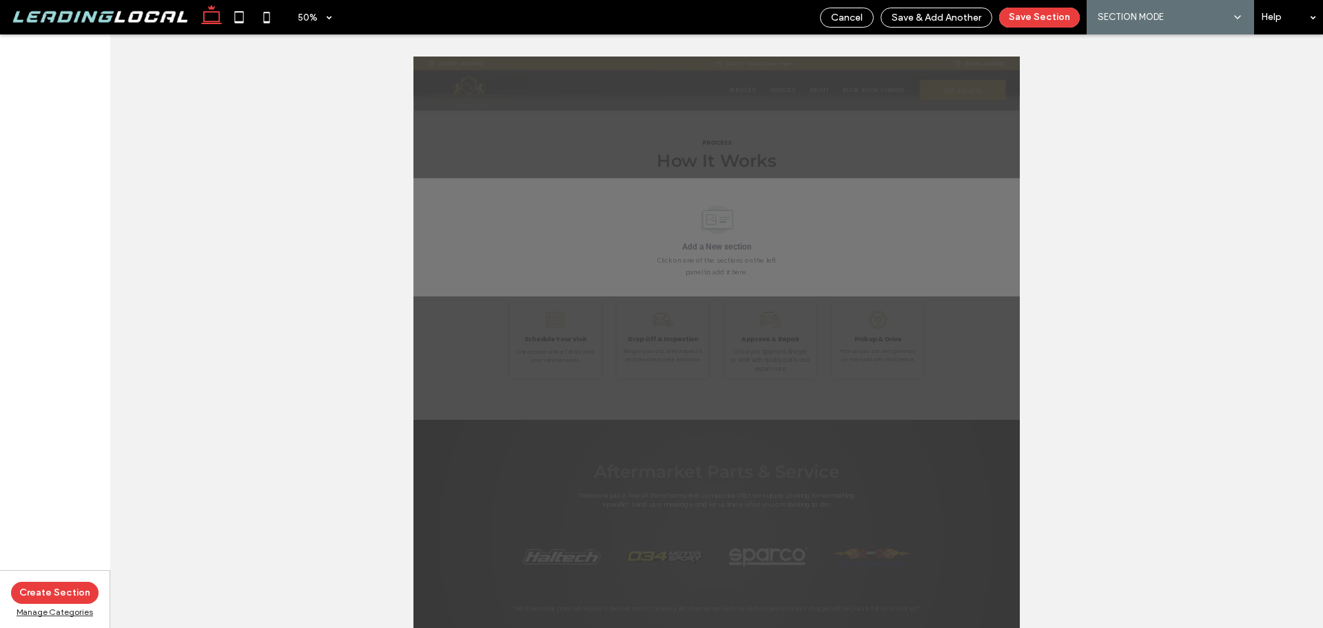
scroll to position [2954, 0]
click at [72, 611] on div "Manage Categories" at bounding box center [55, 612] width 88 height 10
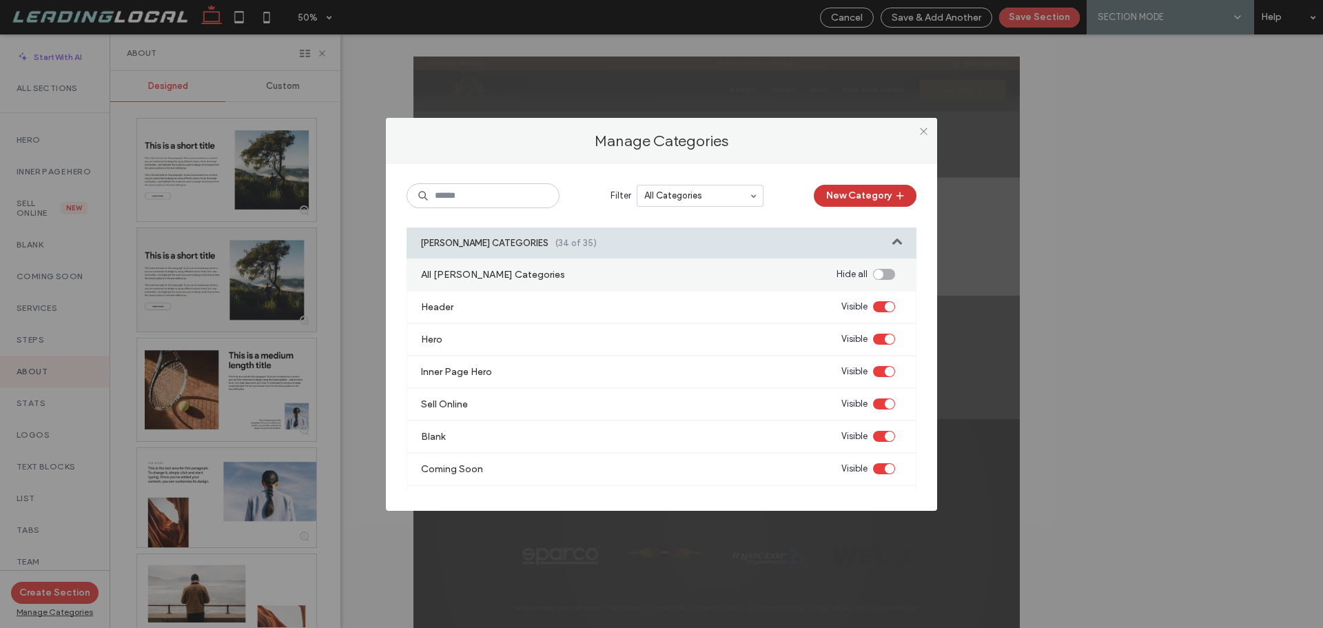
click at [869, 193] on button "New Category" at bounding box center [865, 196] width 103 height 22
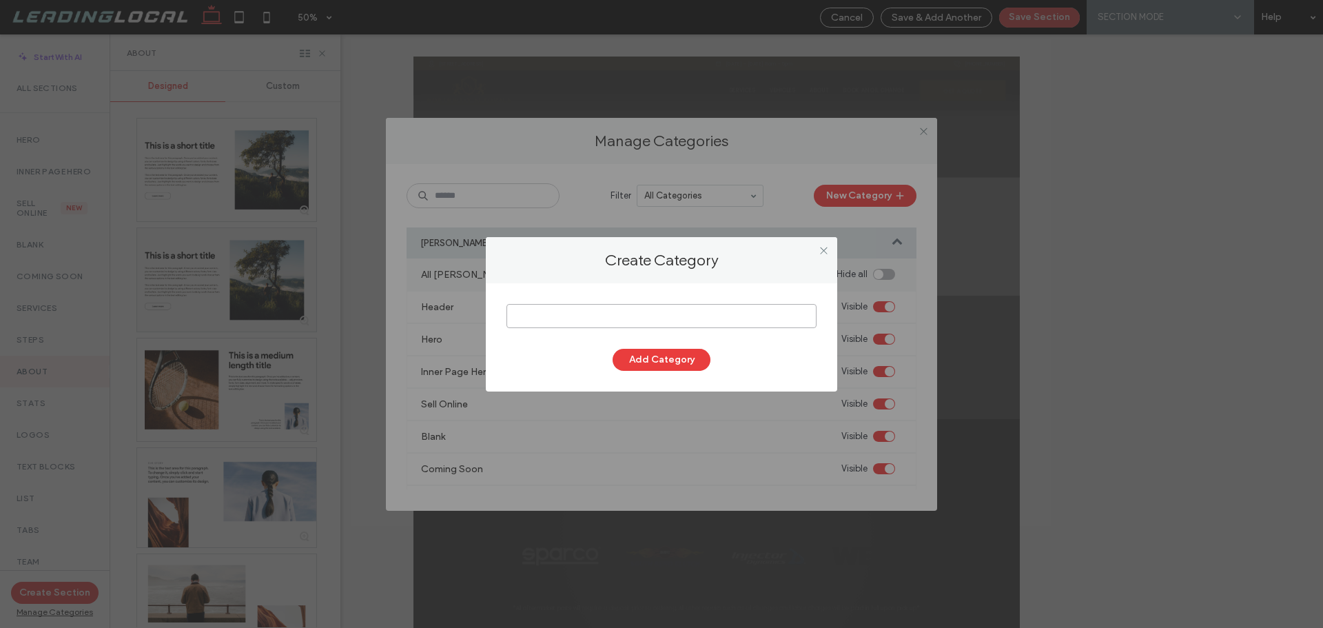
click at [660, 318] on input at bounding box center [662, 316] width 310 height 24
type input "**********"
click at [676, 354] on button "Add Category" at bounding box center [662, 360] width 98 height 22
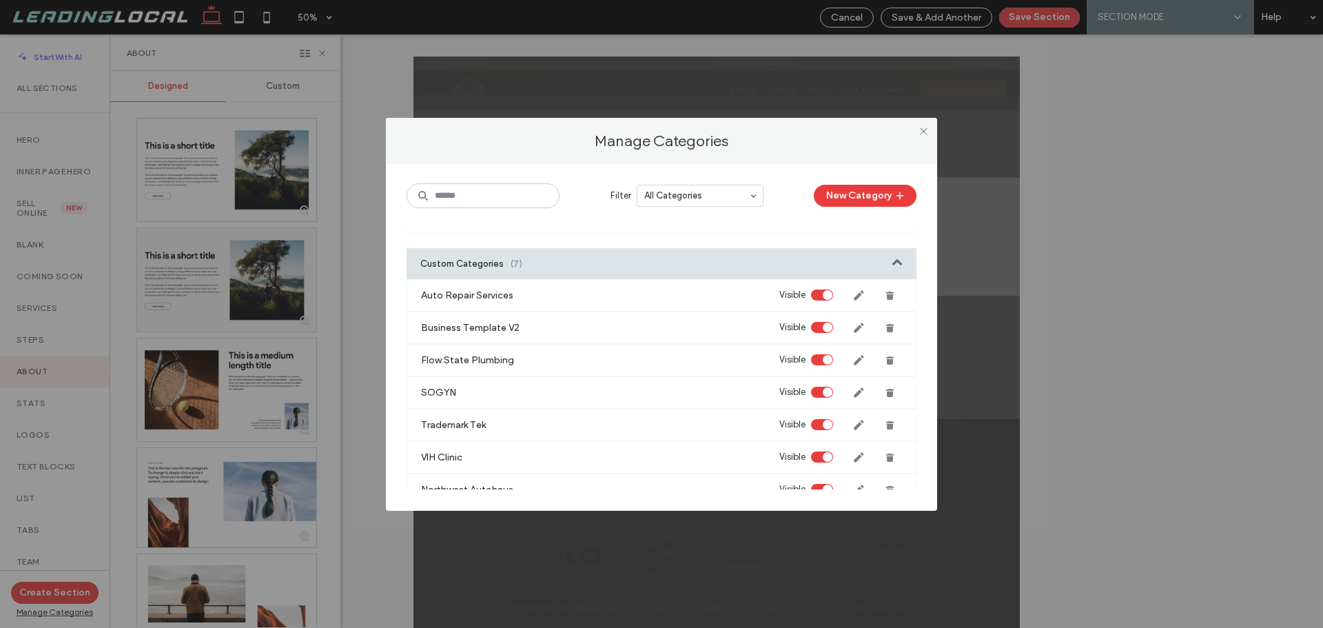
scroll to position [1176, 0]
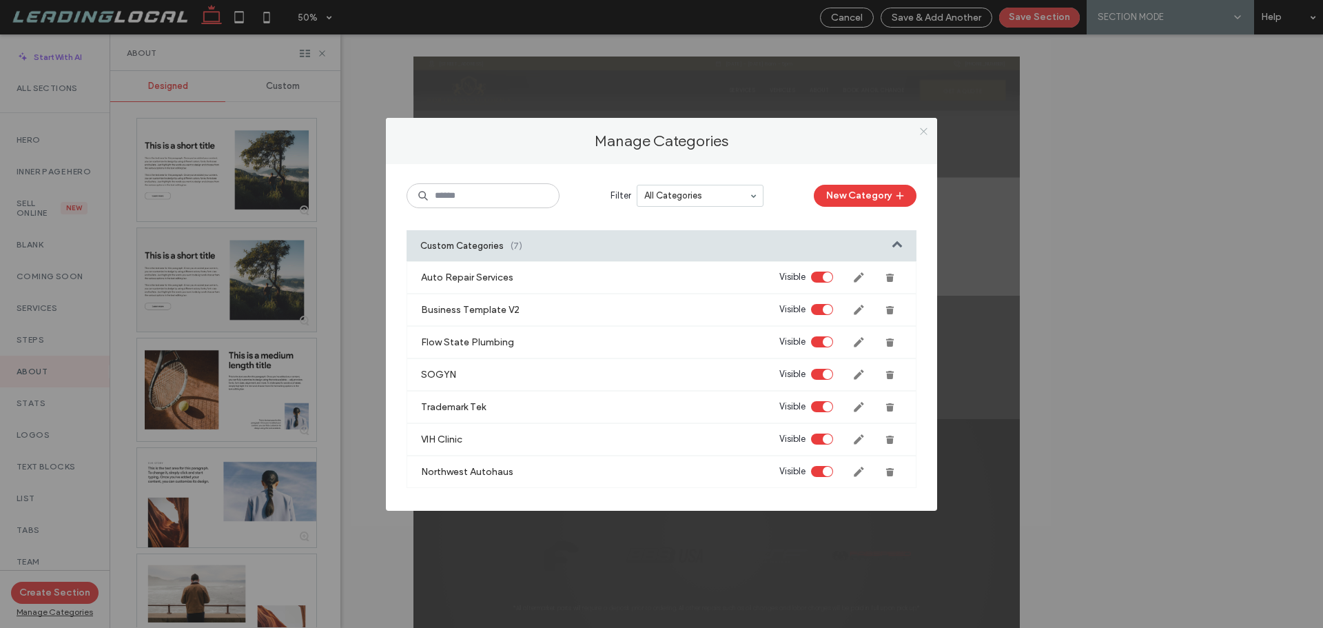
click at [924, 132] on icon at bounding box center [924, 131] width 10 height 10
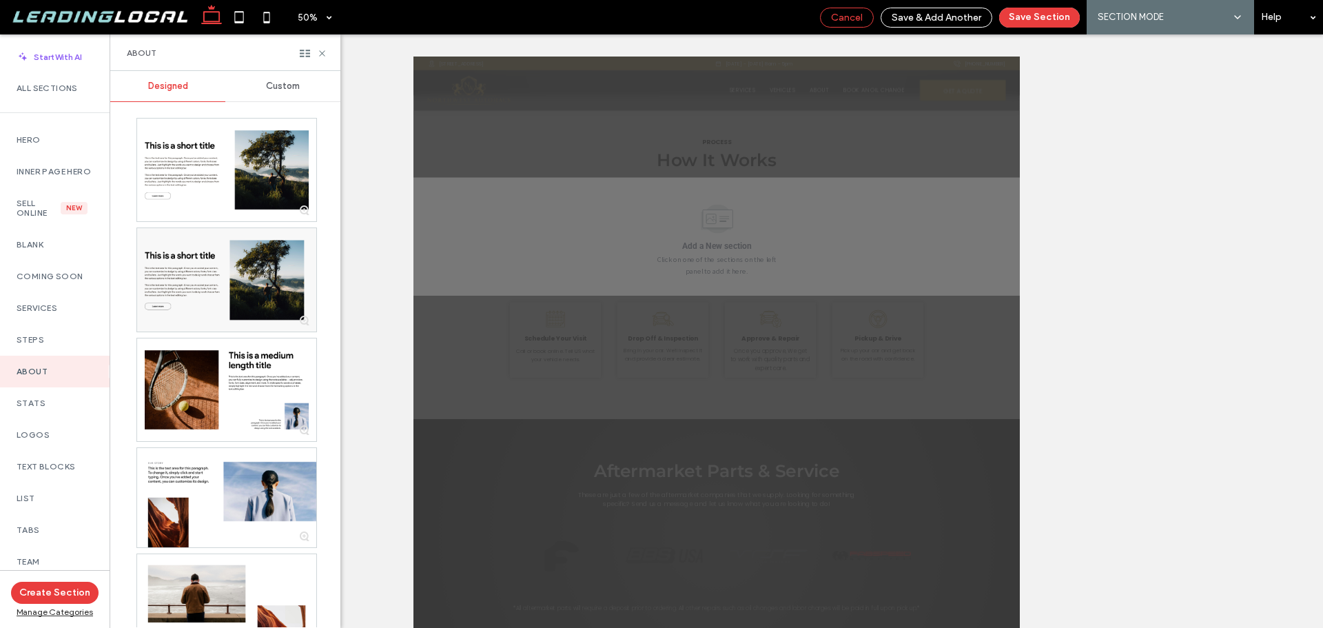
click at [853, 16] on span "Cancel" at bounding box center [847, 18] width 32 height 12
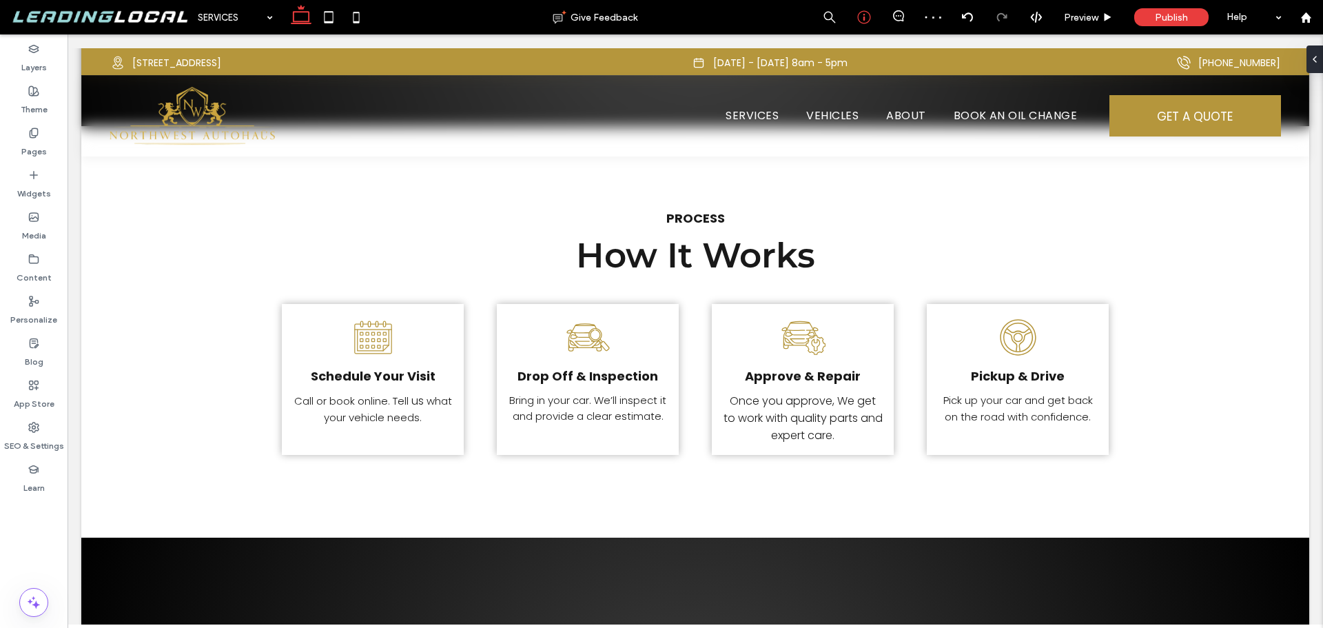
scroll to position [2968, 0]
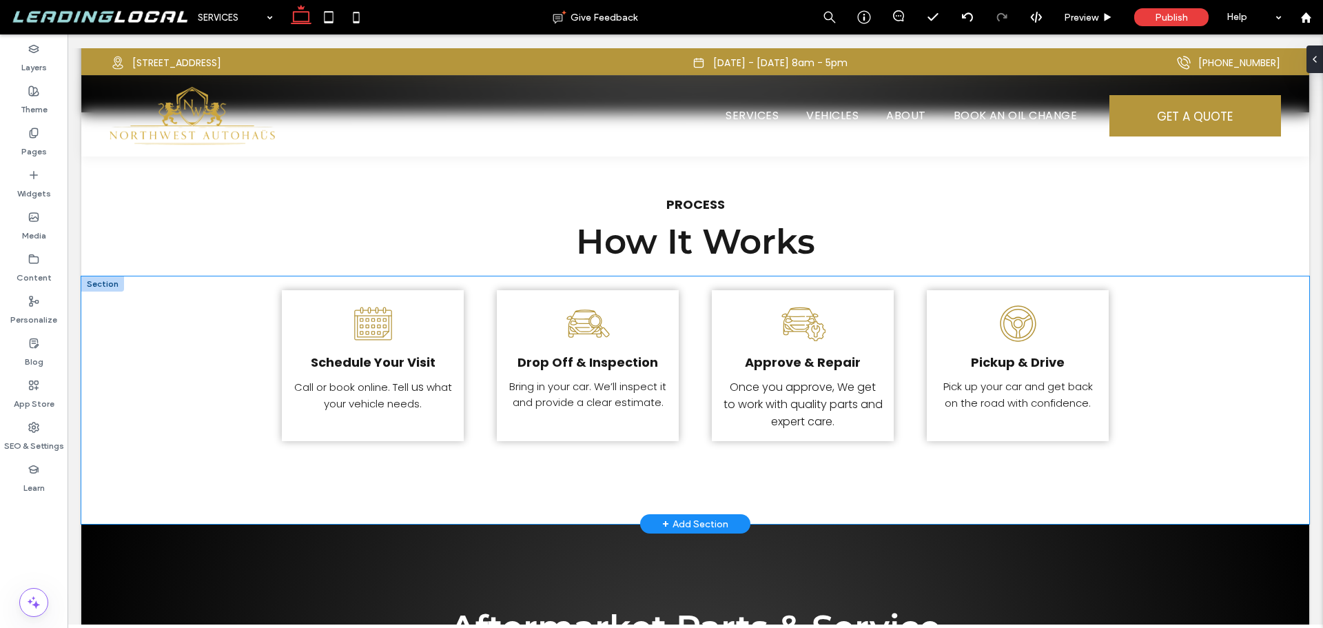
click at [158, 296] on div "Schedule Your Visit Call or book online. Tell us what your vehicle needs. Drop …" at bounding box center [695, 399] width 1228 height 247
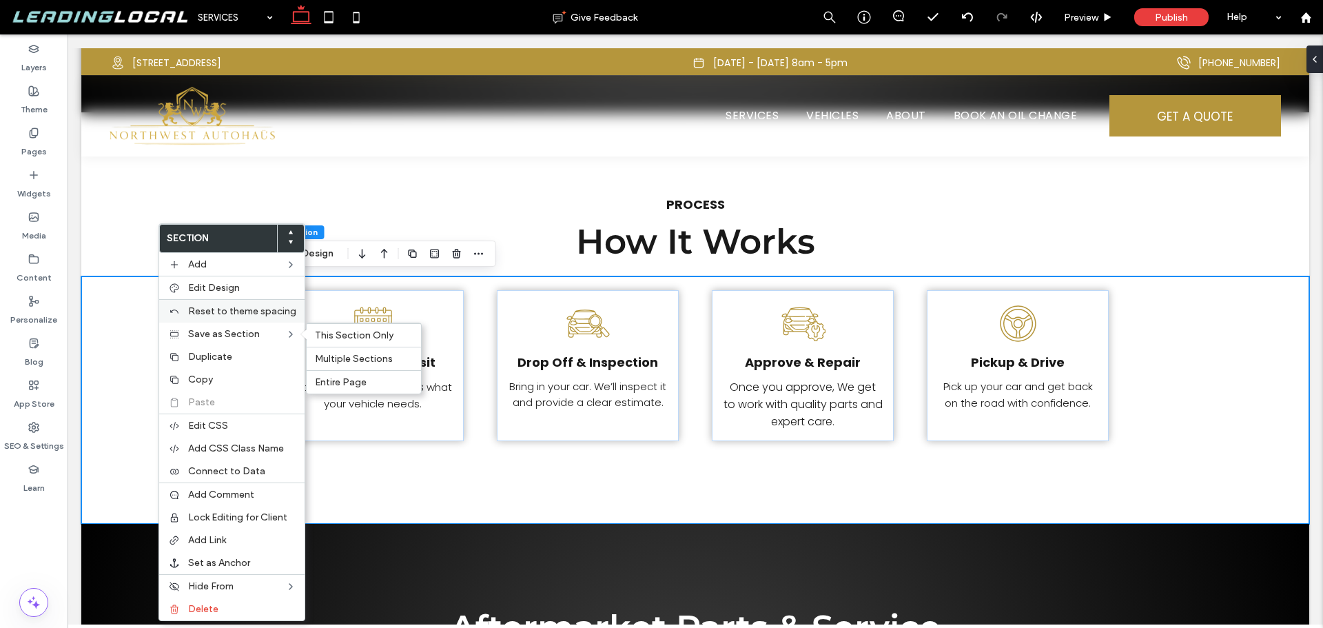
drag, startPoint x: 81, startPoint y: 222, endPoint x: 294, endPoint y: 318, distance: 233.8
click at [348, 355] on span "Multiple Sections" at bounding box center [354, 359] width 78 height 12
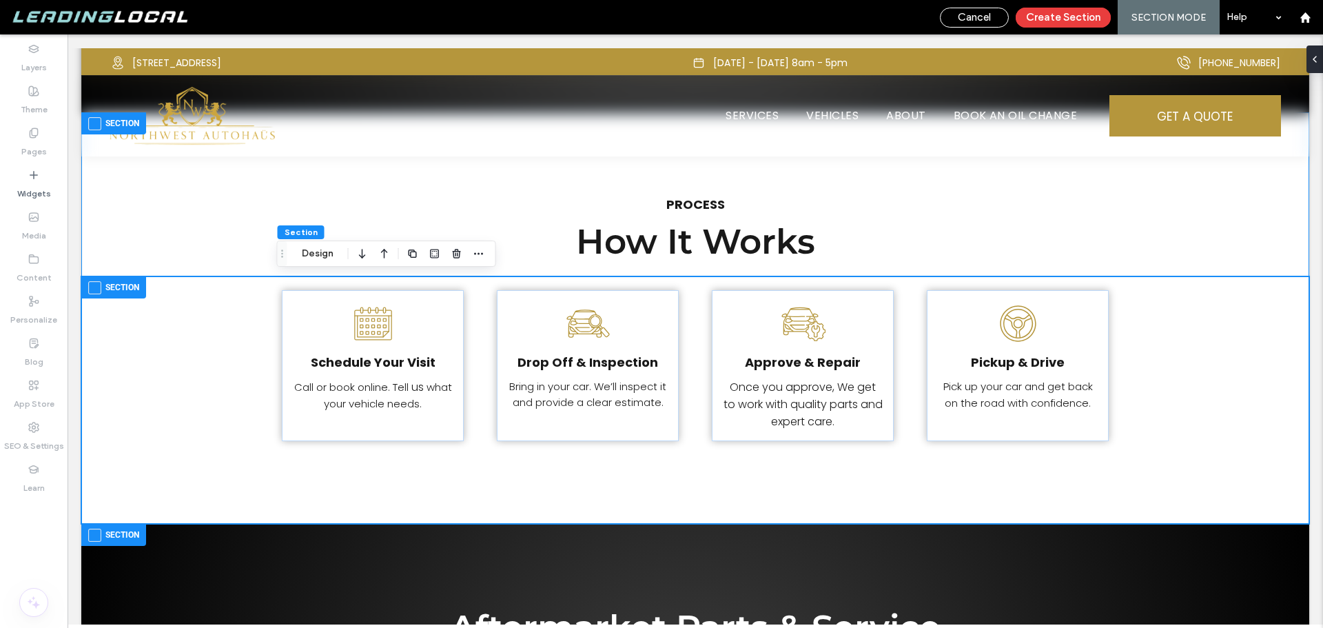
click at [96, 287] on span at bounding box center [94, 287] width 13 height 13
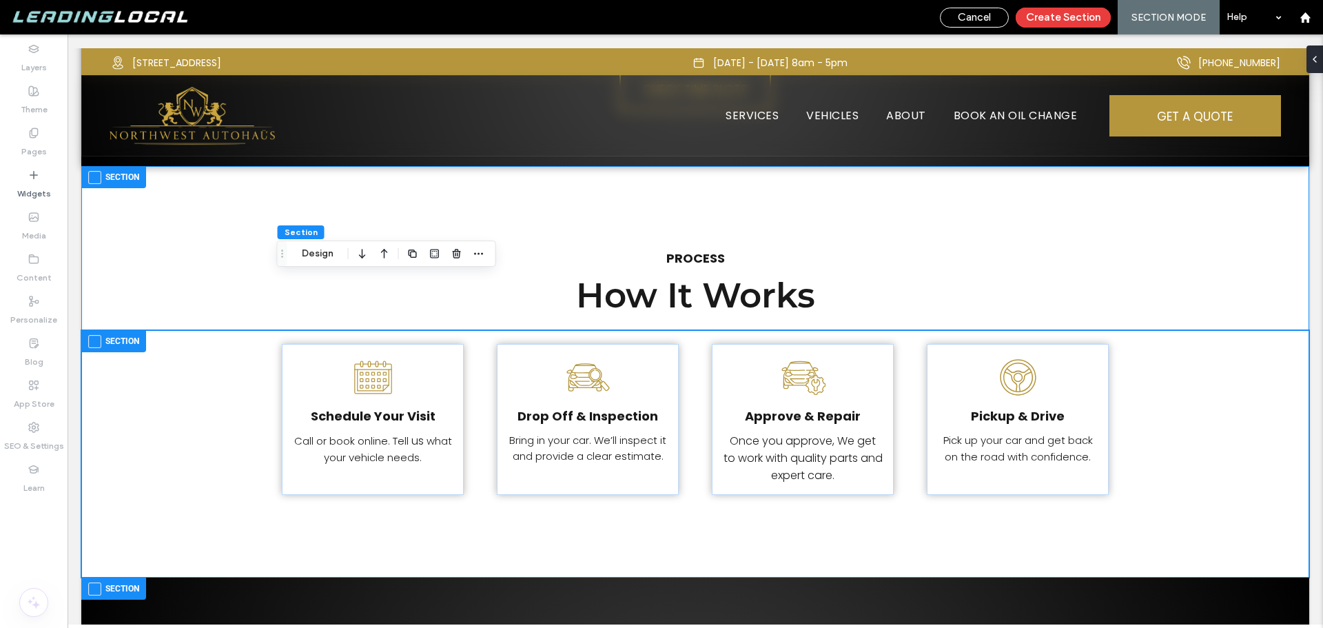
scroll to position [2830, 0]
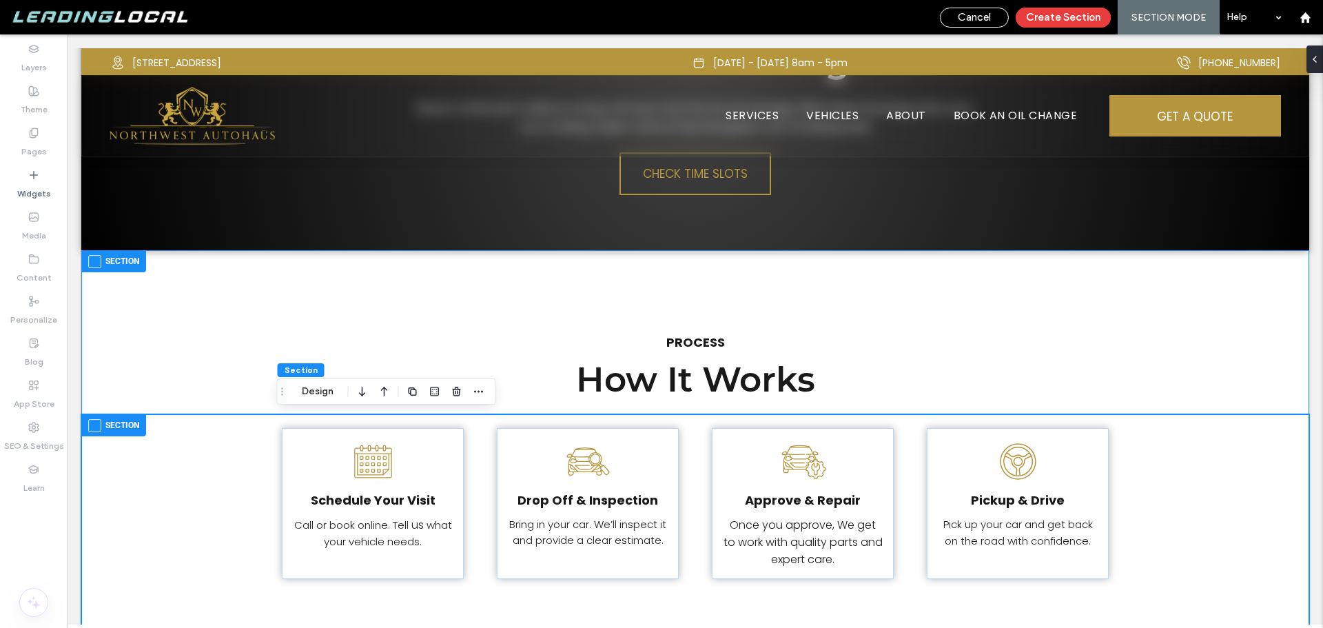
click at [99, 256] on span at bounding box center [94, 261] width 13 height 13
click at [1077, 12] on button "Create Section" at bounding box center [1063, 18] width 95 height 20
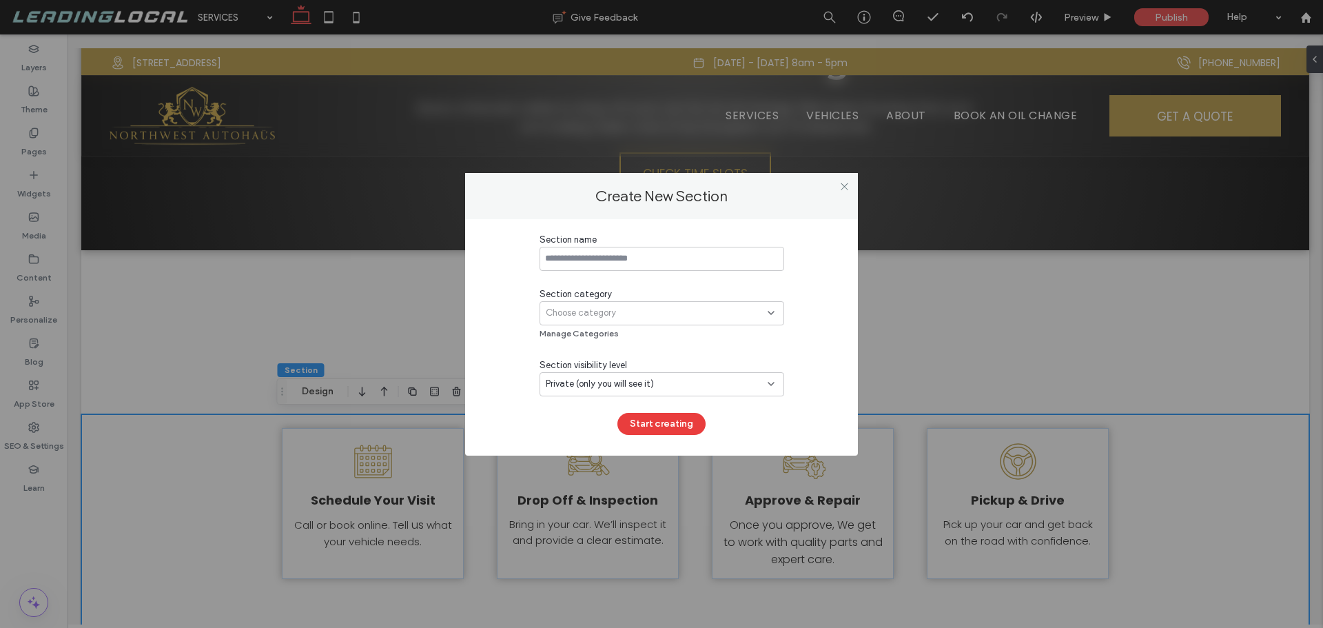
click at [657, 257] on input at bounding box center [662, 259] width 245 height 24
type input "*"
type input "**********"
click at [641, 308] on div "Choose category" at bounding box center [657, 313] width 222 height 14
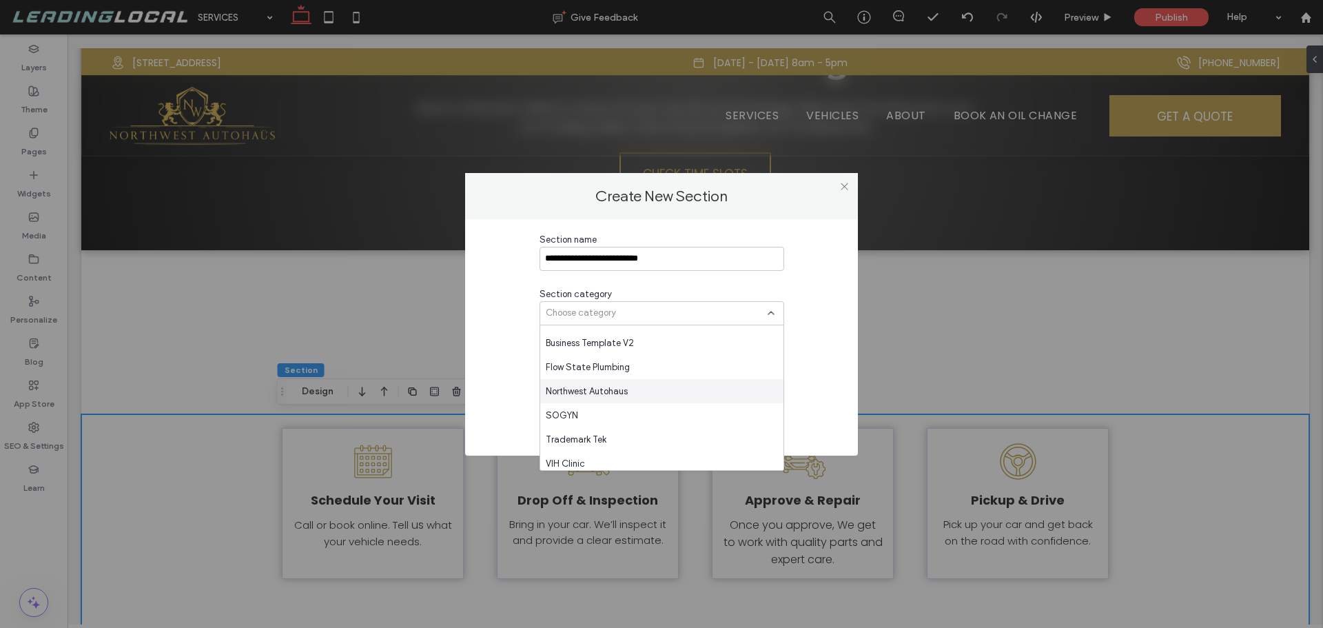
scroll to position [844, 0]
click at [687, 381] on div "Northwest Autohaus" at bounding box center [661, 386] width 243 height 24
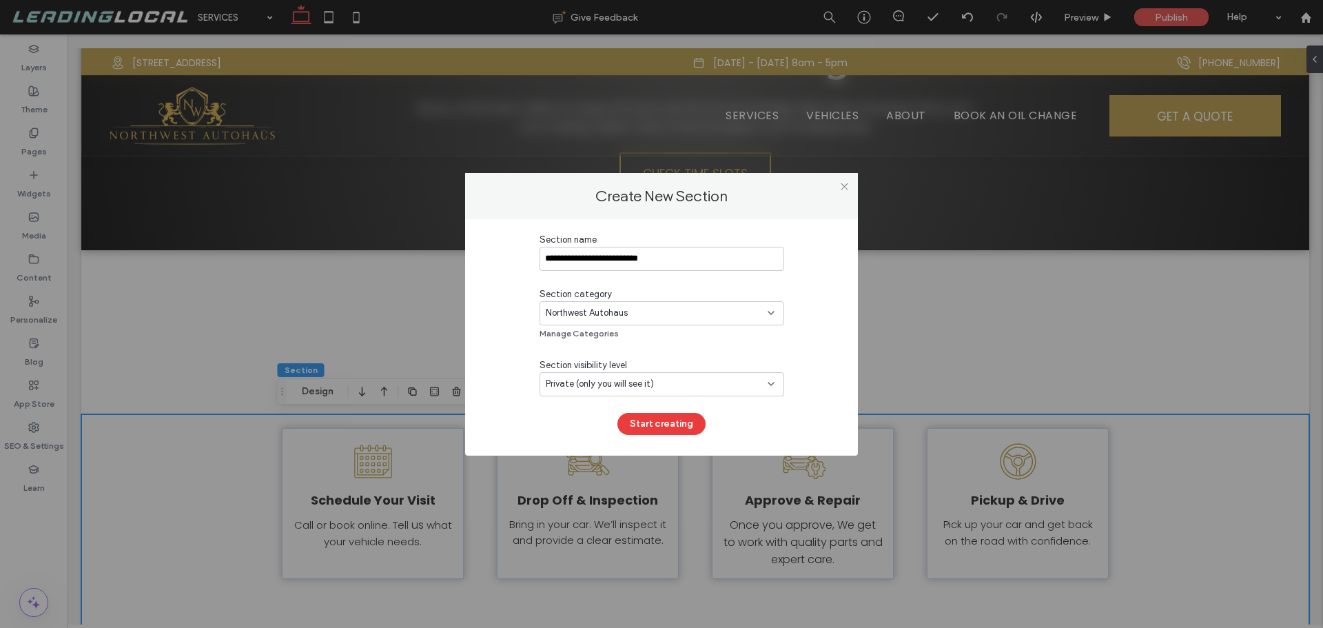
click at [682, 383] on div "Private (only you will see it)" at bounding box center [657, 384] width 222 height 14
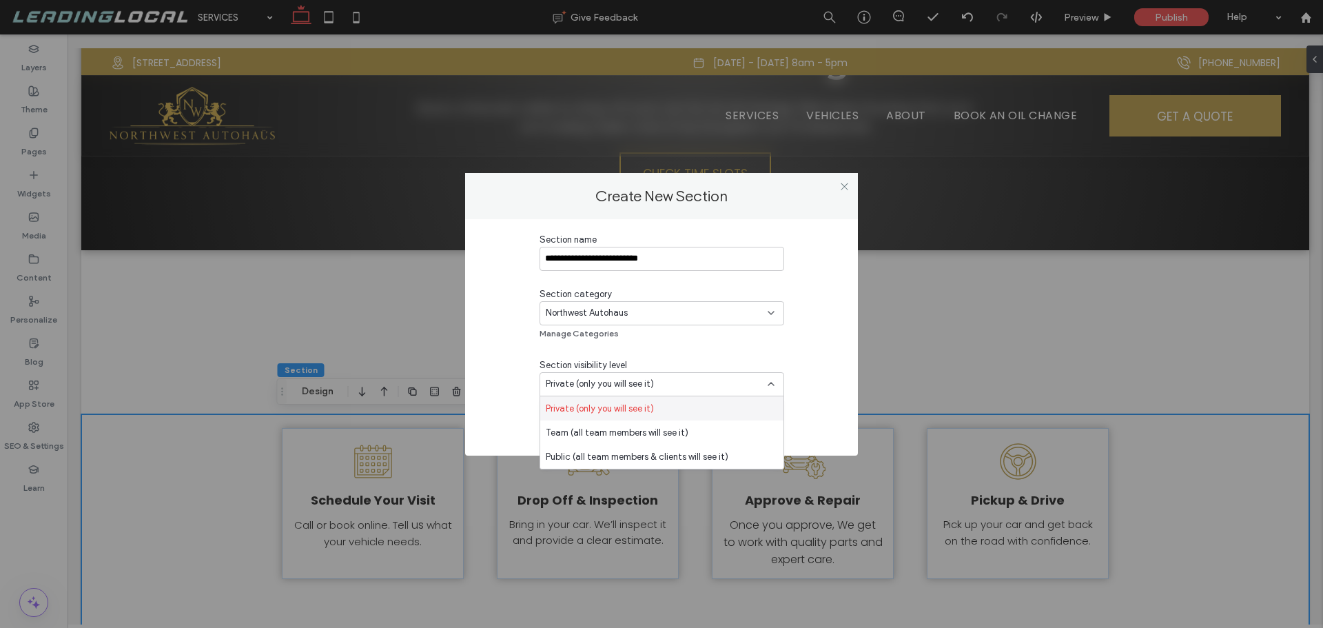
click at [492, 369] on div "**********" at bounding box center [662, 334] width 352 height 202
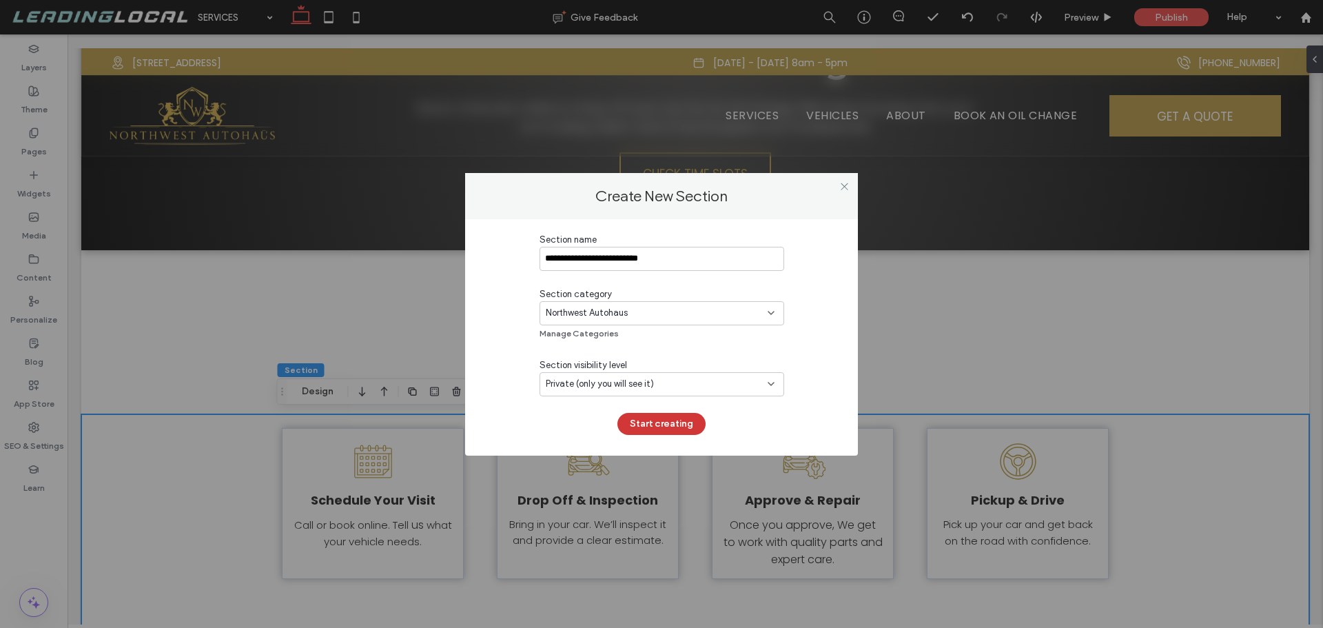
click at [655, 422] on button "Start creating" at bounding box center [662, 424] width 88 height 22
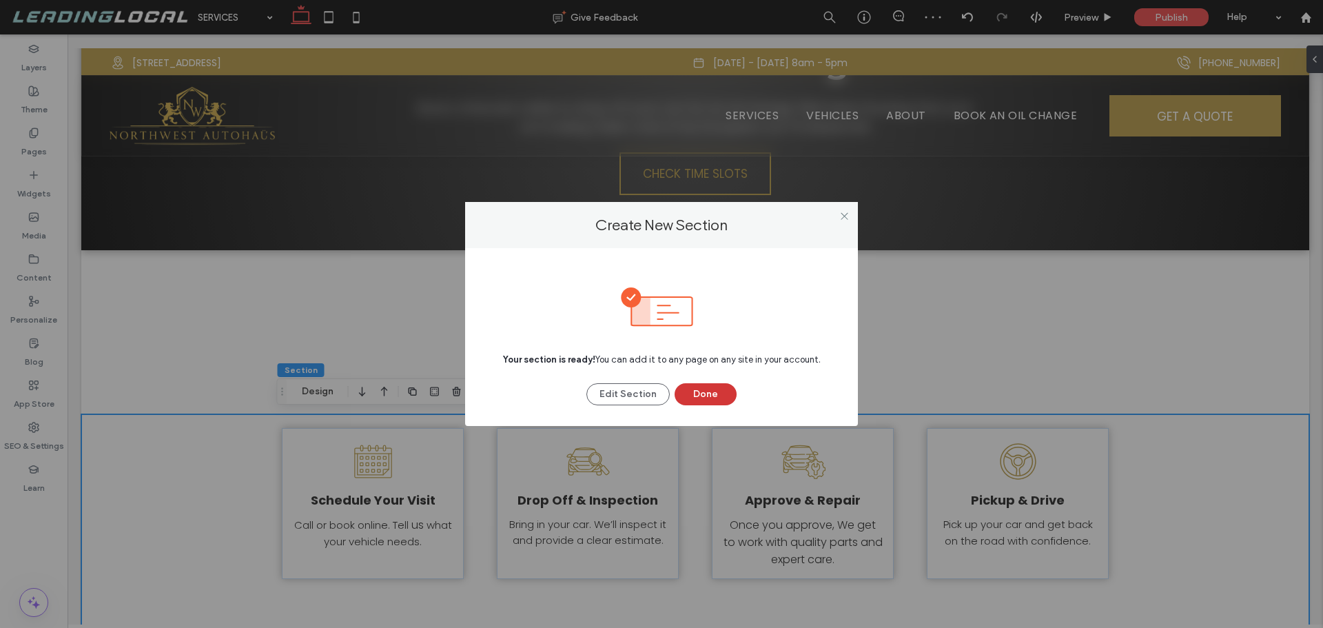
click at [706, 396] on button "Done" at bounding box center [706, 394] width 62 height 22
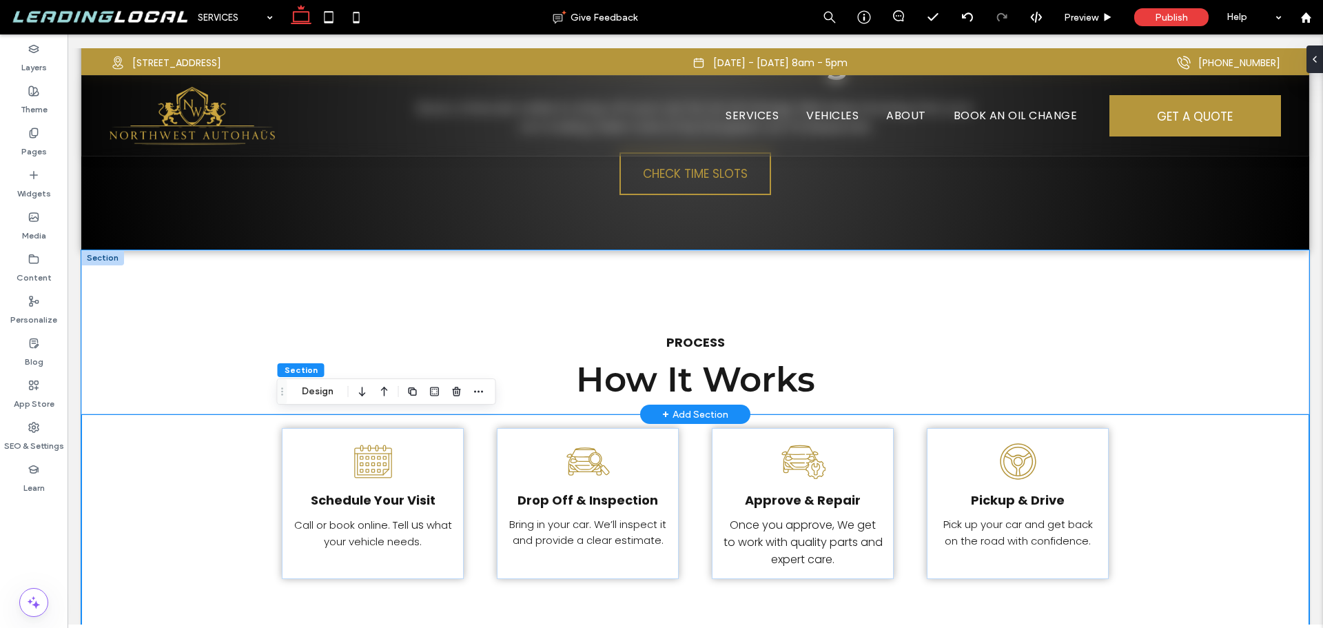
click at [232, 264] on div "PROCESS How It Works" at bounding box center [695, 332] width 1228 height 164
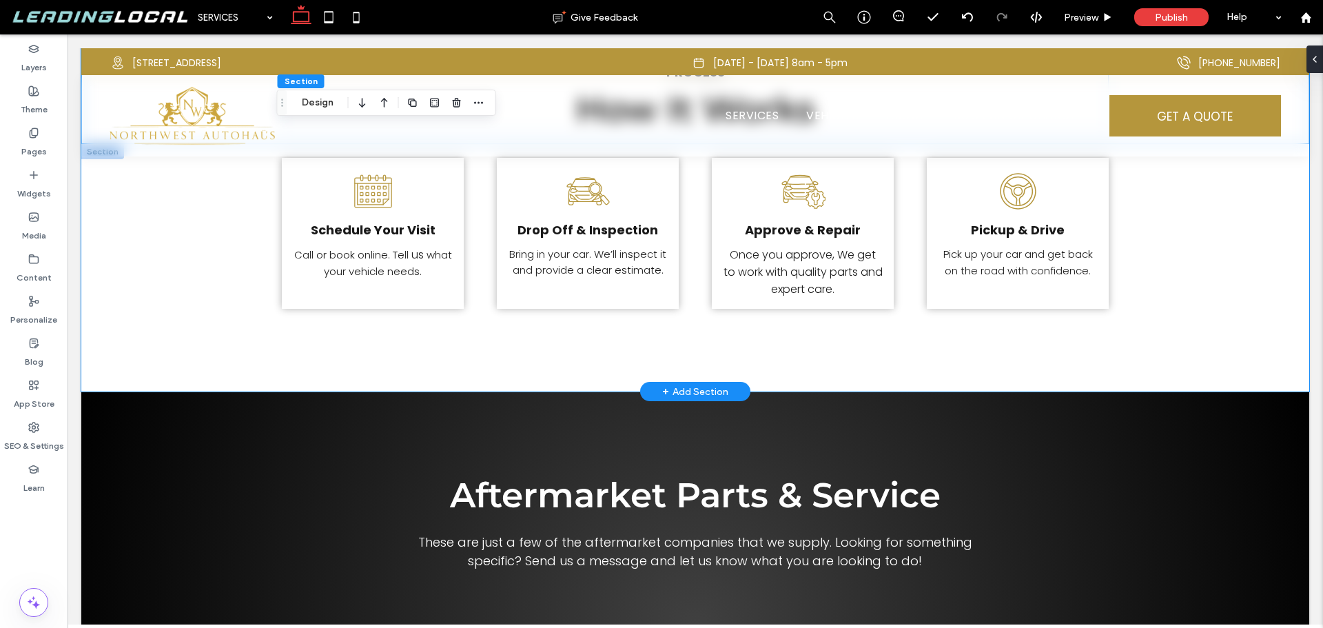
scroll to position [2968, 0]
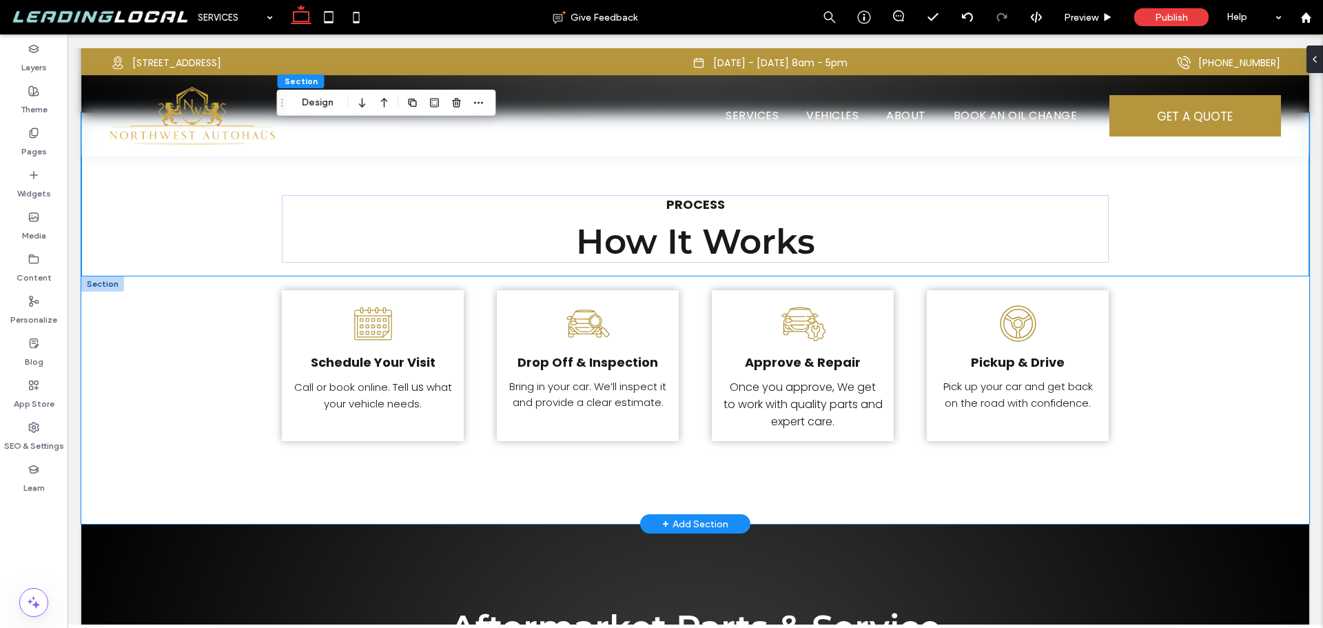
click at [151, 302] on div "Schedule Your Visit Call or book online. Tell us what your vehicle needs. Drop …" at bounding box center [695, 399] width 1228 height 247
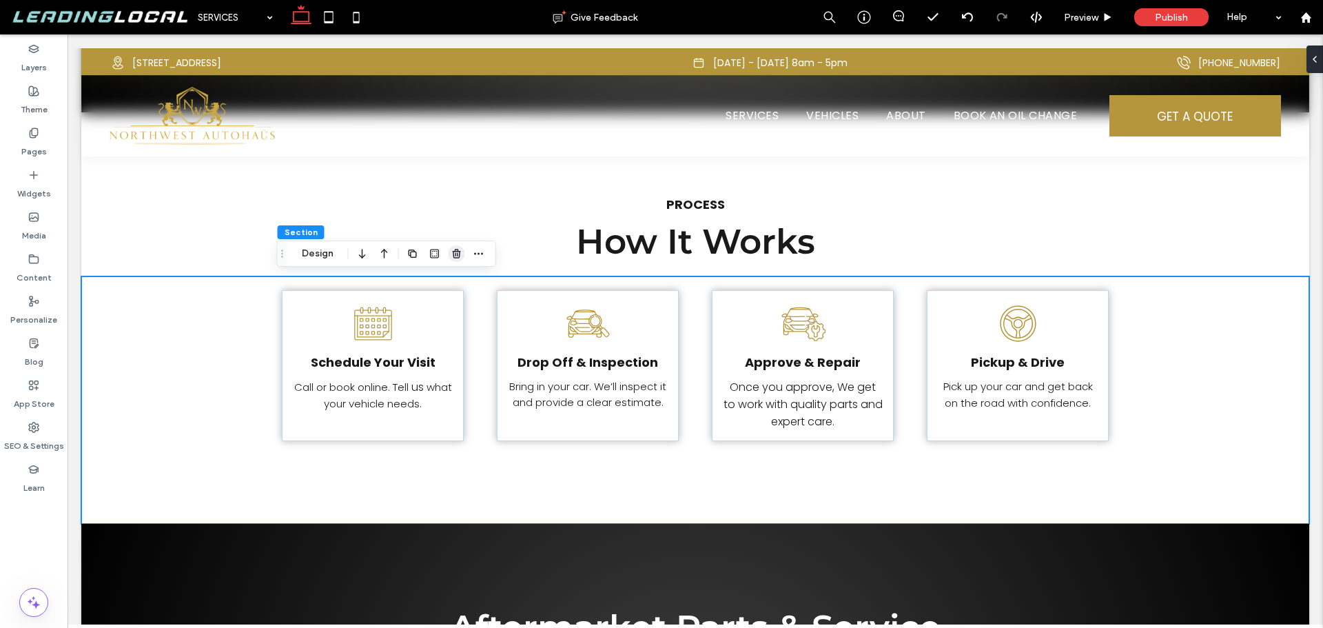
click at [457, 247] on span "button" at bounding box center [457, 253] width 17 height 17
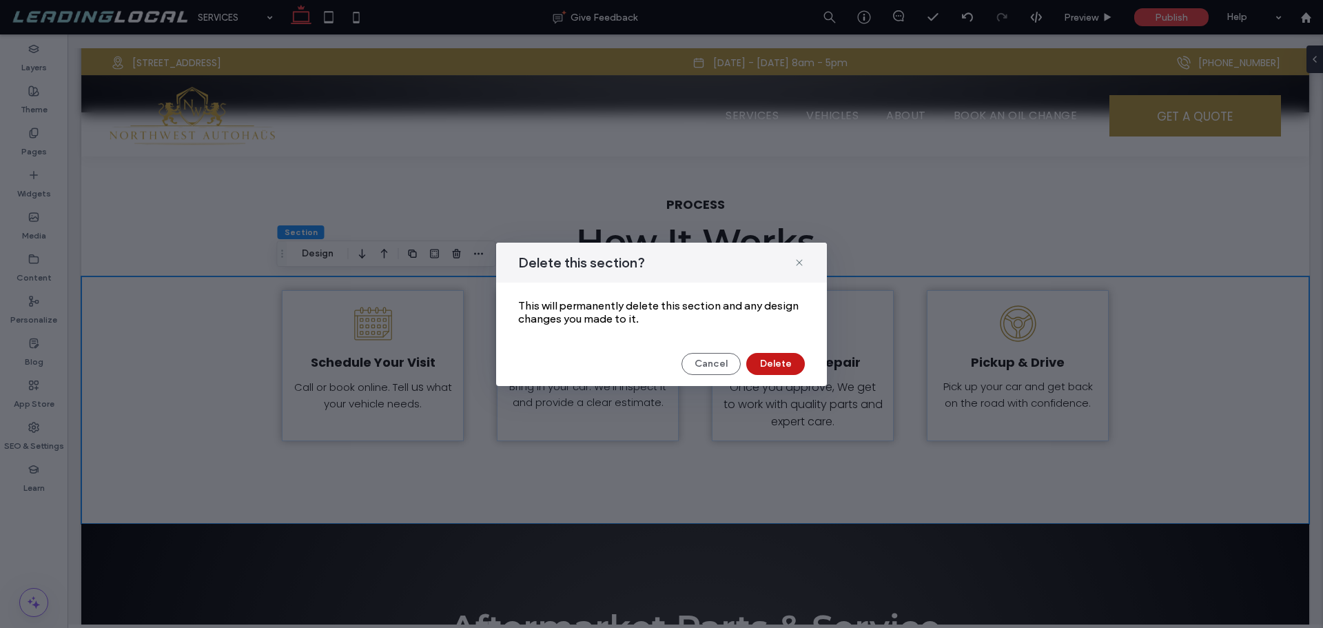
click at [771, 367] on button "Delete" at bounding box center [775, 364] width 59 height 22
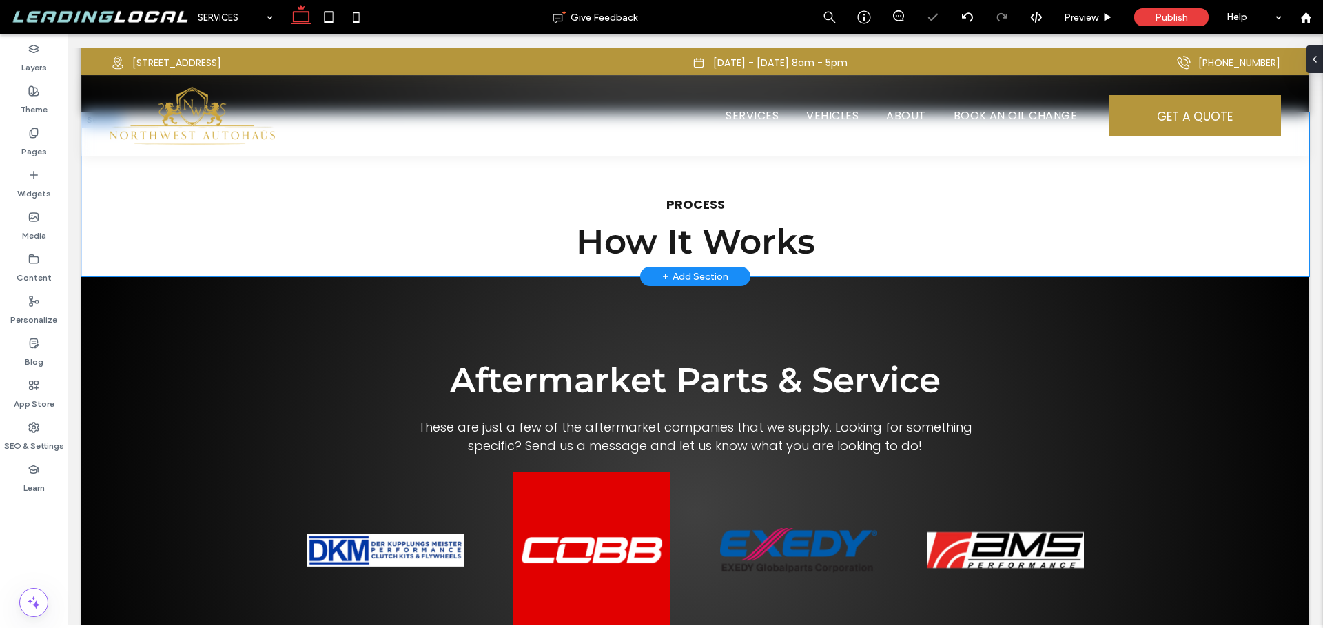
click at [157, 224] on div "PROCESS How It Works" at bounding box center [695, 194] width 1228 height 164
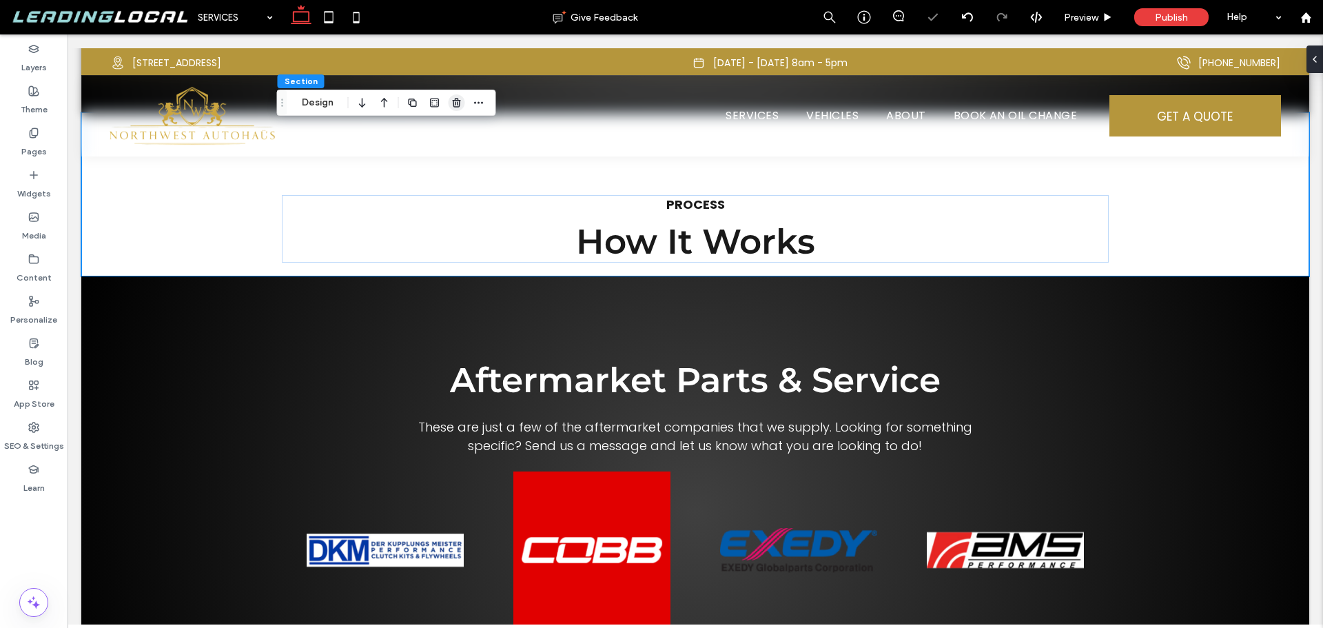
click at [457, 105] on icon "button" at bounding box center [456, 102] width 11 height 11
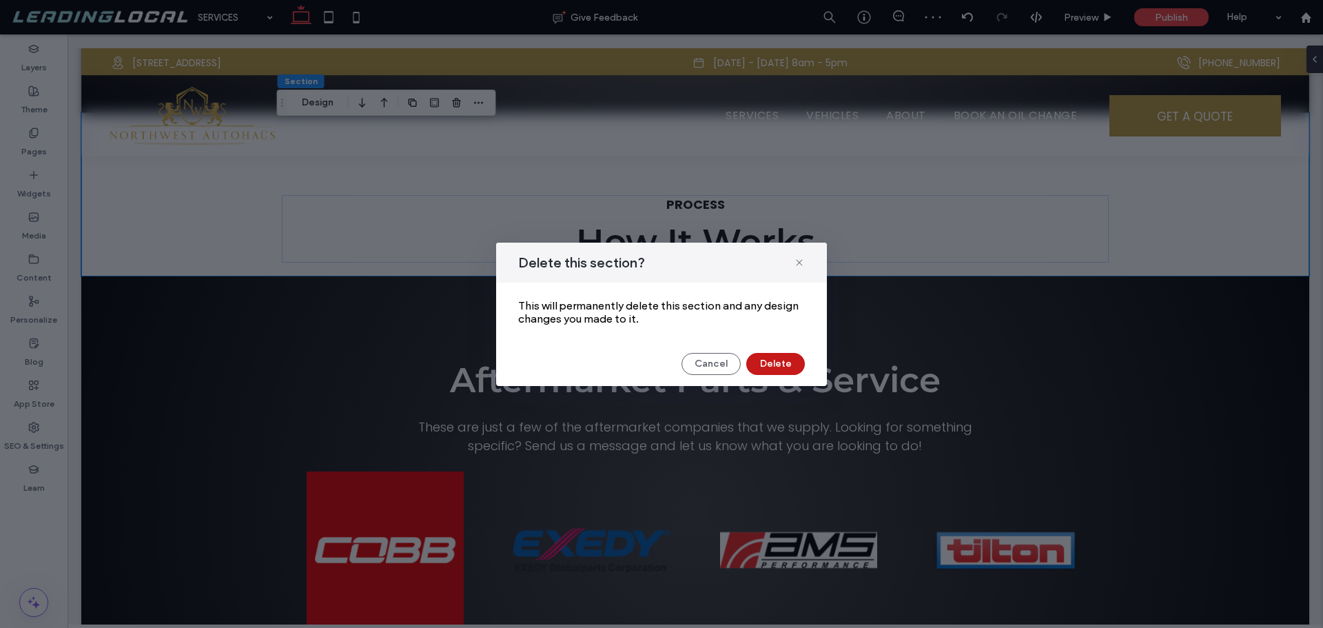
drag, startPoint x: 771, startPoint y: 352, endPoint x: 778, endPoint y: 357, distance: 8.8
click at [771, 353] on div "Delete this section? This will permanently delete this section and any design c…" at bounding box center [661, 314] width 331 height 143
click at [782, 362] on button "Delete" at bounding box center [775, 364] width 59 height 22
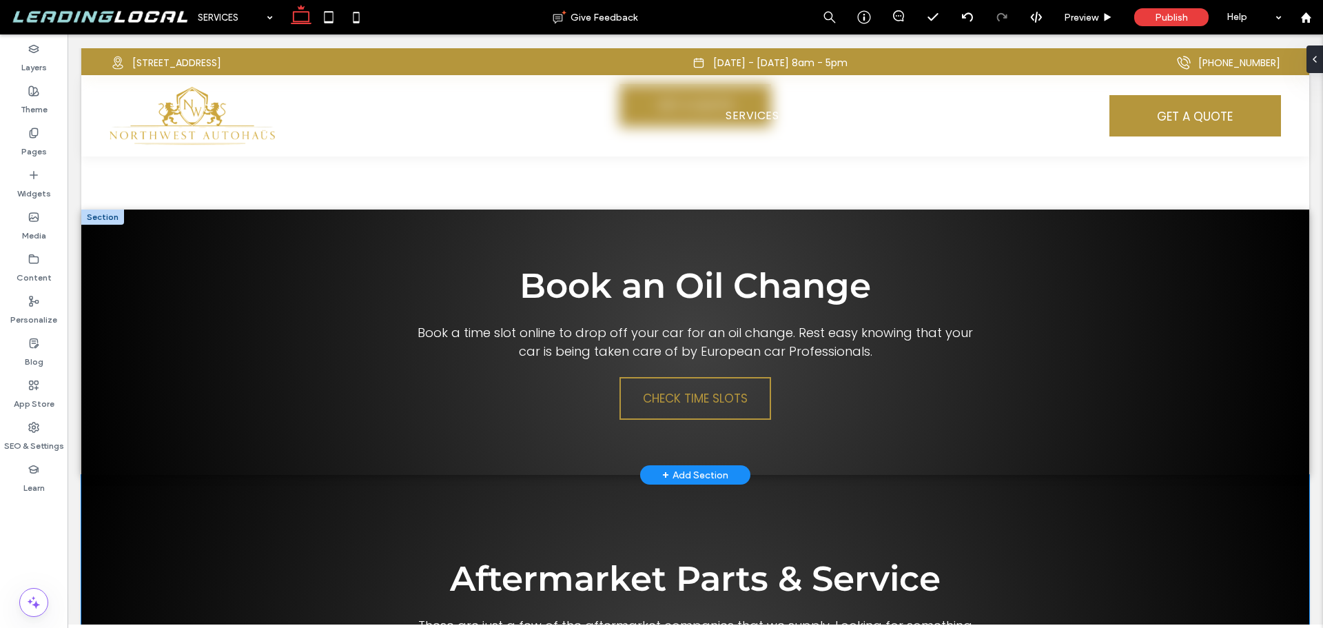
scroll to position [2830, 0]
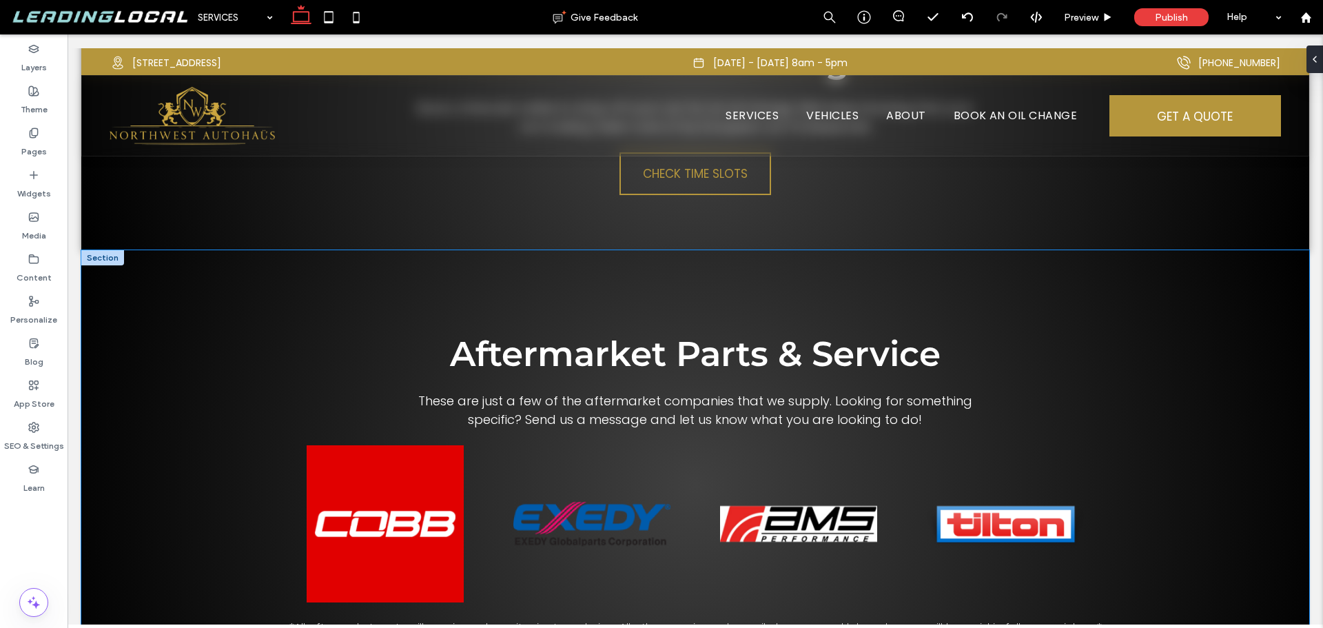
click at [172, 287] on div "Aftermarket Parts & Service These are just a few of the aftermarket companies t…" at bounding box center [695, 484] width 1228 height 469
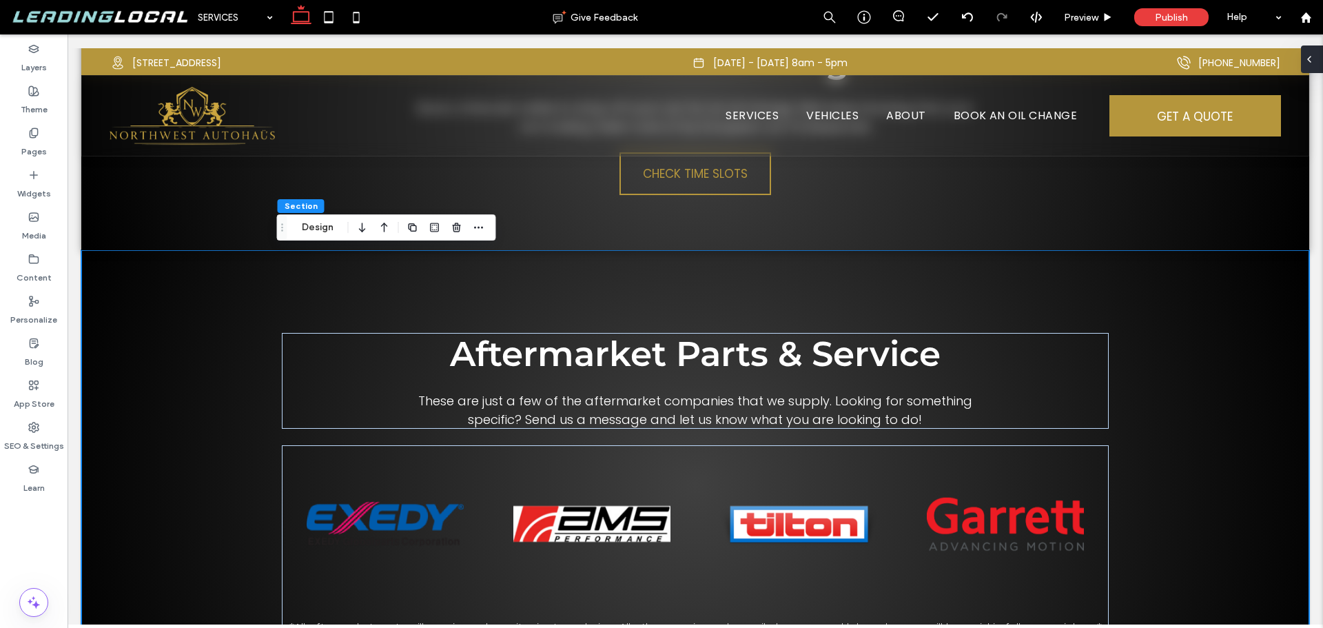
click at [1318, 52] on div at bounding box center [1312, 59] width 22 height 28
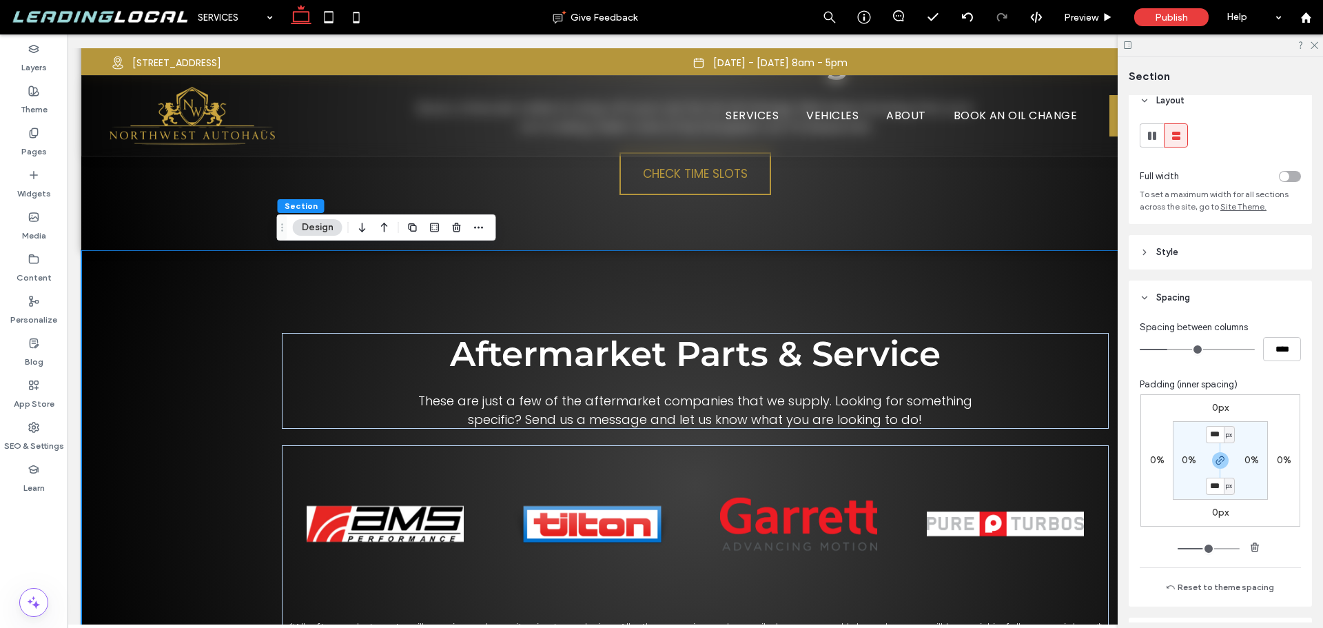
scroll to position [0, 0]
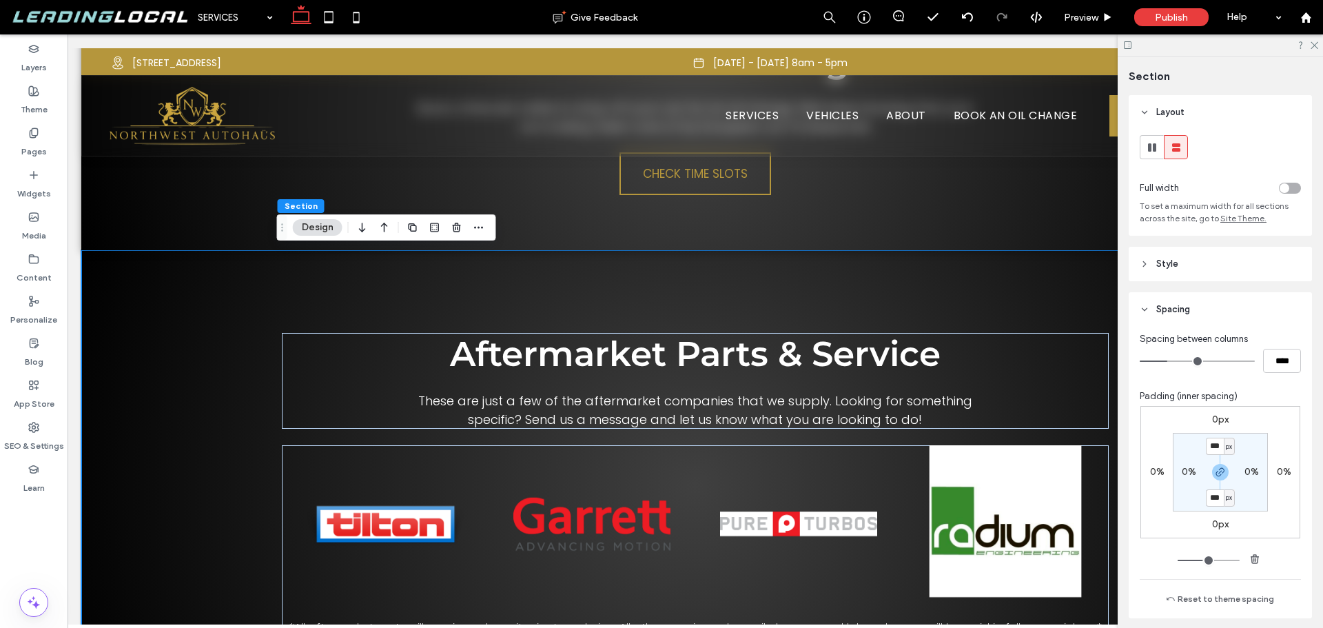
click at [1219, 261] on header "Style" at bounding box center [1220, 264] width 183 height 34
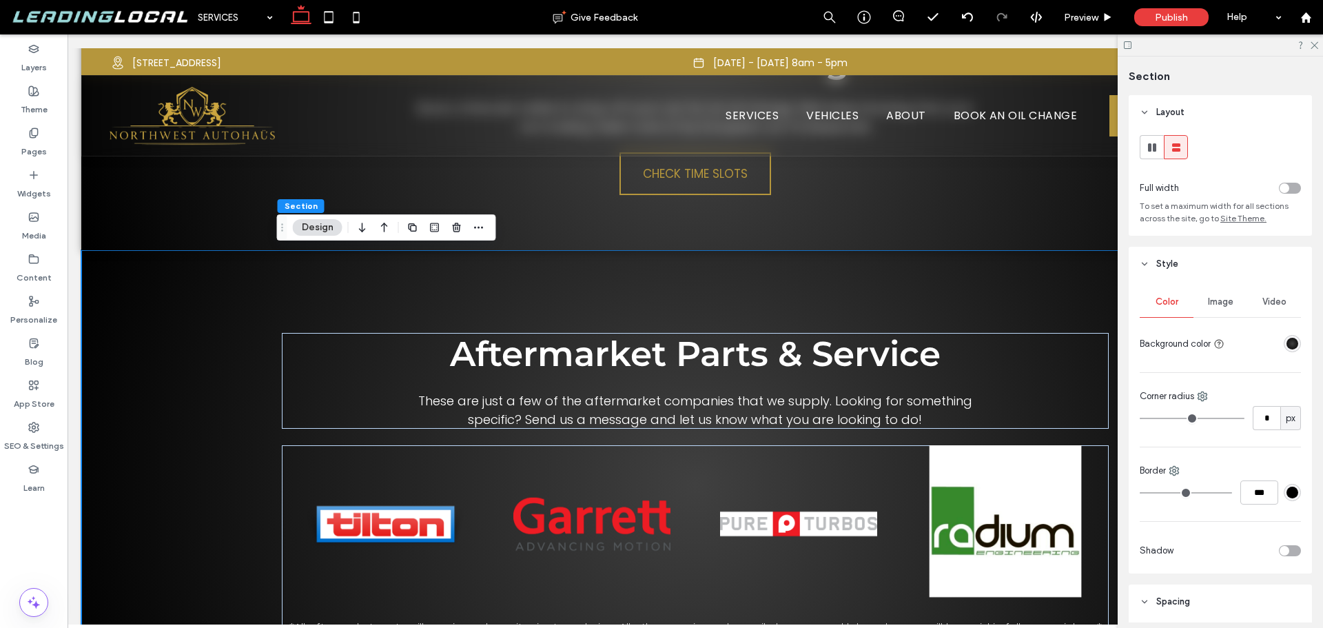
click at [1287, 344] on div "radial-gradient(circle, rgba(64, 64, 64, 1) 0%, rgba(0, 0, 0, 1) 100%)" at bounding box center [1293, 344] width 12 height 12
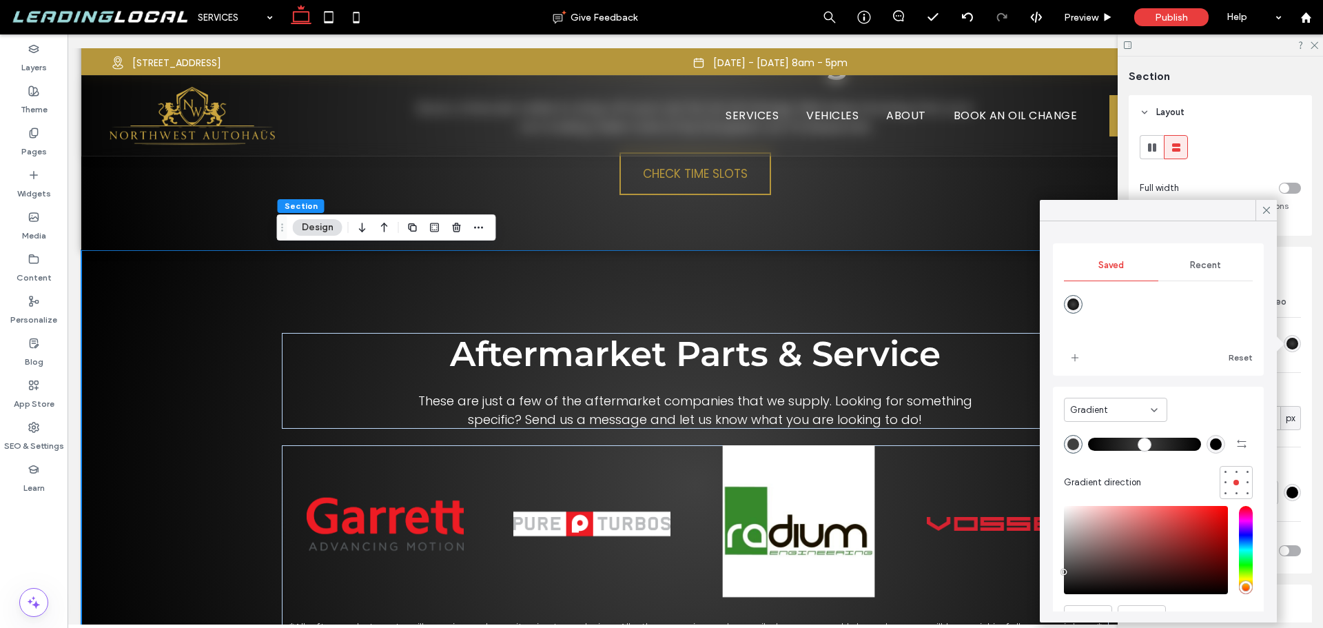
click at [1156, 411] on icon at bounding box center [1154, 410] width 11 height 11
click at [1101, 422] on div "Color" at bounding box center [1116, 434] width 102 height 24
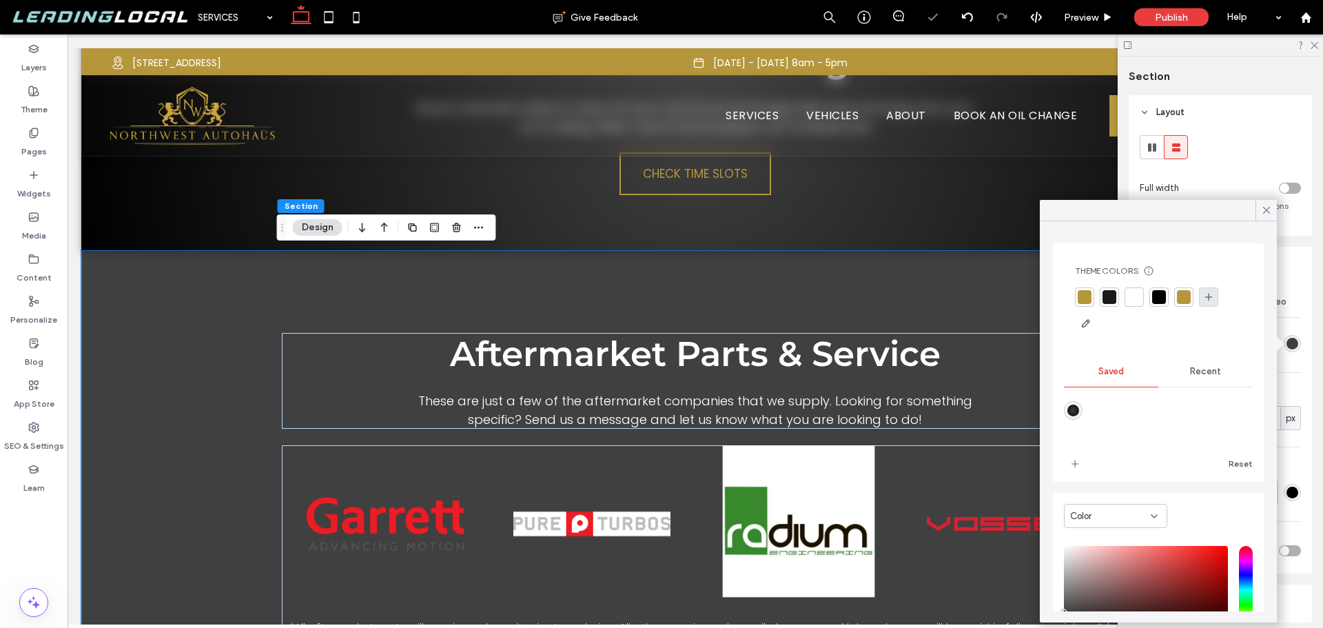
drag, startPoint x: 1212, startPoint y: 298, endPoint x: 1006, endPoint y: 373, distance: 219.4
click at [1212, 298] on icon at bounding box center [1208, 297] width 11 height 11
click at [1203, 372] on div "Color Image Video Background color Corner radius * px Border *** Shadow" at bounding box center [1220, 427] width 183 height 292
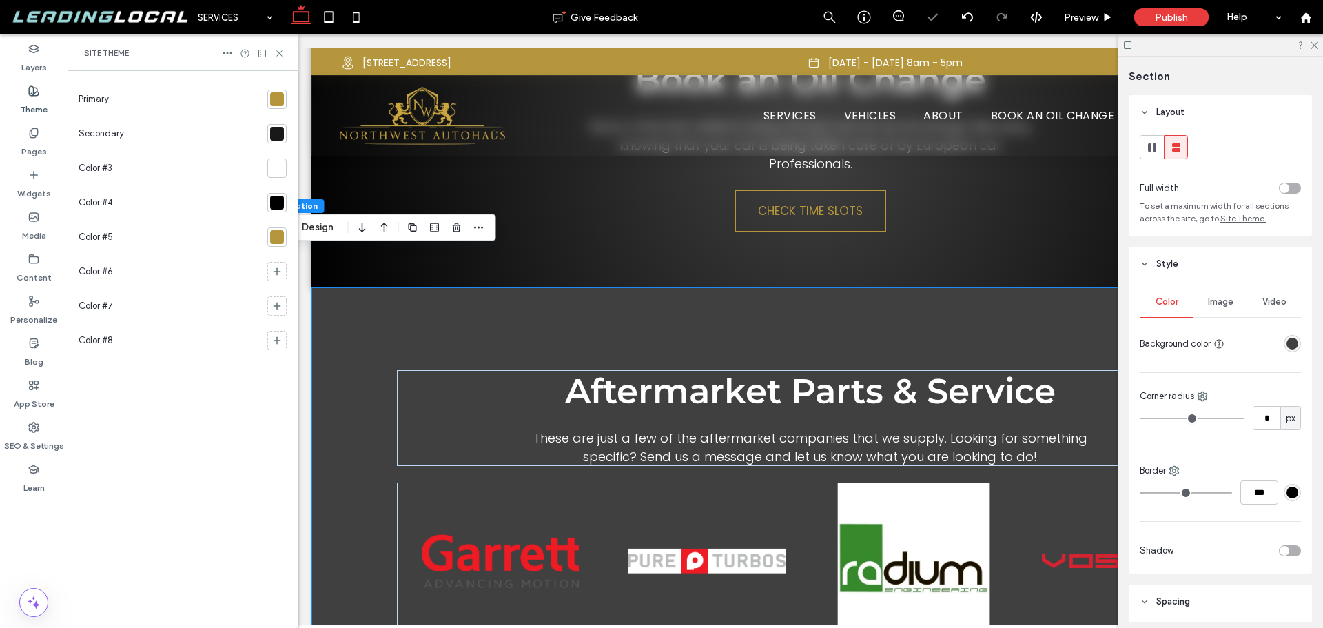
scroll to position [2849, 0]
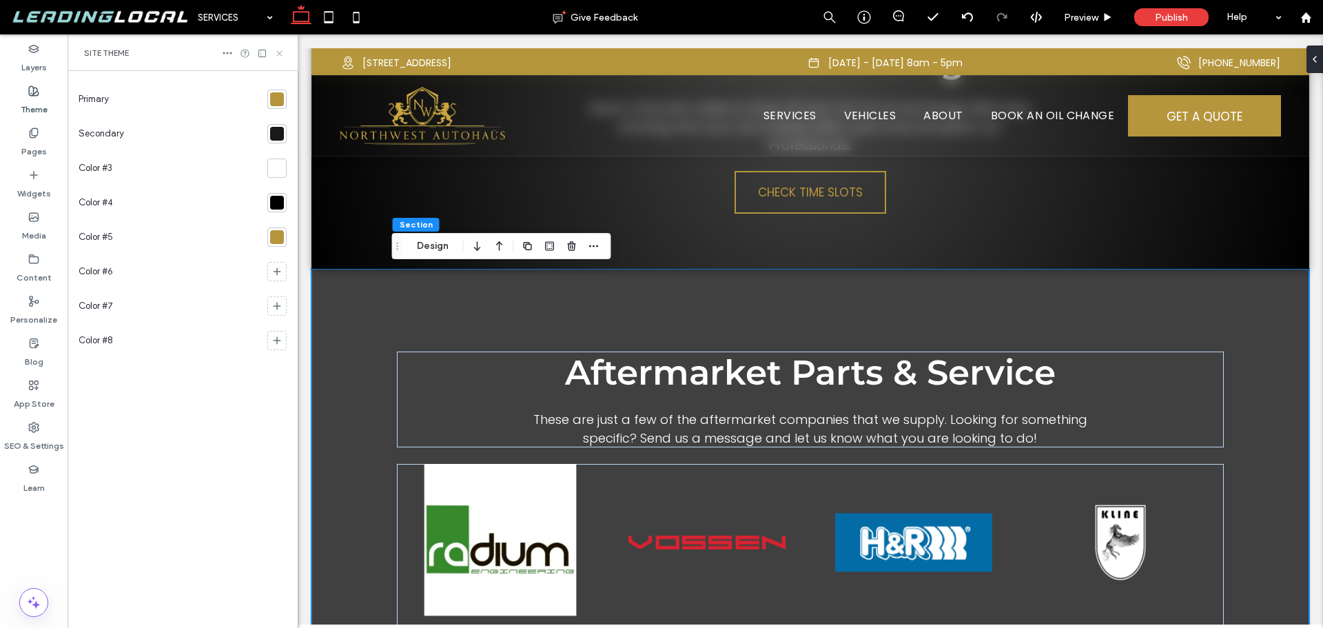
click at [280, 54] on icon at bounding box center [279, 53] width 10 height 10
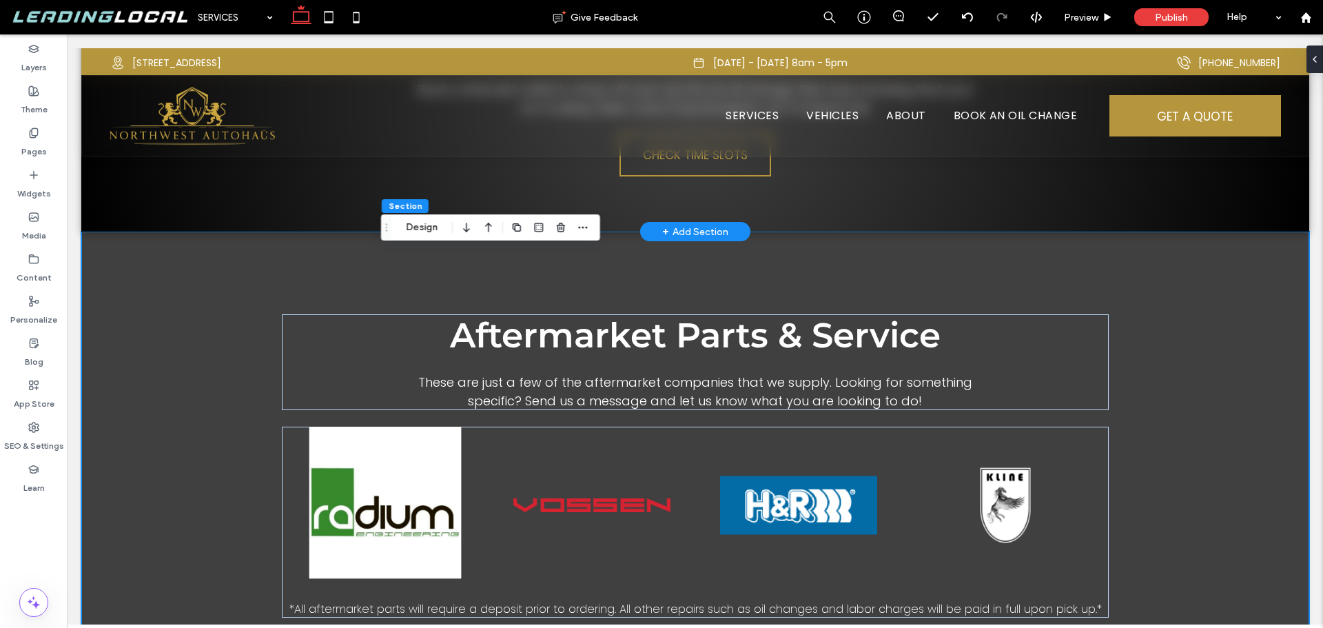
scroll to position [2830, 0]
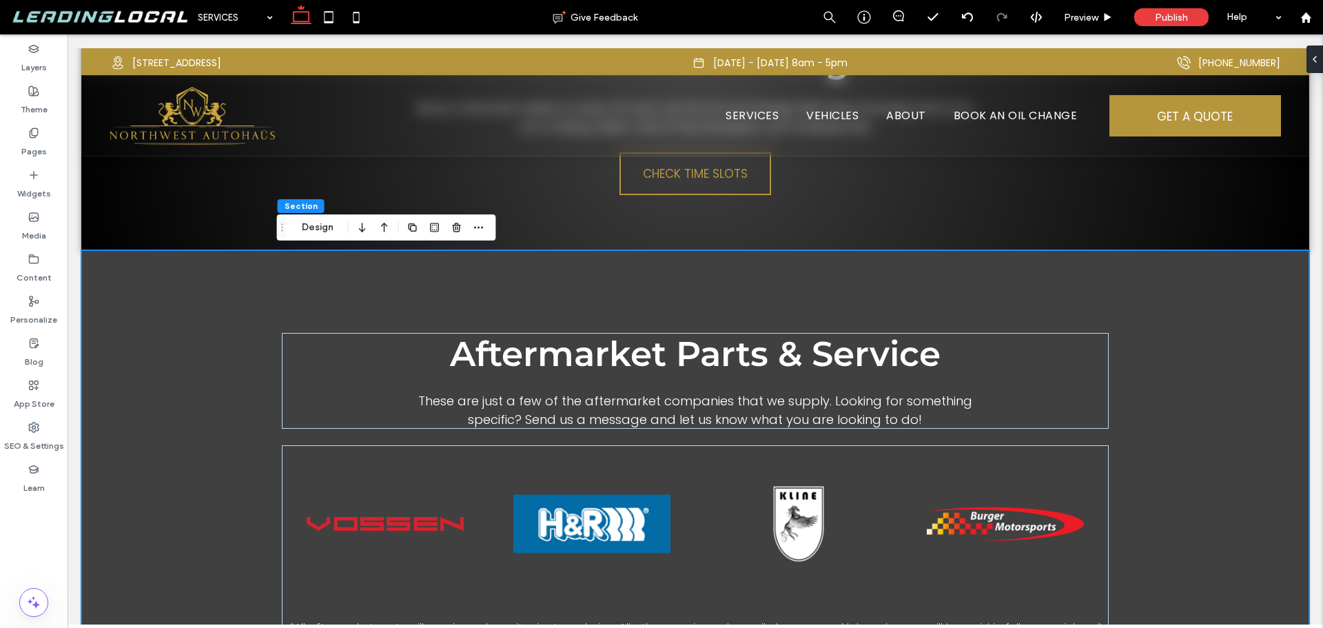
click at [489, 302] on div "Aftermarket Parts & Service These are just a few of the aftermarket companies t…" at bounding box center [695, 484] width 827 height 469
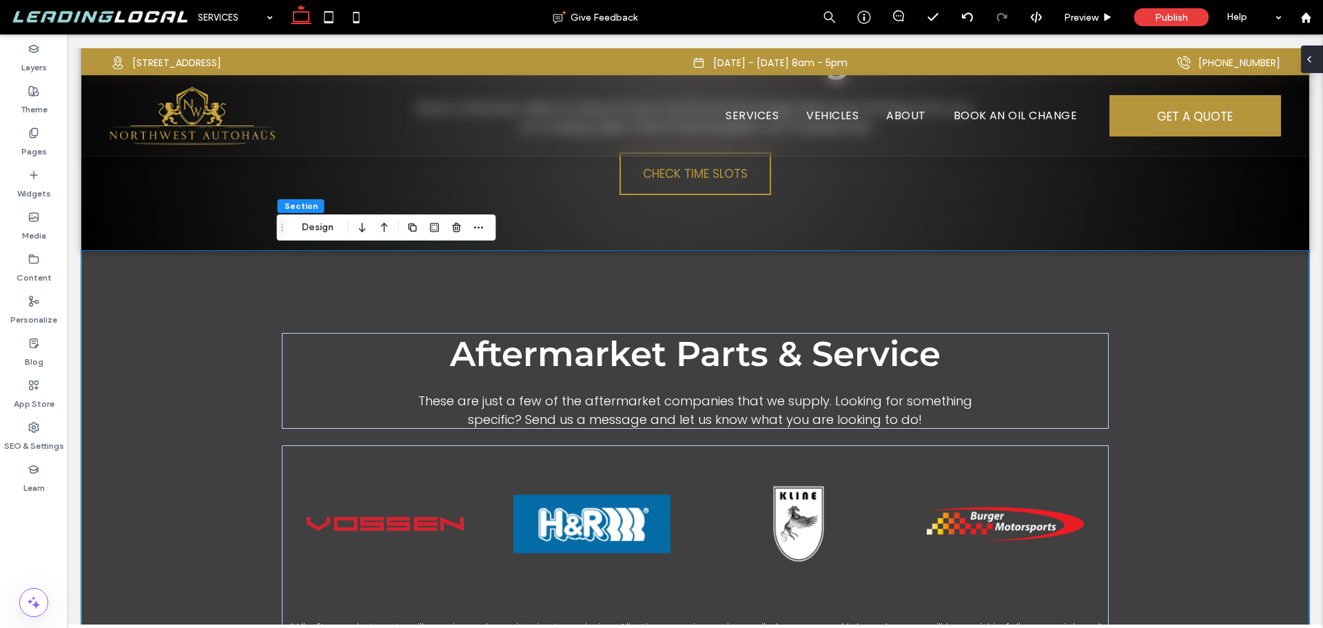
drag, startPoint x: 1321, startPoint y: 53, endPoint x: 1252, endPoint y: 20, distance: 75.8
click at [1321, 53] on div at bounding box center [1312, 59] width 22 height 28
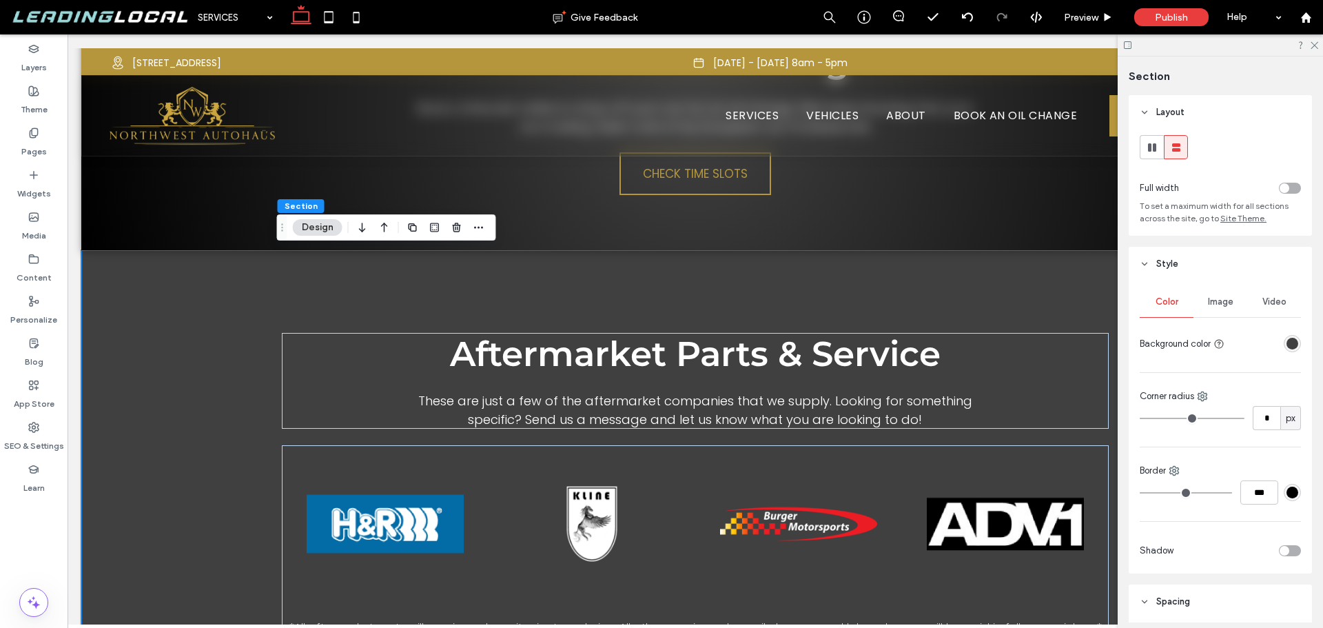
click at [1287, 345] on div "rgba(64, 64, 64, 1)" at bounding box center [1293, 344] width 12 height 12
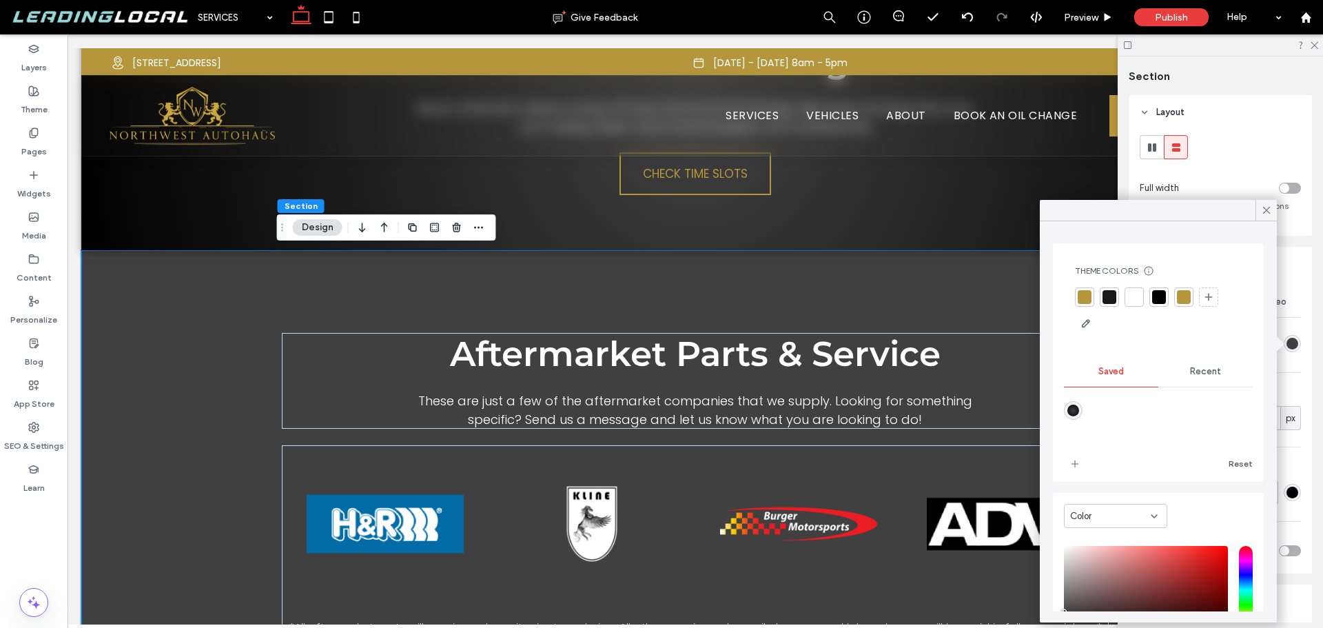
click at [1196, 376] on span "Recent" at bounding box center [1205, 371] width 31 height 11
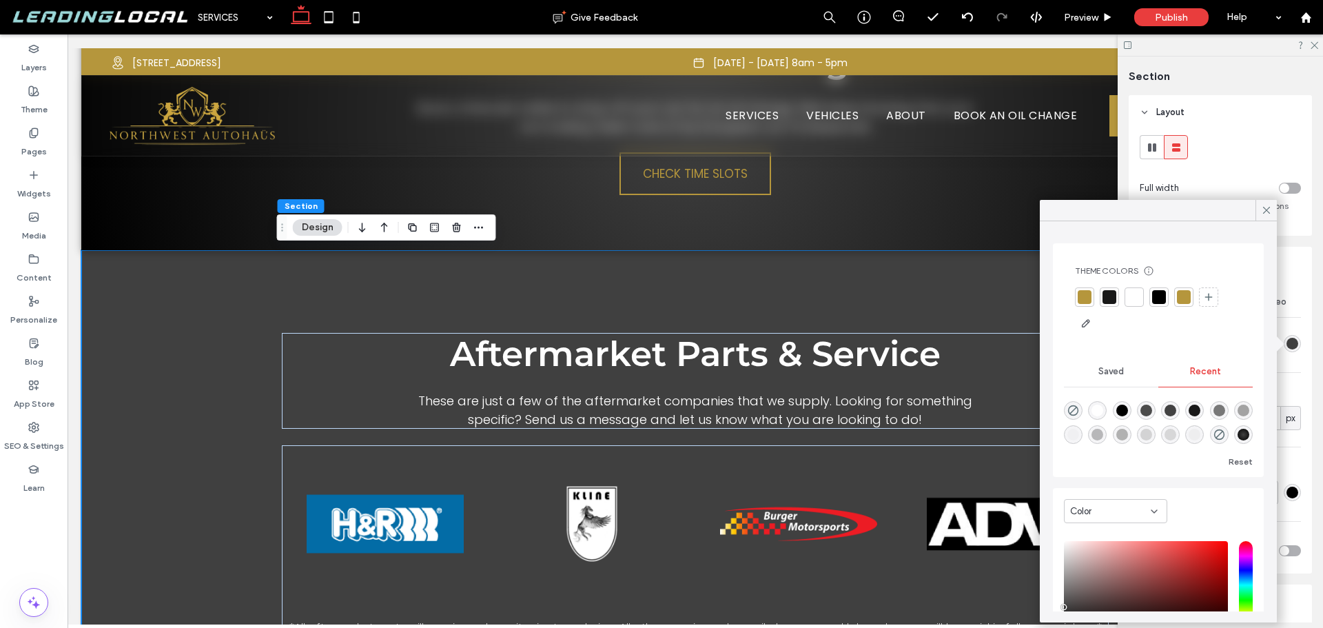
click at [1067, 404] on div "rgba(0, 0, 0, 0)" at bounding box center [1073, 410] width 19 height 19
type input "*******"
type input "*"
type input "**"
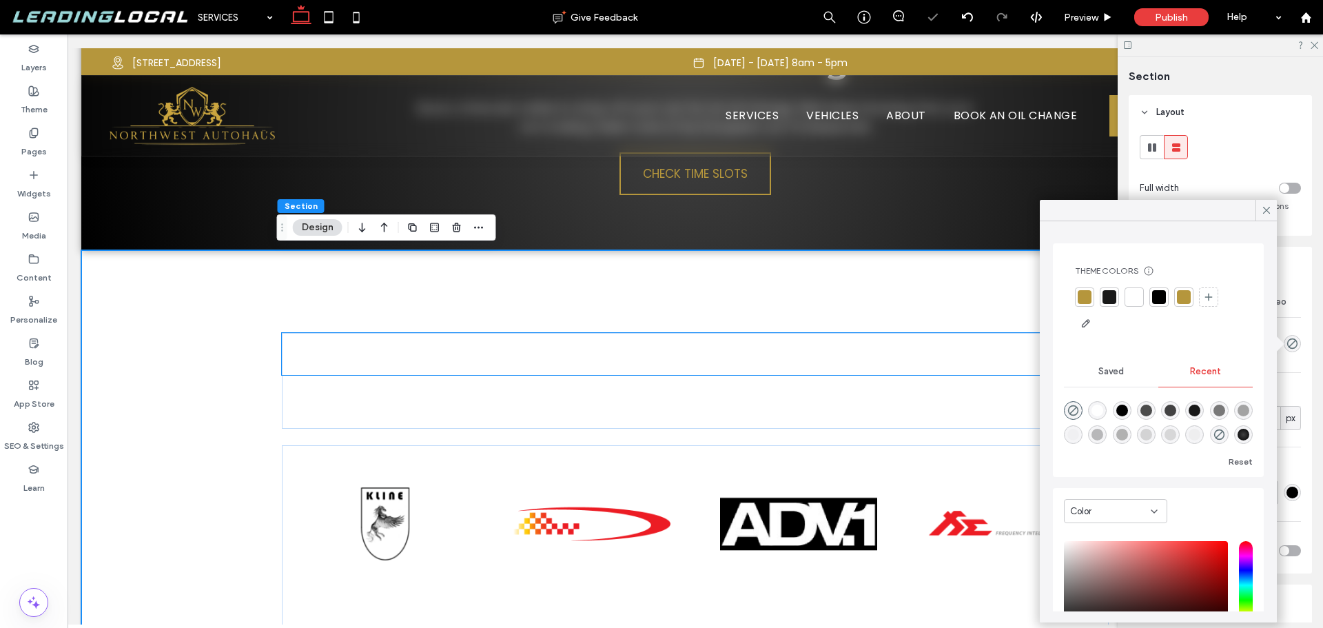
click at [885, 374] on span "Aftermarket Parts & Service" at bounding box center [695, 354] width 491 height 42
click at [884, 374] on div "Aftermarket Parts & Service" at bounding box center [695, 354] width 827 height 42
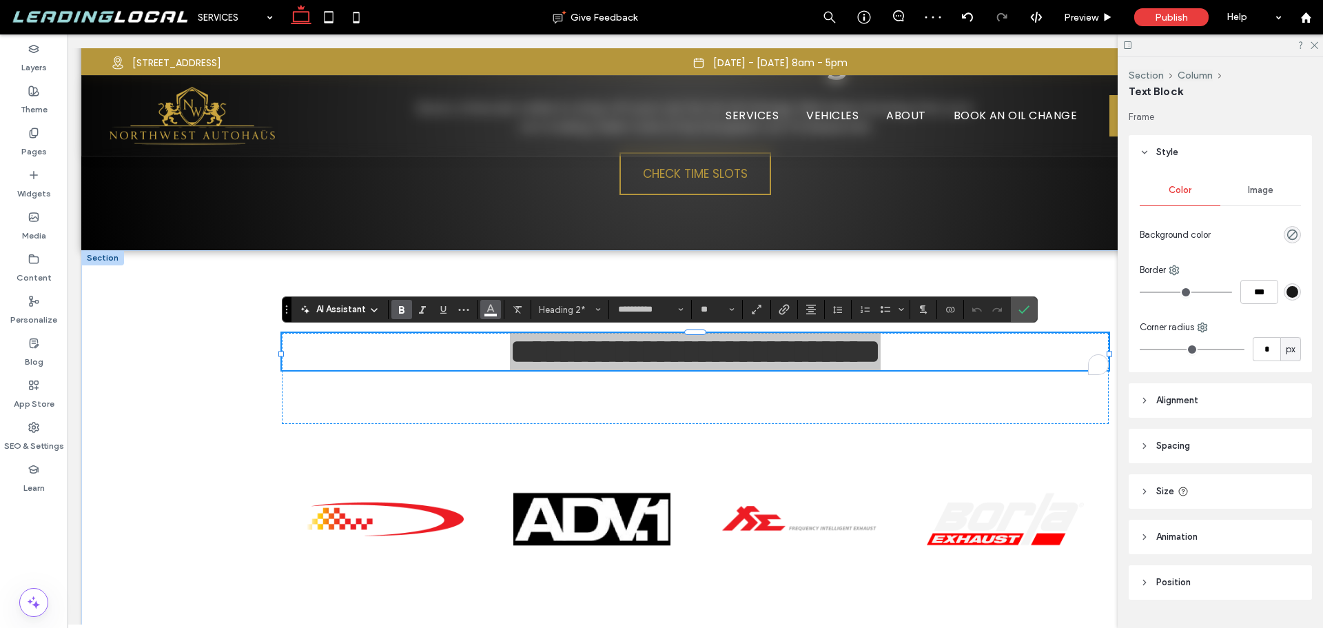
click at [494, 307] on icon "Color" at bounding box center [490, 308] width 11 height 11
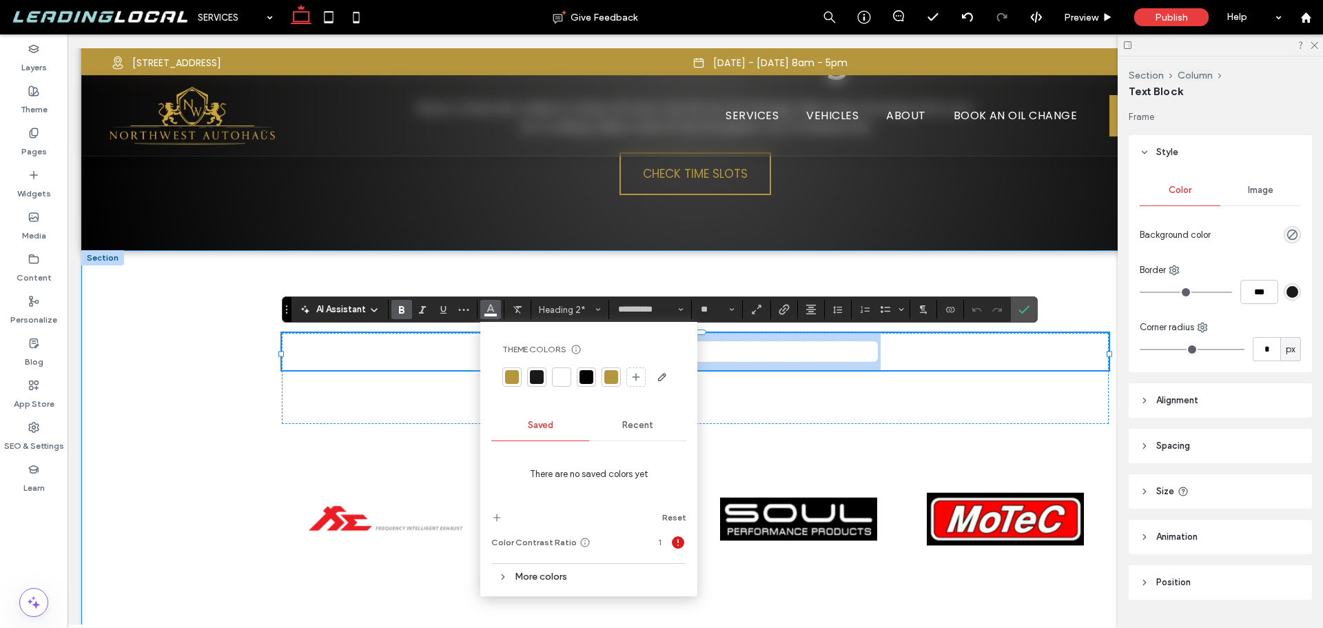
click at [367, 251] on div "**********" at bounding box center [695, 482] width 827 height 464
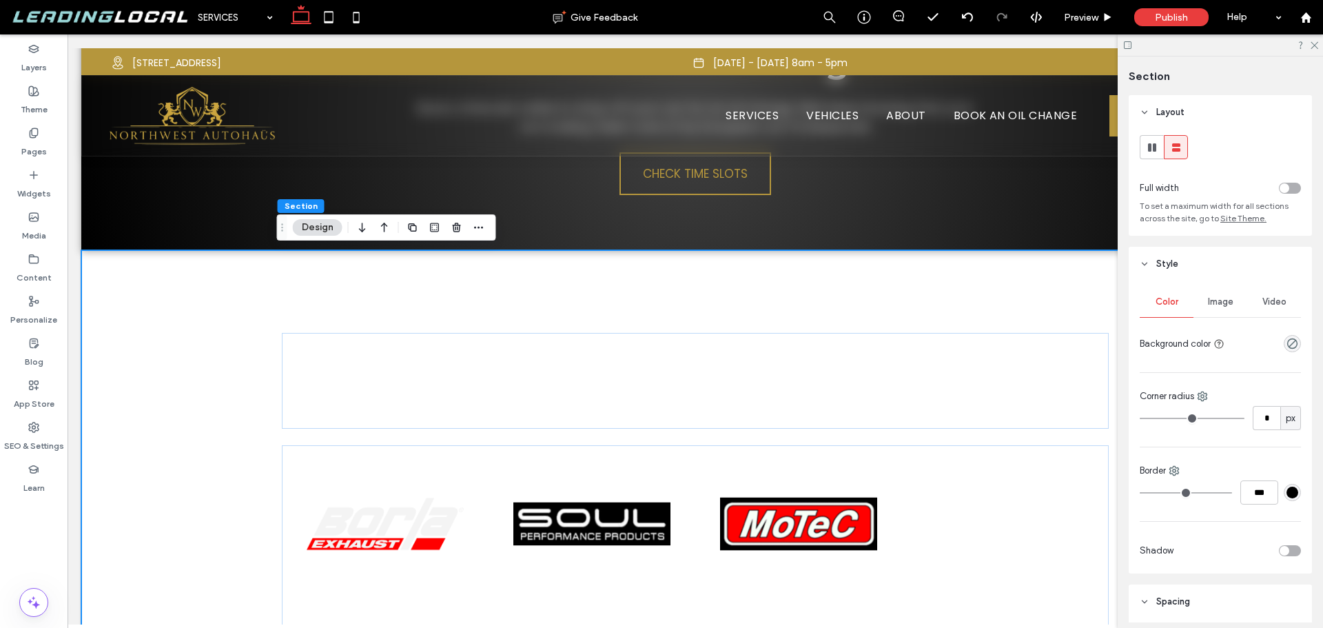
click at [239, 277] on div "Aftermarket Parts & Service These are just a few of the aftermarket companies t…" at bounding box center [695, 484] width 1228 height 469
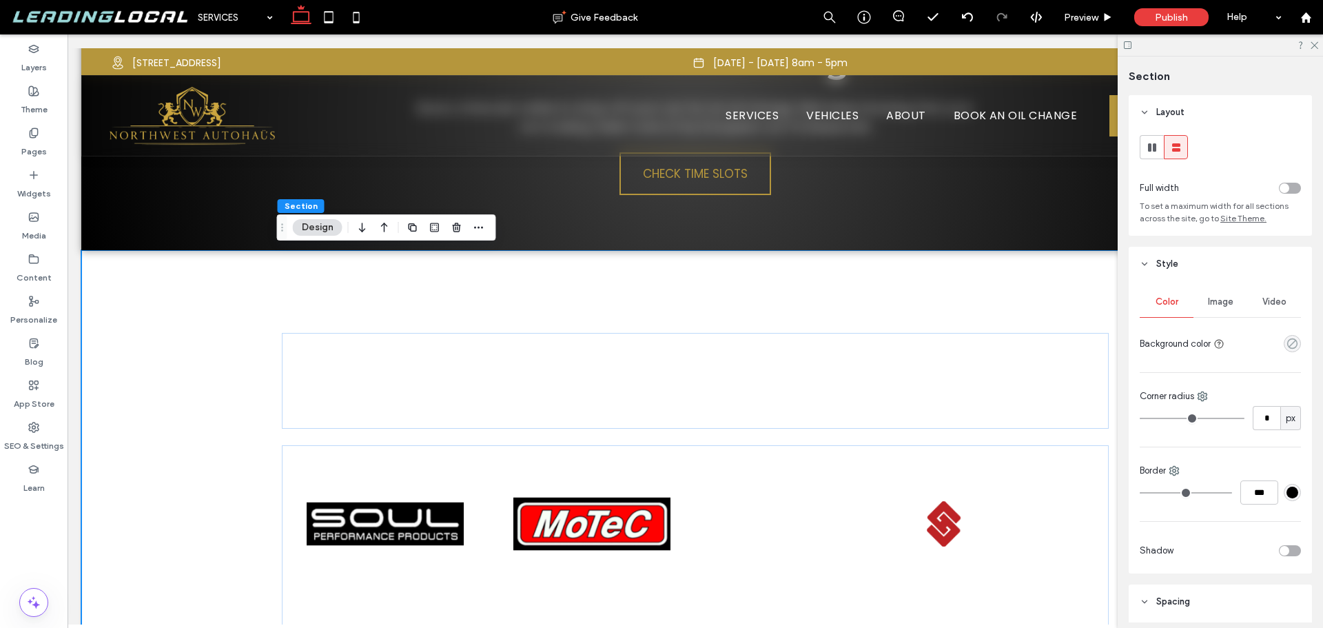
click at [1289, 342] on icon "rgba(0, 0, 0, 0)" at bounding box center [1293, 344] width 12 height 12
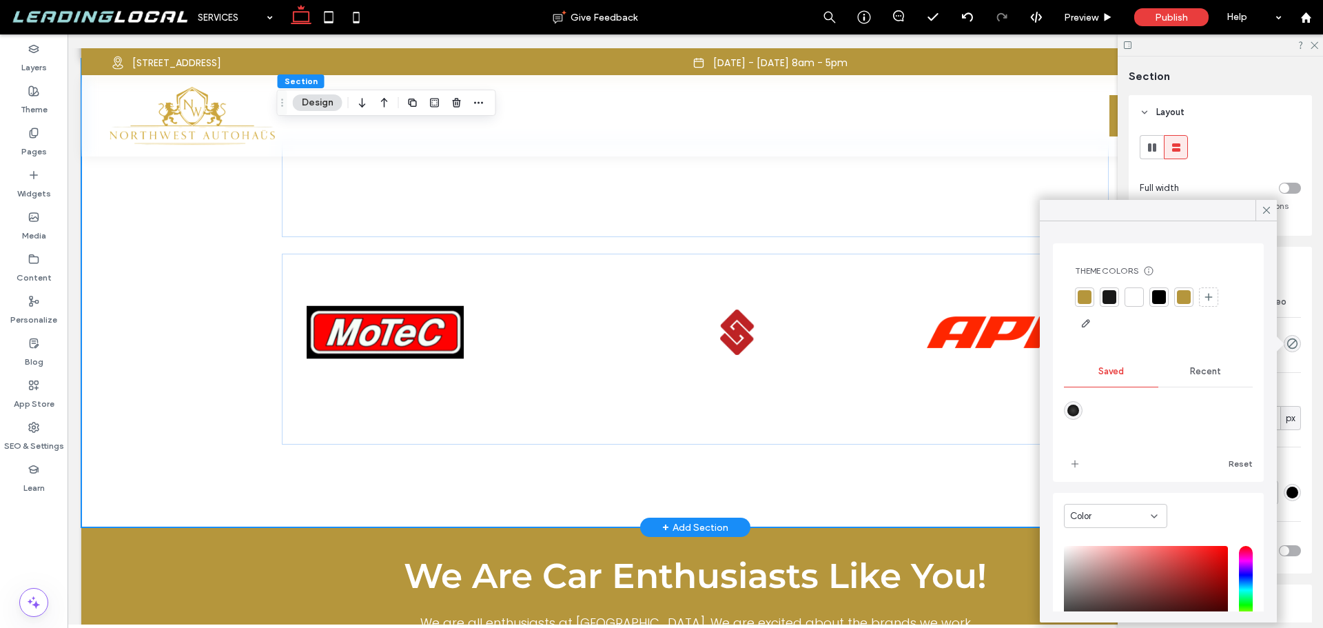
scroll to position [2968, 0]
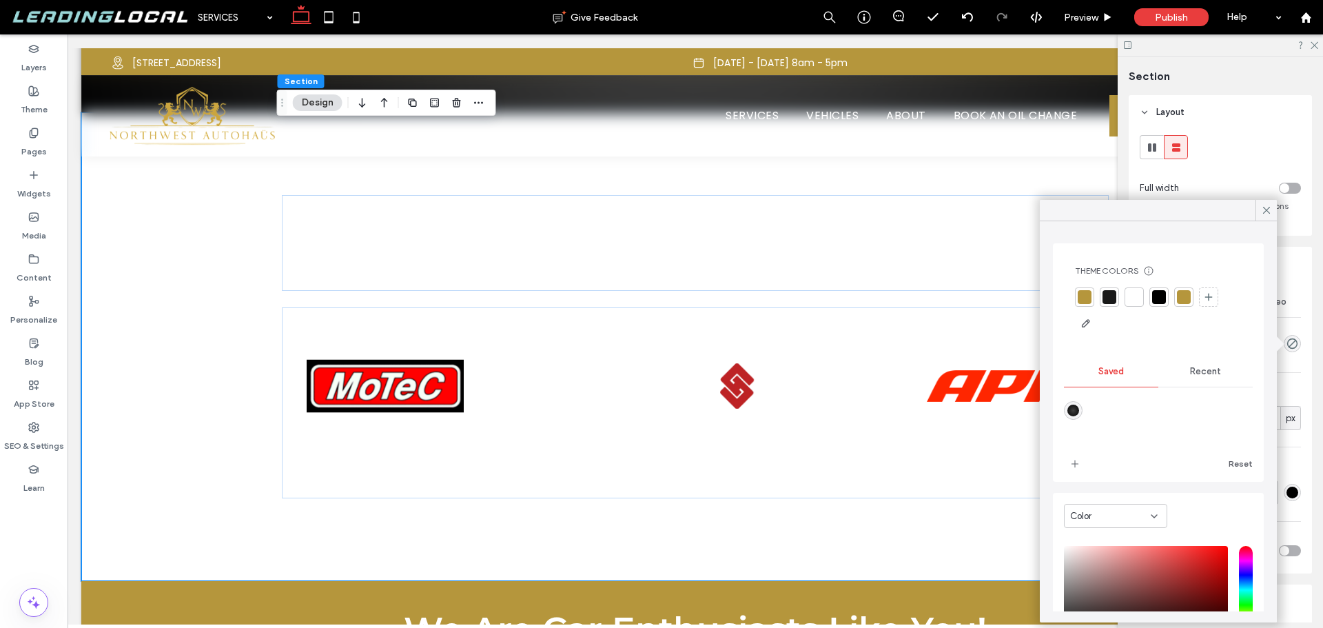
click at [1159, 296] on div at bounding box center [1159, 297] width 14 height 14
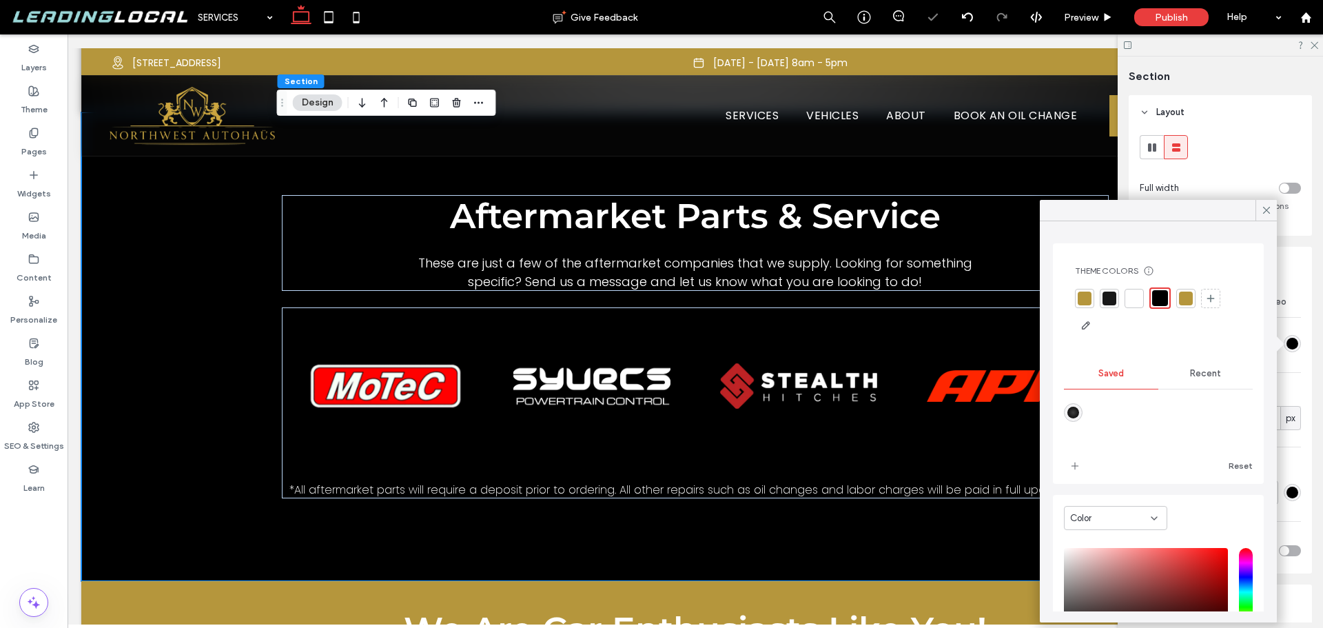
click at [1112, 300] on div at bounding box center [1110, 299] width 14 height 14
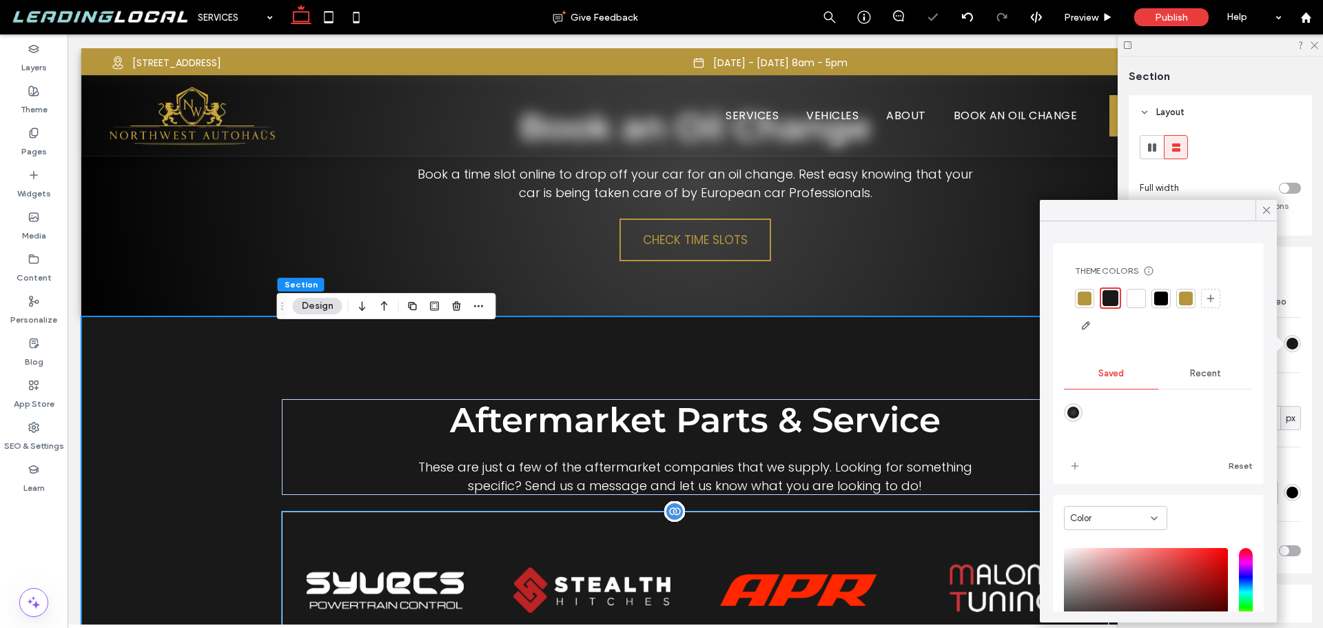
scroll to position [2692, 0]
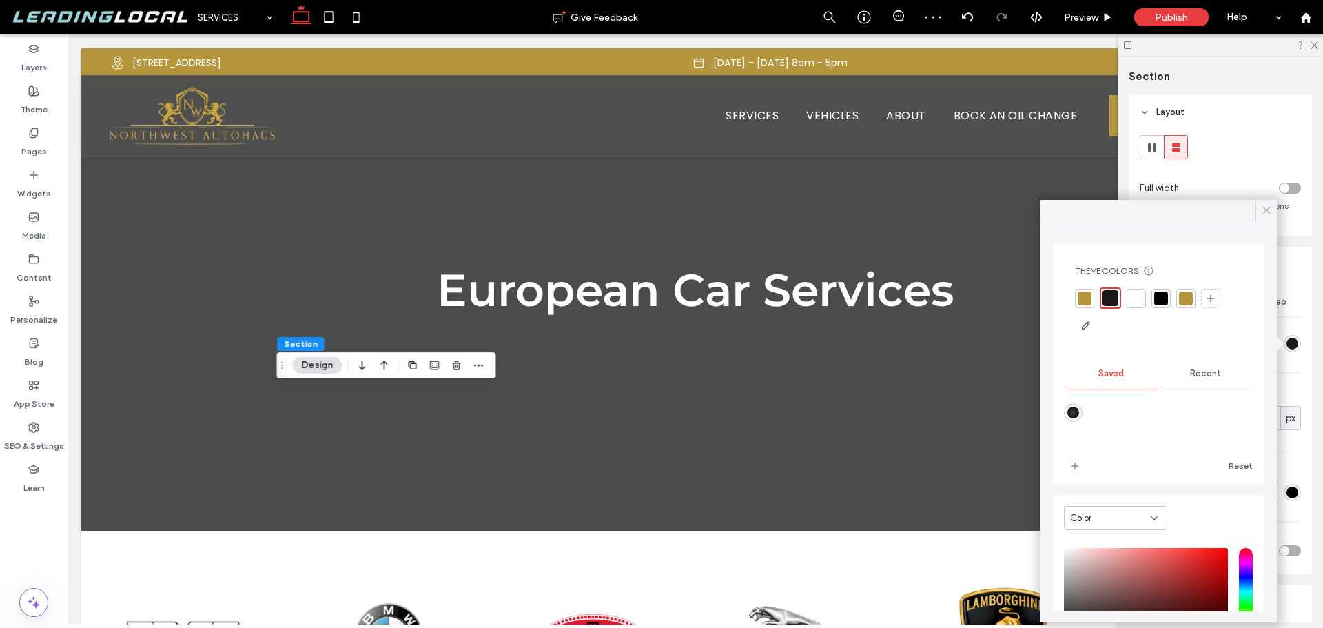
scroll to position [2692, 0]
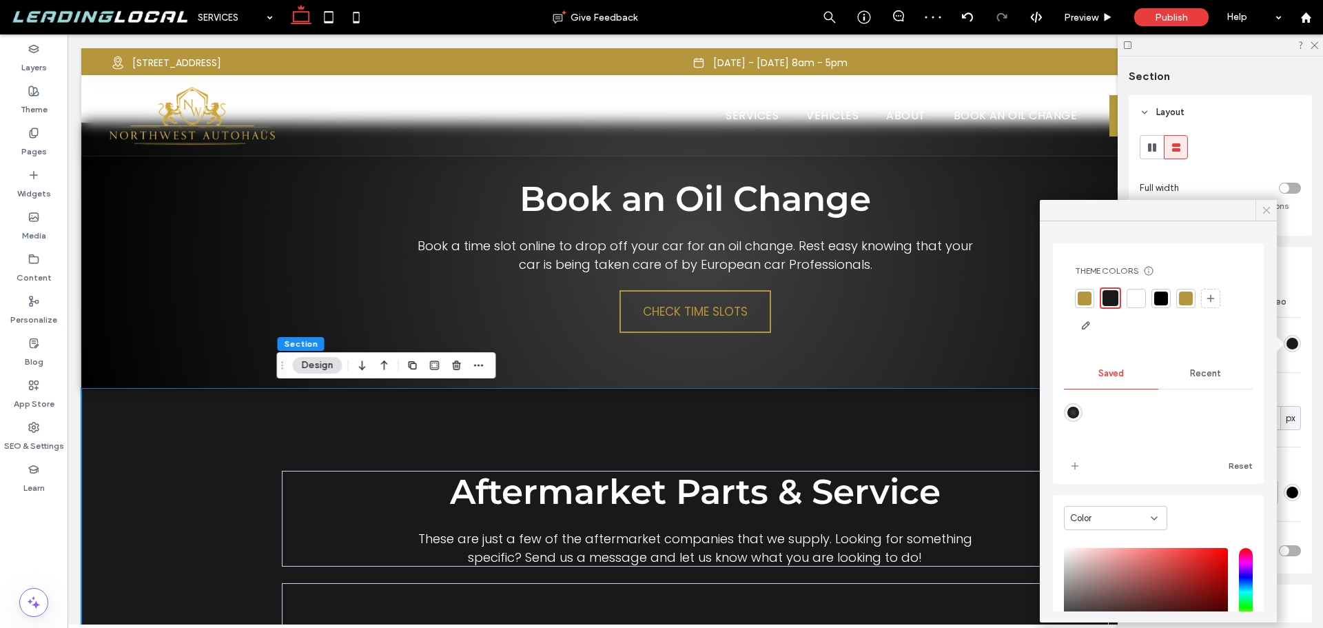
click at [1264, 210] on icon at bounding box center [1267, 210] width 12 height 12
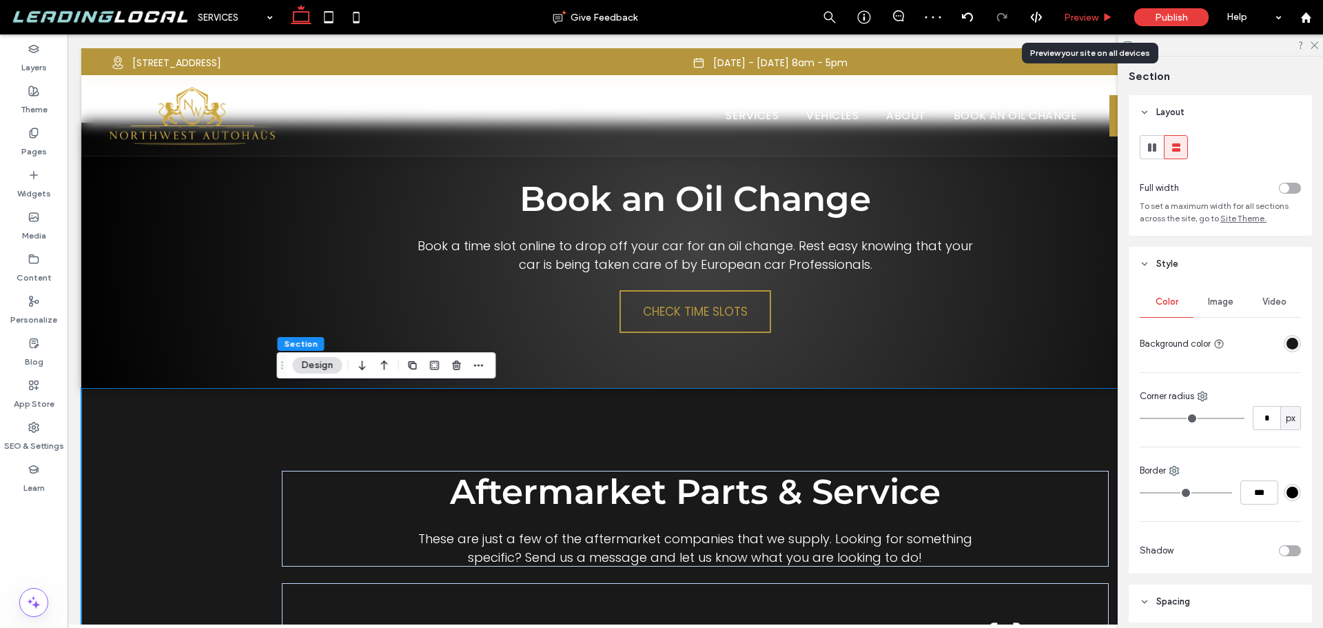
drag, startPoint x: 1097, startPoint y: 14, endPoint x: 869, endPoint y: 255, distance: 331.5
click at [1097, 14] on span "Preview" at bounding box center [1081, 18] width 34 height 12
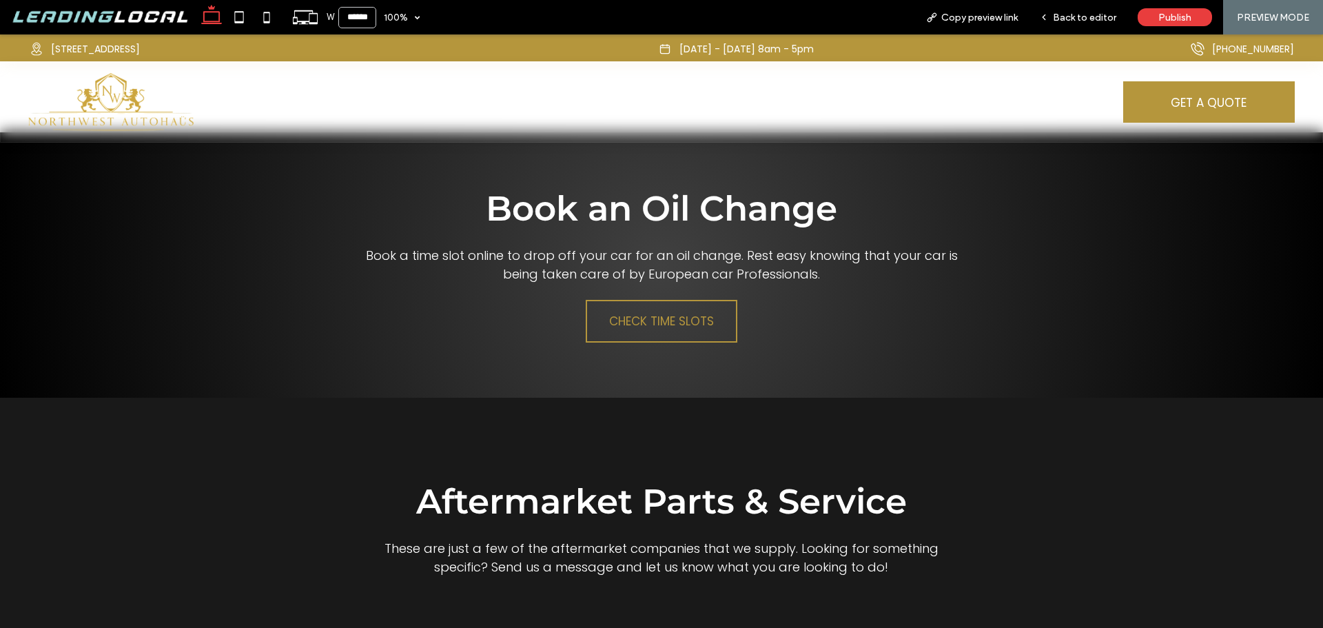
scroll to position [2678, 0]
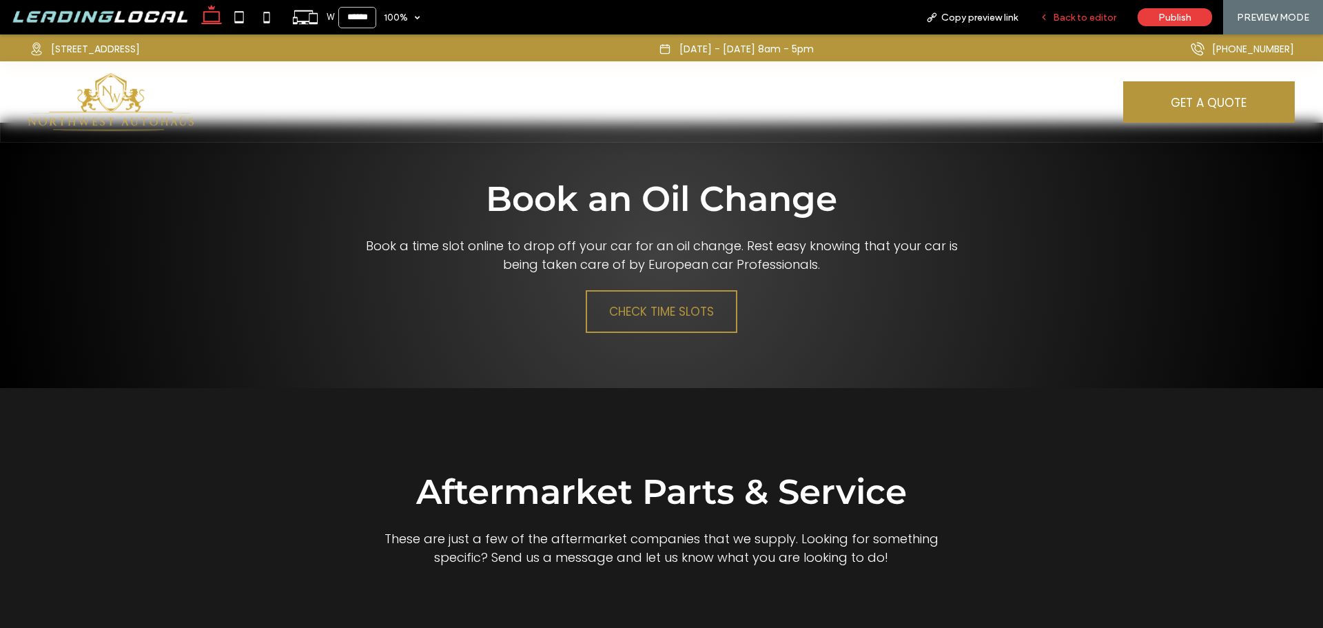
click at [1110, 9] on div "Back to editor" at bounding box center [1078, 17] width 99 height 34
click at [1081, 19] on span "Back to editor" at bounding box center [1084, 18] width 63 height 12
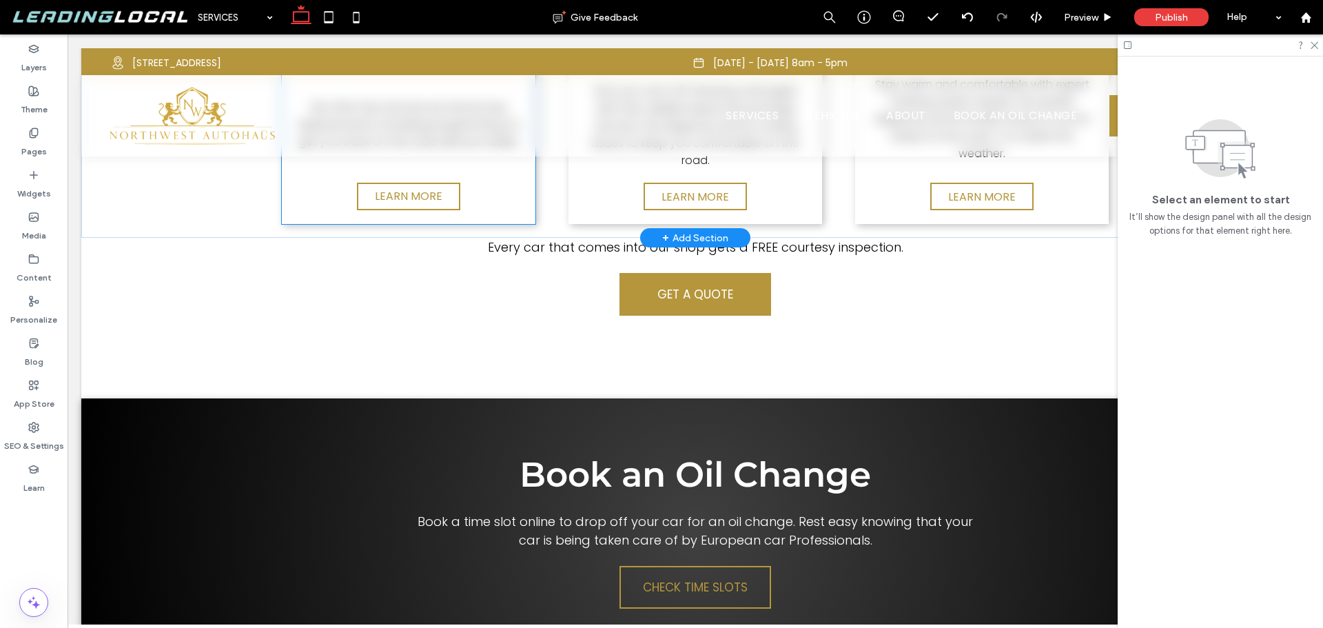
scroll to position [2692, 0]
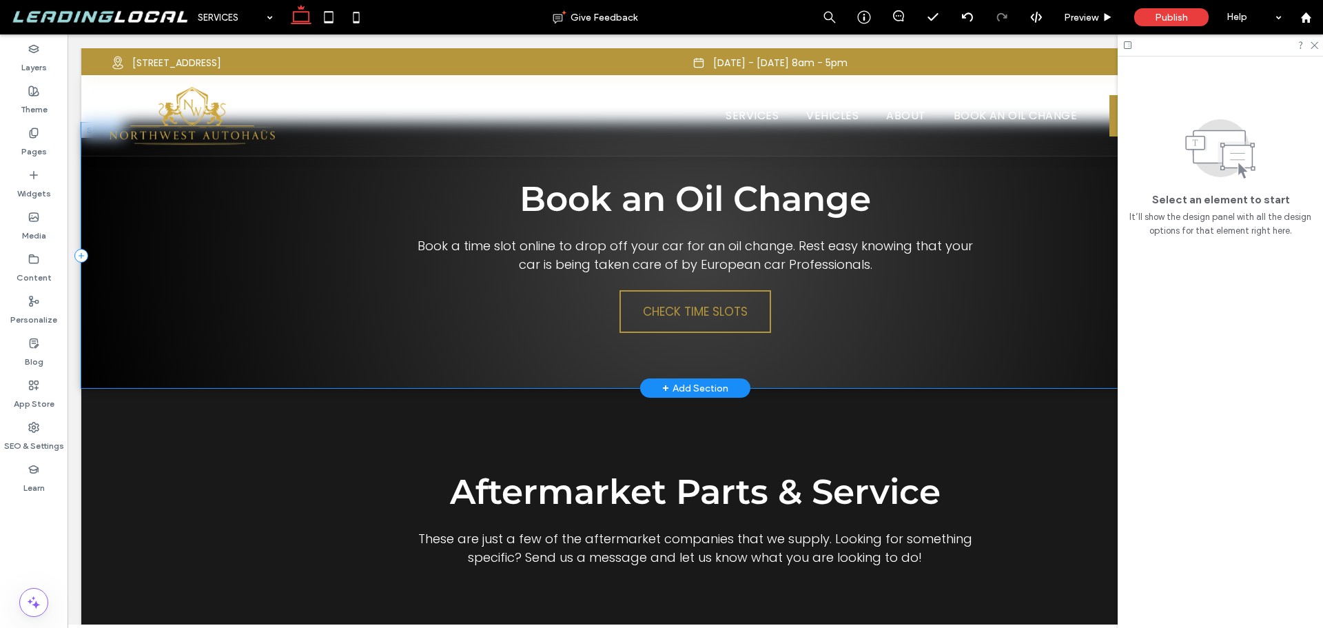
click at [579, 364] on div "Book an Oil Change Book a time slot online to drop off your car for an oil chan…" at bounding box center [695, 255] width 1228 height 265
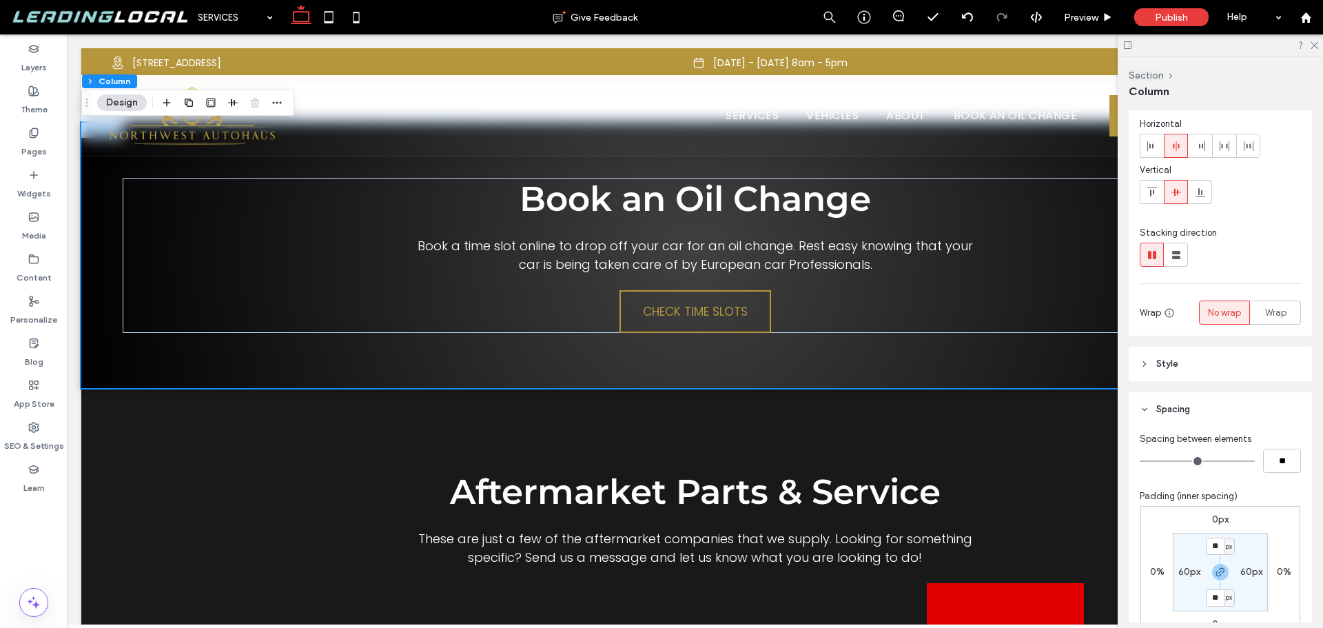
scroll to position [138, 0]
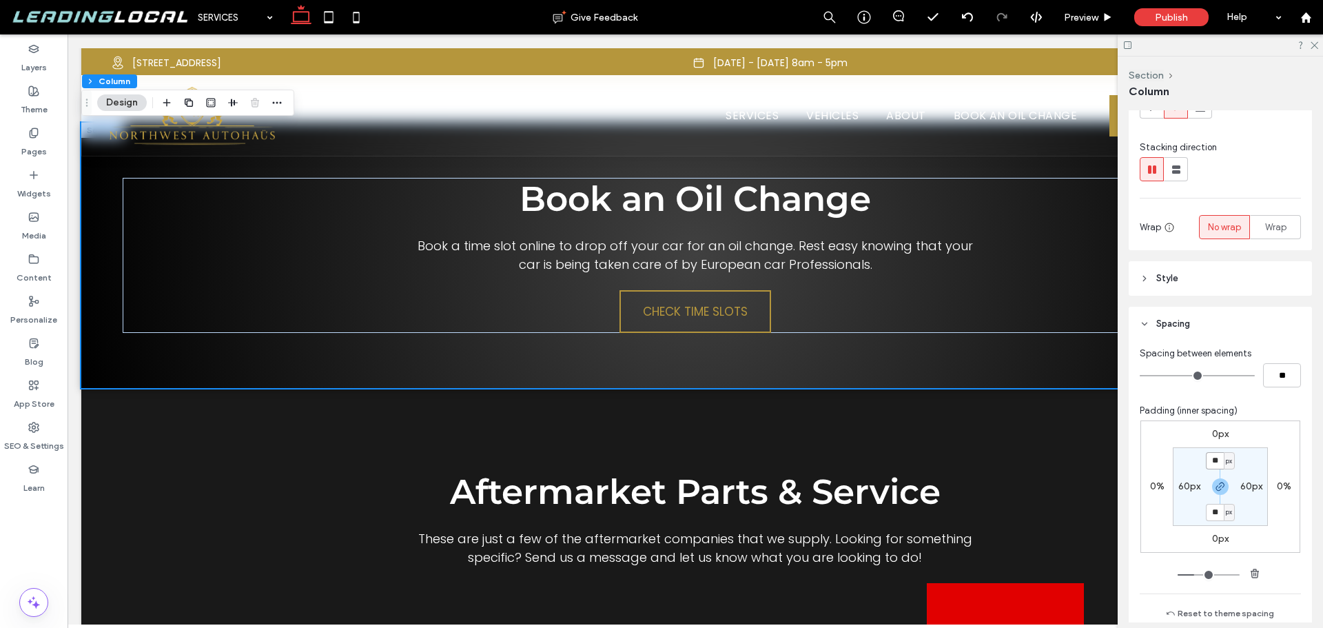
click at [1214, 459] on input "**" at bounding box center [1215, 460] width 18 height 17
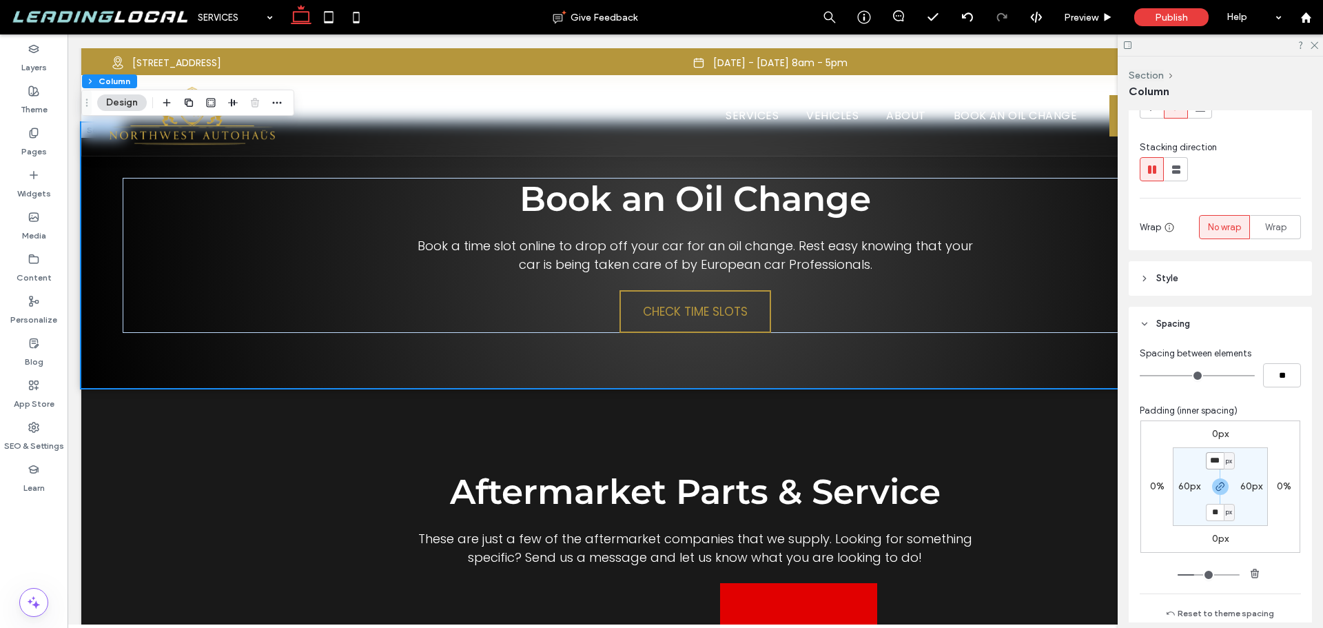
type input "***"
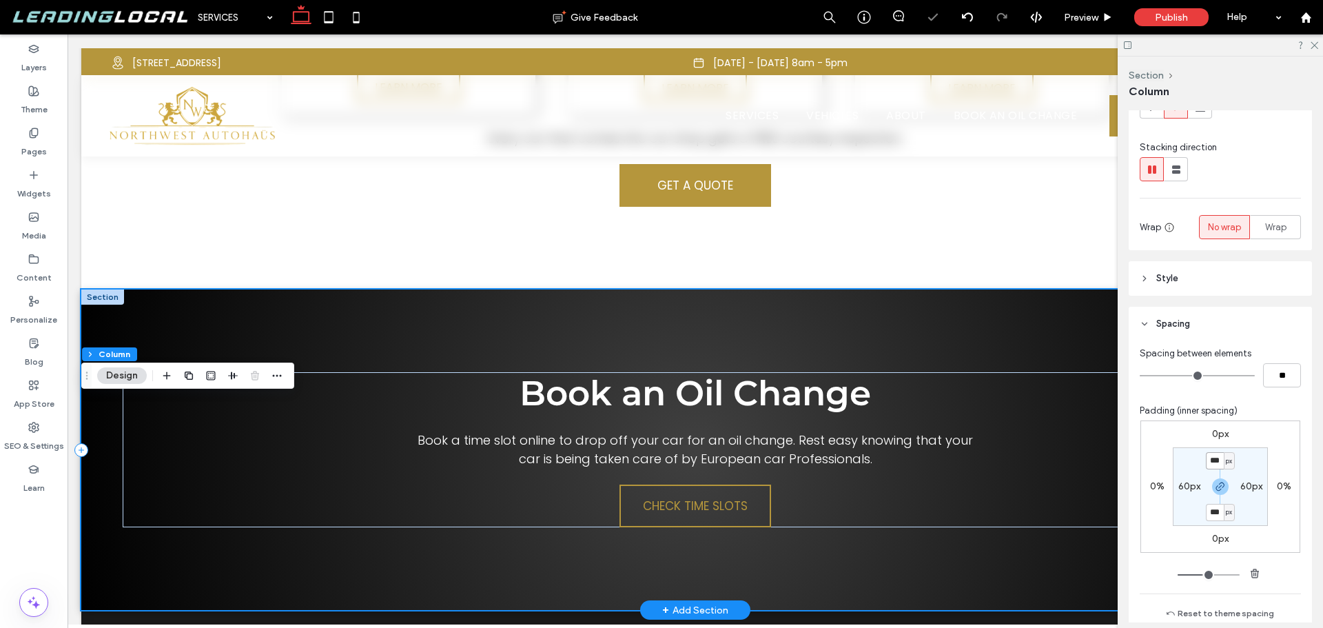
scroll to position [2554, 0]
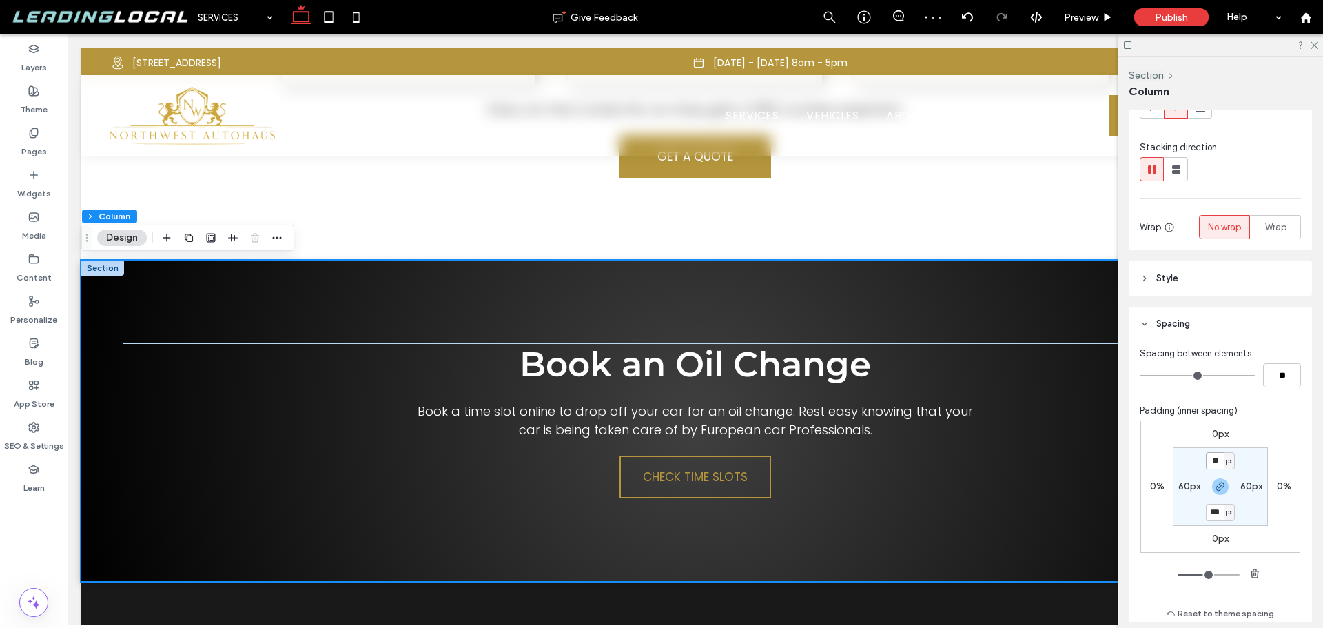
type input "*"
type input "***"
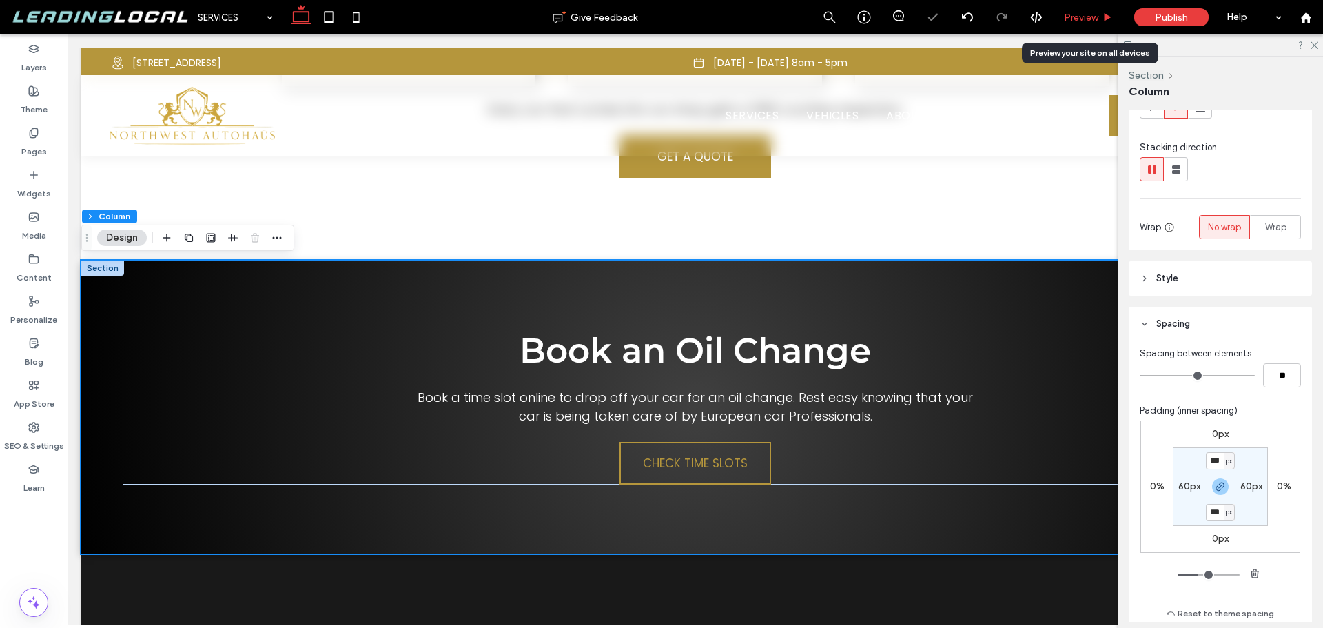
drag, startPoint x: 1092, startPoint y: 14, endPoint x: 892, endPoint y: 223, distance: 290.1
click at [1092, 14] on span "Preview" at bounding box center [1081, 18] width 34 height 12
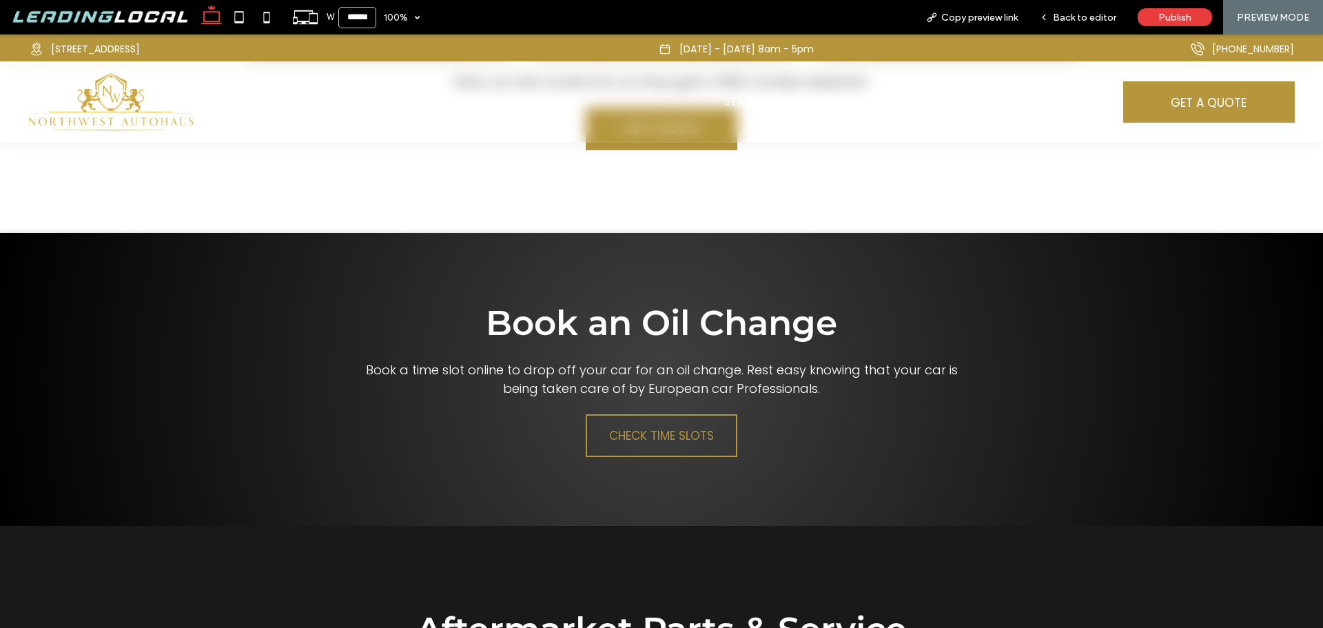
scroll to position [2541, 0]
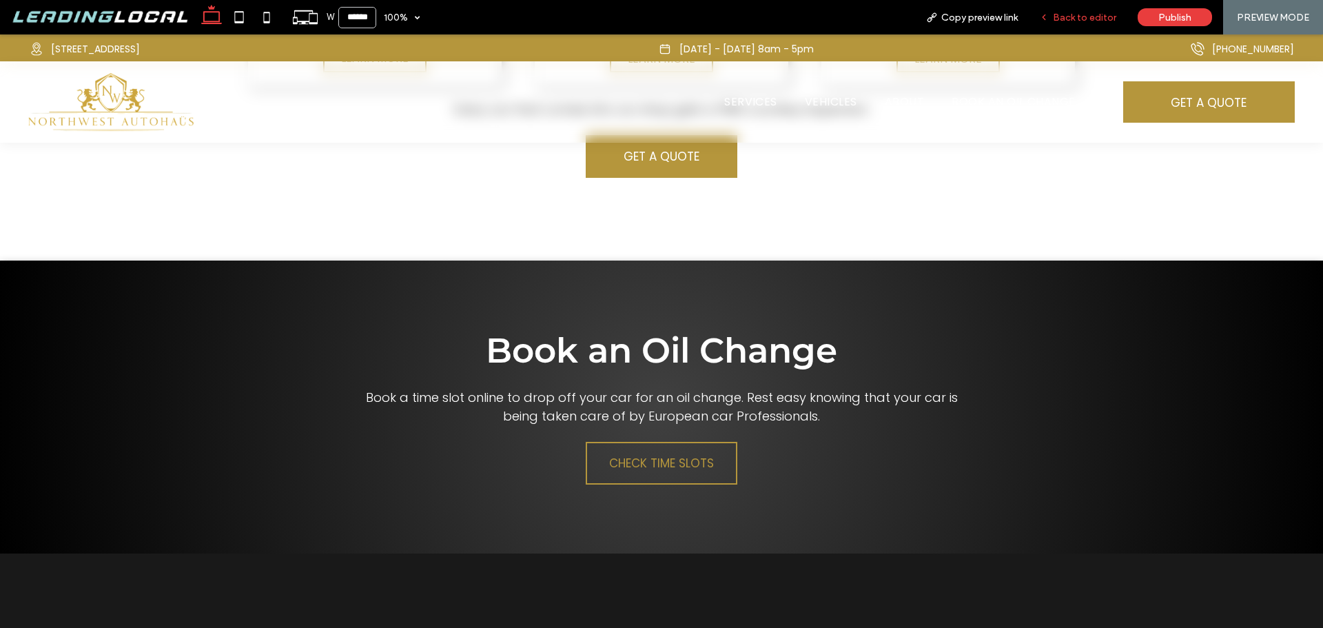
click at [1104, 22] on span "Back to editor" at bounding box center [1084, 18] width 63 height 12
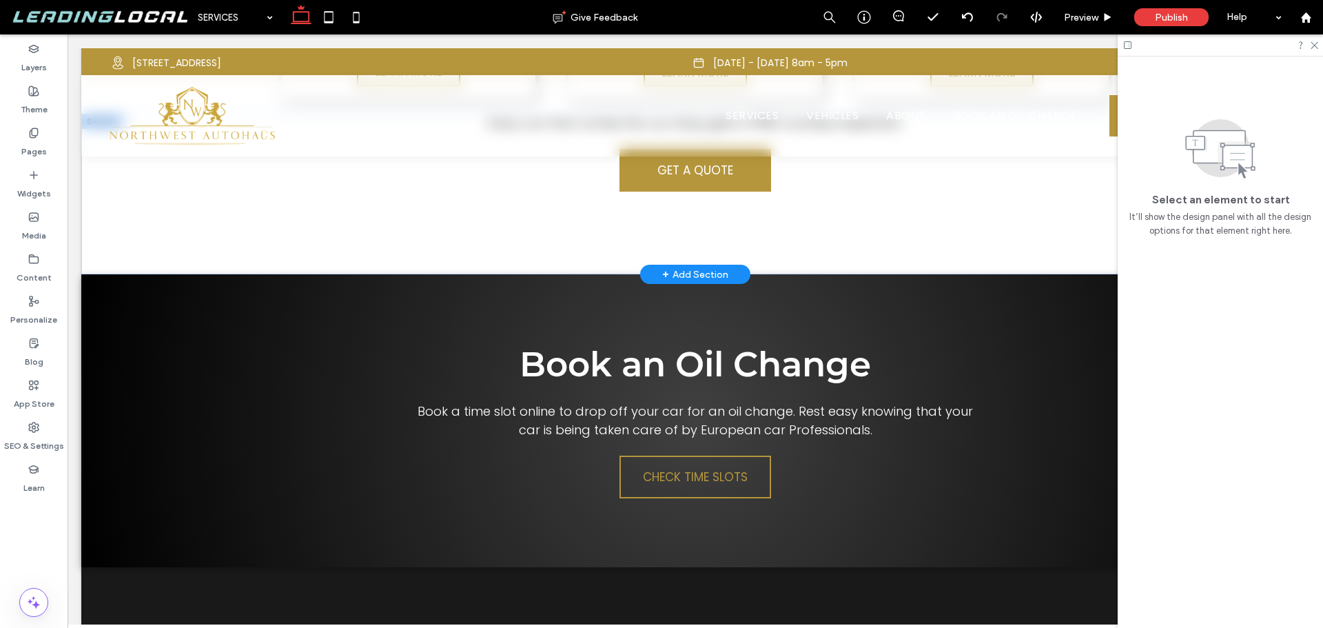
scroll to position [2554, 0]
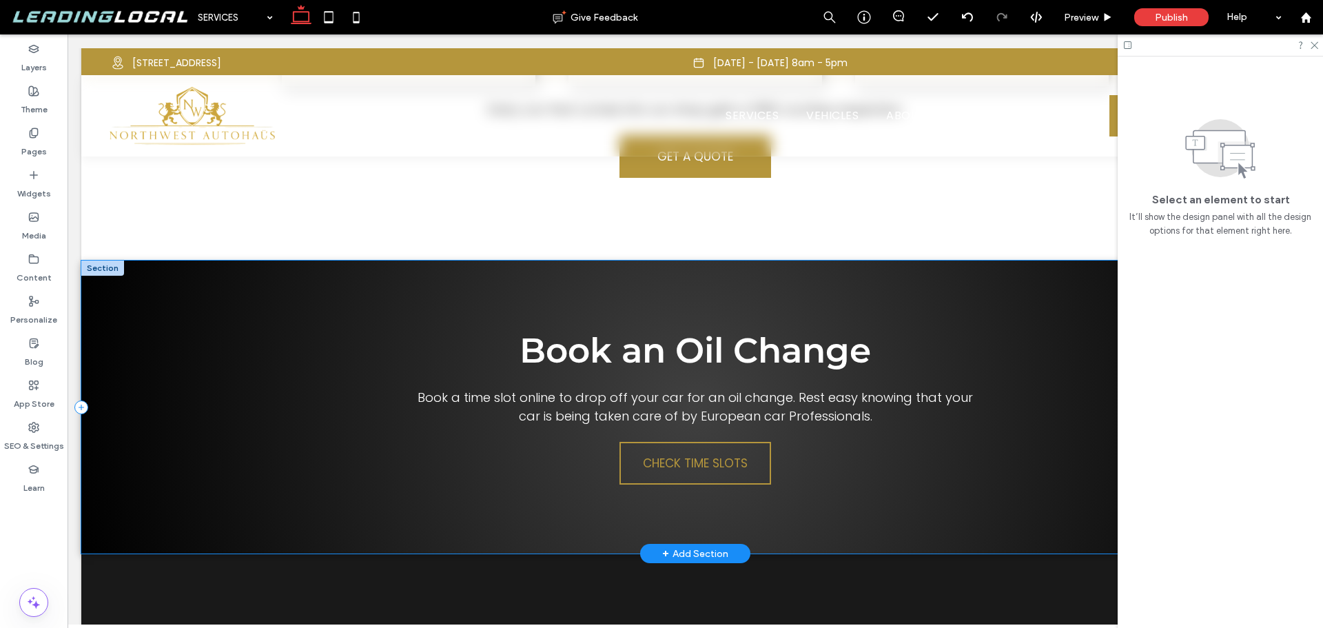
click at [370, 290] on div "Book an Oil Change Book a time slot online to drop off your car for an oil chan…" at bounding box center [695, 407] width 1228 height 293
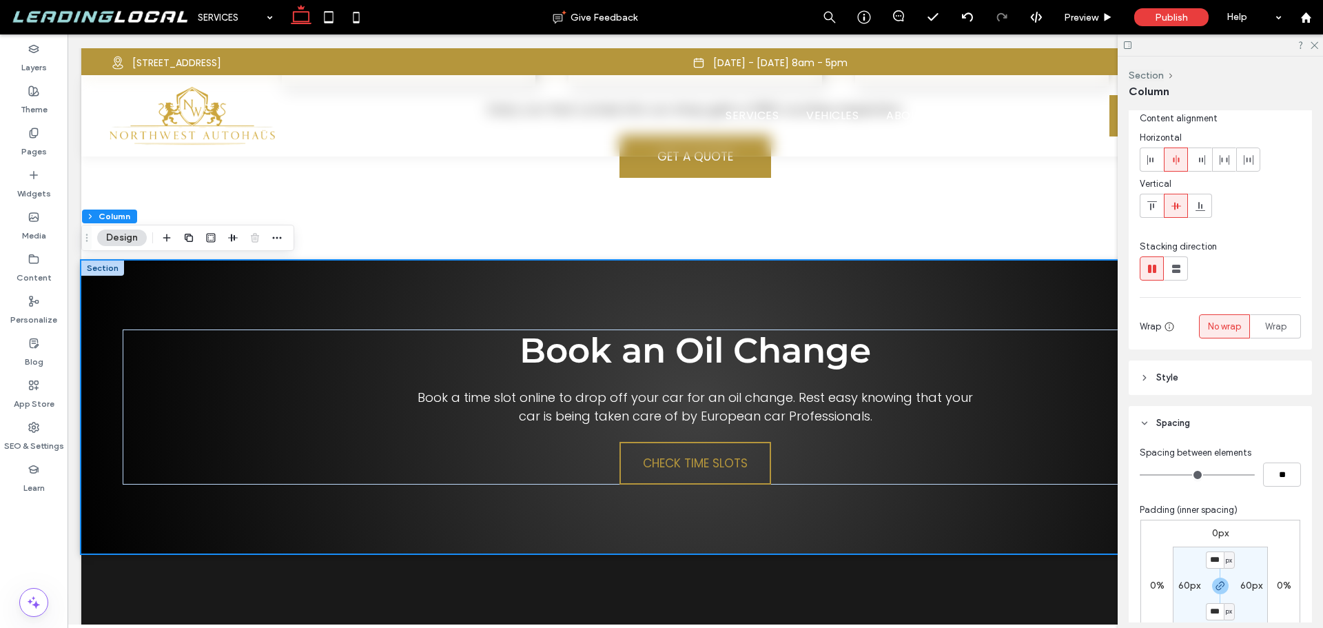
scroll to position [19, 0]
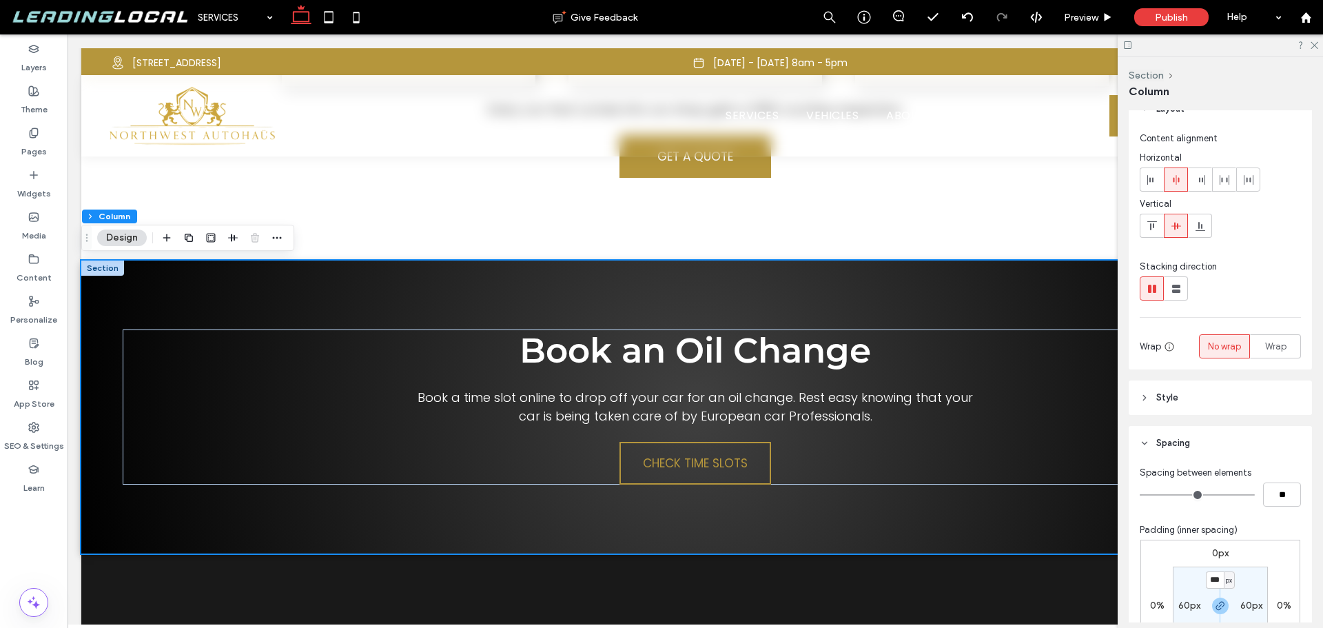
click at [1231, 394] on header "Style" at bounding box center [1220, 397] width 183 height 34
click at [1287, 474] on div "radial-gradient(circle, rgba(64, 64, 64, 1) 0%, rgba(0, 0, 0, 1) 100%)" at bounding box center [1293, 477] width 12 height 12
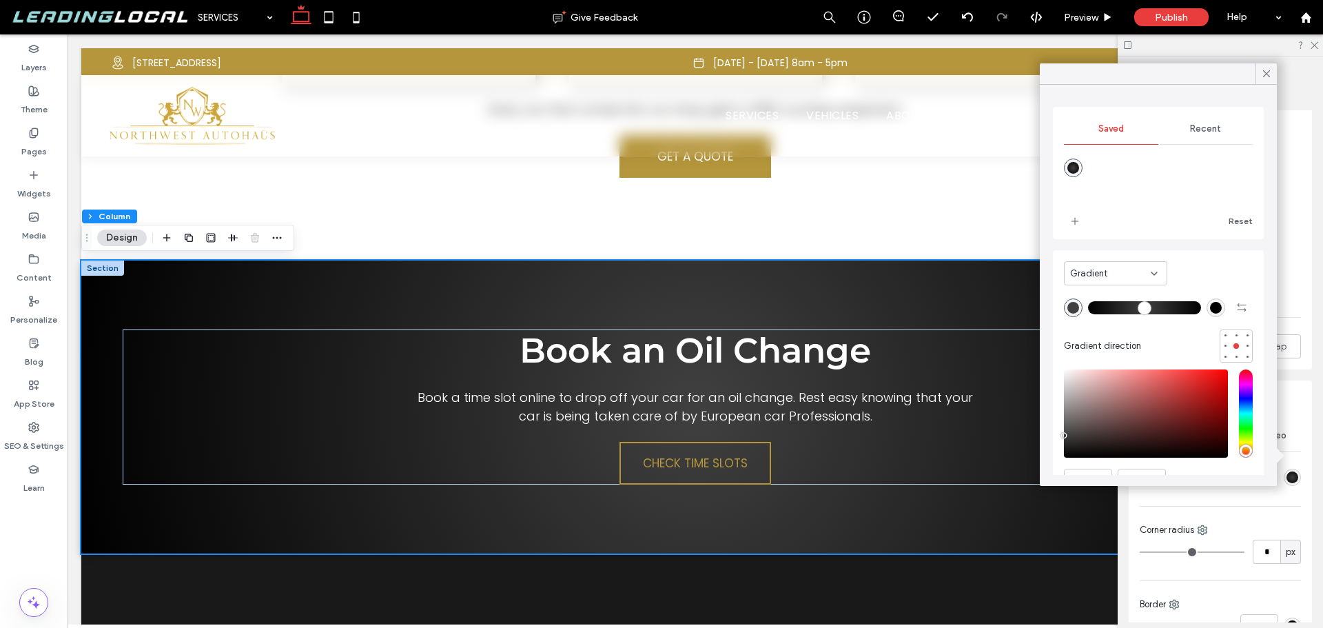
click at [1121, 272] on div "Gradient" at bounding box center [1110, 274] width 81 height 14
click at [1099, 292] on div "Color" at bounding box center [1116, 297] width 102 height 24
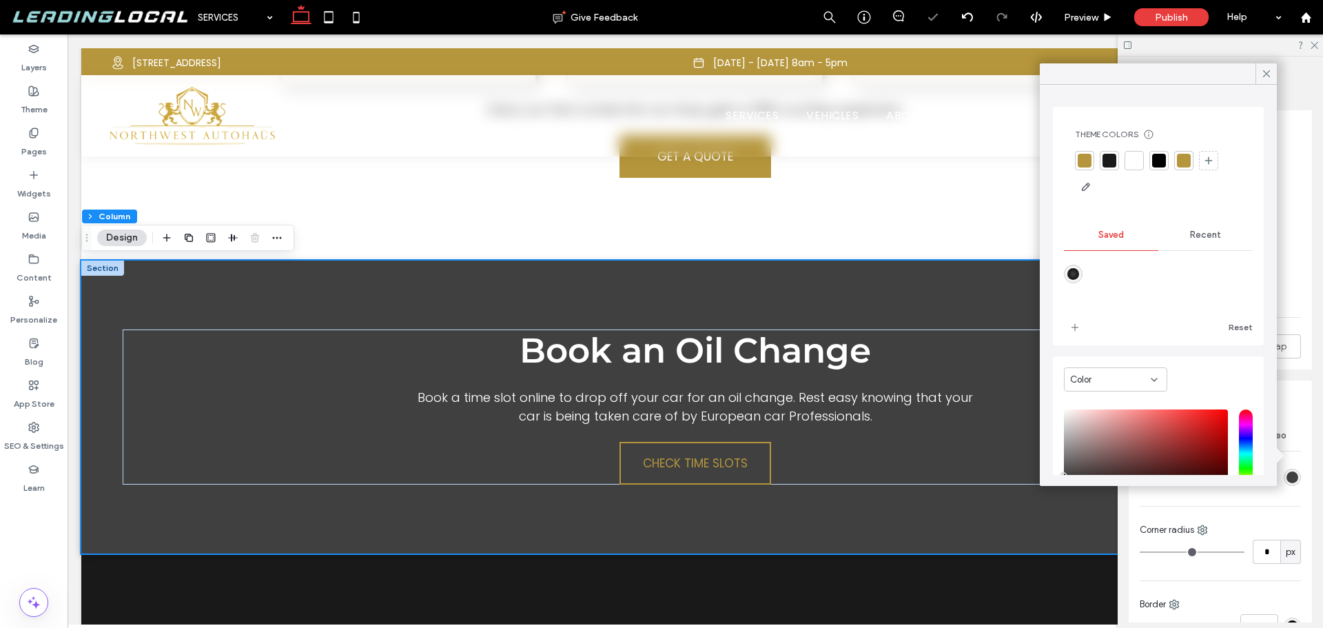
click at [1192, 230] on span "Recent" at bounding box center [1205, 235] width 31 height 11
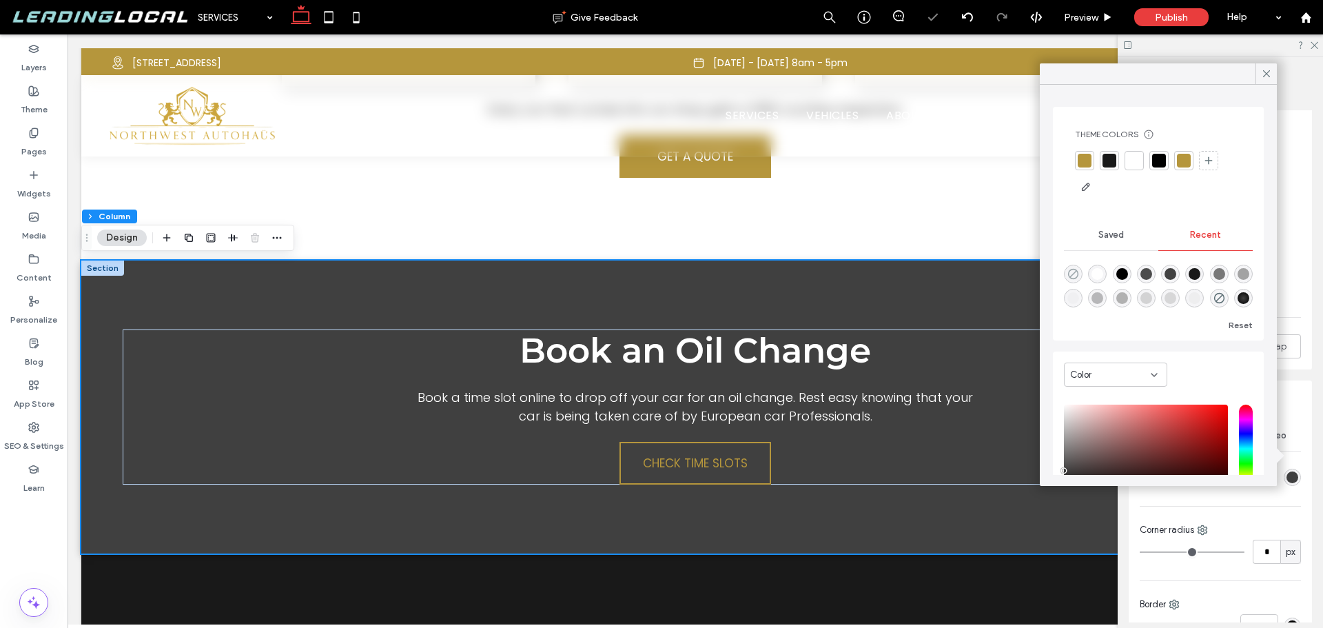
click at [1069, 274] on use "rgba(0, 0, 0, 0)" at bounding box center [1073, 274] width 10 height 10
type input "*******"
type input "*"
type input "**"
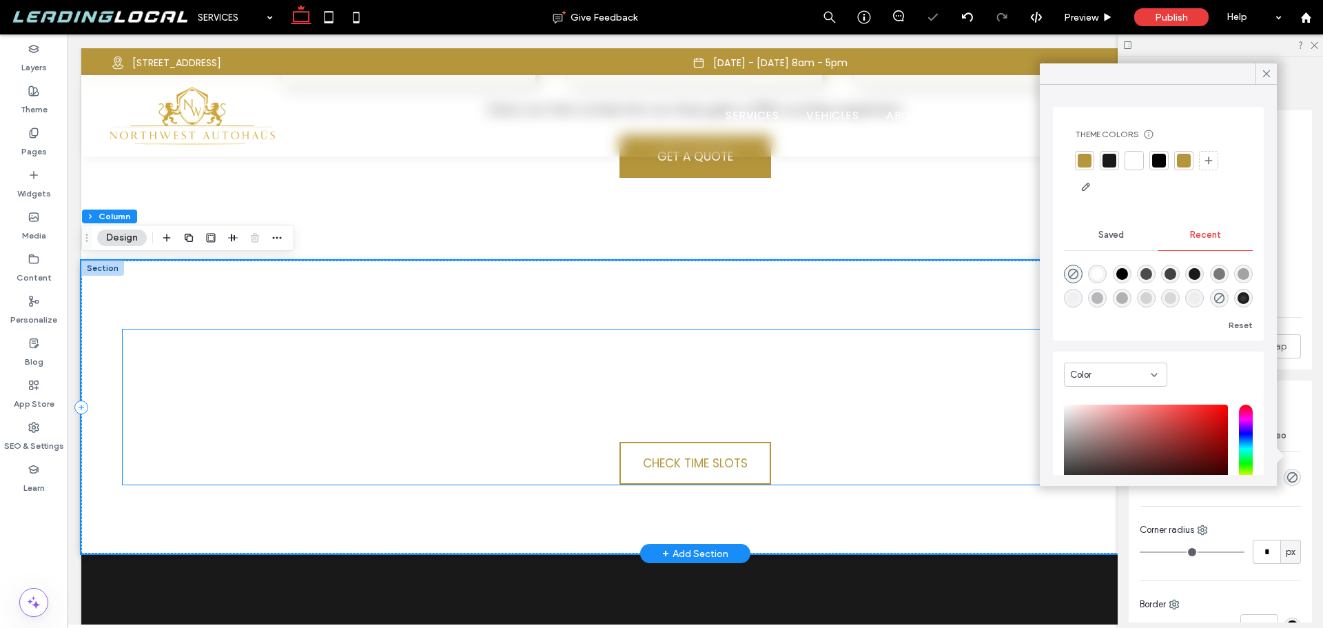
click at [822, 345] on span "Book an Oil Change" at bounding box center [696, 350] width 352 height 42
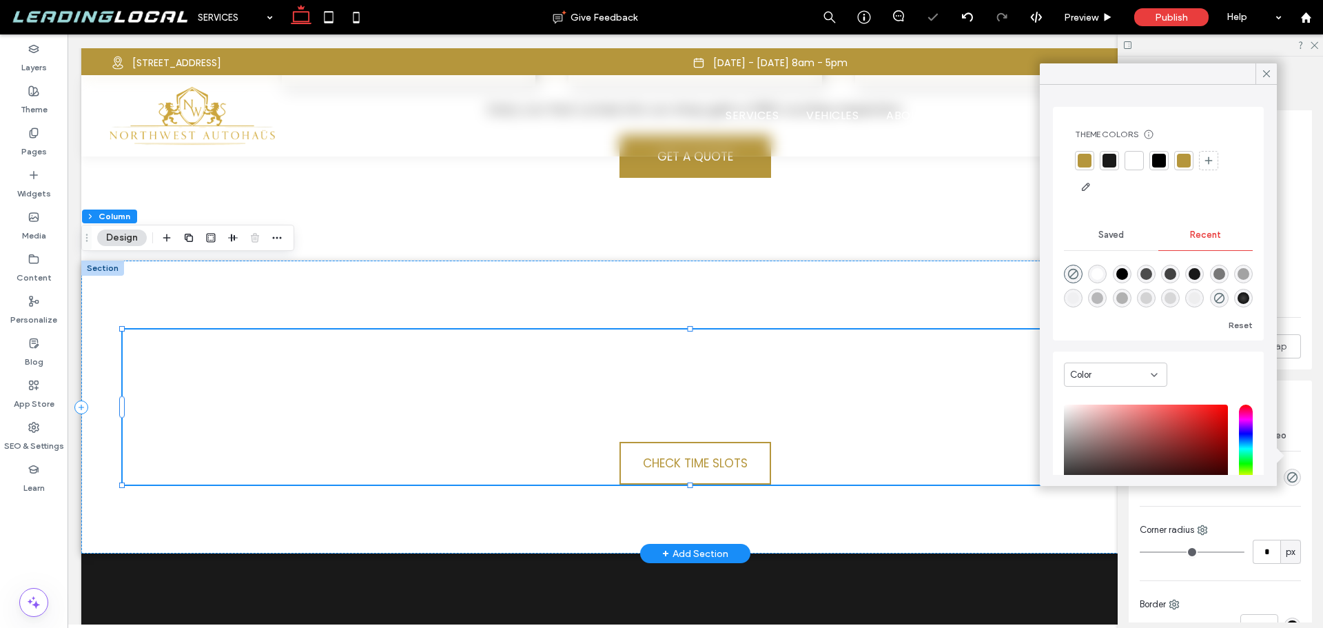
click at [822, 345] on span "Book an Oil Change" at bounding box center [696, 350] width 352 height 42
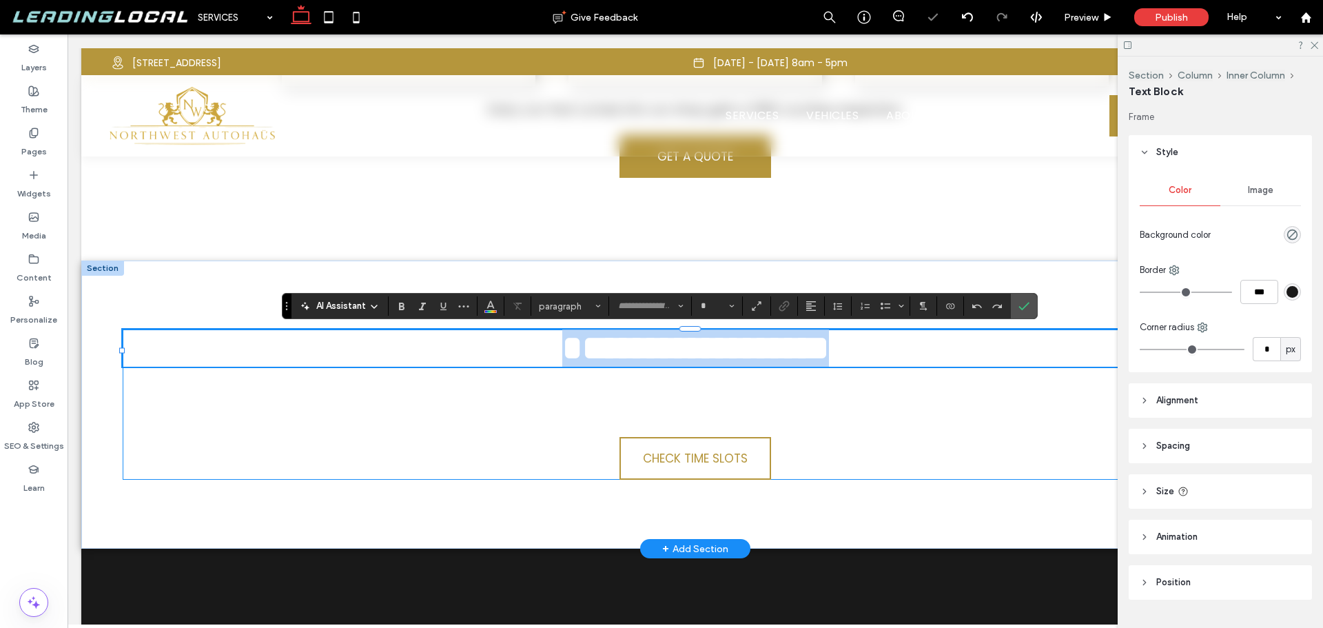
type input "**********"
type input "**"
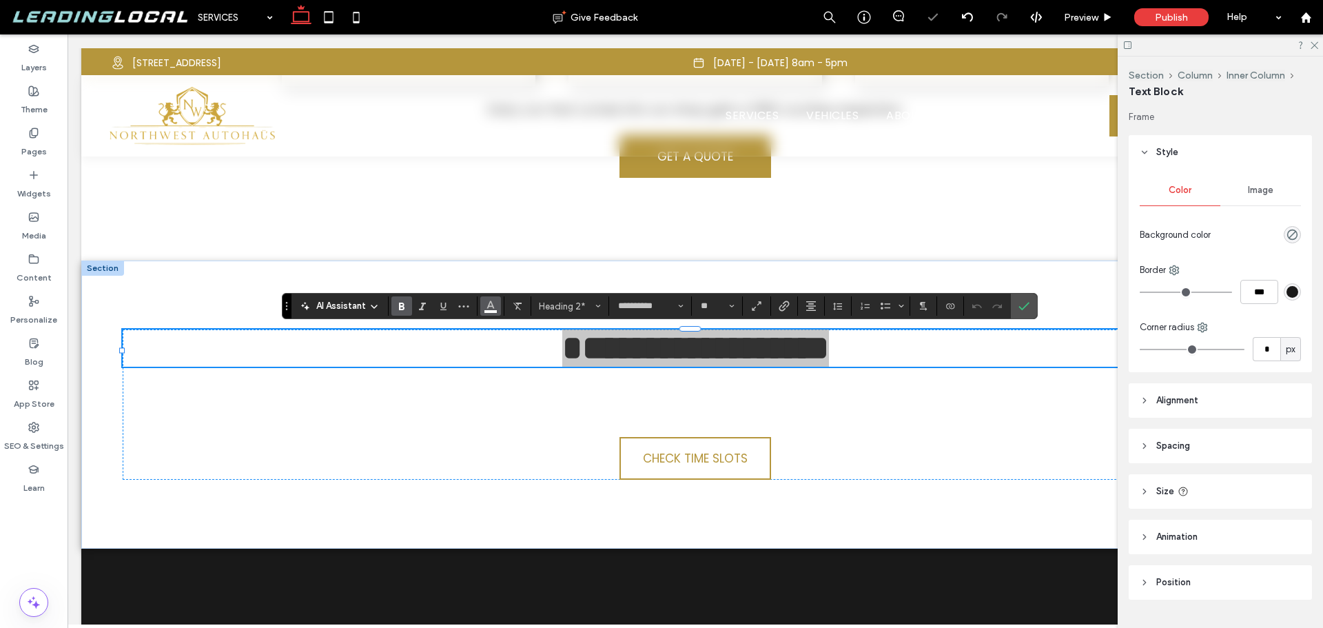
click at [492, 308] on icon "Color" at bounding box center [490, 304] width 11 height 11
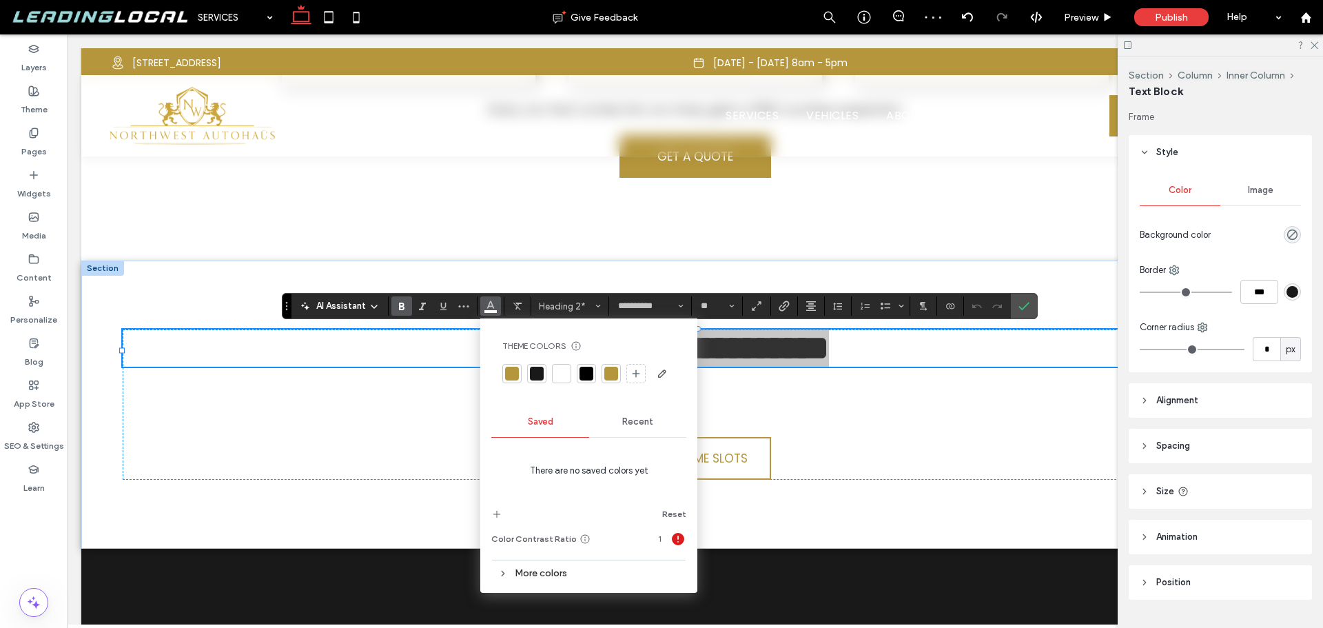
click at [536, 368] on div at bounding box center [537, 374] width 14 height 14
click at [833, 408] on span "Book a time slot online to drop off your car for an oil change. Rest easy knowi…" at bounding box center [696, 402] width 556 height 36
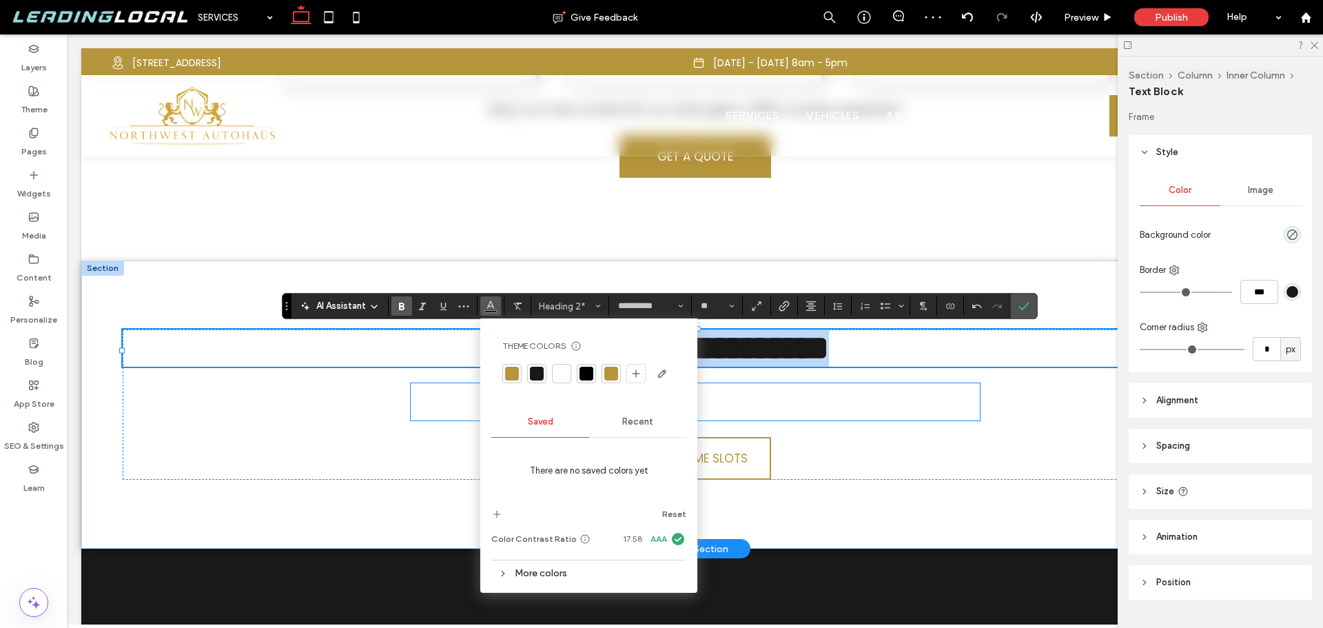
click at [833, 408] on span "Book a time slot online to drop off your car for an oil change. Rest easy knowi…" at bounding box center [696, 402] width 556 height 36
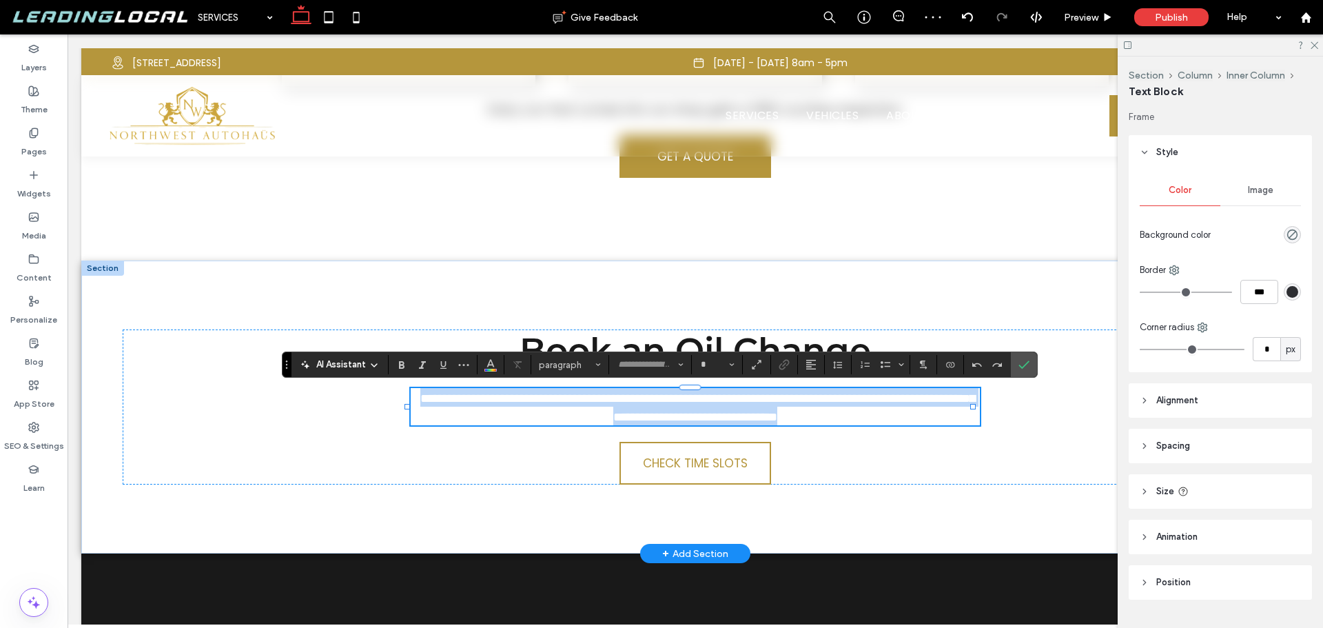
type input "*******"
type input "**"
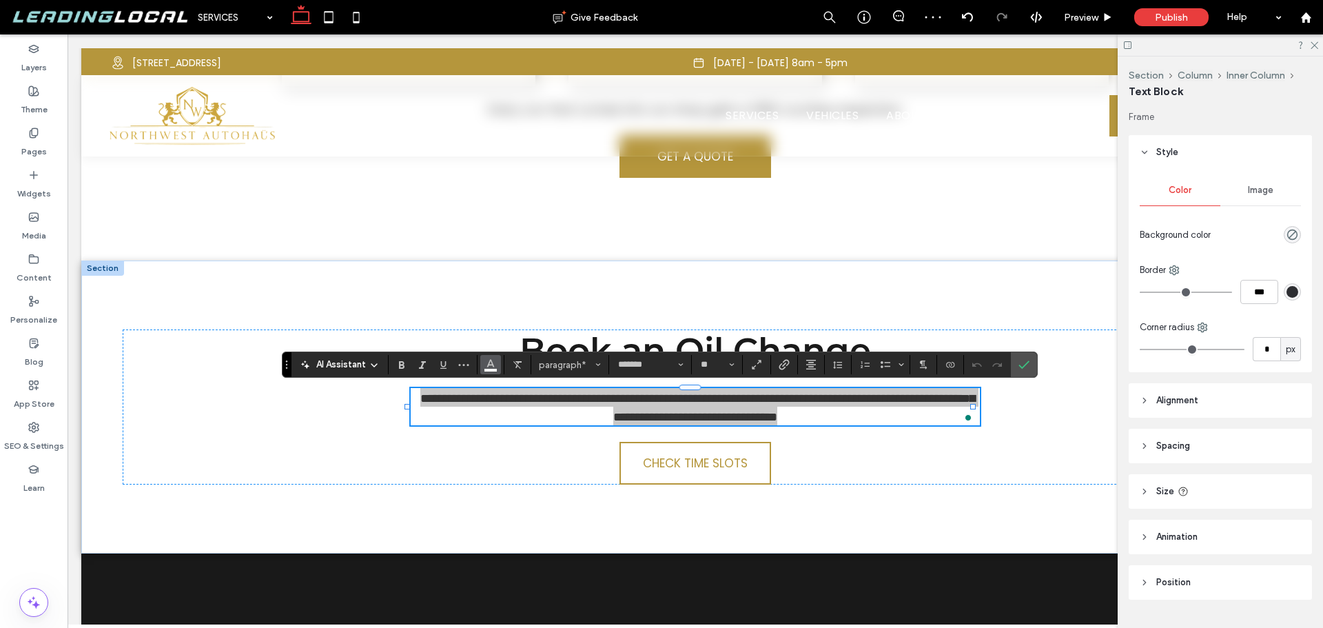
click at [491, 363] on icon "Color" at bounding box center [490, 363] width 11 height 11
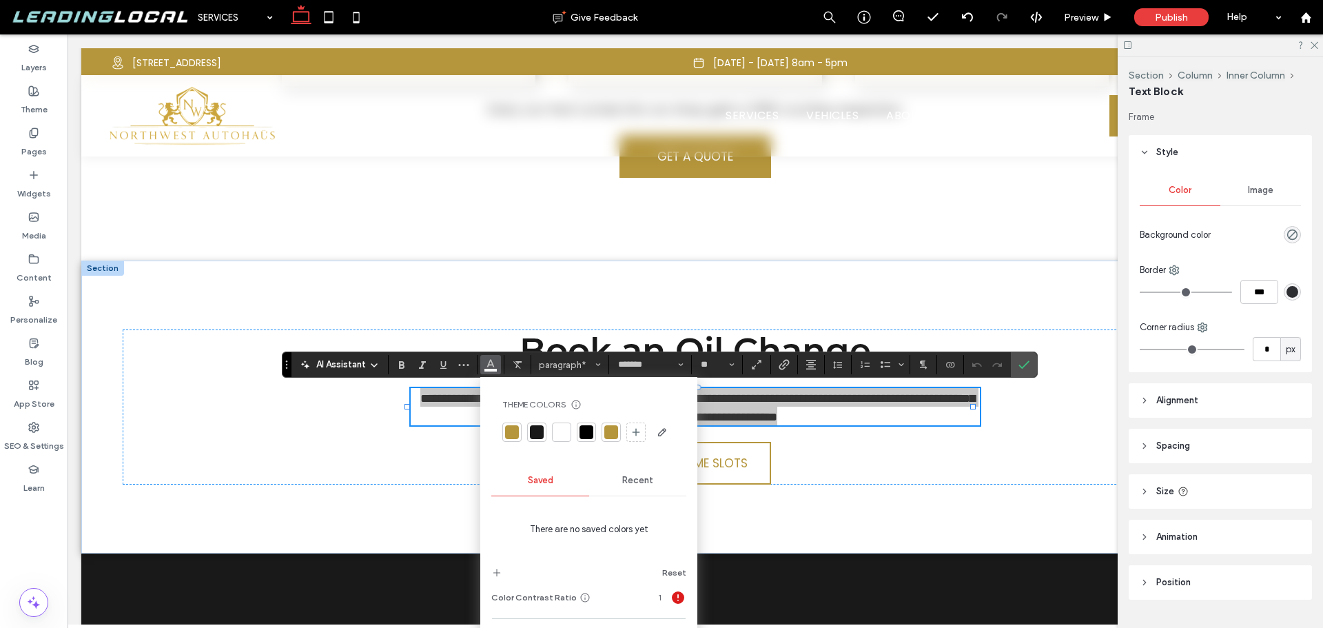
click at [538, 430] on div at bounding box center [537, 432] width 14 height 14
click at [1028, 368] on icon "Confirm" at bounding box center [1024, 364] width 11 height 11
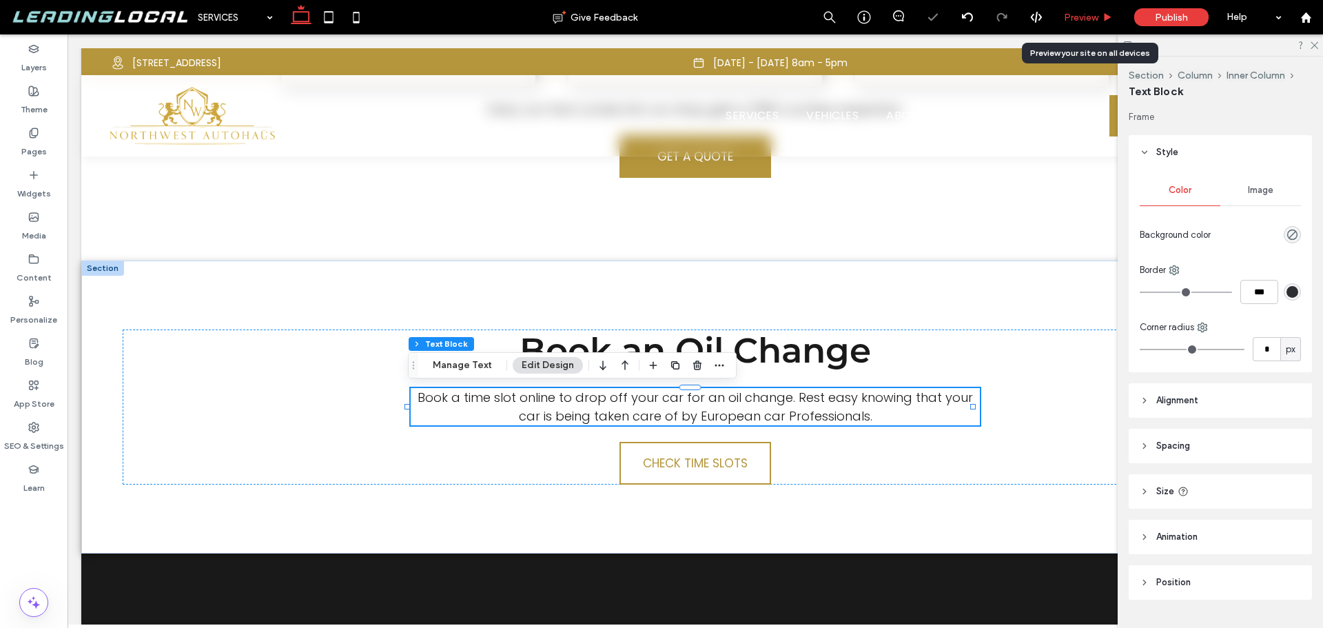
drag, startPoint x: 1090, startPoint y: 19, endPoint x: 924, endPoint y: 65, distance: 172.4
click at [1090, 19] on span "Preview" at bounding box center [1081, 18] width 34 height 12
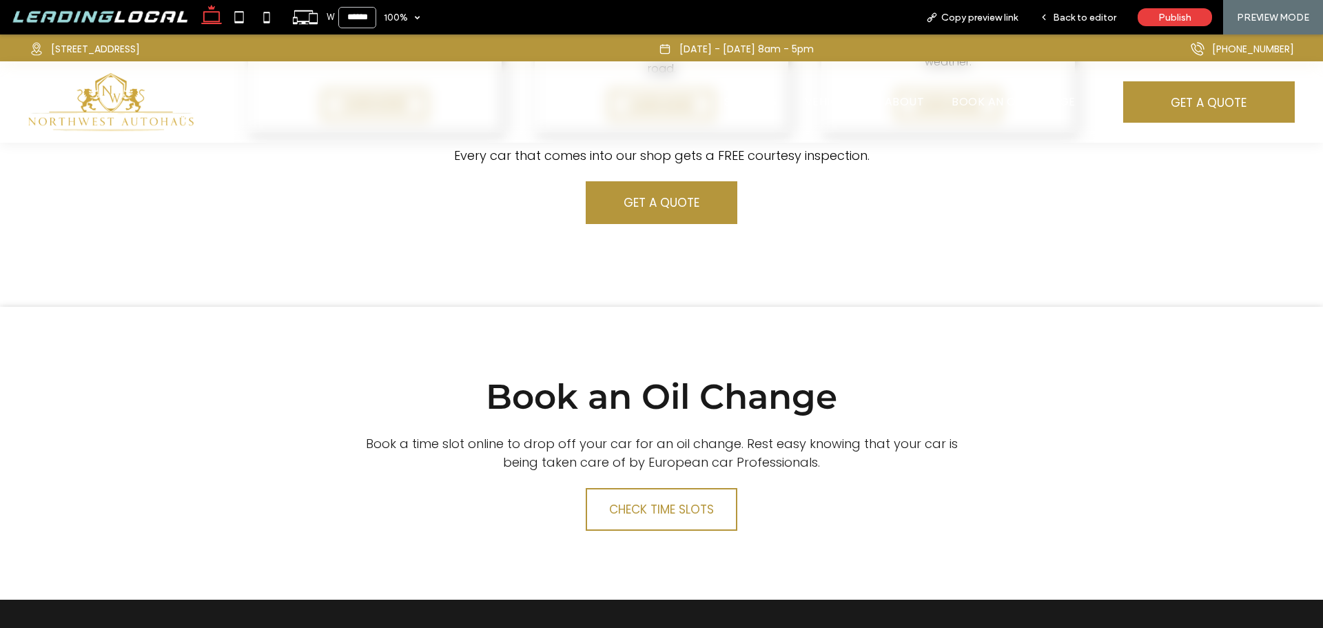
scroll to position [2954, 0]
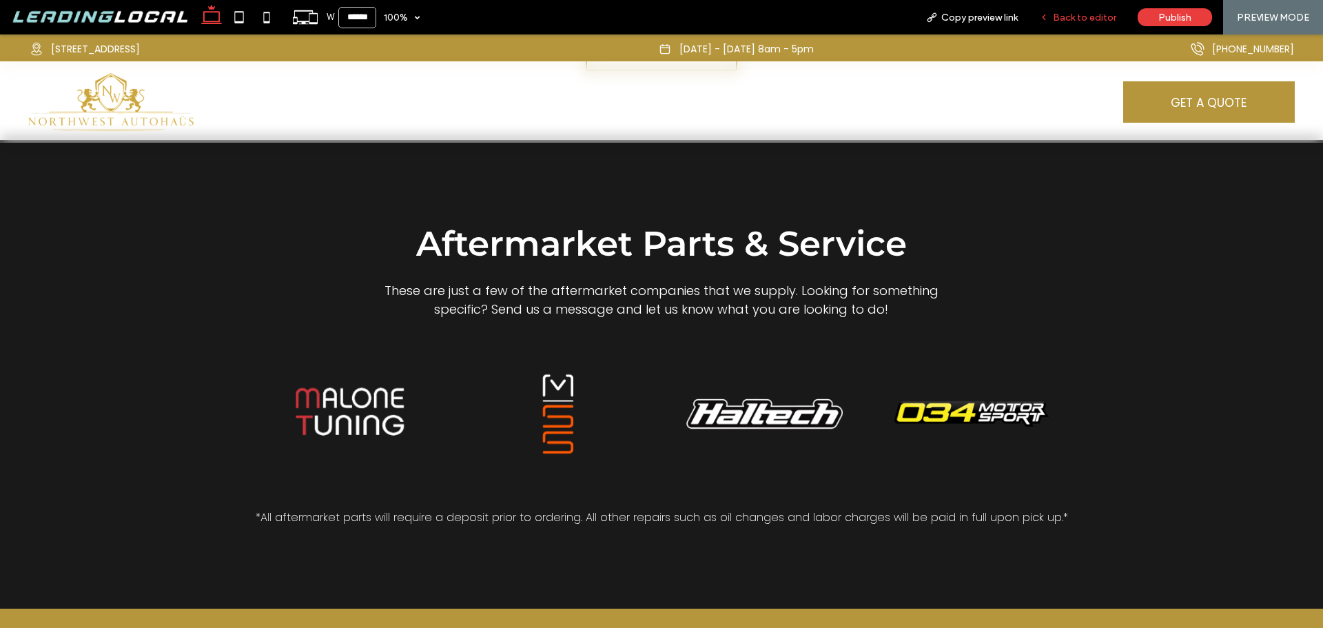
click at [1090, 8] on div "Back to editor" at bounding box center [1078, 17] width 99 height 34
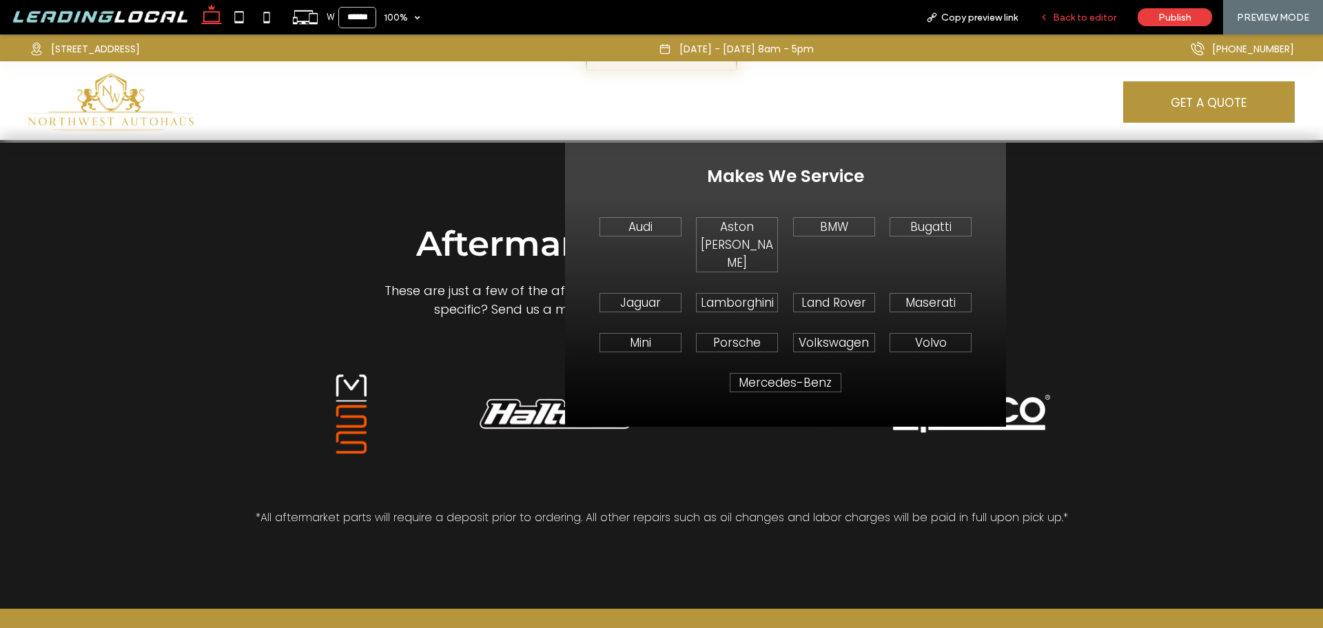
click at [1074, 19] on span "Back to editor" at bounding box center [1084, 18] width 63 height 12
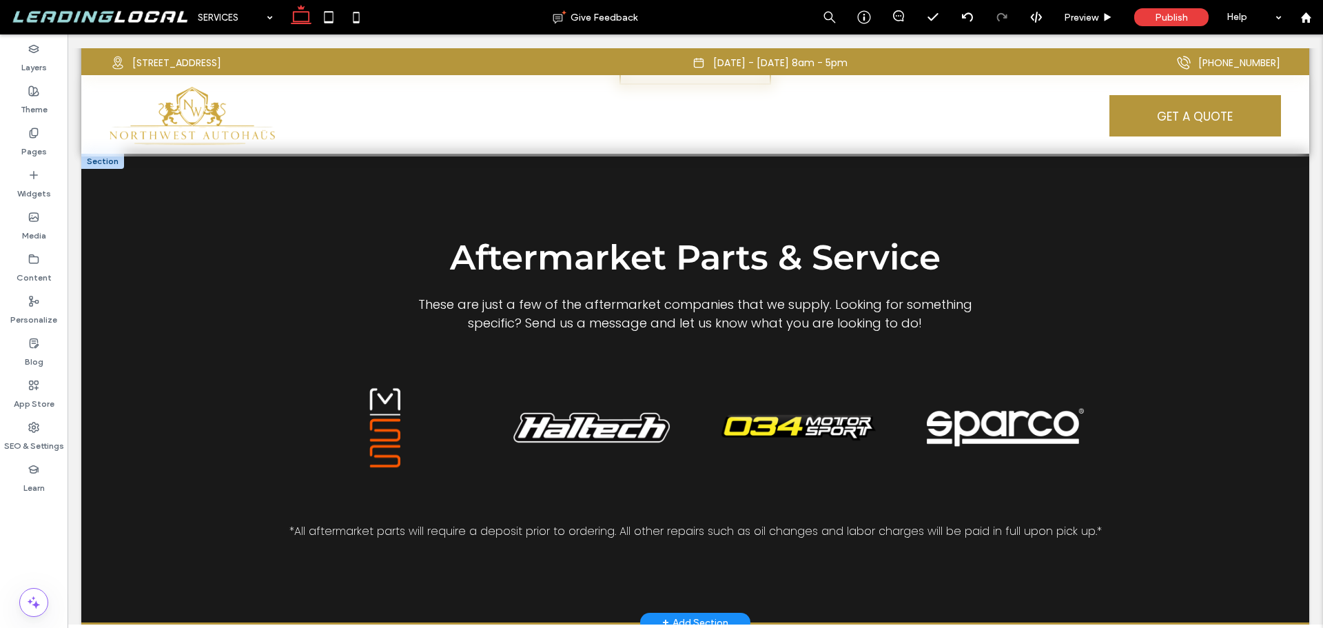
scroll to position [2968, 0]
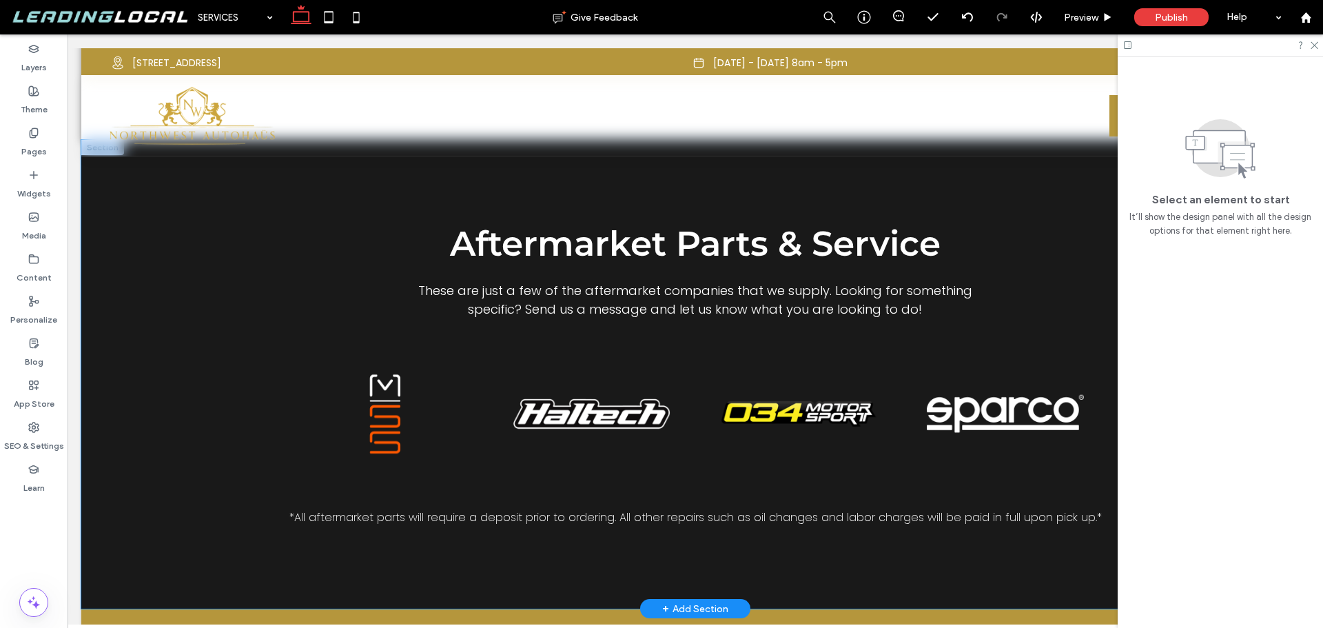
click at [261, 214] on div "Aftermarket Parts & Service These are just a few of the aftermarket companies t…" at bounding box center [695, 374] width 1228 height 469
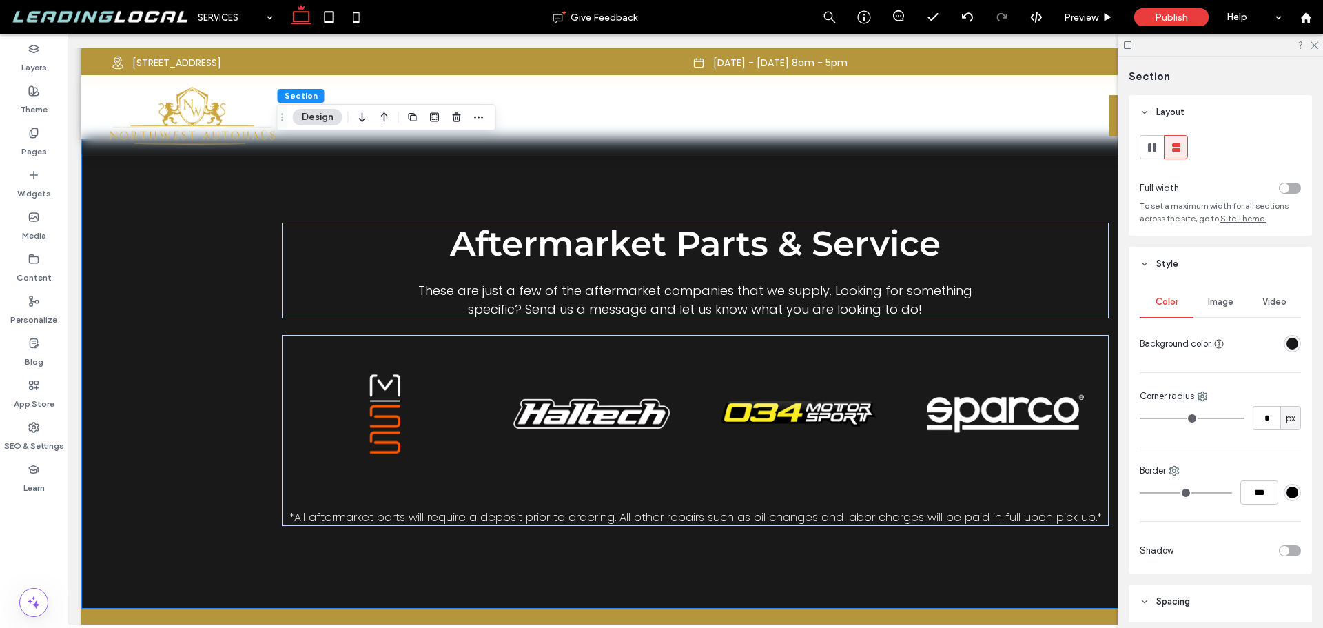
click at [1287, 344] on div "rgba(25, 25, 25, 1)" at bounding box center [1293, 344] width 12 height 12
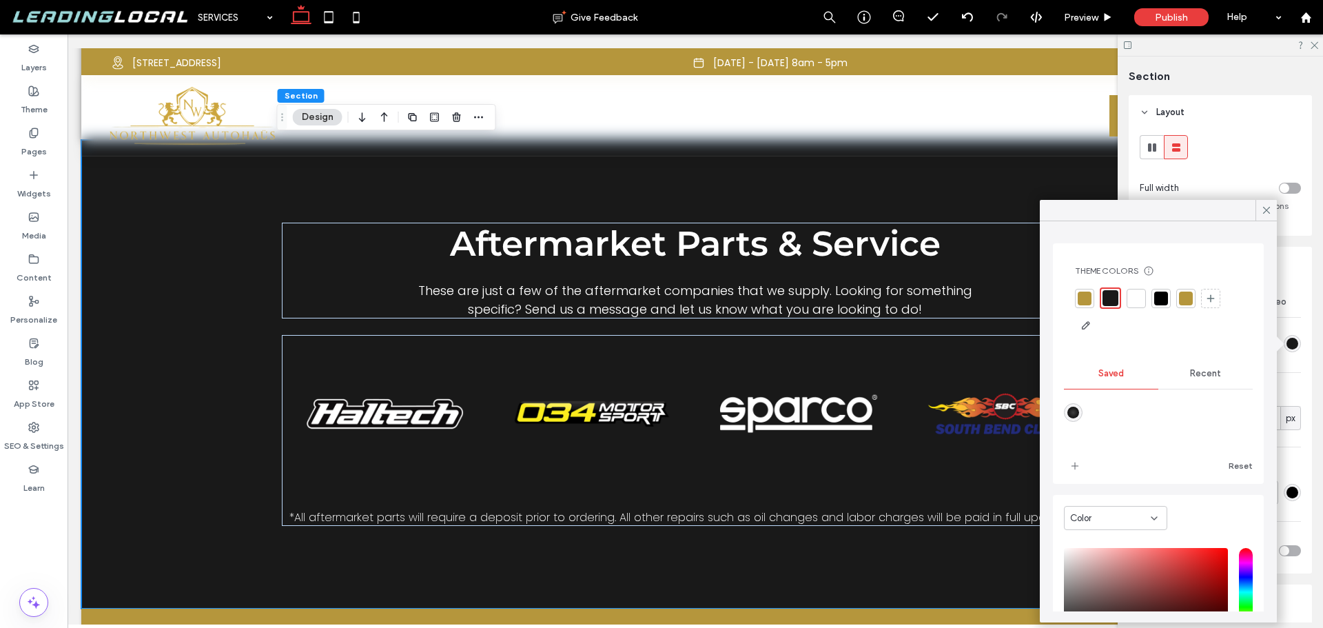
click at [1079, 407] on div "radial-gradient(circle,rgba(64,64,64,1) 0%,rgba(0,0,0,1) 100%)" at bounding box center [1074, 413] width 12 height 12
type input "*******"
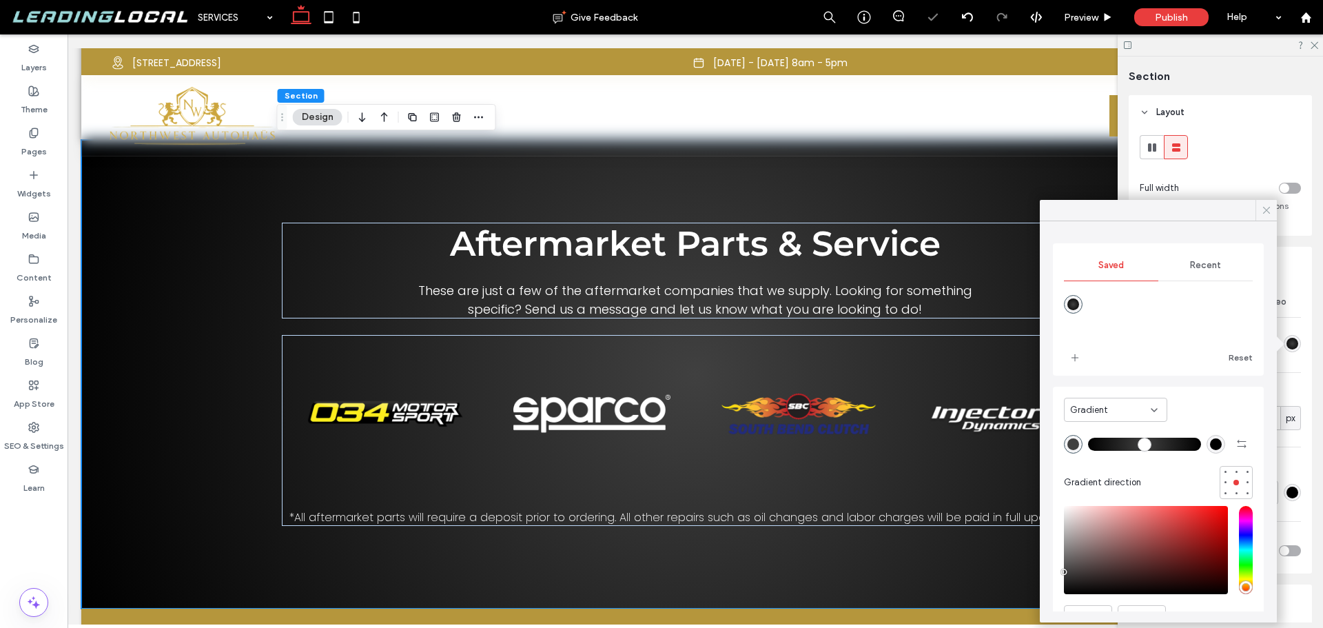
click at [1268, 212] on icon at bounding box center [1267, 210] width 12 height 12
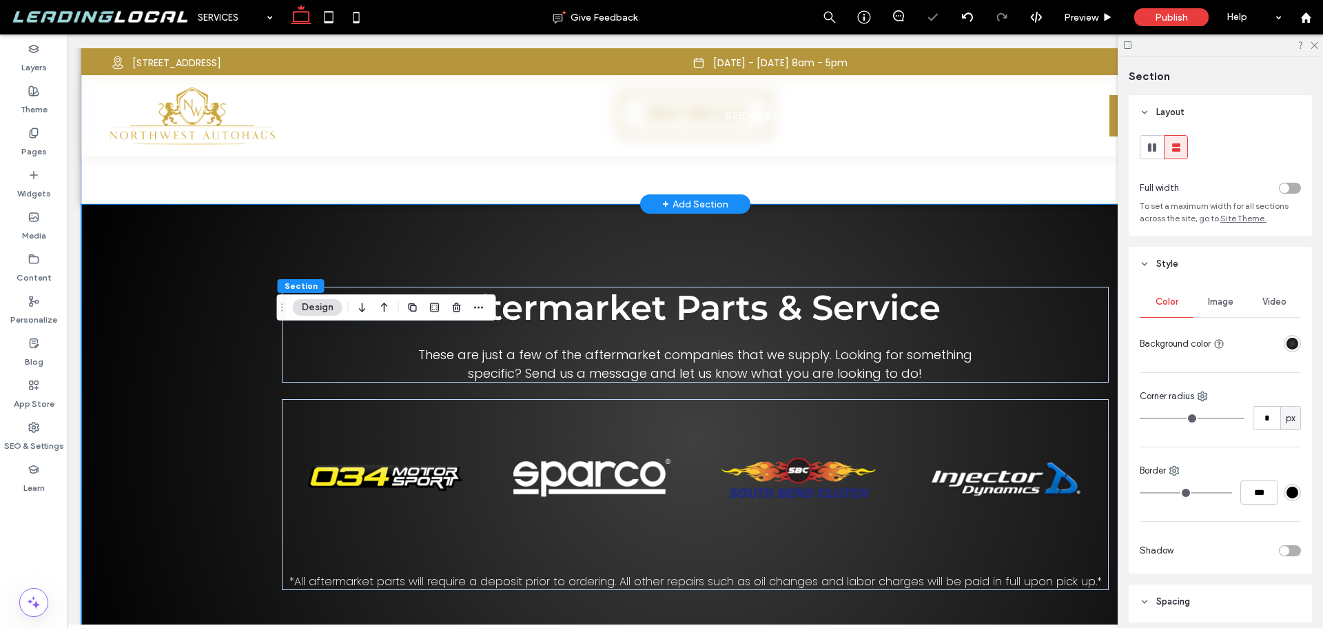
scroll to position [2692, 0]
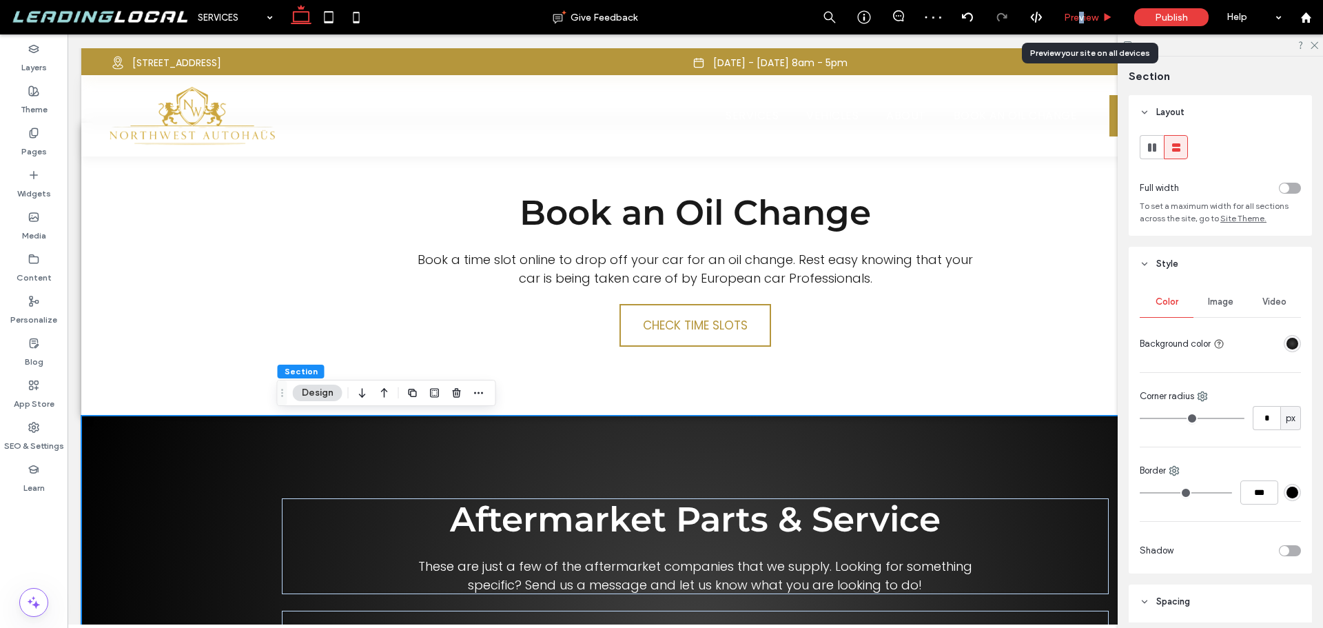
click at [1081, 8] on div "Preview" at bounding box center [1089, 17] width 70 height 34
drag, startPoint x: 1086, startPoint y: 11, endPoint x: 957, endPoint y: 68, distance: 140.4
click at [1086, 12] on span "Preview" at bounding box center [1081, 18] width 34 height 12
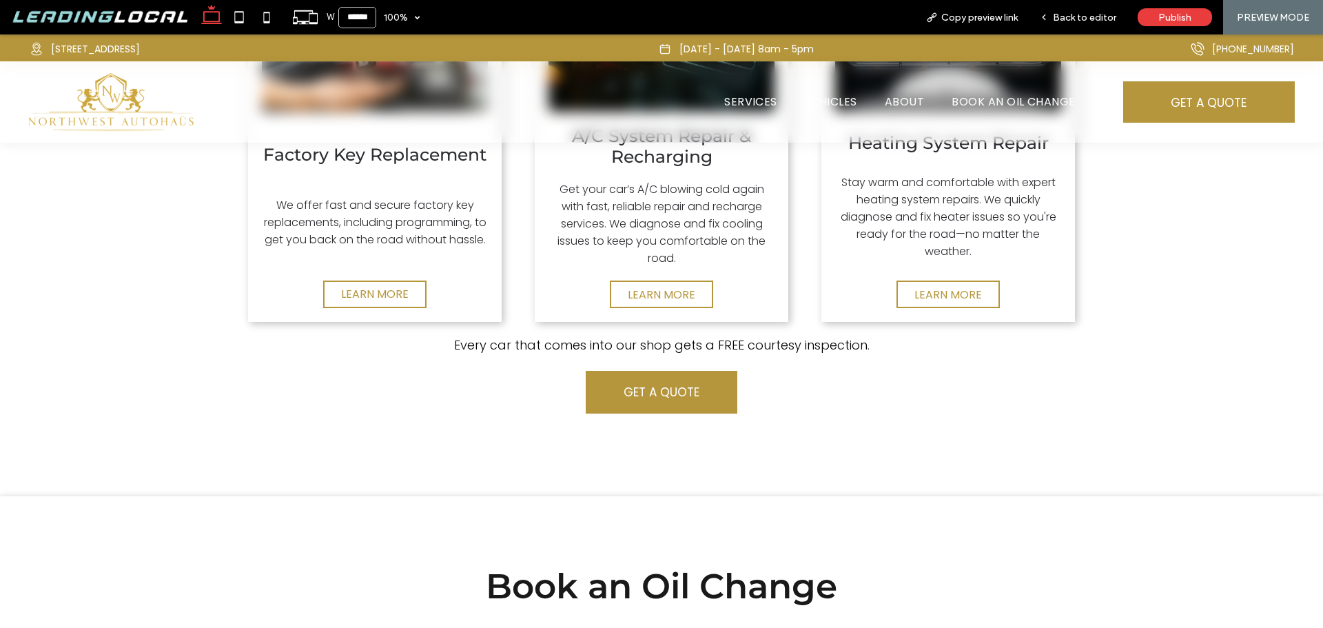
scroll to position [2265, 0]
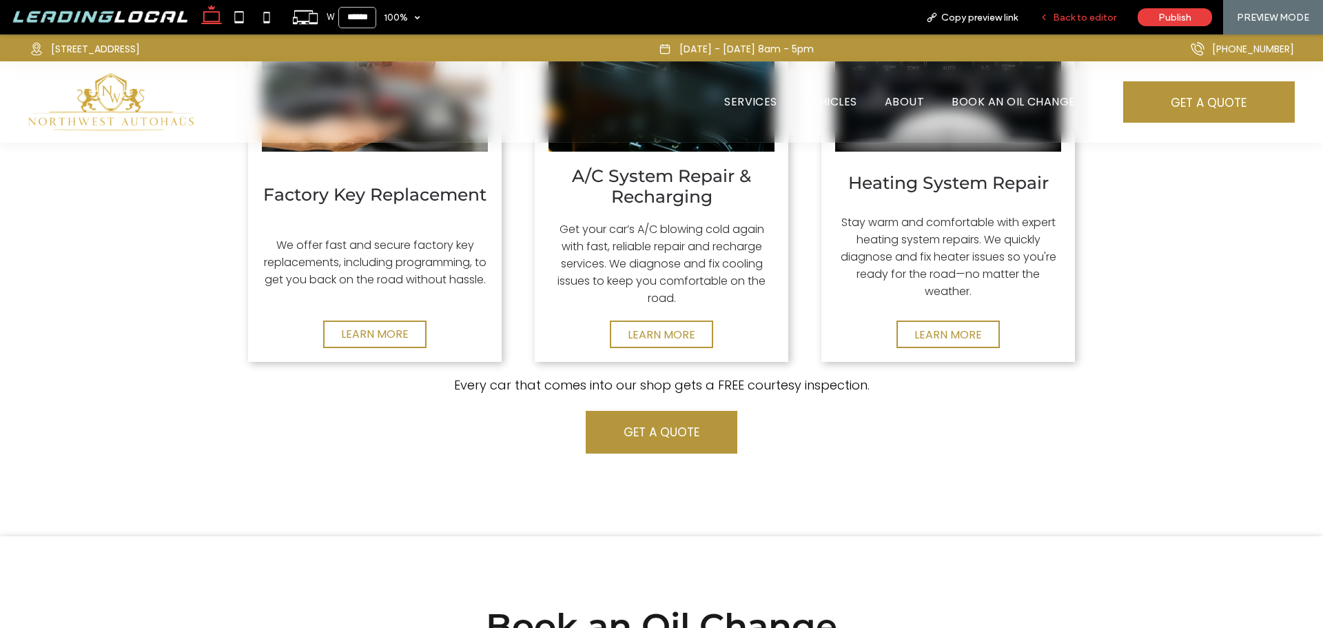
click at [1098, 16] on span "Back to editor" at bounding box center [1084, 18] width 63 height 12
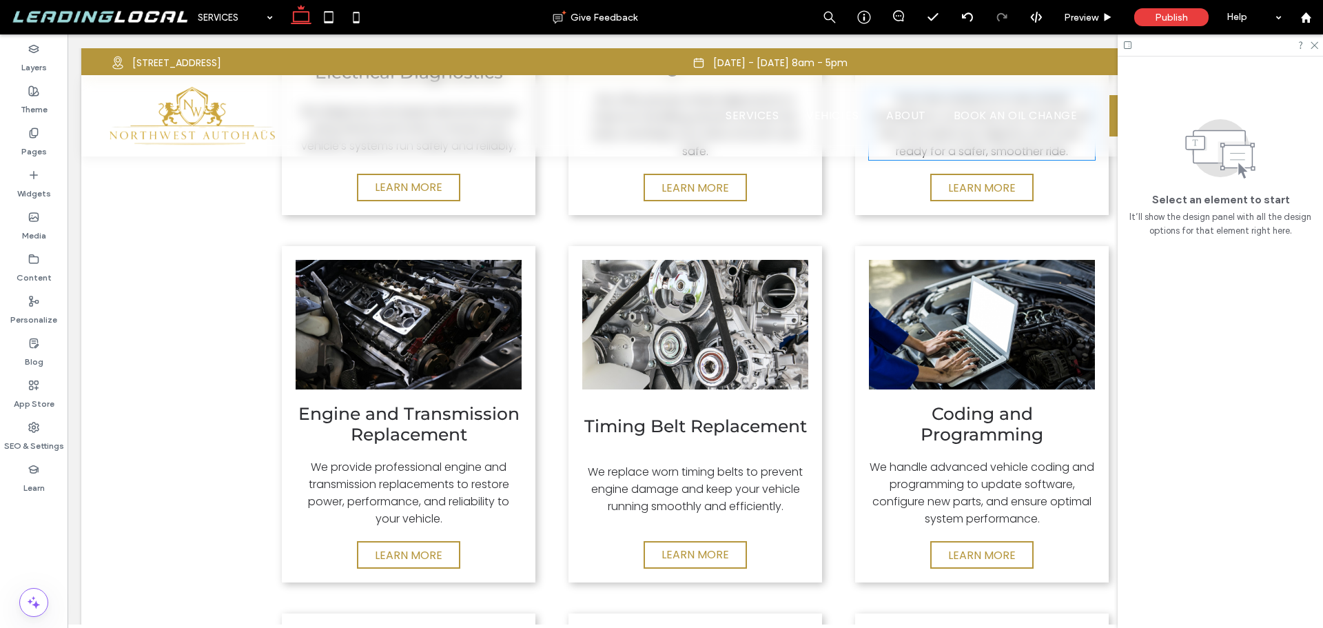
scroll to position [1452, 0]
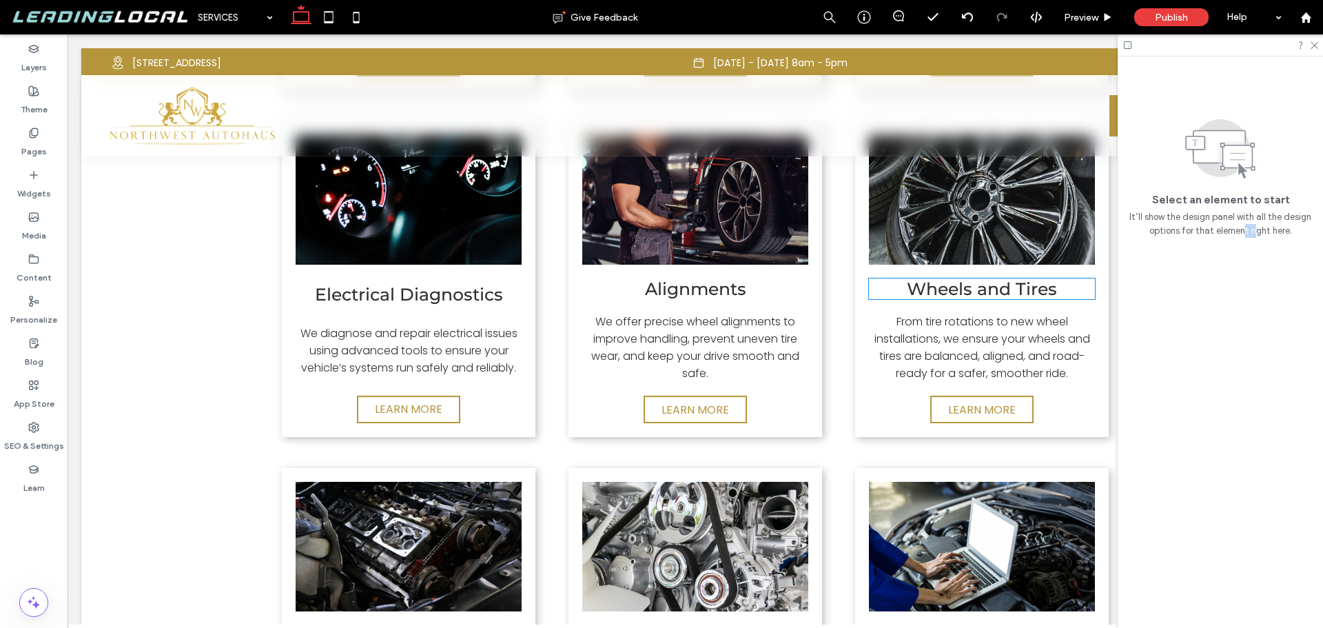
click at [1257, 285] on div "Select an element to start It’ll show the design panel with all the design opti…" at bounding box center [1220, 342] width 205 height 571
click at [39, 145] on label "Pages" at bounding box center [34, 148] width 26 height 19
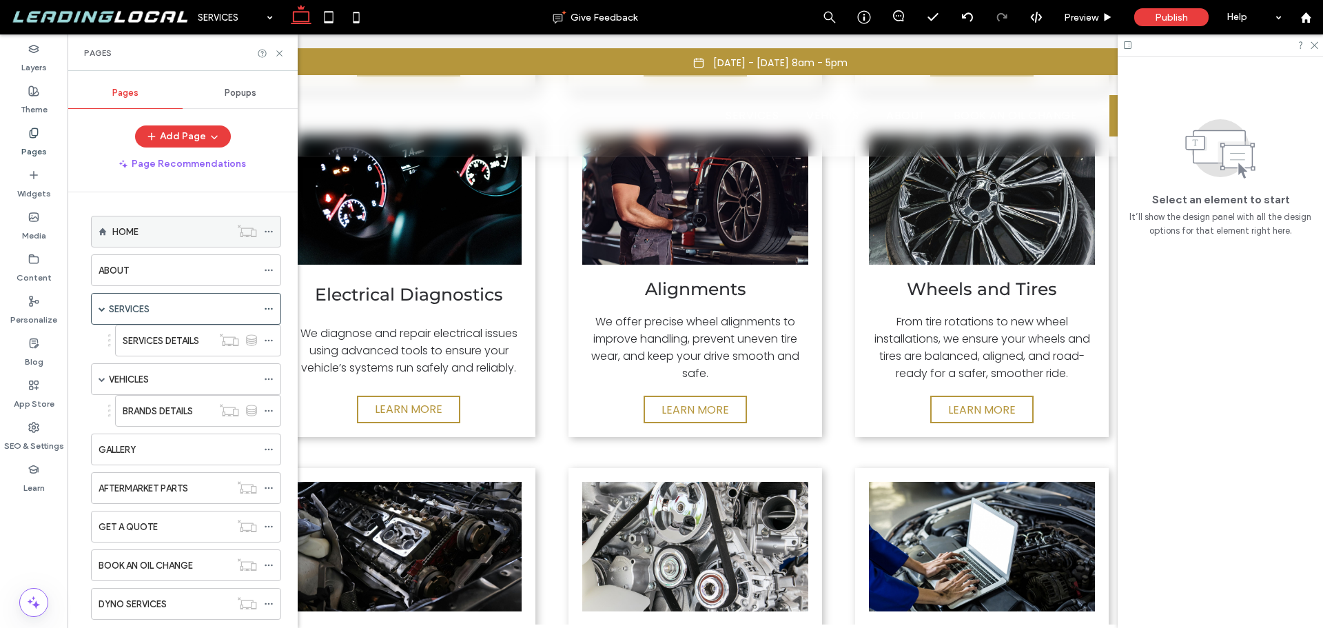
click at [159, 230] on div "HOME" at bounding box center [171, 232] width 118 height 14
click at [281, 51] on use at bounding box center [279, 53] width 6 height 6
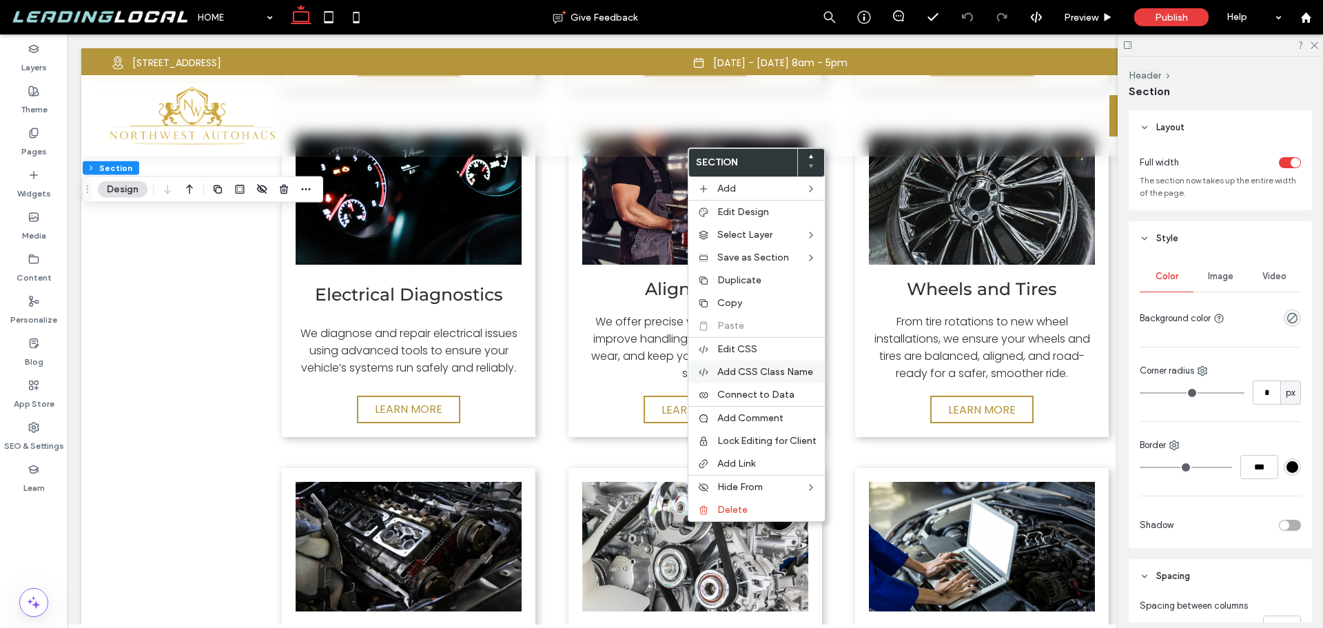
click at [764, 367] on span "Add CSS Class Name" at bounding box center [766, 372] width 96 height 12
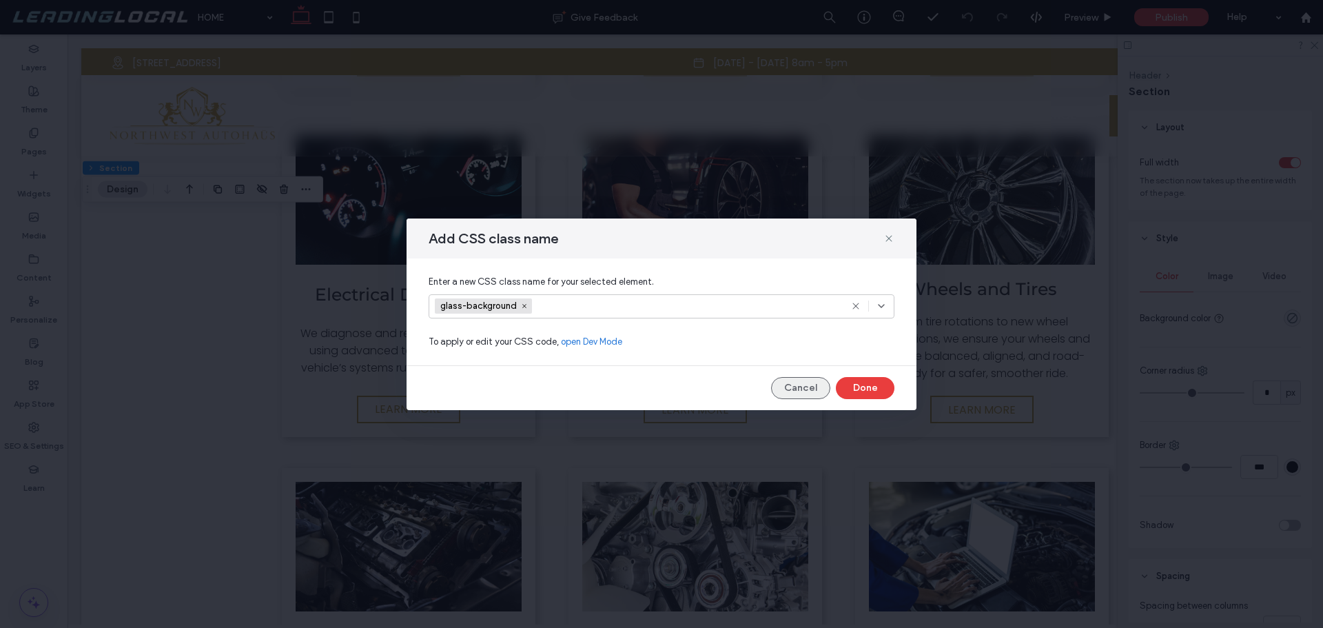
click at [821, 383] on button "Cancel" at bounding box center [800, 388] width 59 height 22
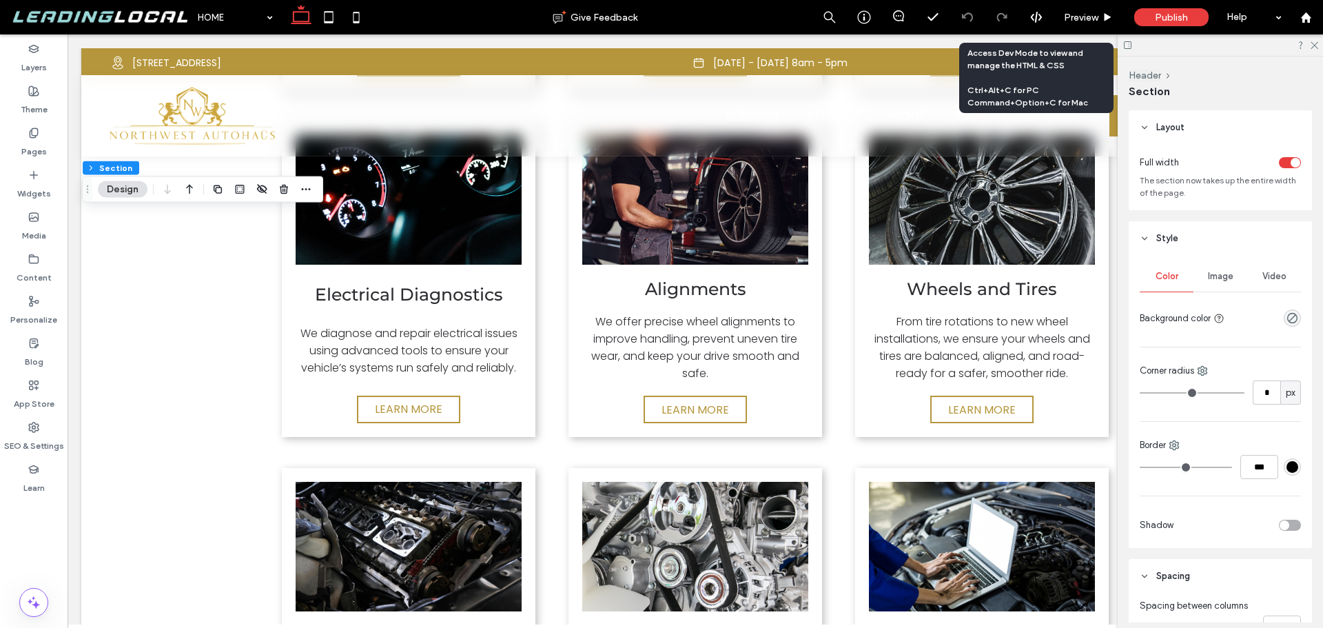
click at [1046, 18] on div at bounding box center [1036, 17] width 34 height 12
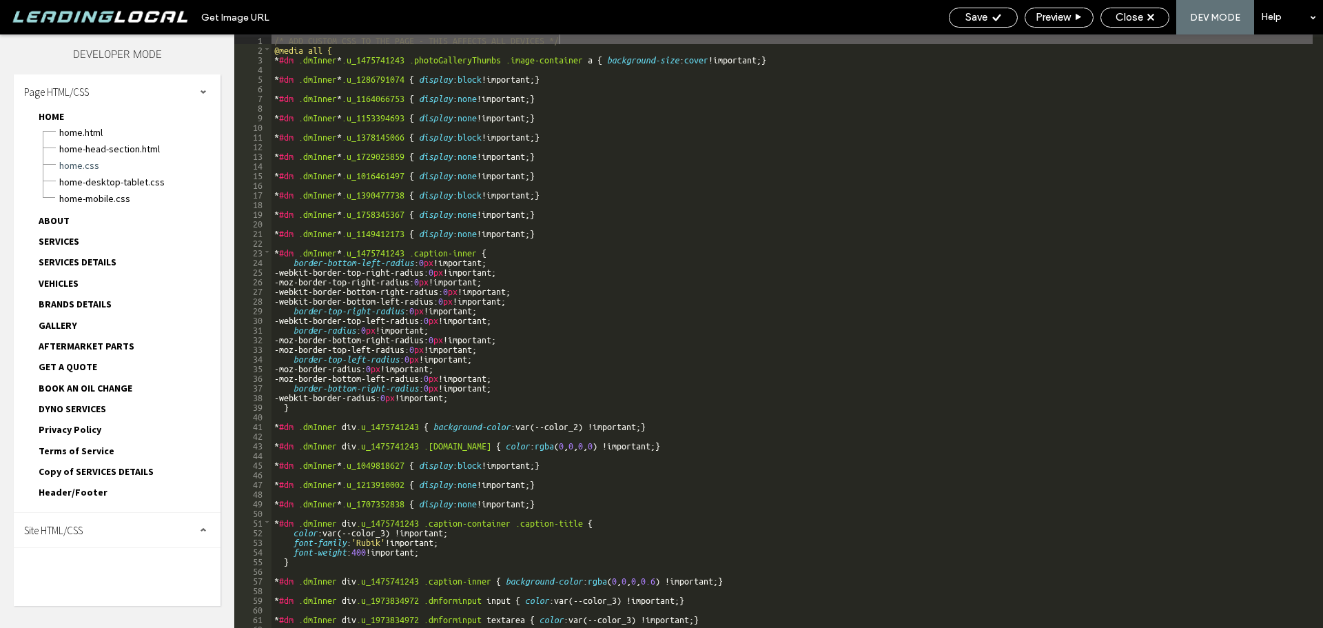
scroll to position [41, 0]
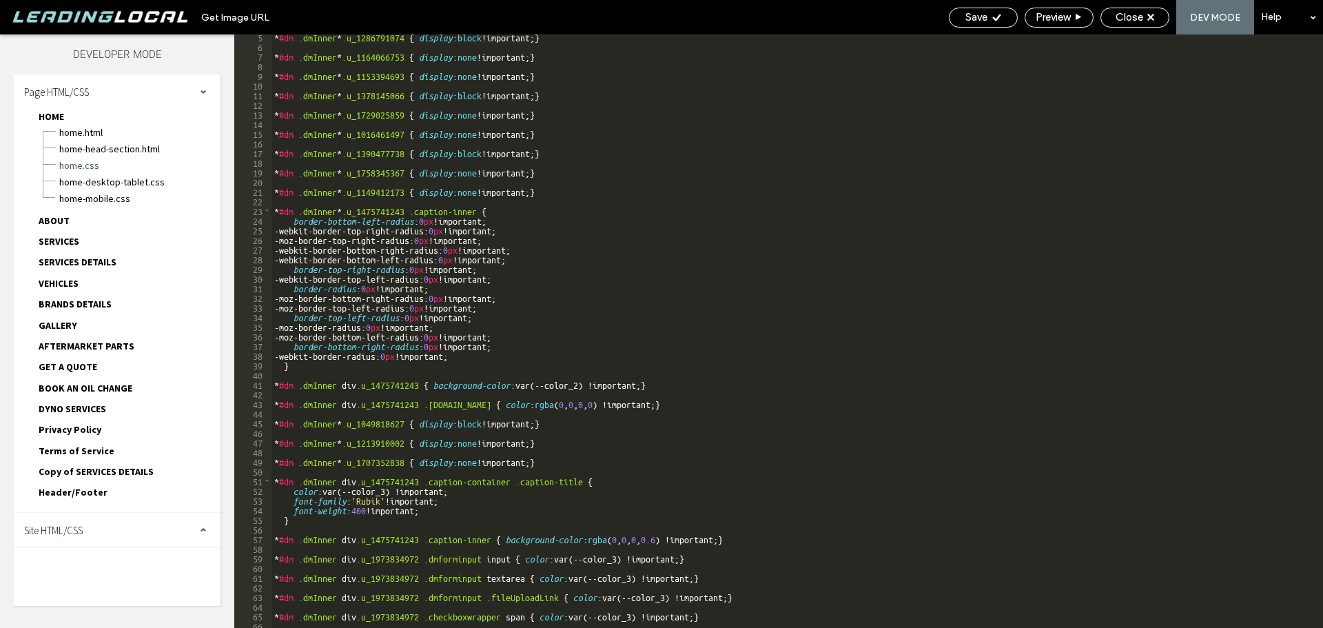
click at [132, 524] on div "Site HTML/CSS" at bounding box center [117, 530] width 207 height 34
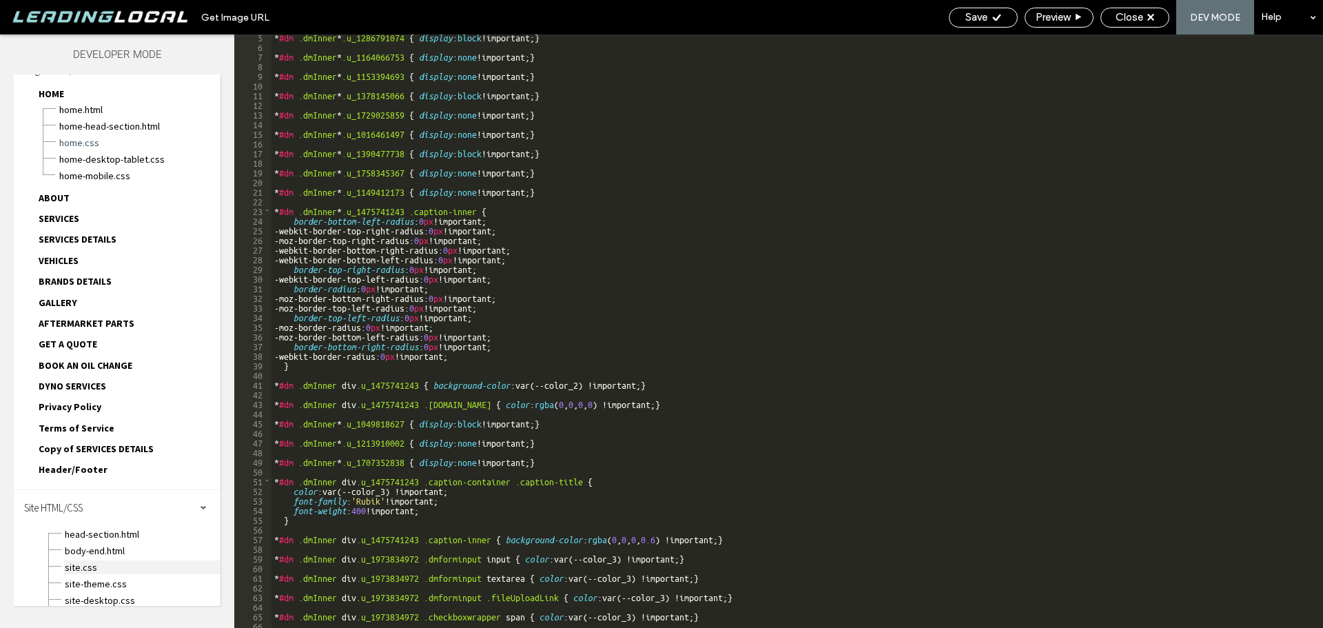
scroll to position [66, 0]
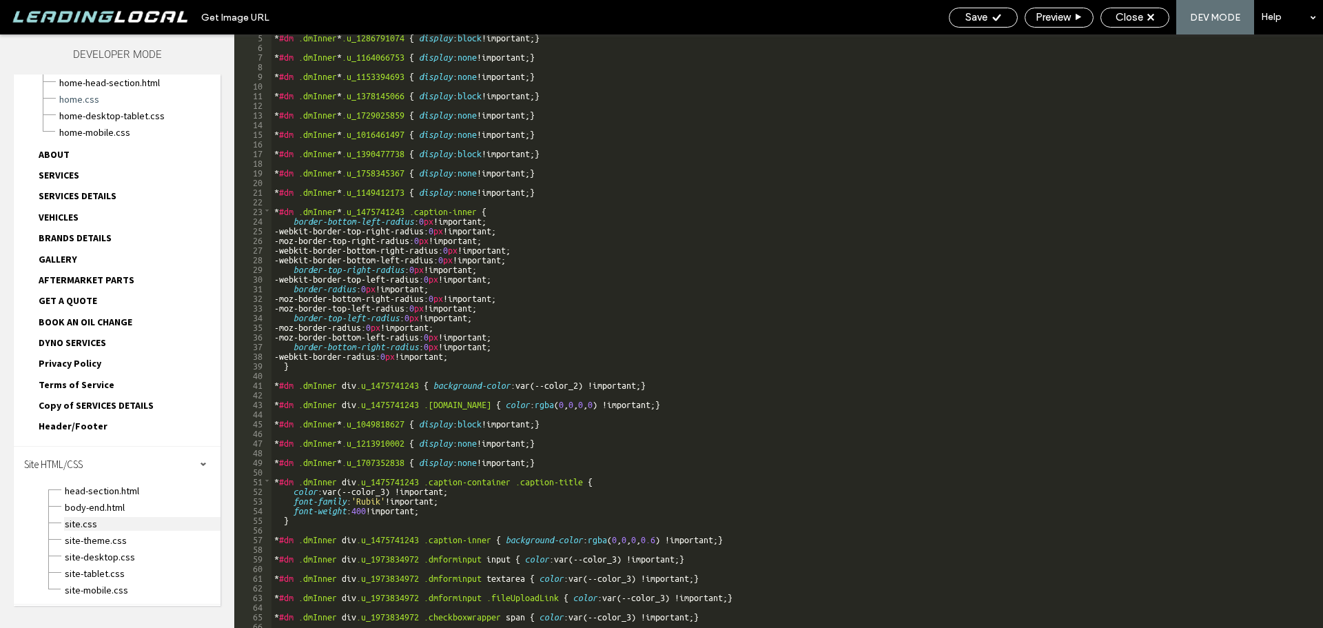
click at [95, 525] on span "site.css" at bounding box center [142, 524] width 156 height 14
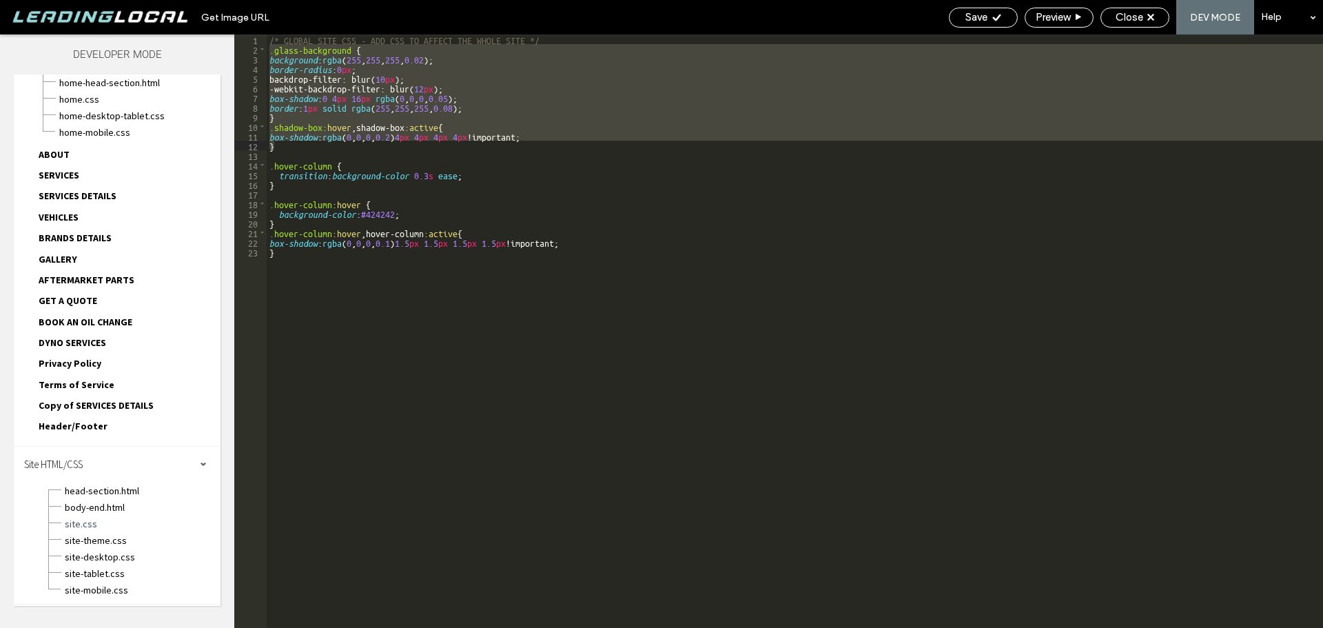
drag, startPoint x: 270, startPoint y: 49, endPoint x: 310, endPoint y: 149, distance: 107.6
click at [310, 149] on div "/* GLOBAL SITE CSS - ADD CSS TO AFFECT THE WHOLE SITE */ .glass-background { ba…" at bounding box center [795, 340] width 1057 height 613
click at [287, 113] on div "/* GLOBAL SITE CSS - ADD CSS TO AFFECT THE WHOLE SITE */ .glass-background { ba…" at bounding box center [795, 330] width 1057 height 593
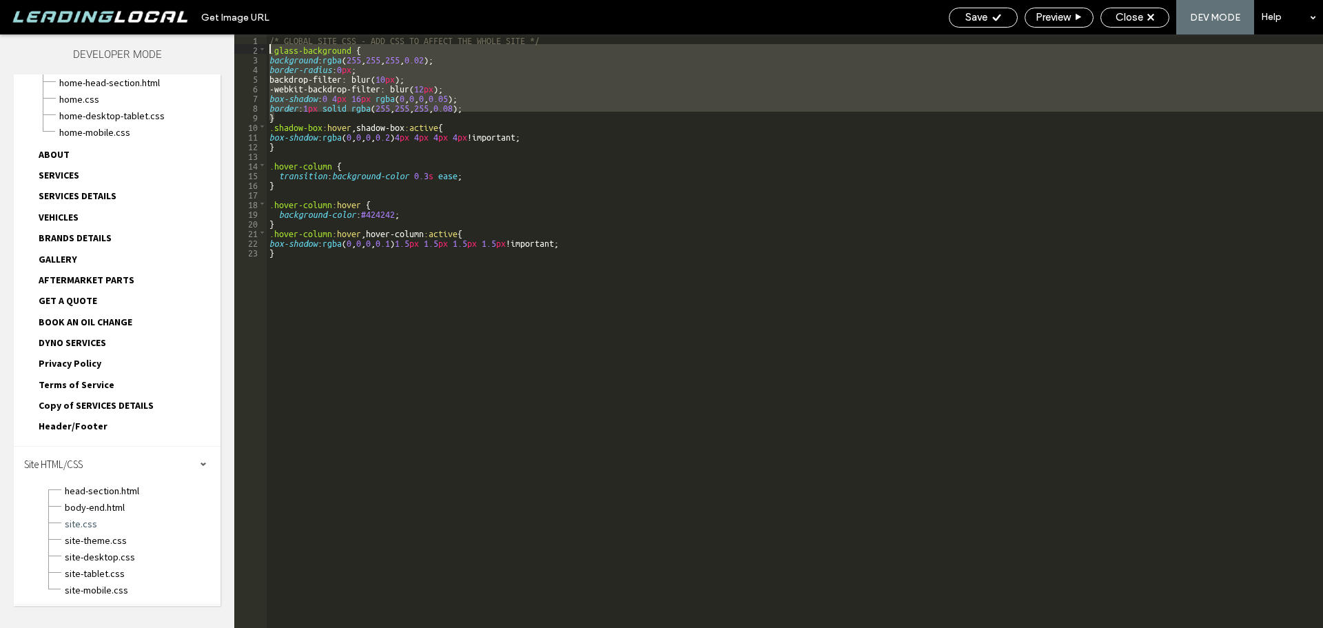
drag, startPoint x: 283, startPoint y: 116, endPoint x: 270, endPoint y: 51, distance: 66.1
click at [270, 51] on div "/* GLOBAL SITE CSS - ADD CSS TO AFFECT THE WHOLE SITE */ .glass-background { ba…" at bounding box center [795, 340] width 1057 height 613
click at [298, 120] on div "/* GLOBAL SITE CSS - ADD CSS TO AFFECT THE WHOLE SITE */ .glass-background { ba…" at bounding box center [795, 330] width 1057 height 593
drag, startPoint x: 276, startPoint y: 114, endPoint x: 269, endPoint y: 53, distance: 61.1
click at [269, 53] on div "/* GLOBAL SITE CSS - ADD CSS TO AFFECT THE WHOLE SITE */ .glass-background { ba…" at bounding box center [795, 340] width 1057 height 613
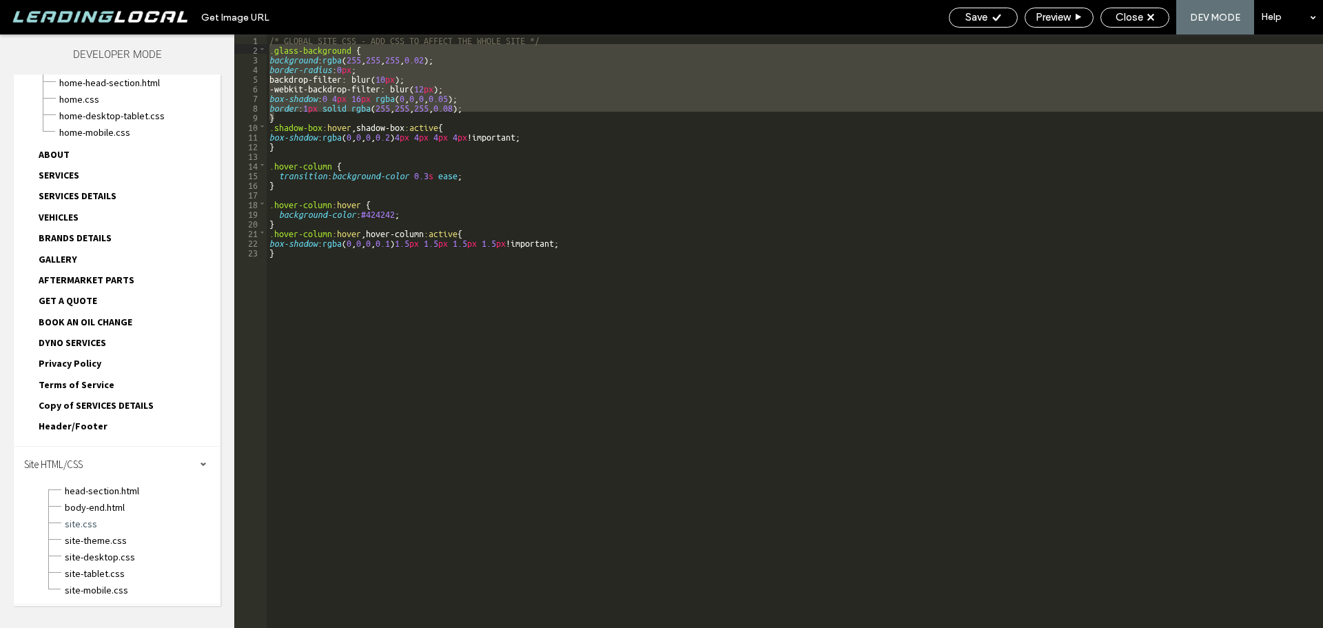
click at [294, 117] on div "/* GLOBAL SITE CSS - ADD CSS TO AFFECT THE WHOLE SITE */ .glass-background { ba…" at bounding box center [795, 330] width 1057 height 593
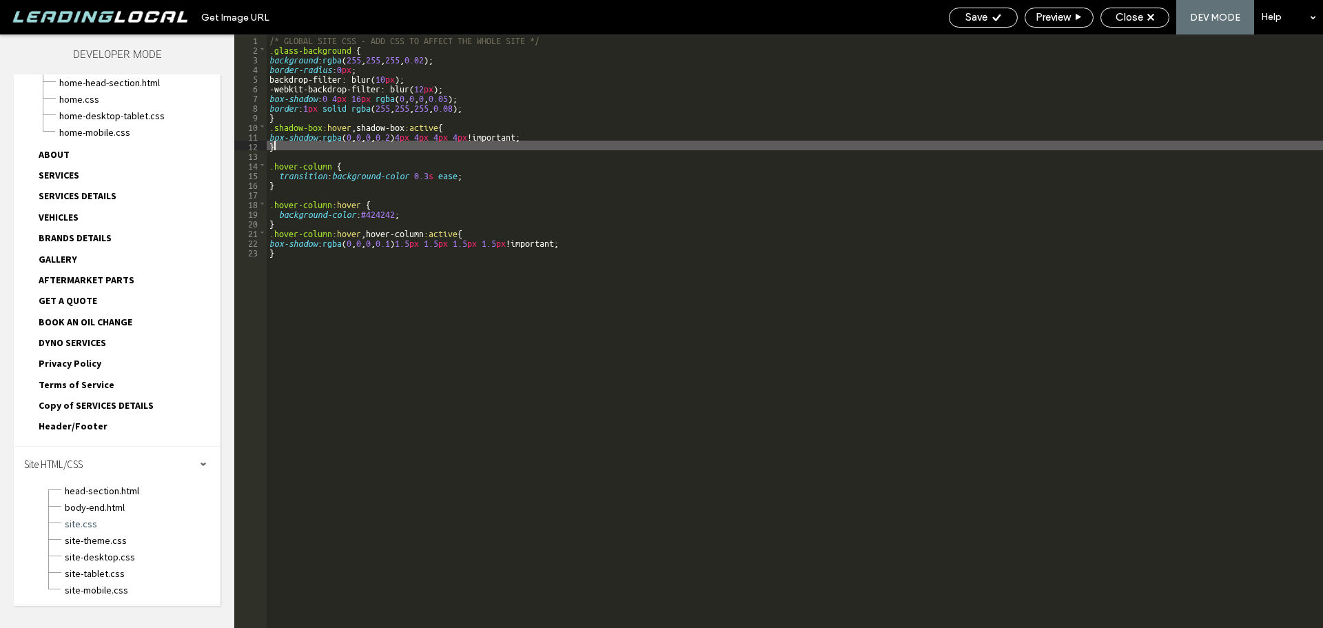
click at [292, 148] on div "/* GLOBAL SITE CSS - ADD CSS TO AFFECT THE WHOLE SITE */ .glass-background { ba…" at bounding box center [795, 340] width 1057 height 613
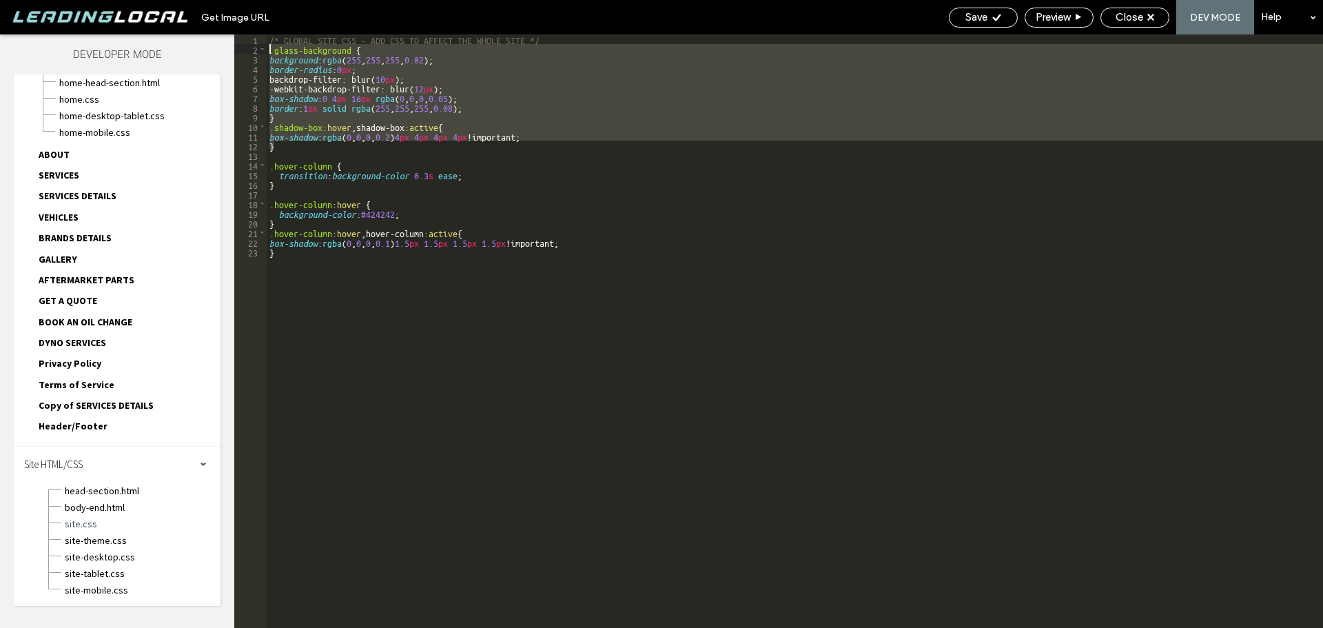
drag, startPoint x: 279, startPoint y: 145, endPoint x: 268, endPoint y: 52, distance: 93.0
click at [268, 52] on div "/* GLOBAL SITE CSS - ADD CSS TO AFFECT THE WHOLE SITE */ .glass-background { ba…" at bounding box center [795, 340] width 1057 height 613
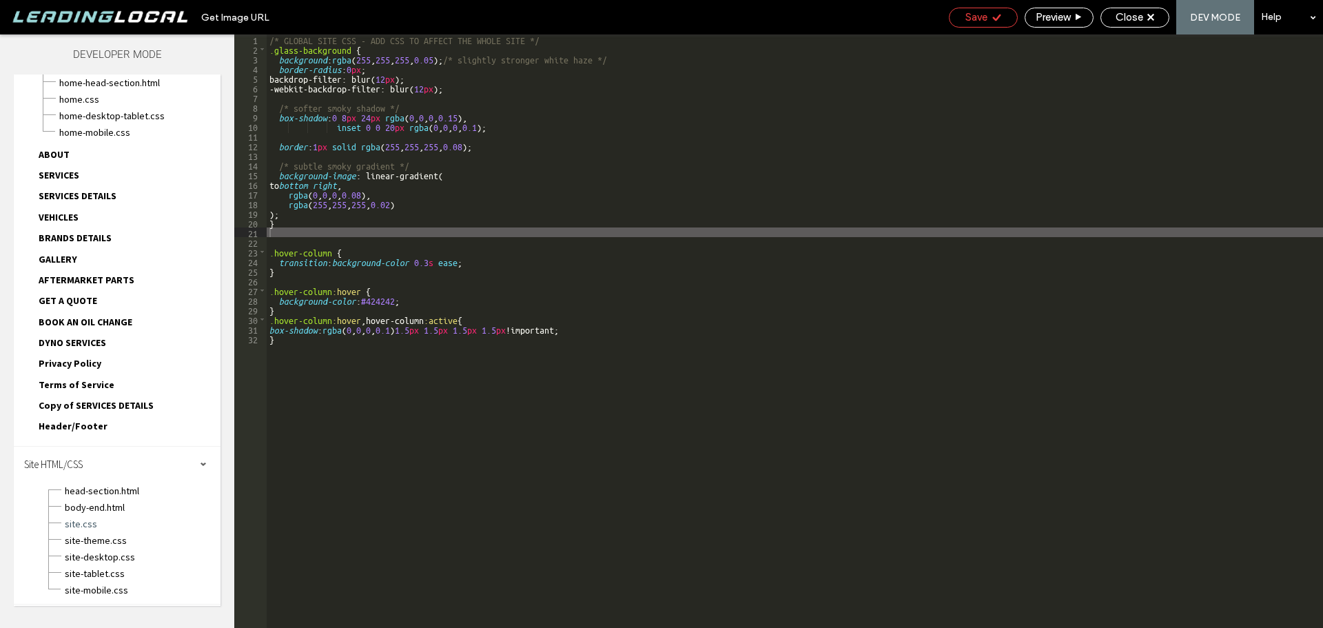
click at [984, 15] on span "Save" at bounding box center [977, 17] width 22 height 12
click at [1115, 15] on div "Close" at bounding box center [1135, 17] width 68 height 12
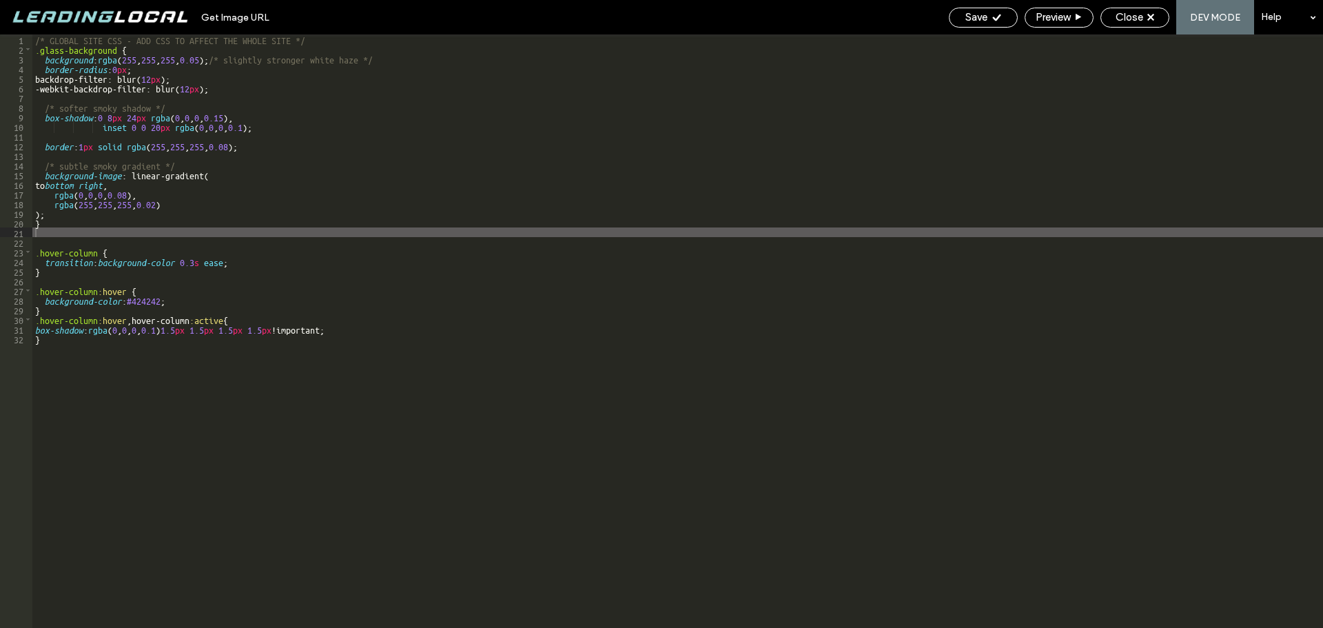
scroll to position [32, 0]
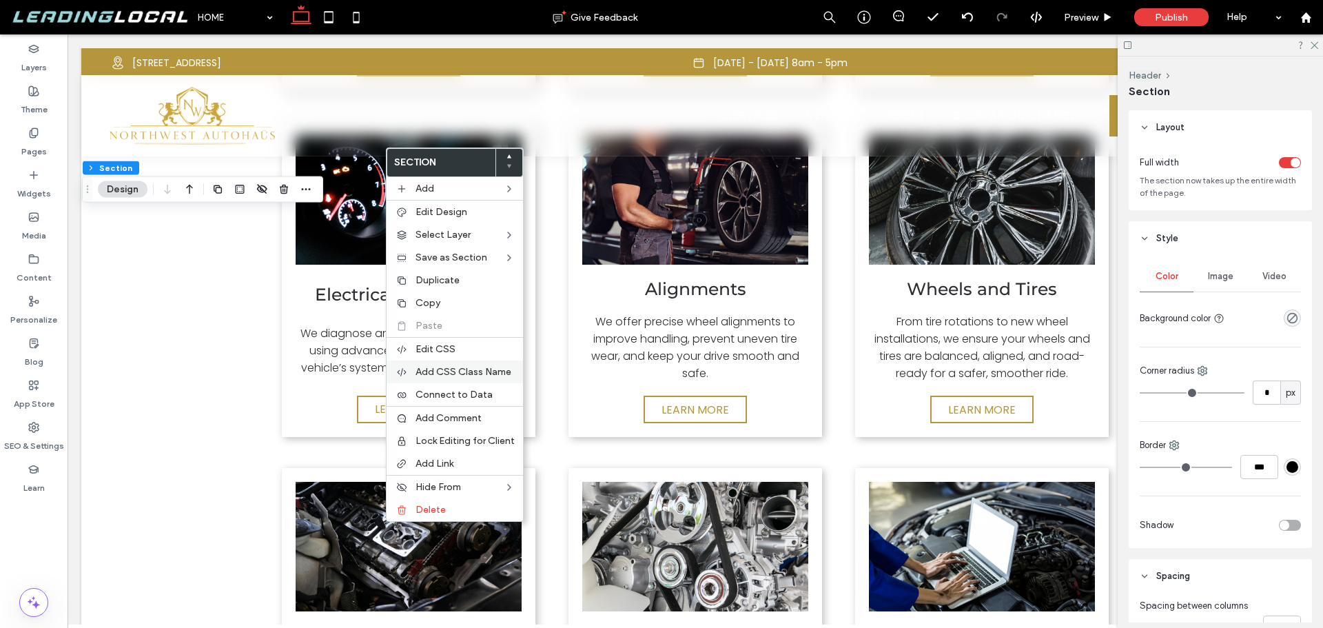
click at [474, 369] on span "Add CSS Class Name" at bounding box center [464, 372] width 96 height 12
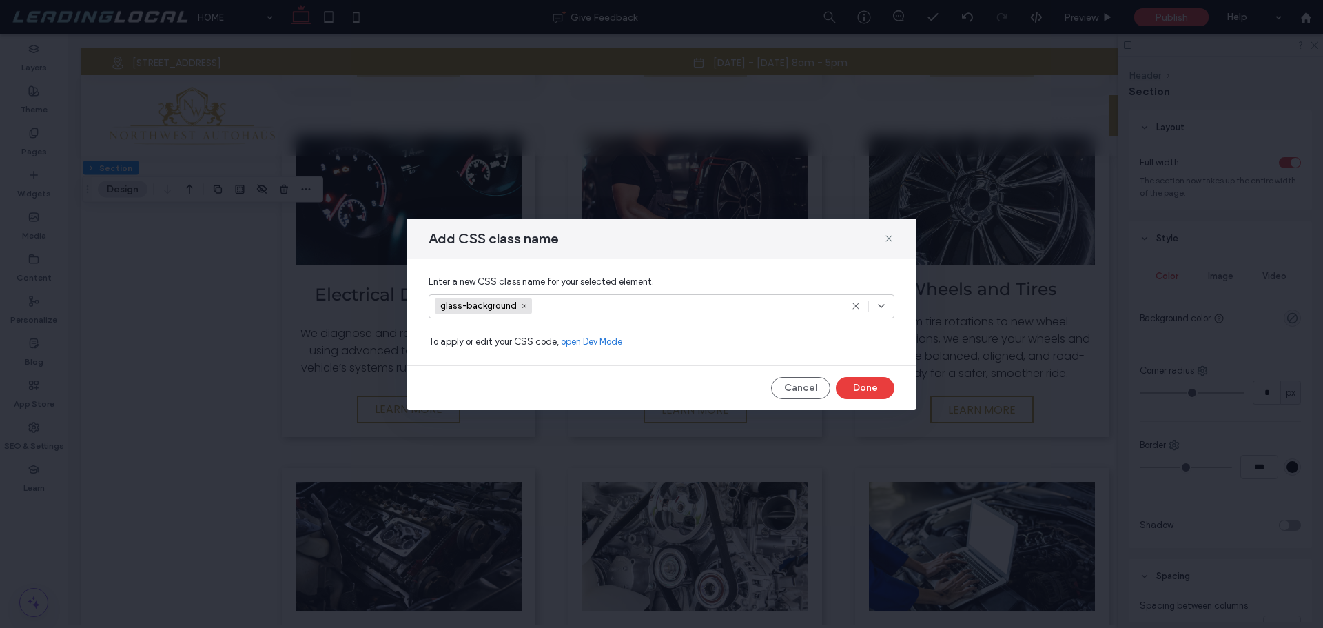
click at [881, 305] on icon at bounding box center [881, 306] width 11 height 11
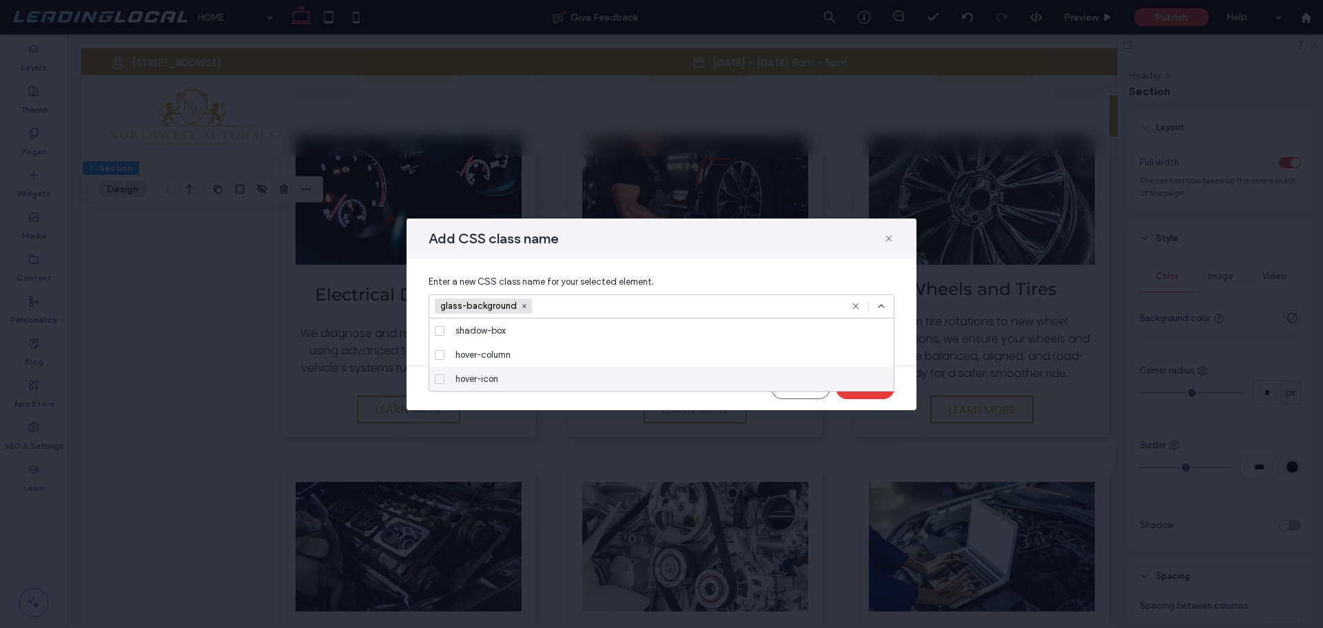
click at [865, 390] on div "hover-icon" at bounding box center [666, 379] width 433 height 24
drag, startPoint x: 865, startPoint y: 394, endPoint x: 638, endPoint y: 393, distance: 226.8
click at [706, 399] on div "Add CSS class name Enter a new CSS class name for your selected element. glass-…" at bounding box center [662, 314] width 510 height 192
click at [439, 379] on icon at bounding box center [440, 379] width 6 height 4
click at [866, 398] on button "Done" at bounding box center [865, 388] width 59 height 22
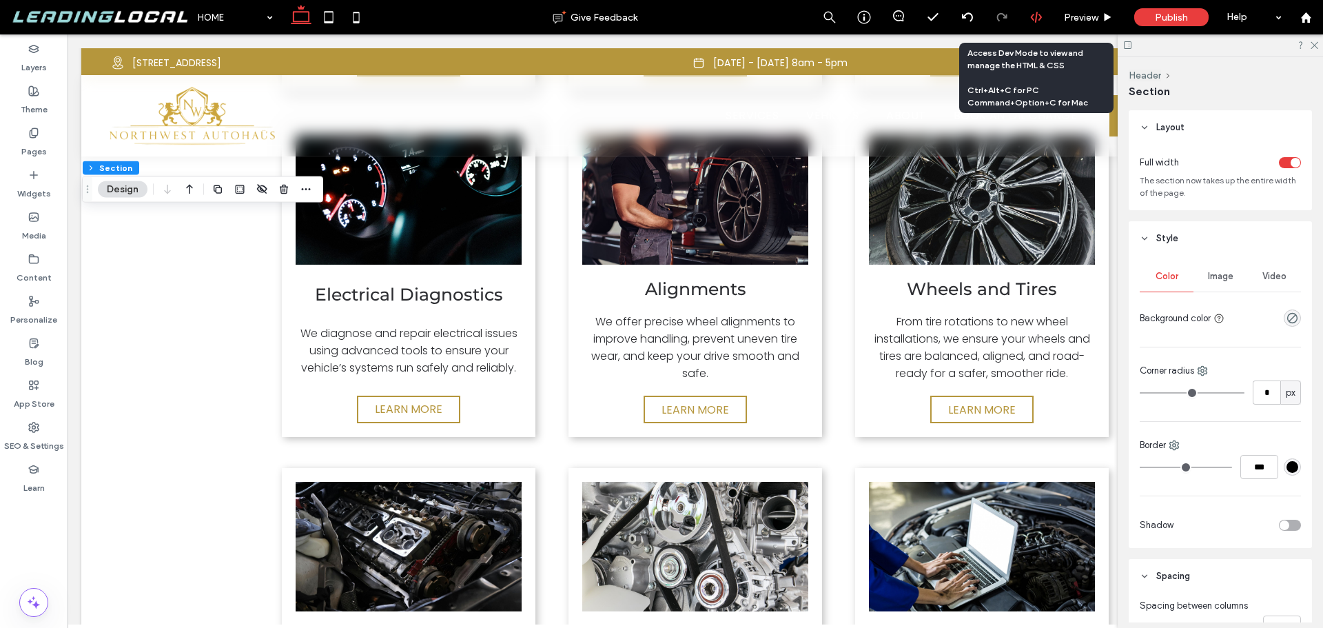
click at [1026, 14] on div at bounding box center [1036, 17] width 34 height 12
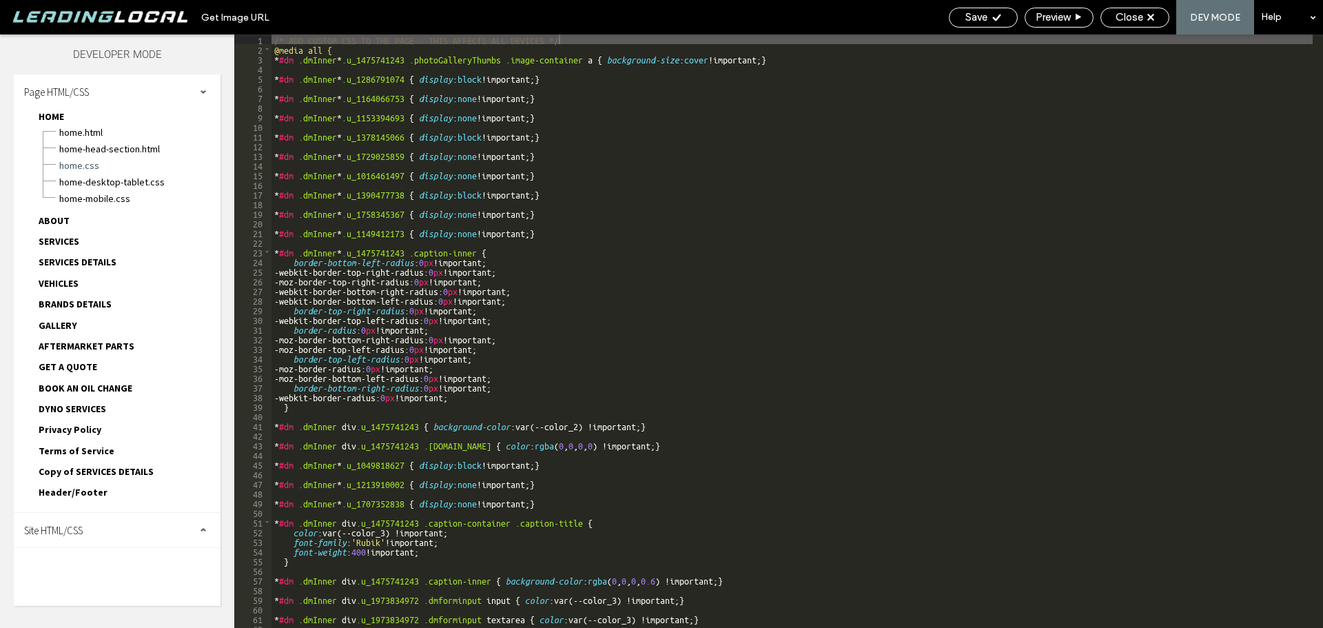
click at [96, 534] on div "Site HTML/CSS" at bounding box center [117, 530] width 207 height 34
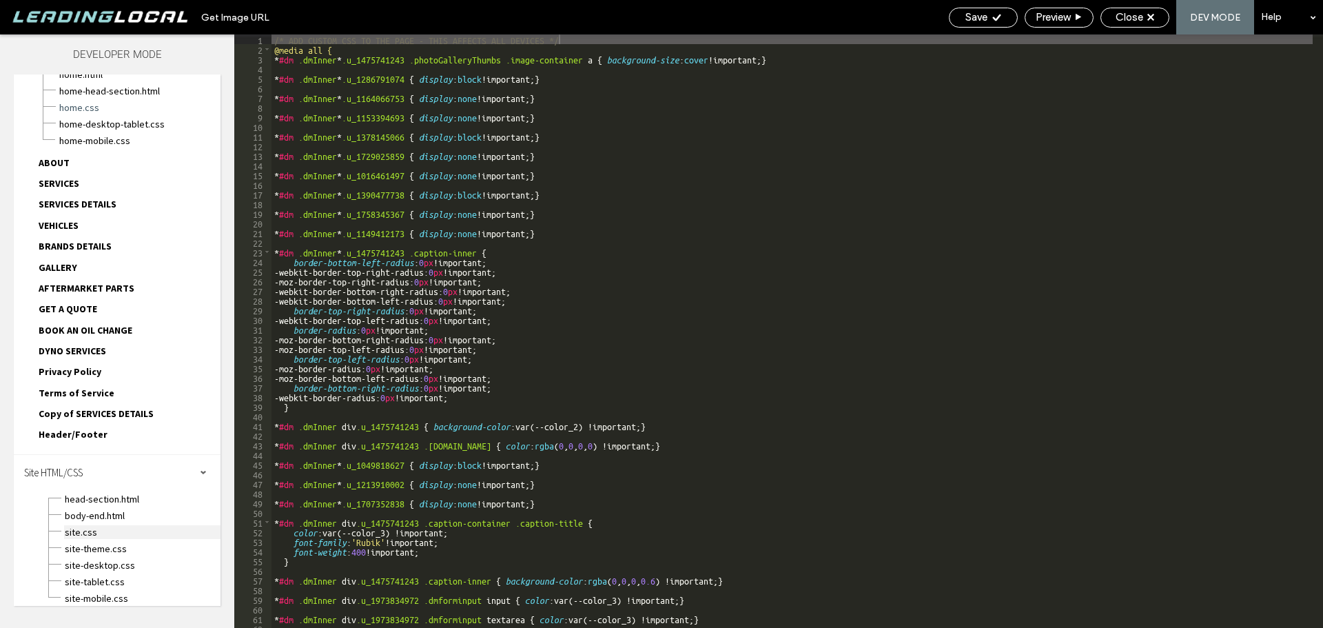
scroll to position [66, 0]
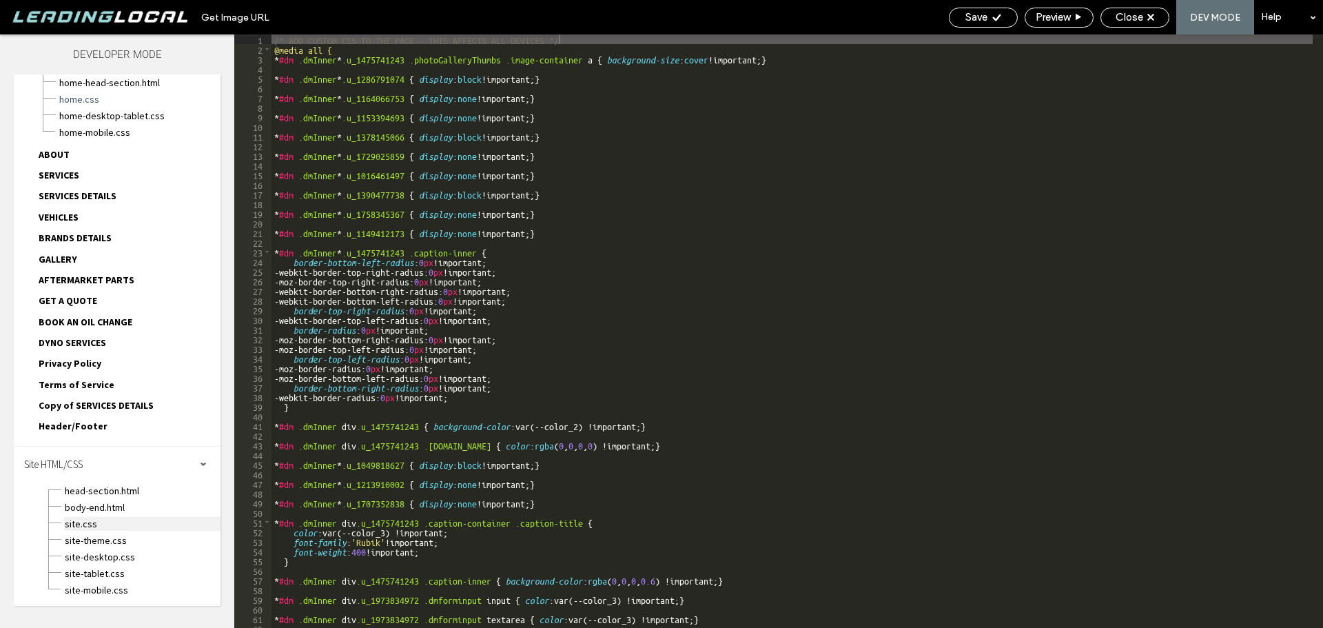
click at [88, 524] on span "site.css" at bounding box center [142, 524] width 156 height 14
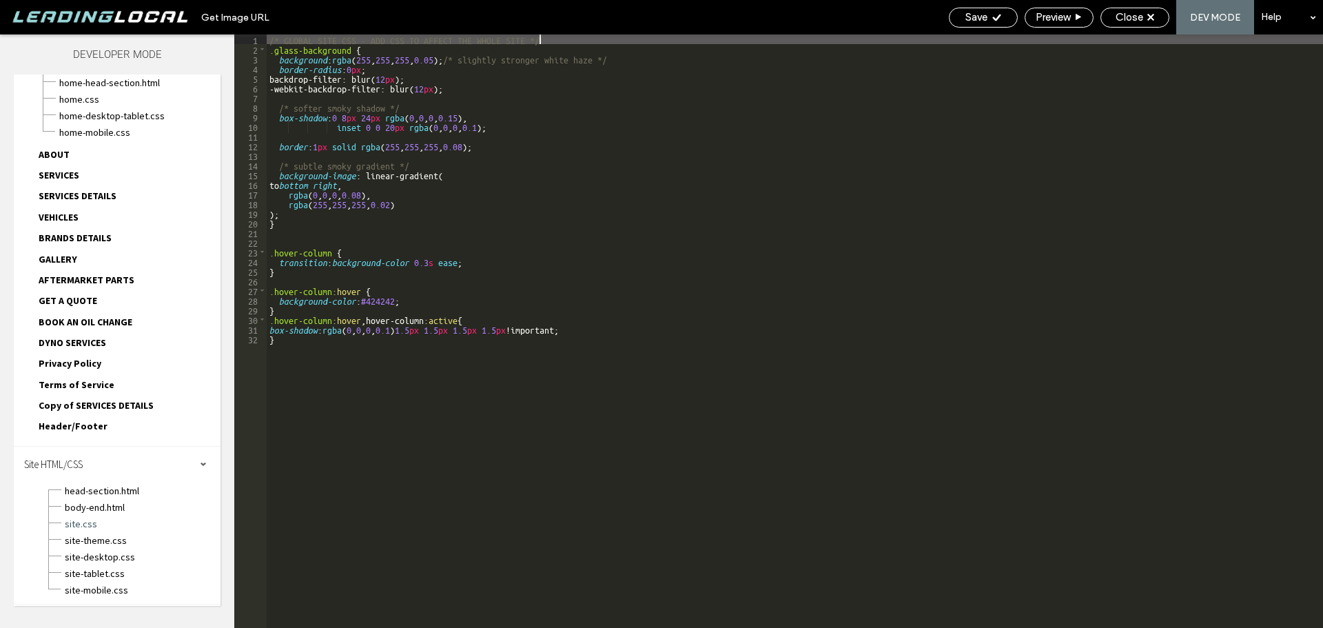
click at [302, 207] on div "/* GLOBAL SITE CSS - ADD CSS TO AFFECT THE WHOLE SITE */ .glass-background { ba…" at bounding box center [795, 340] width 1057 height 613
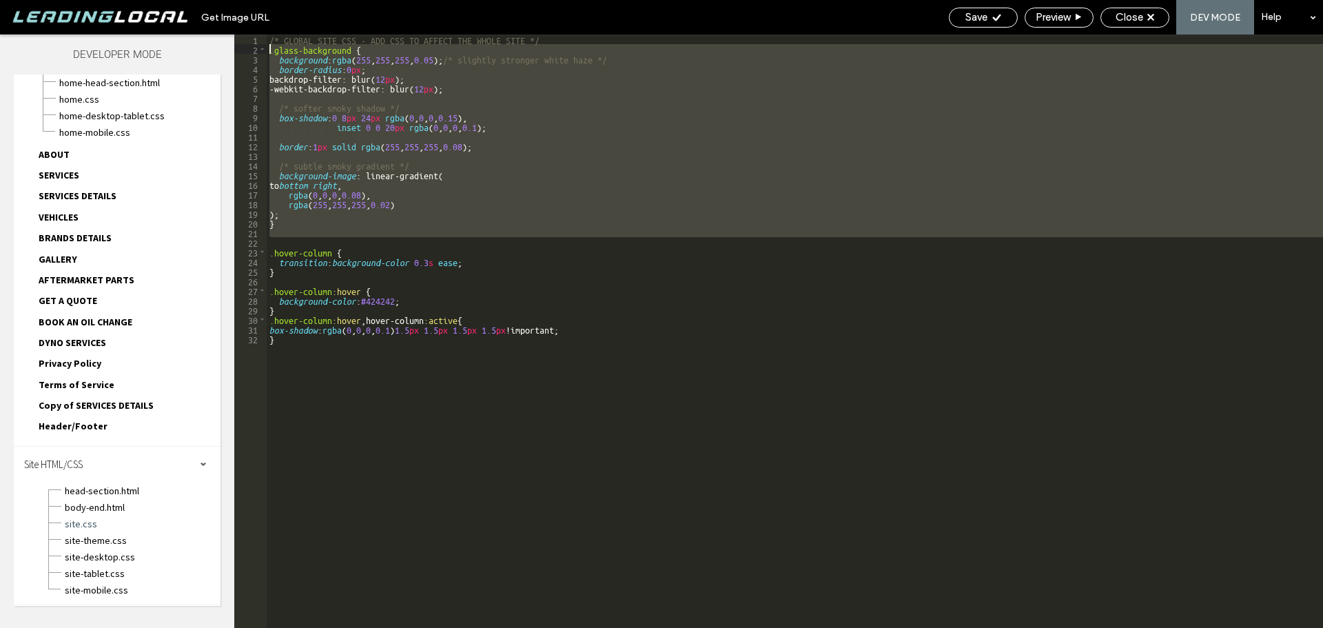
drag, startPoint x: 278, startPoint y: 237, endPoint x: 271, endPoint y: 52, distance: 184.9
click at [271, 52] on div "/* GLOBAL SITE CSS - ADD CSS TO AFFECT THE WHOLE SITE */ .glass-background { ba…" at bounding box center [795, 340] width 1057 height 613
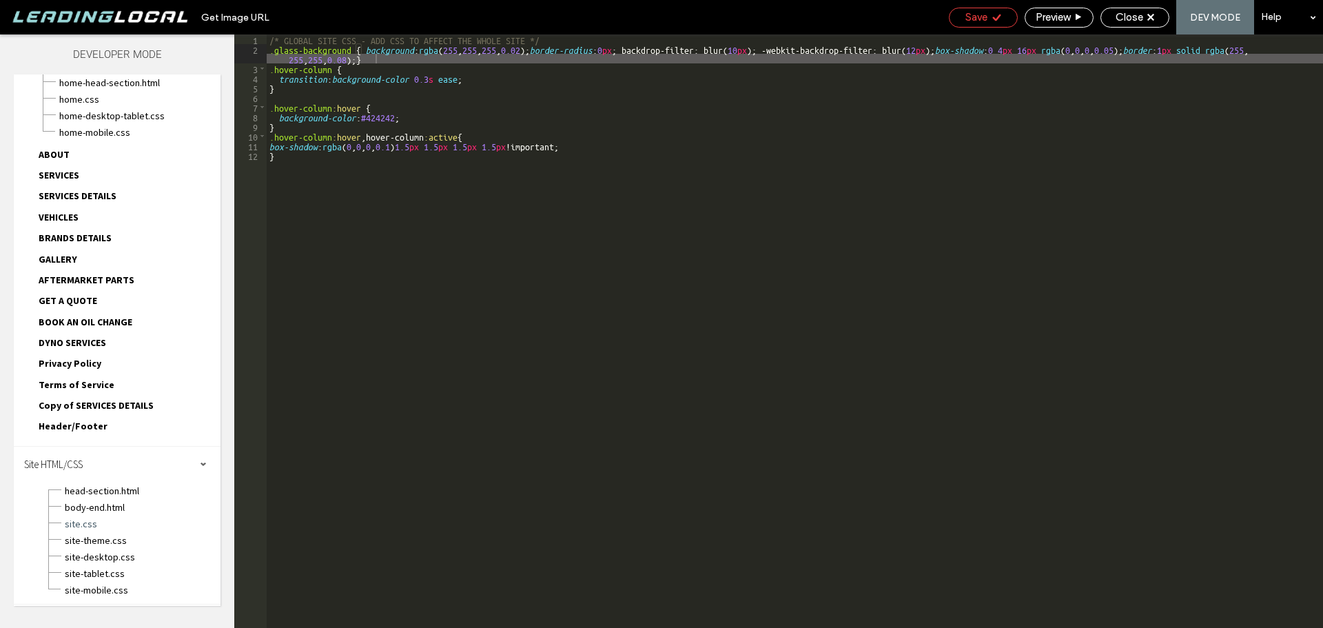
click at [994, 14] on icon at bounding box center [997, 17] width 10 height 10
click at [1119, 13] on span "Close" at bounding box center [1130, 17] width 28 height 12
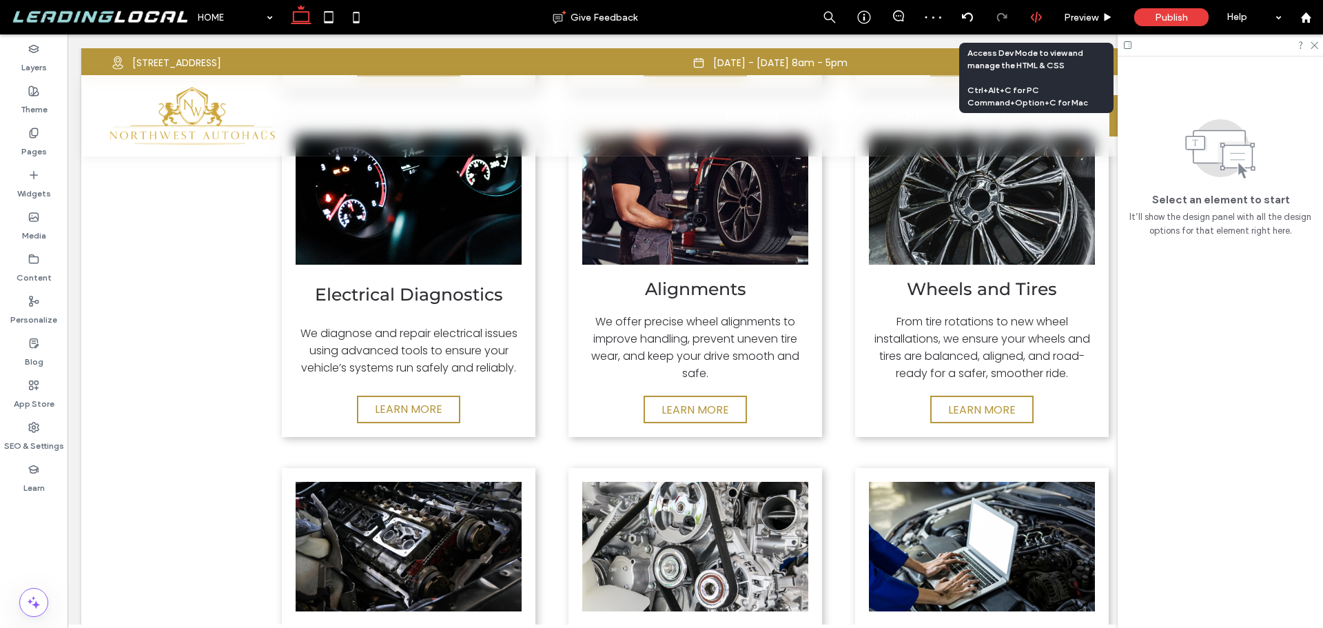
click at [1039, 12] on icon at bounding box center [1036, 17] width 12 height 12
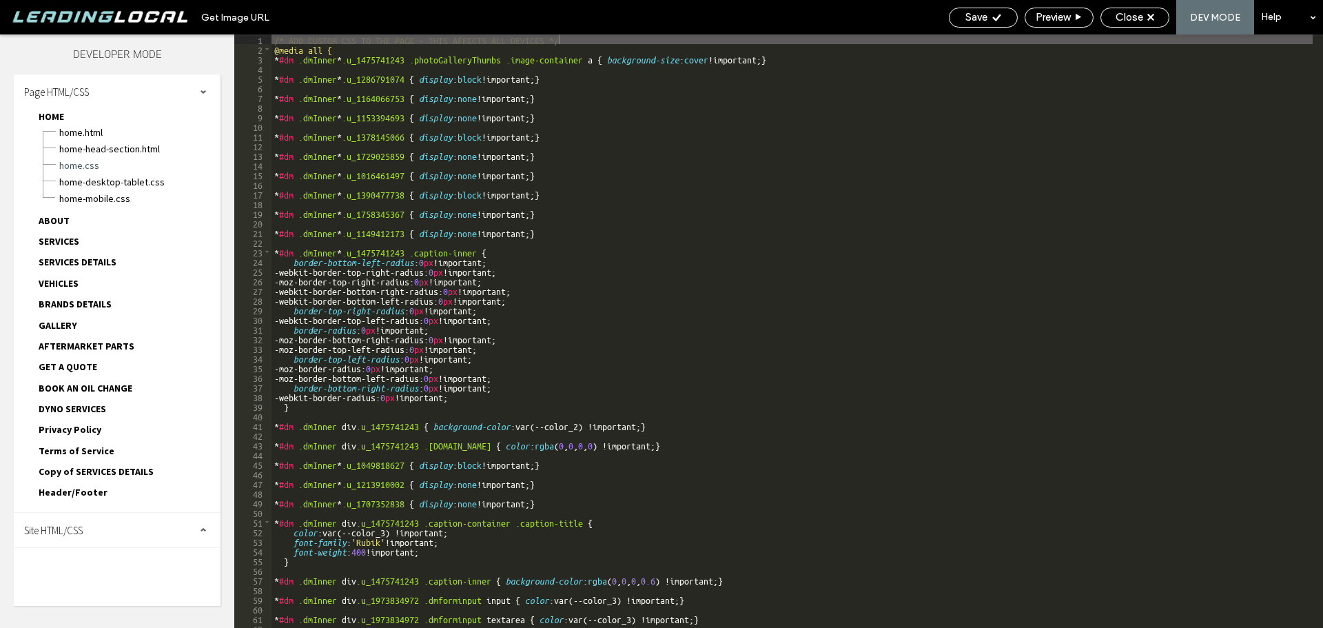
click at [105, 527] on div "Site HTML/CSS" at bounding box center [117, 530] width 207 height 34
click at [99, 590] on span "site.css" at bounding box center [142, 590] width 156 height 14
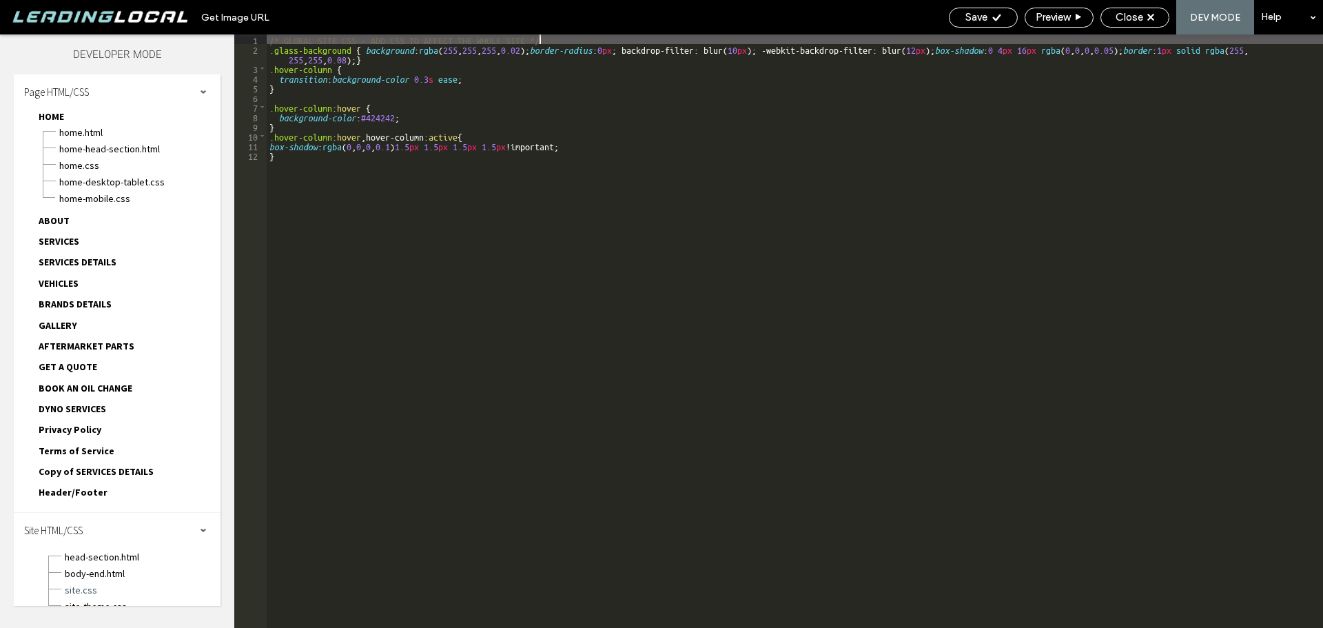
click at [651, 50] on div "/* GLOBAL SITE CSS - ADD CSS TO AFFECT THE WHOLE SITE */ .glass-background { ba…" at bounding box center [795, 340] width 1057 height 613
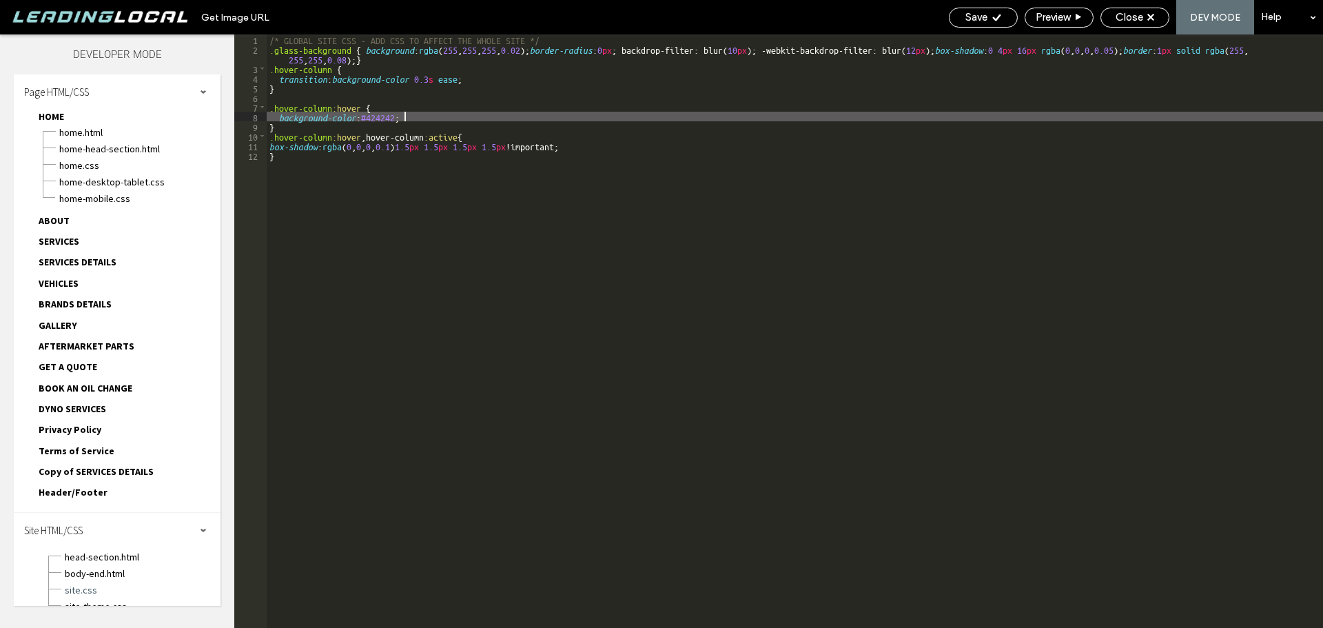
click at [527, 116] on div "/* GLOBAL SITE CSS - ADD CSS TO AFFECT THE WHOLE SITE */ .glass-background { ba…" at bounding box center [795, 340] width 1057 height 613
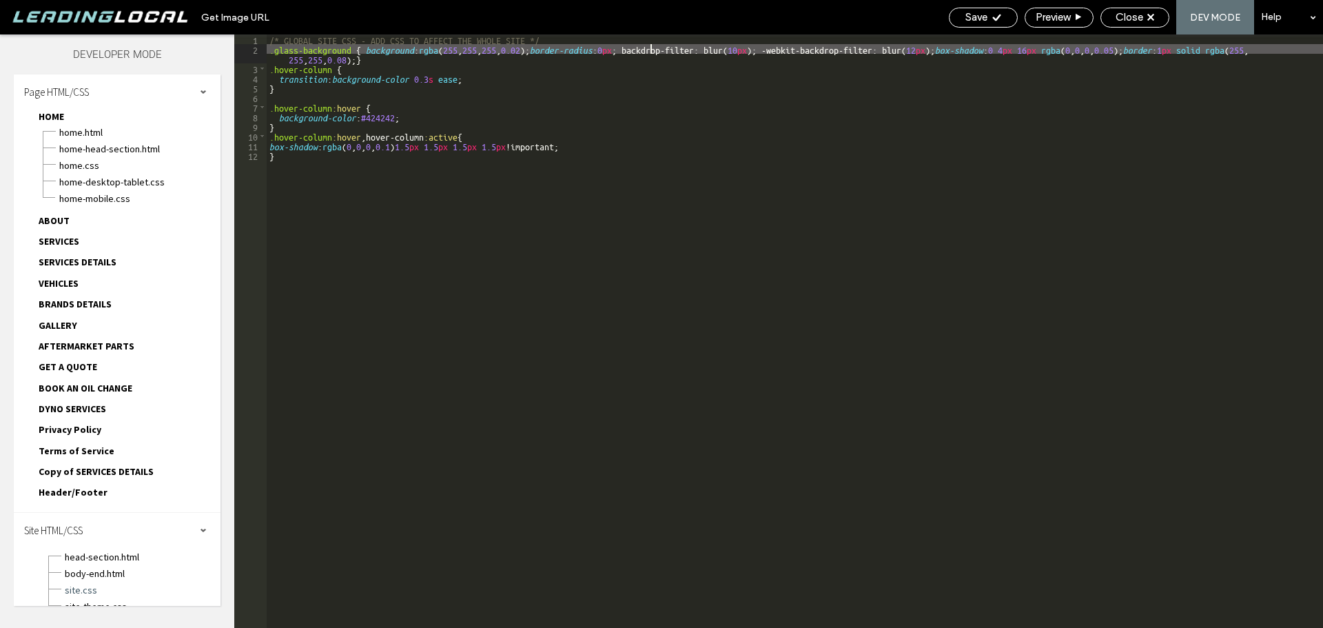
click at [652, 49] on div "/* GLOBAL SITE CSS - ADD CSS TO AFFECT THE WHOLE SITE */ .glass-background { ba…" at bounding box center [795, 340] width 1057 height 613
type textarea "**"
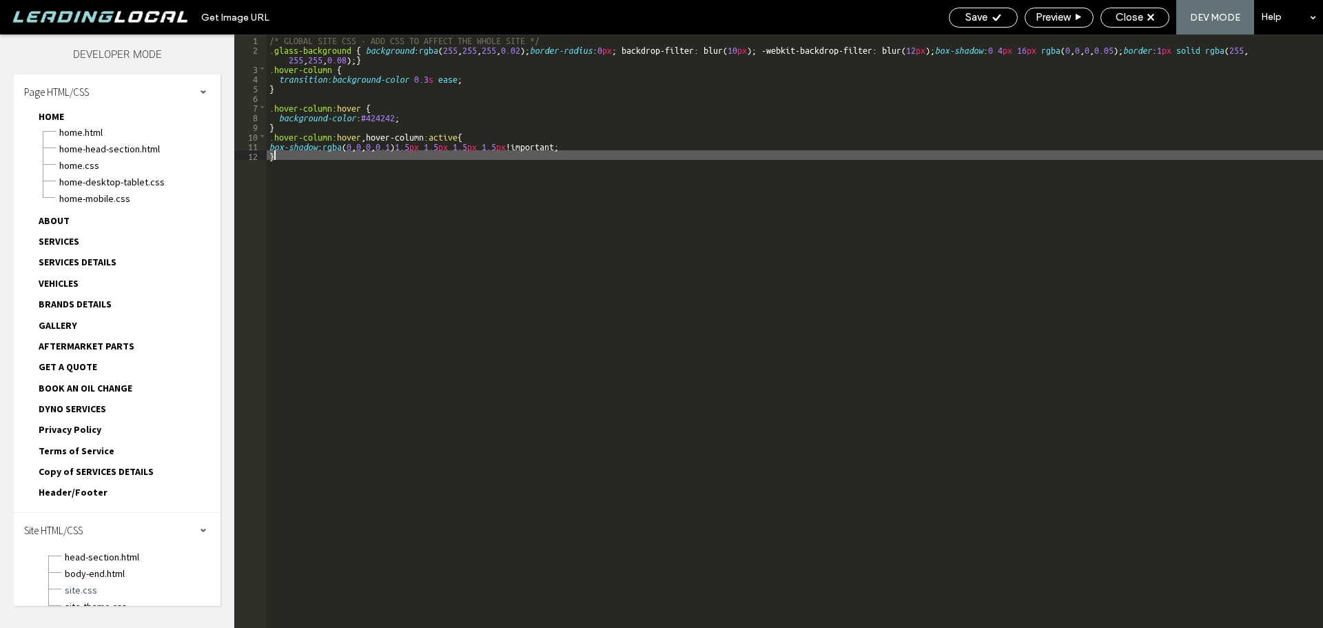
click at [1037, 226] on div "/* GLOBAL SITE CSS - ADD CSS TO AFFECT THE WHOLE SITE */ .glass-background { ba…" at bounding box center [795, 340] width 1057 height 613
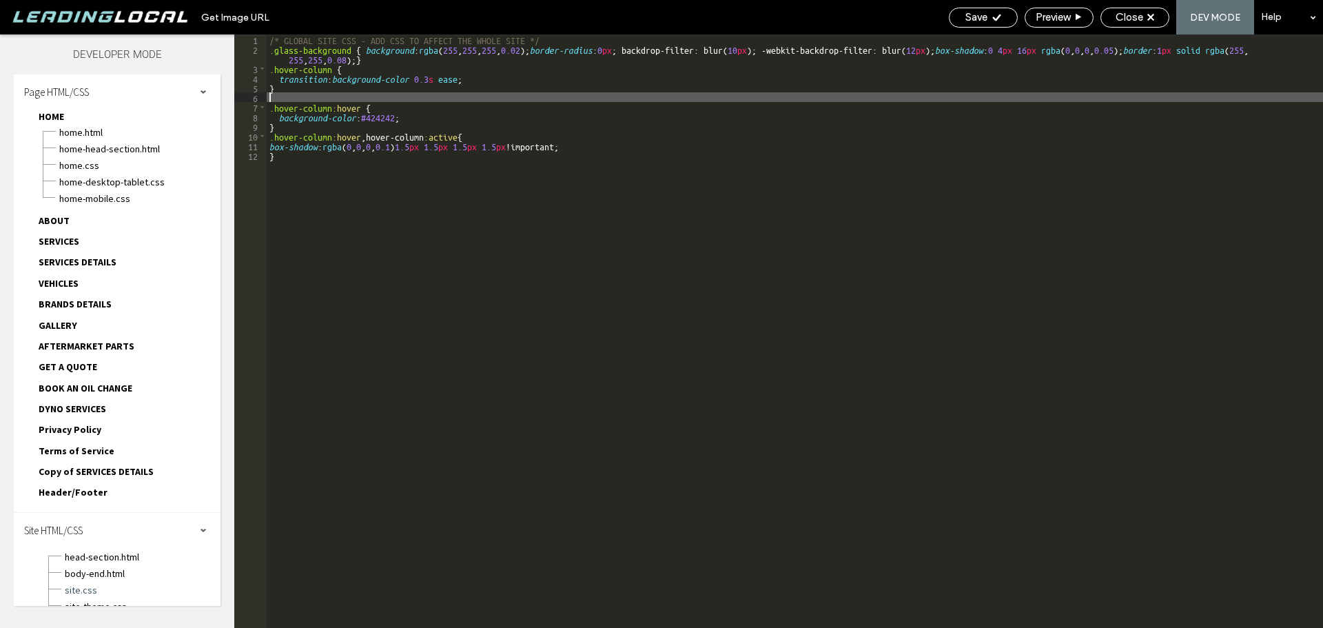
click at [332, 94] on div "/* GLOBAL SITE CSS - ADD CSS TO AFFECT THE WHOLE SITE */ .glass-background { ba…" at bounding box center [795, 340] width 1057 height 613
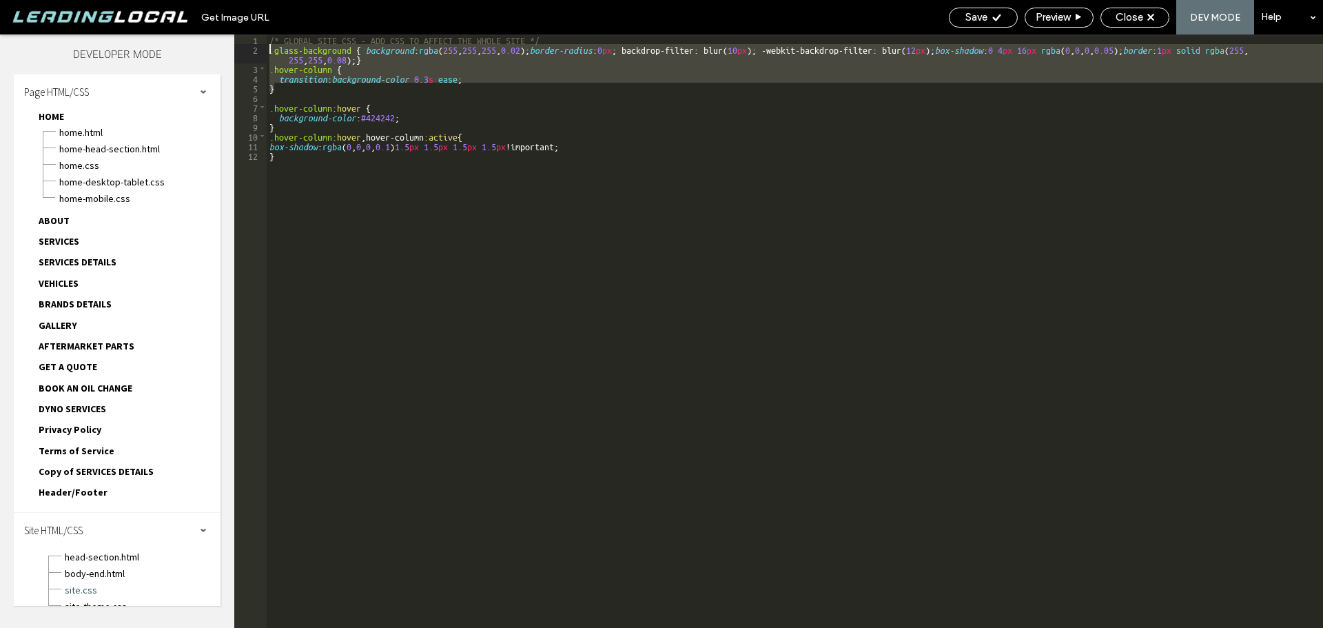
drag, startPoint x: 286, startPoint y: 88, endPoint x: 270, endPoint y: 50, distance: 41.4
click at [270, 50] on div "/* GLOBAL SITE CSS - ADD CSS TO AFFECT THE WHOLE SITE */ .glass-background { ba…" at bounding box center [795, 340] width 1057 height 613
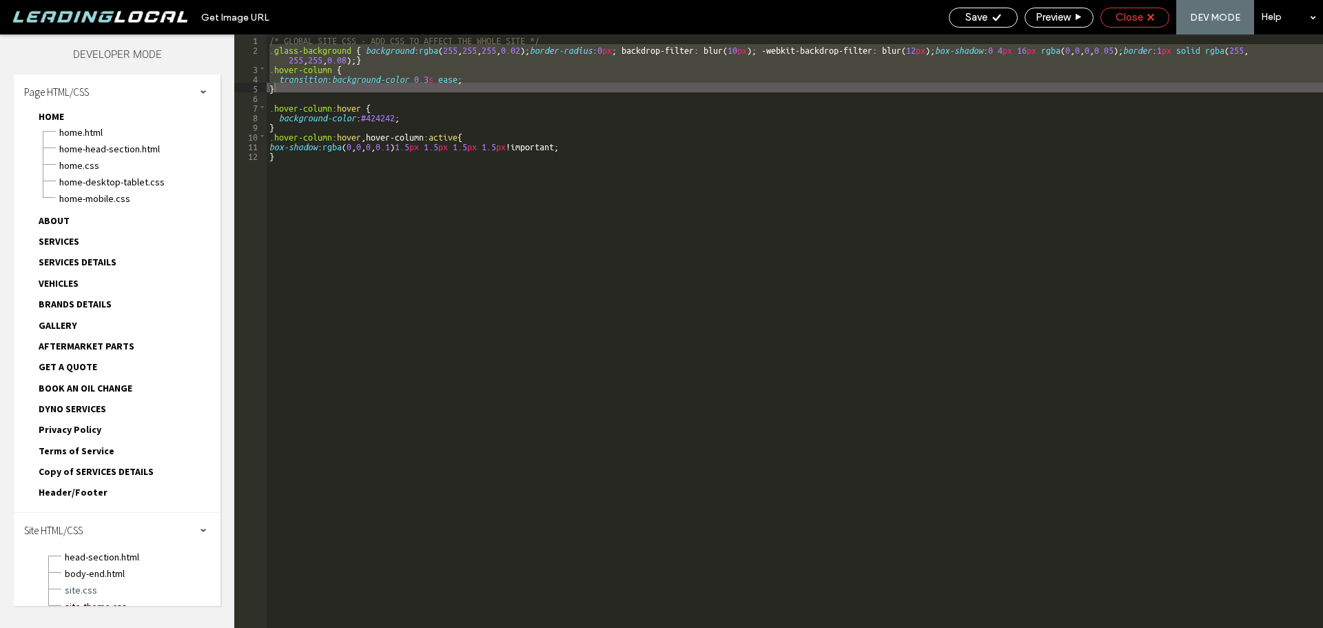
click at [1126, 20] on span "Close" at bounding box center [1130, 17] width 28 height 12
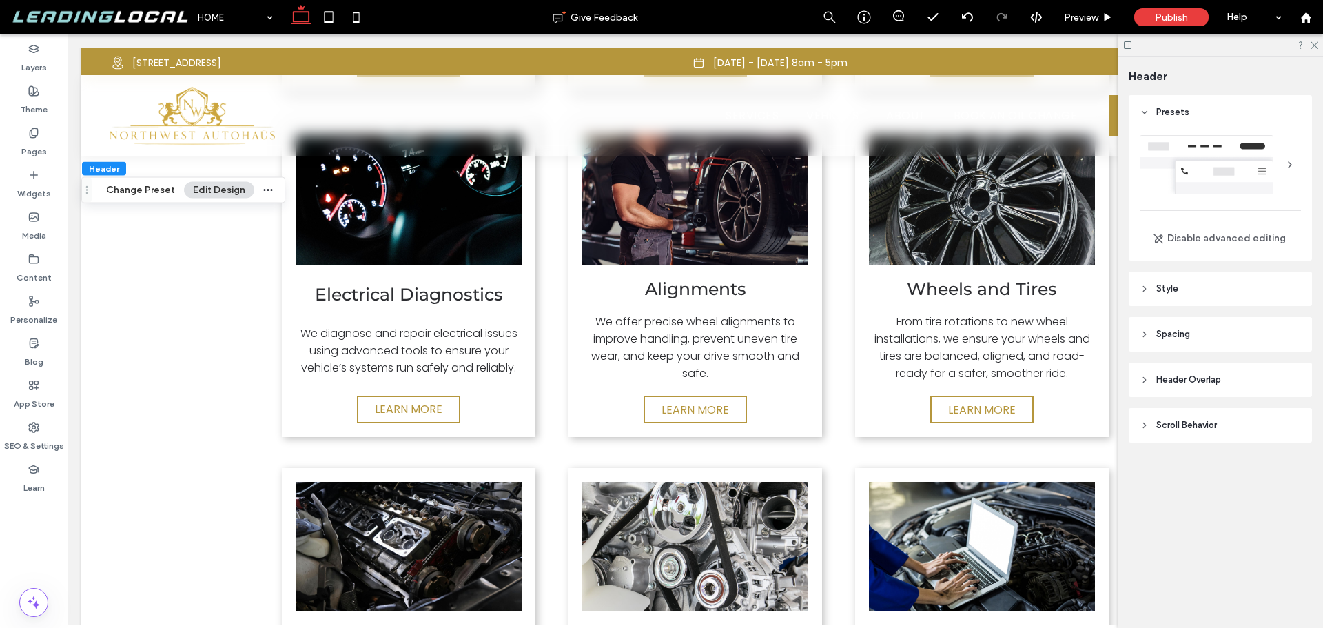
click at [1209, 292] on header "Style" at bounding box center [1220, 289] width 183 height 34
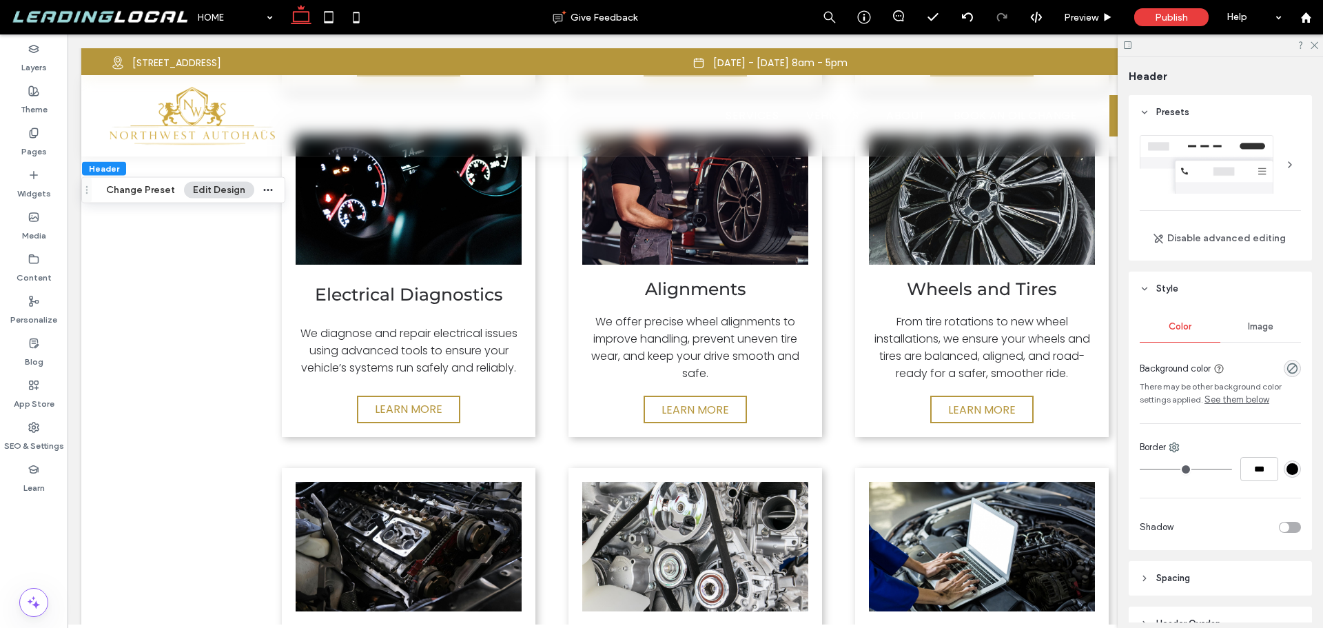
click at [1257, 324] on span "Image" at bounding box center [1261, 326] width 26 height 11
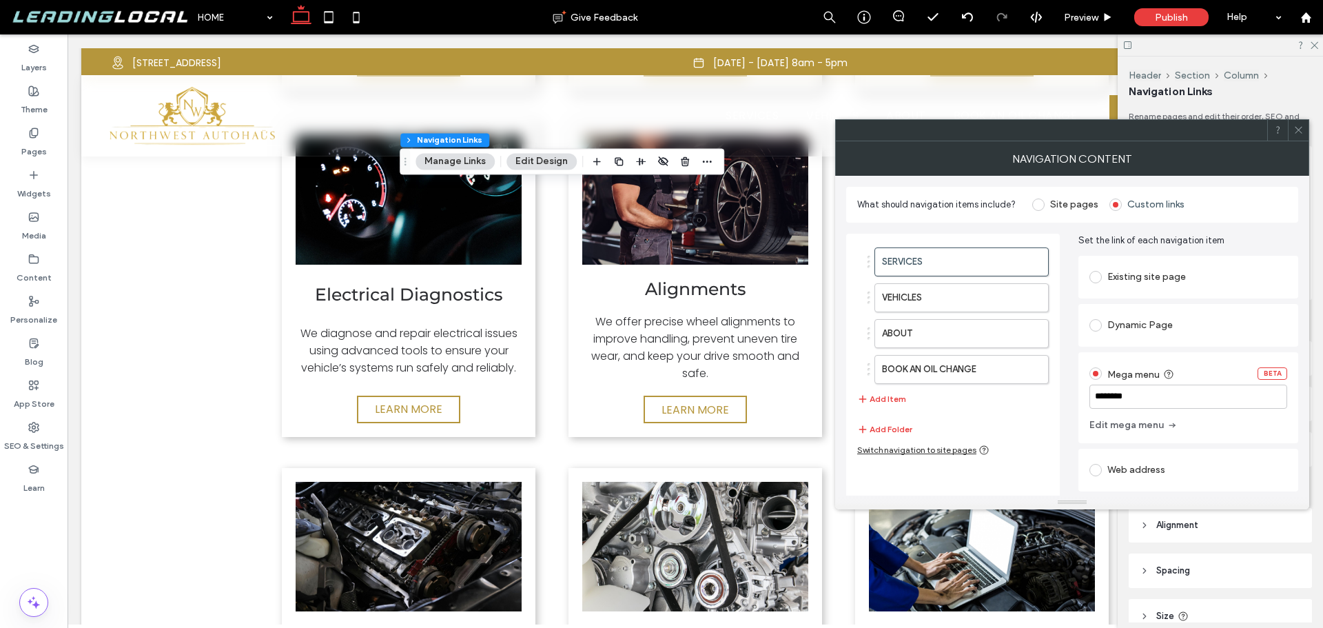
click at [1299, 131] on icon at bounding box center [1299, 130] width 10 height 10
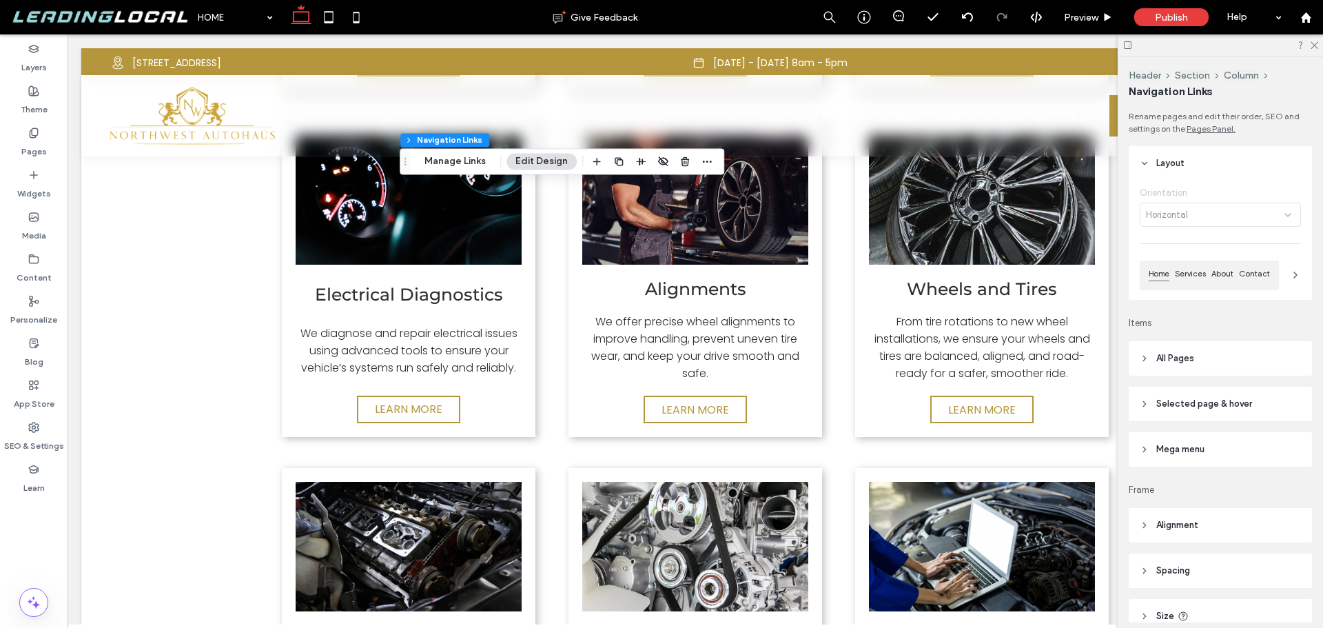
click at [1229, 350] on header "All Pages" at bounding box center [1220, 358] width 183 height 34
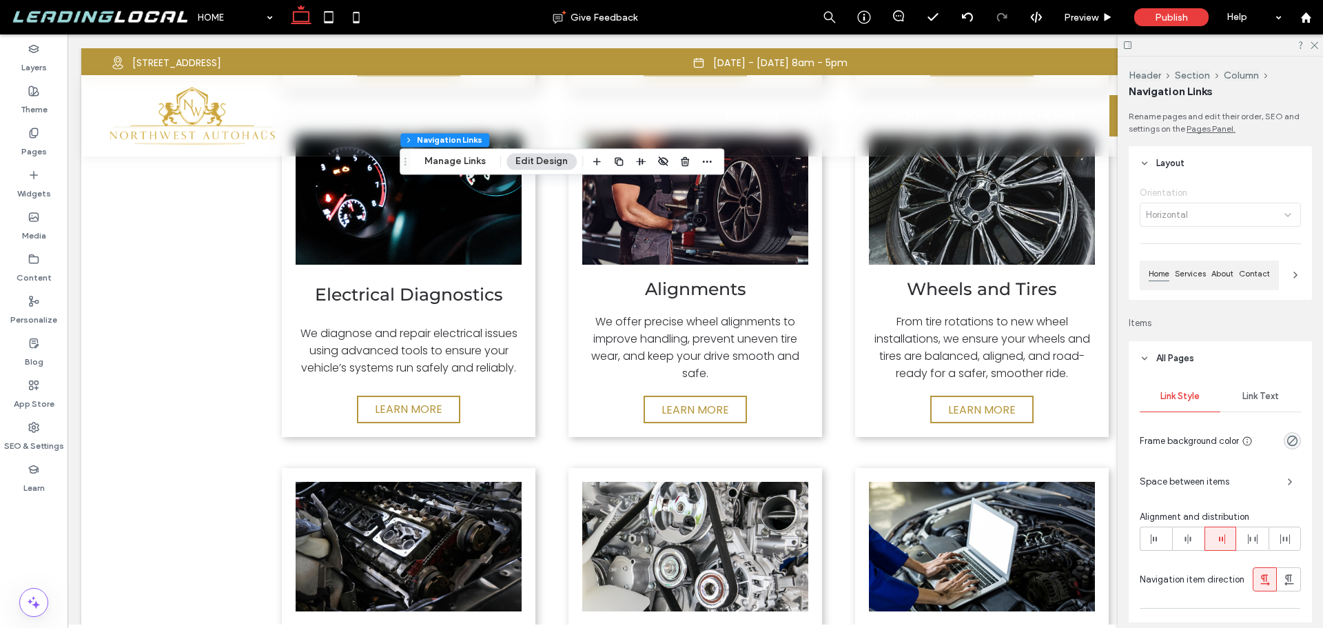
click at [1271, 402] on div "Link Text" at bounding box center [1261, 396] width 81 height 30
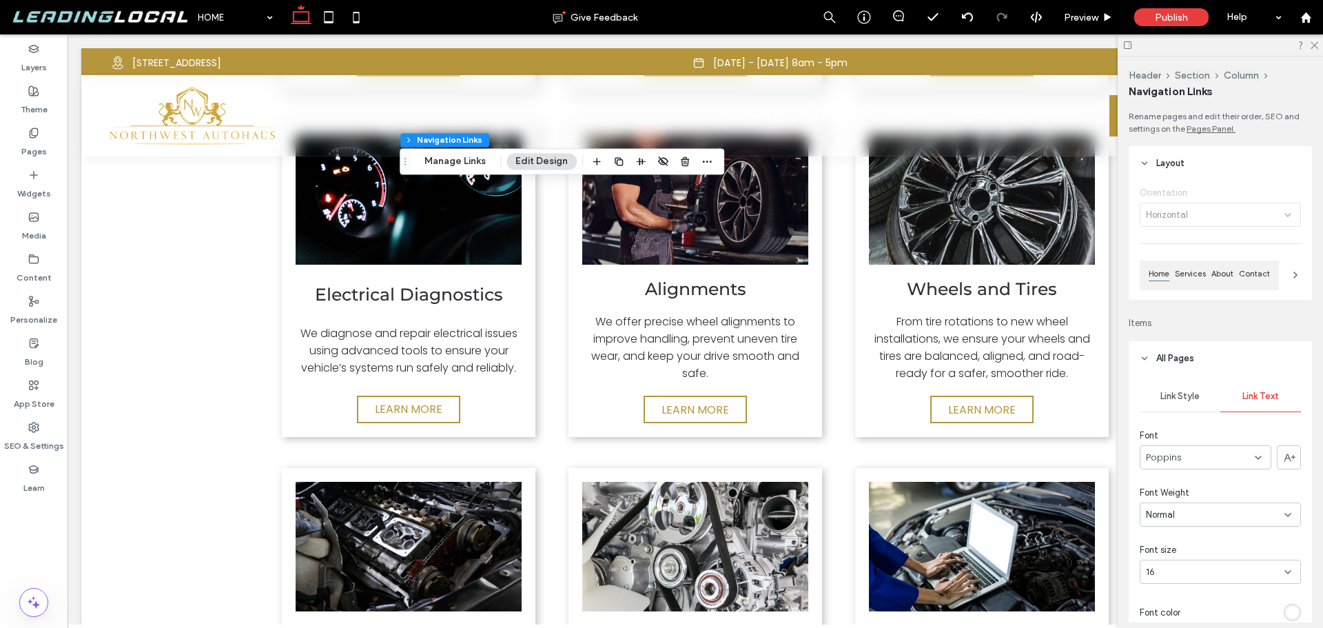
click at [1286, 604] on div at bounding box center [1243, 612] width 115 height 24
click at [1287, 611] on div "rgb(255, 255, 255)" at bounding box center [1293, 613] width 12 height 12
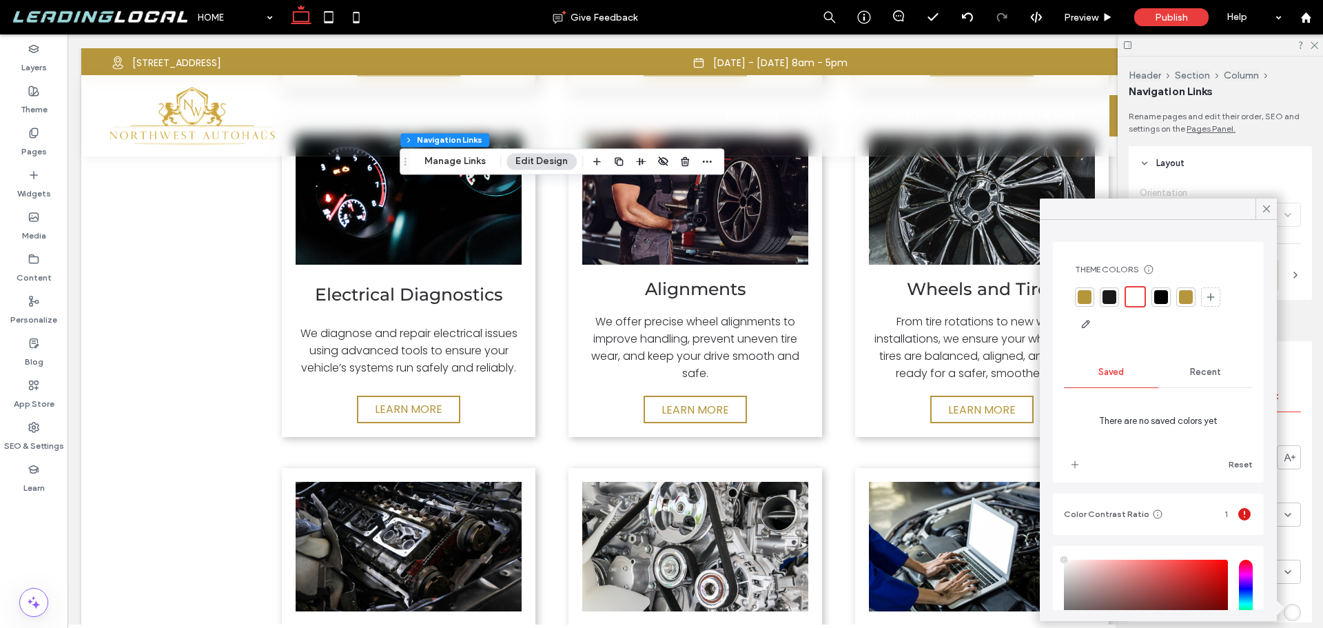
click at [1086, 294] on div at bounding box center [1085, 297] width 14 height 14
click at [1188, 301] on div at bounding box center [1186, 297] width 14 height 14
click at [1084, 298] on div at bounding box center [1086, 297] width 16 height 16
click at [1187, 298] on div at bounding box center [1186, 297] width 14 height 14
click at [1266, 204] on icon at bounding box center [1267, 209] width 12 height 12
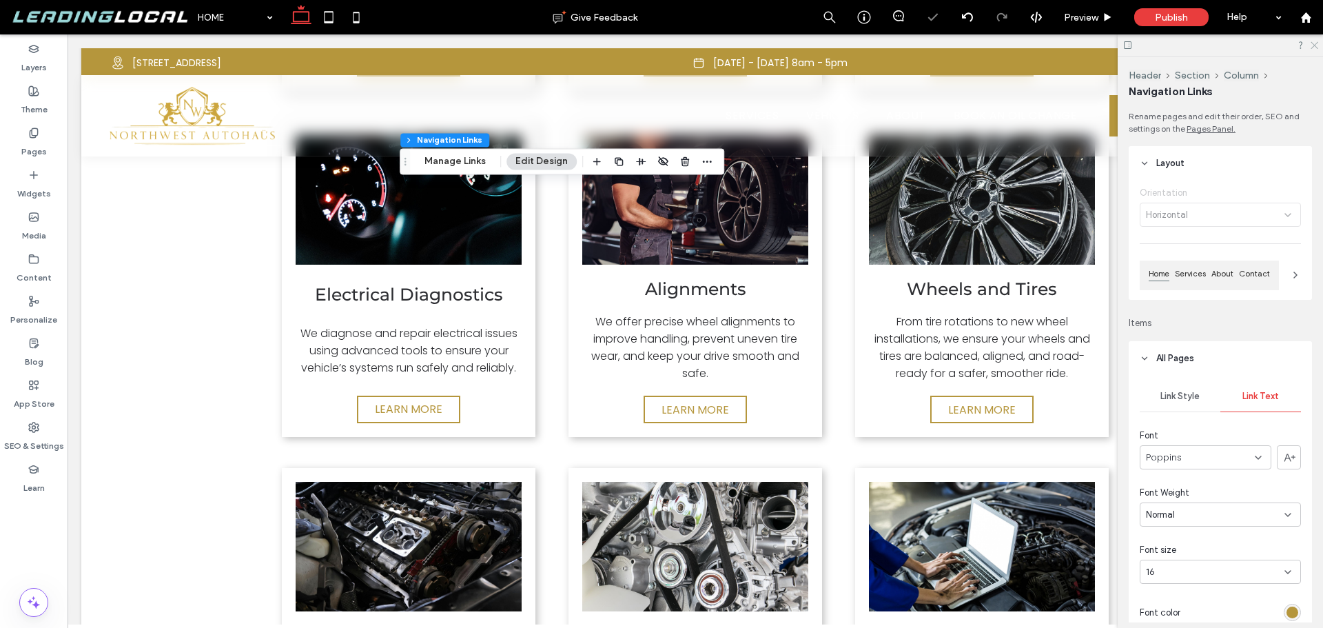
click at [1316, 45] on use at bounding box center [1315, 46] width 8 height 8
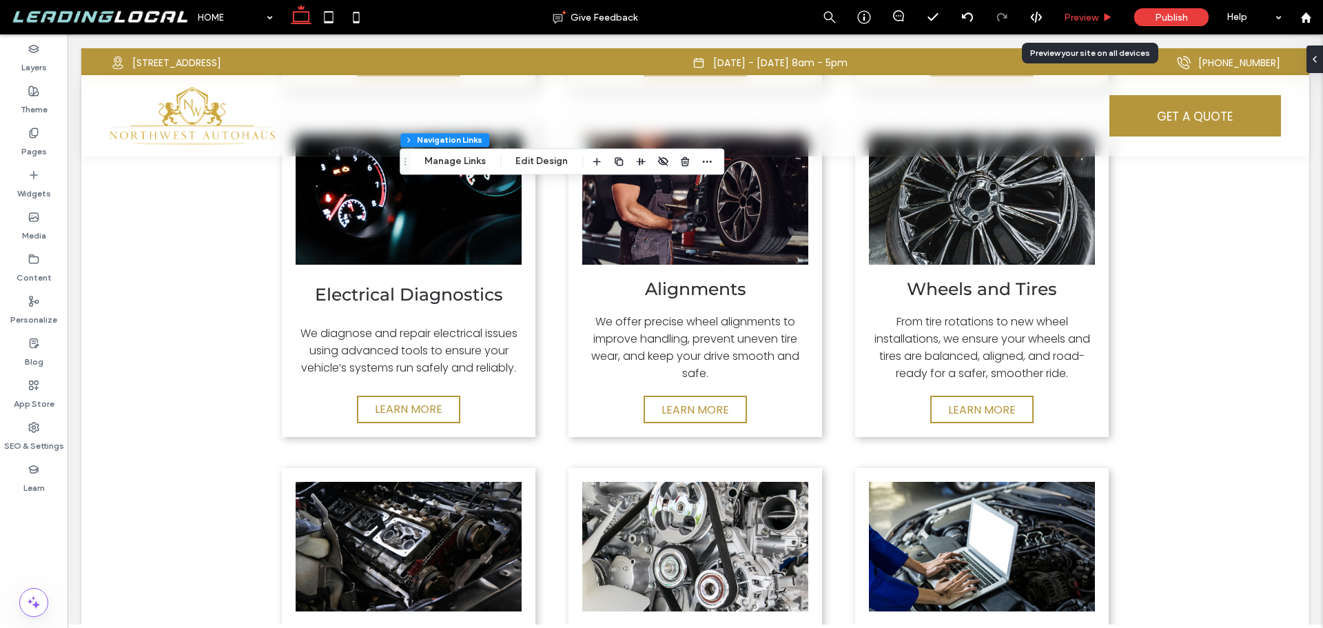
click at [1086, 15] on span "Preview" at bounding box center [1081, 18] width 34 height 12
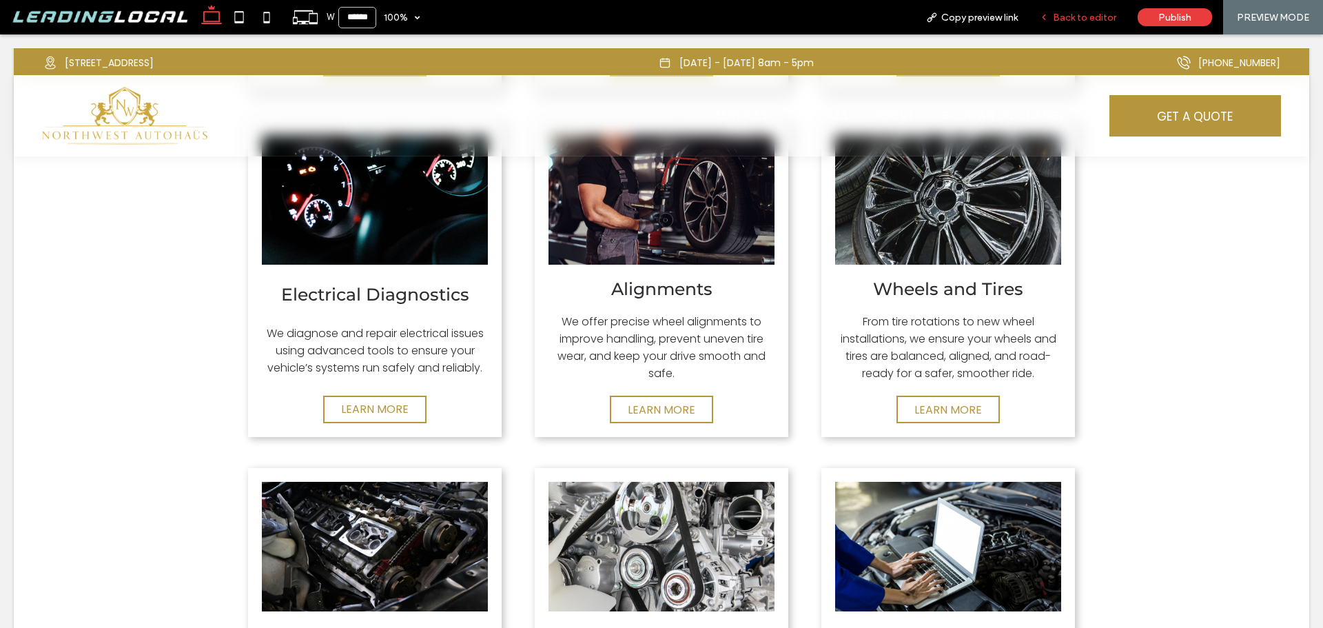
click at [1079, 16] on span "Back to editor" at bounding box center [1084, 18] width 63 height 12
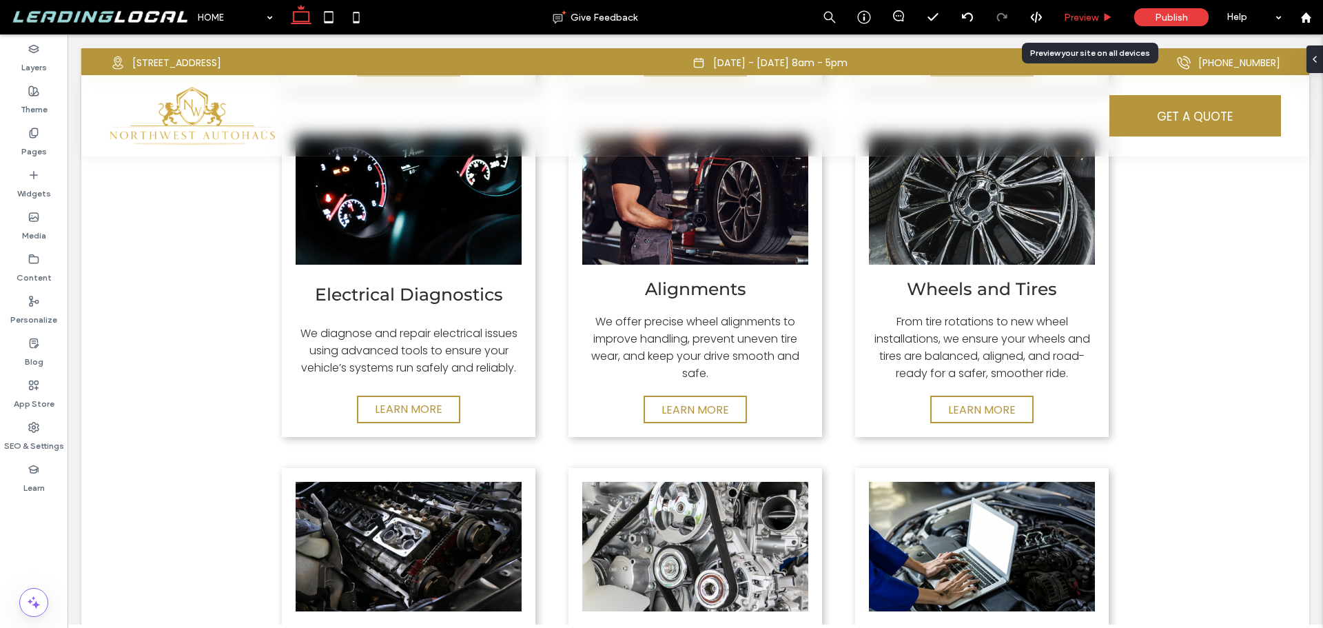
click at [1090, 16] on span "Preview" at bounding box center [1081, 18] width 34 height 12
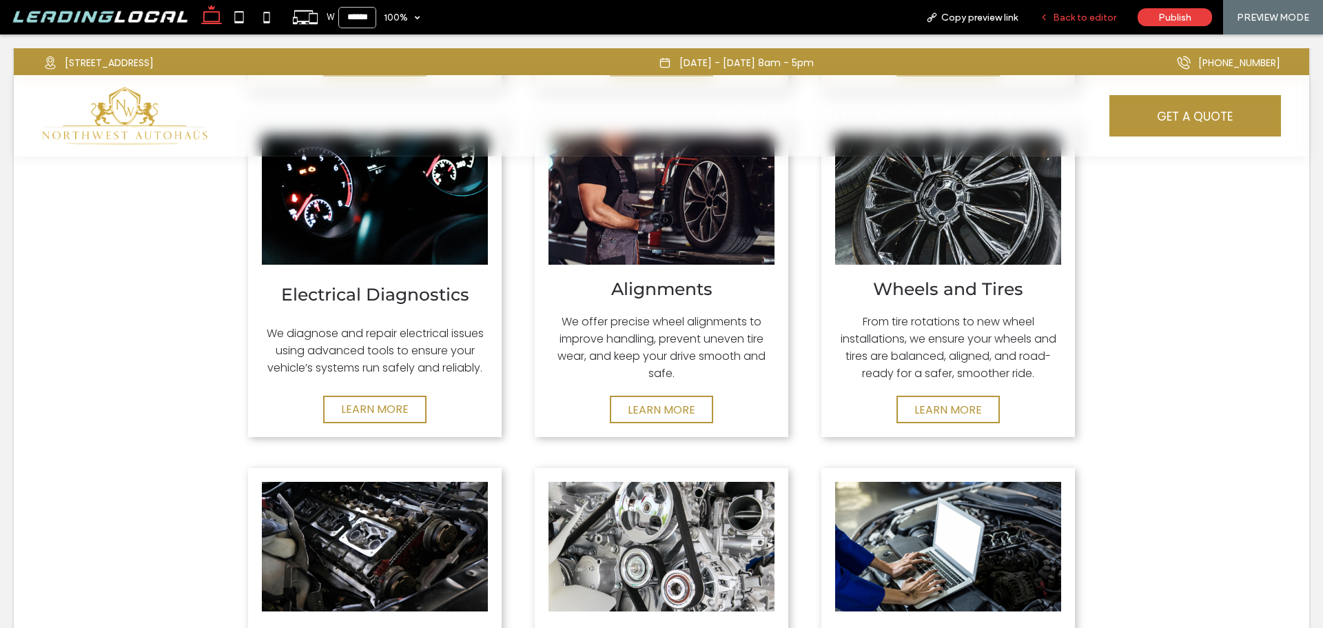
click at [1066, 16] on span "Back to editor" at bounding box center [1084, 18] width 63 height 12
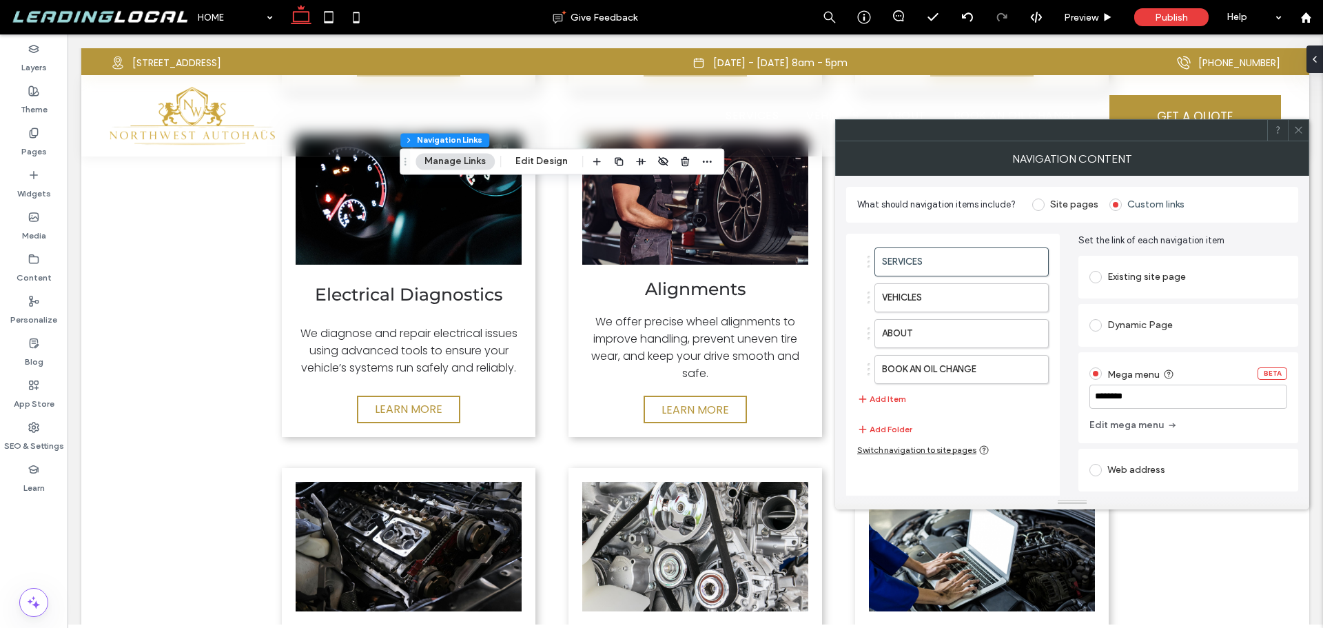
drag, startPoint x: 1299, startPoint y: 125, endPoint x: 1148, endPoint y: 155, distance: 153.8
click at [1299, 125] on icon at bounding box center [1299, 130] width 10 height 10
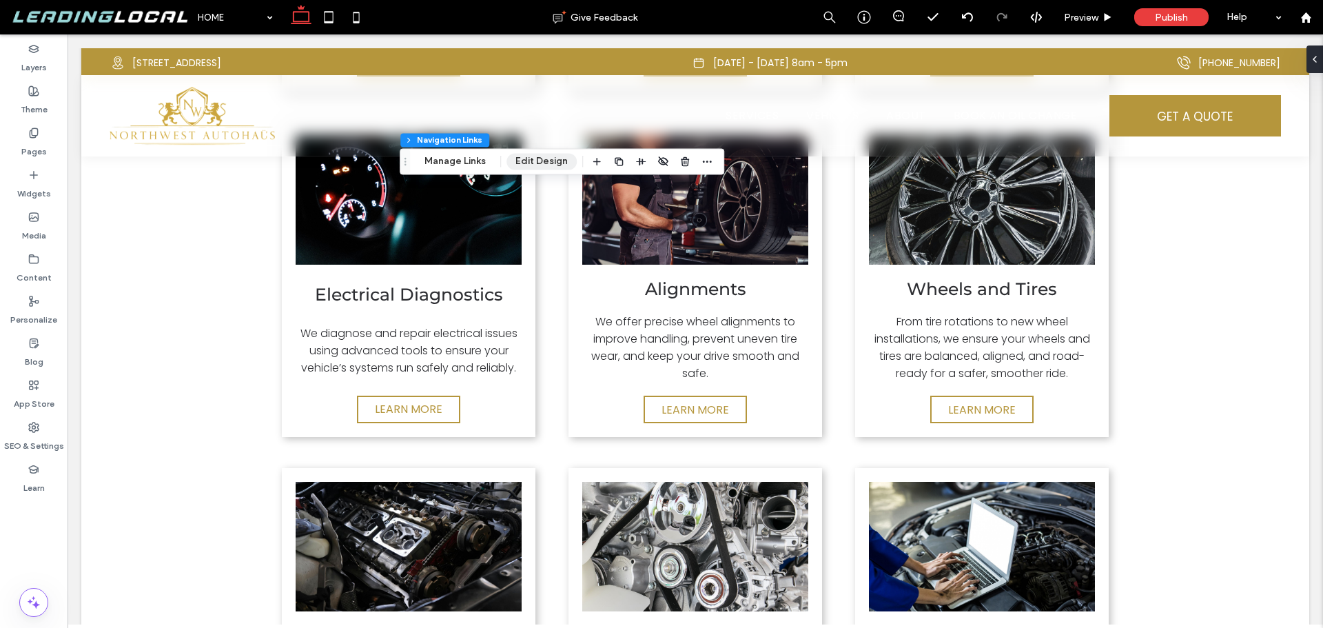
click at [555, 161] on button "Edit Design" at bounding box center [542, 161] width 70 height 17
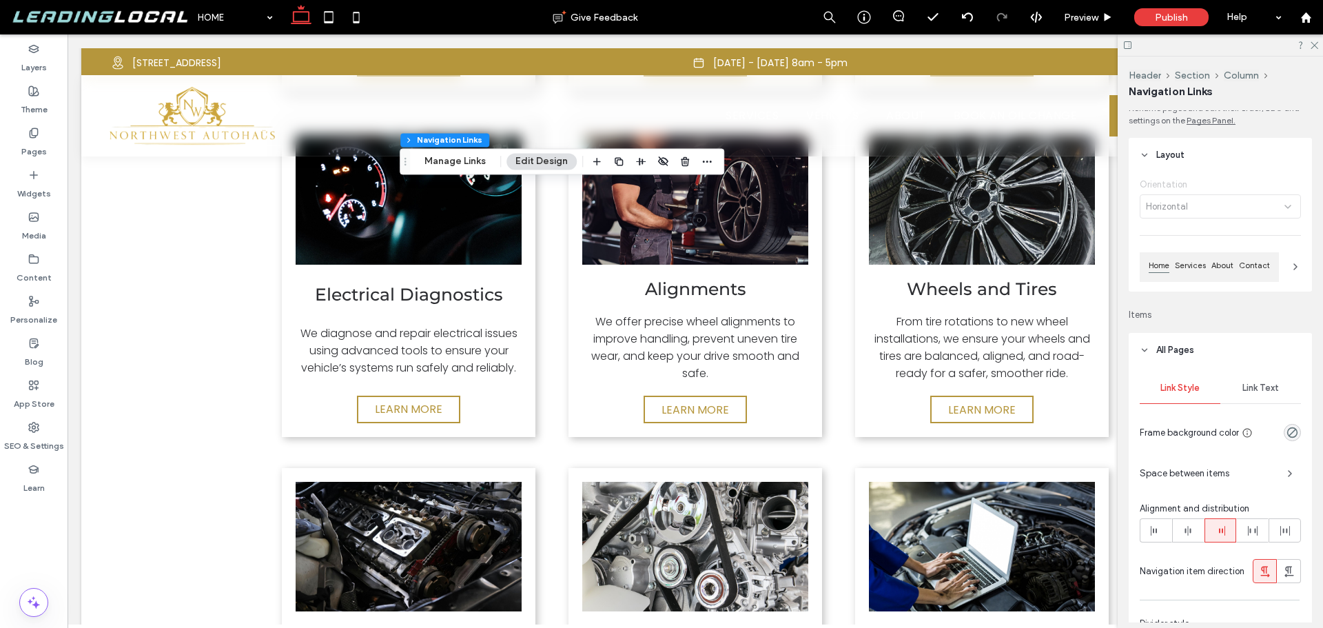
scroll to position [3, 0]
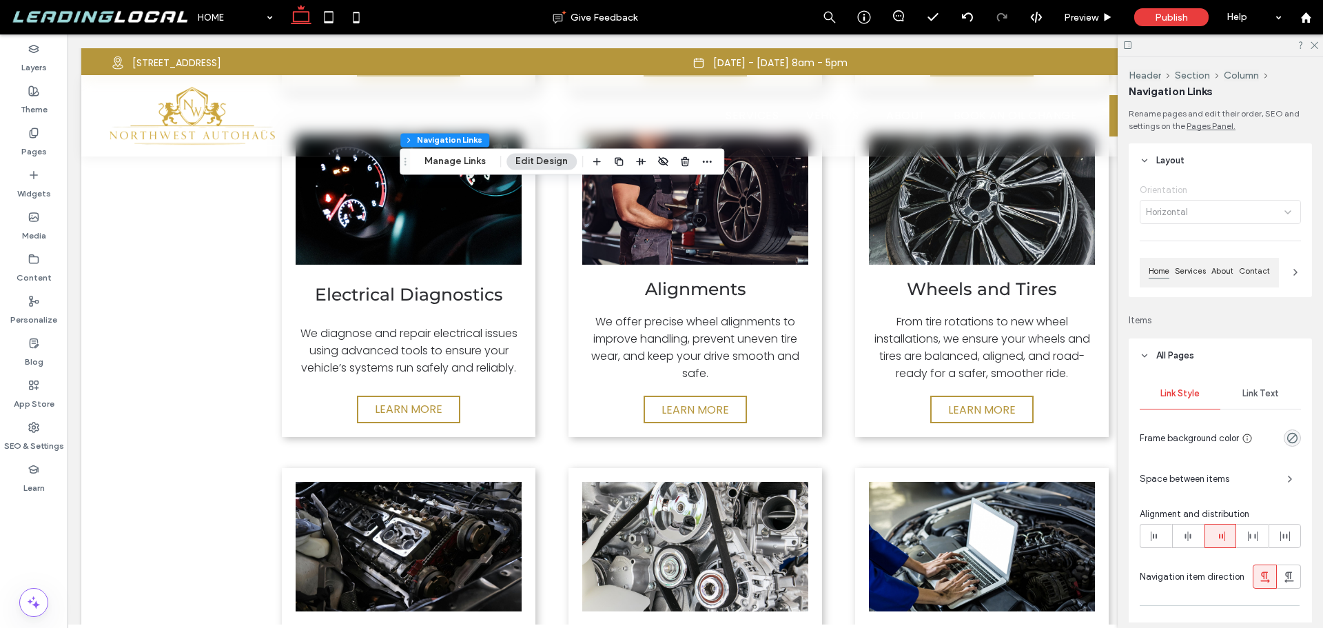
click at [1265, 392] on span "Link Text" at bounding box center [1261, 393] width 37 height 11
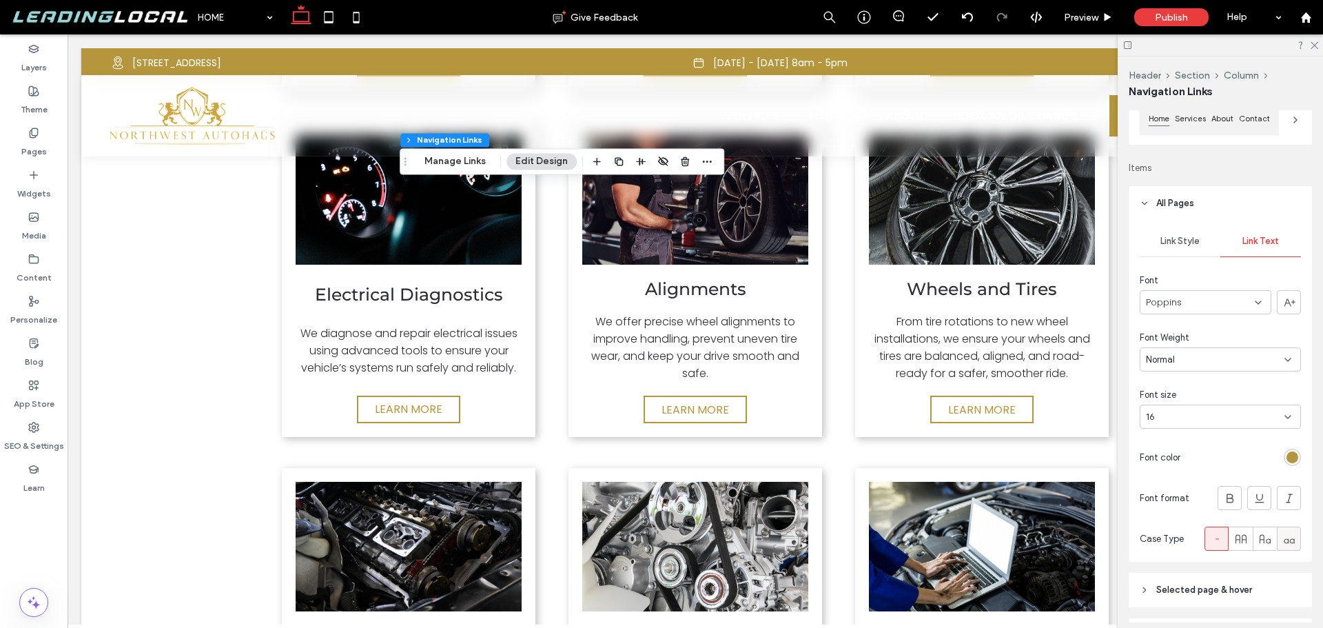
scroll to position [278, 0]
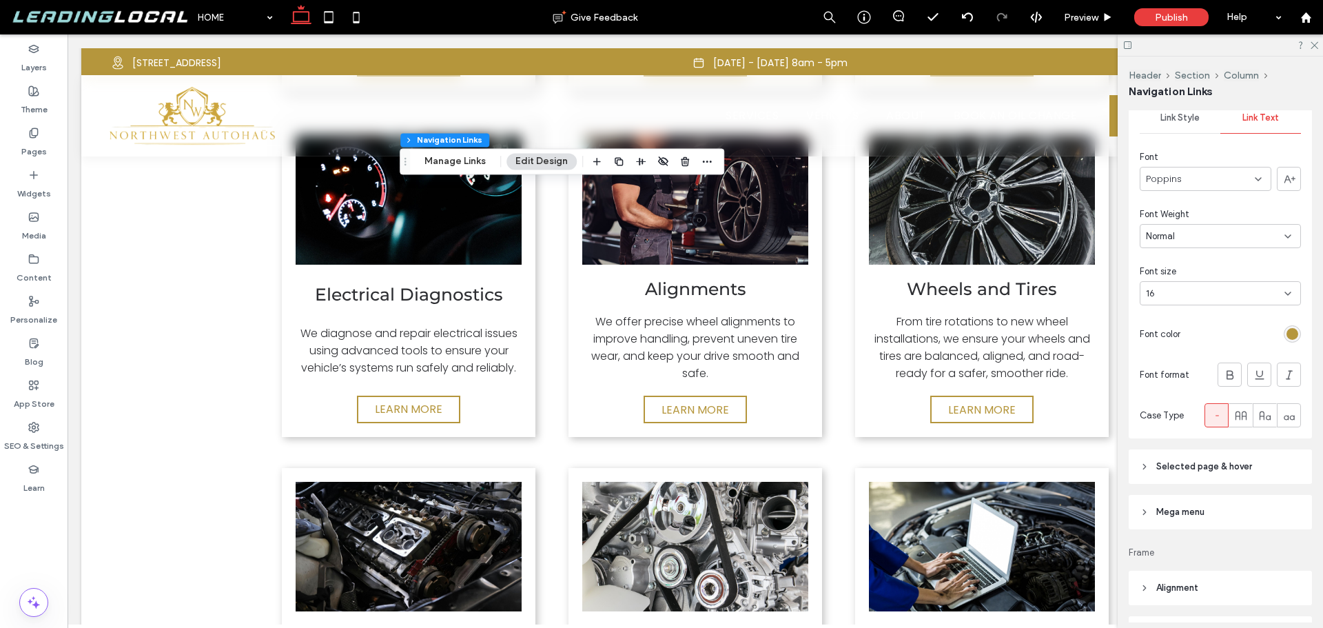
click at [1287, 334] on div "rgb(181, 150, 60)" at bounding box center [1293, 334] width 12 height 12
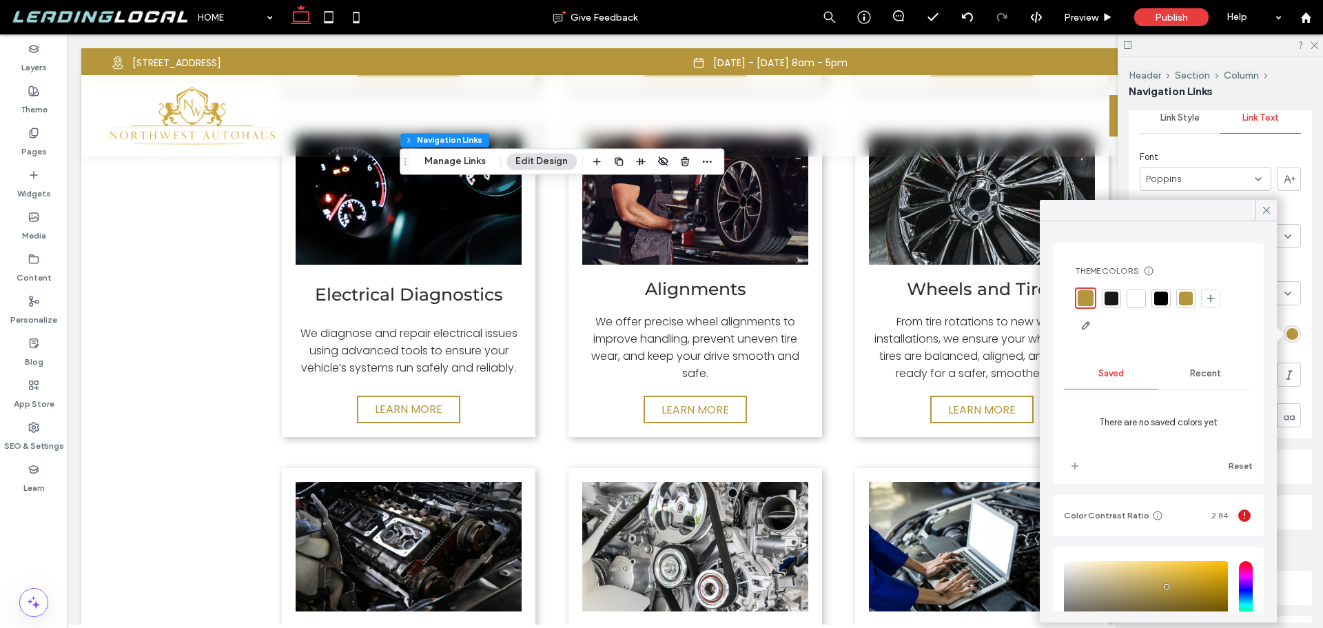
click at [1139, 295] on div at bounding box center [1137, 299] width 14 height 14
click at [1263, 205] on icon at bounding box center [1267, 210] width 12 height 12
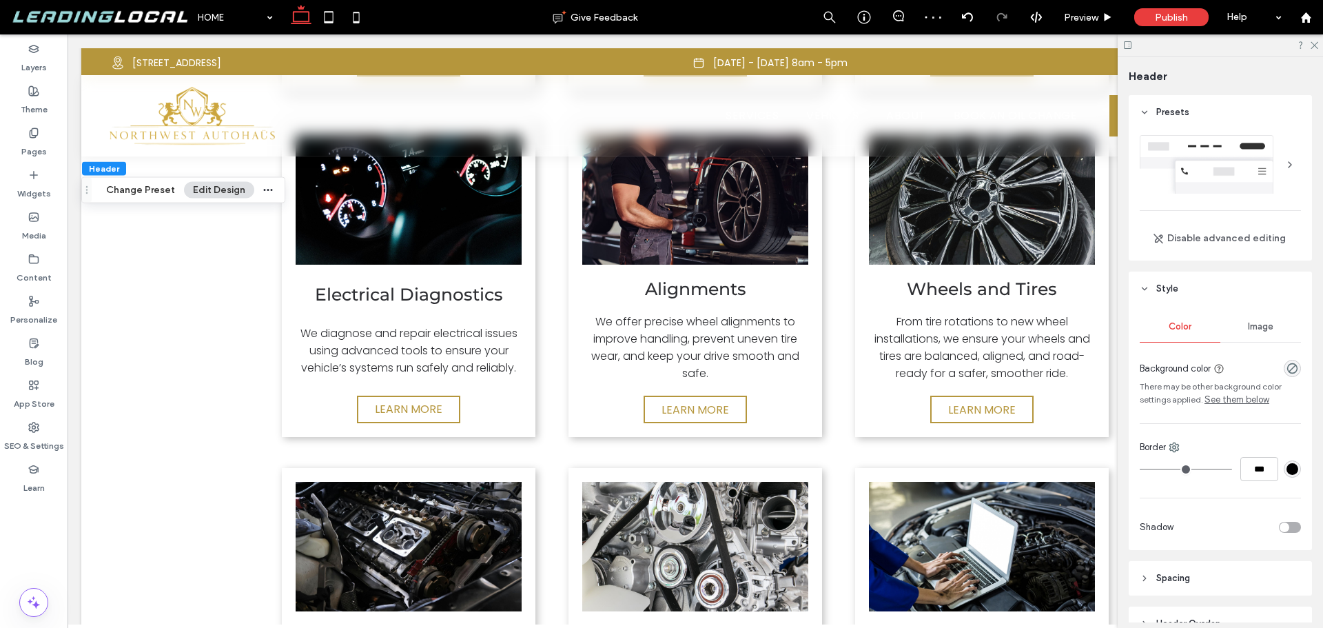
scroll to position [119, 0]
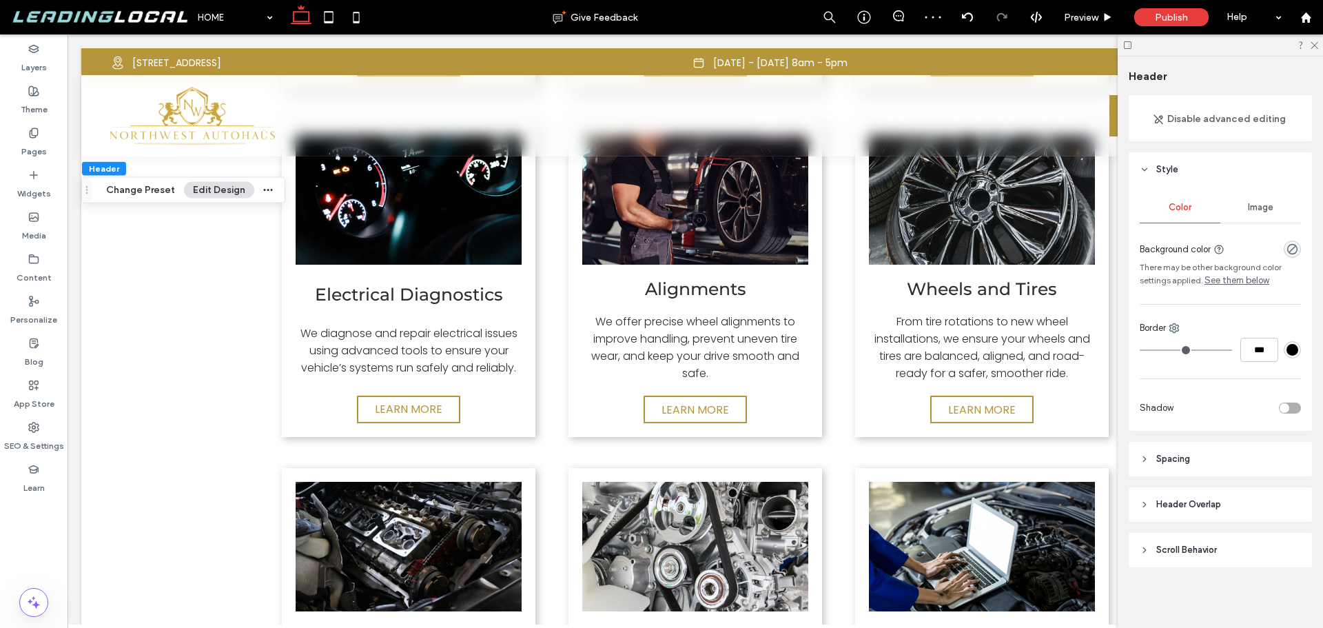
click at [1237, 505] on header "Header Overlap" at bounding box center [1220, 504] width 183 height 34
click at [1236, 498] on header "Header Overlap" at bounding box center [1220, 504] width 183 height 34
click at [1237, 552] on header "Scroll Behavior" at bounding box center [1220, 550] width 183 height 34
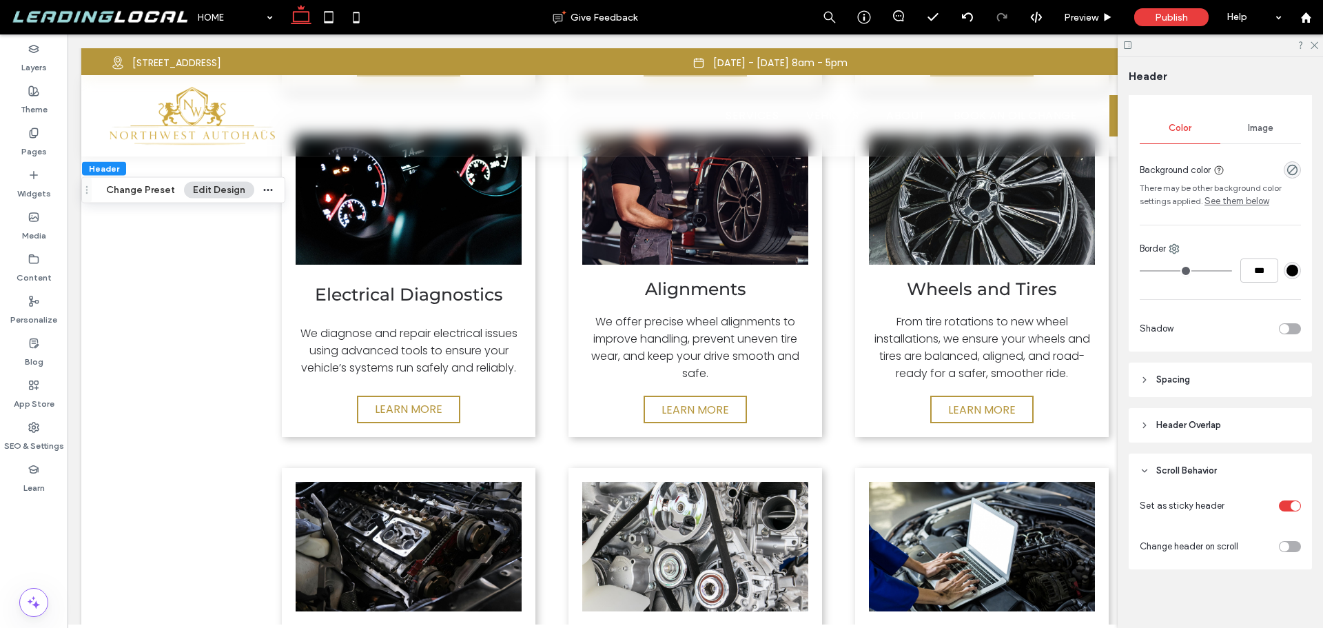
scroll to position [201, 0]
click at [1217, 422] on span "Header Overlap" at bounding box center [1189, 423] width 65 height 14
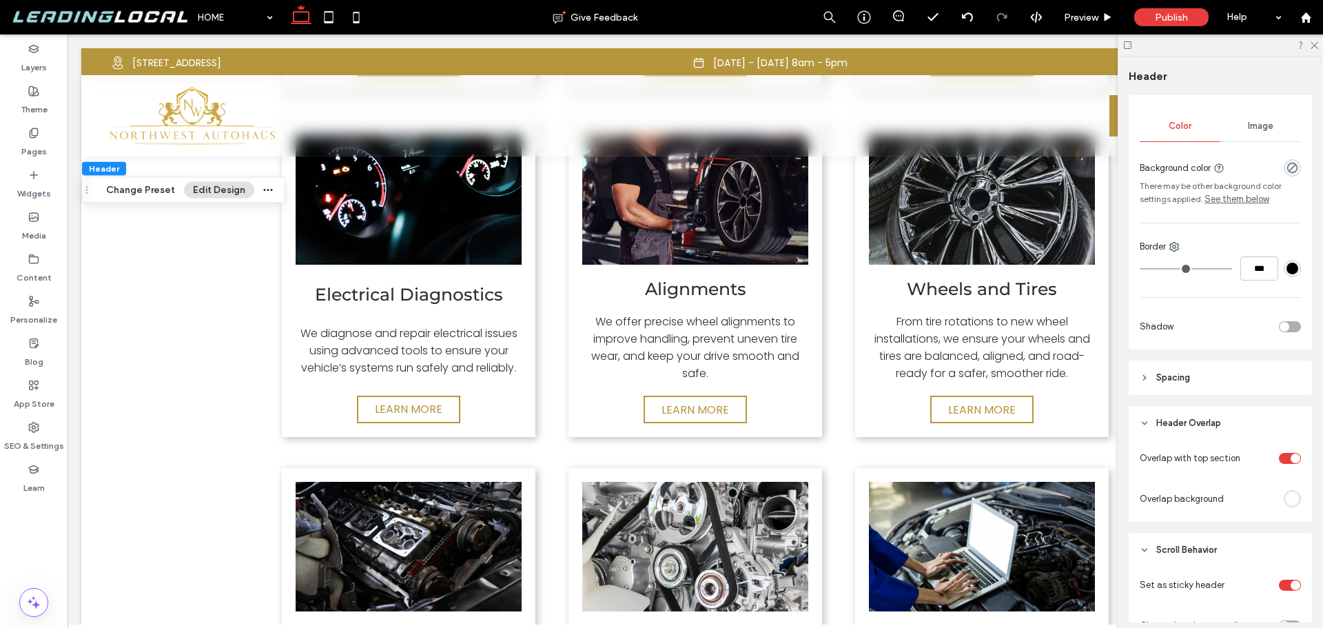
click at [1219, 419] on span "Header Overlap" at bounding box center [1189, 423] width 65 height 14
click at [1228, 414] on header "Header Overlap" at bounding box center [1220, 423] width 183 height 34
click at [1228, 411] on header "Header Overlap" at bounding box center [1220, 423] width 183 height 34
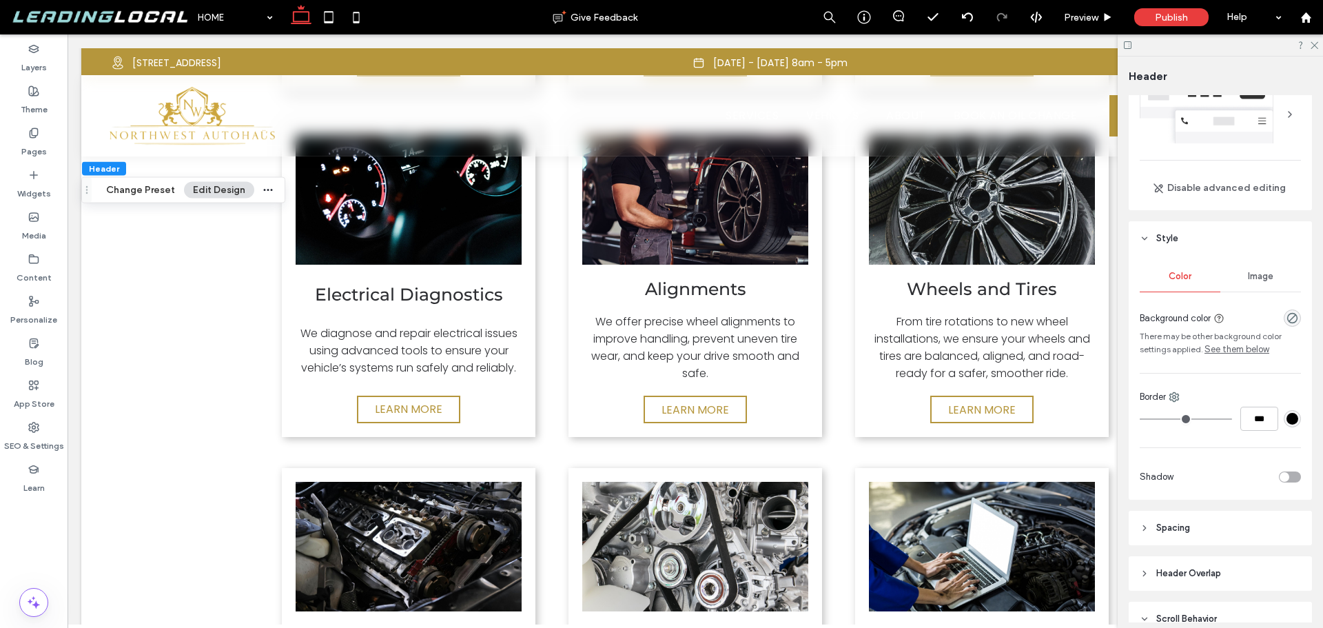
scroll to position [0, 0]
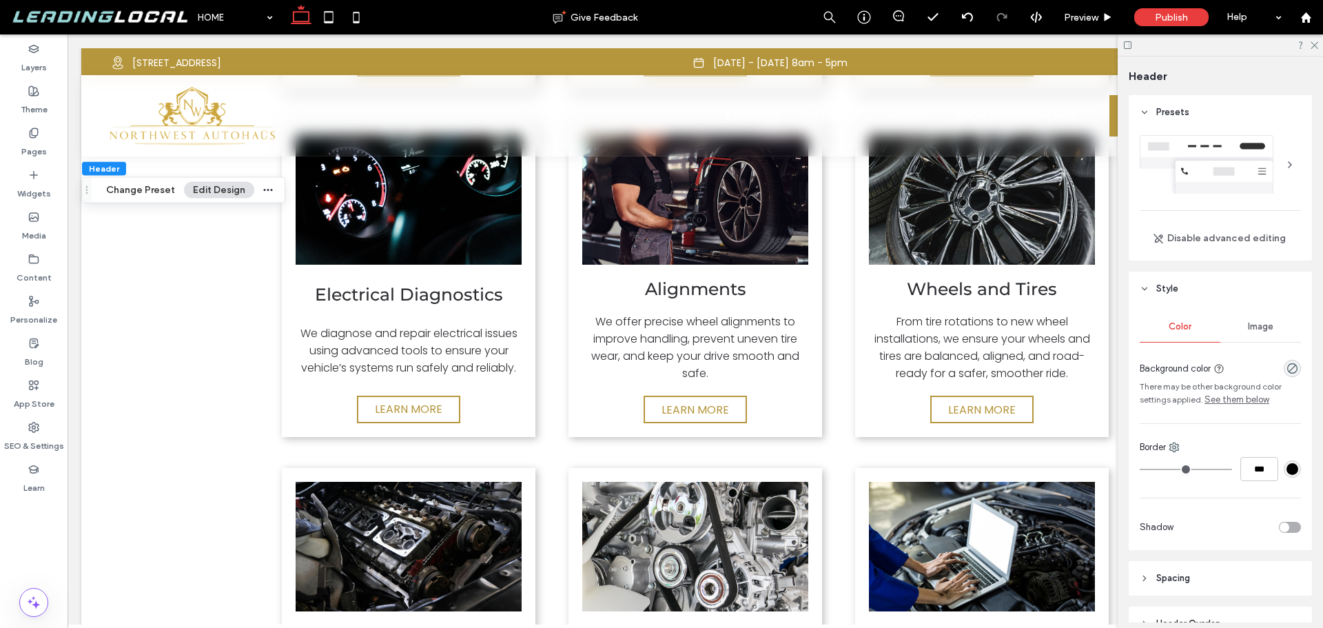
click at [1234, 400] on link "See them below" at bounding box center [1237, 400] width 65 height 14
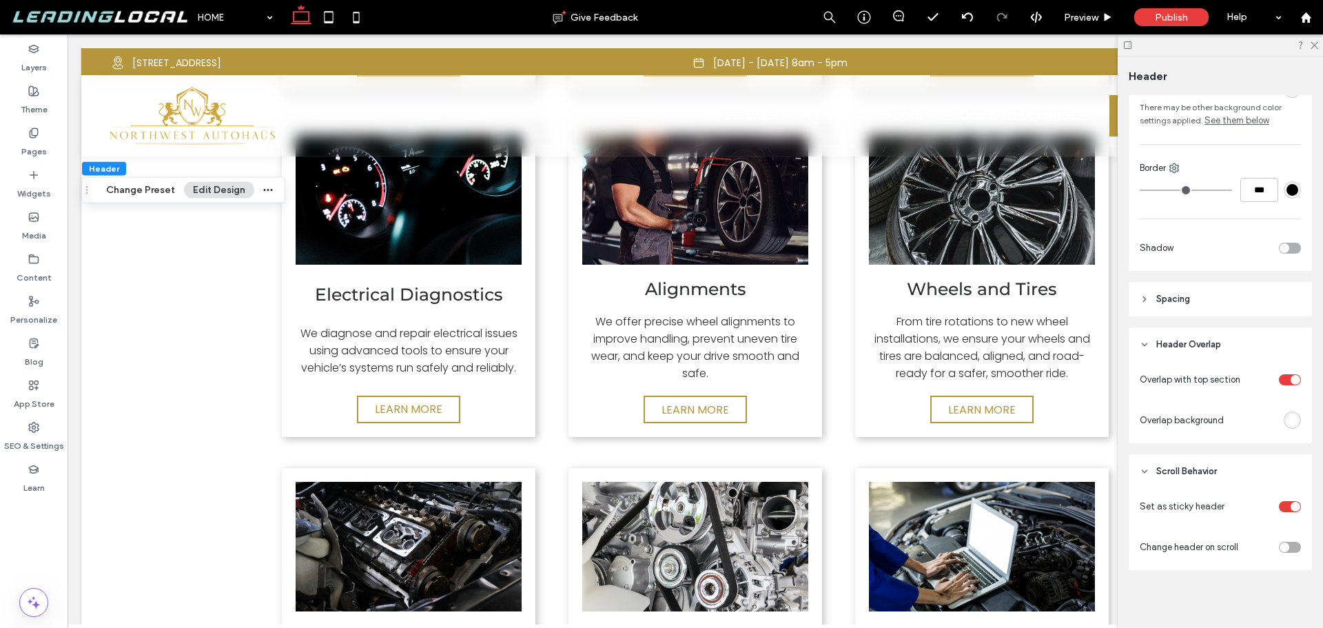
scroll to position [282, 0]
click at [1281, 544] on div "toggle" at bounding box center [1285, 545] width 10 height 10
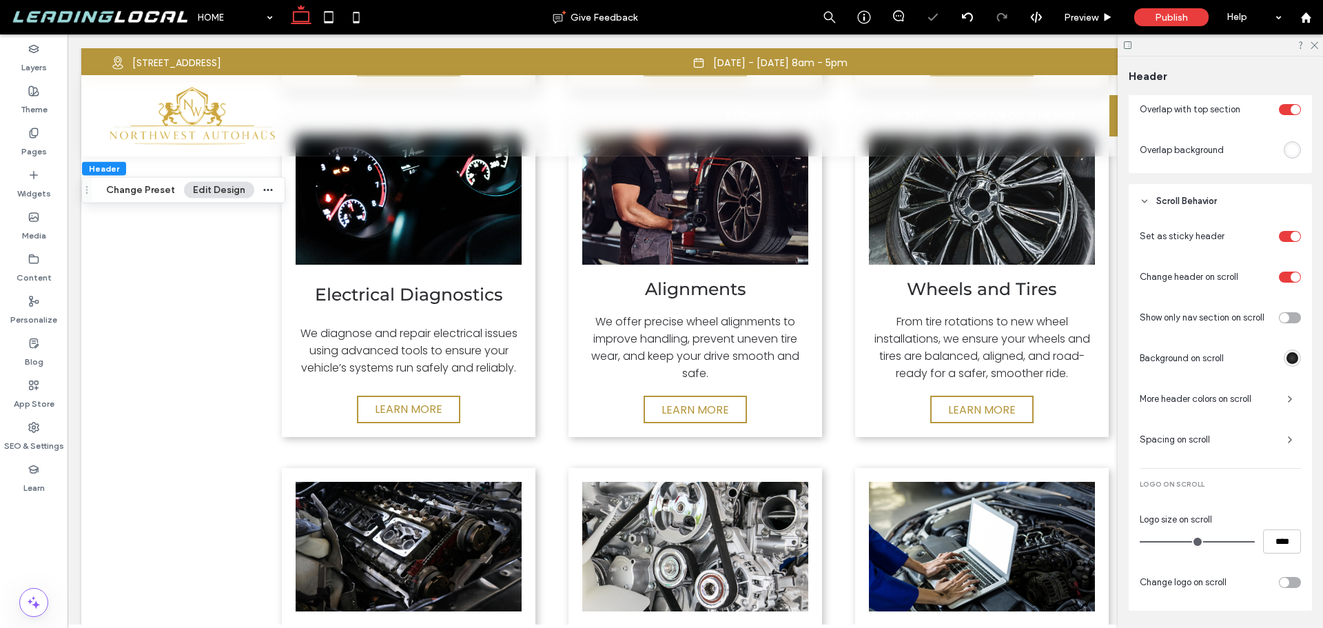
scroll to position [558, 0]
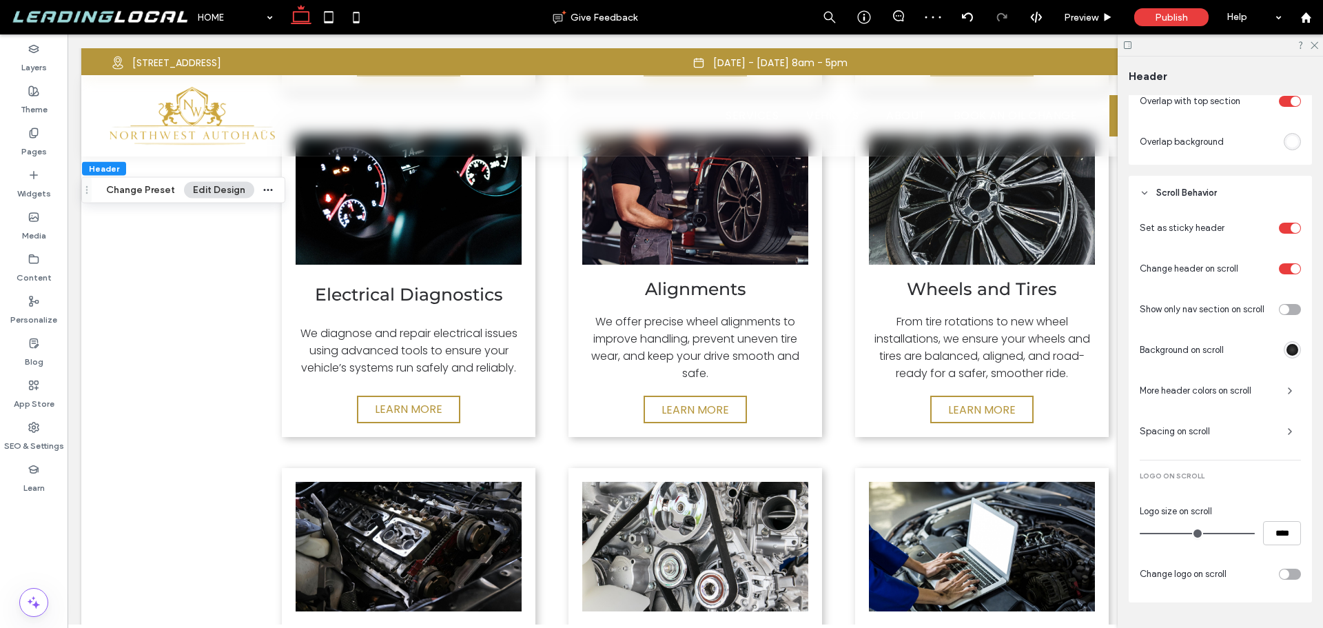
click at [1254, 384] on span "More header colors on scroll" at bounding box center [1208, 391] width 136 height 14
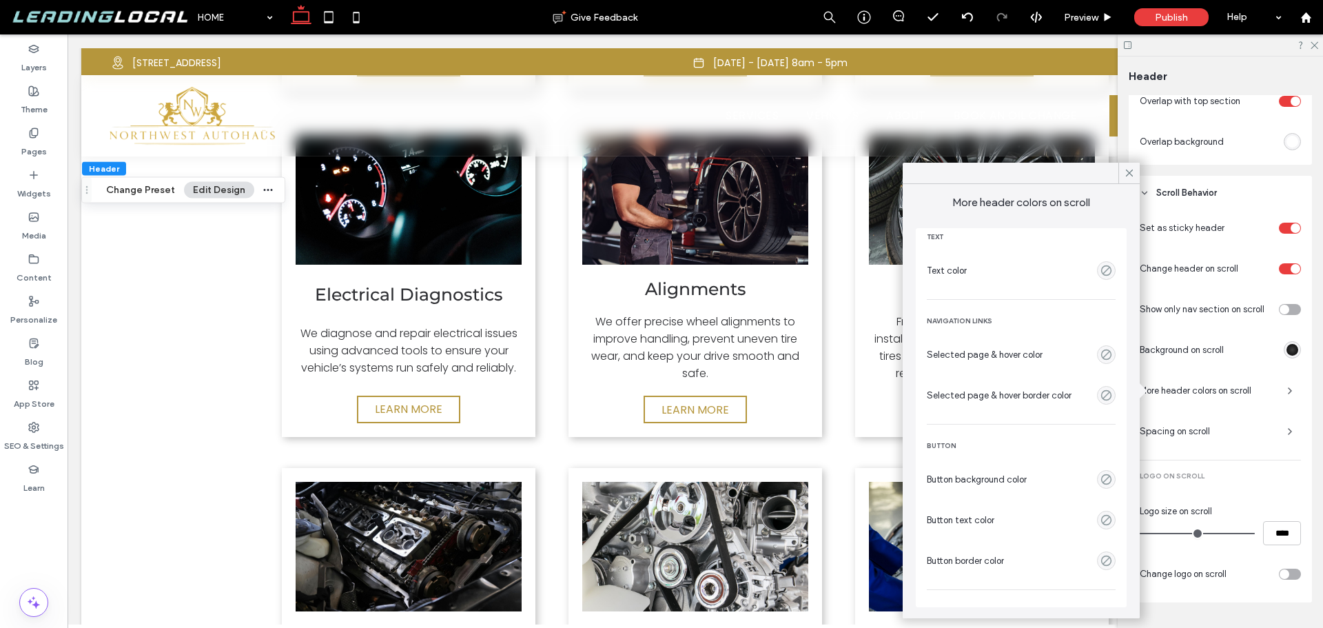
scroll to position [0, 0]
click at [1101, 272] on use "empty color" at bounding box center [1106, 277] width 10 height 10
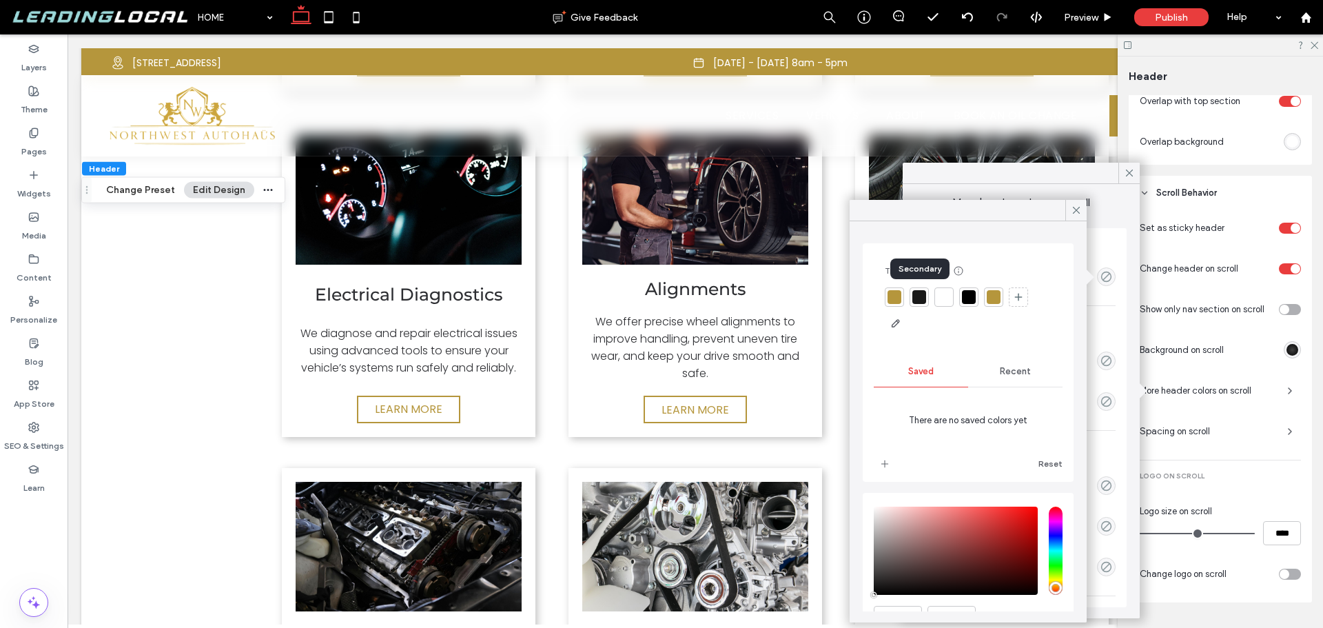
drag, startPoint x: 915, startPoint y: 296, endPoint x: 922, endPoint y: 307, distance: 13.4
click at [941, 306] on div at bounding box center [968, 310] width 167 height 47
click at [893, 299] on div at bounding box center [895, 297] width 14 height 14
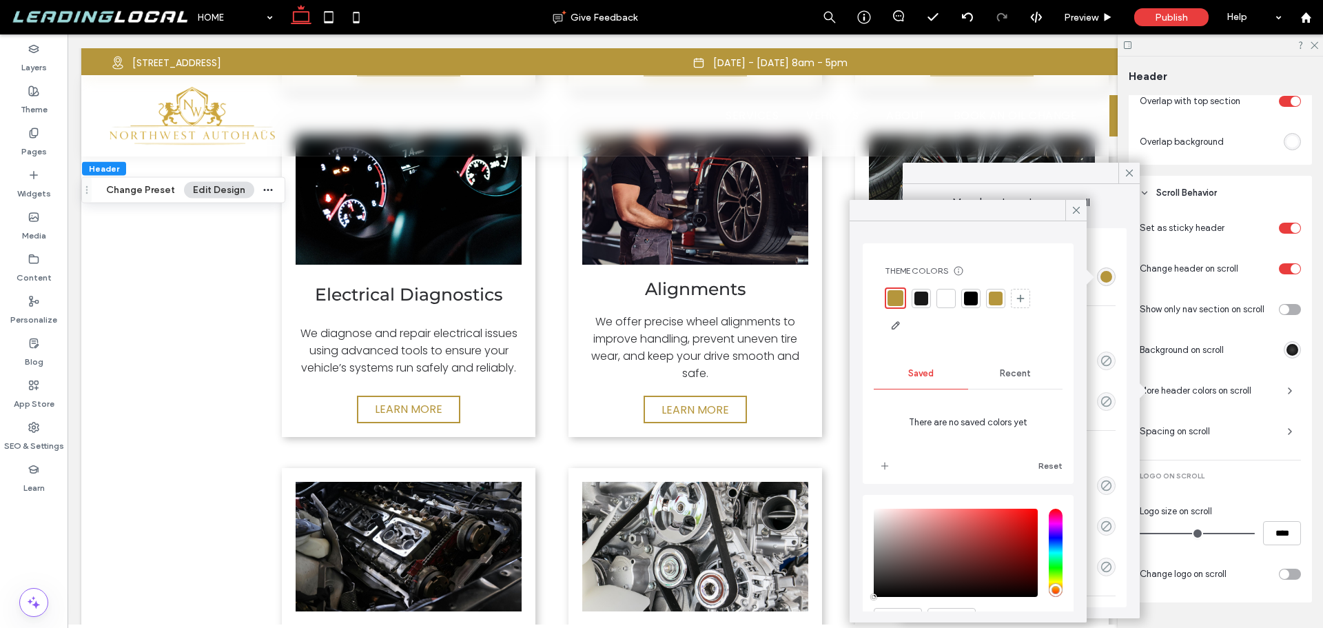
click at [1004, 368] on div "Recent" at bounding box center [1015, 373] width 94 height 30
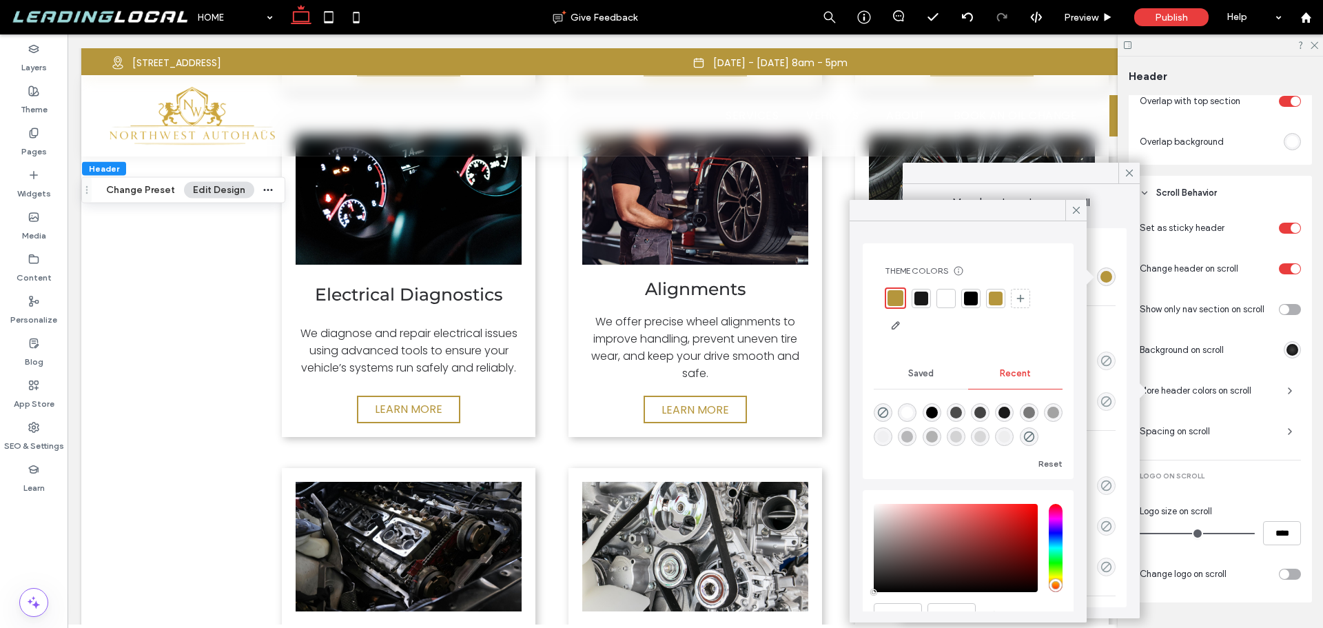
click at [884, 405] on div "rgba(0, 0, 0, 0)" at bounding box center [883, 412] width 19 height 19
click at [1083, 212] on div at bounding box center [1076, 210] width 21 height 21
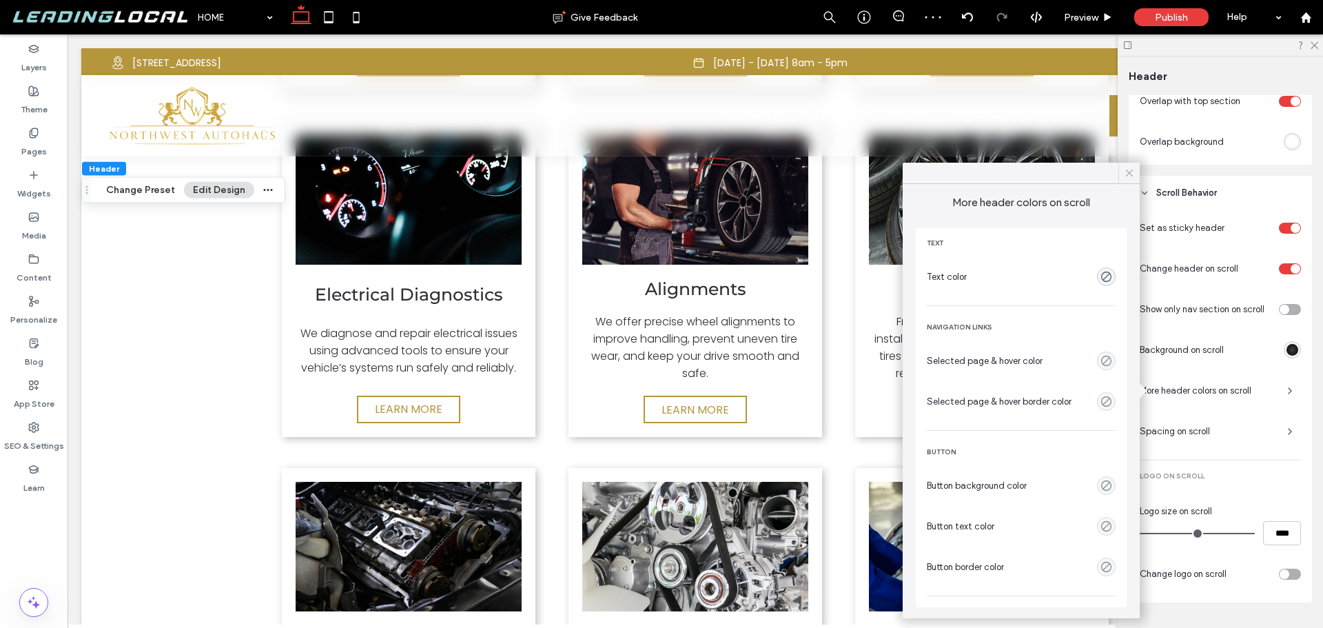
click at [1127, 176] on use at bounding box center [1129, 173] width 7 height 7
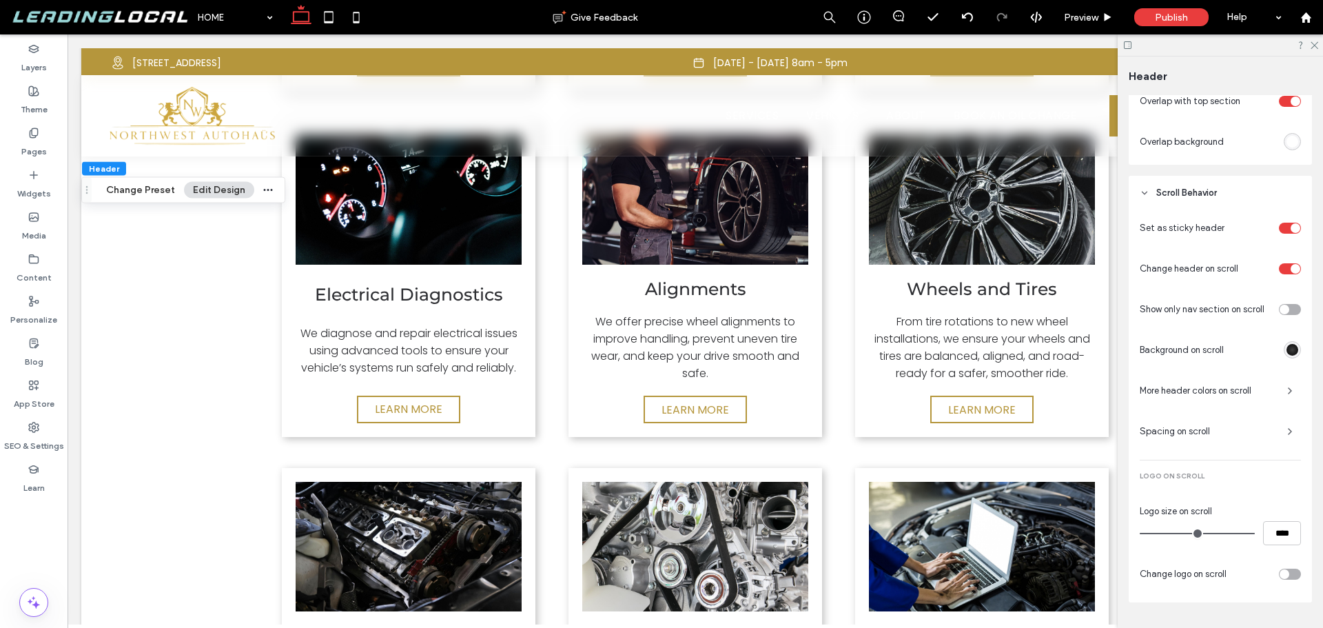
click at [1291, 266] on div "toggle" at bounding box center [1296, 269] width 10 height 10
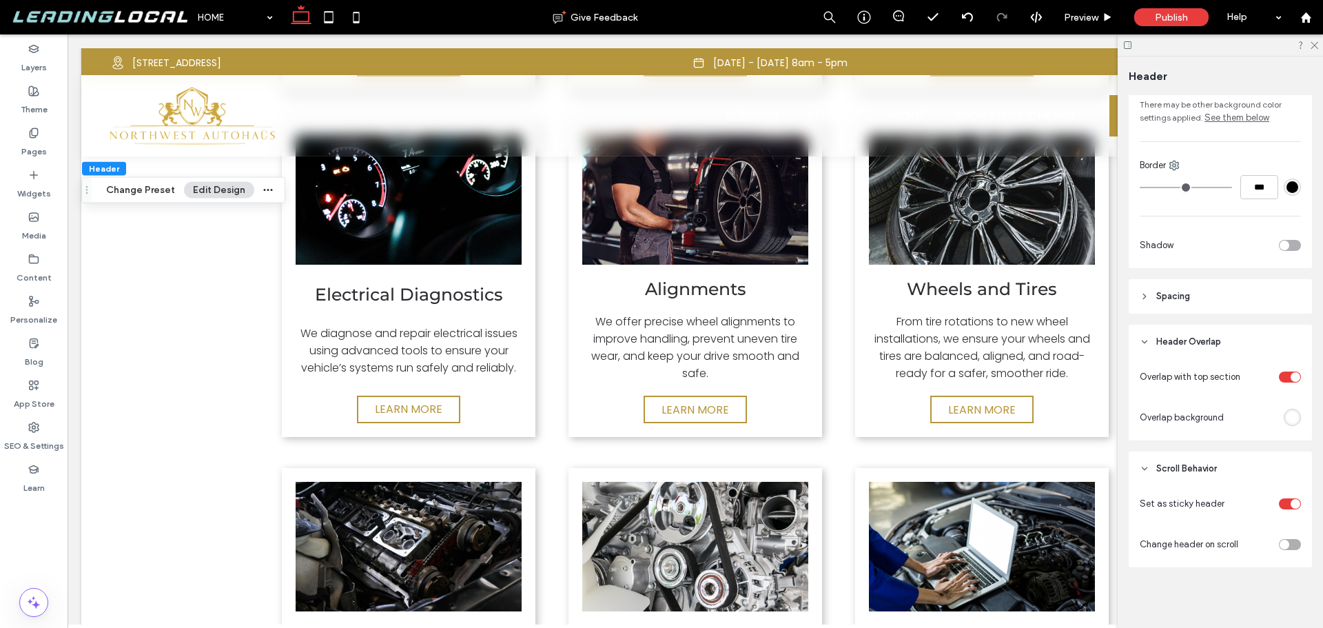
scroll to position [282, 0]
click at [1291, 543] on div "toggle" at bounding box center [1290, 544] width 22 height 11
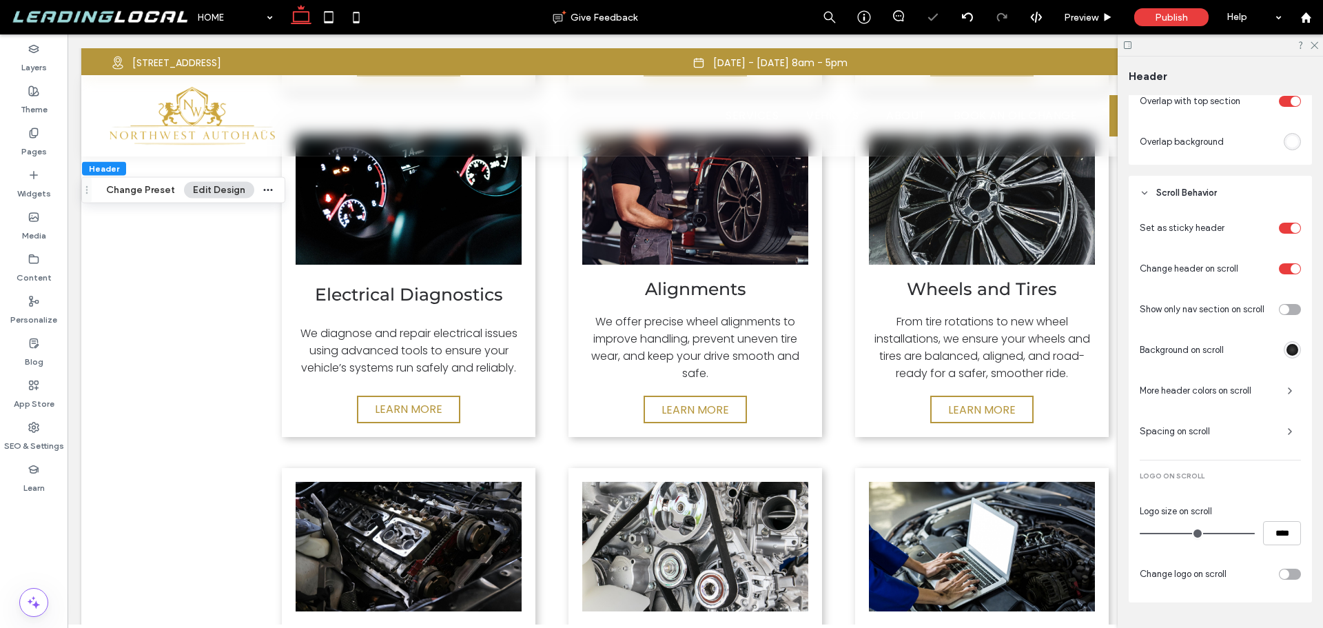
click at [1287, 345] on div "radial-gradient(circle, rgba(64, 64, 64, 1) 0%, rgba(0, 0, 0, 1) 100%)" at bounding box center [1293, 350] width 12 height 12
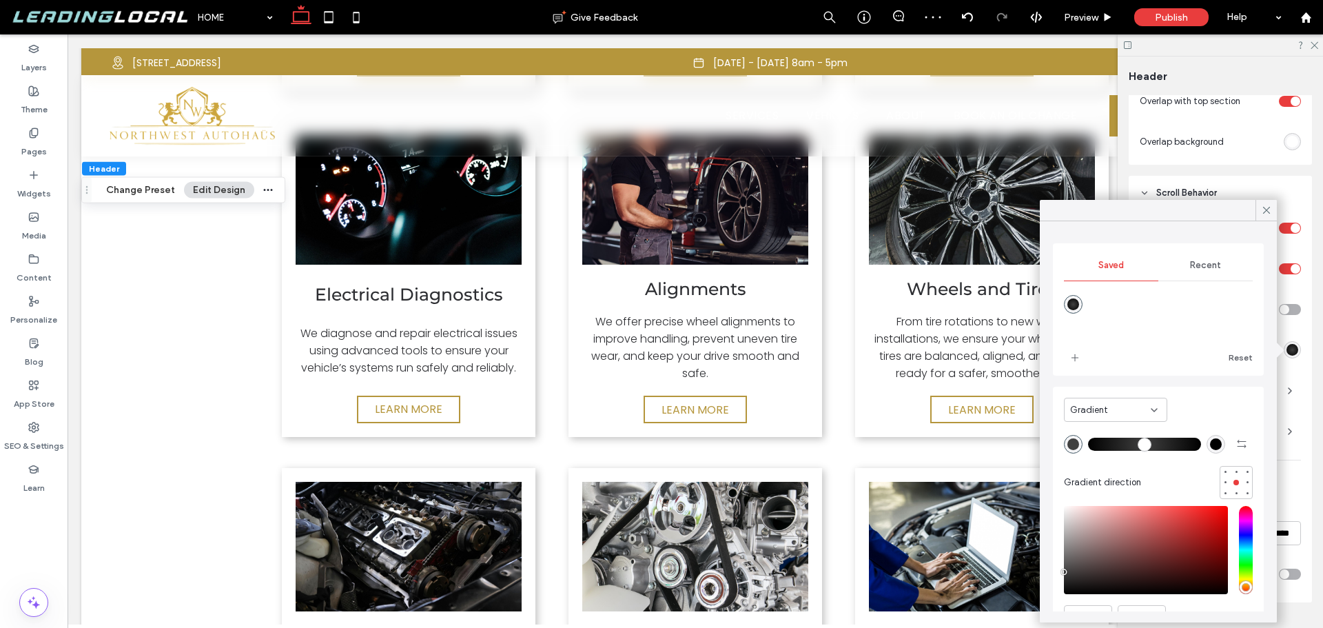
click at [1146, 408] on div "Gradient" at bounding box center [1110, 410] width 81 height 14
click at [1112, 431] on div "Color" at bounding box center [1116, 434] width 102 height 24
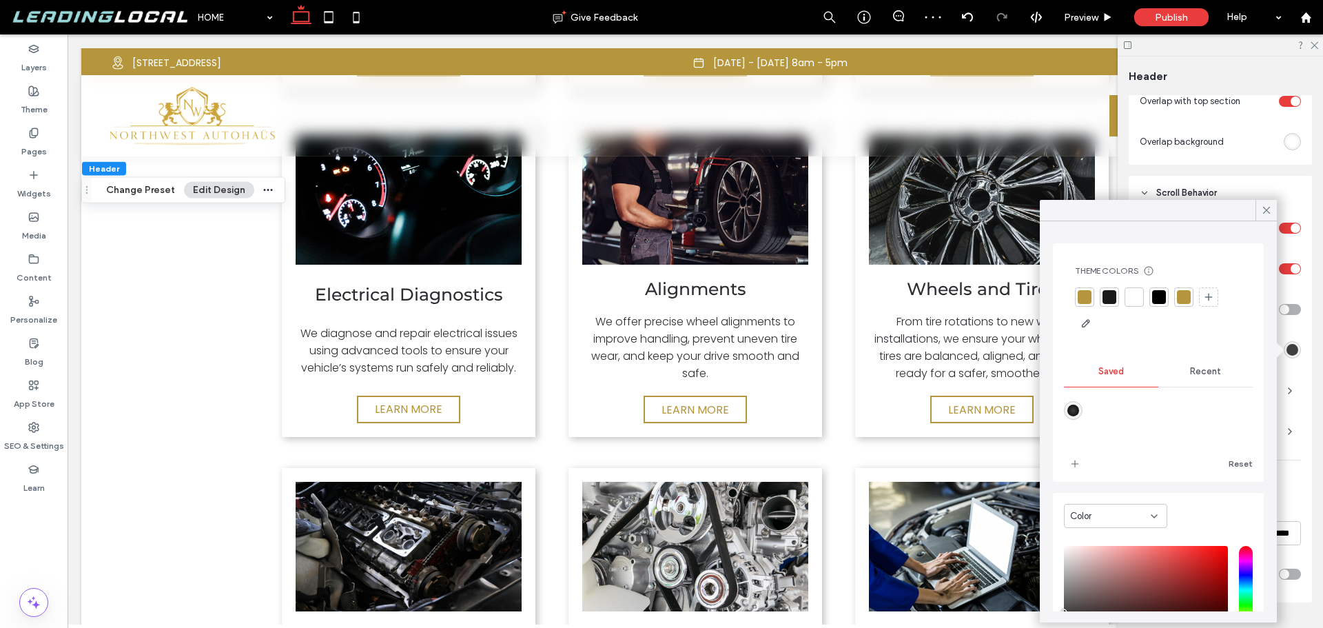
drag, startPoint x: 1207, startPoint y: 363, endPoint x: 1163, endPoint y: 386, distance: 49.6
click at [1207, 364] on div "Recent" at bounding box center [1206, 371] width 94 height 30
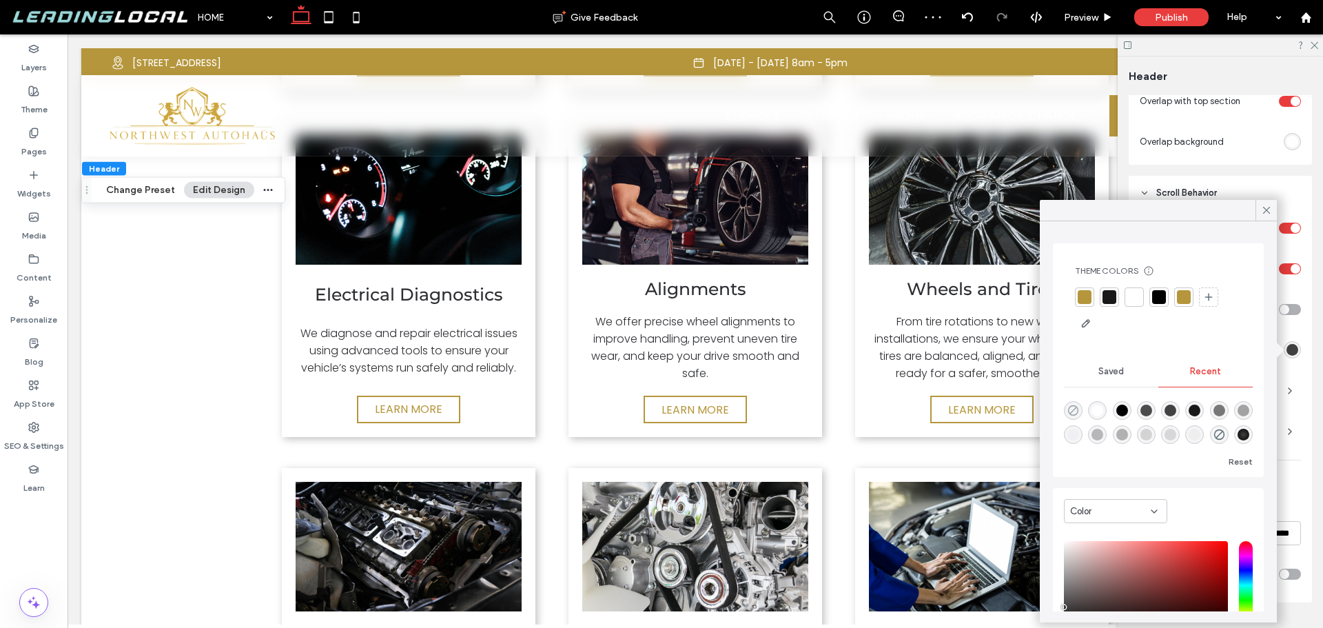
click at [1071, 415] on use "rgba(0, 0, 0, 0)" at bounding box center [1073, 410] width 10 height 10
type input "*******"
type input "*"
type input "**"
click at [1268, 205] on icon at bounding box center [1267, 210] width 12 height 12
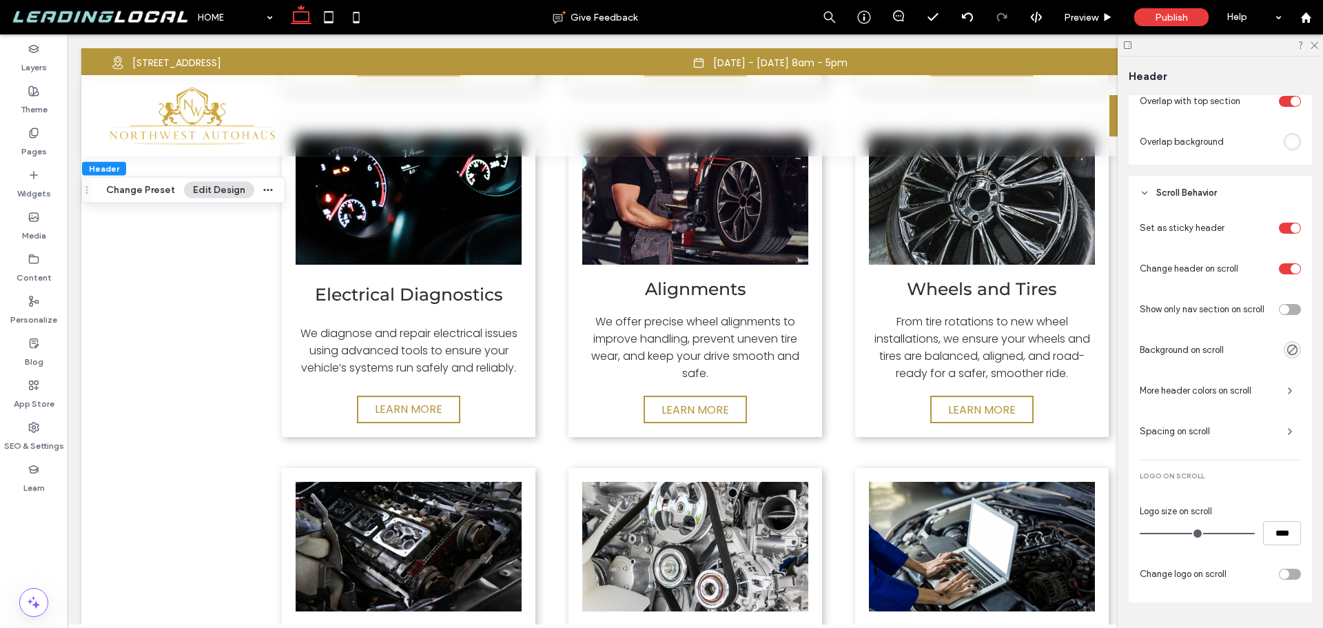
click at [1252, 394] on span "More header colors on scroll" at bounding box center [1208, 391] width 136 height 14
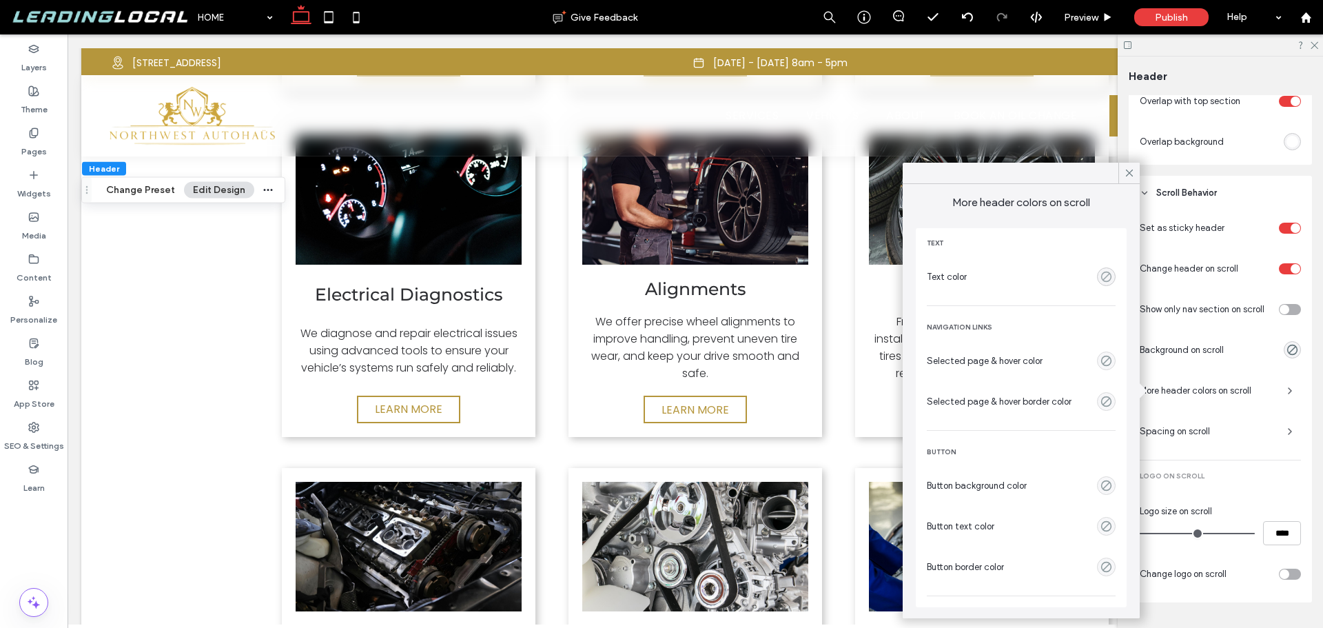
click at [1101, 276] on use "rgba(0, 0, 0, 0)" at bounding box center [1106, 277] width 10 height 10
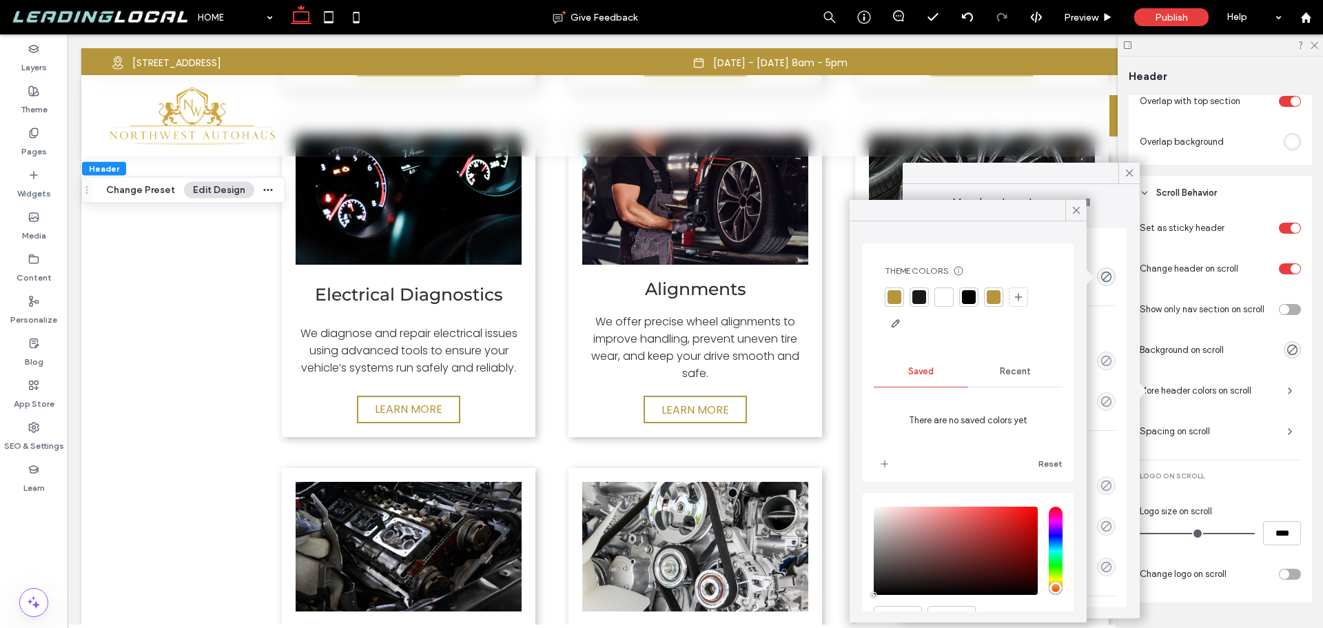
click at [892, 294] on div at bounding box center [895, 297] width 14 height 14
click at [958, 299] on div at bounding box center [968, 311] width 167 height 49
click at [920, 298] on div at bounding box center [922, 299] width 14 height 14
click at [946, 298] on div at bounding box center [946, 299] width 14 height 14
click at [891, 298] on div at bounding box center [895, 299] width 14 height 14
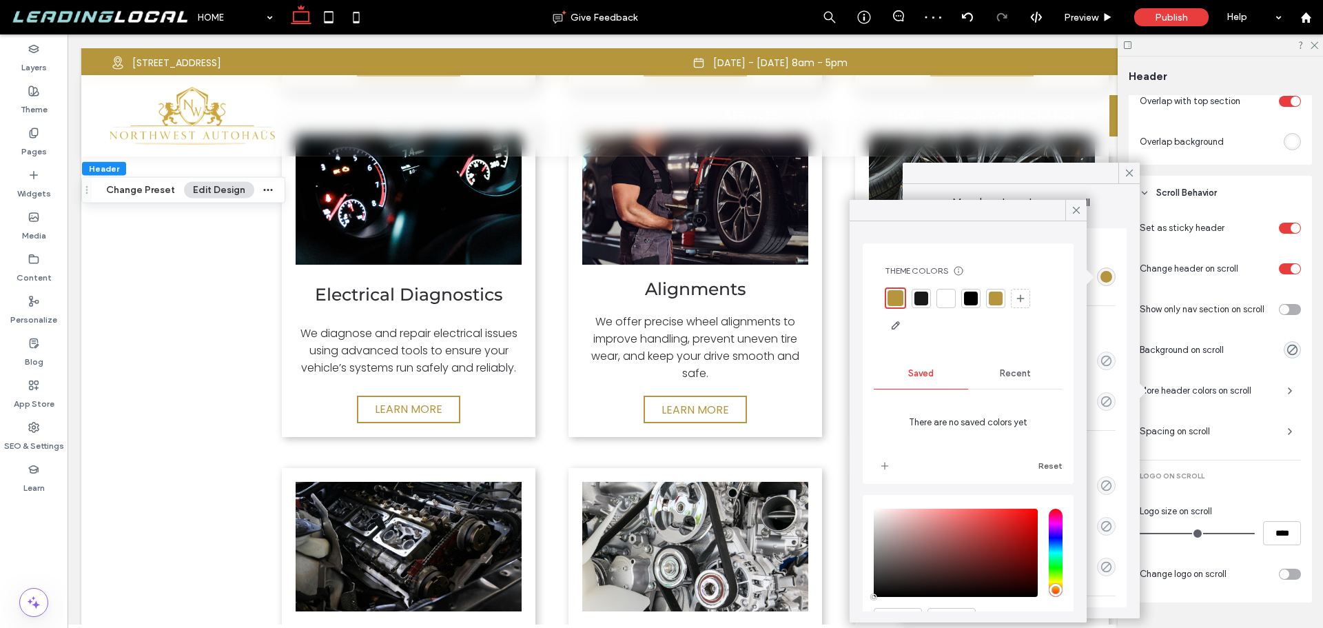
click at [997, 289] on div at bounding box center [995, 298] width 19 height 19
click at [1072, 213] on icon at bounding box center [1076, 210] width 12 height 12
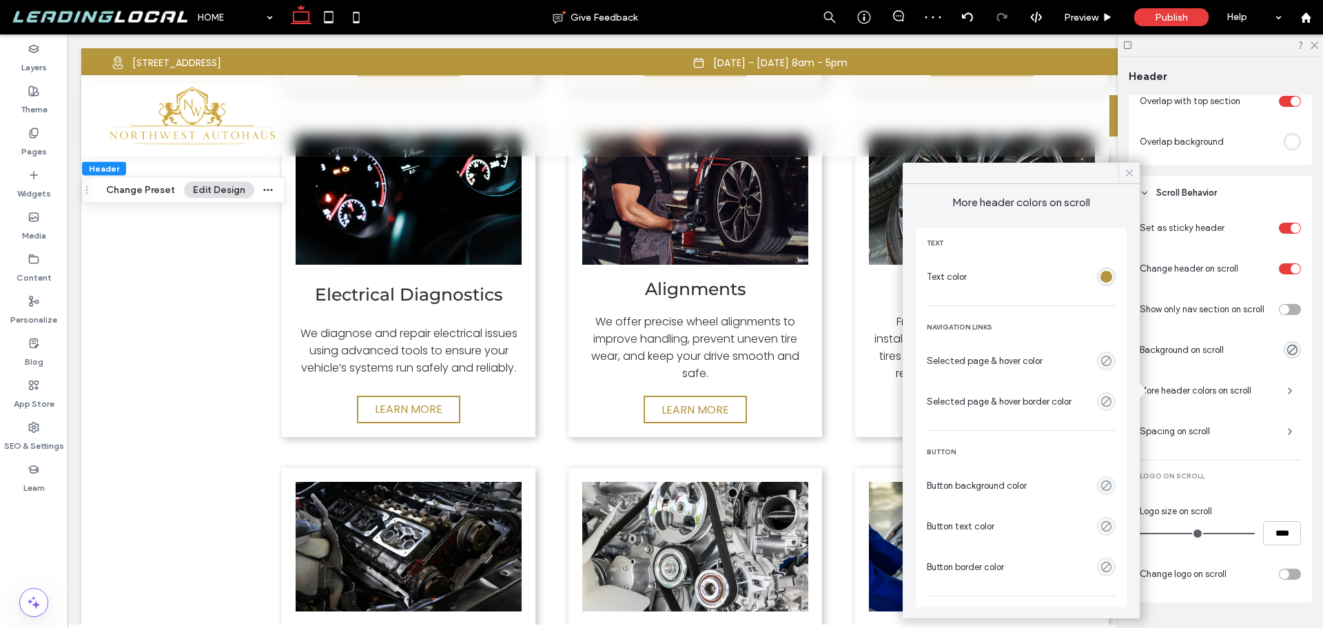
click at [1124, 179] on icon at bounding box center [1129, 173] width 12 height 12
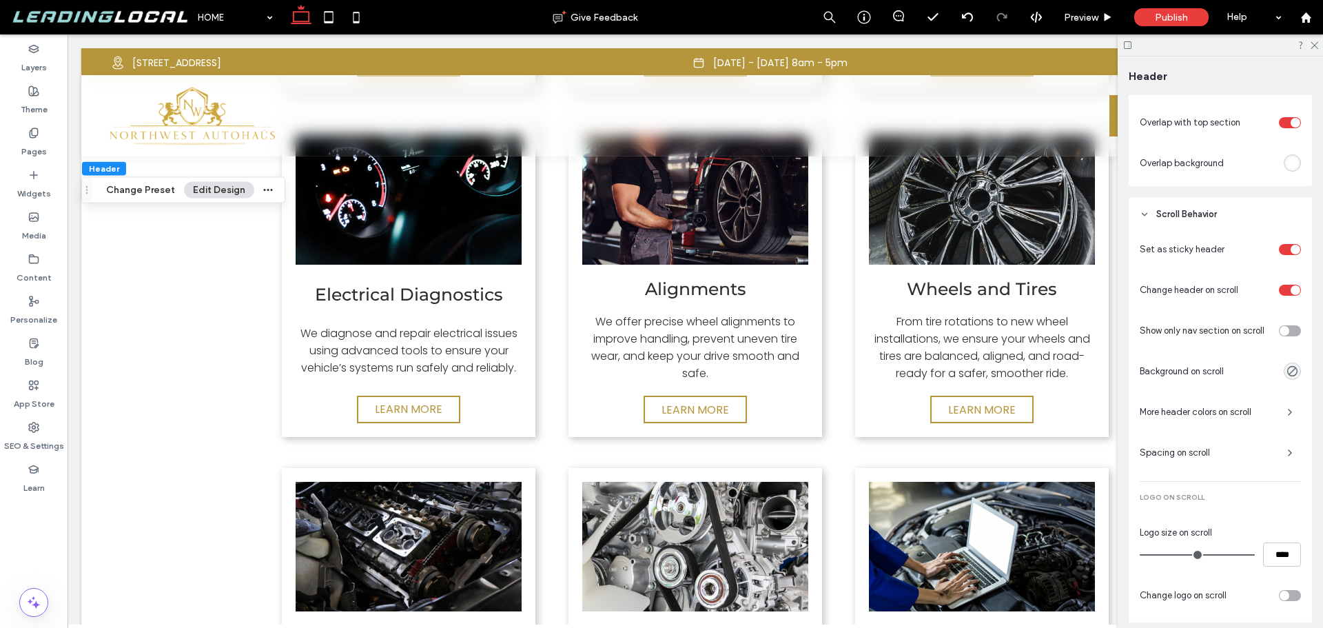
scroll to position [551, 0]
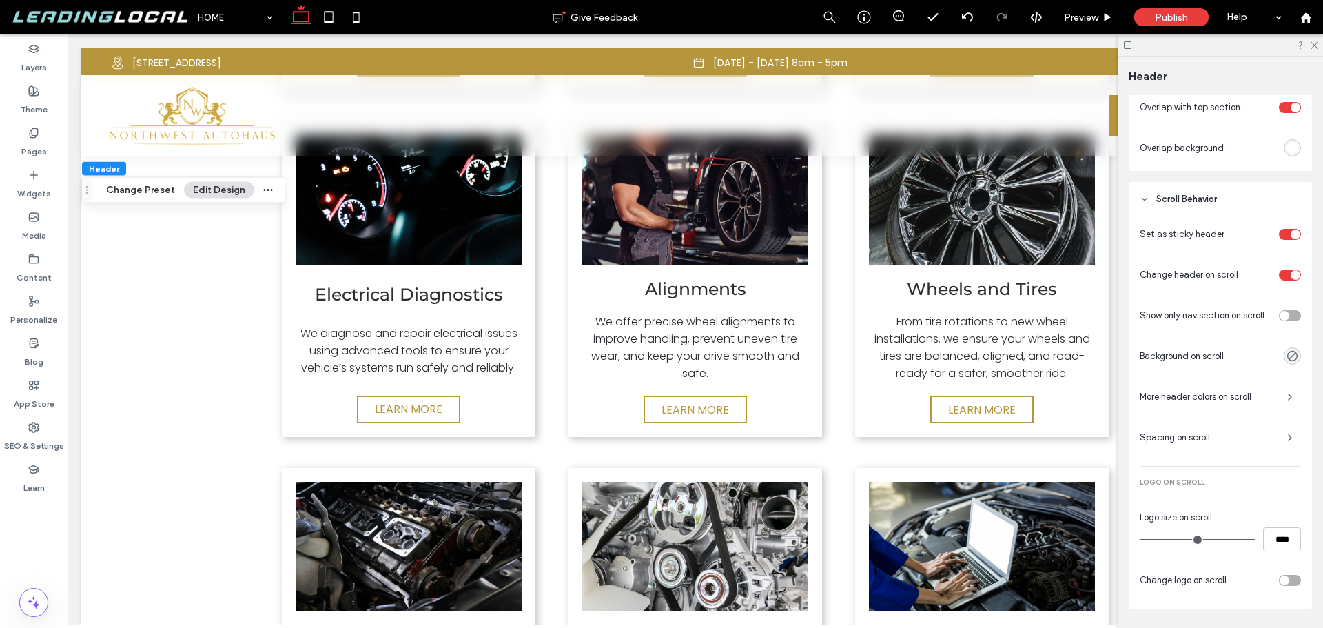
click at [1262, 391] on span "More header colors on scroll" at bounding box center [1208, 397] width 136 height 14
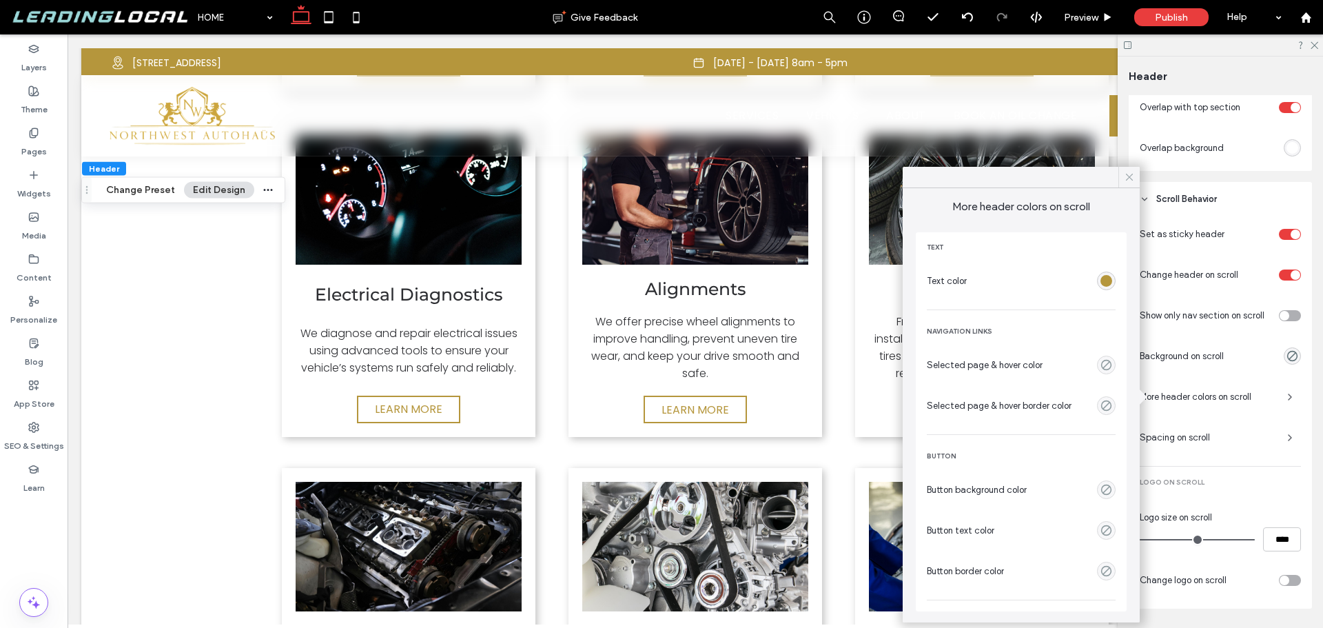
click at [1132, 177] on icon at bounding box center [1129, 177] width 12 height 12
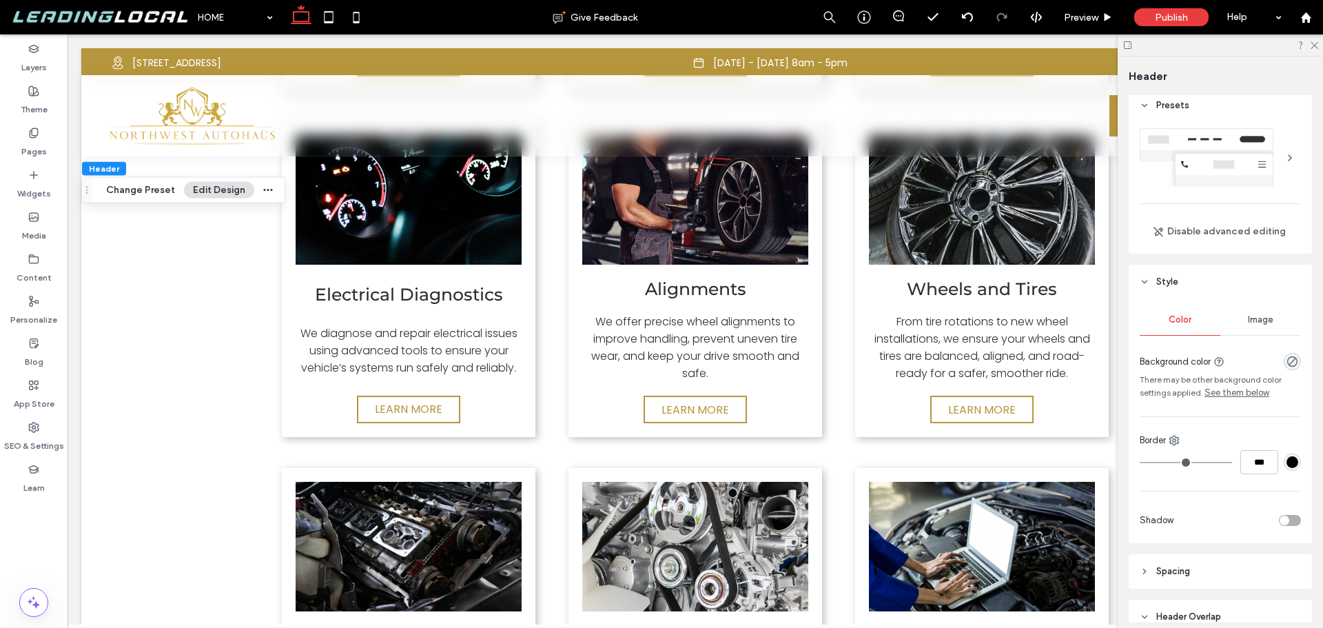
scroll to position [0, 0]
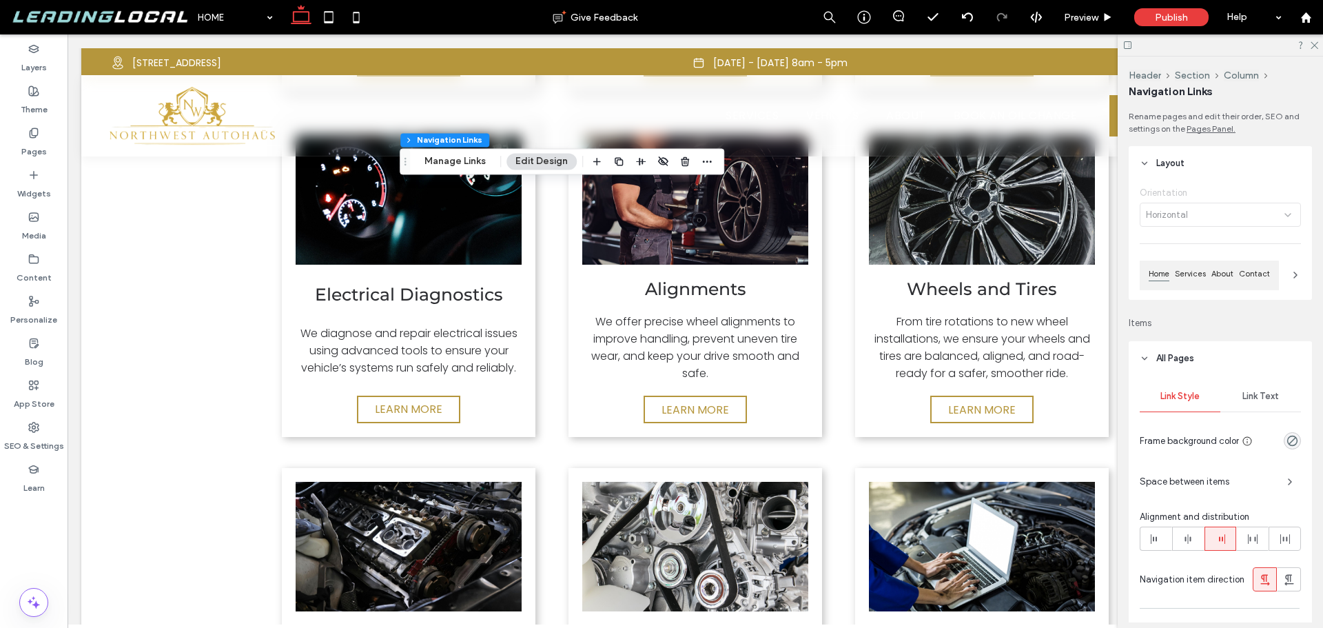
click at [1271, 393] on span "Link Text" at bounding box center [1261, 396] width 37 height 11
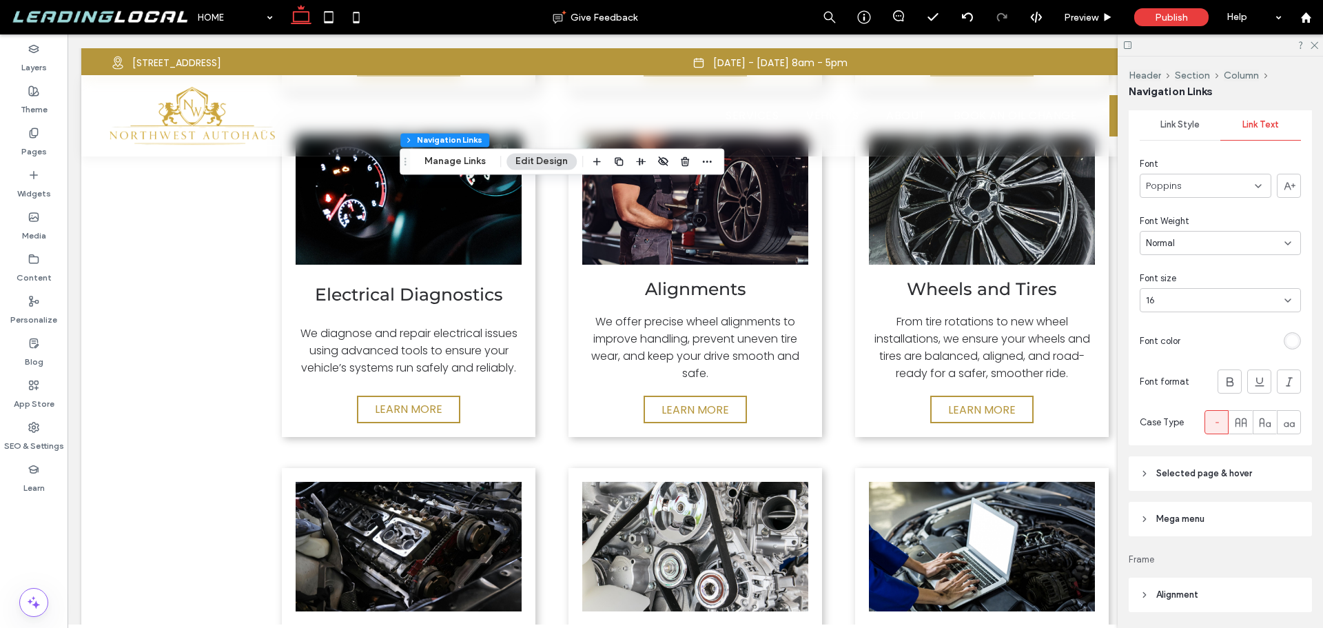
scroll to position [276, 0]
click at [1312, 46] on icon at bounding box center [1314, 44] width 9 height 9
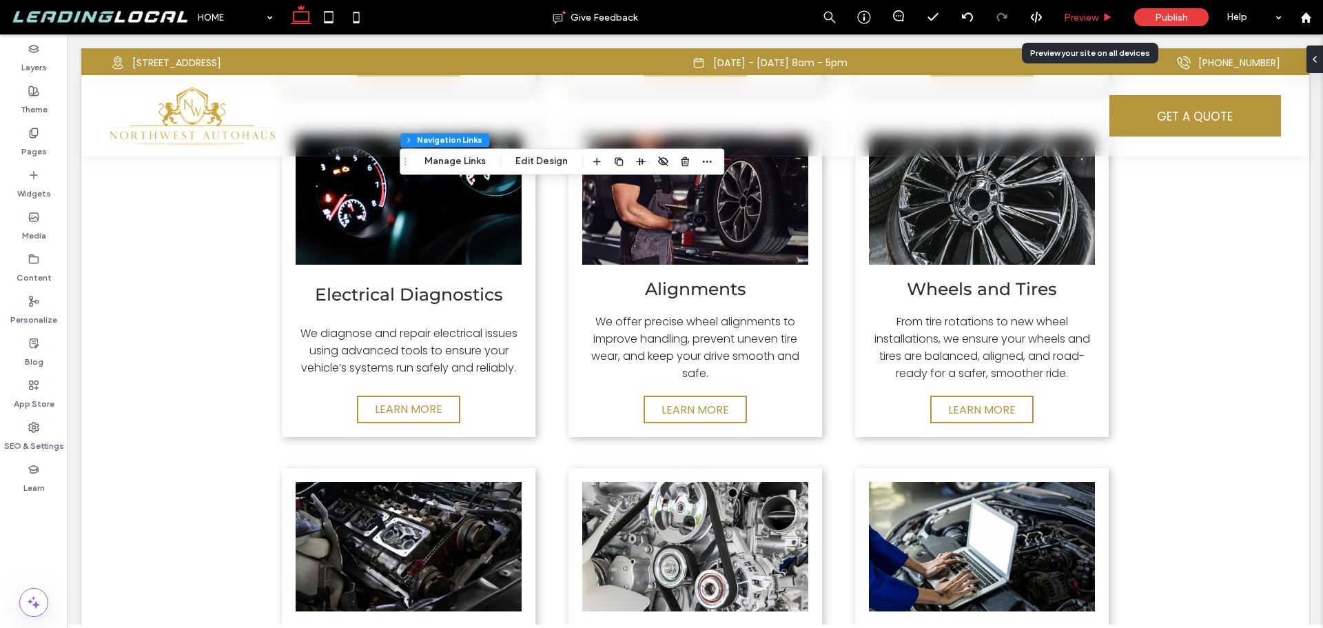
click at [1088, 12] on span "Preview" at bounding box center [1081, 18] width 34 height 12
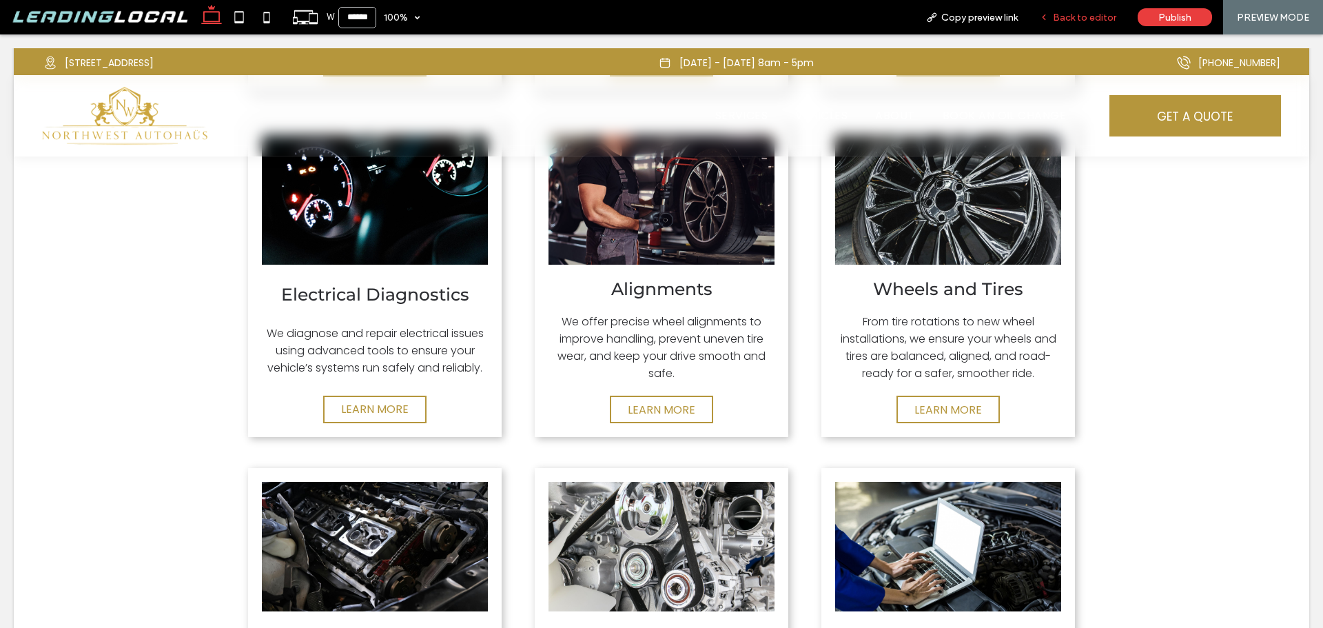
click at [1090, 15] on span "Back to editor" at bounding box center [1084, 18] width 63 height 12
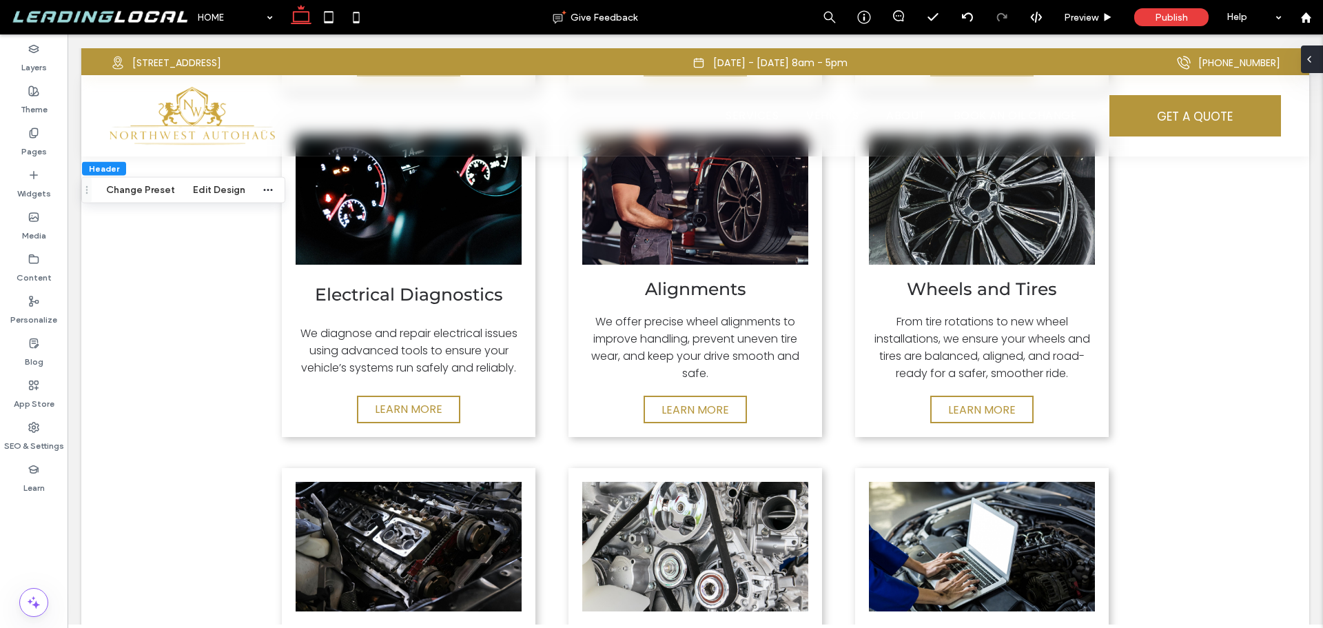
click at [1313, 50] on span at bounding box center [1309, 59] width 11 height 28
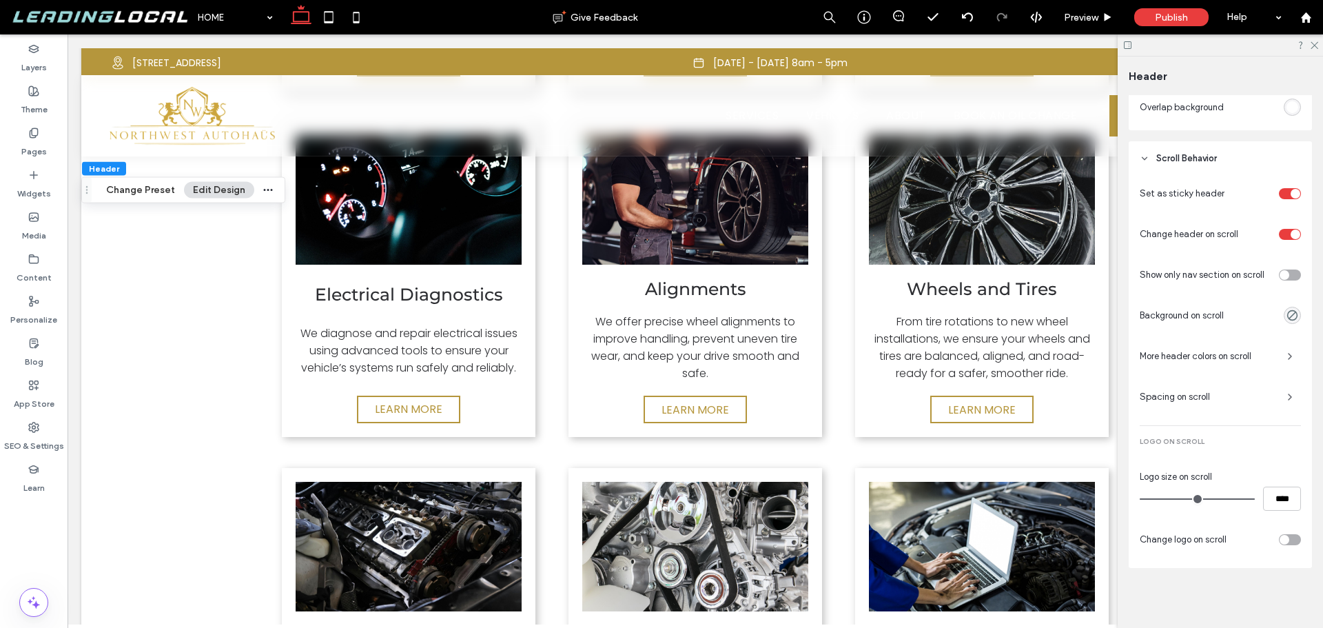
scroll to position [593, 0]
